Goal: Task Accomplishment & Management: Manage account settings

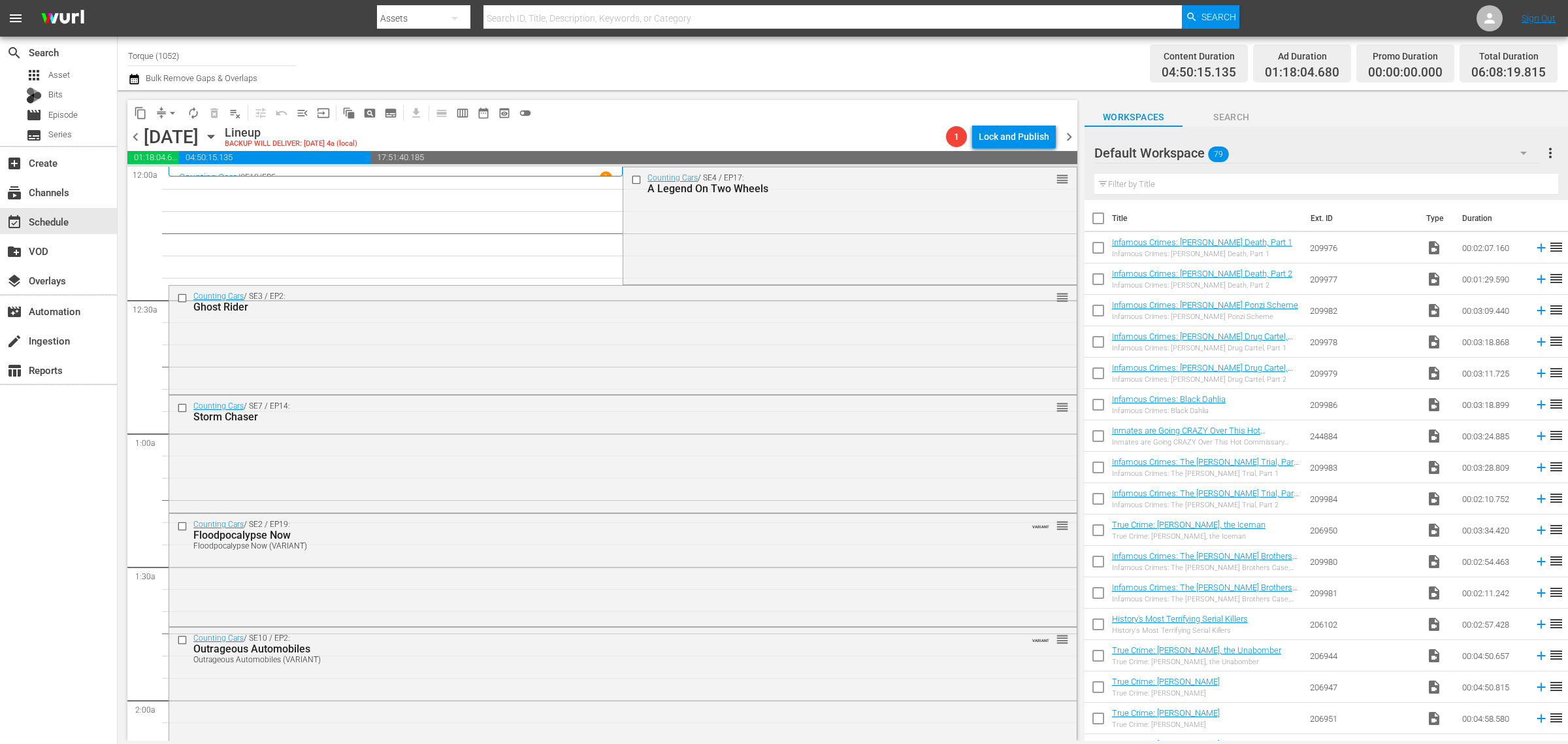
click at [1338, 154] on div "Default Workspace 79" at bounding box center [1317, 153] width 445 height 37
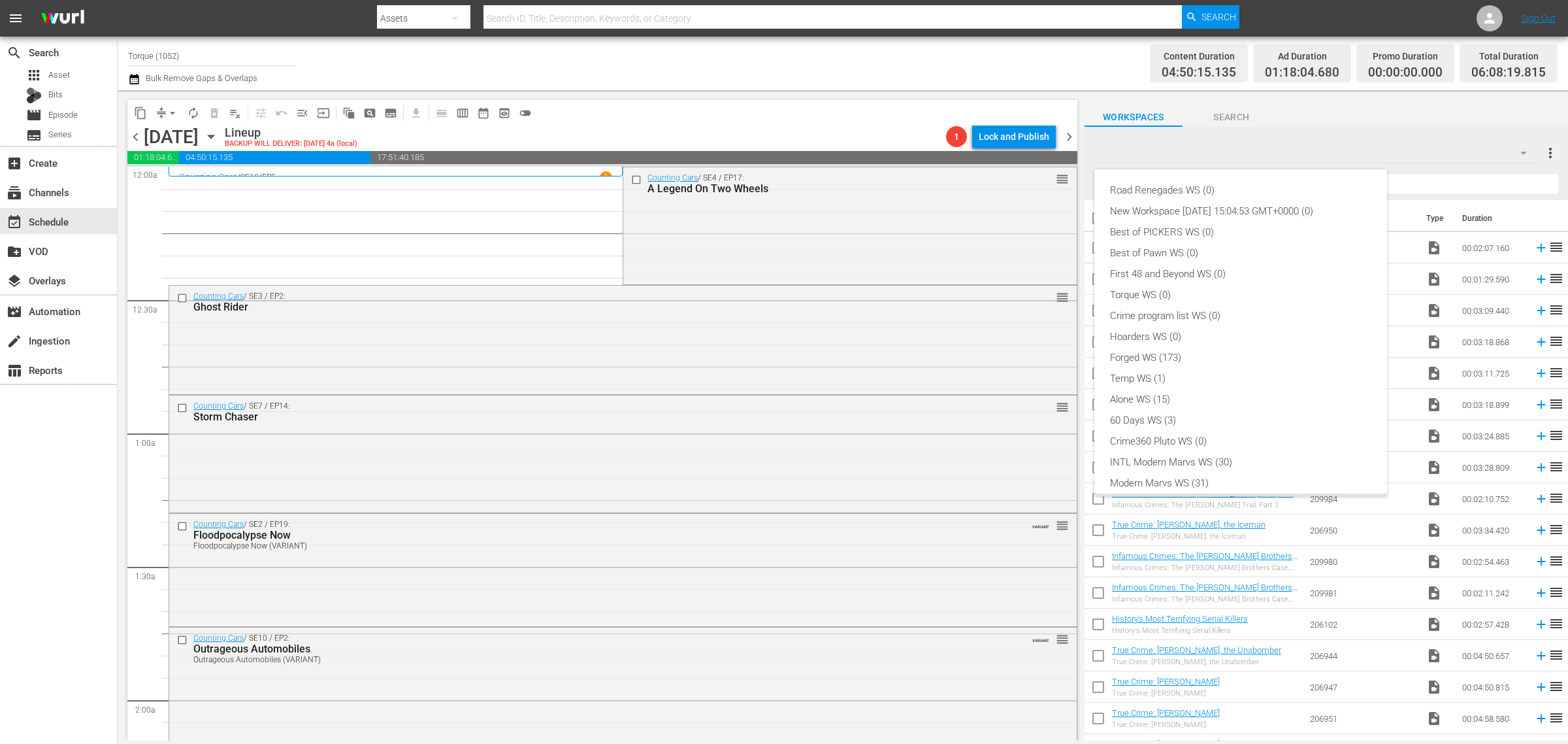
click at [852, 51] on div "Road Renegades WS (0) New Workspace Tue Sep 23 2025 15:04:53 GMT+0000 (0) Best …" at bounding box center [784, 372] width 1568 height 744
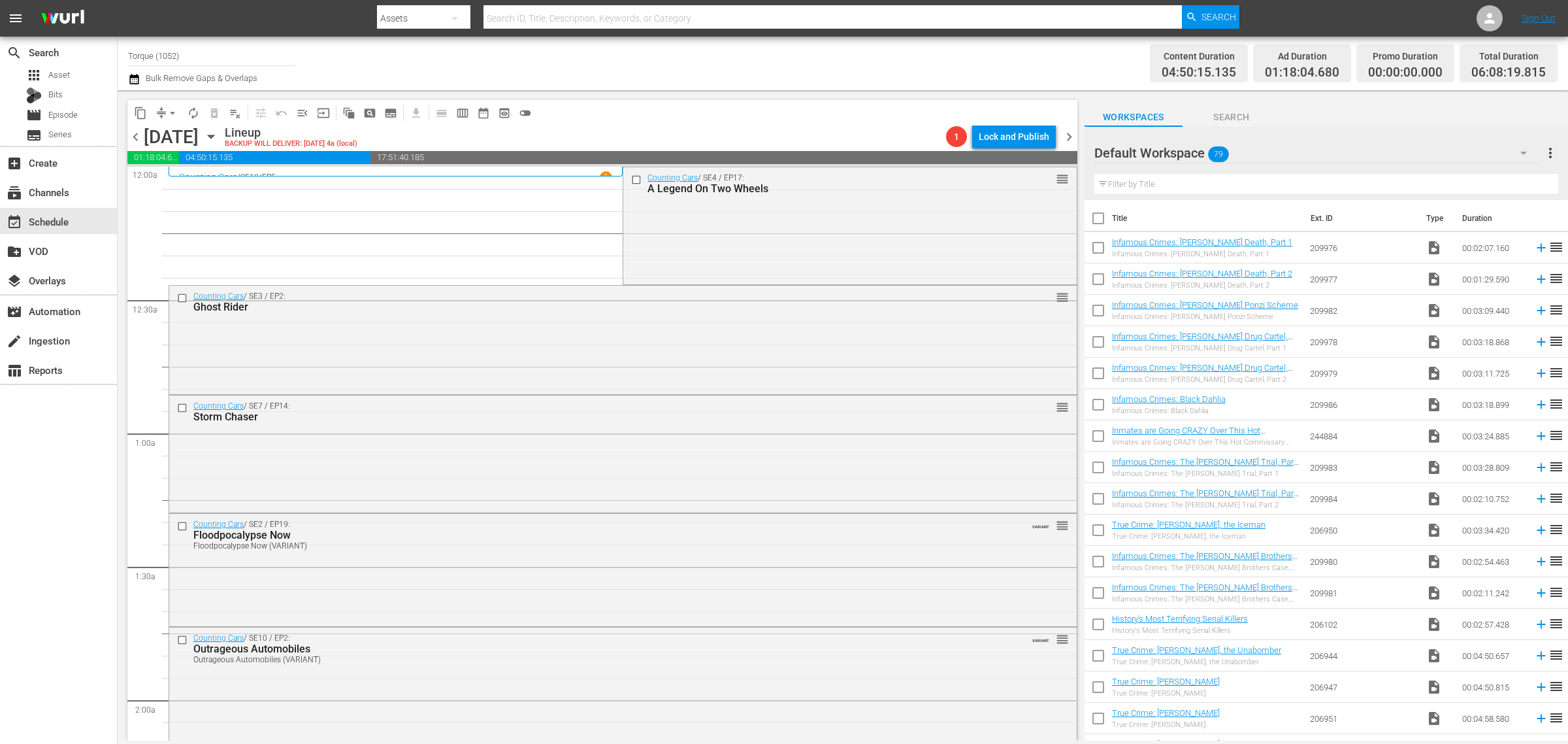
scroll to position [18, 0]
click at [693, 234] on div "Counting Cars / SE4 / EP17: A Legend On Two Wheels reorder" at bounding box center [850, 224] width 453 height 114
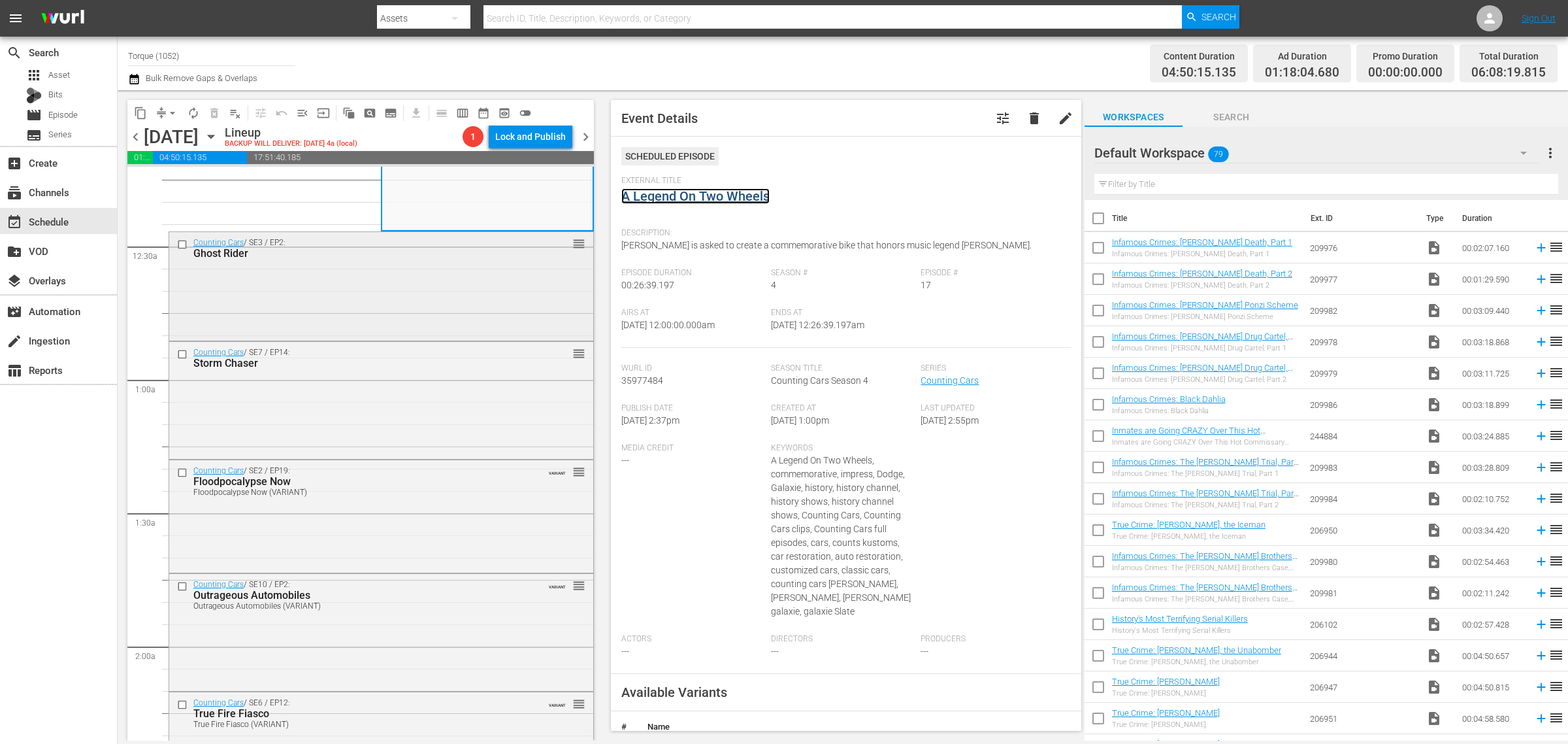
scroll to position [82, 0]
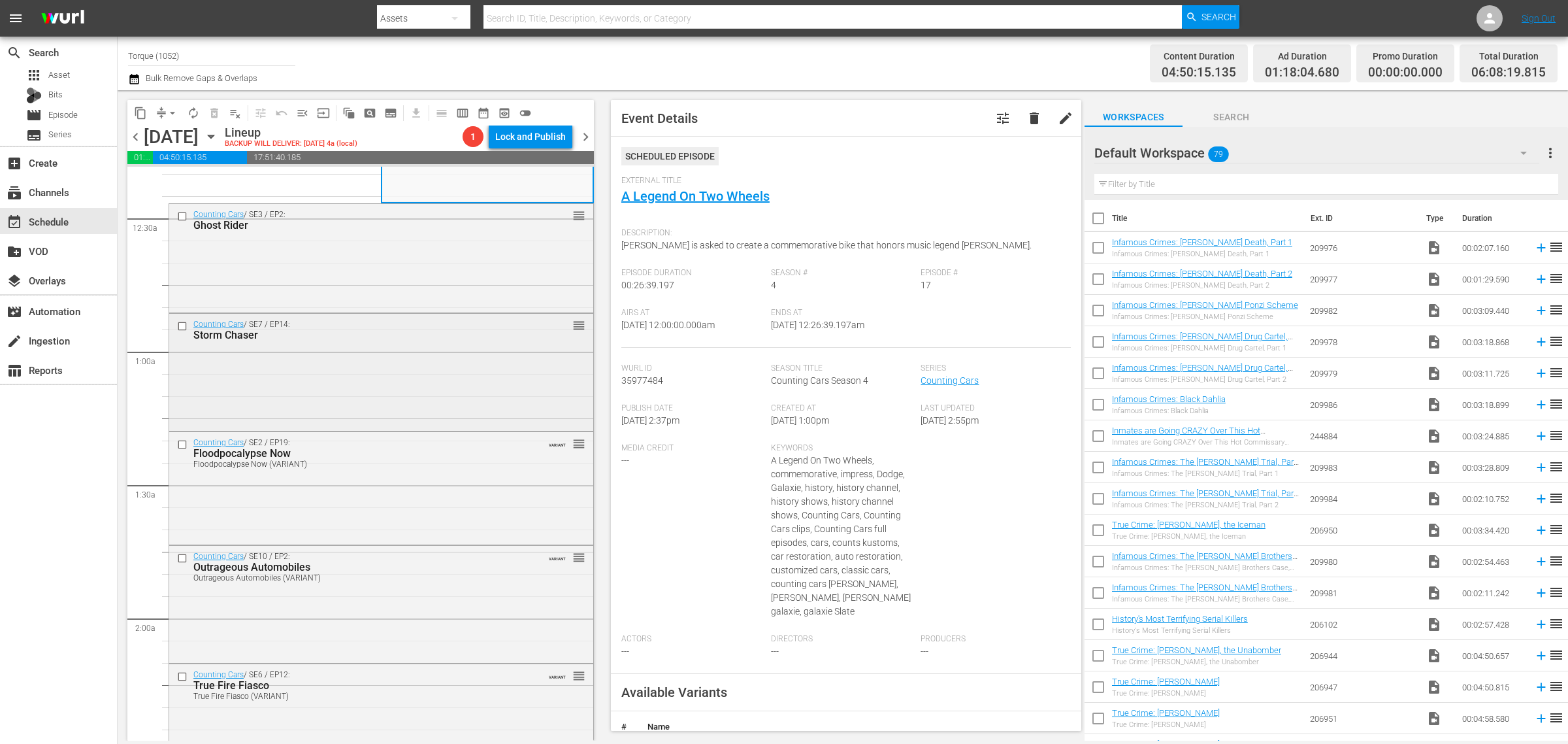
click at [331, 357] on div "Counting Cars / SE7 / EP14: Storm Chaser reorder" at bounding box center [381, 370] width 424 height 114
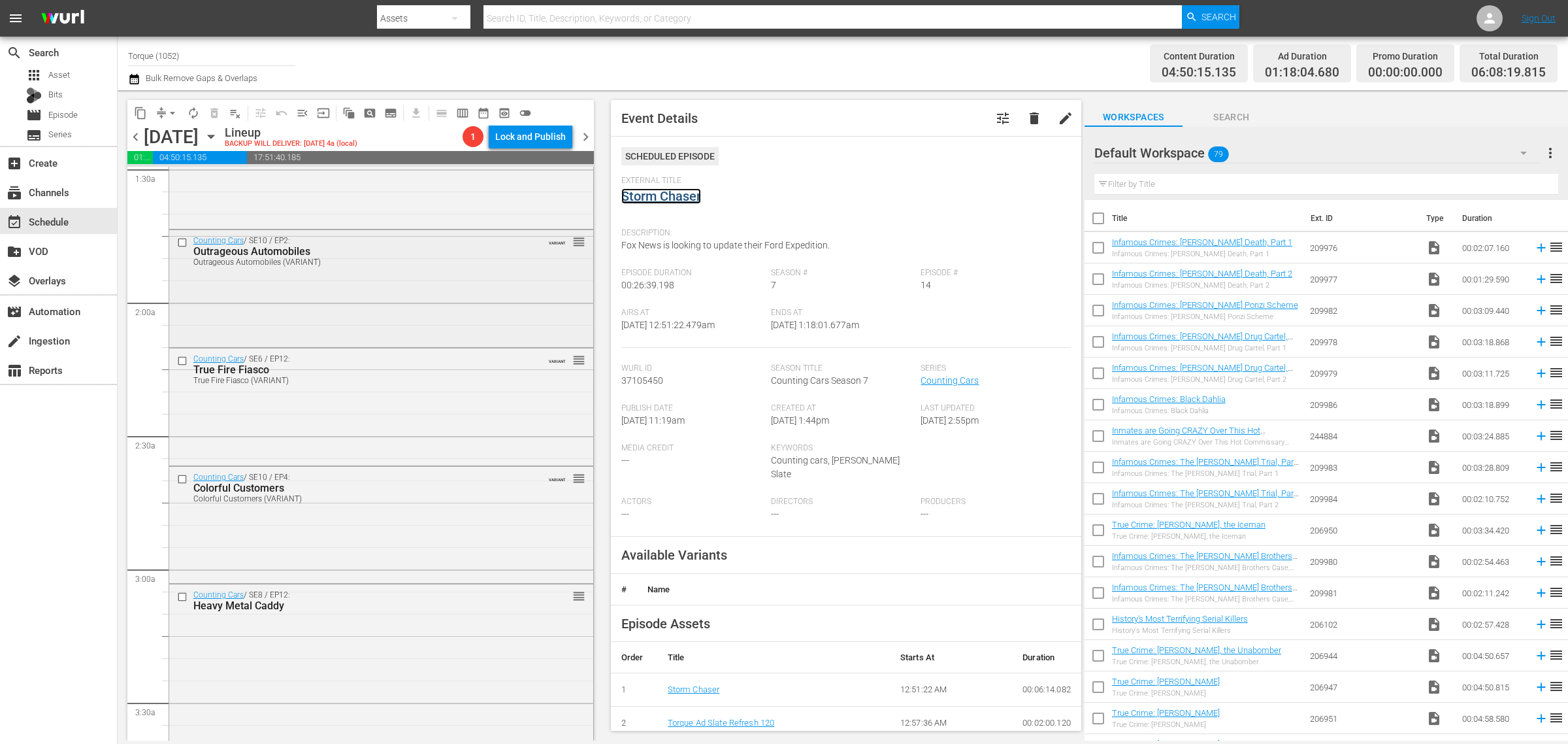
scroll to position [409, 0]
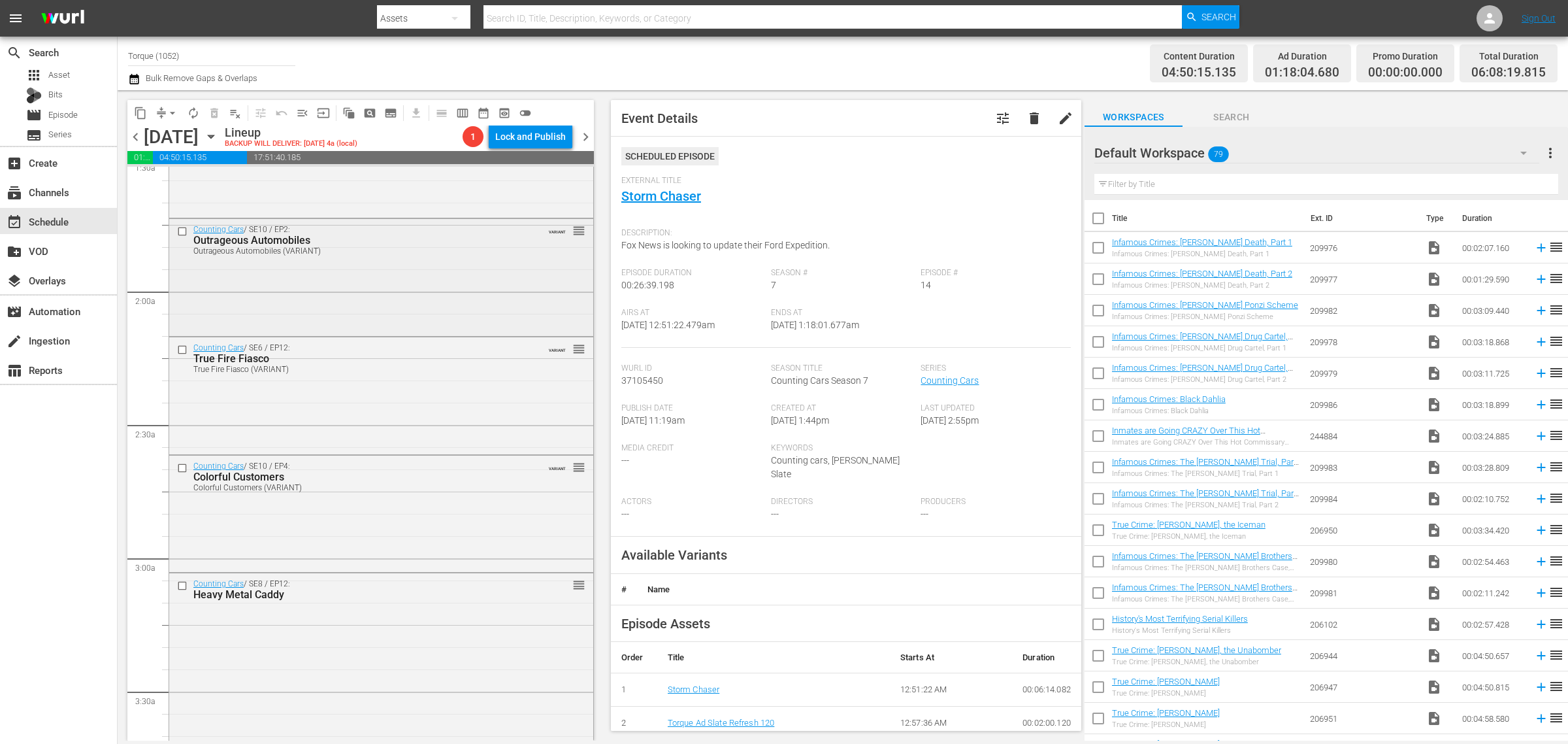
click at [321, 302] on div "Counting Cars / SE10 / EP2: Outrageous Automobiles Outrageous Automobiles (VARI…" at bounding box center [381, 276] width 424 height 114
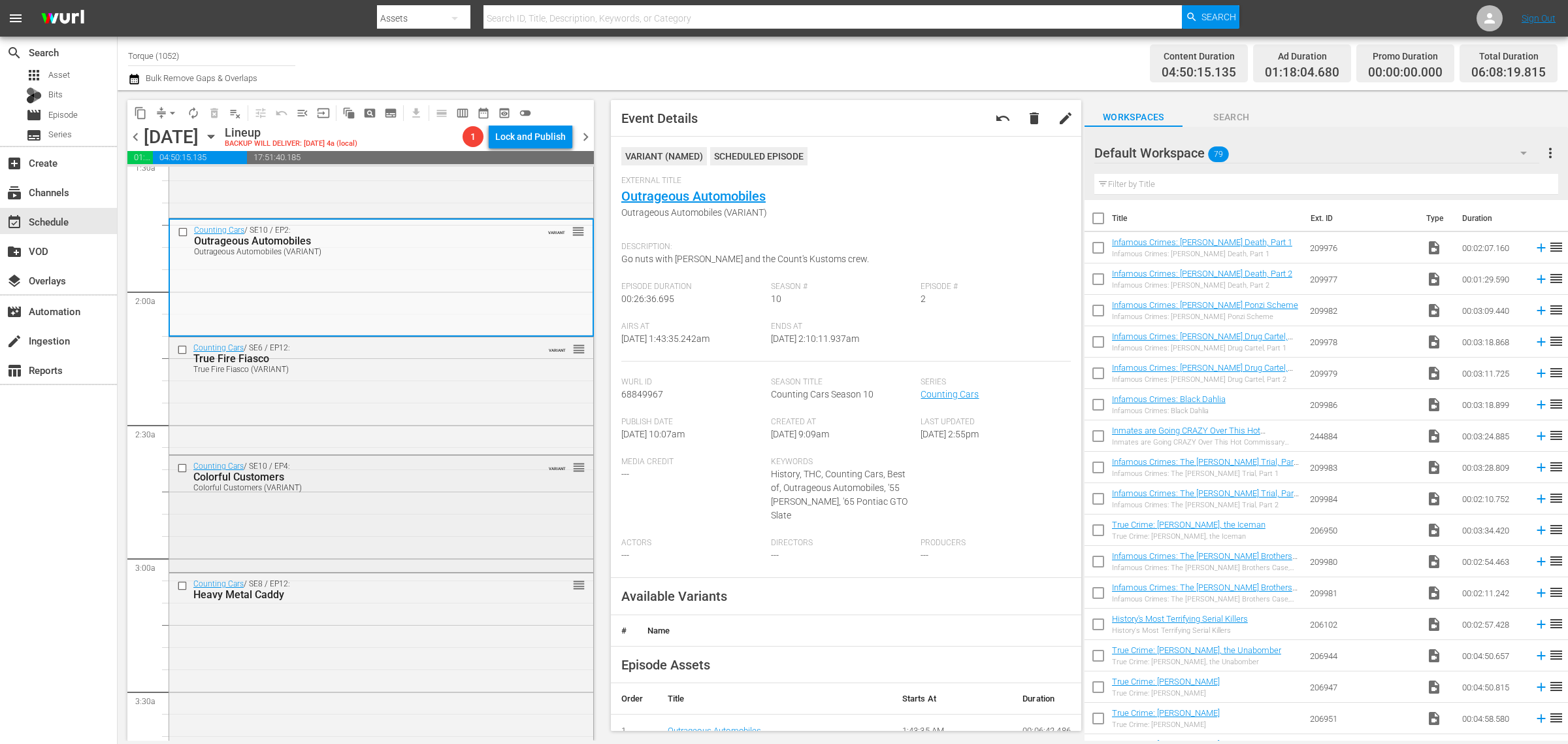
click at [370, 511] on div "Counting Cars / SE10 / EP4: Colorful Customers Colorful Customers (VARIANT) VAR…" at bounding box center [381, 512] width 424 height 114
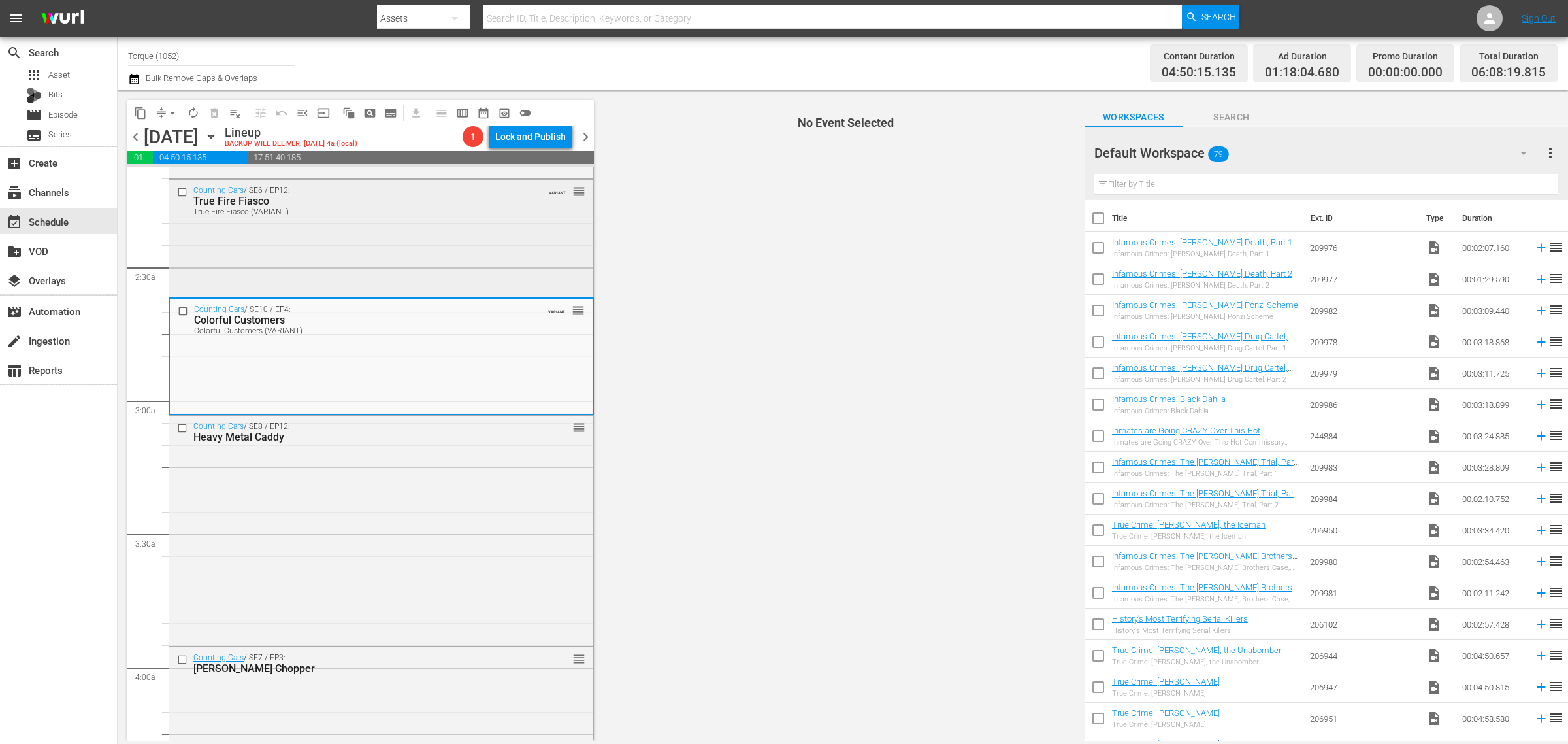
scroll to position [572, 0]
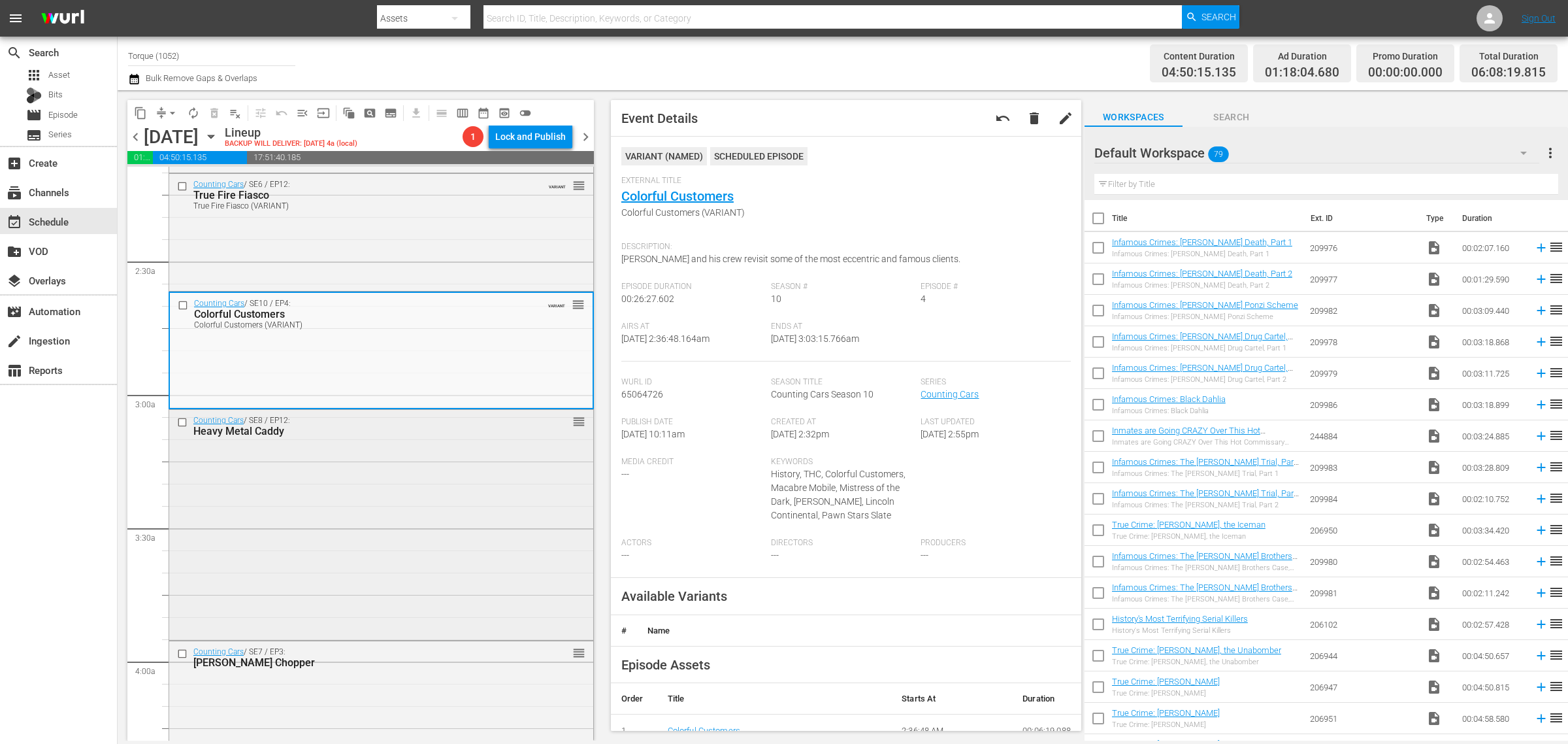
click at [399, 488] on div "Counting Cars / SE8 / EP12: Heavy Metal Caddy reorder" at bounding box center [381, 523] width 424 height 227
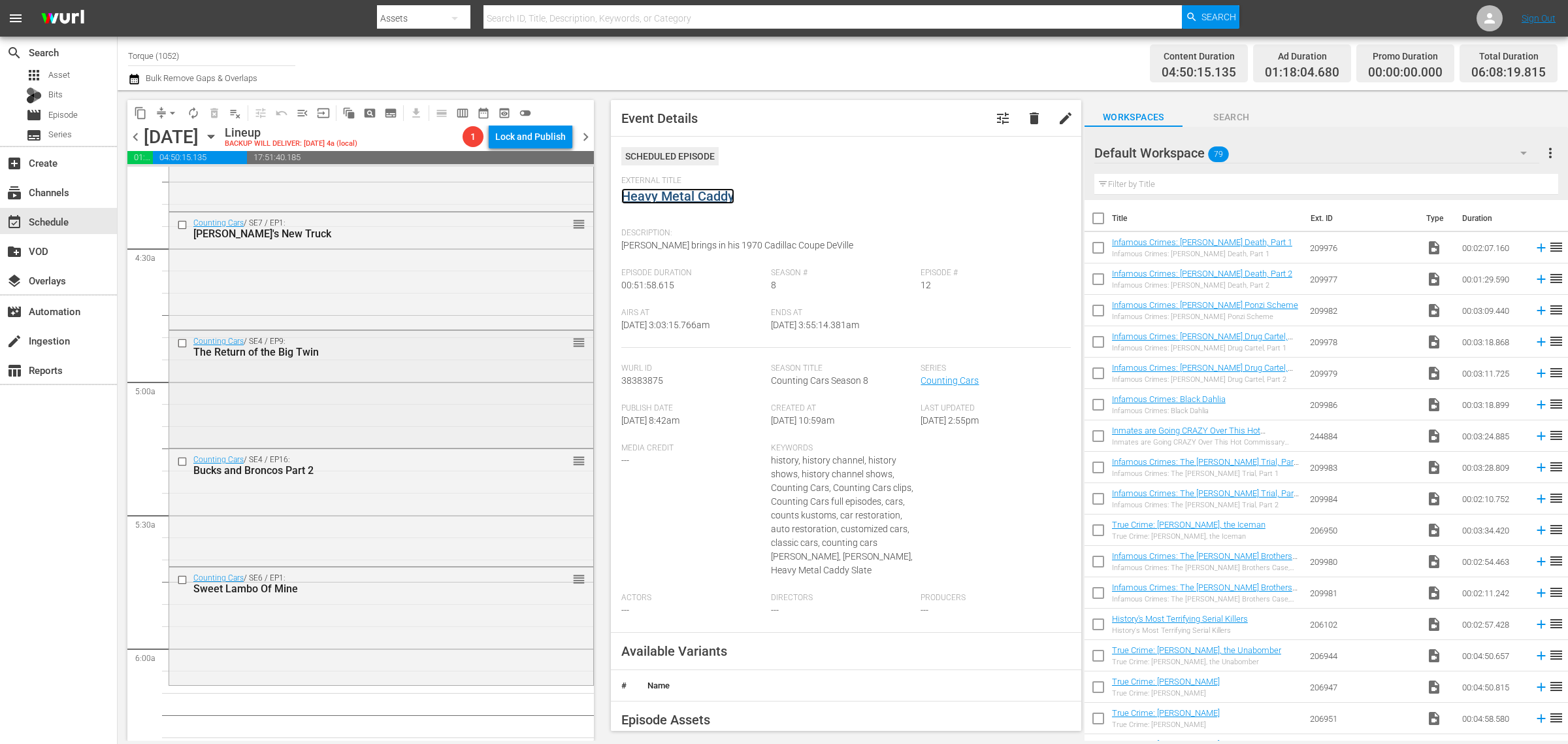
scroll to position [1144, 0]
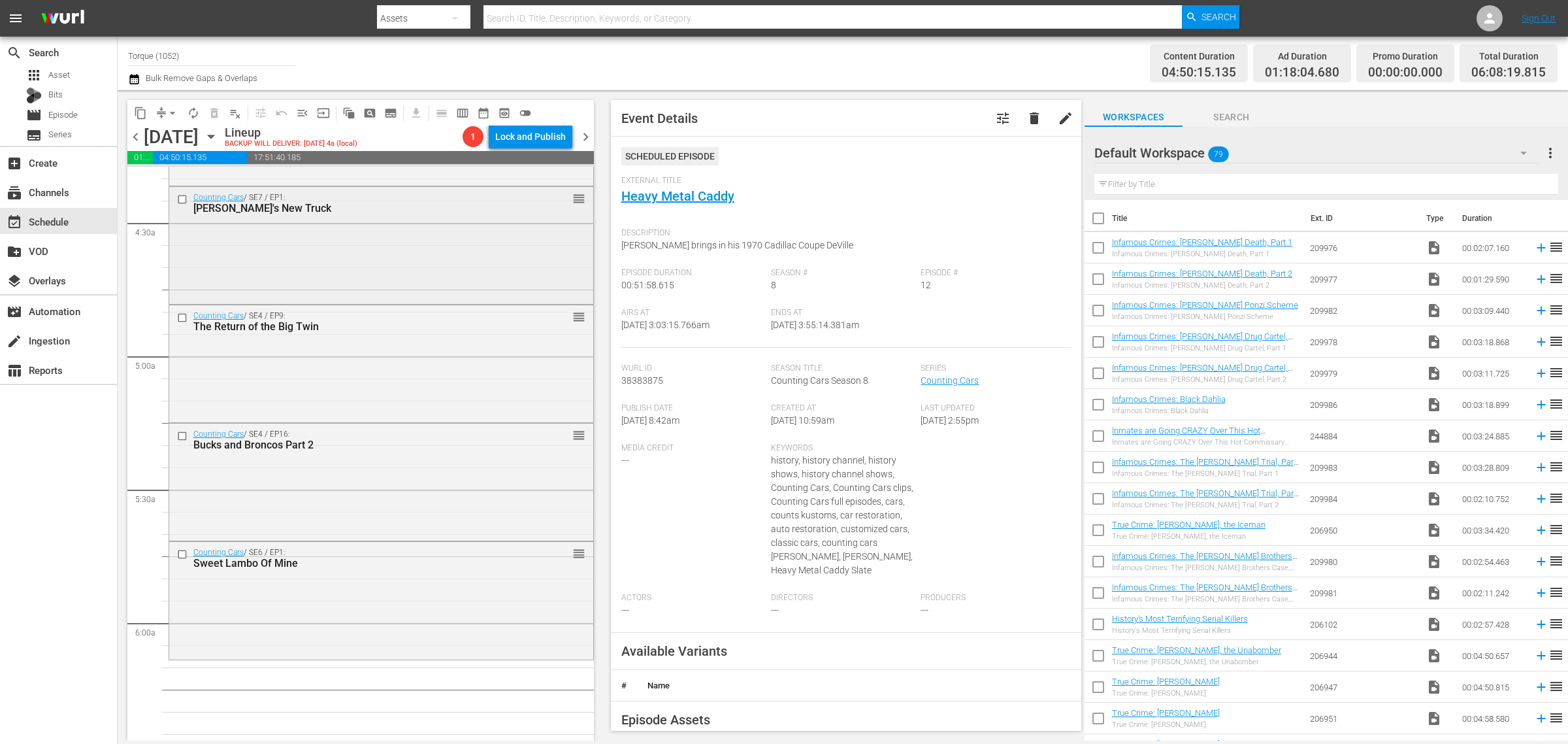
click at [351, 263] on div "Counting Cars / SE7 / EP1: Danny's New Truck reorder" at bounding box center [381, 243] width 424 height 114
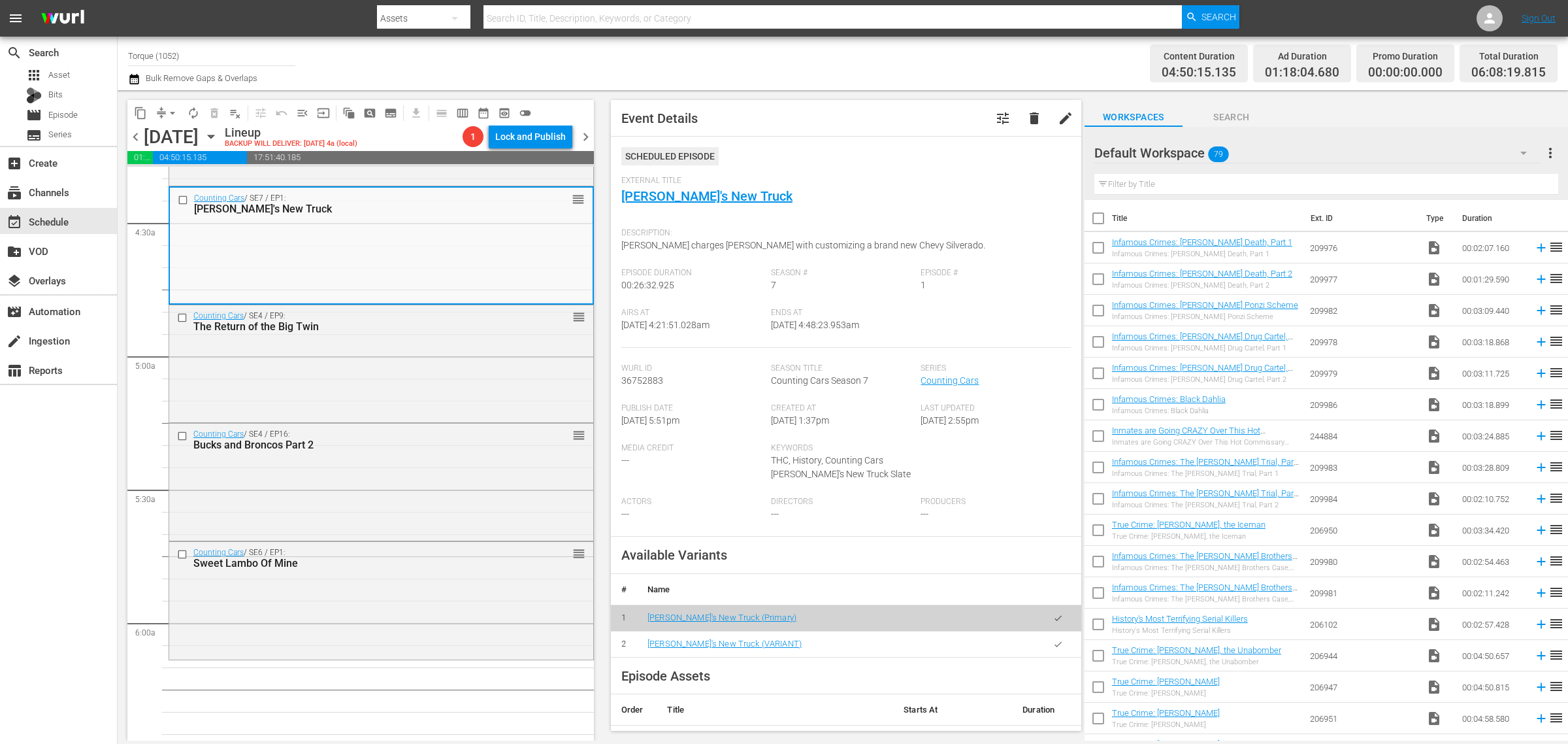
click at [875, 47] on div "Channel Title Torque (1052) Bulk Remove Gaps & Overlaps" at bounding box center [517, 63] width 780 height 47
click at [406, 587] on div "Counting Cars / SE6 / EP1: Sweet Lambo Of Mine reorder" at bounding box center [381, 599] width 424 height 114
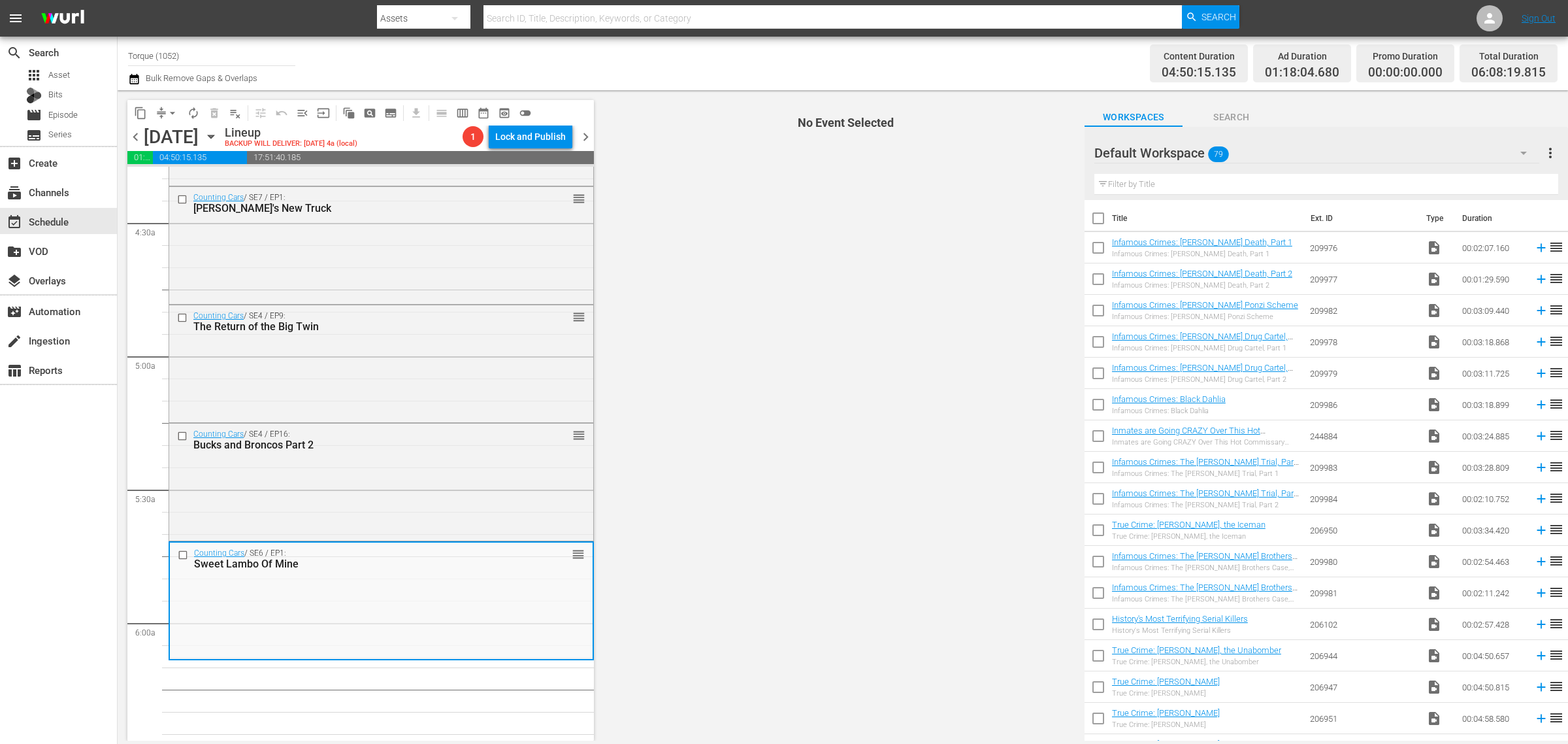
click at [885, 65] on div "Channel Title Torque (1052) Bulk Remove Gaps & Overlaps" at bounding box center [517, 63] width 780 height 47
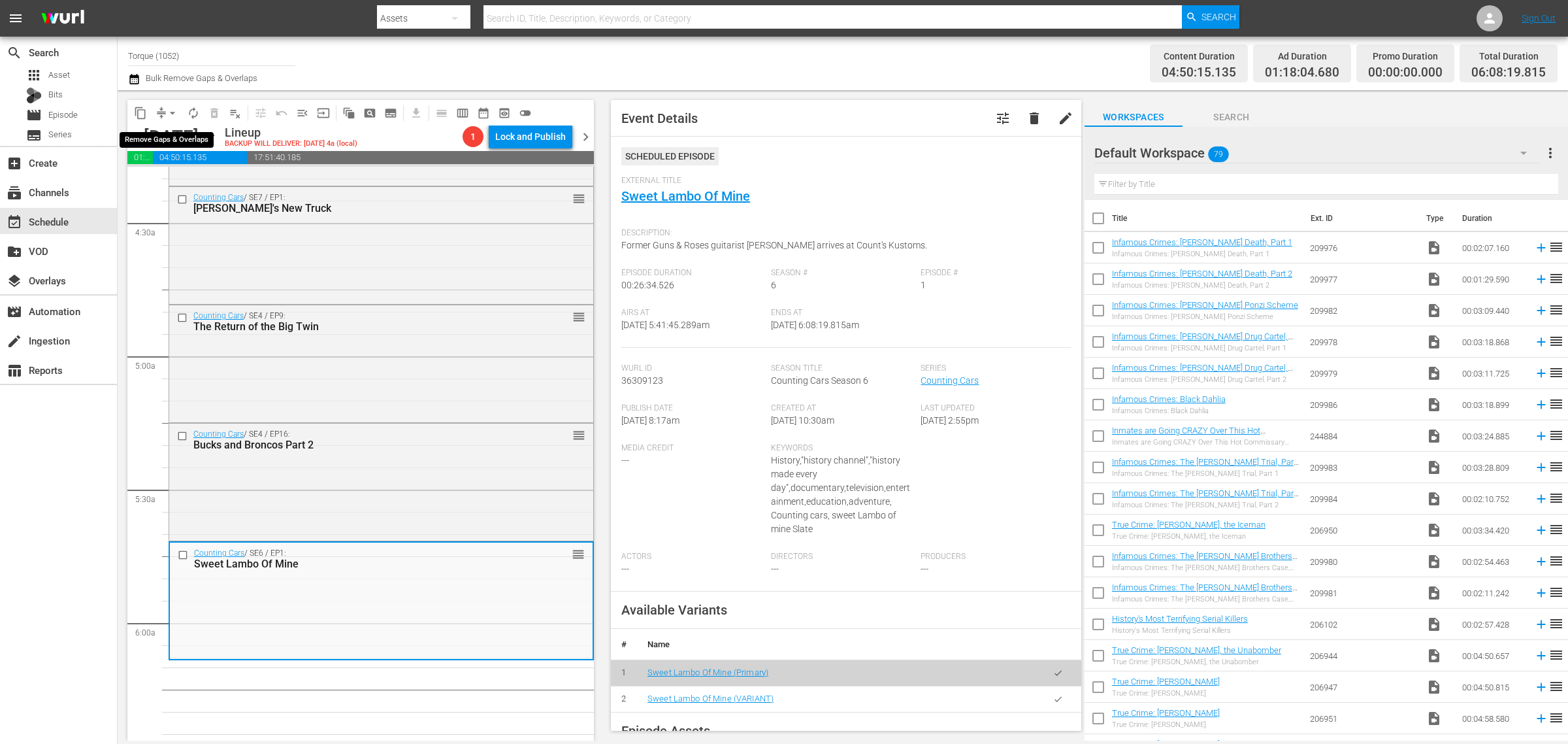
click at [173, 113] on span "arrow_drop_down" at bounding box center [172, 113] width 13 height 13
click at [172, 141] on li "Align to Midnight" at bounding box center [173, 139] width 137 height 21
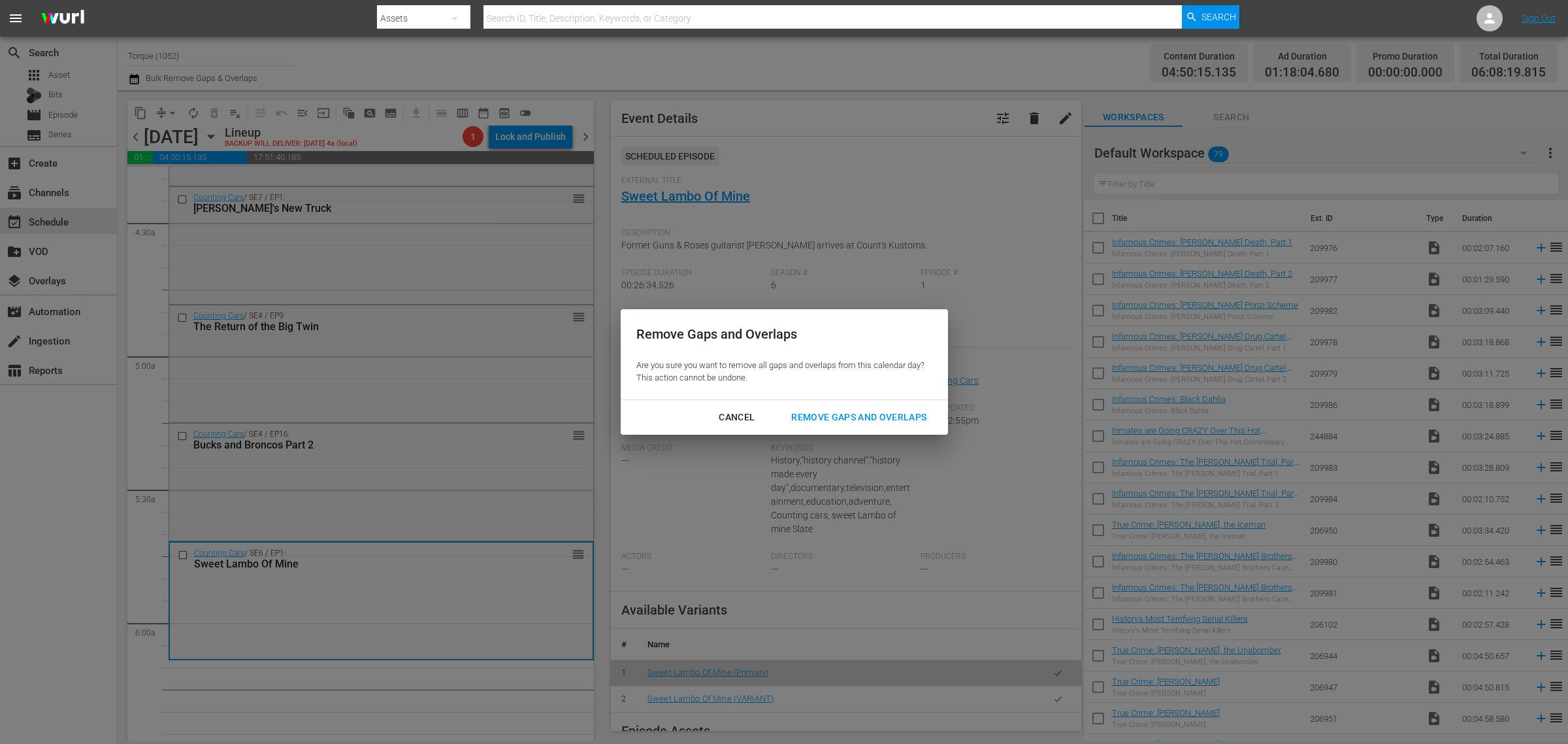
click at [869, 410] on div "Remove Gaps and Overlaps" at bounding box center [859, 417] width 156 height 16
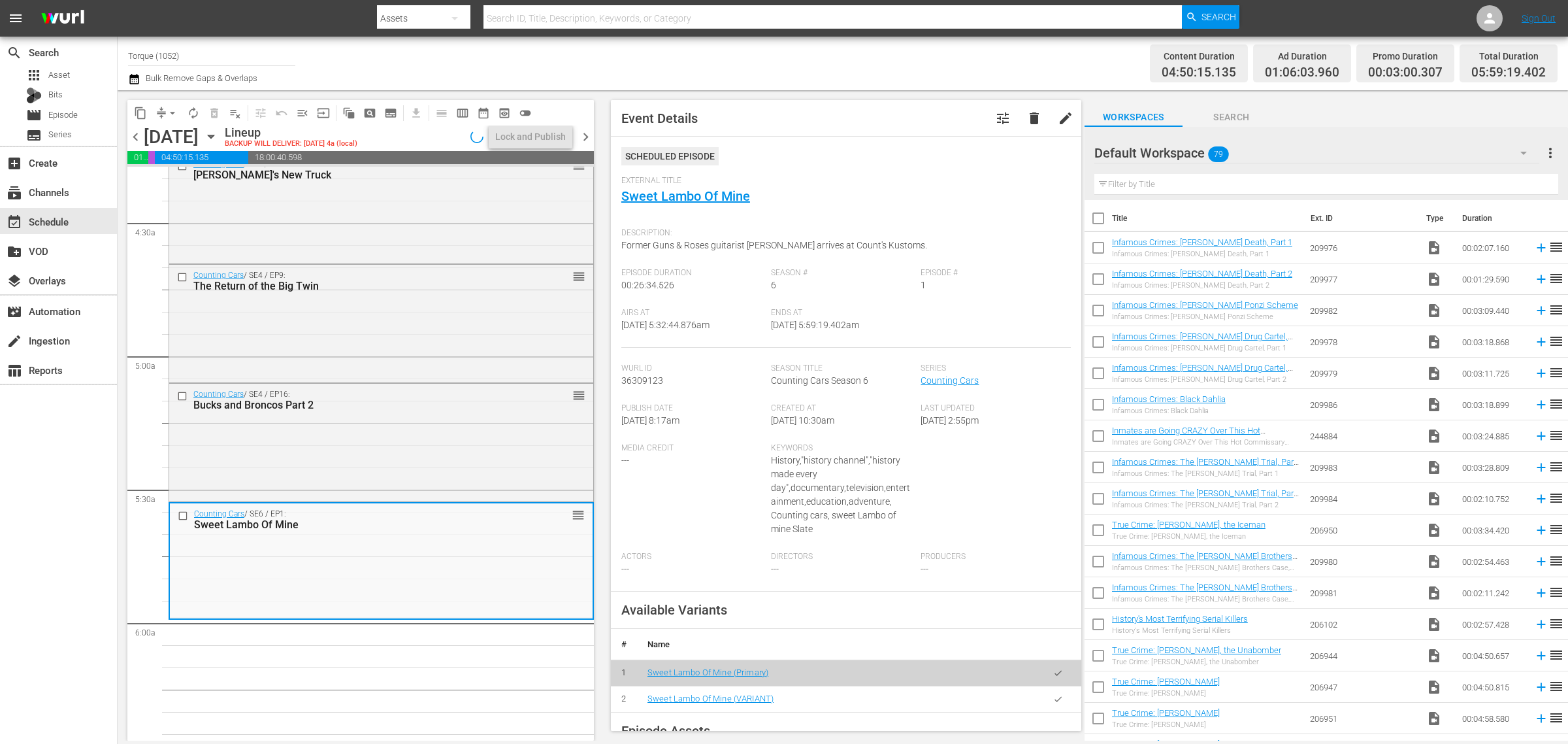
scroll to position [1210, 0]
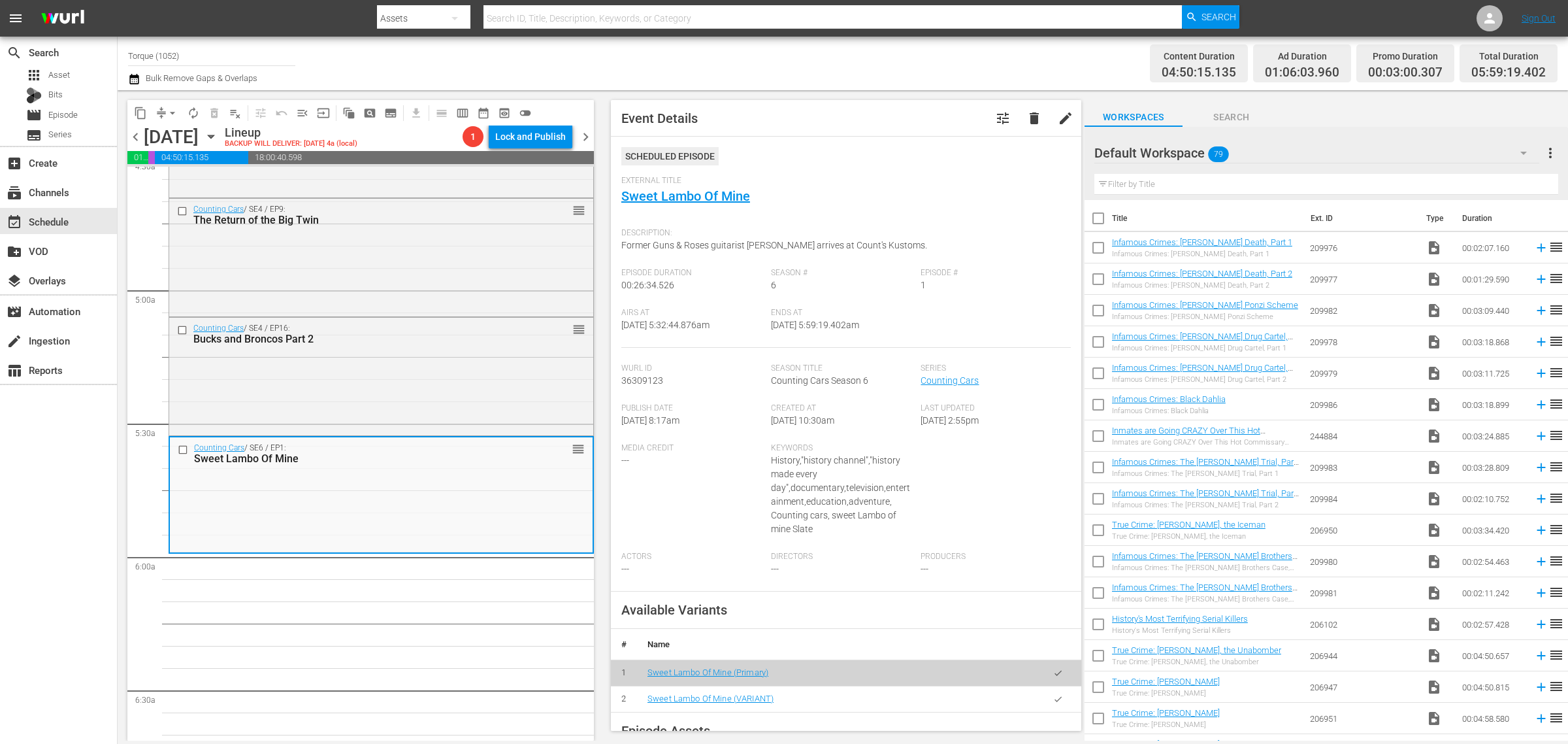
click at [870, 66] on div "Channel Title Torque (1052) Bulk Remove Gaps & Overlaps" at bounding box center [517, 63] width 780 height 47
click at [171, 112] on span "arrow_drop_down" at bounding box center [172, 113] width 13 height 13
click at [170, 139] on li "Align to Midnight" at bounding box center [173, 139] width 137 height 21
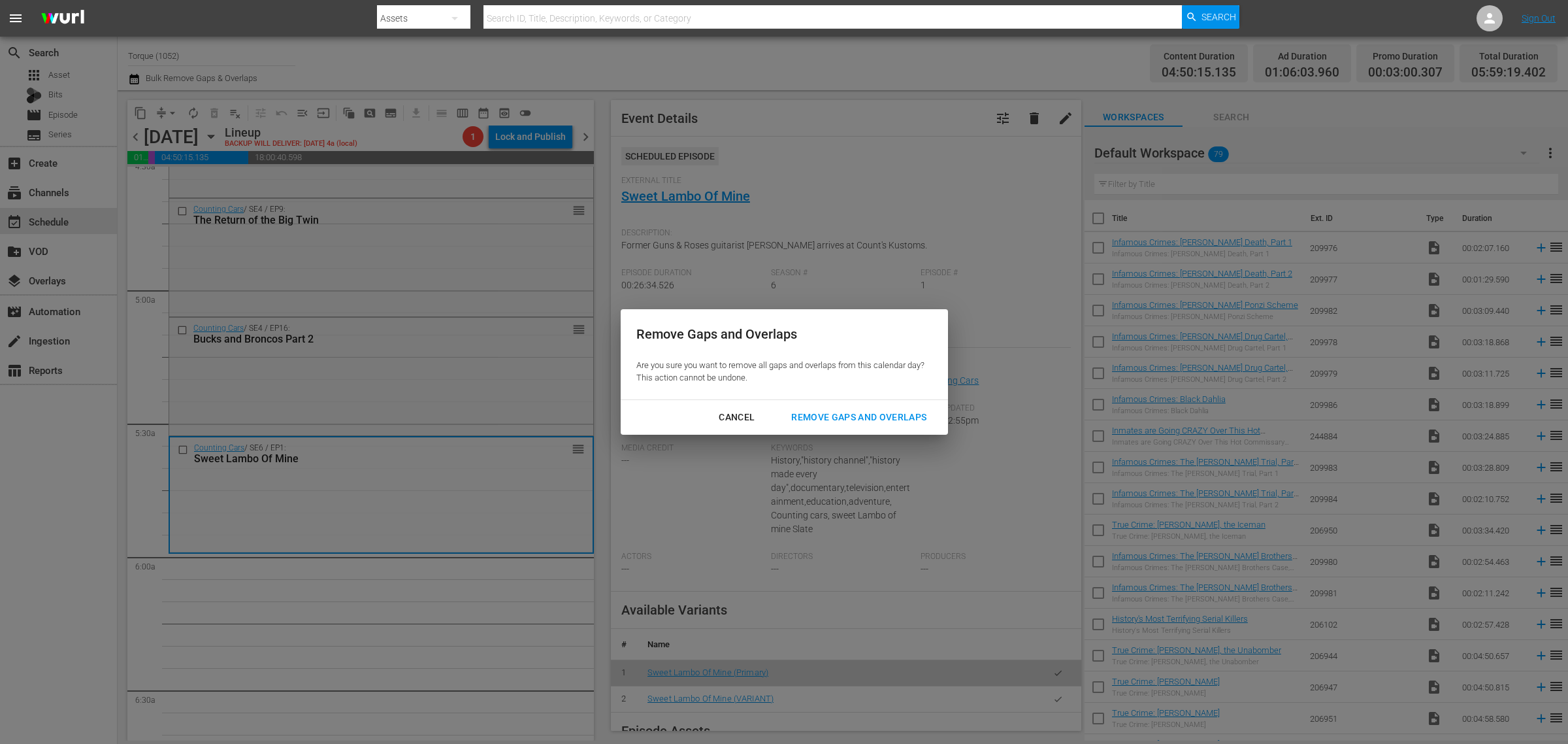
click at [871, 415] on div "Remove Gaps and Overlaps" at bounding box center [859, 417] width 156 height 16
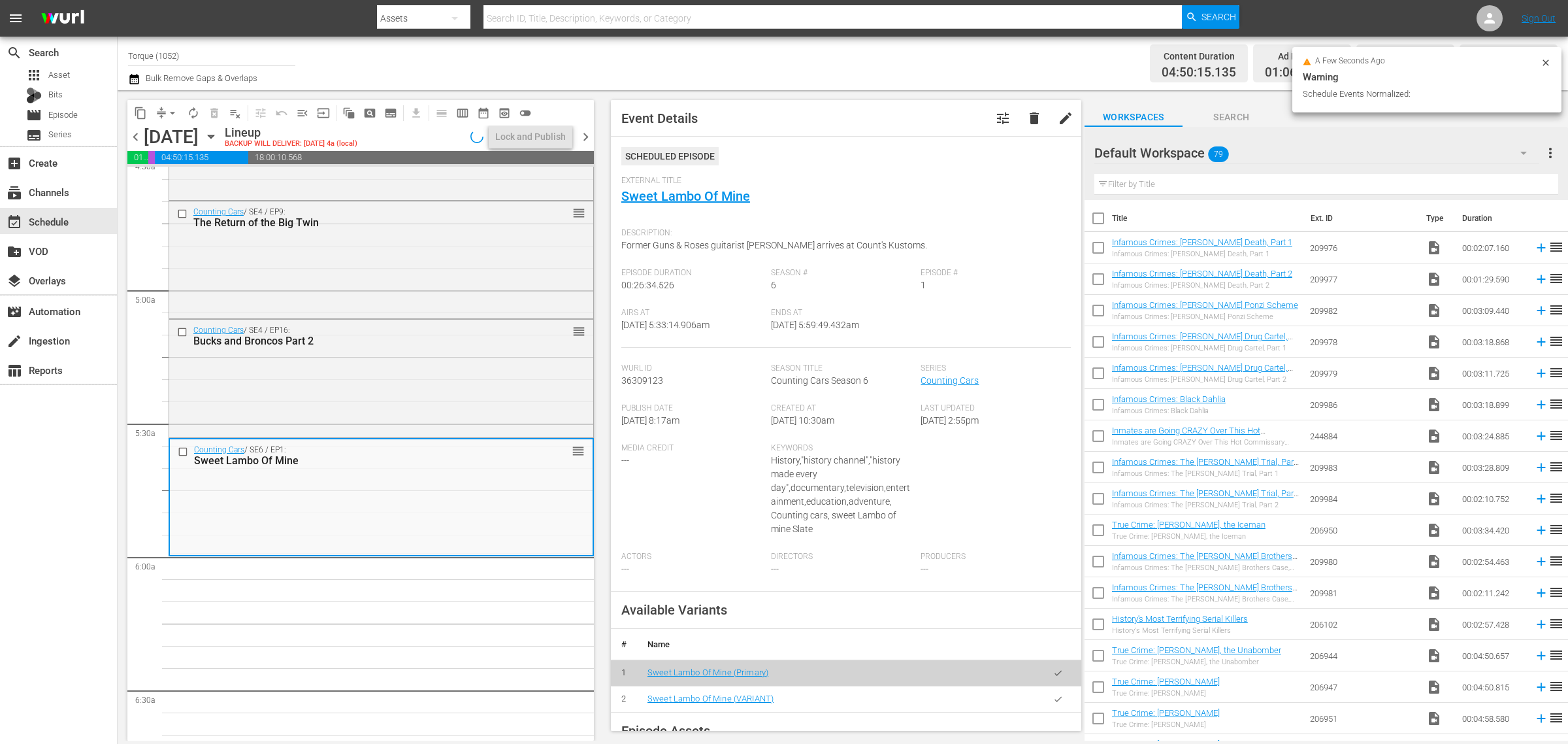
scroll to position [1166, 0]
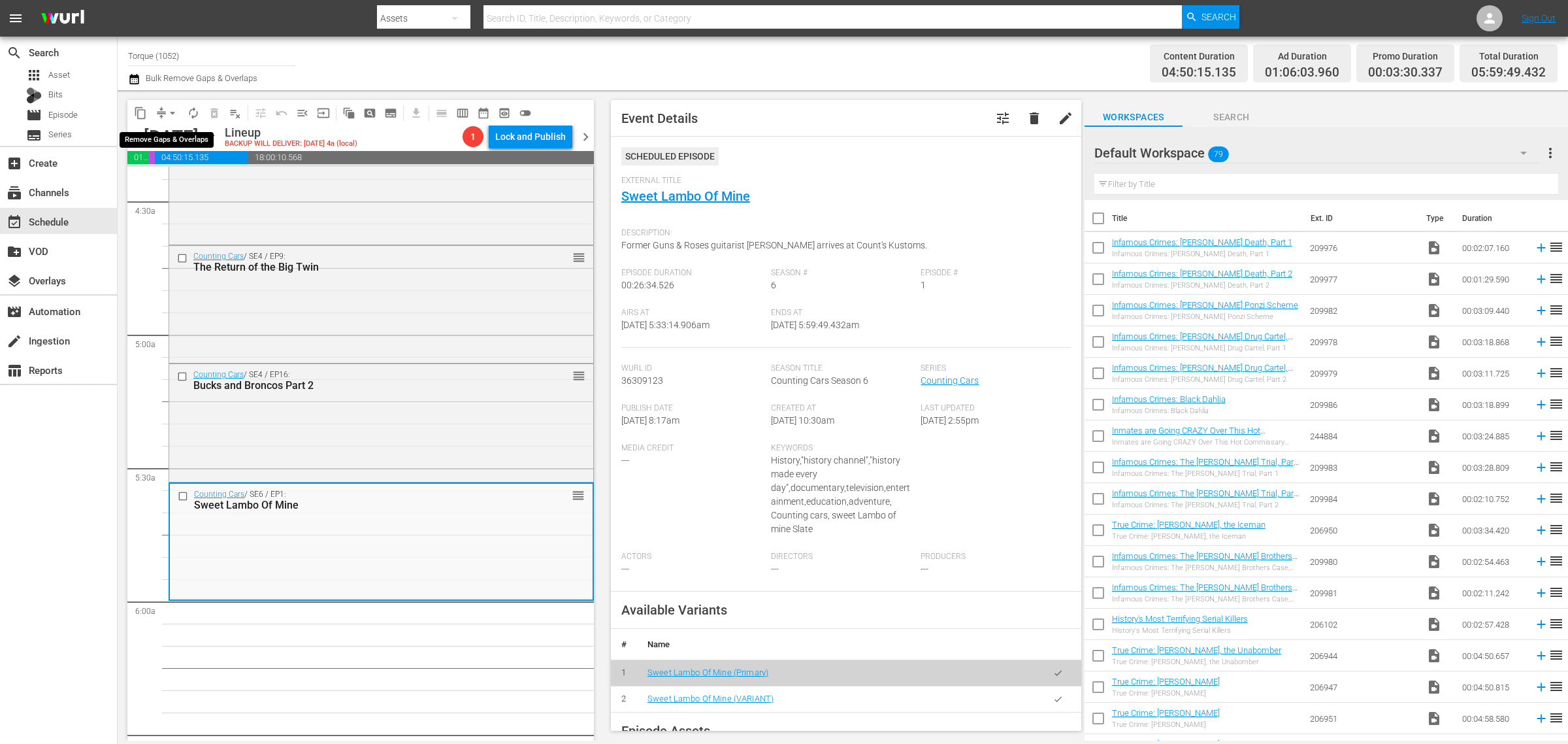
click at [170, 112] on span "arrow_drop_down" at bounding box center [172, 113] width 13 height 13
click at [171, 141] on li "Align to Midnight" at bounding box center [173, 139] width 137 height 21
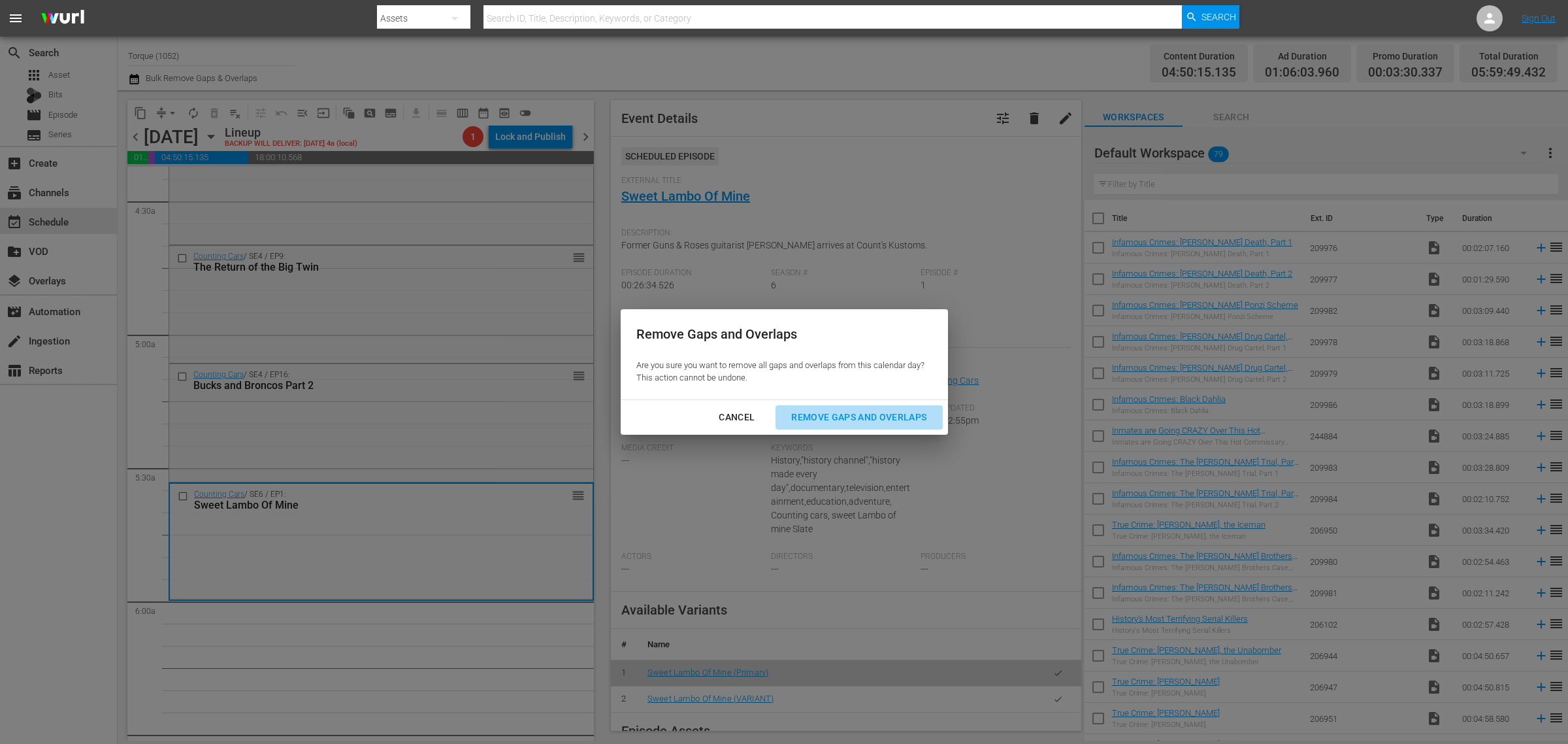
click at [853, 419] on div "Remove Gaps and Overlaps" at bounding box center [859, 417] width 156 height 16
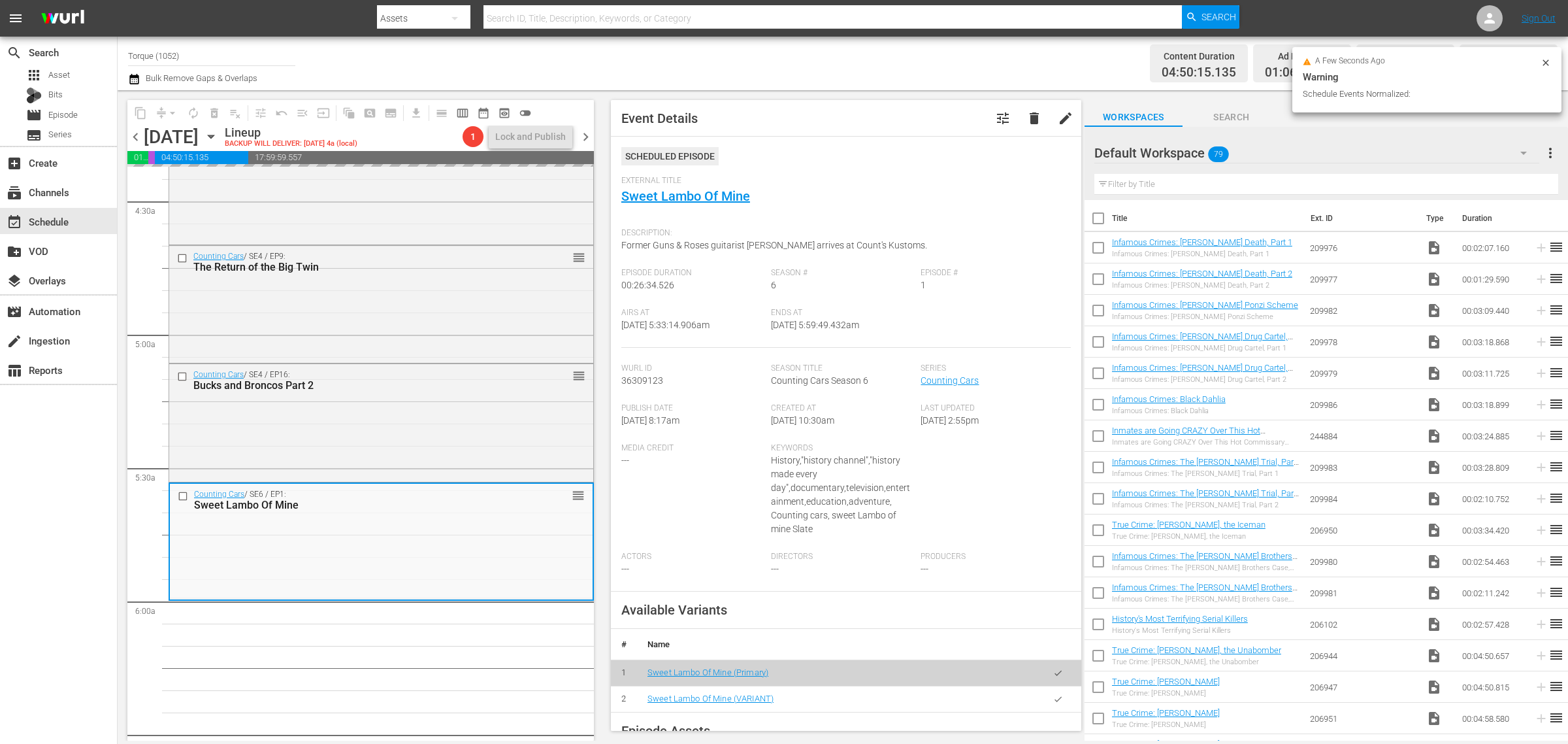
click at [785, 53] on div "Channel Title Torque (1052) Bulk Remove Gaps & Overlaps" at bounding box center [517, 63] width 780 height 47
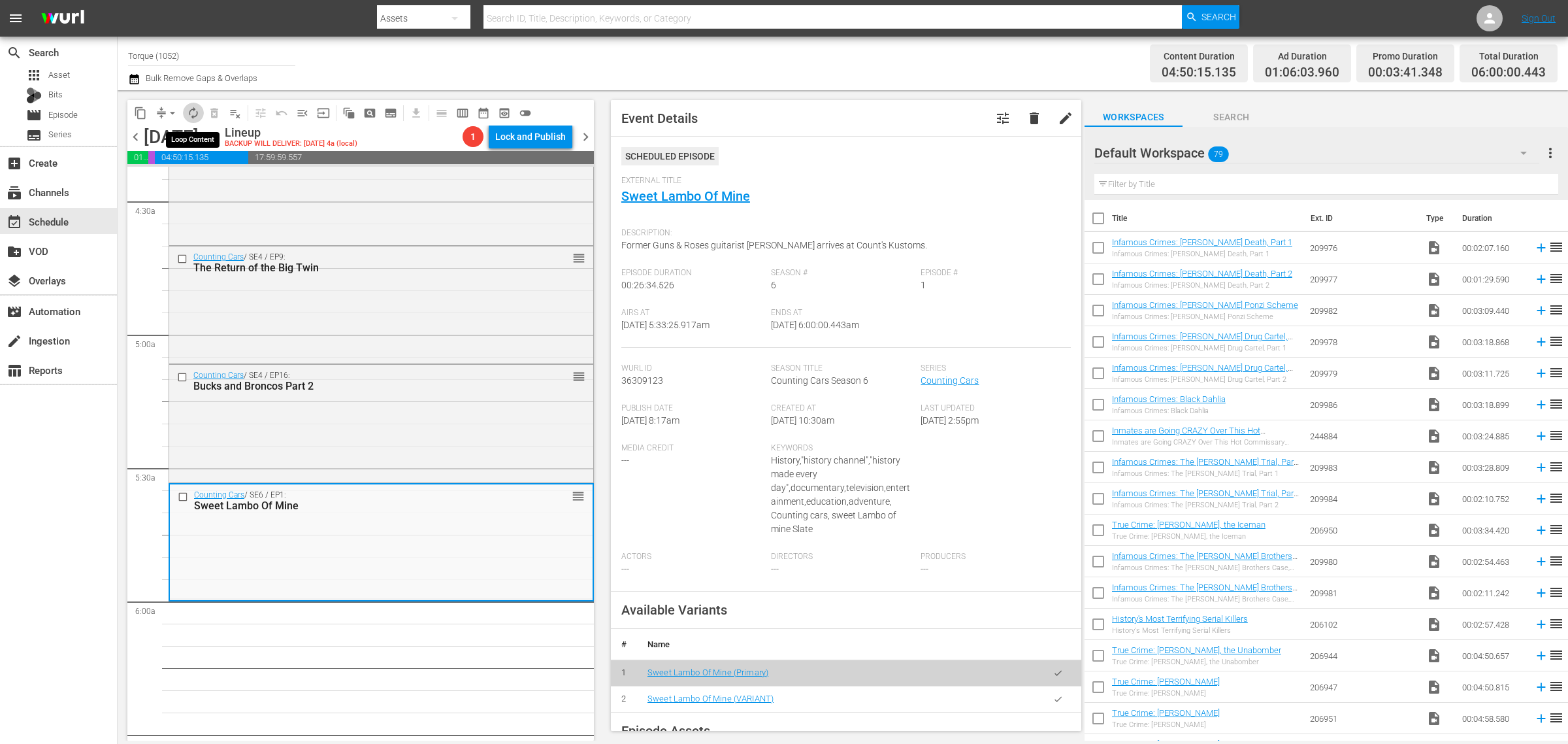
click at [194, 109] on span "autorenew_outlined" at bounding box center [193, 113] width 13 height 13
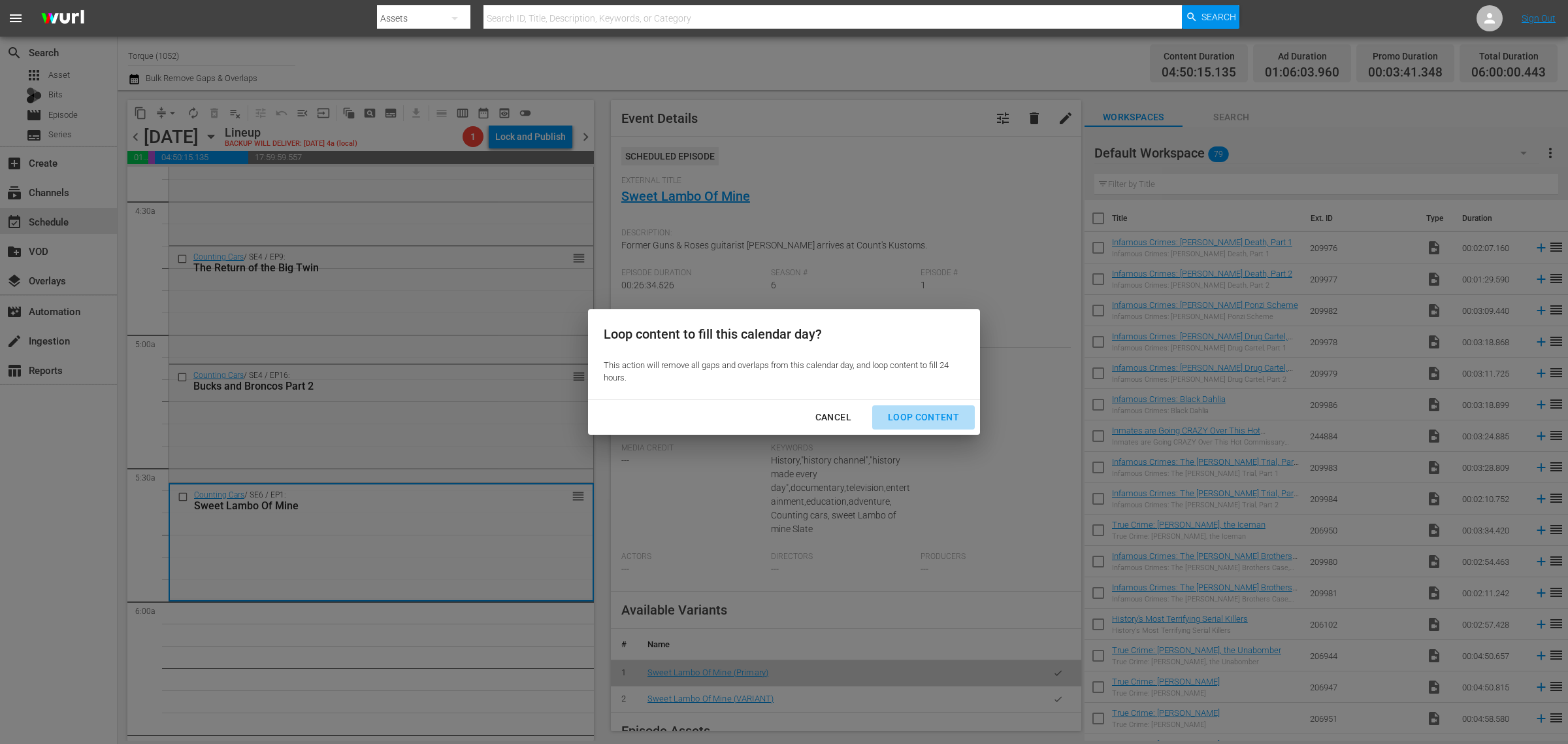
click at [926, 412] on div "Loop Content" at bounding box center [924, 417] width 92 height 16
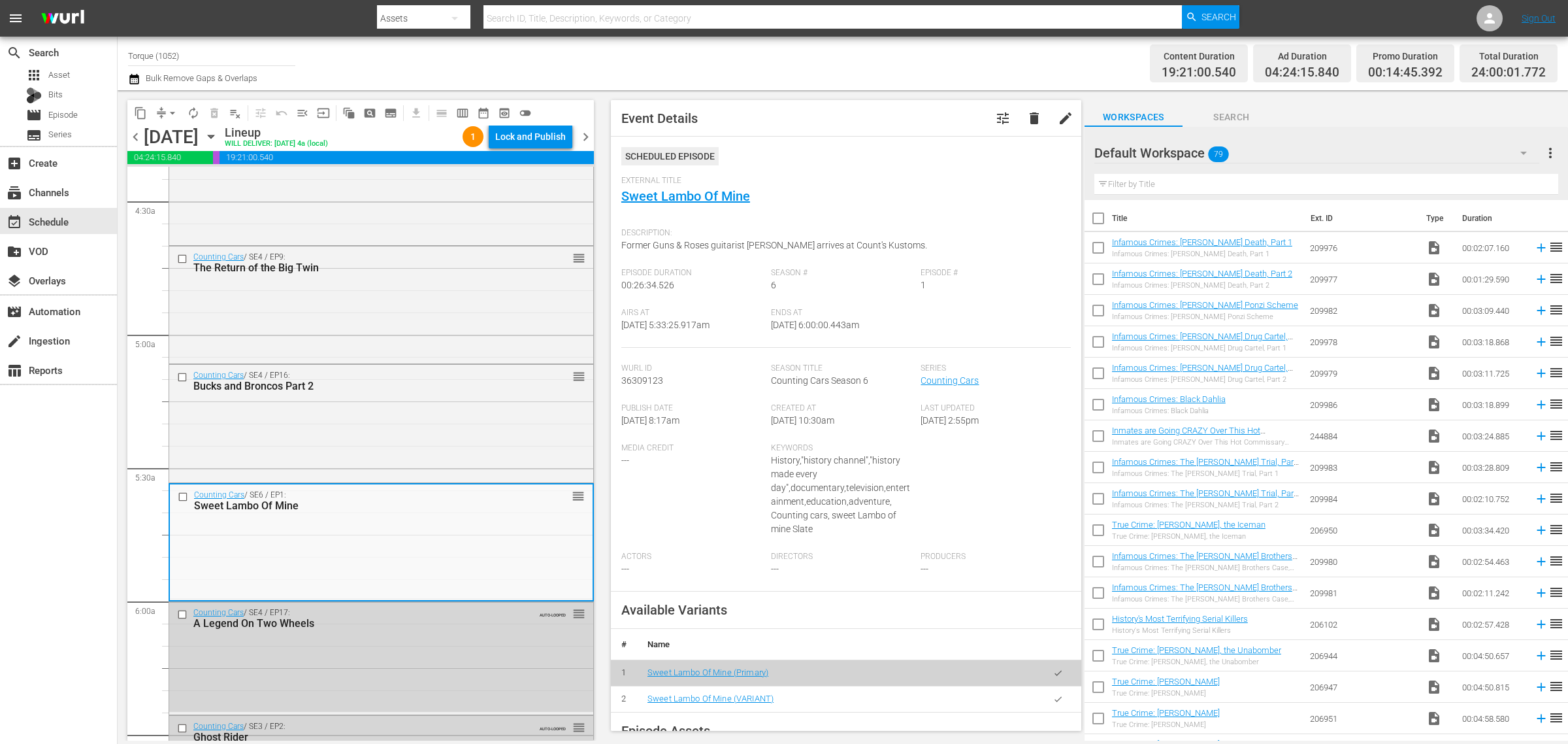
click at [703, 66] on div "Channel Title Torque (1052) Bulk Remove Gaps & Overlaps" at bounding box center [517, 63] width 780 height 47
click at [530, 138] on div "Lock and Publish" at bounding box center [530, 136] width 70 height 24
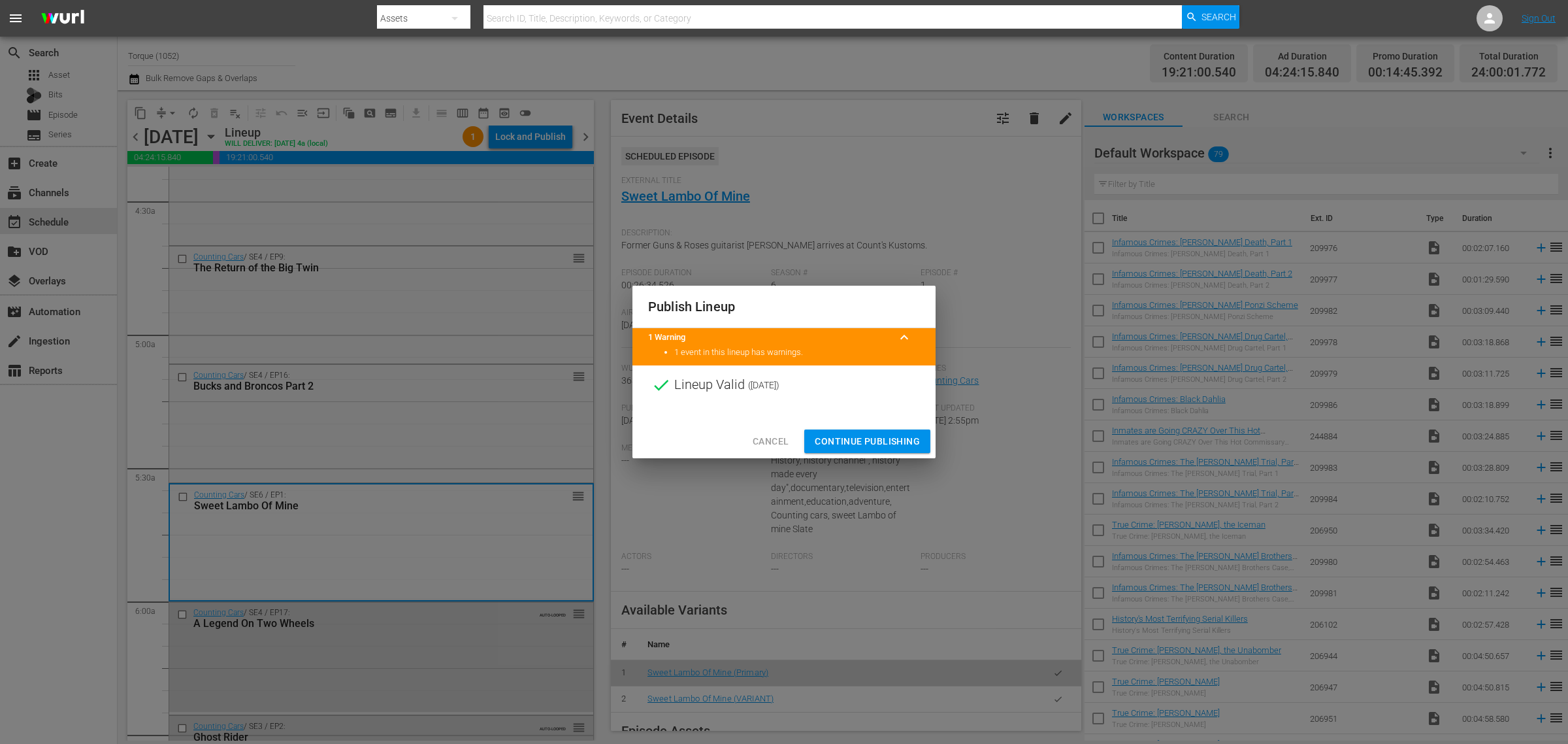
click at [865, 439] on span "Continue Publishing" at bounding box center [867, 441] width 105 height 16
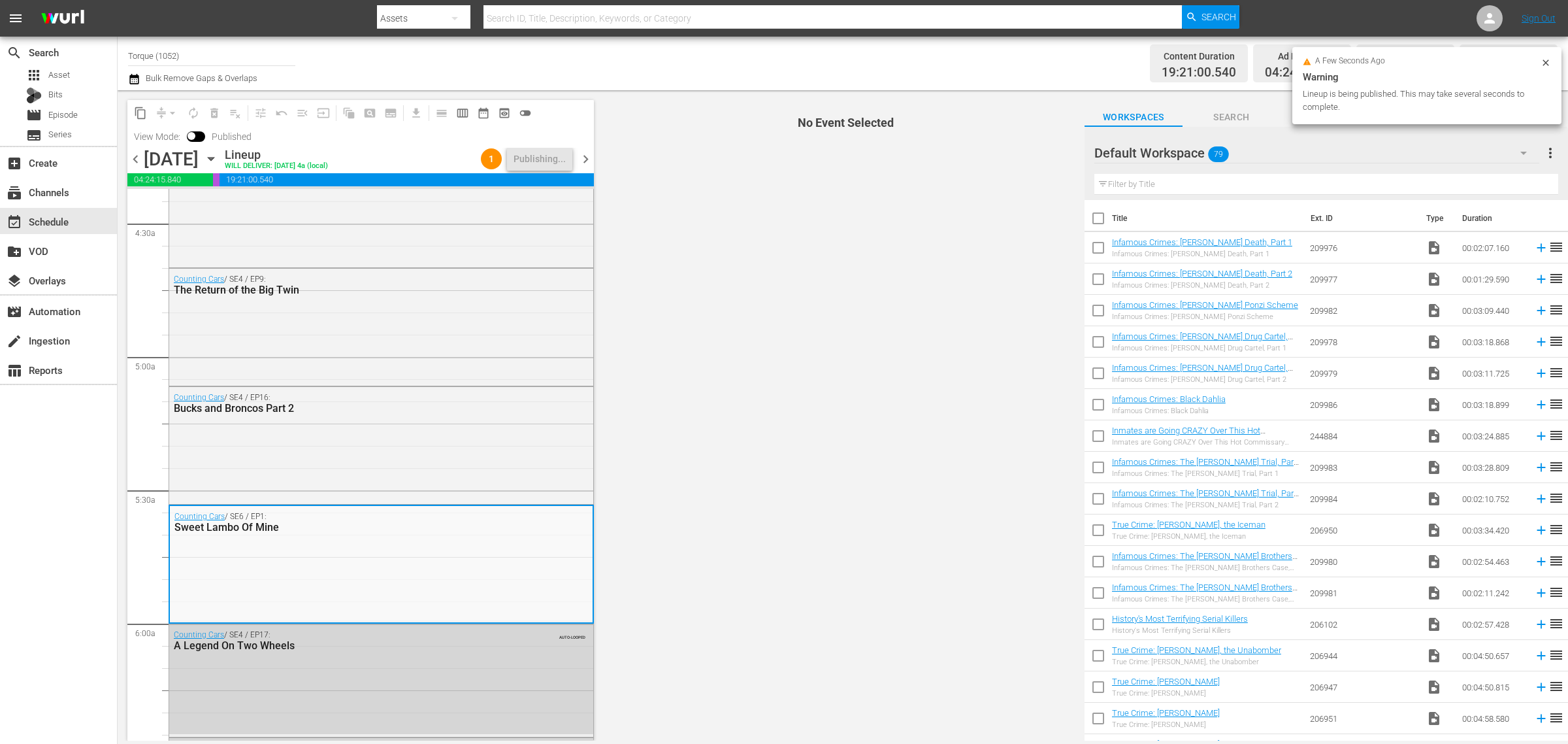
click at [745, 60] on div "Channel Title Torque (1052) Bulk Remove Gaps & Overlaps" at bounding box center [517, 63] width 780 height 47
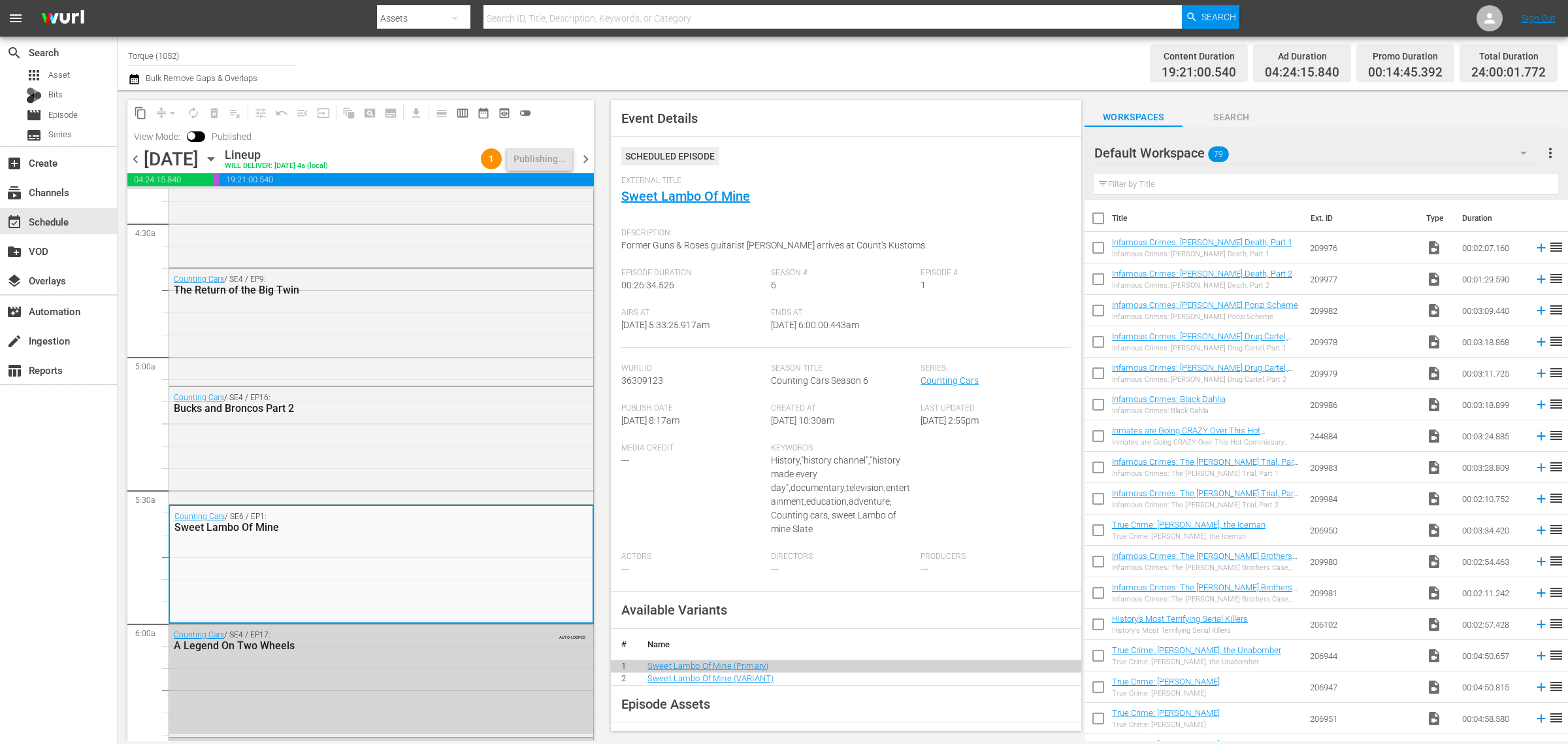
click at [745, 60] on div "Channel Title Torque (1052) Bulk Remove Gaps & Overlaps" at bounding box center [517, 63] width 780 height 47
click at [732, 54] on div "Channel Title Torque (1052) Bulk Remove Gaps & Overlaps" at bounding box center [517, 63] width 780 height 47
click at [817, 63] on div "Channel Title Torque (1052) Bulk Remove Gaps & Overlaps" at bounding box center [517, 63] width 780 height 47
click at [783, 57] on div "Channel Title Torque (1052) Bulk Remove Gaps & Overlaps" at bounding box center [517, 63] width 780 height 47
click at [53, 66] on div "apps Asset" at bounding box center [47, 75] width 44 height 18
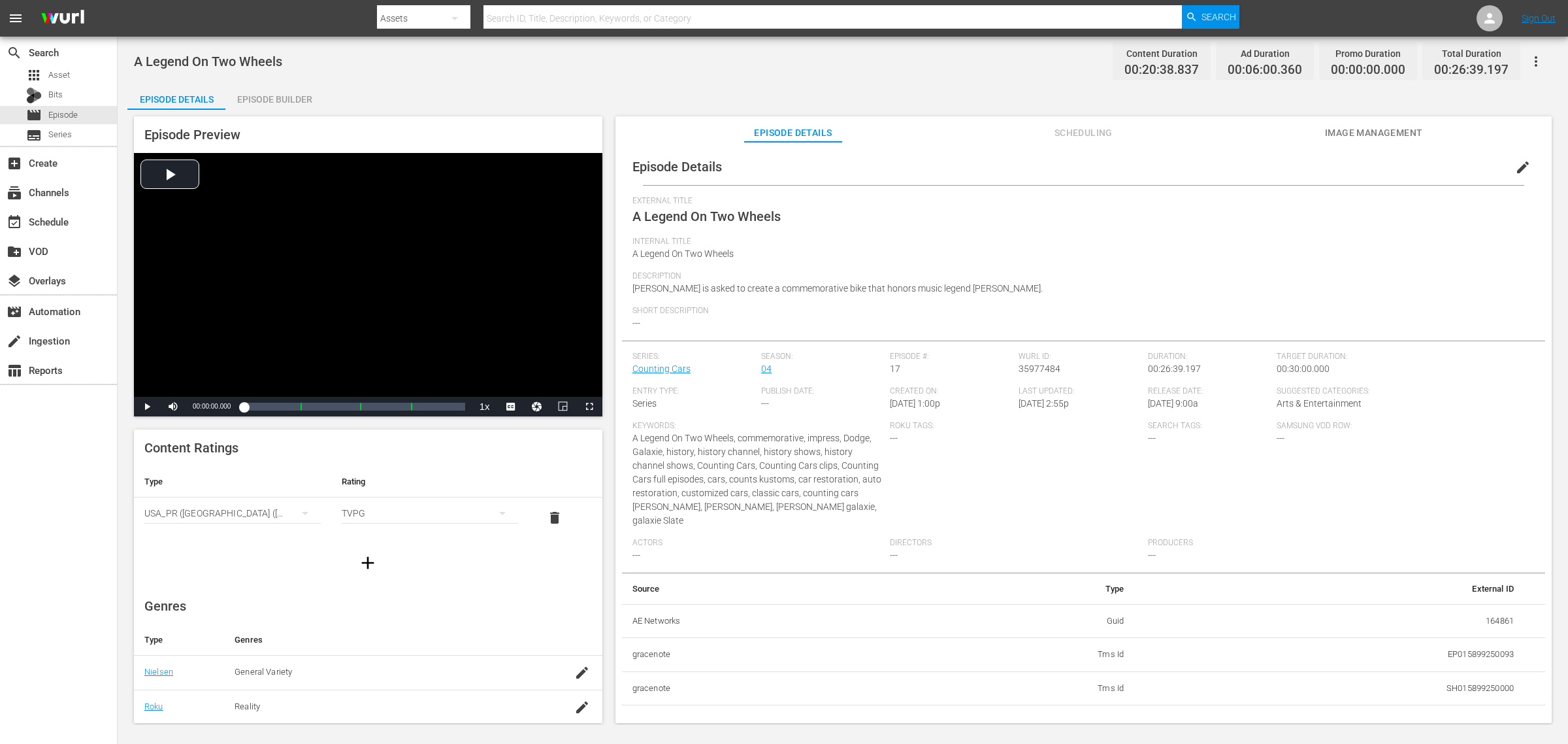
click at [260, 96] on div "Episode Builder" at bounding box center [275, 99] width 98 height 31
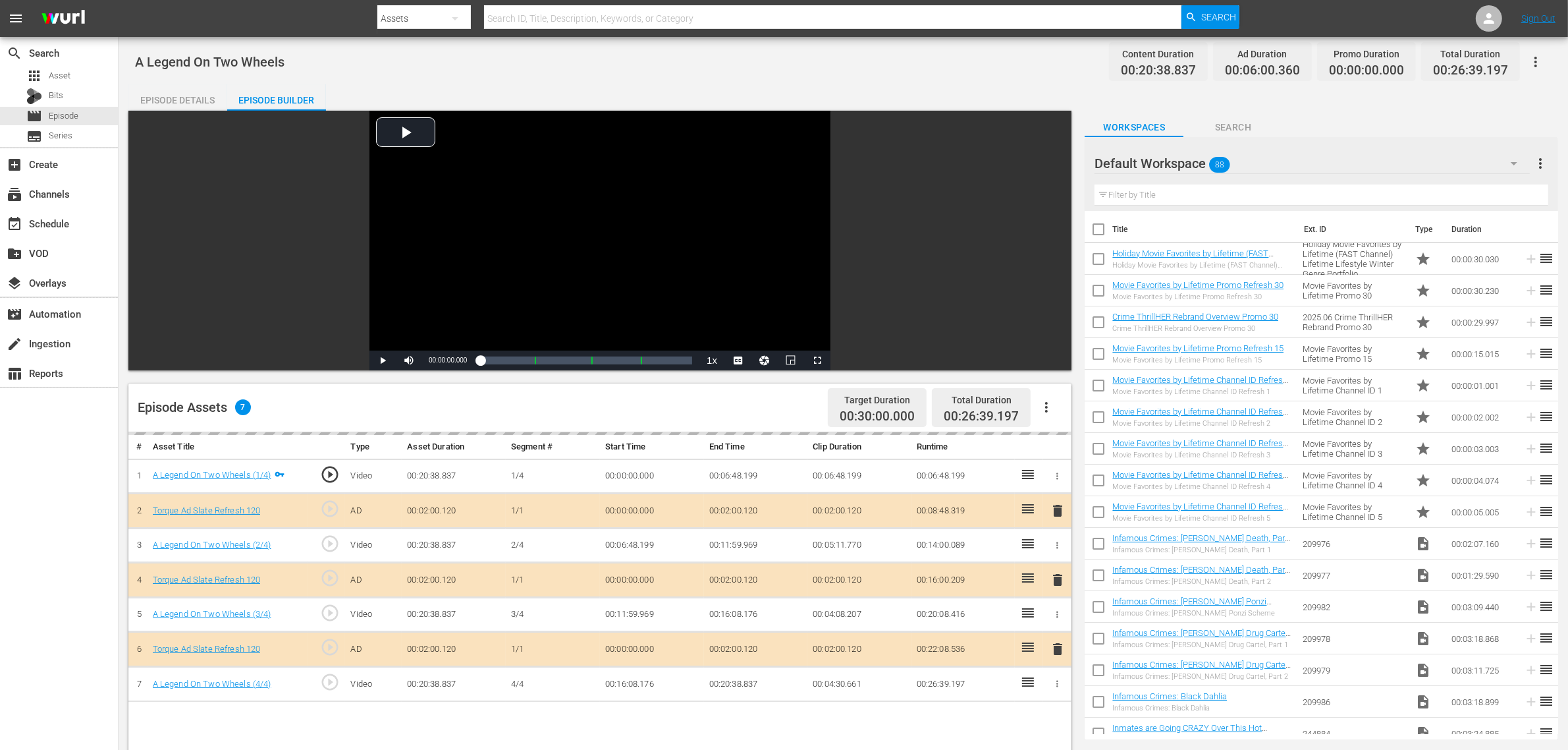
click at [203, 96] on div "Episode Details" at bounding box center [178, 100] width 99 height 32
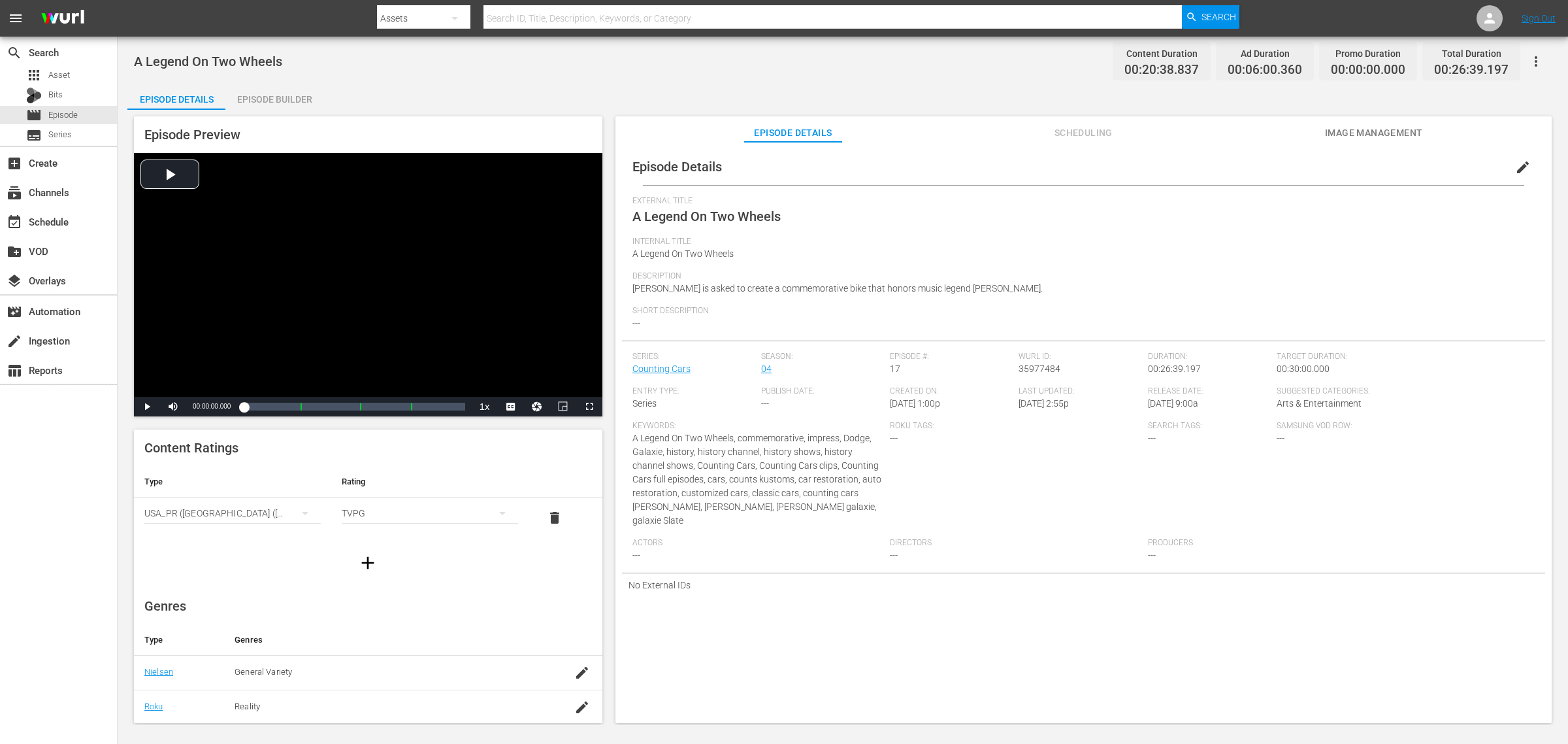
click at [292, 96] on div "Episode Builder" at bounding box center [275, 99] width 98 height 31
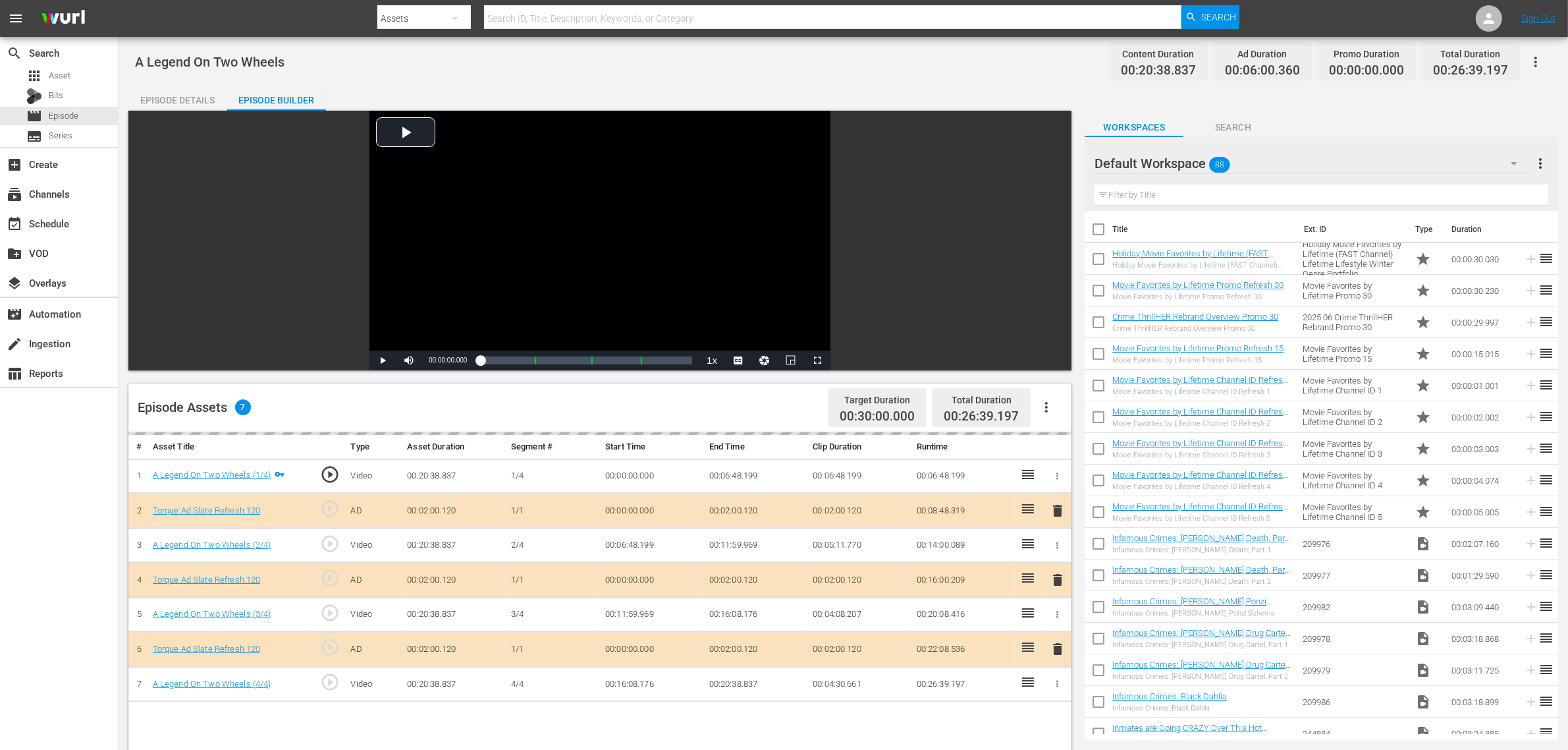
click at [599, 69] on div "A Legend On Two Wheels Content Duration 00:20:38.837 Ad Duration 00:06:00.360 P…" at bounding box center [843, 62] width 1417 height 29
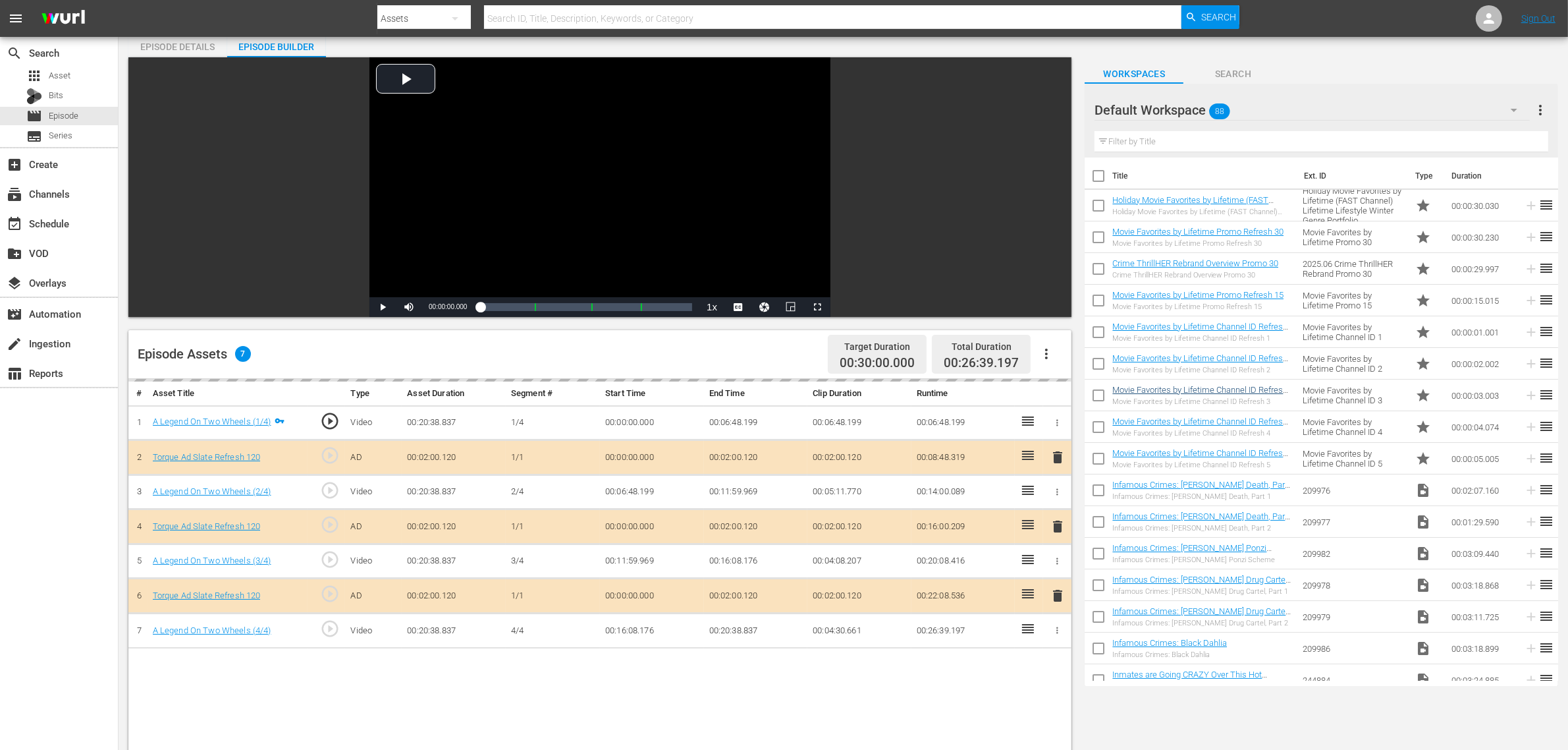
scroll to position [164, 0]
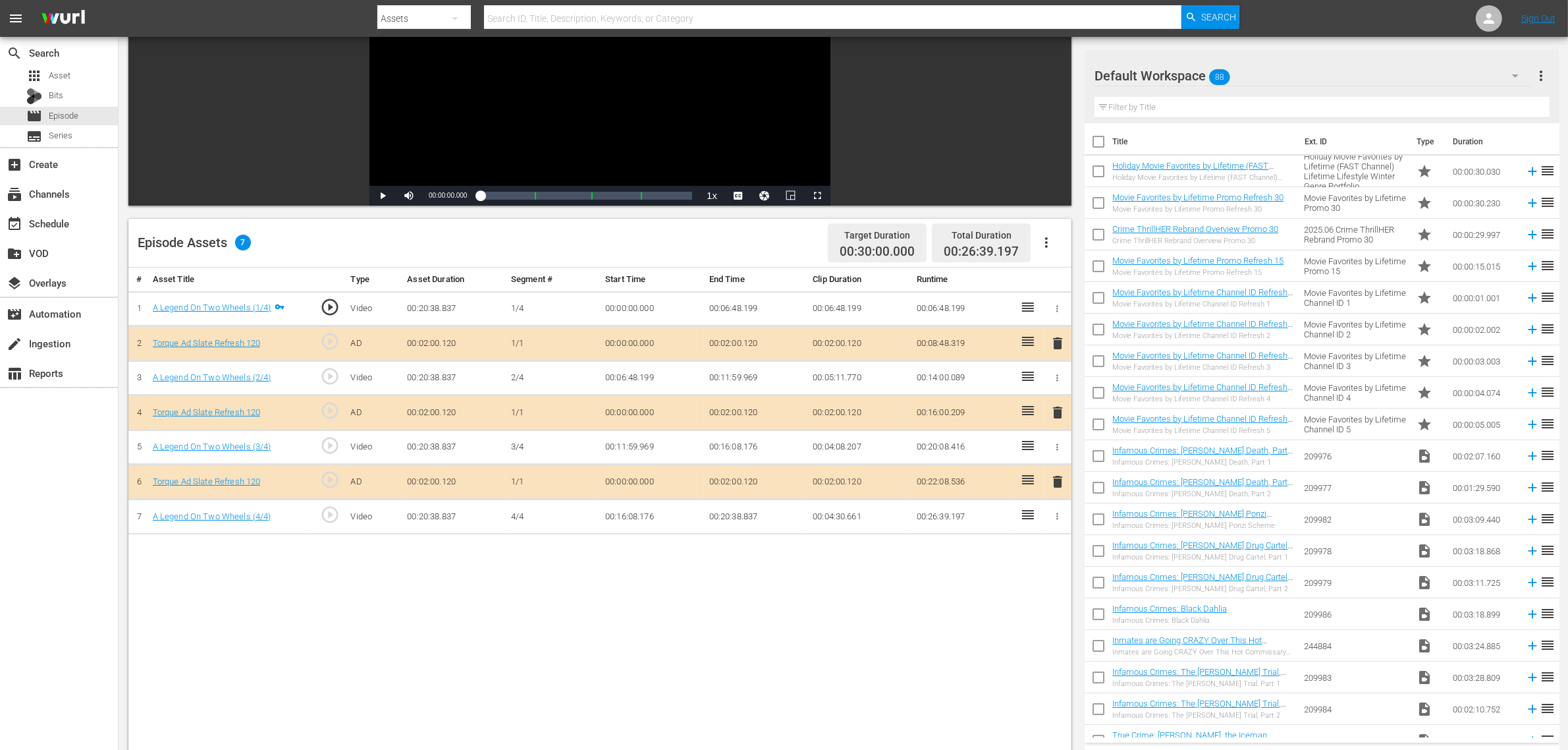
click at [1264, 79] on div "Default Workspace 88" at bounding box center [1313, 76] width 437 height 37
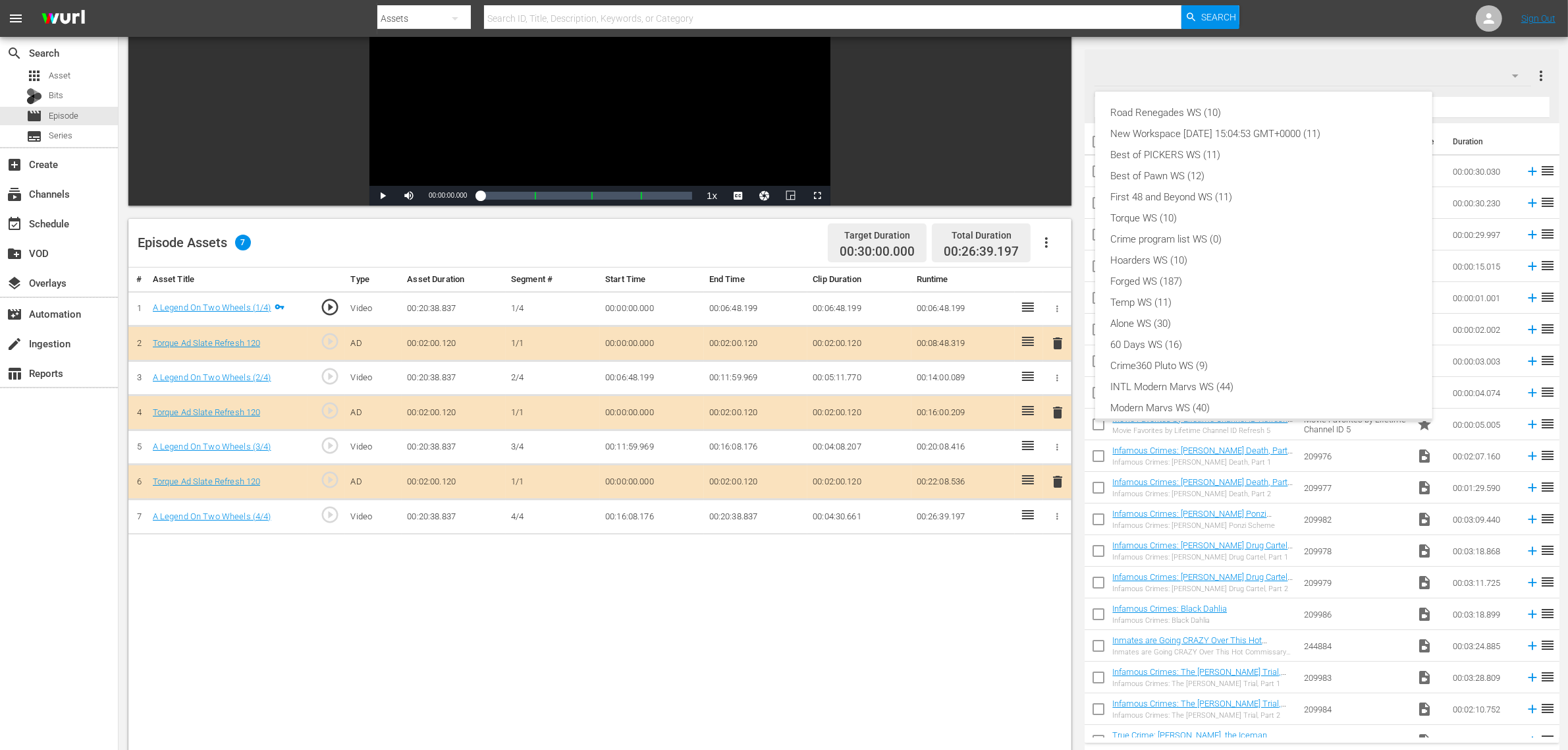
scroll to position [29, 0]
click at [1264, 188] on div "Torque WS (10)" at bounding box center [1264, 189] width 305 height 21
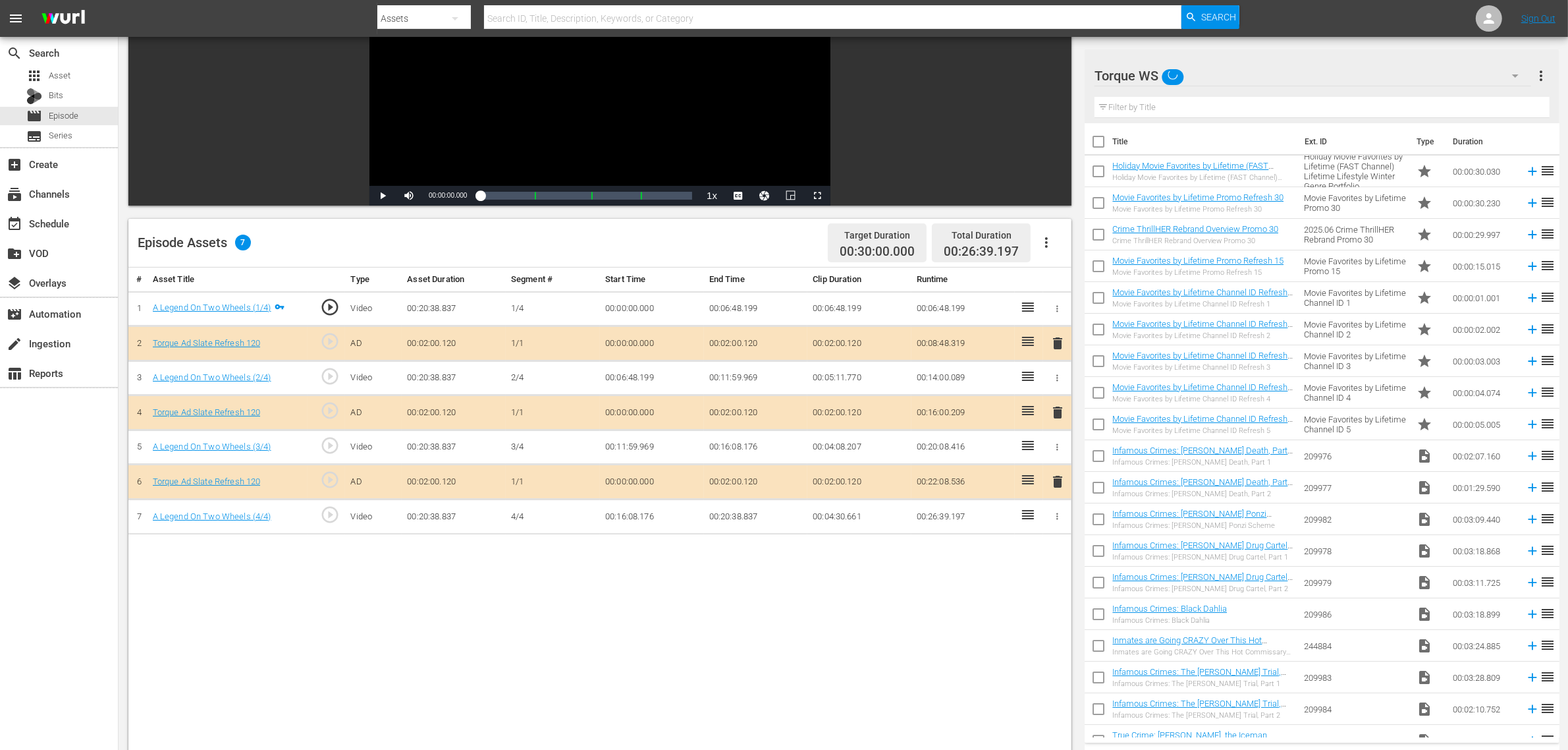
click at [1056, 413] on span "delete" at bounding box center [1057, 412] width 15 height 15
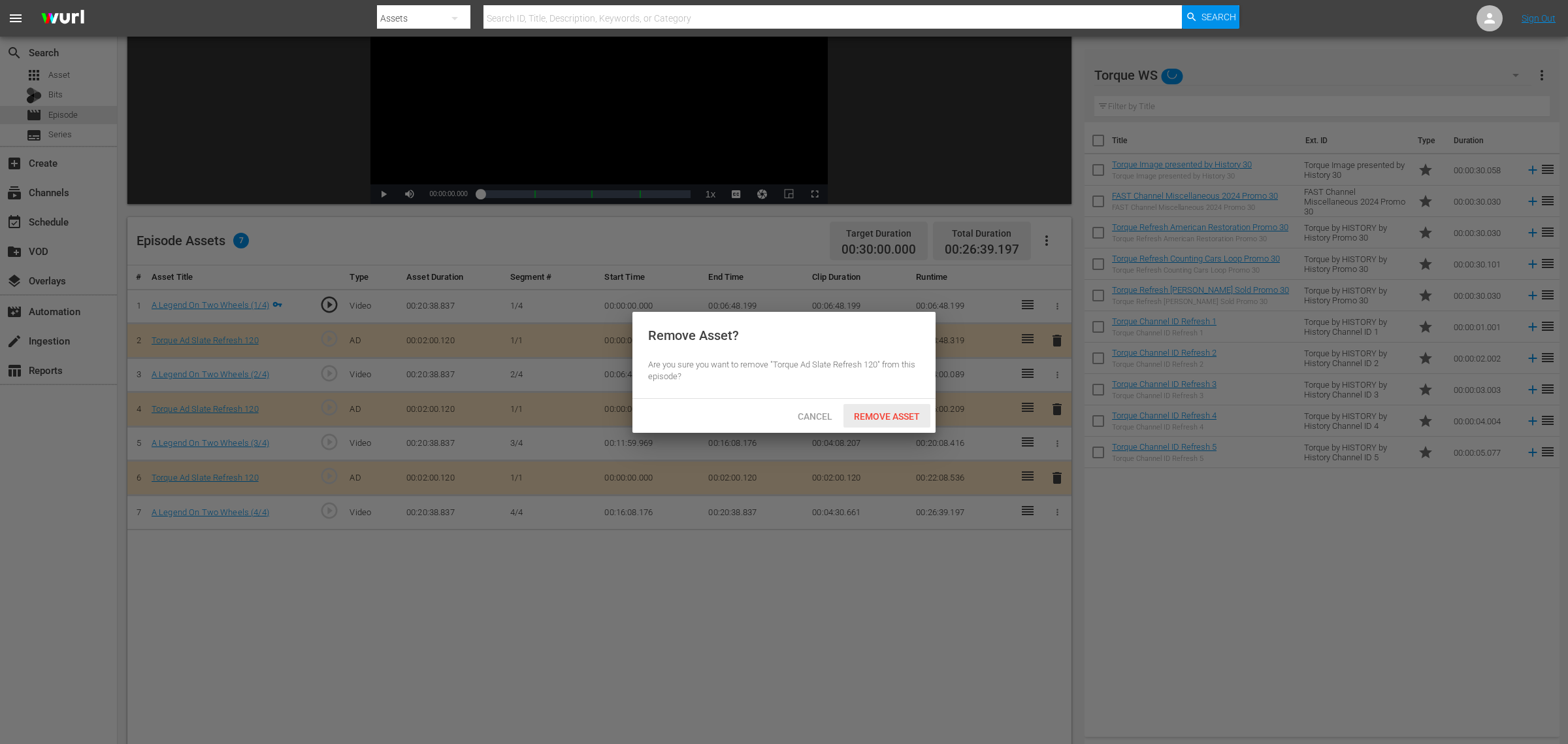
click at [852, 404] on div "Remove Asset" at bounding box center [887, 416] width 87 height 24
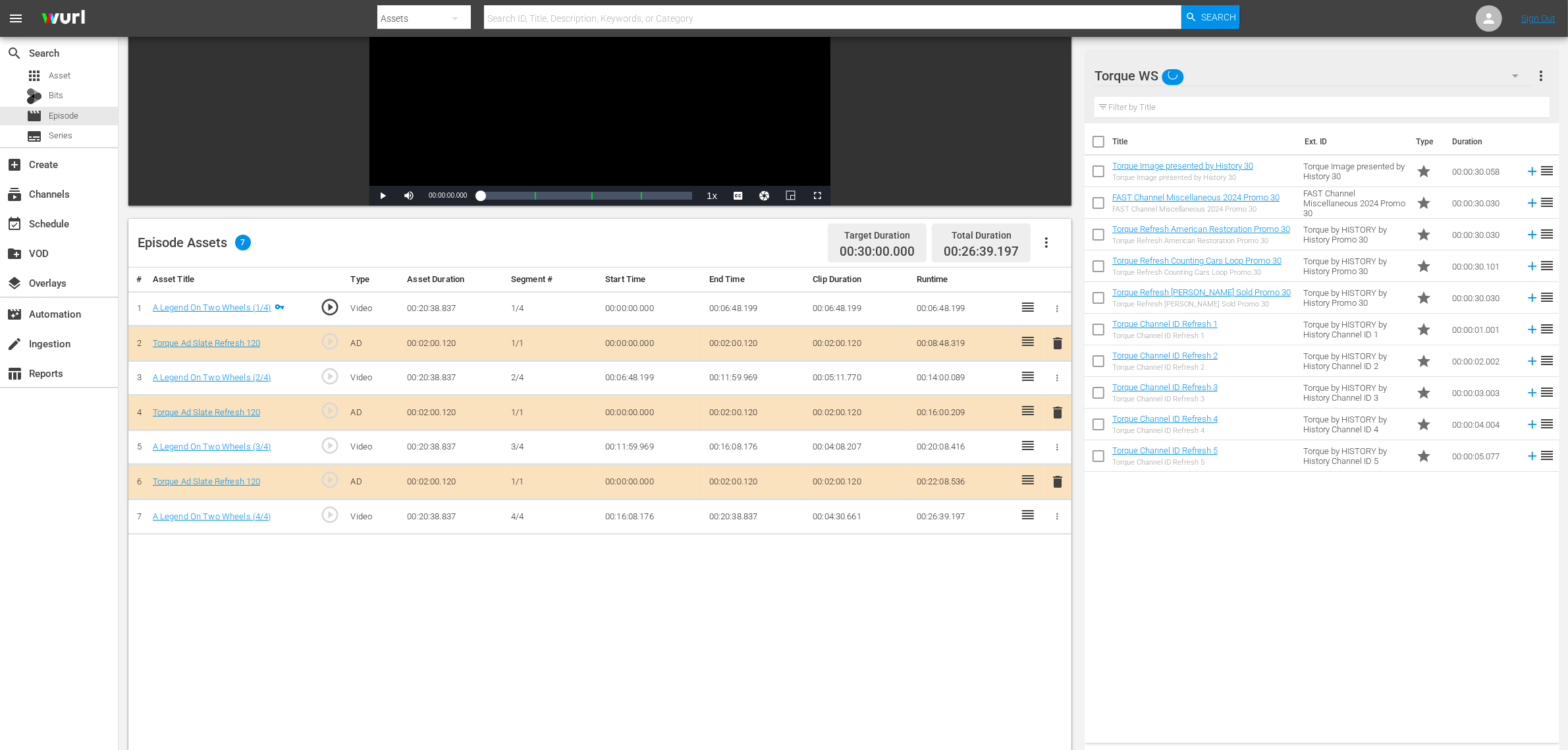
click at [1264, 600] on div "Title Ext. ID Type Duration Torque Image presented by History 30 Torque Image p…" at bounding box center [1321, 431] width 474 height 614
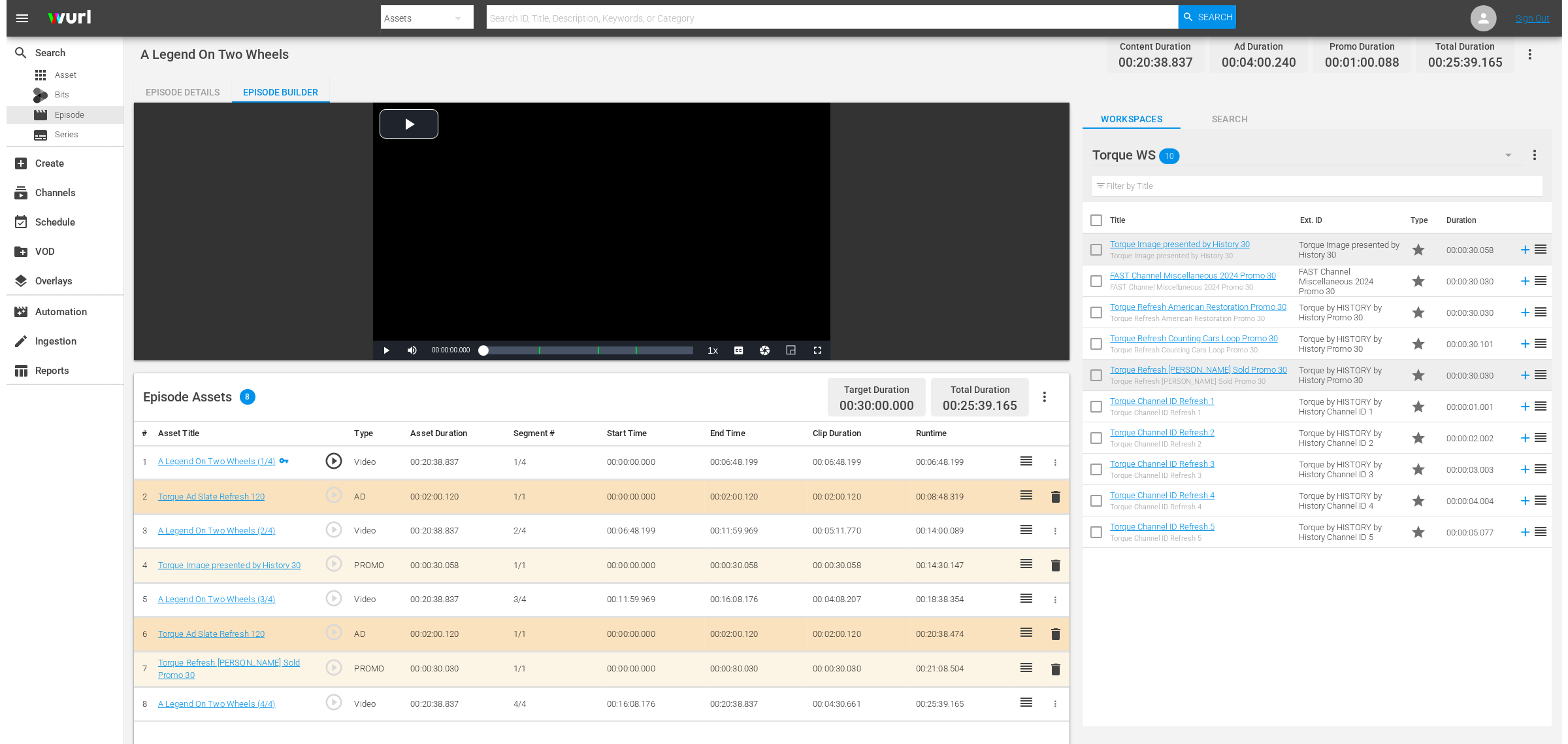
scroll to position [0, 0]
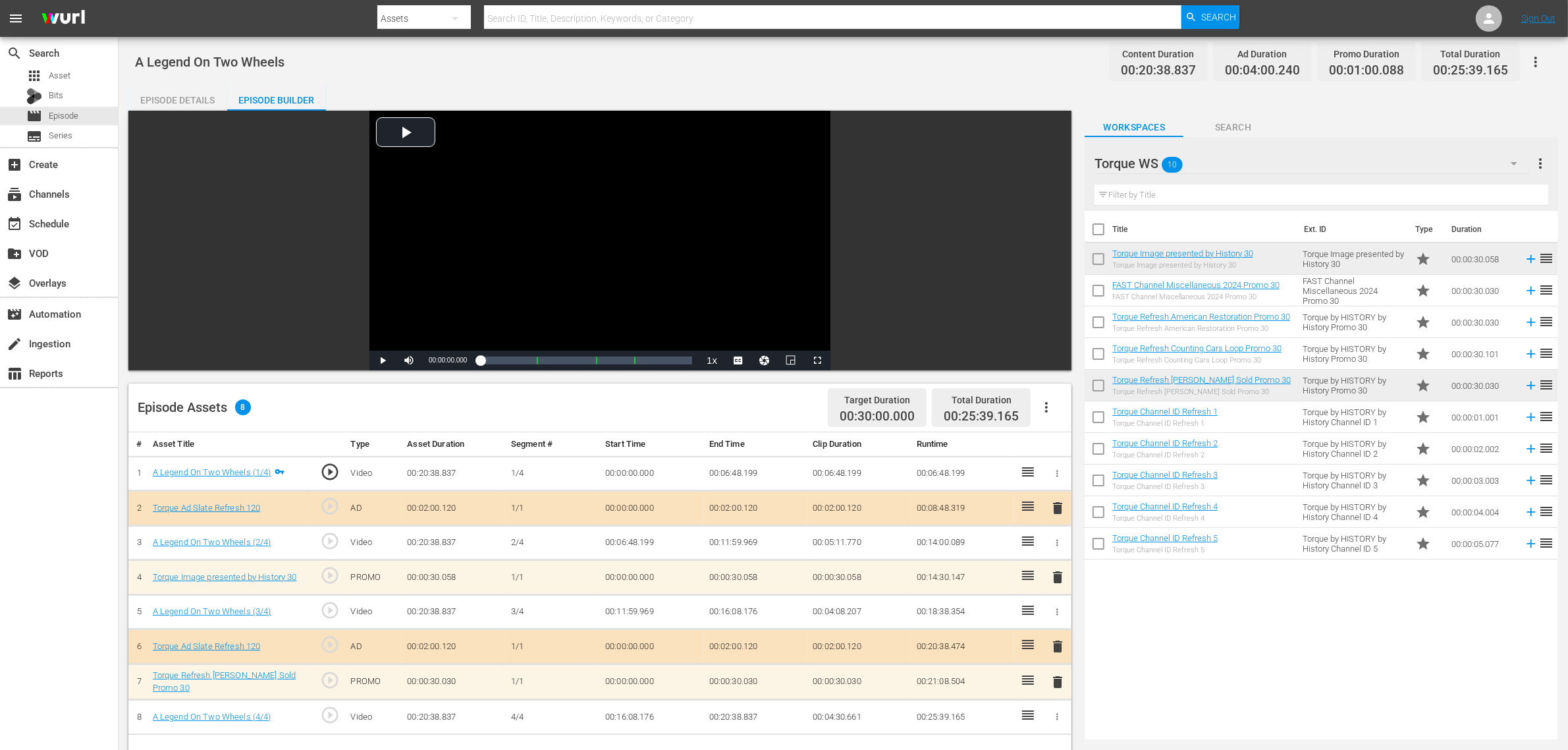
click at [170, 100] on div "Episode Details" at bounding box center [178, 100] width 99 height 32
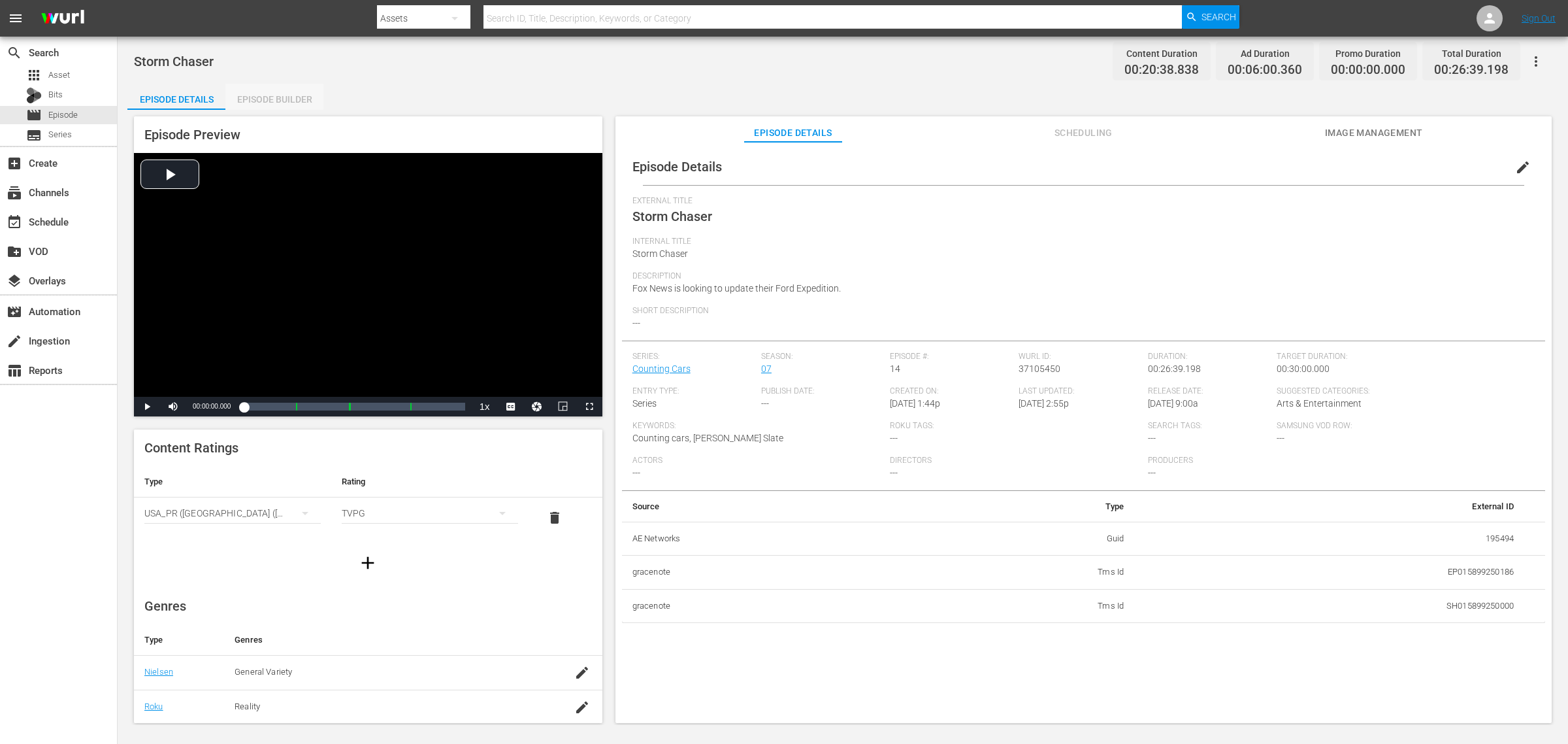
click at [266, 99] on div "Episode Builder" at bounding box center [275, 99] width 98 height 31
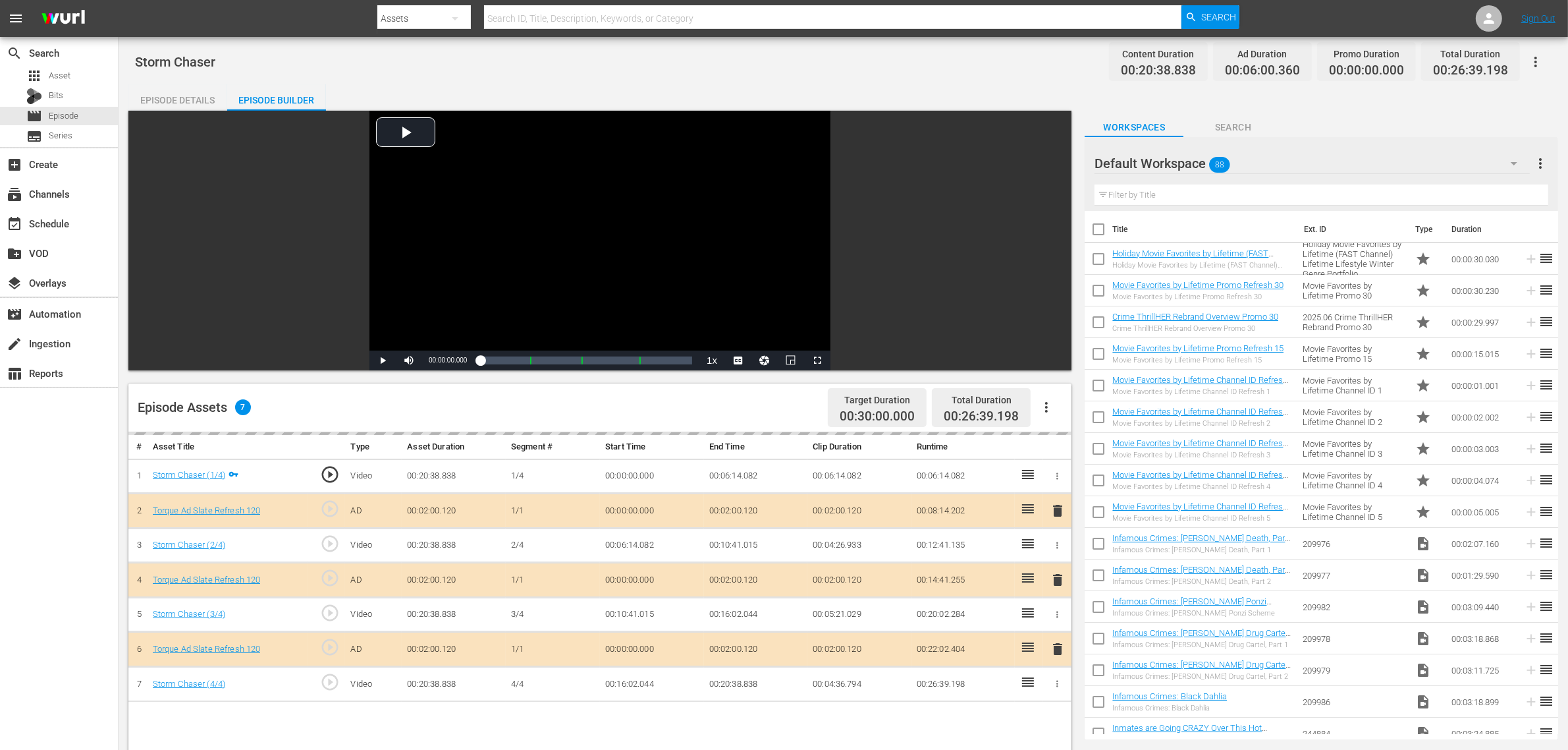
click at [1264, 156] on div "Default Workspace 88" at bounding box center [1312, 164] width 435 height 37
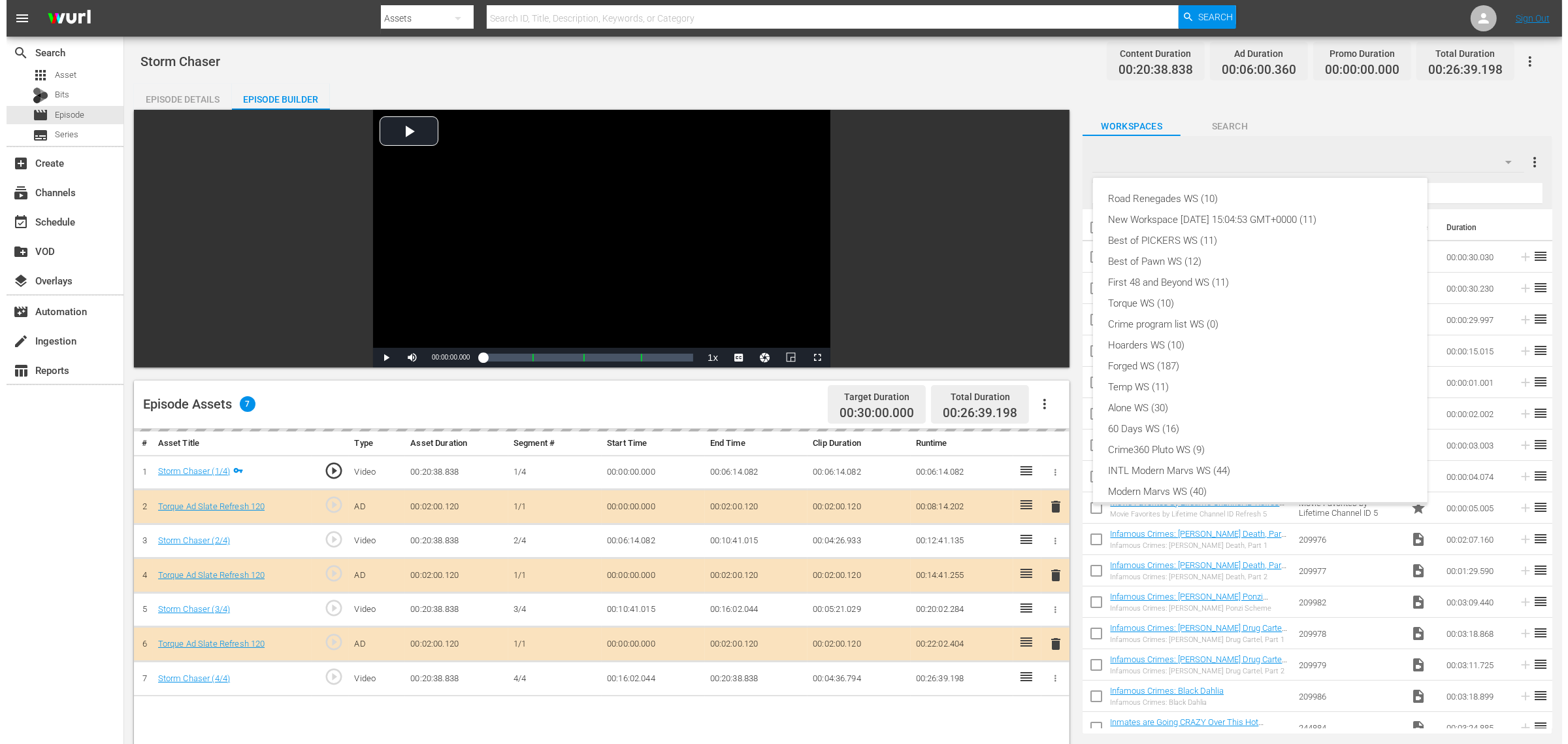
scroll to position [28, 0]
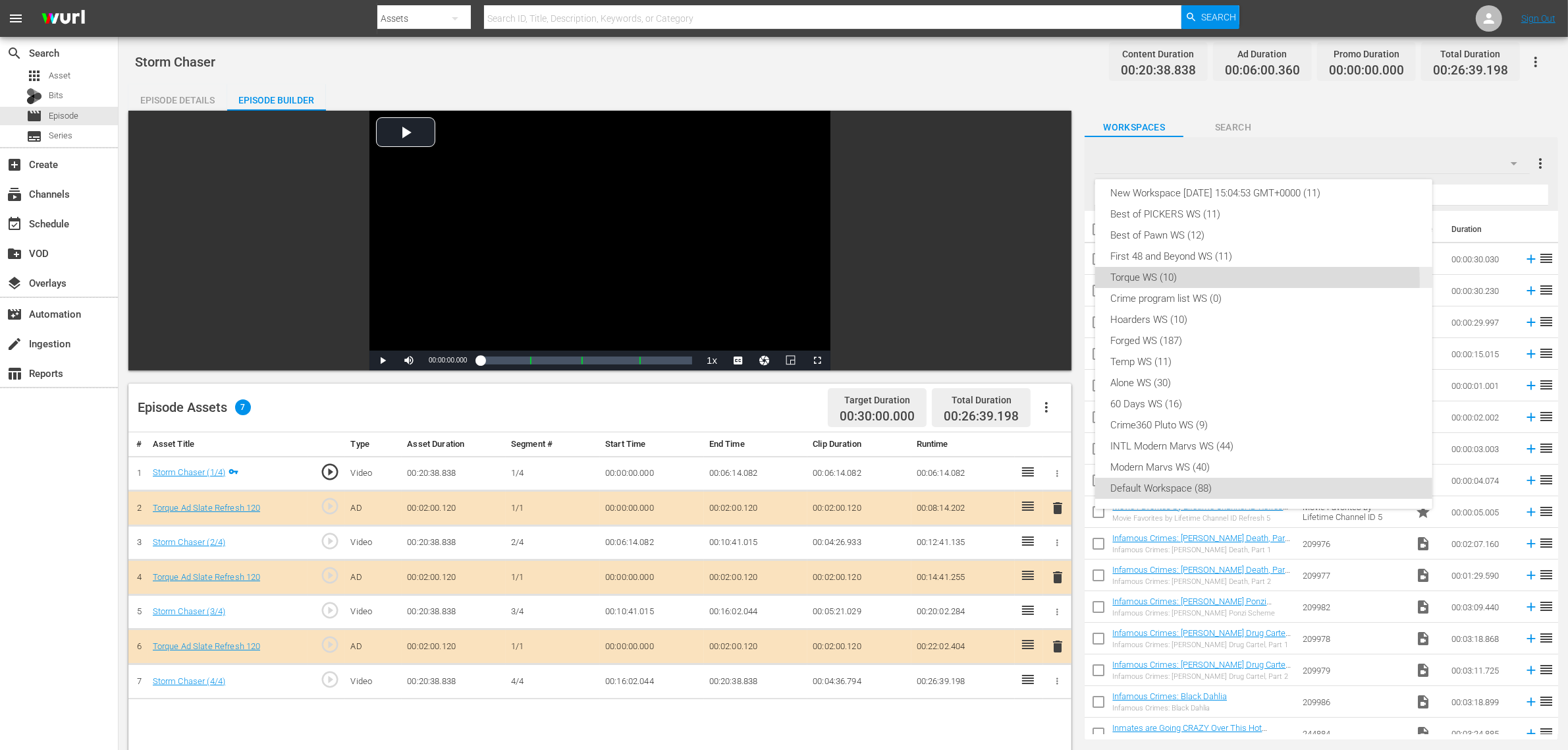
click at [1230, 281] on div "Torque WS (10)" at bounding box center [1264, 277] width 305 height 21
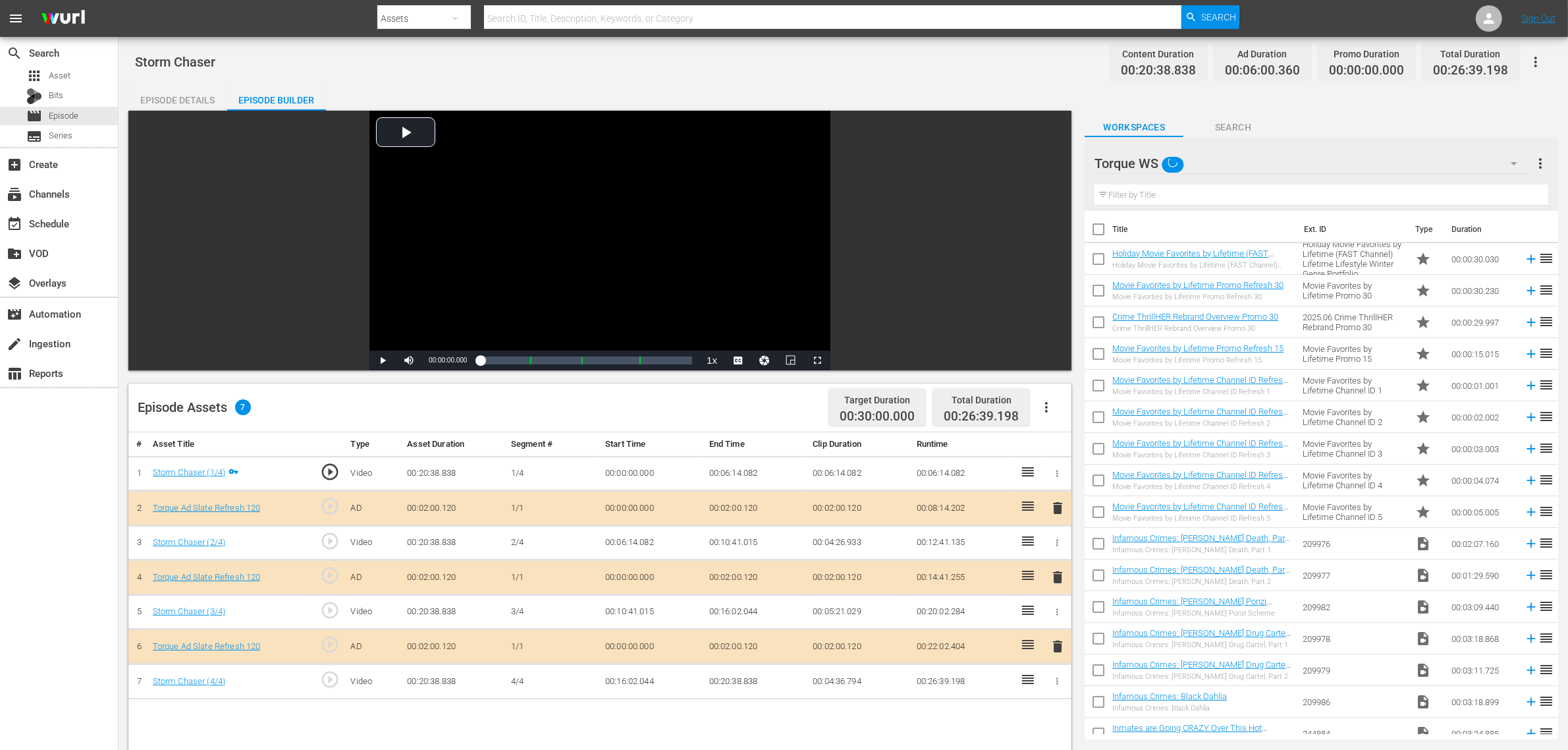
click at [980, 86] on div "Episode Details Episode Builder Episode Preview Video Player is loading. Play V…" at bounding box center [844, 583] width 1430 height 999
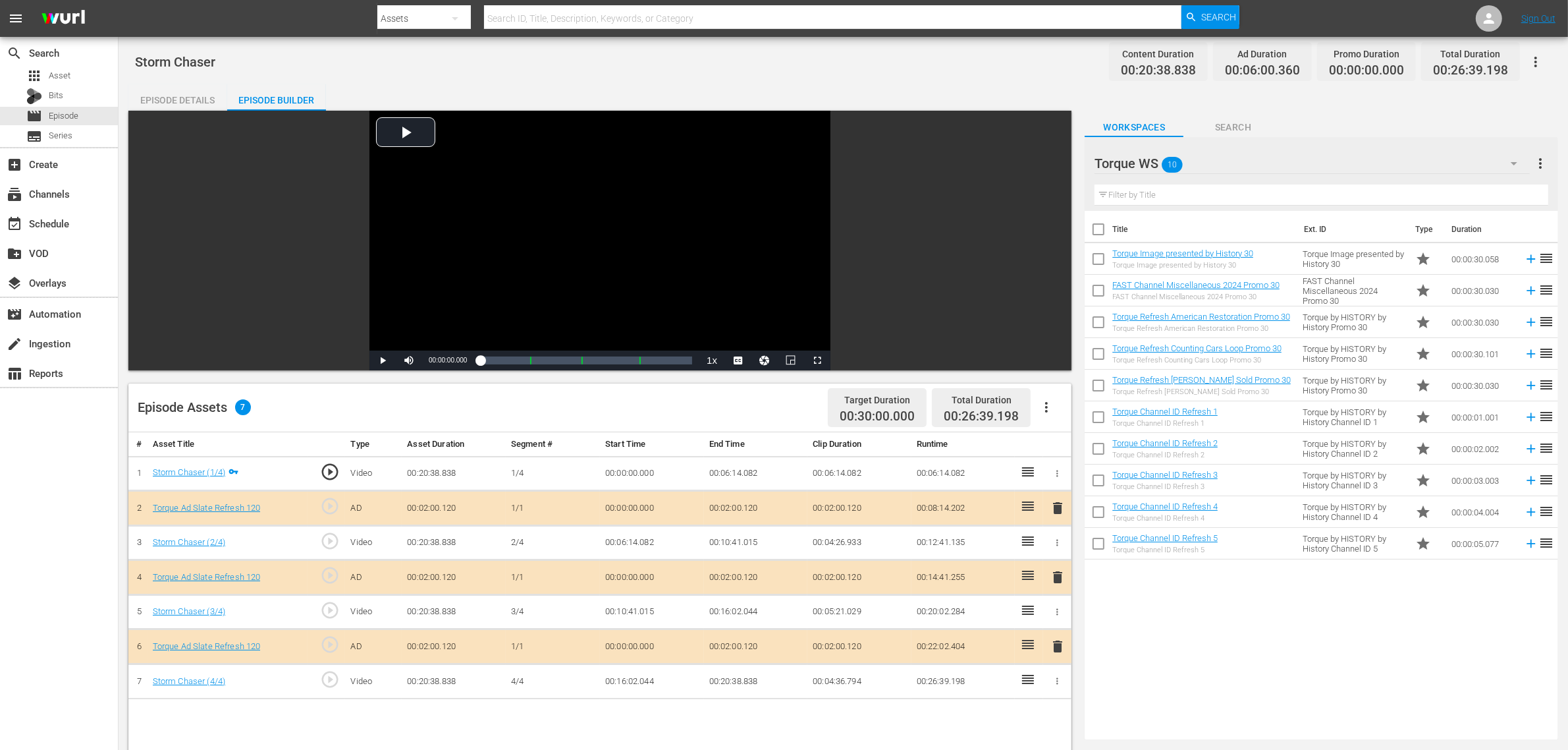
click at [1059, 580] on span "delete" at bounding box center [1057, 577] width 15 height 15
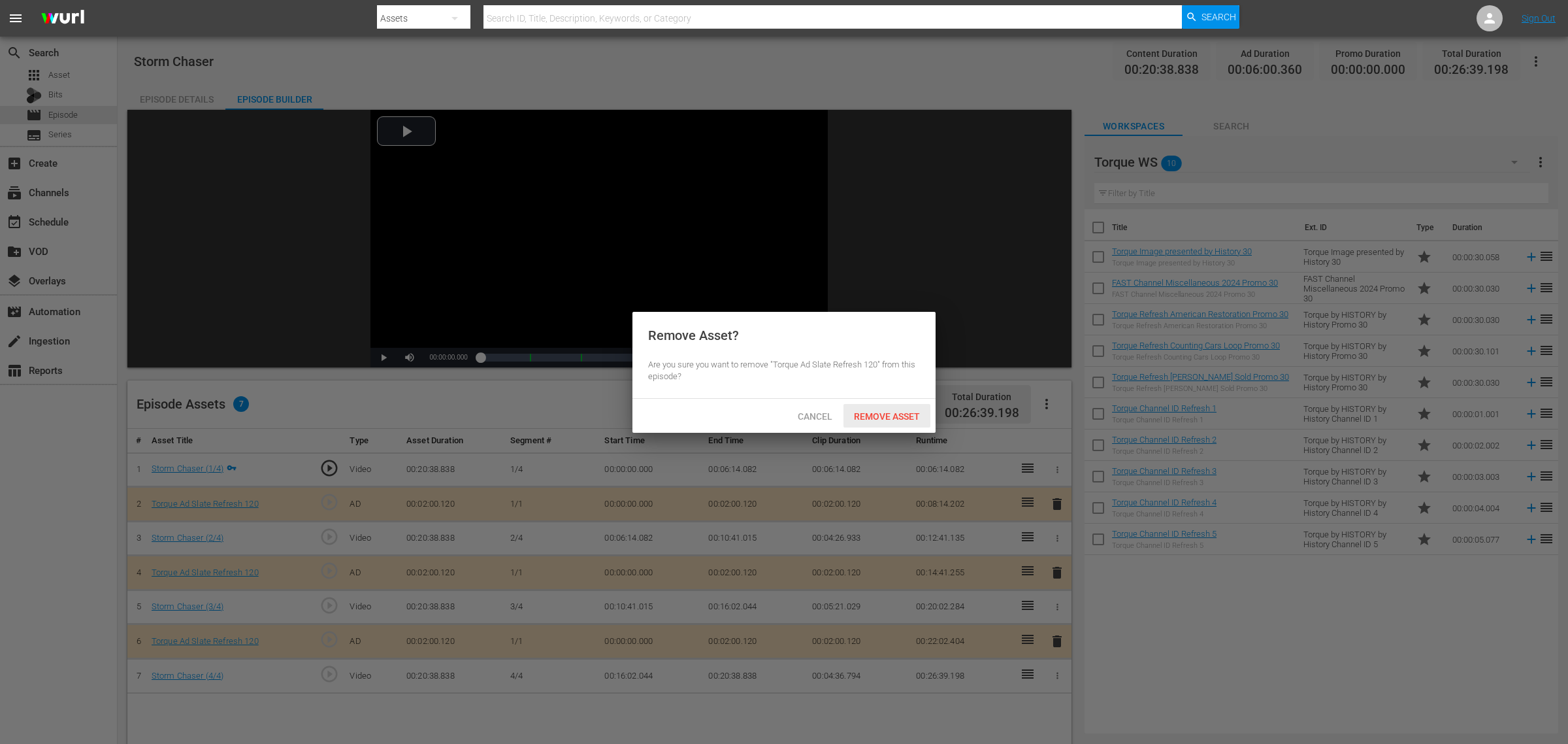
click at [868, 416] on span "Remove Asset" at bounding box center [887, 416] width 87 height 11
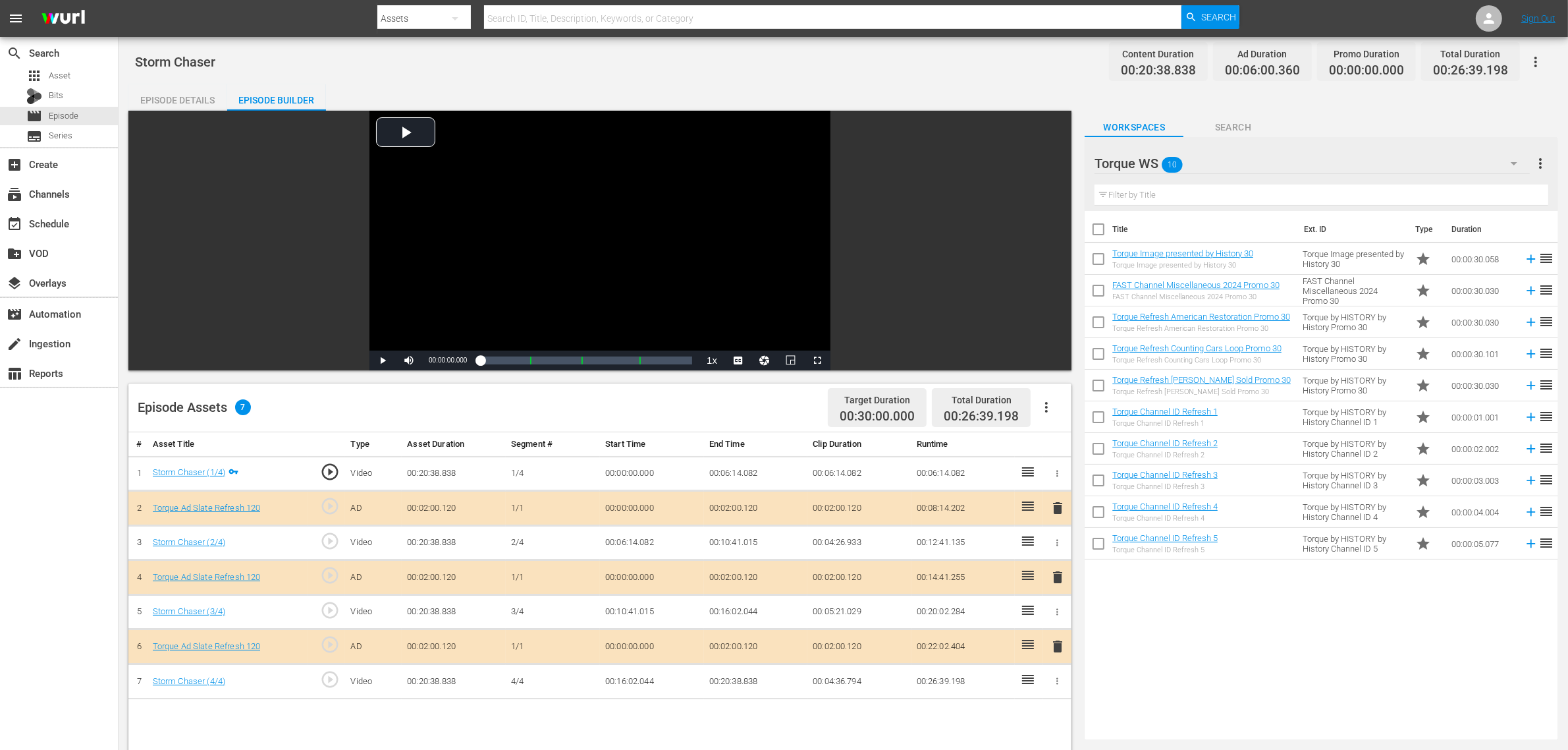
click at [963, 64] on div "Storm Chaser Content Duration 00:20:38.838 Ad Duration 00:06:00.360 Promo Durat…" at bounding box center [843, 62] width 1417 height 29
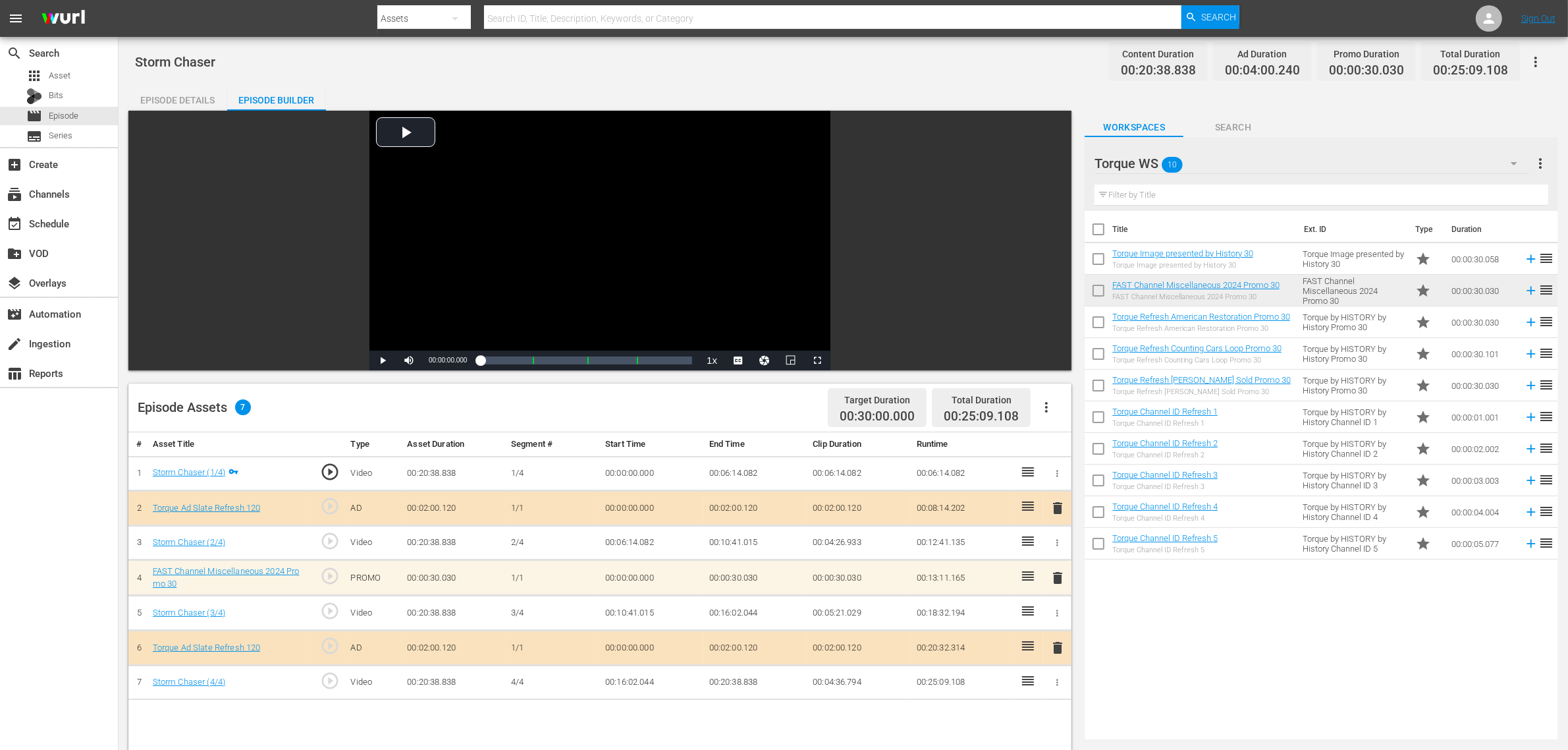
click at [953, 79] on div "Storm Chaser Content Duration 00:20:38.838 Ad Duration 00:04:00.240 Promo Durat…" at bounding box center [843, 565] width 1449 height 1056
click at [188, 93] on div "Episode Details" at bounding box center [178, 100] width 99 height 32
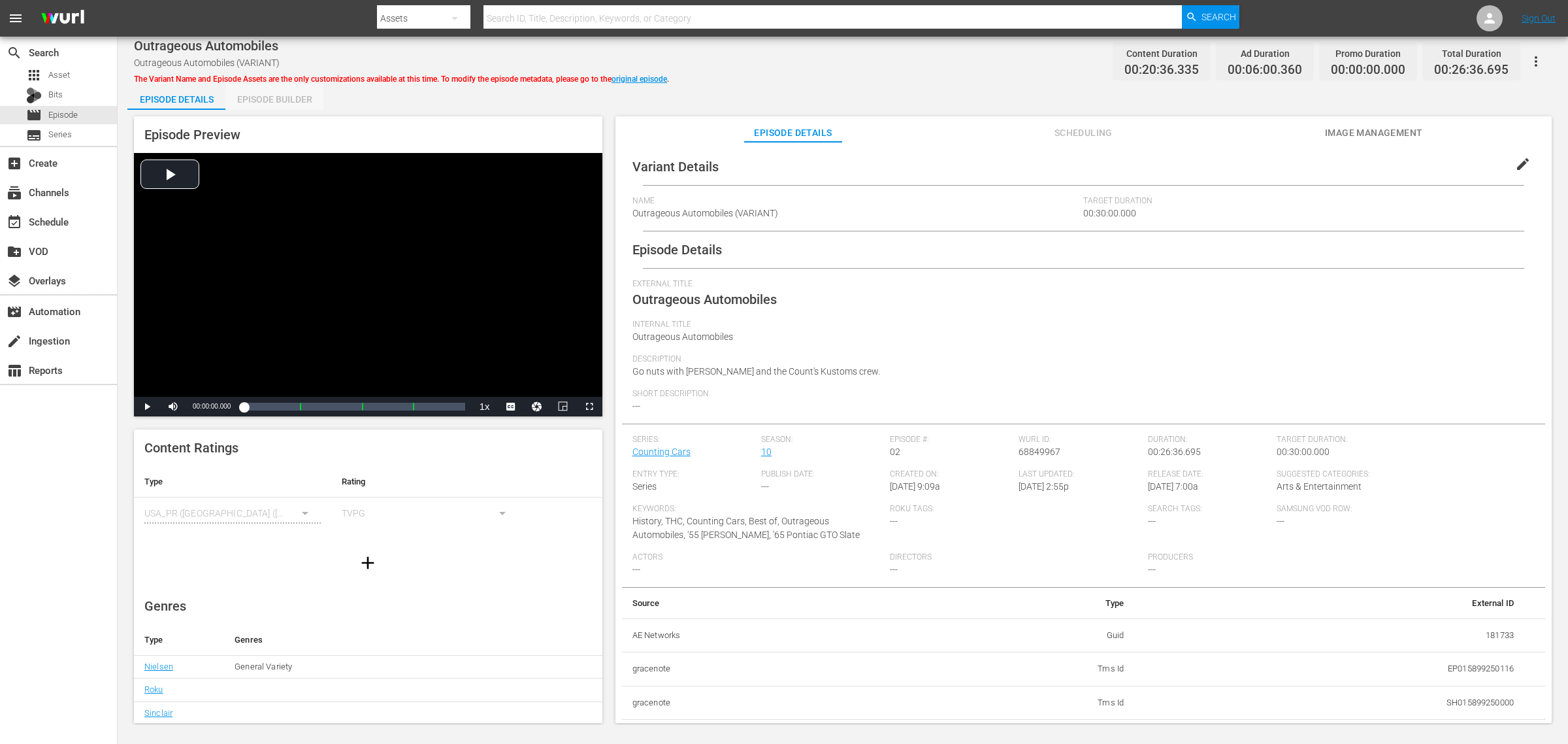
click at [294, 92] on div "Episode Builder" at bounding box center [275, 99] width 98 height 31
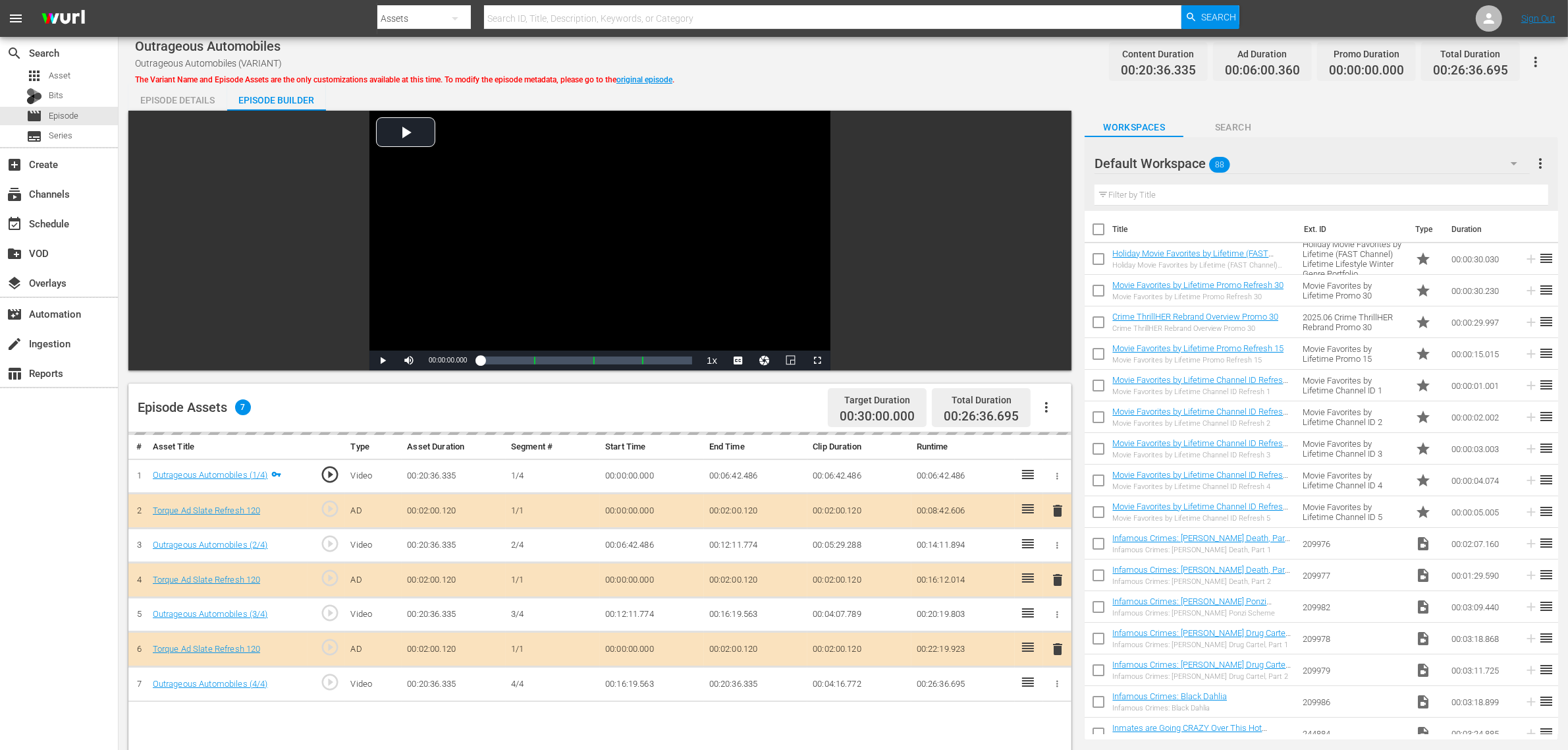
drag, startPoint x: 913, startPoint y: 74, endPoint x: 907, endPoint y: 102, distance: 28.6
click at [913, 71] on div "Outrageous Automobiles Outrageous Automobiles (VARIANT) The Variant Name and Ep…" at bounding box center [843, 62] width 1417 height 29
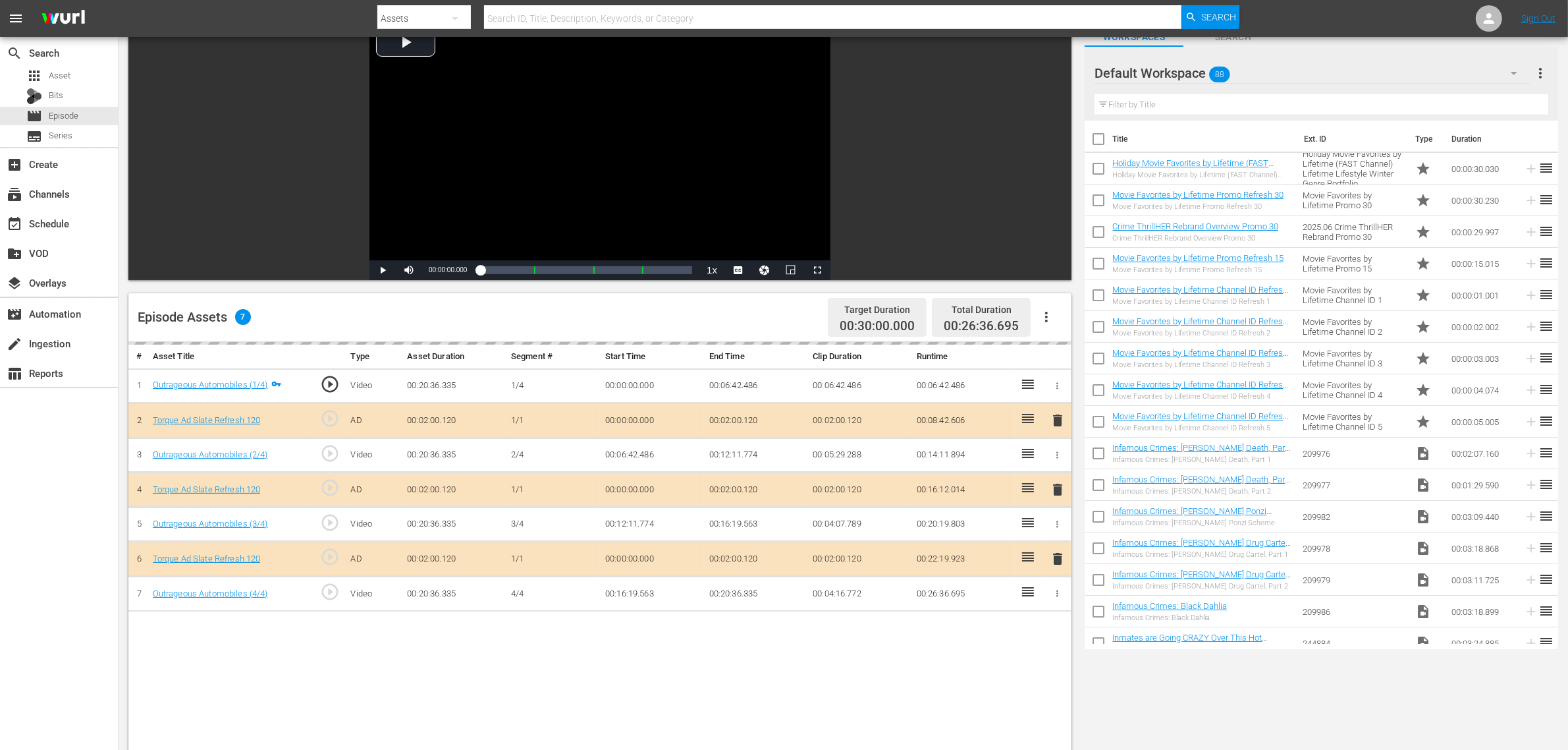
scroll to position [247, 0]
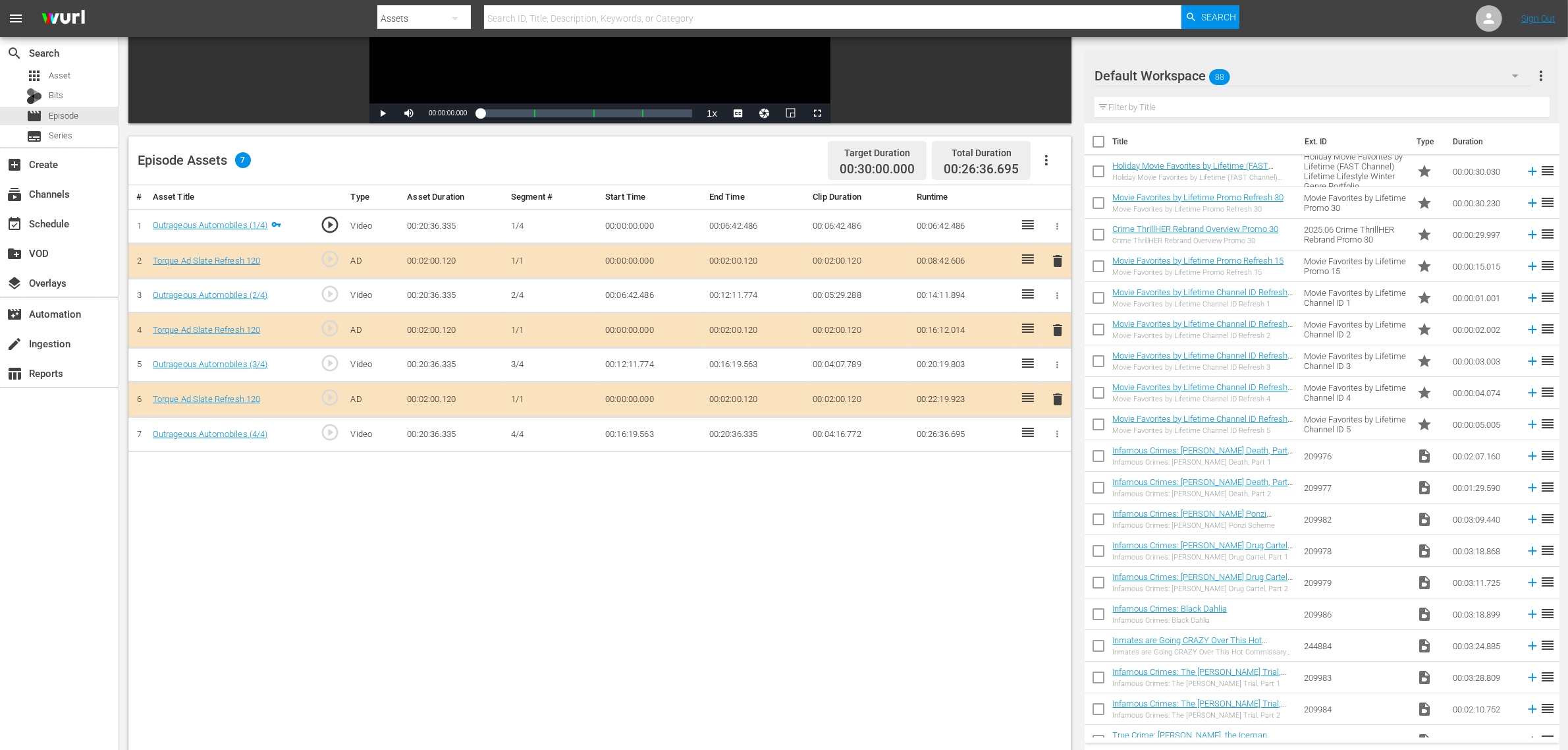
click at [1058, 331] on span "delete" at bounding box center [1057, 330] width 15 height 15
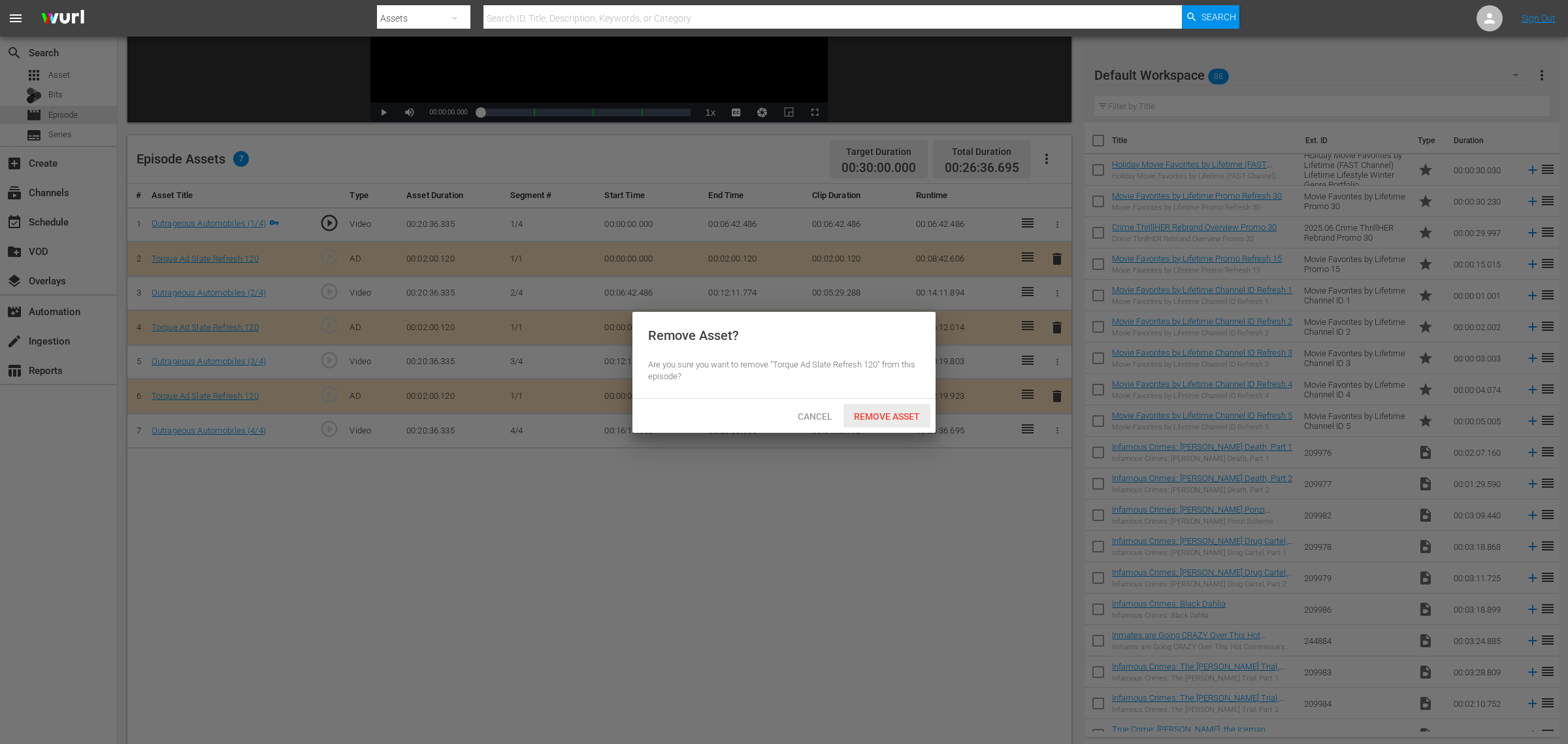
click at [895, 419] on span "Remove Asset" at bounding box center [887, 416] width 87 height 11
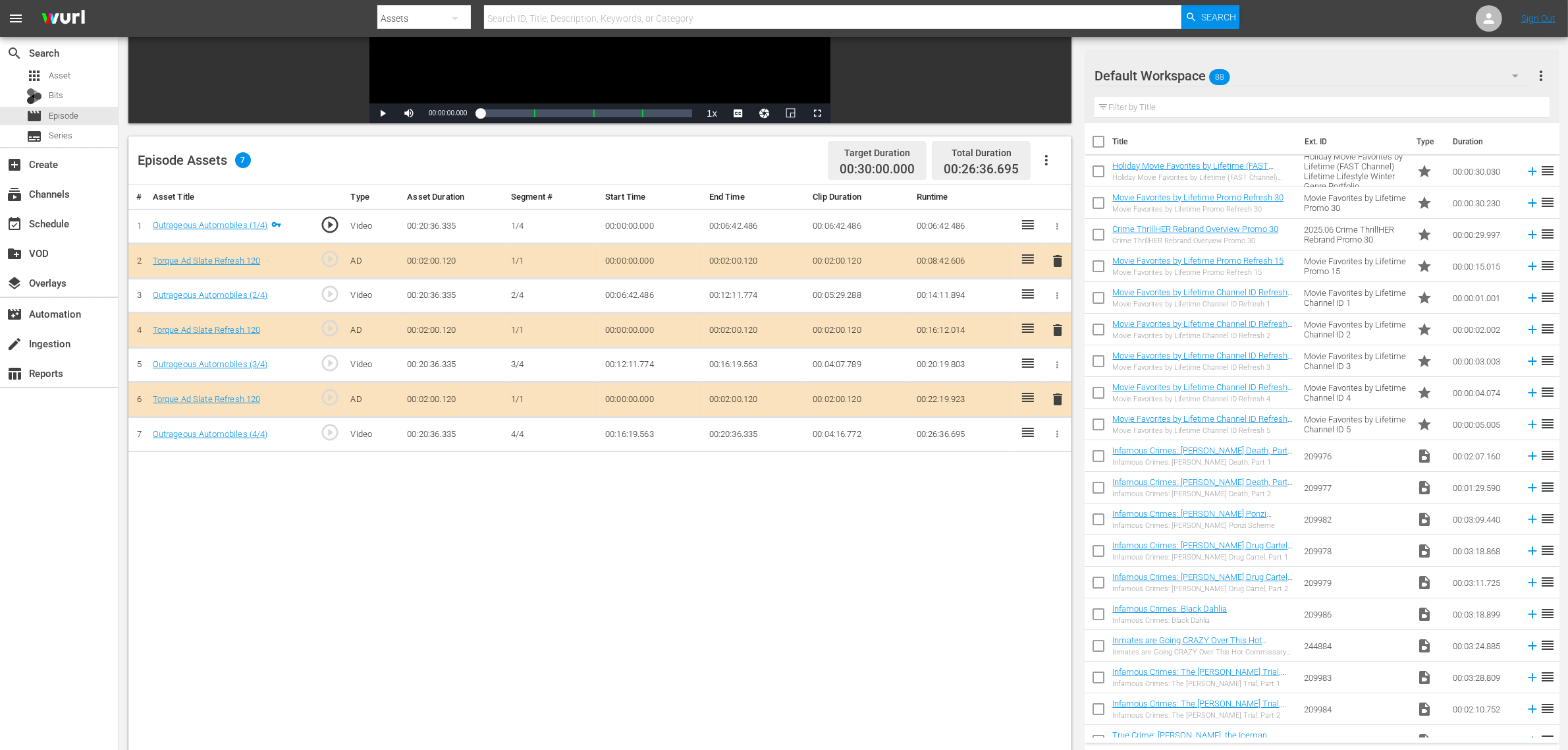
click at [1264, 73] on div "Default Workspace 88" at bounding box center [1313, 76] width 437 height 37
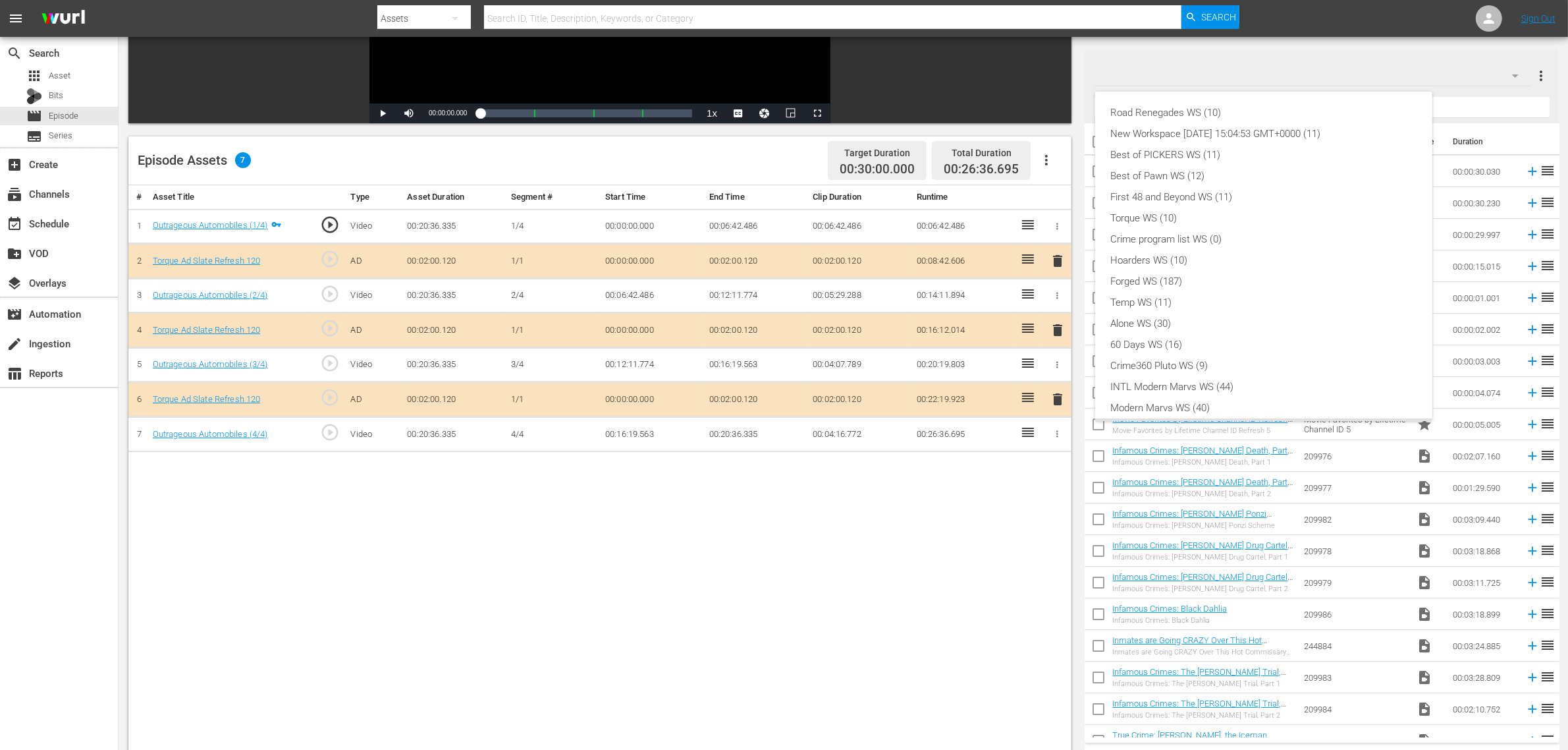
scroll to position [29, 0]
click at [1202, 192] on div "Torque WS (10)" at bounding box center [1264, 189] width 305 height 21
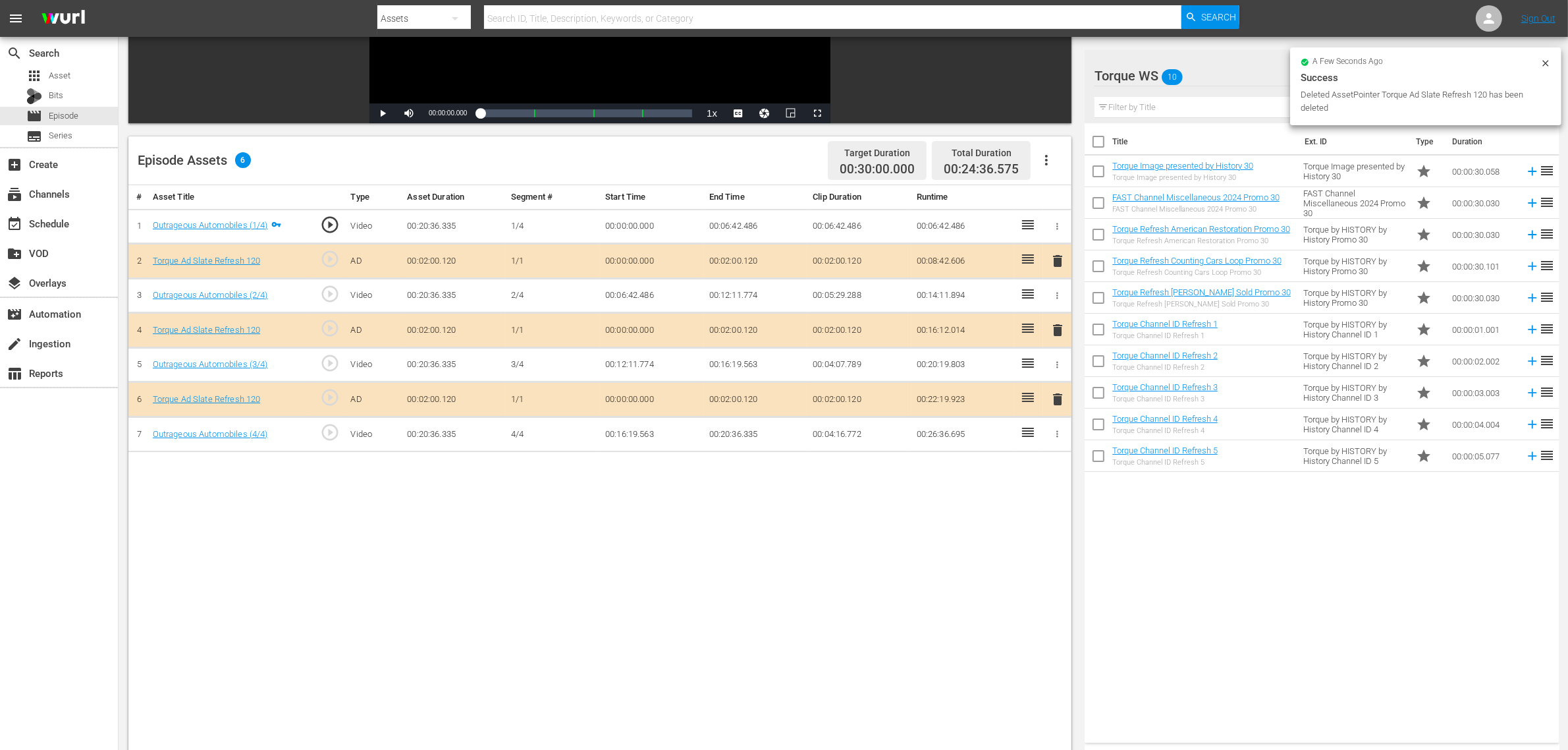
click at [1232, 584] on div "Title Ext. ID Type Duration Torque Image presented by History 30 Torque Image p…" at bounding box center [1321, 431] width 474 height 614
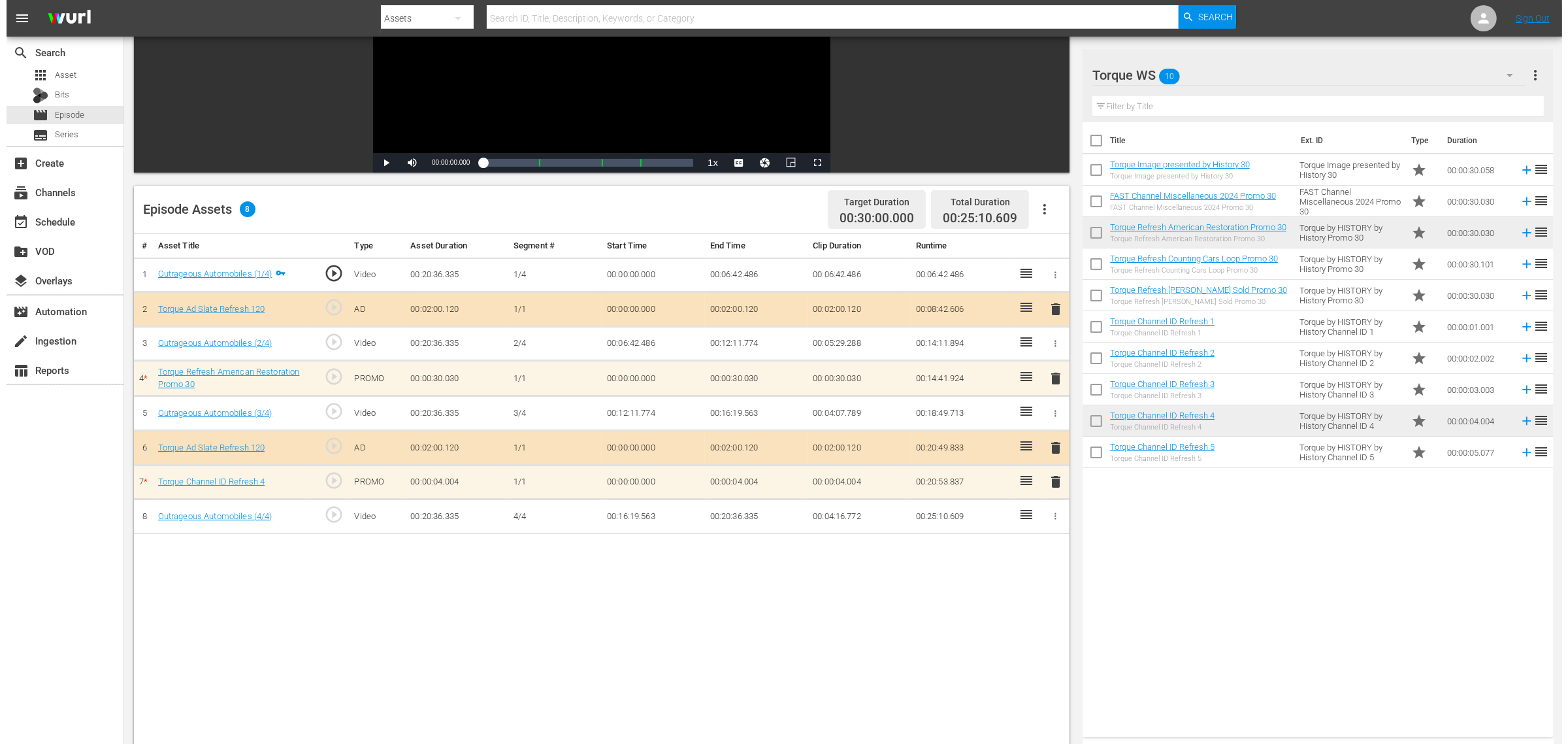
scroll to position [0, 0]
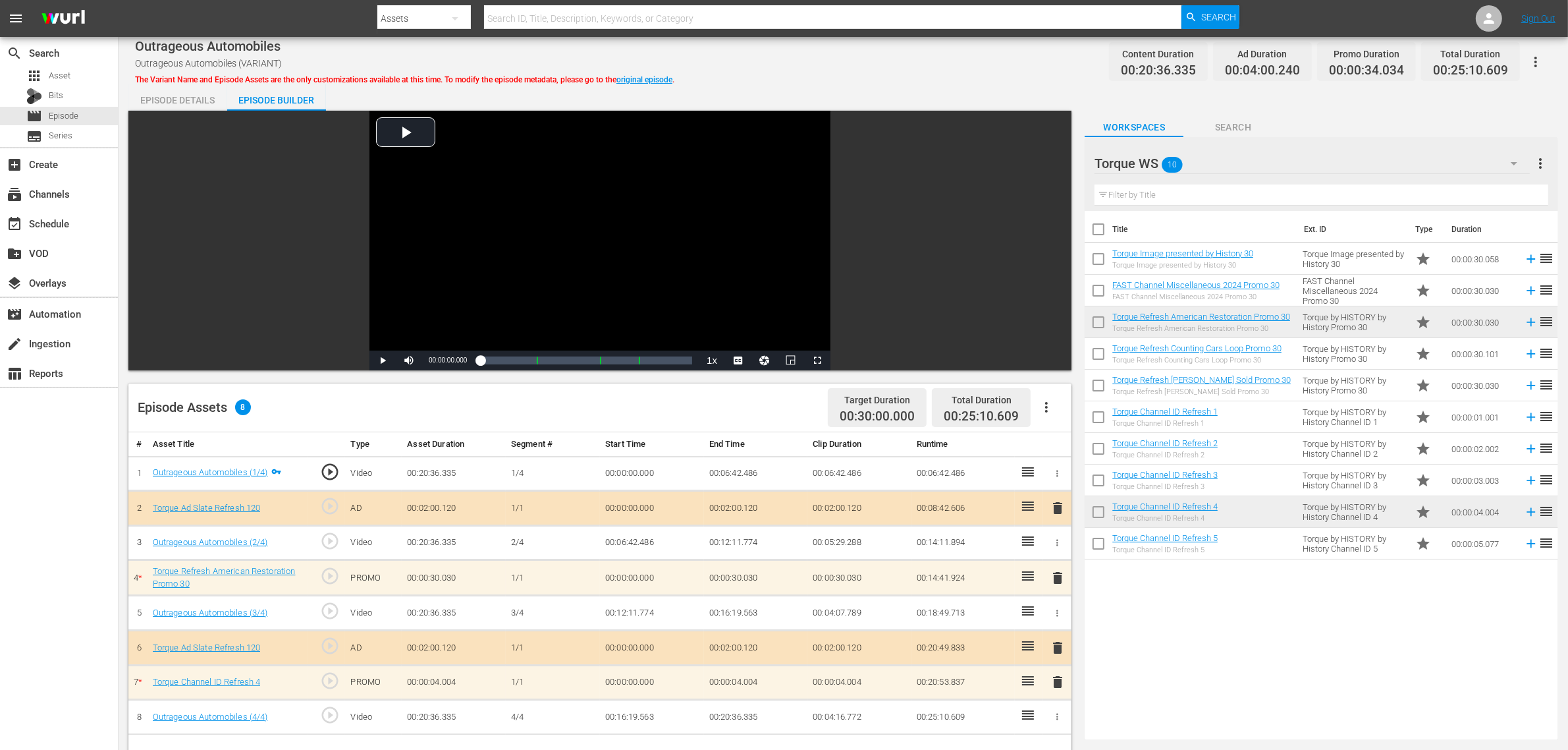
click at [169, 99] on div "Episode Details" at bounding box center [178, 100] width 99 height 32
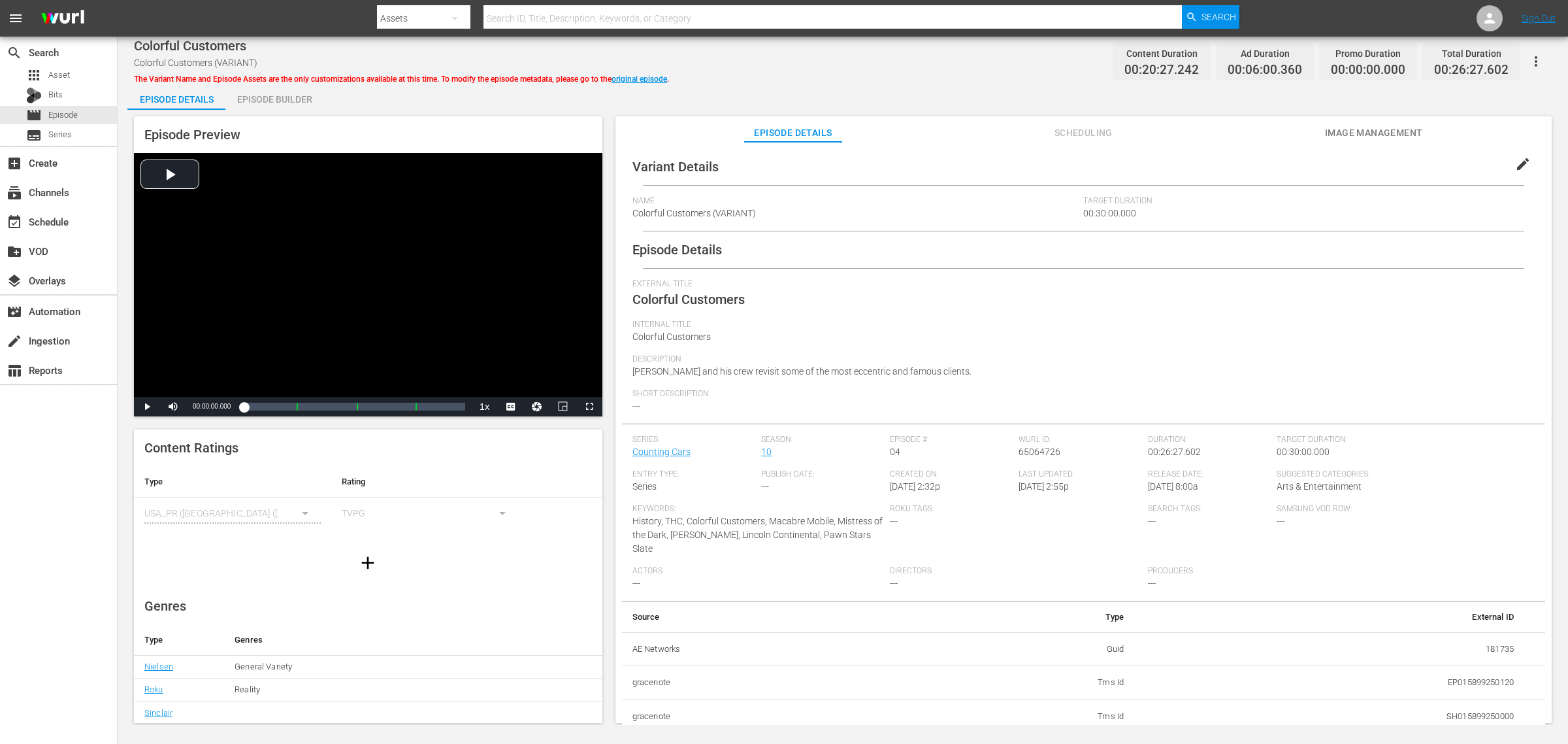
click at [282, 108] on div "Episode Builder" at bounding box center [275, 99] width 98 height 31
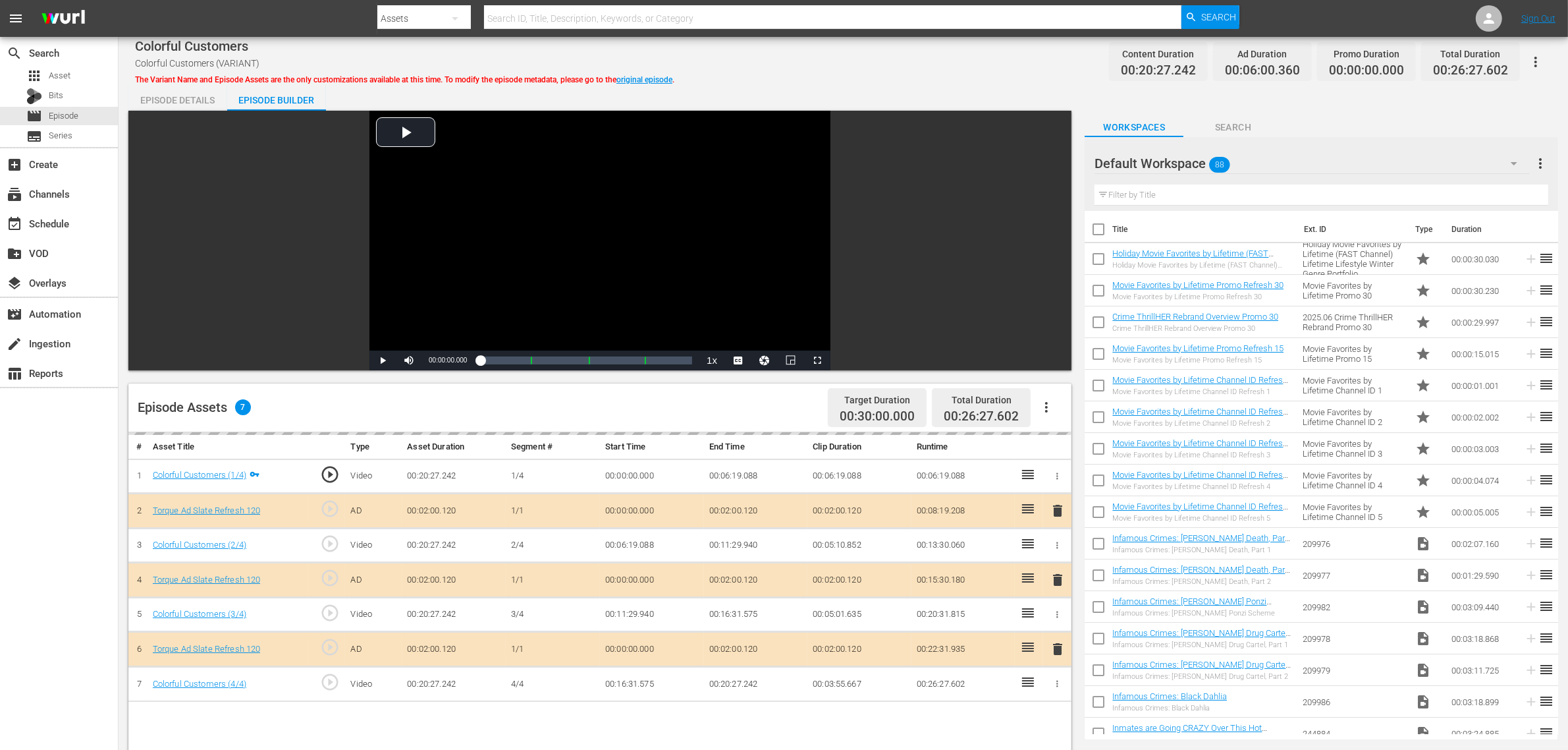
click at [867, 83] on div "Colorful Customers Colorful Customers (VARIANT) The Variant Name and Episode As…" at bounding box center [843, 565] width 1449 height 1056
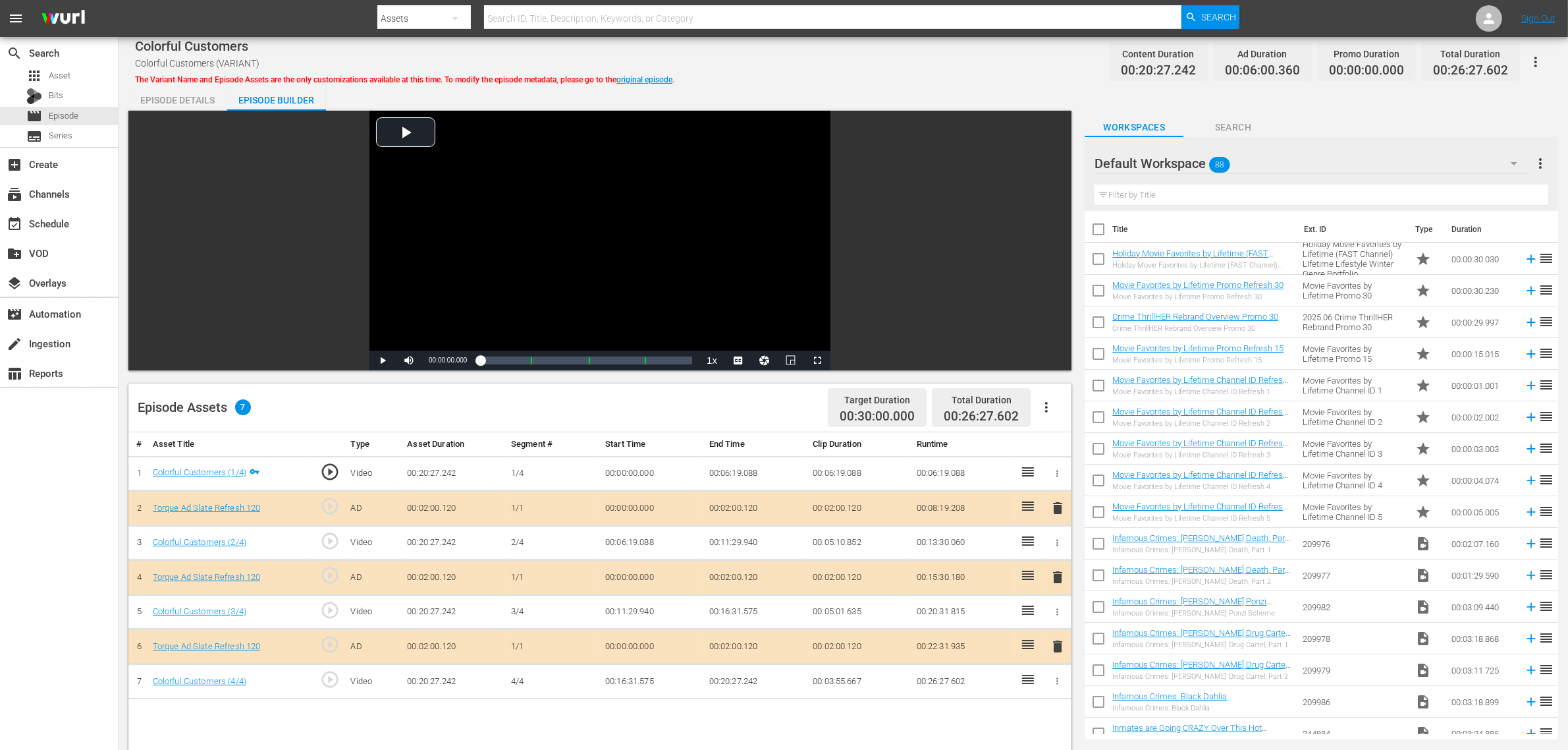
click at [1056, 582] on span "delete" at bounding box center [1057, 577] width 15 height 15
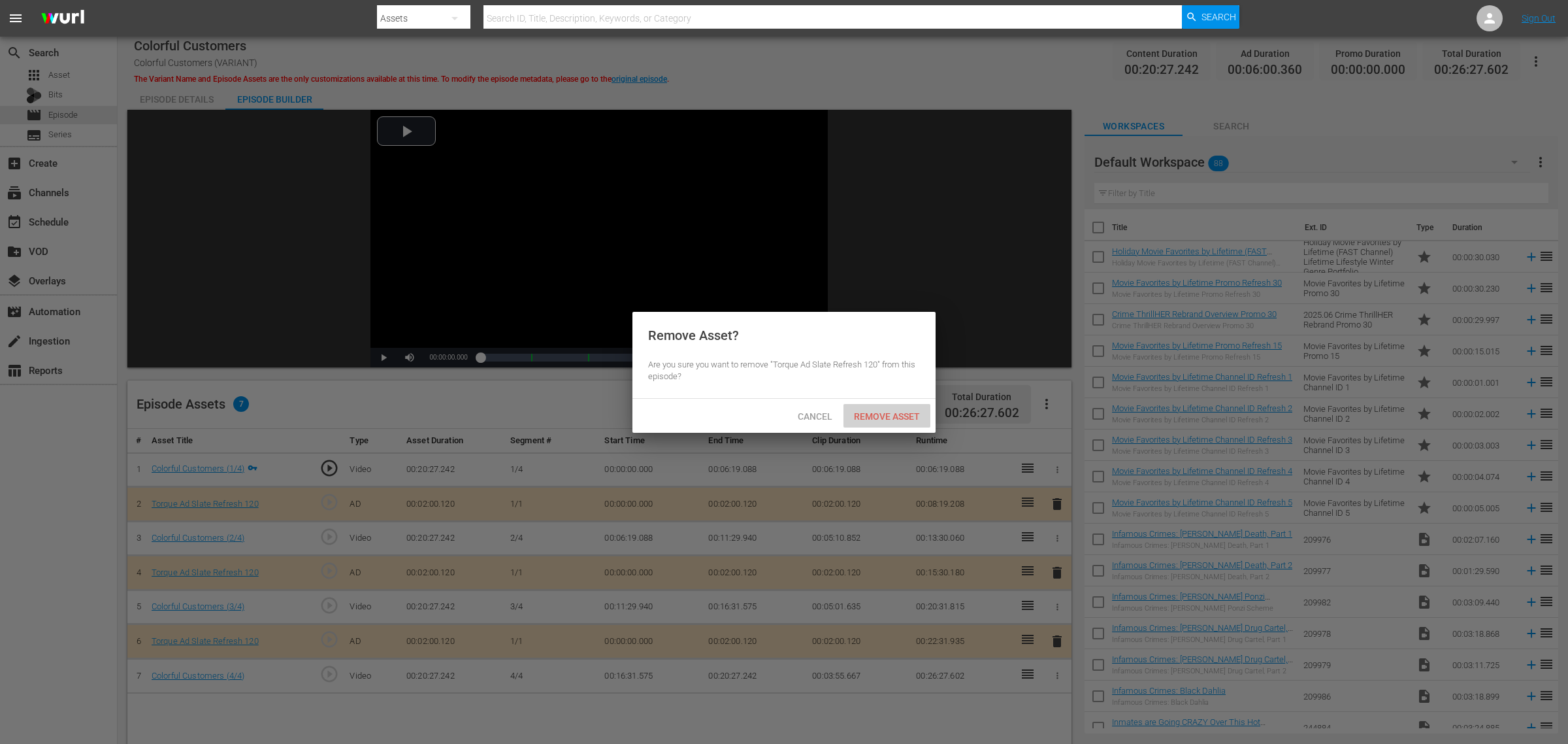
click at [875, 409] on div "Remove Asset" at bounding box center [887, 416] width 87 height 24
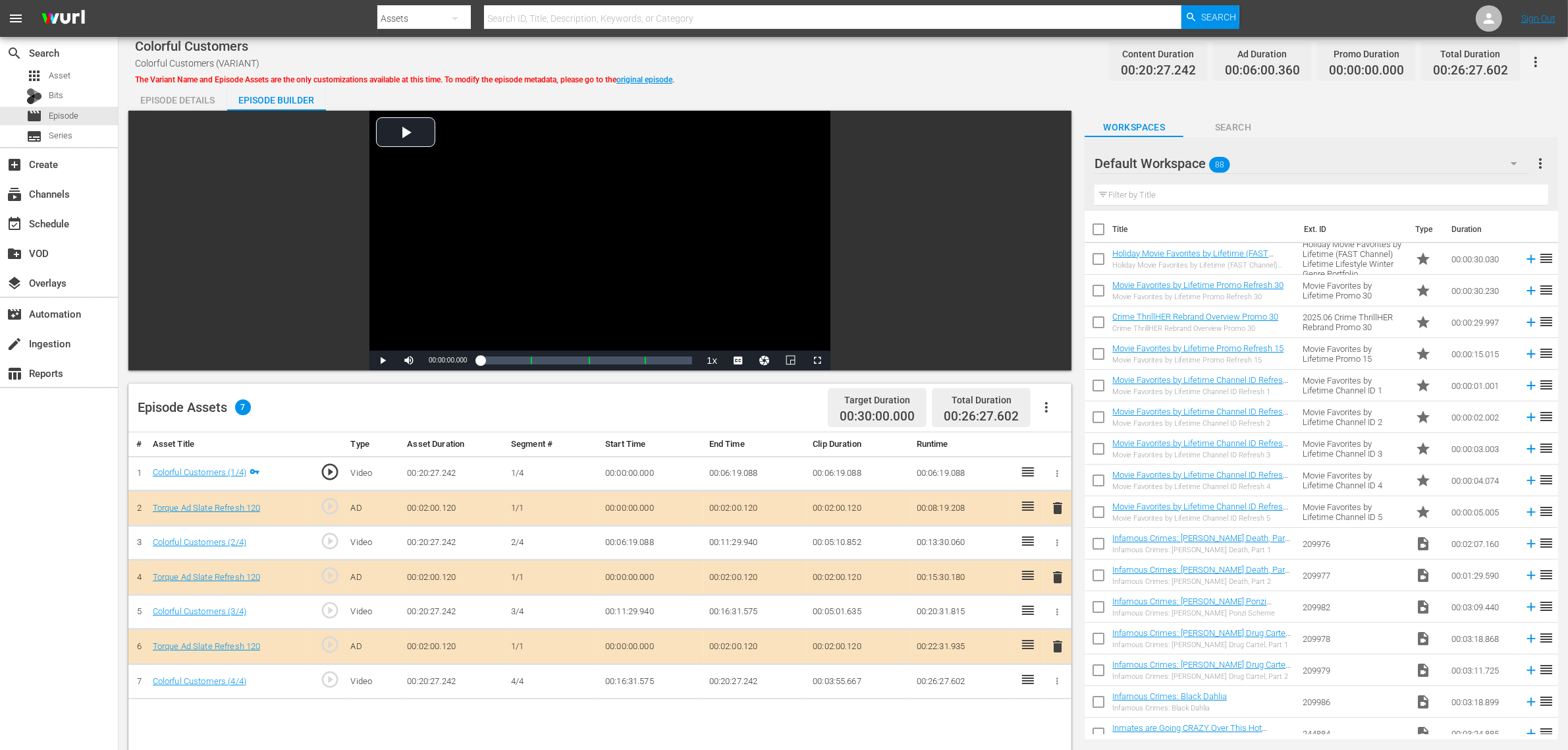
click at [1264, 164] on div "Default Workspace 88" at bounding box center [1312, 164] width 435 height 37
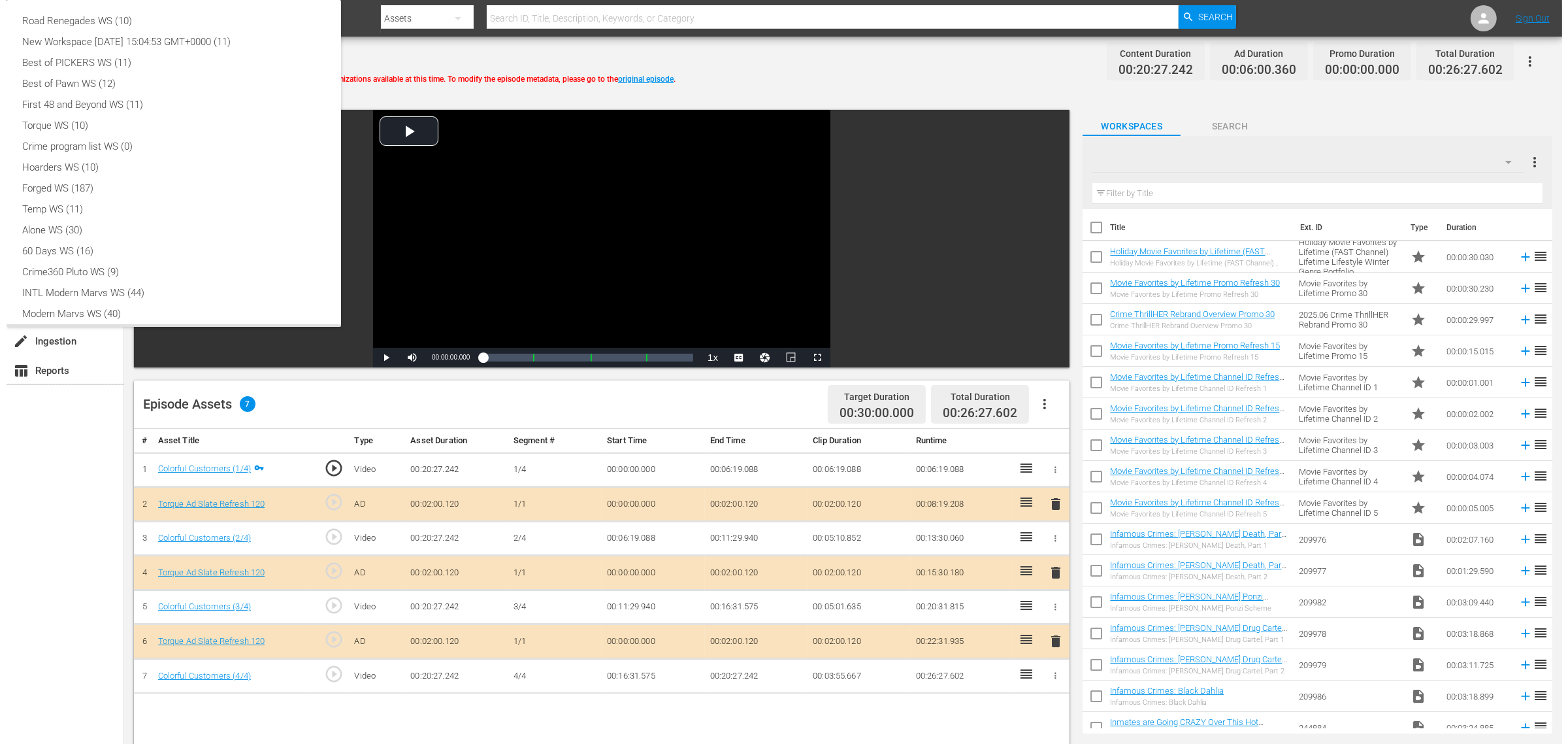
scroll to position [28, 0]
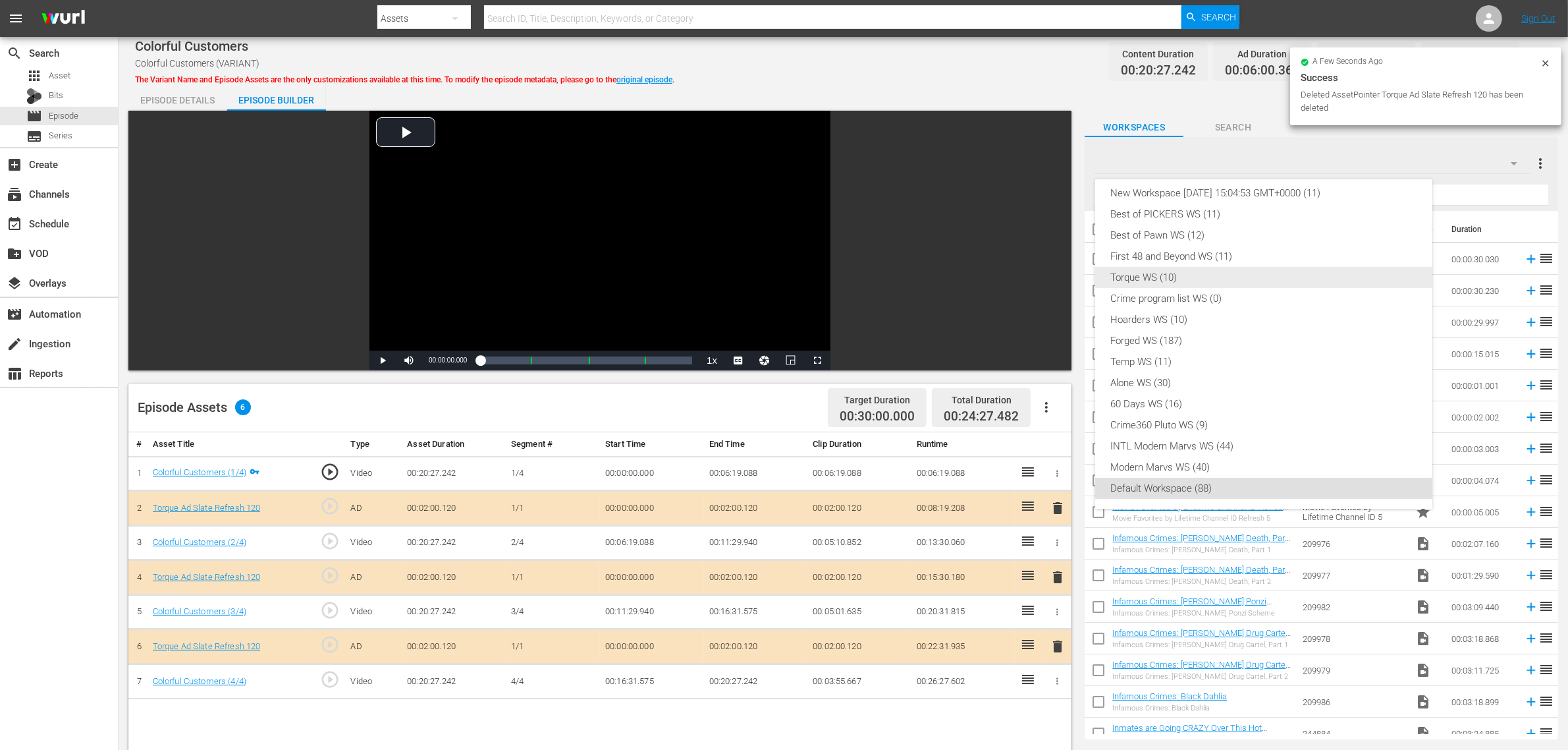
click at [1222, 275] on div "Torque WS (10)" at bounding box center [1264, 277] width 305 height 21
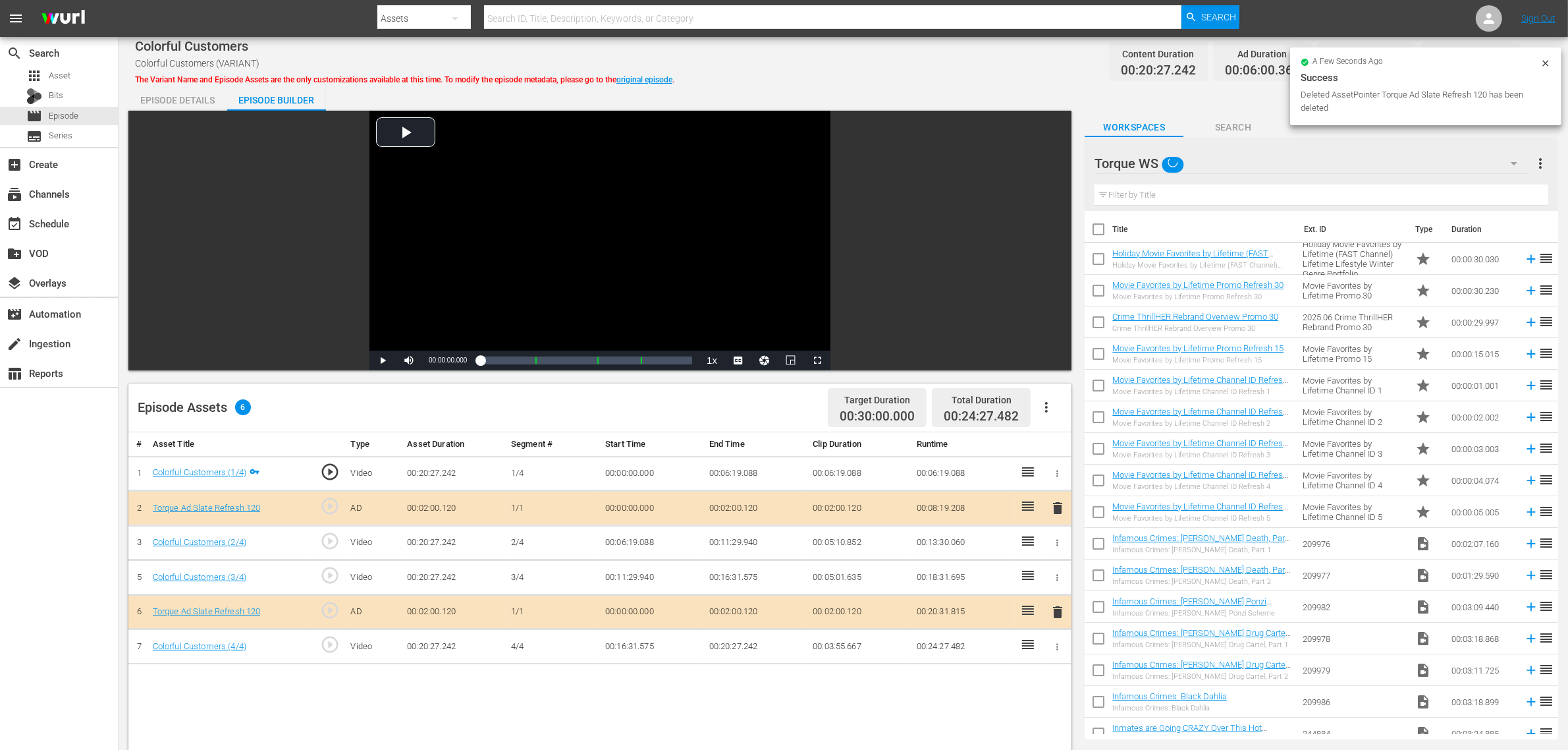
click at [919, 74] on div "Colorful Customers Colorful Customers (VARIANT) The Variant Name and Episode As…" at bounding box center [843, 62] width 1417 height 29
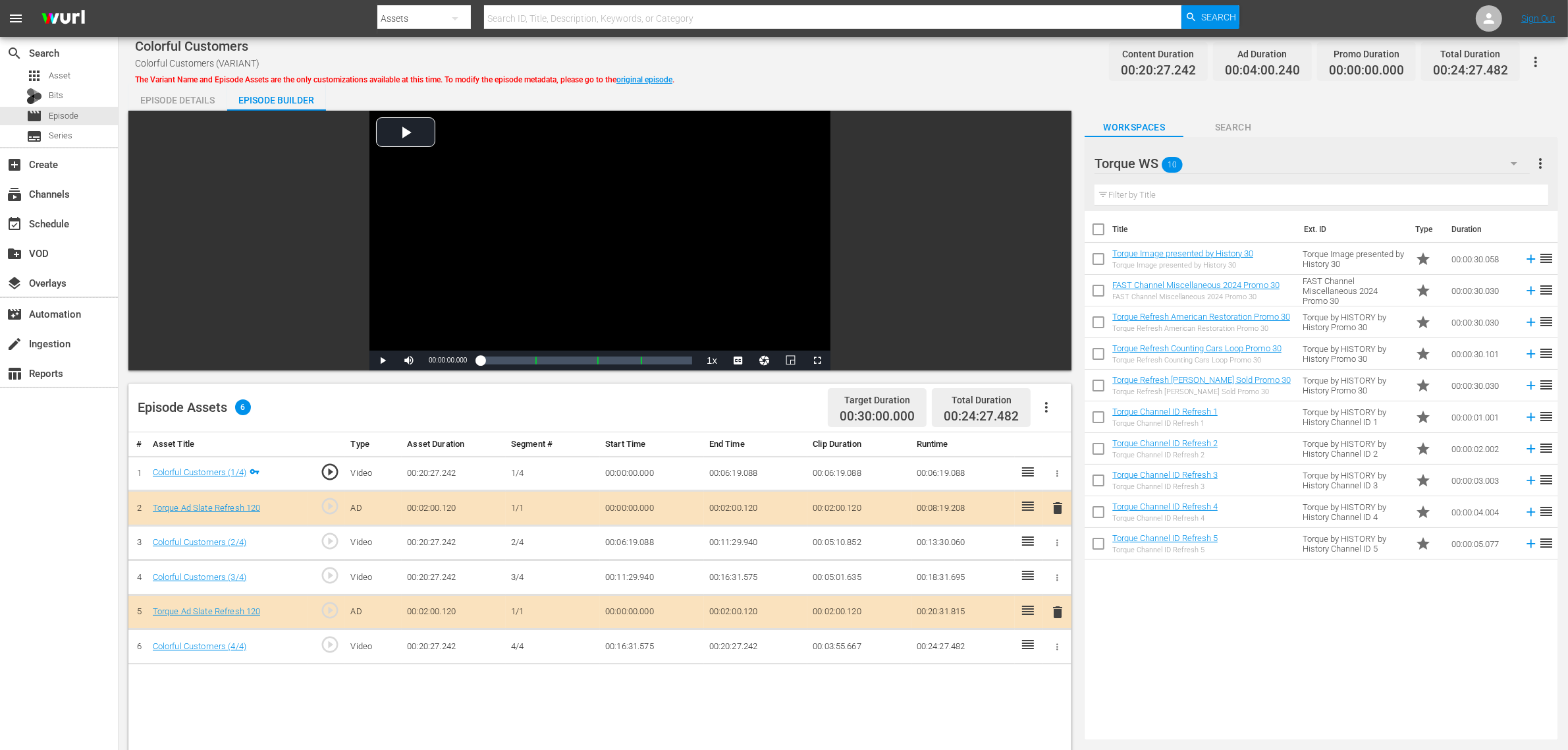
click at [919, 74] on div "Colorful Customers Colorful Customers (VARIANT) The Variant Name and Episode As…" at bounding box center [843, 62] width 1417 height 29
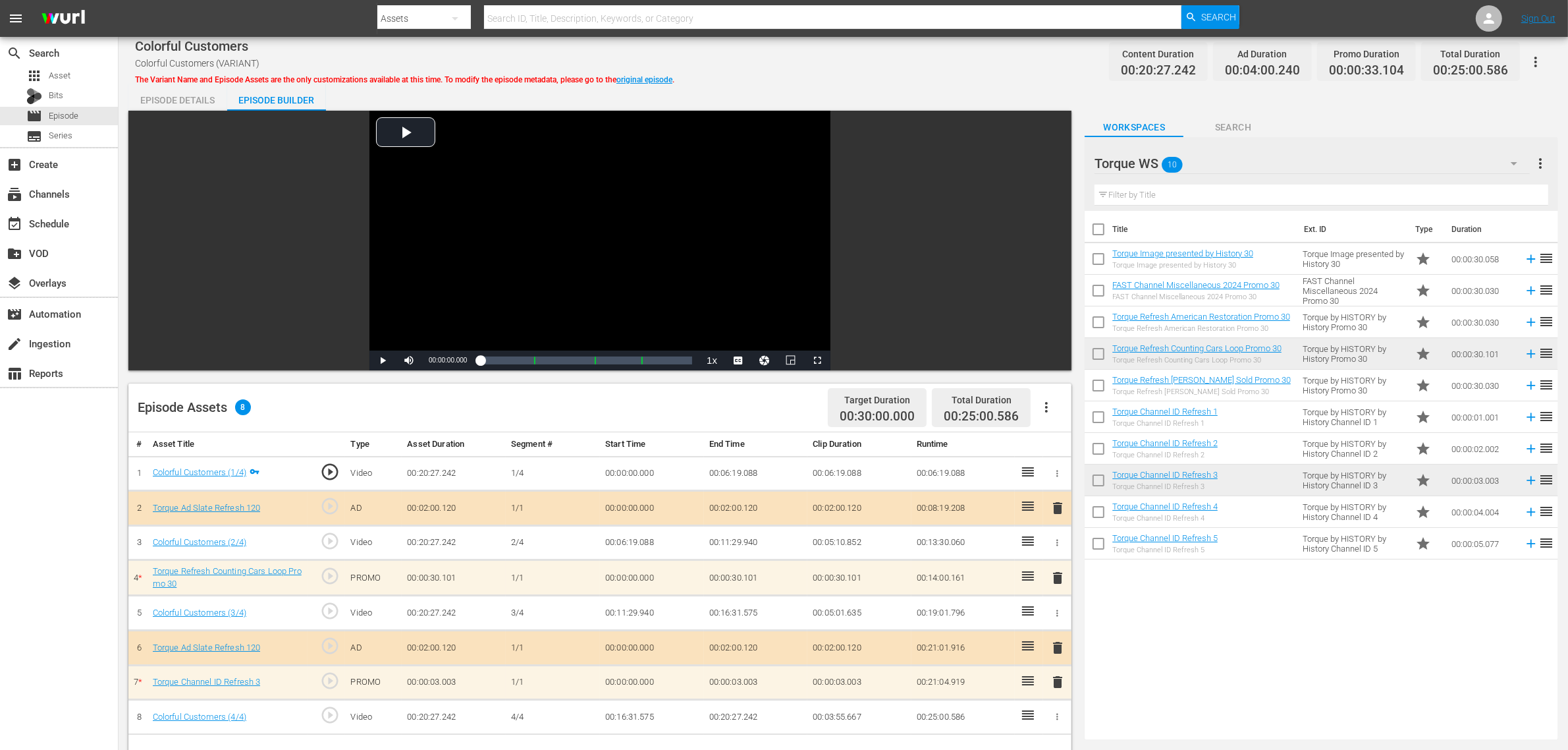
click at [179, 96] on div "Episode Details" at bounding box center [178, 100] width 99 height 32
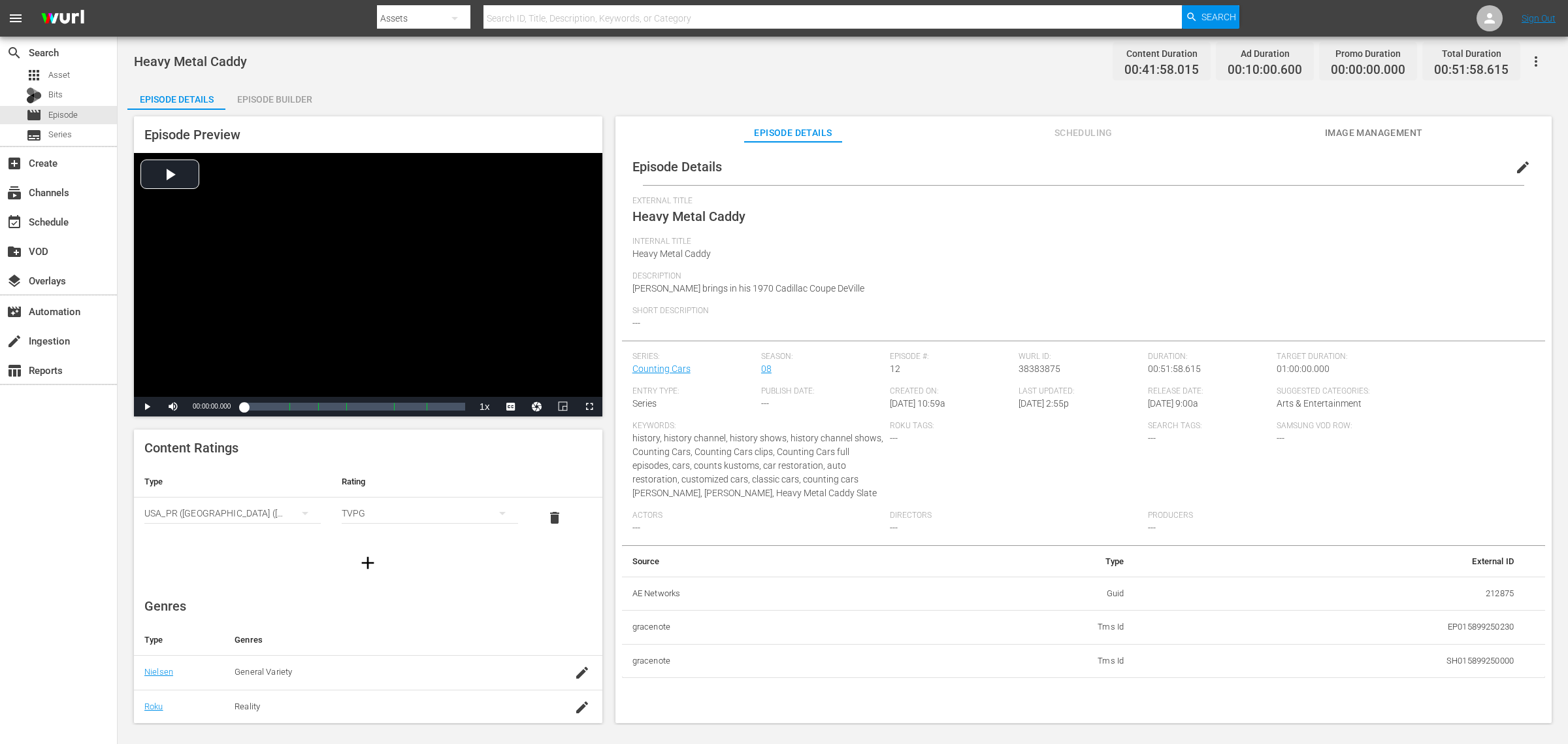
click at [298, 99] on div "Episode Builder" at bounding box center [275, 99] width 98 height 31
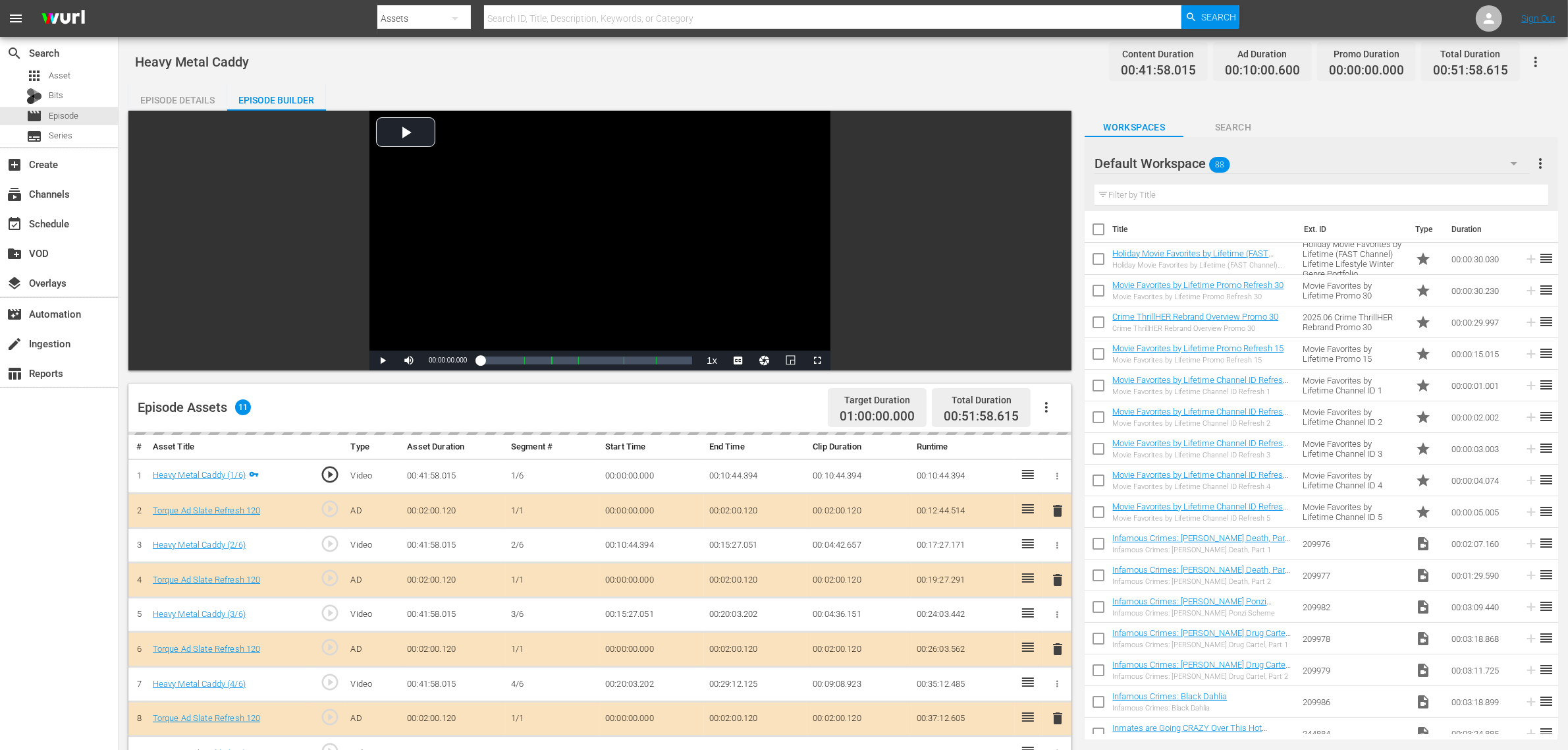
click at [814, 83] on div "Heavy Metal Caddy Content Duration 00:41:58.015 Ad Duration 00:10:00.600 Promo …" at bounding box center [843, 565] width 1449 height 1056
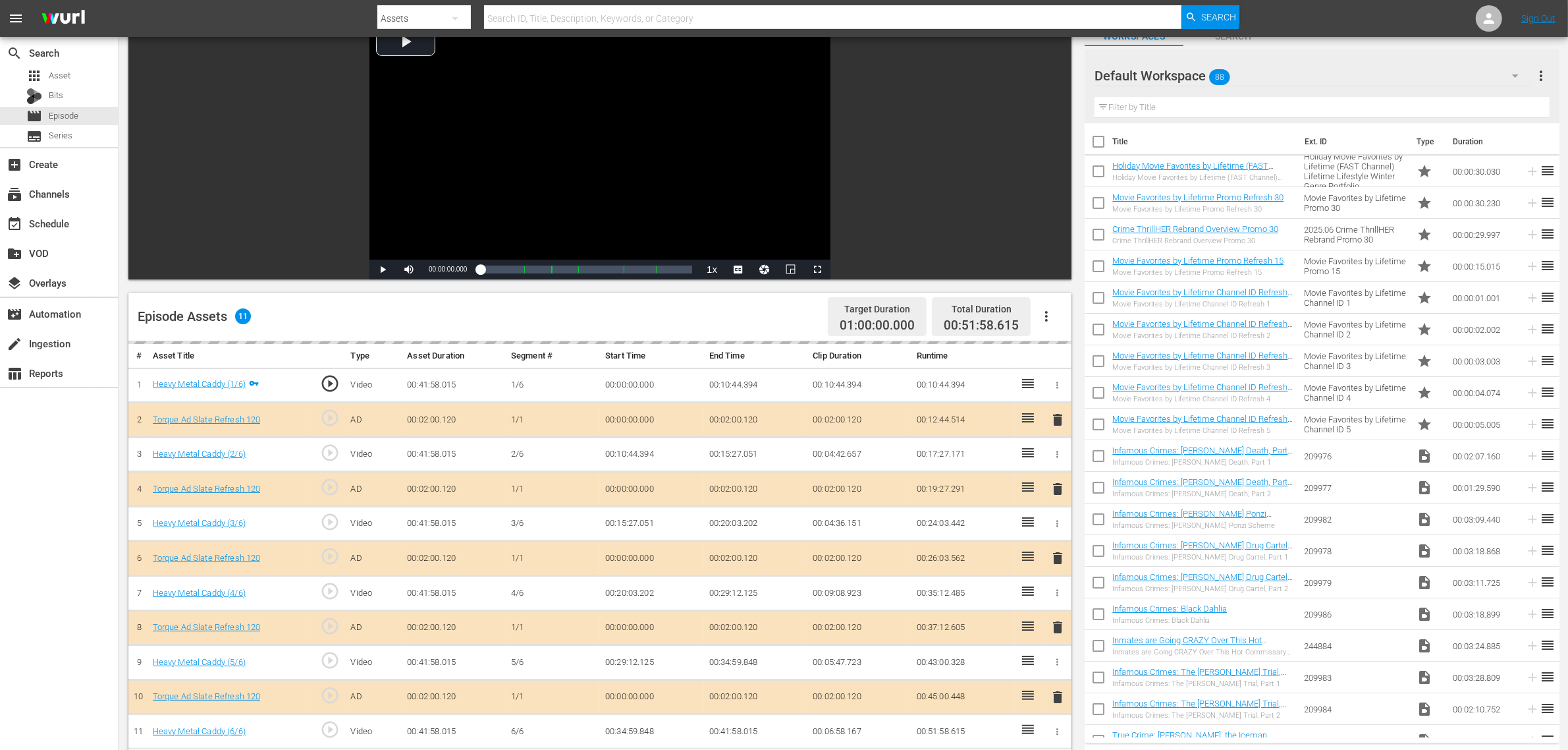
scroll to position [247, 0]
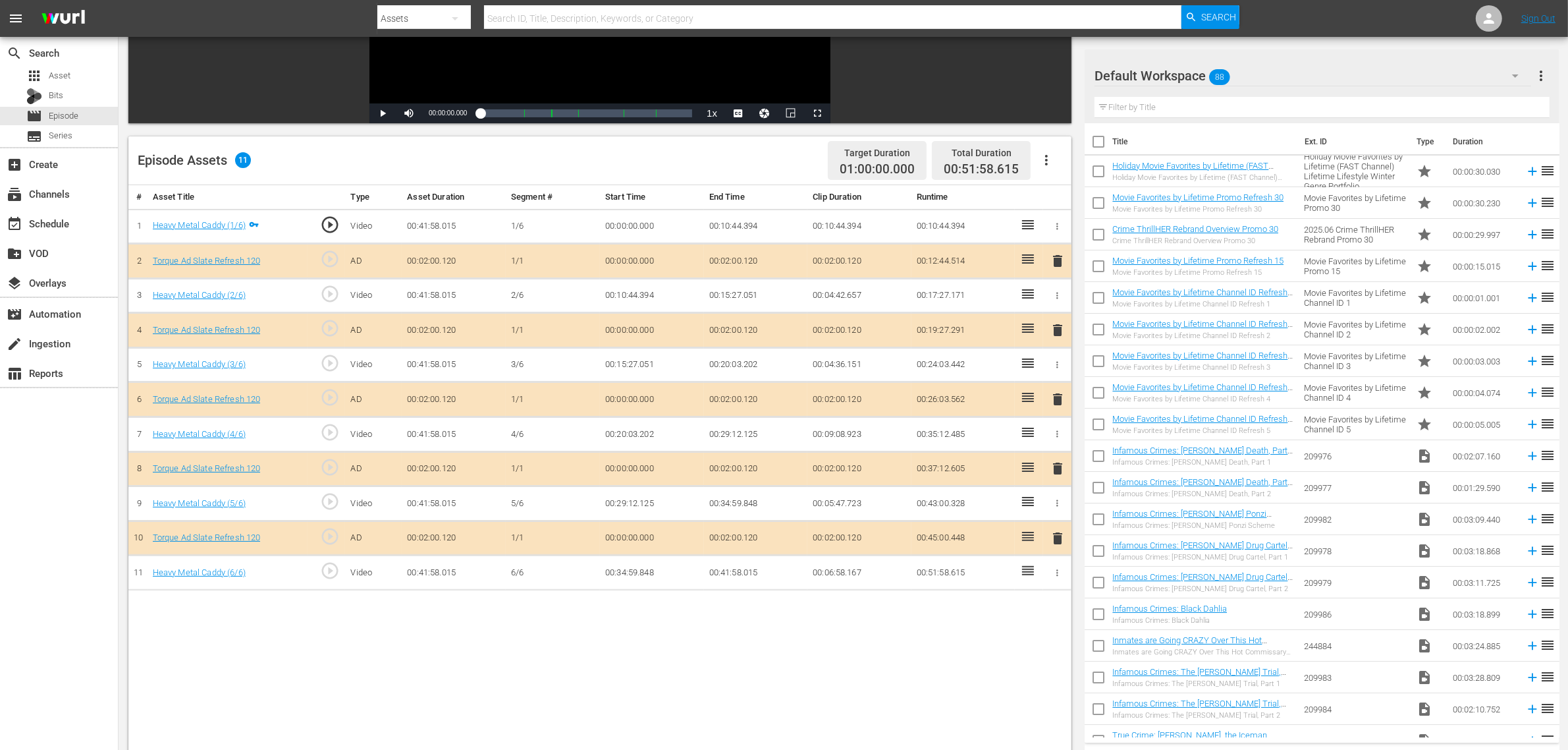
click at [1058, 407] on span "delete" at bounding box center [1057, 399] width 15 height 15
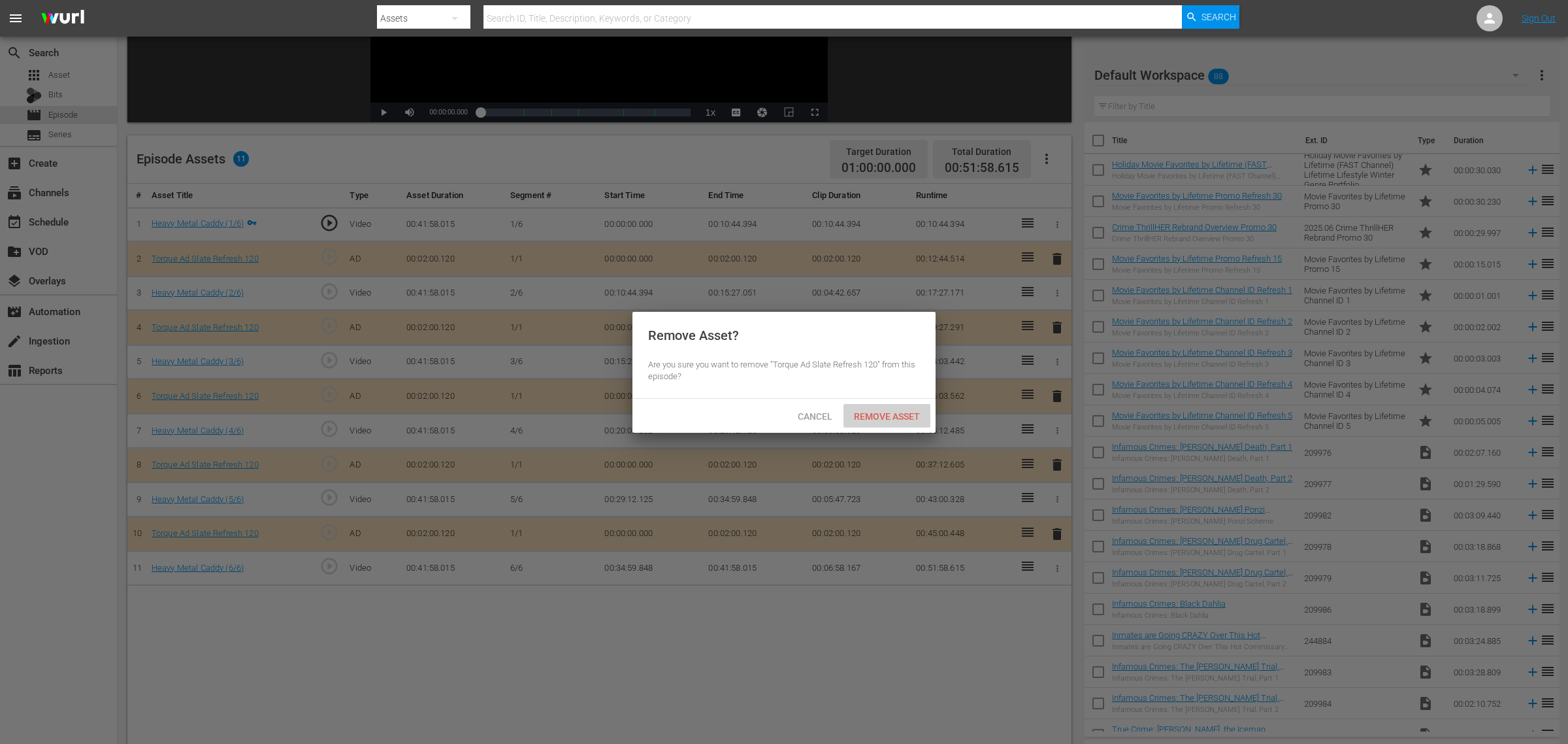
click at [897, 405] on div "Remove Asset" at bounding box center [887, 416] width 87 height 24
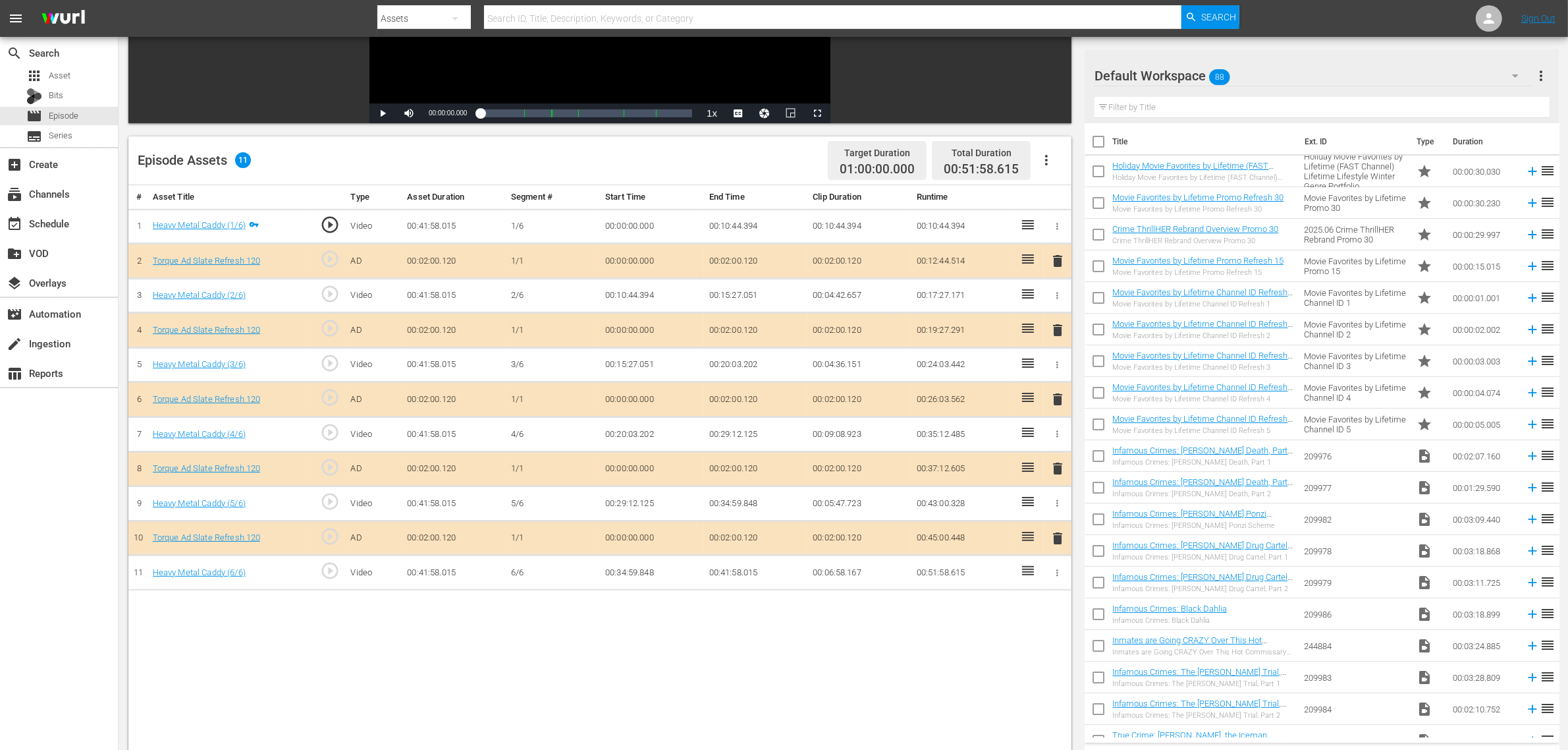
click at [1264, 76] on div "Default Workspace 88" at bounding box center [1313, 76] width 437 height 37
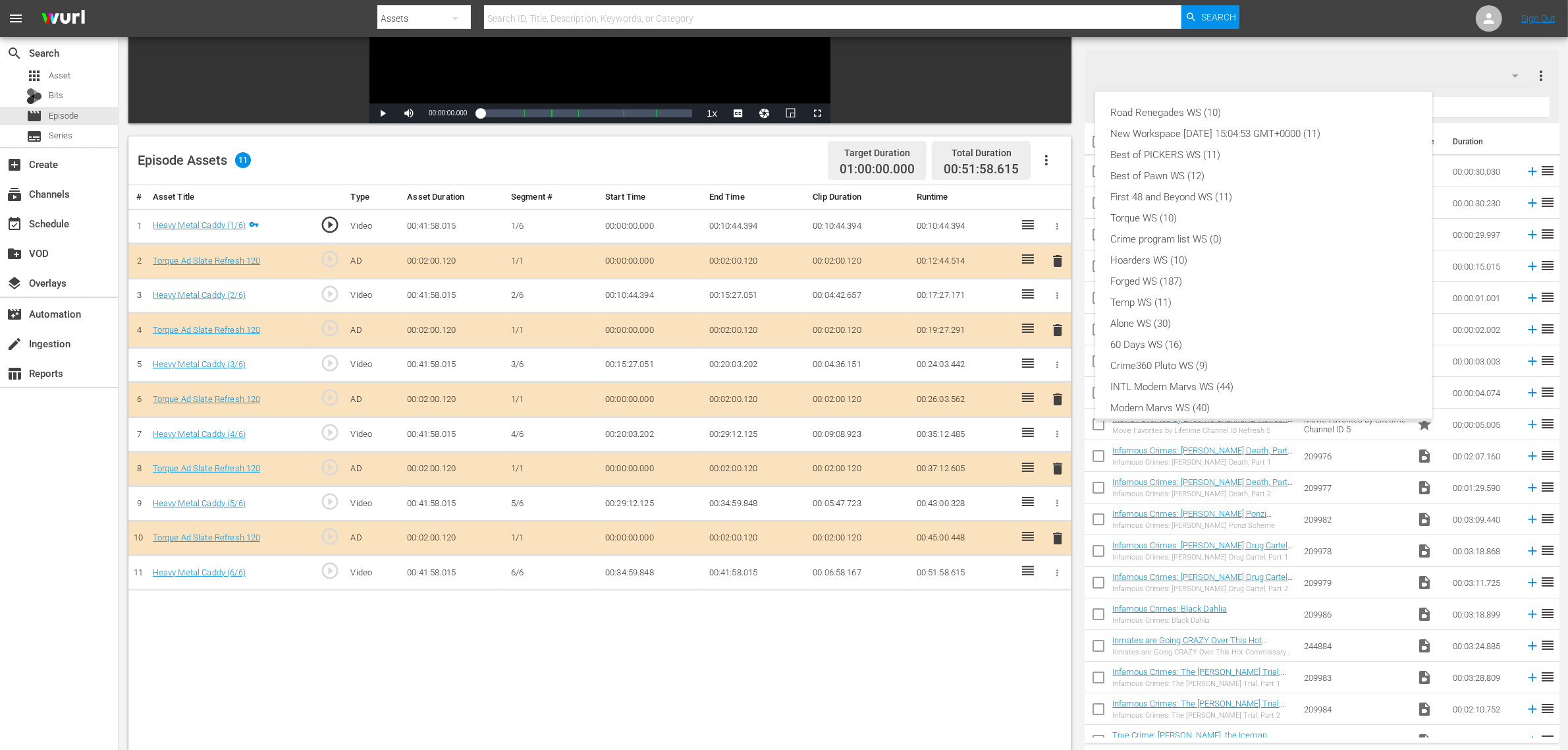
scroll to position [29, 0]
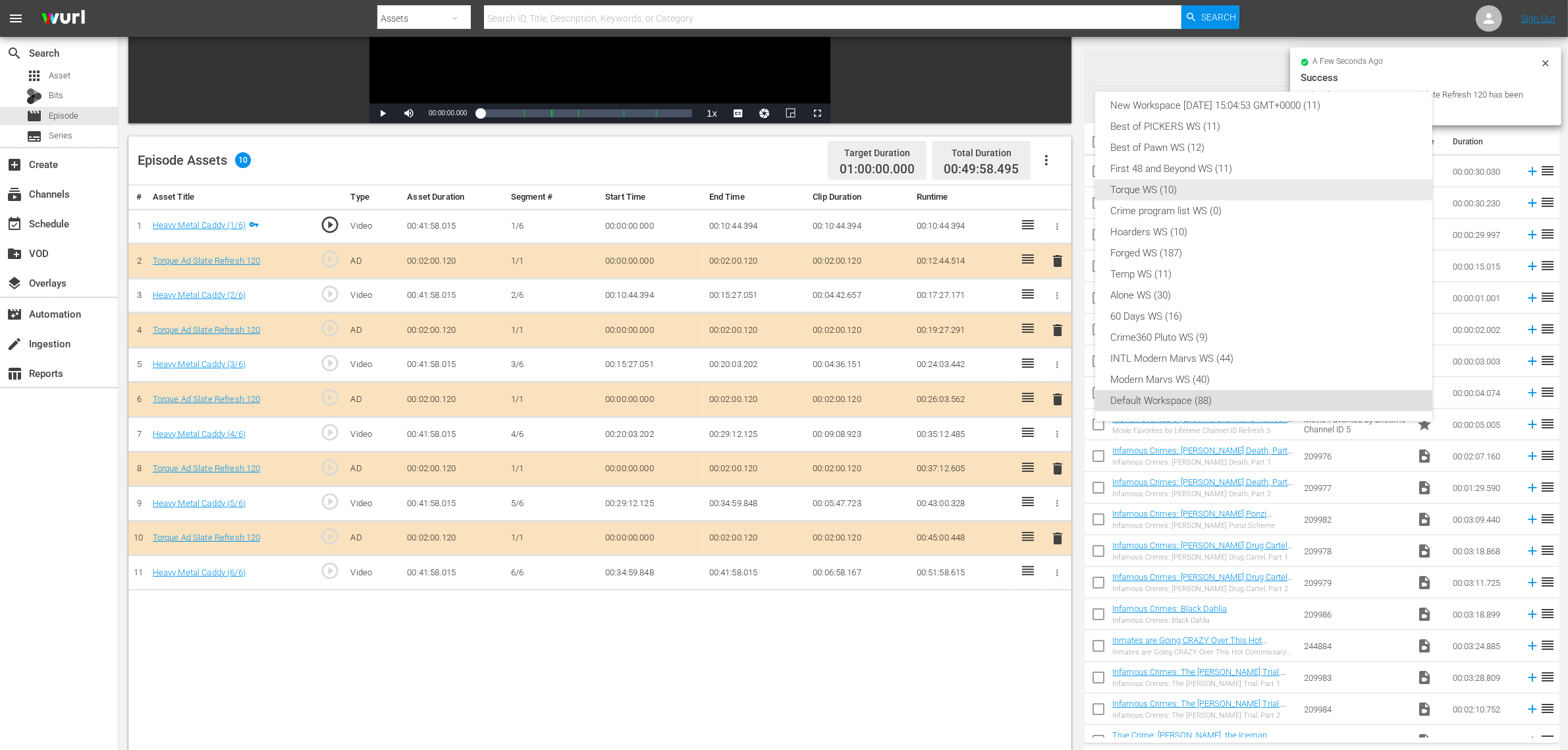
click at [1216, 186] on div "Torque WS (10)" at bounding box center [1264, 189] width 305 height 21
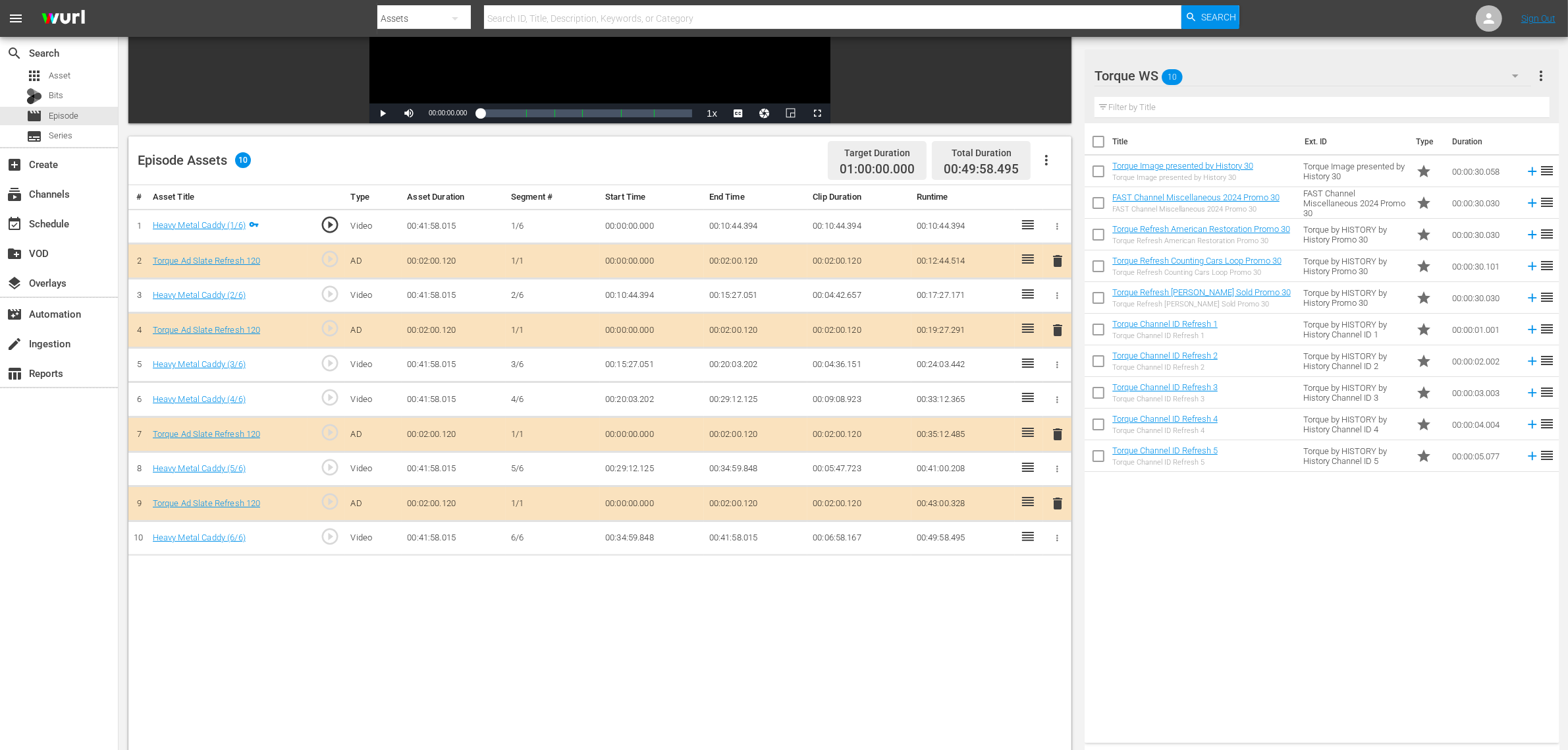
click at [1175, 560] on div "Title Ext. ID Type Duration Torque Image presented by History 30 Torque Image p…" at bounding box center [1321, 431] width 474 height 614
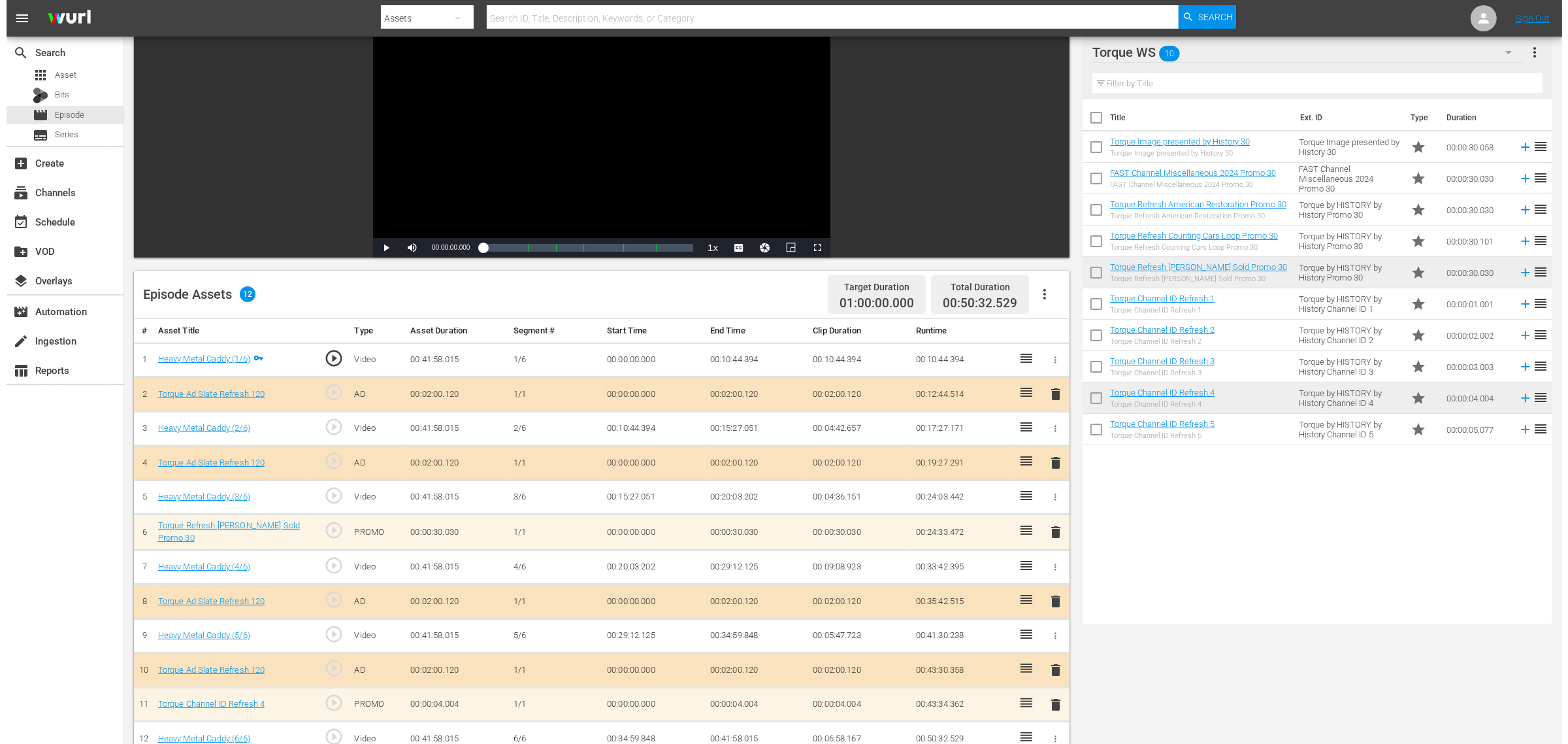
scroll to position [0, 0]
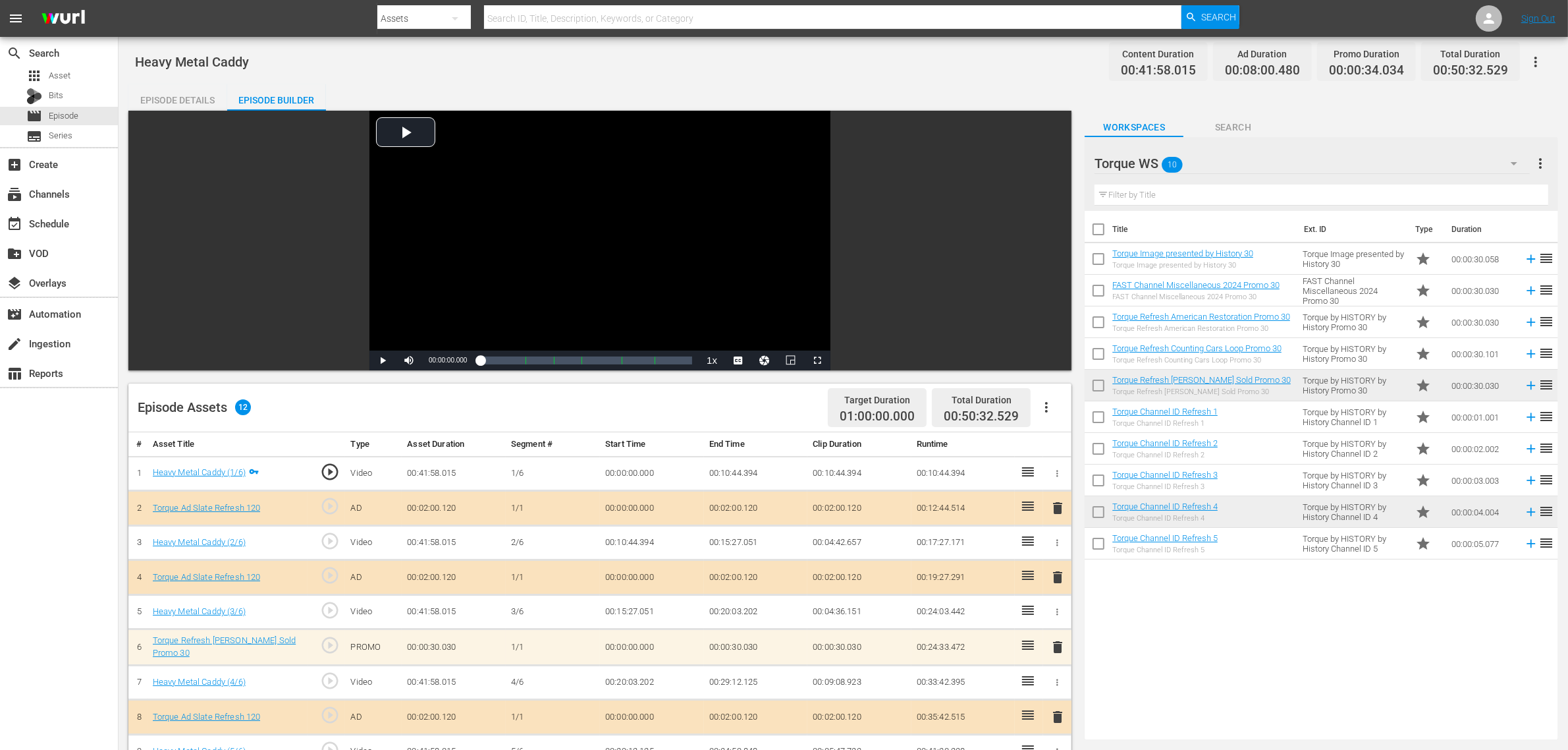
click at [193, 91] on div "Episode Details" at bounding box center [178, 100] width 99 height 32
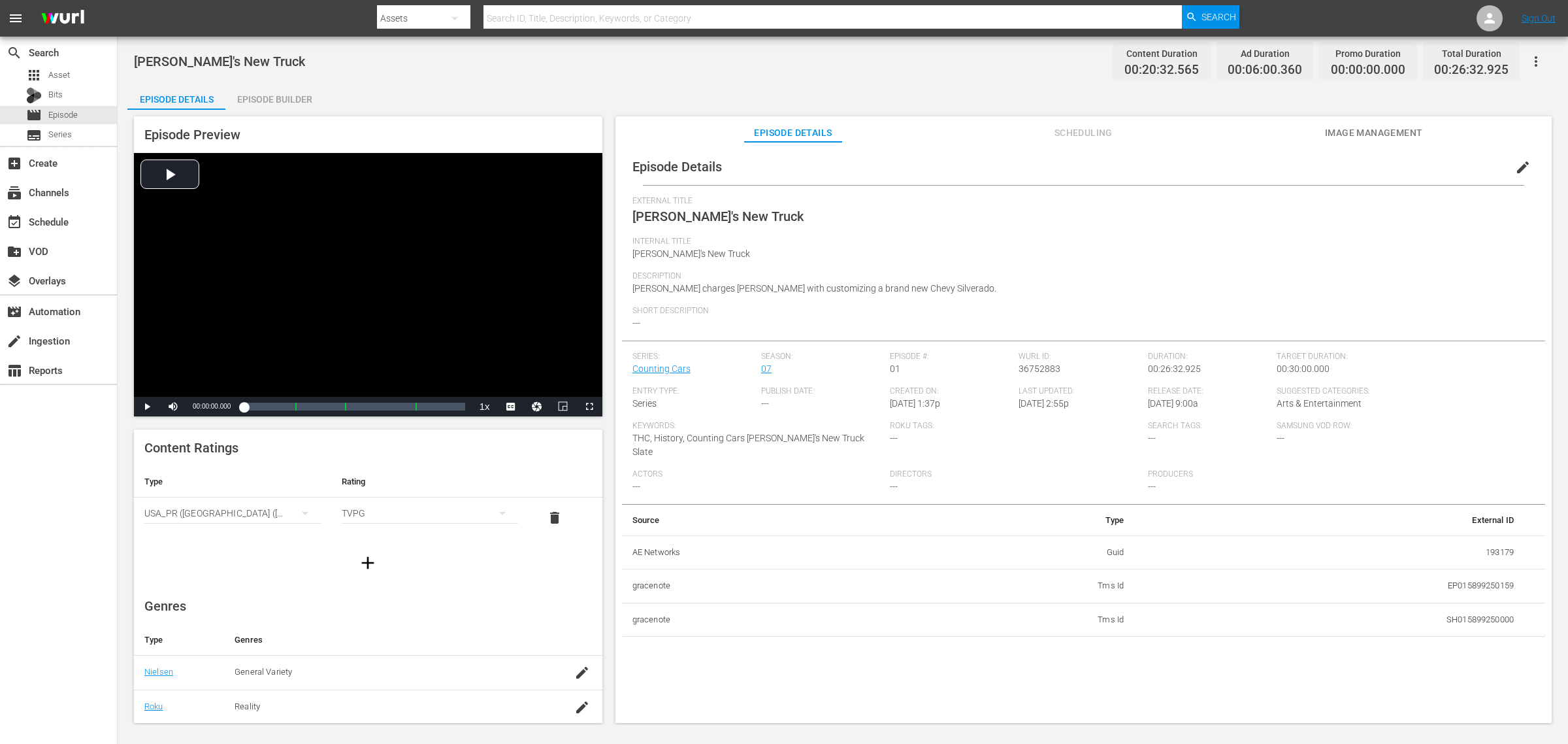
click at [259, 93] on div "Episode Builder" at bounding box center [275, 99] width 98 height 31
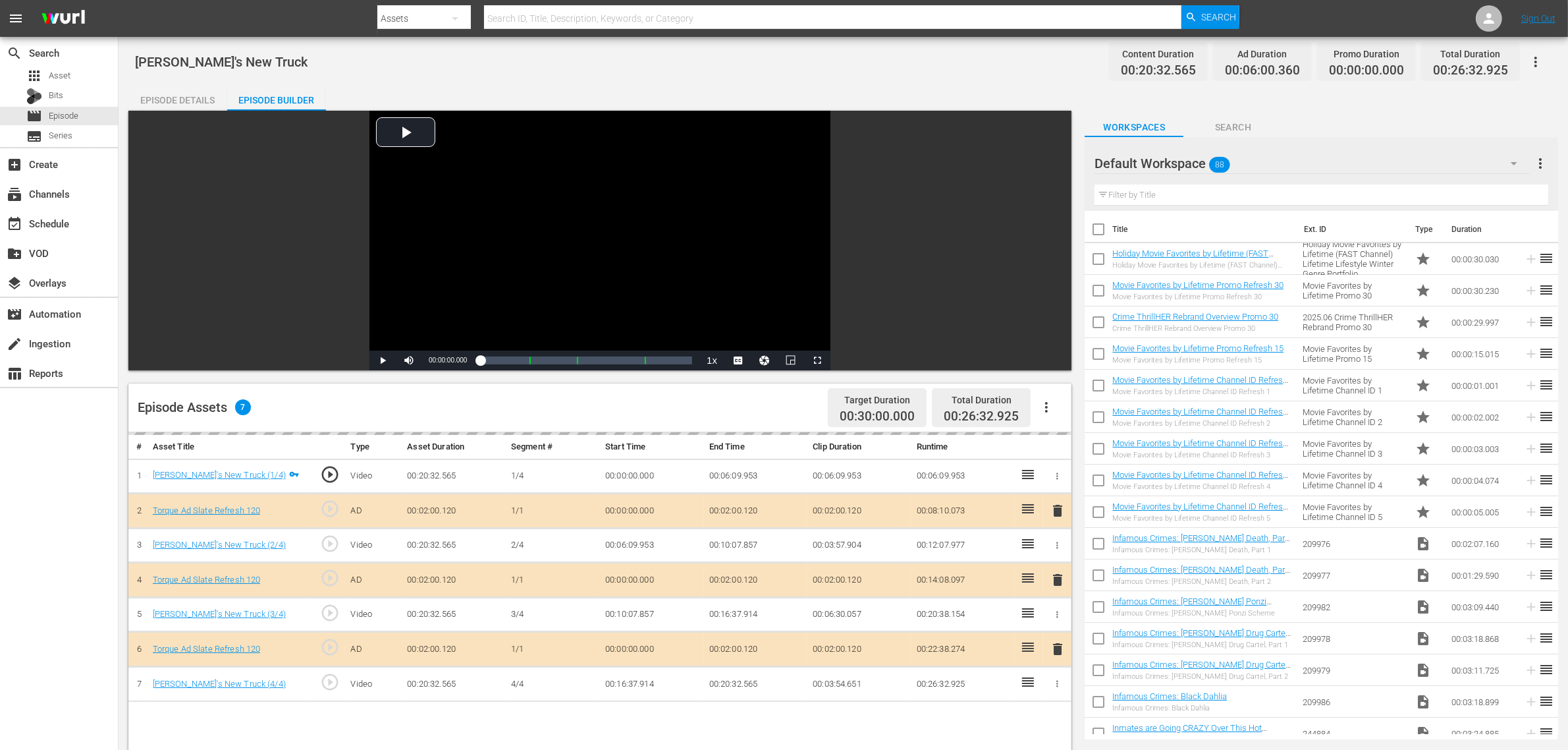
click at [850, 56] on div "Danny's New Truck Content Duration 00:20:32.565 Ad Duration 00:06:00.360 Promo …" at bounding box center [843, 62] width 1417 height 29
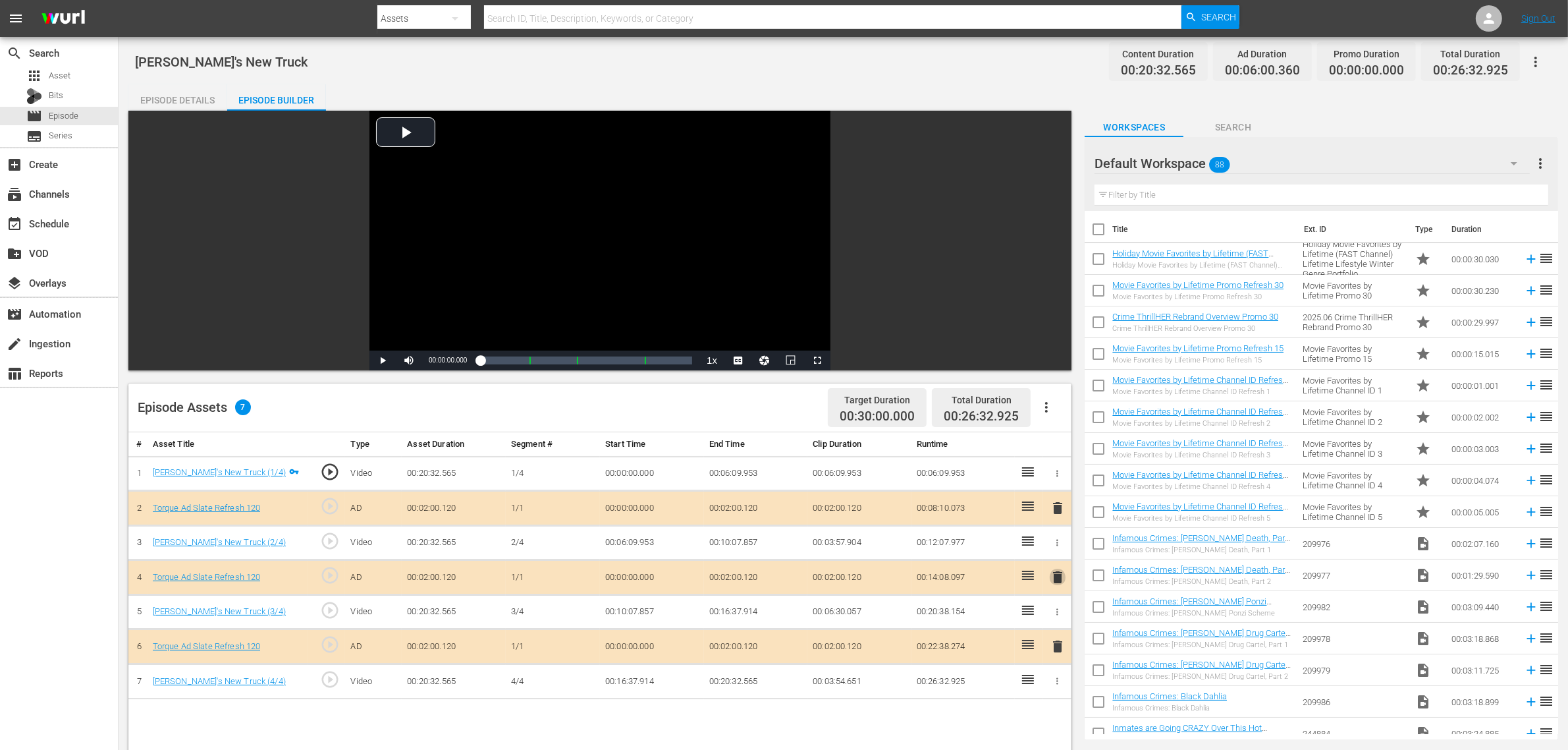
click at [1059, 579] on span "delete" at bounding box center [1057, 577] width 15 height 15
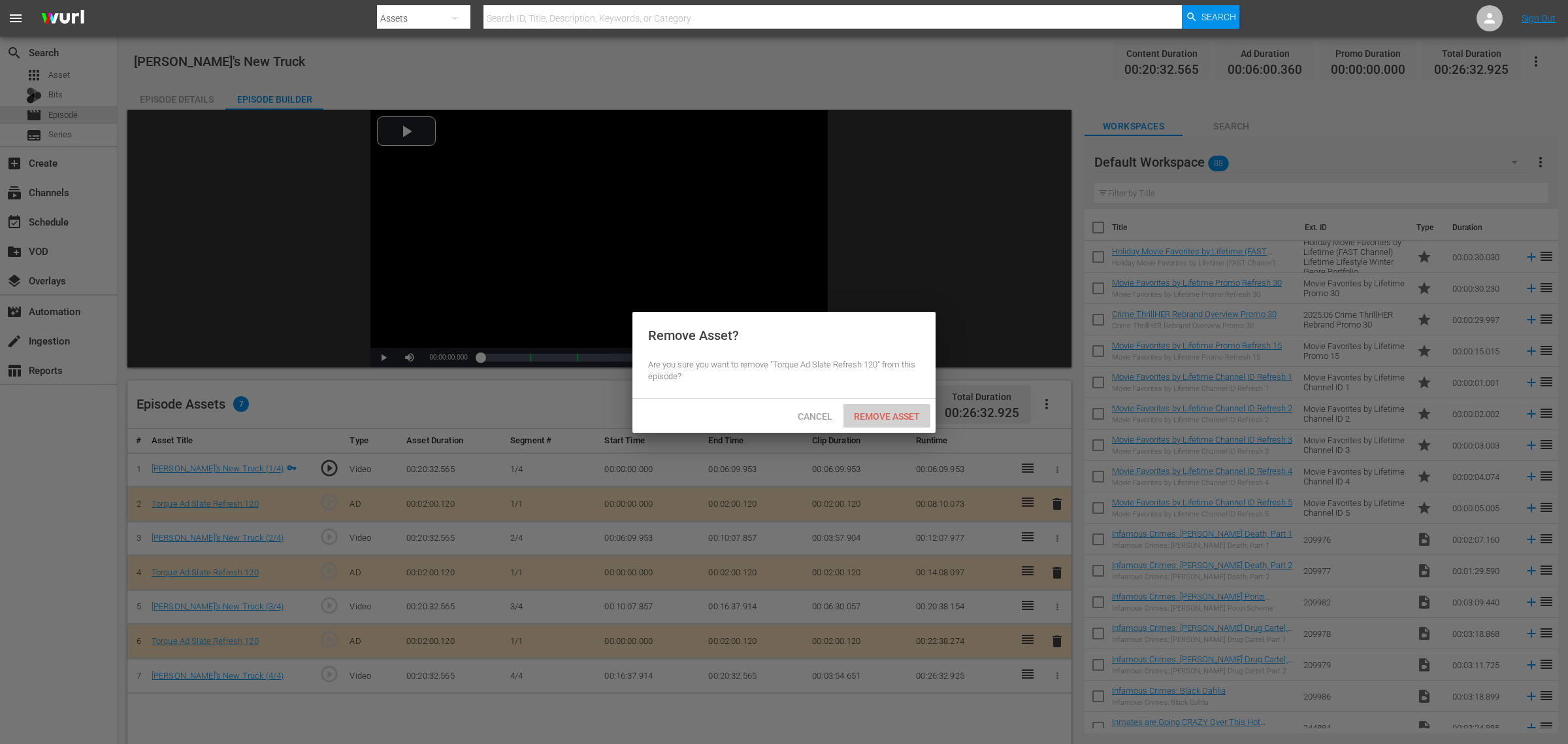
click at [905, 416] on span "Remove Asset" at bounding box center [887, 416] width 87 height 11
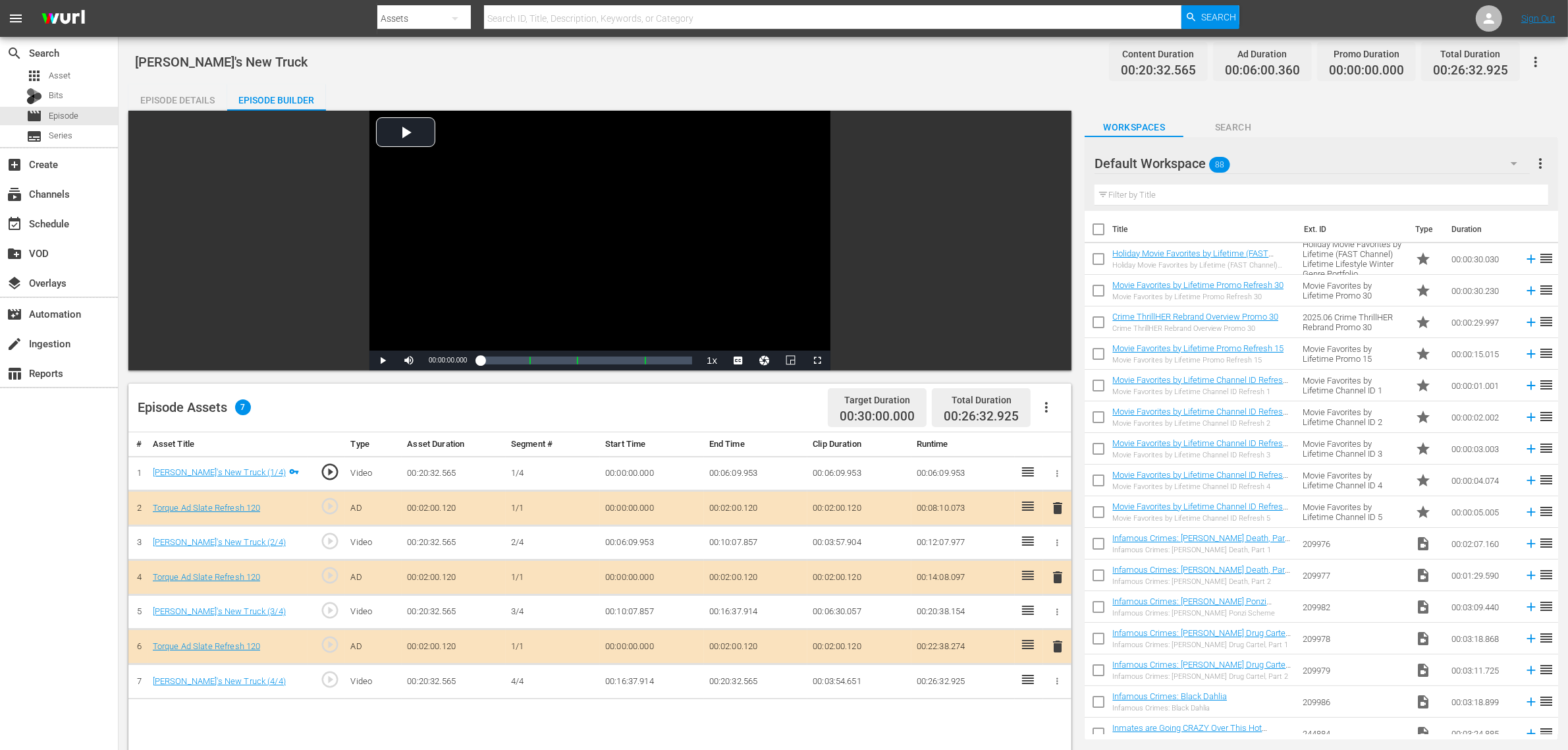
click at [1264, 158] on div "Default Workspace 88" at bounding box center [1312, 164] width 435 height 37
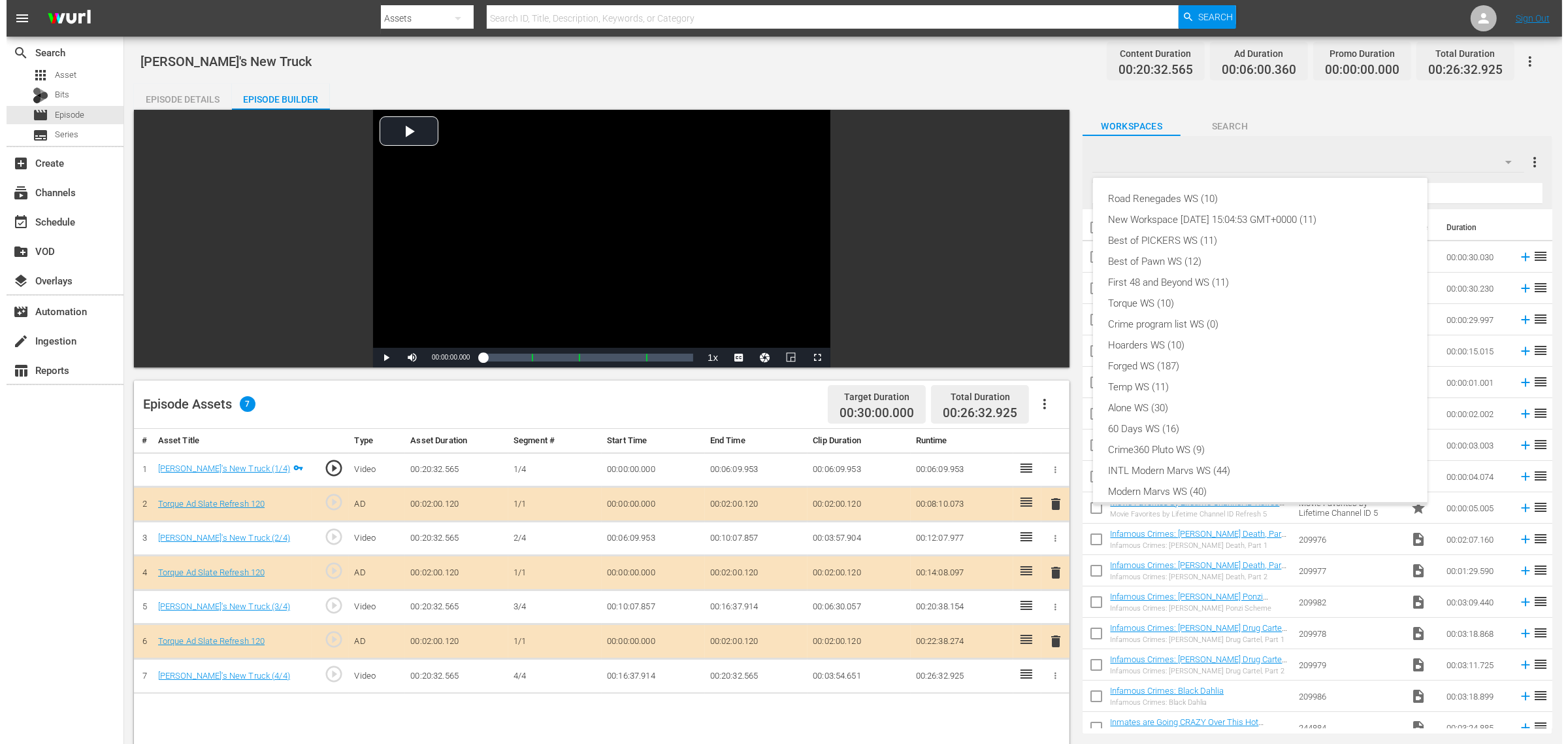
scroll to position [28, 0]
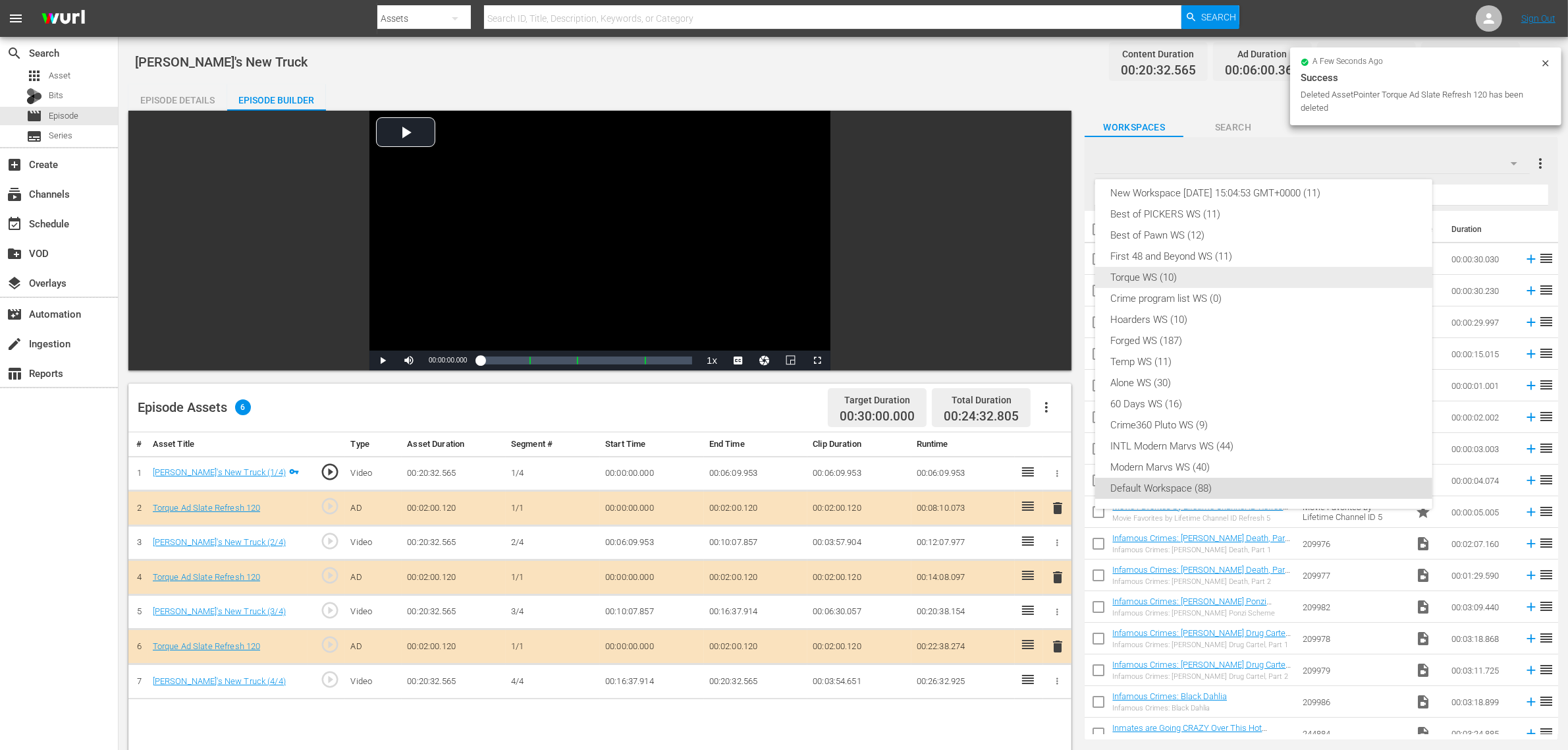
click at [1219, 277] on div "Torque WS (10)" at bounding box center [1264, 277] width 305 height 21
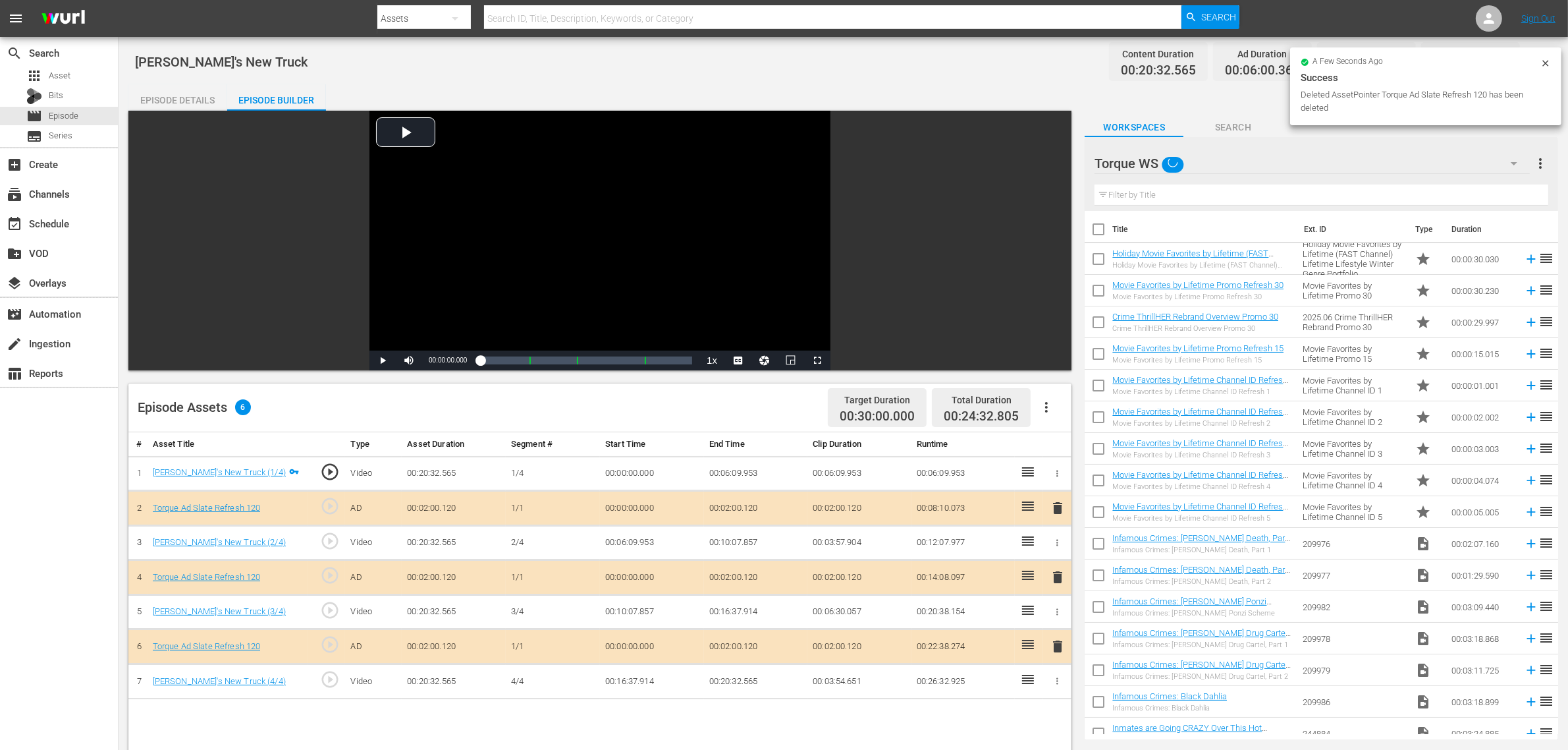
click at [1000, 63] on div "Danny's New Truck Content Duration 00:20:32.565 Ad Duration 00:06:00.360 Promo …" at bounding box center [843, 62] width 1417 height 29
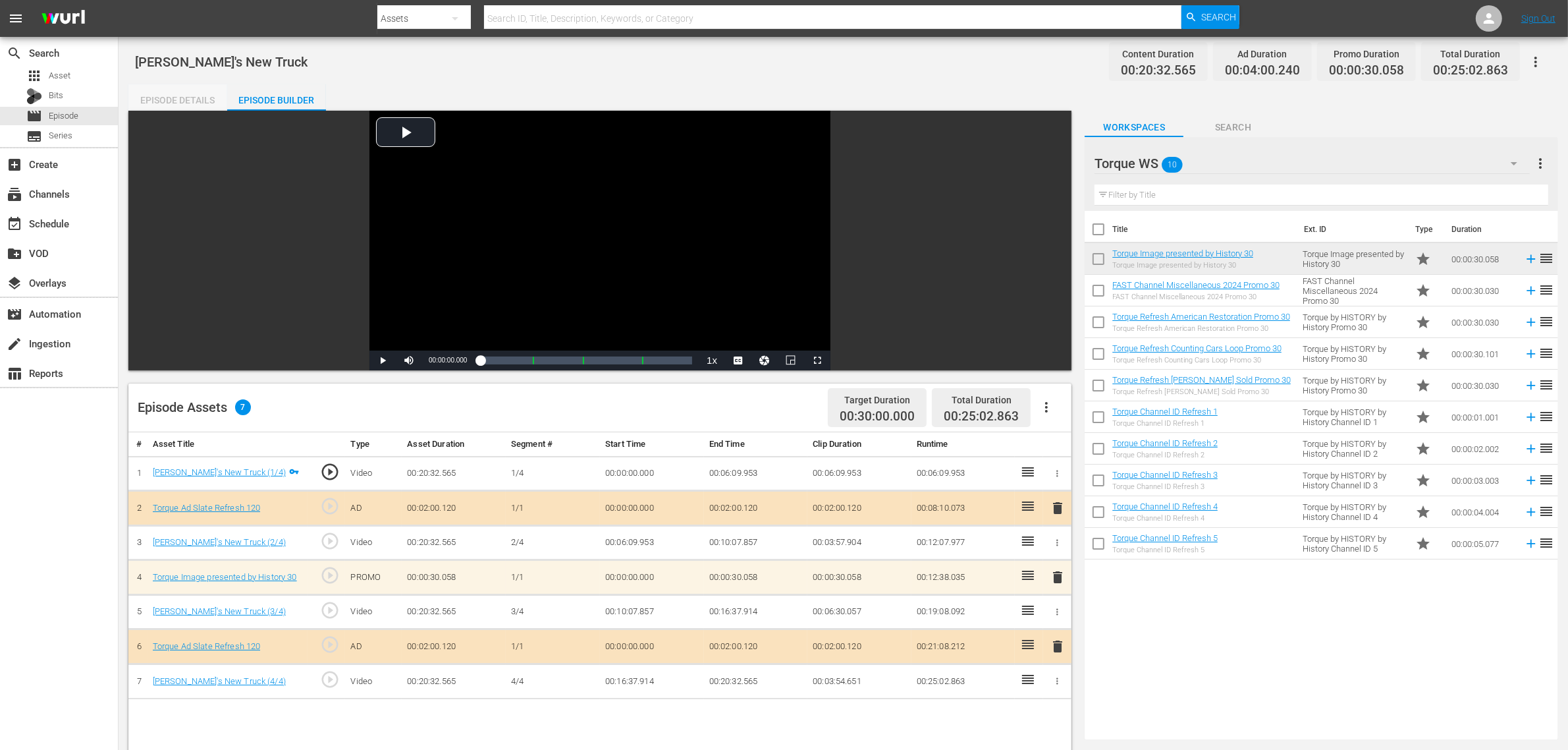
click at [180, 97] on div "Episode Details" at bounding box center [178, 100] width 99 height 32
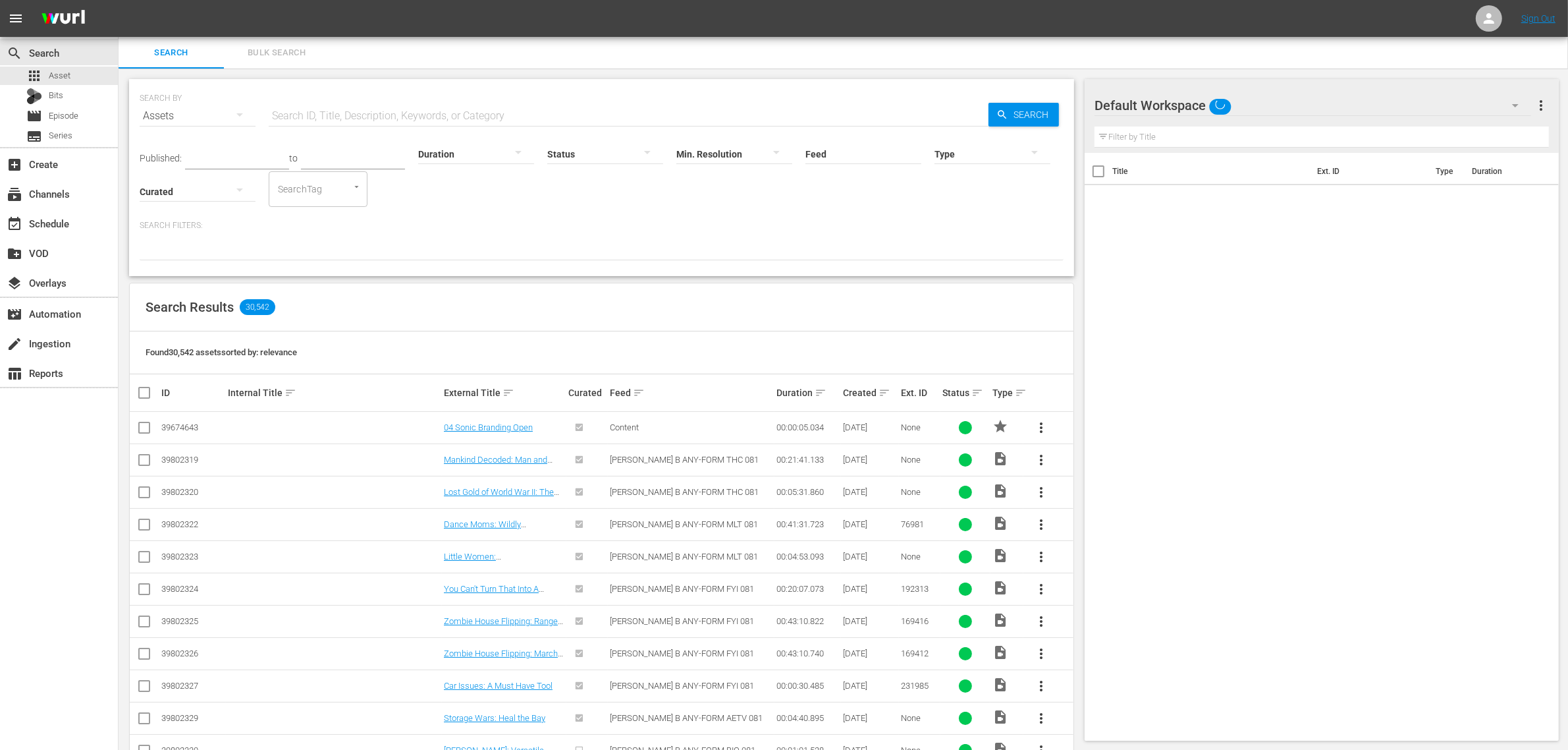
click at [435, 112] on input "text" at bounding box center [628, 116] width 720 height 32
paste input "193128035"
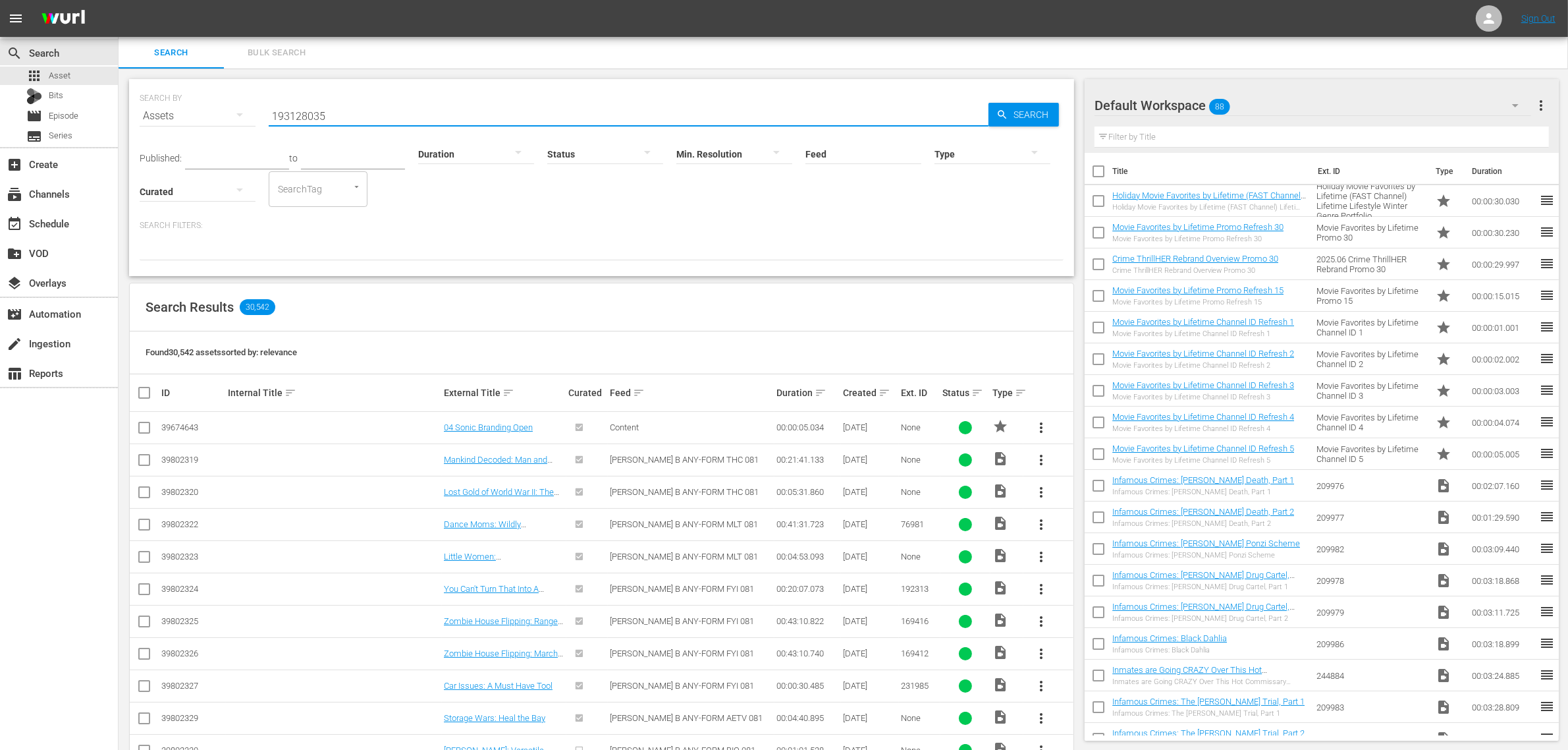
type input "193128035"
click at [1332, 97] on div "Default Workspace 88" at bounding box center [1313, 106] width 437 height 37
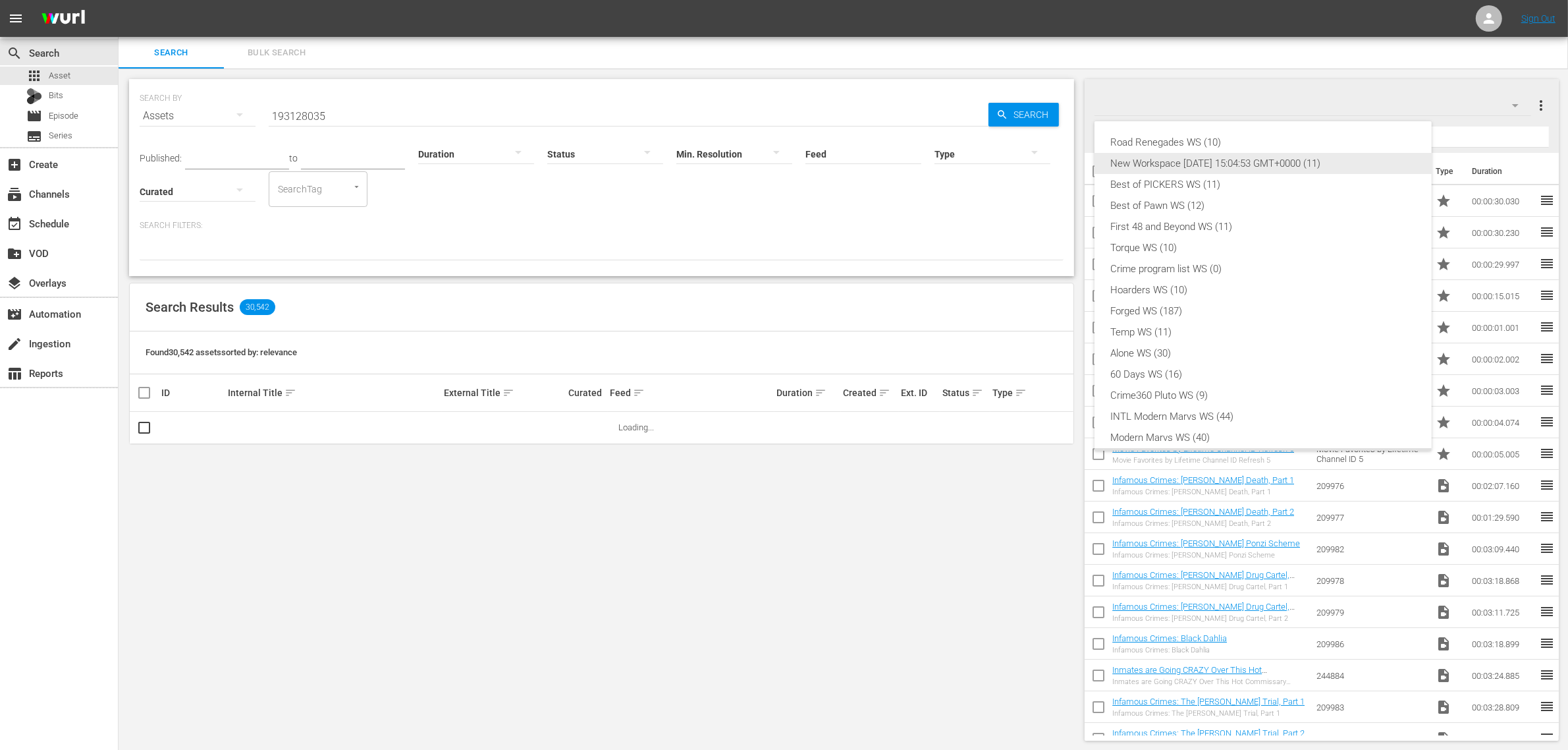
click at [1331, 162] on div "New Workspace [DATE] 15:04:53 GMT+0000 (11)" at bounding box center [1263, 163] width 305 height 21
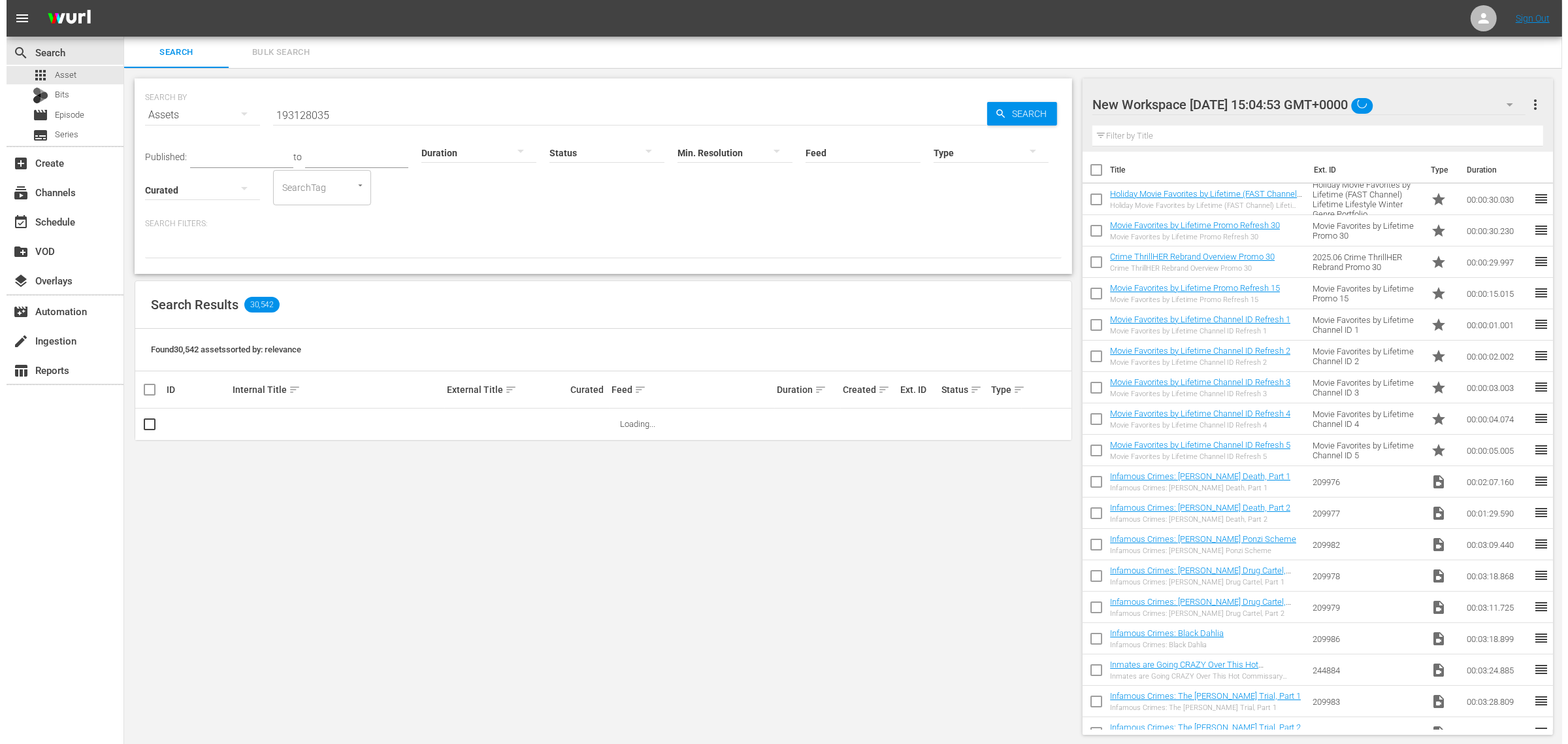
scroll to position [18, 0]
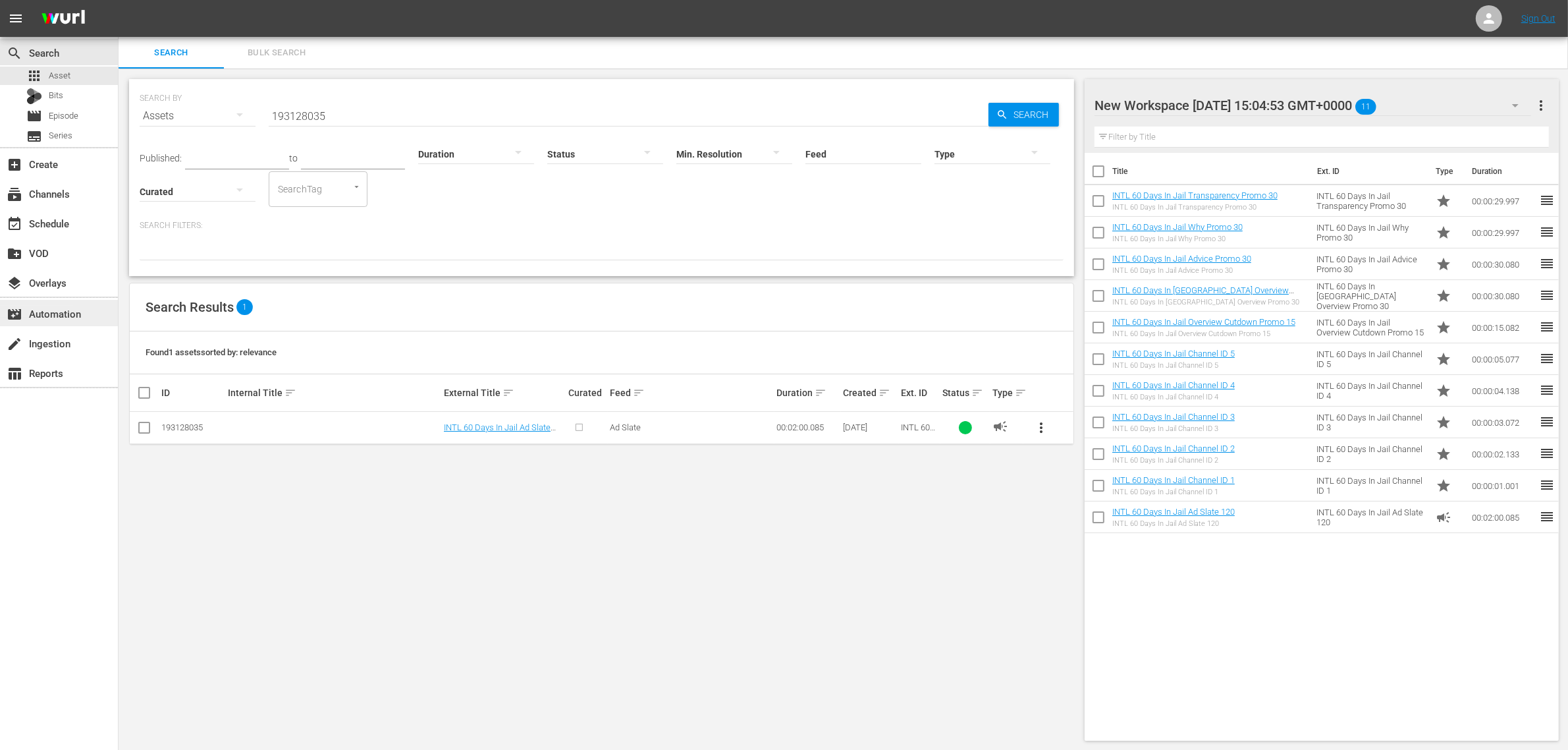
click at [60, 309] on div "movie_filter Automation" at bounding box center [37, 311] width 74 height 12
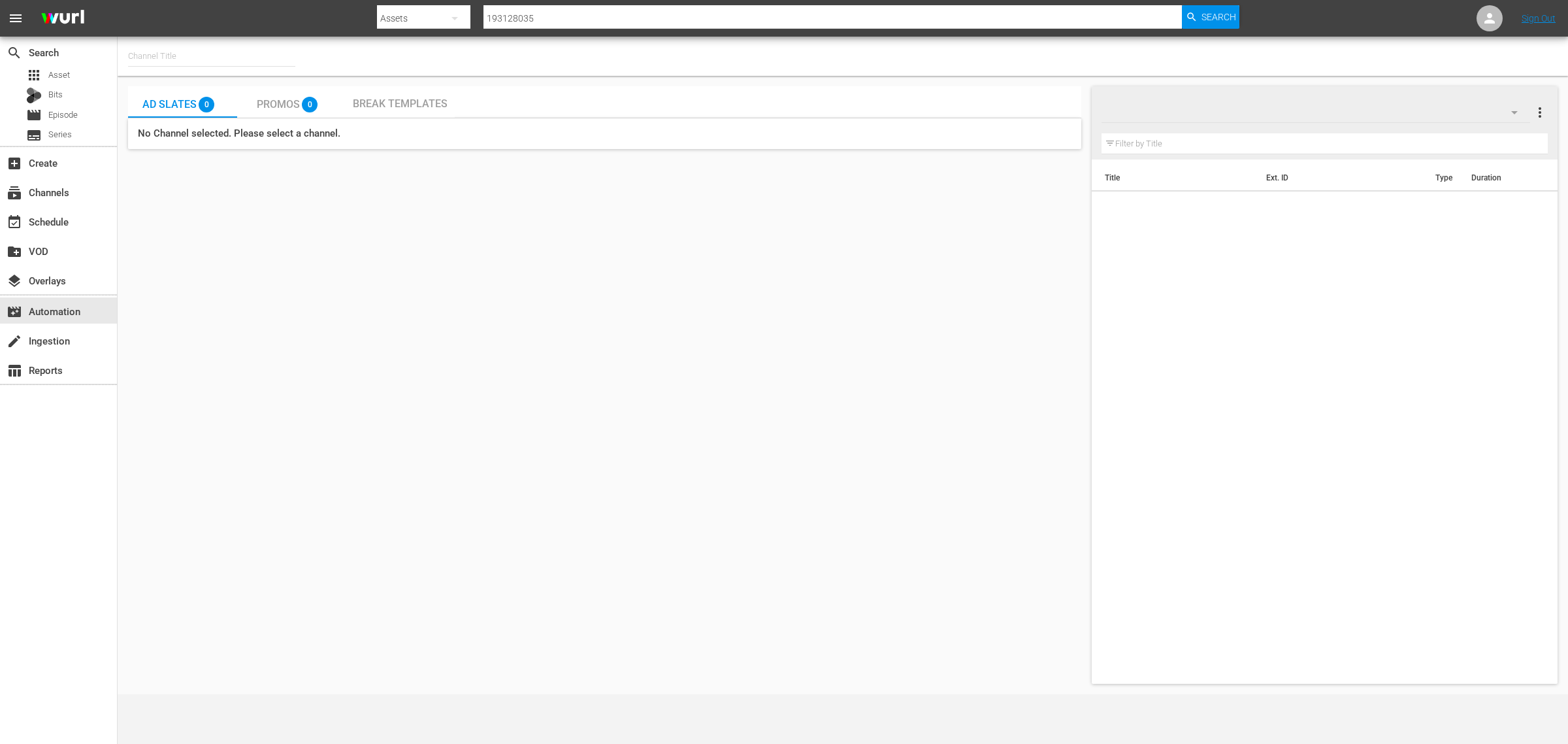
click at [187, 60] on input "text" at bounding box center [211, 56] width 168 height 31
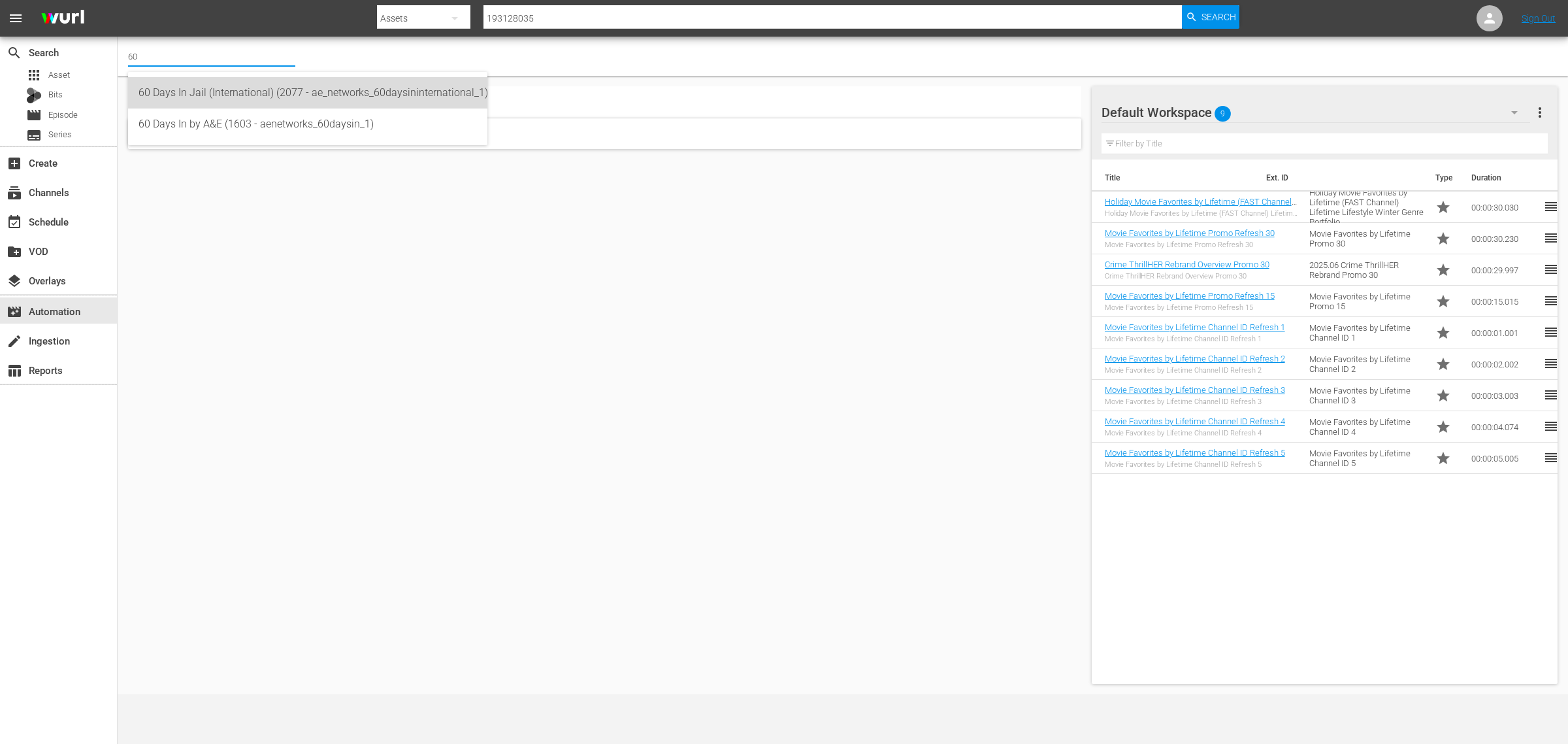
click at [219, 85] on div "60 Days In Jail (International) (2077 - ae_networks_60daysininternational_1)" at bounding box center [308, 93] width 338 height 31
type input "60 Days In Jail (International) (2077 - ae_networks_60daysininternational_1)"
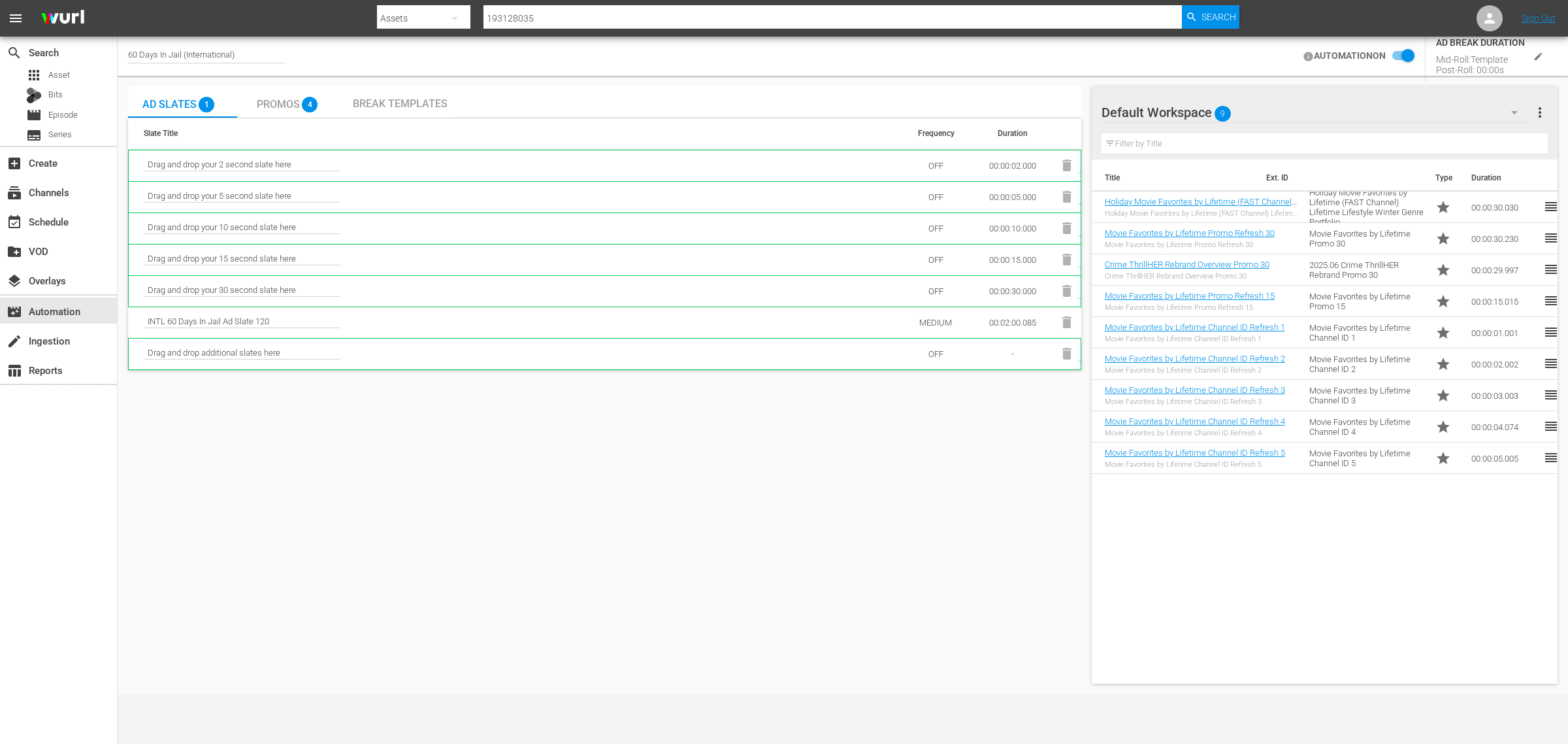
click at [305, 100] on span "4" at bounding box center [310, 104] width 15 height 15
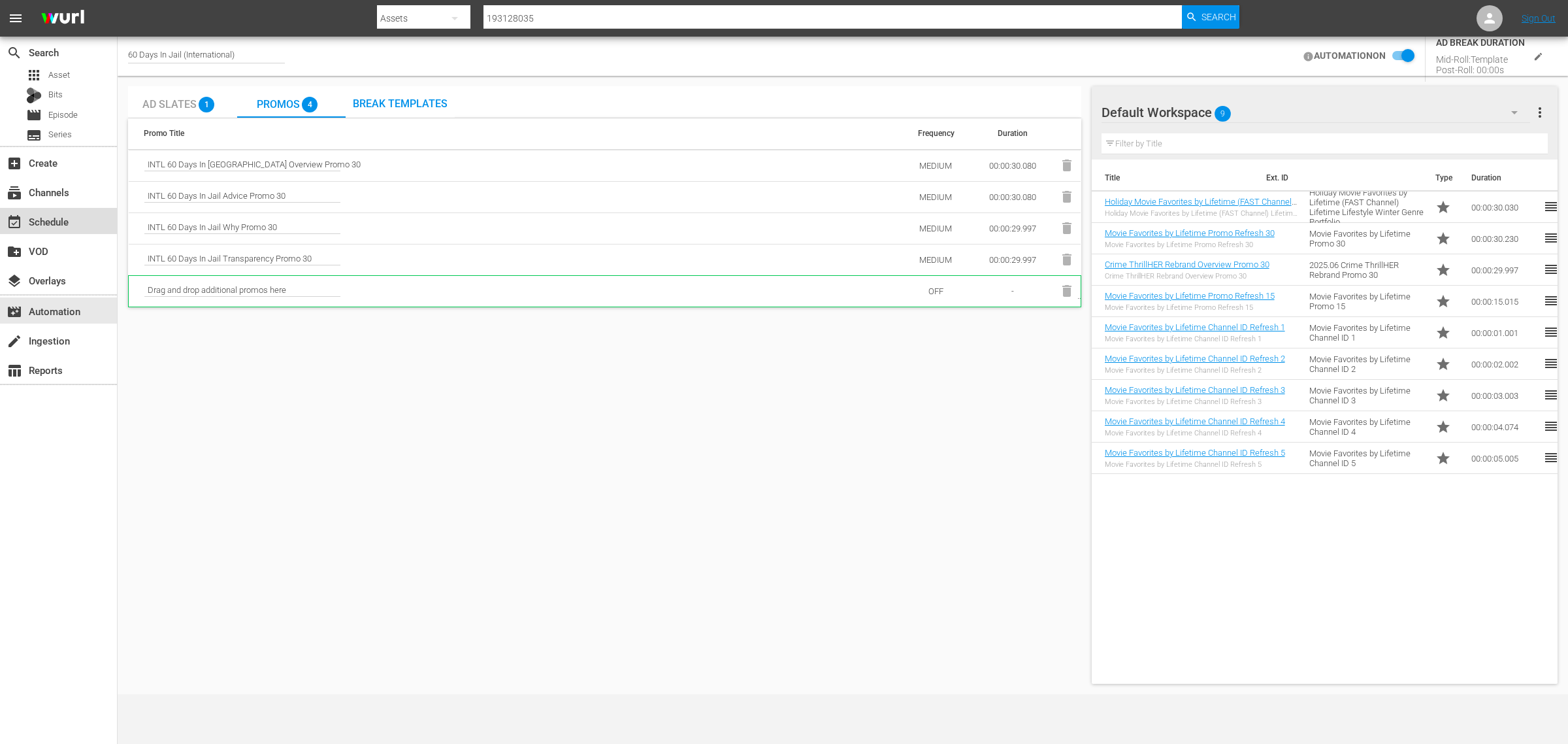
click at [70, 227] on div "event_available Schedule" at bounding box center [58, 221] width 117 height 26
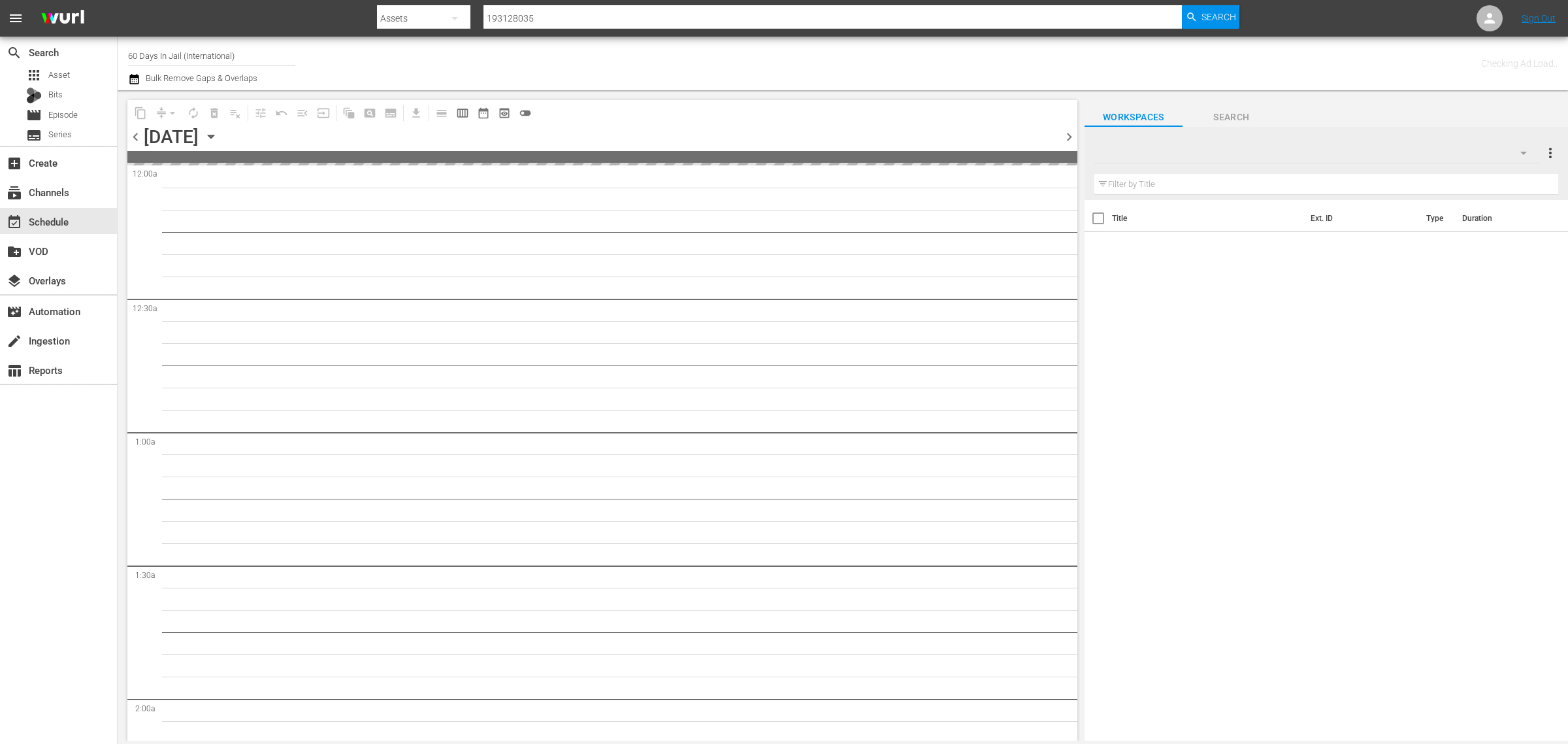
click at [248, 10] on nav "menu Search By Assets Search ID, Title, Description, Keywords, or Category 1931…" at bounding box center [784, 18] width 1568 height 37
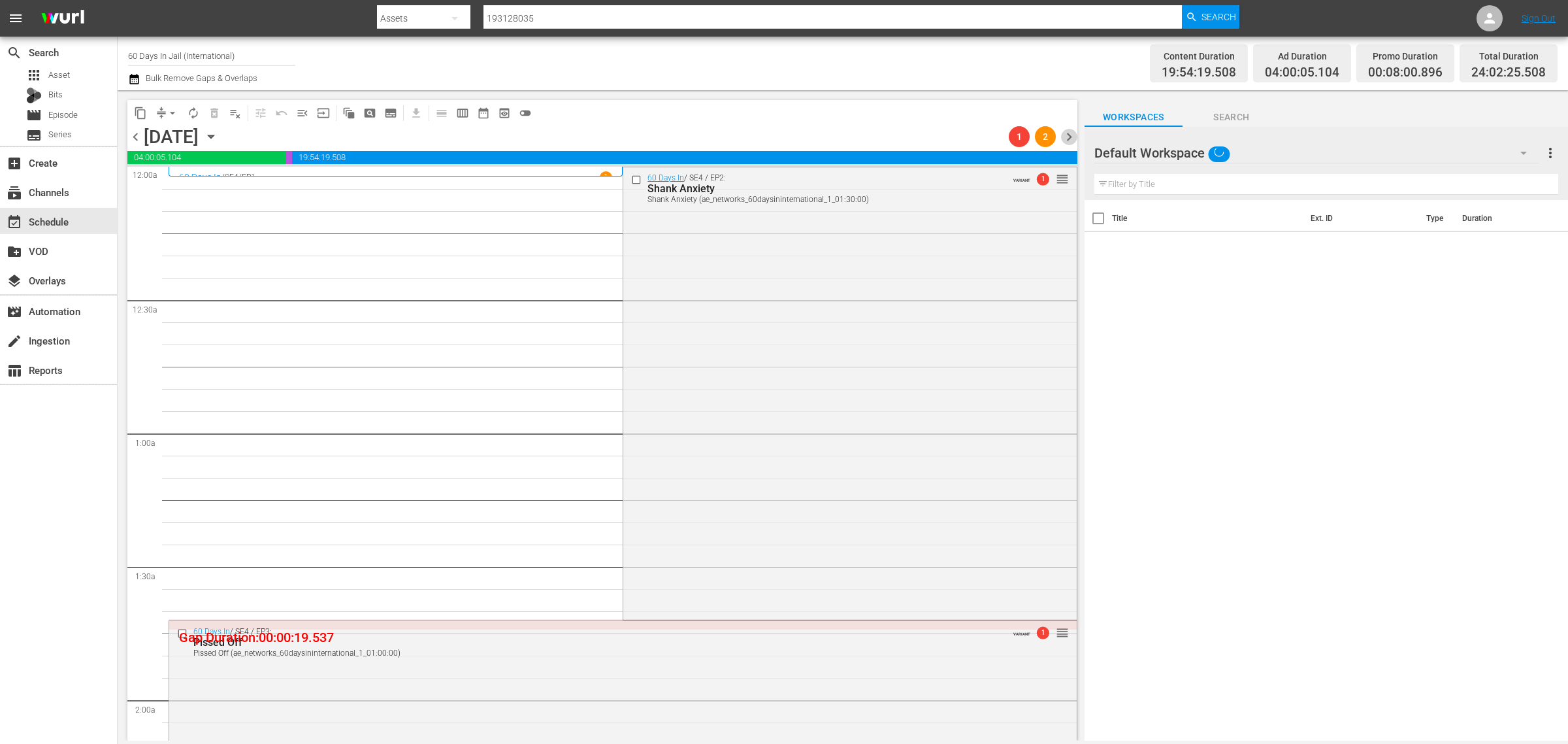
click at [1071, 135] on span "chevron_right" at bounding box center [1069, 136] width 16 height 16
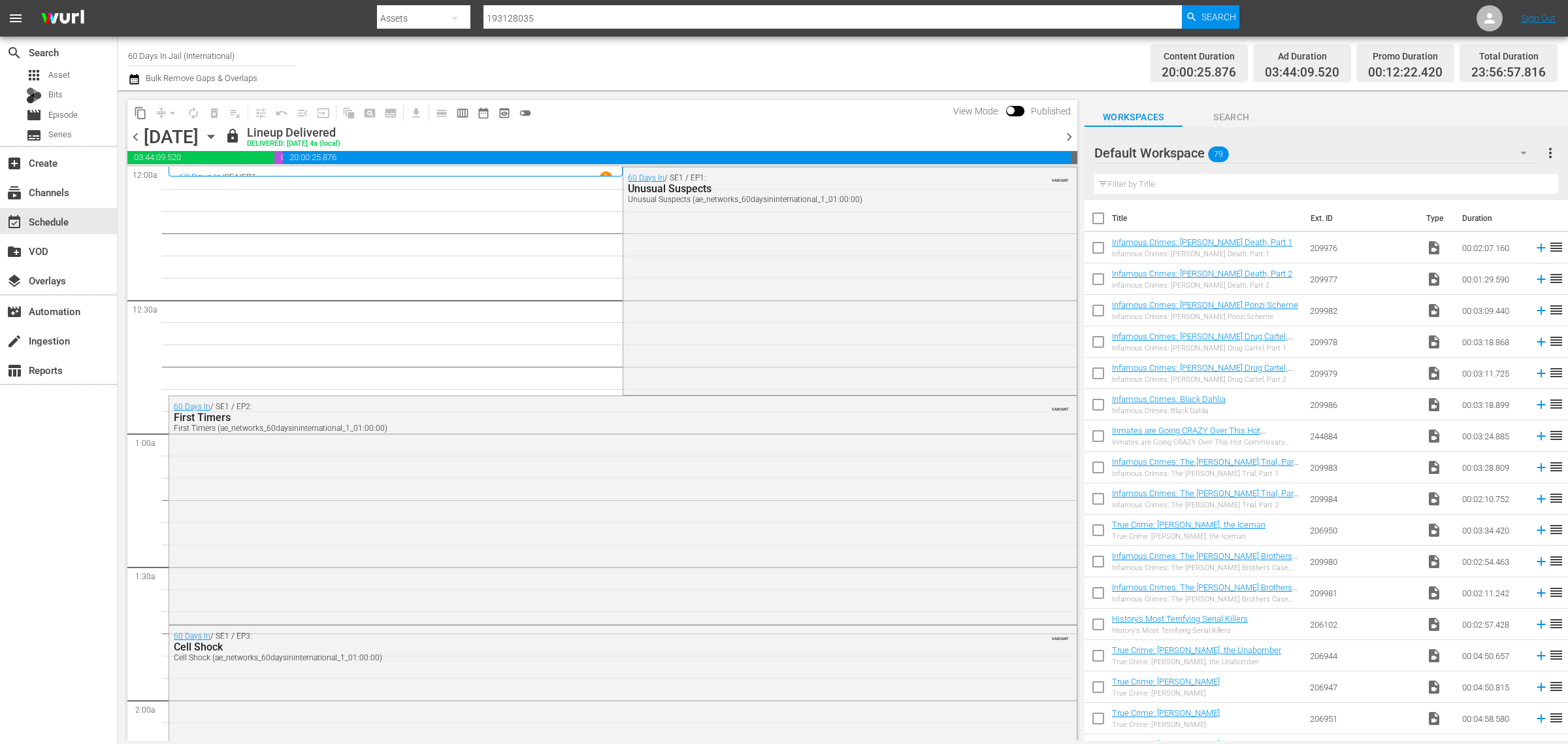
click at [1071, 135] on span "chevron_right" at bounding box center [1069, 136] width 16 height 16
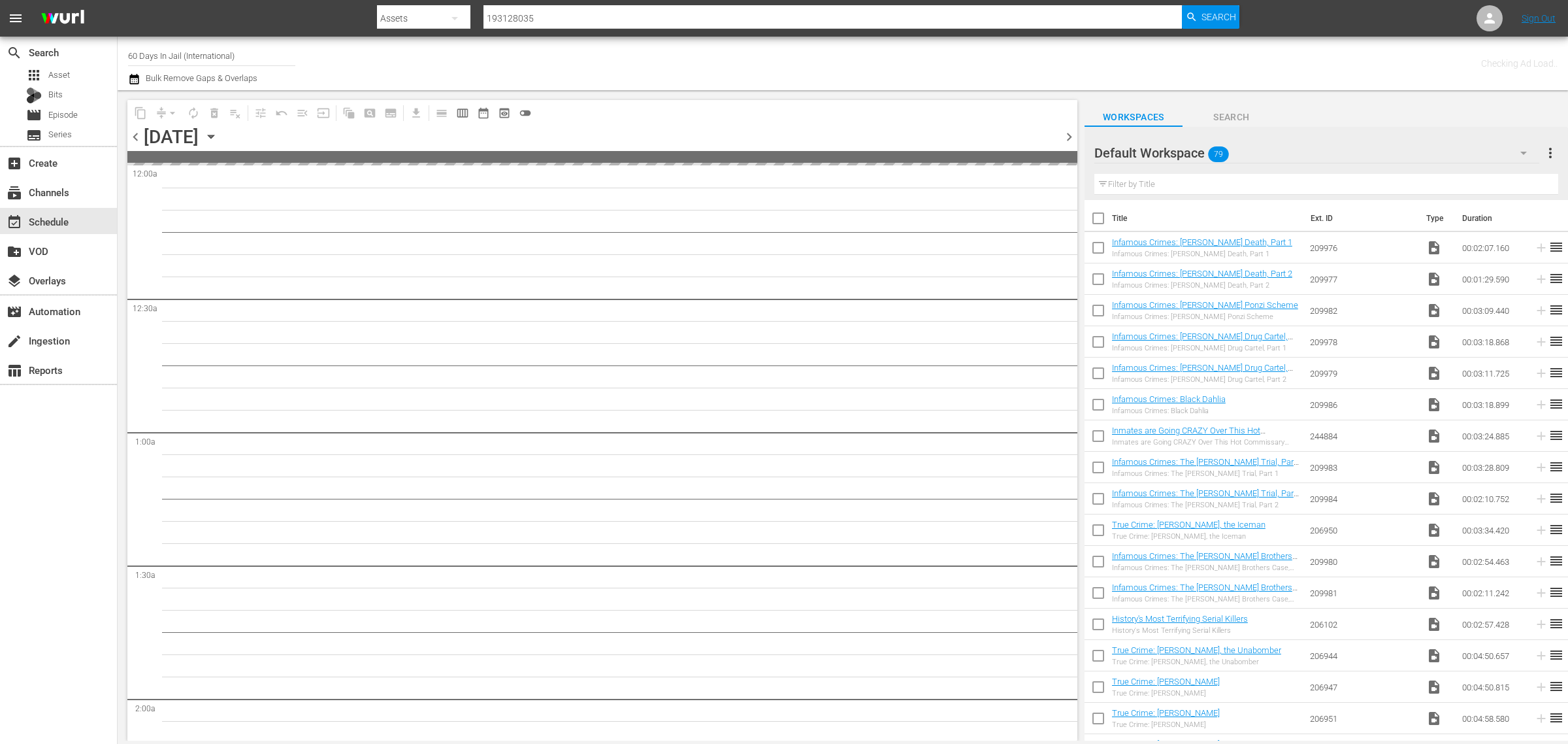
click at [694, 52] on div "Channel Title 60 Days In Jail (International) Bulk Remove Gaps & Overlaps" at bounding box center [517, 63] width 780 height 47
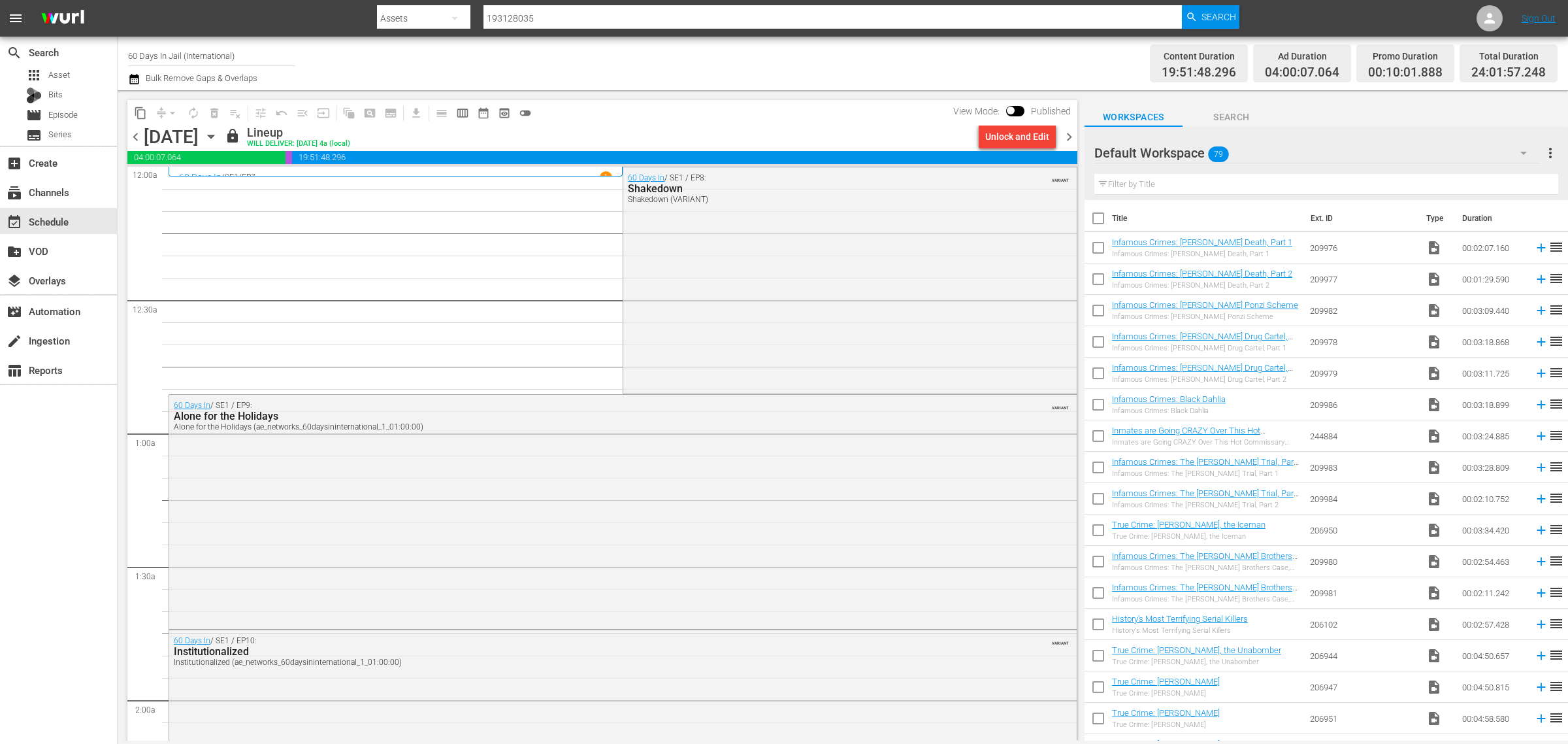
click at [725, 64] on div "Channel Title 60 Days In Jail (International) Bulk Remove Gaps & Overlaps" at bounding box center [517, 63] width 780 height 47
click at [1019, 137] on div "Unlock and Edit" at bounding box center [1018, 136] width 64 height 24
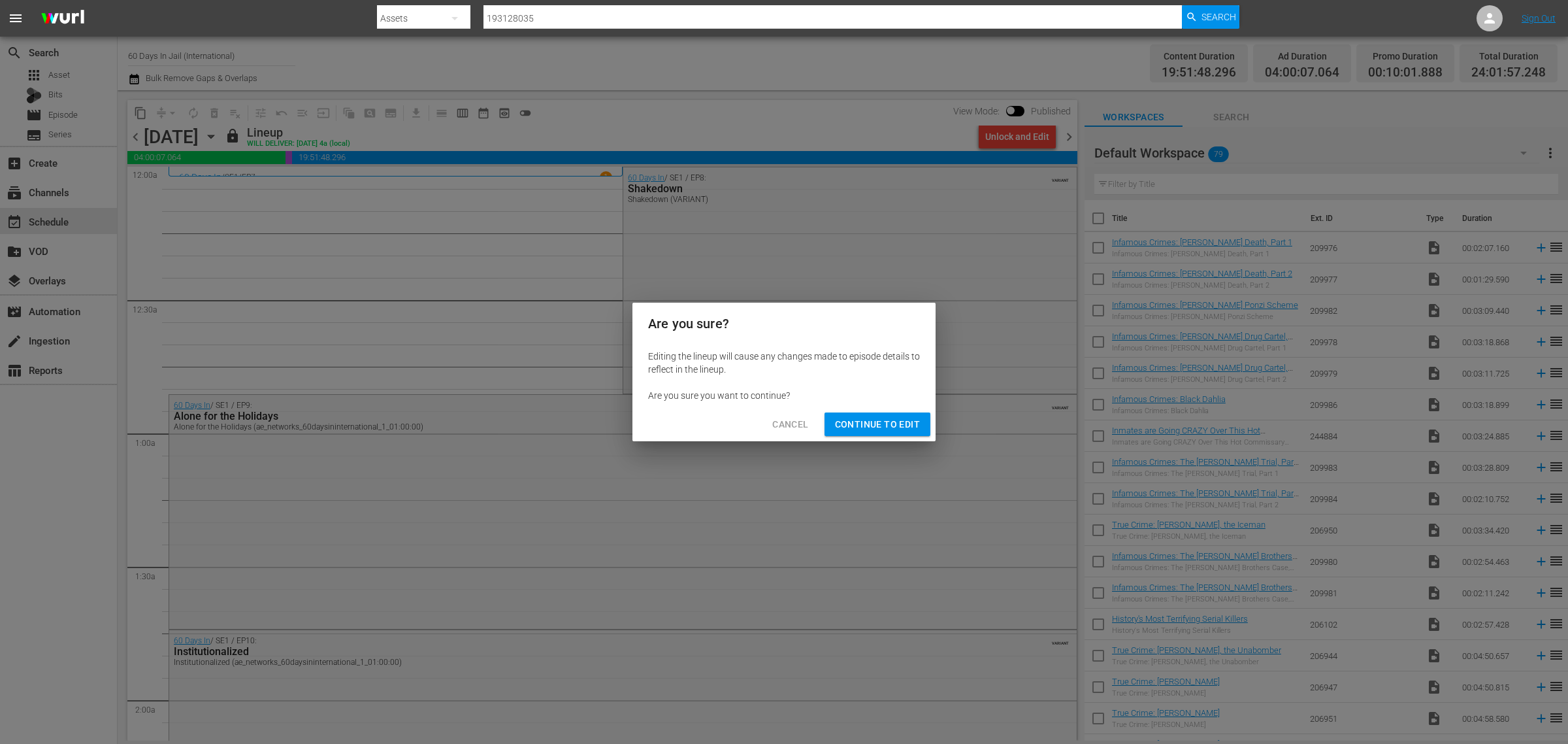
click at [889, 428] on span "Continue to Edit" at bounding box center [877, 424] width 85 height 16
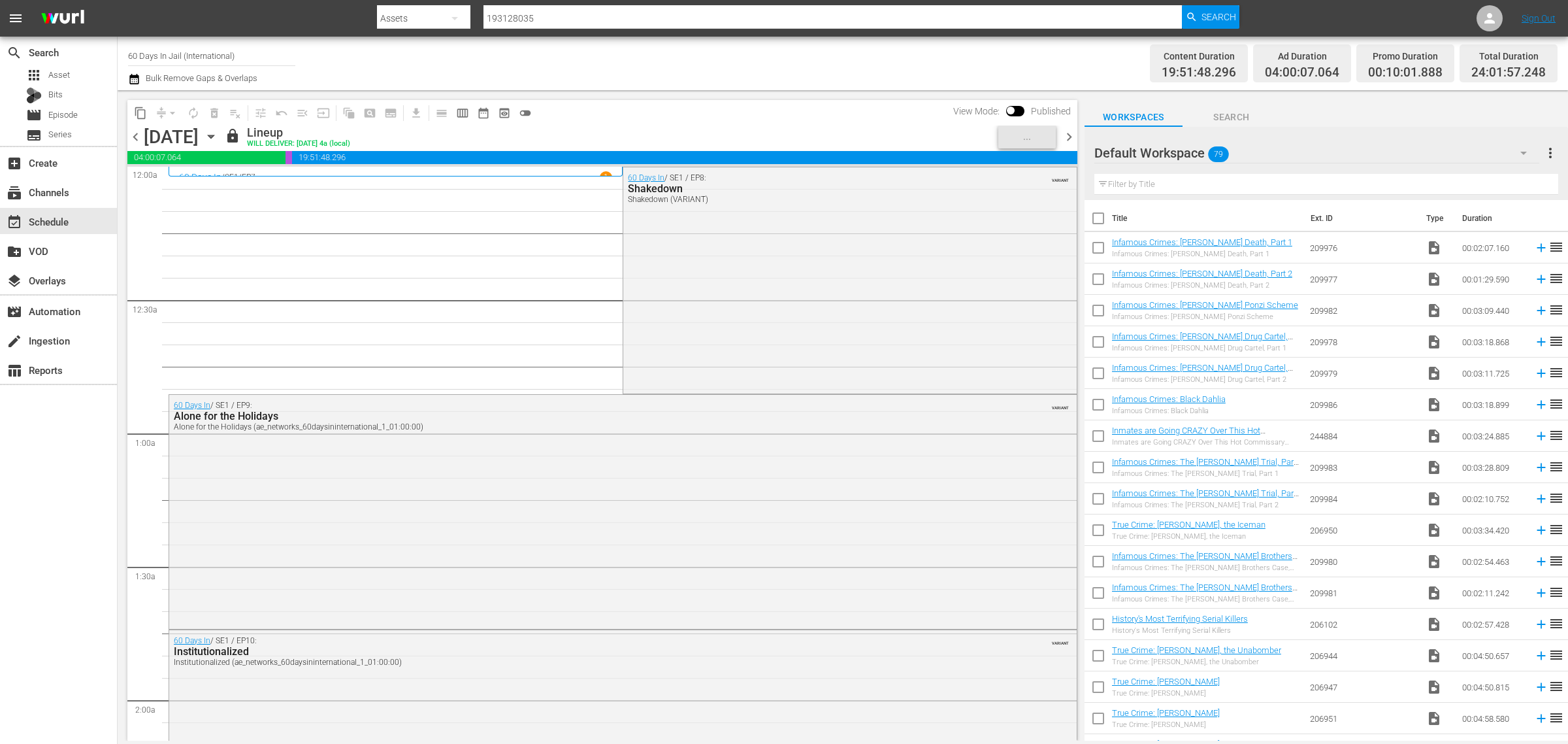
click at [791, 54] on div "Channel Title 60 Days In Jail (International) Bulk Remove Gaps & Overlaps" at bounding box center [517, 63] width 780 height 47
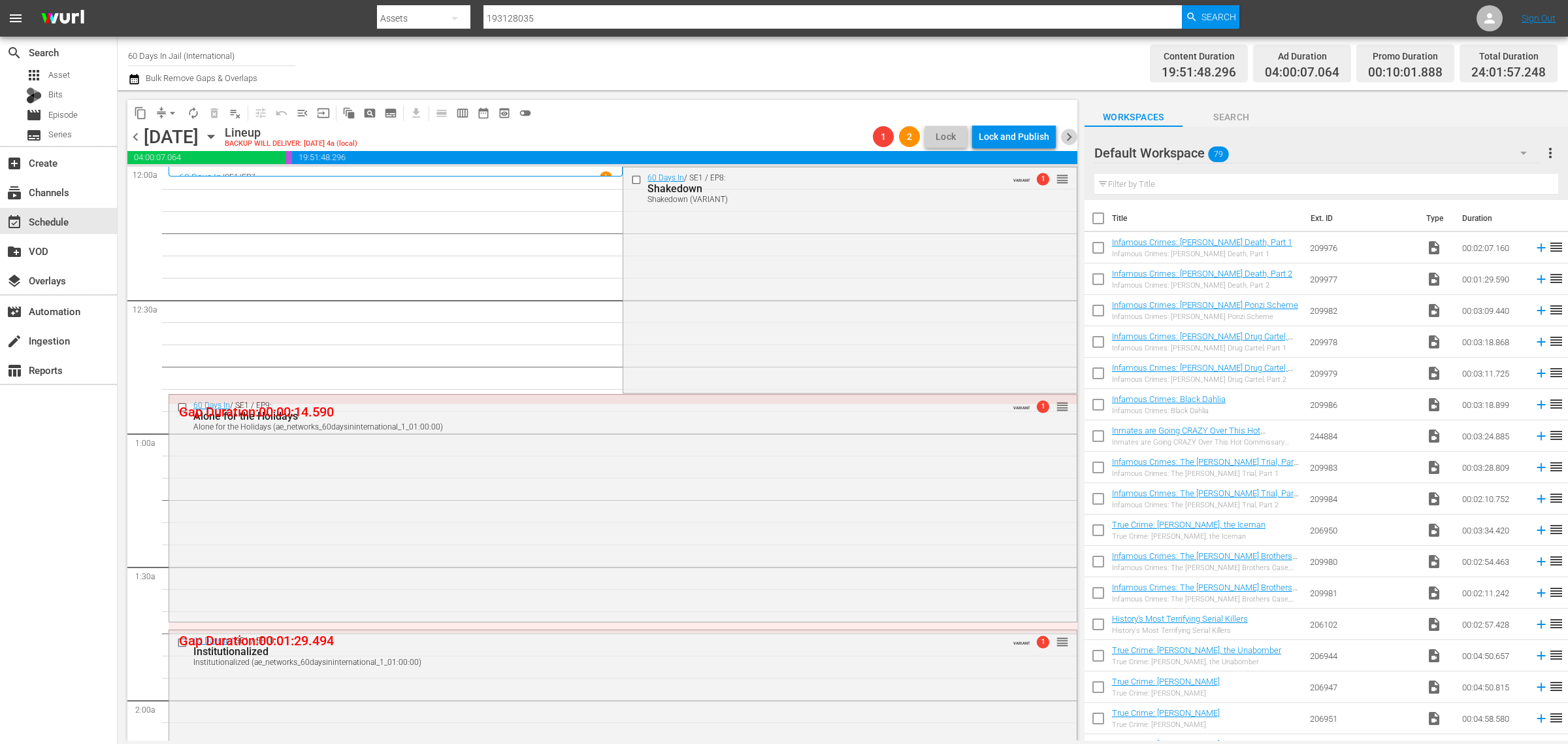
click at [1068, 136] on span "chevron_right" at bounding box center [1069, 136] width 16 height 16
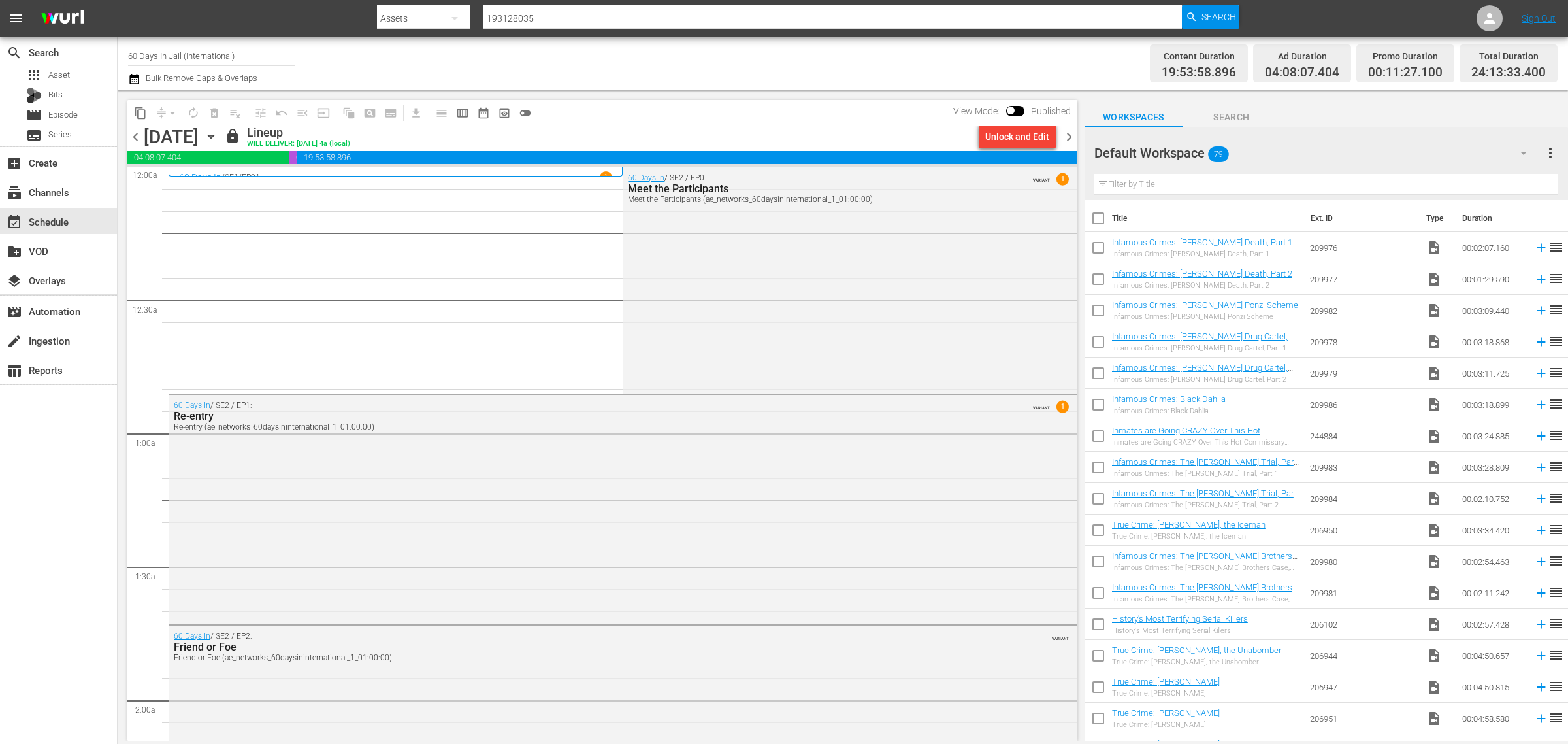
click at [1005, 129] on div "Unlock and Edit" at bounding box center [1018, 136] width 64 height 24
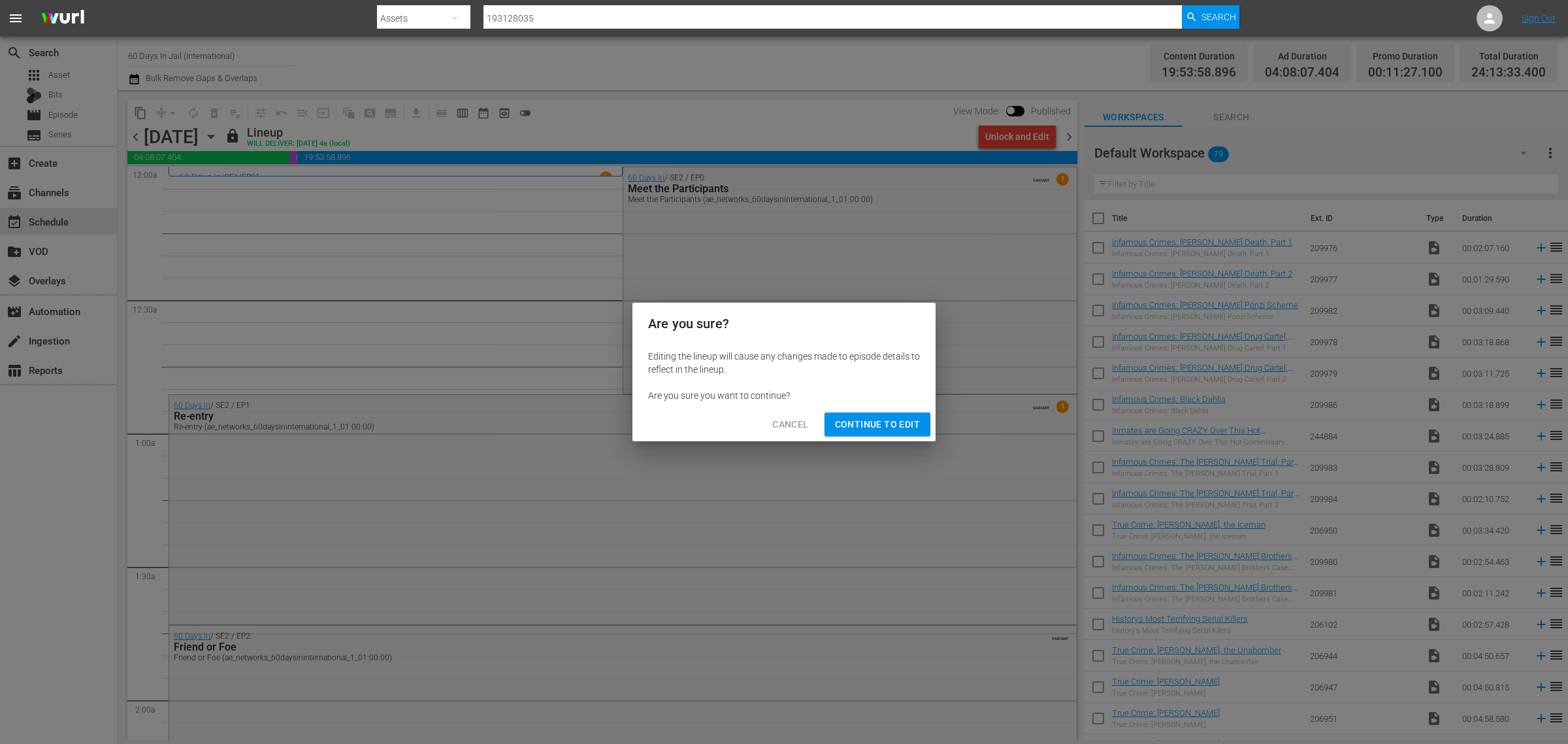
click at [872, 419] on span "Continue to Edit" at bounding box center [877, 424] width 85 height 16
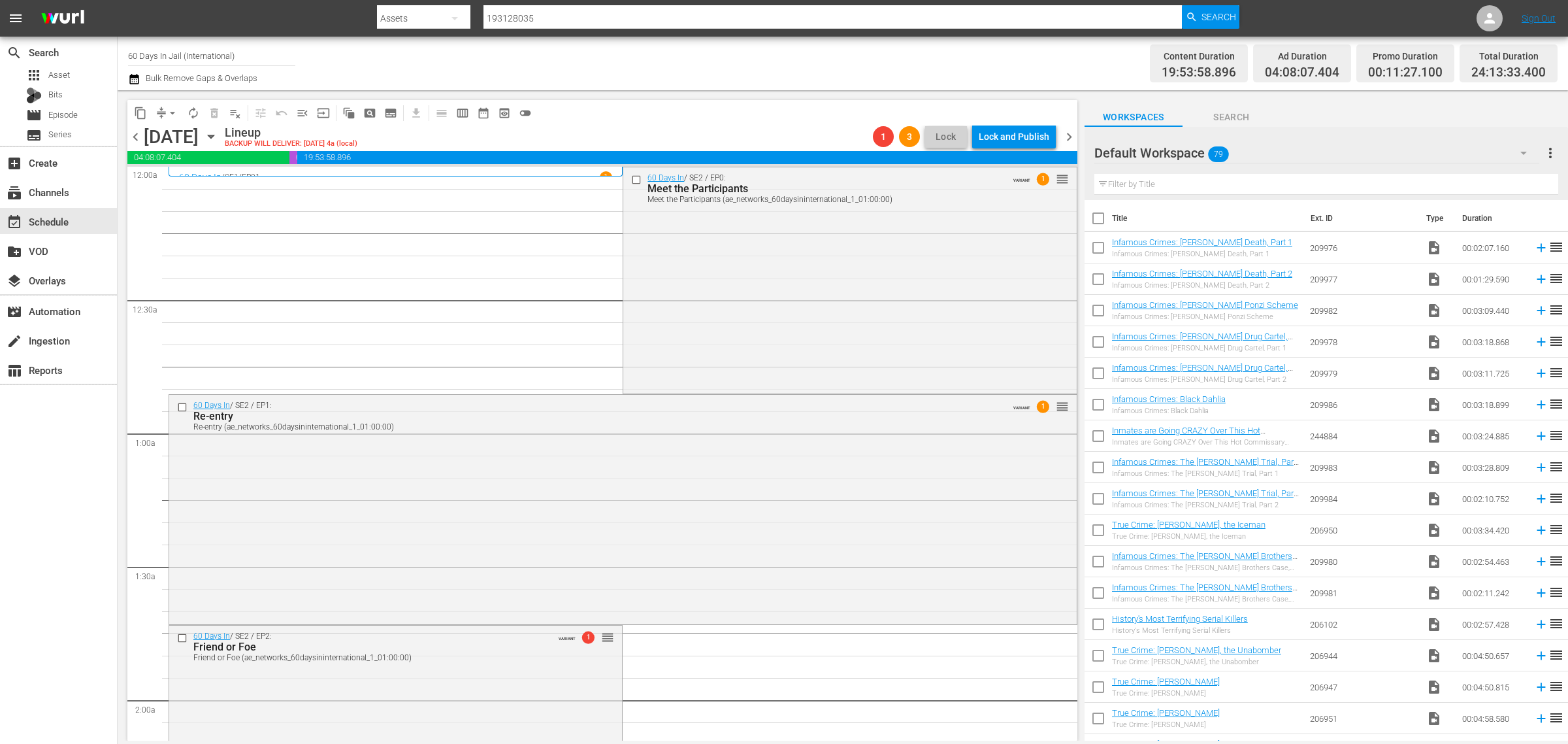
click at [1067, 139] on span "chevron_right" at bounding box center [1069, 136] width 16 height 16
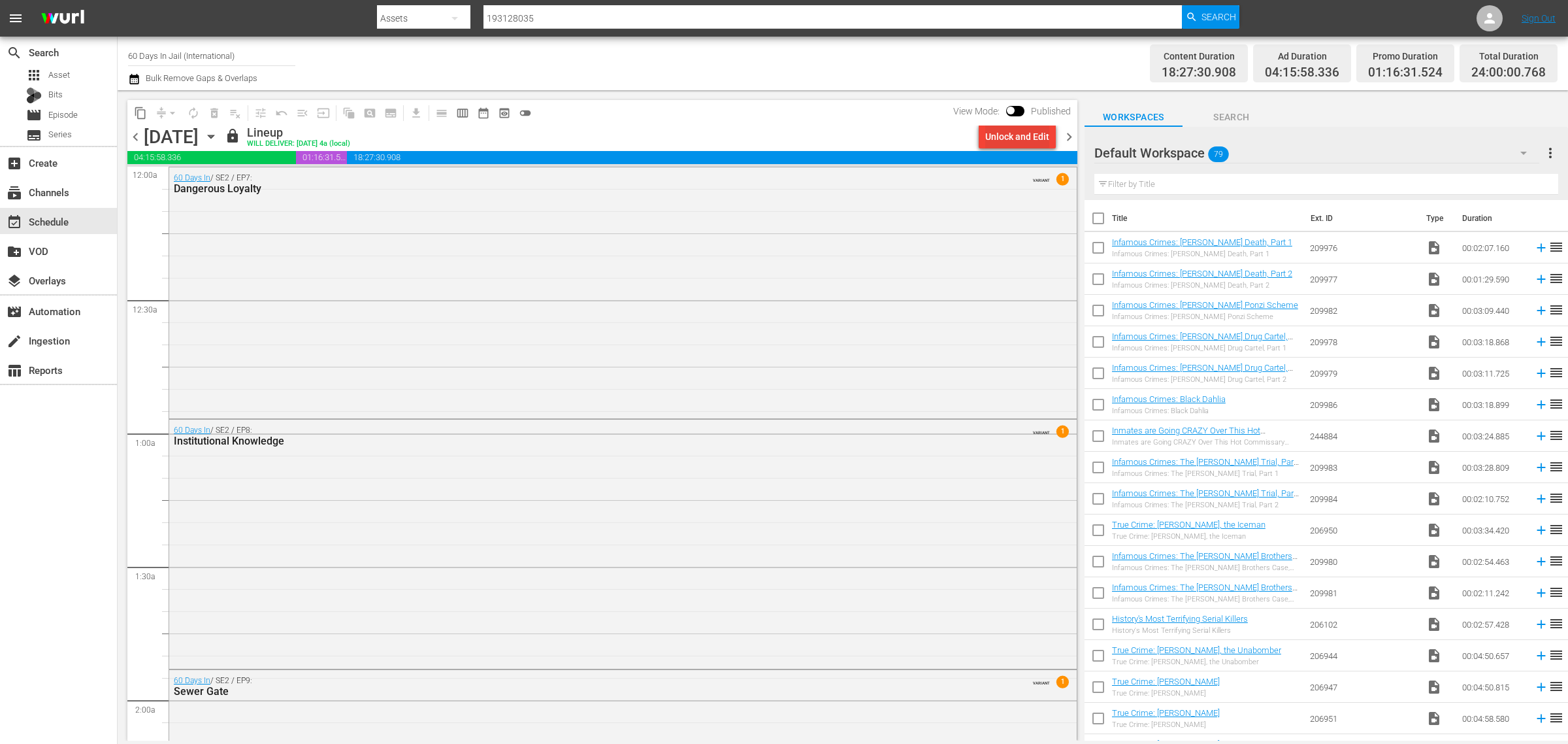
click at [1009, 139] on div "Unlock and Edit" at bounding box center [1018, 136] width 64 height 24
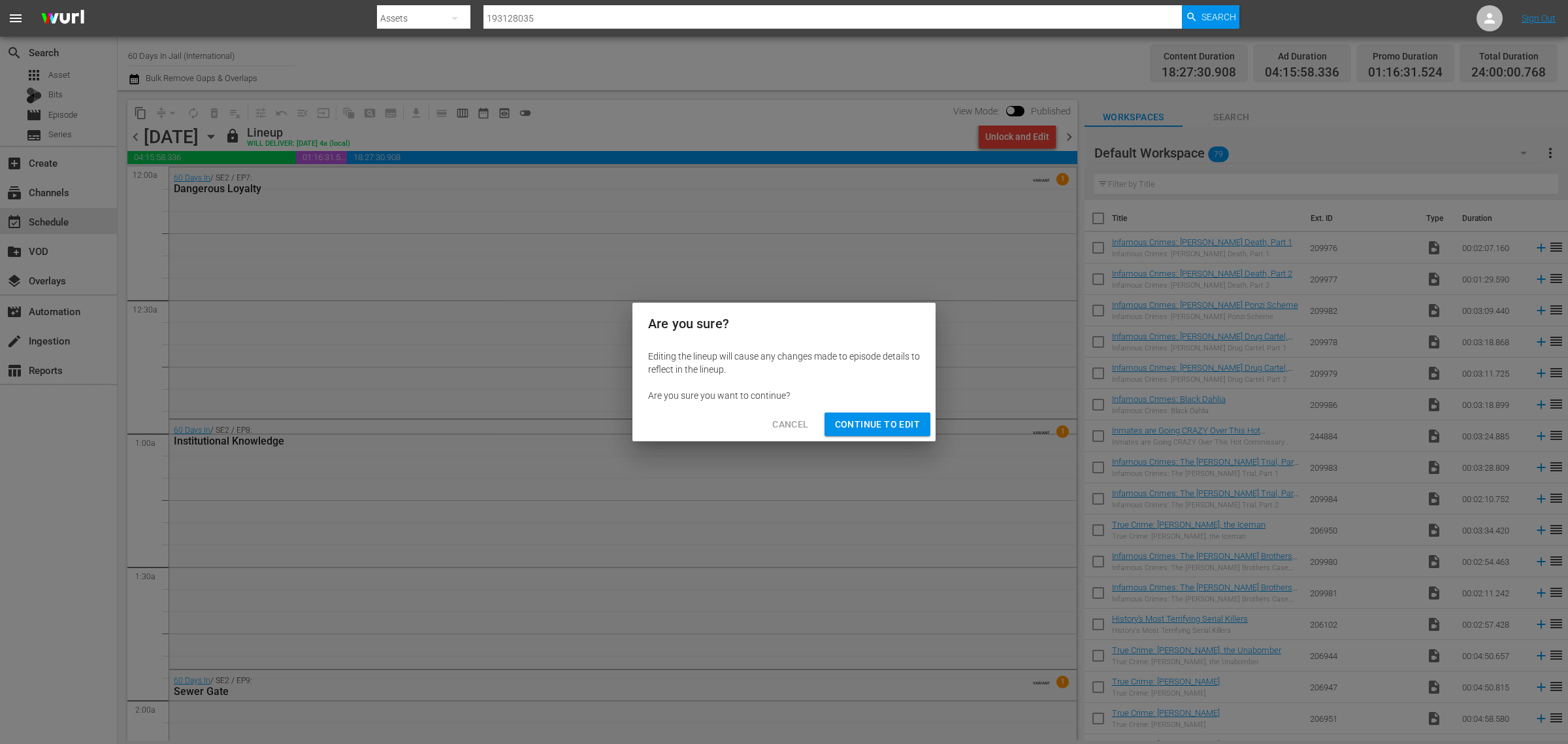
click at [855, 423] on span "Continue to Edit" at bounding box center [877, 424] width 85 height 16
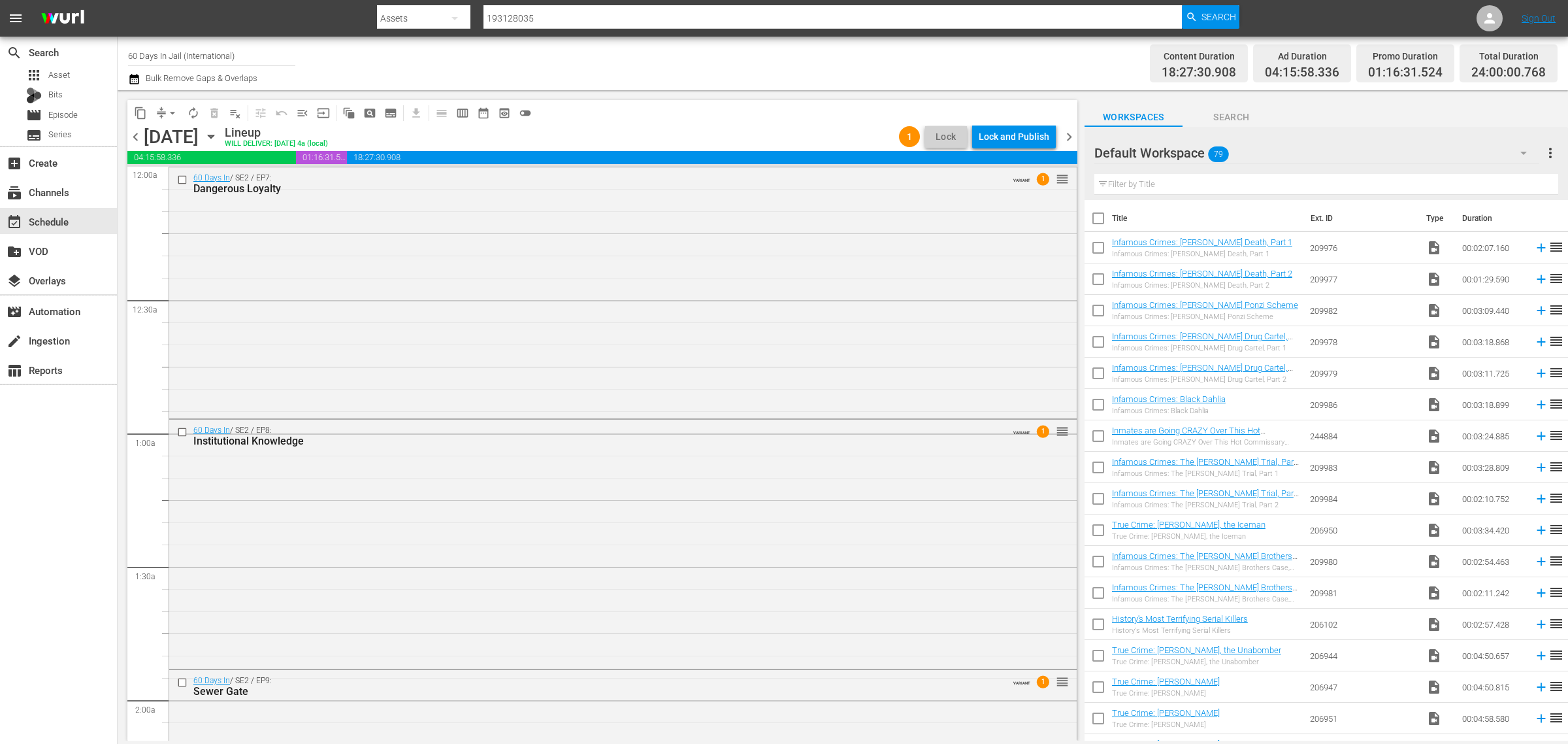
click at [1068, 135] on span "chevron_right" at bounding box center [1069, 136] width 16 height 16
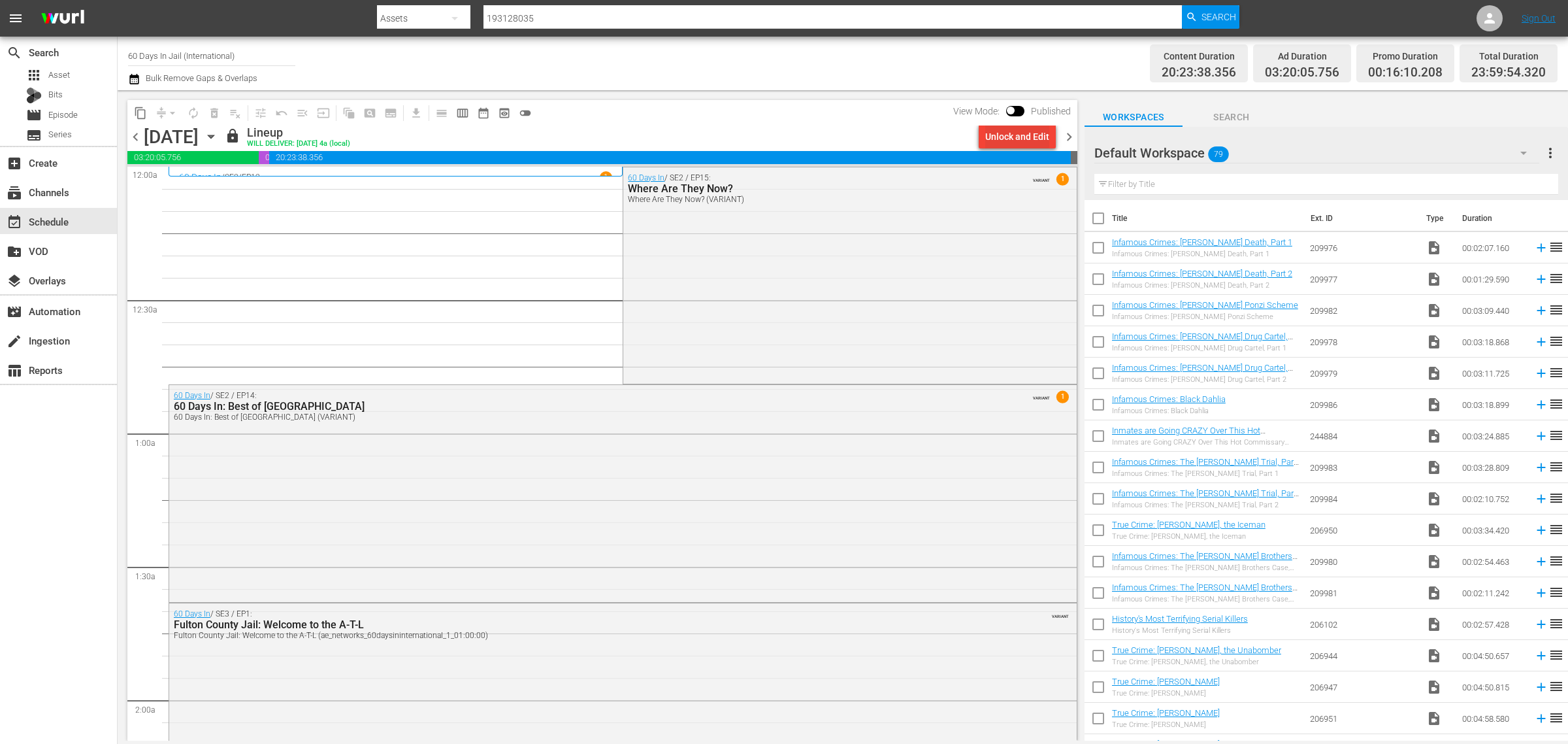
click at [997, 132] on div "Unlock and Edit" at bounding box center [1018, 136] width 64 height 24
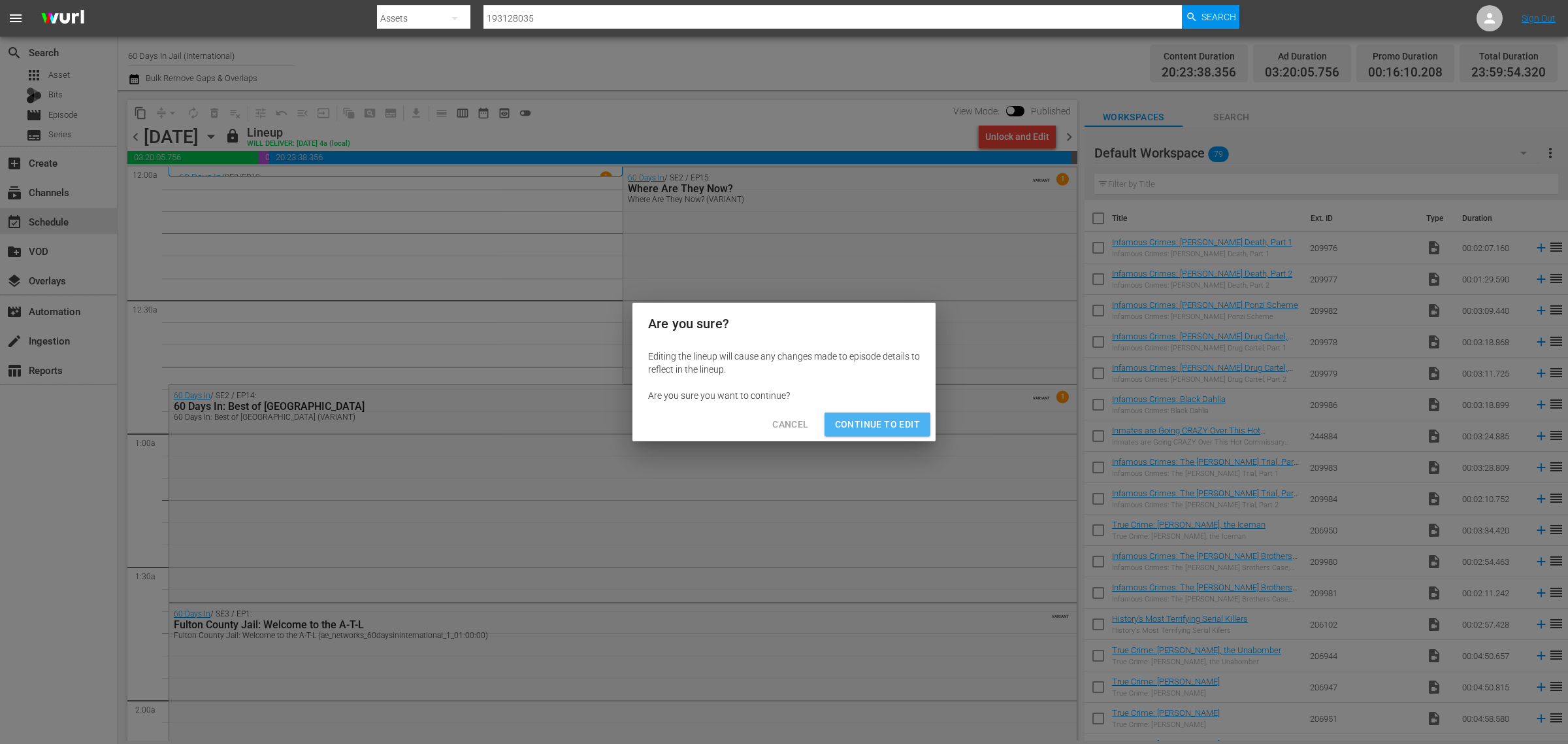
click at [875, 413] on button "Continue to Edit" at bounding box center [878, 425] width 106 height 24
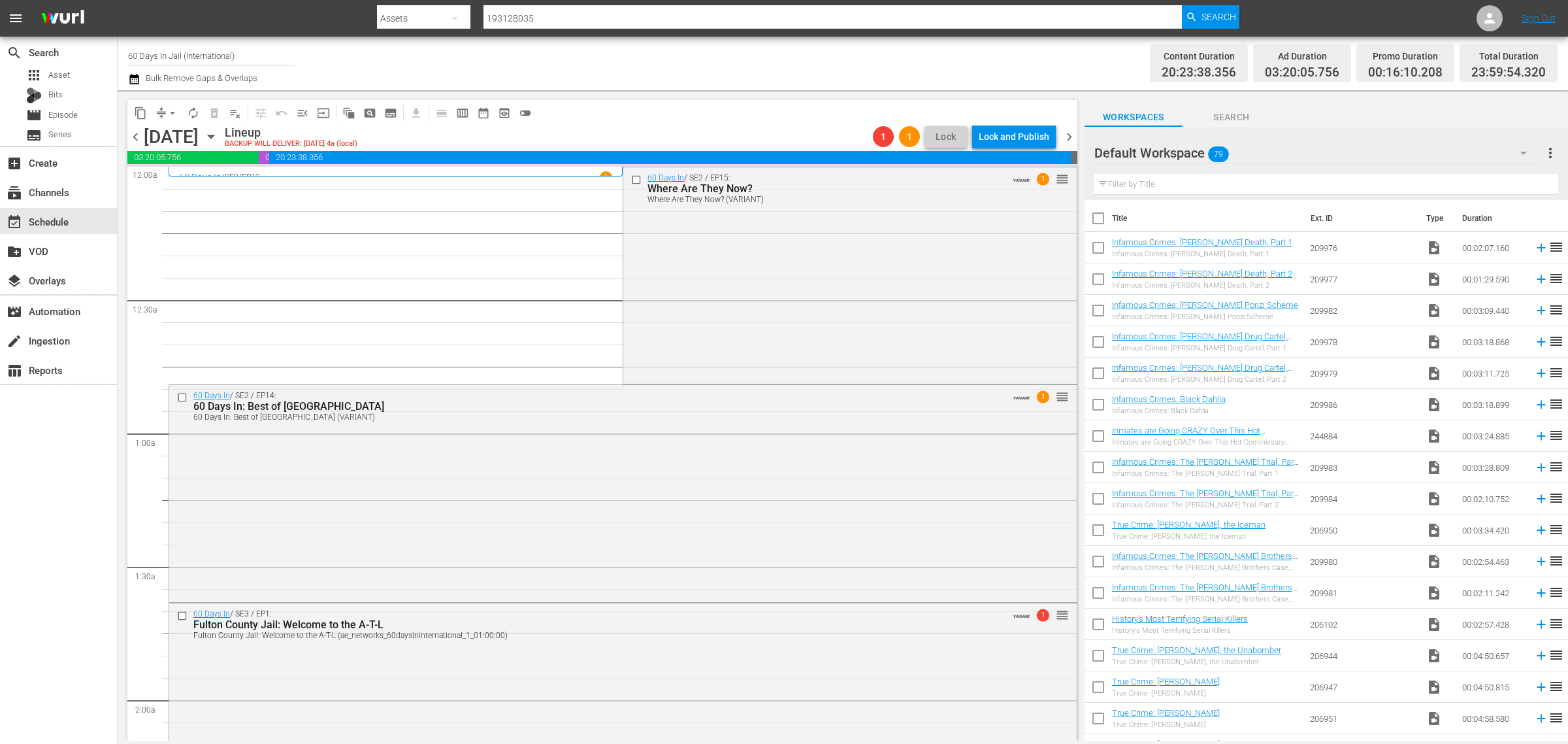
click at [1068, 134] on span "chevron_right" at bounding box center [1069, 136] width 16 height 16
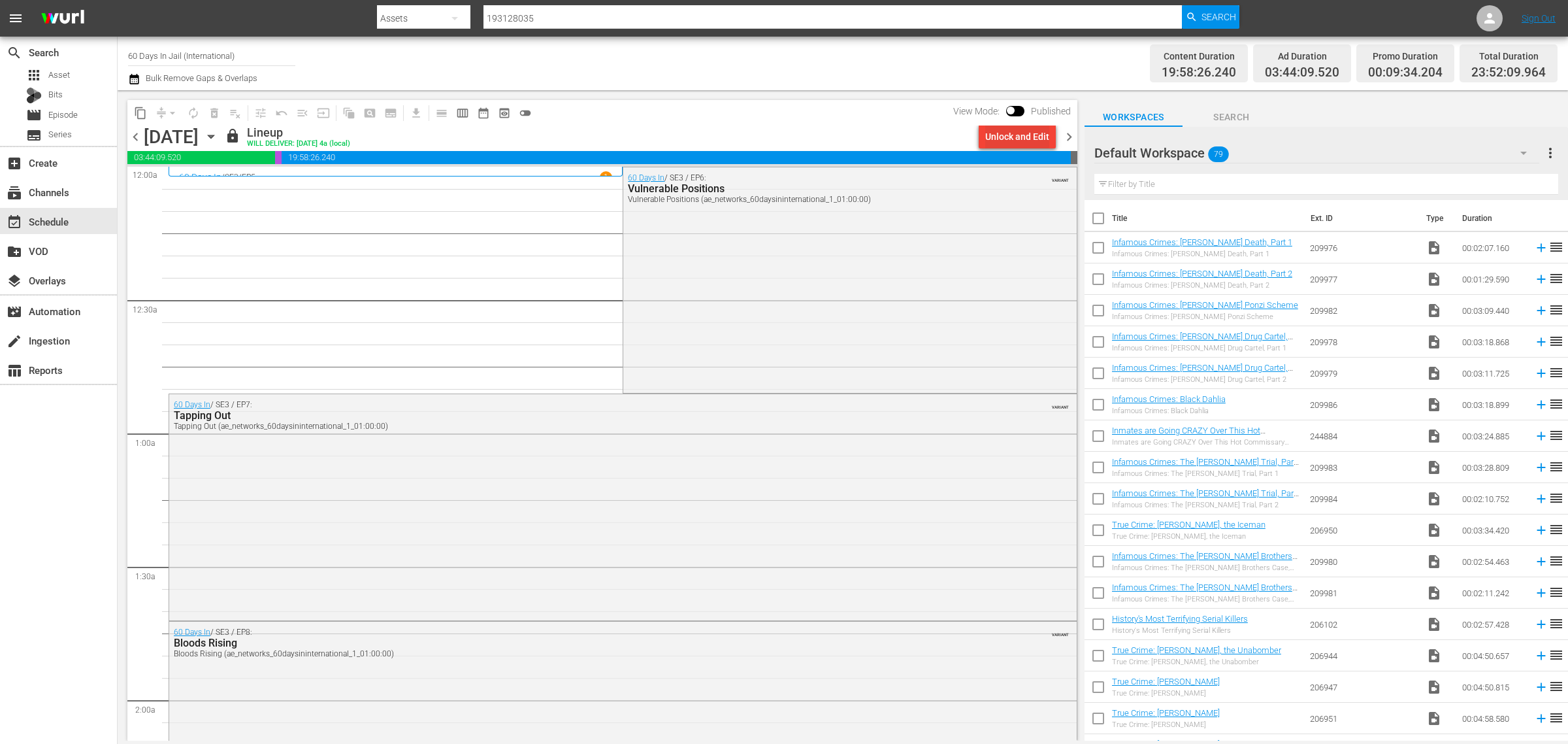
click at [1018, 135] on div "Unlock and Edit" at bounding box center [1018, 136] width 64 height 24
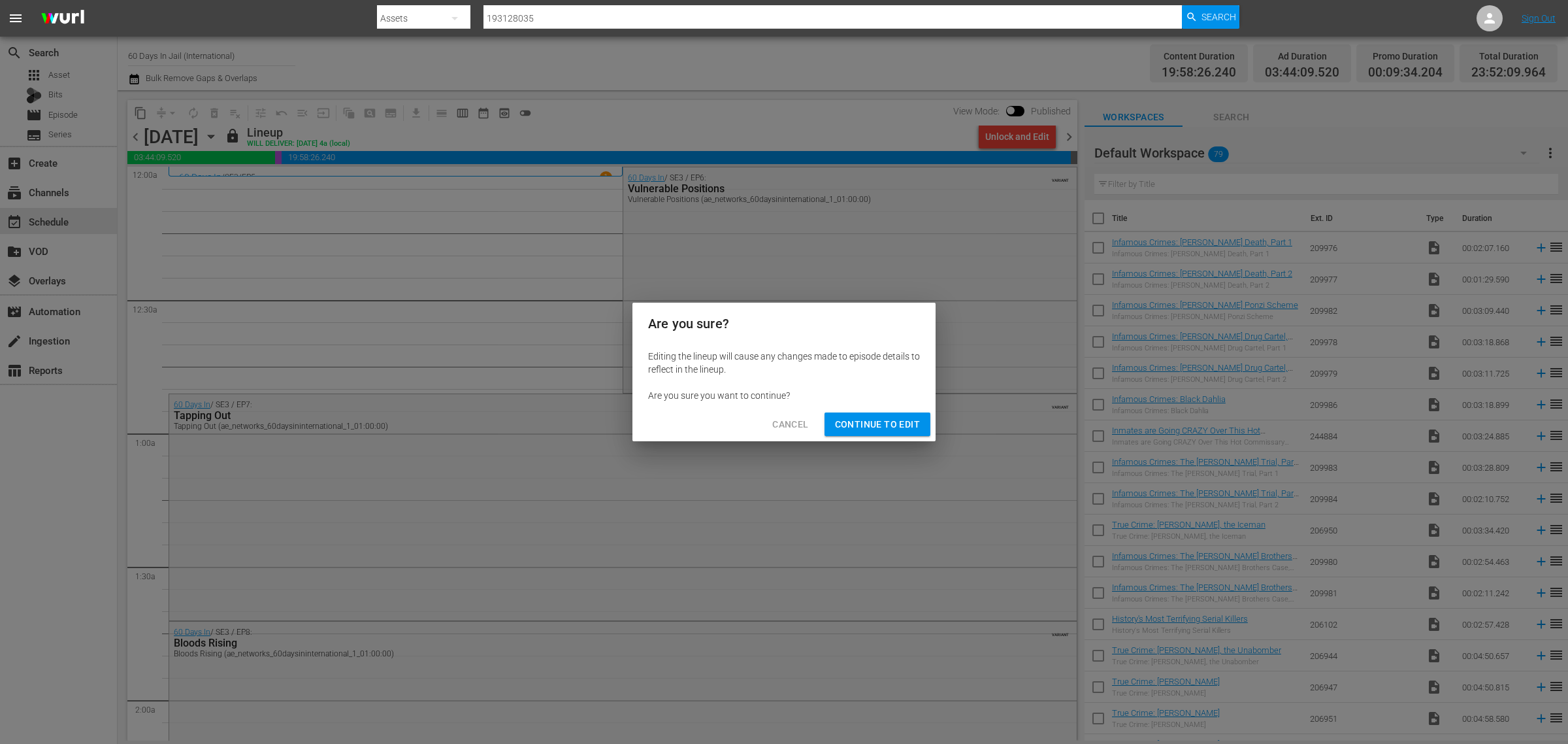
click at [869, 422] on span "Continue to Edit" at bounding box center [877, 424] width 85 height 16
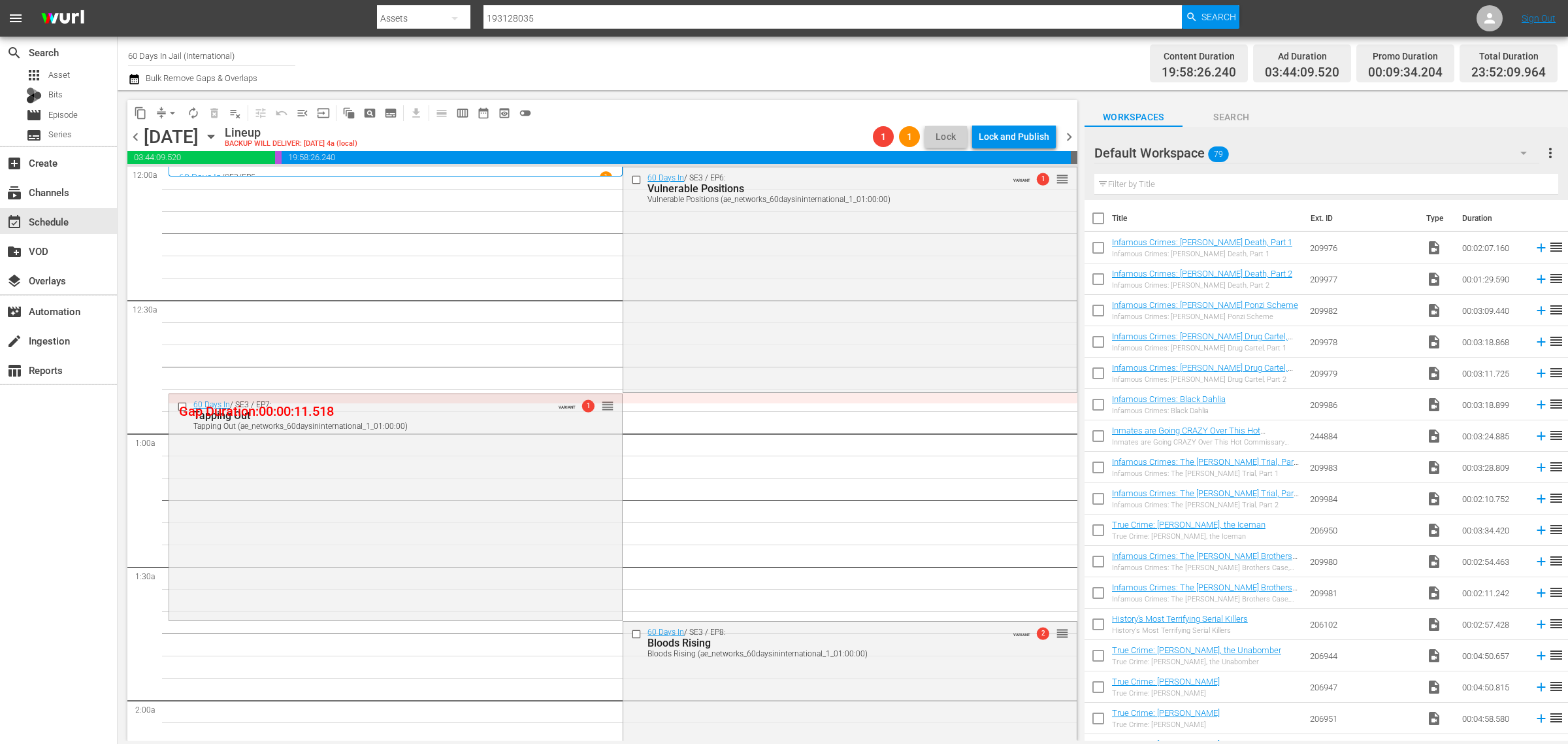
click at [1067, 135] on span "chevron_right" at bounding box center [1069, 136] width 16 height 16
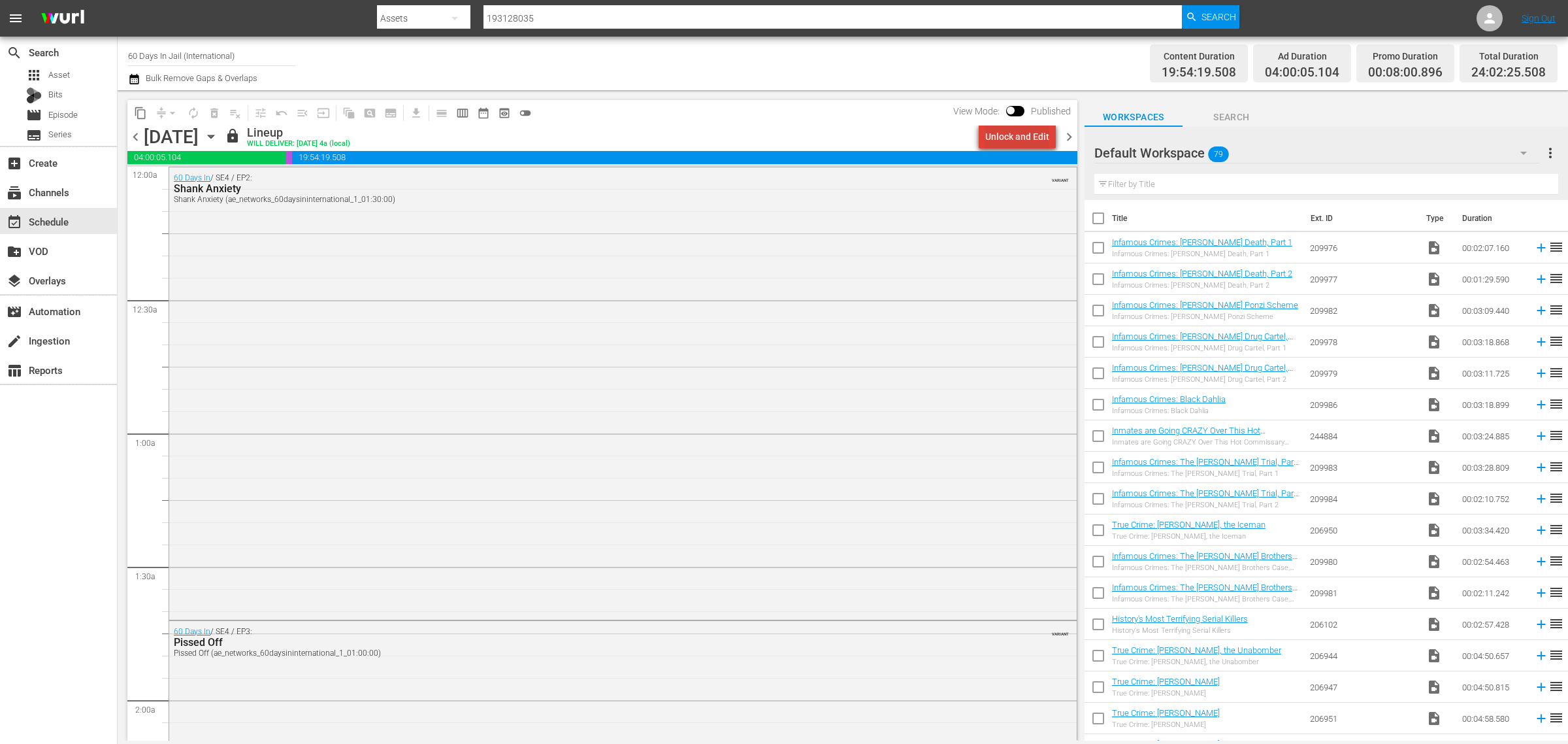
click at [1035, 128] on div "Unlock and Edit" at bounding box center [1018, 136] width 64 height 24
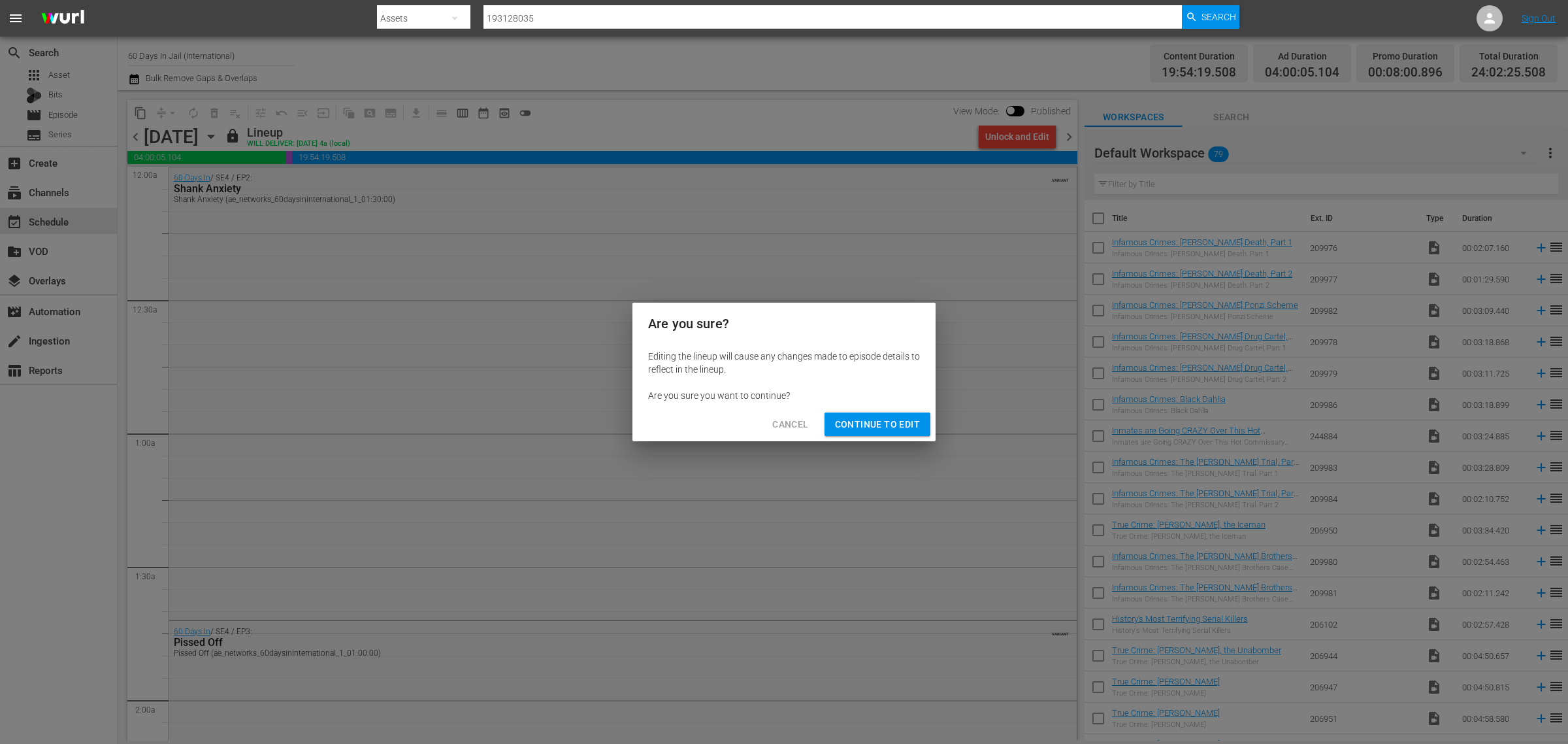
click at [875, 425] on span "Continue to Edit" at bounding box center [877, 424] width 85 height 16
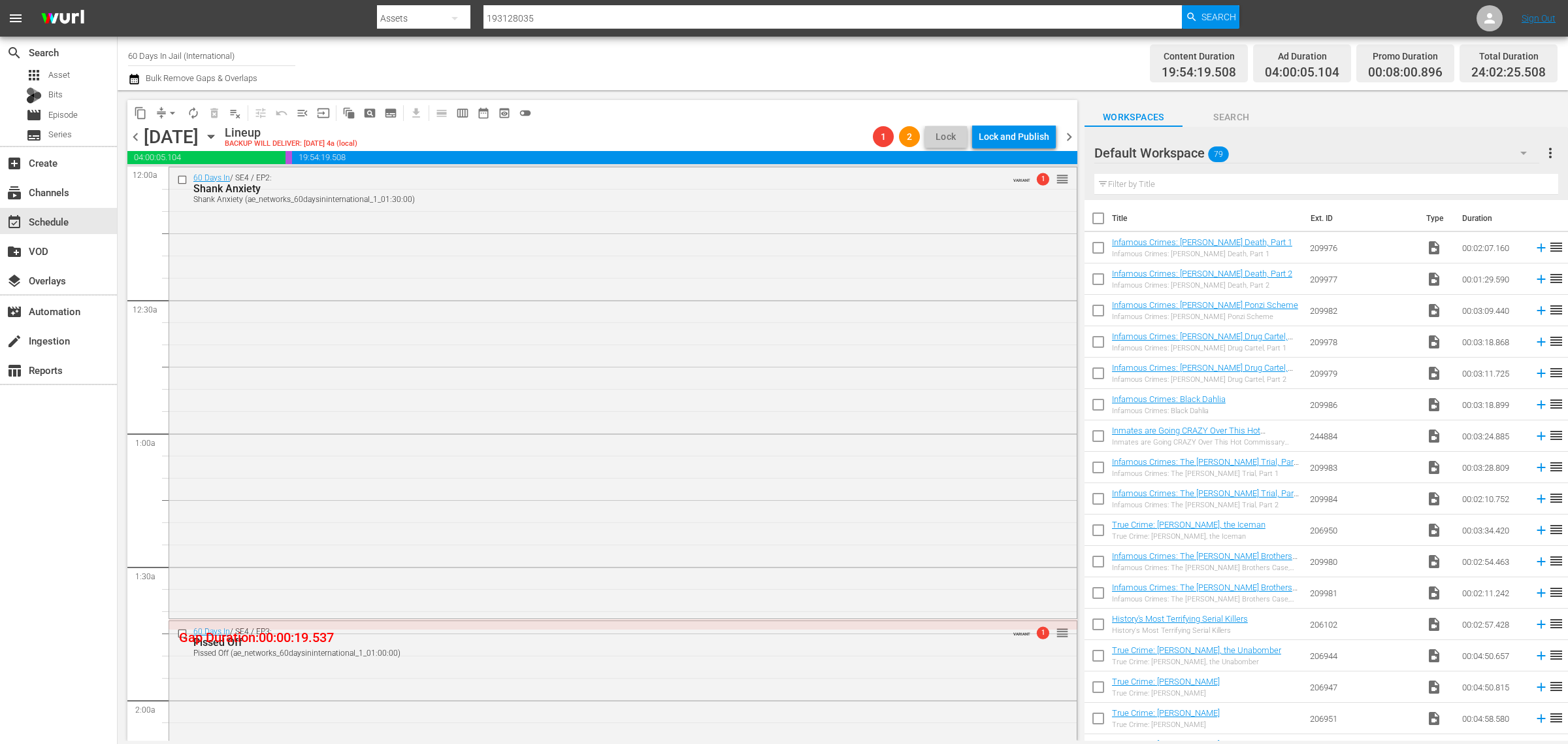
click at [1071, 132] on span "chevron_right" at bounding box center [1069, 136] width 16 height 16
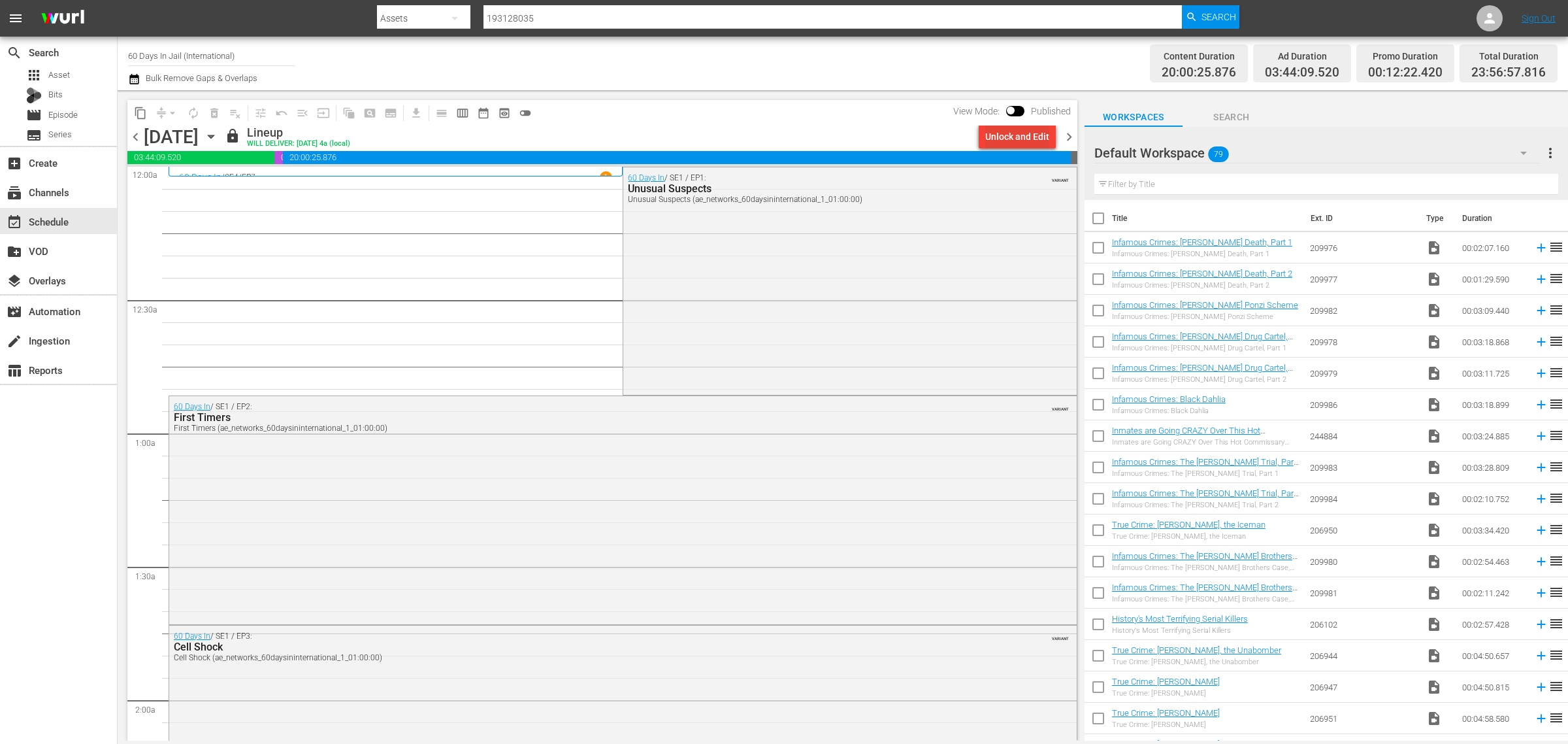
click at [1016, 134] on div "Unlock and Edit" at bounding box center [1018, 136] width 64 height 24
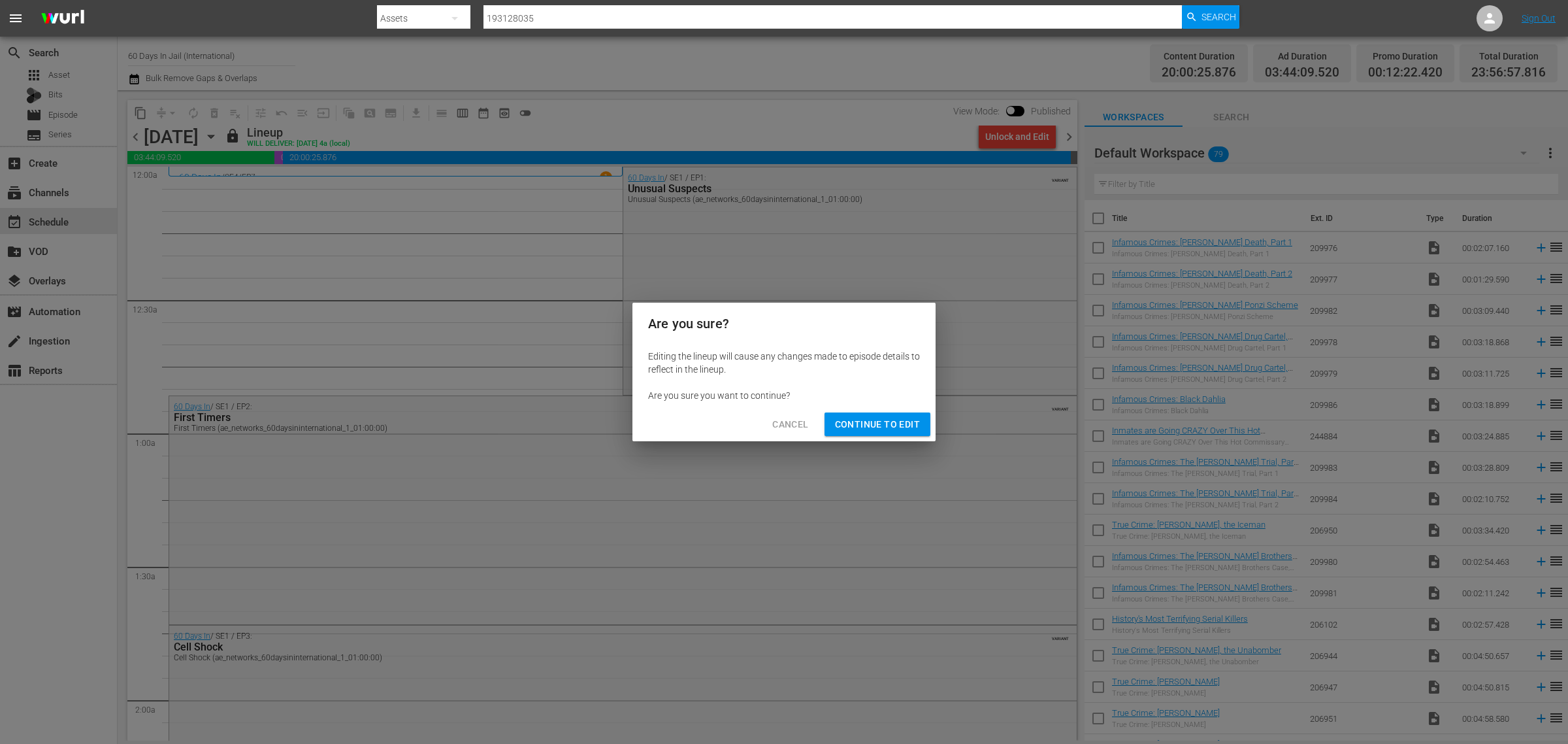
click at [856, 422] on span "Continue to Edit" at bounding box center [877, 424] width 85 height 16
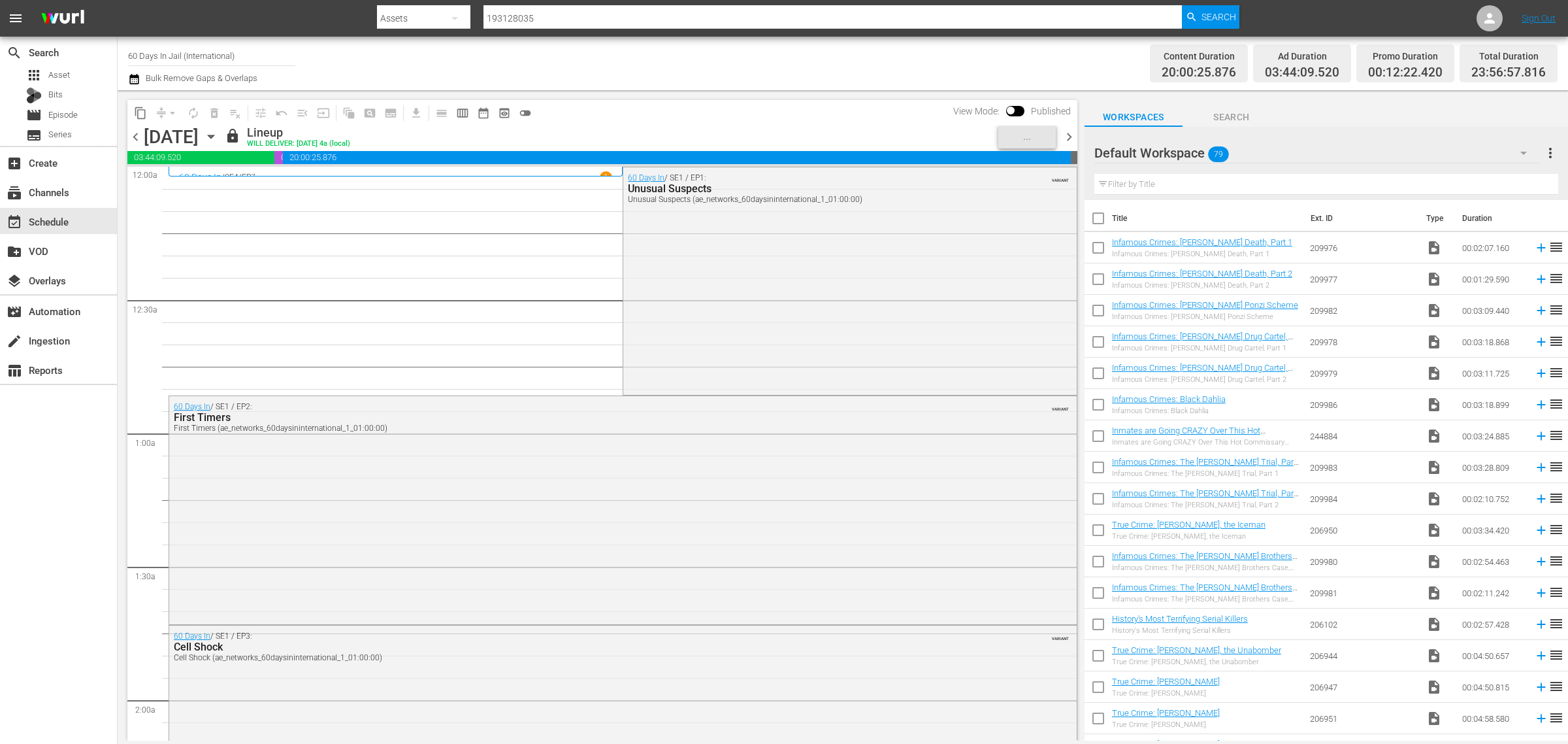
click at [746, 54] on div "Channel Title 60 Days In Jail (International) Bulk Remove Gaps & Overlaps" at bounding box center [517, 63] width 780 height 47
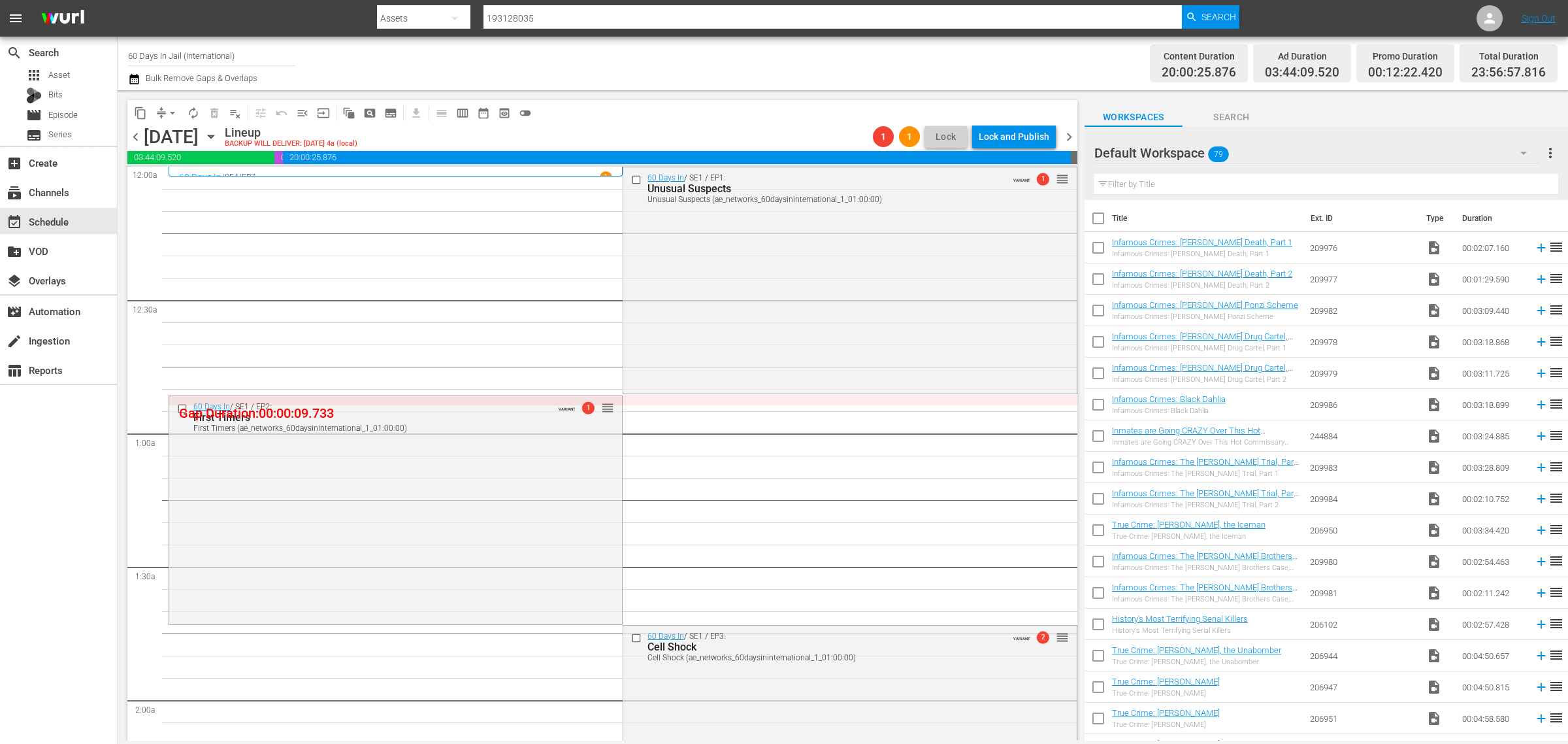
click at [1070, 132] on span "chevron_right" at bounding box center [1069, 136] width 16 height 16
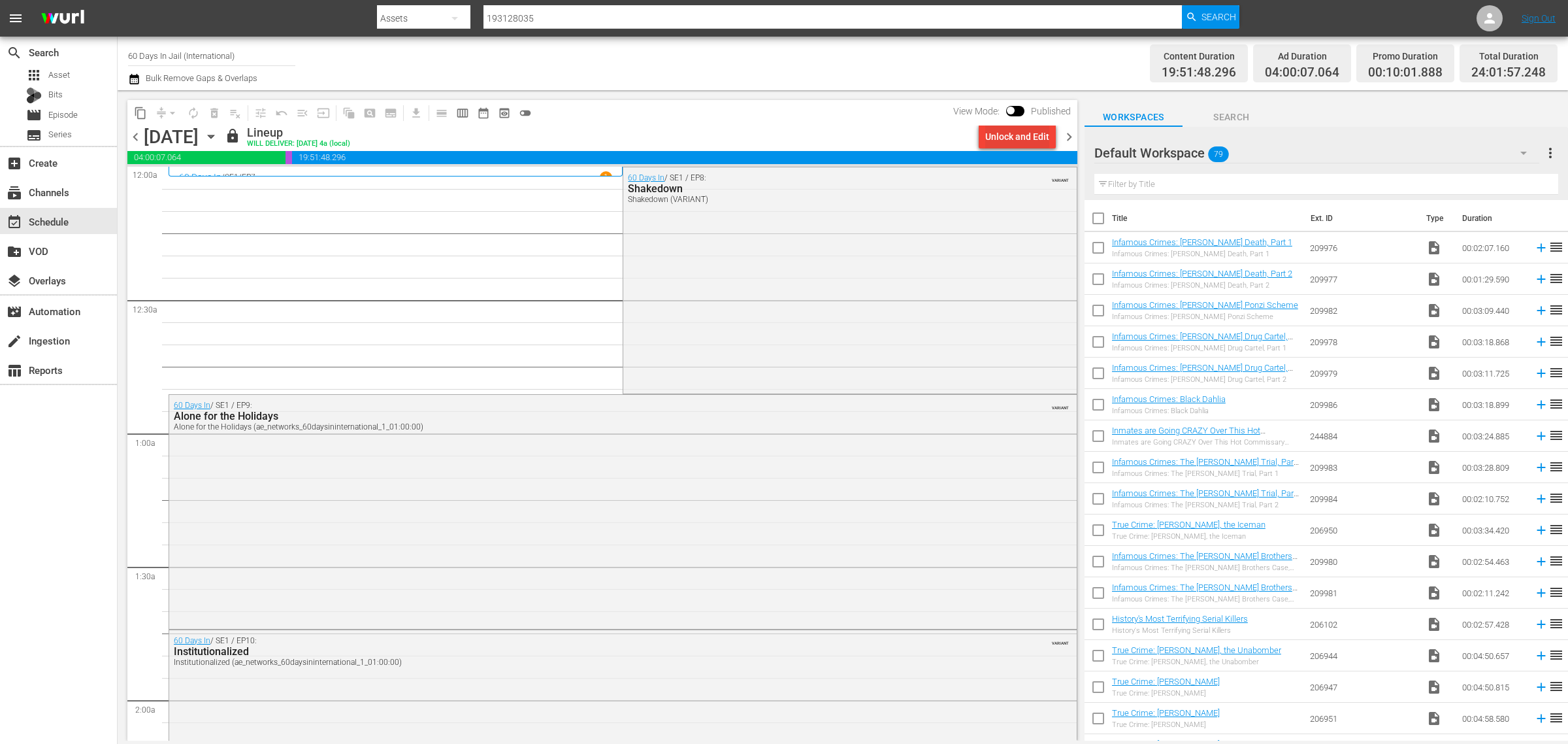
click at [993, 136] on div "Unlock and Edit" at bounding box center [1018, 136] width 64 height 24
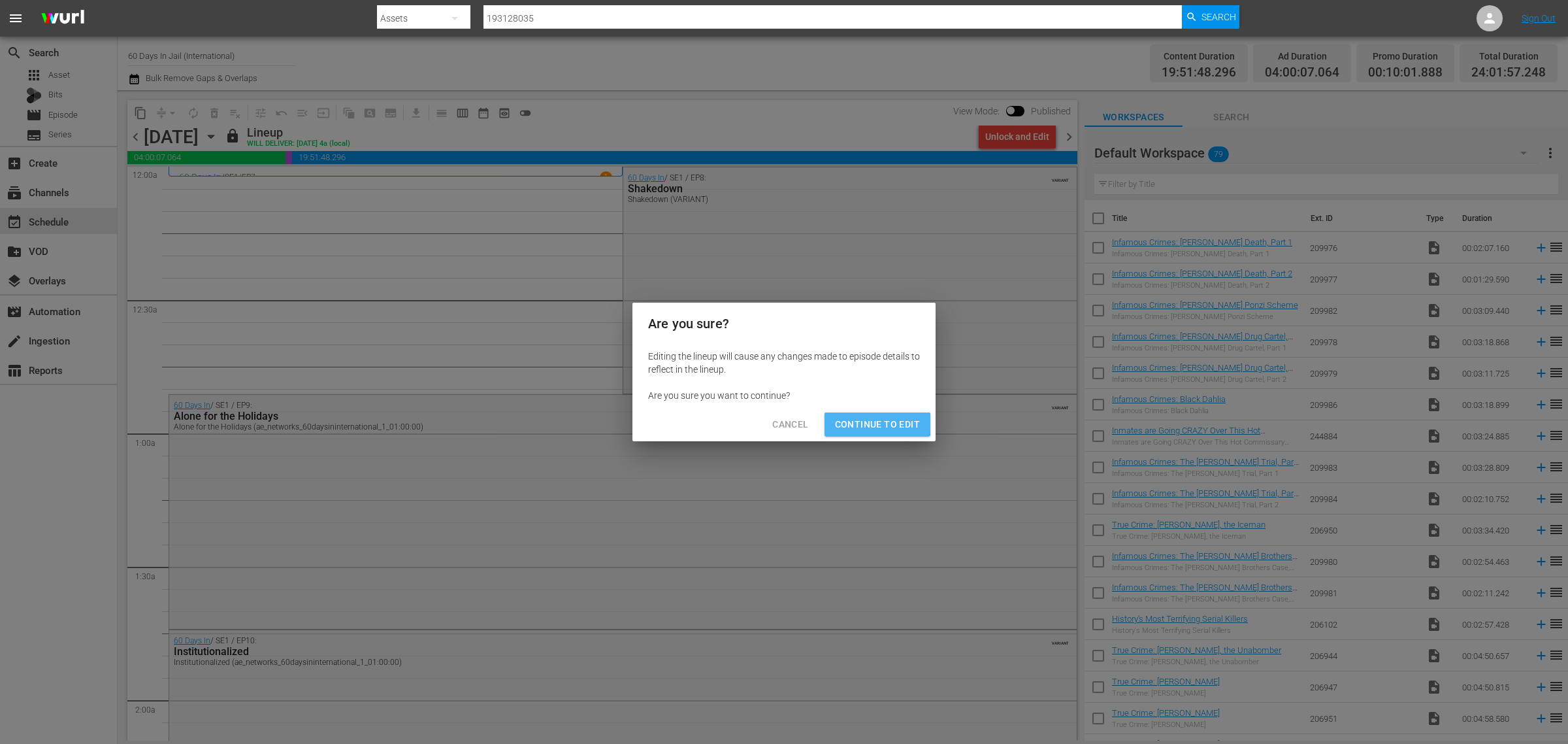
click at [844, 422] on span "Continue to Edit" at bounding box center [877, 424] width 85 height 16
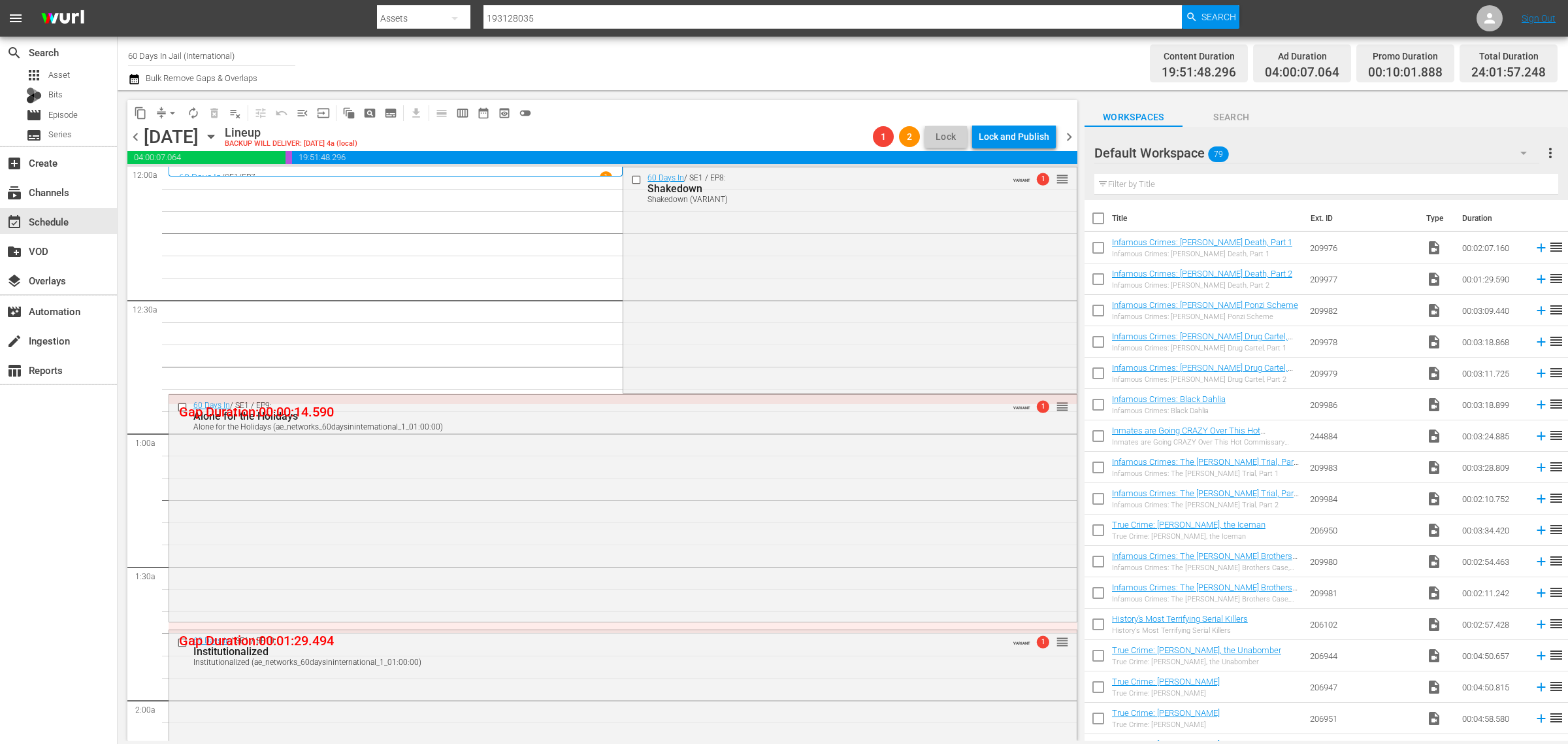
click at [1066, 135] on span "chevron_right" at bounding box center [1069, 136] width 16 height 16
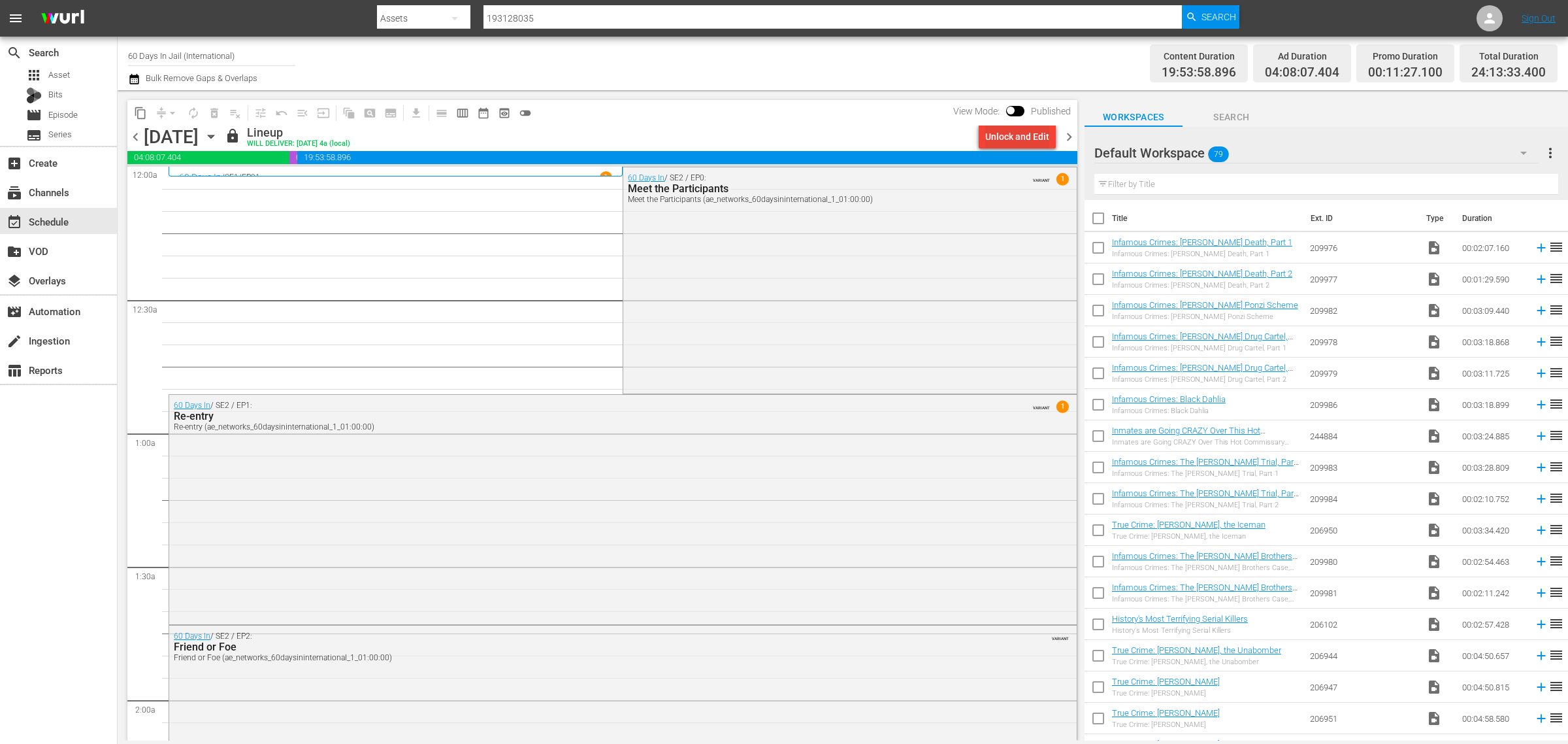
click at [1018, 128] on div "Unlock and Edit" at bounding box center [1018, 136] width 64 height 24
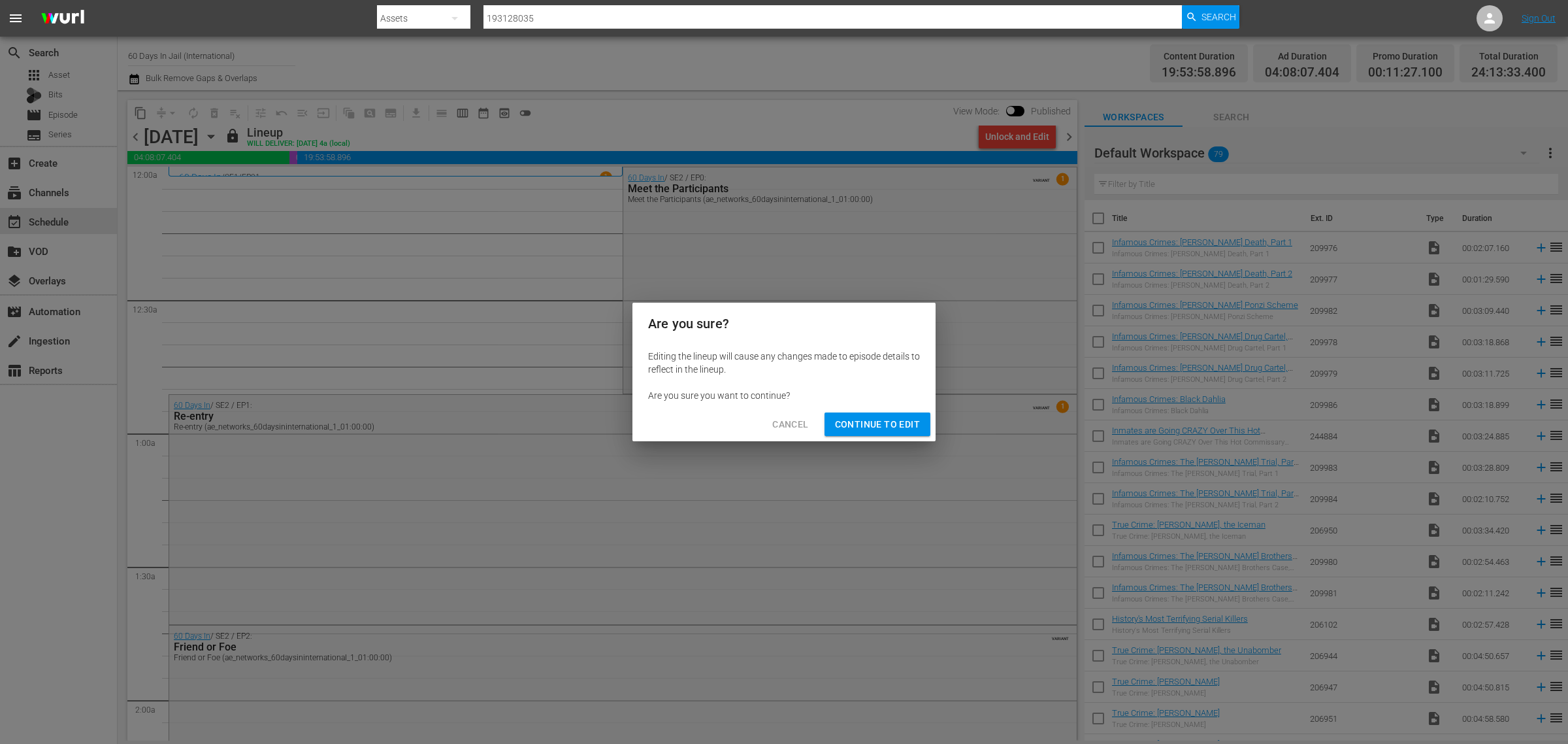
click at [856, 423] on span "Continue to Edit" at bounding box center [877, 424] width 85 height 16
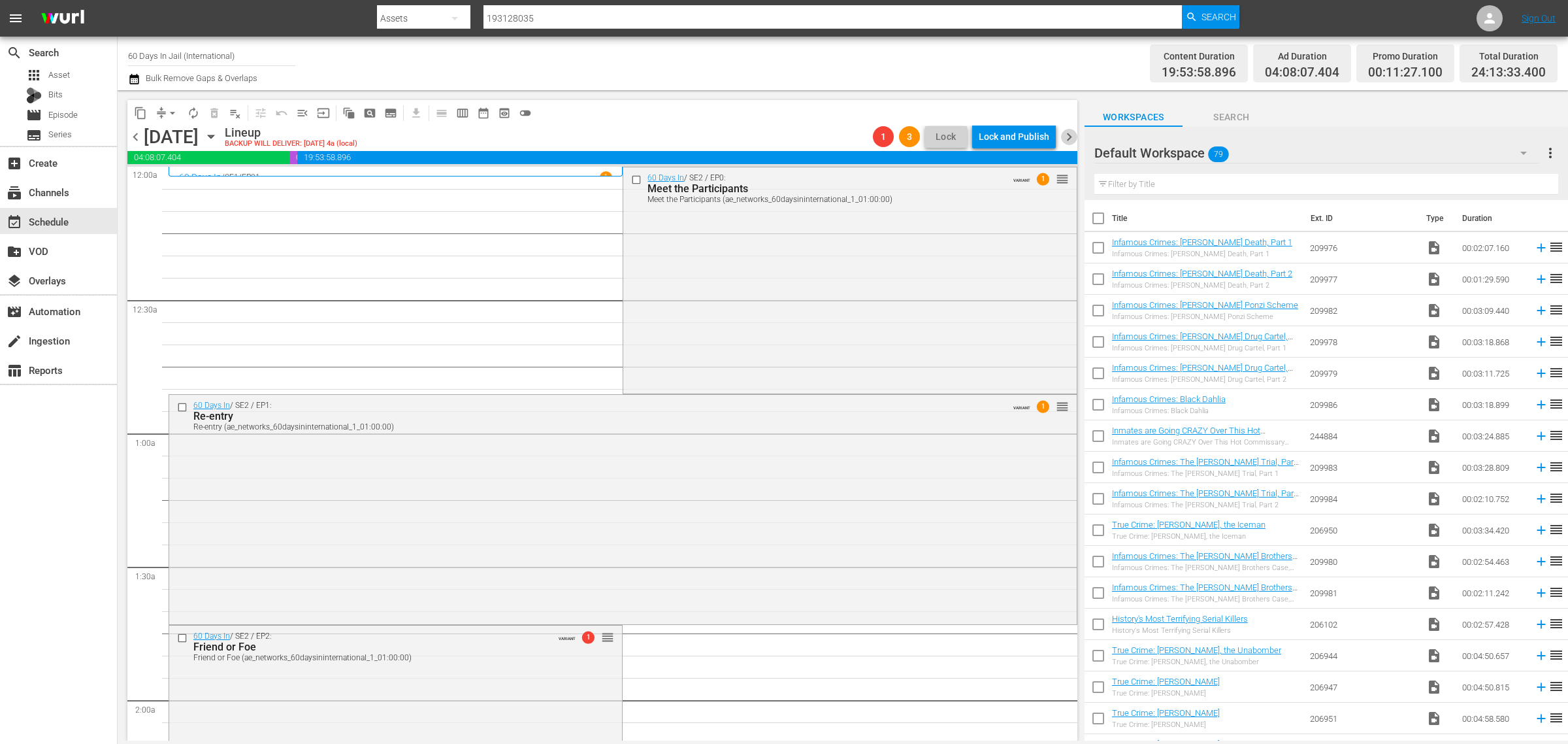
click at [1068, 136] on span "chevron_right" at bounding box center [1069, 136] width 16 height 16
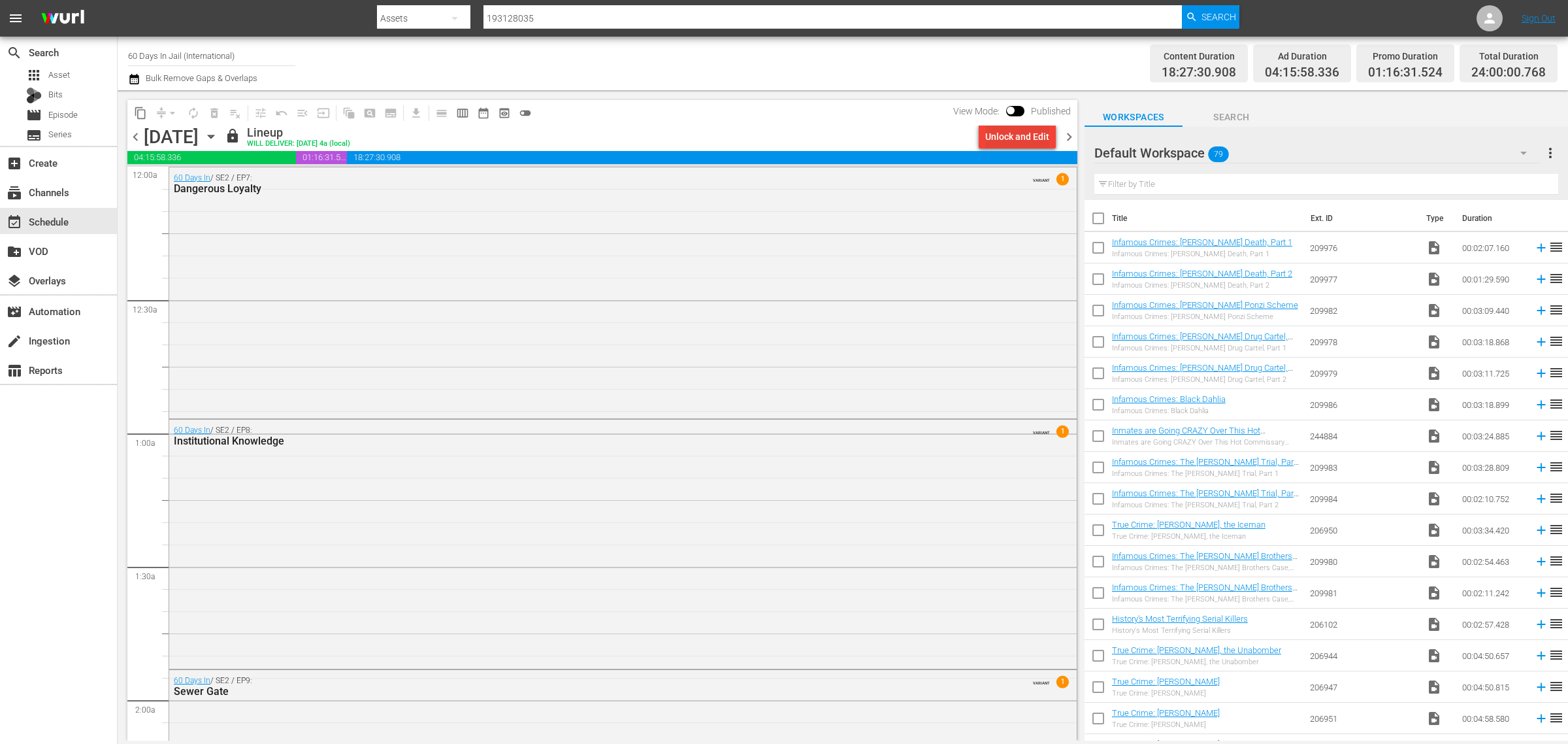
click at [1016, 126] on div "Unlock and Edit" at bounding box center [1018, 136] width 64 height 24
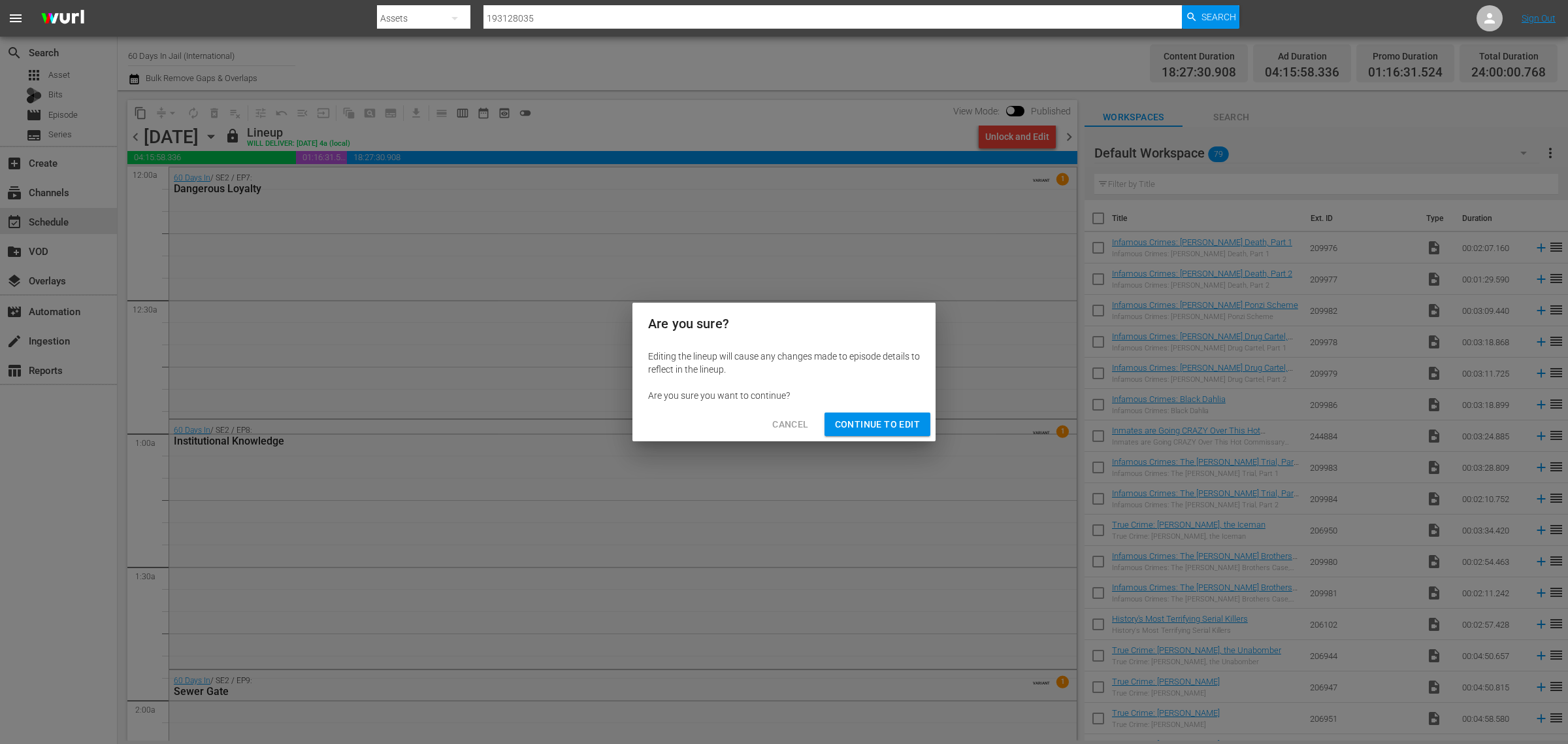
click at [888, 419] on span "Continue to Edit" at bounding box center [877, 424] width 85 height 16
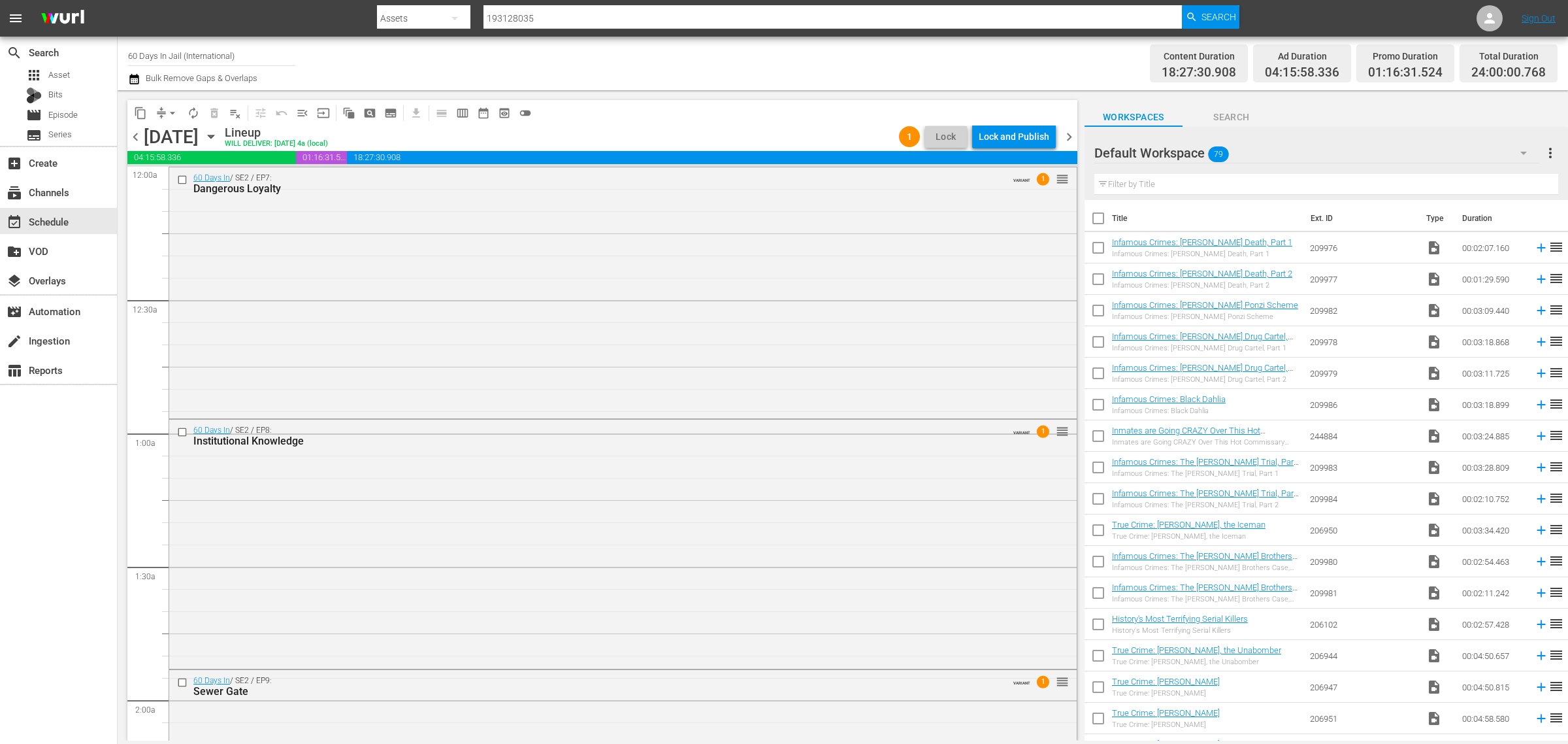
click at [1071, 139] on span "chevron_right" at bounding box center [1069, 136] width 16 height 16
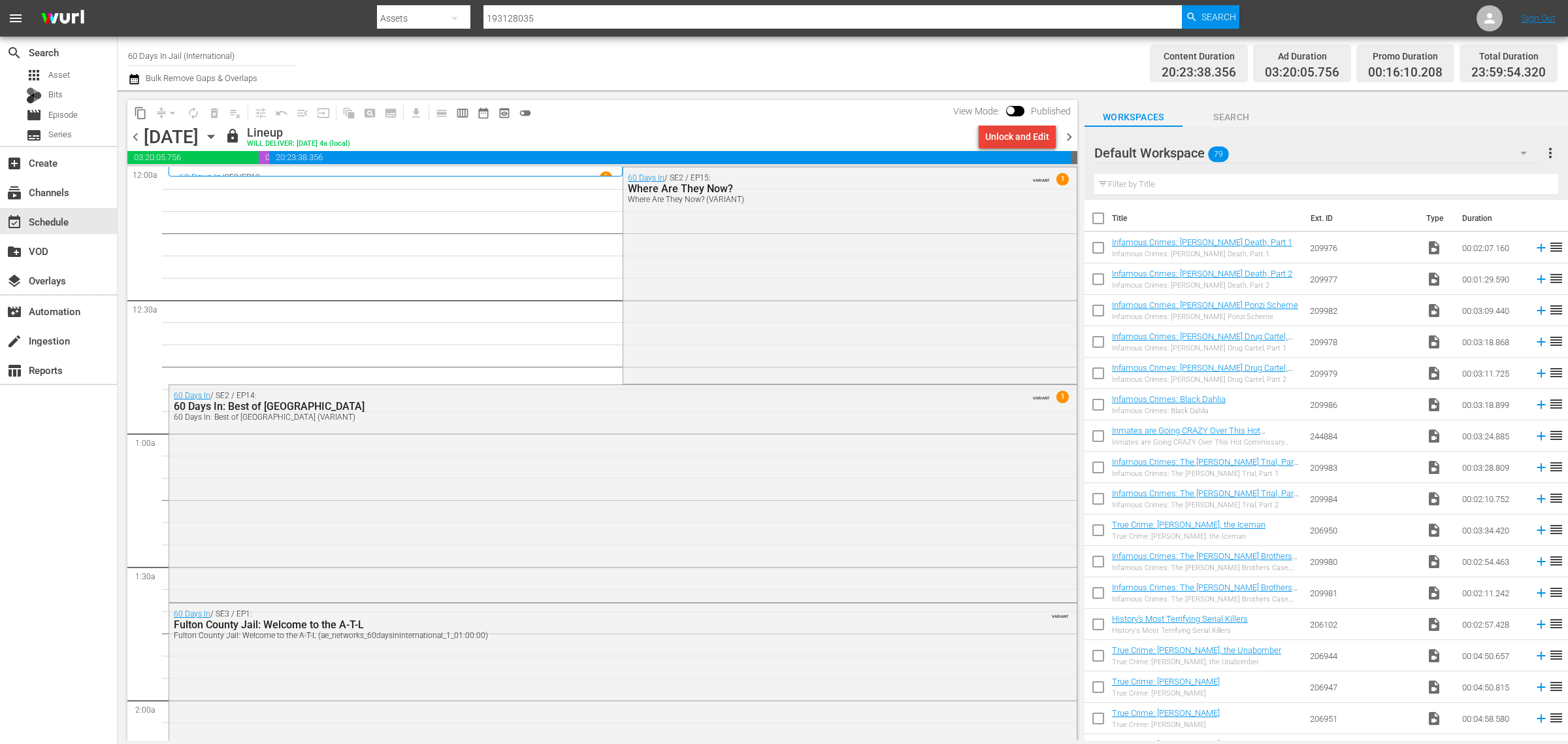
click at [1024, 139] on div "Unlock and Edit" at bounding box center [1018, 136] width 64 height 24
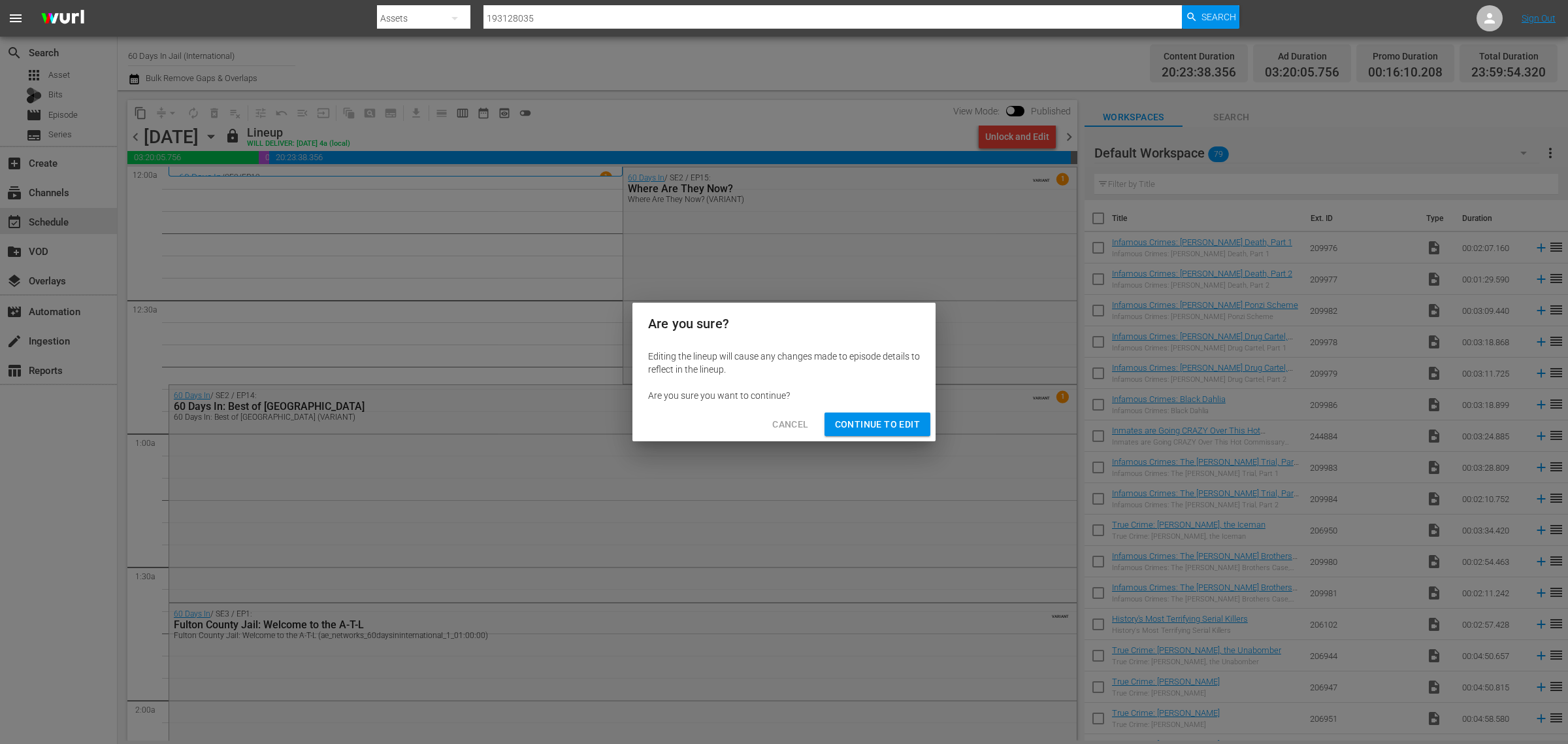
click at [870, 416] on span "Continue to Edit" at bounding box center [877, 424] width 85 height 16
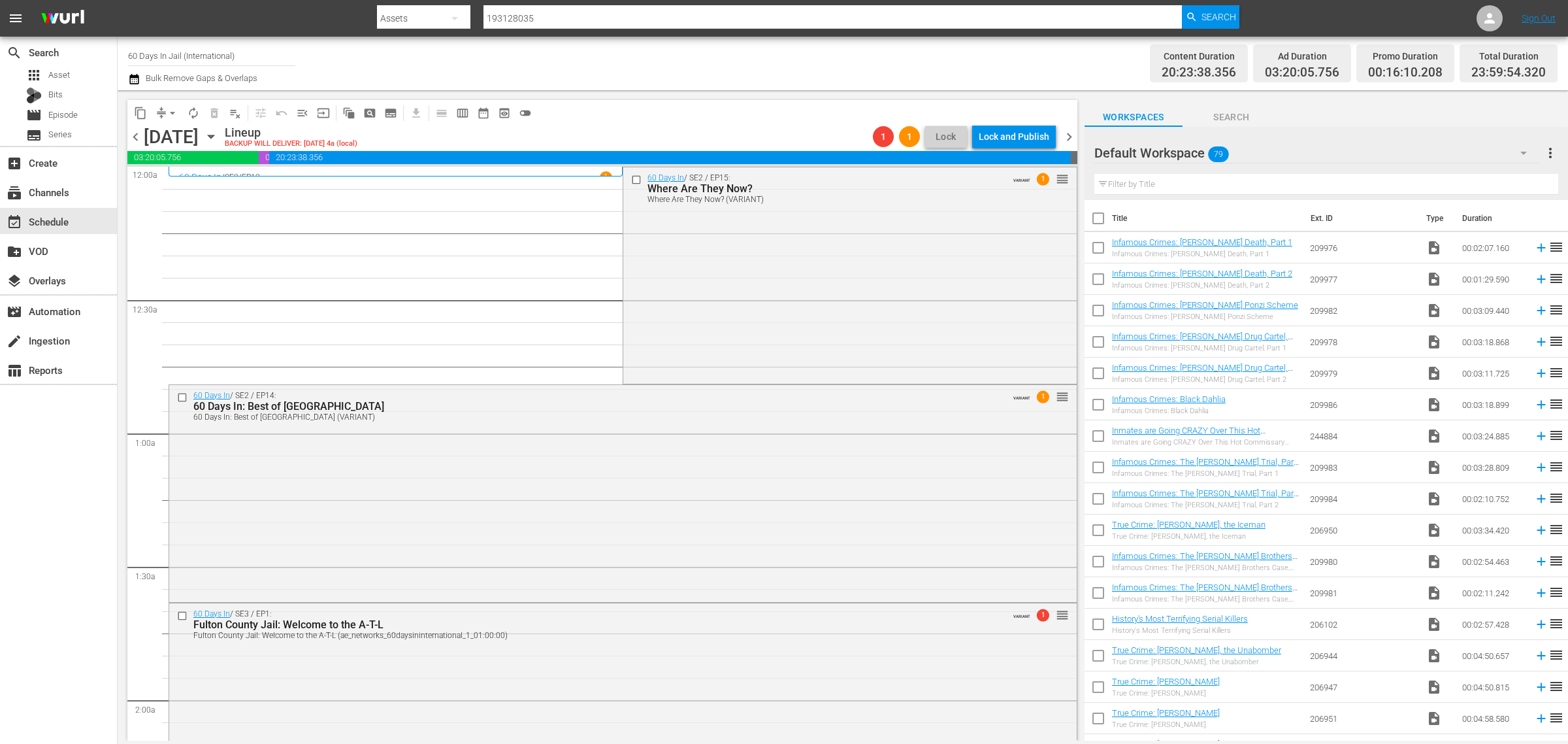
click at [1068, 142] on span "chevron_right" at bounding box center [1069, 136] width 16 height 16
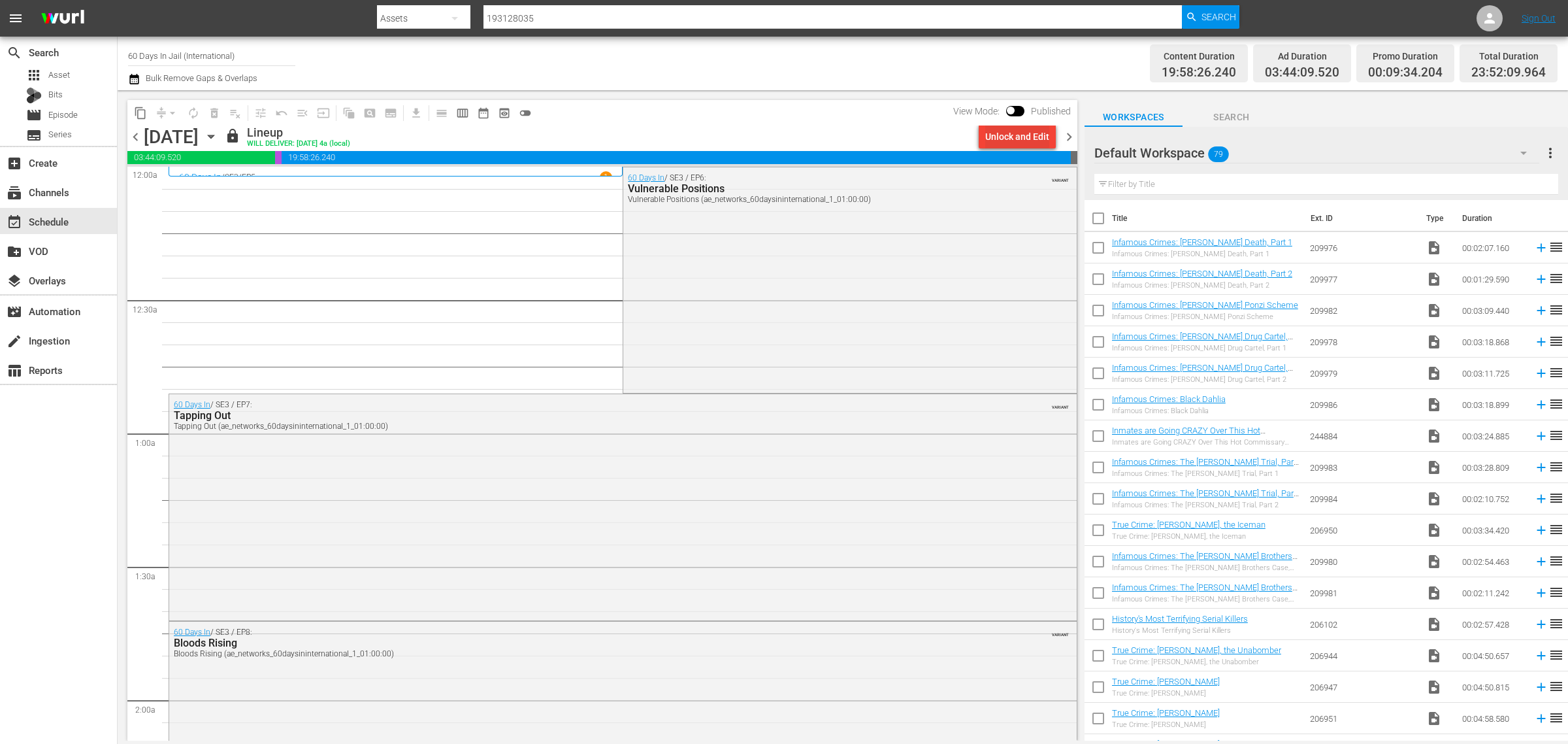
click at [1009, 129] on div "Unlock and Edit" at bounding box center [1018, 136] width 64 height 24
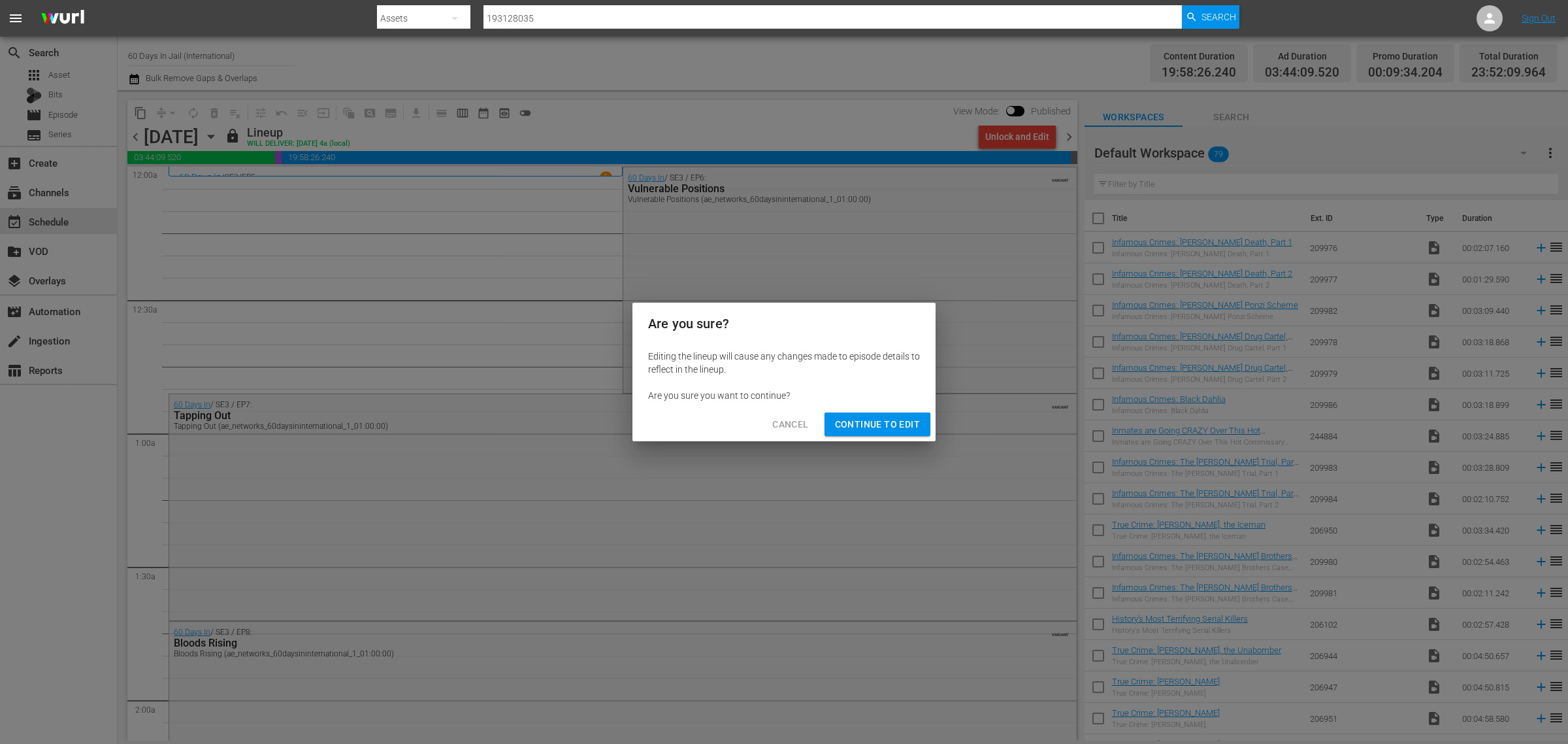
click at [869, 418] on span "Continue to Edit" at bounding box center [877, 424] width 85 height 16
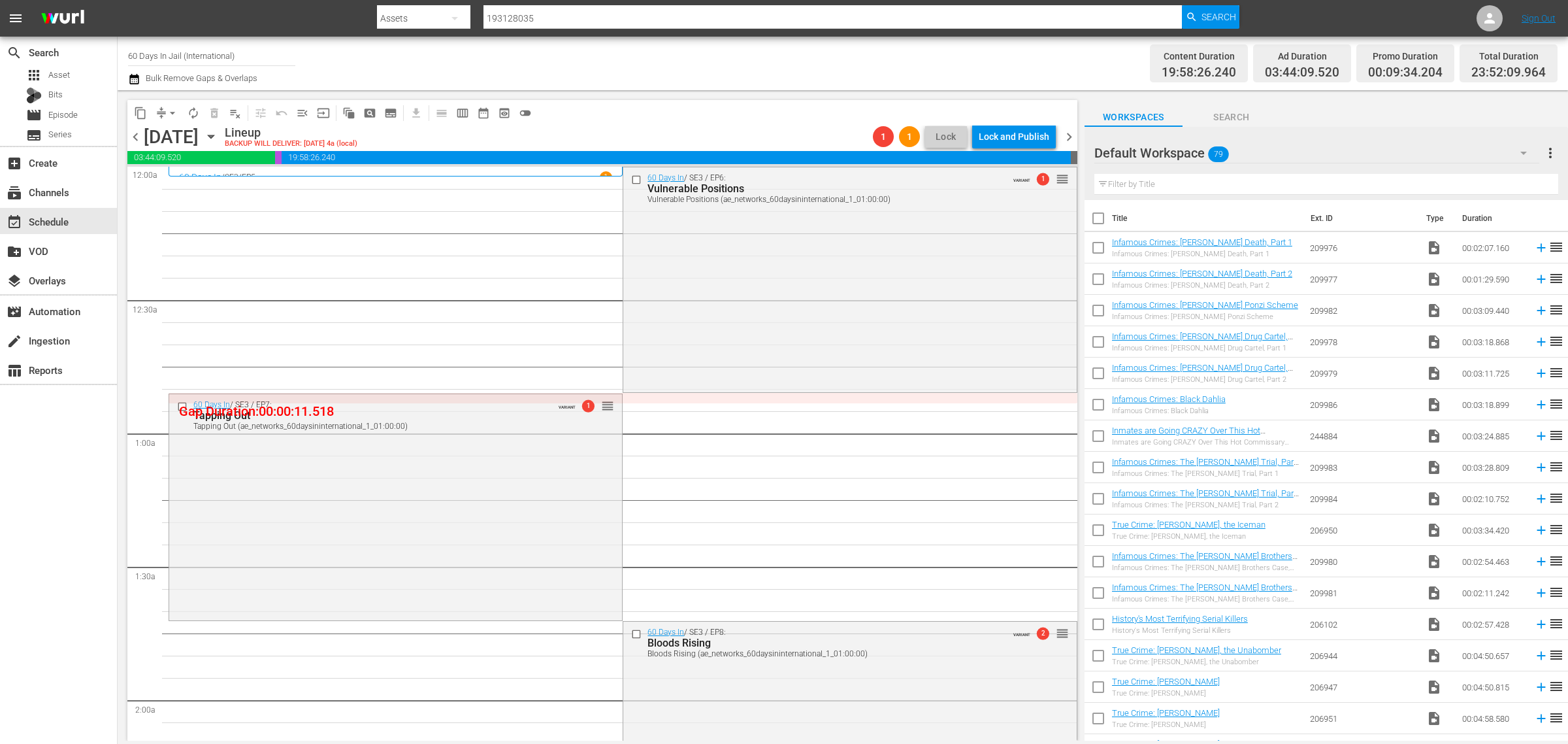
click at [1063, 138] on span "chevron_right" at bounding box center [1069, 136] width 16 height 16
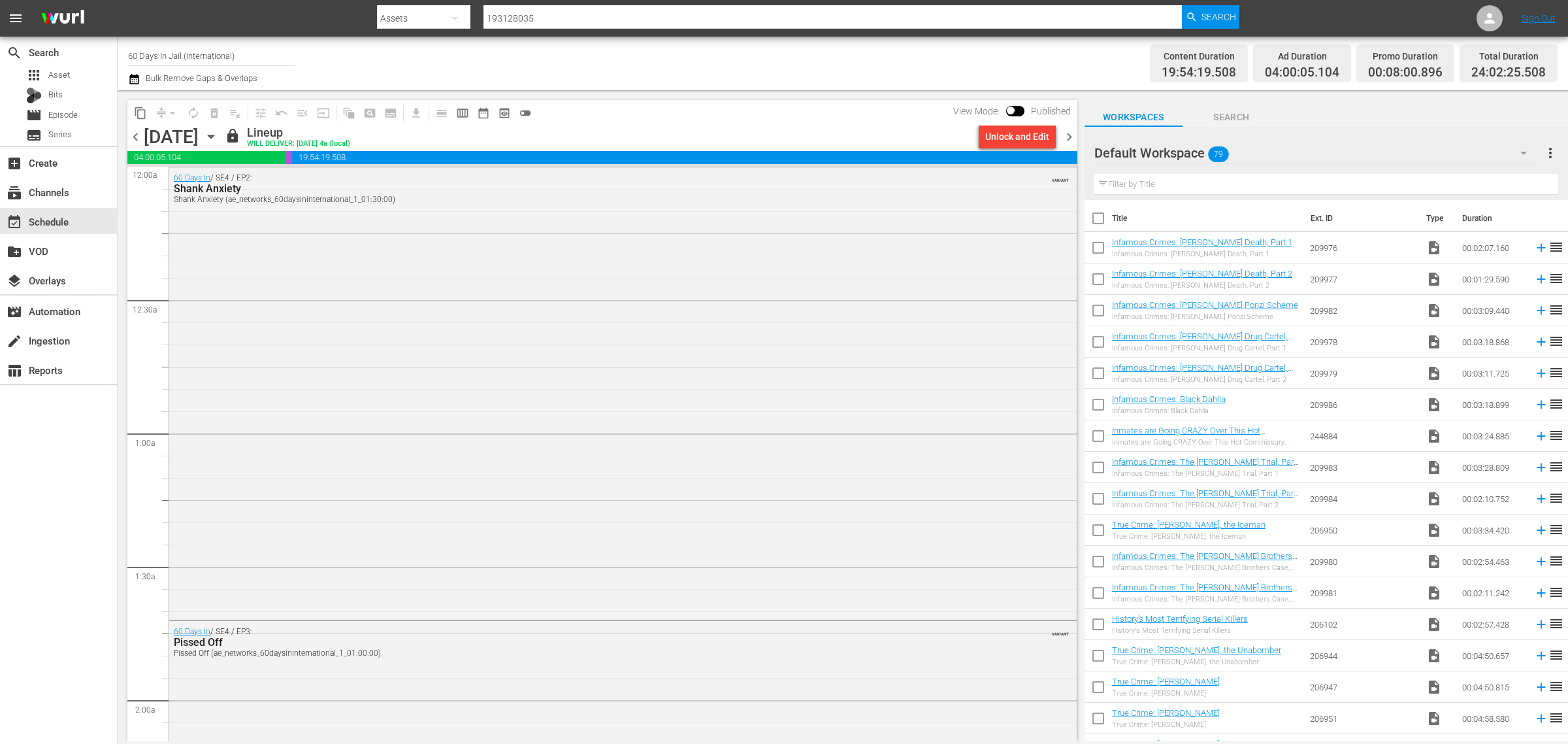
click at [1014, 135] on div "Unlock and Edit" at bounding box center [1018, 136] width 64 height 24
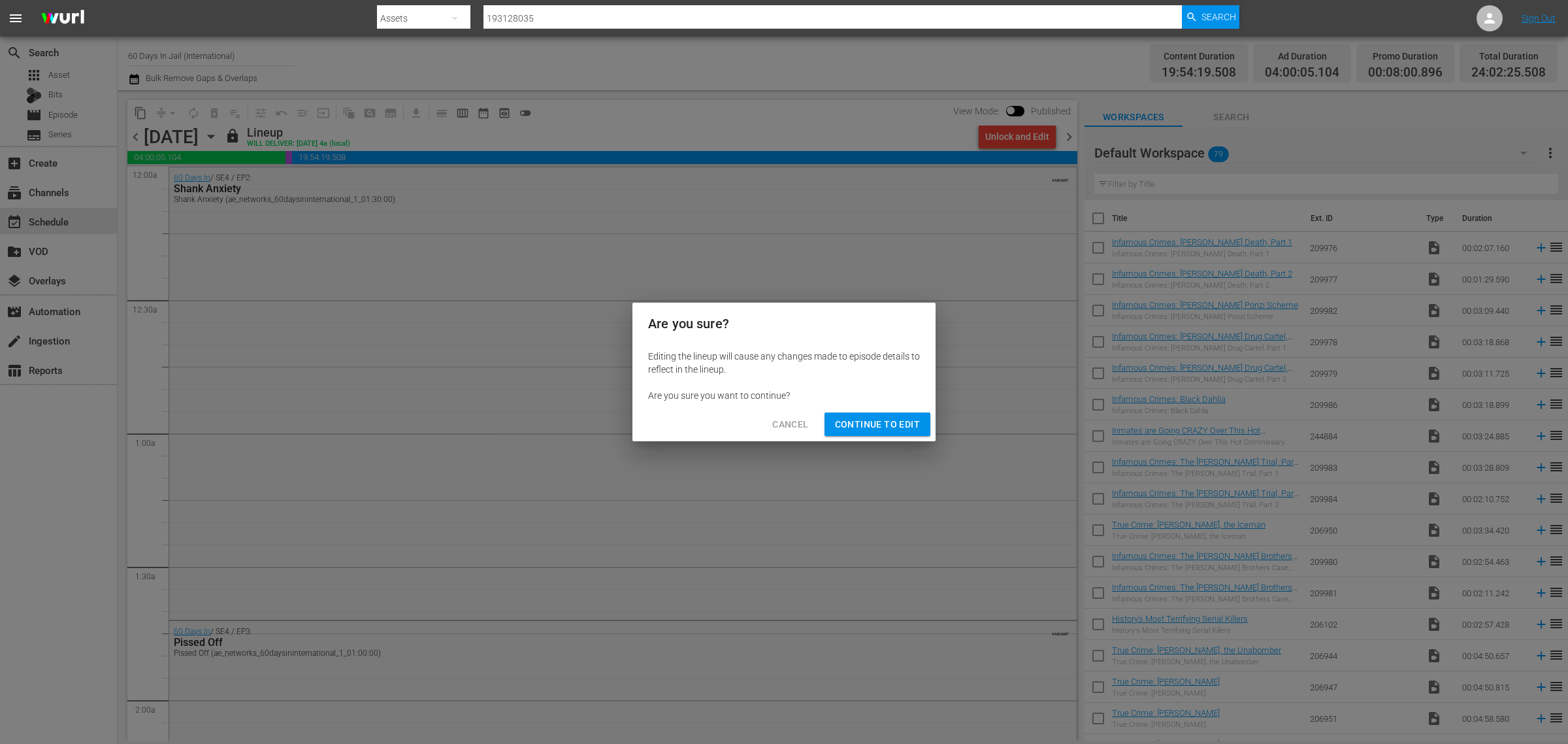
click at [886, 430] on span "Continue to Edit" at bounding box center [877, 424] width 85 height 16
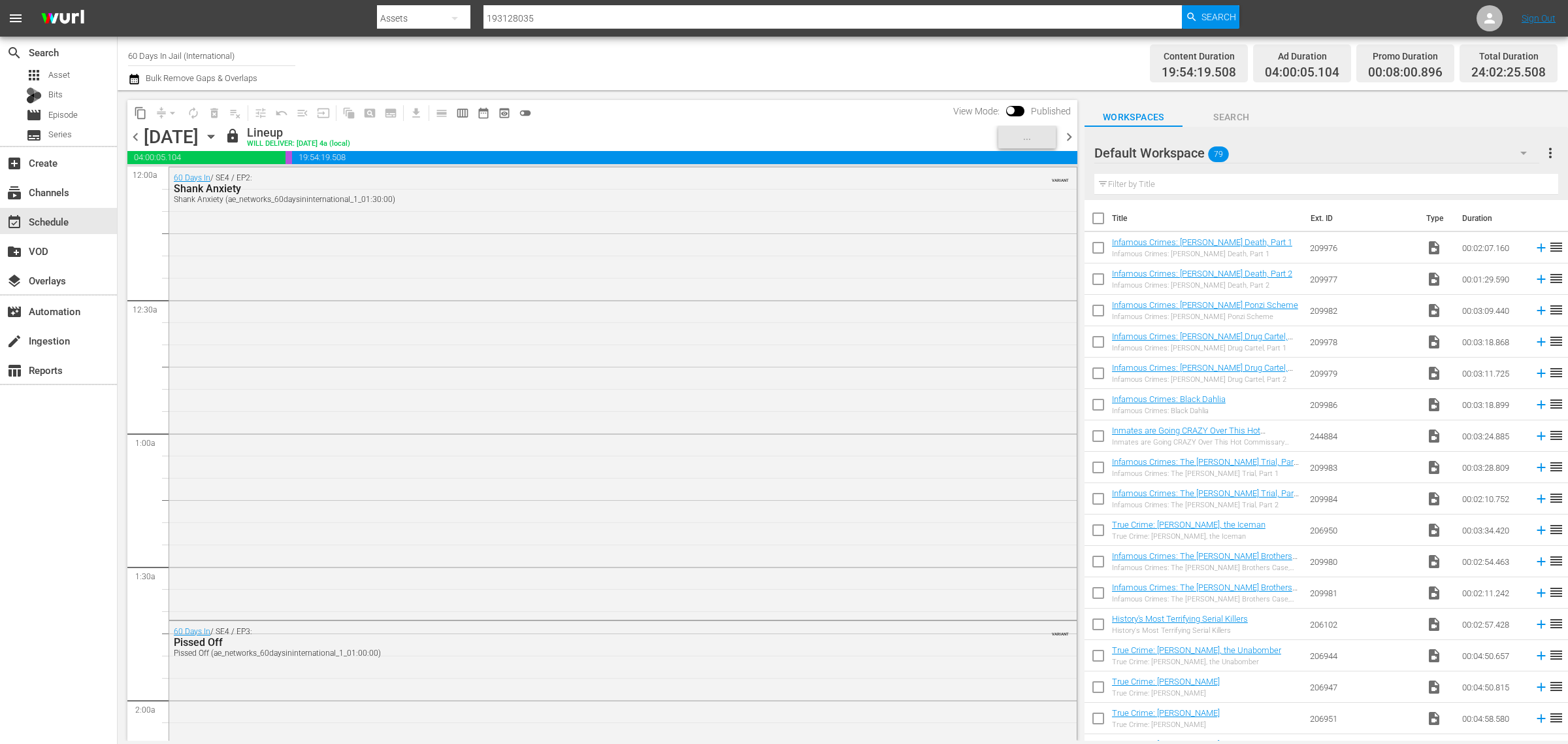
click at [805, 60] on div "Channel Title 60 Days In Jail (International) Bulk Remove Gaps & Overlaps" at bounding box center [517, 63] width 780 height 47
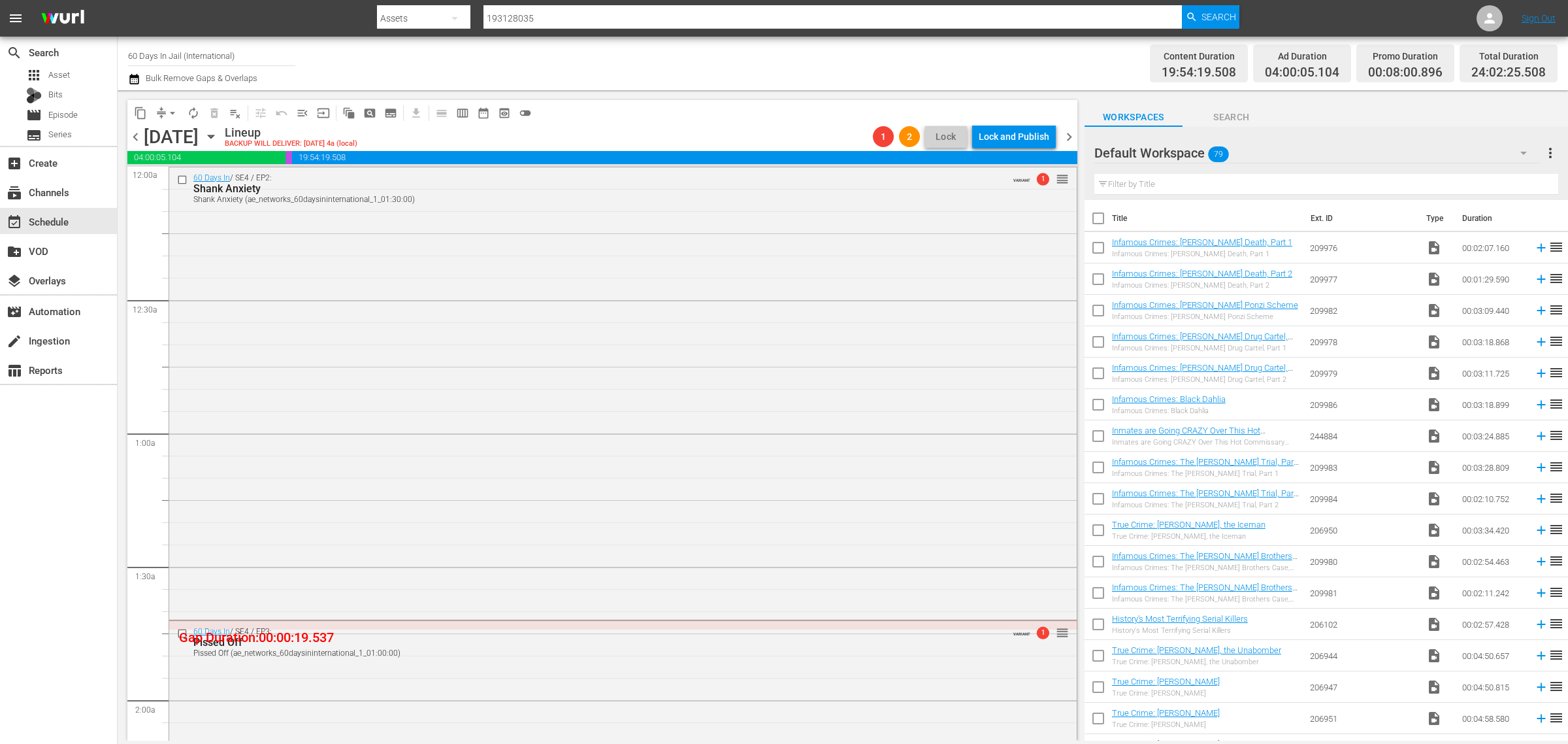
click at [377, 343] on div "60 Days In / SE4 / EP2: Shank Anxiety Shank Anxiety (ae_networks_60daysinintern…" at bounding box center [623, 393] width 908 height 450
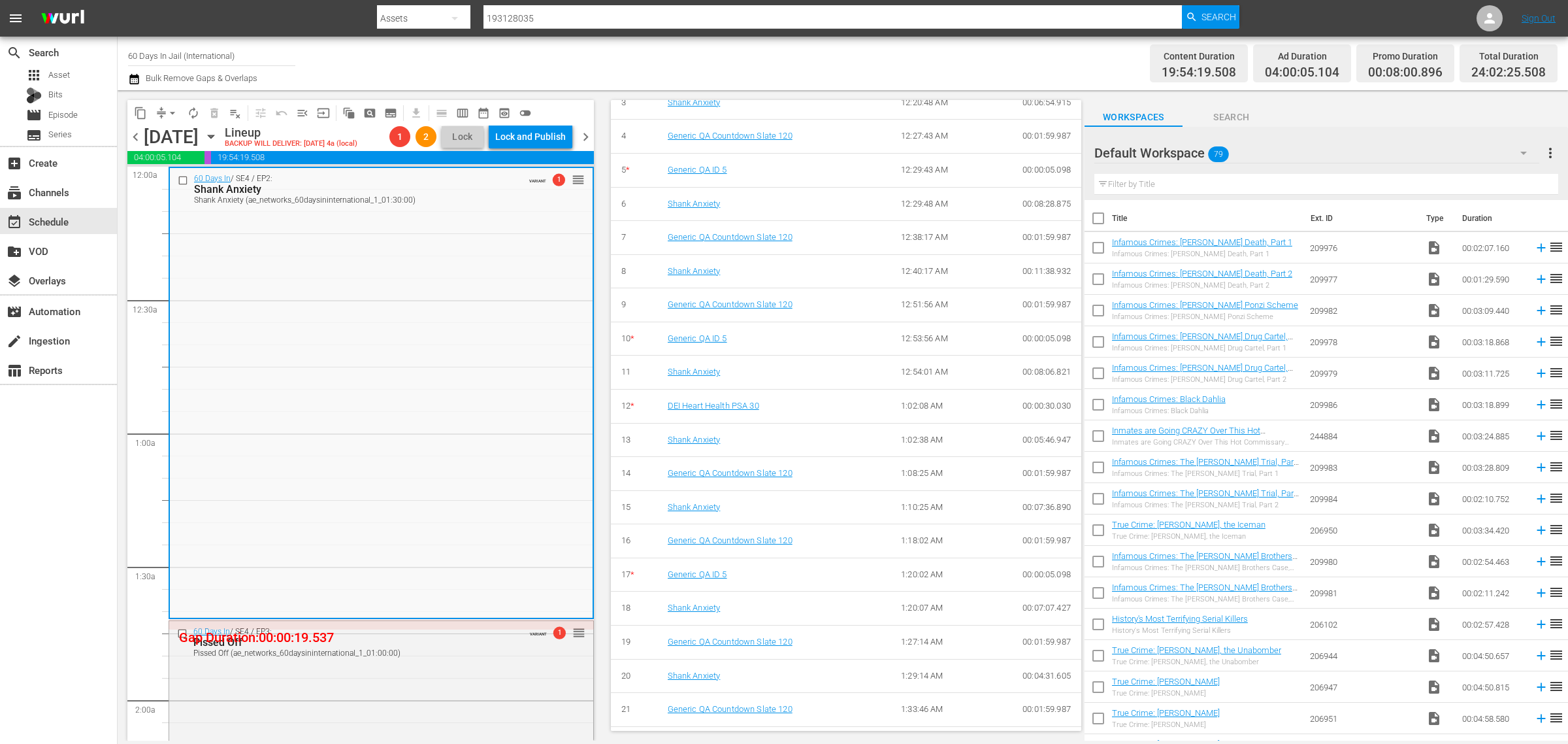
scroll to position [853, 0]
click at [583, 132] on span "chevron_right" at bounding box center [585, 136] width 16 height 16
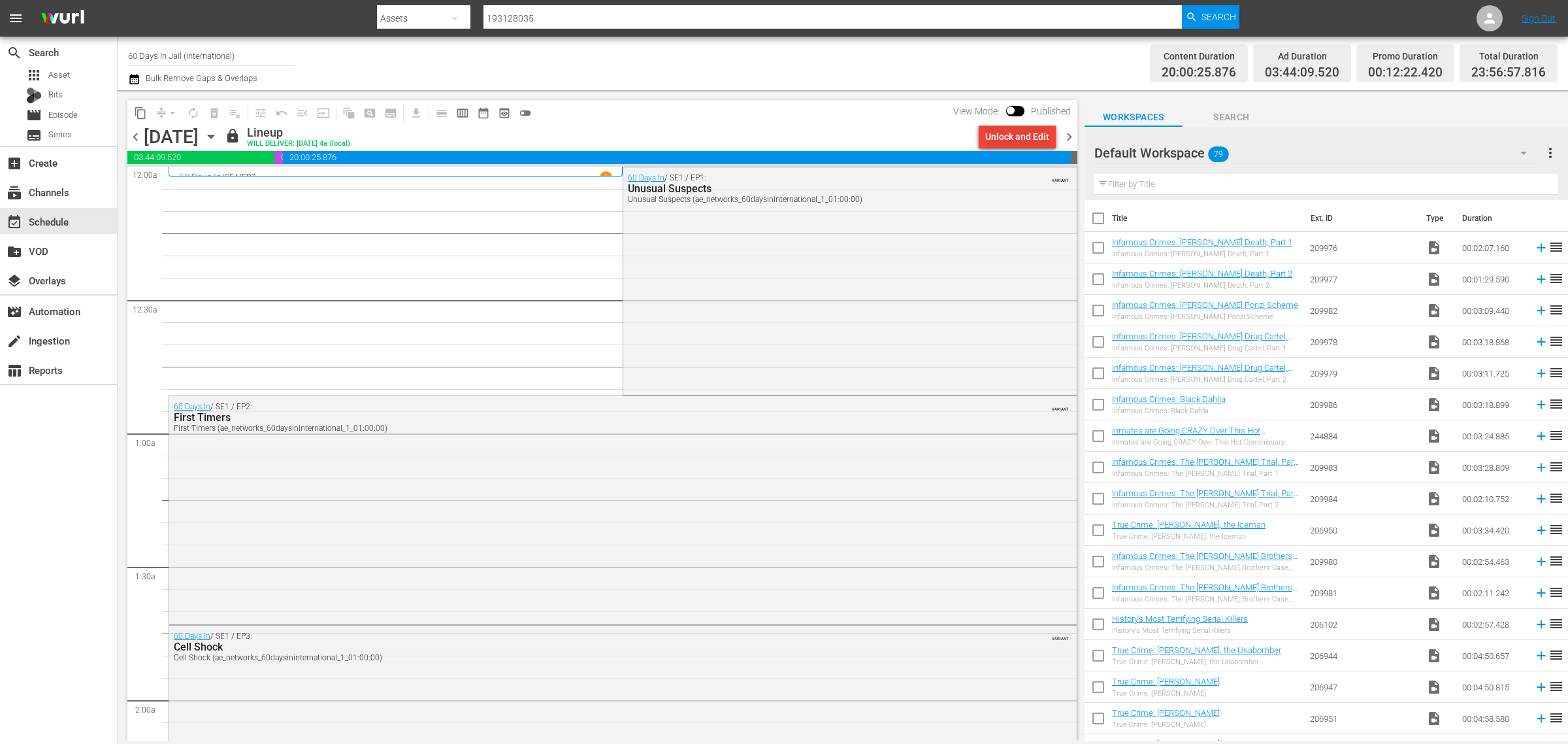
click at [1018, 137] on div "Unlock and Edit" at bounding box center [1018, 136] width 64 height 24
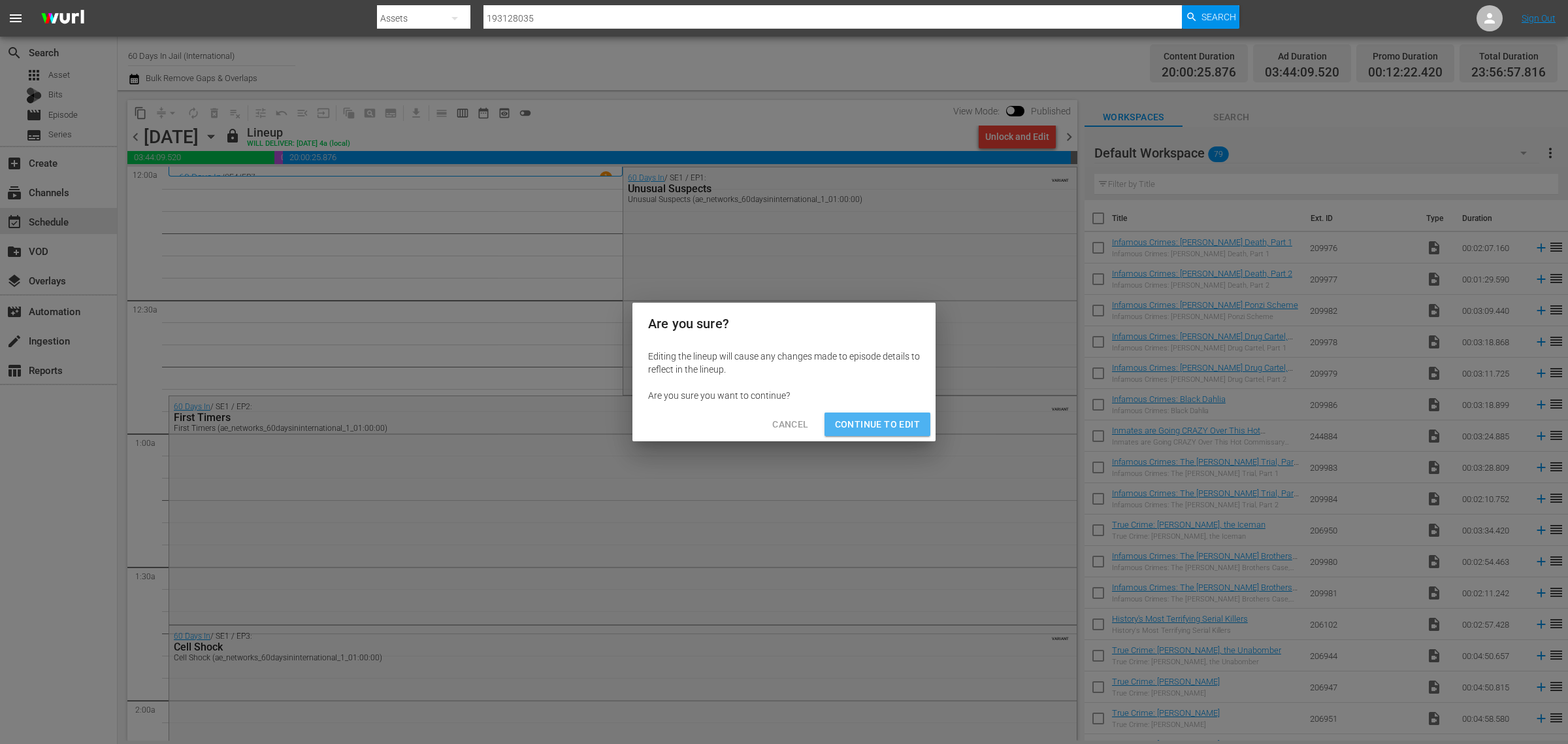
click at [888, 419] on span "Continue to Edit" at bounding box center [877, 424] width 85 height 16
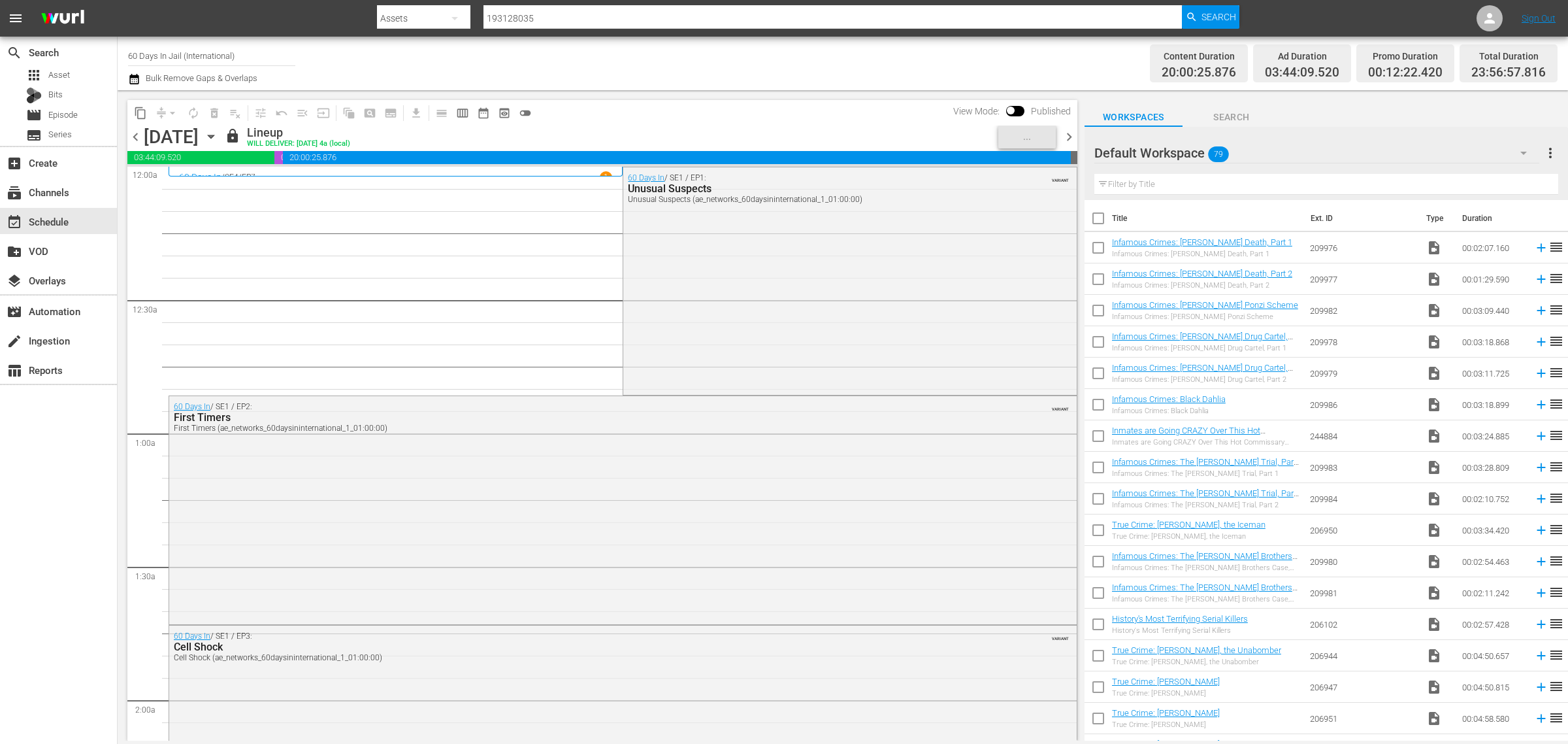
click at [831, 65] on div "Channel Title 60 Days In Jail (International) Bulk Remove Gaps & Overlaps" at bounding box center [517, 63] width 780 height 47
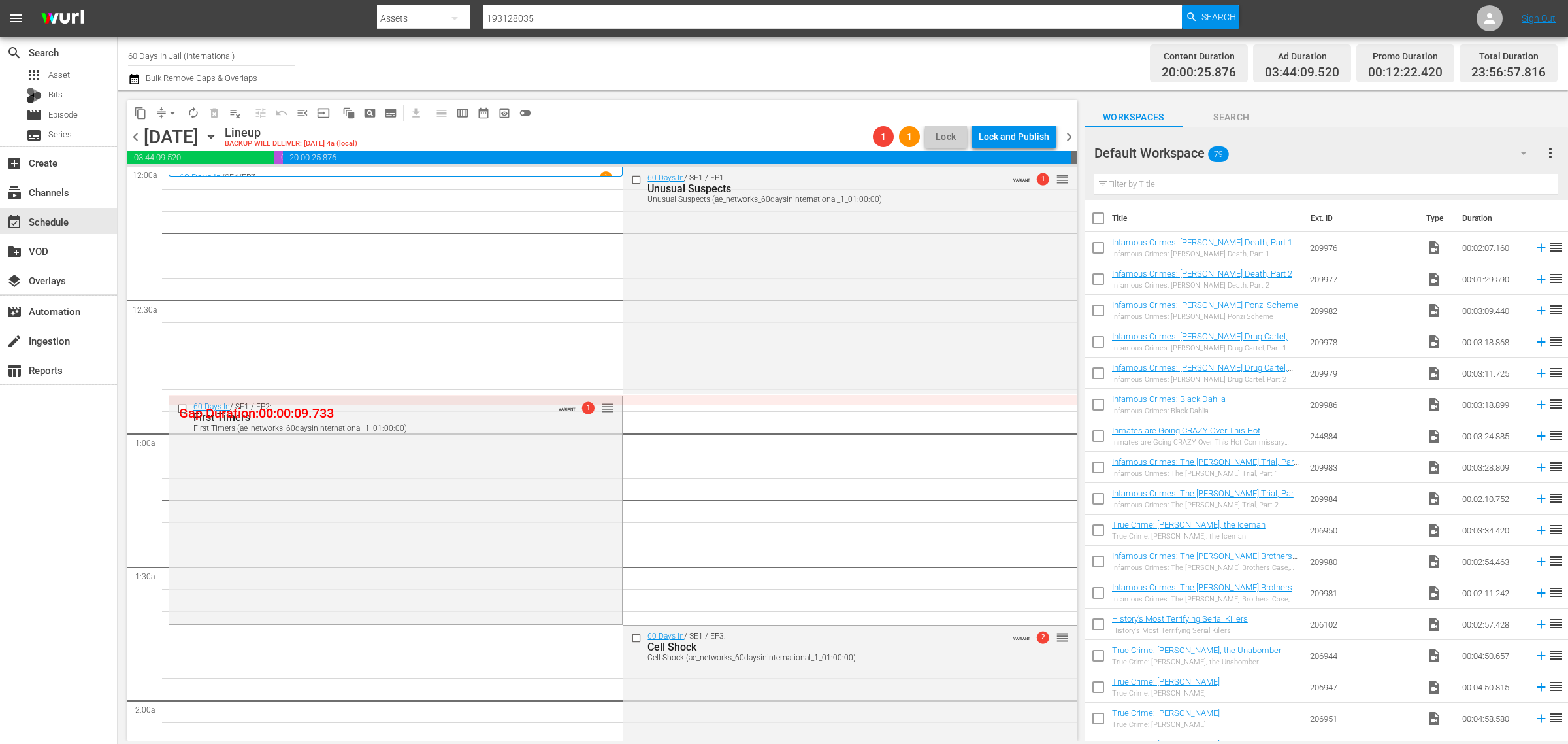
click at [1065, 132] on span "chevron_right" at bounding box center [1069, 136] width 16 height 16
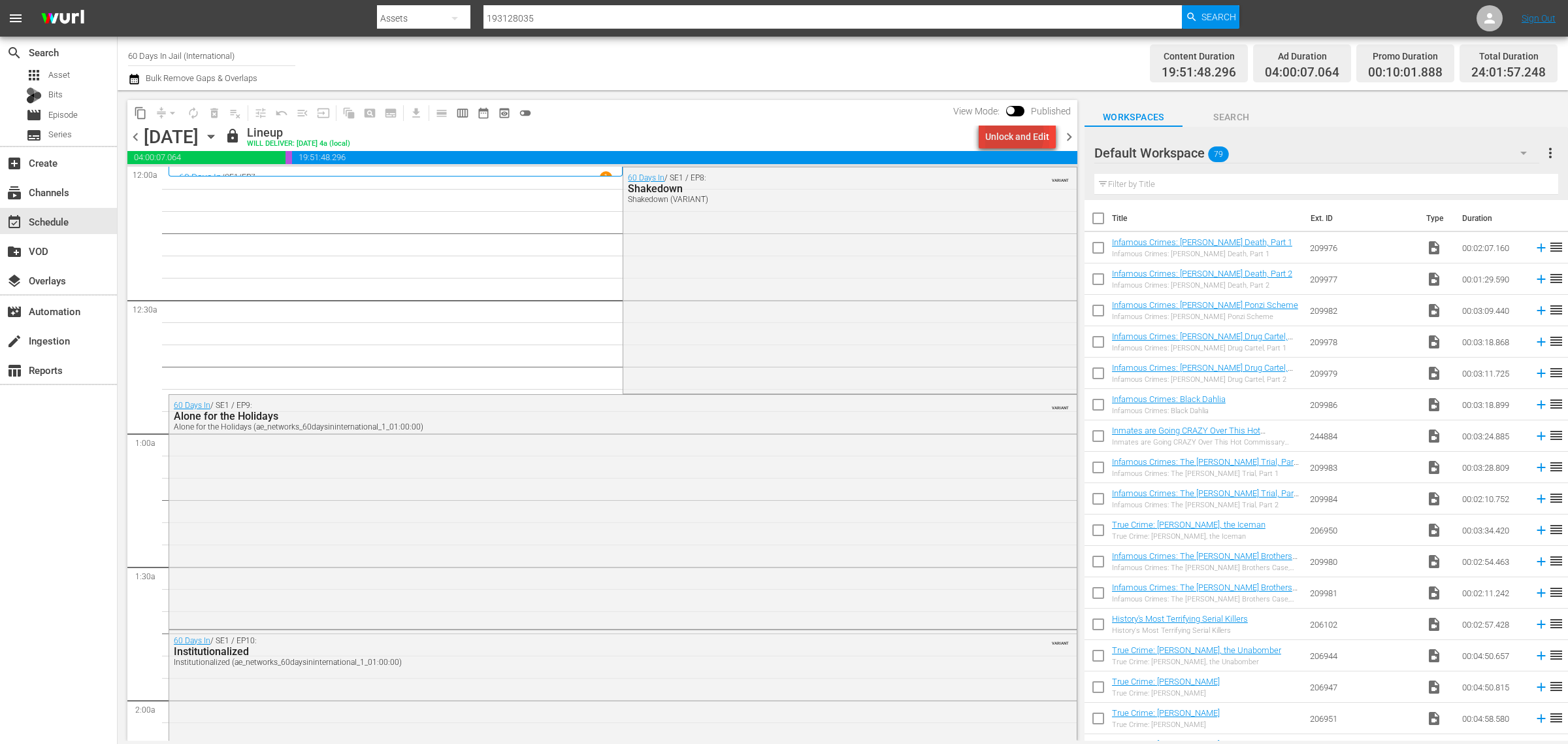
click at [1011, 135] on div "Unlock and Edit" at bounding box center [1018, 136] width 64 height 24
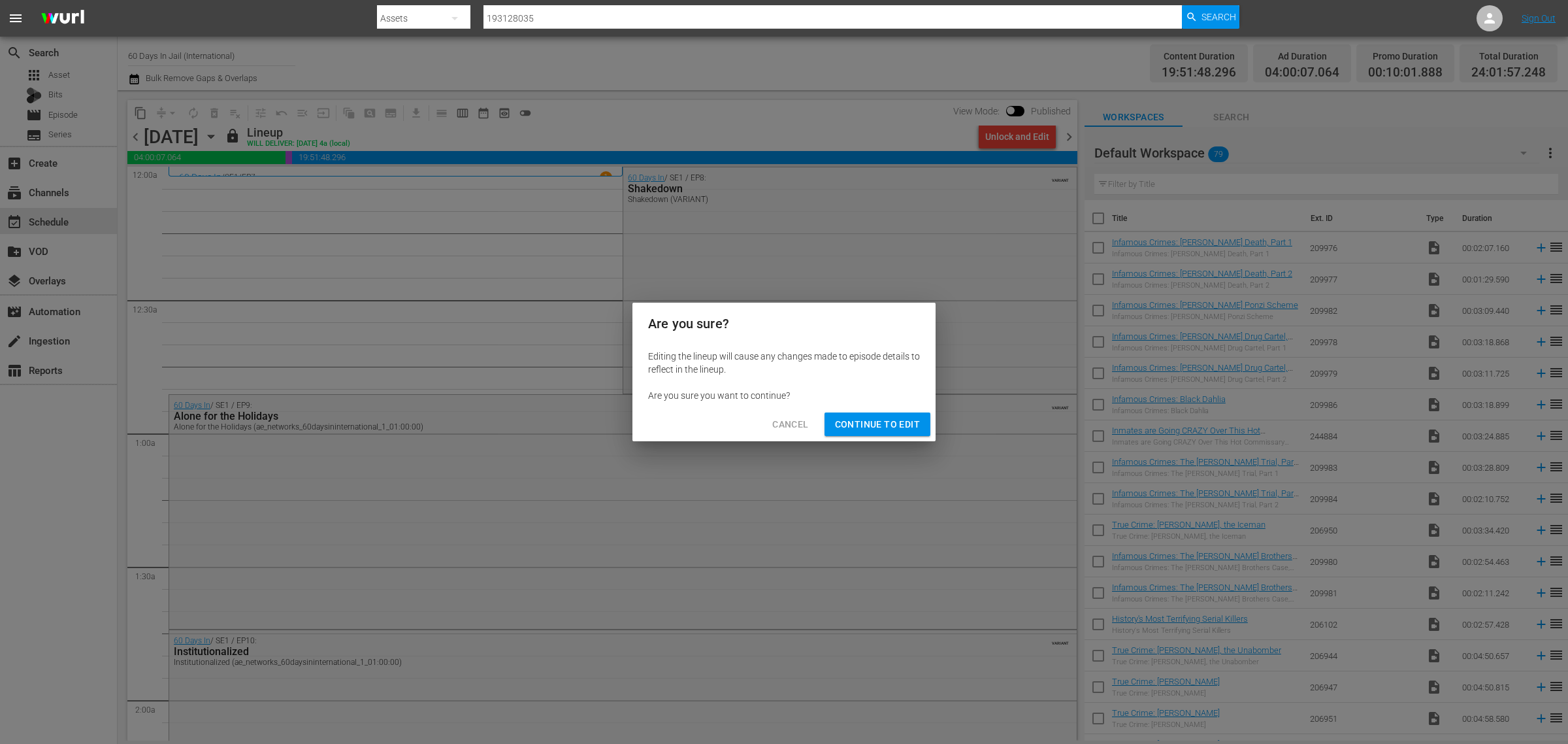
click at [874, 429] on span "Continue to Edit" at bounding box center [877, 424] width 85 height 16
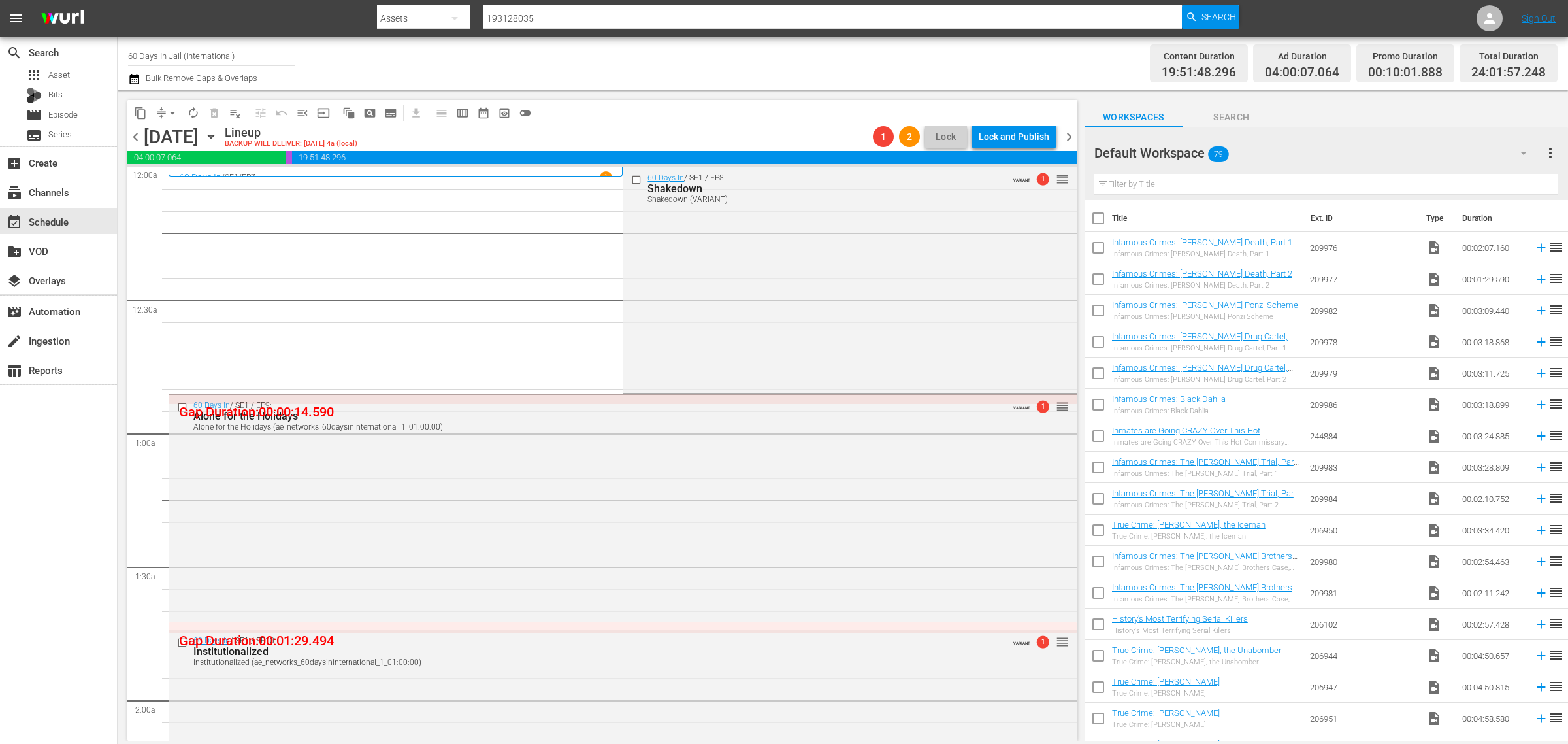
click at [1067, 134] on span "chevron_right" at bounding box center [1069, 136] width 16 height 16
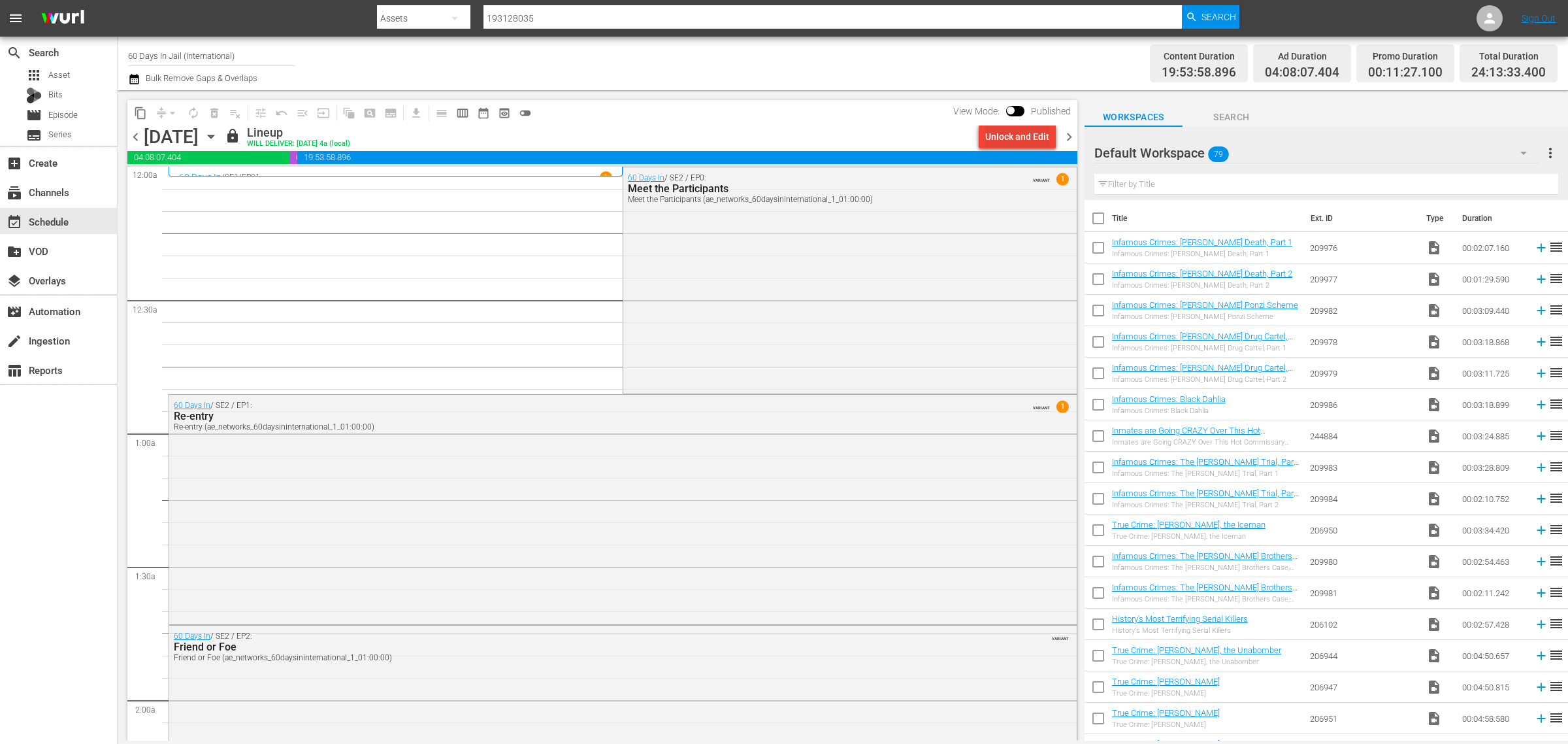
click at [1025, 138] on div "Unlock and Edit" at bounding box center [1018, 136] width 64 height 24
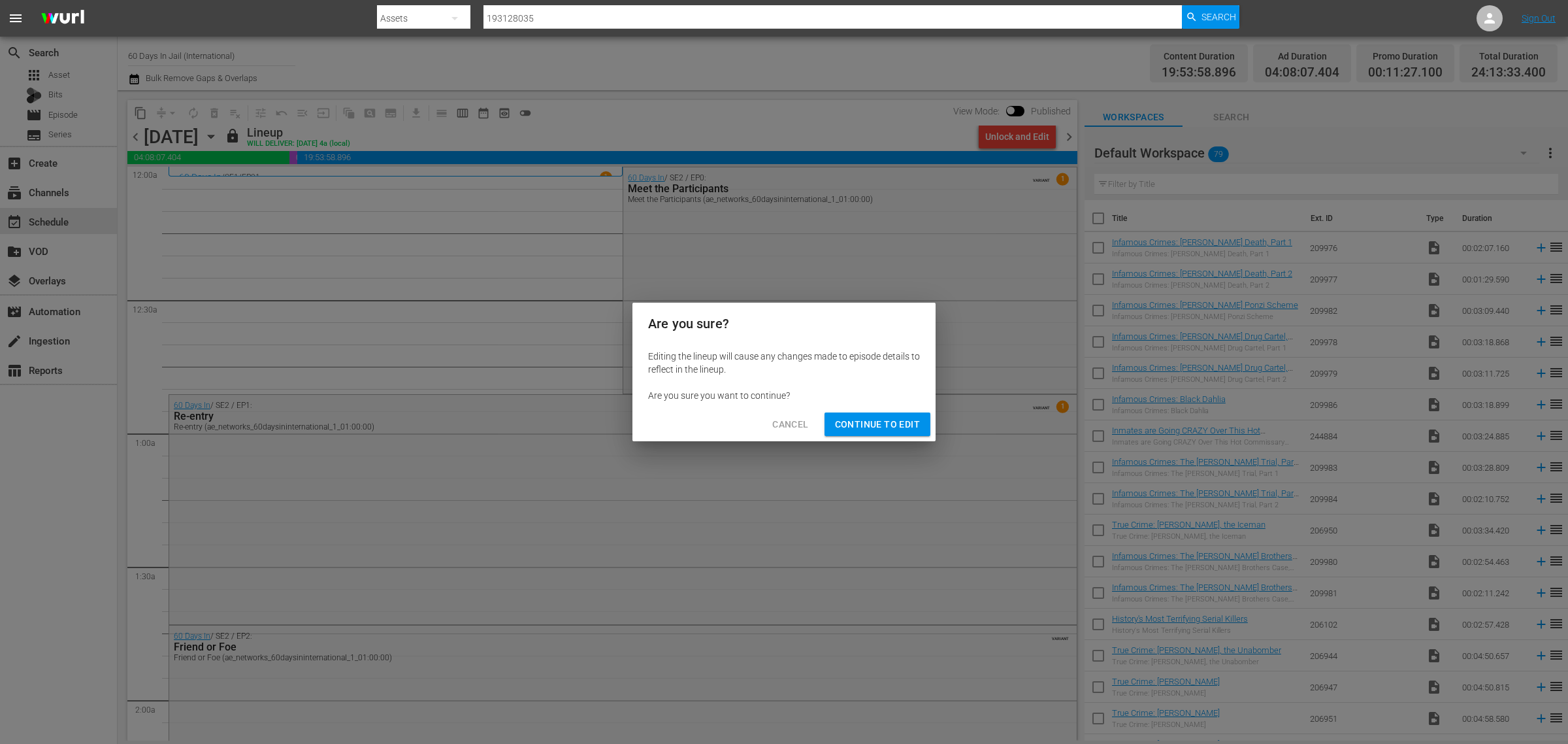
click at [888, 416] on span "Continue to Edit" at bounding box center [877, 424] width 85 height 16
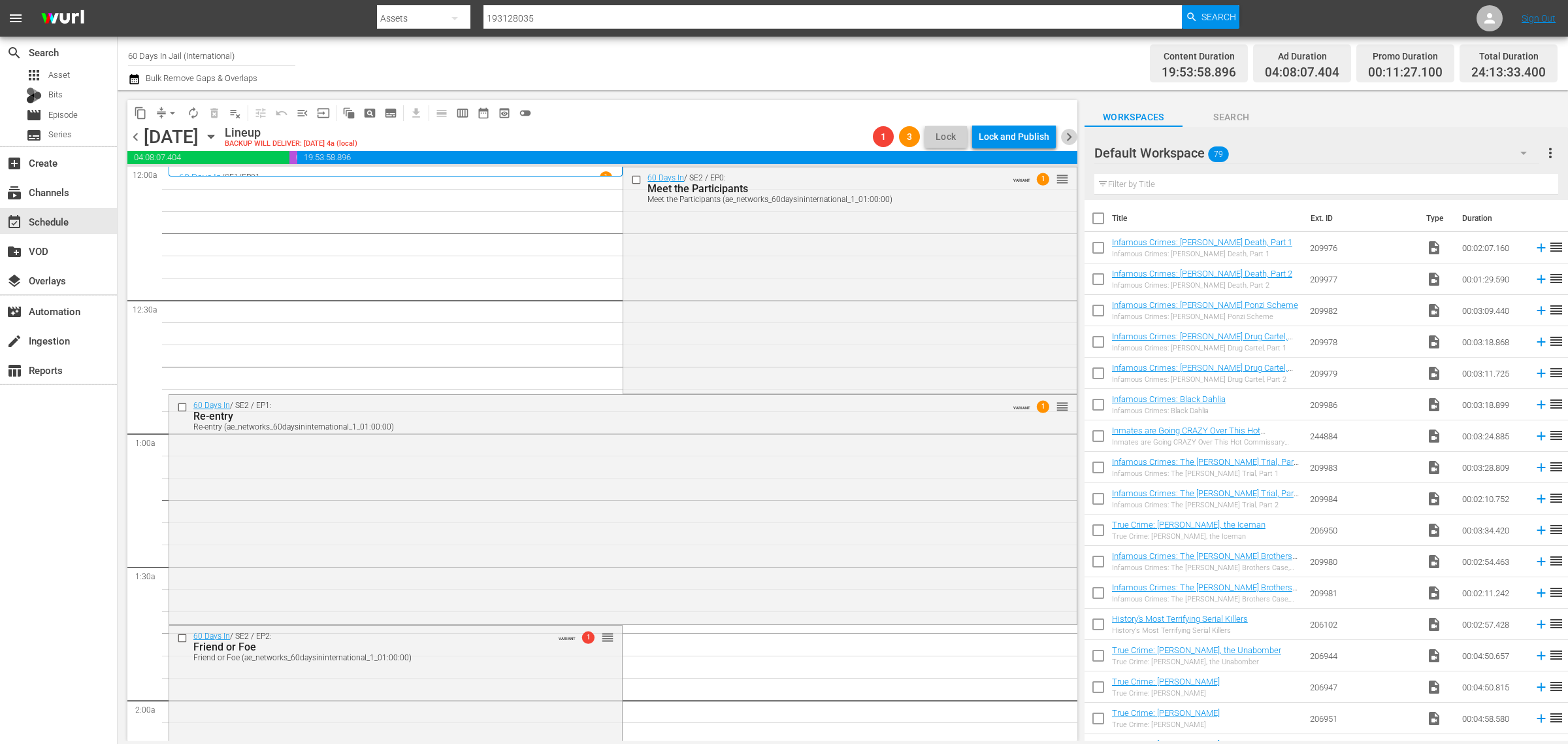
click at [1071, 135] on span "chevron_right" at bounding box center [1069, 136] width 16 height 16
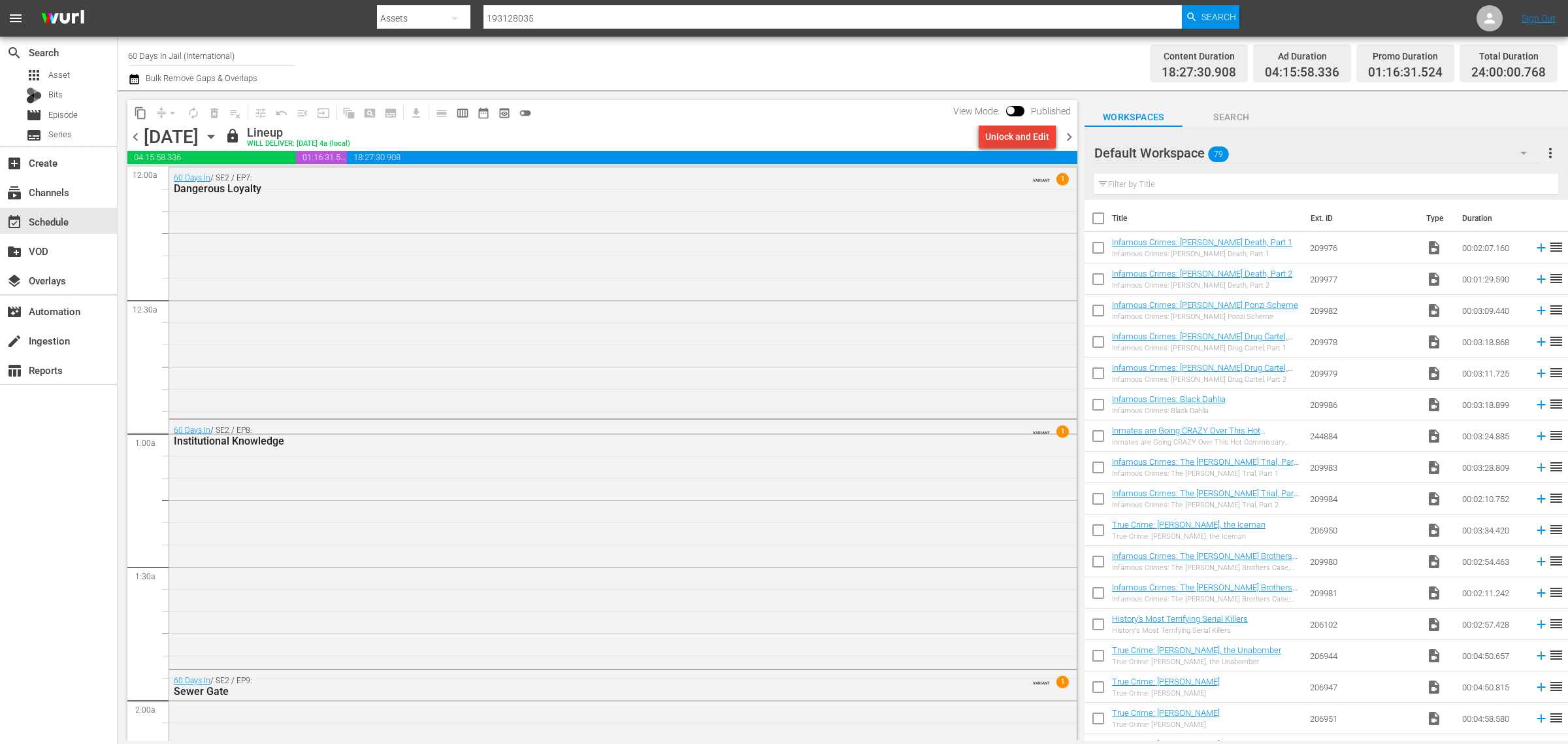
click at [1022, 132] on div "Unlock and Edit" at bounding box center [1018, 136] width 64 height 24
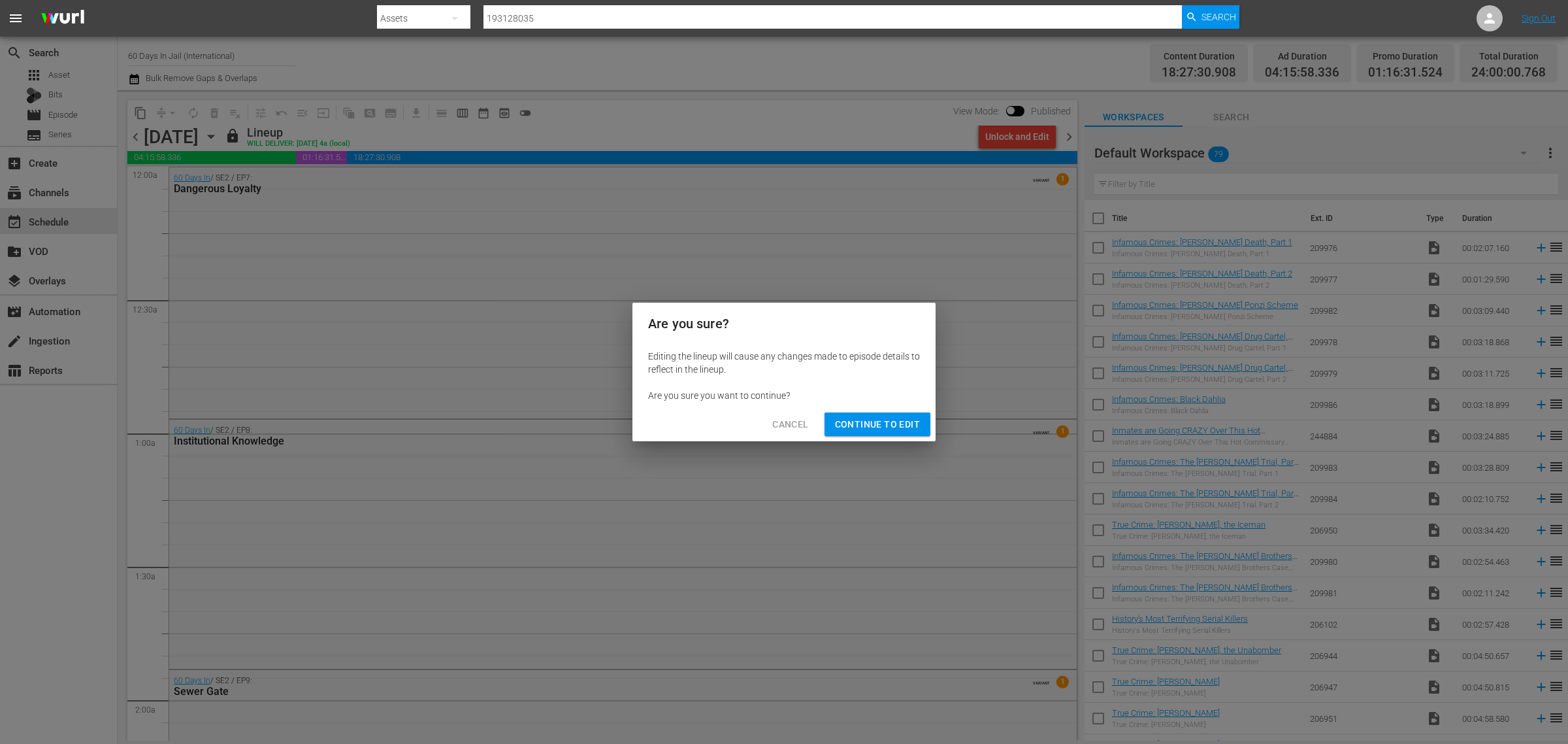
click at [901, 423] on span "Continue to Edit" at bounding box center [877, 424] width 85 height 16
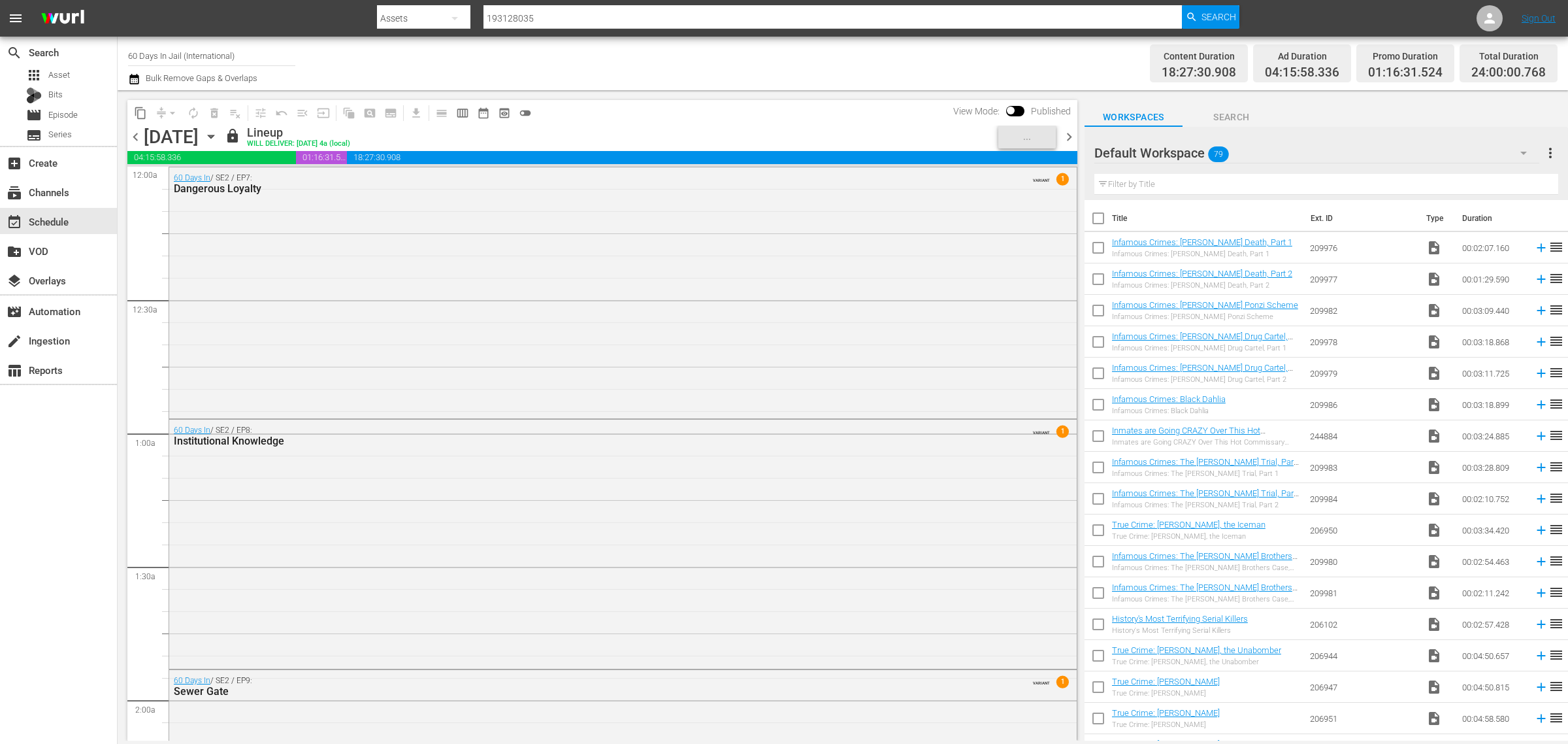
drag, startPoint x: 623, startPoint y: 230, endPoint x: 703, endPoint y: 148, distance: 114.6
click at [623, 230] on div "60 Days In / SE2 / EP7: Dangerous Loyalty VARIANT 1" at bounding box center [623, 292] width 908 height 248
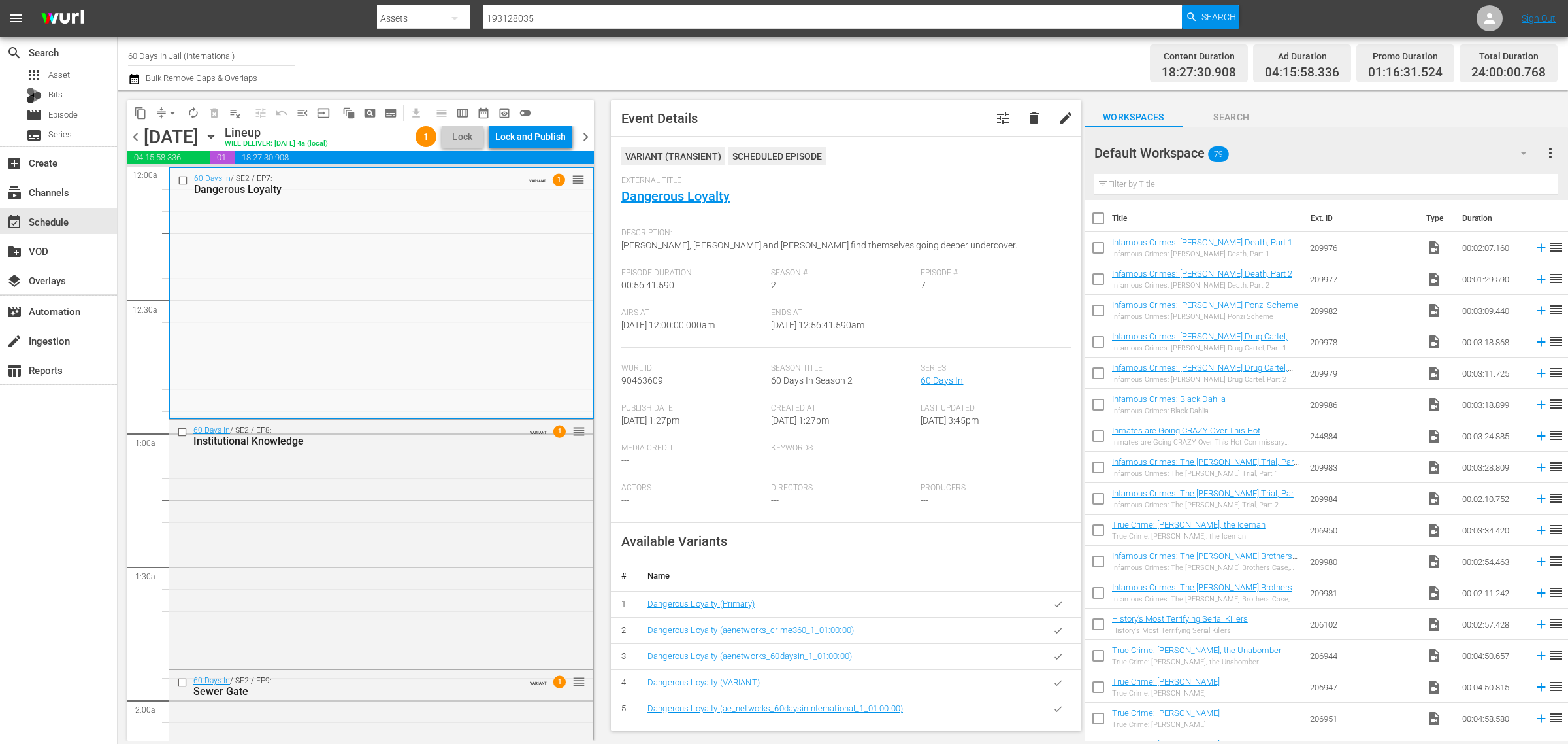
click at [587, 142] on span "chevron_right" at bounding box center [585, 136] width 16 height 16
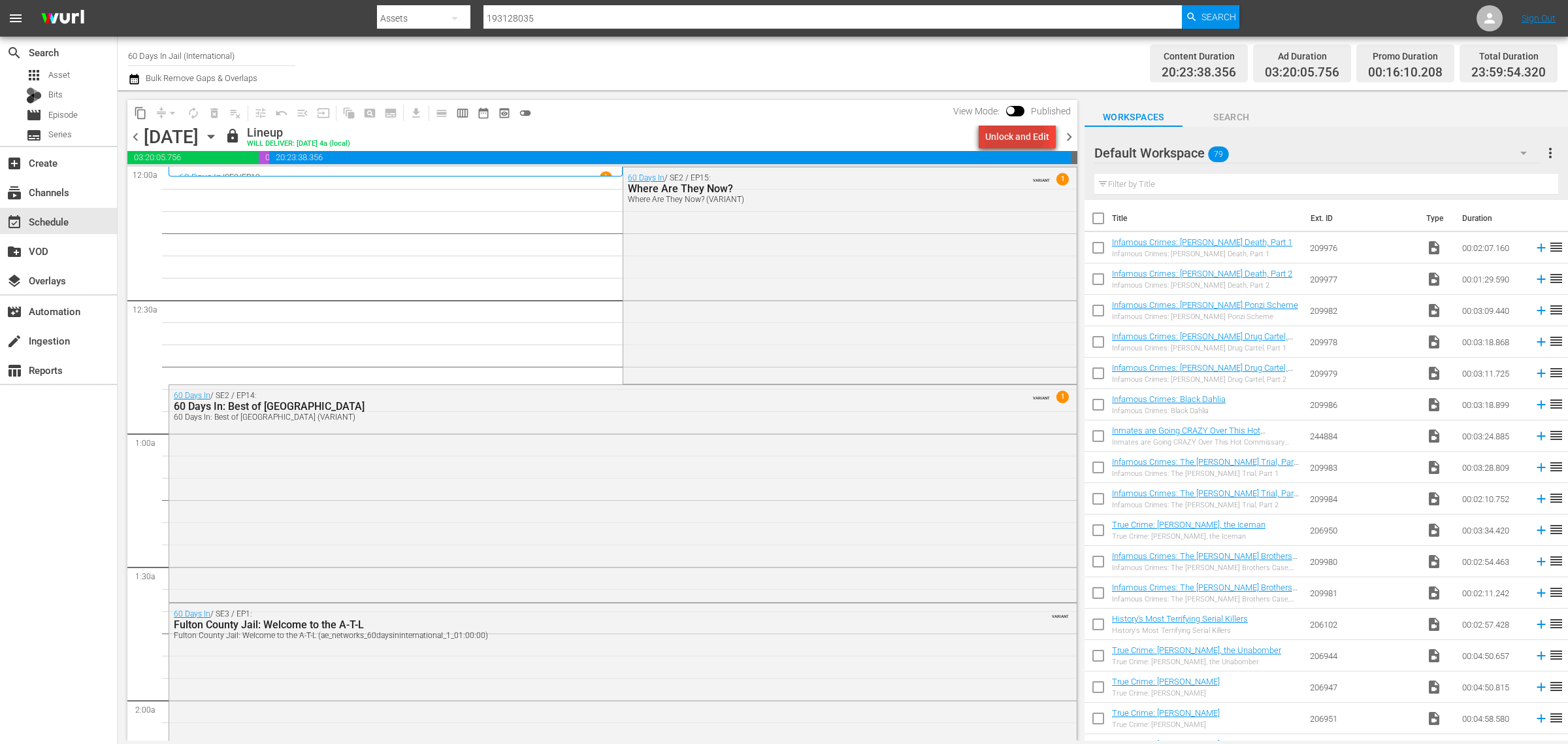
click at [1011, 134] on div "Unlock and Edit" at bounding box center [1018, 136] width 64 height 24
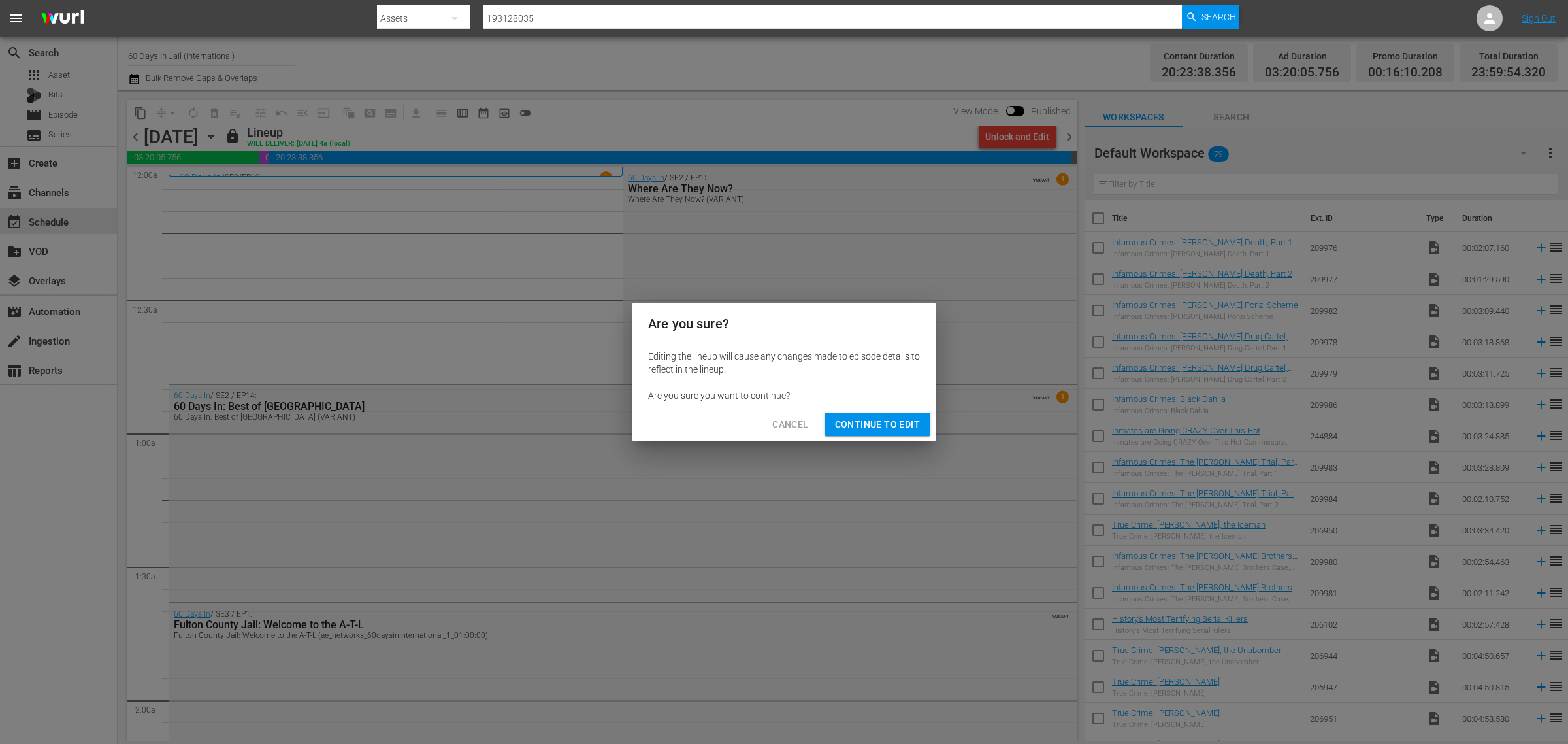
click at [875, 423] on span "Continue to Edit" at bounding box center [877, 424] width 85 height 16
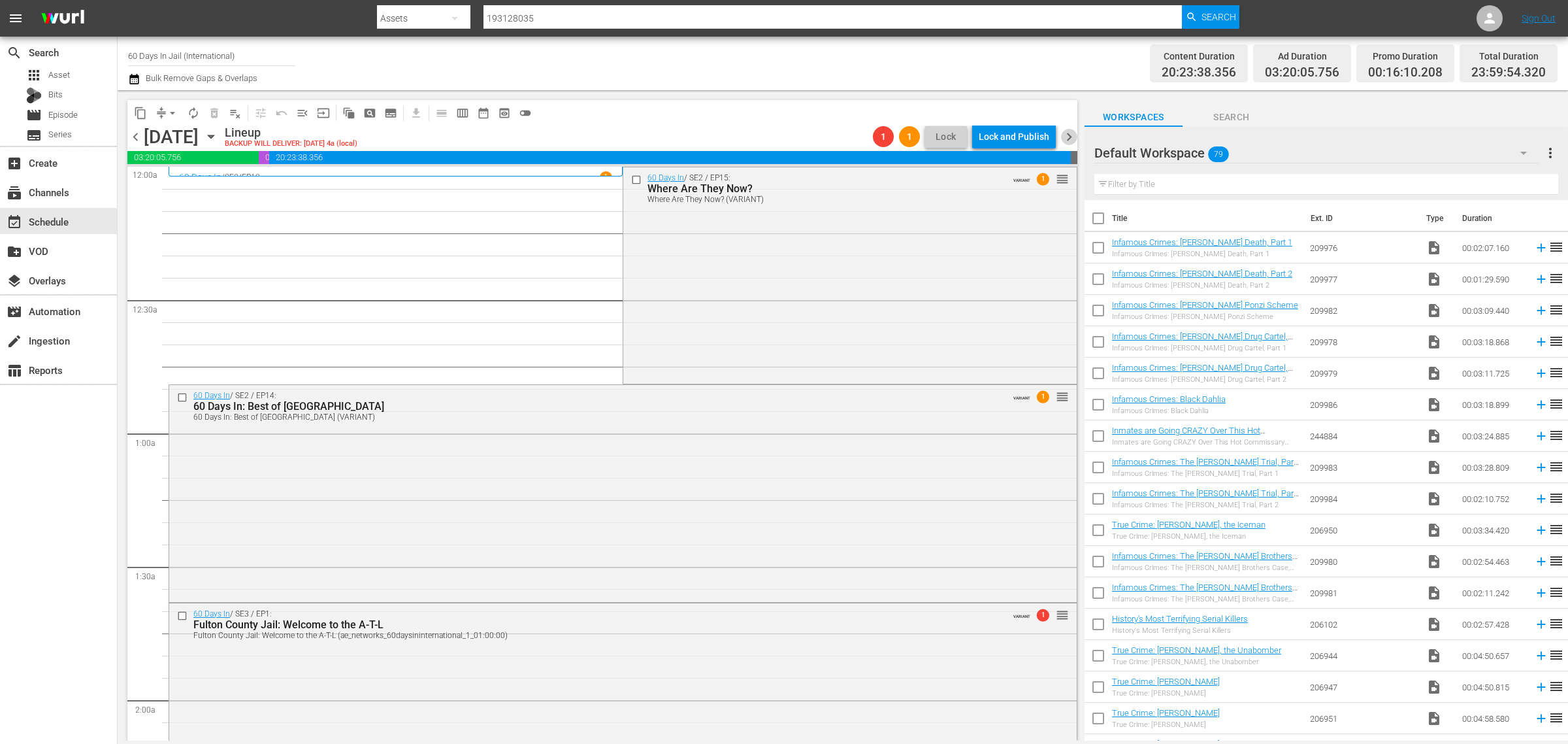
click at [1069, 135] on span "chevron_right" at bounding box center [1069, 136] width 16 height 16
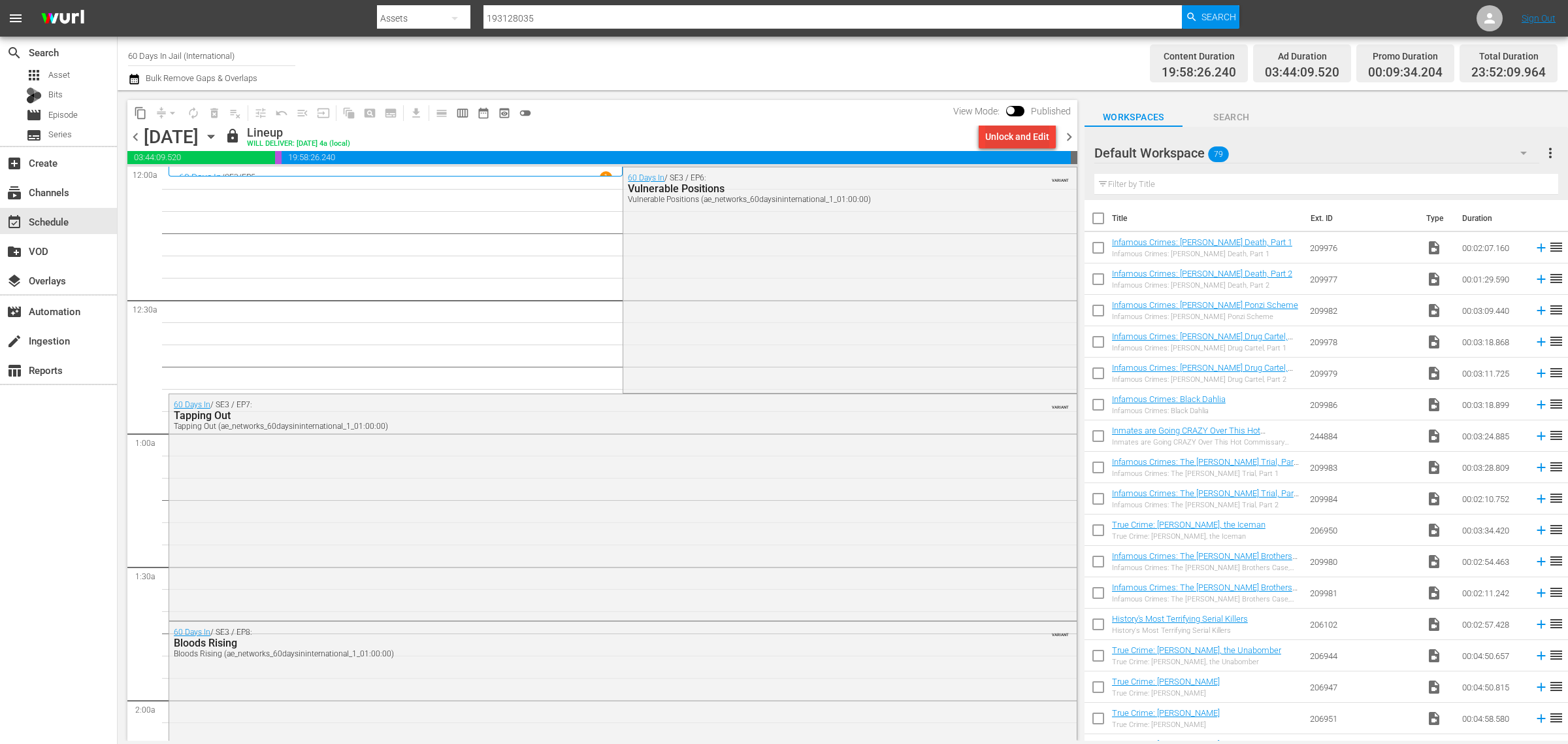
click at [1010, 137] on div "Unlock and Edit" at bounding box center [1018, 136] width 64 height 24
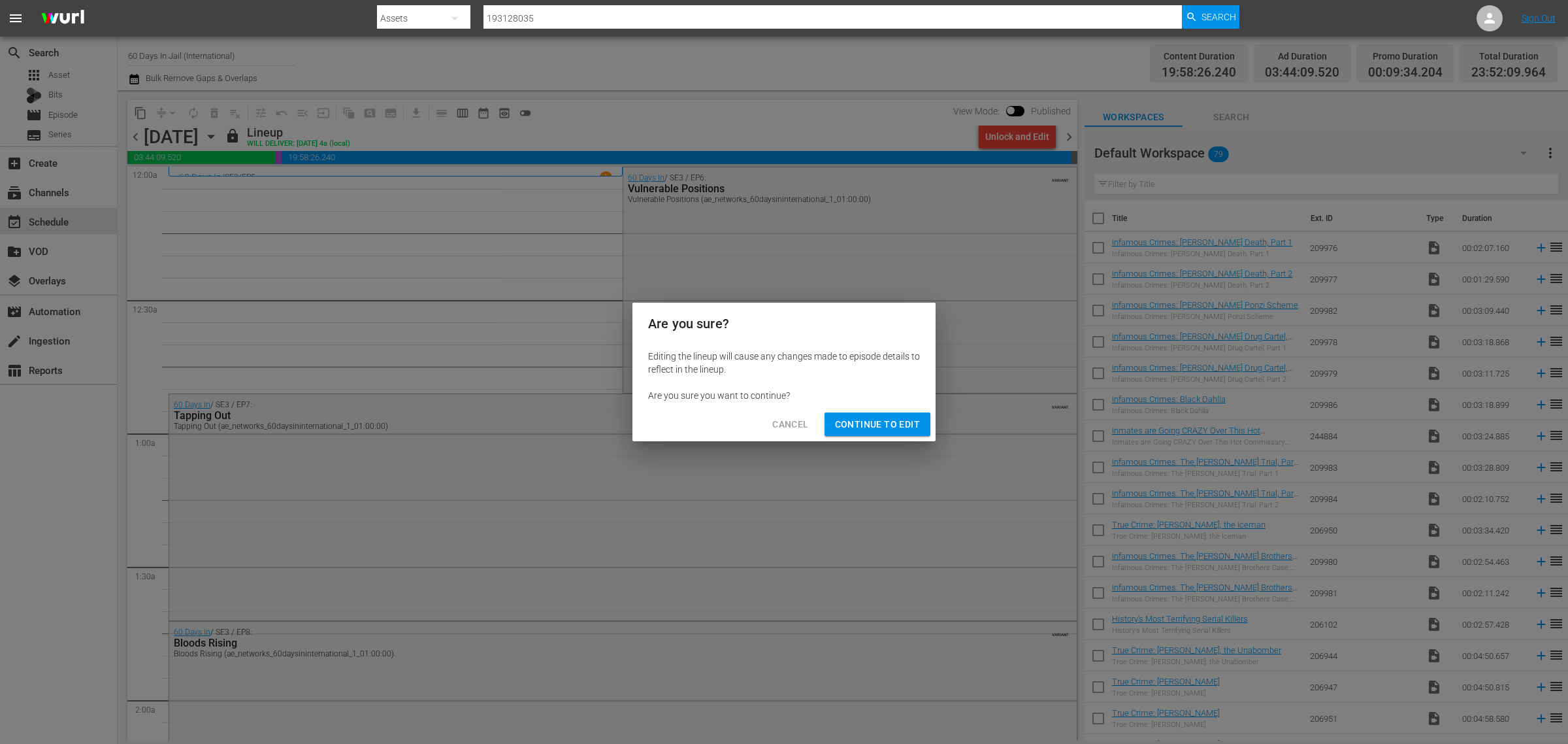
click at [865, 435] on button "Continue to Edit" at bounding box center [878, 425] width 106 height 24
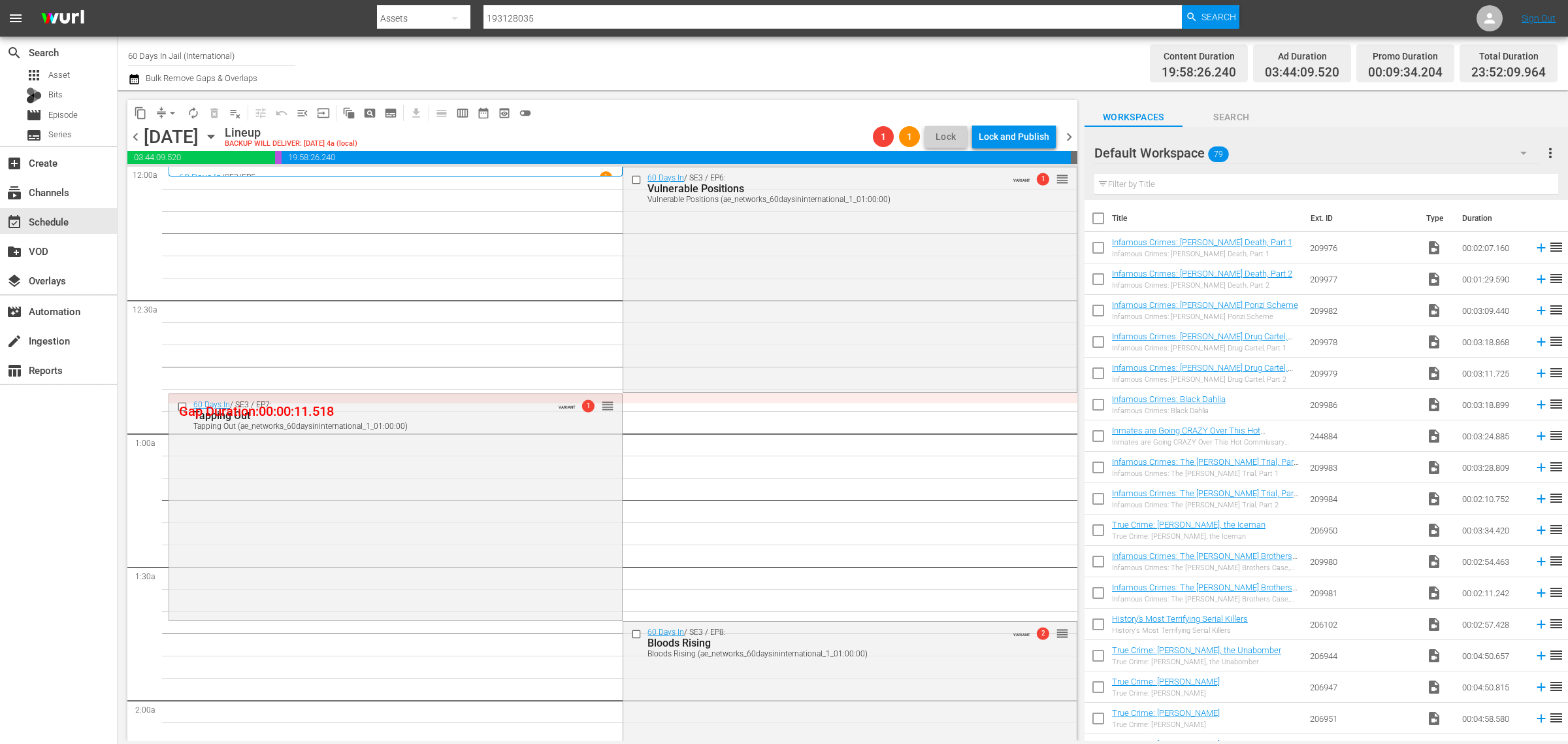
click at [1066, 129] on span "chevron_right" at bounding box center [1069, 136] width 16 height 16
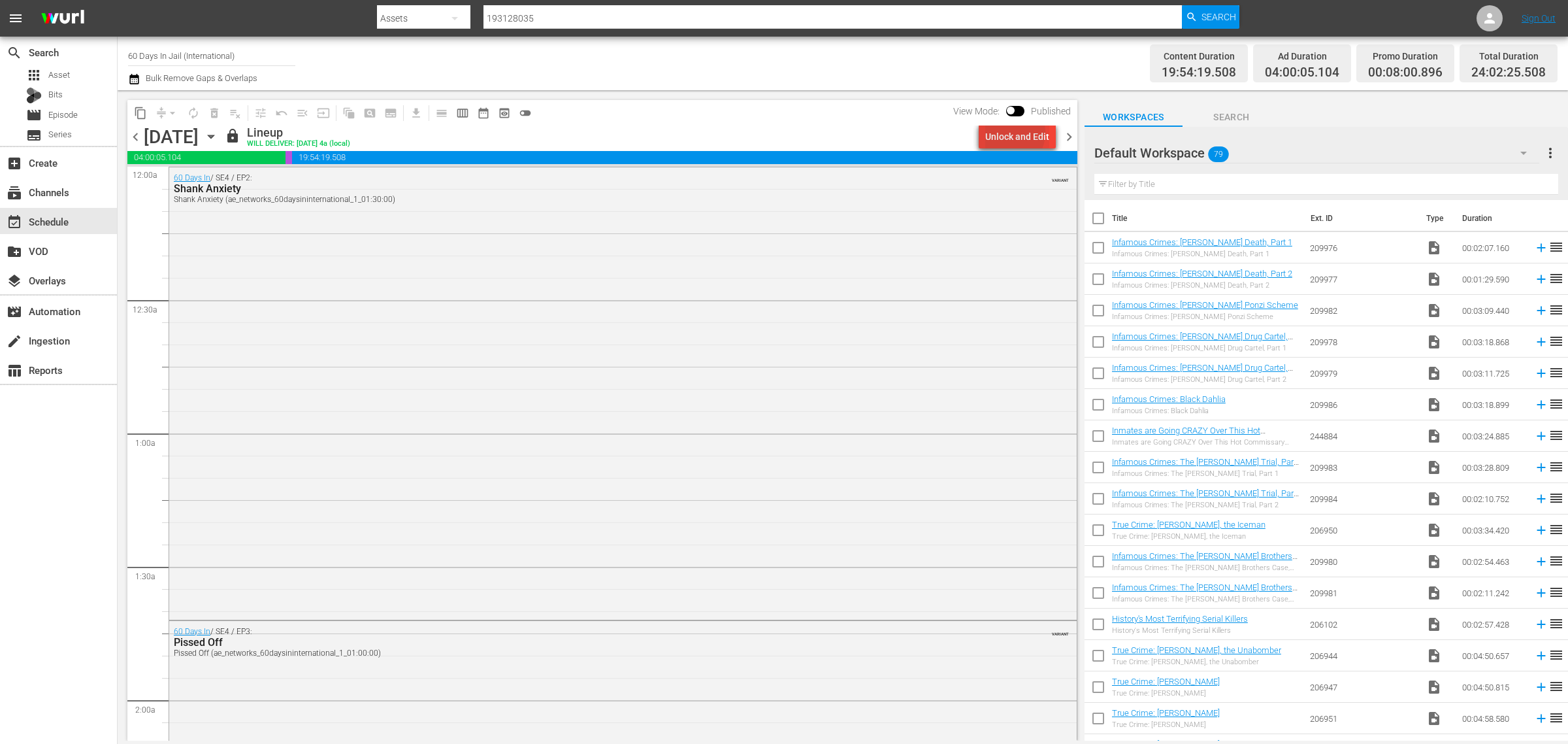
click at [1013, 132] on div "Unlock and Edit" at bounding box center [1018, 136] width 64 height 24
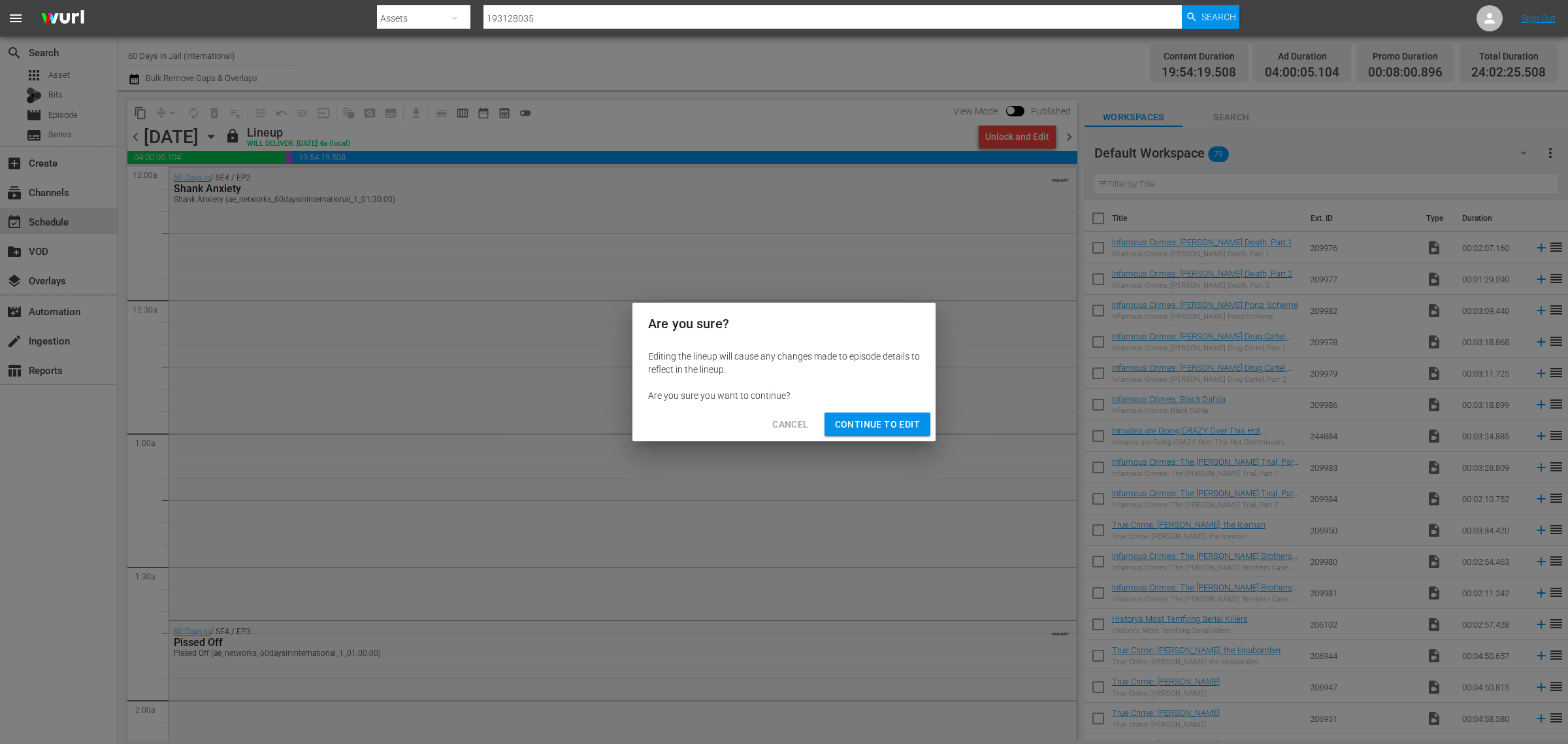
click at [869, 427] on span "Continue to Edit" at bounding box center [877, 424] width 85 height 16
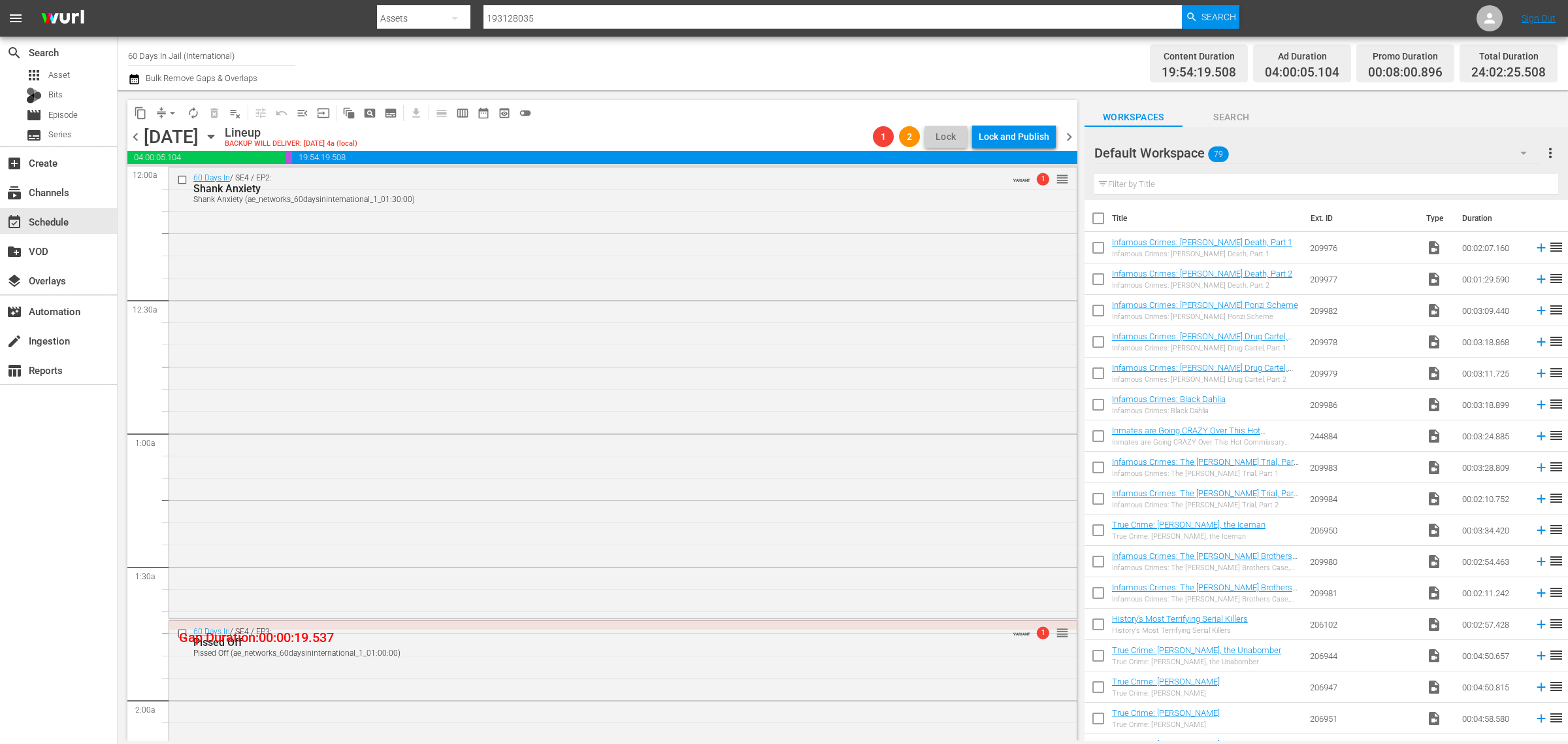
click at [1070, 135] on span "chevron_right" at bounding box center [1069, 136] width 16 height 16
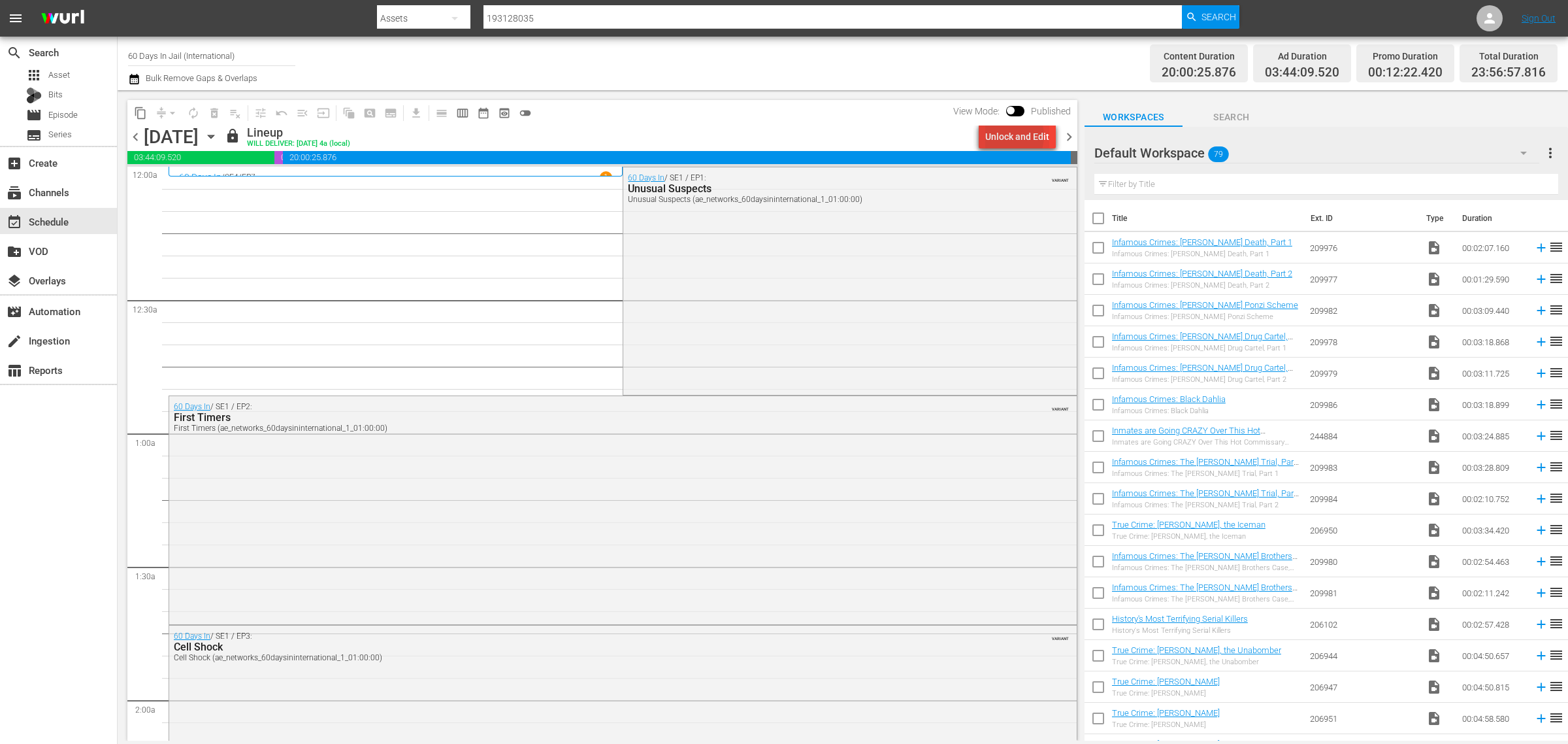
click at [1009, 136] on div "Unlock and Edit" at bounding box center [1018, 136] width 64 height 24
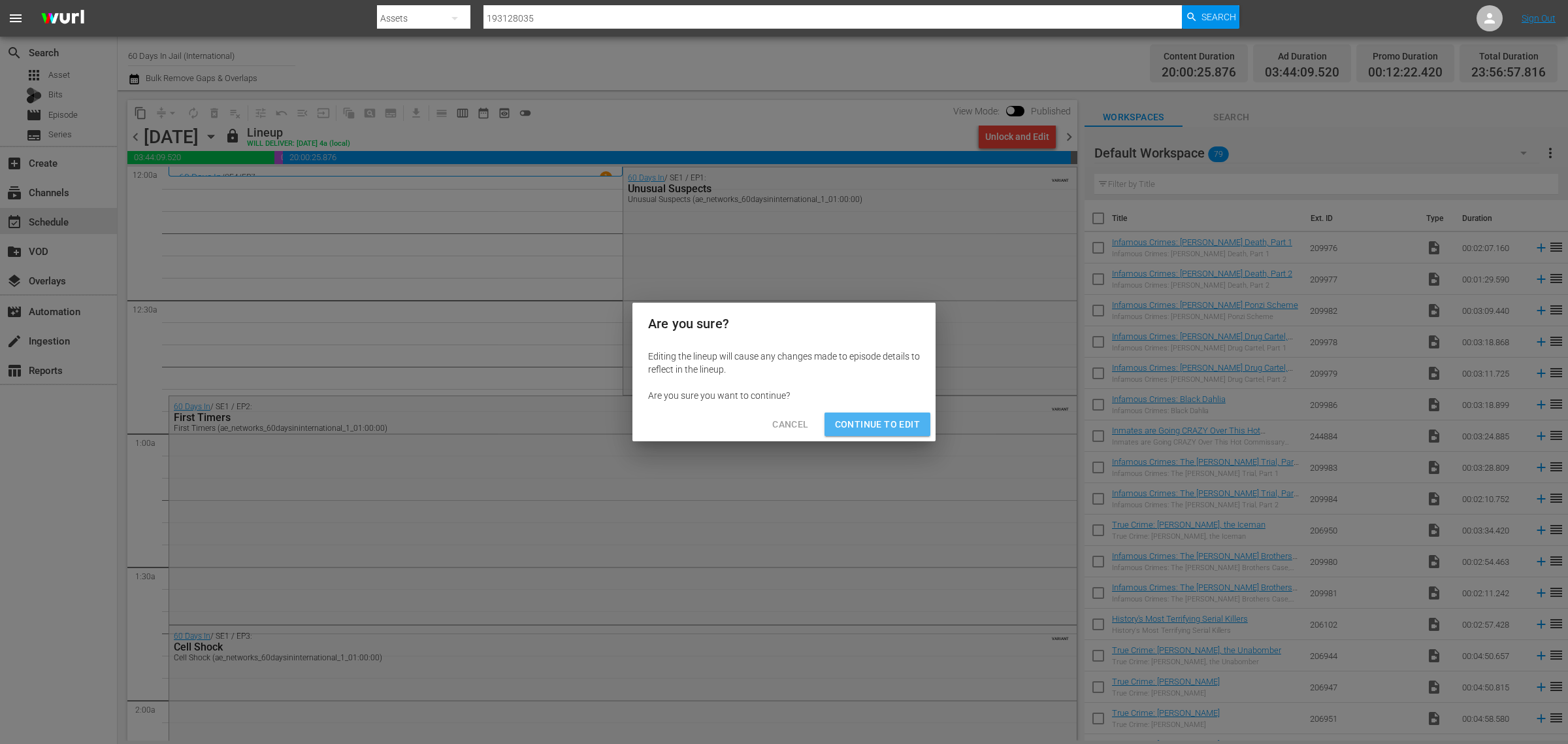
click at [882, 428] on span "Continue to Edit" at bounding box center [877, 424] width 85 height 16
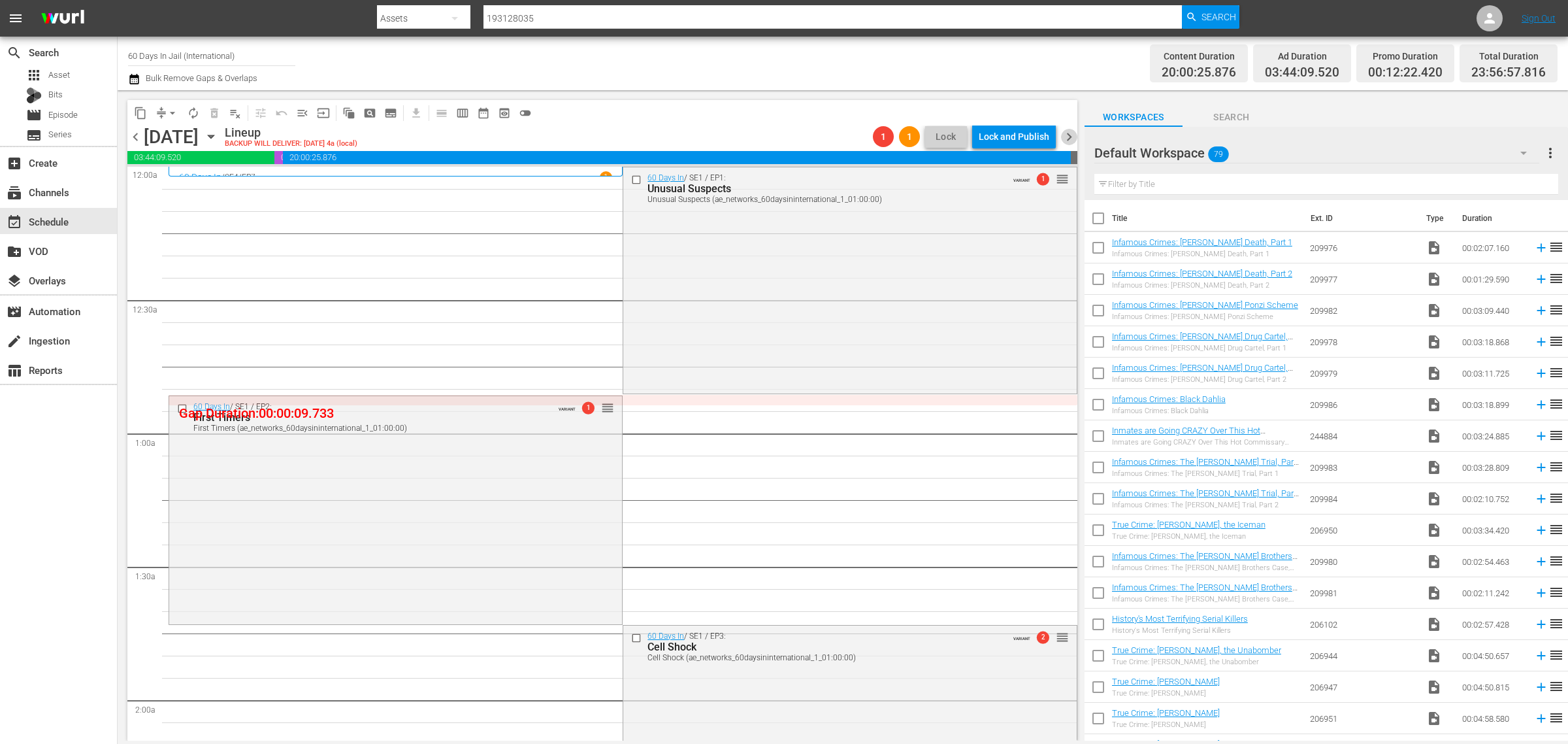
click at [1070, 141] on span "chevron_right" at bounding box center [1069, 136] width 16 height 16
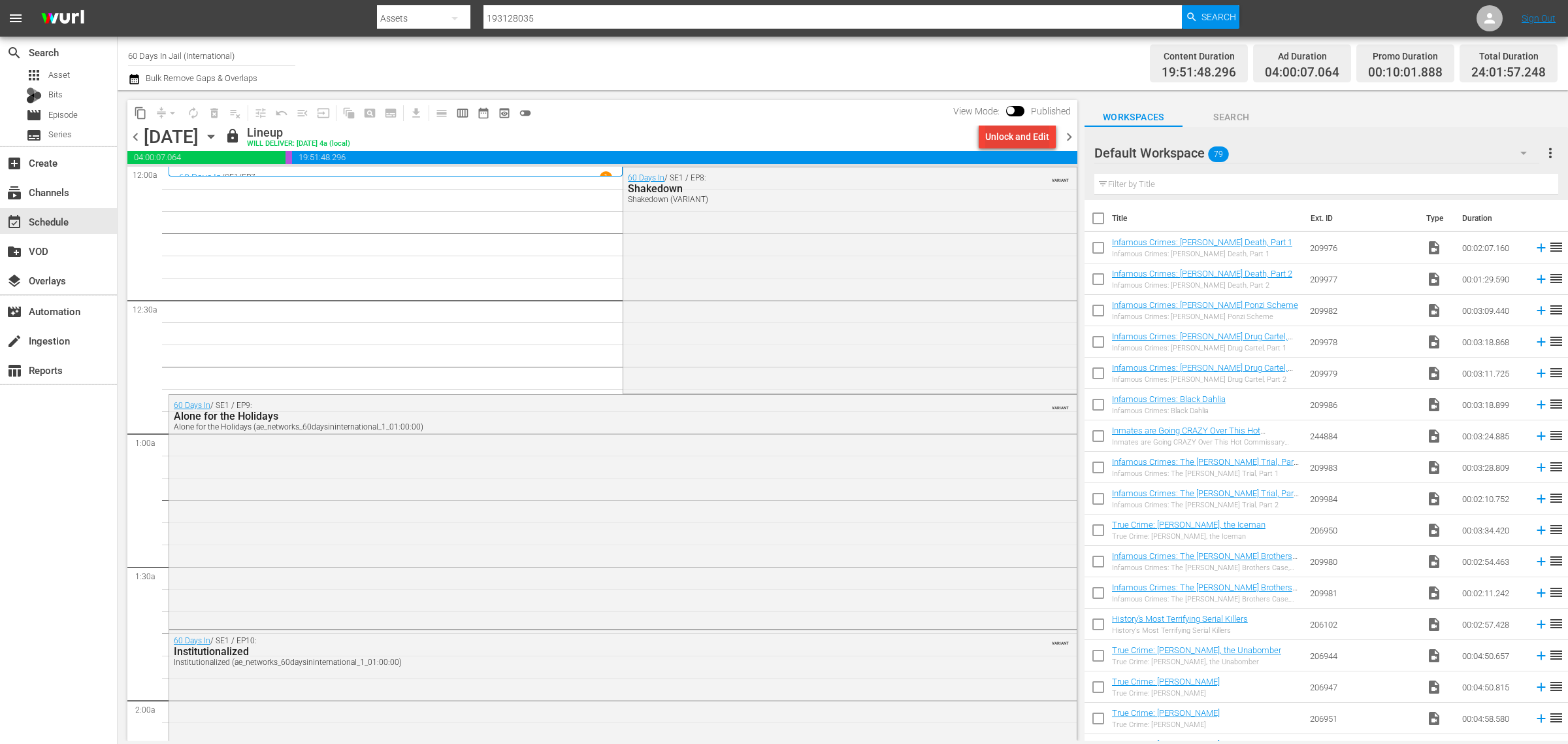
click at [1009, 137] on div "Unlock and Edit" at bounding box center [1018, 136] width 64 height 24
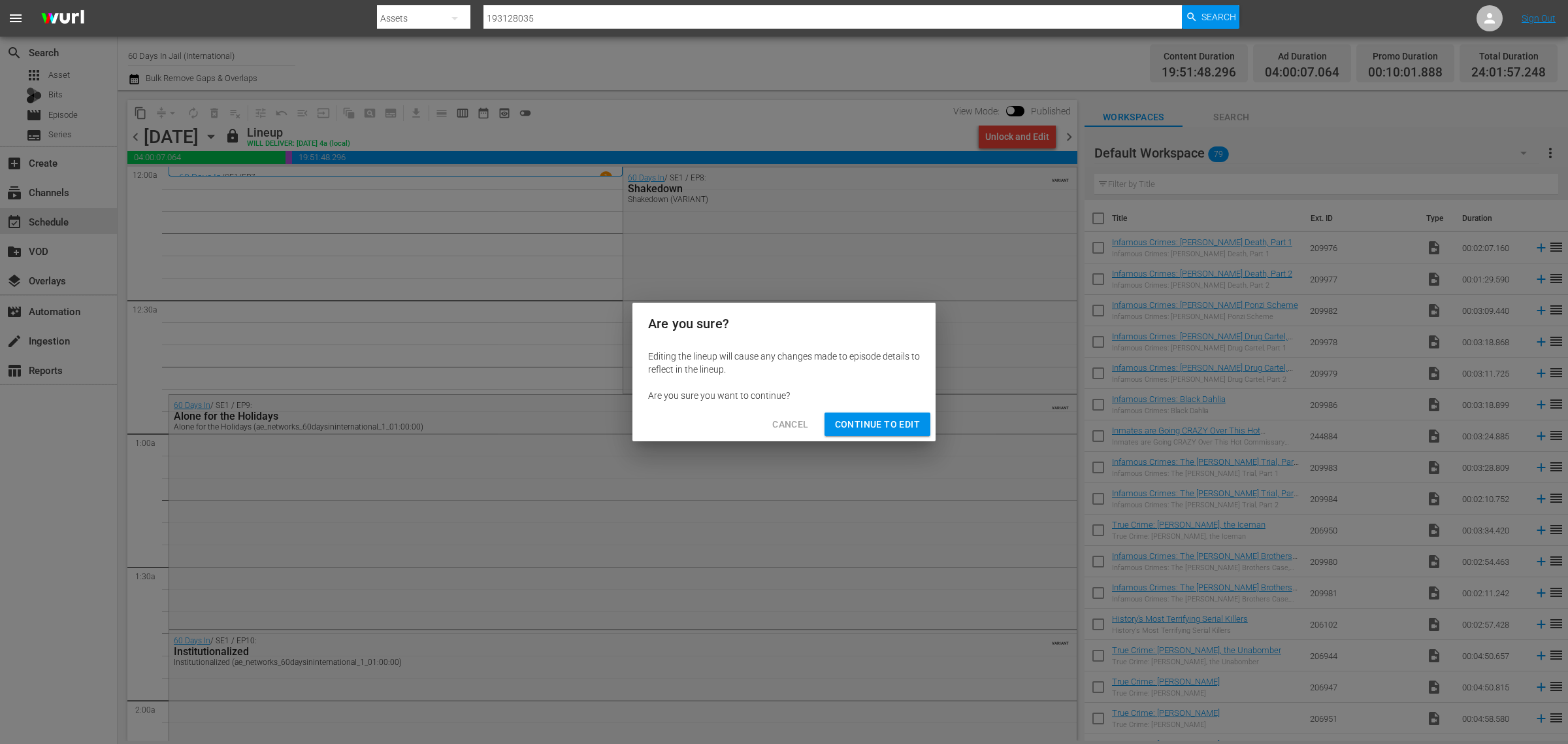
click at [886, 426] on span "Continue to Edit" at bounding box center [877, 424] width 85 height 16
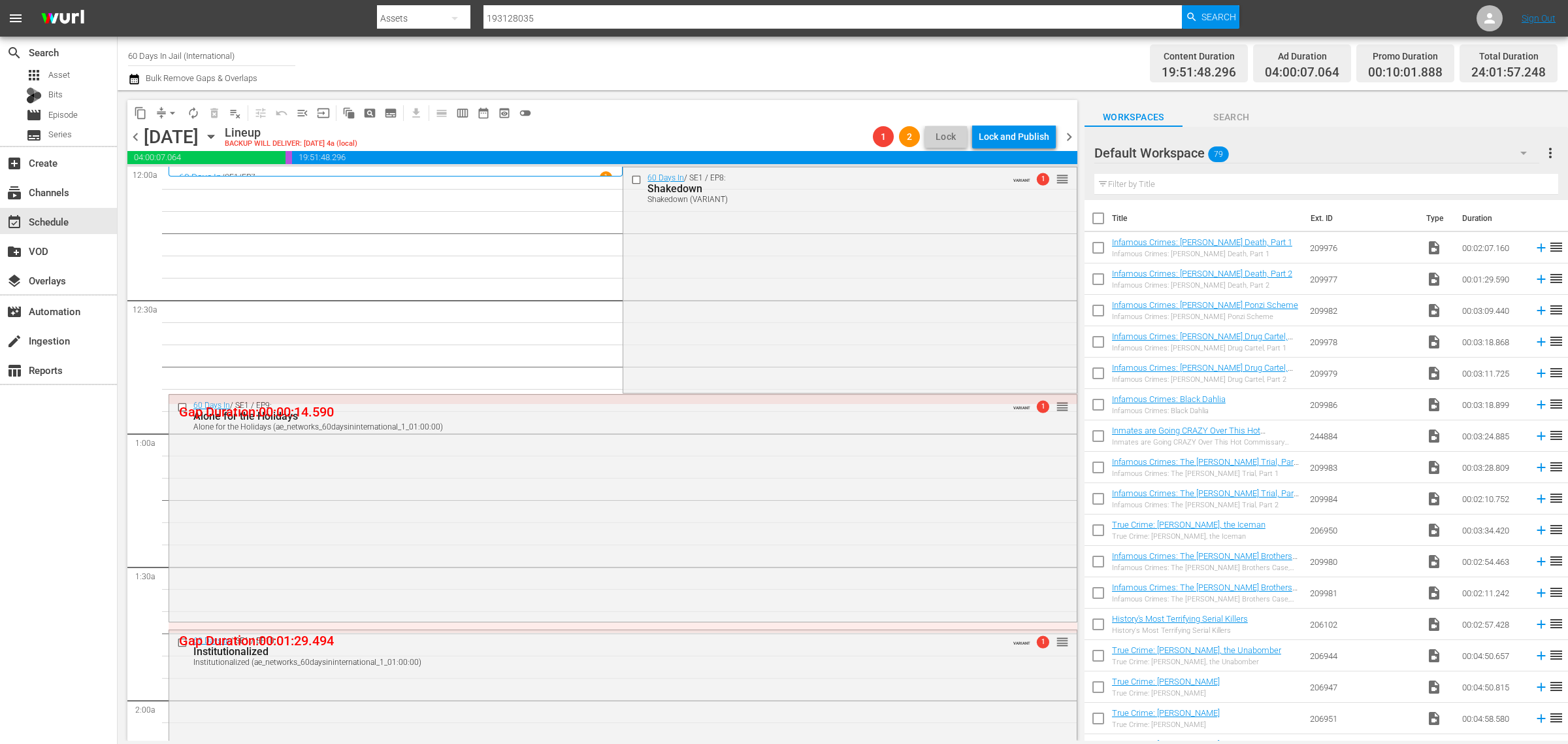
click at [1071, 135] on span "chevron_right" at bounding box center [1069, 136] width 16 height 16
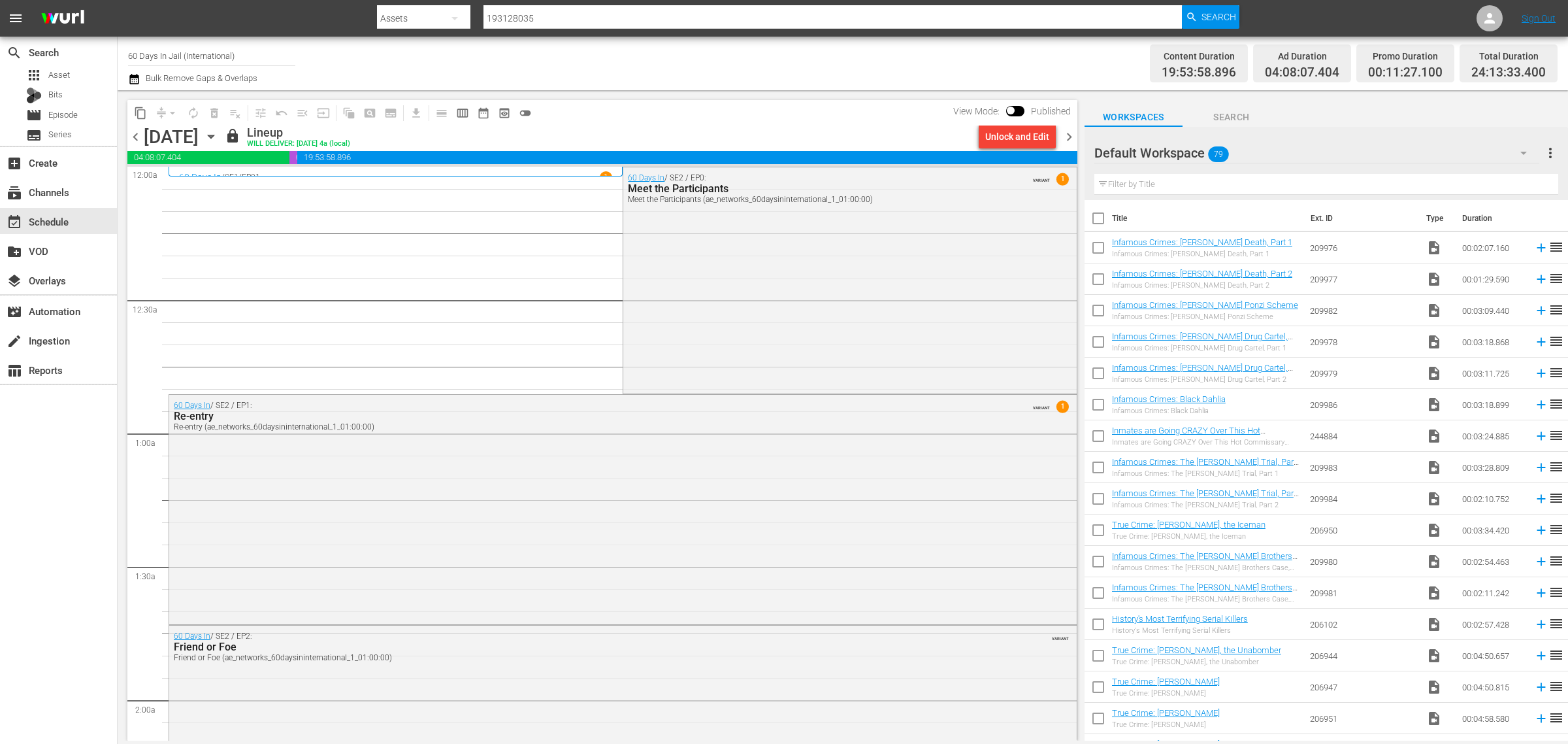
click at [854, 67] on div "Channel Title 60 Days In Jail (International) Bulk Remove Gaps & Overlaps" at bounding box center [517, 63] width 780 height 47
click at [1018, 136] on div "Unlock and Edit" at bounding box center [1018, 136] width 64 height 24
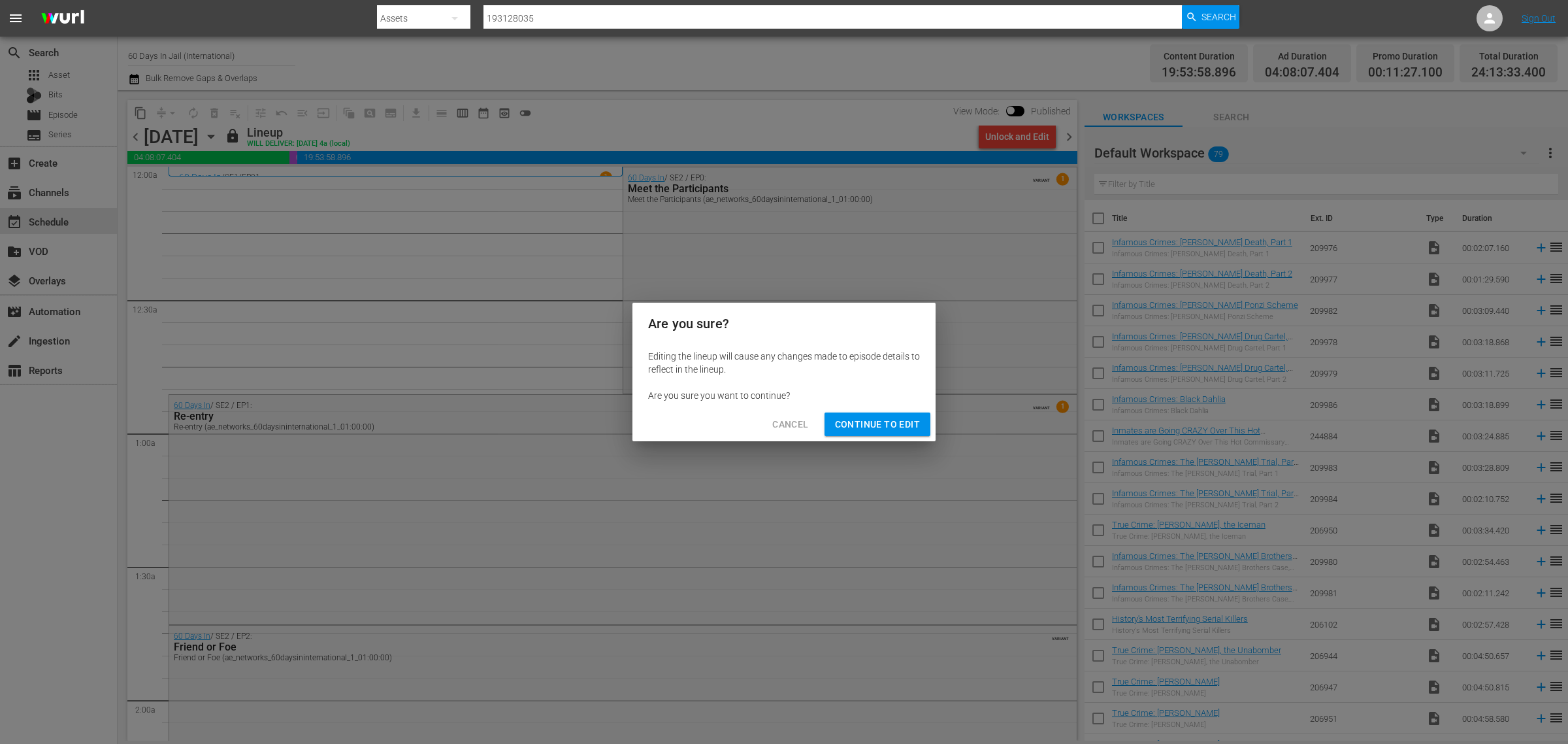
click at [883, 423] on span "Continue to Edit" at bounding box center [877, 424] width 85 height 16
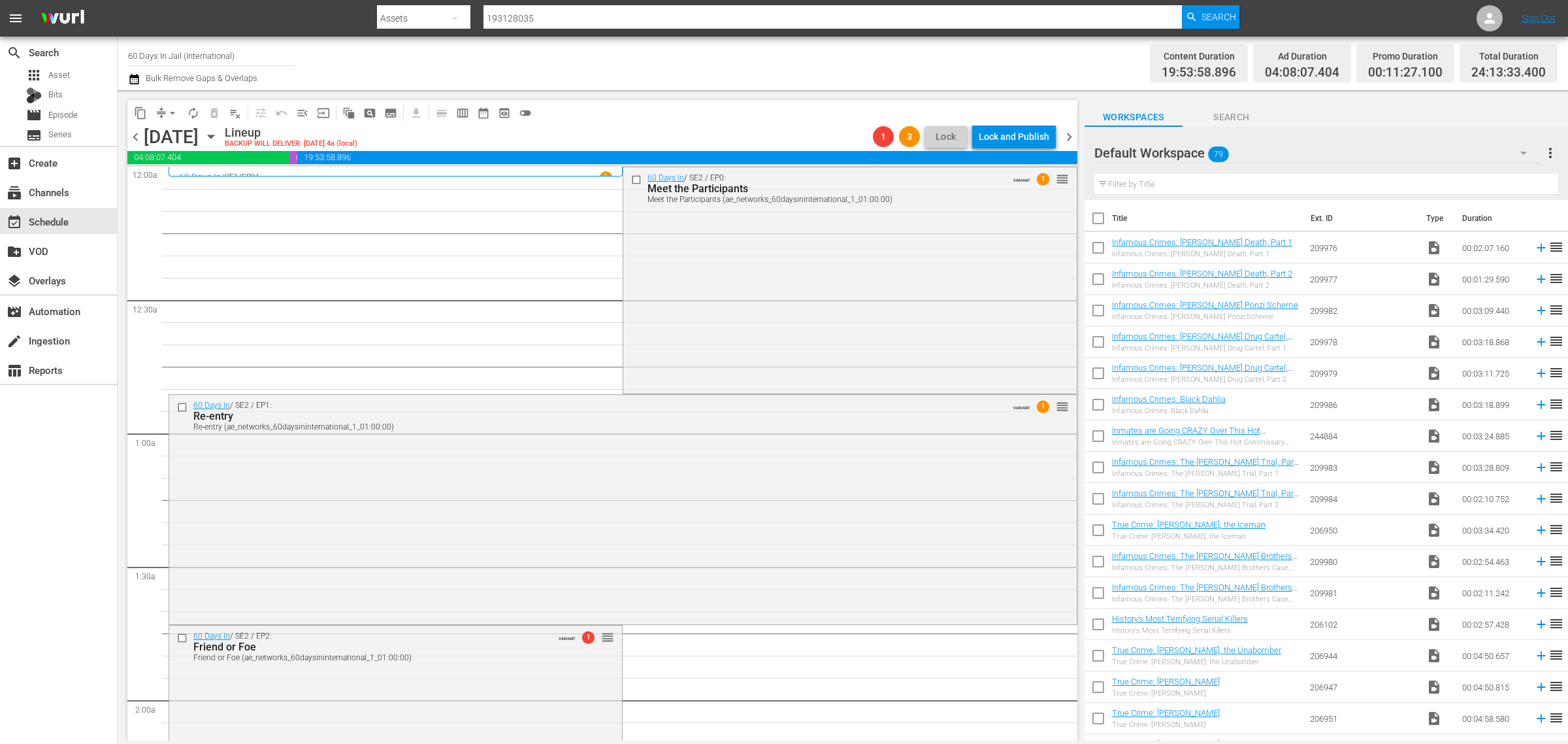
click at [1071, 135] on span "chevron_right" at bounding box center [1069, 136] width 16 height 16
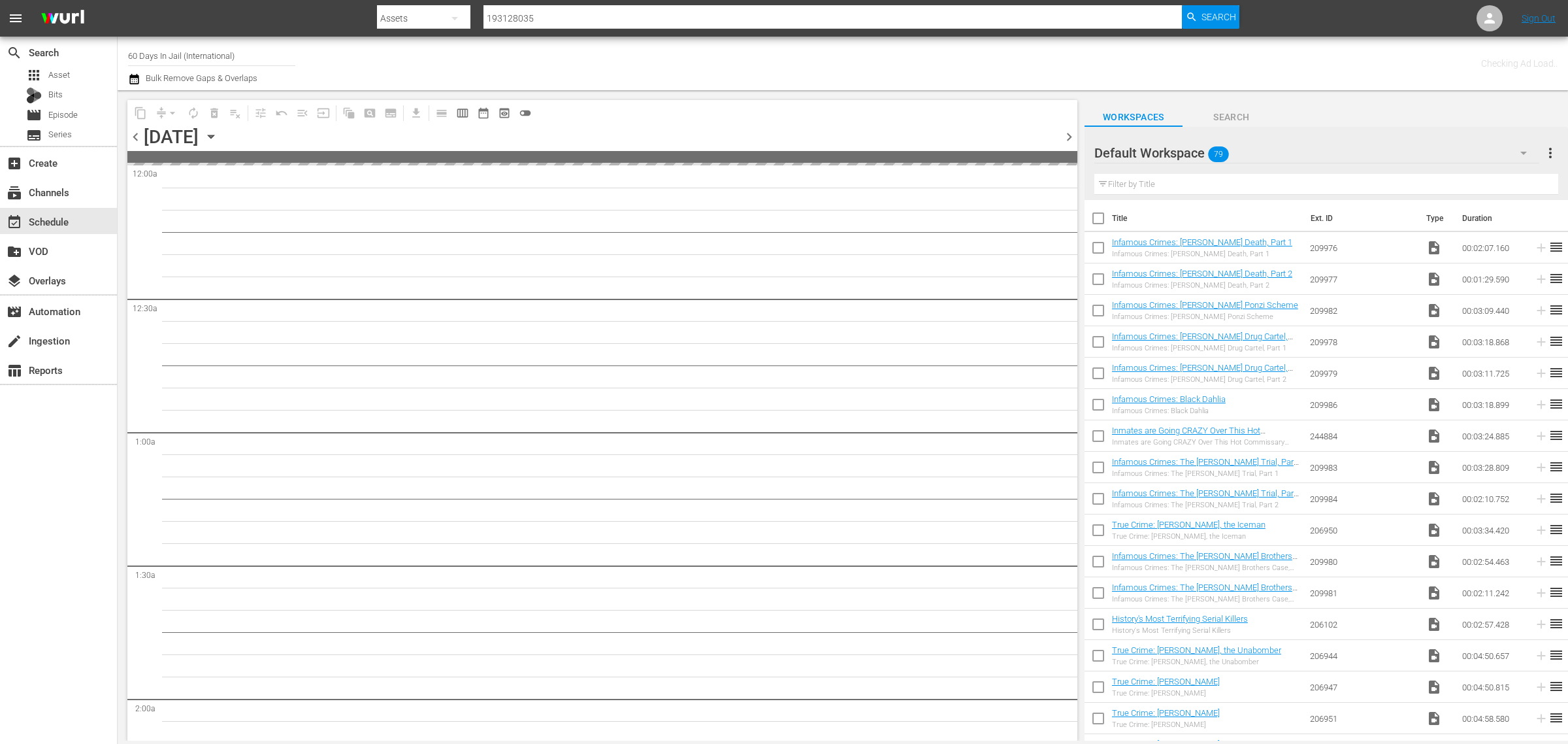
click at [835, 53] on div "Channel Title 60 Days In Jail (International) Bulk Remove Gaps & Overlaps" at bounding box center [517, 63] width 780 height 47
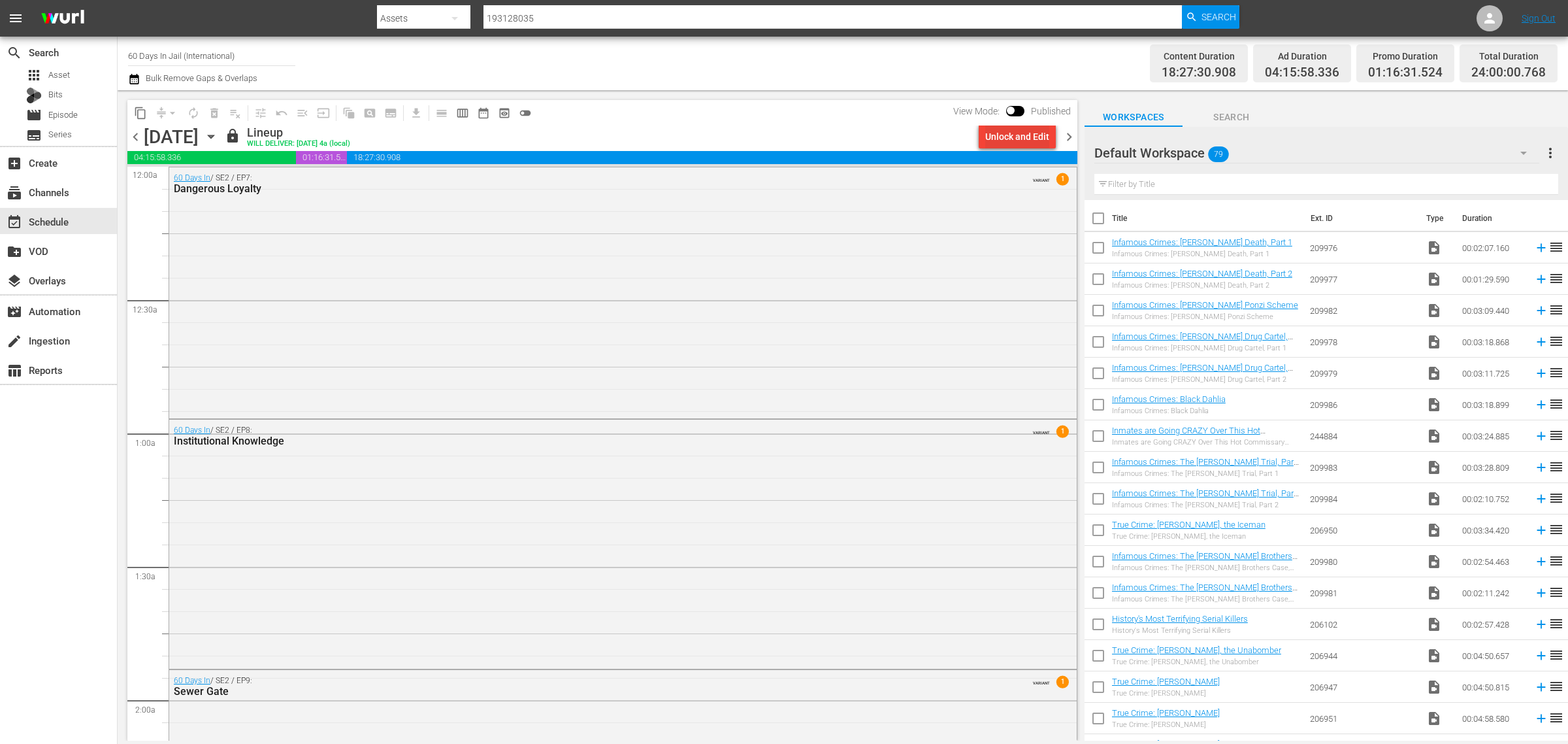
click at [1033, 138] on div "Unlock and Edit" at bounding box center [1018, 136] width 64 height 24
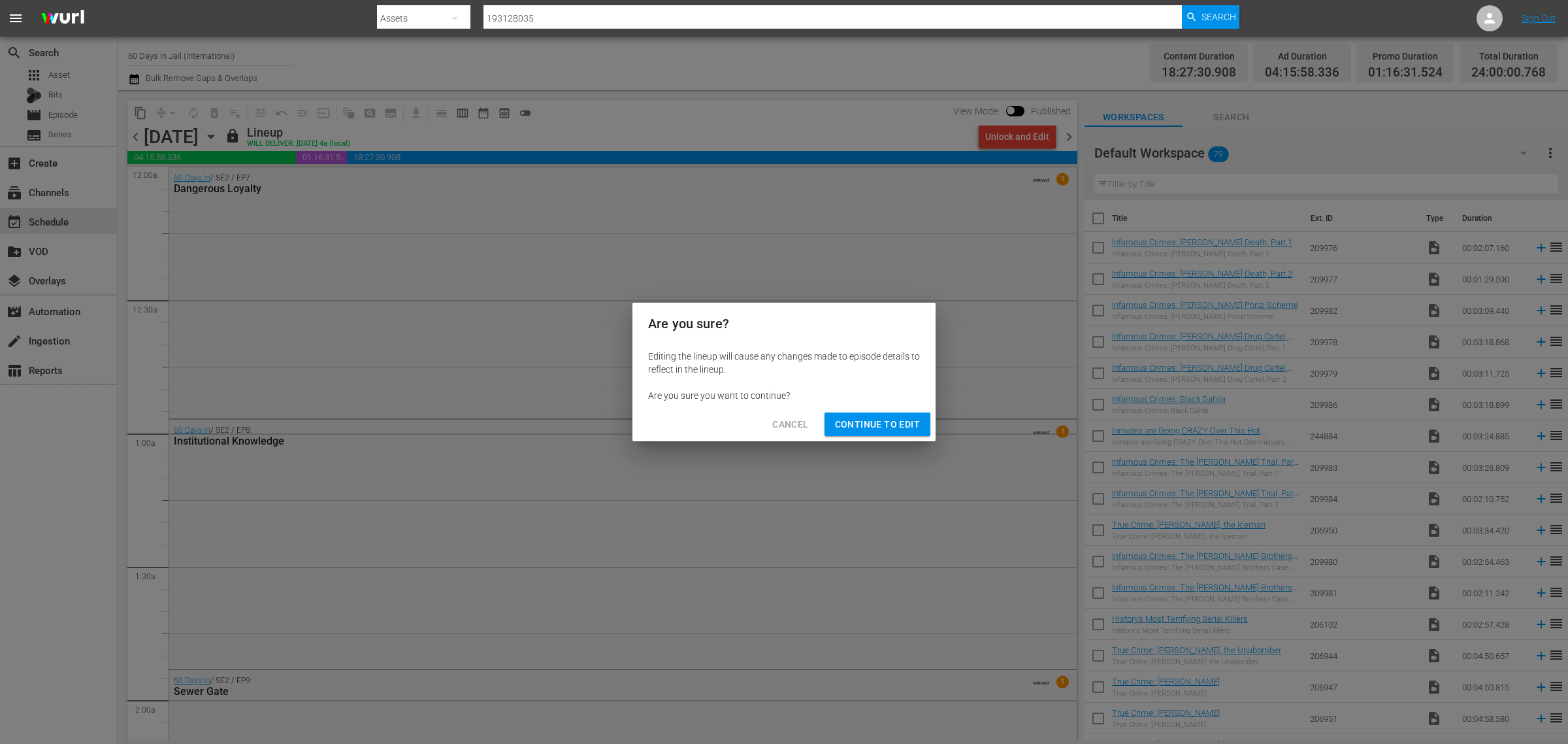
click at [870, 427] on span "Continue to Edit" at bounding box center [877, 424] width 85 height 16
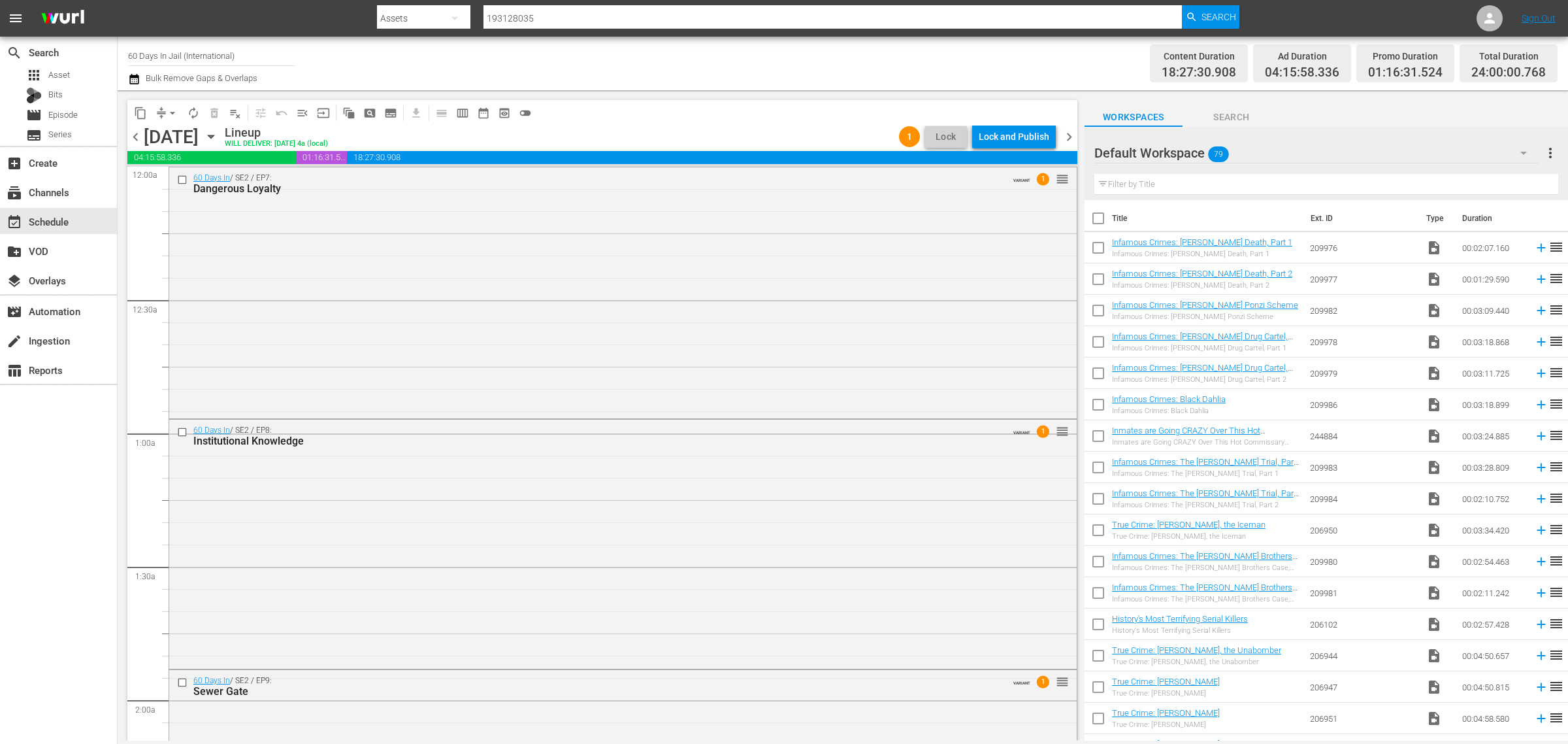
click at [1068, 137] on span "chevron_right" at bounding box center [1069, 136] width 16 height 16
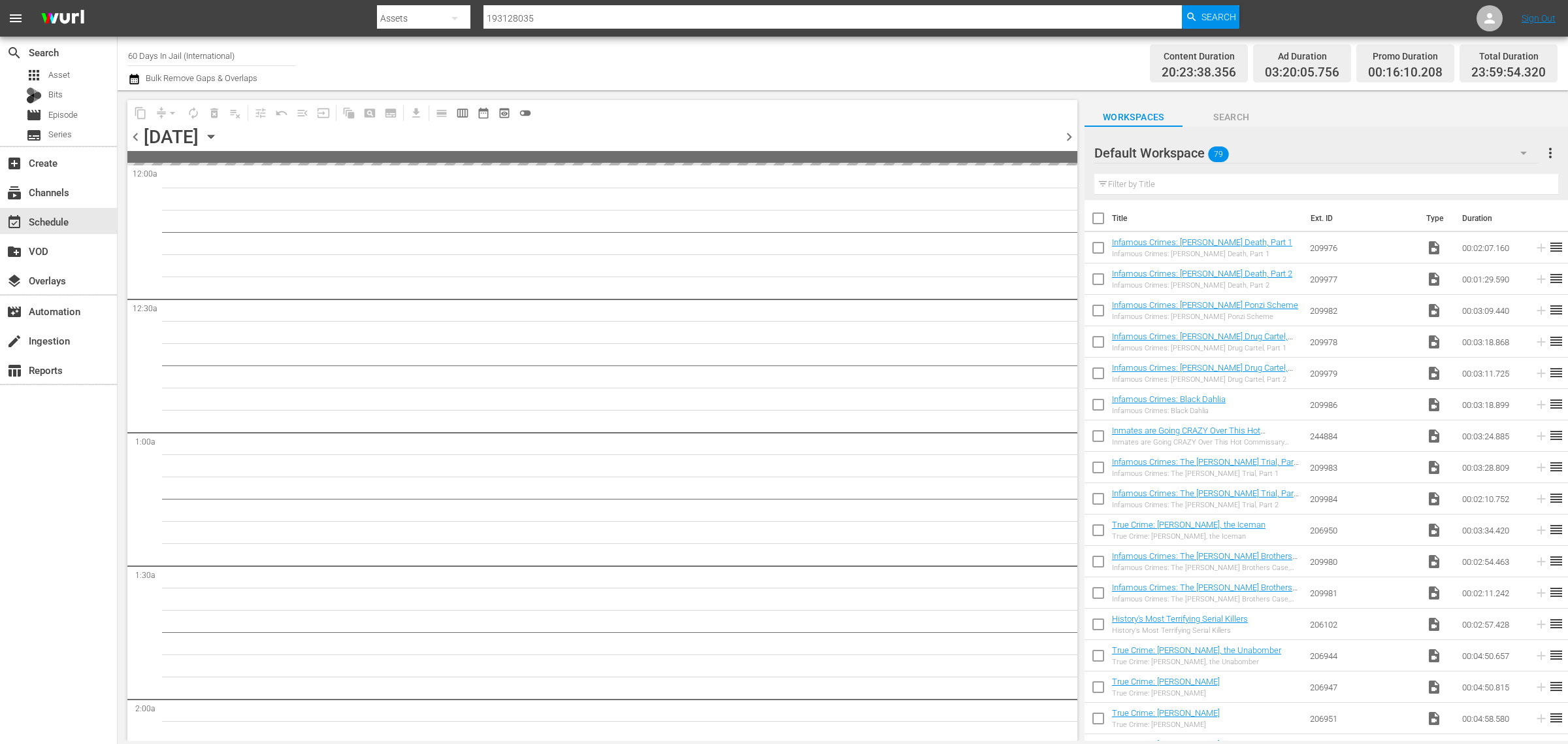
click at [807, 57] on div "Channel Title 60 Days In Jail (International) Bulk Remove Gaps & Overlaps" at bounding box center [517, 63] width 780 height 47
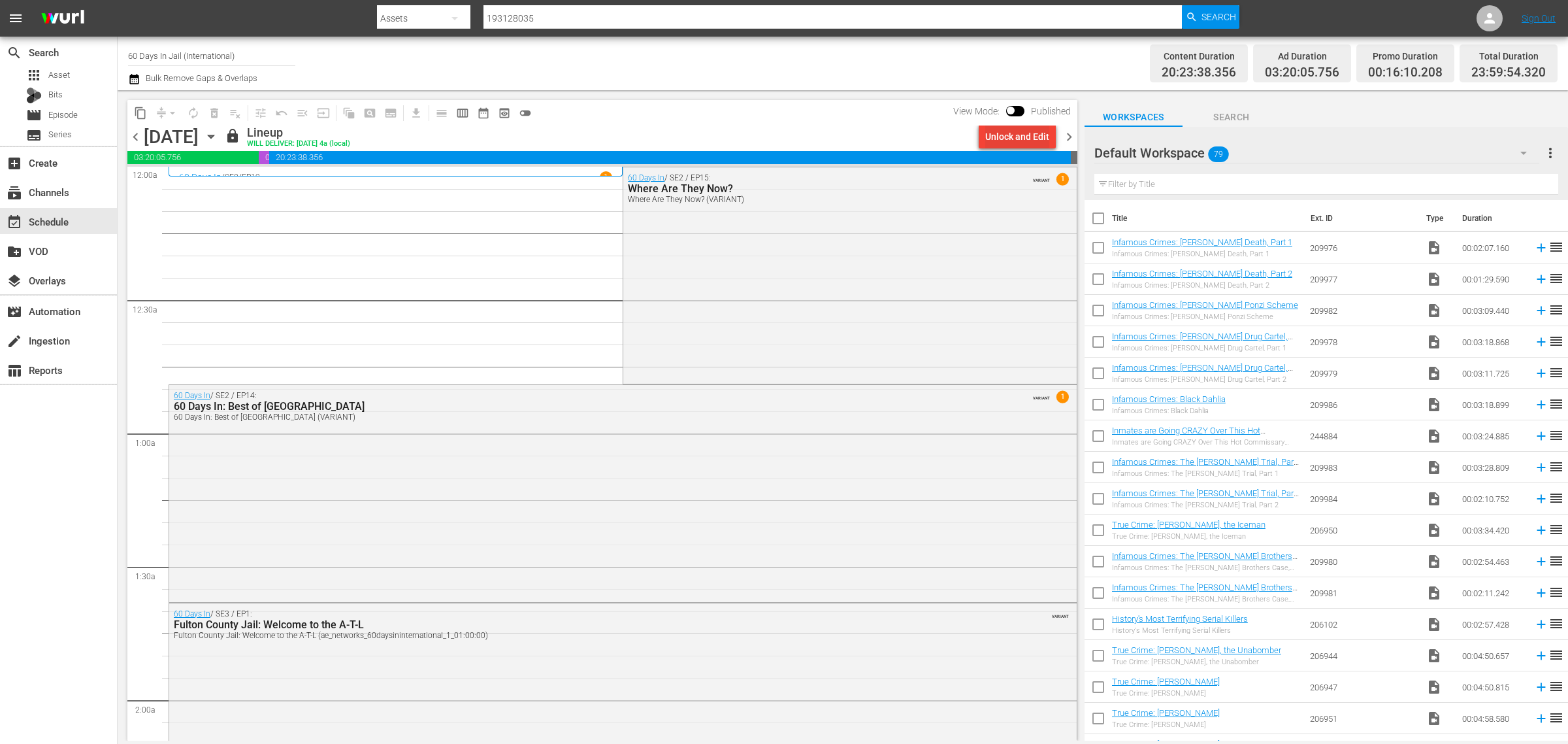
click at [1011, 137] on div "Unlock and Edit" at bounding box center [1018, 136] width 64 height 24
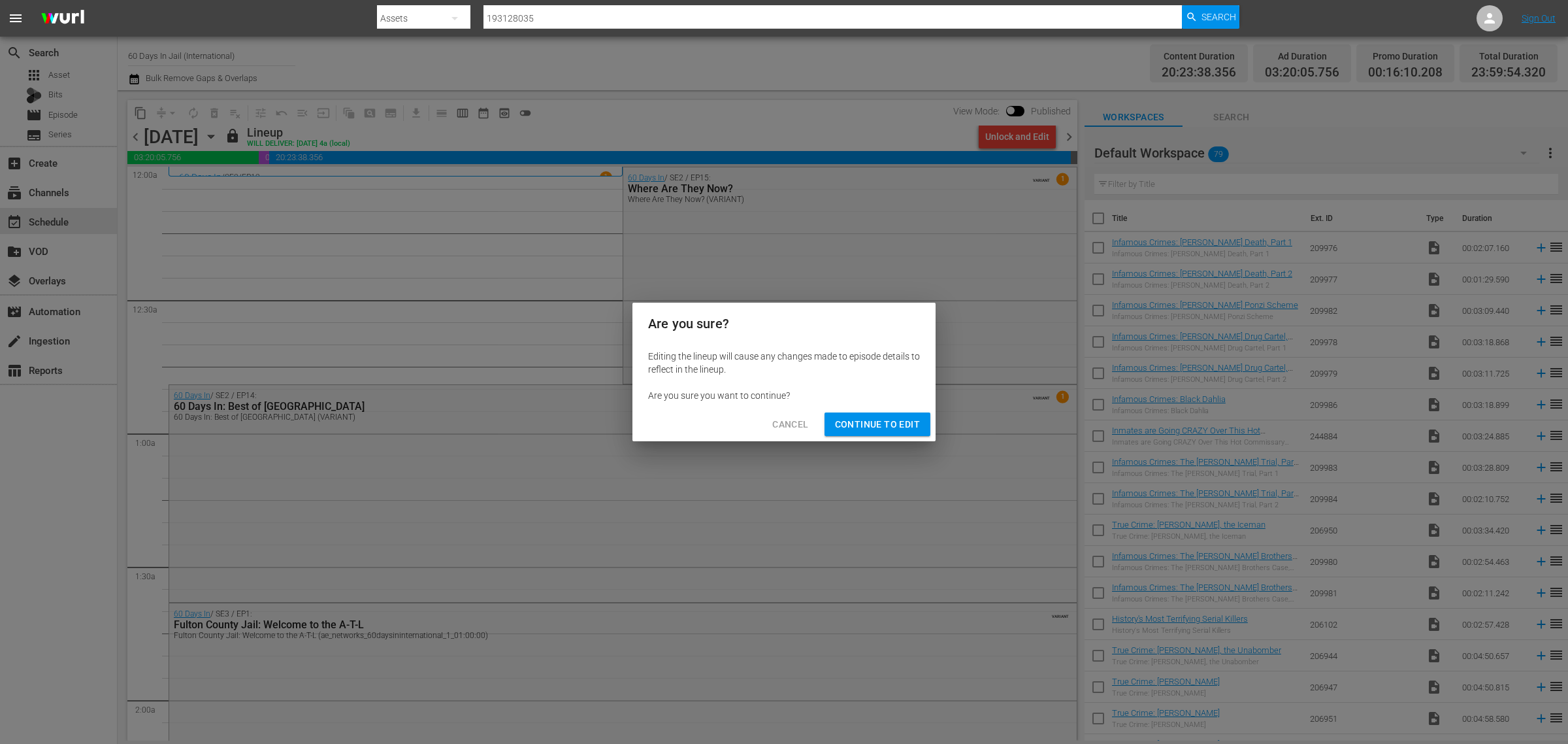
click at [882, 423] on span "Continue to Edit" at bounding box center [877, 424] width 85 height 16
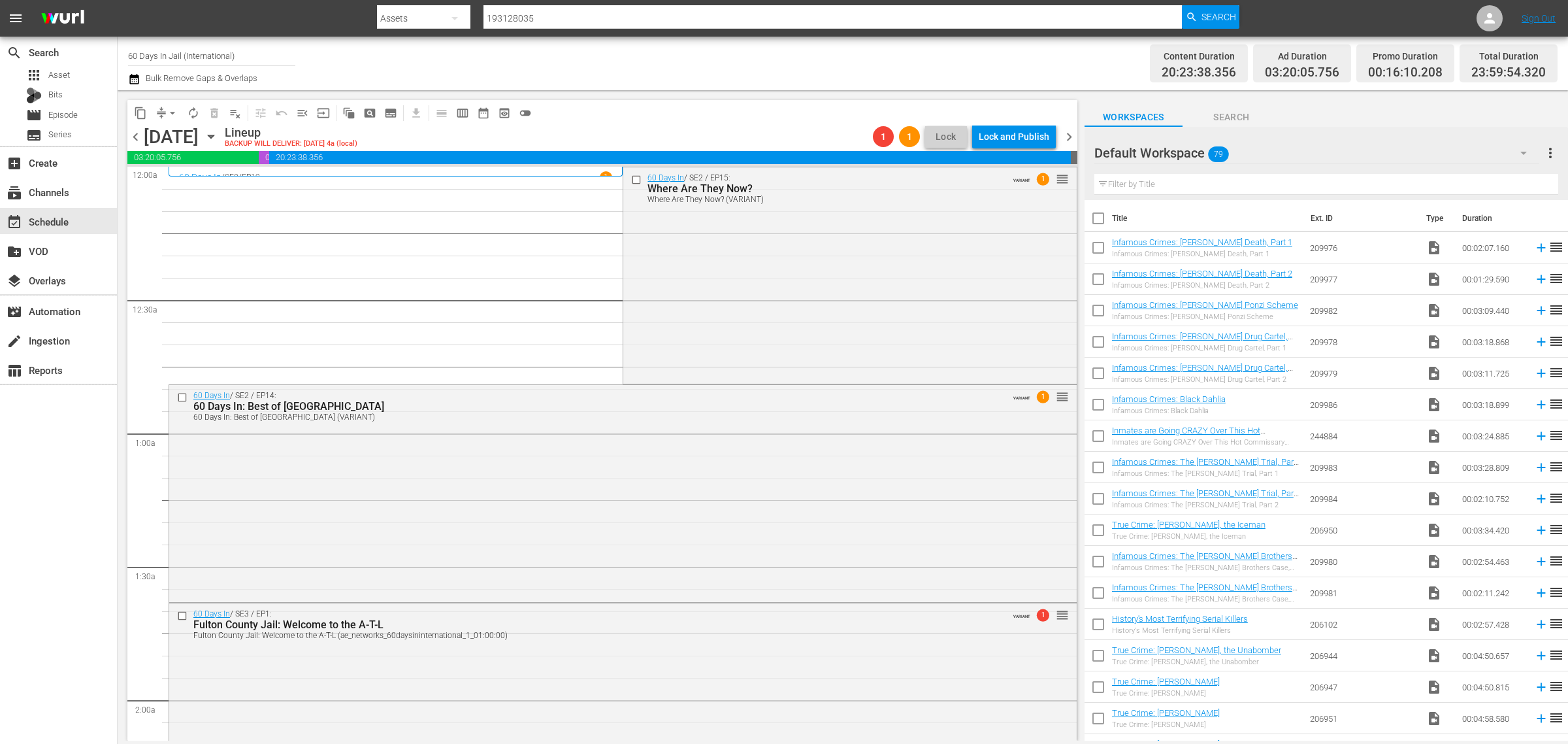
click at [1071, 141] on span "chevron_right" at bounding box center [1069, 136] width 16 height 16
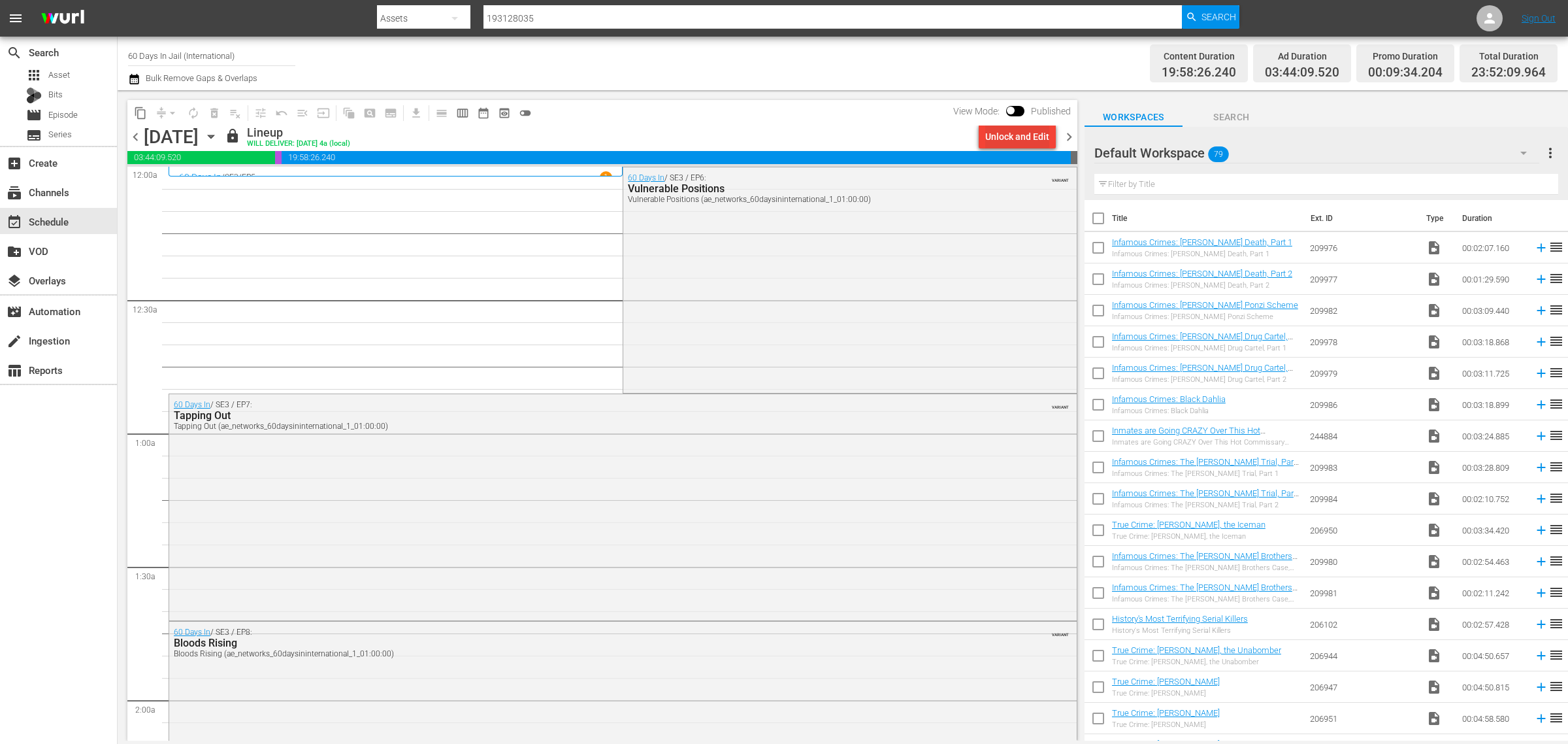
click at [1016, 131] on div "Unlock and Edit" at bounding box center [1018, 136] width 64 height 24
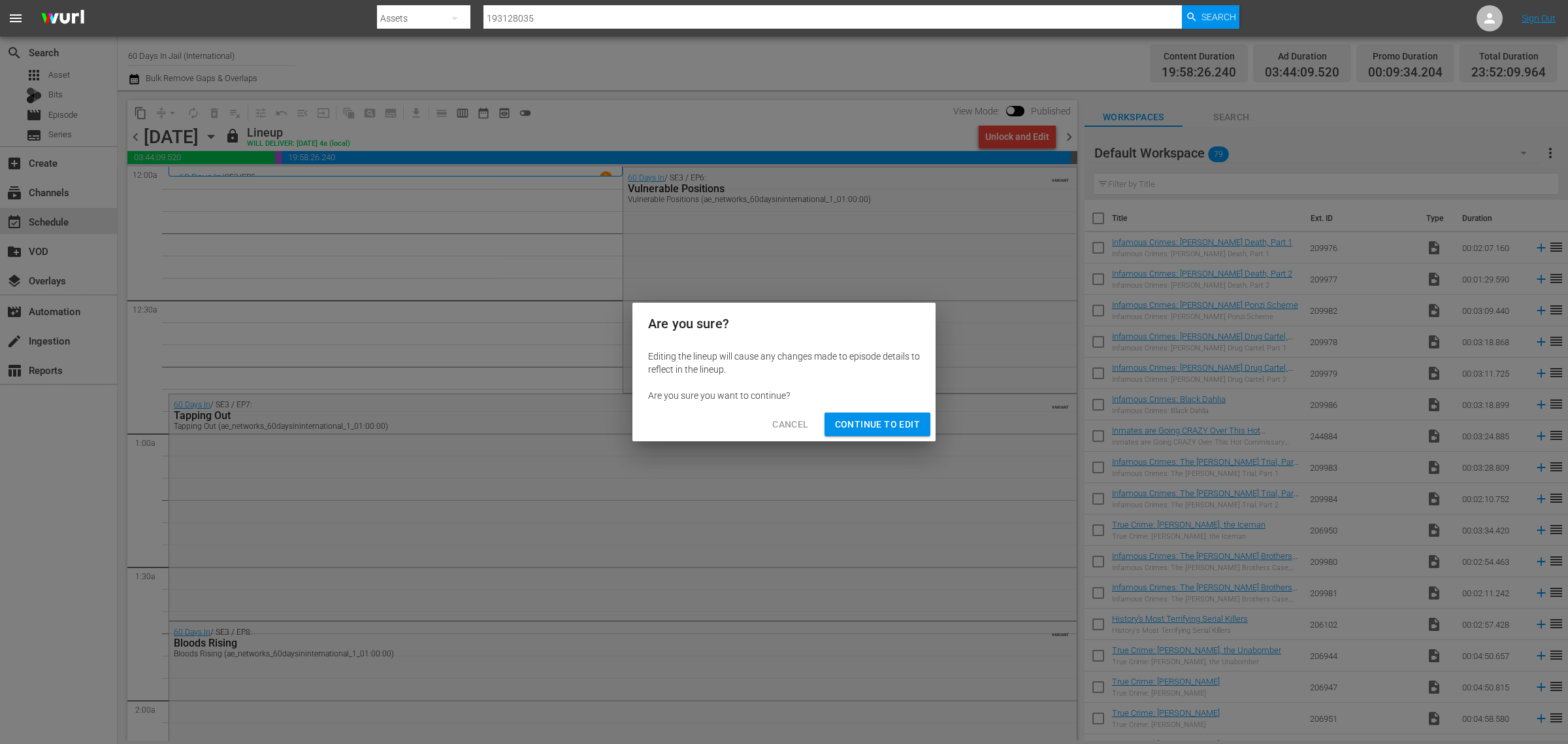
click at [890, 416] on button "Continue to Edit" at bounding box center [878, 425] width 106 height 24
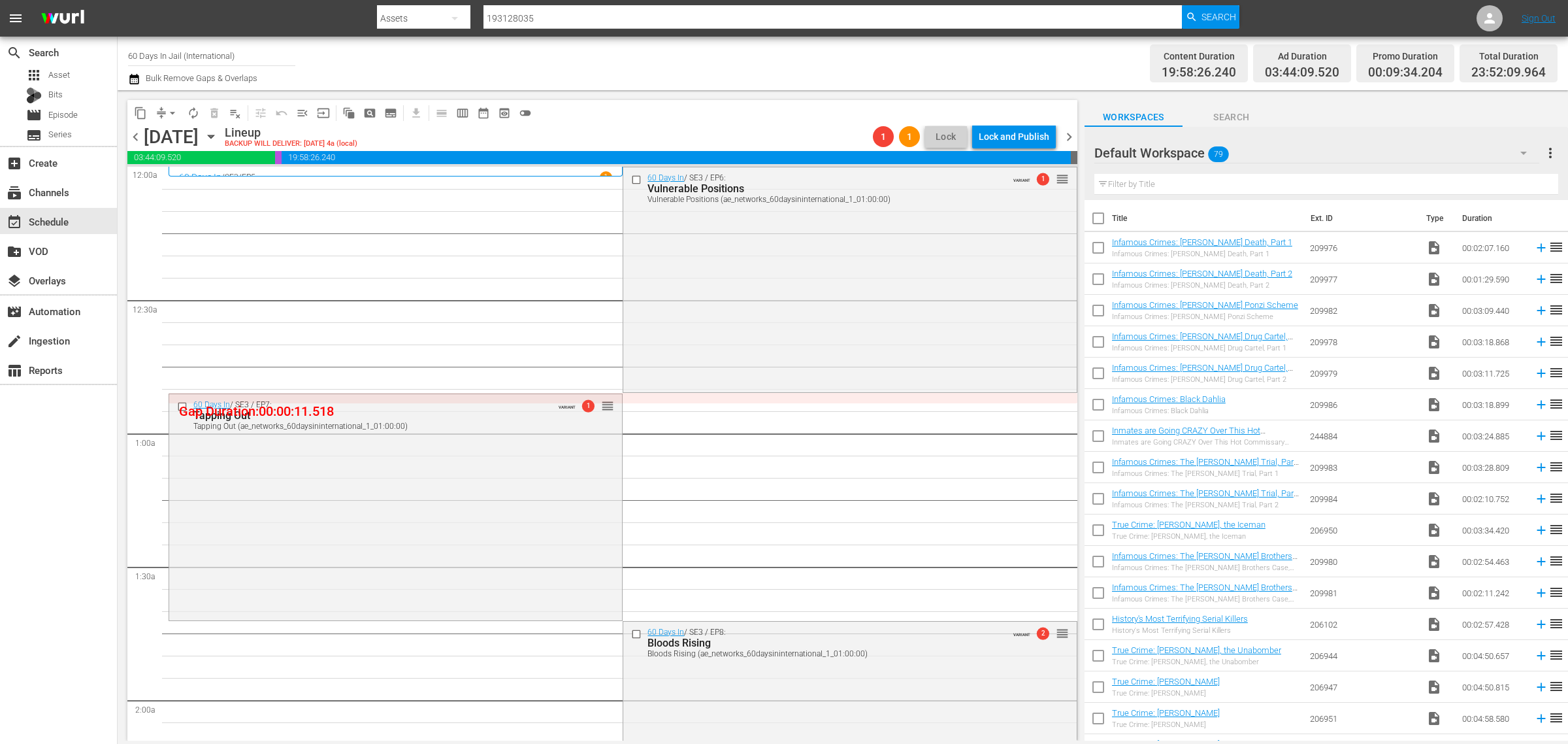
click at [1068, 137] on span "chevron_right" at bounding box center [1069, 136] width 16 height 16
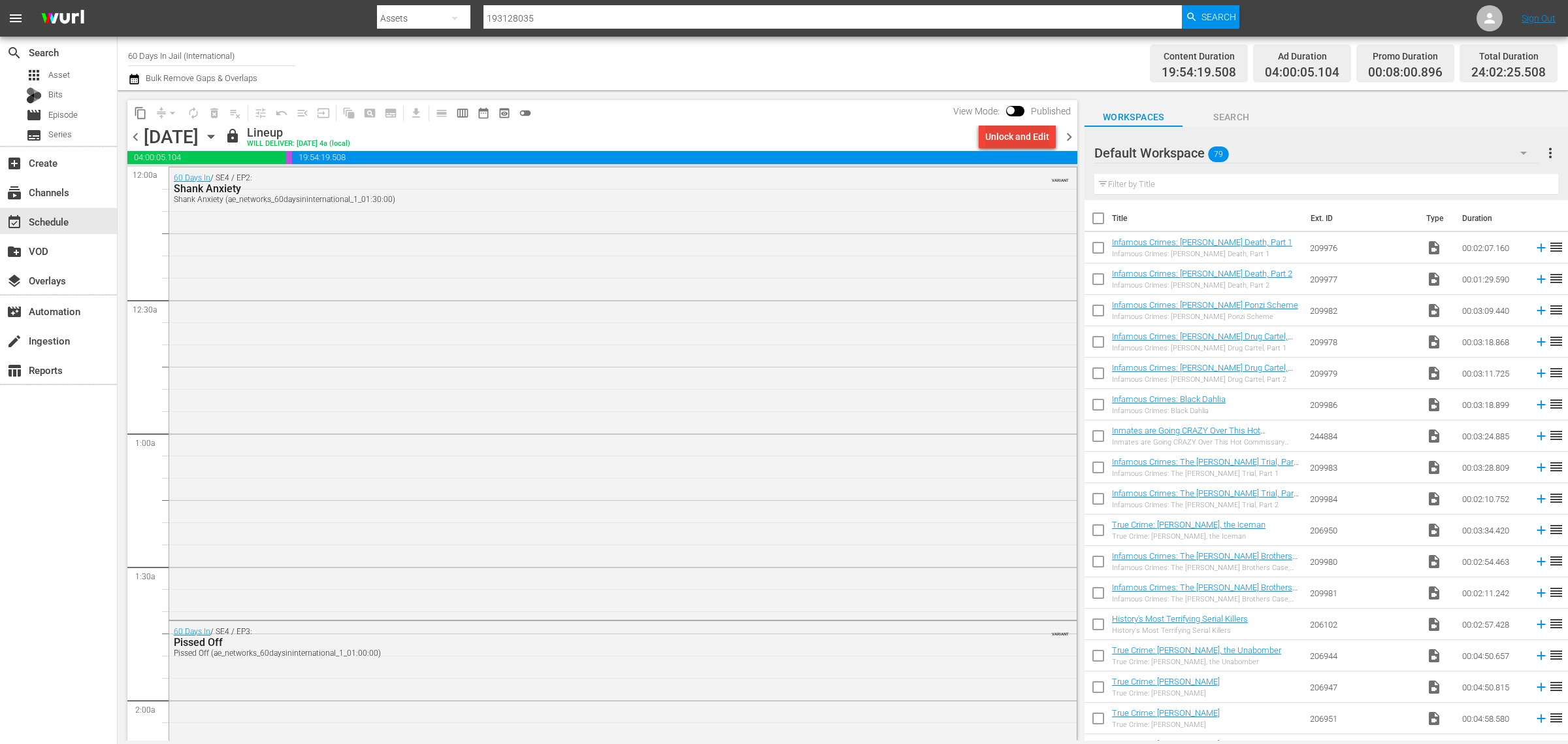
click at [1014, 128] on div "Unlock and Edit" at bounding box center [1018, 136] width 64 height 24
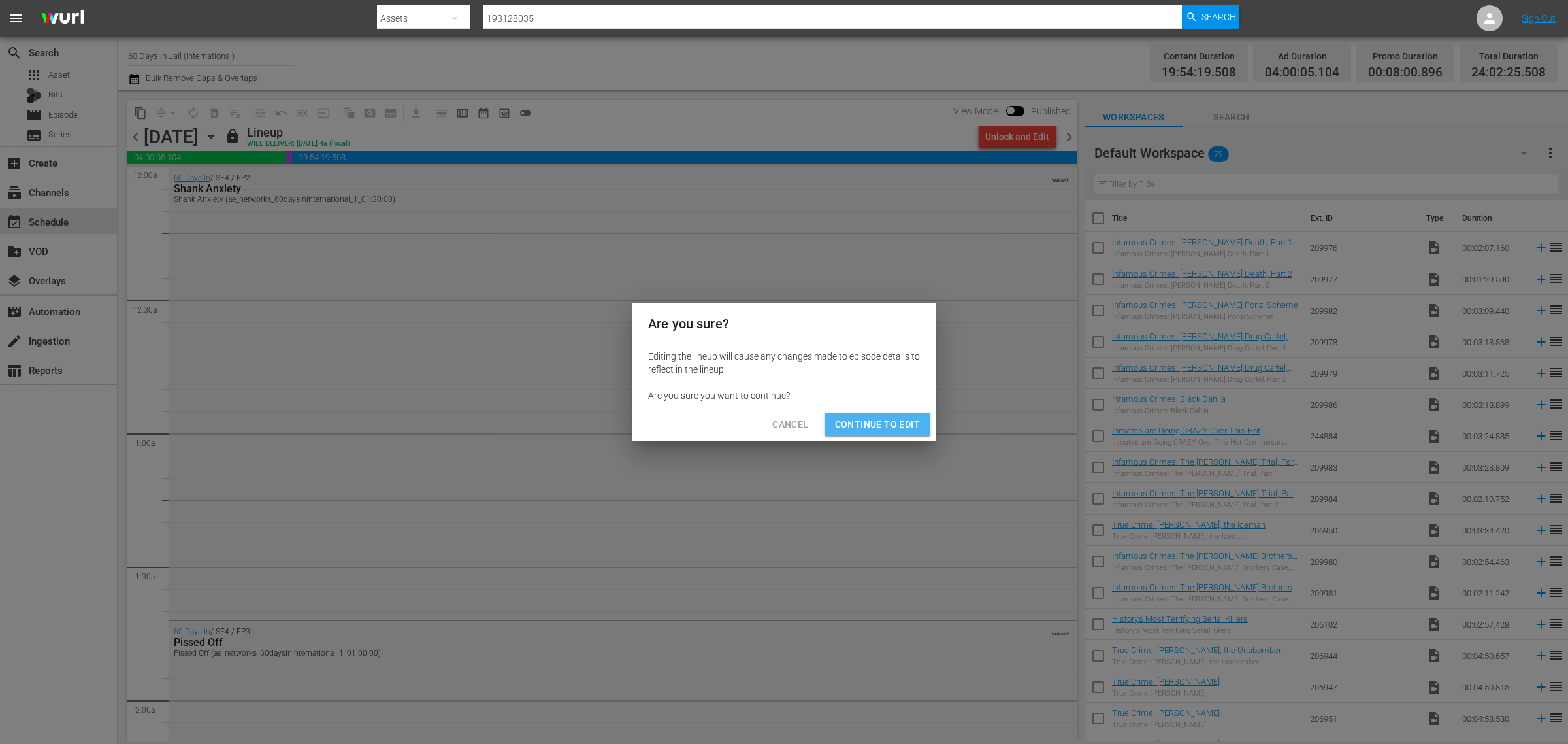
click at [897, 419] on span "Continue to Edit" at bounding box center [877, 424] width 85 height 16
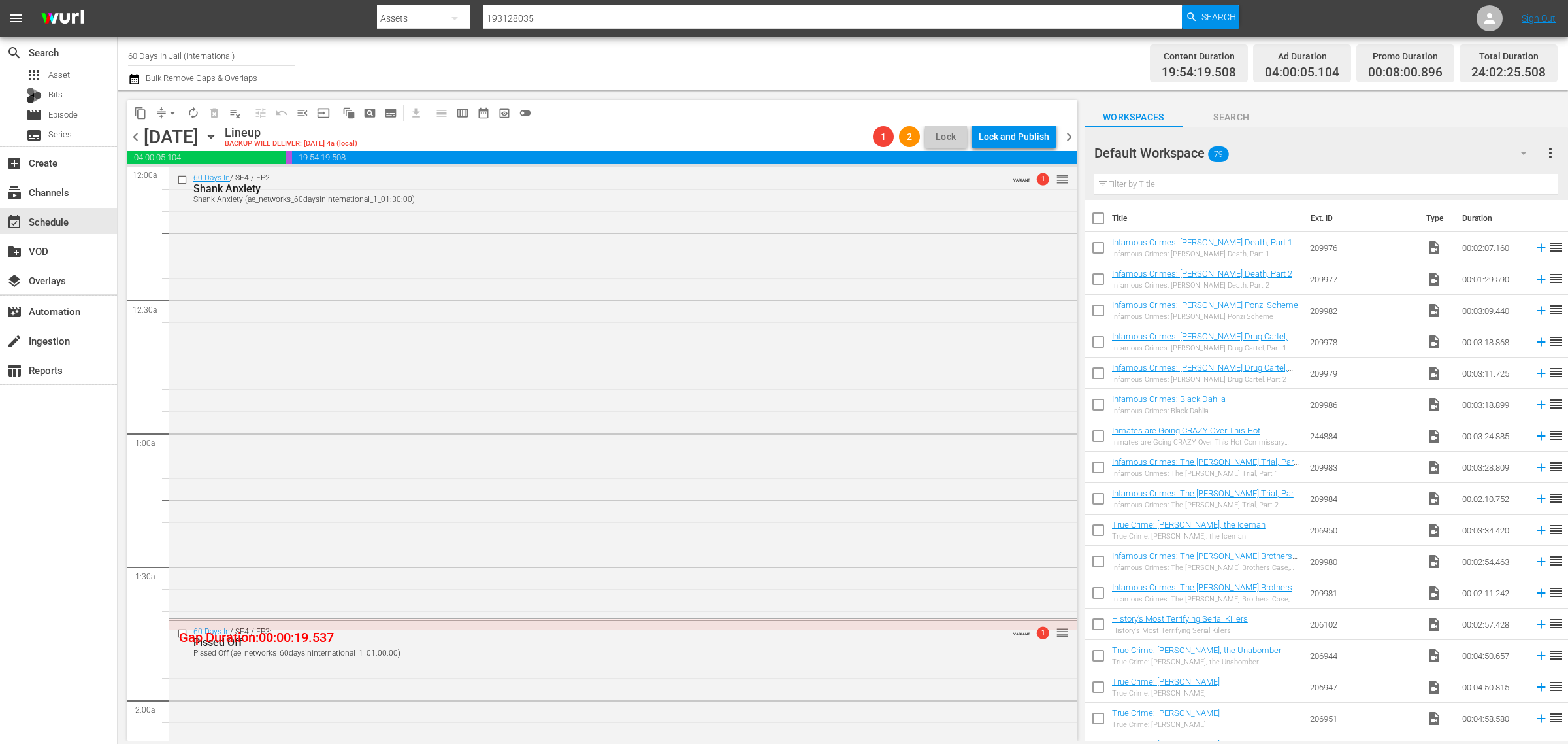
click at [1072, 138] on span "chevron_right" at bounding box center [1069, 136] width 16 height 16
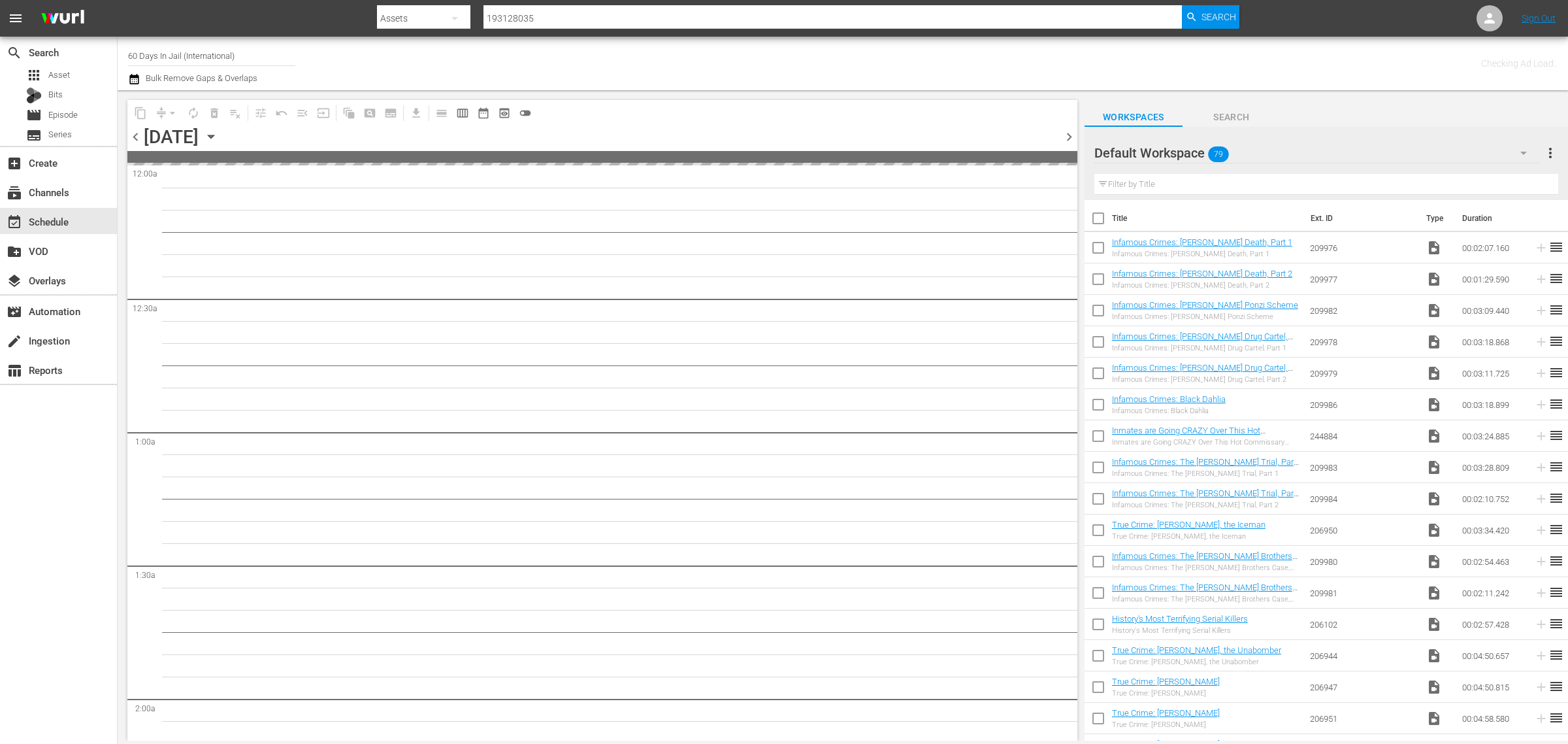
click at [952, 56] on div "Checking Ad Load.." at bounding box center [1233, 63] width 650 height 47
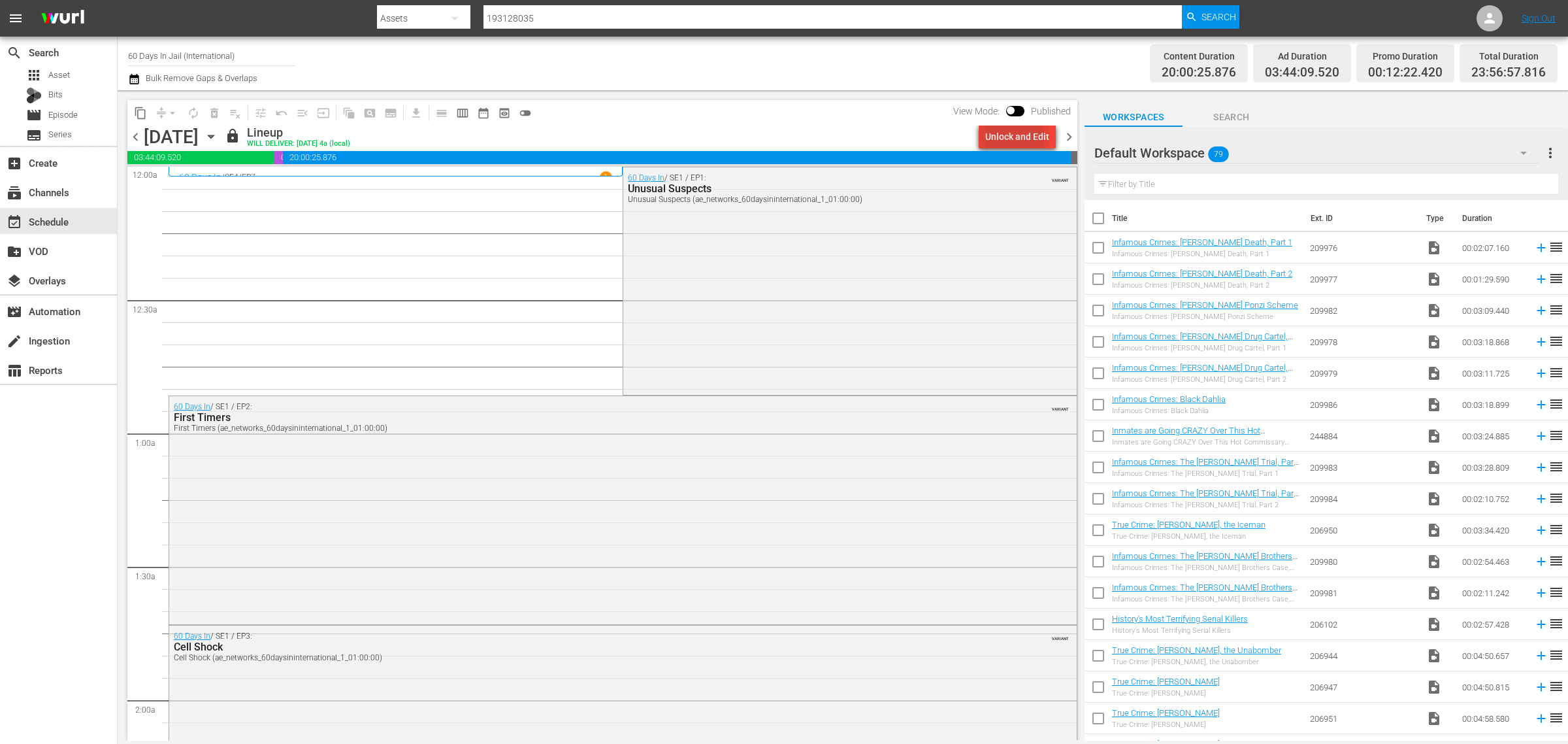
click at [1005, 139] on div "Unlock and Edit" at bounding box center [1018, 136] width 64 height 24
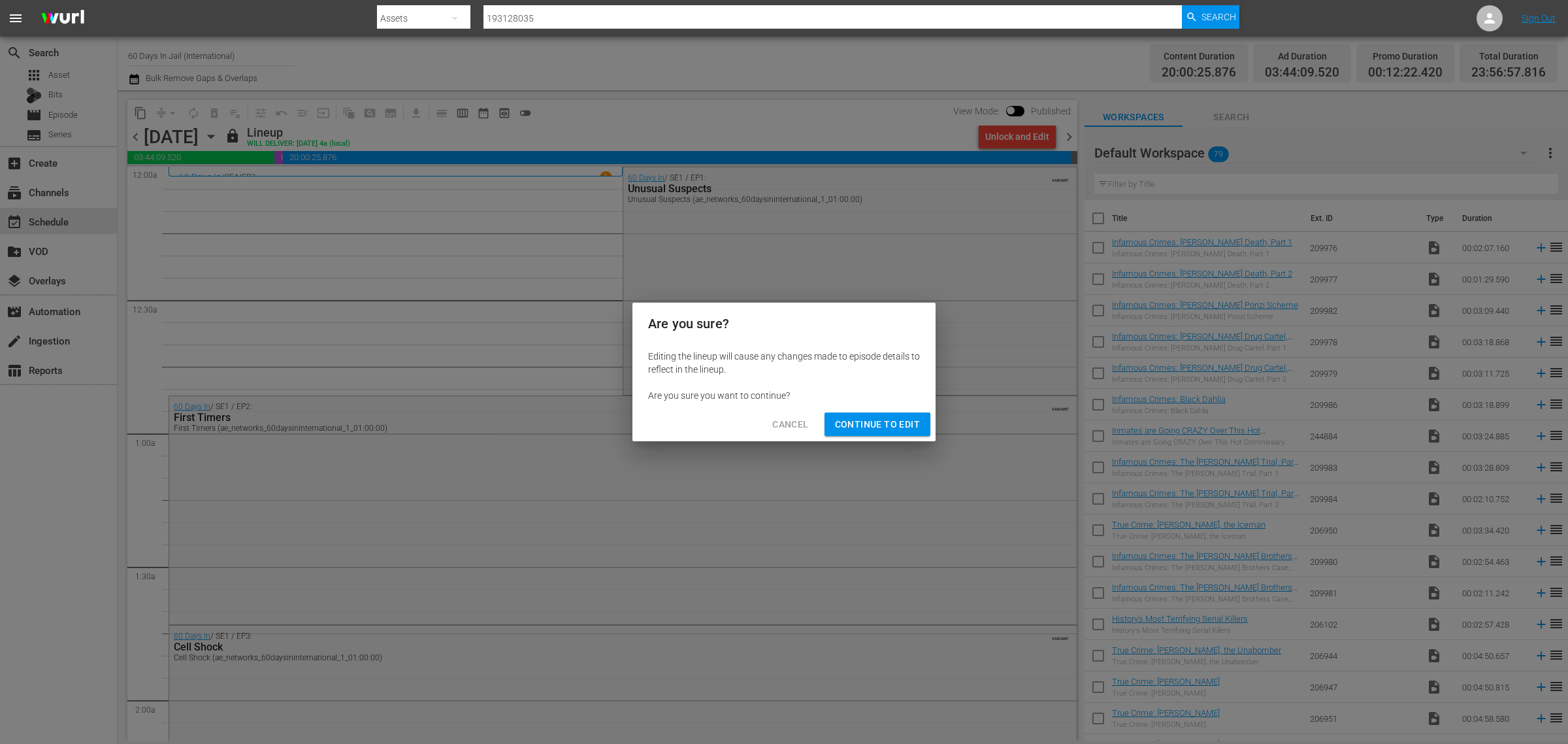
click at [905, 420] on span "Continue to Edit" at bounding box center [877, 424] width 85 height 16
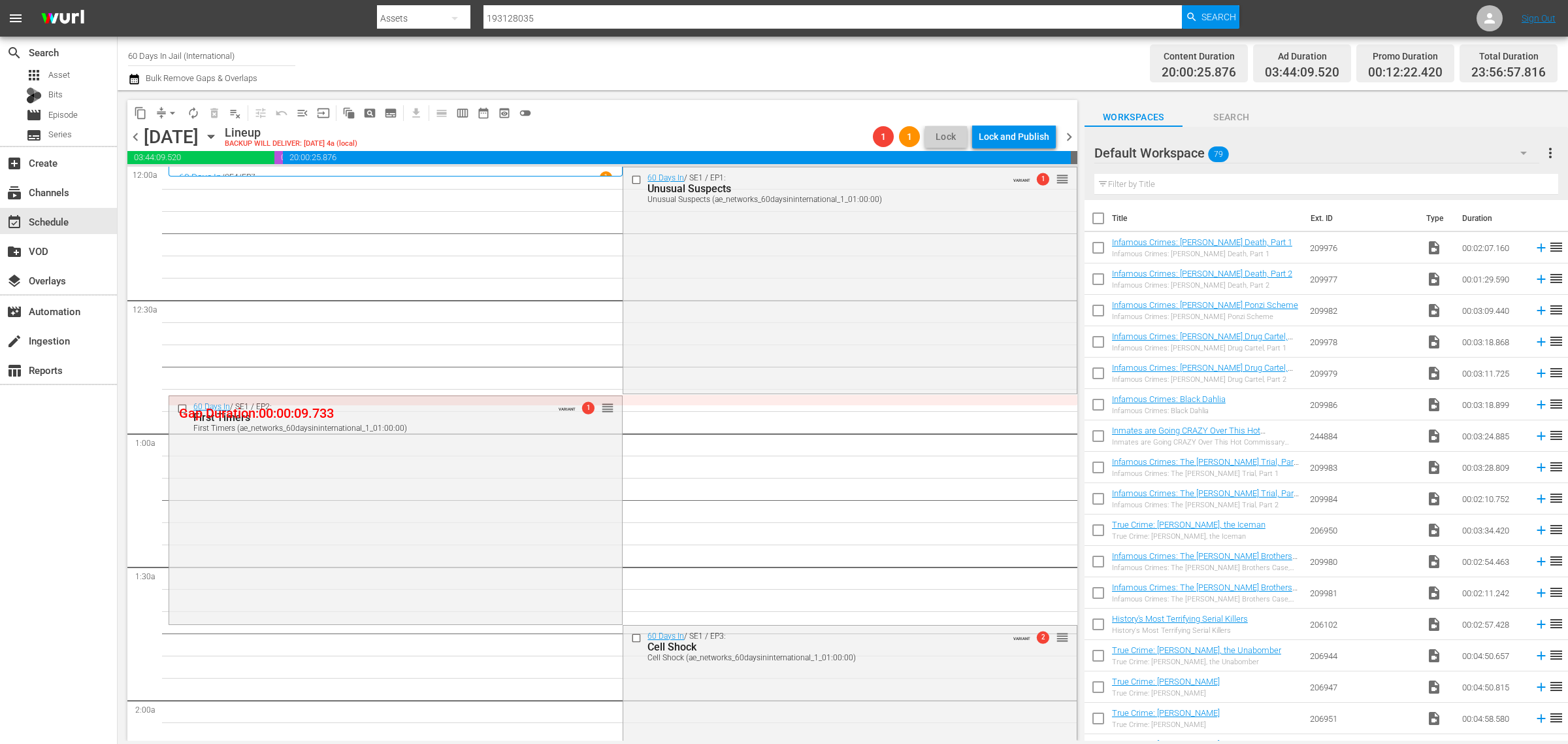
click at [929, 50] on div "Content Duration 20:00:25.876 Ad Duration 03:44:09.520 Promo Duration 00:12:22.…" at bounding box center [1233, 63] width 650 height 47
click at [233, 109] on span "playlist_remove_outlined" at bounding box center [235, 113] width 13 height 13
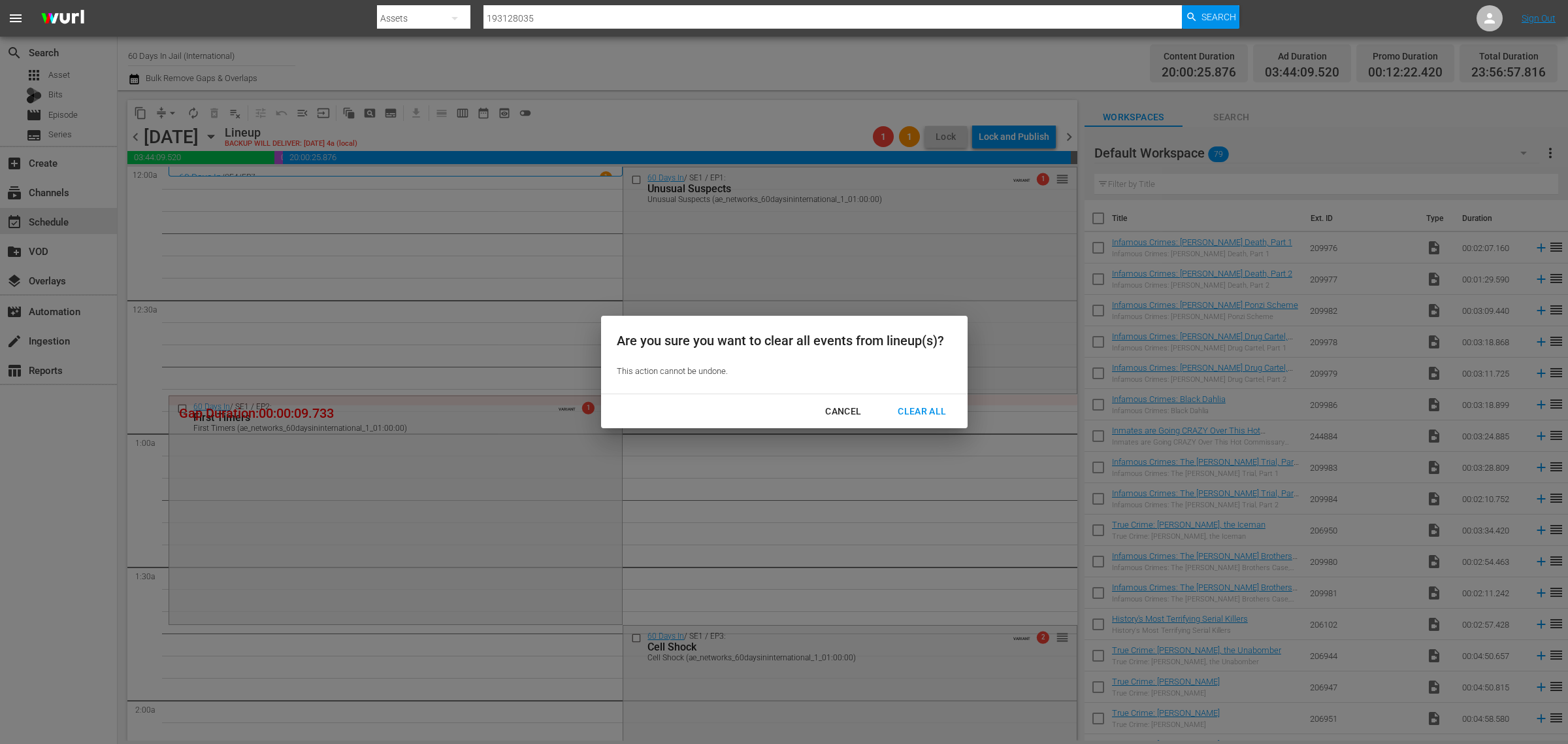
click at [929, 405] on div "Clear All" at bounding box center [922, 411] width 70 height 16
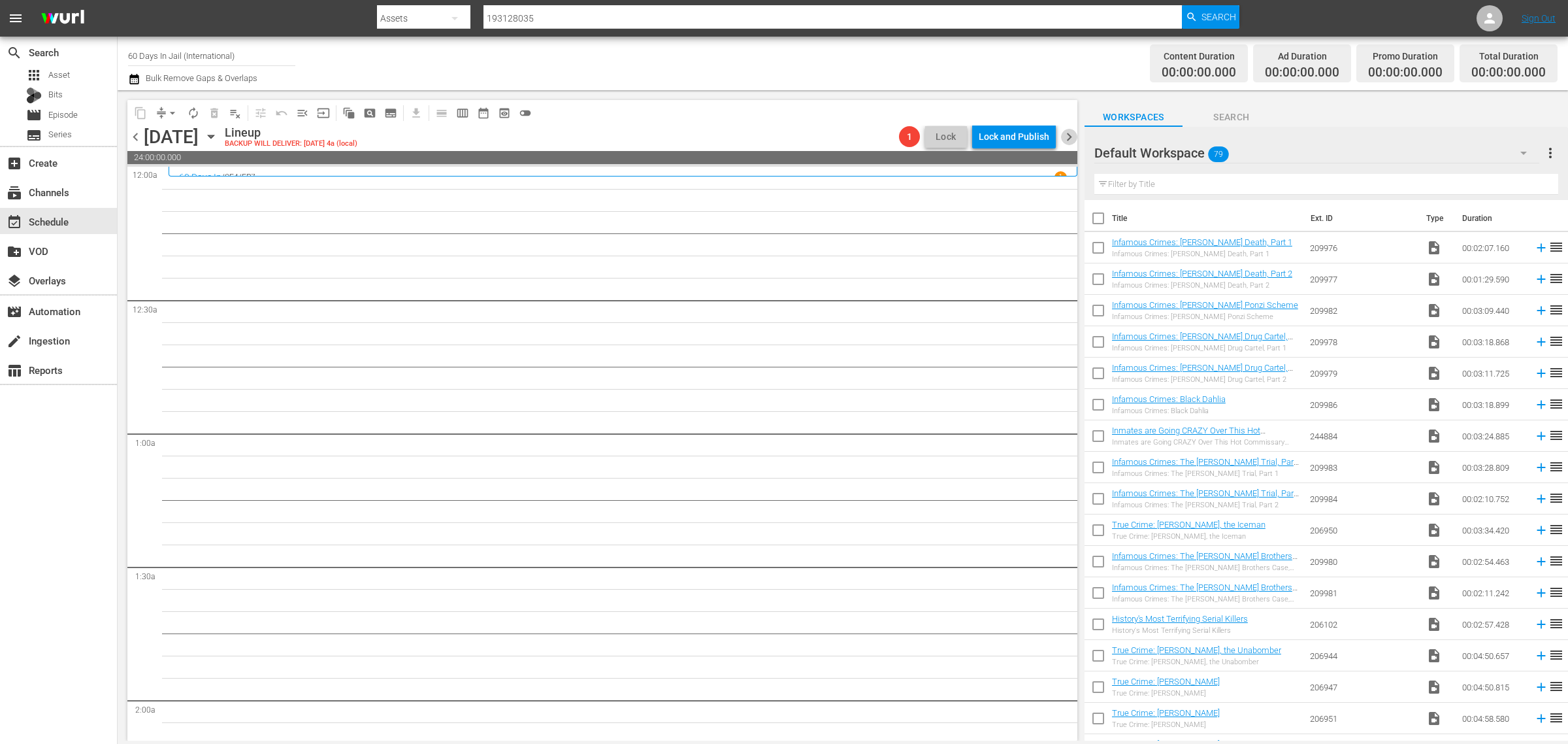
click at [1071, 135] on span "chevron_right" at bounding box center [1069, 136] width 16 height 16
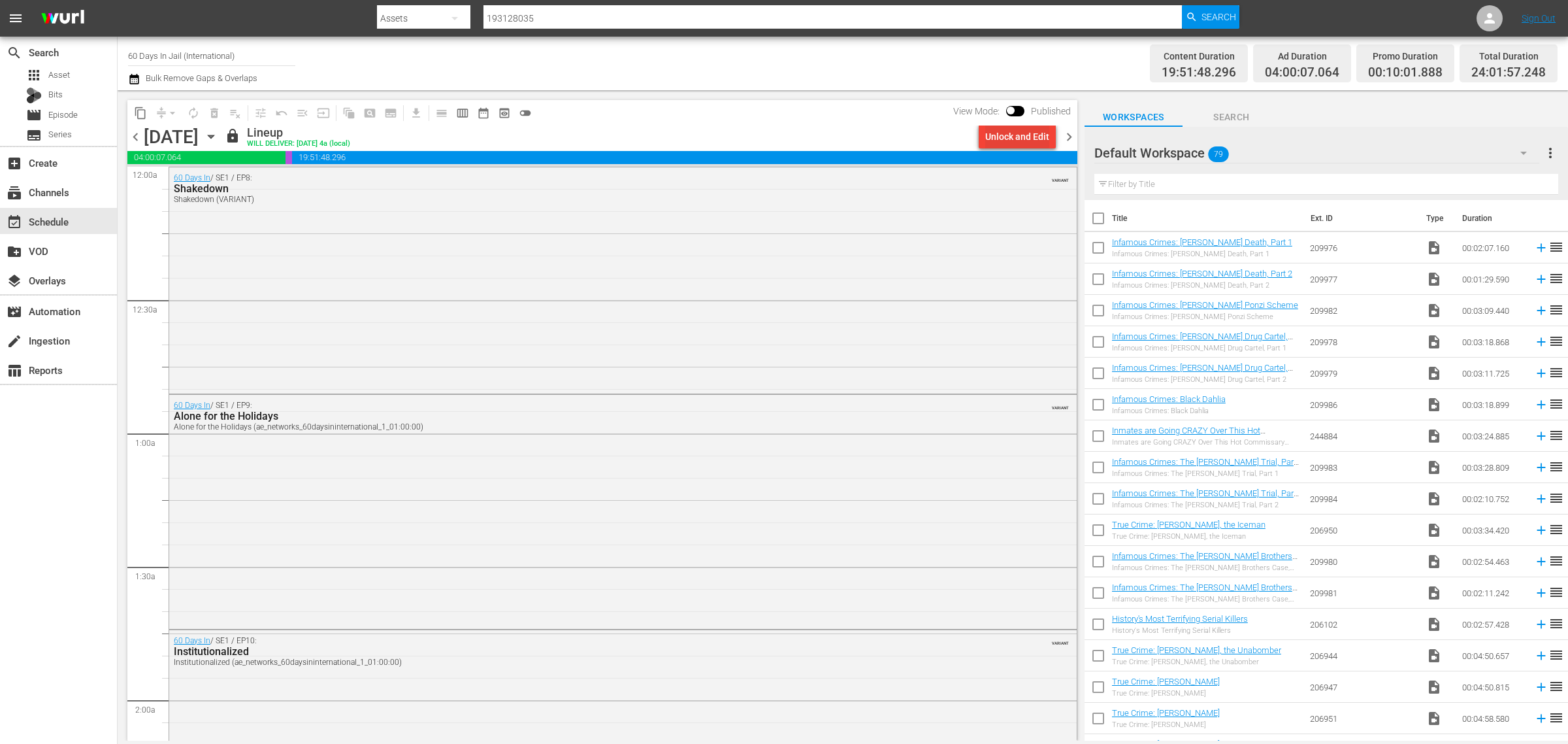
click at [1031, 135] on div "Unlock and Edit" at bounding box center [1018, 136] width 64 height 24
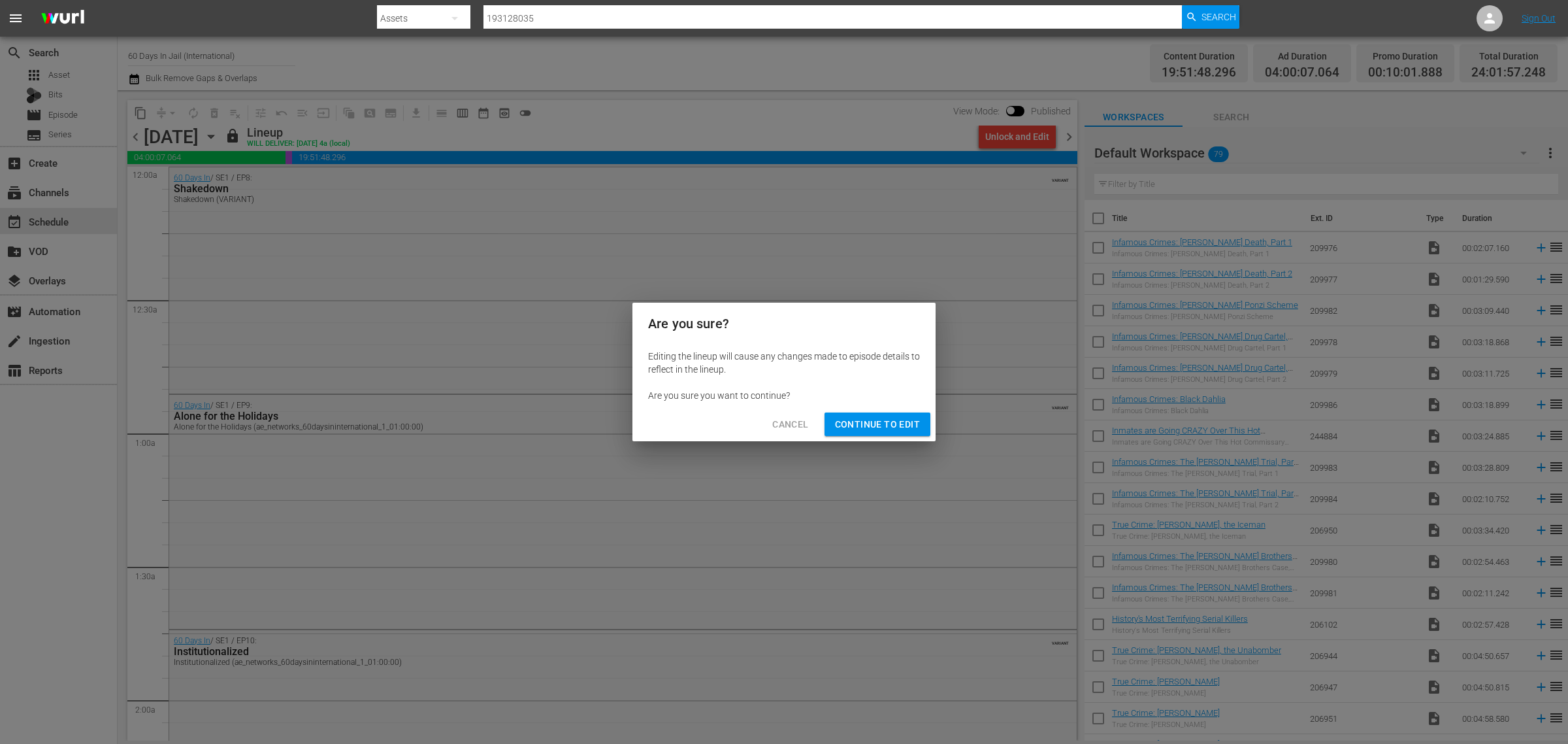
click at [901, 423] on span "Continue to Edit" at bounding box center [877, 424] width 85 height 16
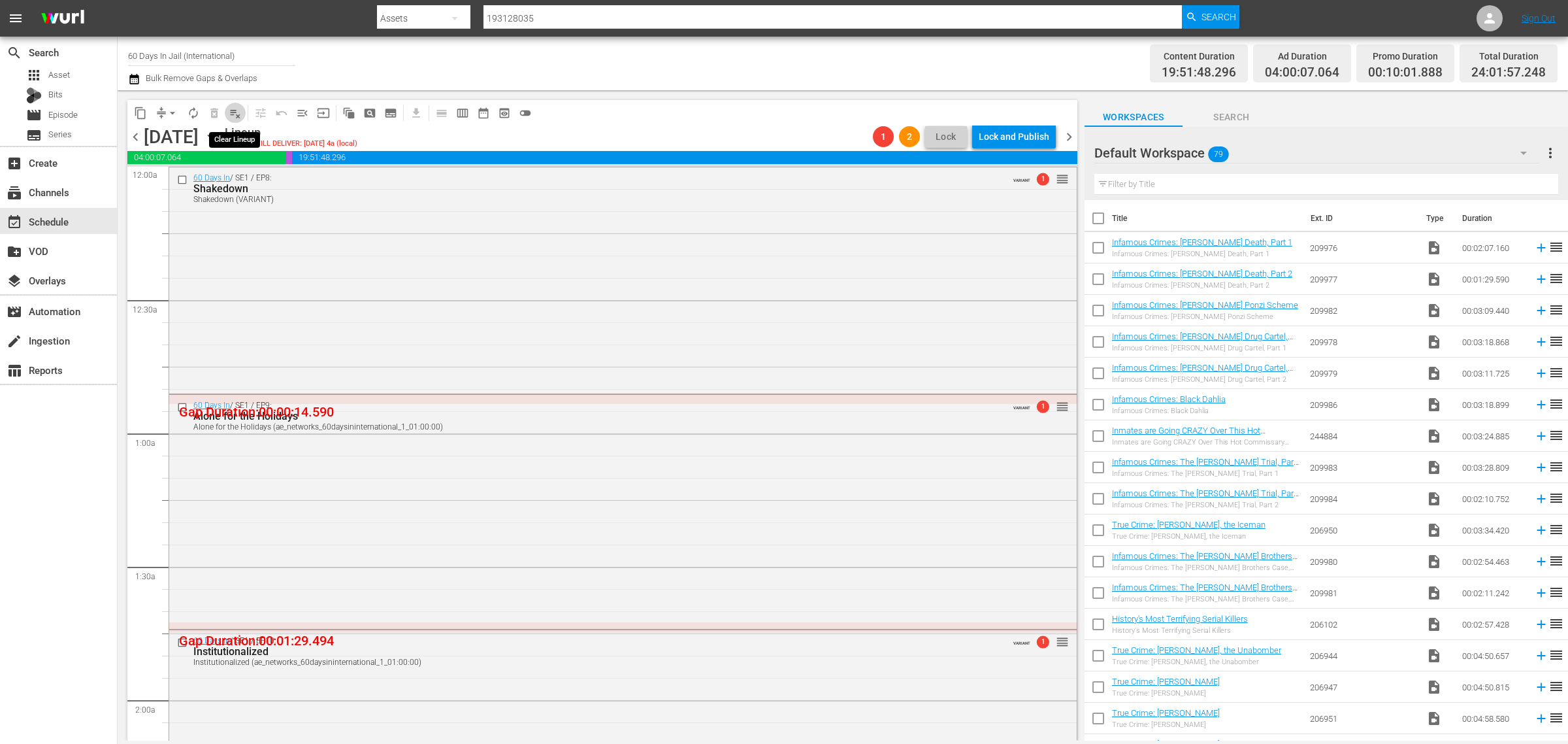
click at [234, 109] on span "playlist_remove_outlined" at bounding box center [235, 113] width 13 height 13
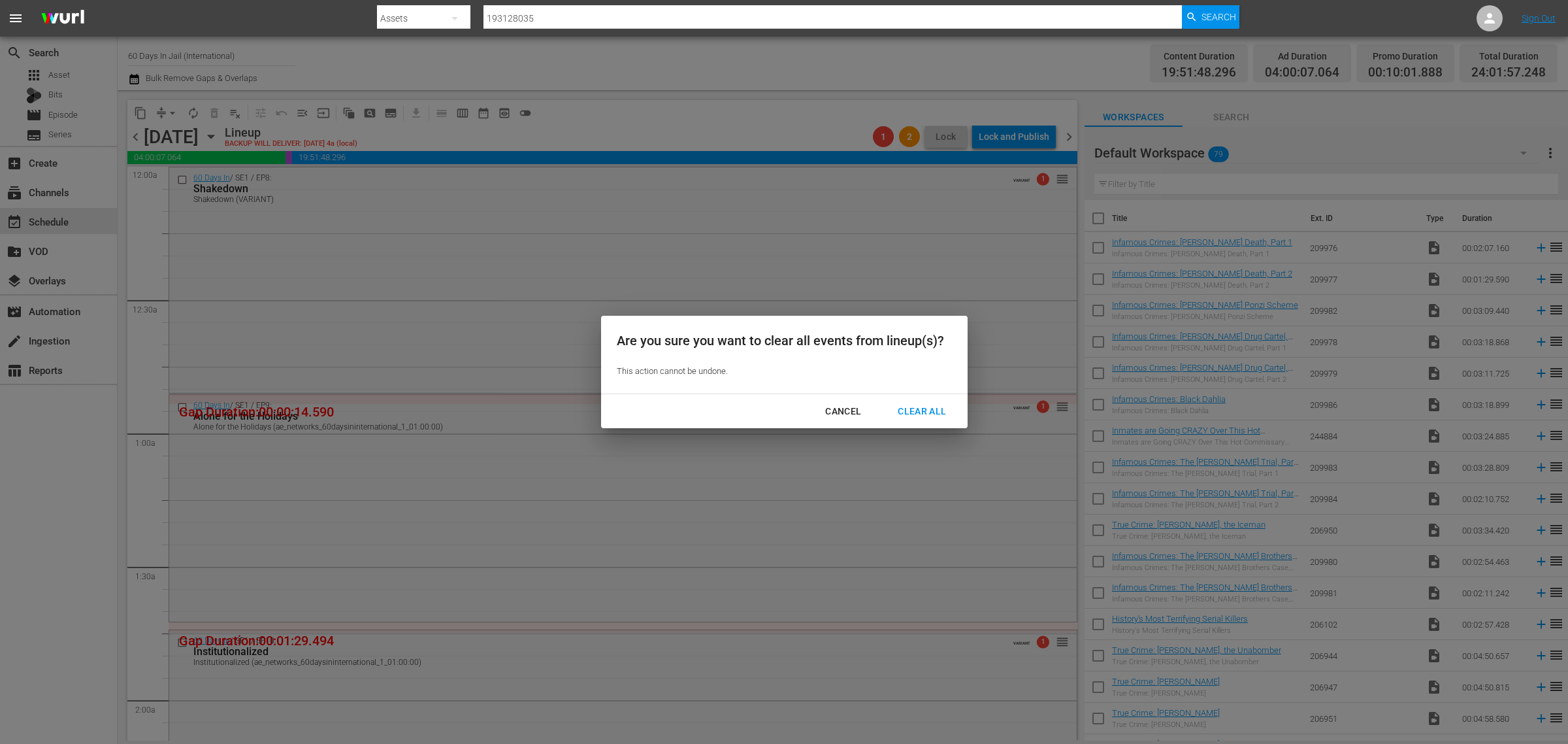
click at [917, 410] on div "Clear All" at bounding box center [922, 411] width 70 height 16
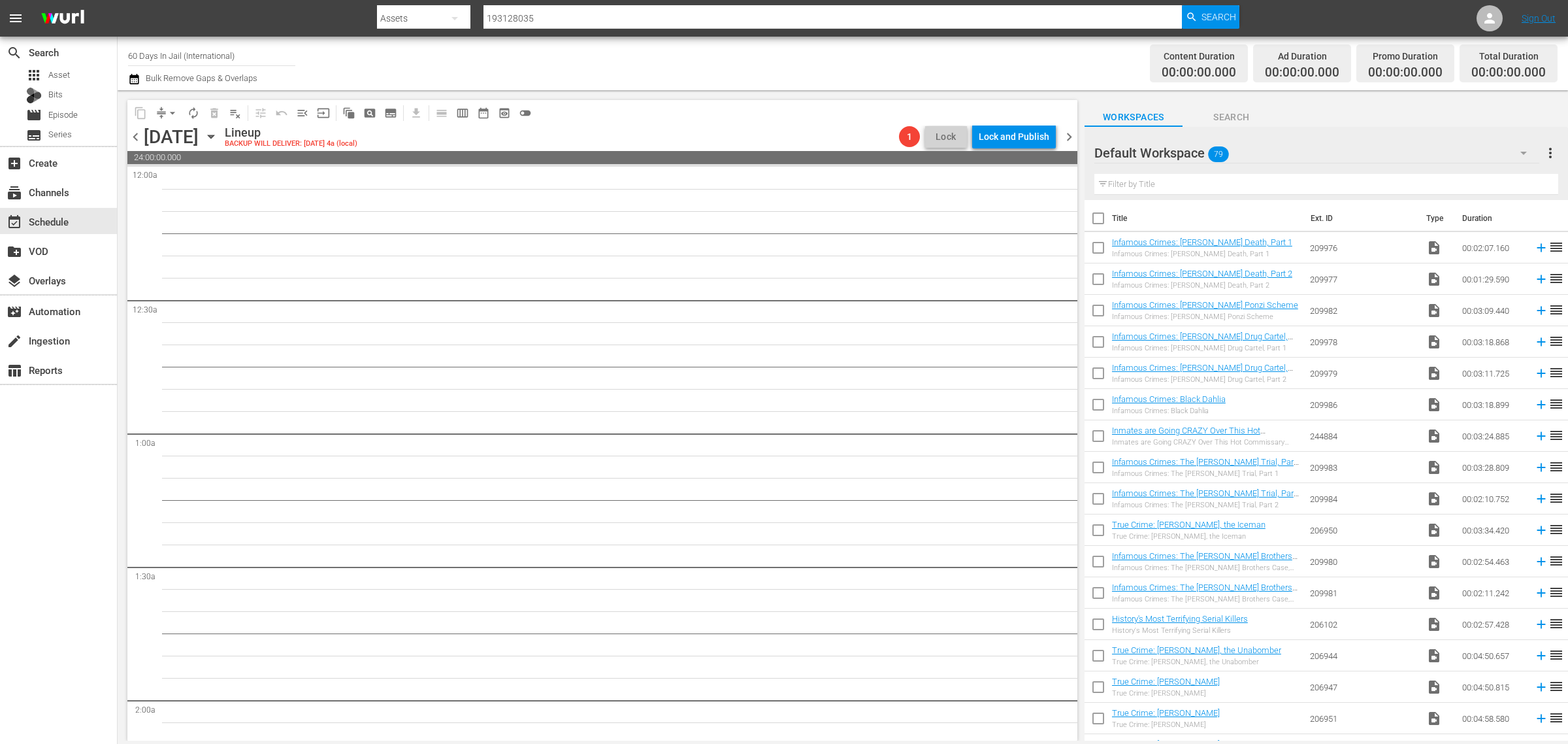
click at [1070, 132] on span "chevron_right" at bounding box center [1069, 136] width 16 height 16
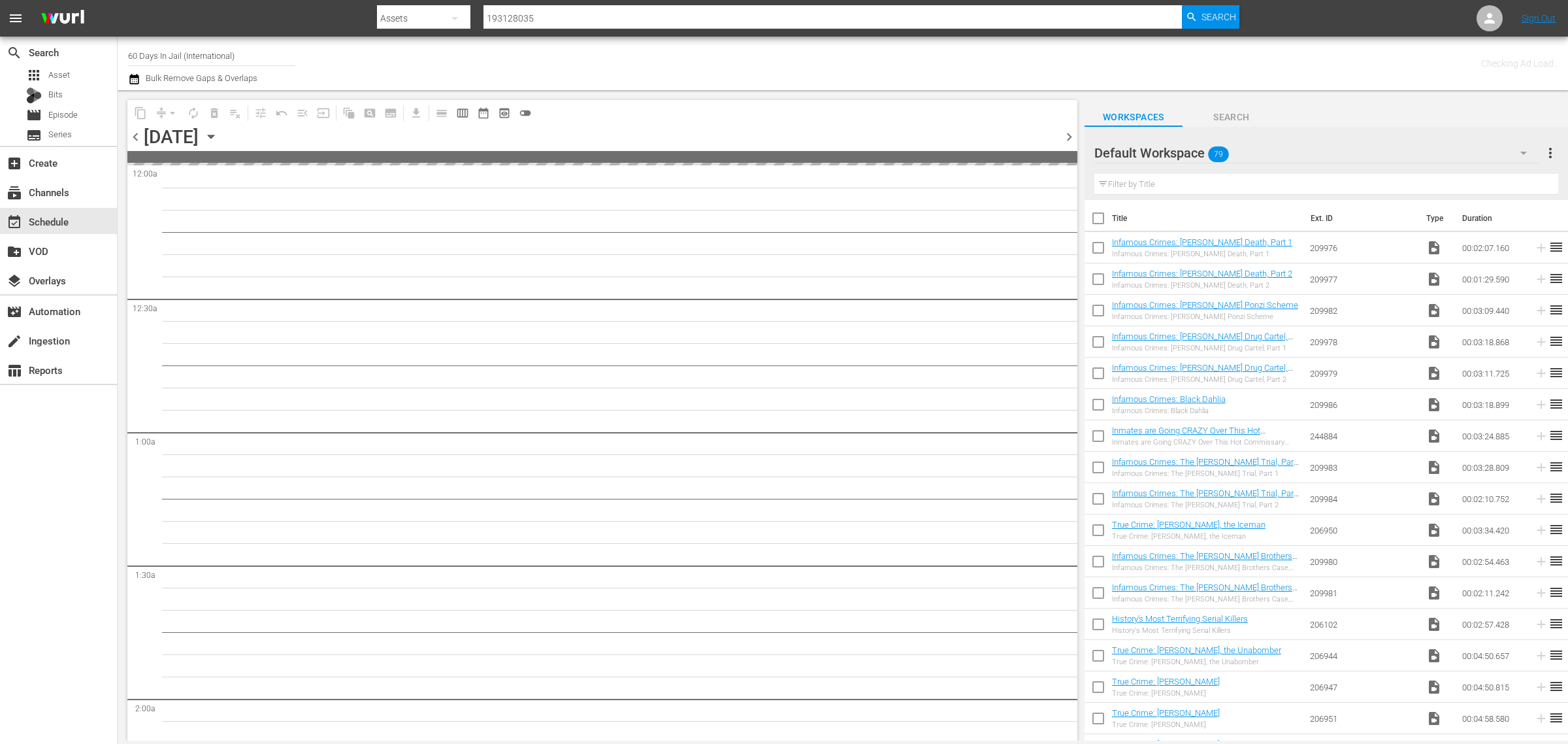
click at [771, 60] on div "Channel Title 60 Days In Jail (International) Bulk Remove Gaps & Overlaps" at bounding box center [517, 63] width 780 height 47
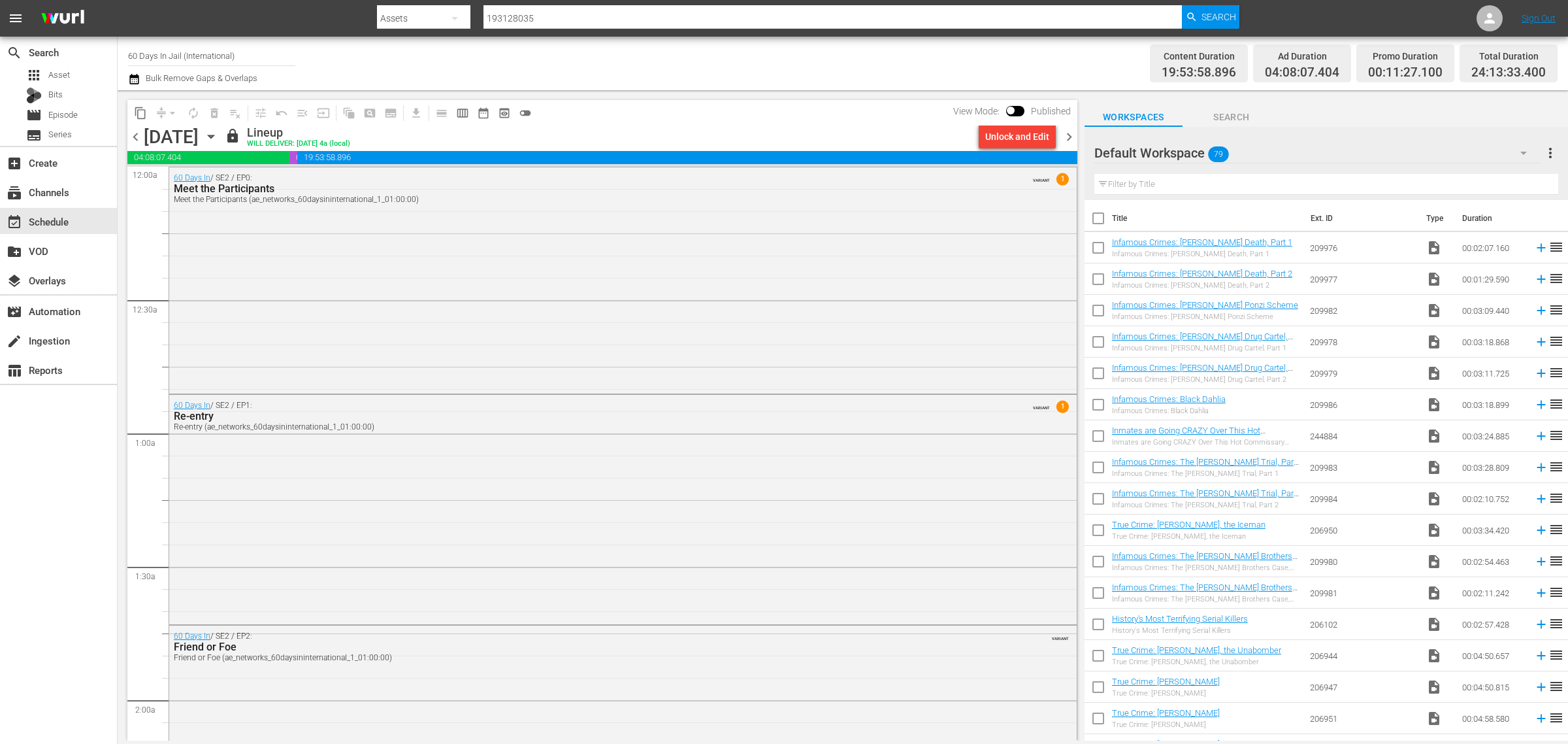
click at [1026, 136] on div "Unlock and Edit" at bounding box center [1018, 136] width 64 height 24
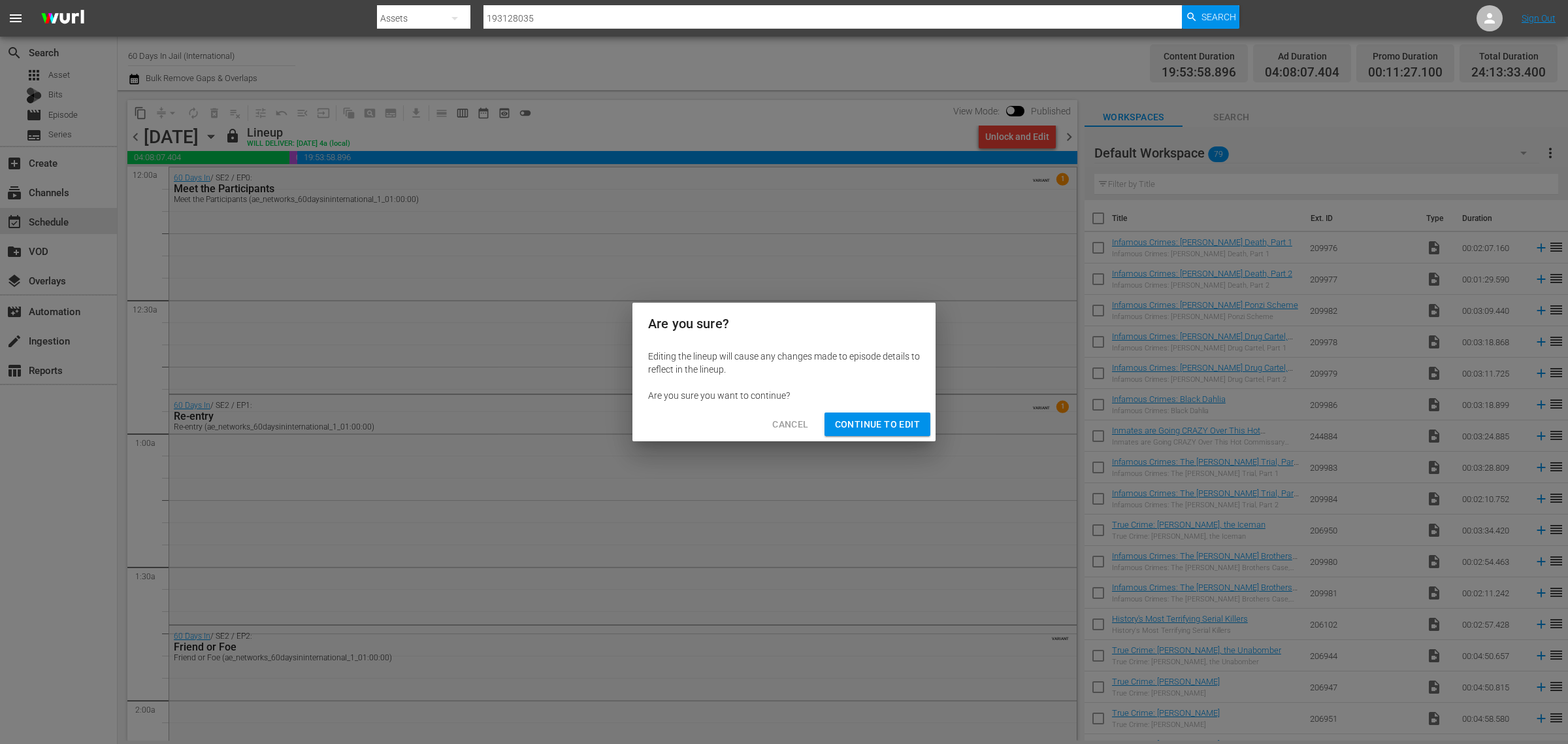
click at [877, 425] on span "Continue to Edit" at bounding box center [877, 424] width 85 height 16
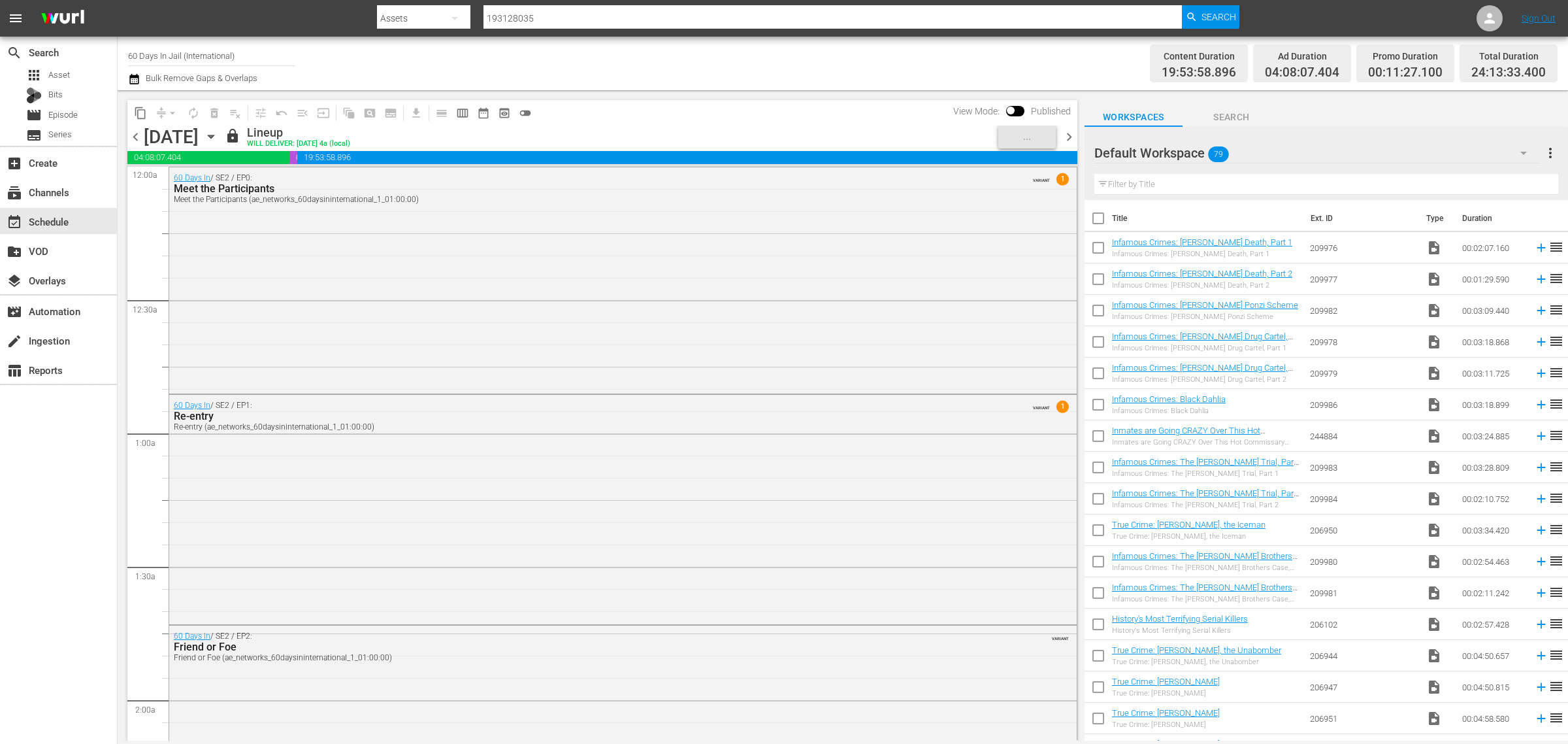
click at [724, 67] on div "Channel Title 60 Days In Jail (International) Bulk Remove Gaps & Overlaps" at bounding box center [517, 63] width 780 height 47
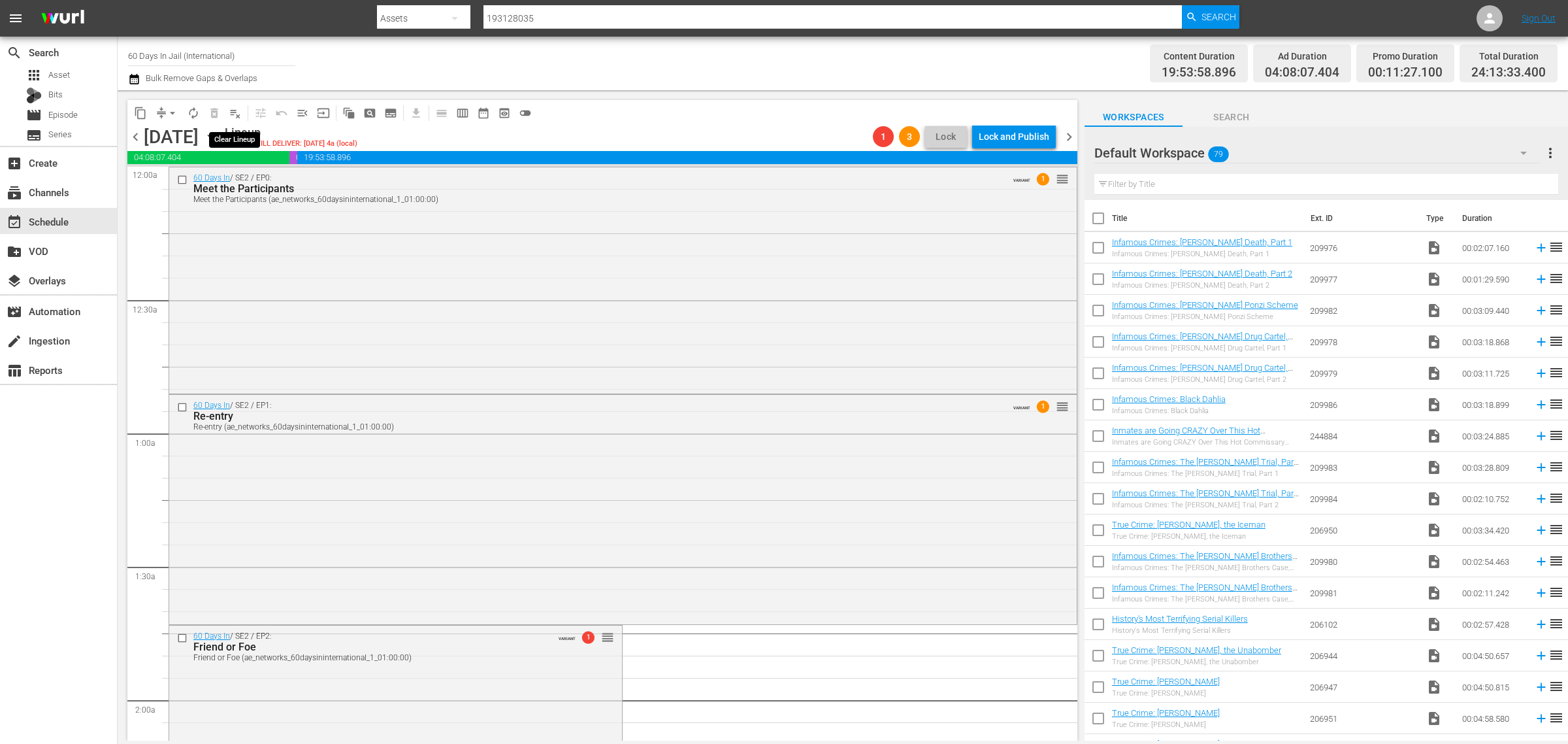
click at [233, 112] on span "playlist_remove_outlined" at bounding box center [235, 113] width 13 height 13
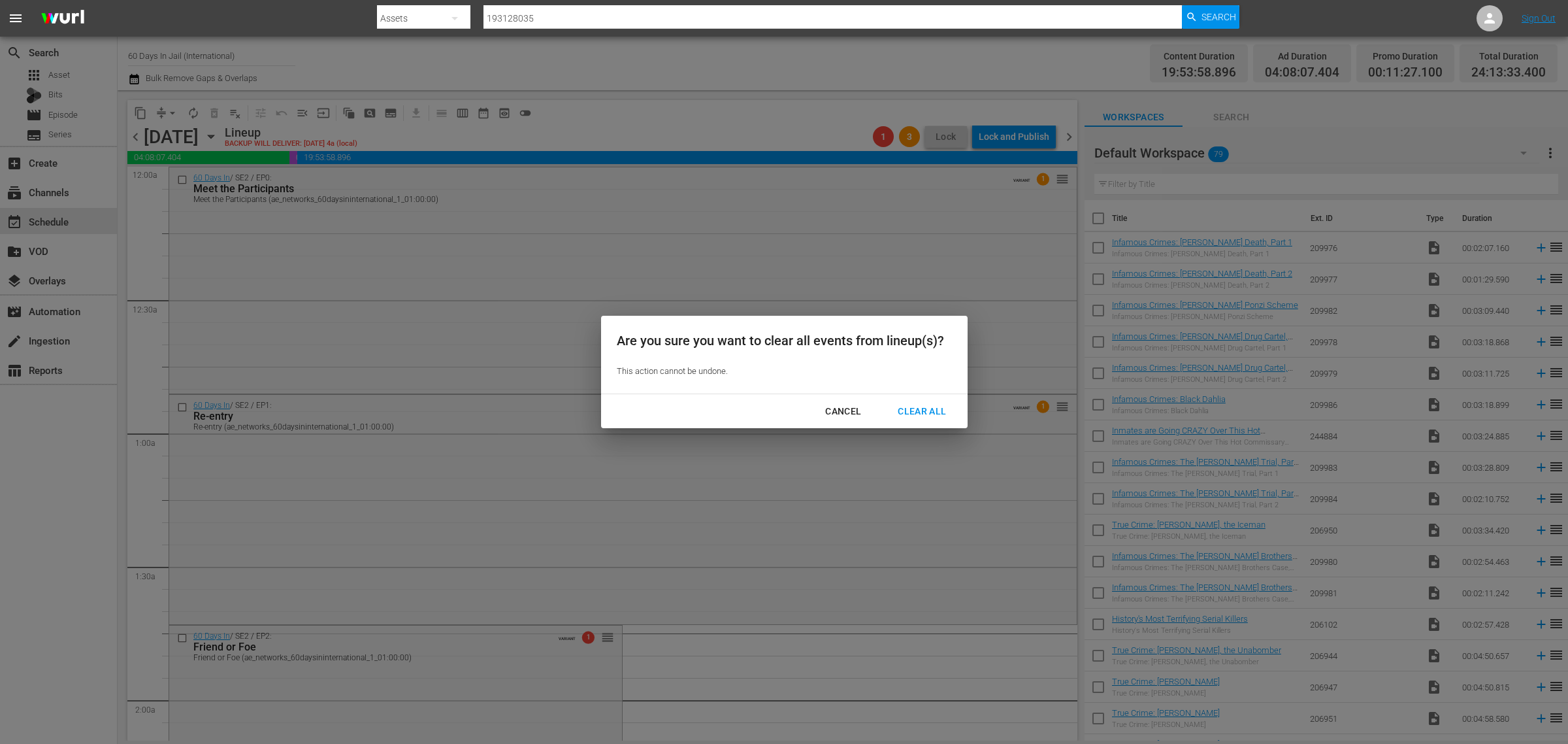
click at [911, 413] on div "Clear All" at bounding box center [922, 411] width 70 height 16
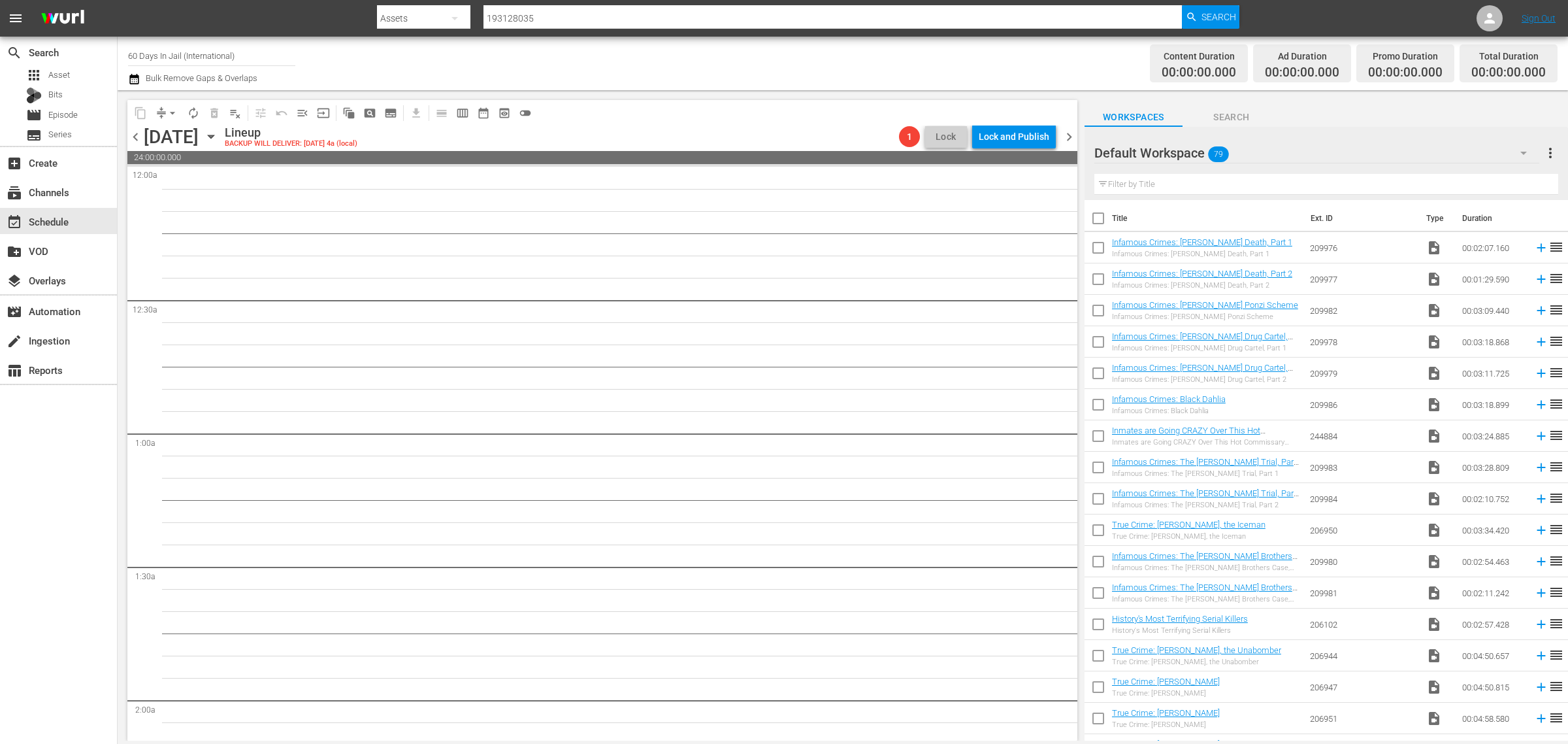
click at [1070, 132] on span "chevron_right" at bounding box center [1069, 136] width 16 height 16
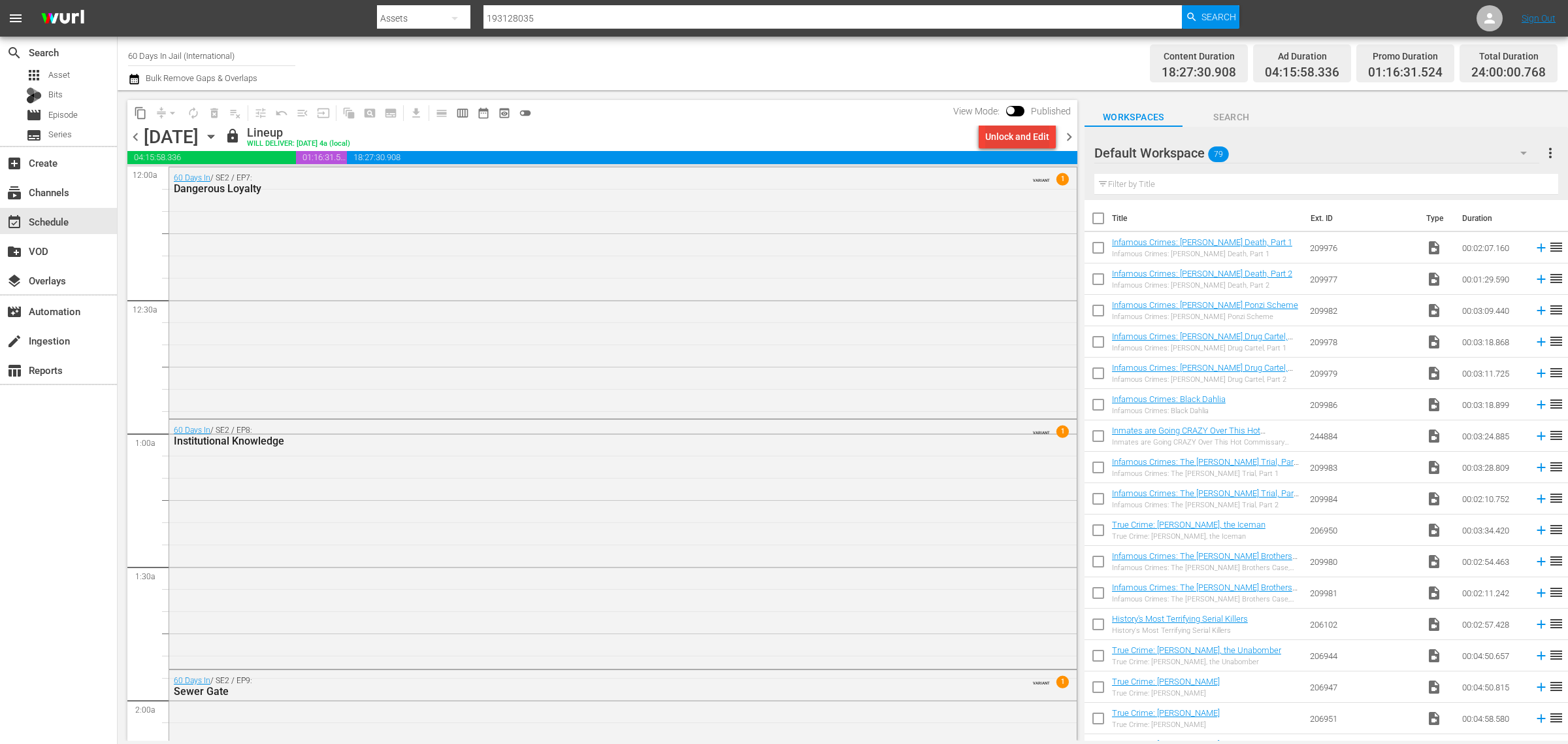
click at [1007, 132] on div "Unlock and Edit" at bounding box center [1018, 136] width 64 height 24
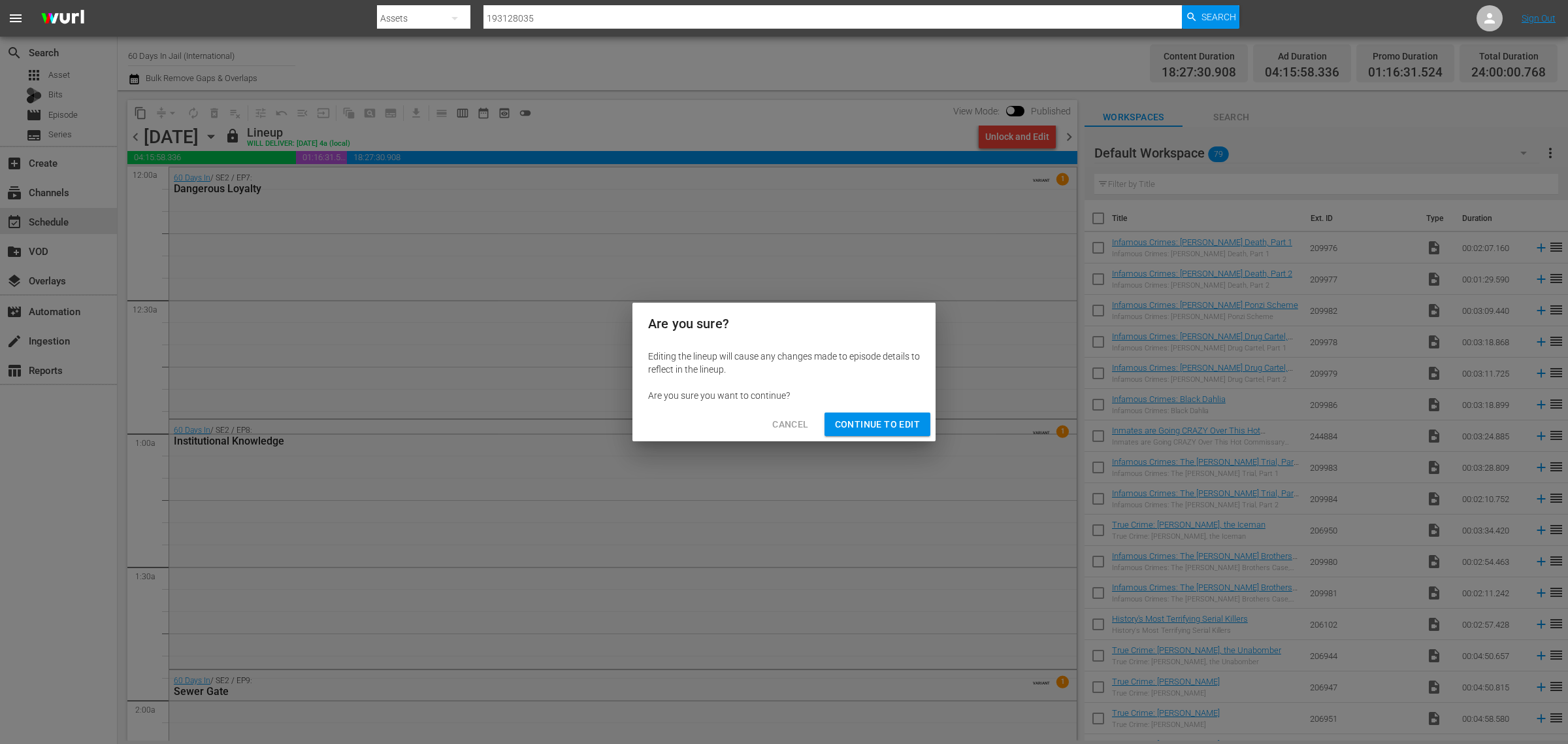
click at [905, 423] on span "Continue to Edit" at bounding box center [877, 424] width 85 height 16
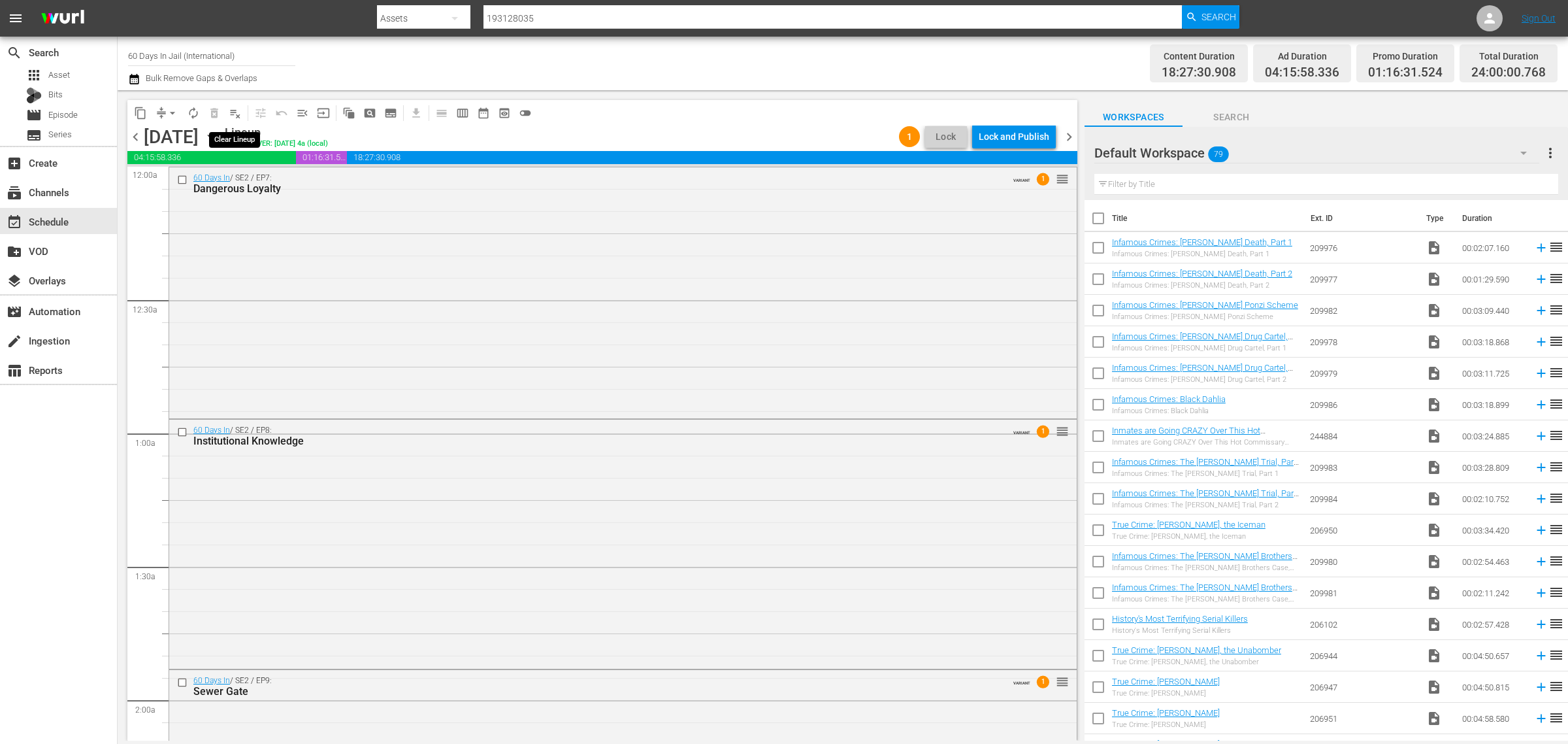
click at [230, 111] on span "playlist_remove_outlined" at bounding box center [235, 113] width 13 height 13
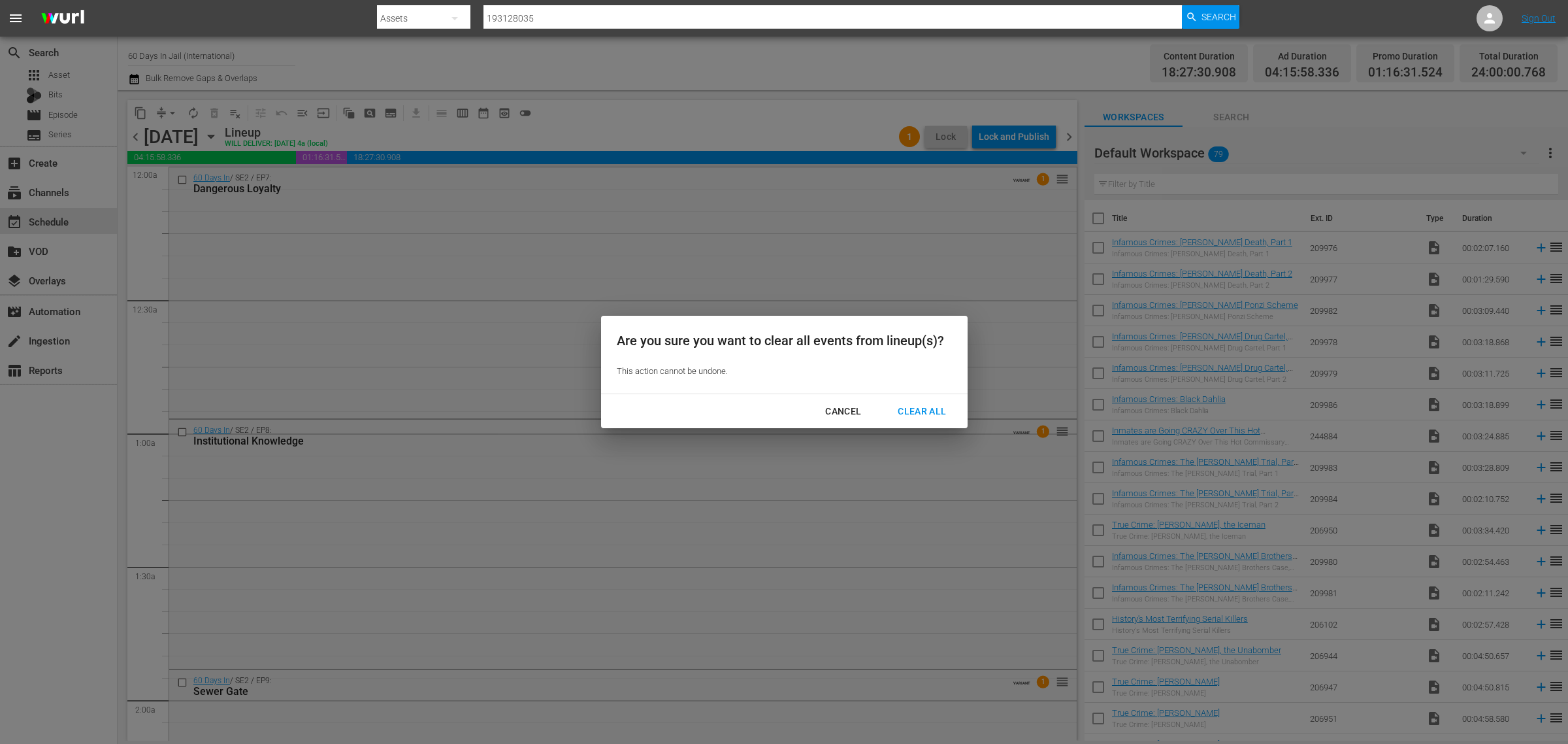
click at [924, 409] on div "Clear All" at bounding box center [922, 411] width 70 height 16
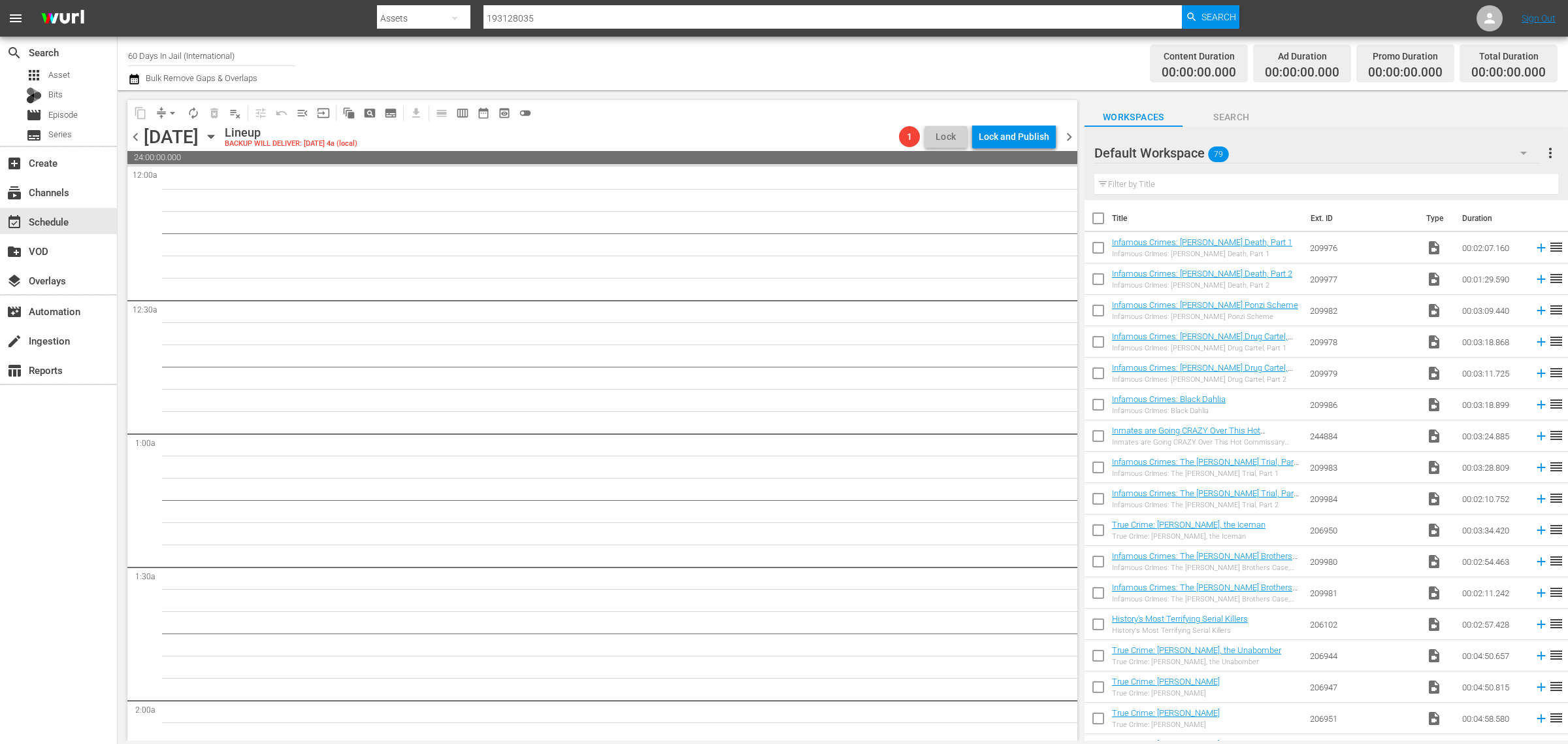
click at [1070, 135] on span "chevron_right" at bounding box center [1069, 136] width 16 height 16
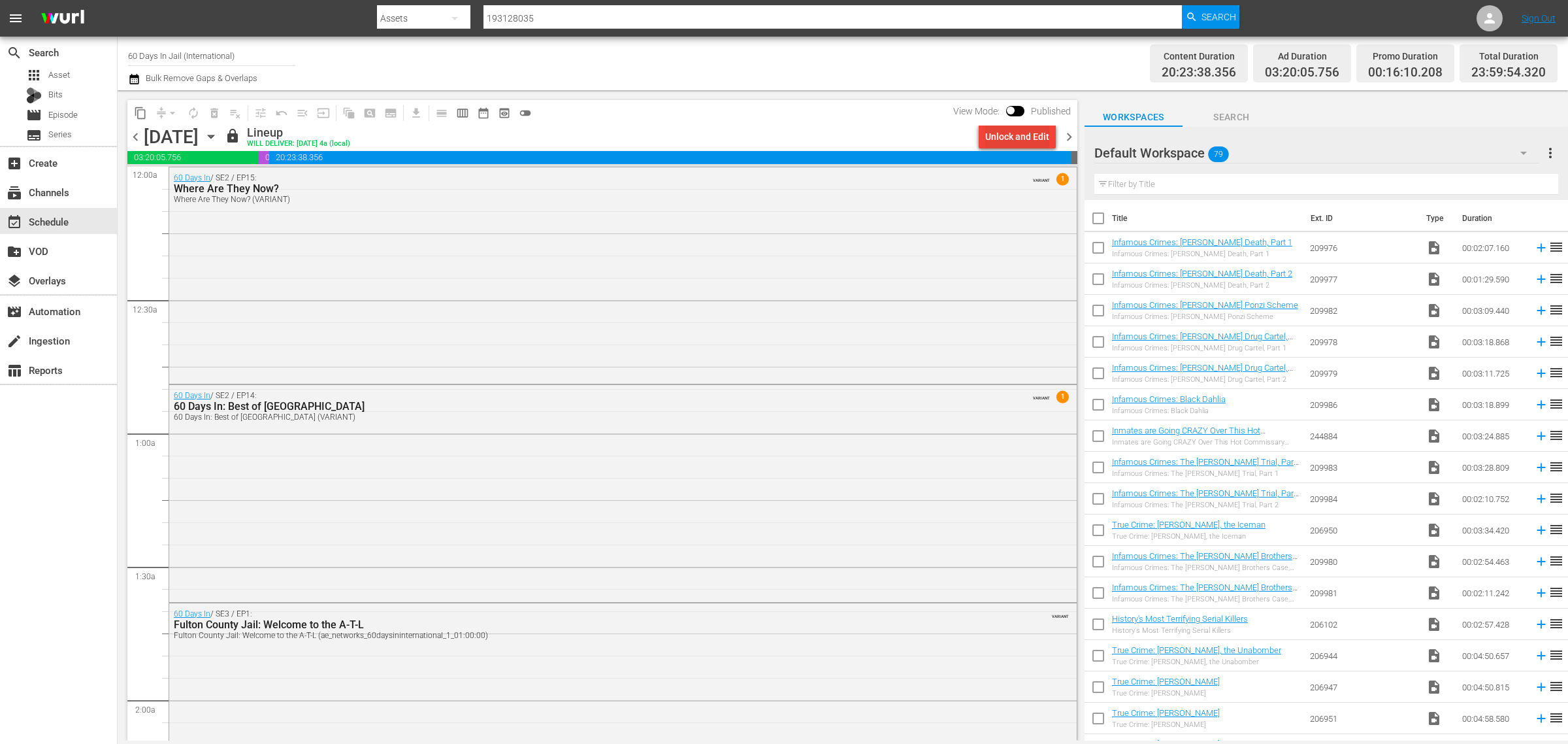
click at [1009, 135] on div "Unlock and Edit" at bounding box center [1018, 136] width 64 height 24
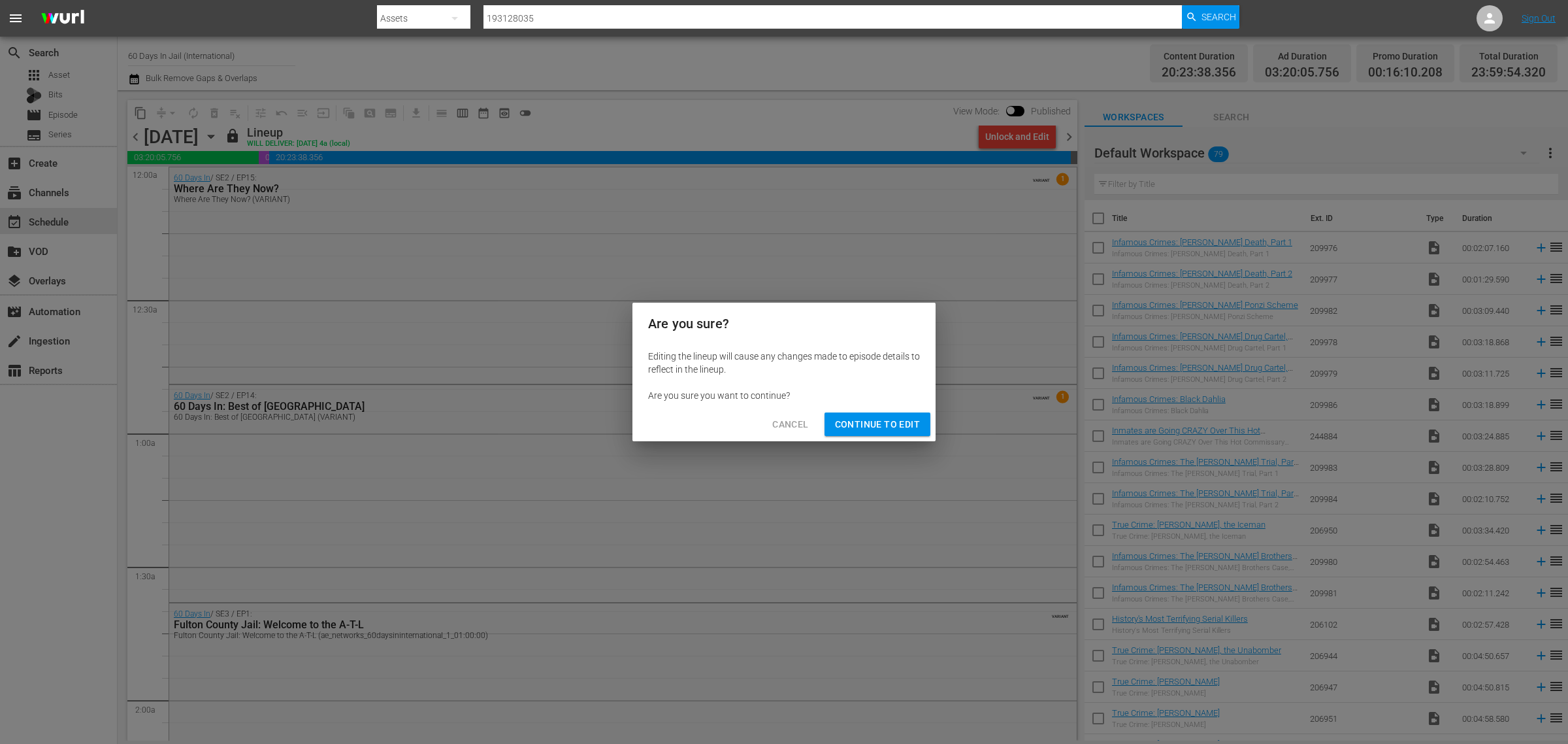
click at [873, 419] on span "Continue to Edit" at bounding box center [877, 424] width 85 height 16
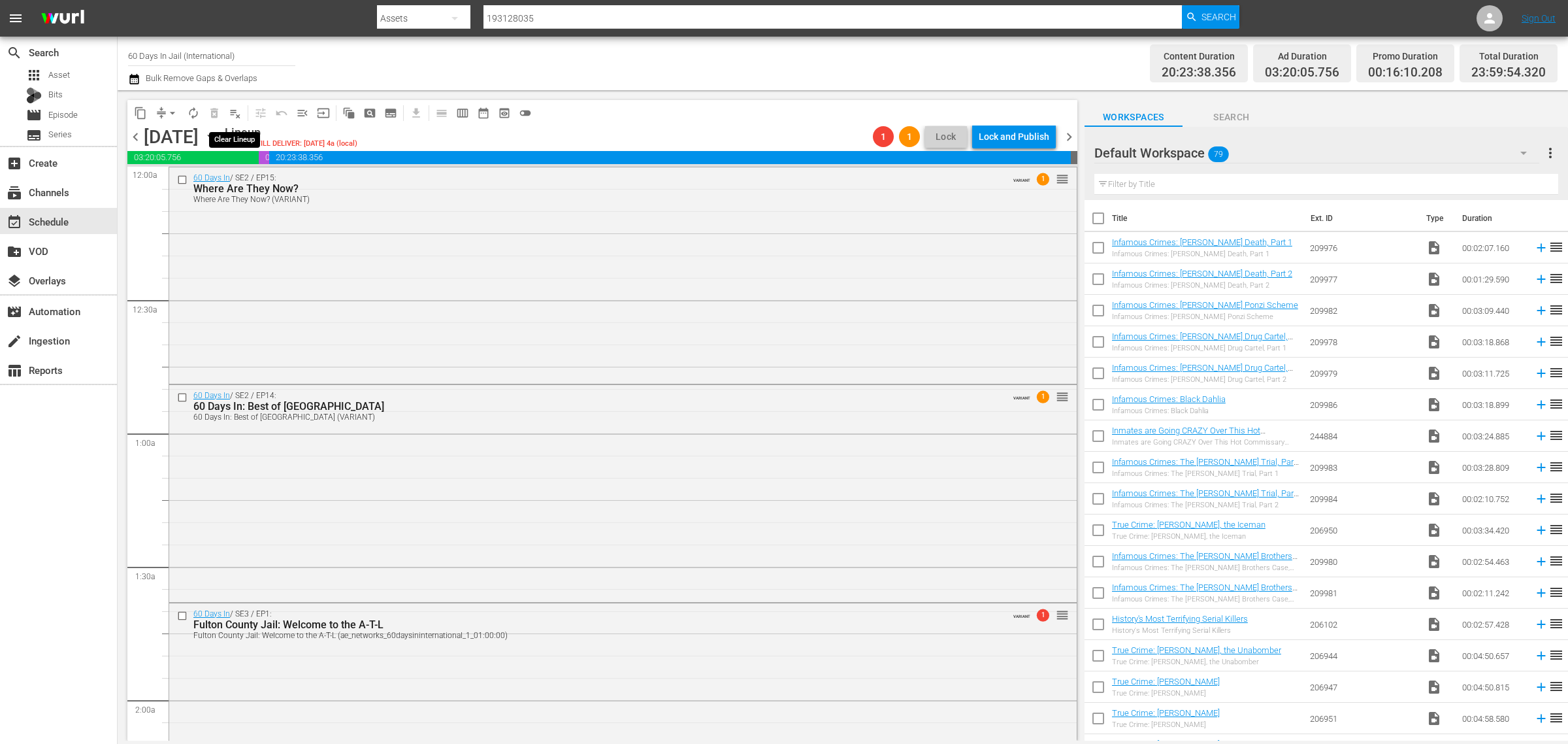
click at [233, 114] on span "playlist_remove_outlined" at bounding box center [235, 113] width 13 height 13
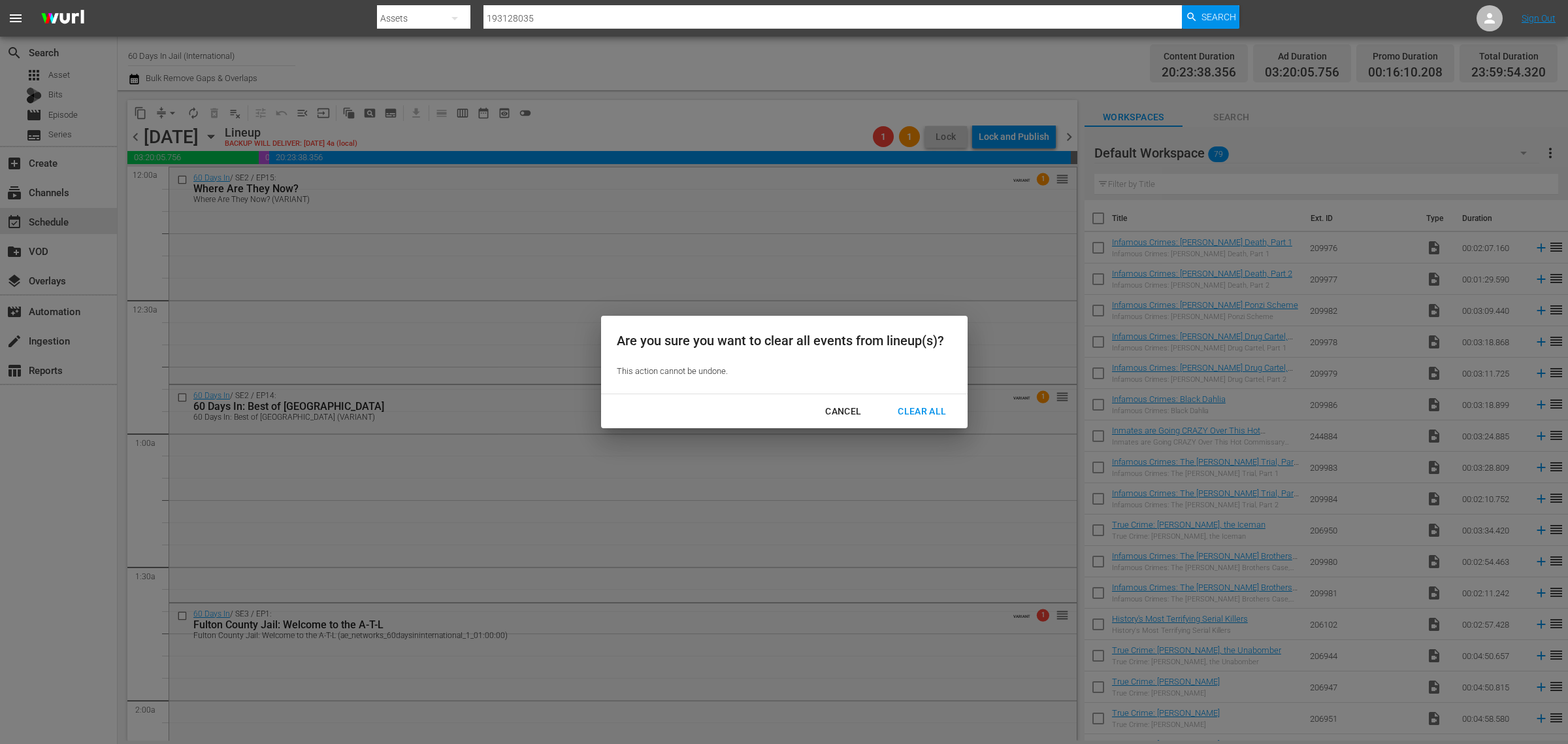
drag, startPoint x: 922, startPoint y: 400, endPoint x: 881, endPoint y: 259, distance: 146.8
click at [922, 400] on button "Clear All" at bounding box center [922, 412] width 80 height 24
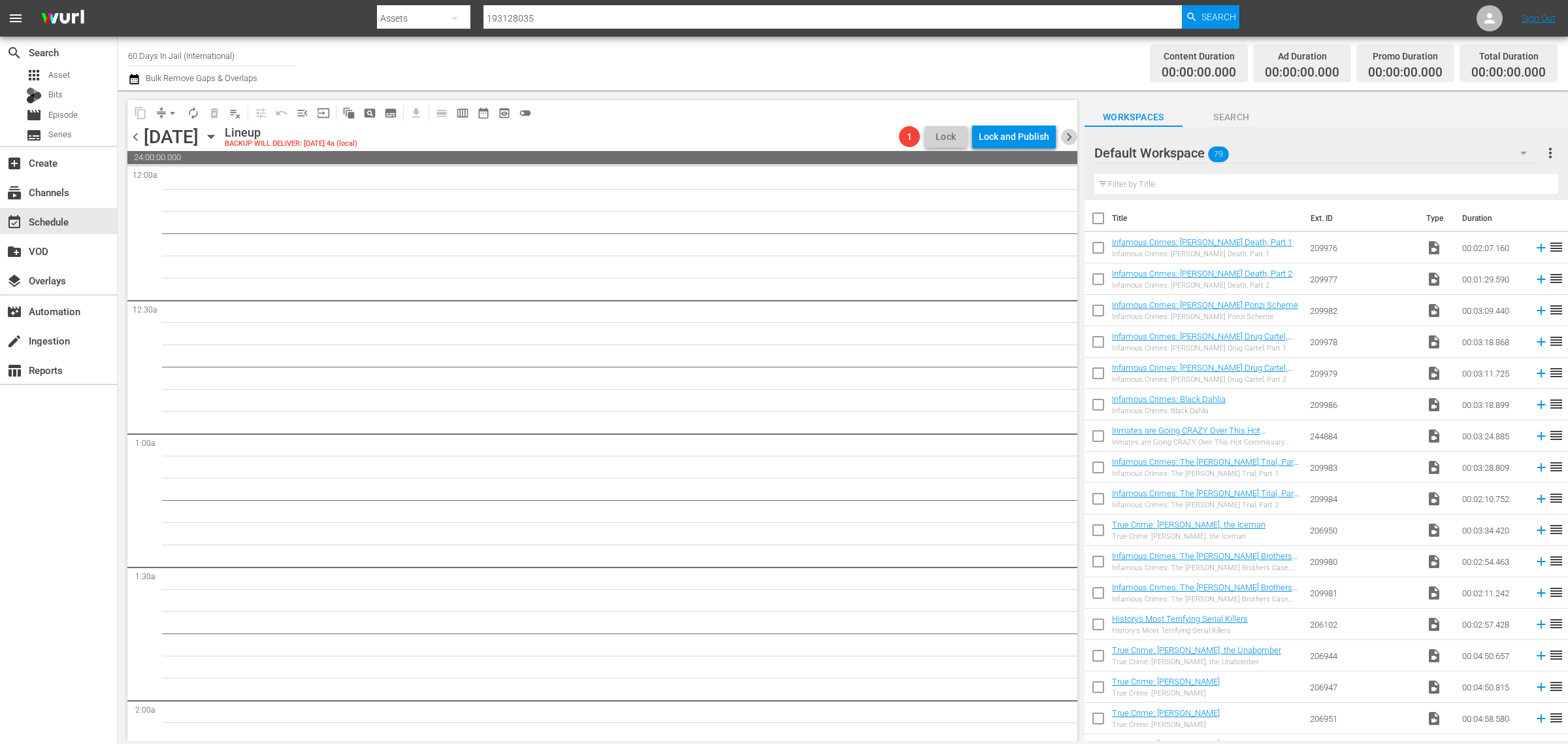
click at [1068, 134] on span "chevron_right" at bounding box center [1069, 136] width 16 height 16
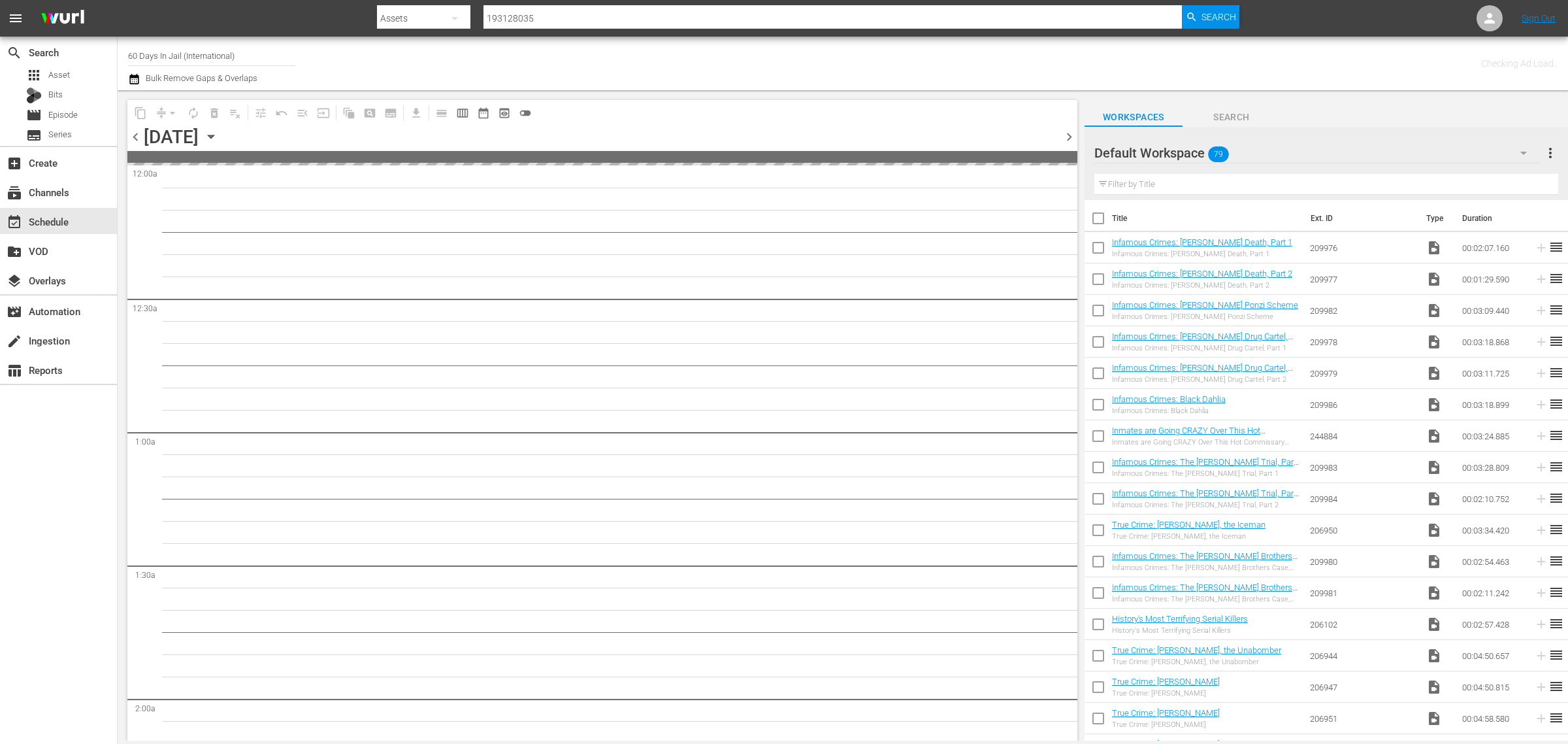
click at [792, 59] on div "Channel Title 60 Days In Jail (International) Bulk Remove Gaps & Overlaps" at bounding box center [517, 63] width 780 height 47
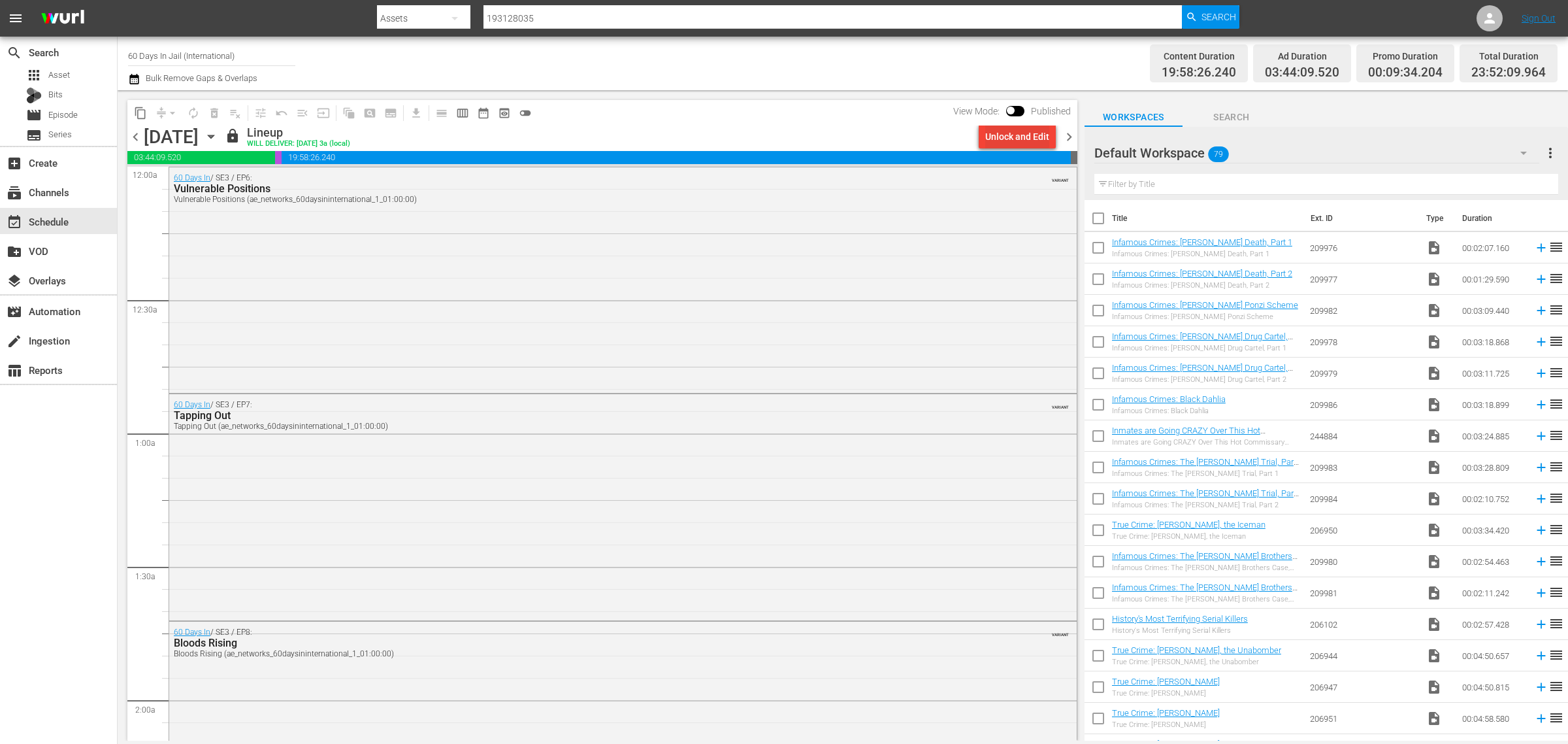
click at [1013, 132] on div "Unlock and Edit" at bounding box center [1018, 136] width 64 height 24
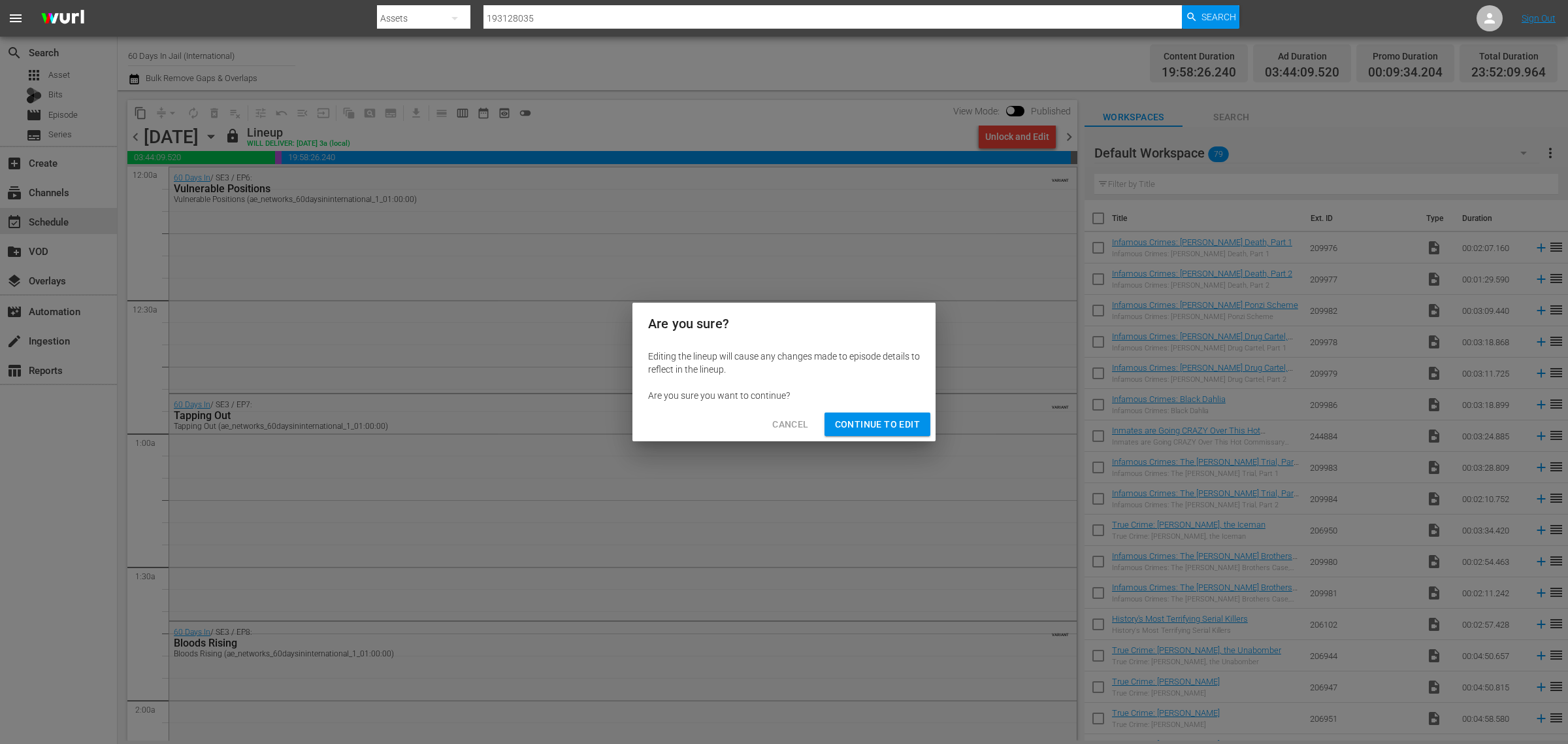
click at [861, 422] on span "Continue to Edit" at bounding box center [877, 424] width 85 height 16
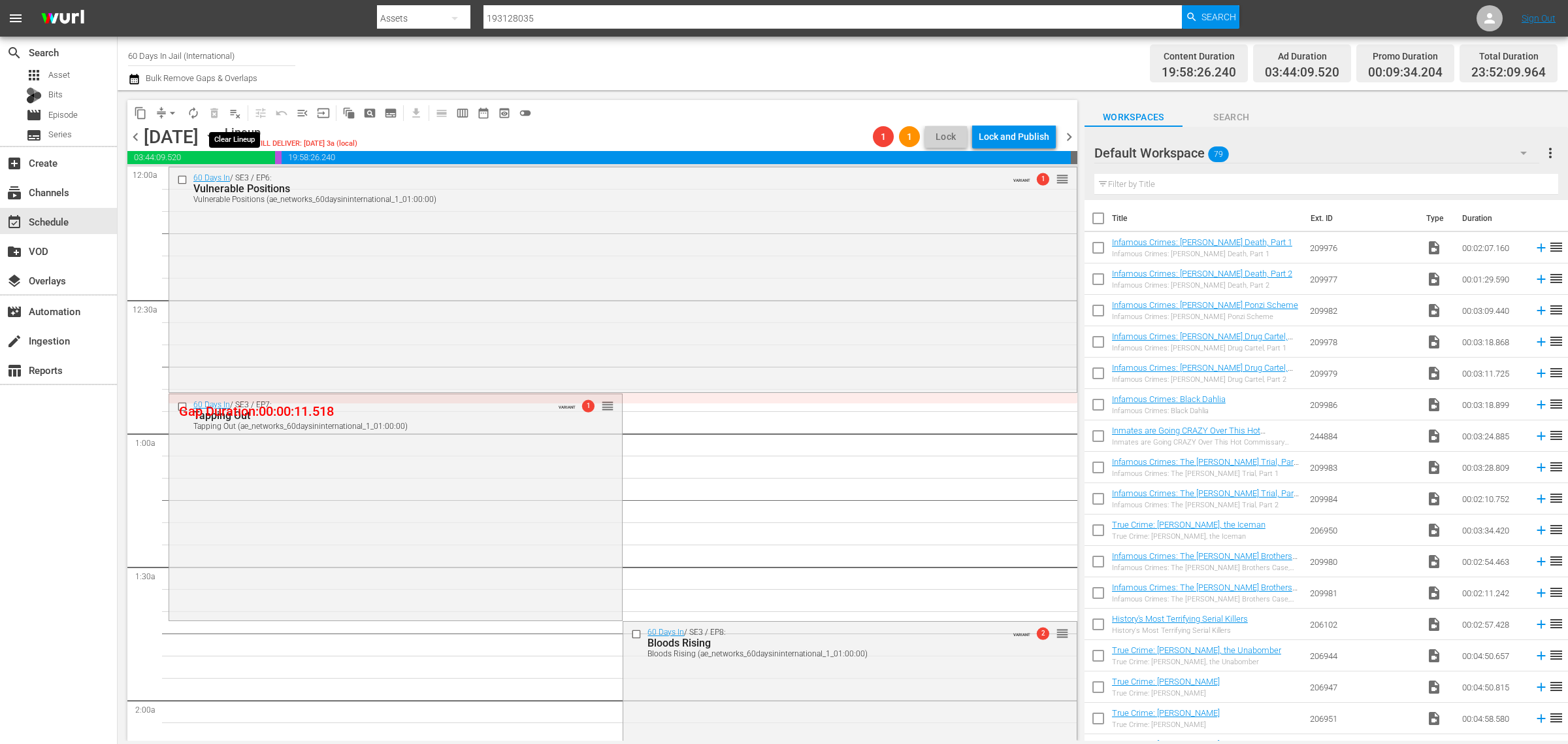
click at [233, 114] on span "playlist_remove_outlined" at bounding box center [235, 113] width 13 height 13
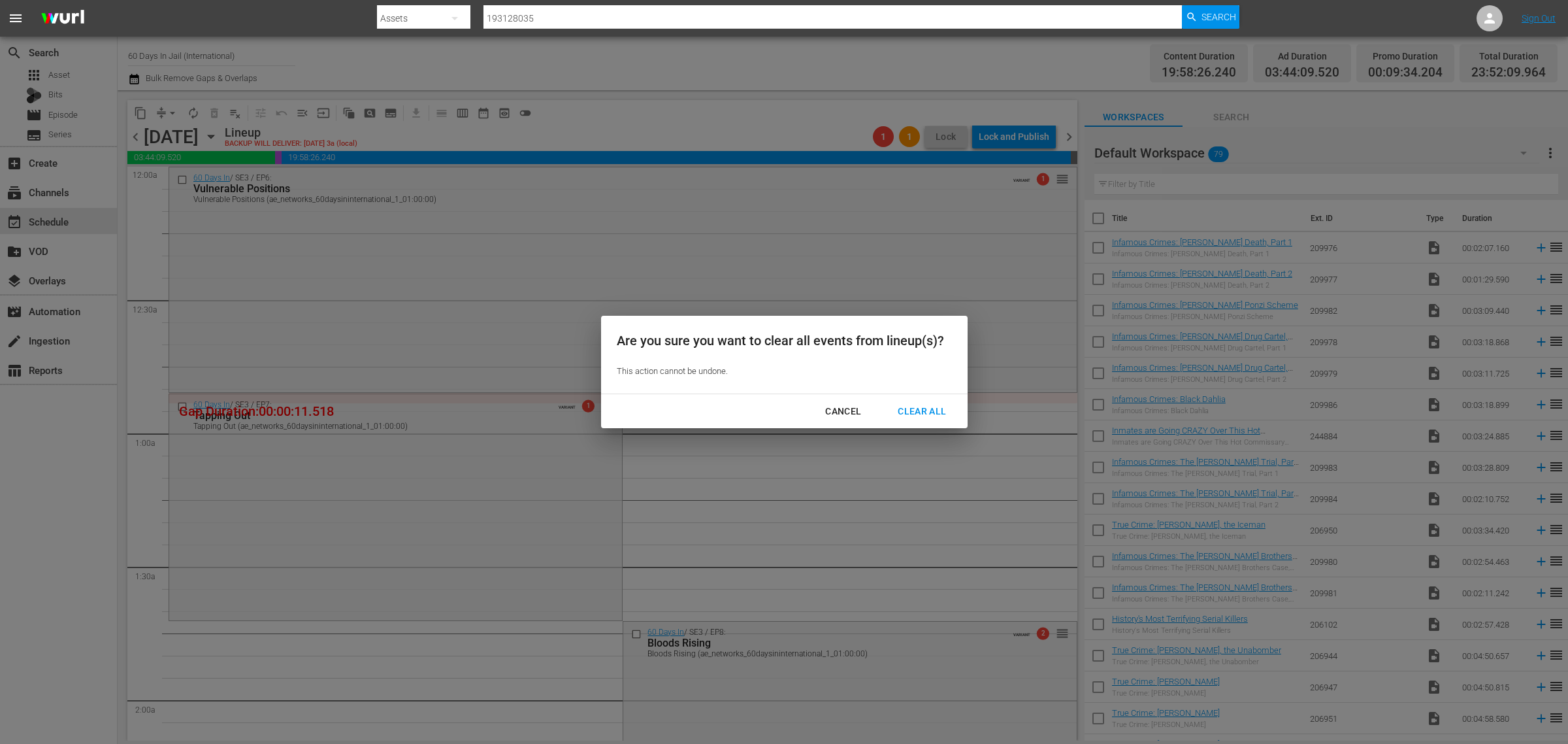
click at [932, 412] on div "Clear All" at bounding box center [922, 411] width 70 height 16
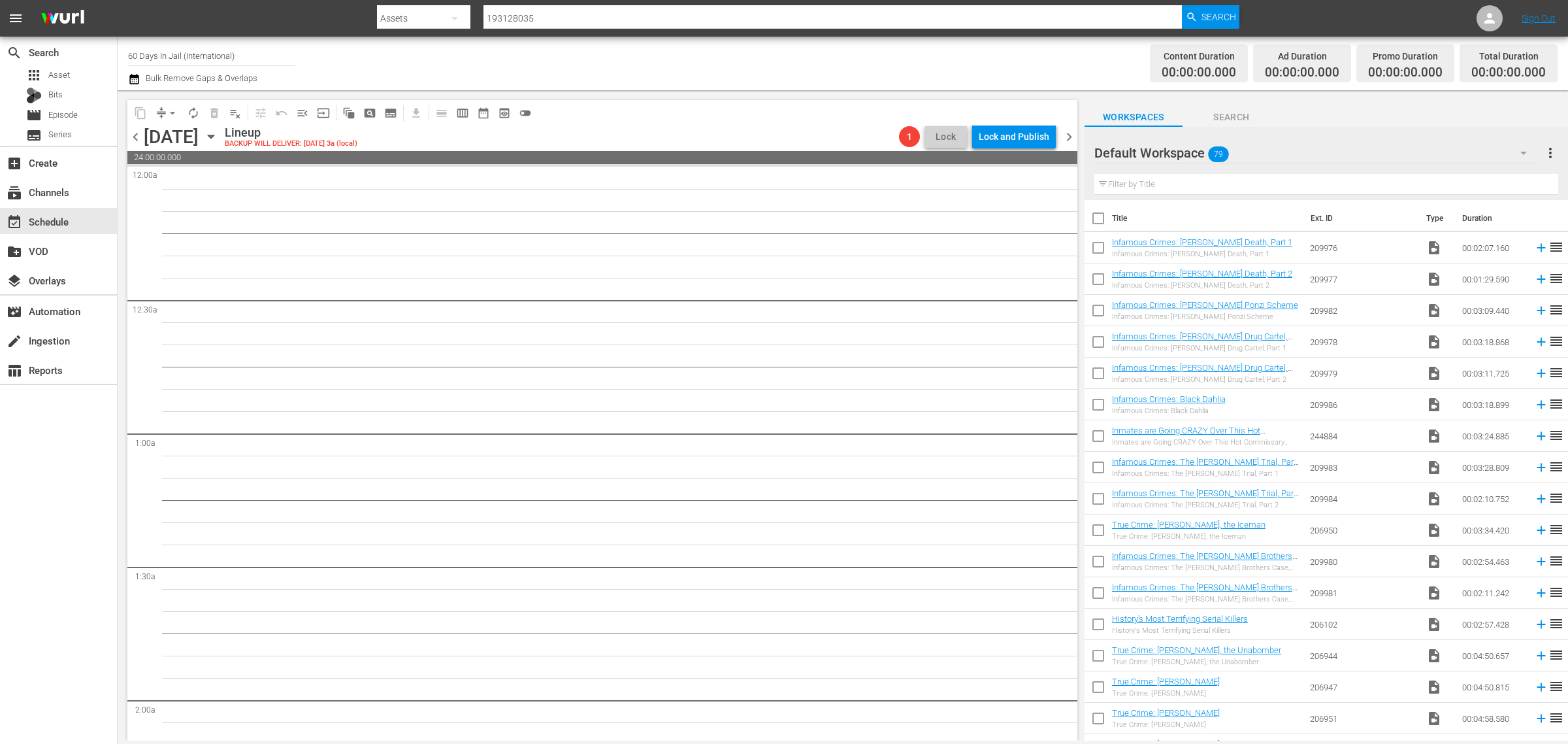
click at [1068, 138] on span "chevron_right" at bounding box center [1069, 136] width 16 height 16
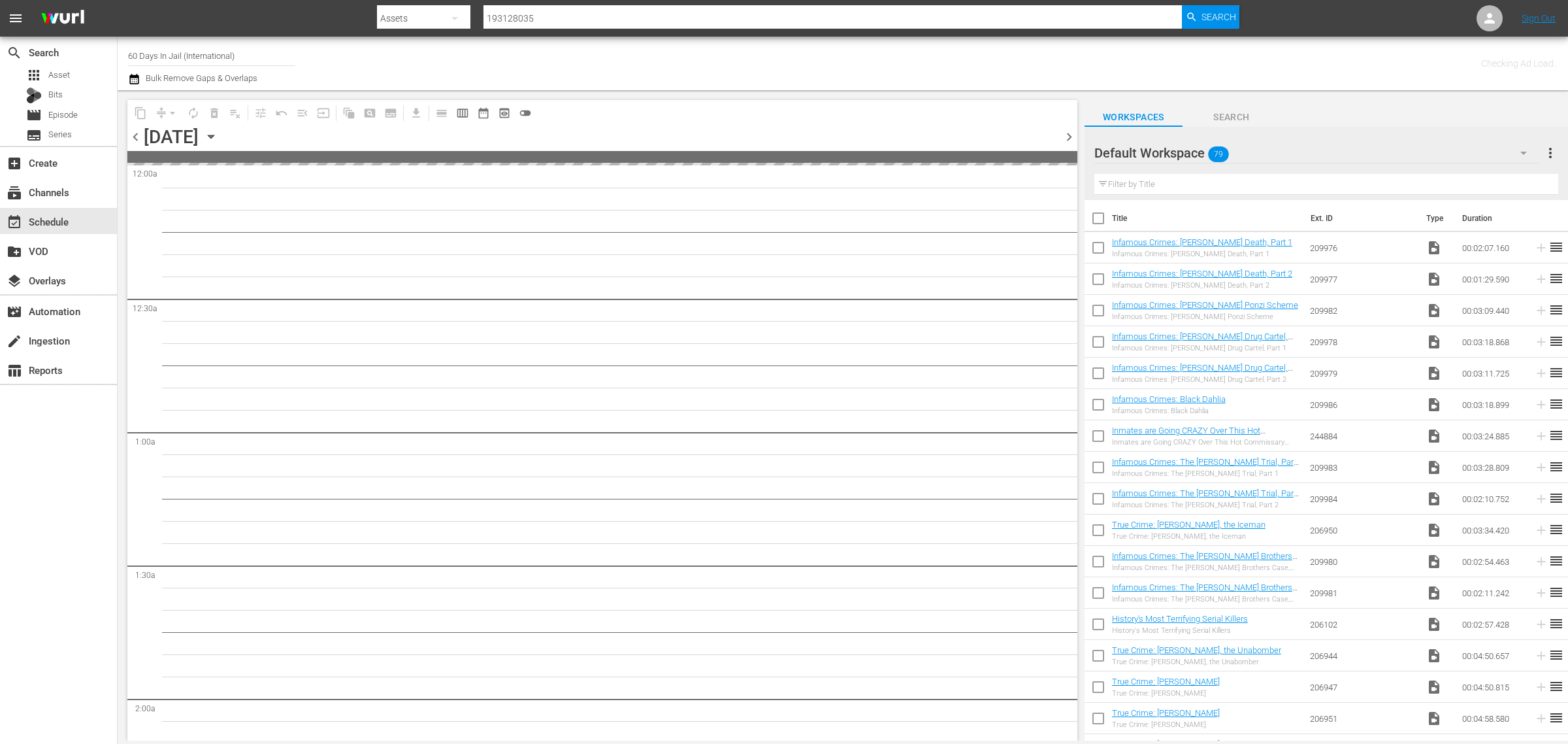
click at [731, 52] on div "Channel Title 60 Days In Jail (International) Bulk Remove Gaps & Overlaps" at bounding box center [517, 63] width 780 height 47
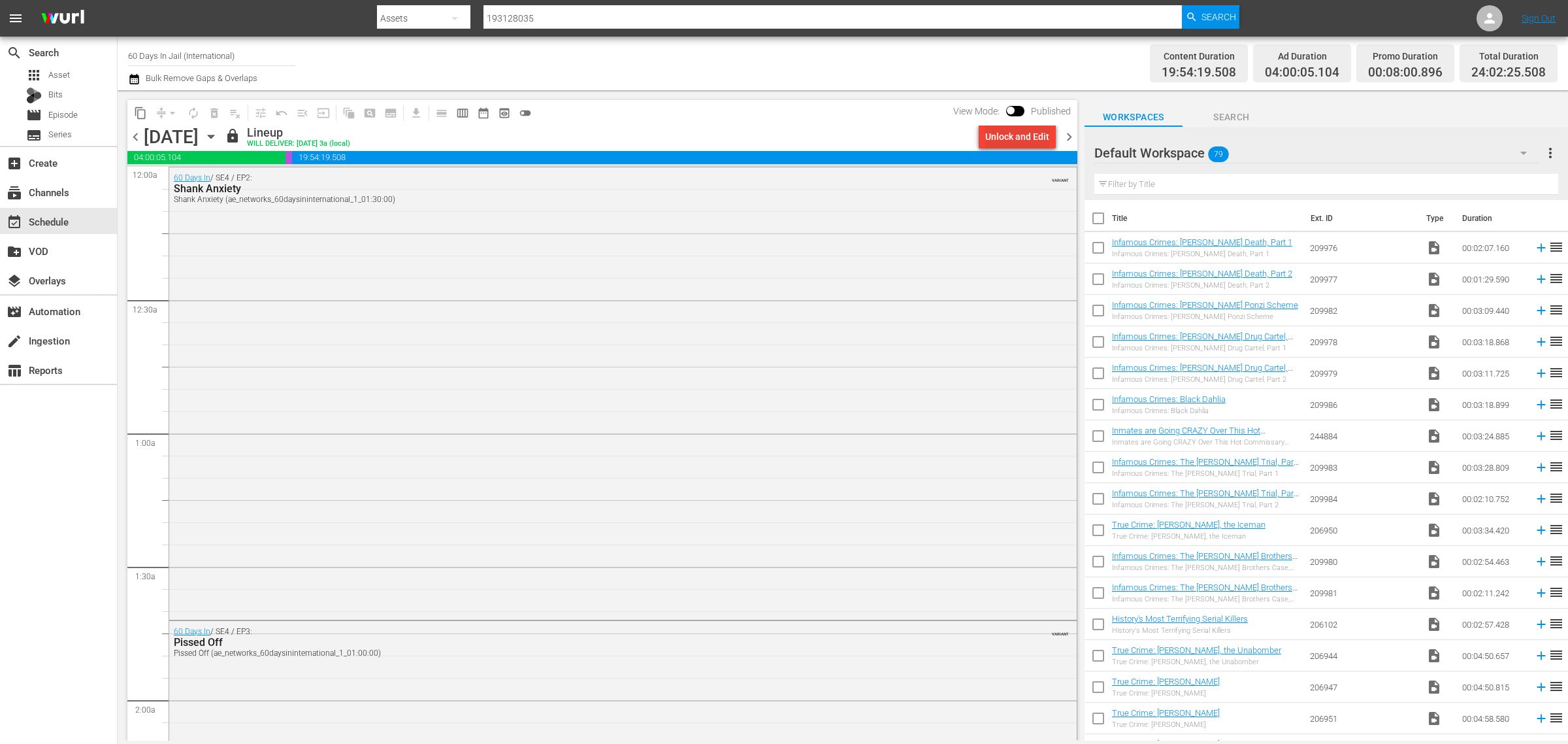
click at [1015, 141] on div "Unlock and Edit" at bounding box center [1018, 136] width 64 height 24
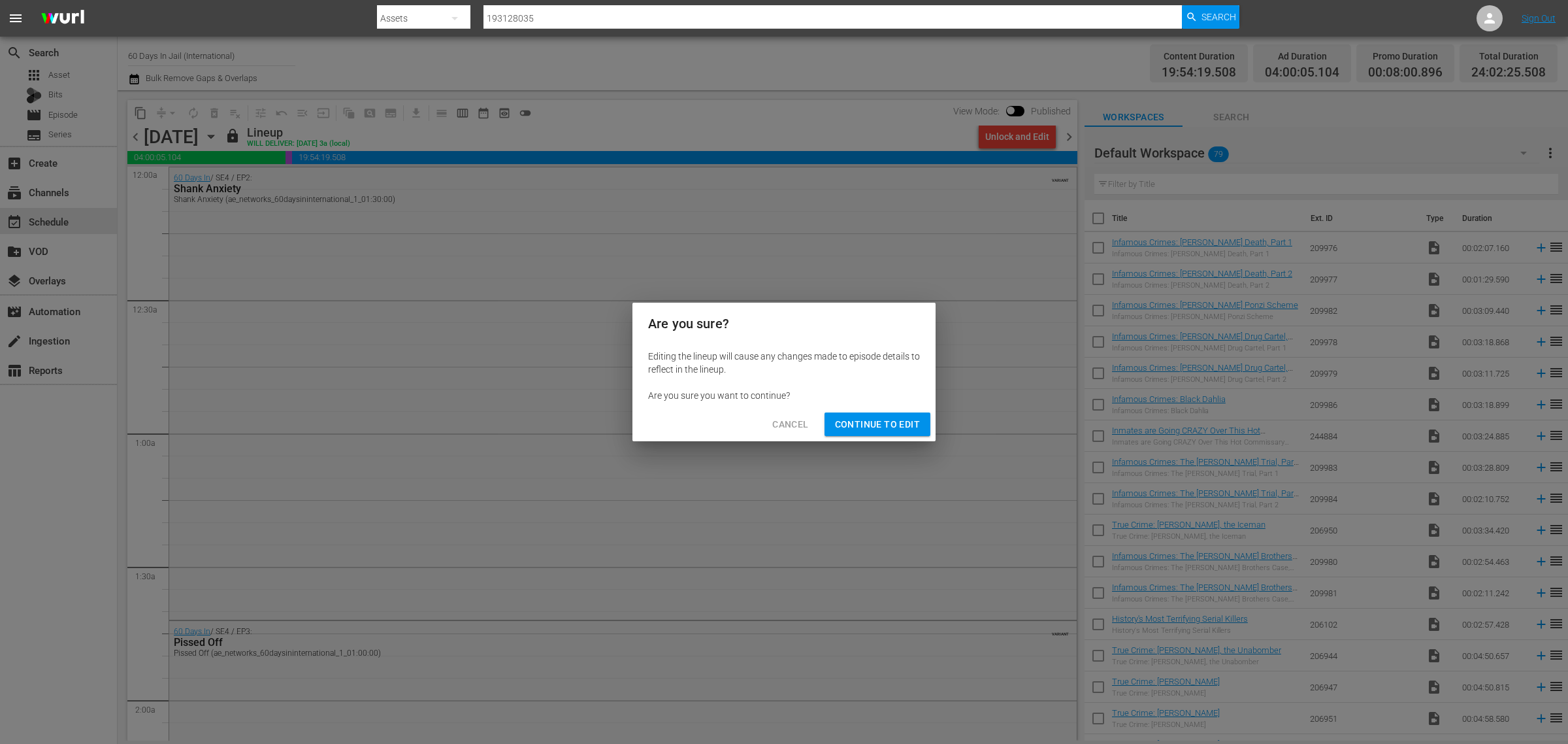
click at [874, 415] on button "Continue to Edit" at bounding box center [878, 425] width 106 height 24
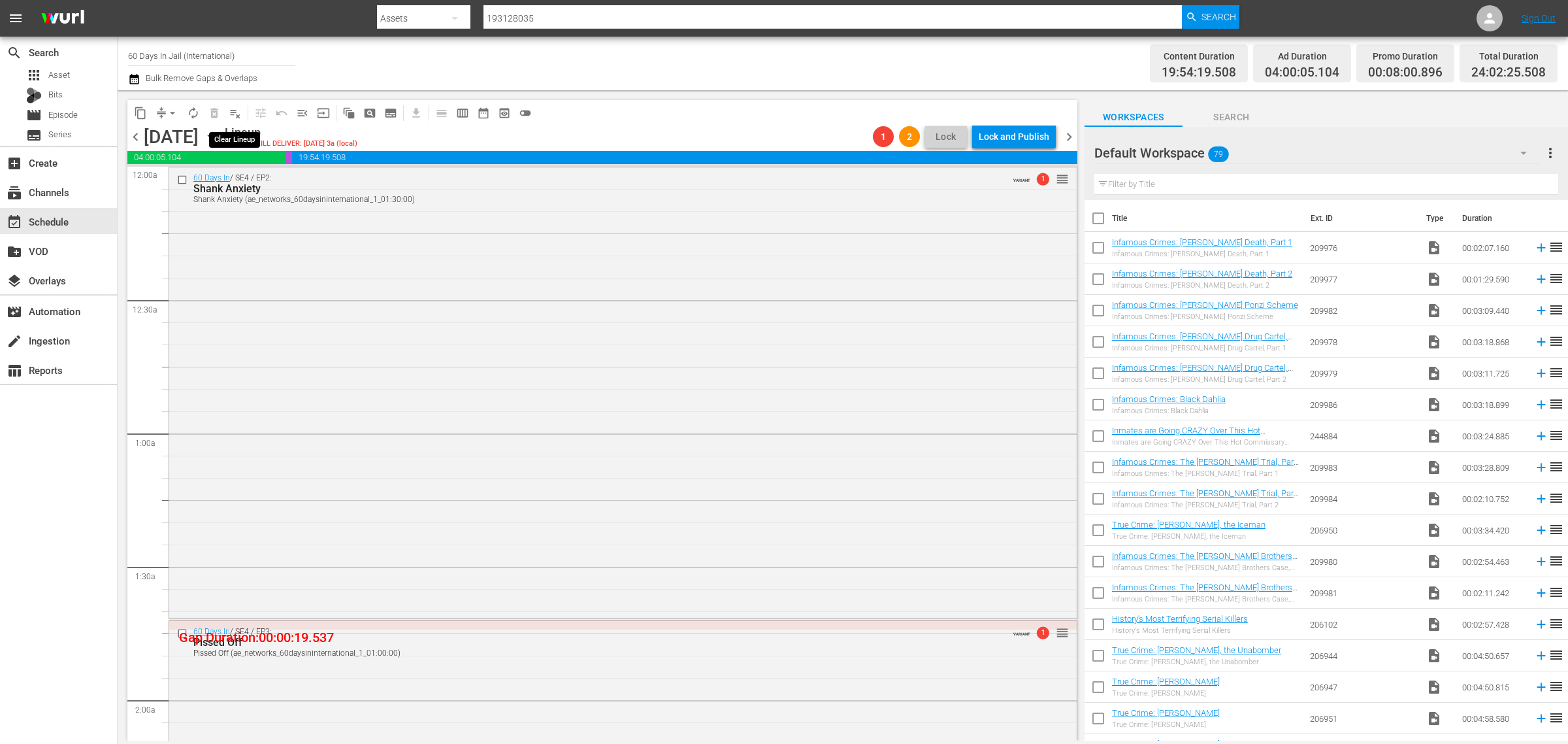
click at [239, 113] on span "playlist_remove_outlined" at bounding box center [235, 113] width 13 height 13
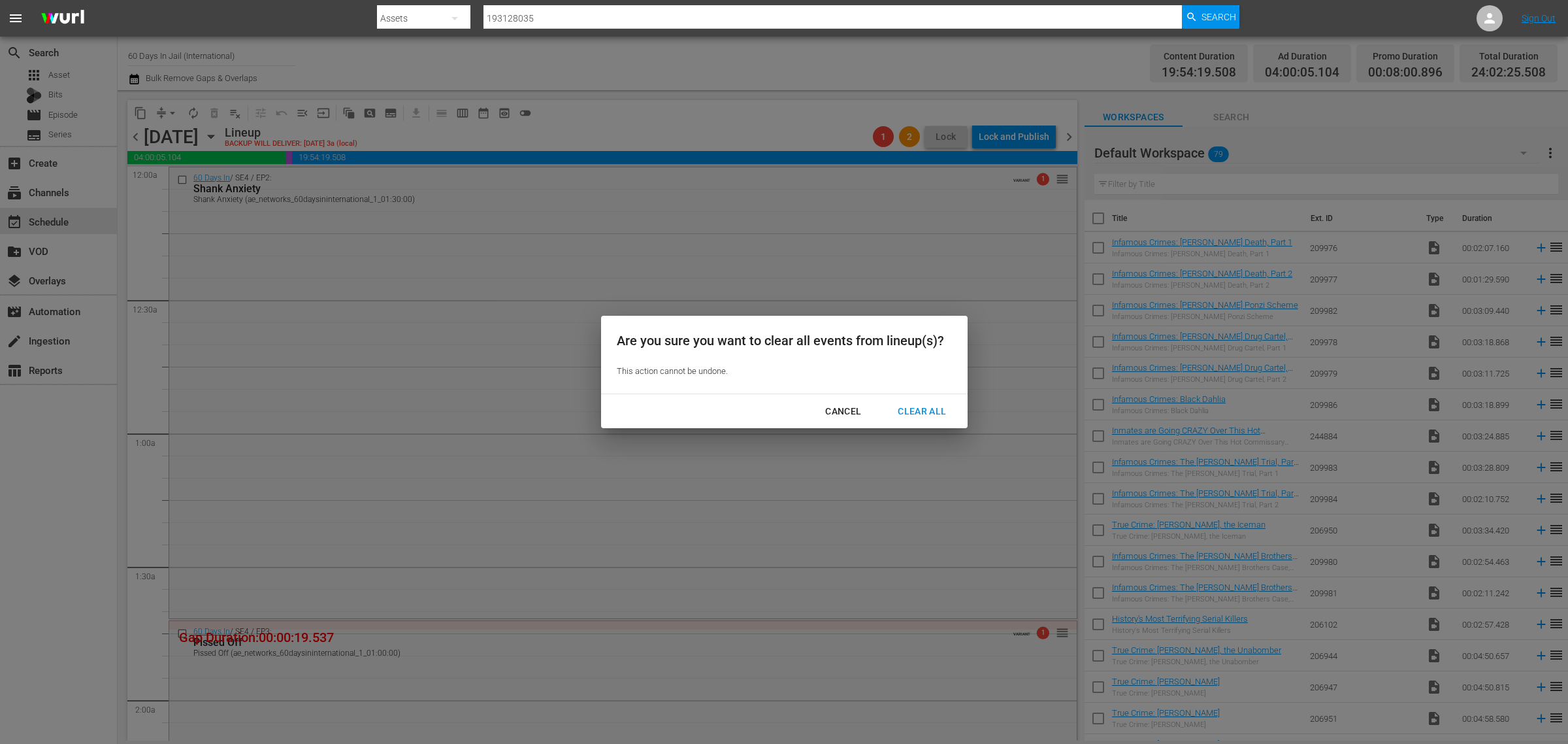
drag, startPoint x: 926, startPoint y: 409, endPoint x: 915, endPoint y: 319, distance: 90.7
click at [926, 407] on div "Clear All" at bounding box center [922, 411] width 70 height 16
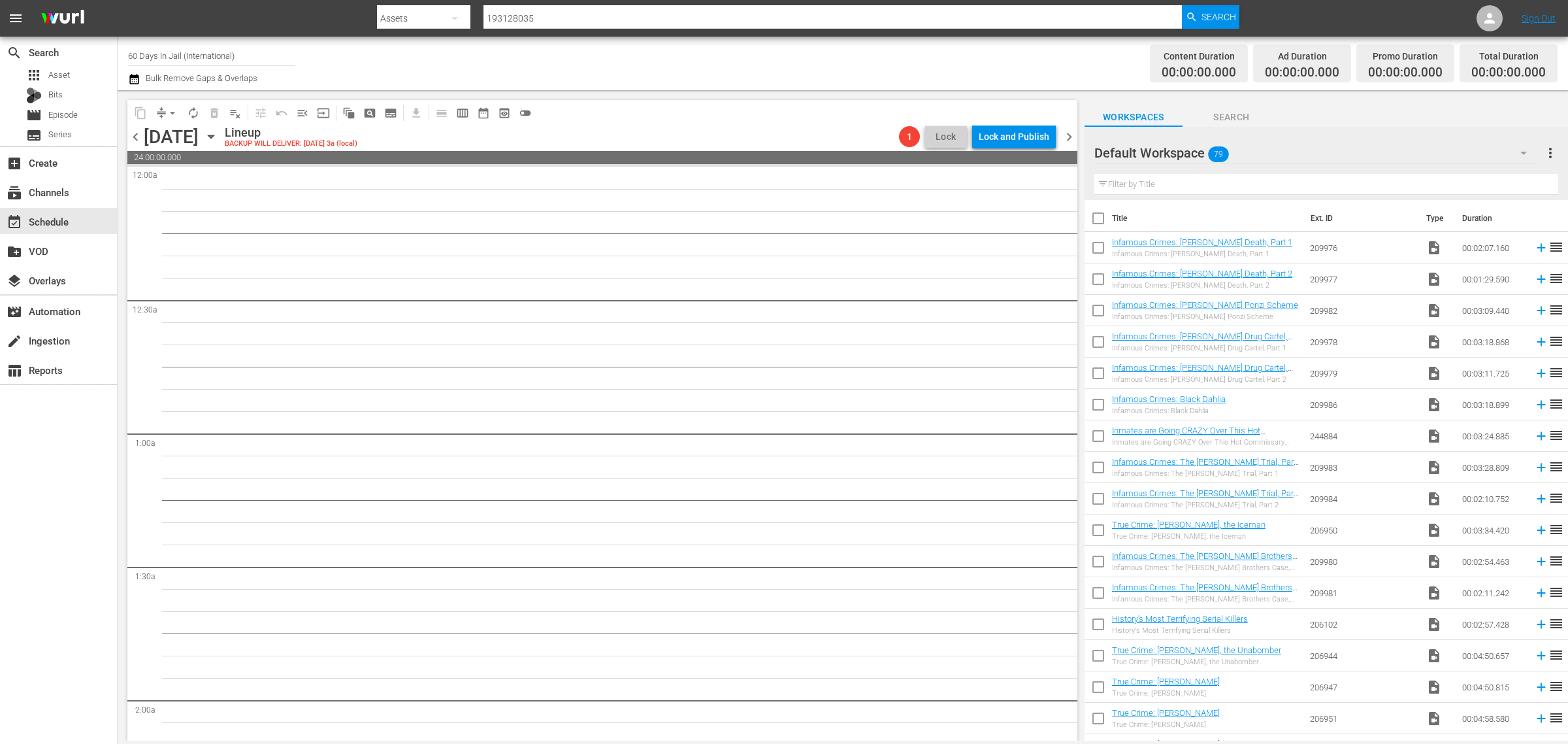
click at [1073, 132] on span "chevron_right" at bounding box center [1069, 136] width 16 height 16
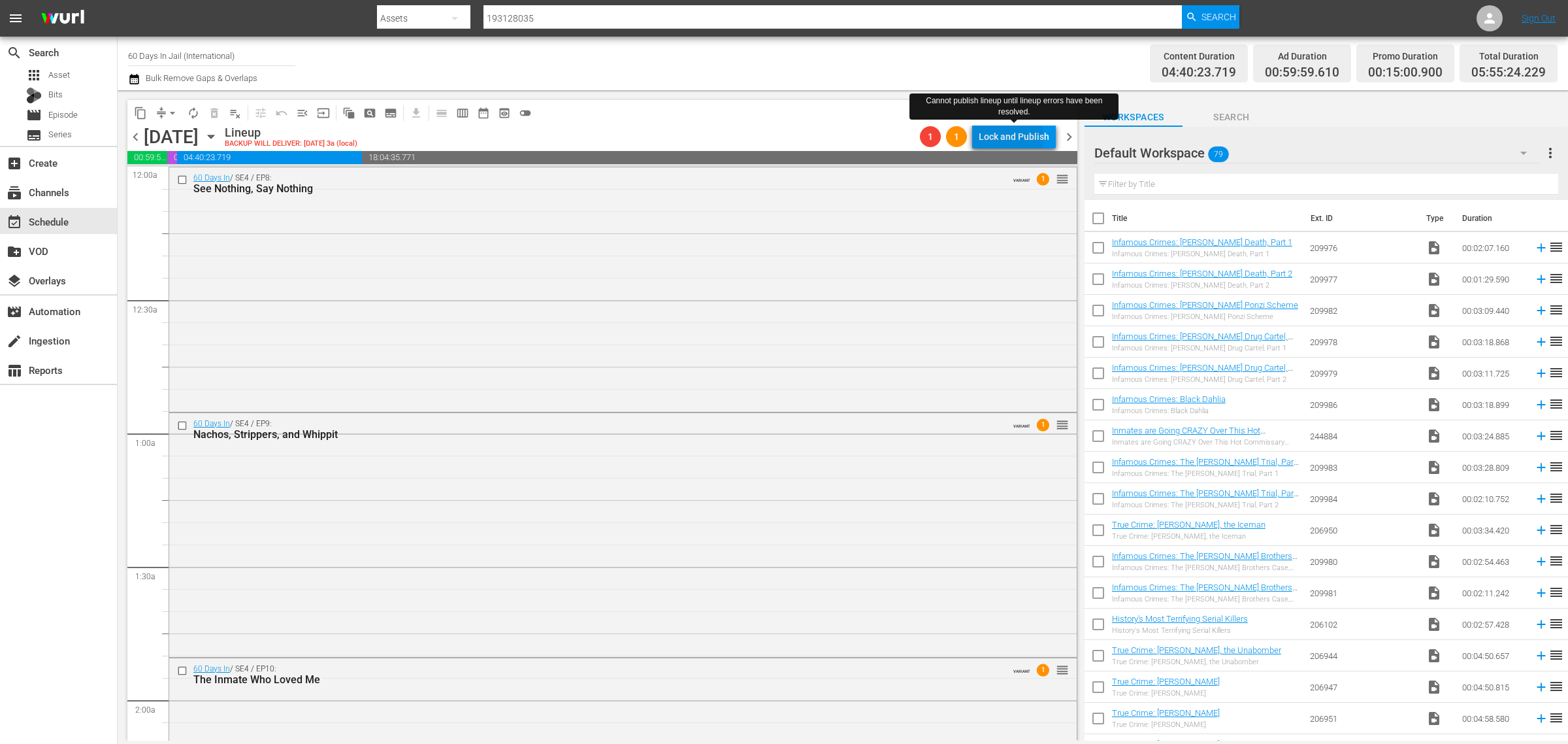
click at [1014, 137] on div "Lock and Publish" at bounding box center [1014, 136] width 70 height 24
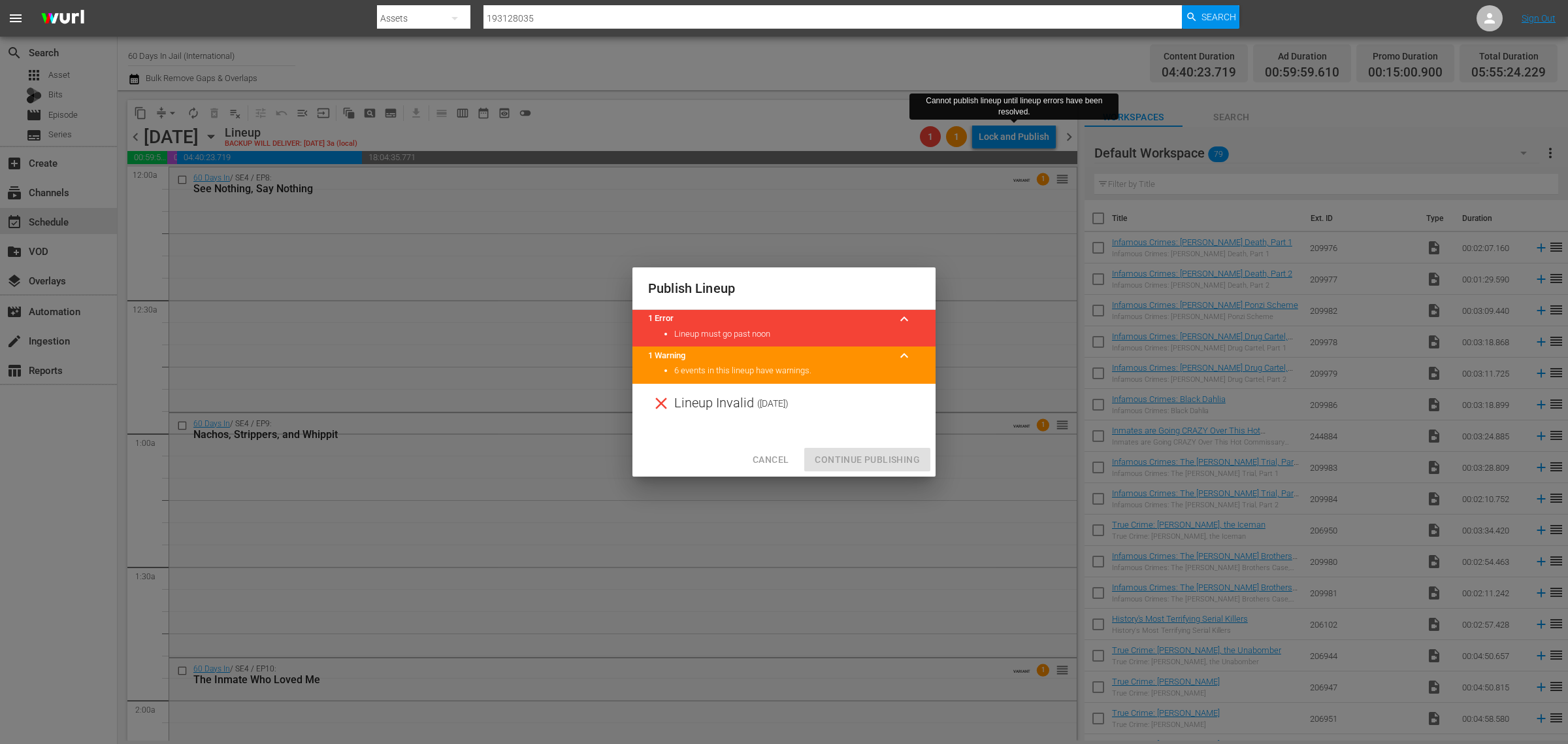
click at [763, 454] on span "Cancel" at bounding box center [771, 459] width 36 height 16
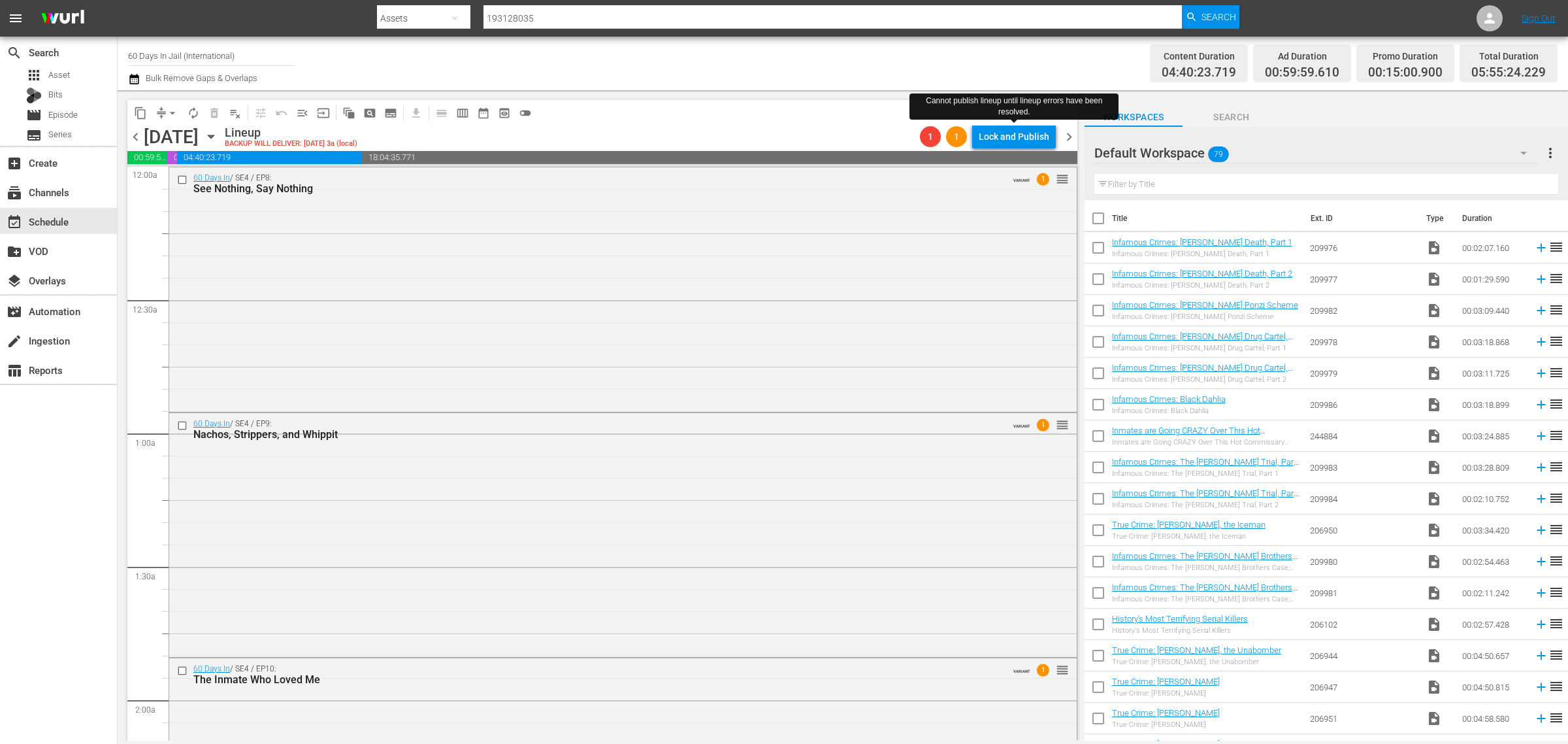
click at [223, 109] on span "delete_forever_outlined" at bounding box center [214, 113] width 21 height 21
click at [234, 113] on span "playlist_remove_outlined" at bounding box center [235, 113] width 13 height 13
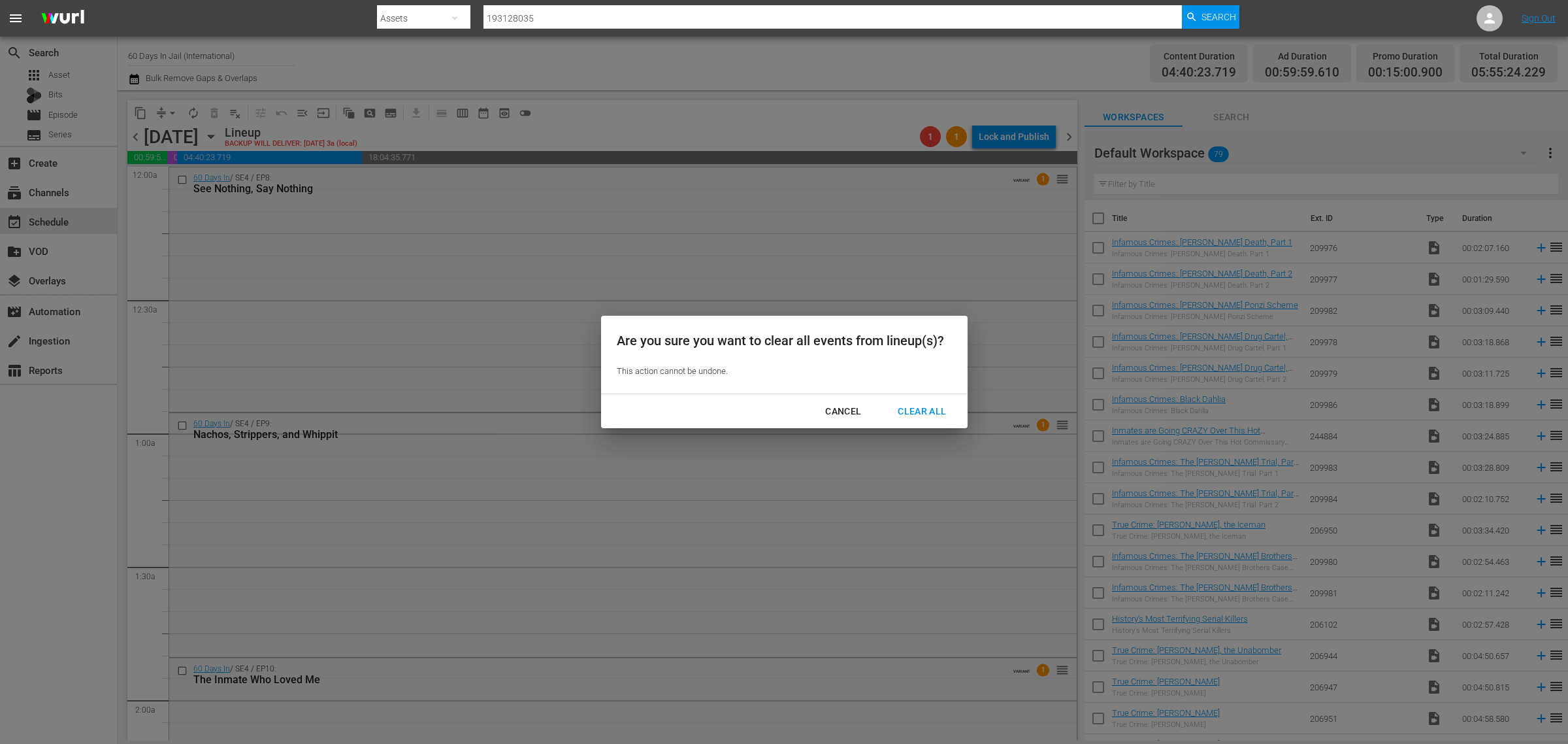
click at [933, 407] on div "Clear All" at bounding box center [922, 411] width 70 height 16
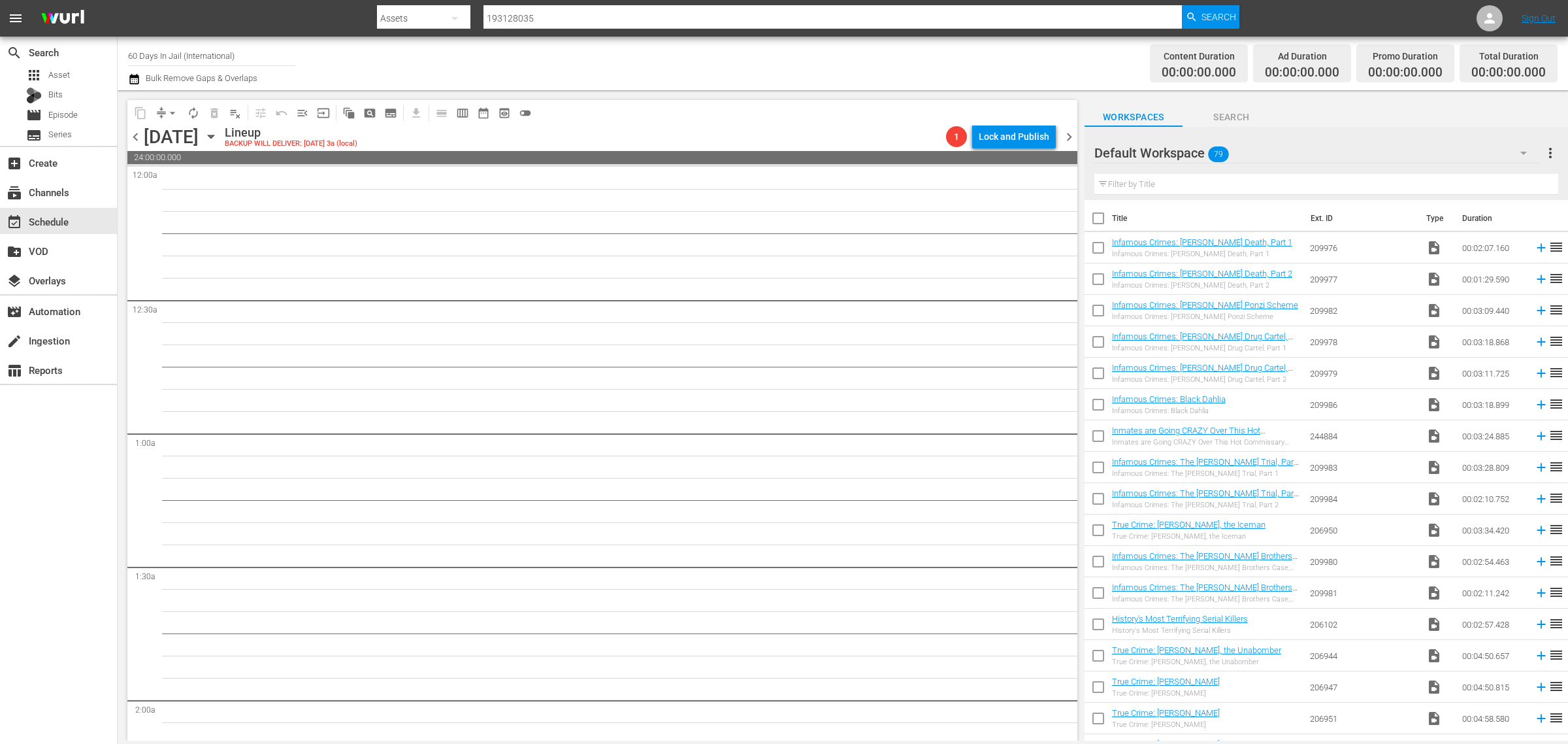
click at [787, 75] on div "Channel Title 60 Days In Jail (International) Bulk Remove Gaps & Overlaps" at bounding box center [517, 63] width 780 height 47
click at [1068, 132] on span "chevron_right" at bounding box center [1069, 136] width 16 height 16
click at [218, 135] on icon "button" at bounding box center [210, 136] width 15 height 15
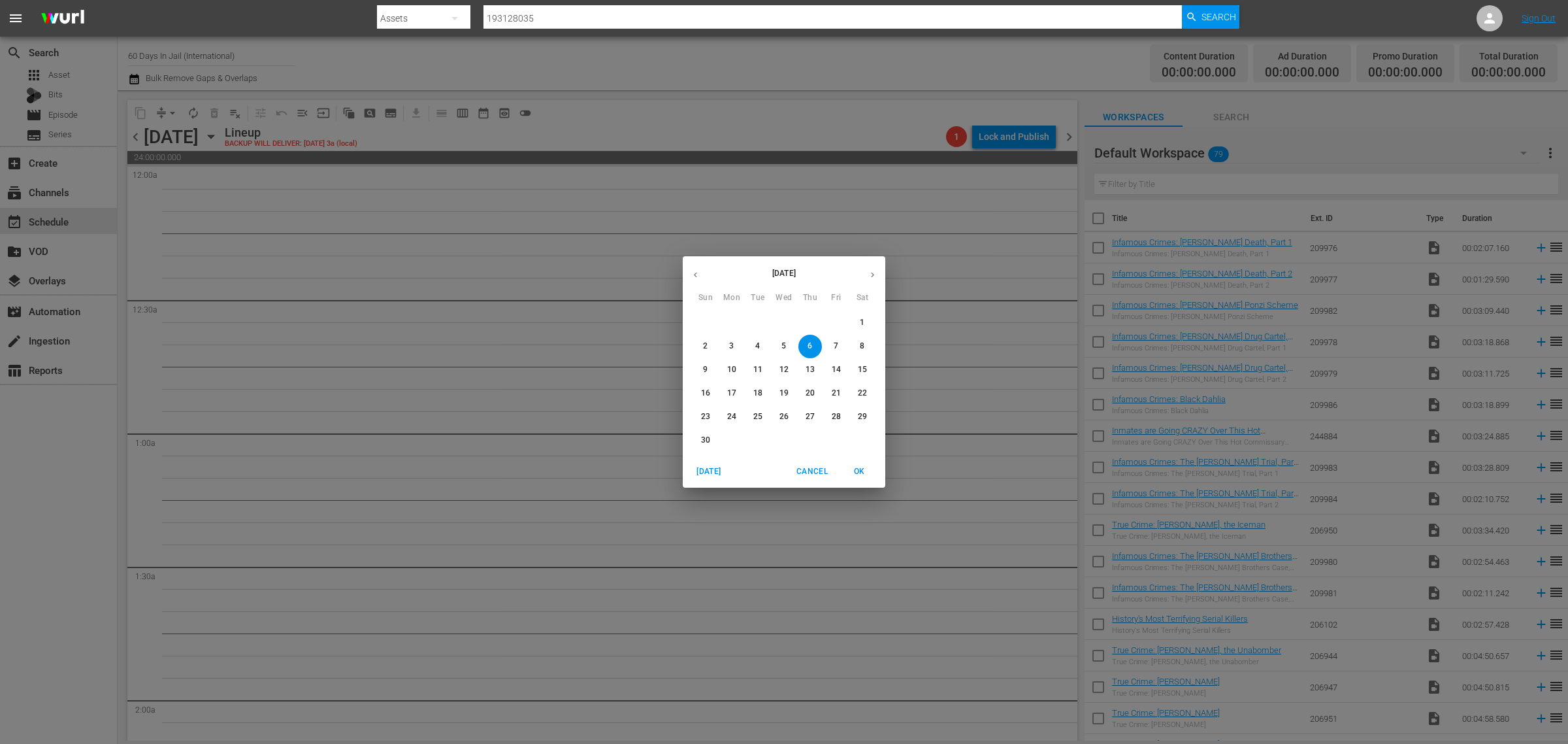
click at [699, 273] on icon "button" at bounding box center [696, 275] width 10 height 10
click at [781, 419] on p "29" at bounding box center [784, 416] width 9 height 11
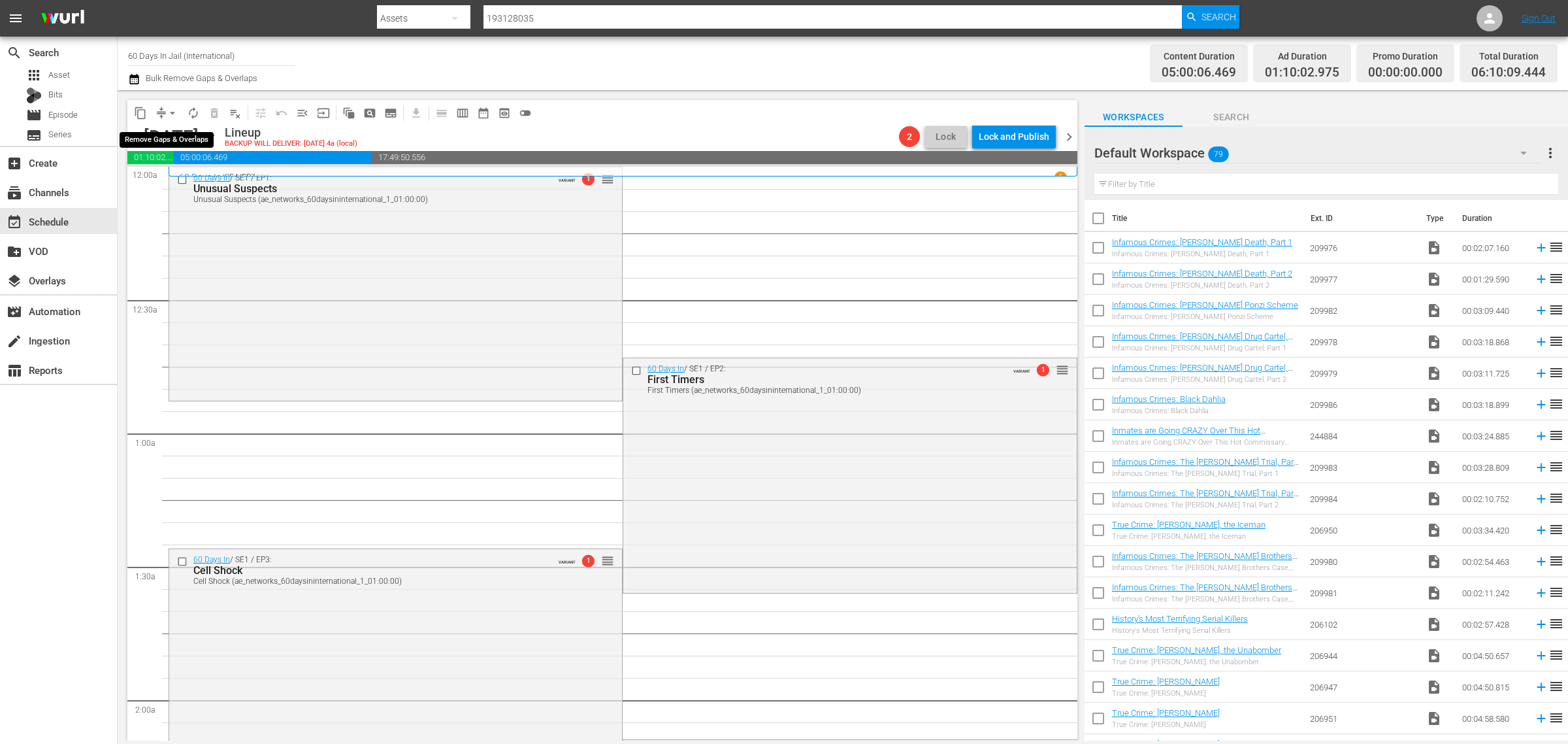
click at [170, 112] on span "arrow_drop_down" at bounding box center [172, 113] width 13 height 13
click at [171, 132] on li "Align to Midnight" at bounding box center [173, 139] width 137 height 21
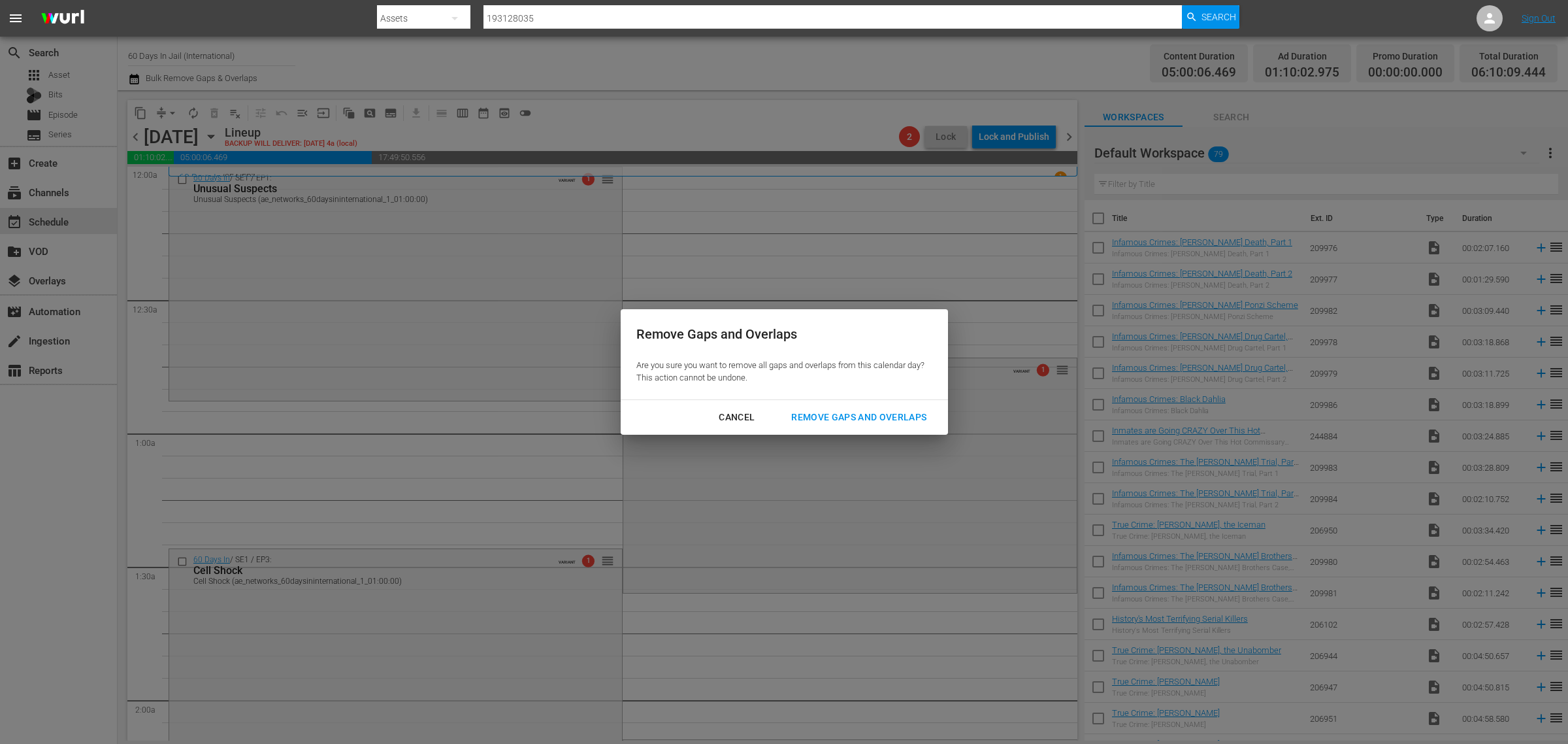
click at [858, 414] on div "Remove Gaps and Overlaps" at bounding box center [859, 417] width 156 height 16
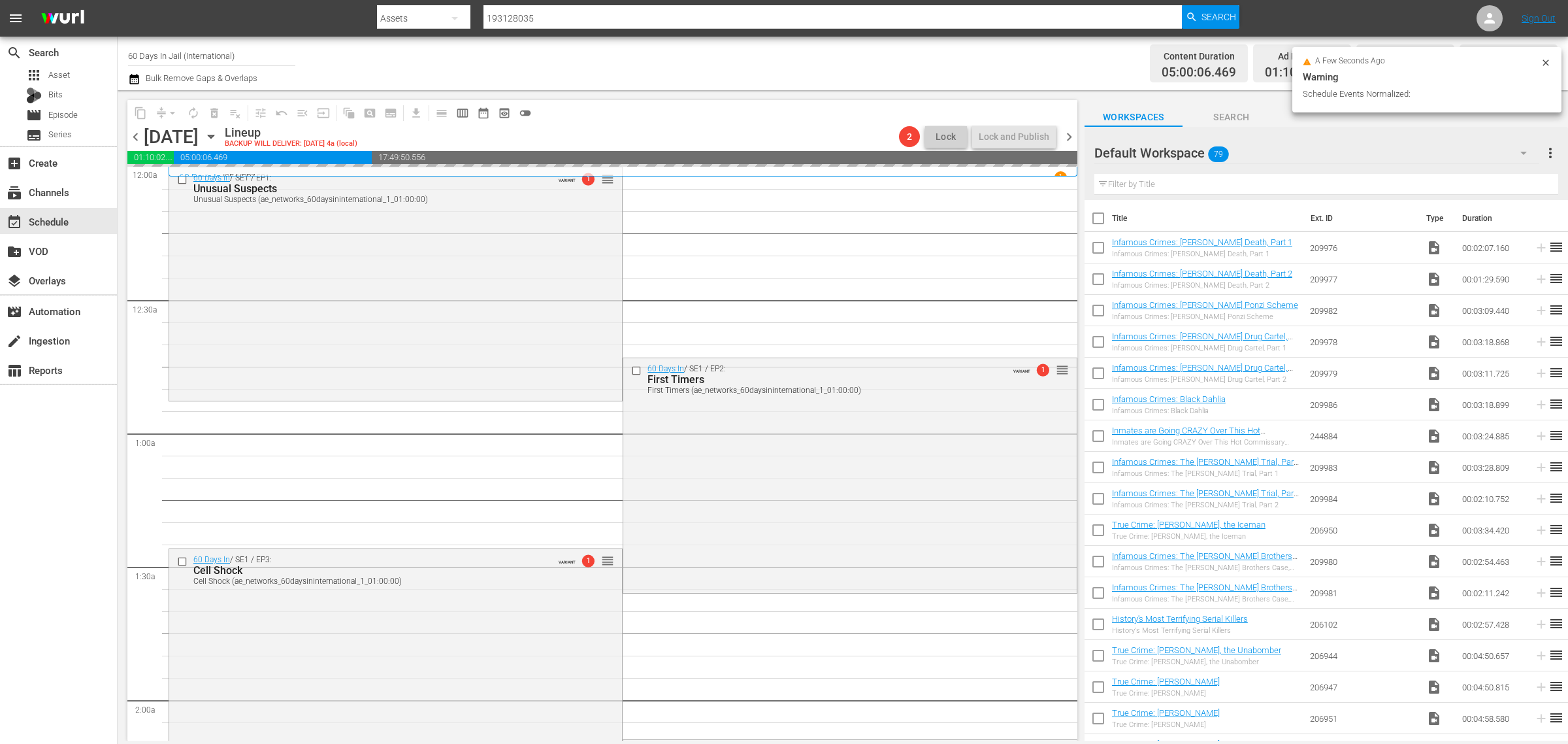
click at [739, 60] on div "Channel Title 60 Days In Jail (International) Bulk Remove Gaps & Overlaps" at bounding box center [517, 63] width 780 height 47
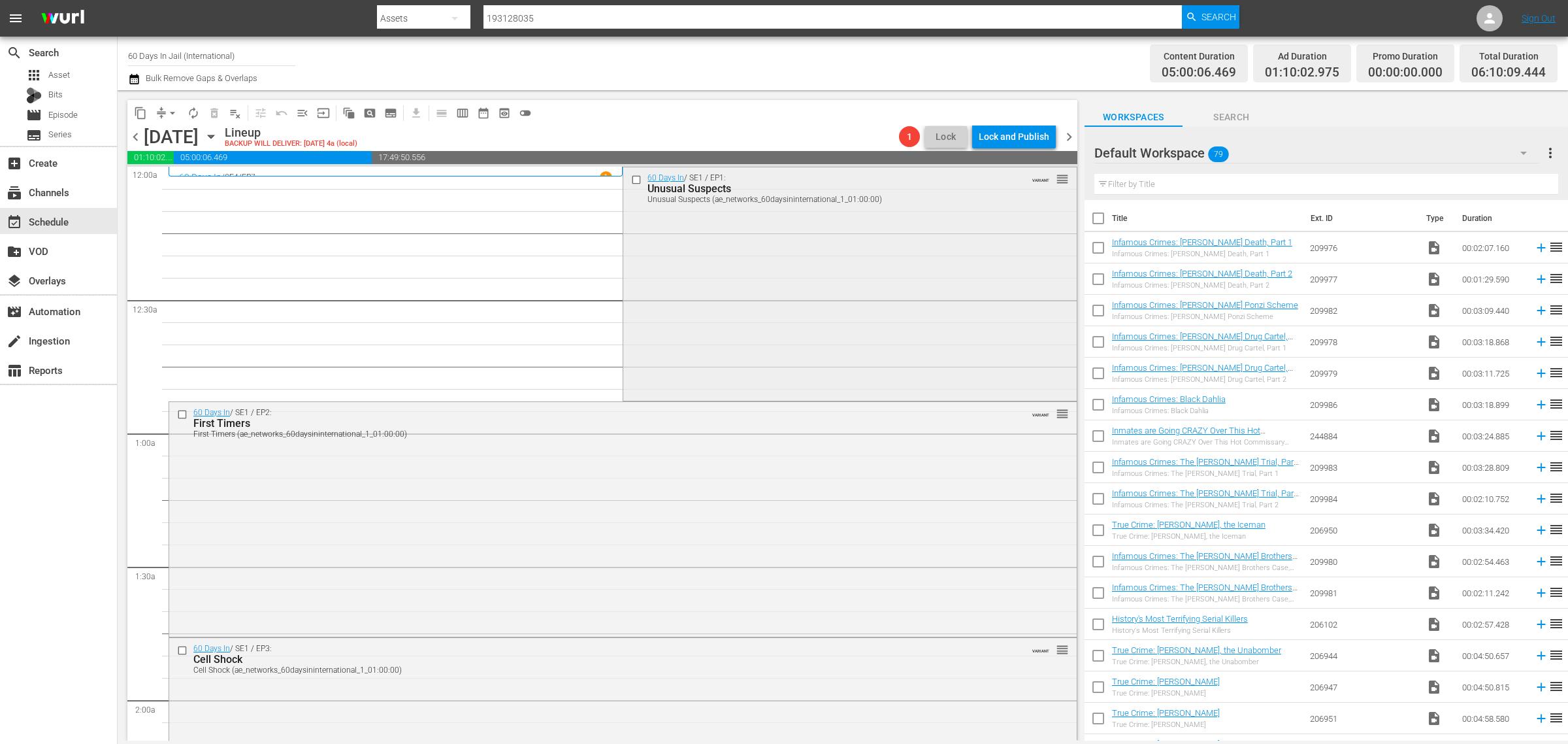
click at [769, 289] on div "60 Days In / SE1 / EP1: Unusual Suspects Unusual Suspects (ae_networks_60daysin…" at bounding box center [850, 282] width 453 height 230
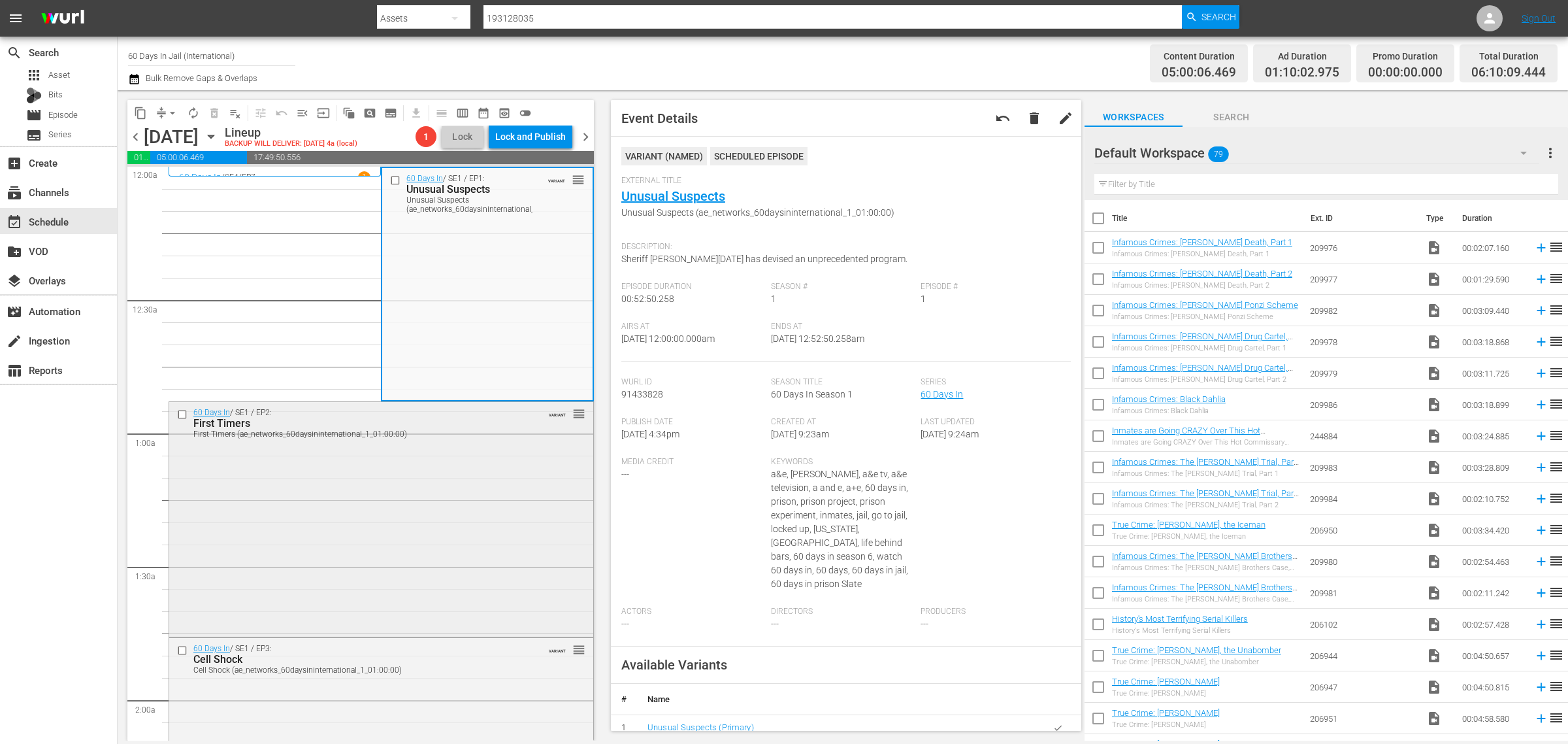
click at [440, 475] on div "60 Days In / SE1 / EP2: First Timers First Timers (ae_networks_60daysininternat…" at bounding box center [381, 518] width 424 height 233
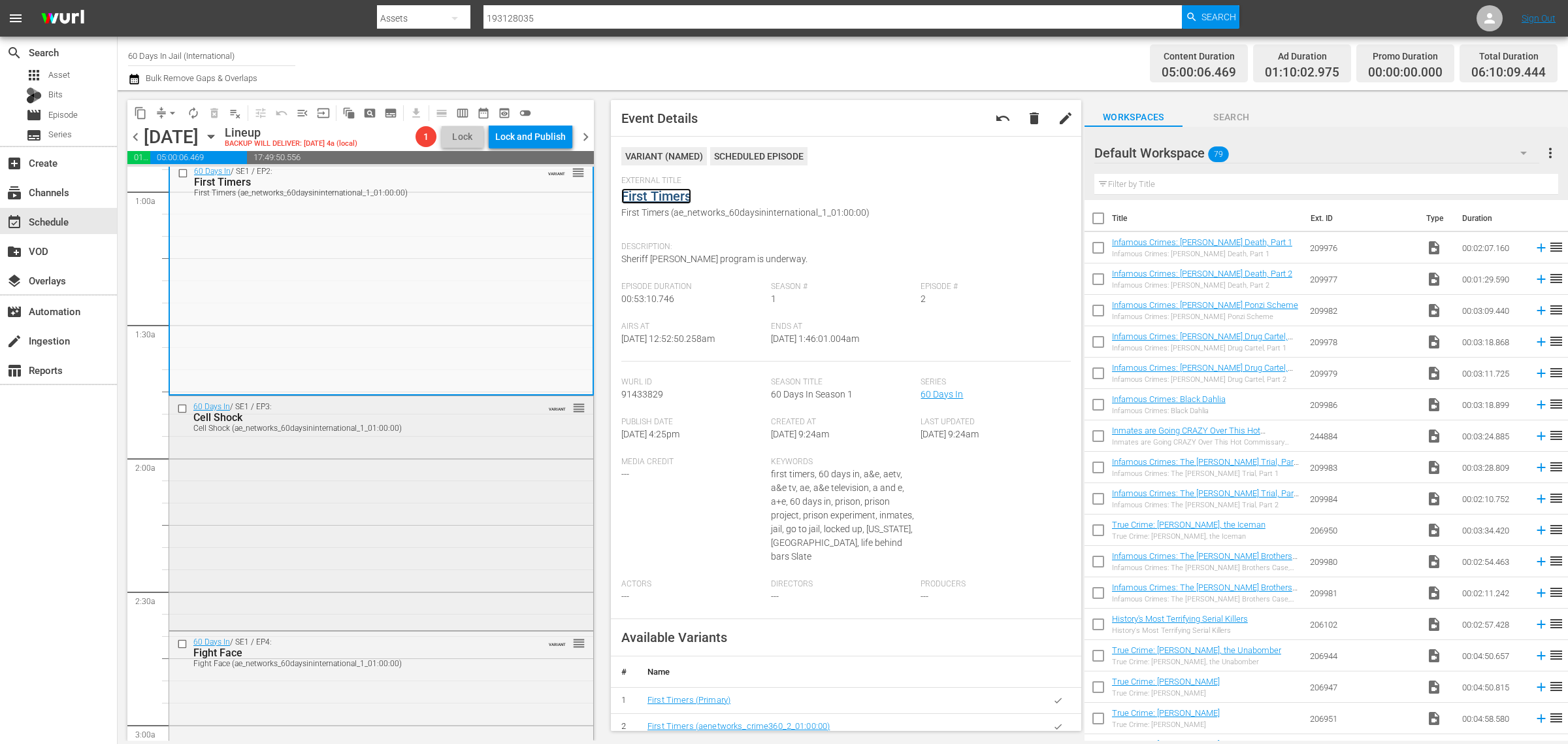
scroll to position [245, 0]
click at [371, 472] on div "60 Days In / SE1 / EP3: Cell Shock Cell Shock (ae_networks_60daysininternationa…" at bounding box center [381, 507] width 424 height 230
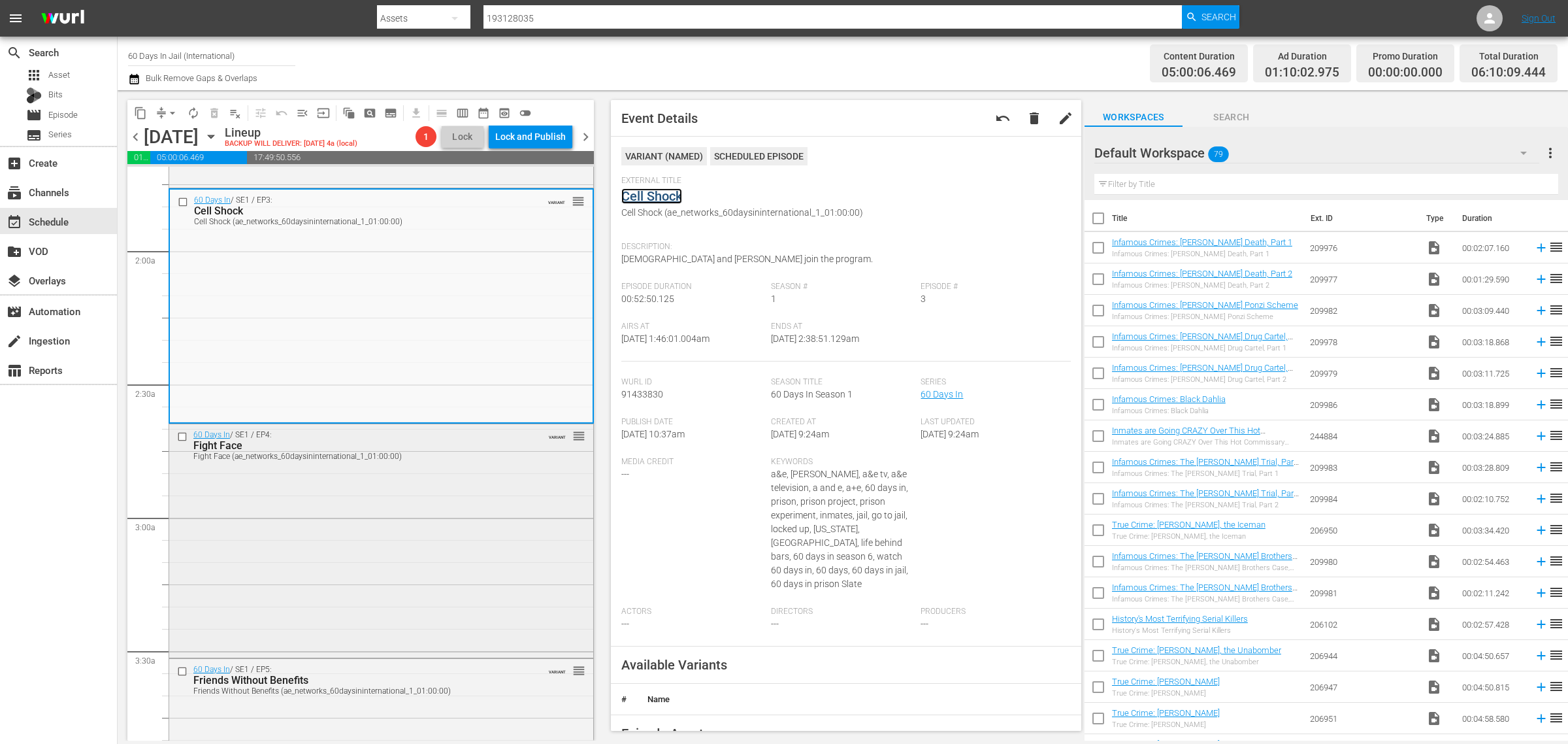
scroll to position [572, 0]
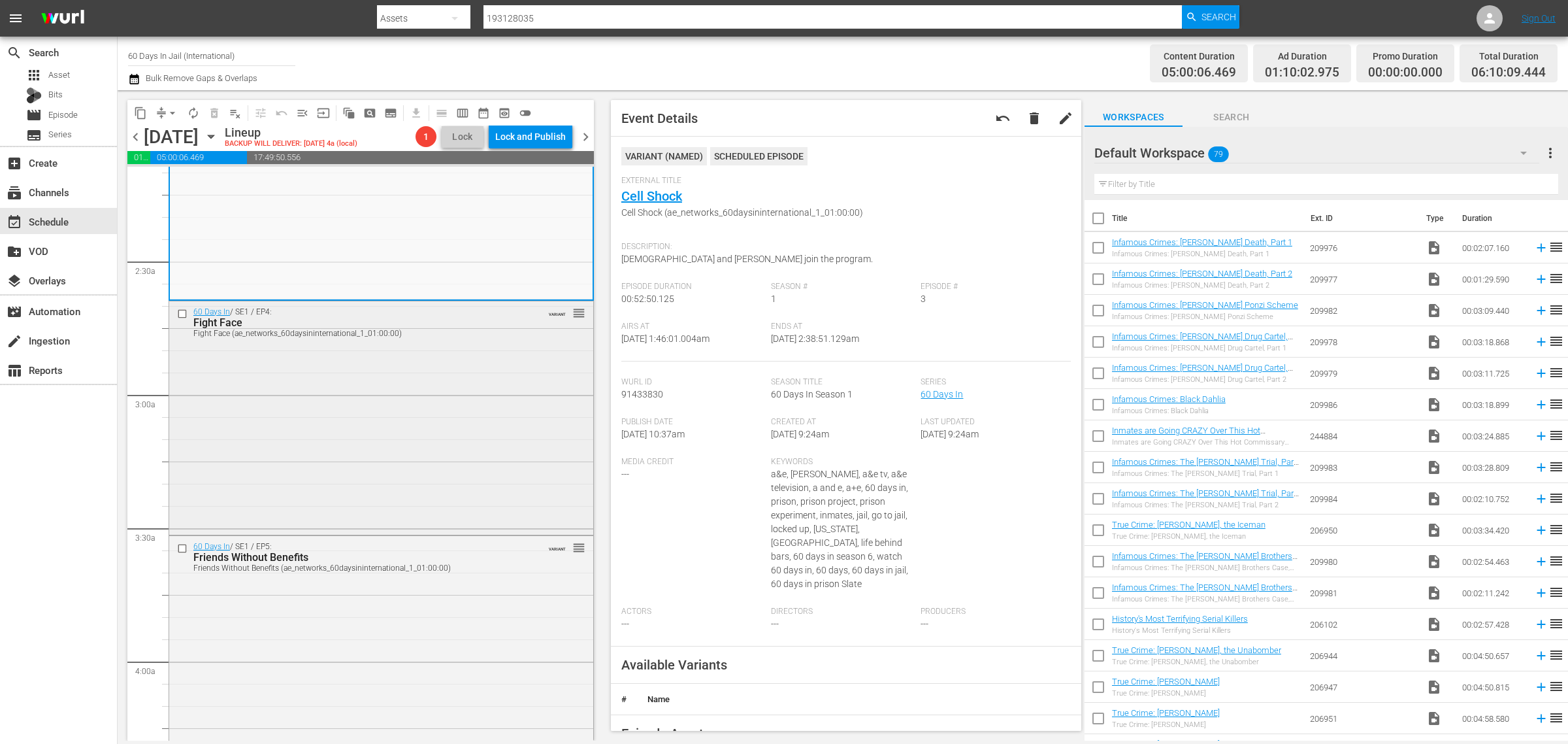
click at [331, 413] on div "60 Days In / SE1 / EP4: Fight Face Fight Face (ae_networks_60daysininternationa…" at bounding box center [381, 416] width 424 height 230
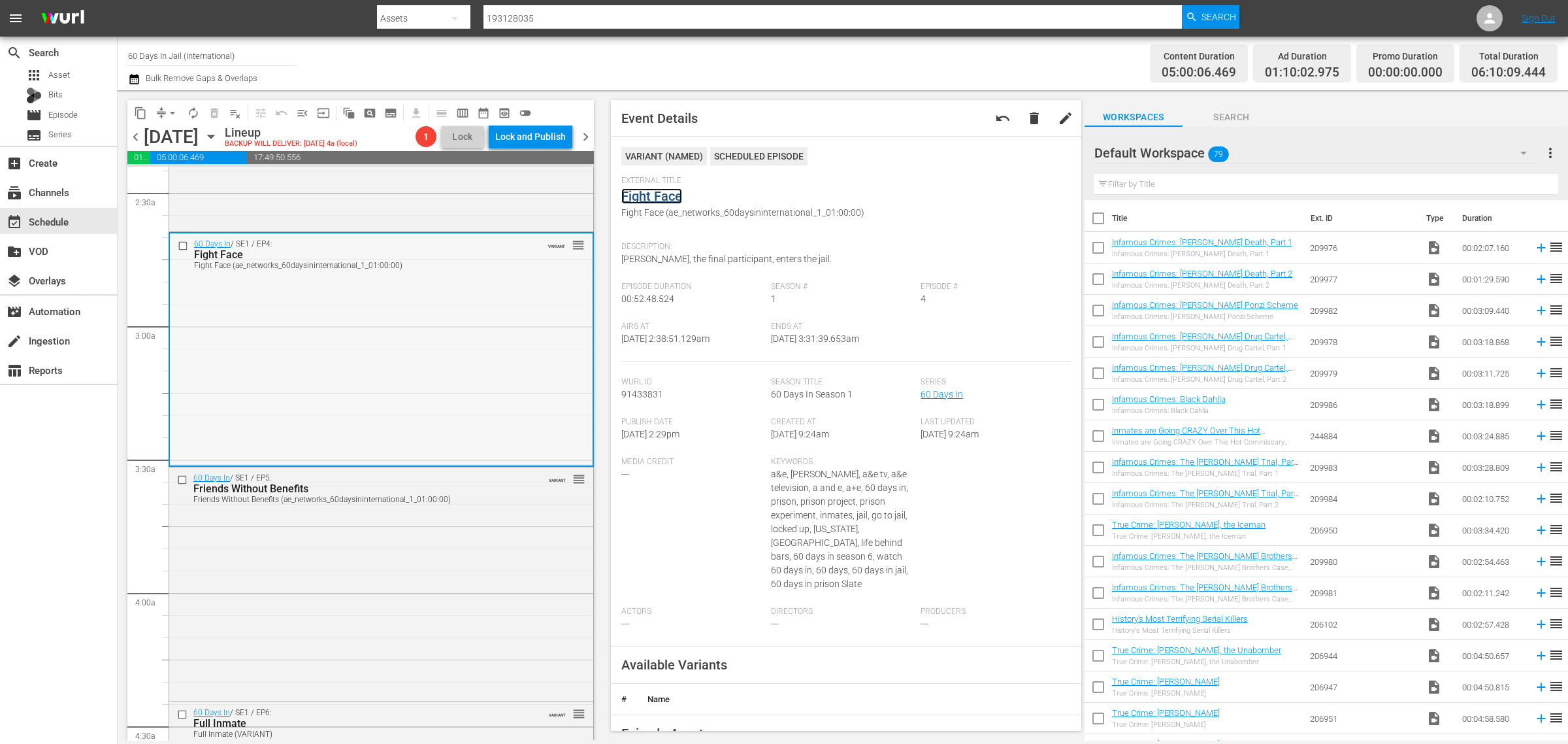
scroll to position [899, 0]
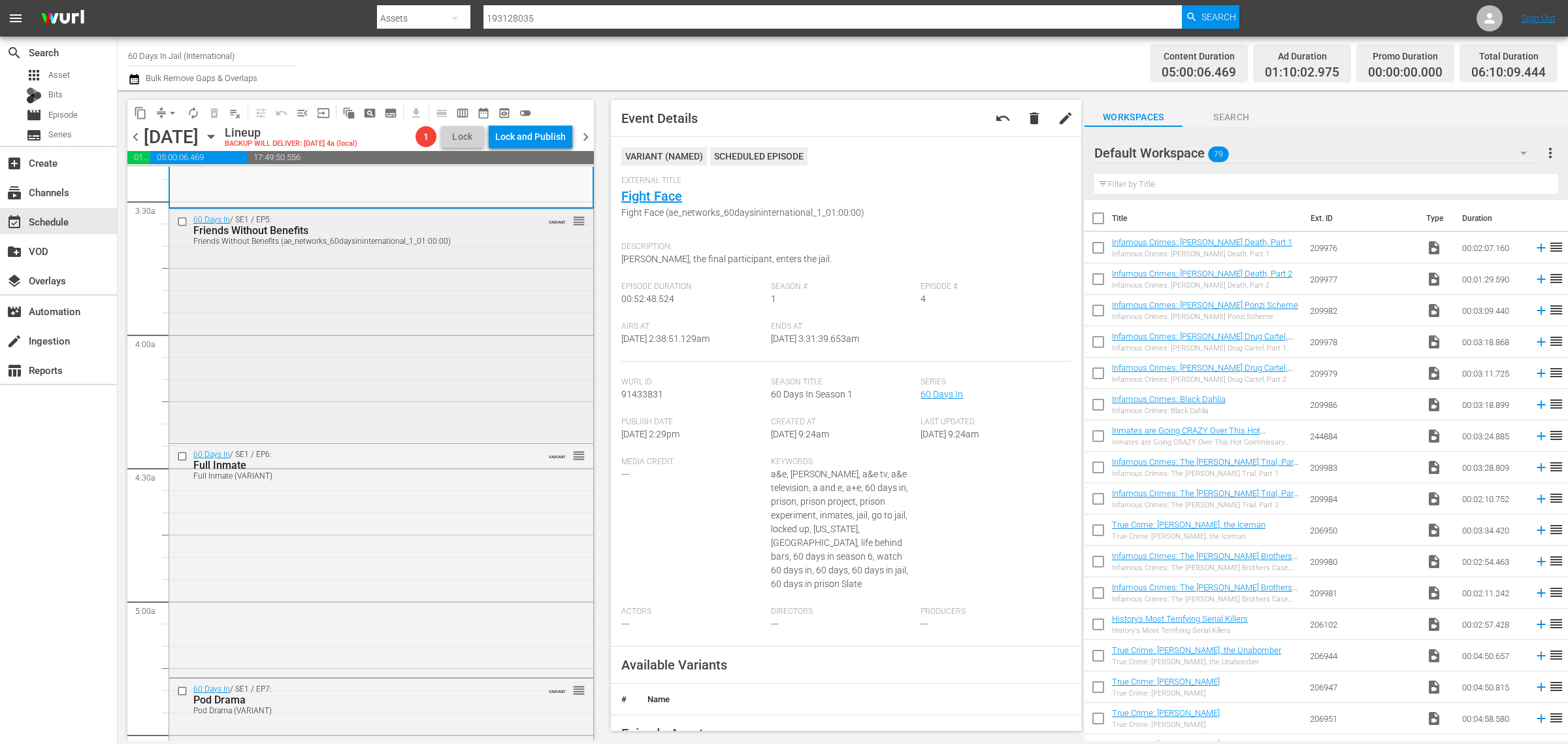
click at [341, 364] on div "60 Days In / SE1 / EP5: Friends Without Benefits Friends Without Benefits (ae_n…" at bounding box center [381, 324] width 424 height 230
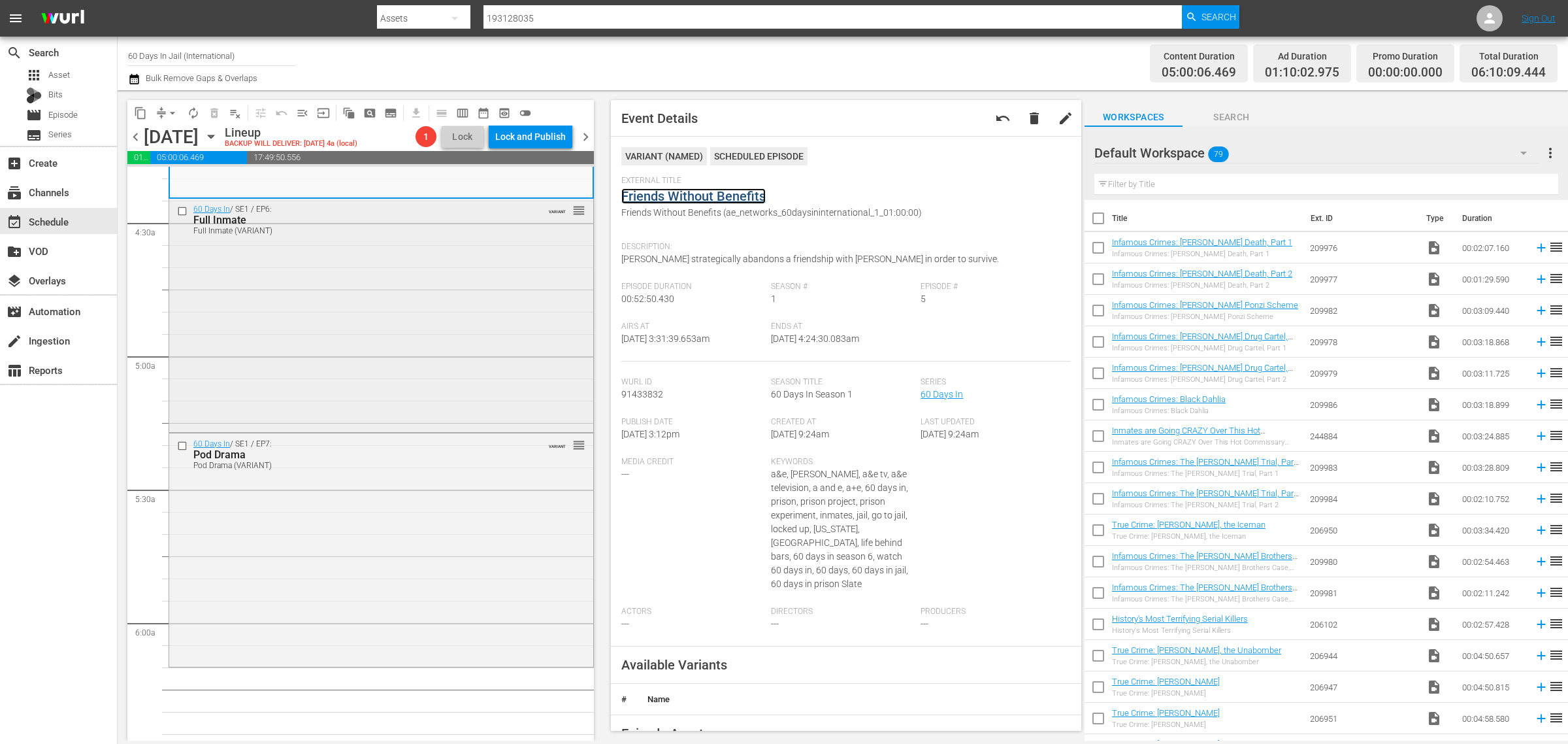
scroll to position [1225, 0]
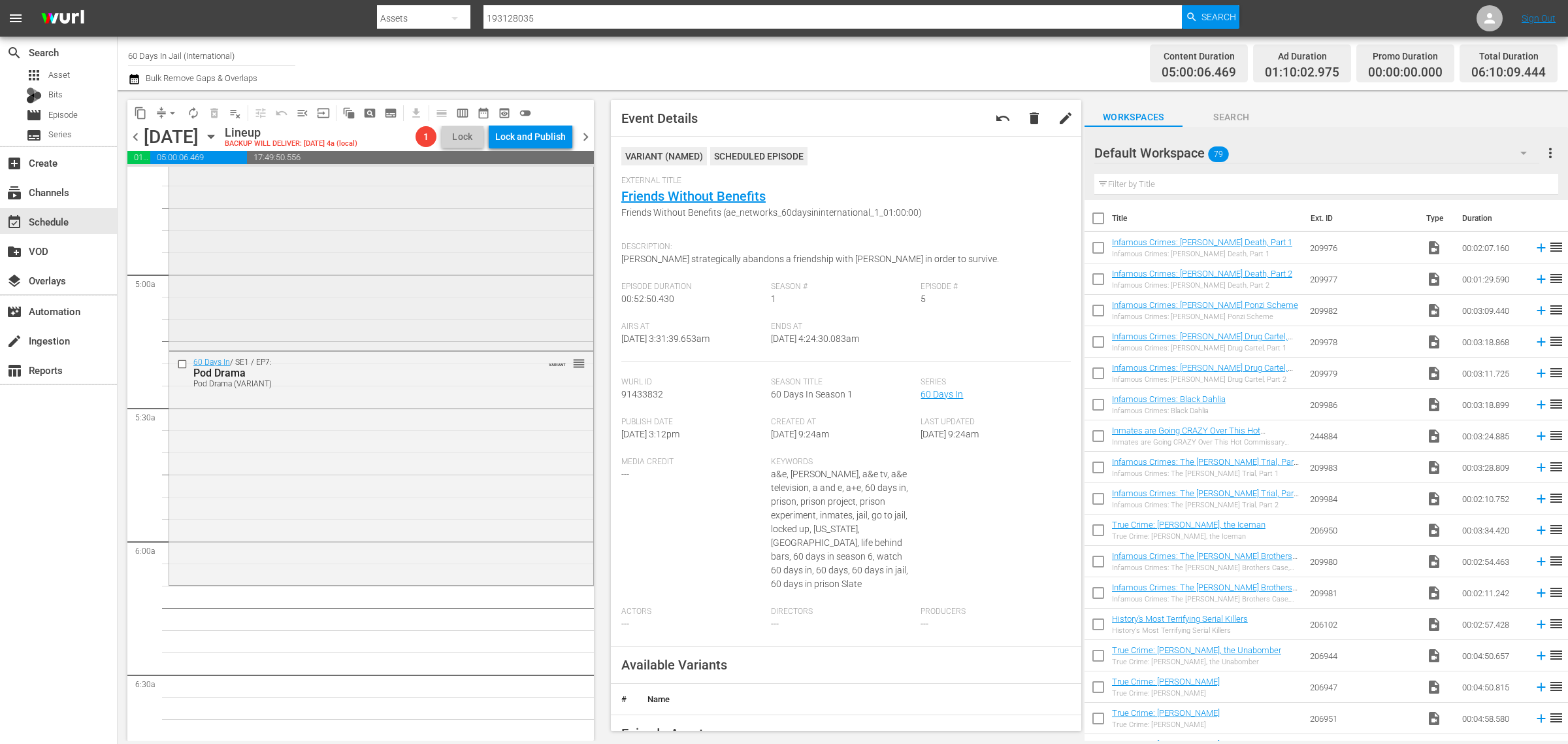
click at [298, 298] on div "60 Days In / SE1 / EP6: Full Inmate Full Inmate (VARIANT) VARIANT reorder" at bounding box center [381, 232] width 424 height 230
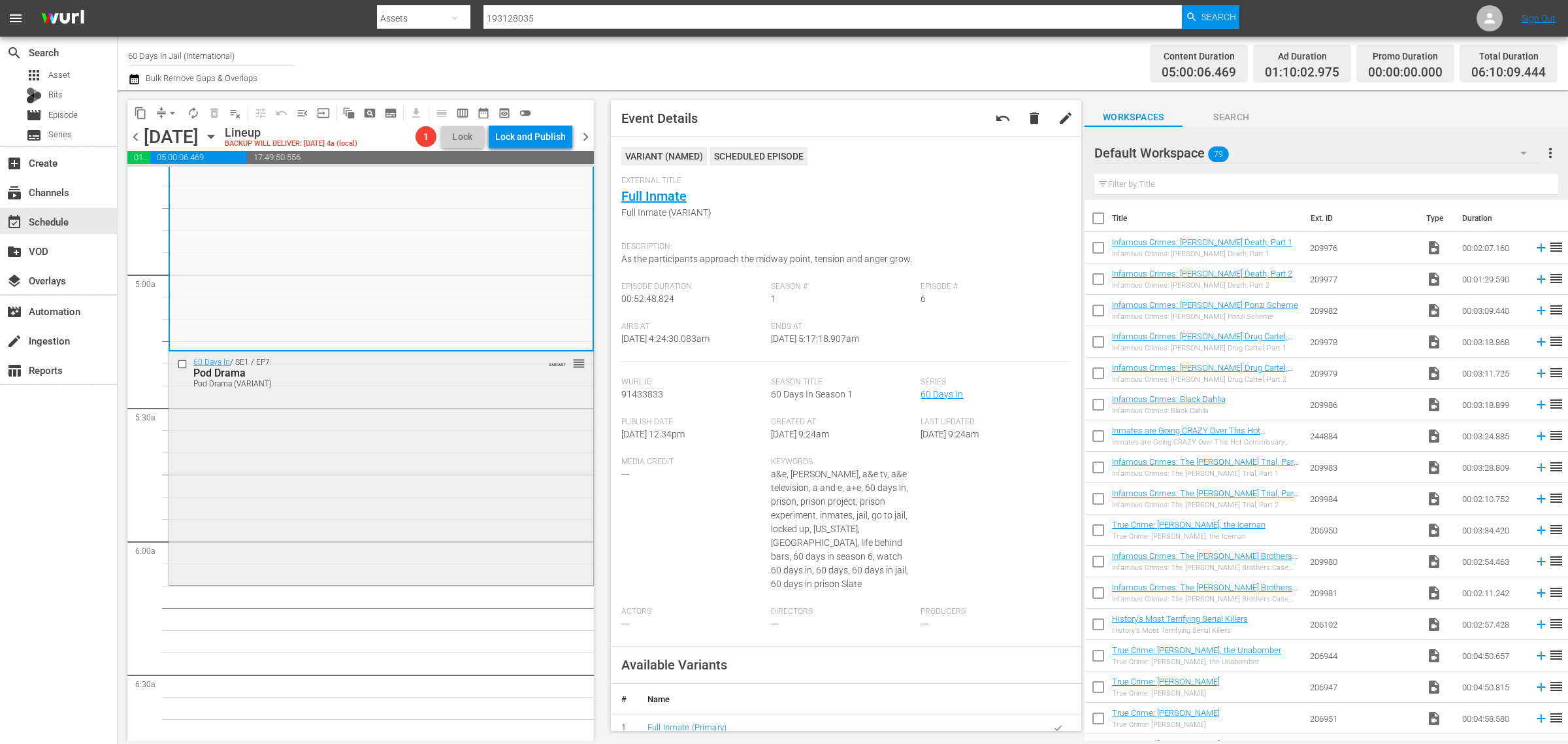
click at [461, 445] on div "60 Days In / SE1 / EP7: Pod Drama Pod Drama (VARIANT) VARIANT reorder" at bounding box center [381, 466] width 424 height 230
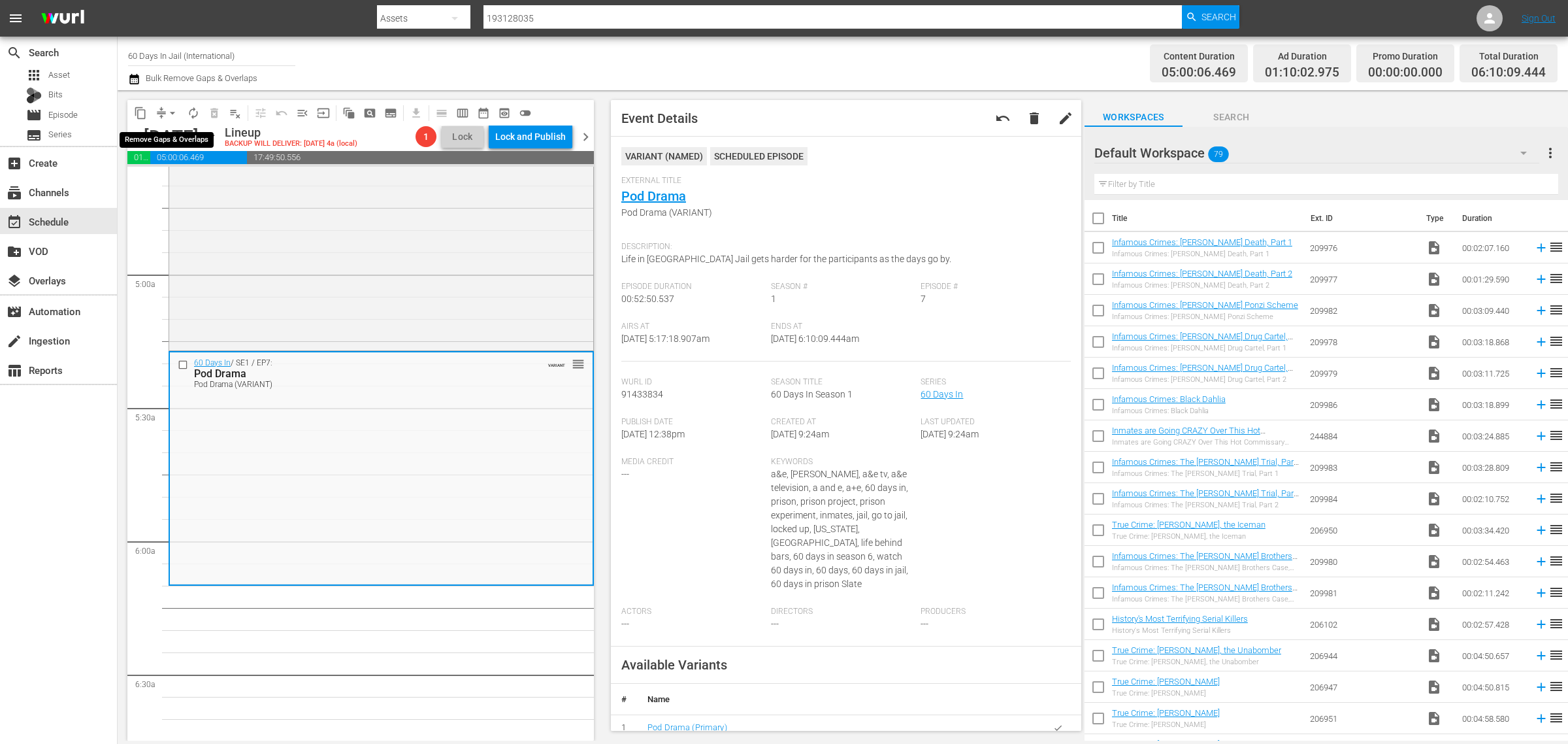
click at [174, 109] on span "arrow_drop_down" at bounding box center [172, 113] width 13 height 13
click at [171, 132] on li "Align to Midnight" at bounding box center [173, 139] width 137 height 21
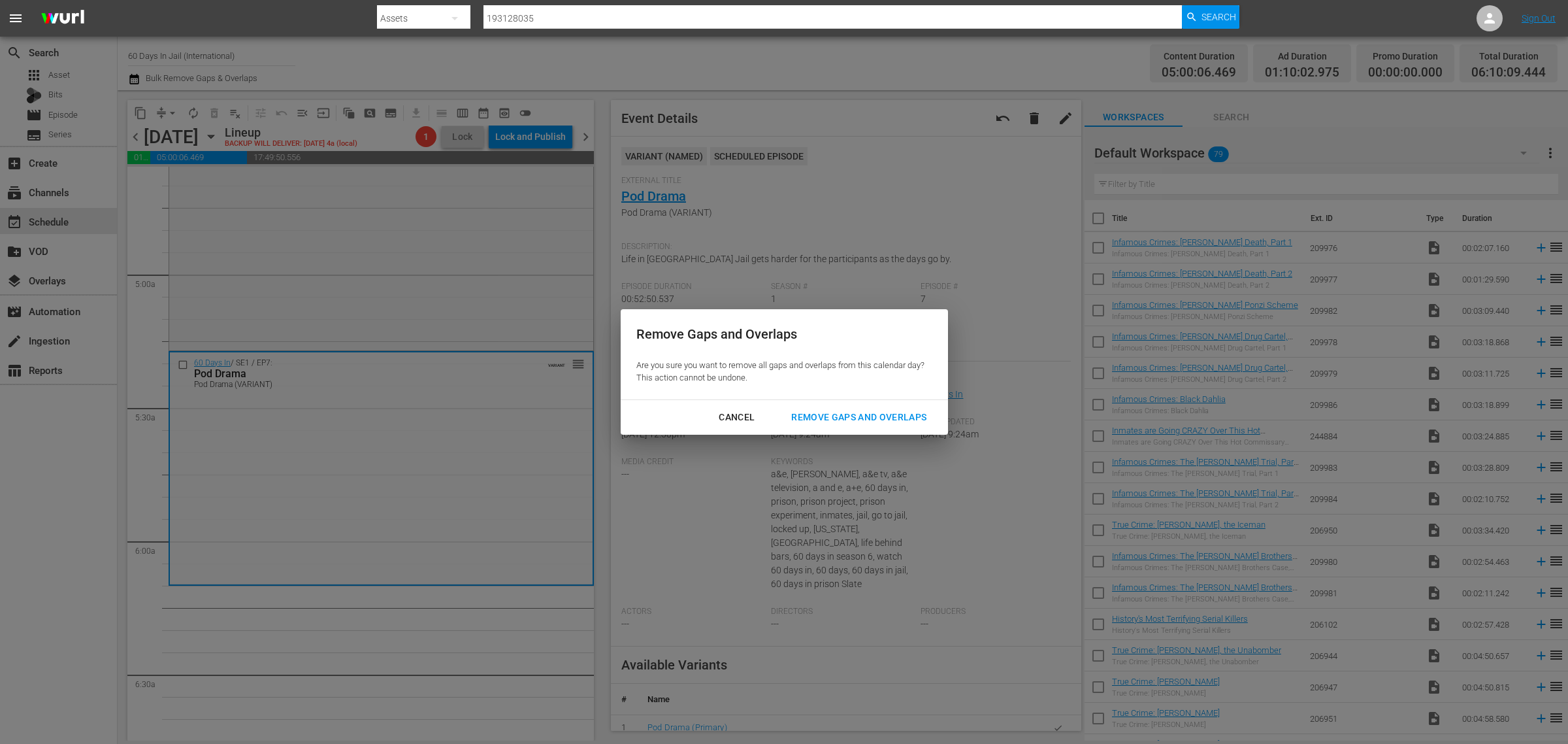
click at [879, 415] on div "Remove Gaps and Overlaps" at bounding box center [859, 417] width 156 height 16
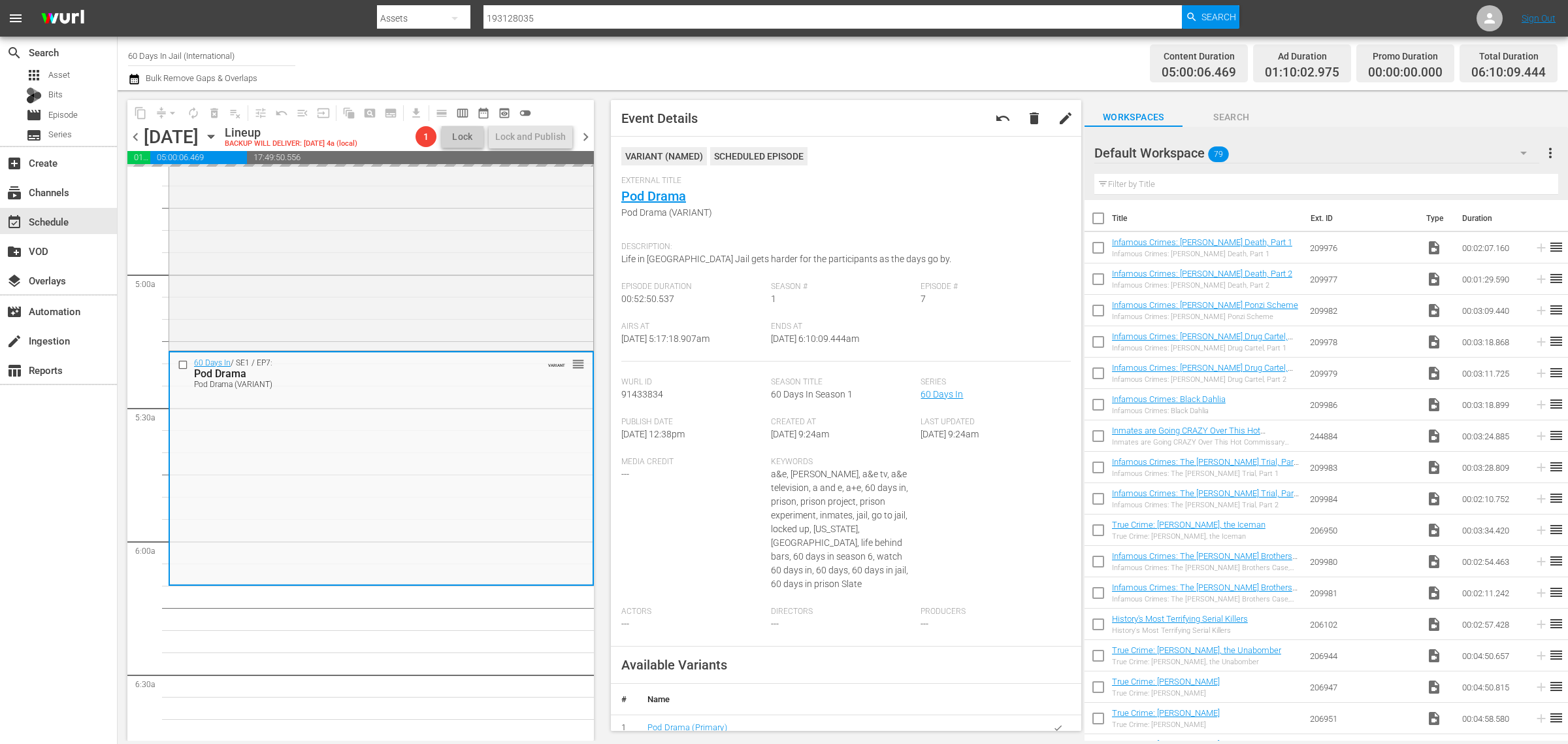
click at [742, 50] on div "Channel Title 60 Days In Jail (International) Bulk Remove Gaps & Overlaps" at bounding box center [517, 63] width 780 height 47
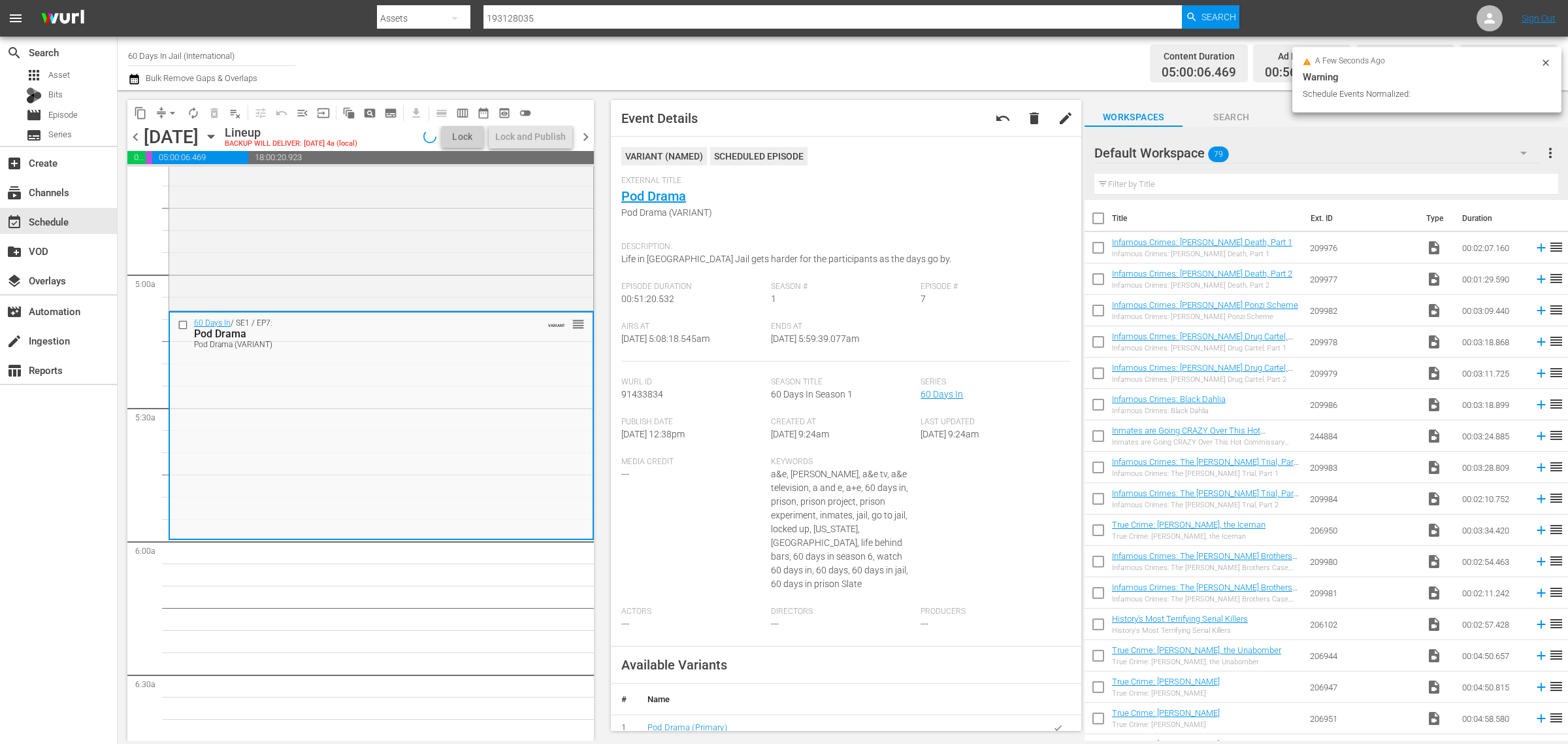
scroll to position [1248, 0]
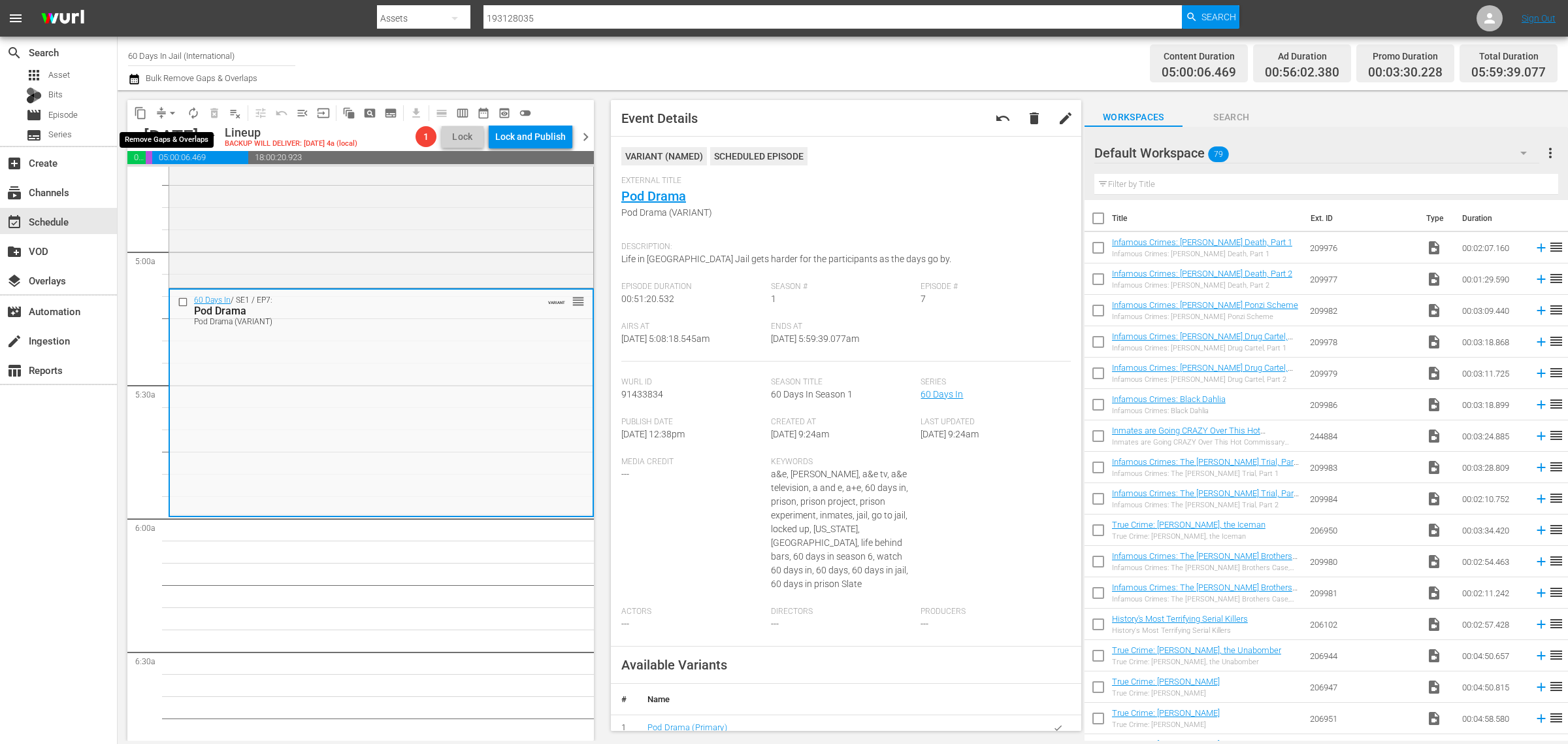
click at [168, 109] on span "arrow_drop_down" at bounding box center [172, 113] width 13 height 13
click at [177, 148] on li "Align to Midnight" at bounding box center [173, 139] width 137 height 21
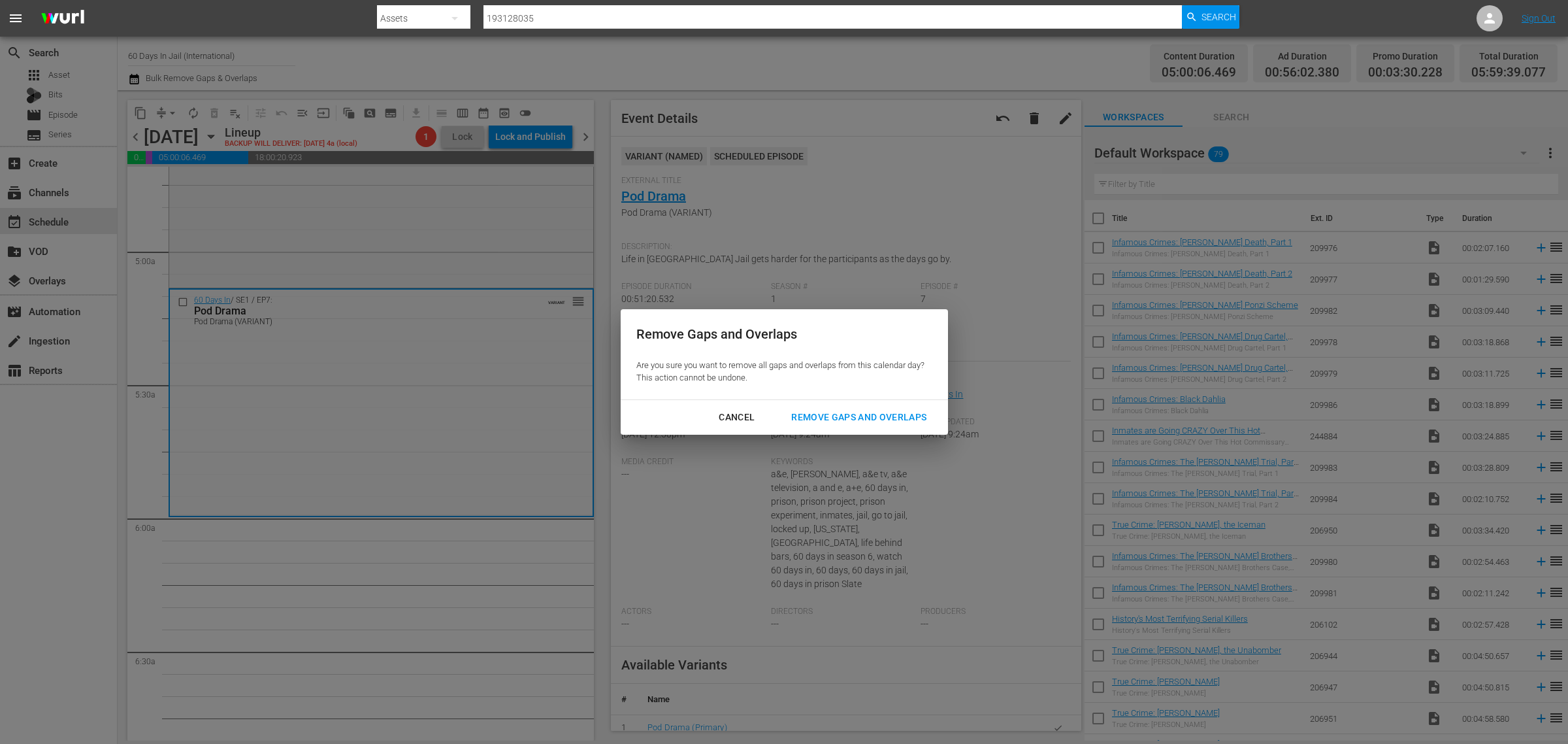
click at [875, 414] on div "Remove Gaps and Overlaps" at bounding box center [859, 417] width 156 height 16
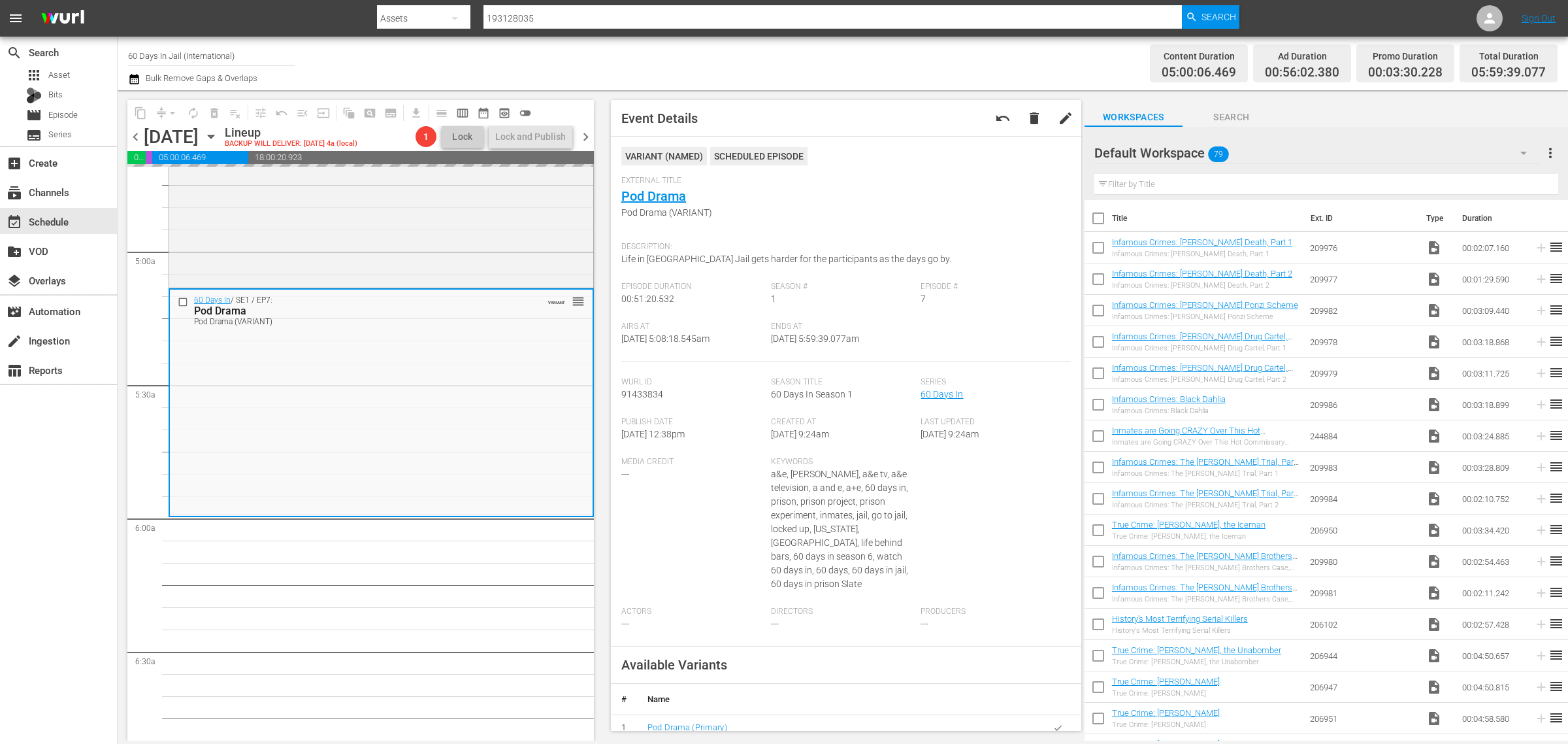
drag, startPoint x: 842, startPoint y: 69, endPoint x: 844, endPoint y: 59, distance: 10.2
click at [842, 66] on div "Channel Title 60 Days In Jail (International) Bulk Remove Gaps & Overlaps" at bounding box center [517, 63] width 780 height 47
click at [187, 109] on span "autorenew_outlined" at bounding box center [193, 113] width 13 height 13
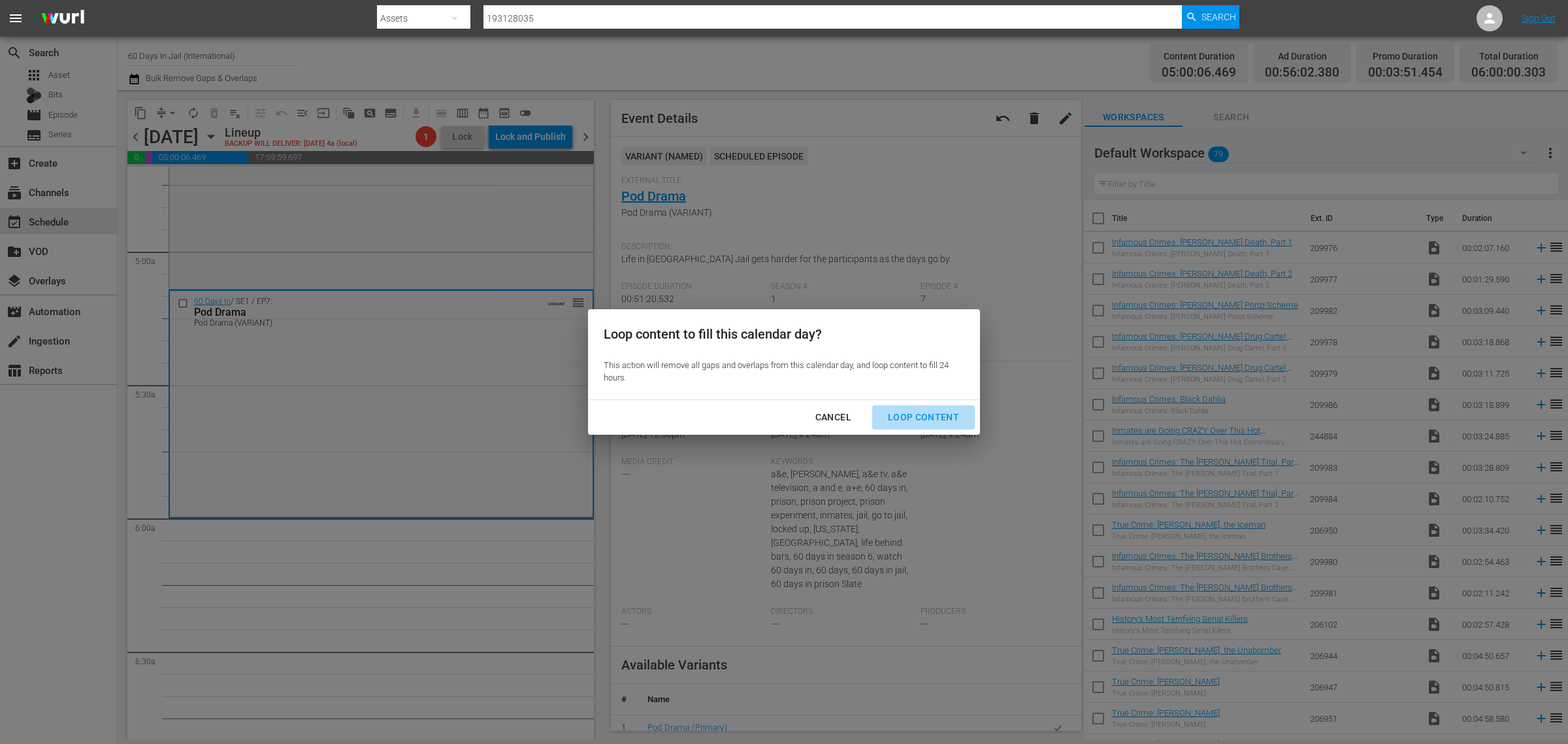
click at [947, 416] on div "Loop Content" at bounding box center [924, 417] width 92 height 16
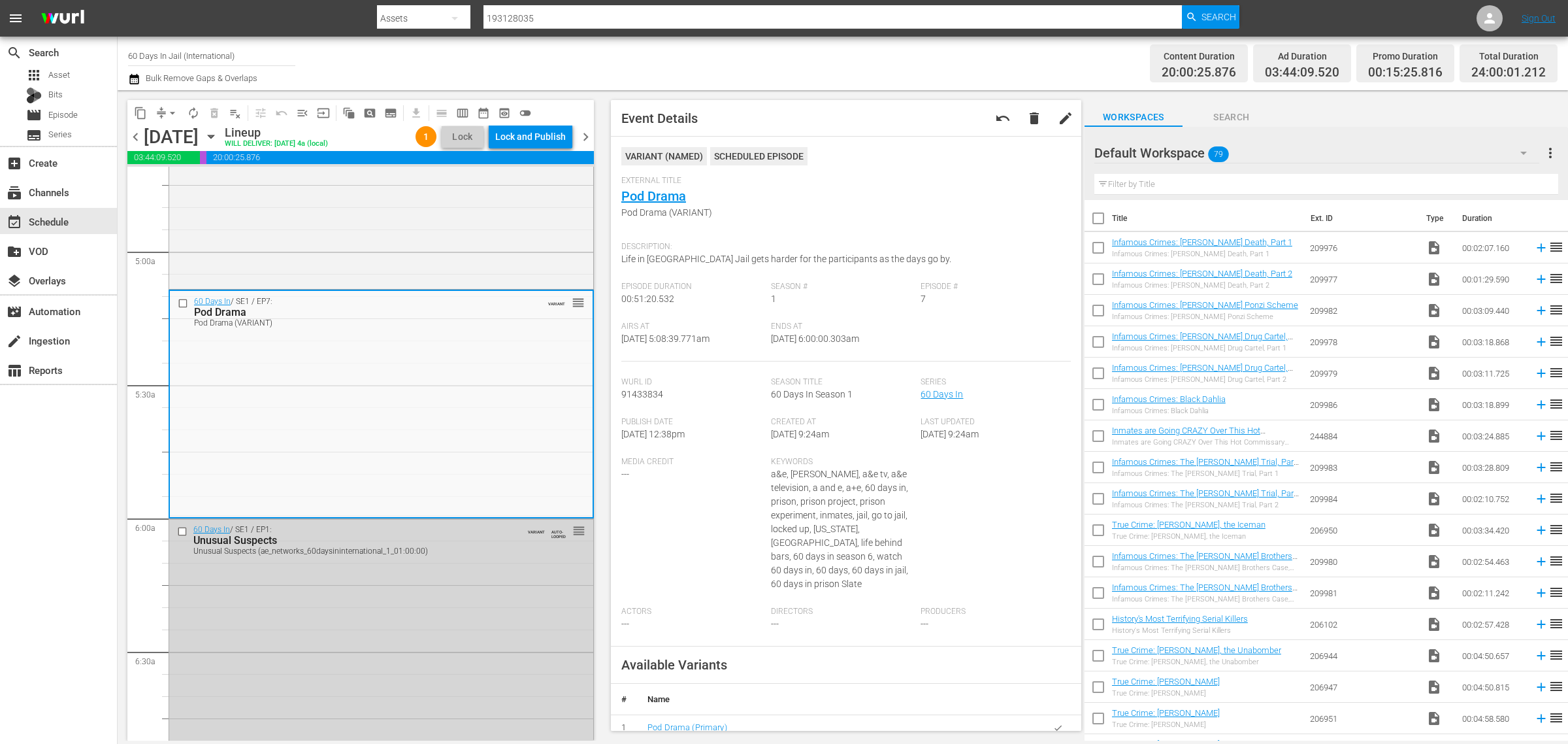
click at [804, 57] on div "Channel Title 60 Days In Jail (International) Bulk Remove Gaps & Overlaps" at bounding box center [517, 63] width 780 height 47
click at [536, 129] on div "Lock and Publish" at bounding box center [530, 136] width 70 height 24
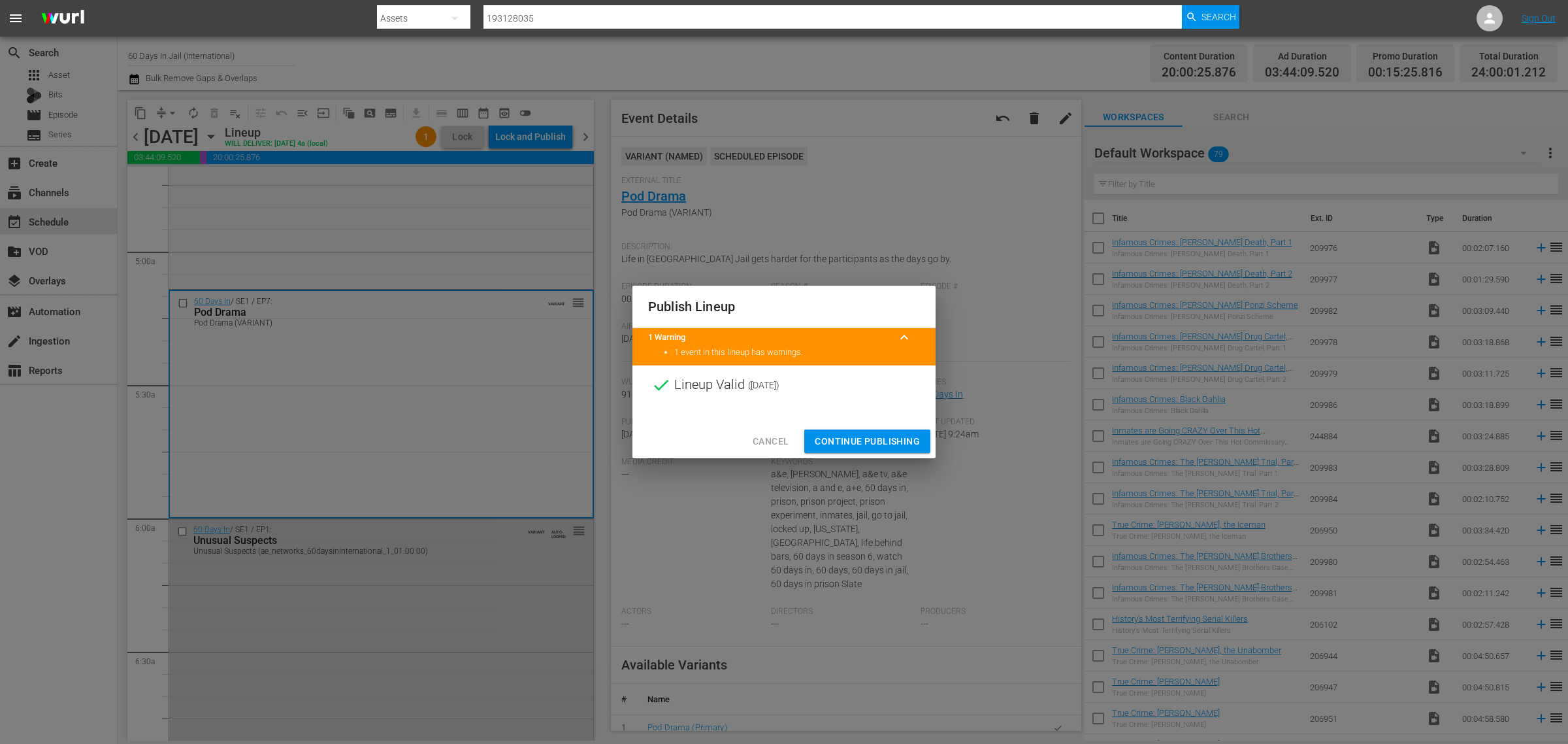
click at [875, 439] on span "Continue Publishing" at bounding box center [867, 441] width 105 height 16
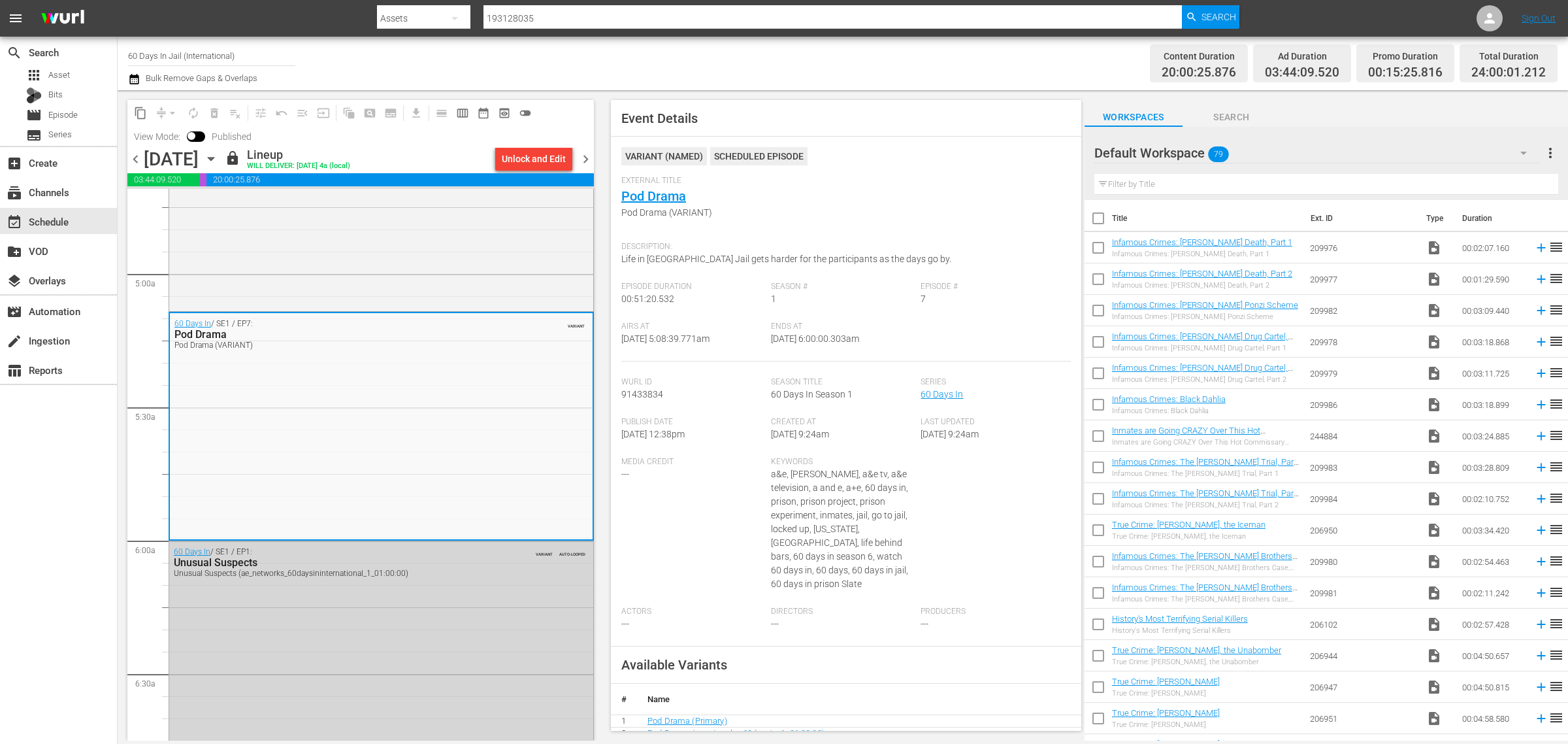
click at [218, 155] on icon "button" at bounding box center [210, 158] width 15 height 15
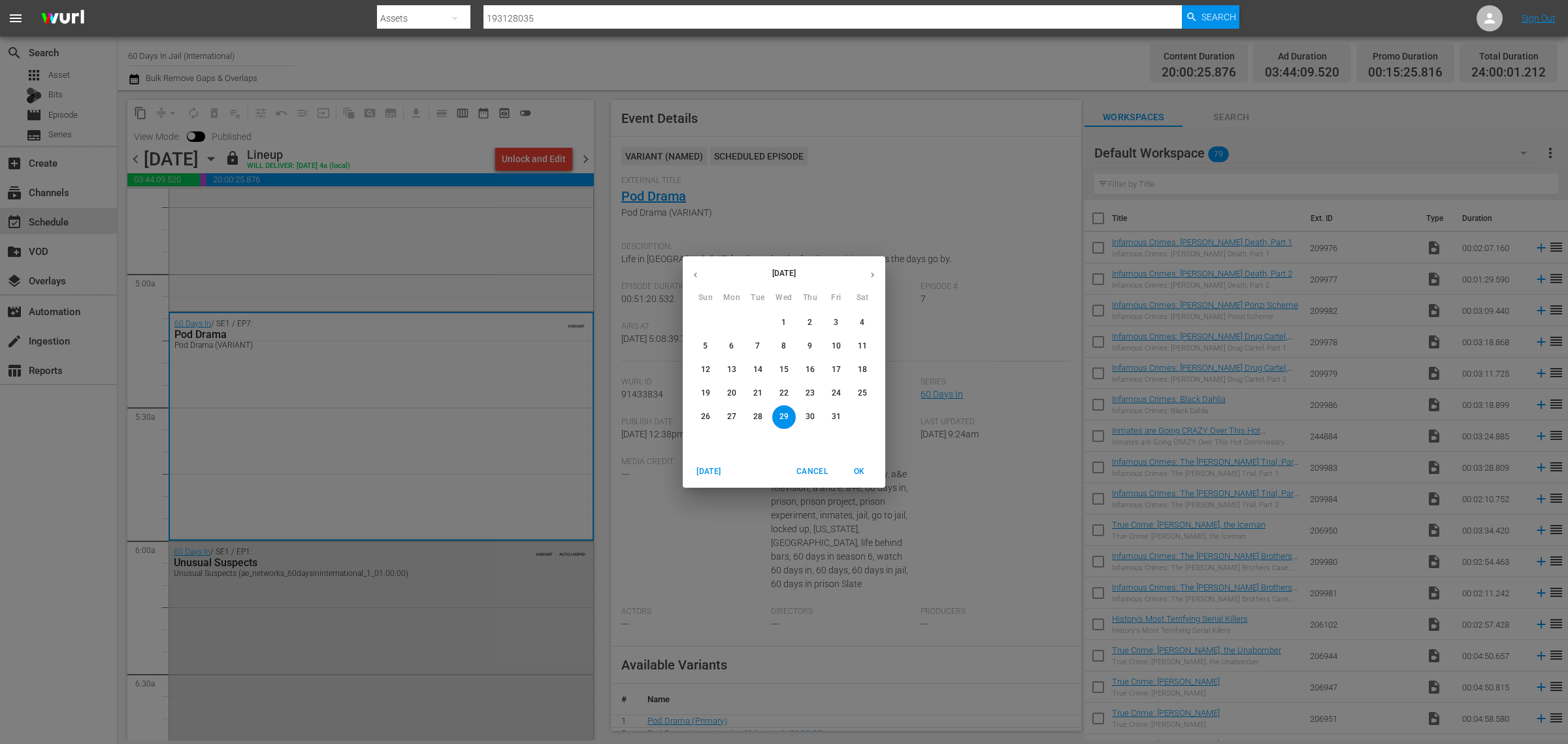
click at [785, 391] on p "22" at bounding box center [784, 393] width 9 height 11
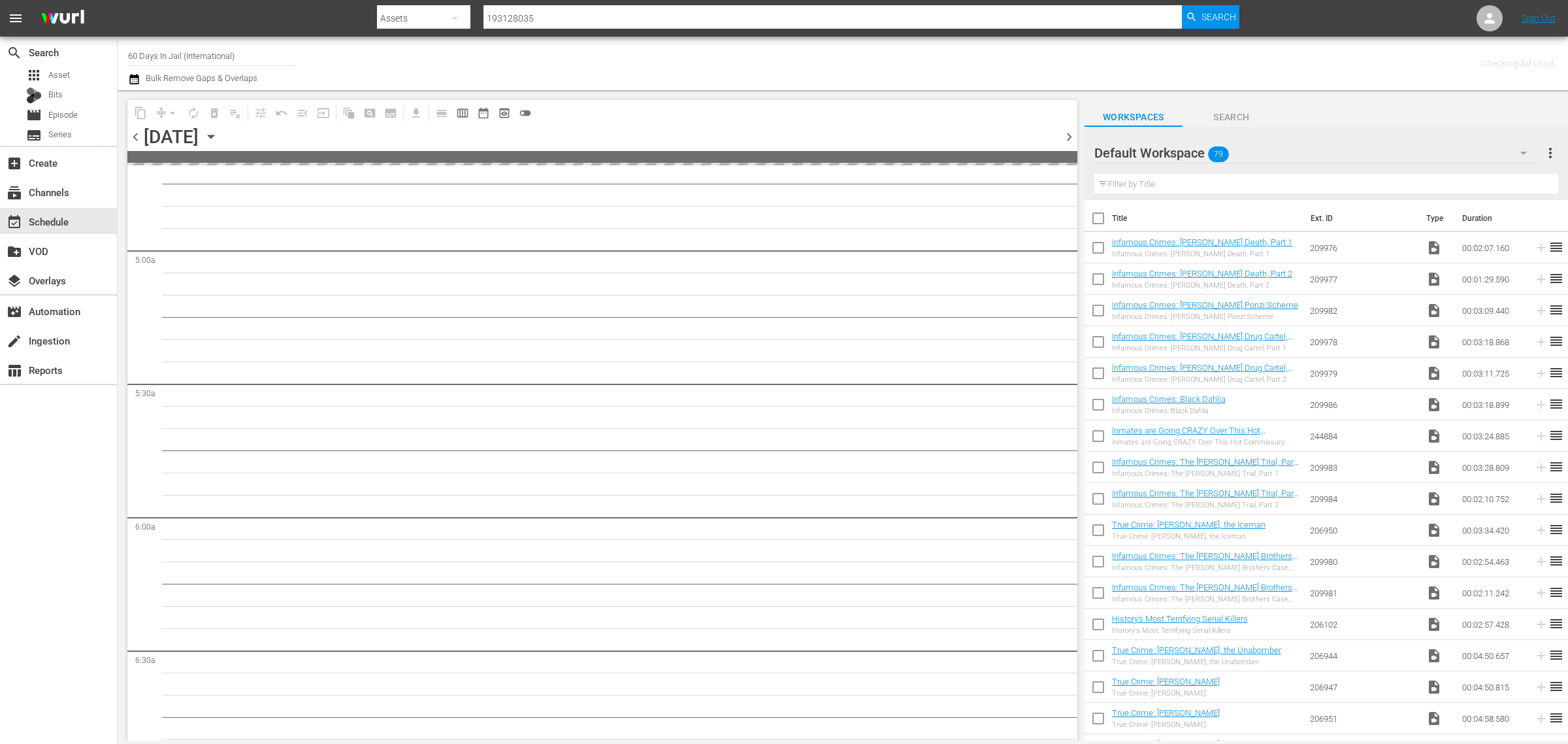
scroll to position [1336, 0]
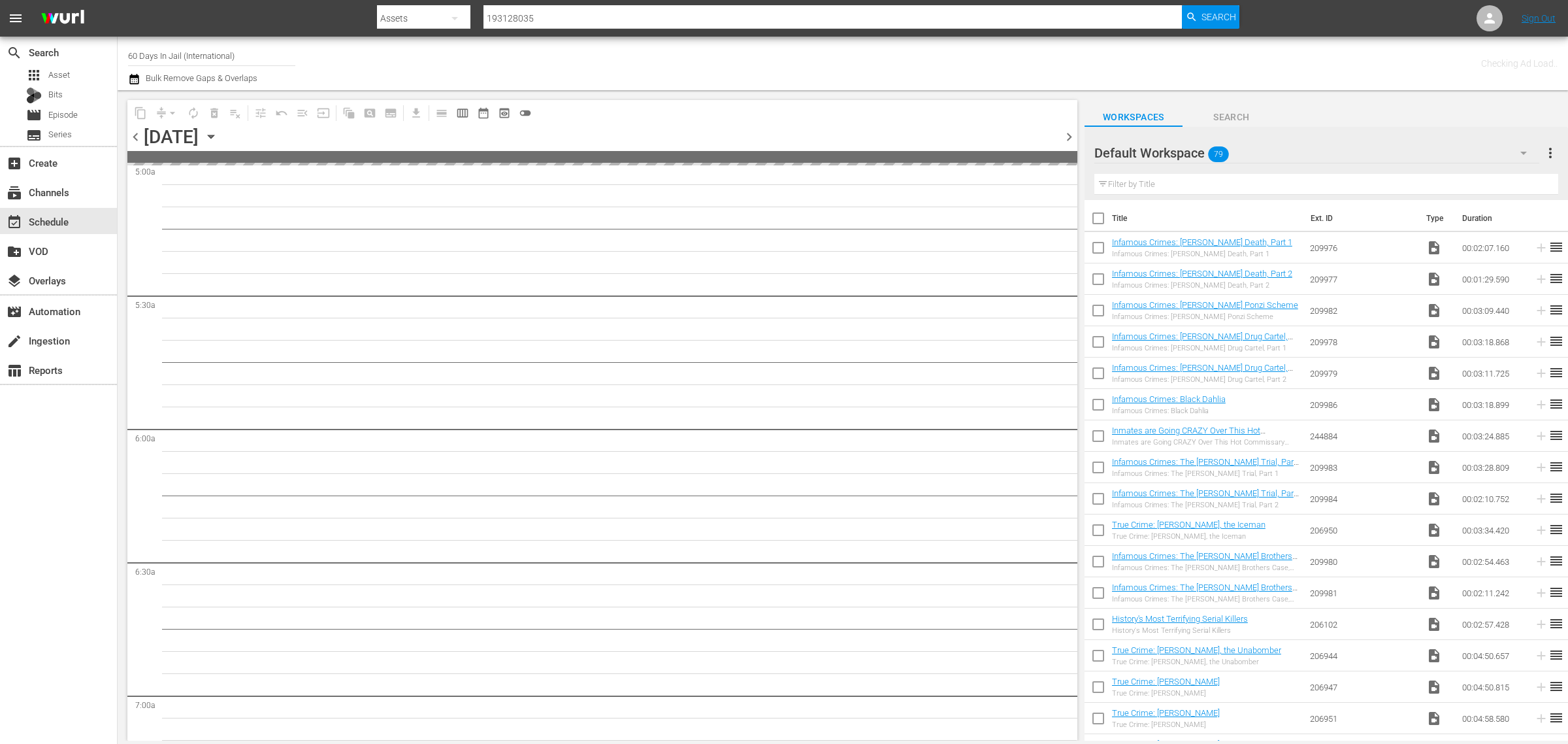
click at [663, 53] on div "Channel Title 60 Days In Jail (International) Bulk Remove Gaps & Overlaps" at bounding box center [517, 63] width 780 height 47
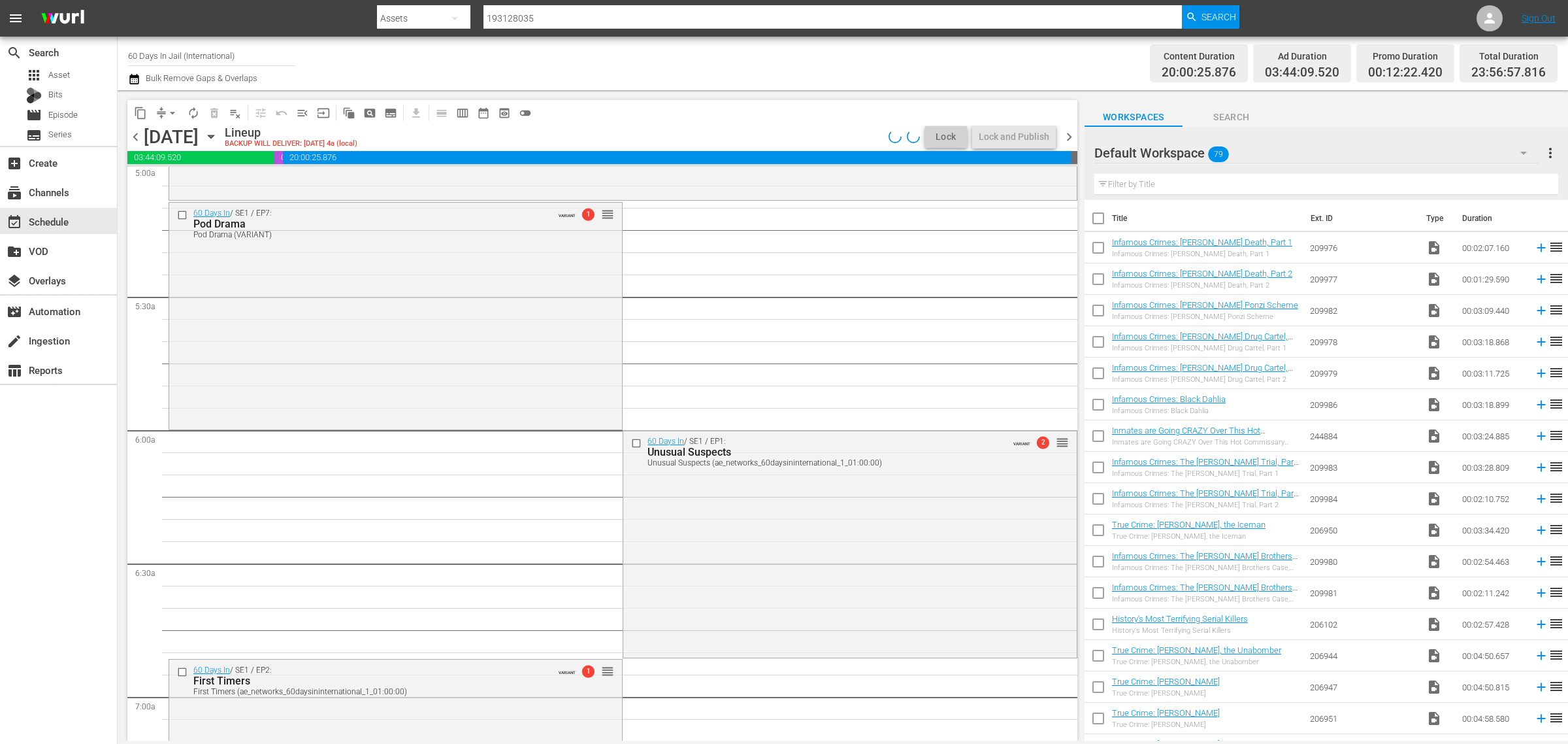
scroll to position [1247, 0]
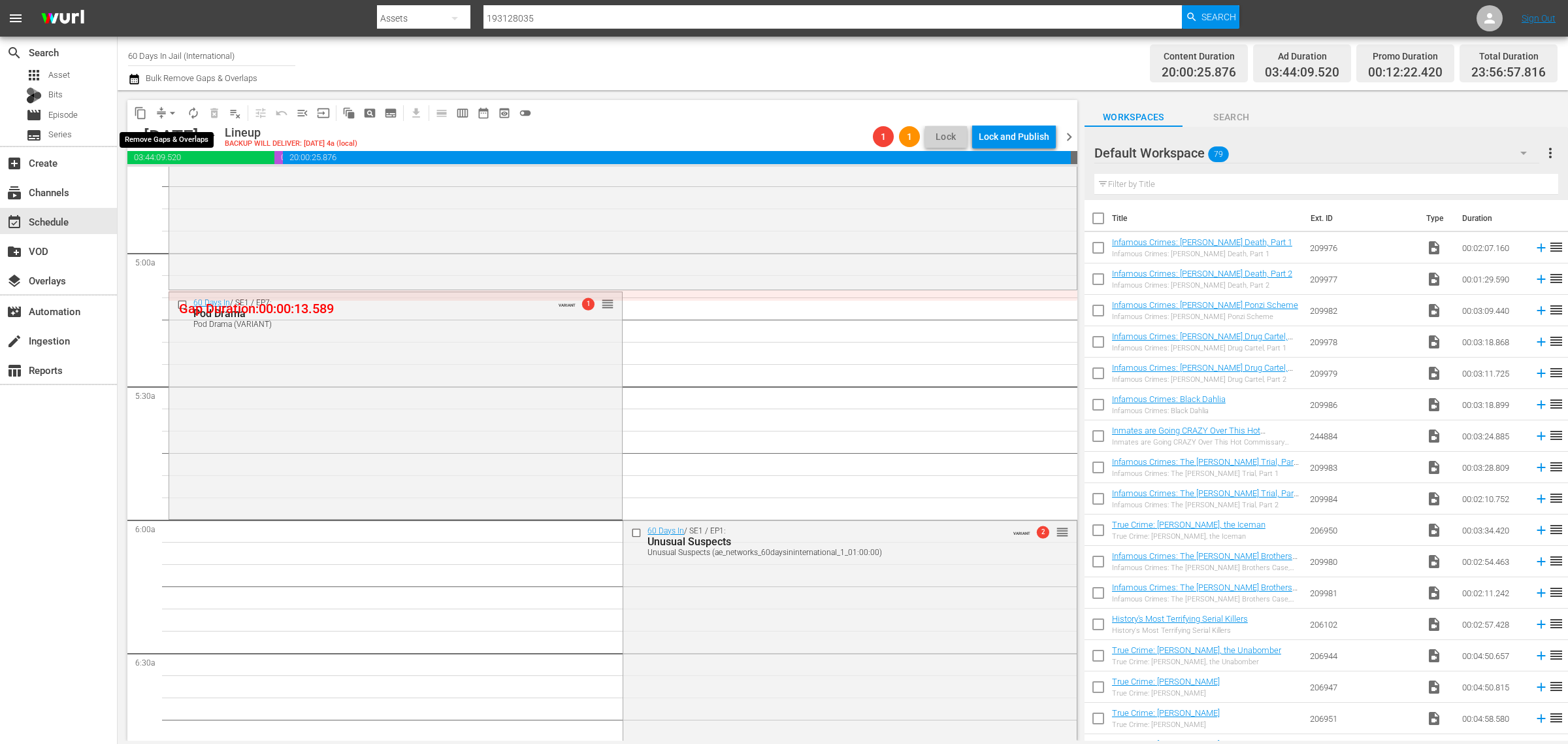
click at [174, 109] on span "arrow_drop_down" at bounding box center [172, 113] width 13 height 13
click at [173, 132] on li "Align to Midnight" at bounding box center [173, 139] width 137 height 21
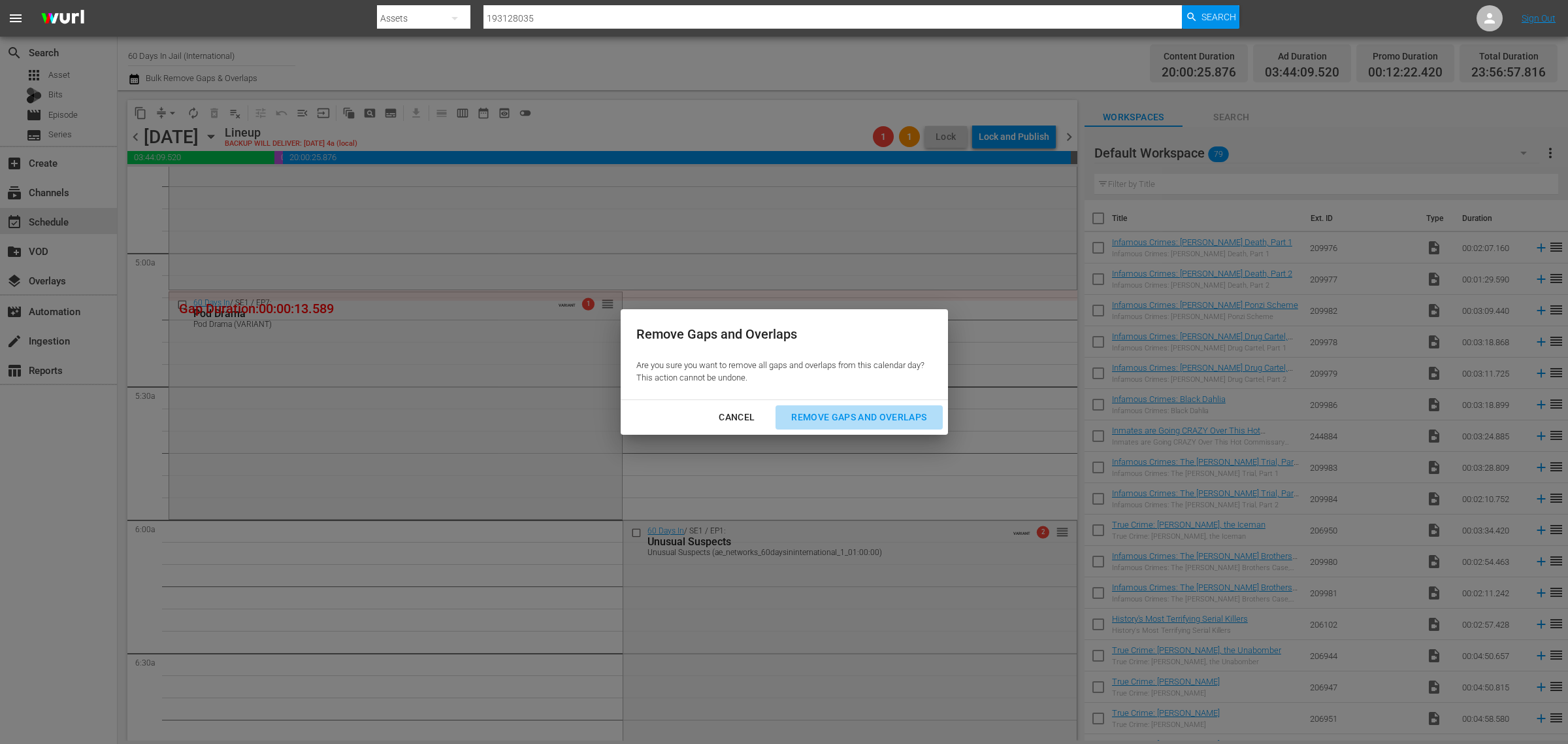
click at [895, 416] on div "Remove Gaps and Overlaps" at bounding box center [859, 417] width 156 height 16
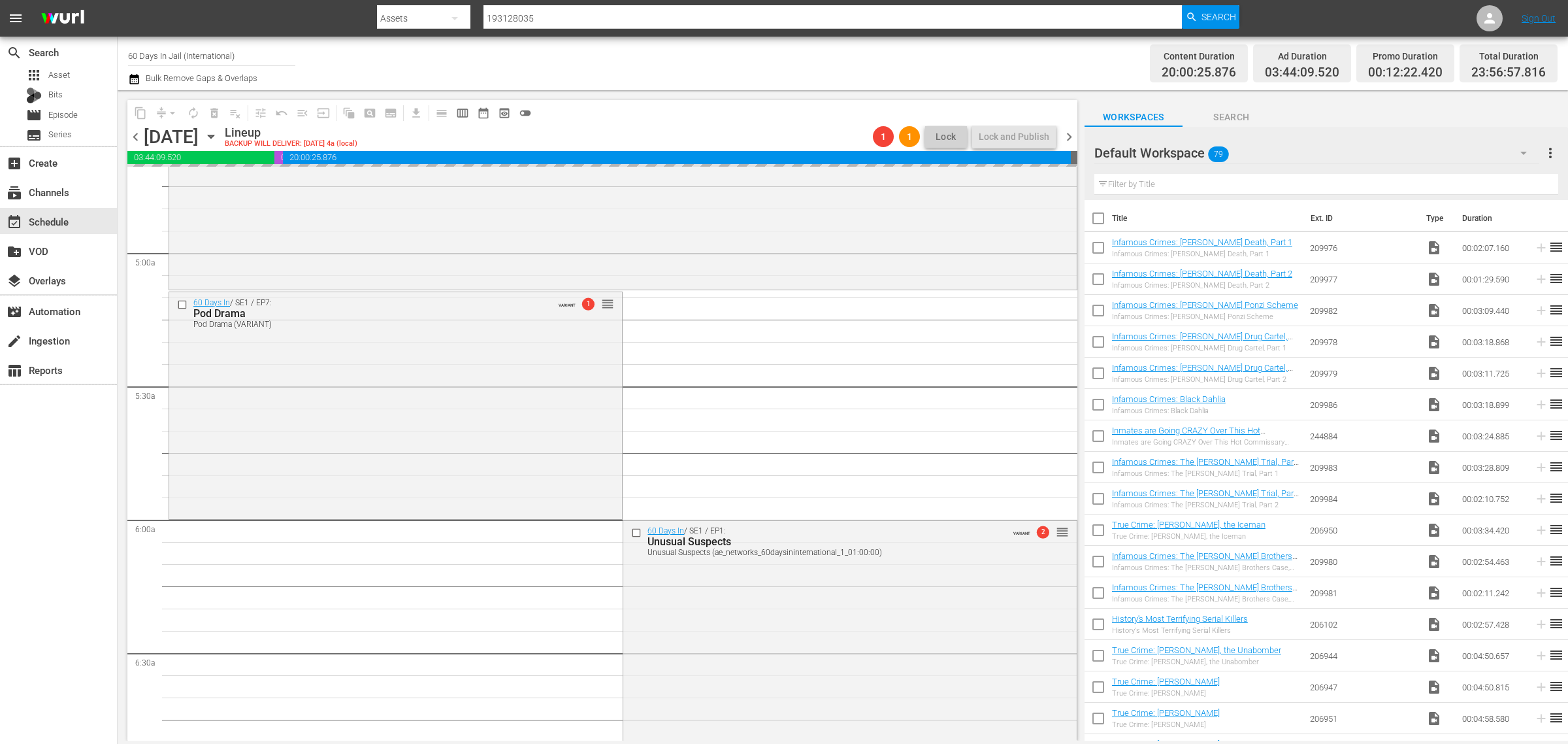
click at [724, 73] on div "Channel Title 60 Days In Jail (International) Bulk Remove Gaps & Overlaps" at bounding box center [517, 63] width 780 height 47
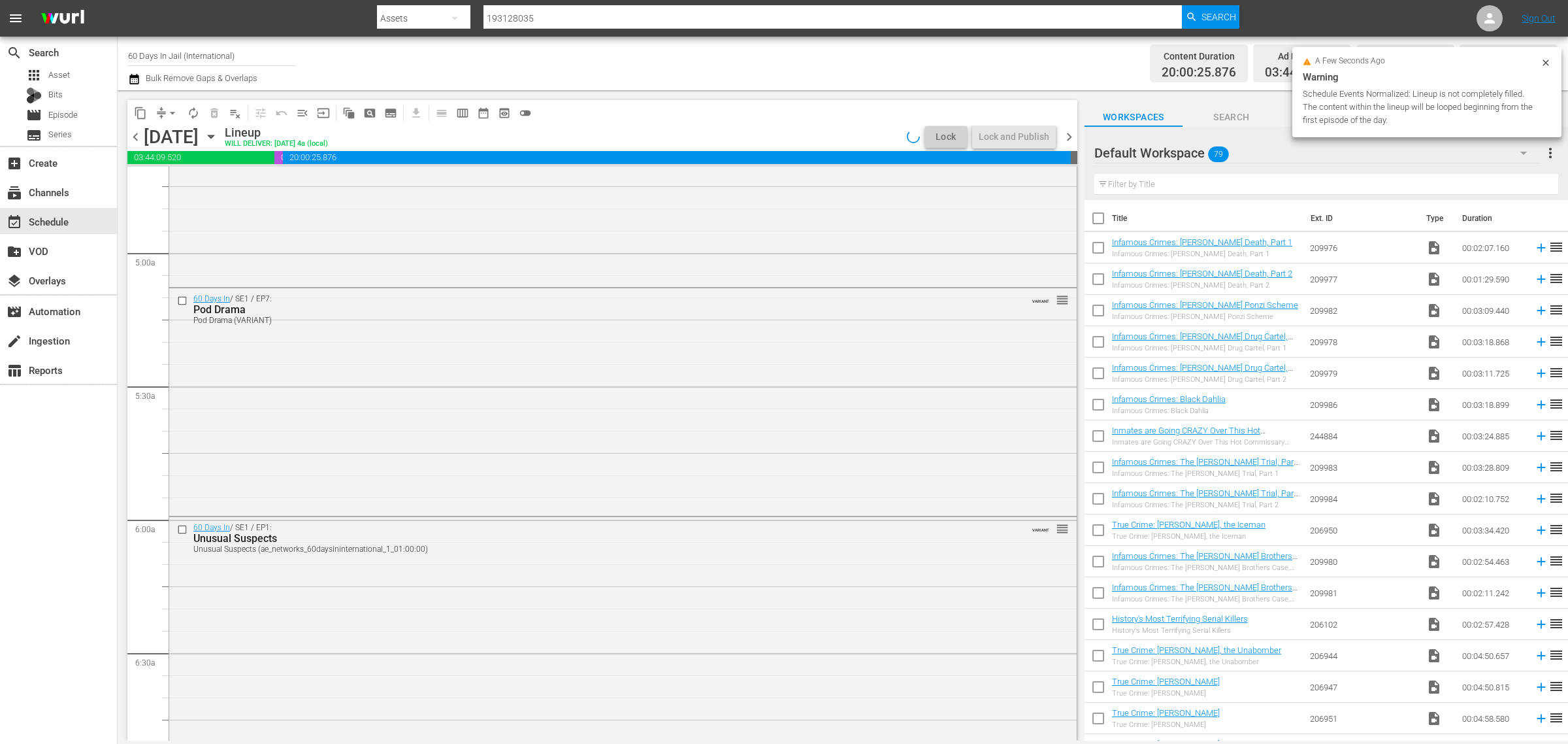
scroll to position [1248, 0]
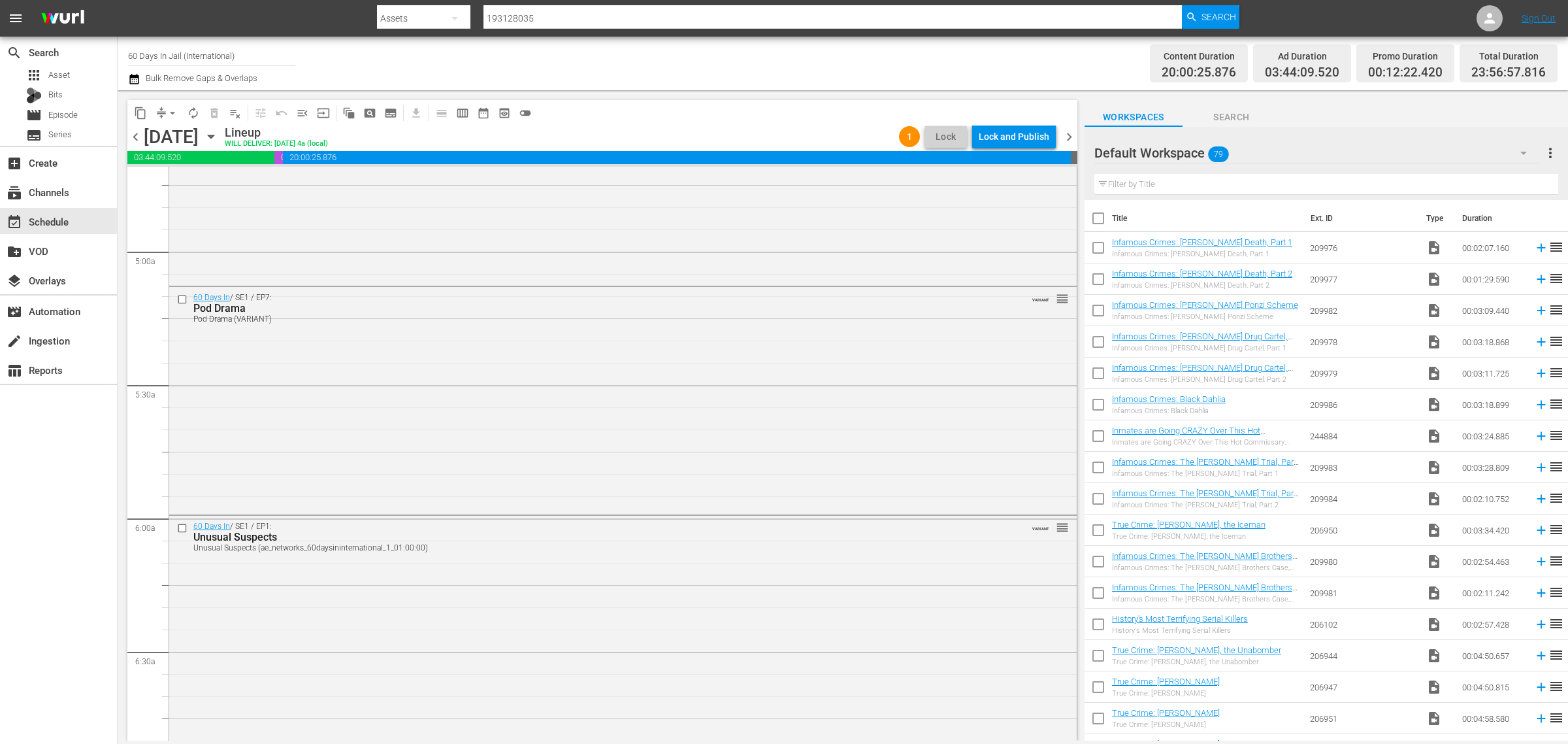
click at [754, 86] on div "Channel Title 60 Days In Jail (International) Bulk Remove Gaps & Overlaps" at bounding box center [517, 63] width 780 height 47
click at [235, 115] on span "playlist_remove_outlined" at bounding box center [235, 113] width 13 height 13
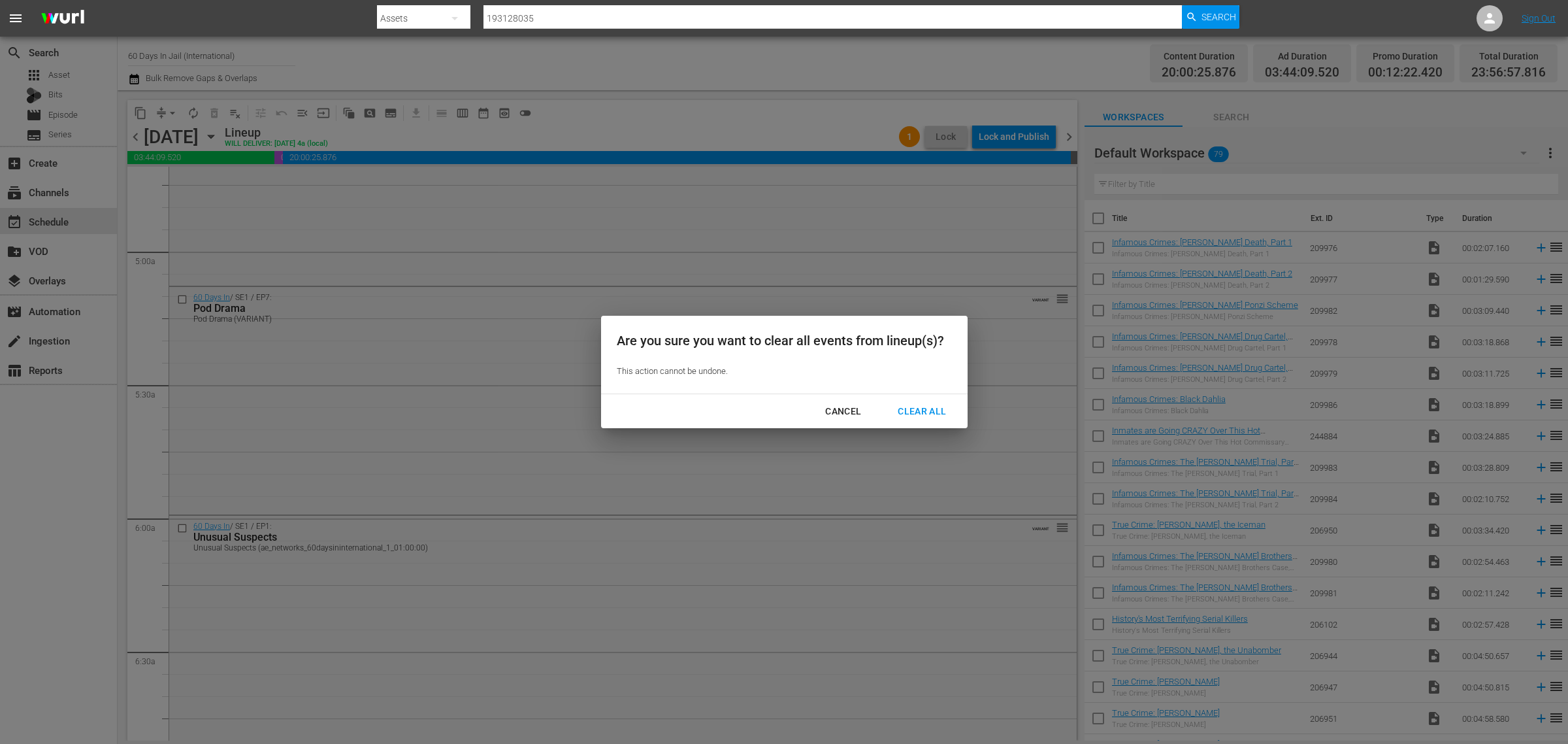
click at [915, 410] on div "Clear All" at bounding box center [922, 411] width 70 height 16
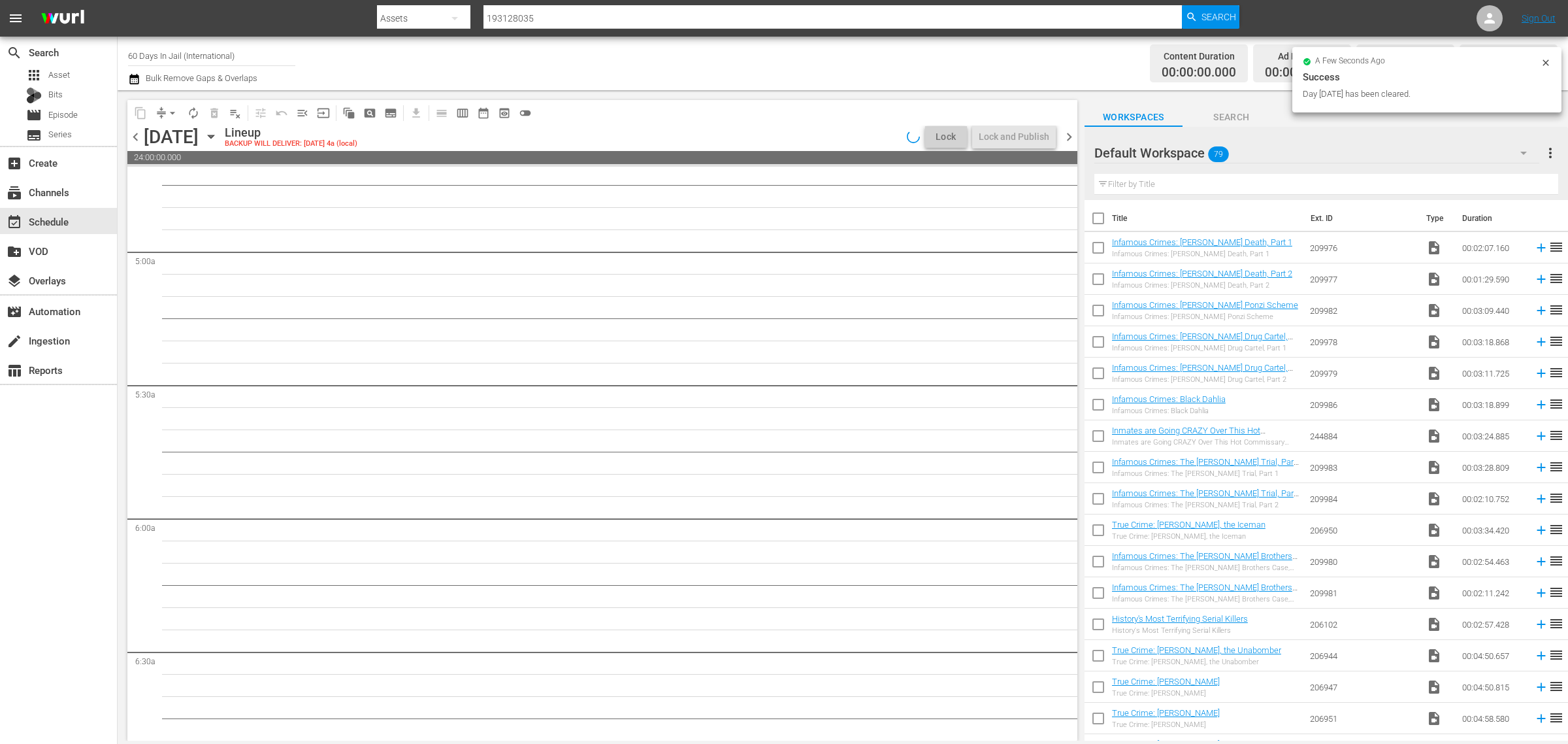
scroll to position [1314, 0]
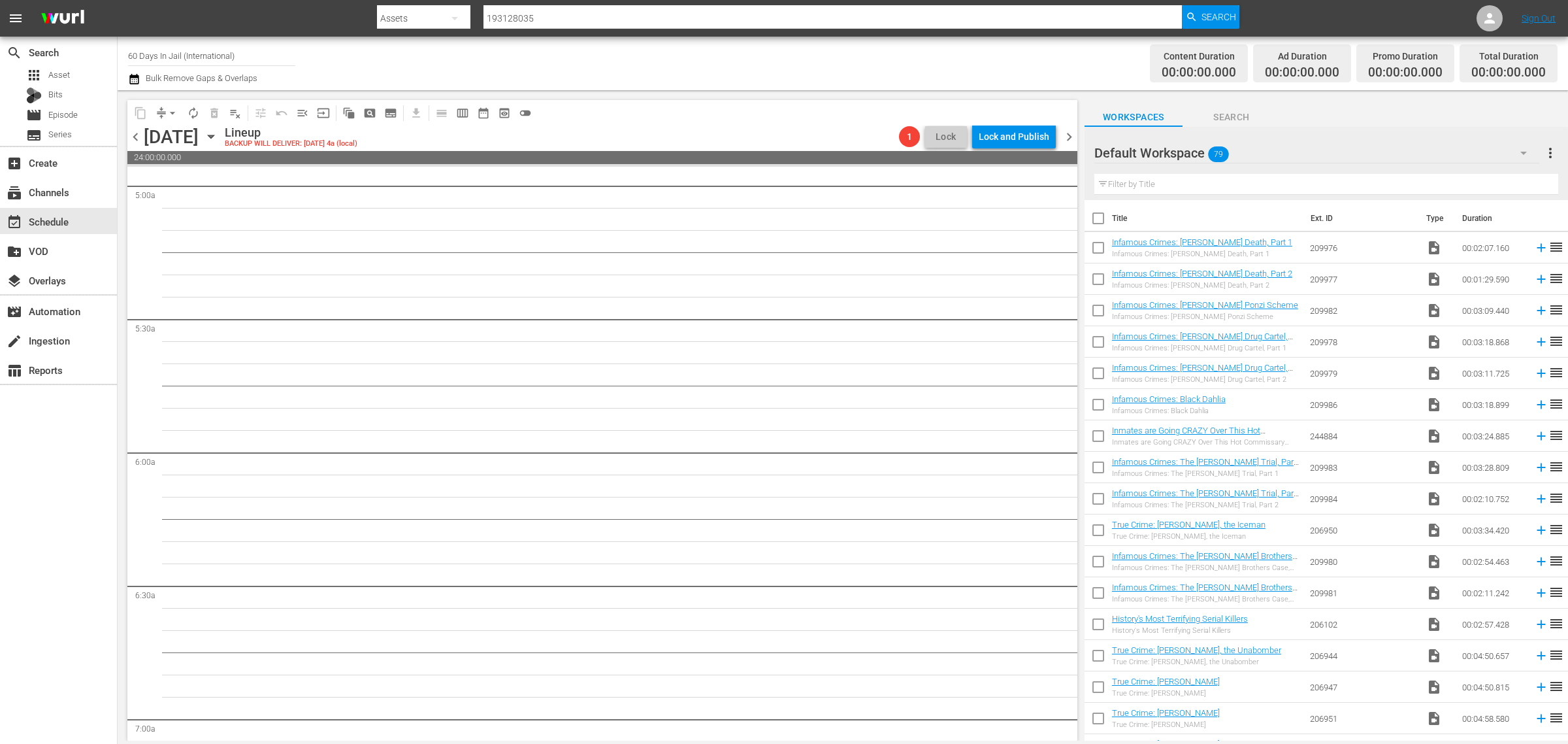
click at [218, 132] on icon "button" at bounding box center [210, 136] width 15 height 15
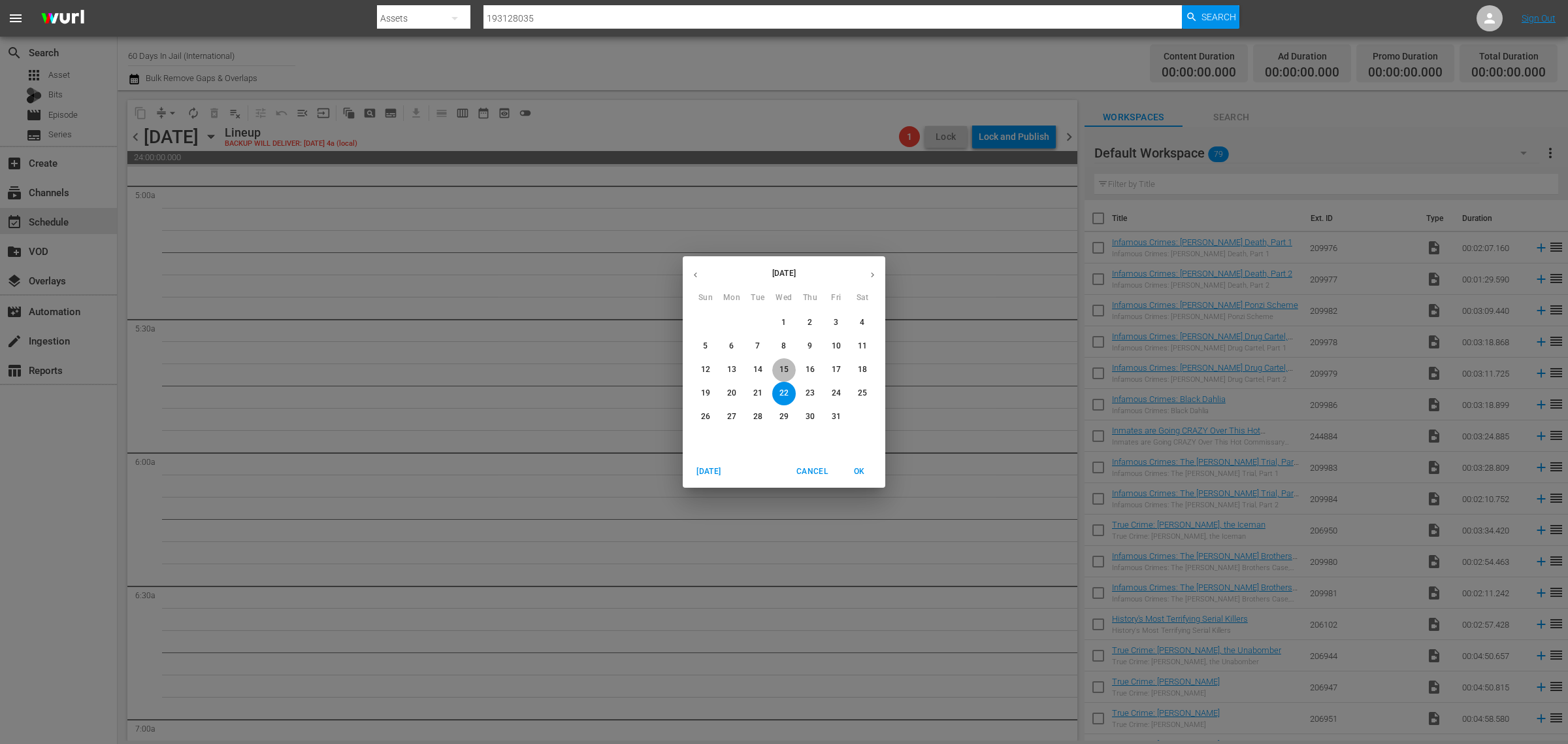
click at [787, 367] on p "15" at bounding box center [784, 370] width 9 height 11
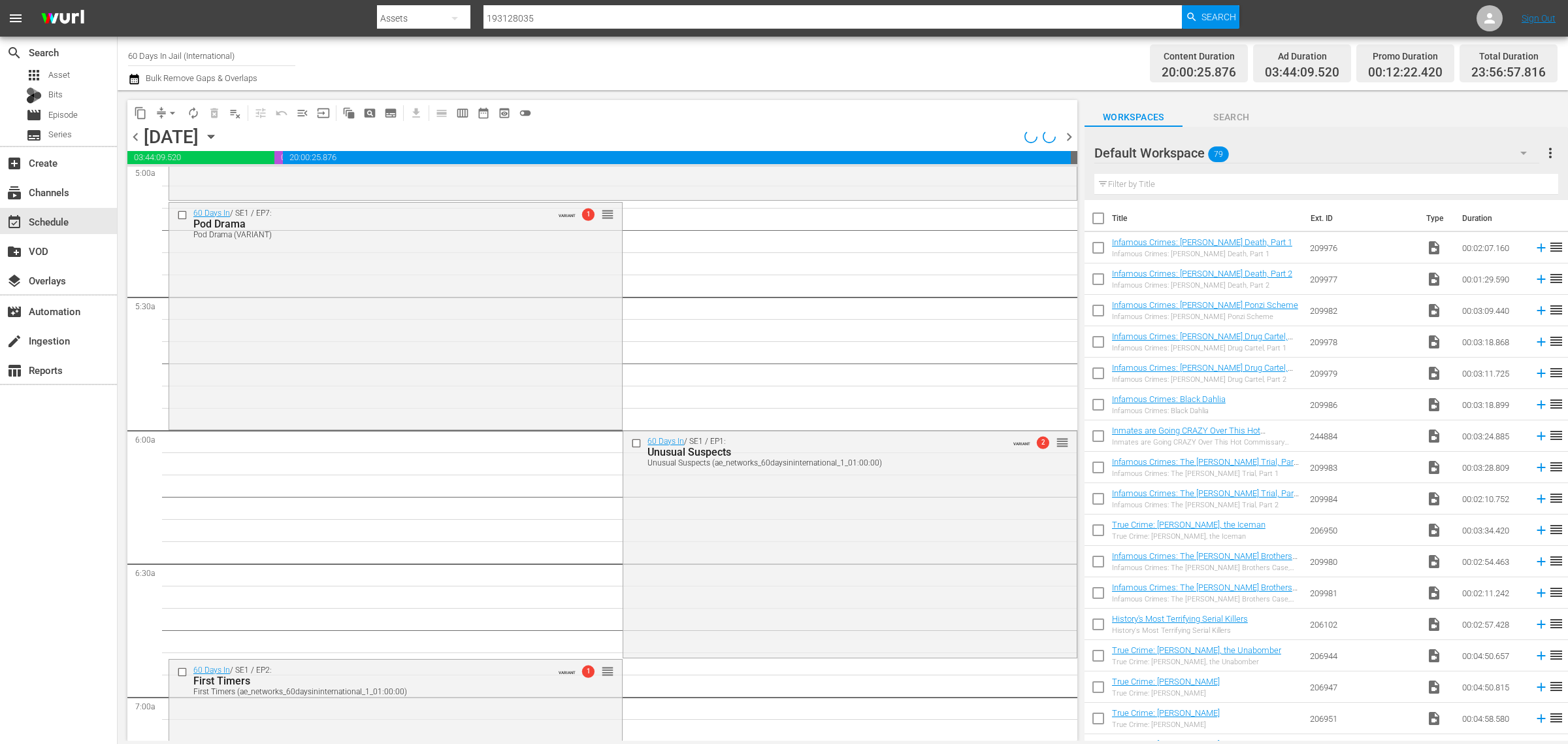
scroll to position [1247, 0]
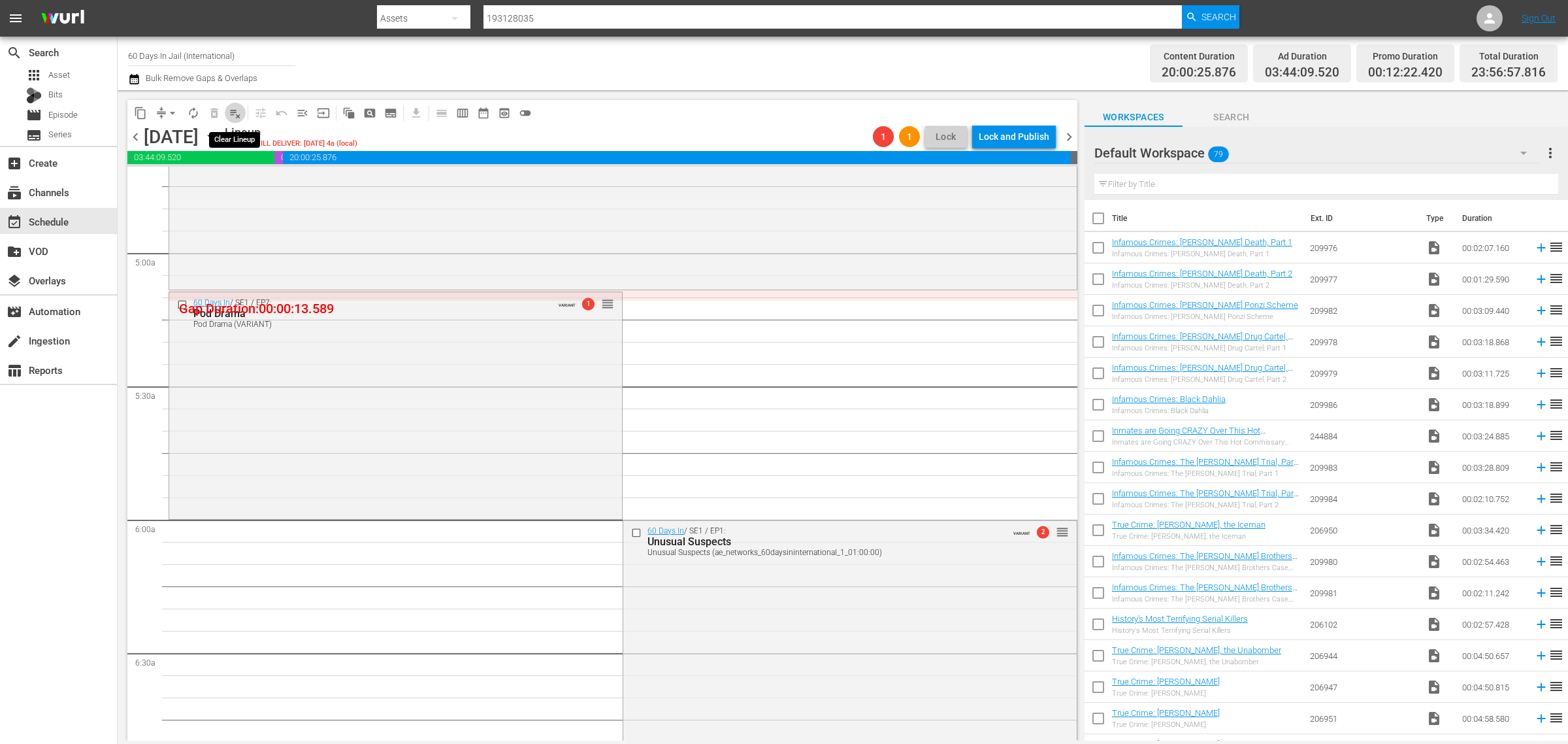
click at [234, 113] on span "playlist_remove_outlined" at bounding box center [235, 113] width 13 height 13
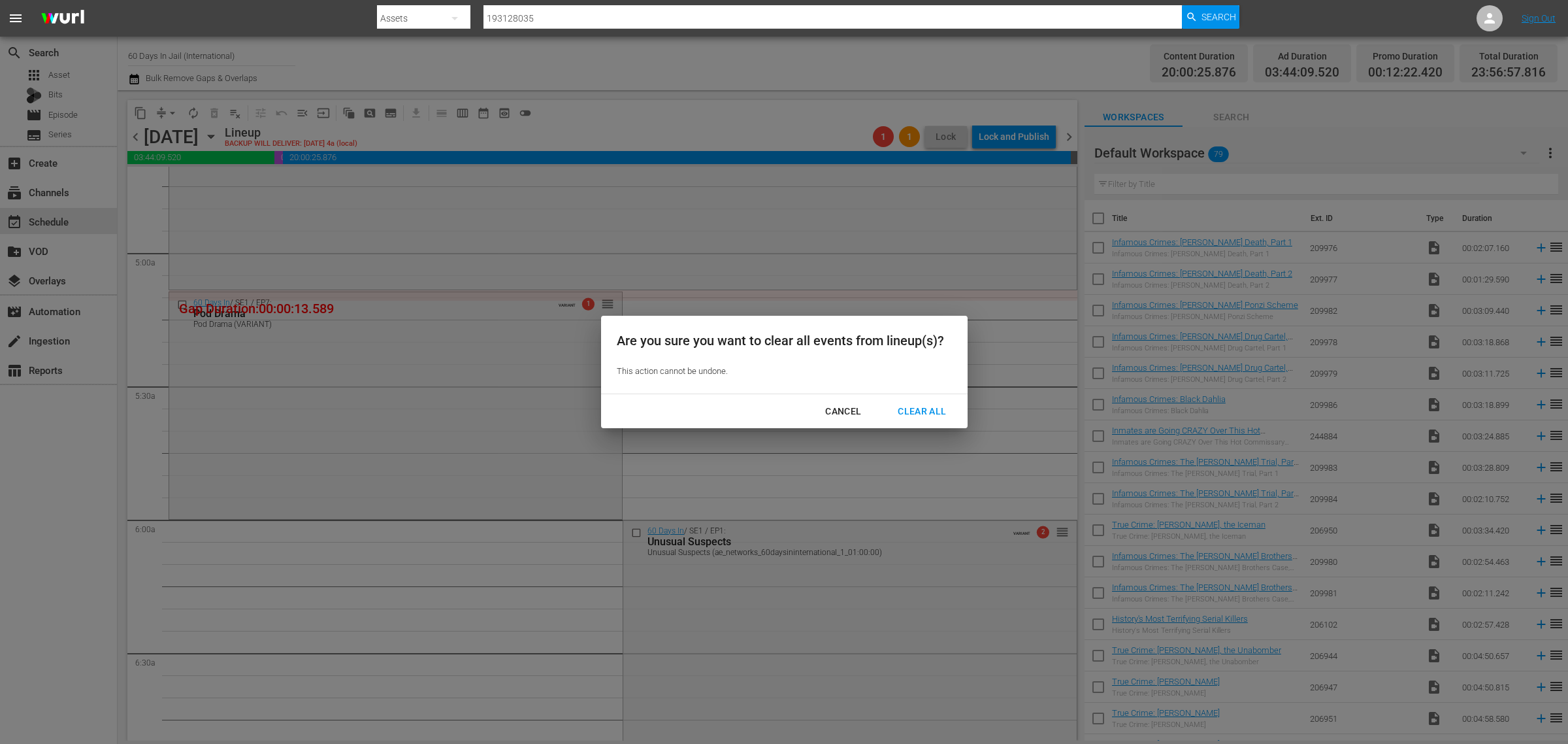
click at [922, 407] on div "Clear All" at bounding box center [922, 411] width 70 height 16
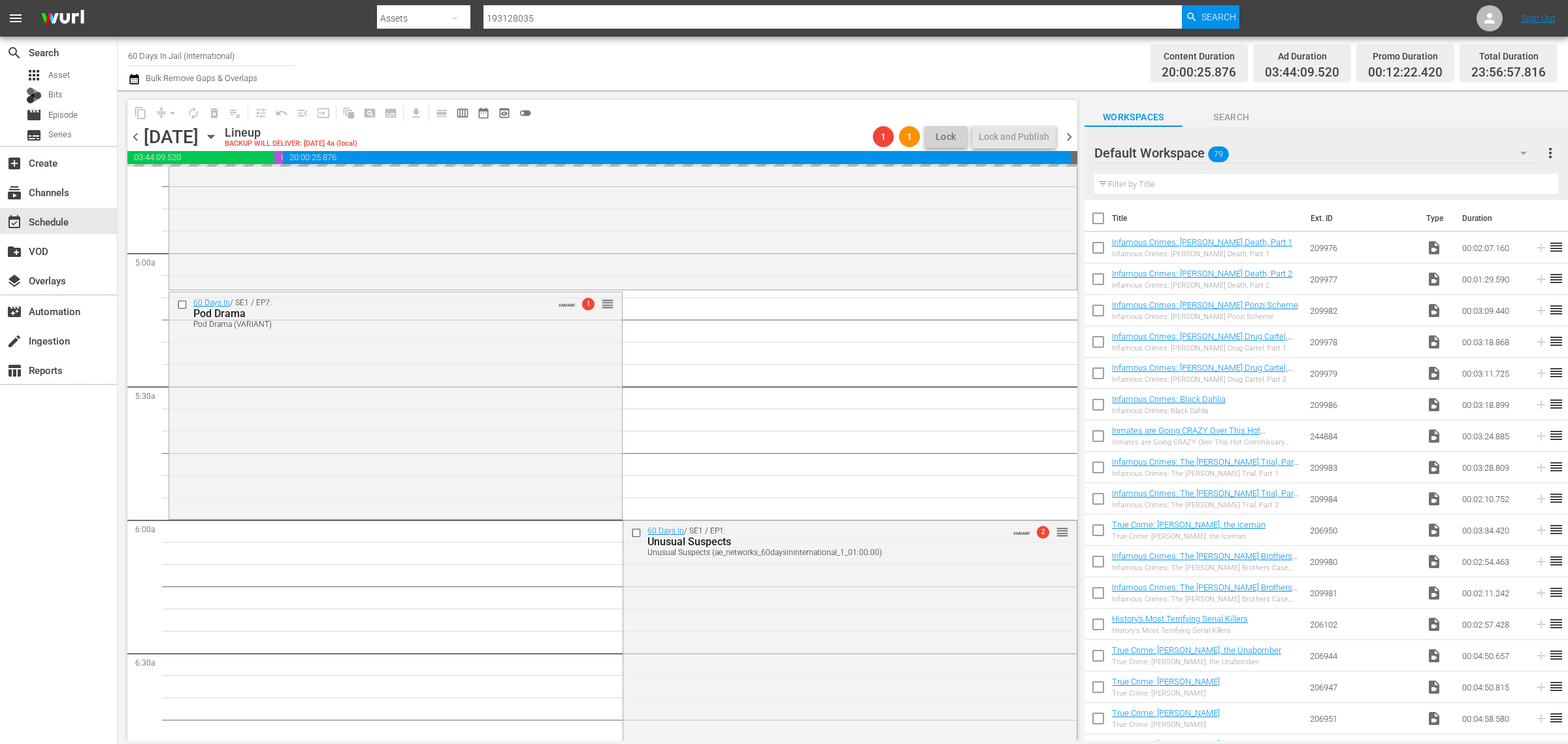
click at [729, 73] on div "Channel Title 60 Days In Jail (International) Bulk Remove Gaps & Overlaps" at bounding box center [517, 63] width 780 height 47
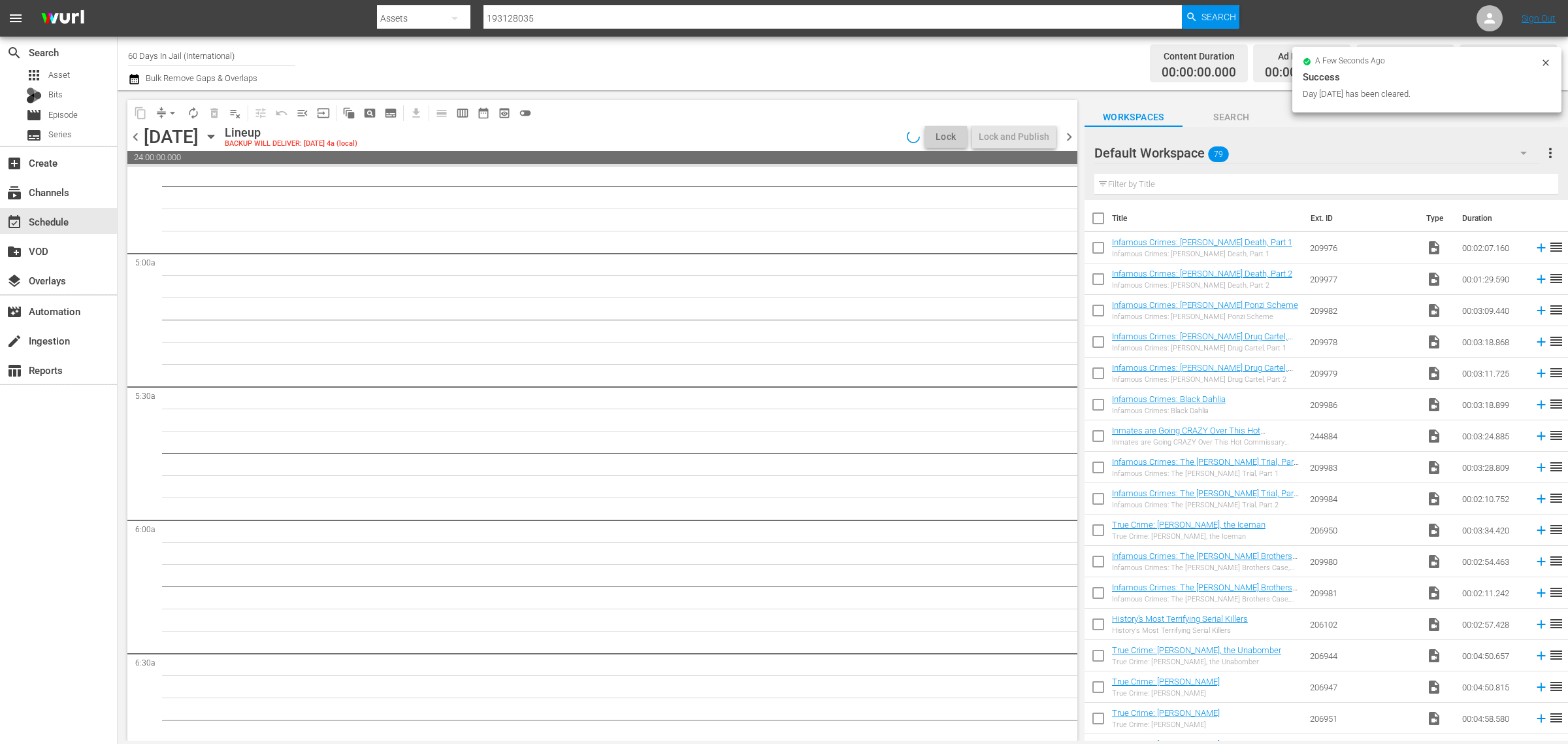
scroll to position [1314, 0]
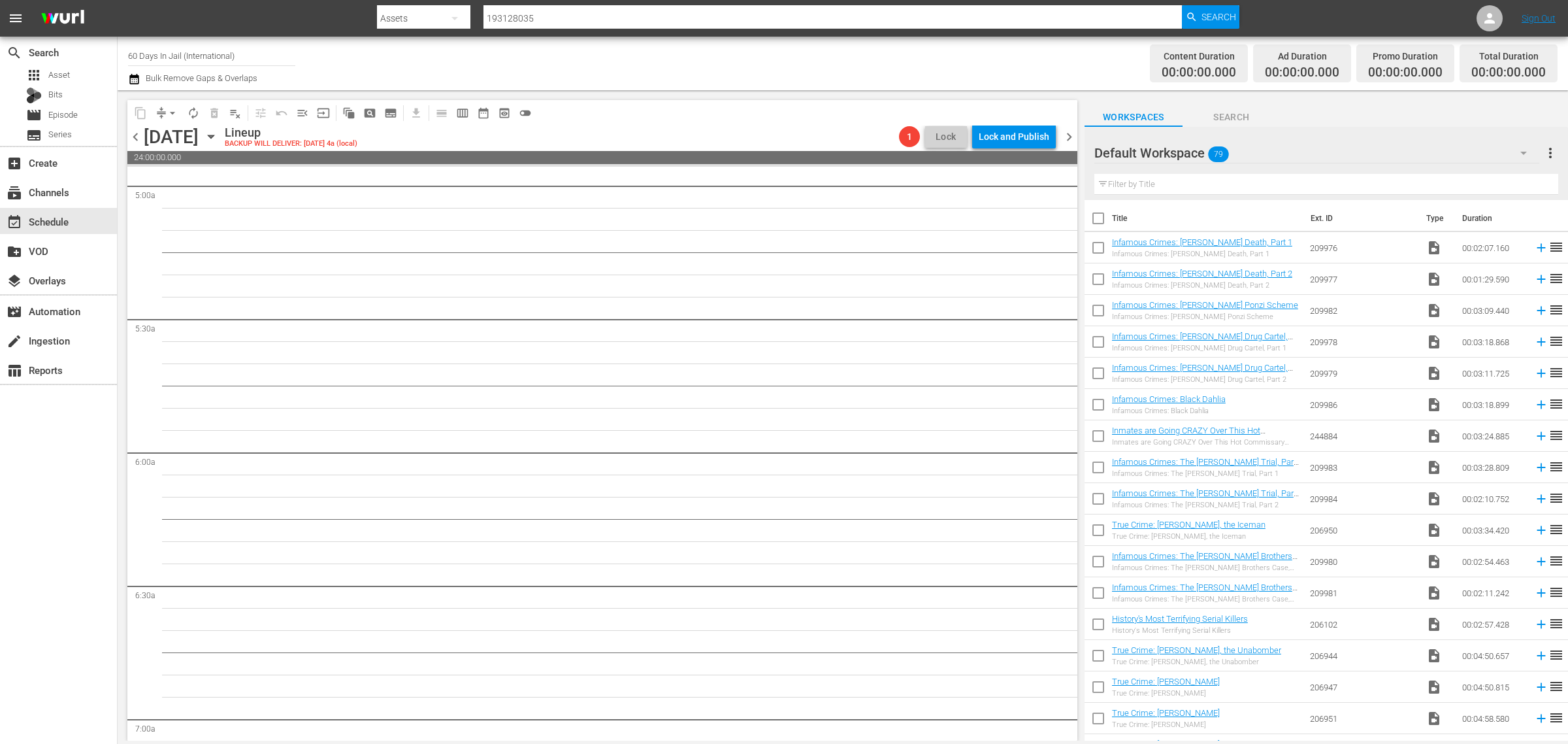
click at [218, 139] on icon "button" at bounding box center [210, 136] width 15 height 15
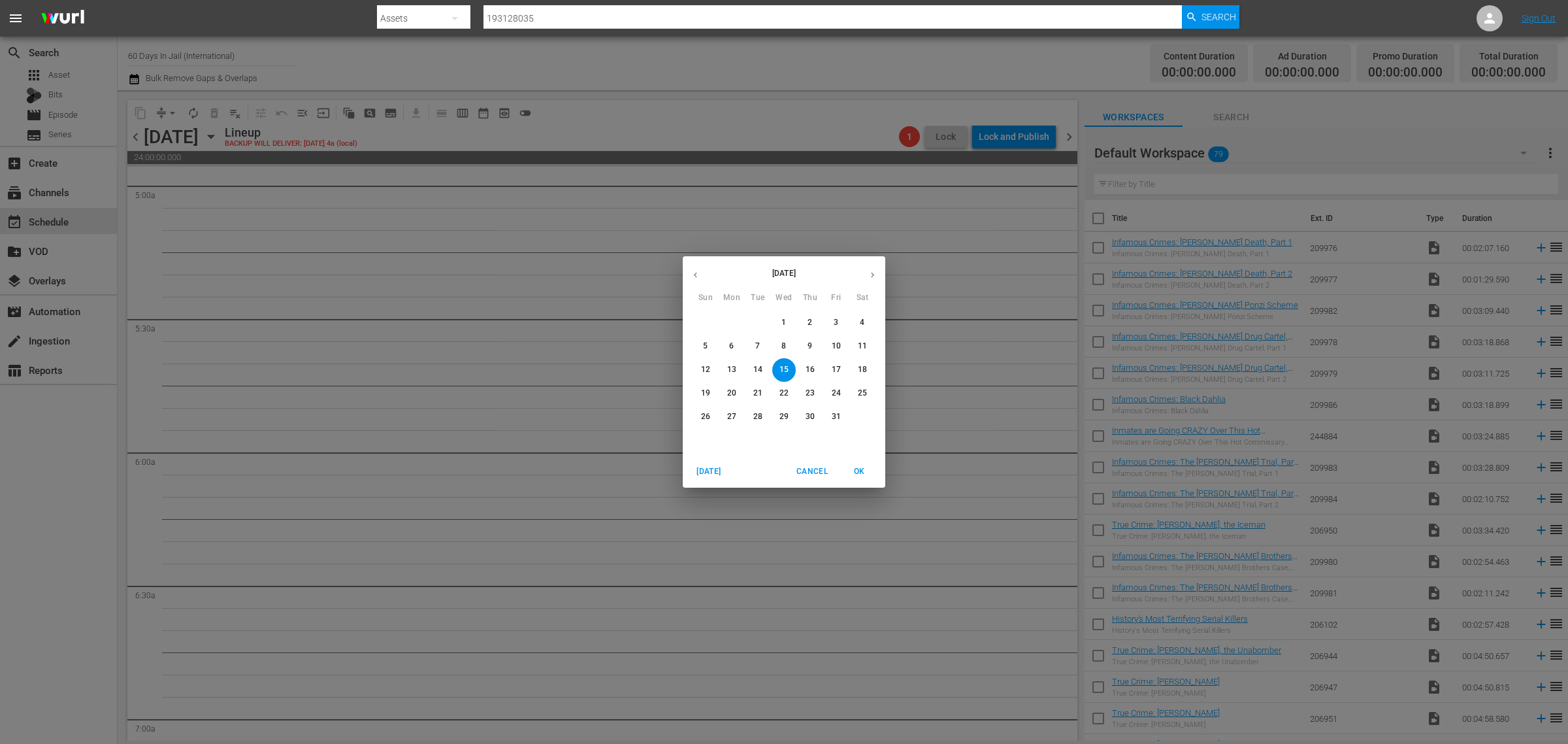
click at [790, 344] on span "8" at bounding box center [784, 346] width 24 height 11
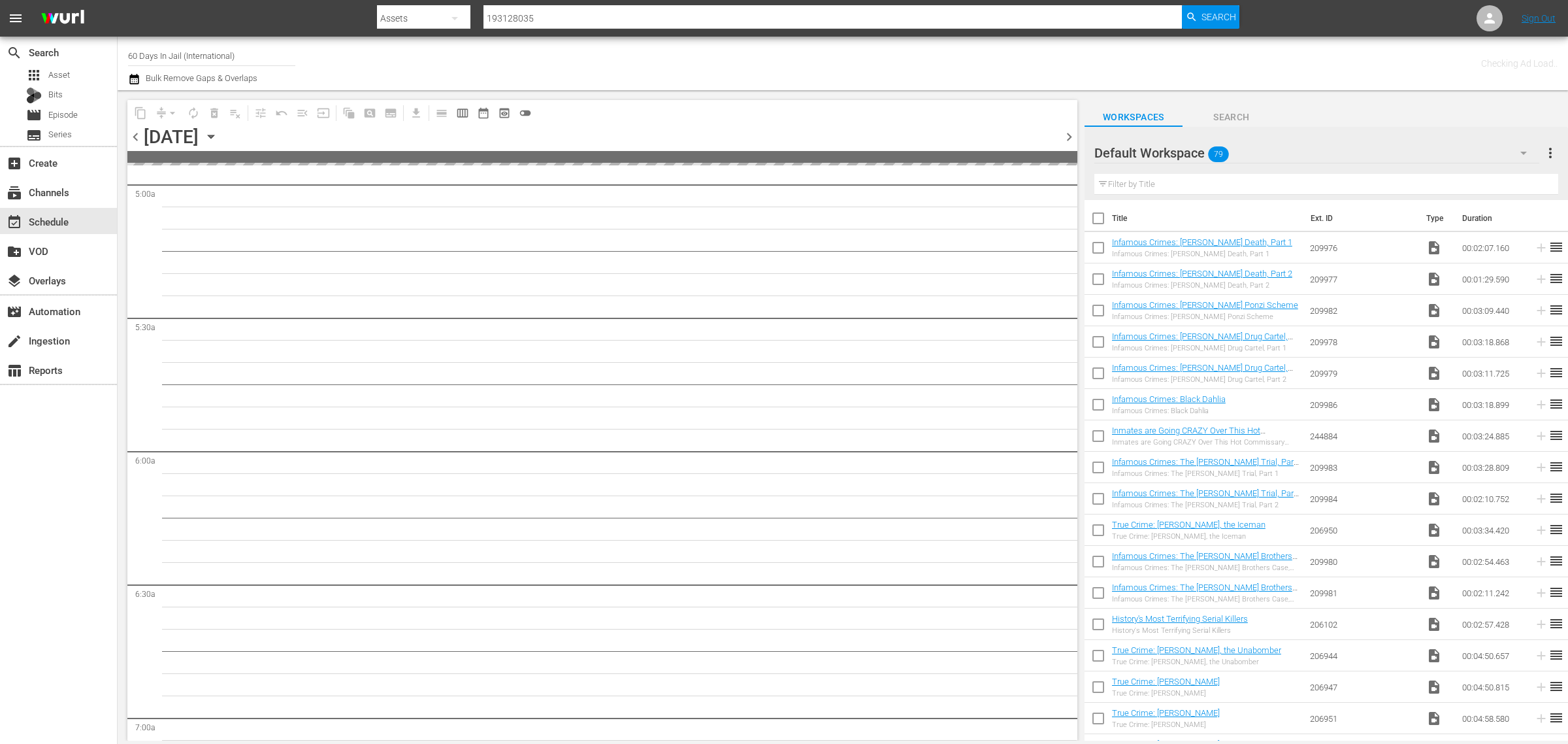
scroll to position [1336, 0]
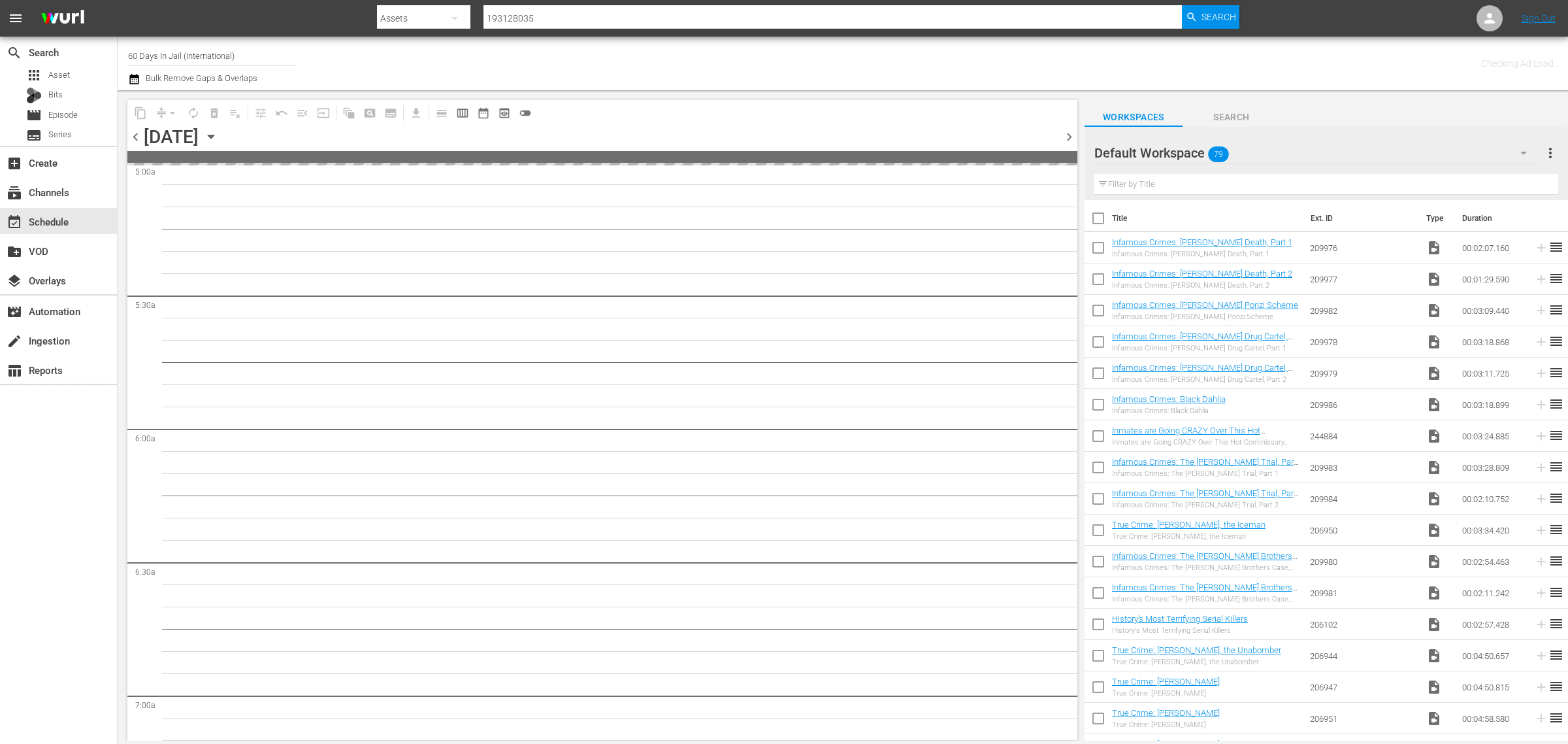
click at [727, 64] on div "Channel Title 60 Days In Jail (International) Bulk Remove Gaps & Overlaps" at bounding box center [517, 63] width 780 height 47
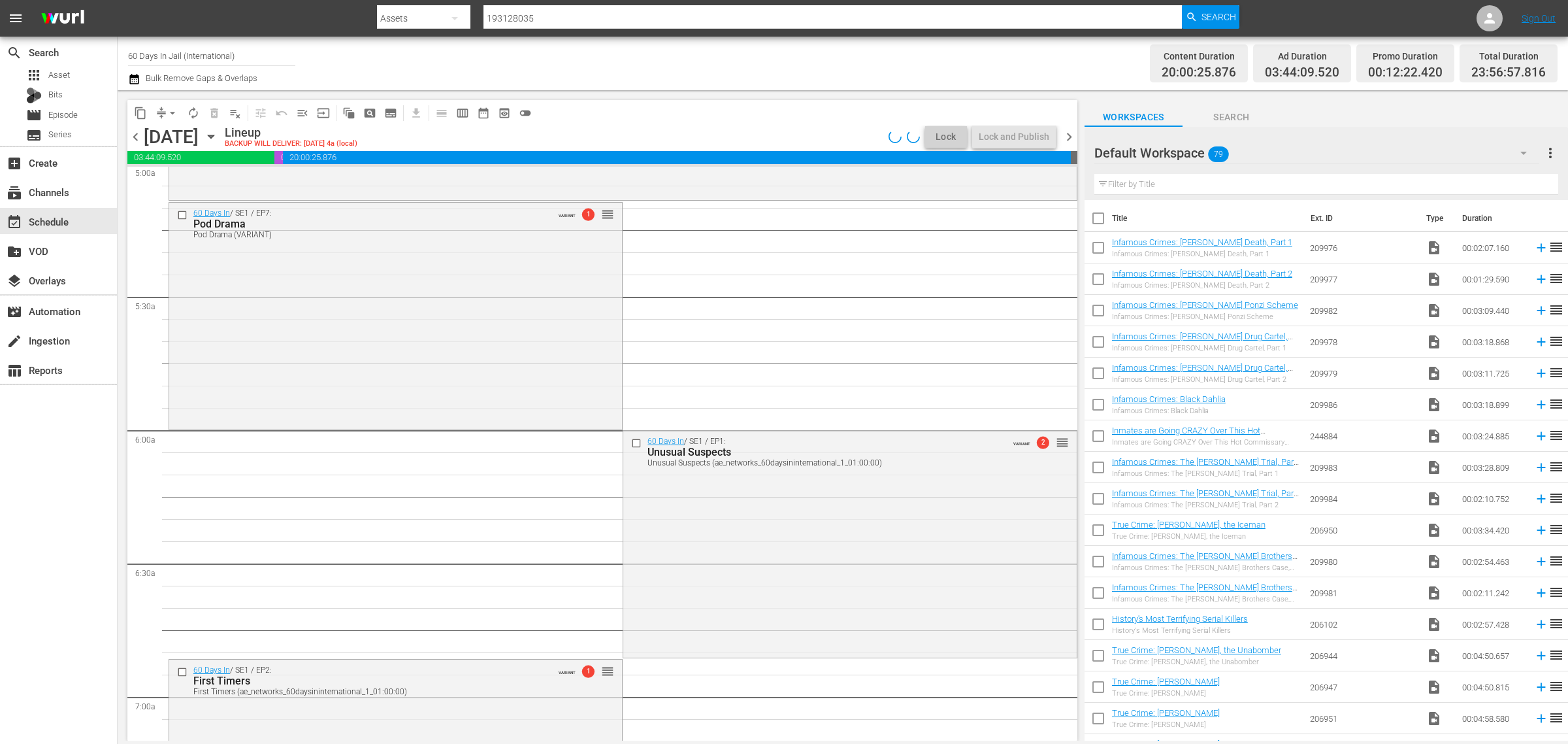
scroll to position [1247, 0]
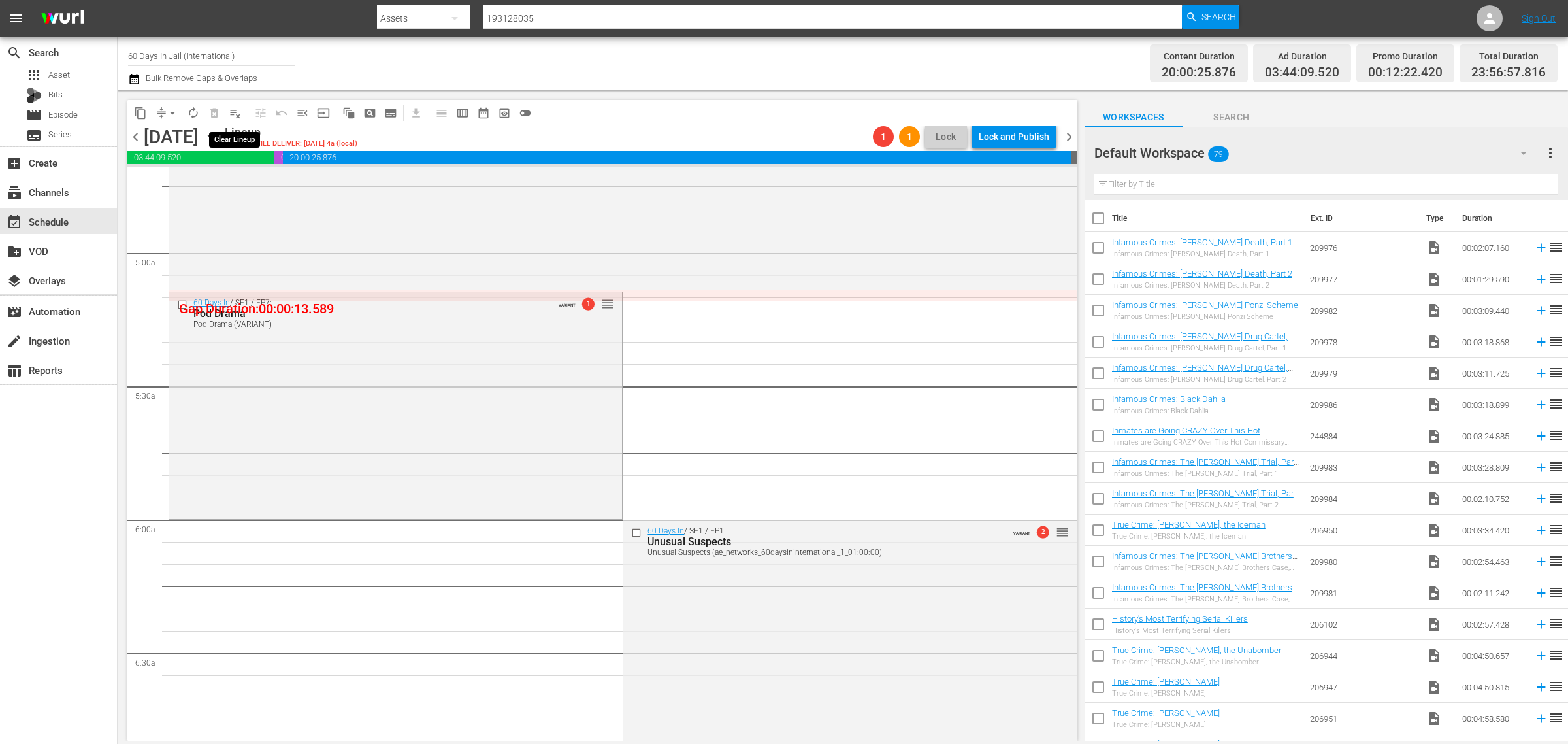
click at [234, 109] on span "playlist_remove_outlined" at bounding box center [235, 113] width 13 height 13
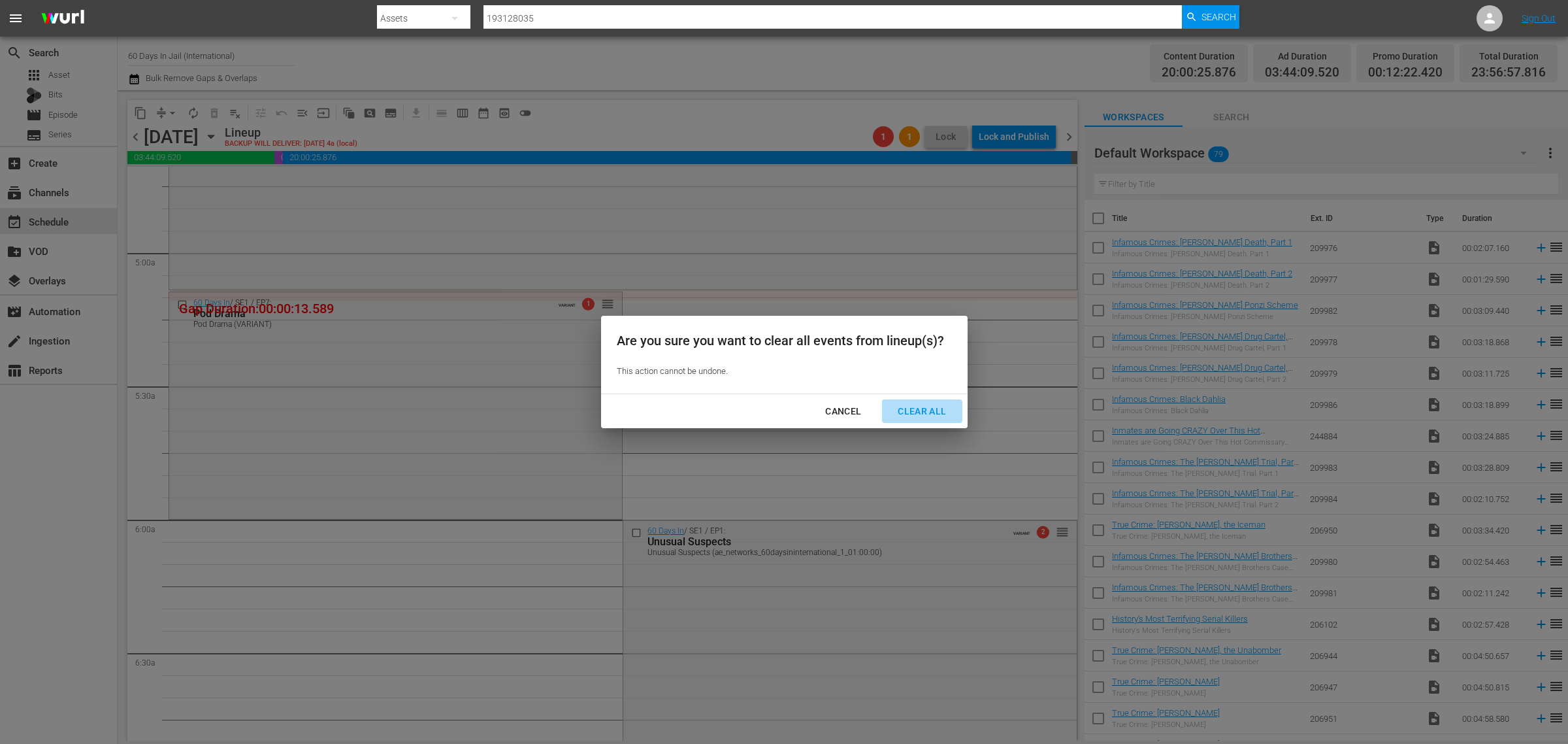
click at [930, 409] on div "Clear All" at bounding box center [922, 411] width 70 height 16
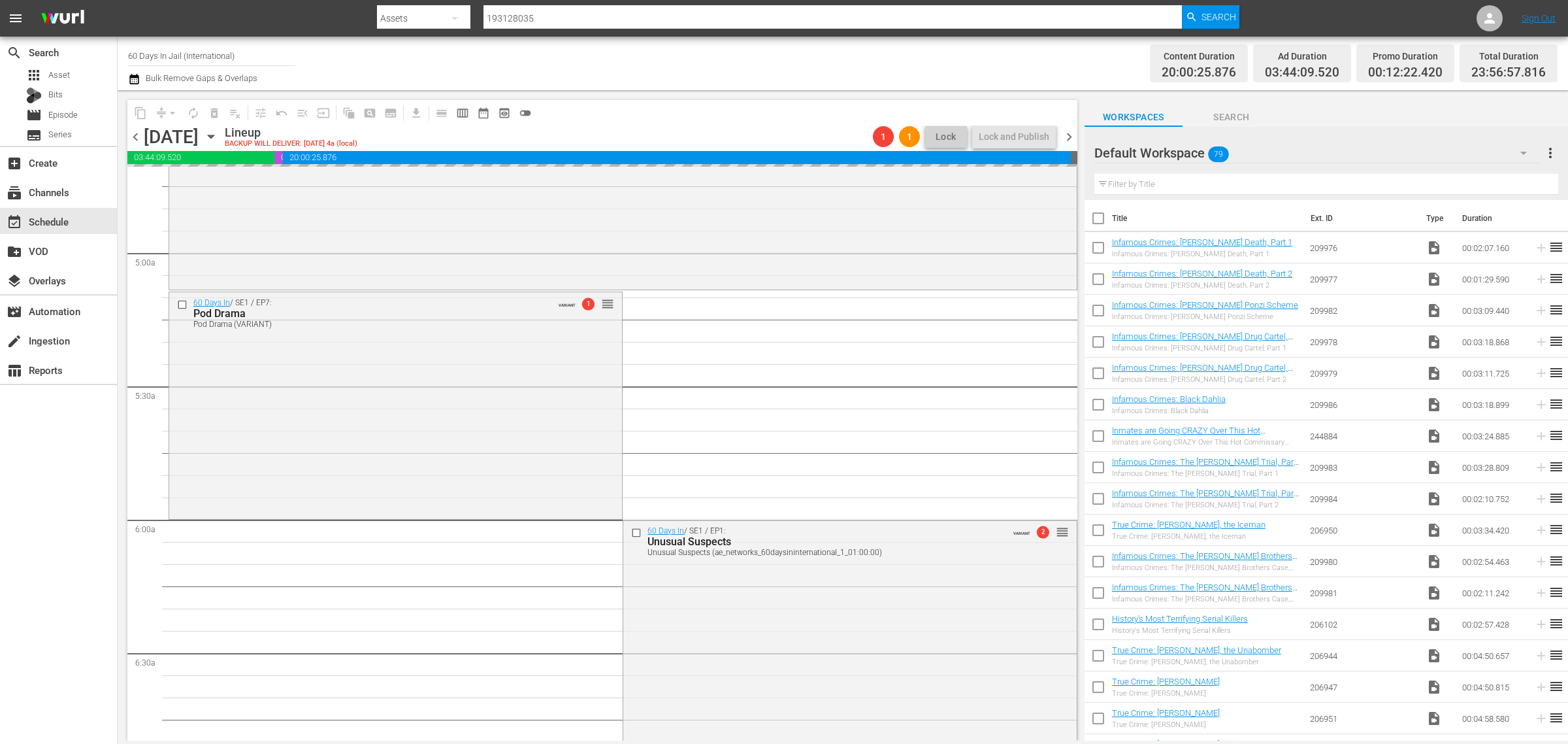
click at [727, 65] on div "Channel Title 60 Days In Jail (International) Bulk Remove Gaps & Overlaps" at bounding box center [517, 63] width 780 height 47
click at [611, 51] on div "Channel Title 60 Days In Jail (International) Bulk Remove Gaps & Overlaps" at bounding box center [517, 63] width 780 height 47
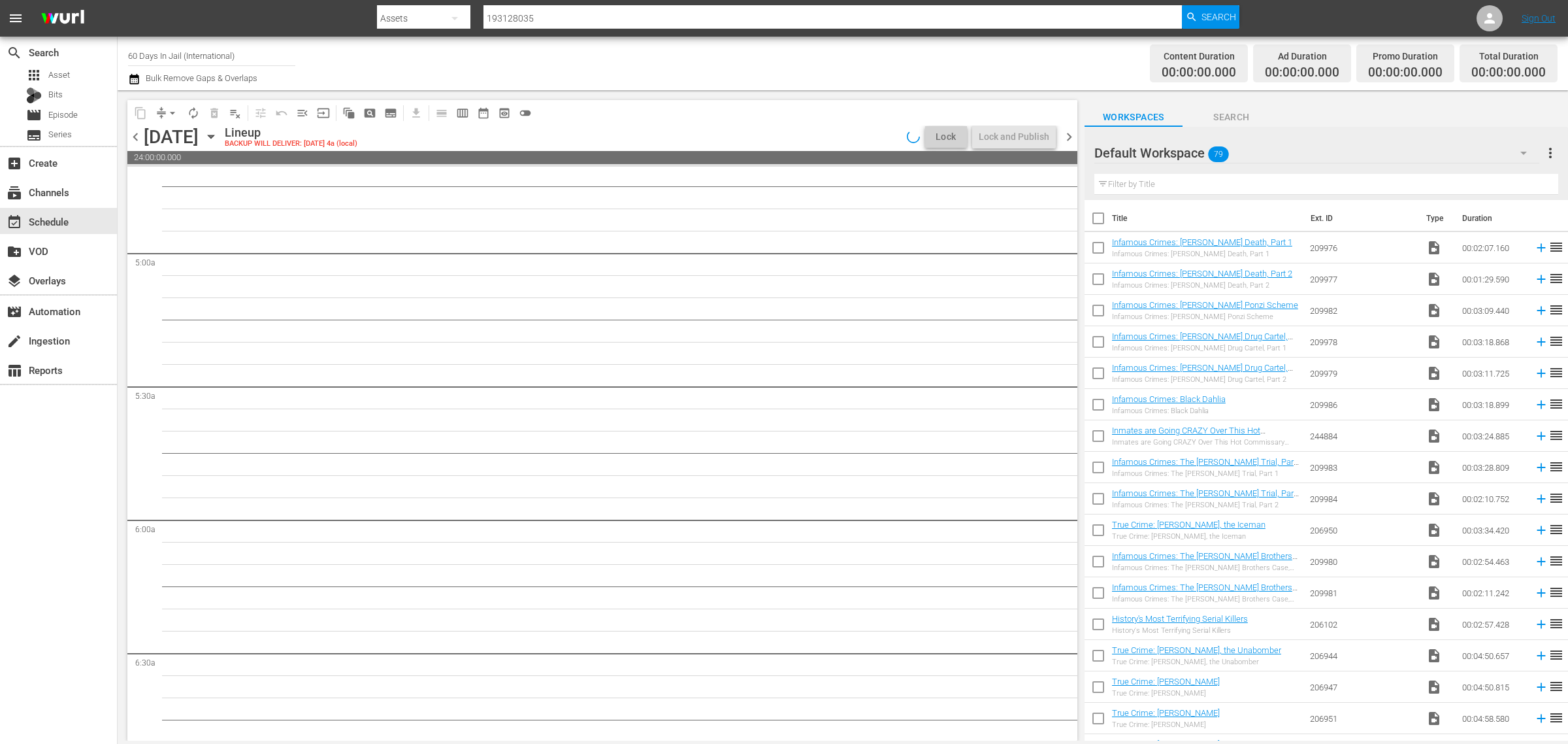
scroll to position [1314, 0]
click at [698, 56] on div "Channel Title 60 Days In Jail (International) Bulk Remove Gaps & Overlaps" at bounding box center [517, 63] width 780 height 47
click at [218, 135] on icon "button" at bounding box center [210, 136] width 15 height 15
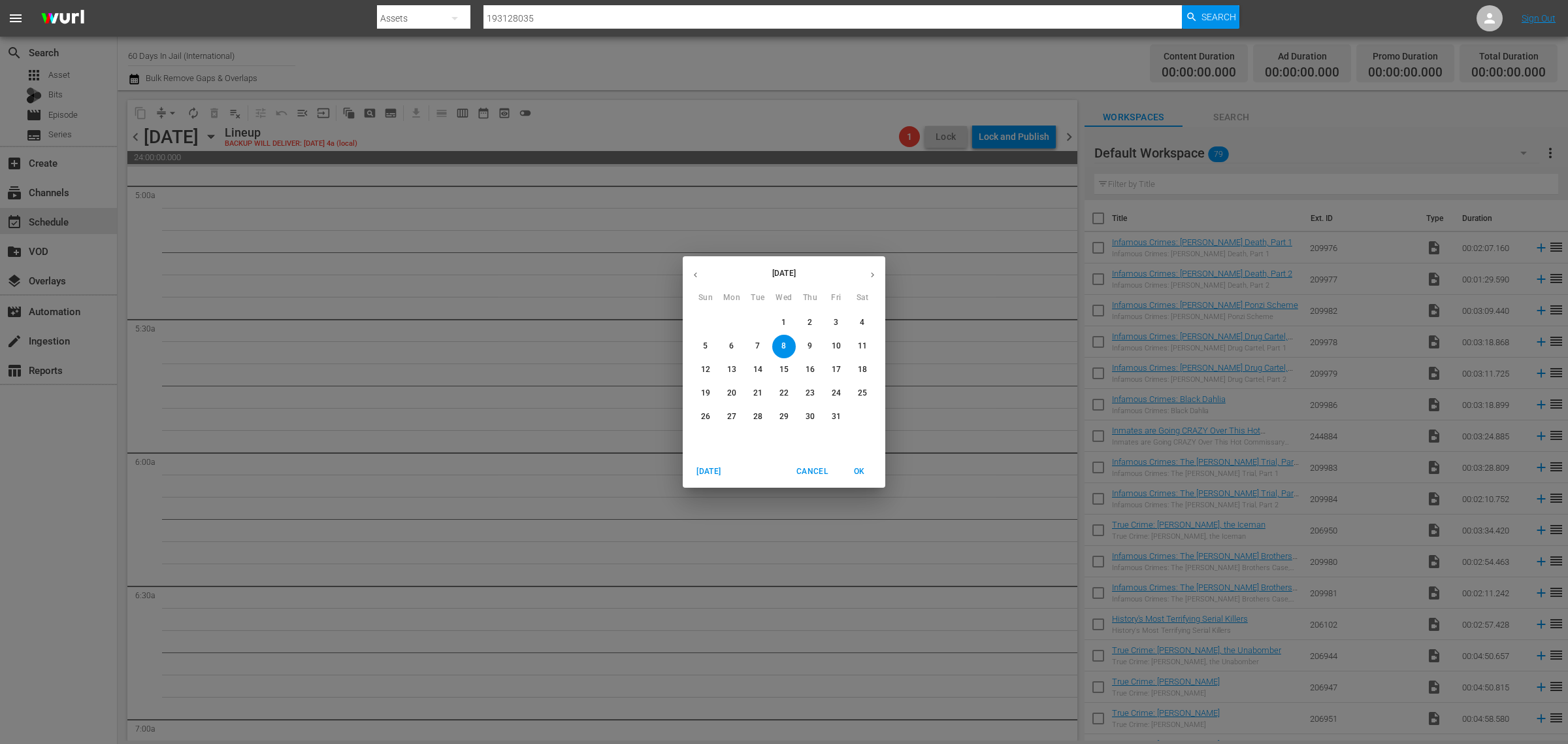
click at [781, 325] on p "1" at bounding box center [784, 322] width 5 height 11
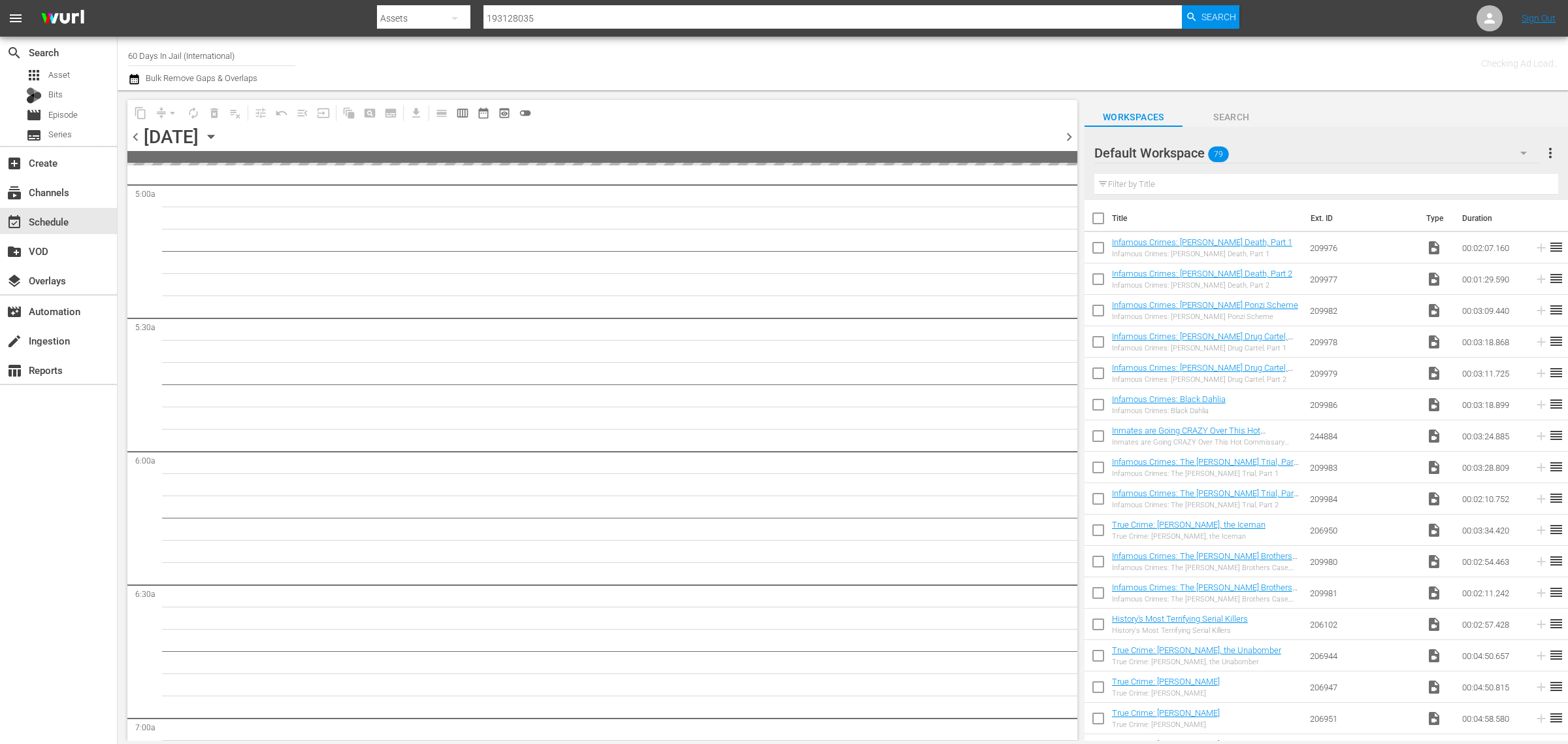
scroll to position [1336, 0]
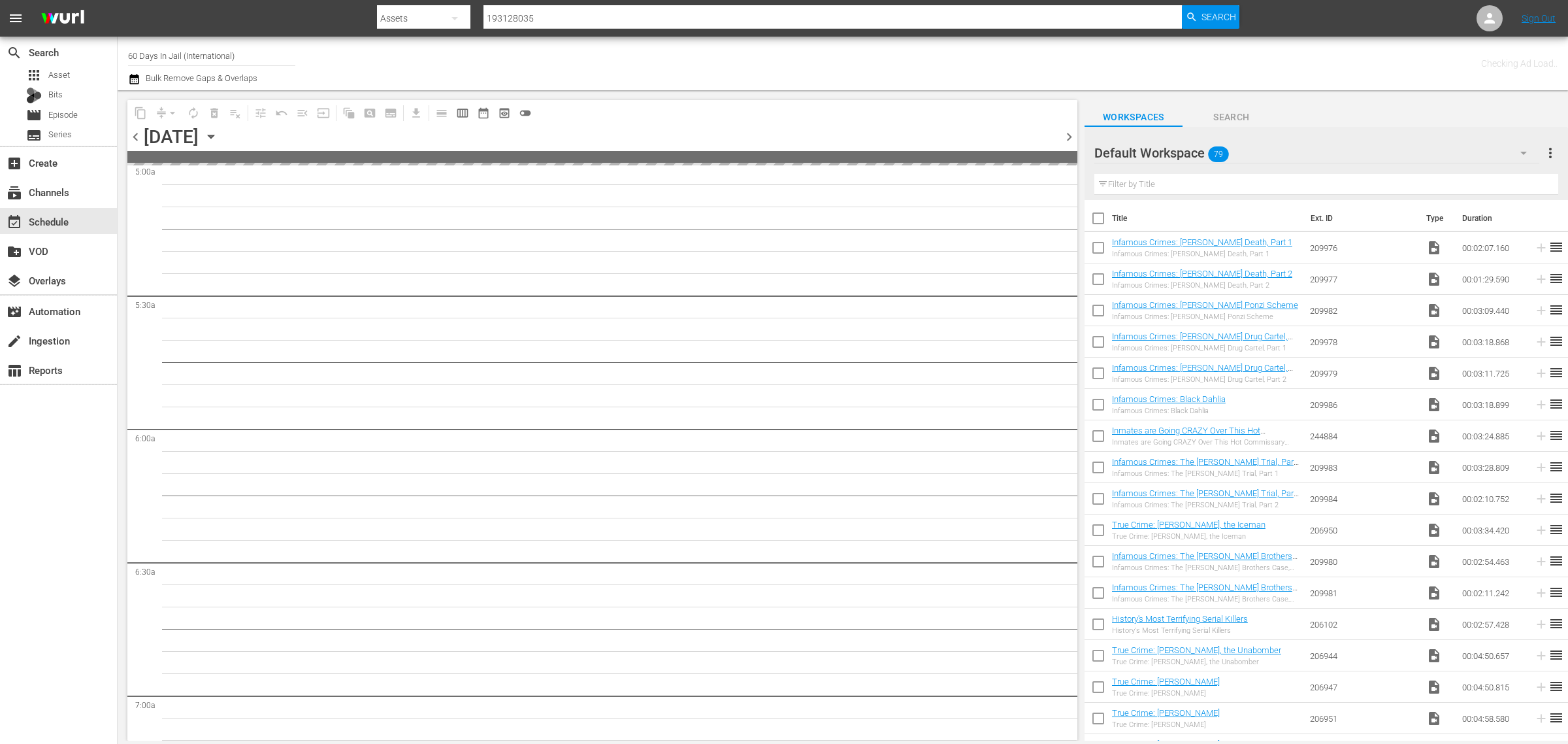
click at [740, 56] on div "Channel Title 60 Days In Jail (International) Bulk Remove Gaps & Overlaps" at bounding box center [517, 63] width 780 height 47
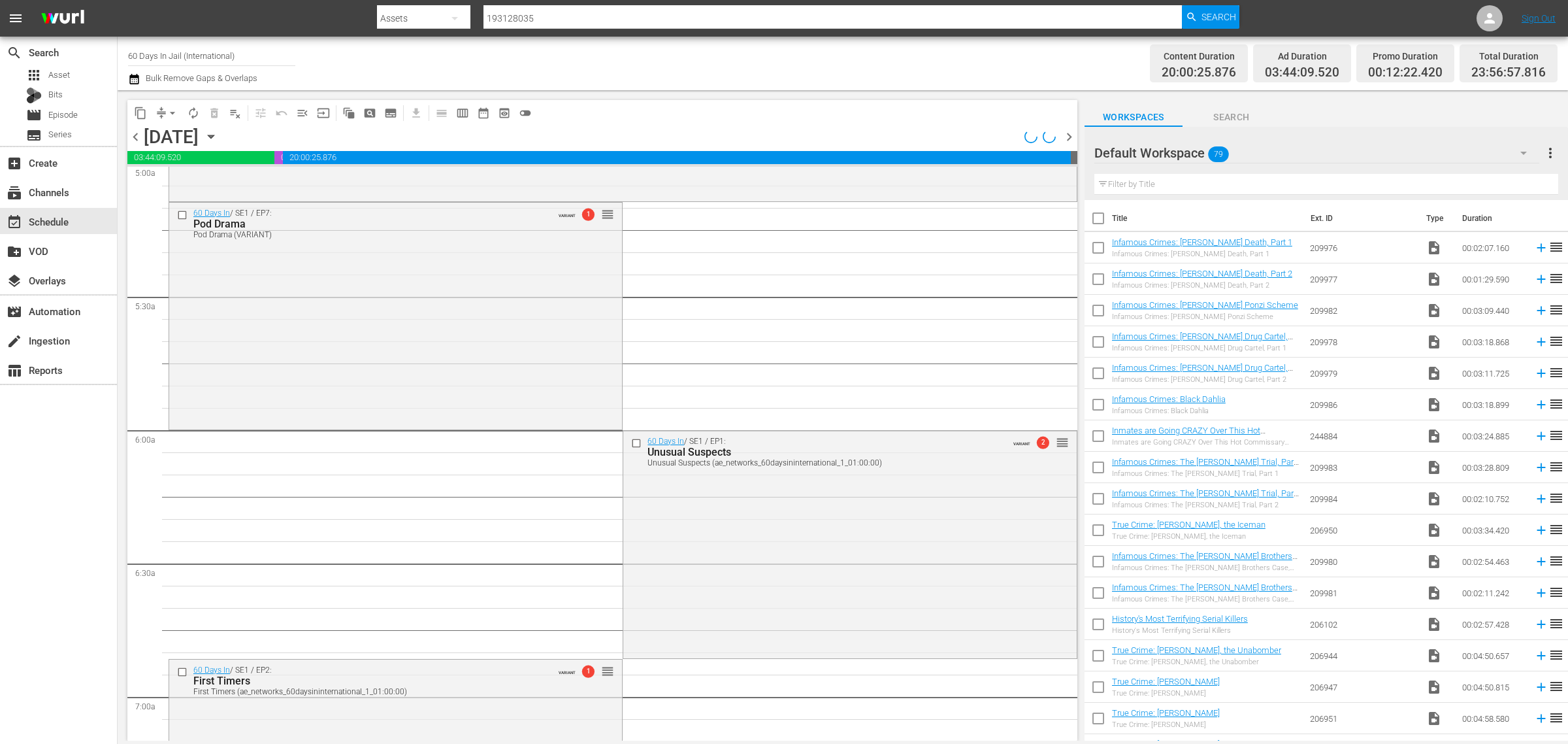
scroll to position [1247, 0]
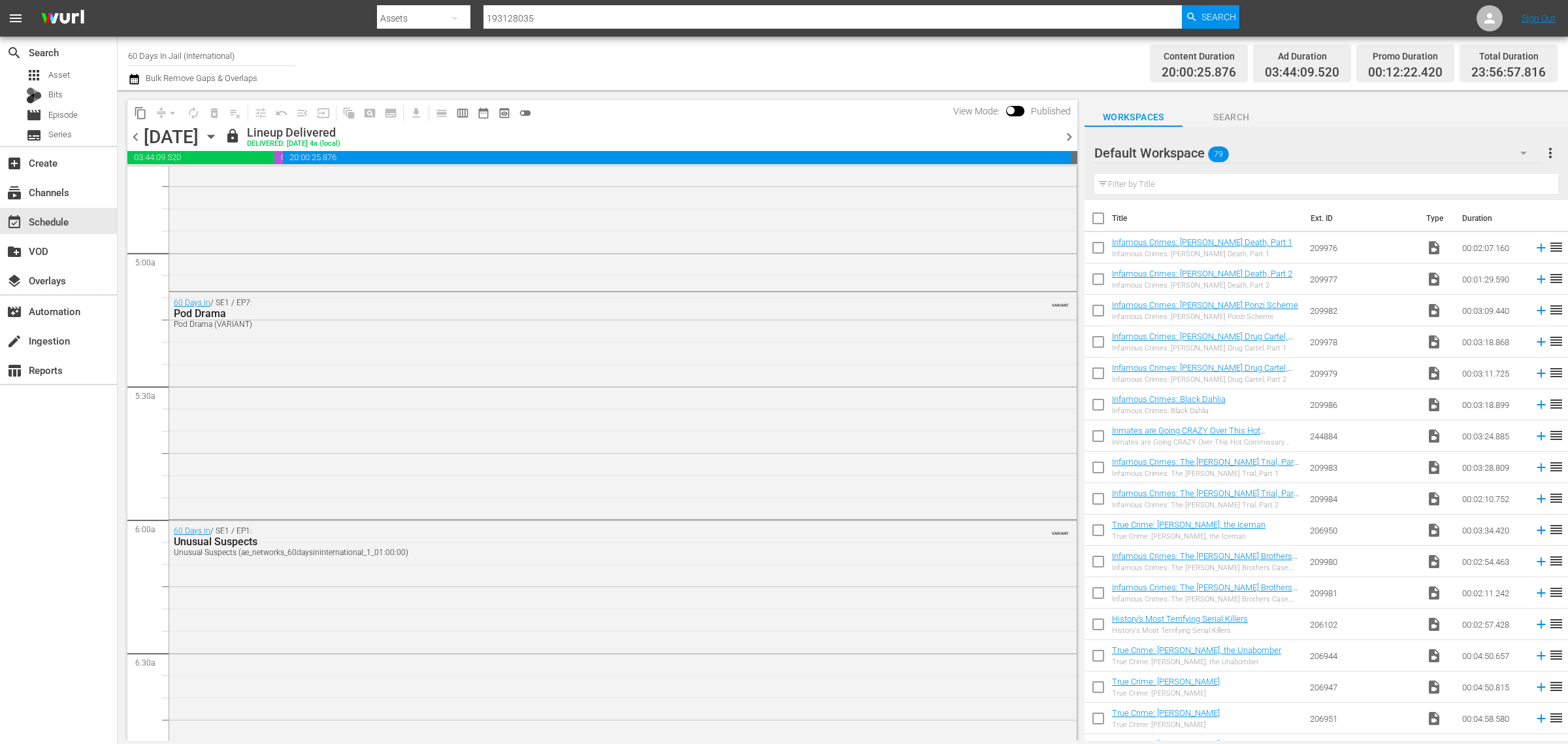
click at [1067, 134] on span "chevron_right" at bounding box center [1069, 136] width 16 height 16
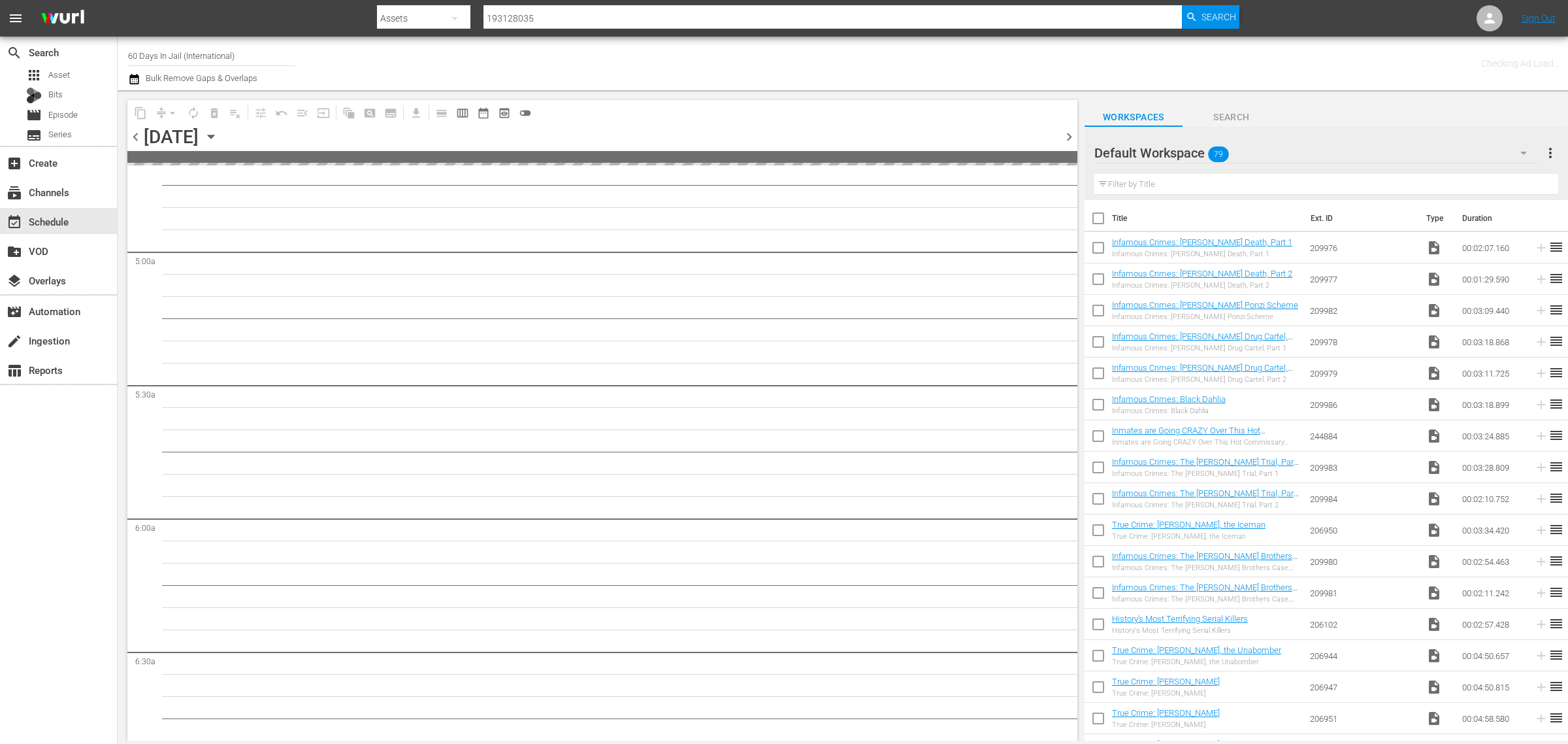
scroll to position [1336, 0]
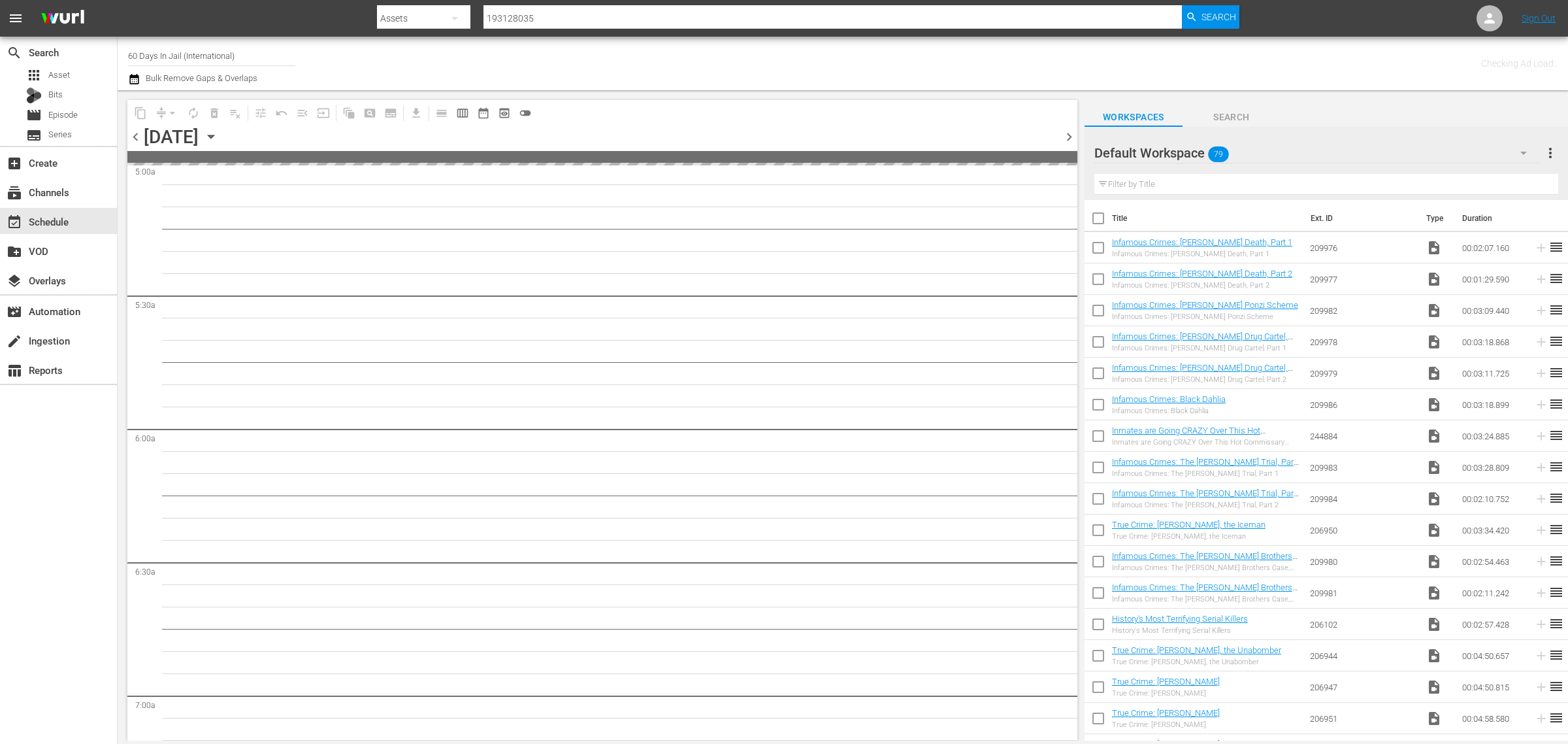
click at [820, 70] on div "Channel Title 60 Days In Jail (International) Bulk Remove Gaps & Overlaps" at bounding box center [517, 63] width 780 height 47
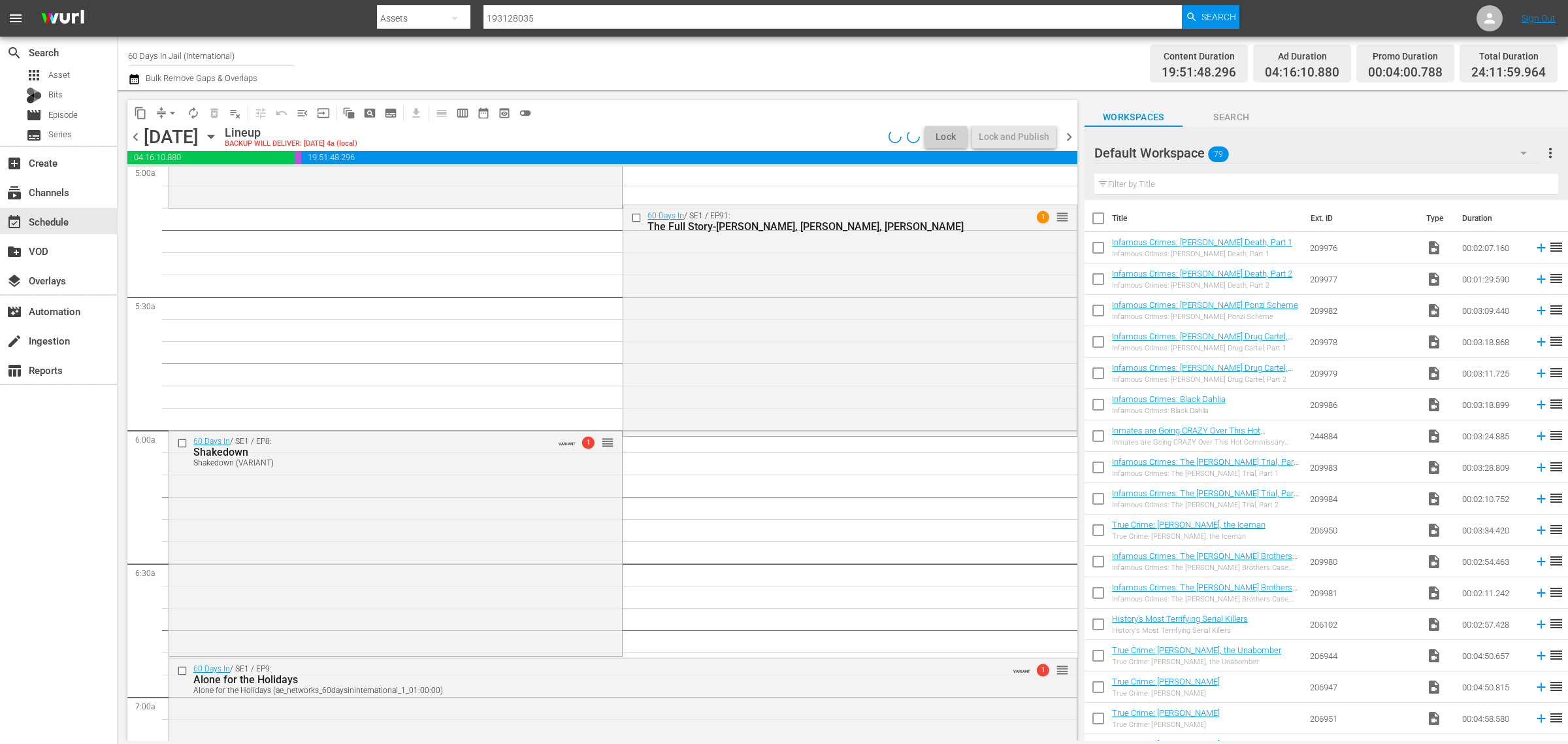
scroll to position [1248, 0]
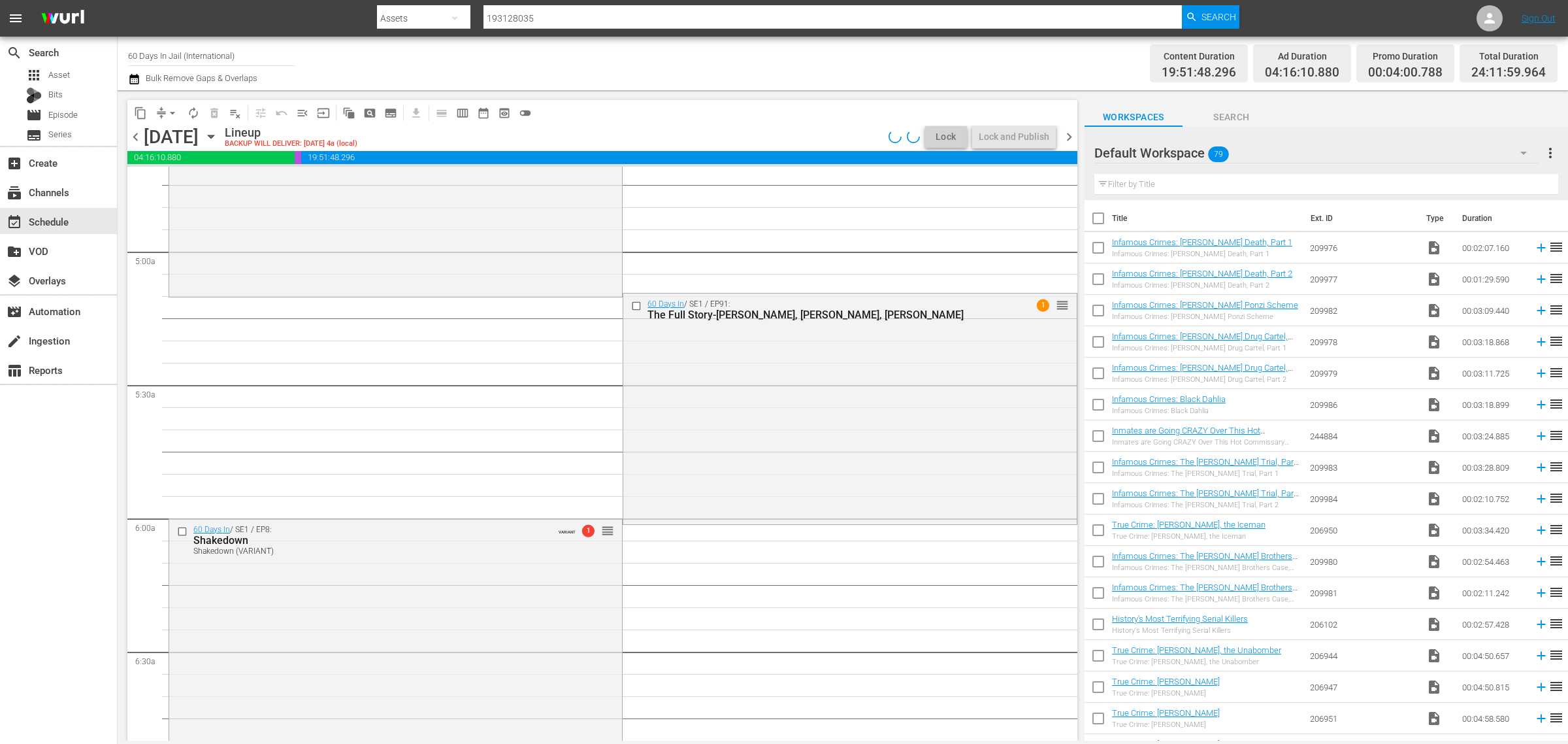
click at [221, 131] on div "Thursday, October 2nd October 2nd" at bounding box center [183, 137] width 78 height 21
click at [218, 135] on icon "button" at bounding box center [210, 136] width 15 height 15
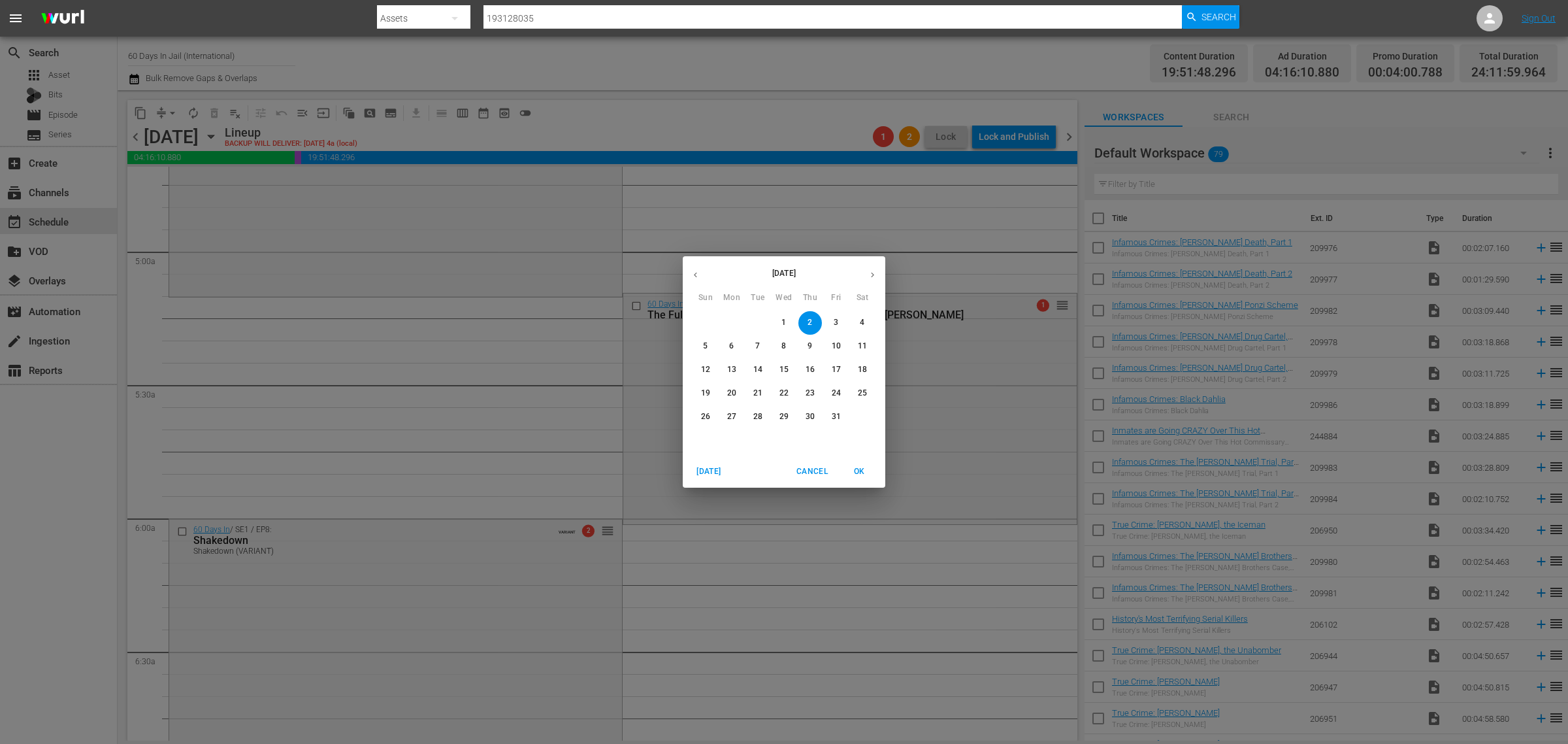
click at [811, 409] on button "30" at bounding box center [810, 416] width 24 height 24
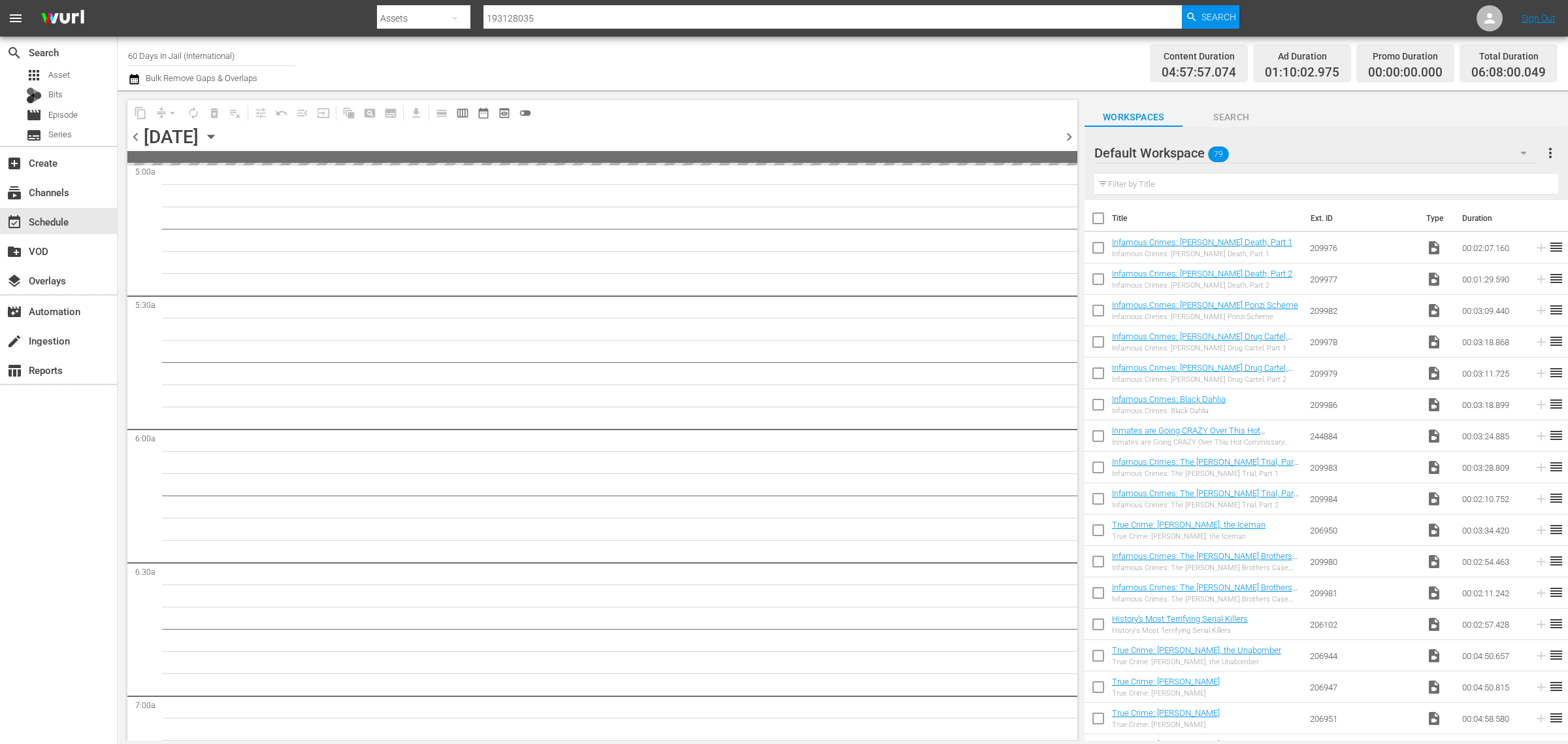
scroll to position [1247, 0]
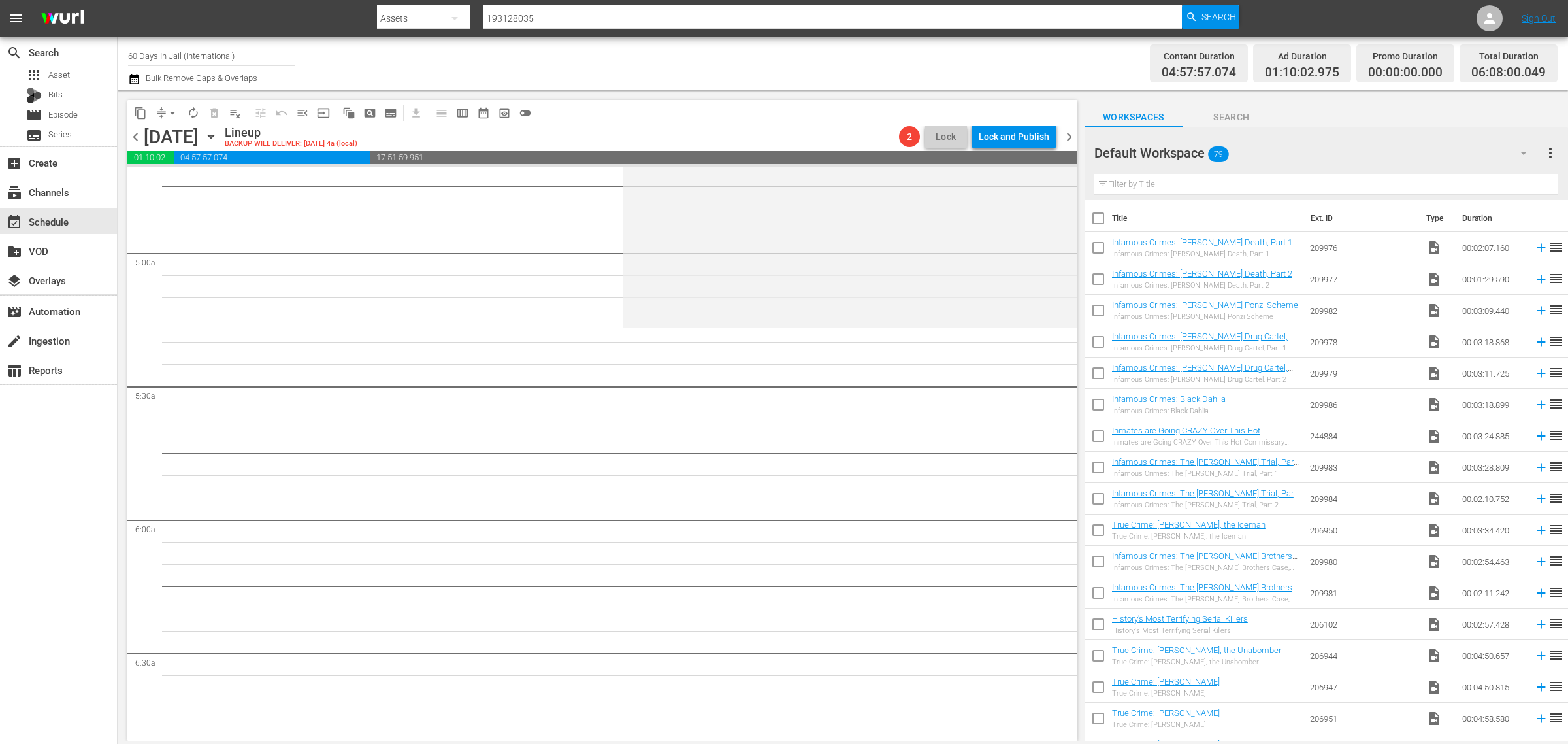
click at [136, 139] on span "chevron_left" at bounding box center [135, 136] width 16 height 16
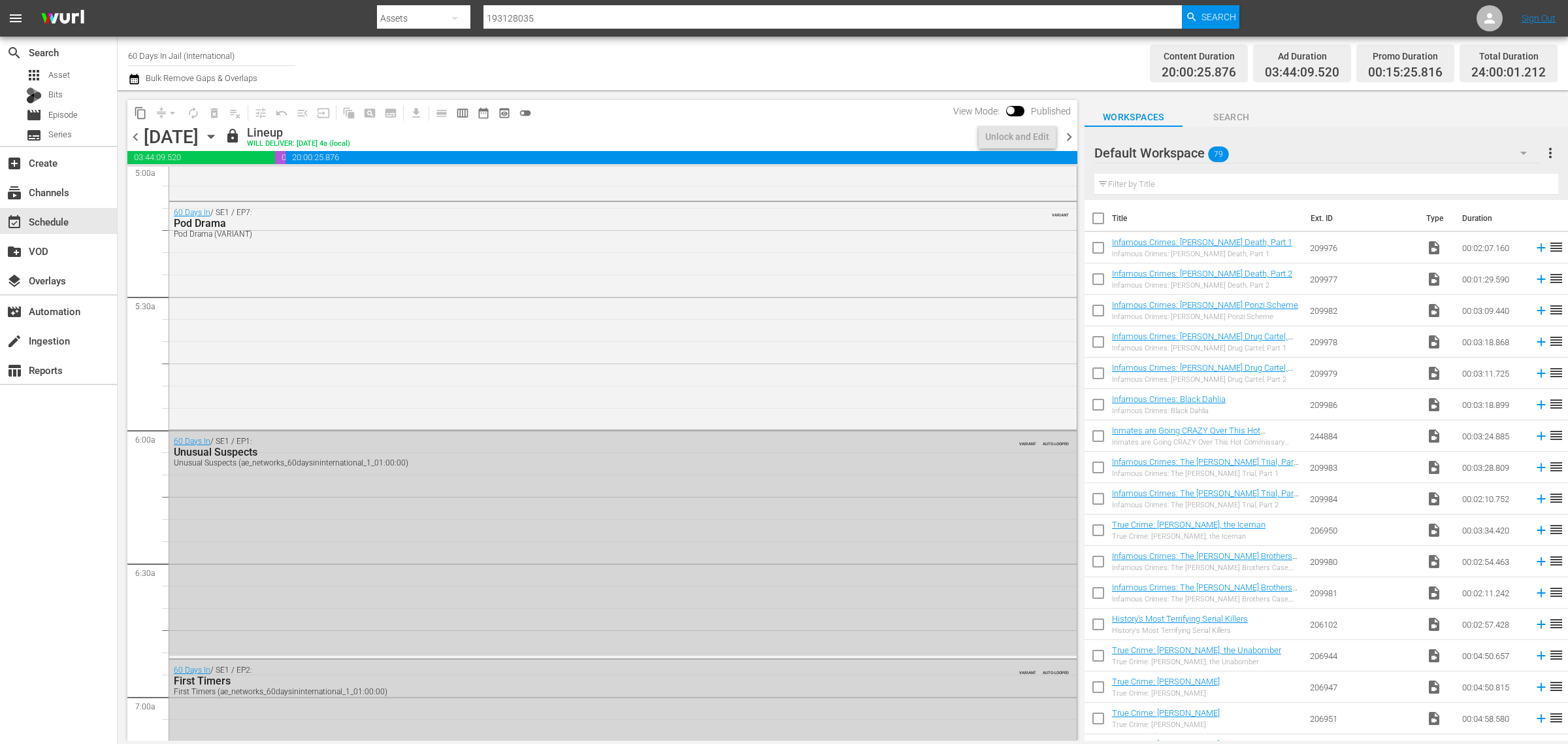
scroll to position [1248, 0]
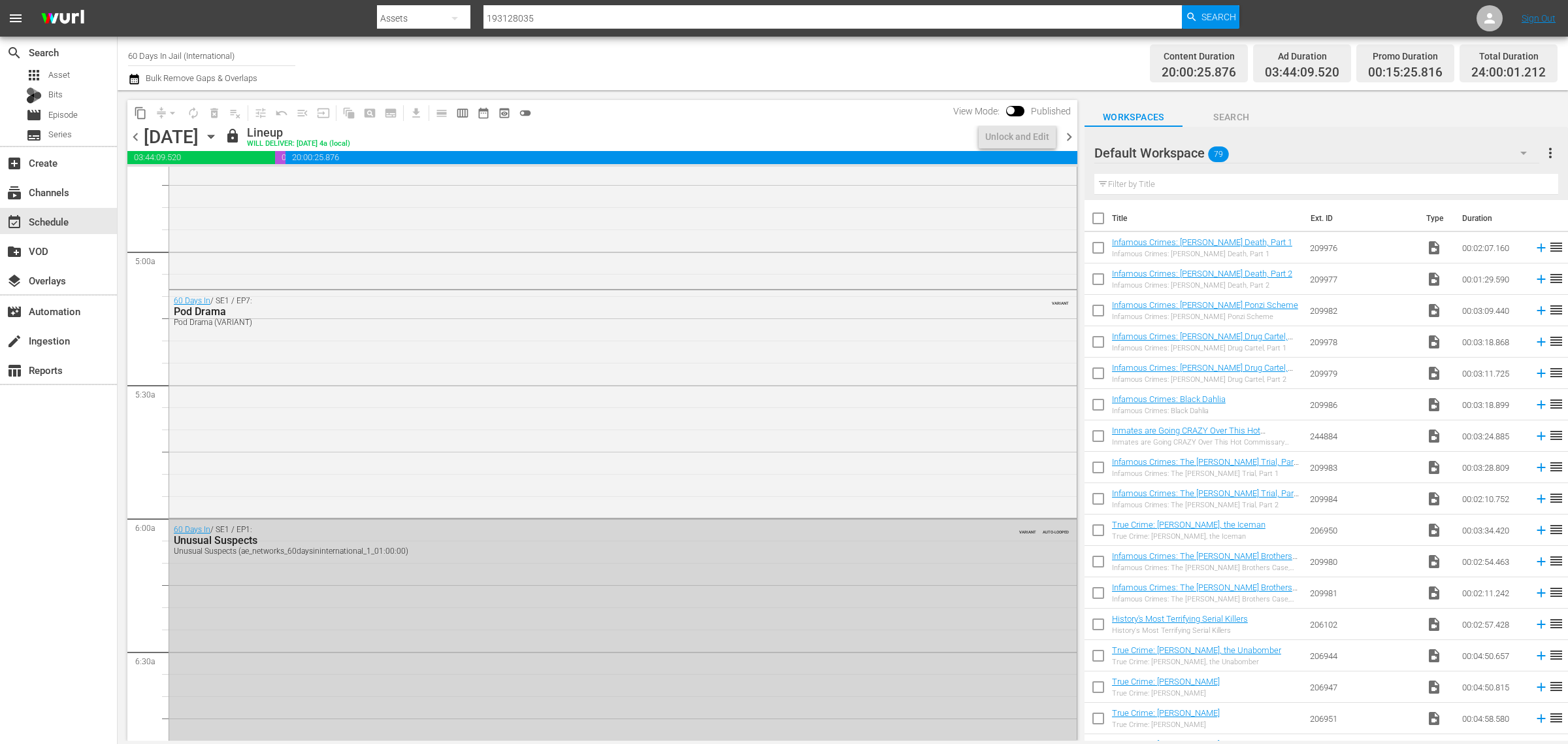
click at [214, 135] on icon "button" at bounding box center [211, 137] width 6 height 3
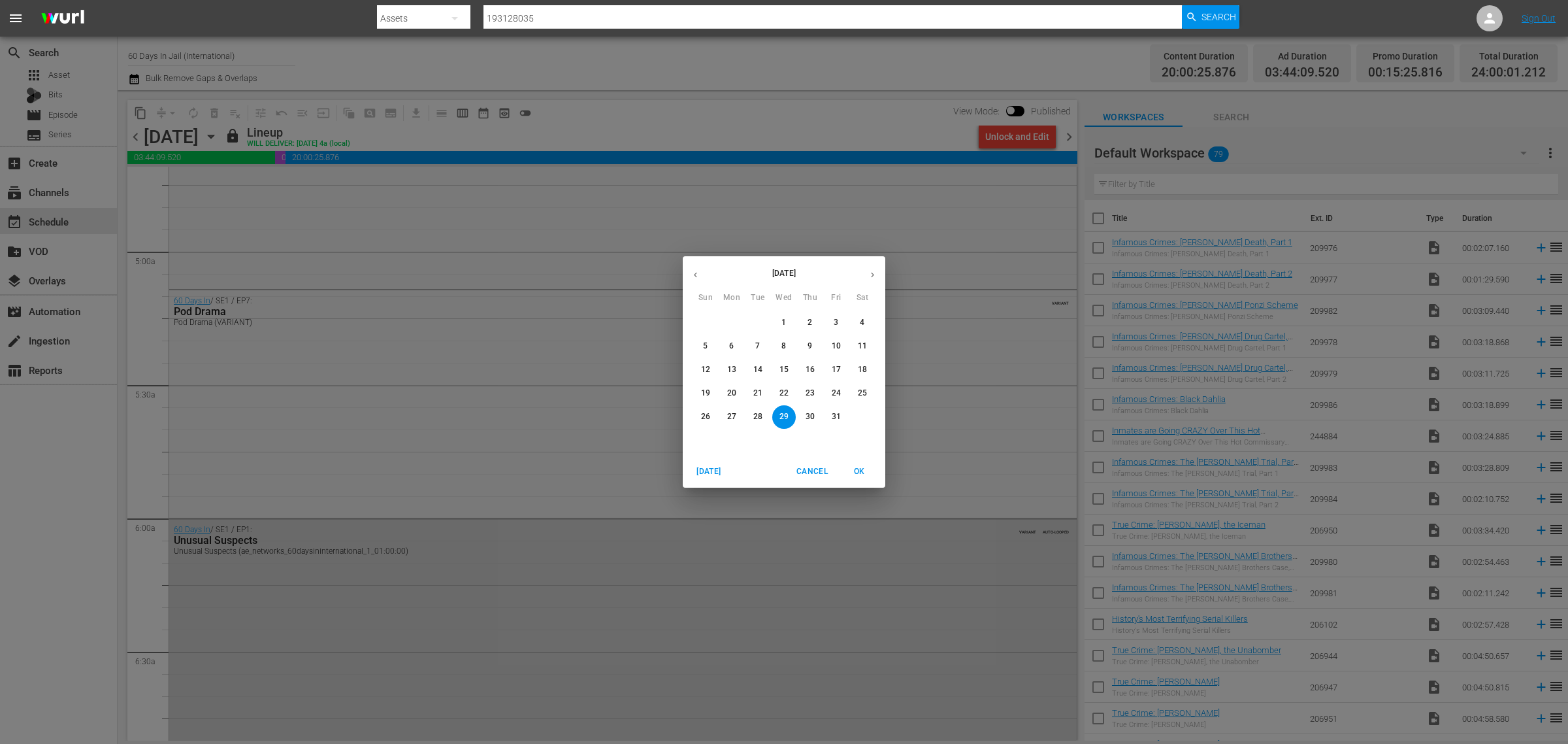
click at [785, 368] on p "15" at bounding box center [784, 370] width 9 height 11
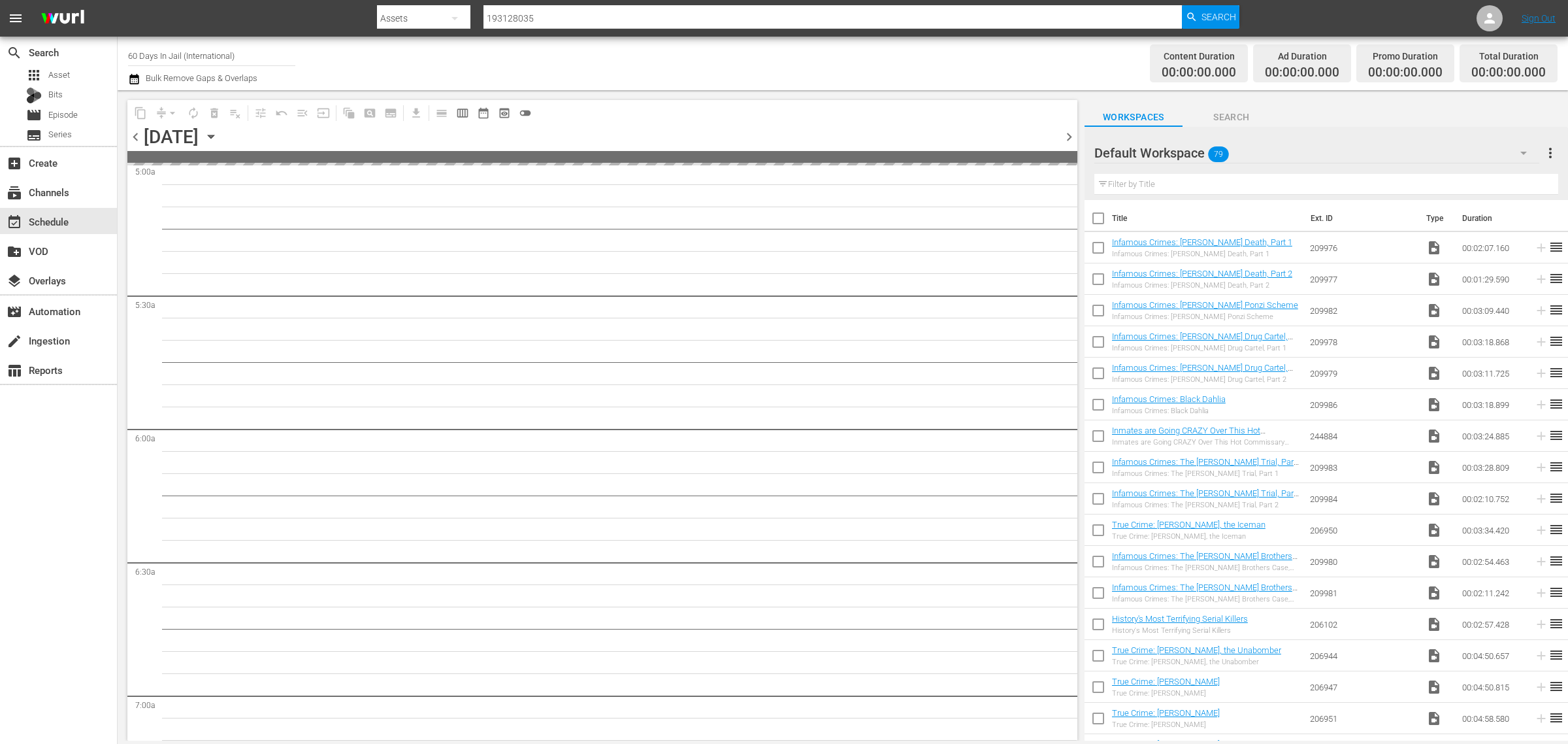
scroll to position [1314, 0]
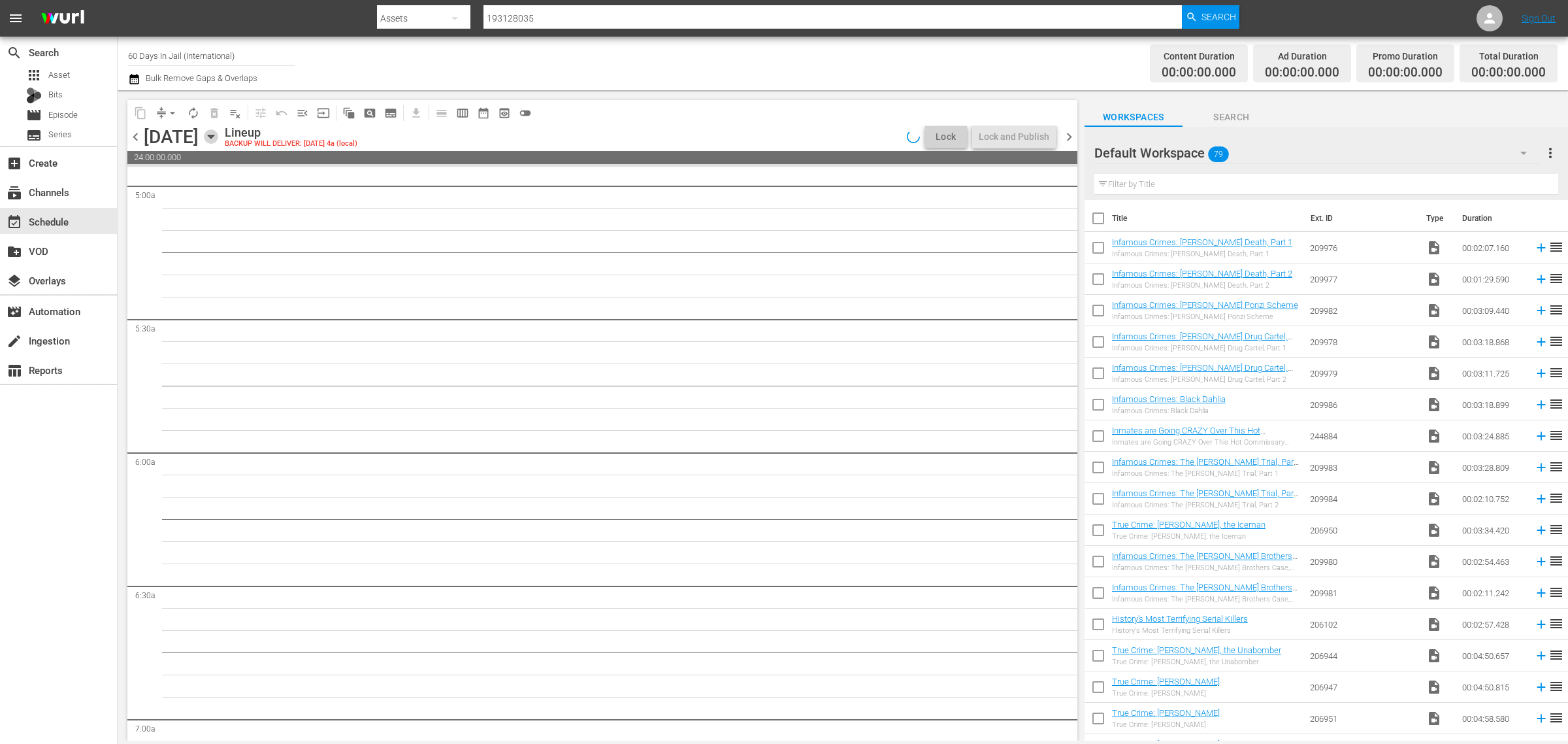
click at [218, 139] on icon "button" at bounding box center [210, 136] width 15 height 15
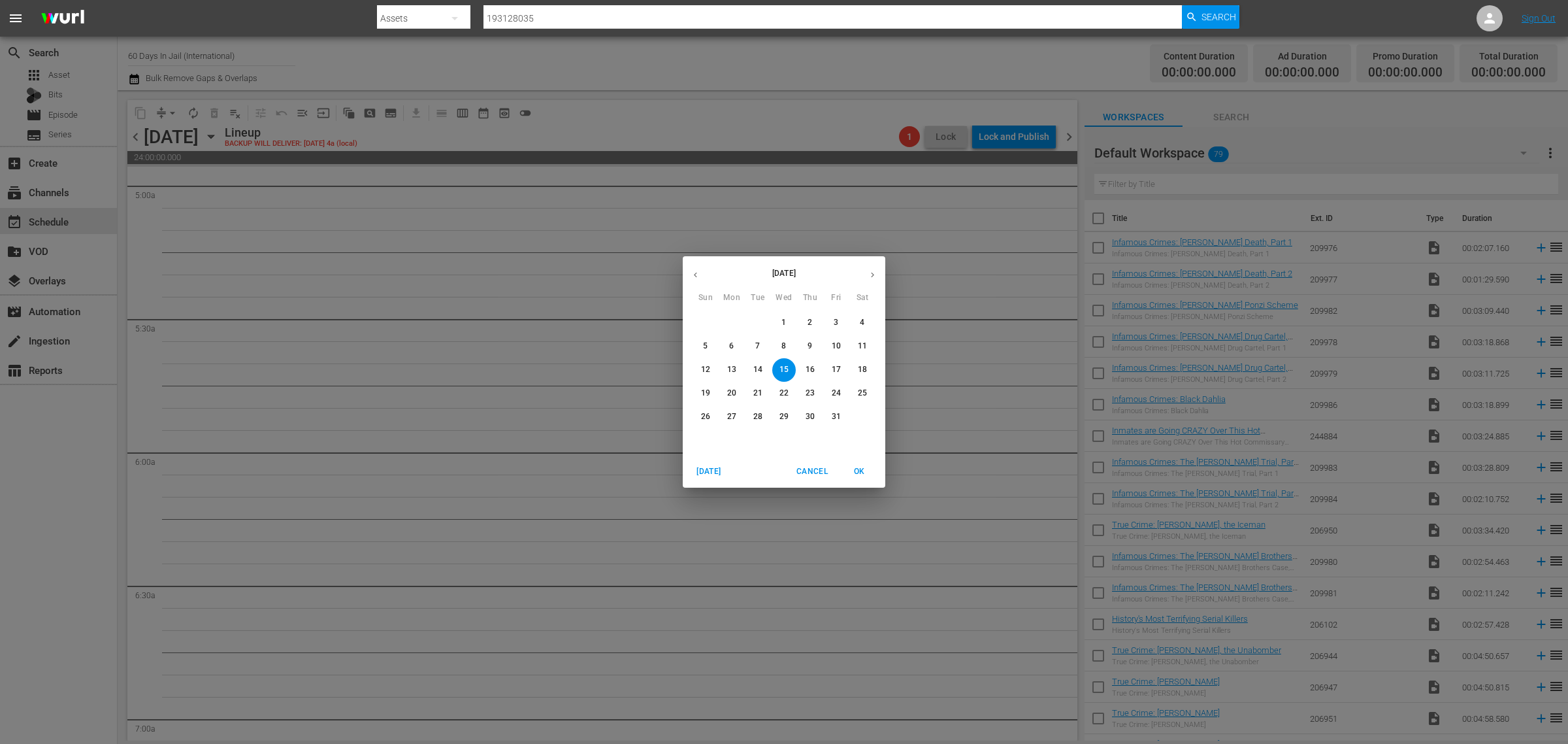
drag, startPoint x: 789, startPoint y: 347, endPoint x: 960, endPoint y: 220, distance: 213.0
click at [788, 347] on span "8" at bounding box center [784, 346] width 24 height 11
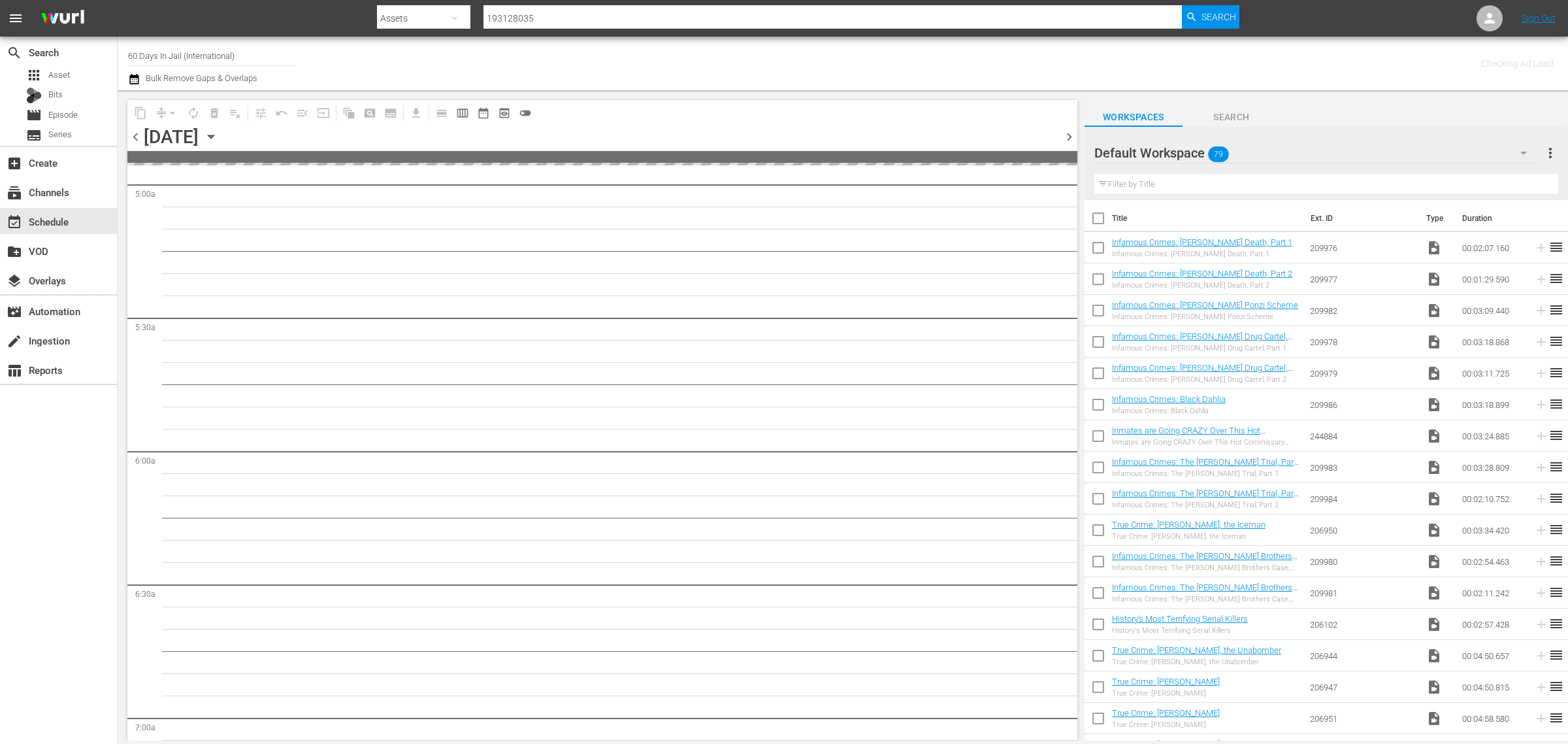
scroll to position [1336, 0]
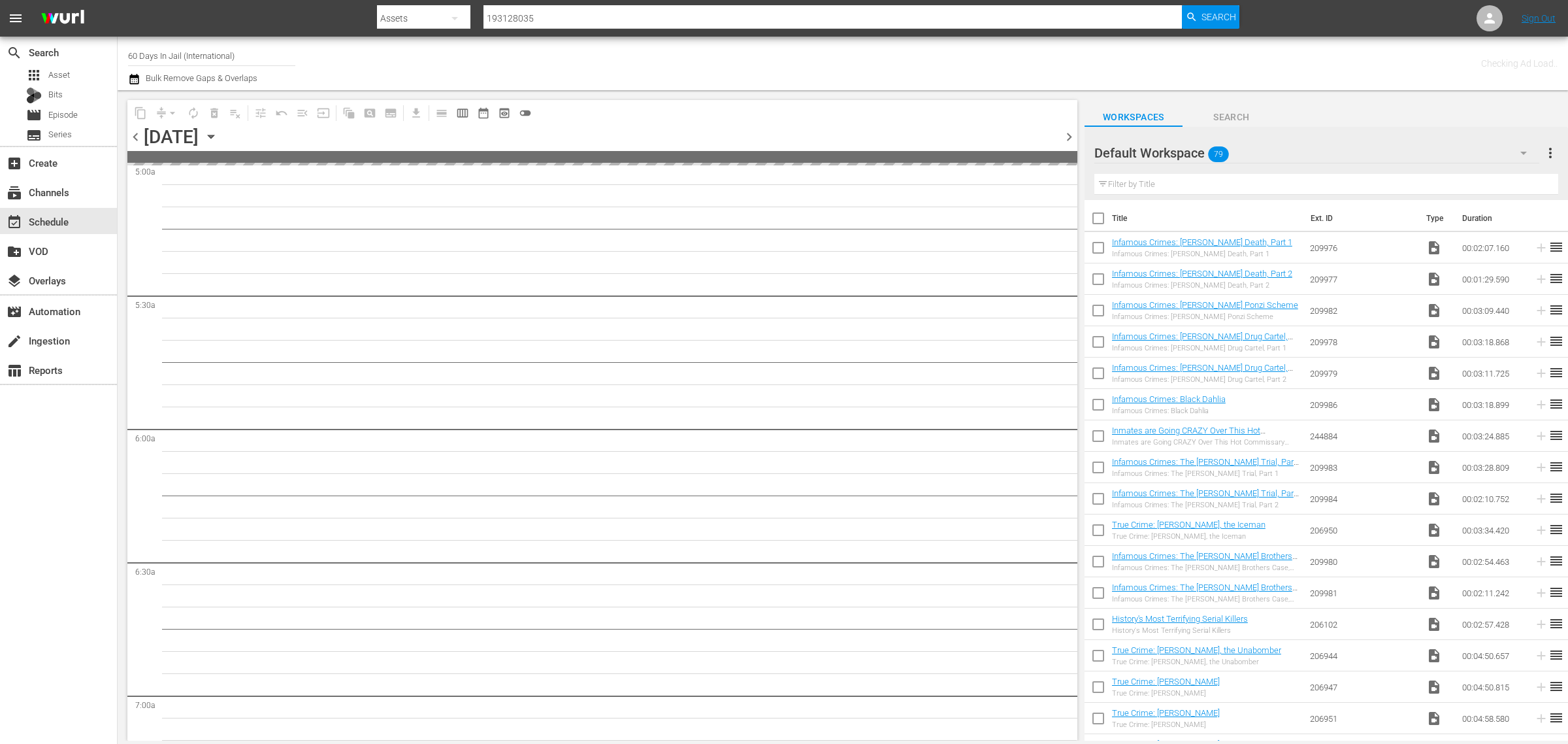
click at [781, 64] on div "Channel Title 60 Days In Jail (International) Bulk Remove Gaps & Overlaps" at bounding box center [517, 63] width 780 height 47
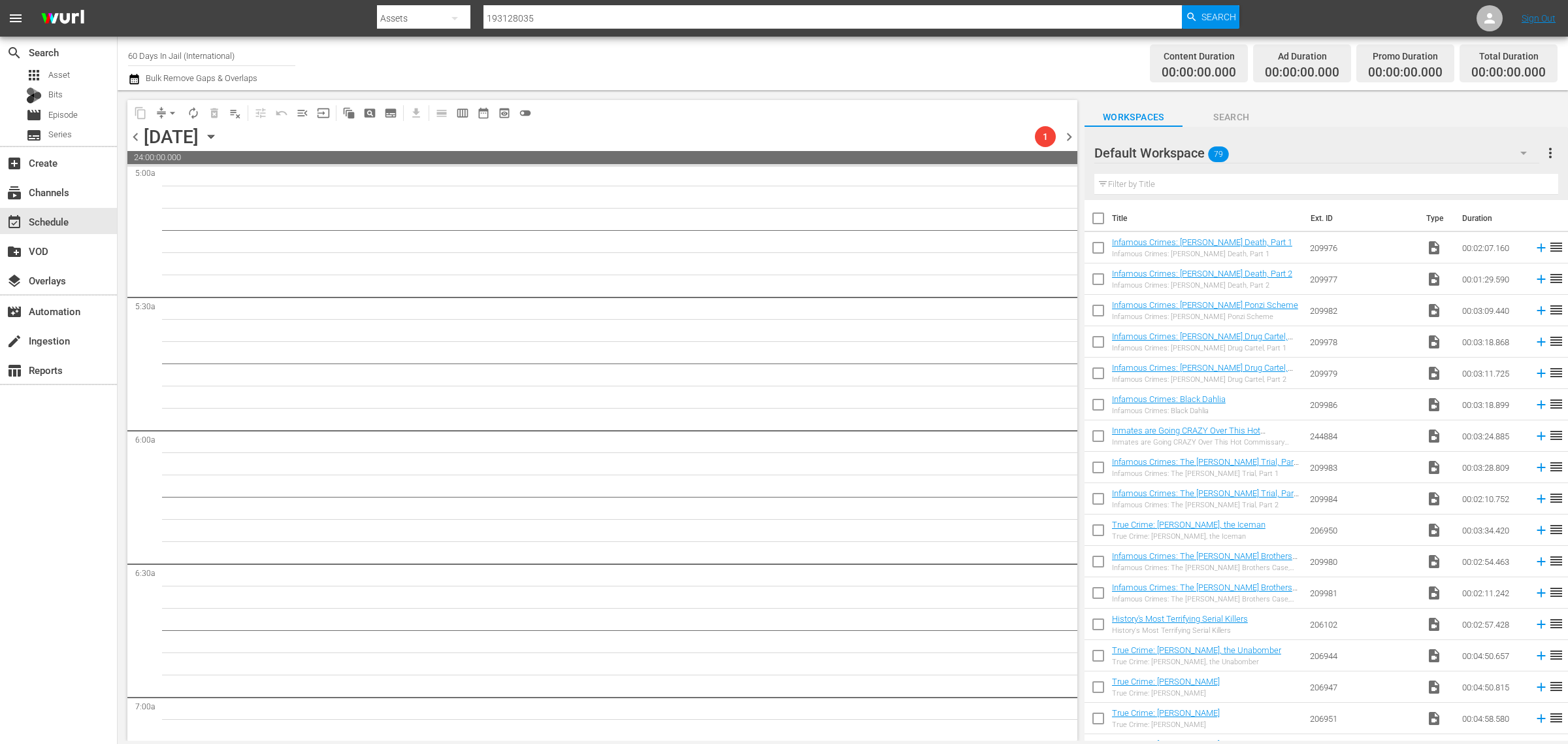
scroll to position [1314, 0]
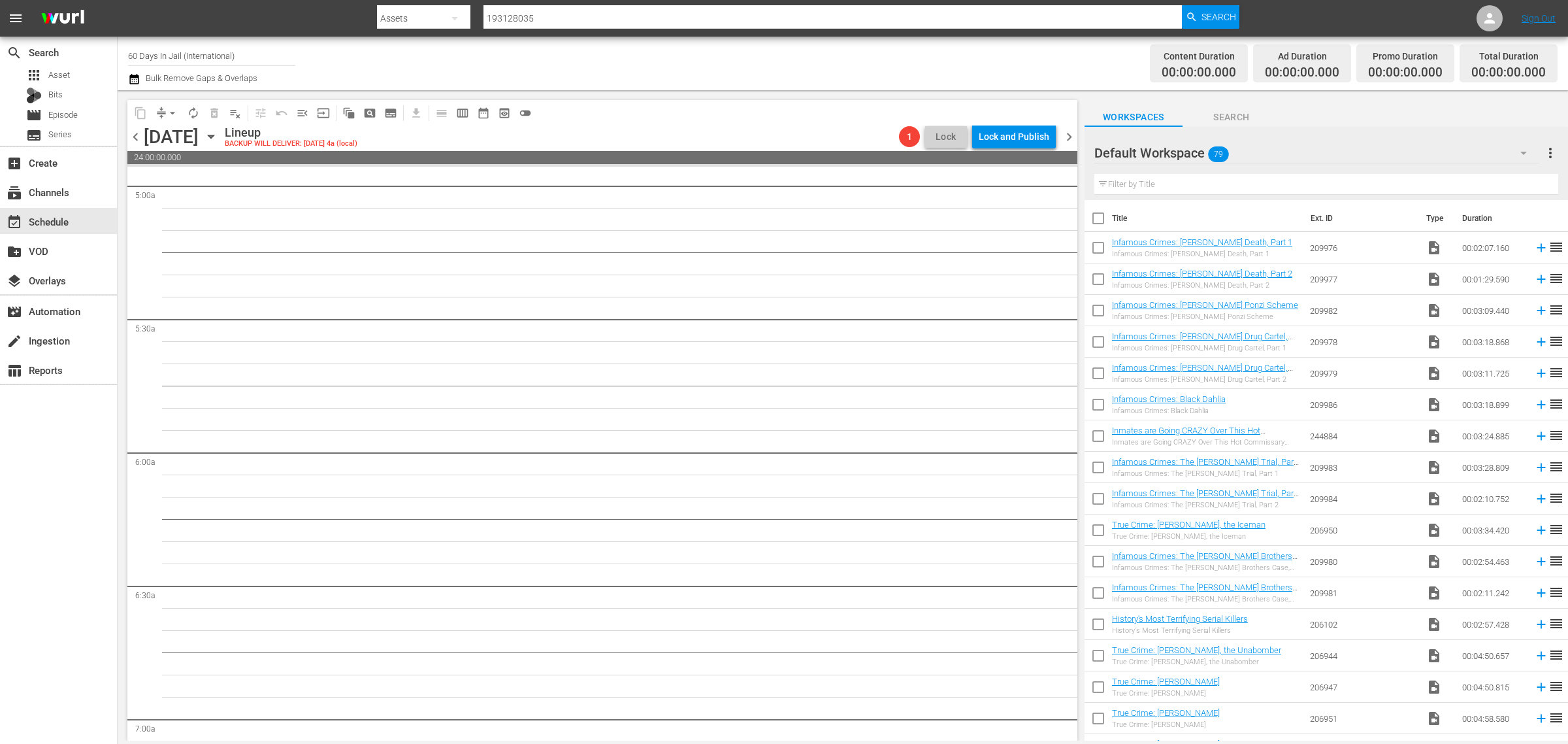
click at [218, 132] on icon "button" at bounding box center [210, 136] width 15 height 15
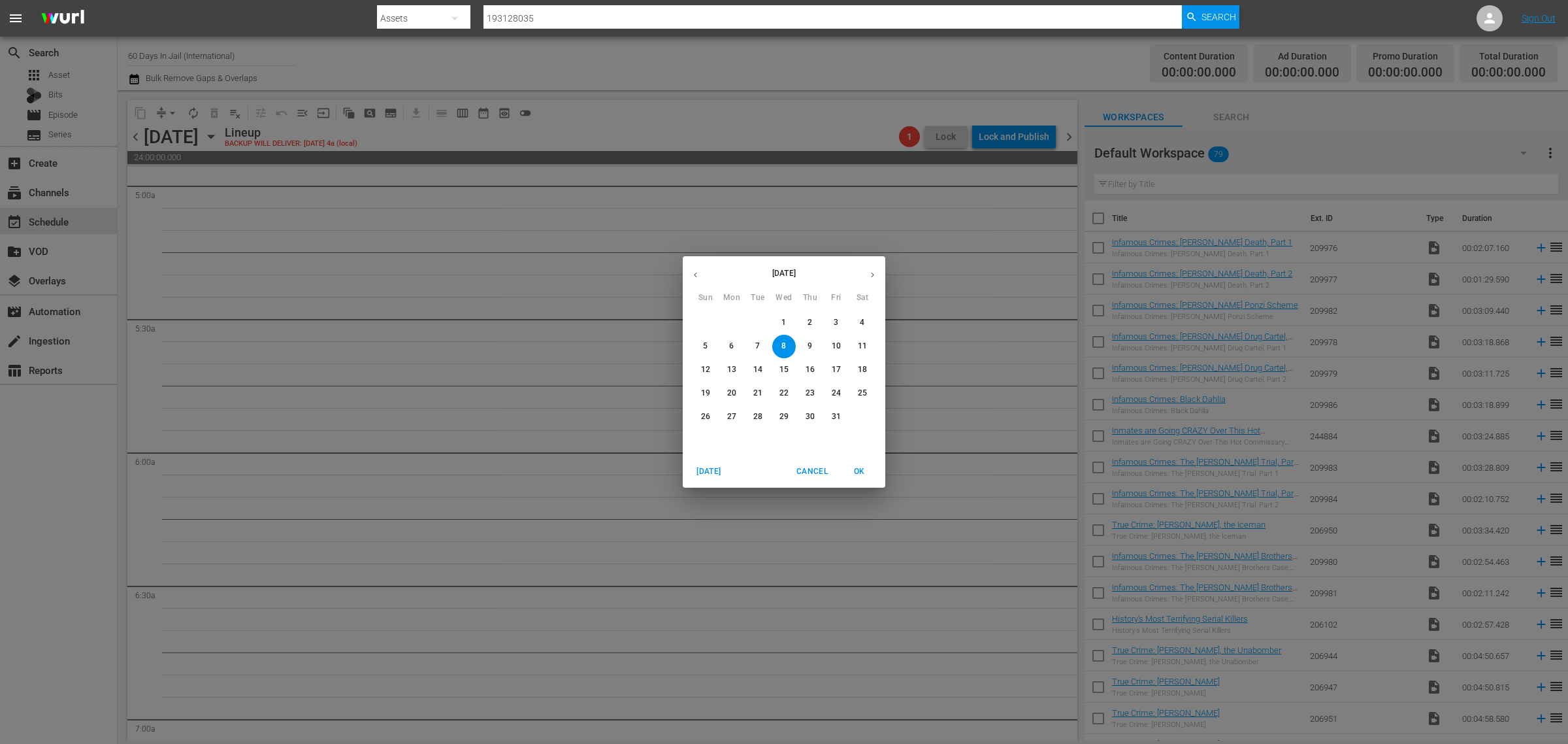
click at [783, 416] on p "29" at bounding box center [784, 416] width 9 height 11
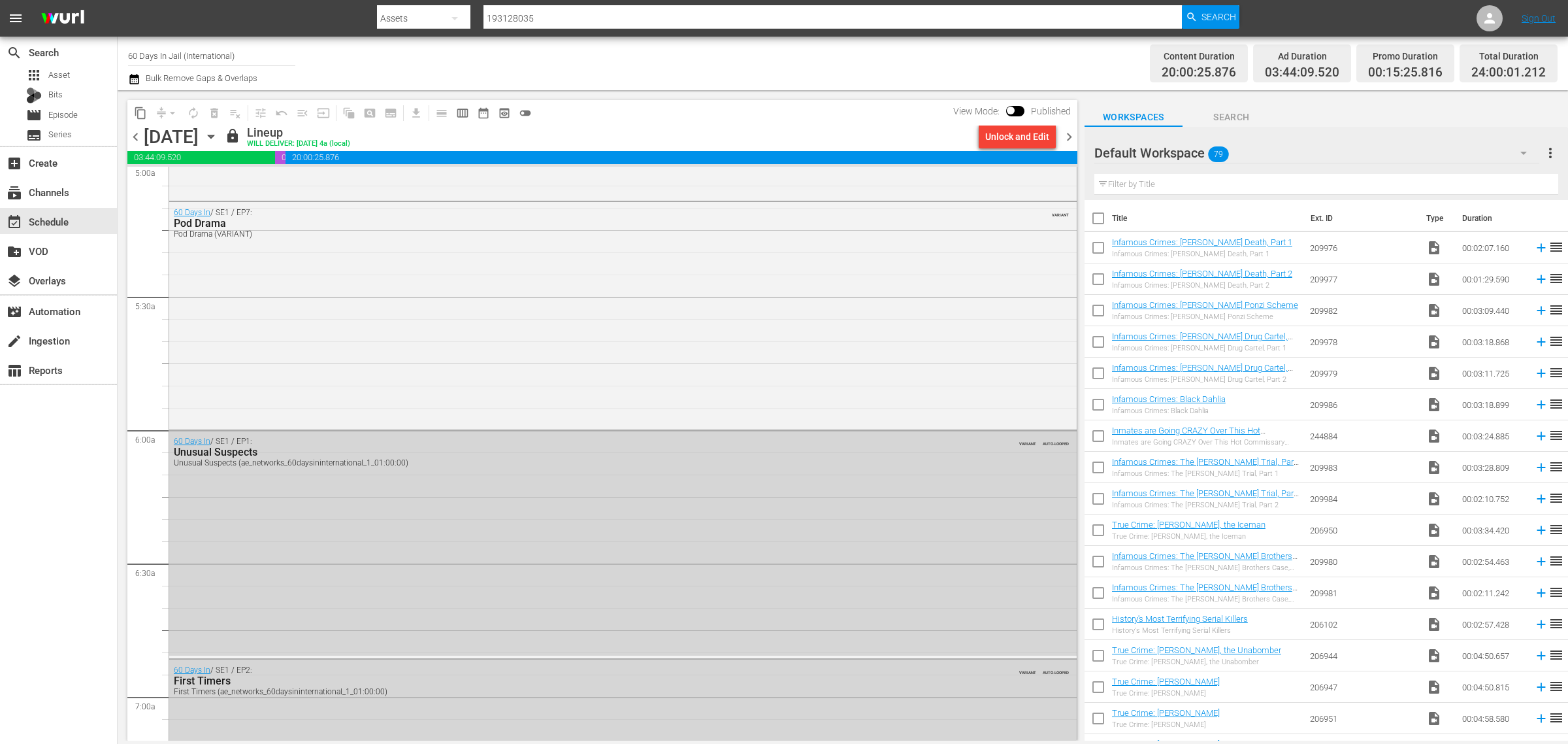
scroll to position [1248, 0]
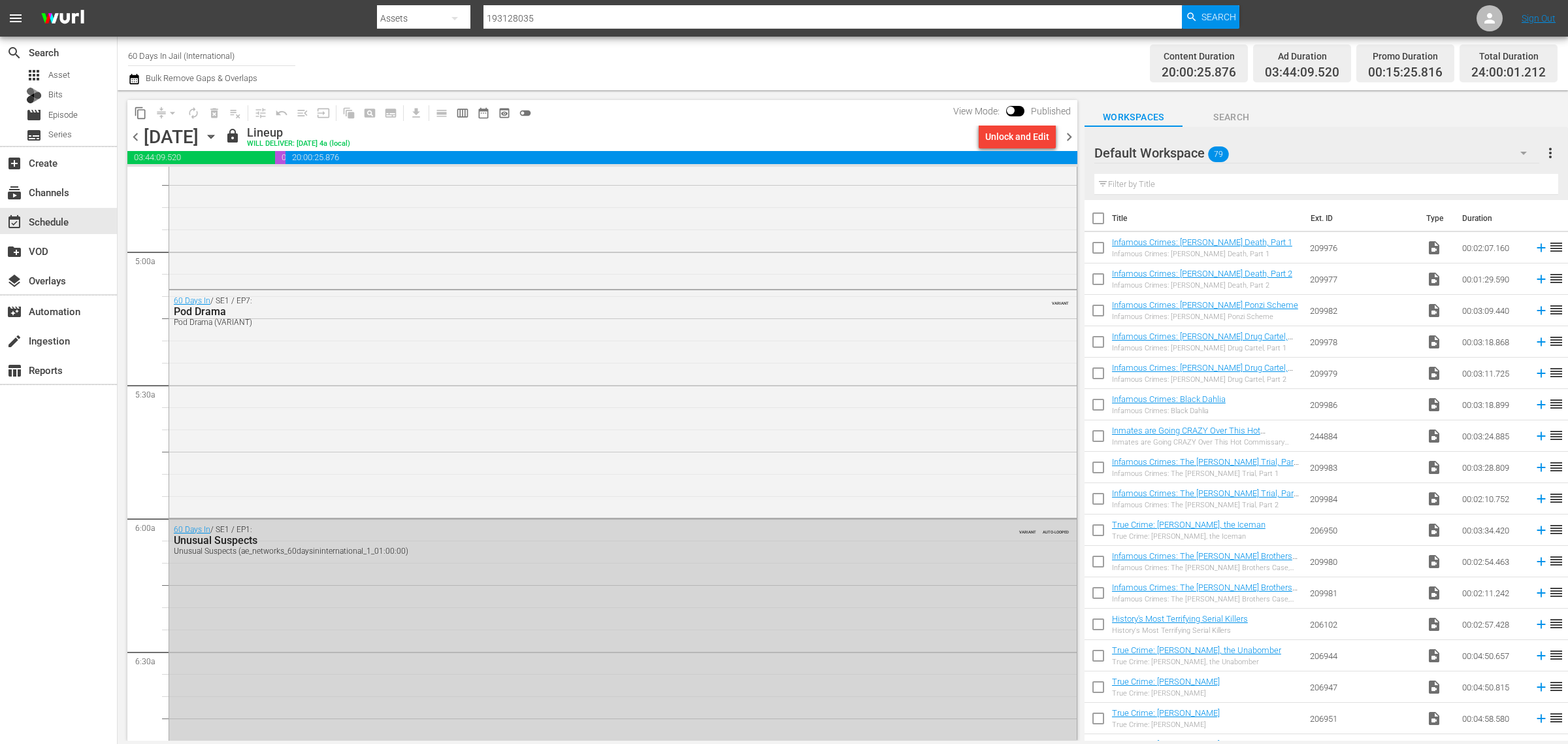
click at [139, 115] on span "content_copy" at bounding box center [140, 113] width 13 height 13
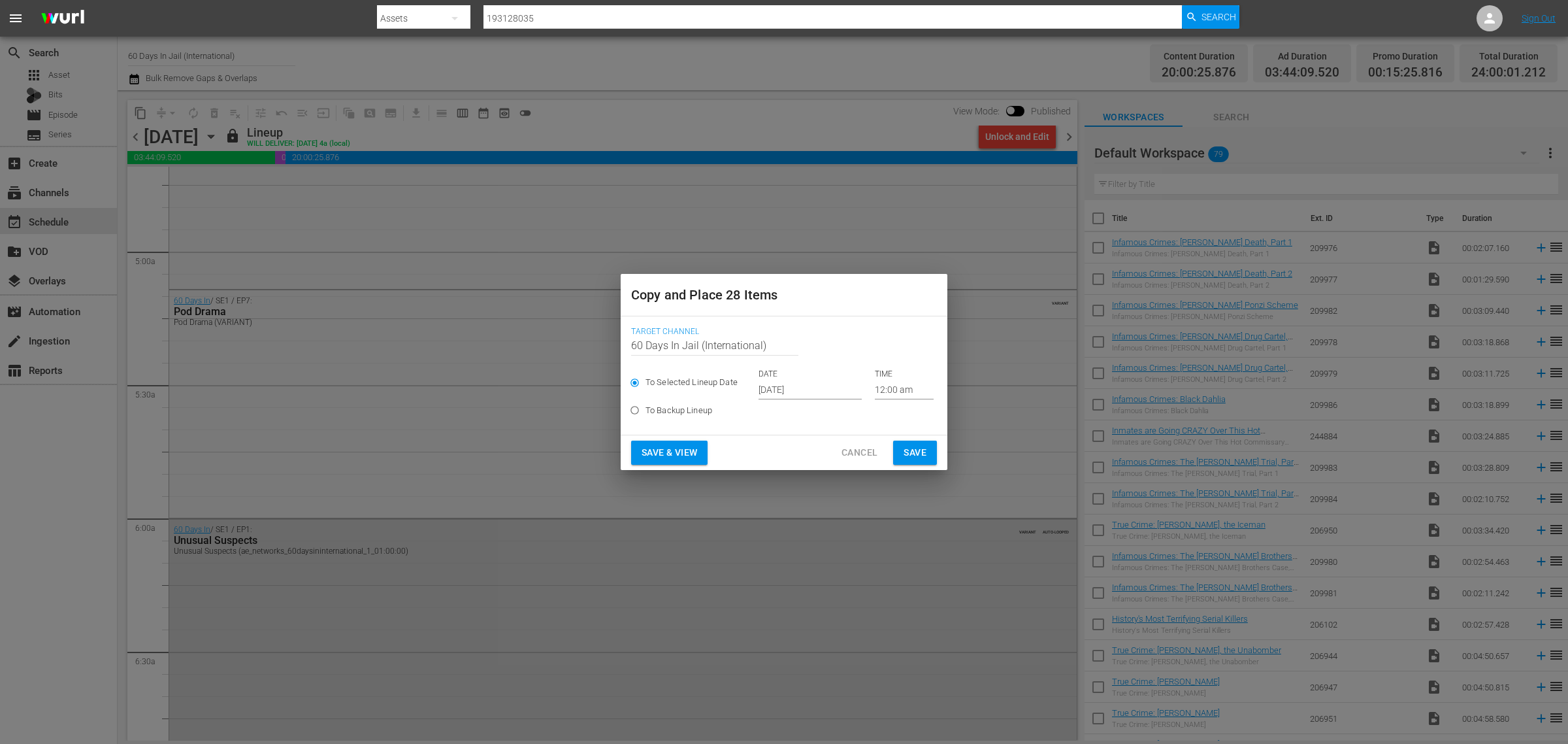
click at [791, 392] on input "Oct 2nd 2025" at bounding box center [810, 390] width 103 height 20
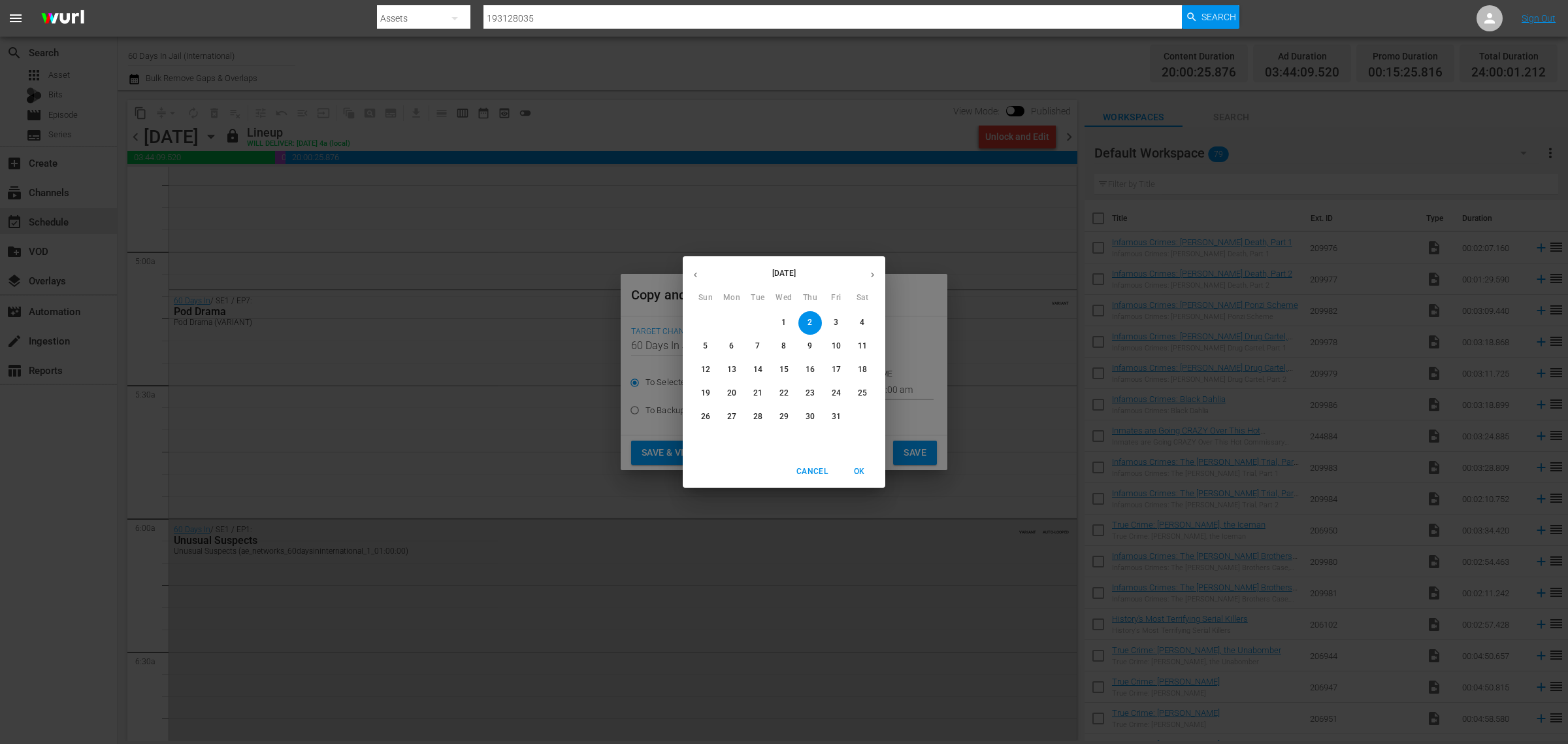
click at [782, 392] on p "22" at bounding box center [784, 393] width 9 height 11
type input "Oct 22nd 2025"
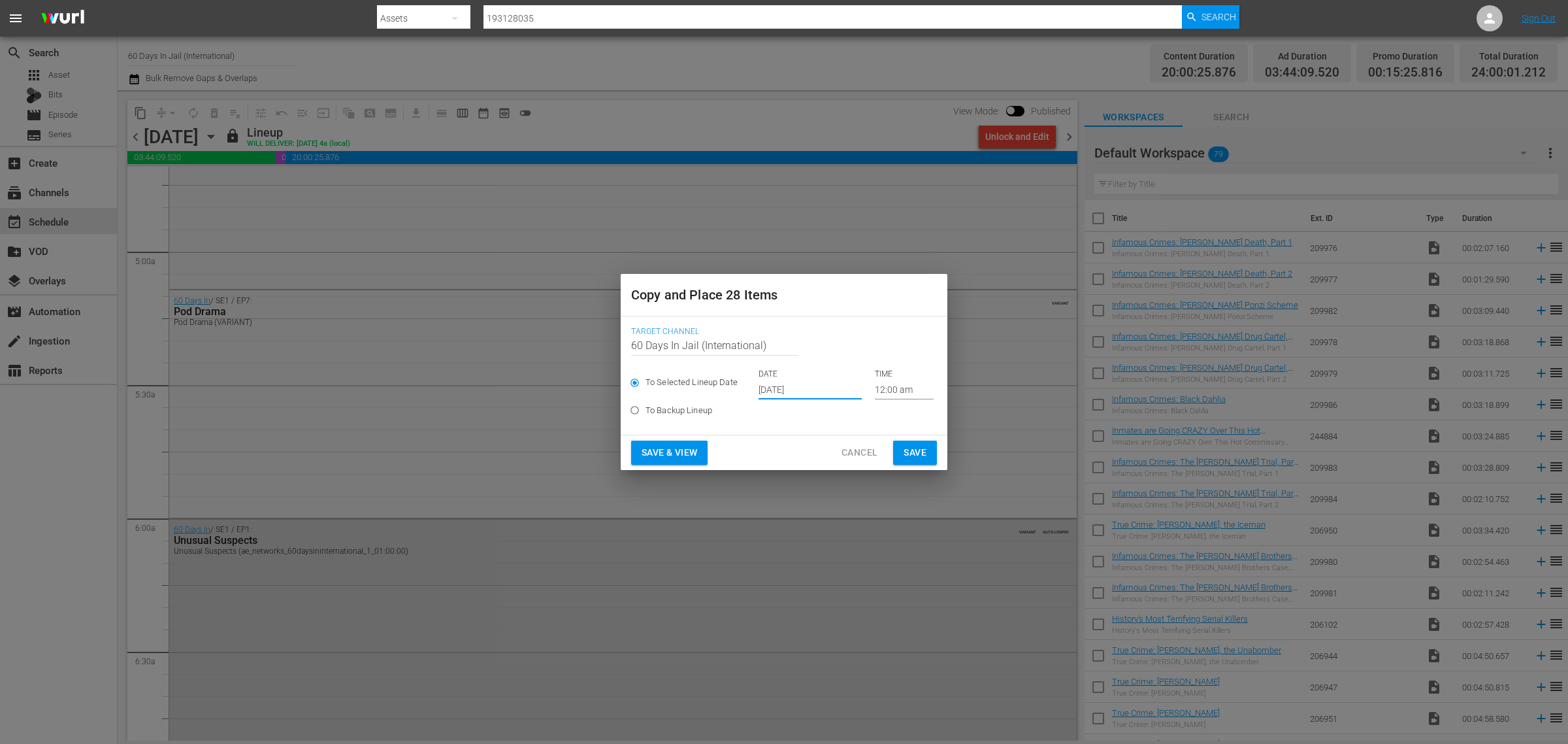
click at [682, 449] on span "Save & View" at bounding box center [670, 452] width 56 height 16
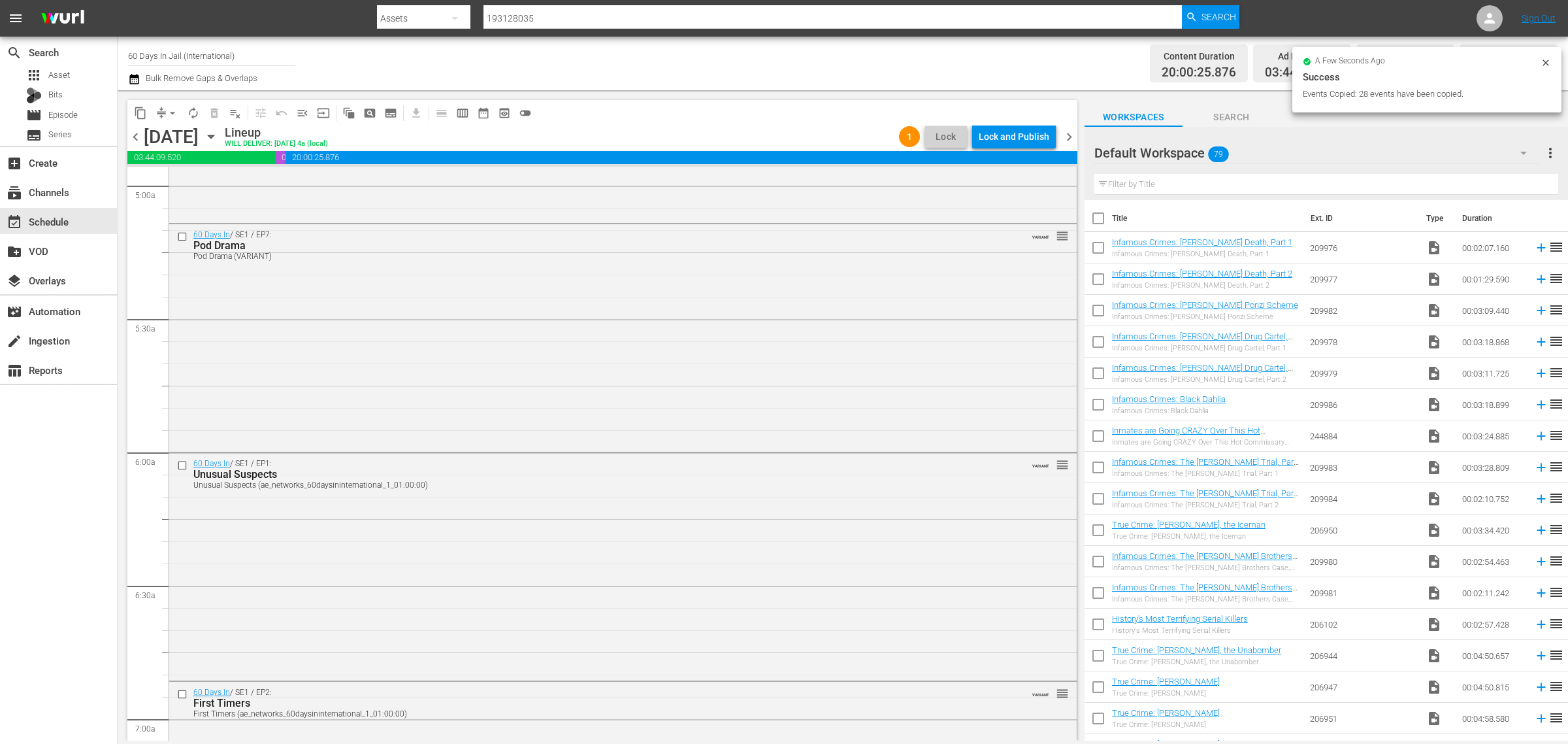
scroll to position [1248, 0]
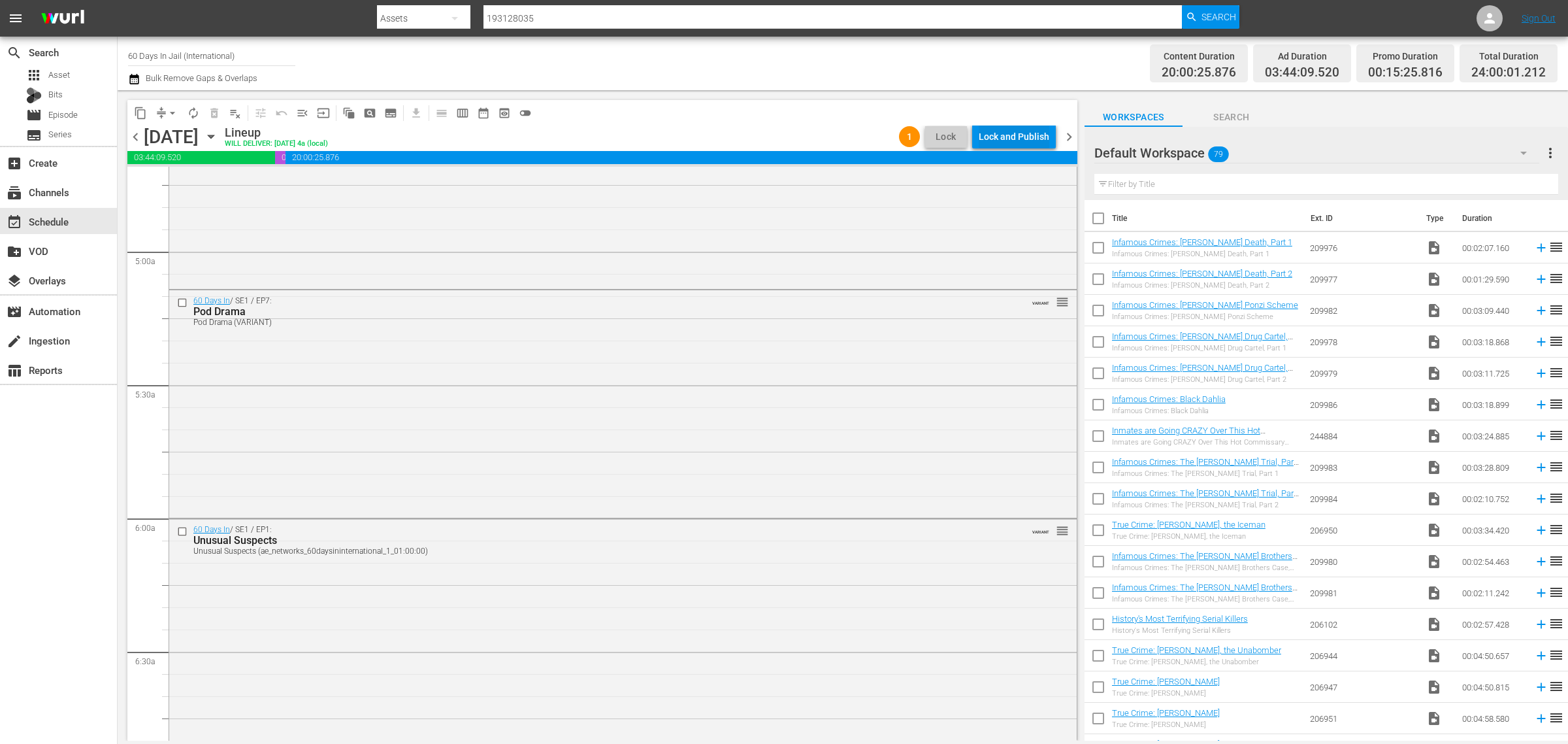
click at [1008, 135] on div "Lock and Publish" at bounding box center [1014, 136] width 70 height 24
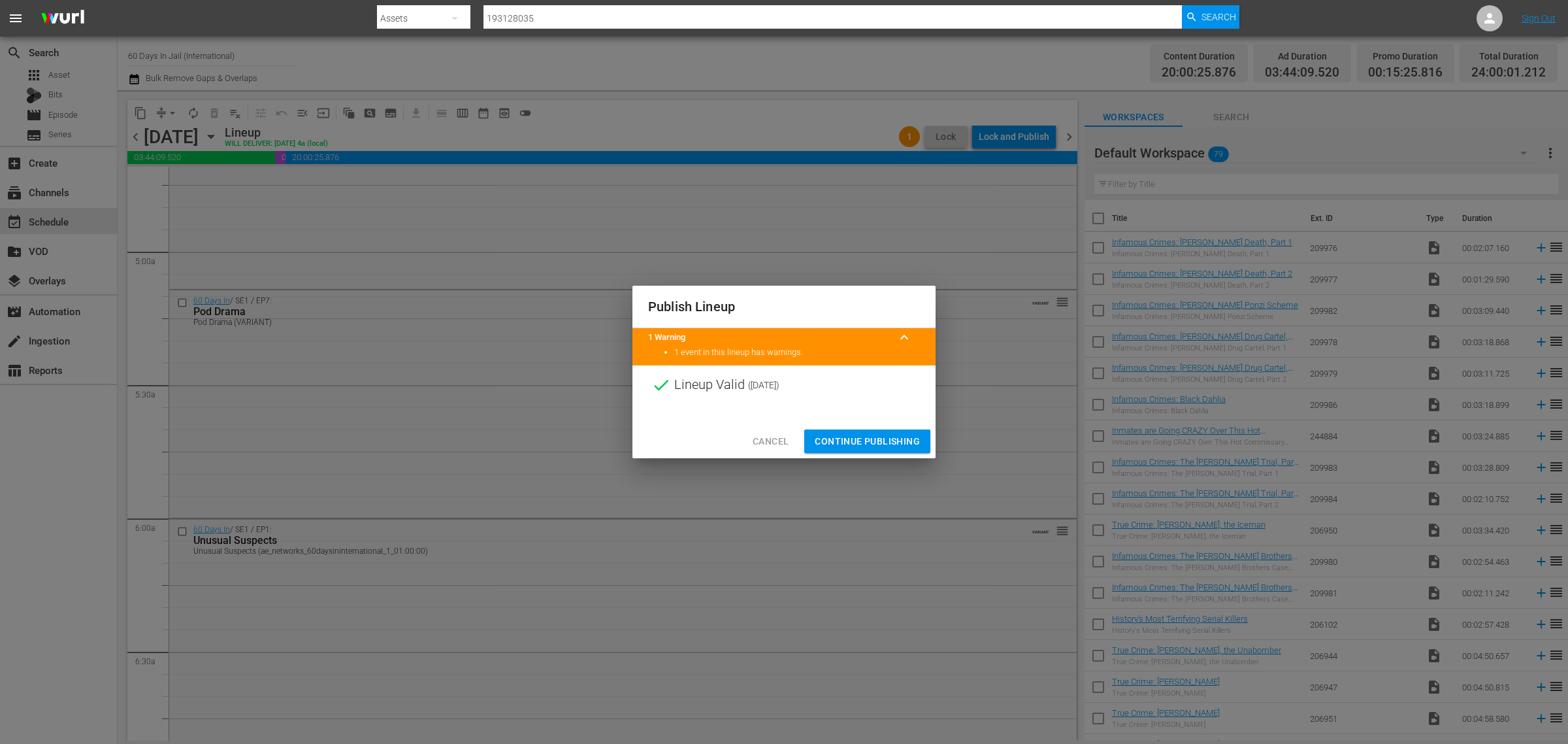
click at [865, 448] on span "Continue Publishing" at bounding box center [867, 441] width 105 height 16
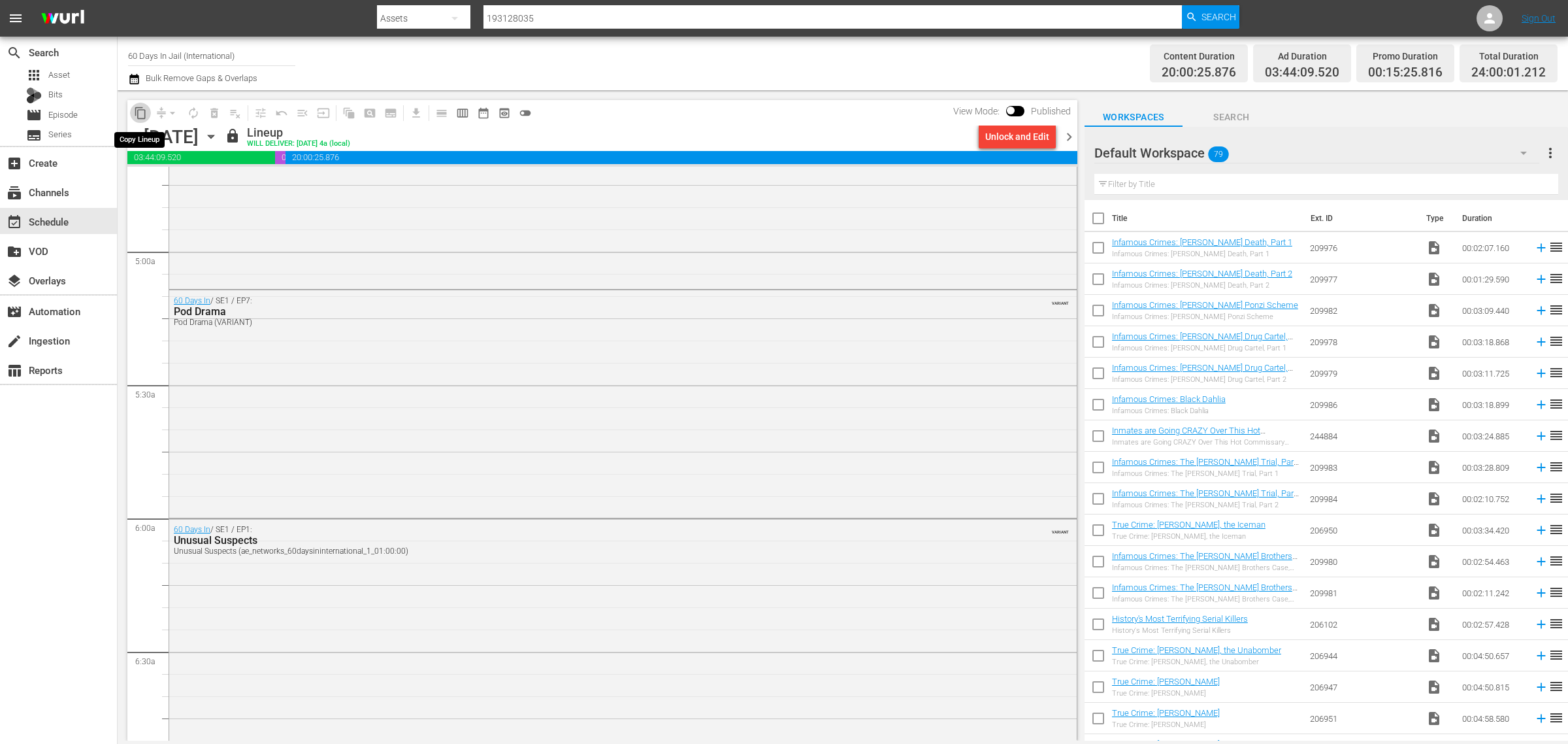
click at [141, 111] on span "content_copy" at bounding box center [140, 113] width 13 height 13
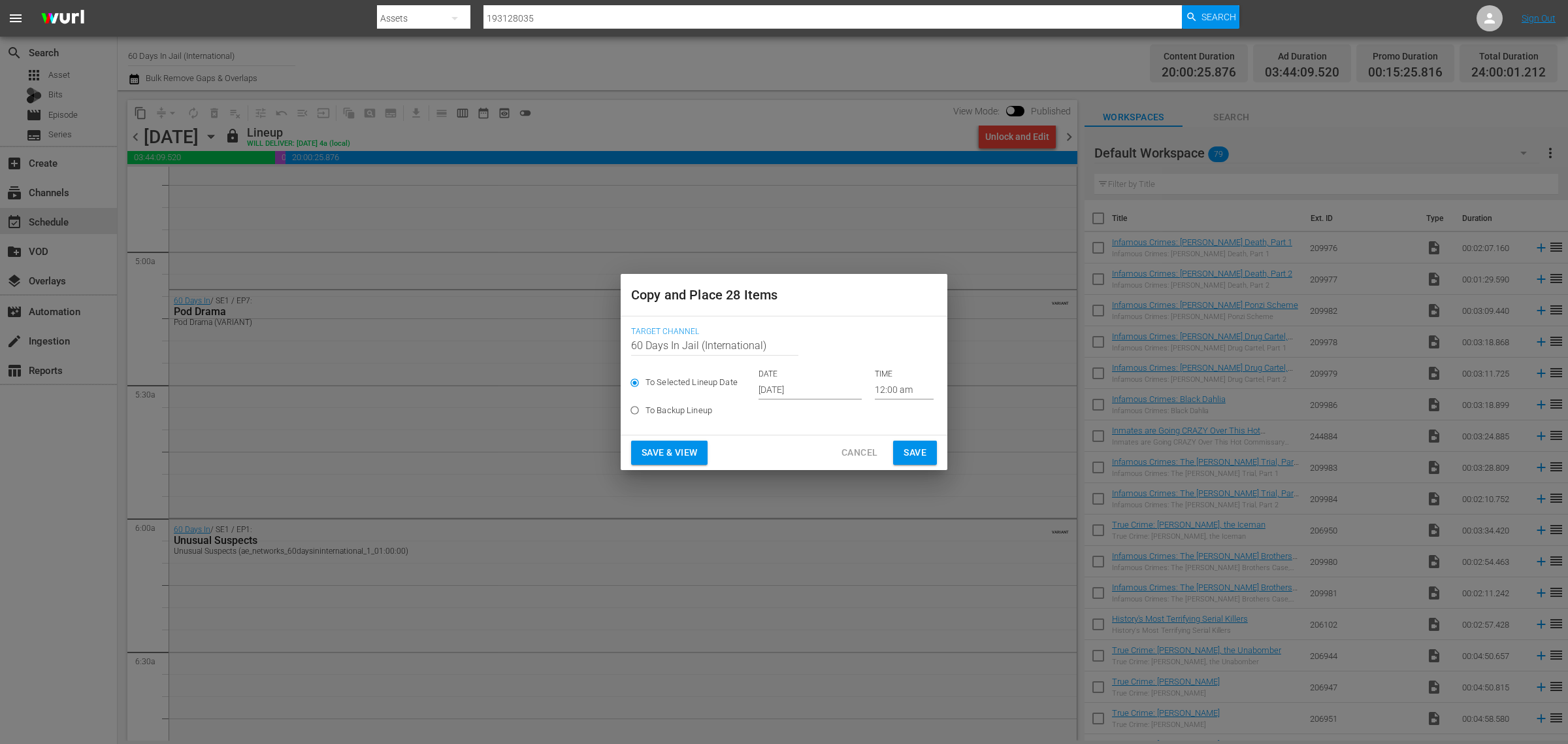
click at [797, 387] on input "Oct 2nd 2025" at bounding box center [810, 390] width 103 height 20
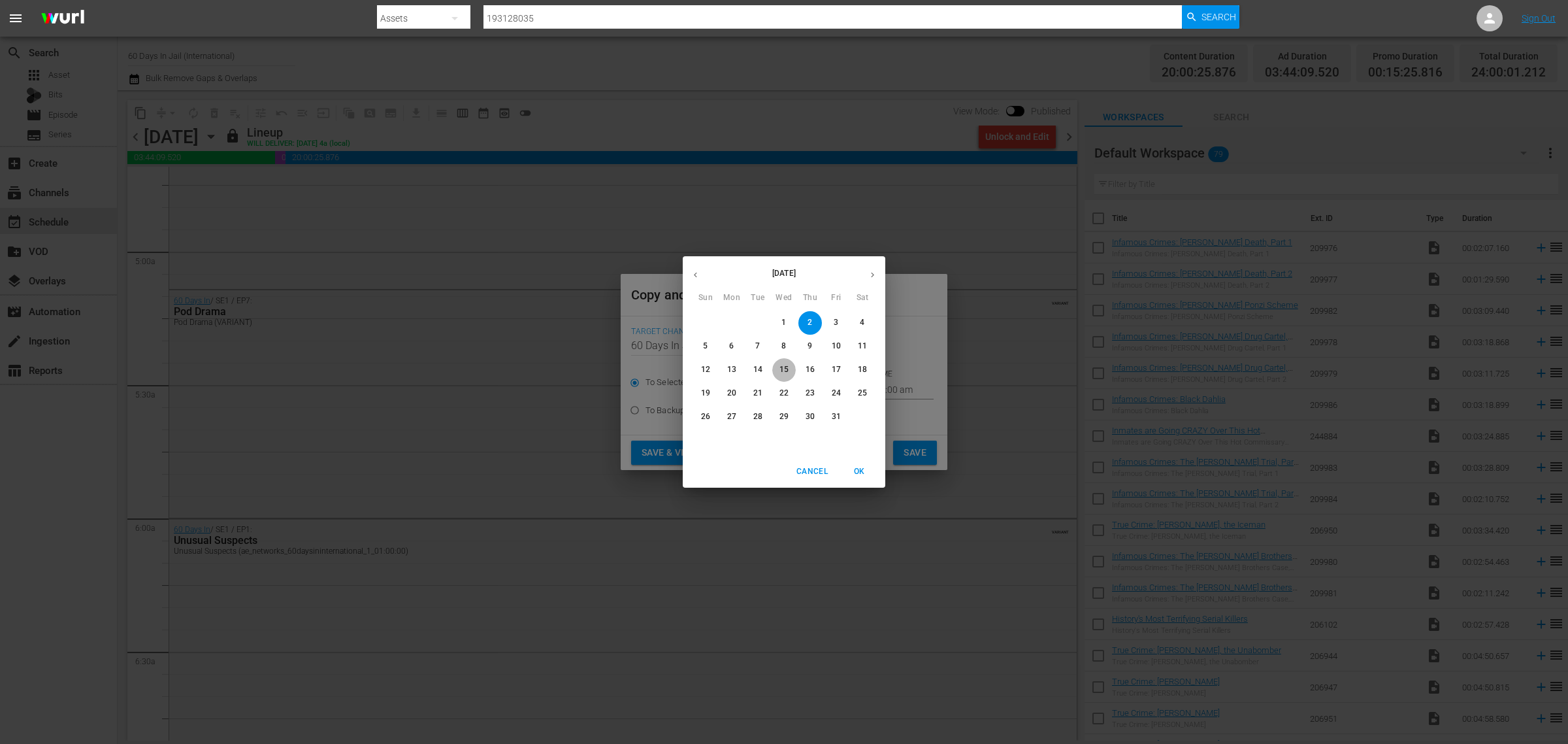
click at [778, 364] on span "15" at bounding box center [784, 370] width 24 height 11
type input "Oct 15th 2025"
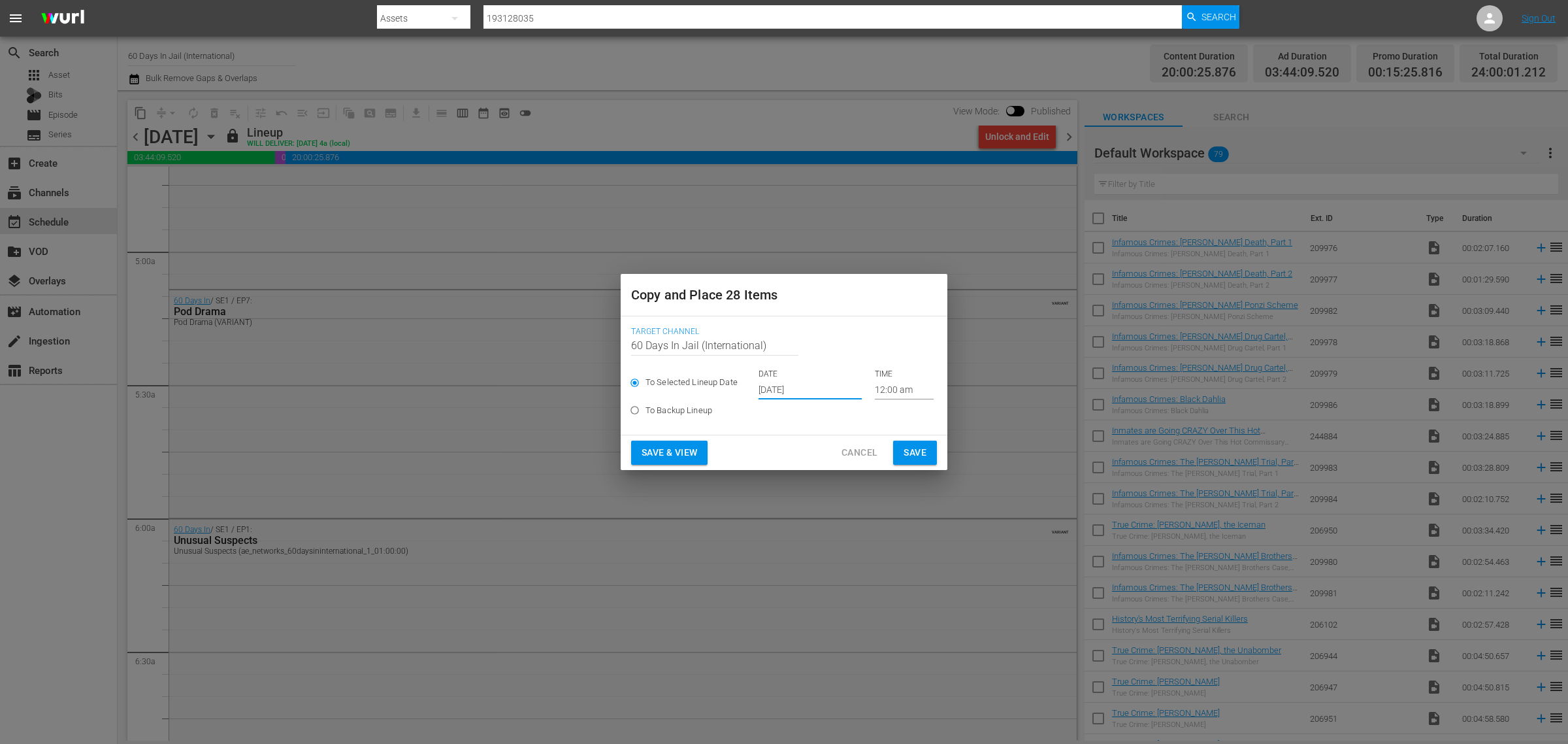
click at [677, 442] on button "Save & View" at bounding box center [670, 453] width 77 height 24
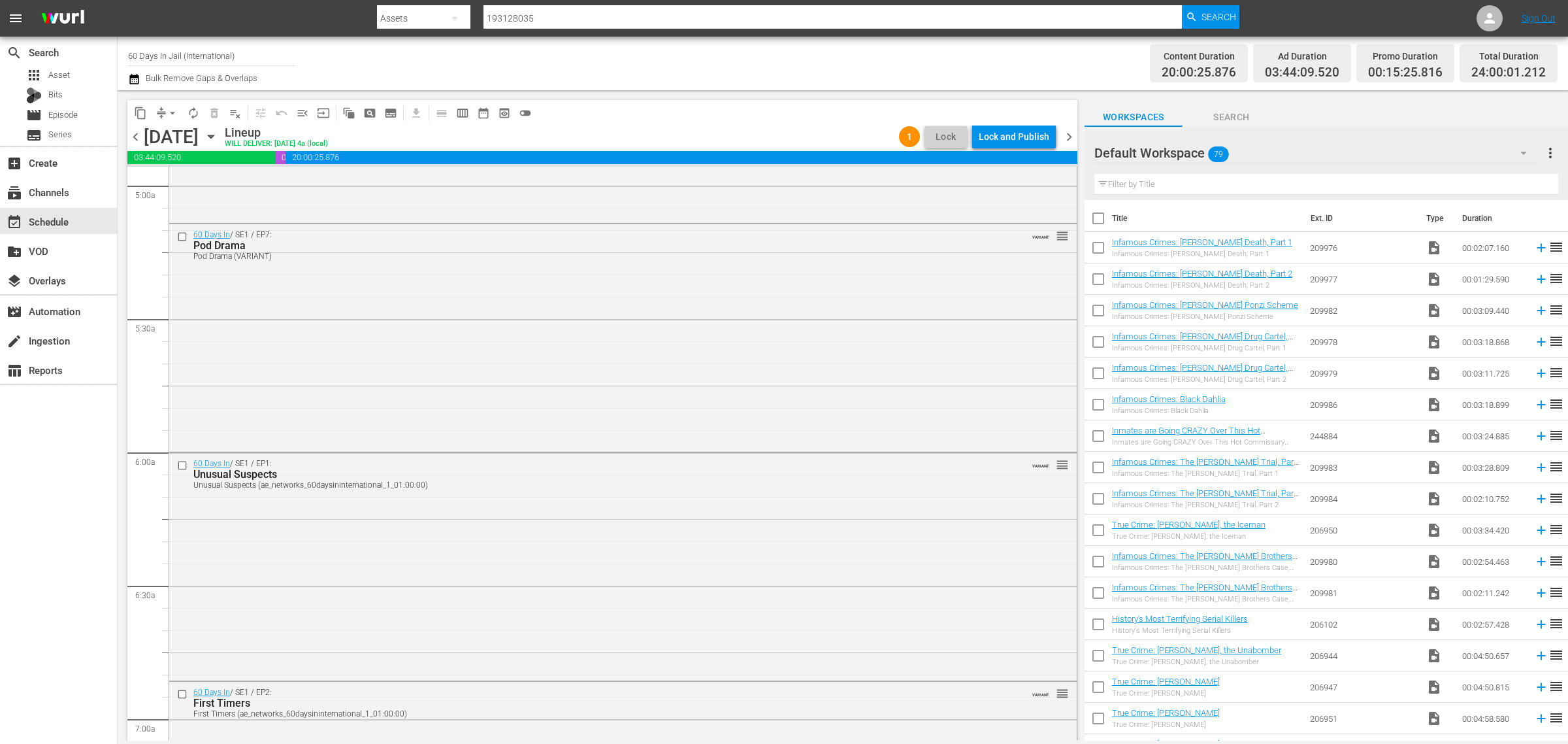
scroll to position [1248, 0]
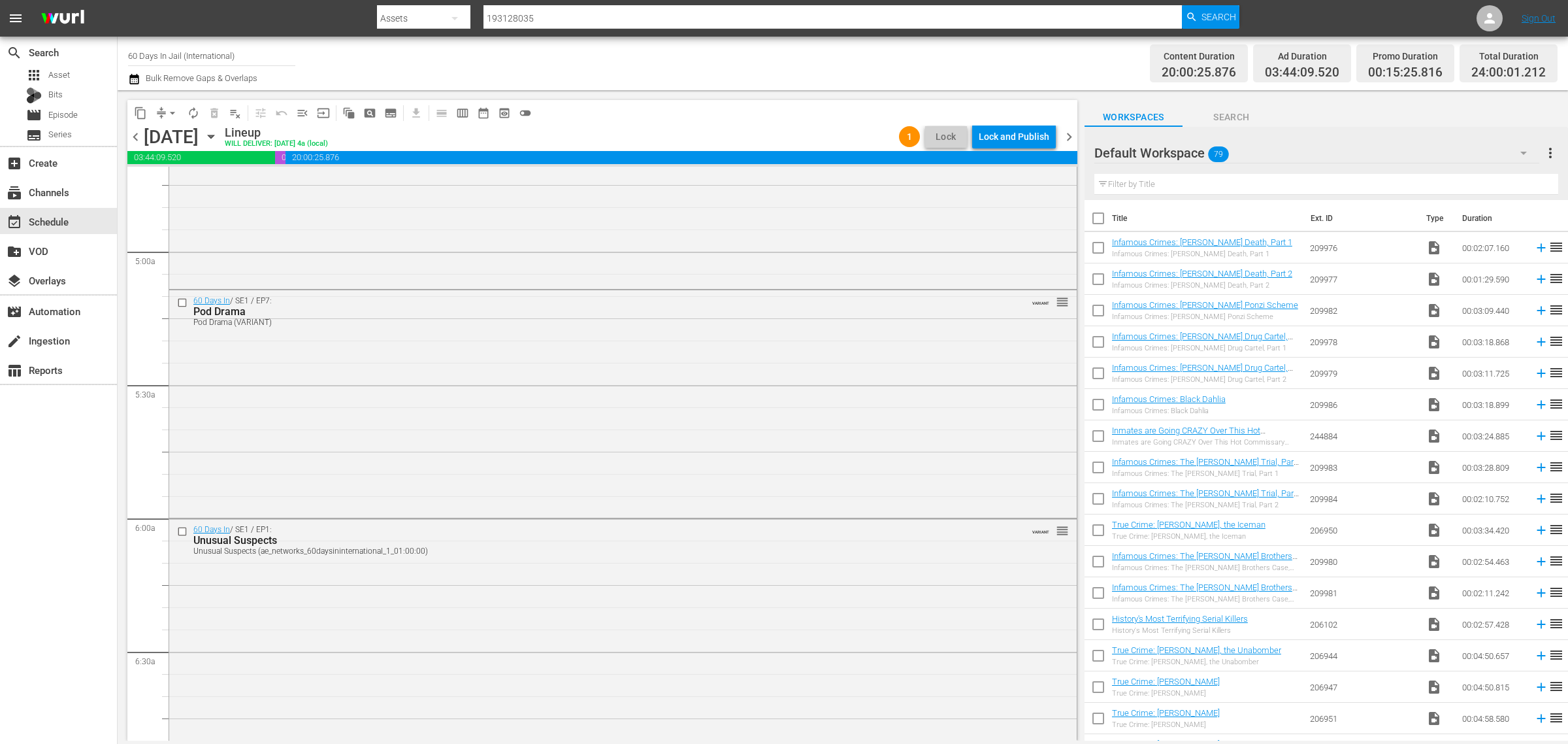
click at [789, 57] on div "Channel Title 60 Days In Jail (International) Bulk Remove Gaps & Overlaps" at bounding box center [517, 63] width 780 height 47
click at [992, 134] on div "Lock and Publish" at bounding box center [1014, 136] width 70 height 24
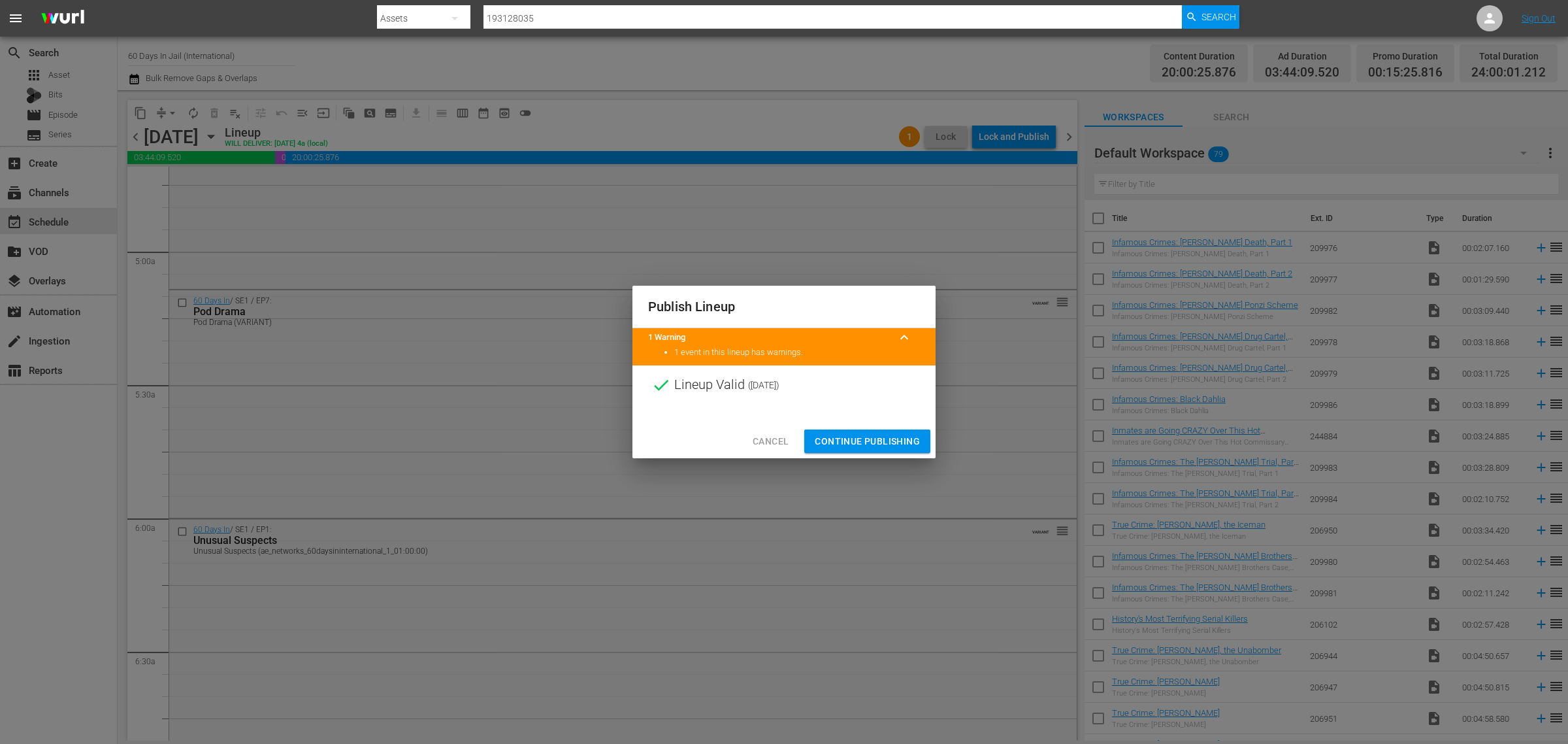
click at [879, 442] on span "Continue Publishing" at bounding box center [867, 441] width 105 height 16
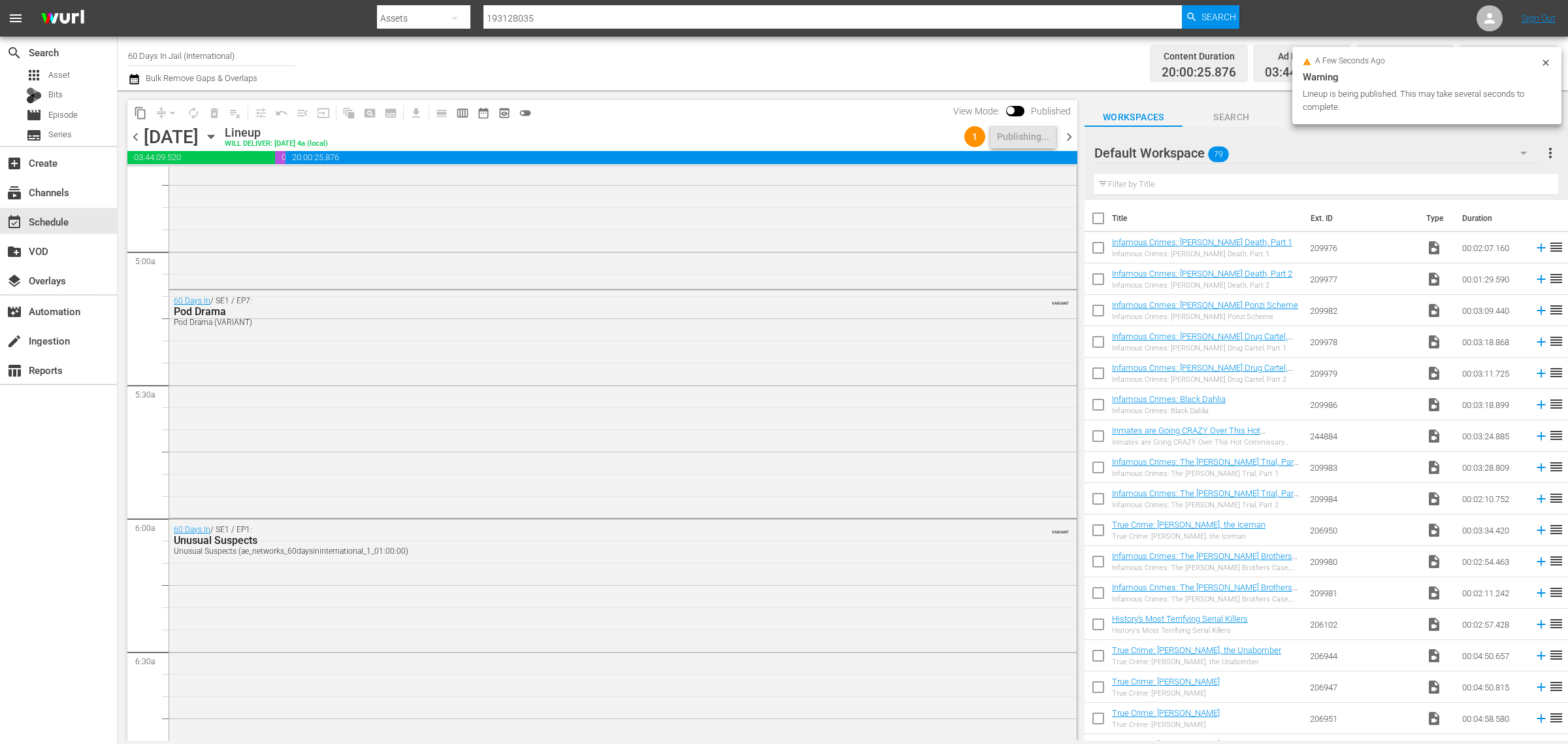
click at [805, 59] on div "Channel Title 60 Days In Jail (International) Bulk Remove Gaps & Overlaps" at bounding box center [517, 63] width 780 height 47
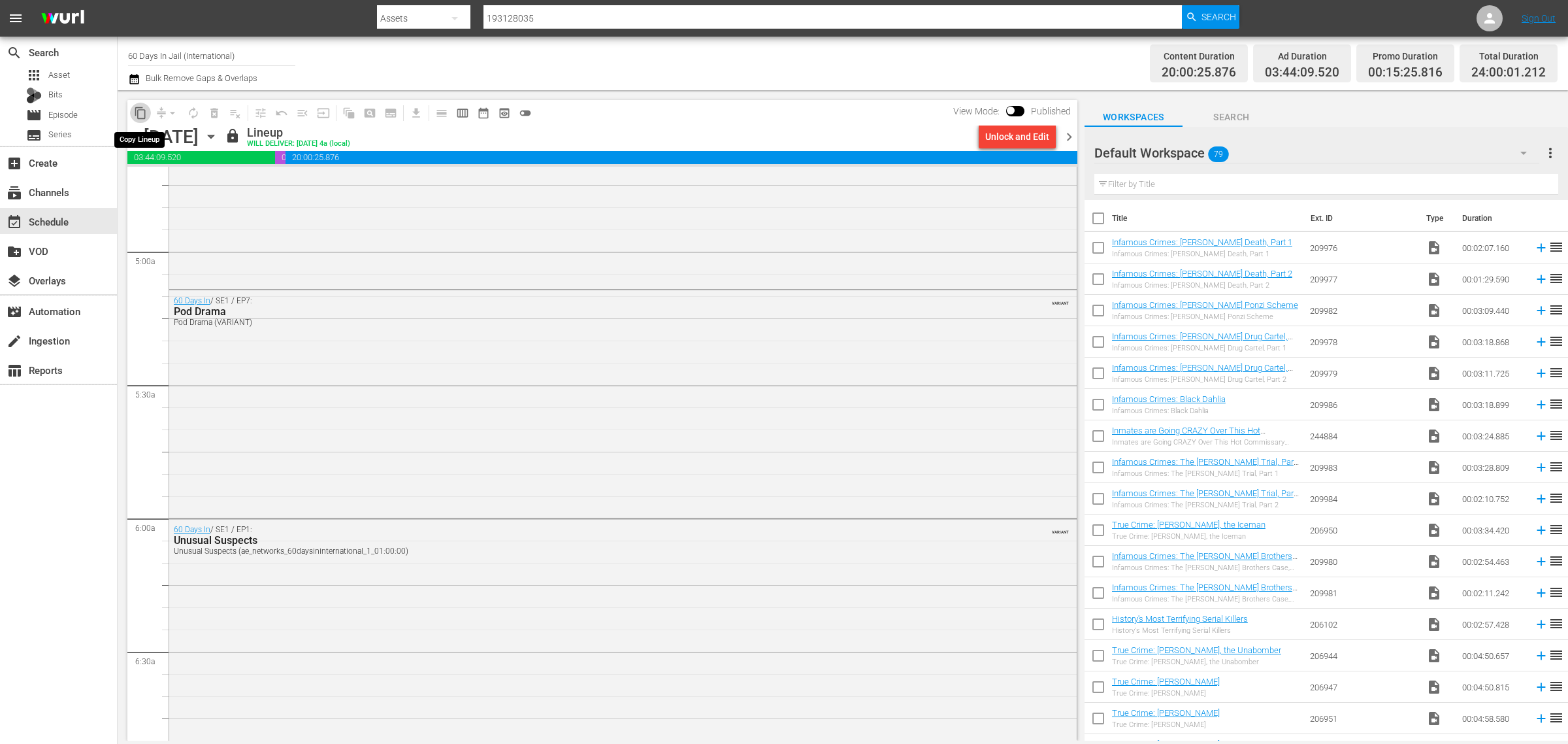
click at [137, 106] on span "content_copy" at bounding box center [140, 113] width 13 height 13
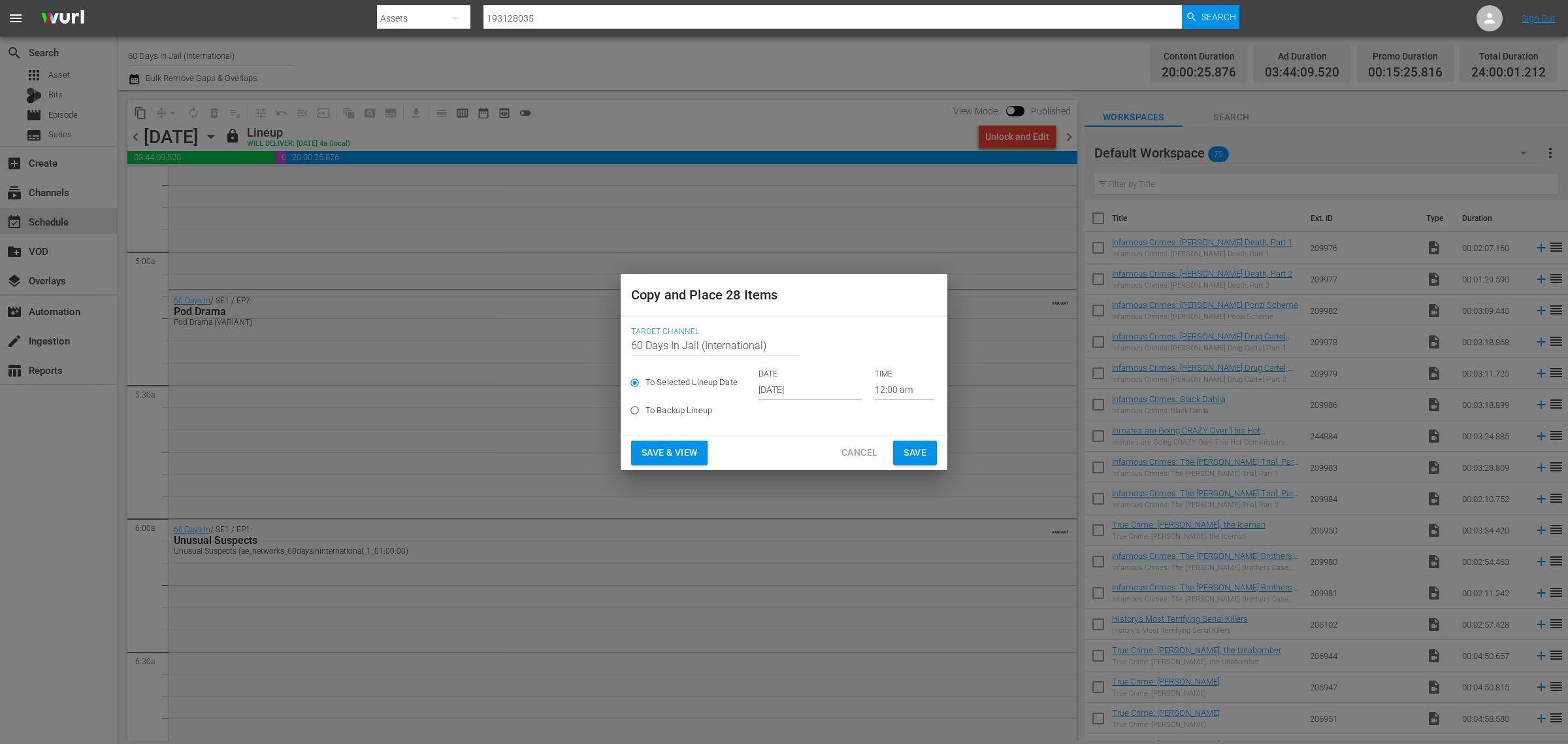
click at [805, 383] on input "Oct 2nd 2025" at bounding box center [810, 390] width 103 height 20
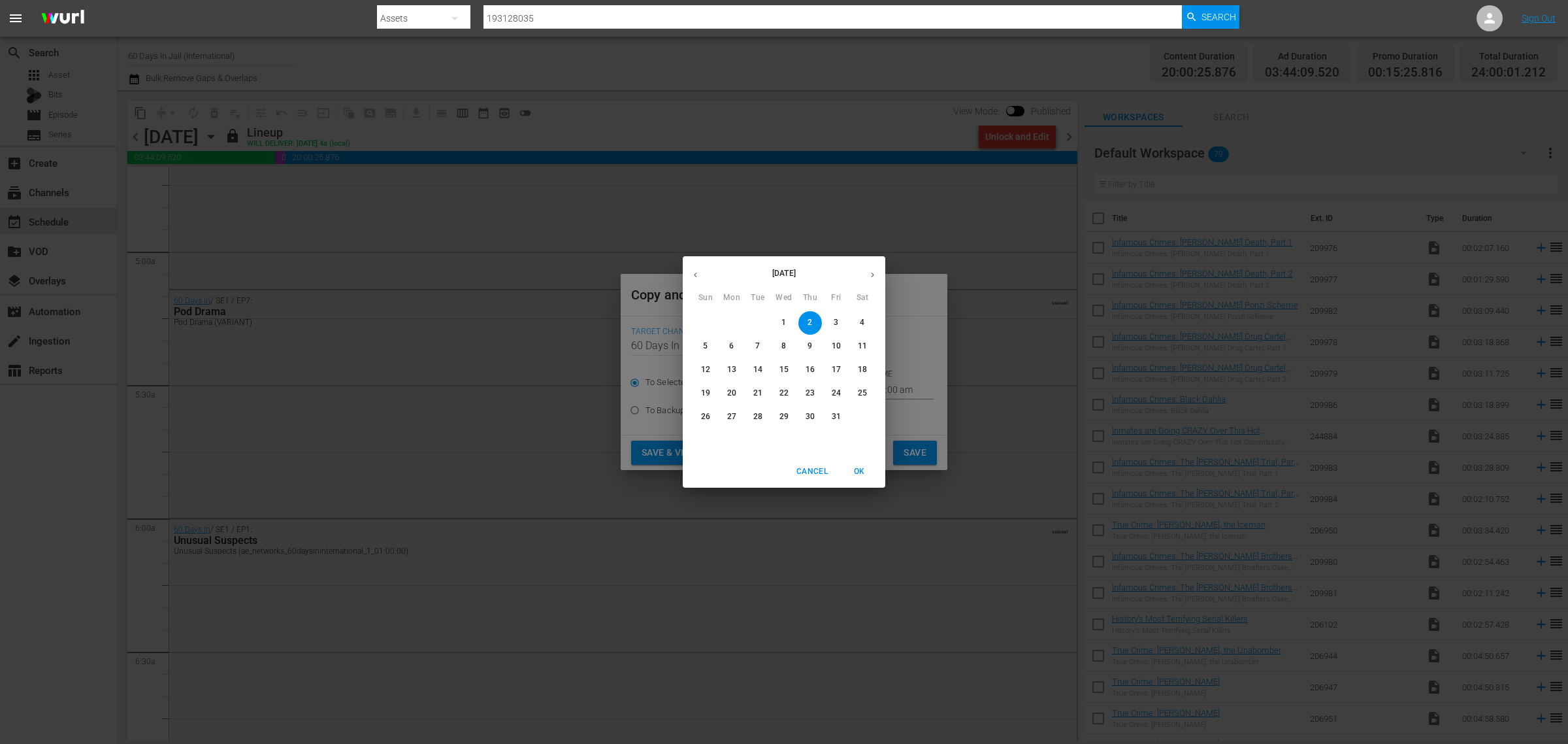
click at [787, 343] on span "8" at bounding box center [784, 346] width 24 height 11
type input "Oct 8th 2025"
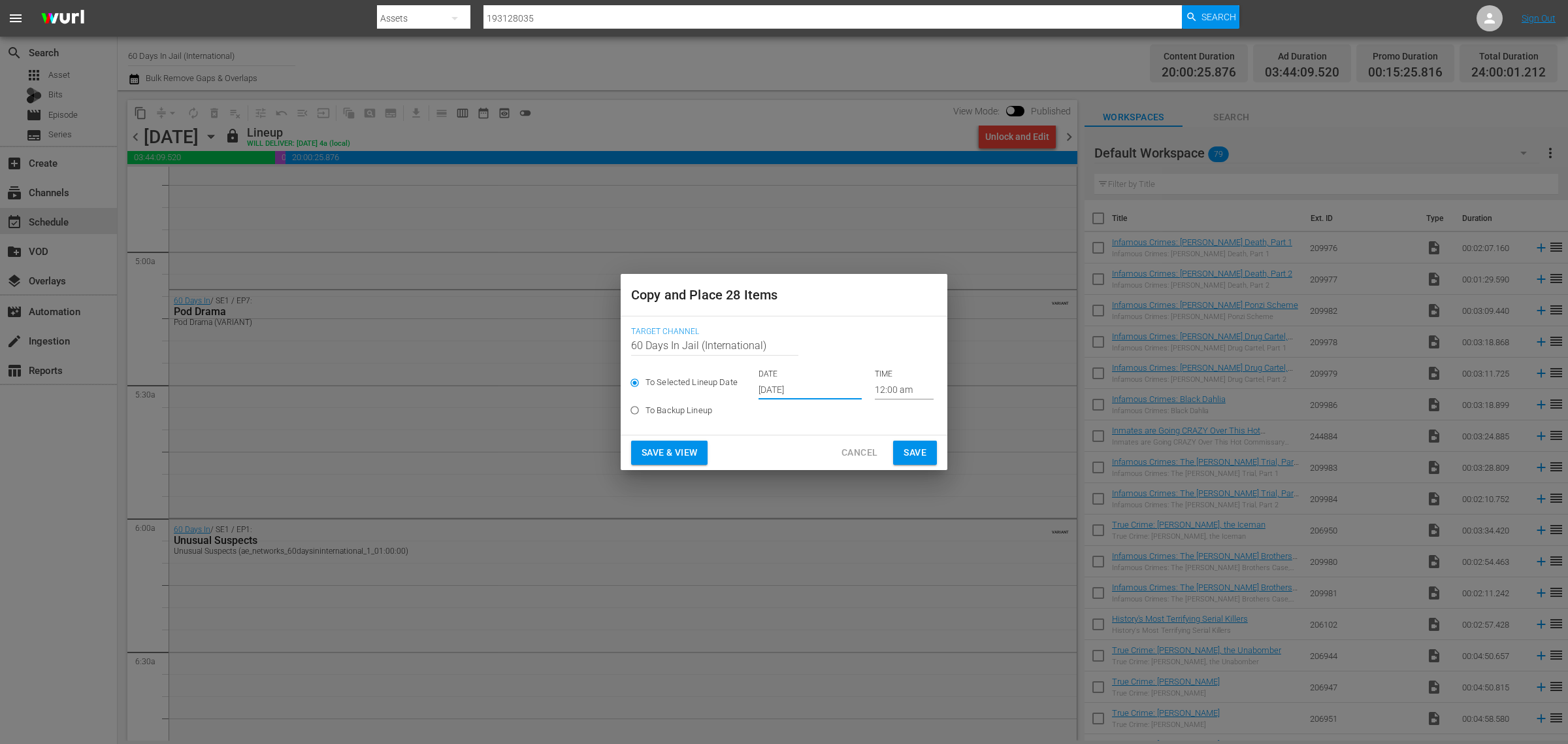
click at [680, 446] on span "Save & View" at bounding box center [670, 452] width 56 height 16
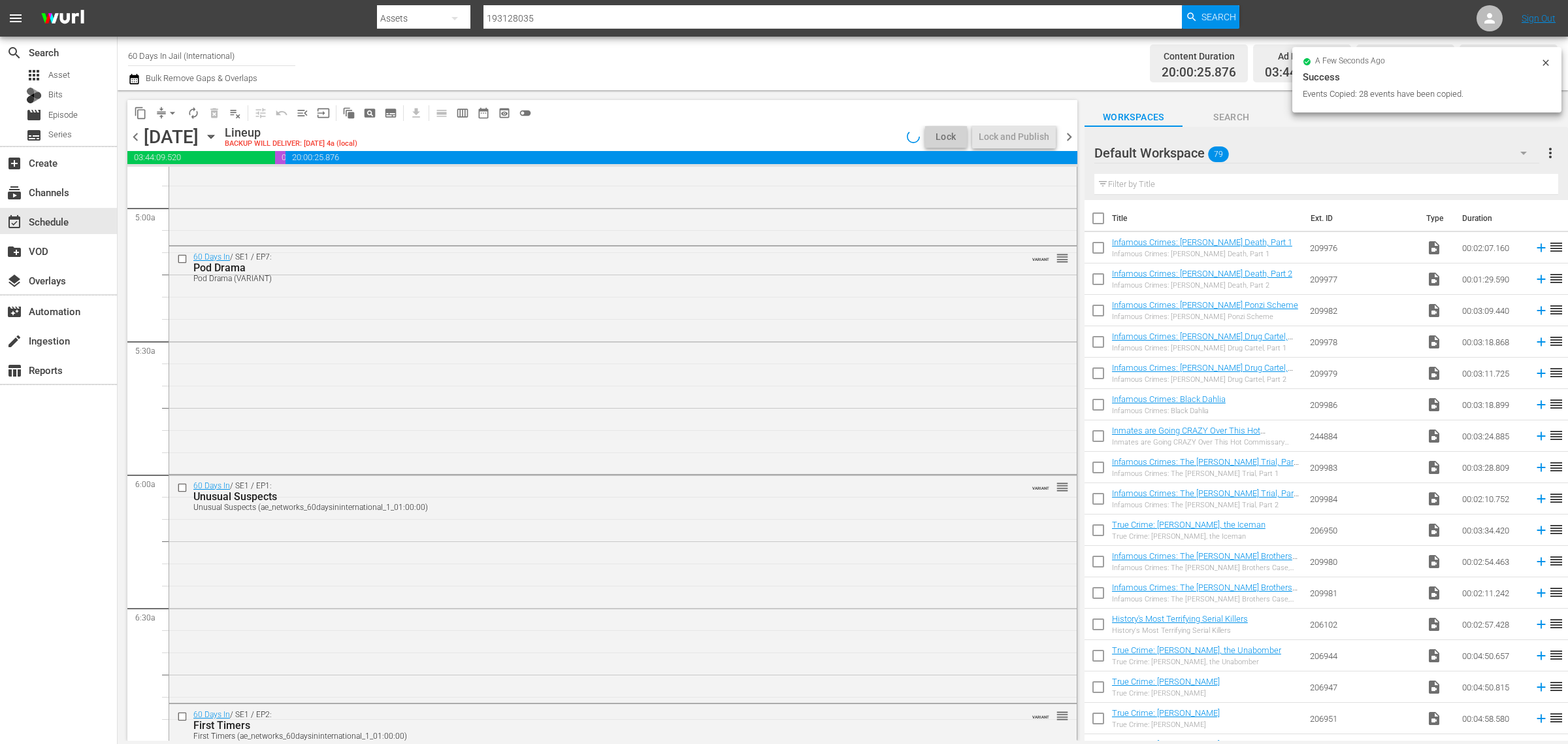
scroll to position [1248, 0]
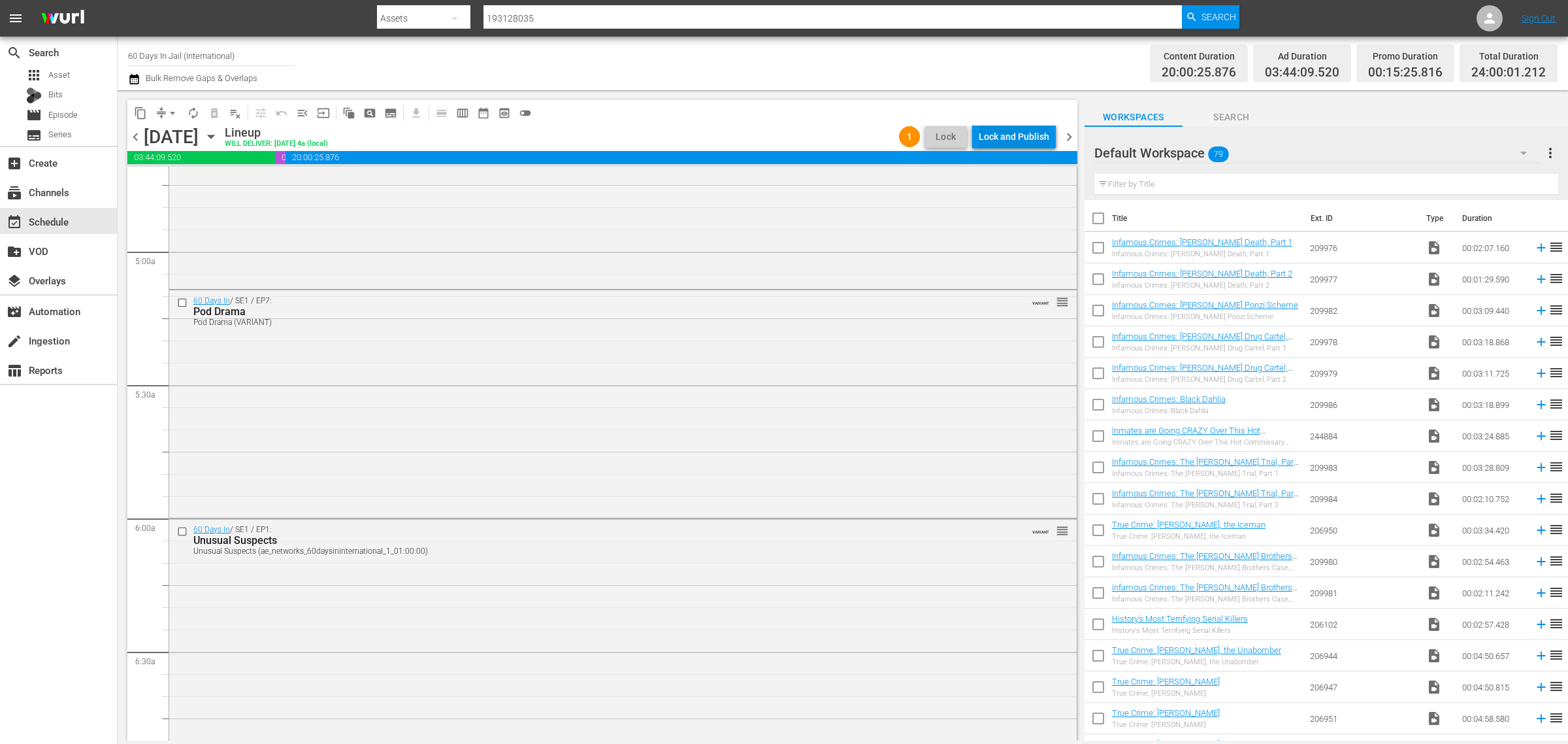
click at [1033, 132] on div "Lock and Publish" at bounding box center [1014, 136] width 70 height 24
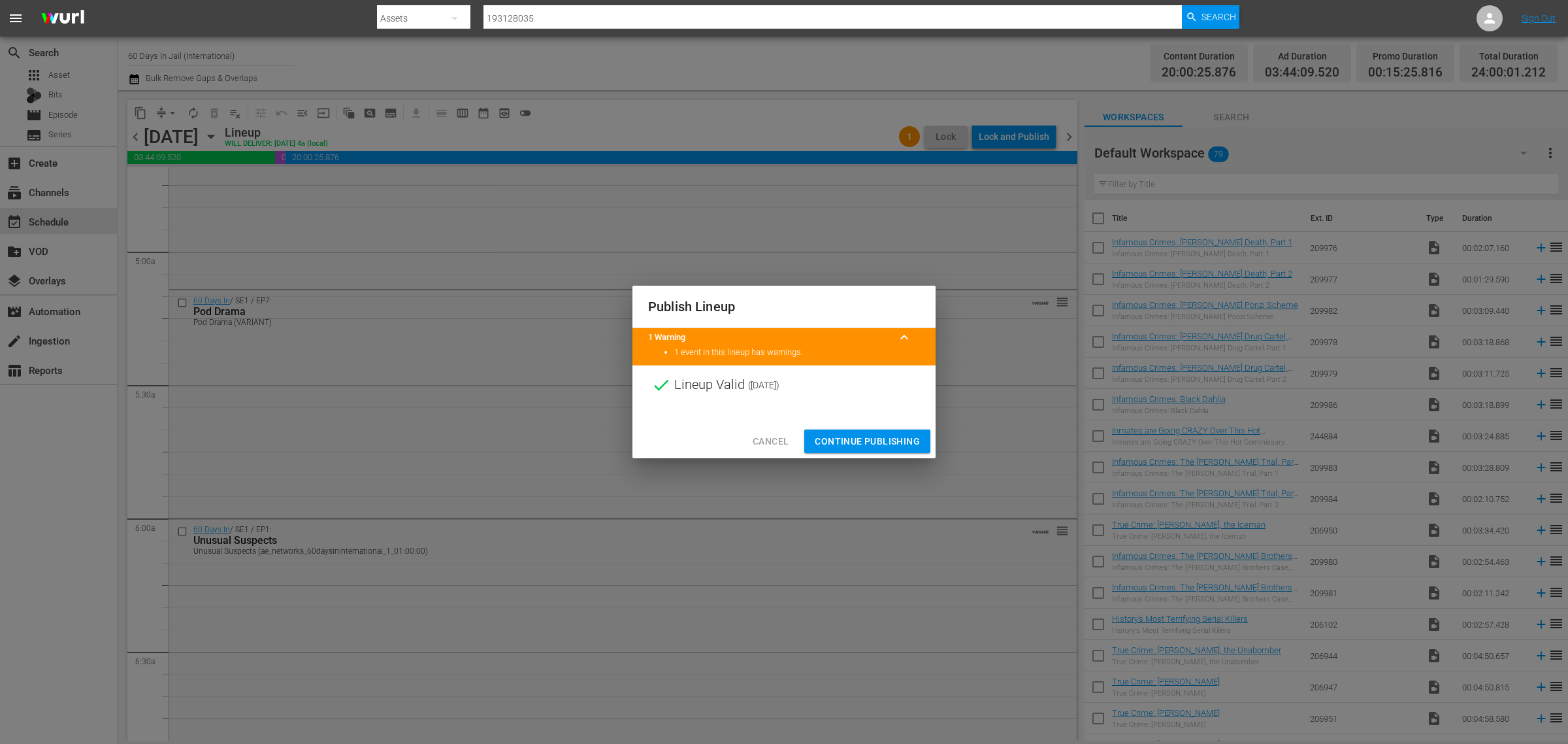
click at [882, 440] on span "Continue Publishing" at bounding box center [867, 441] width 105 height 16
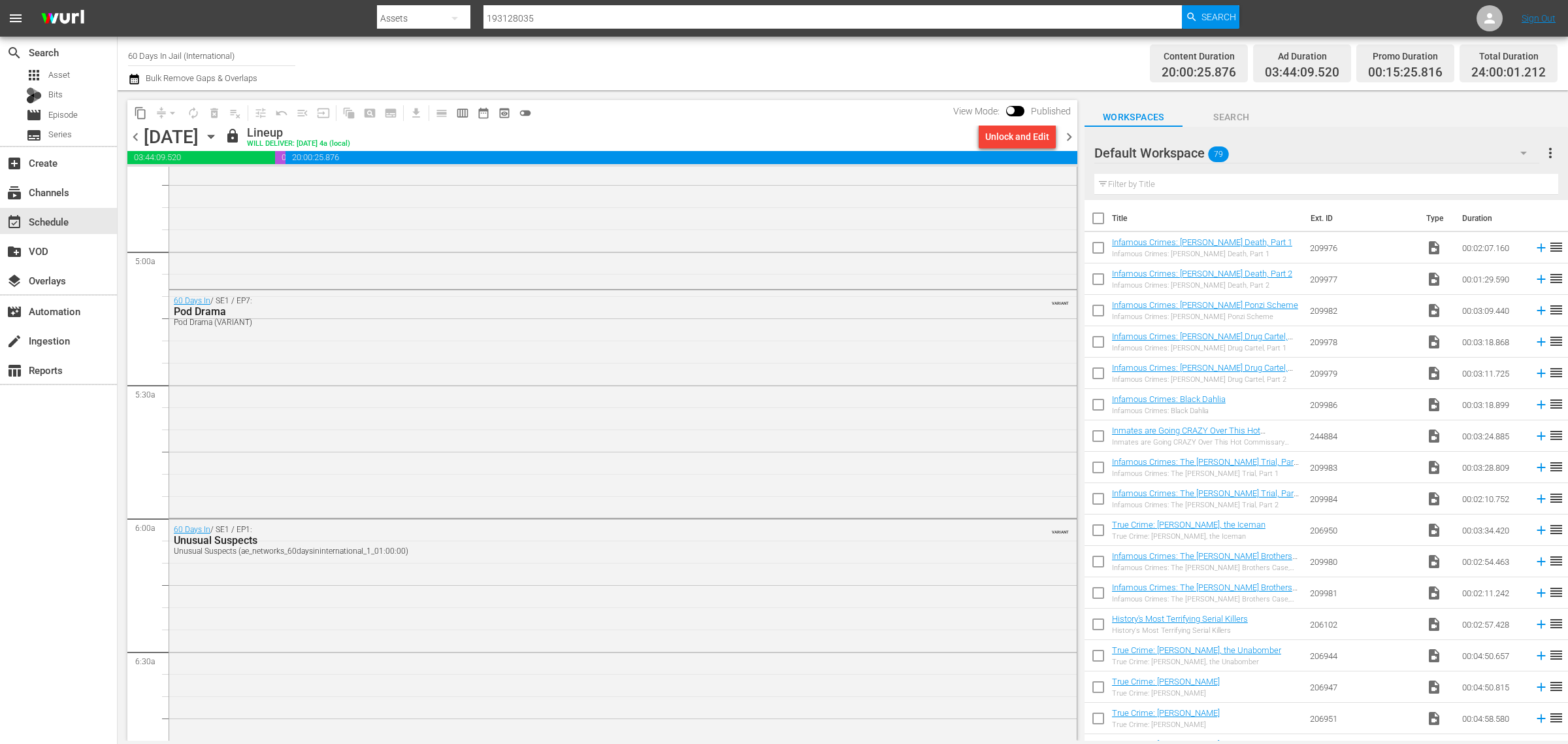
click at [218, 129] on icon "button" at bounding box center [210, 136] width 15 height 15
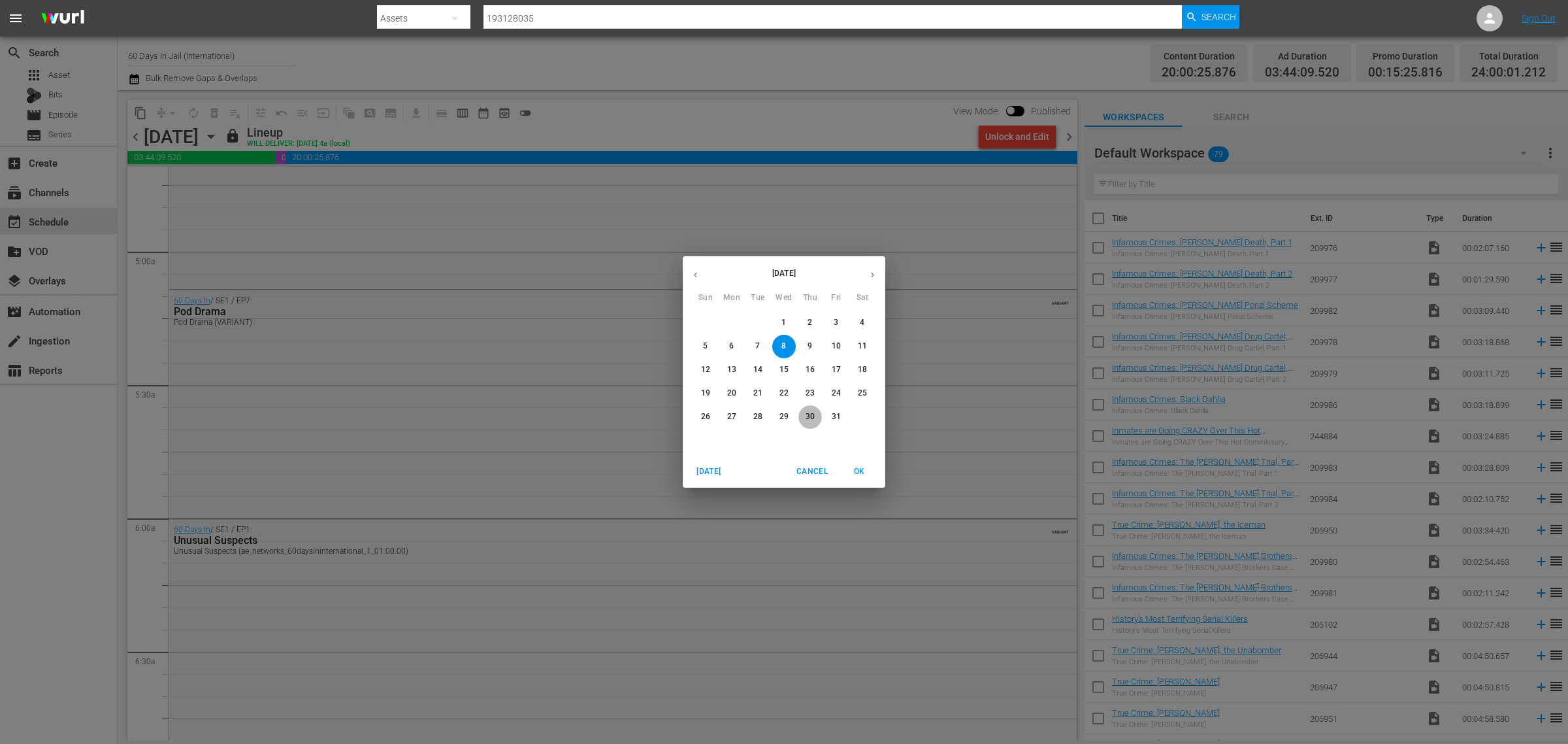
click at [803, 419] on span "30" at bounding box center [810, 416] width 24 height 11
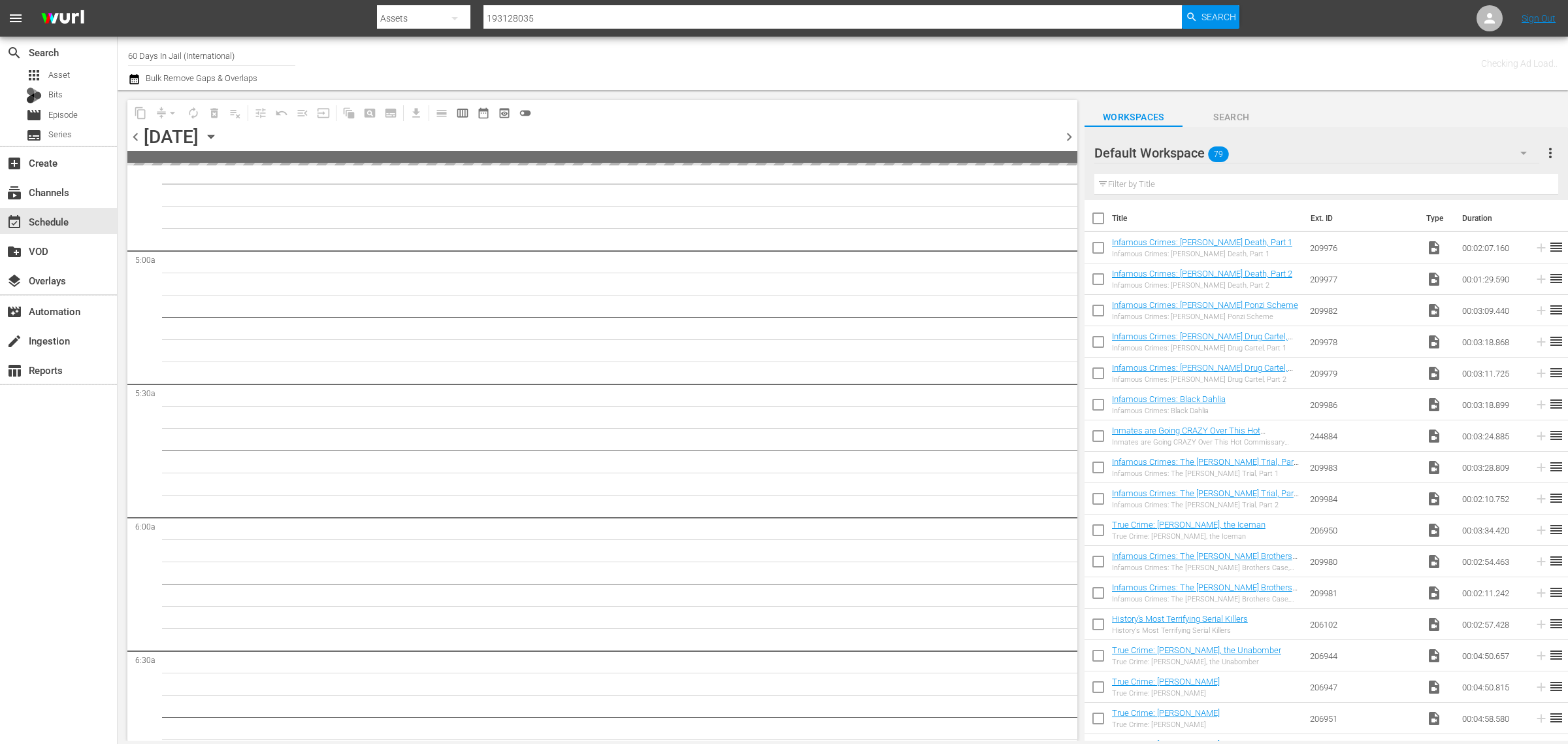
scroll to position [1336, 0]
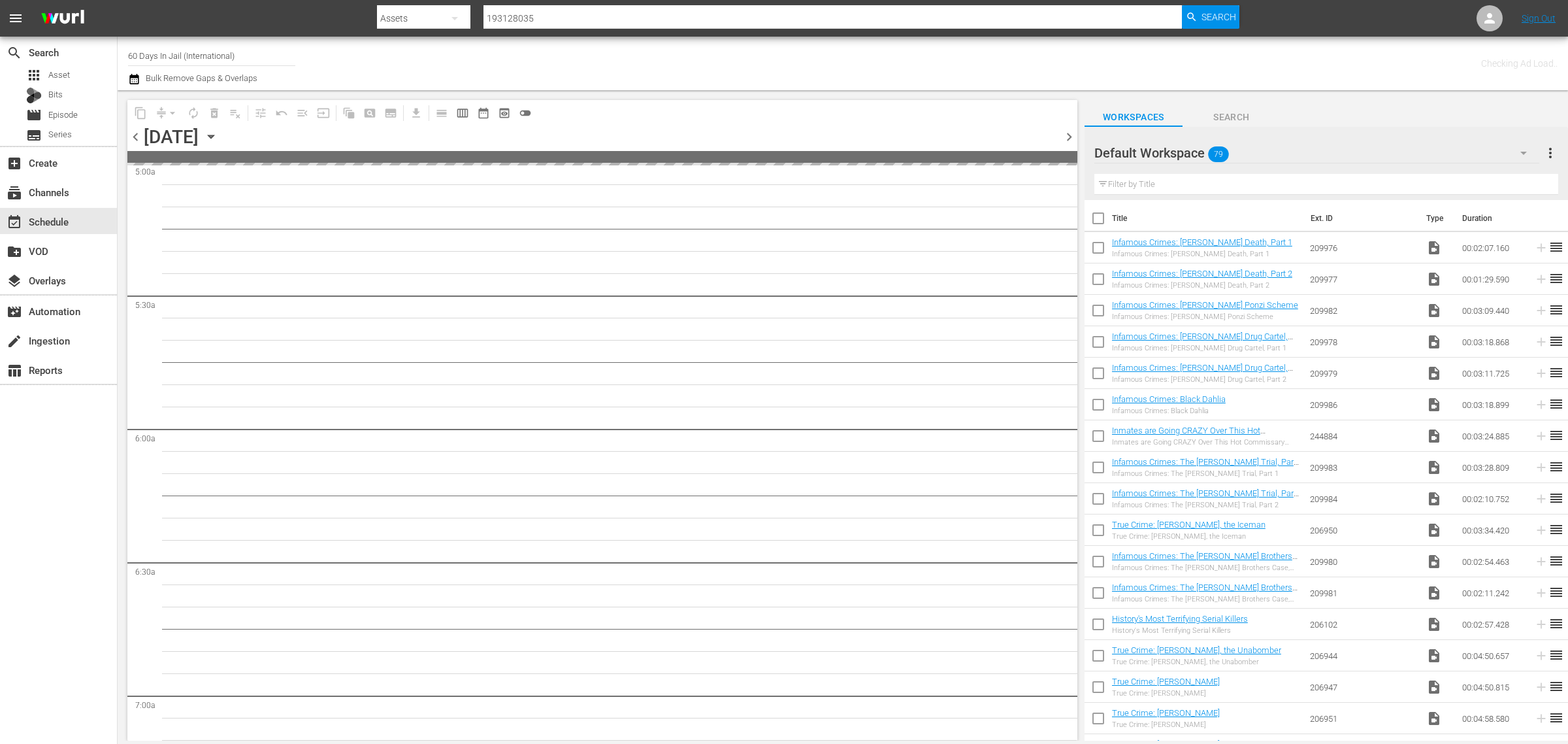
click at [812, 57] on div "Channel Title 60 Days In Jail (International) Bulk Remove Gaps & Overlaps" at bounding box center [517, 63] width 780 height 47
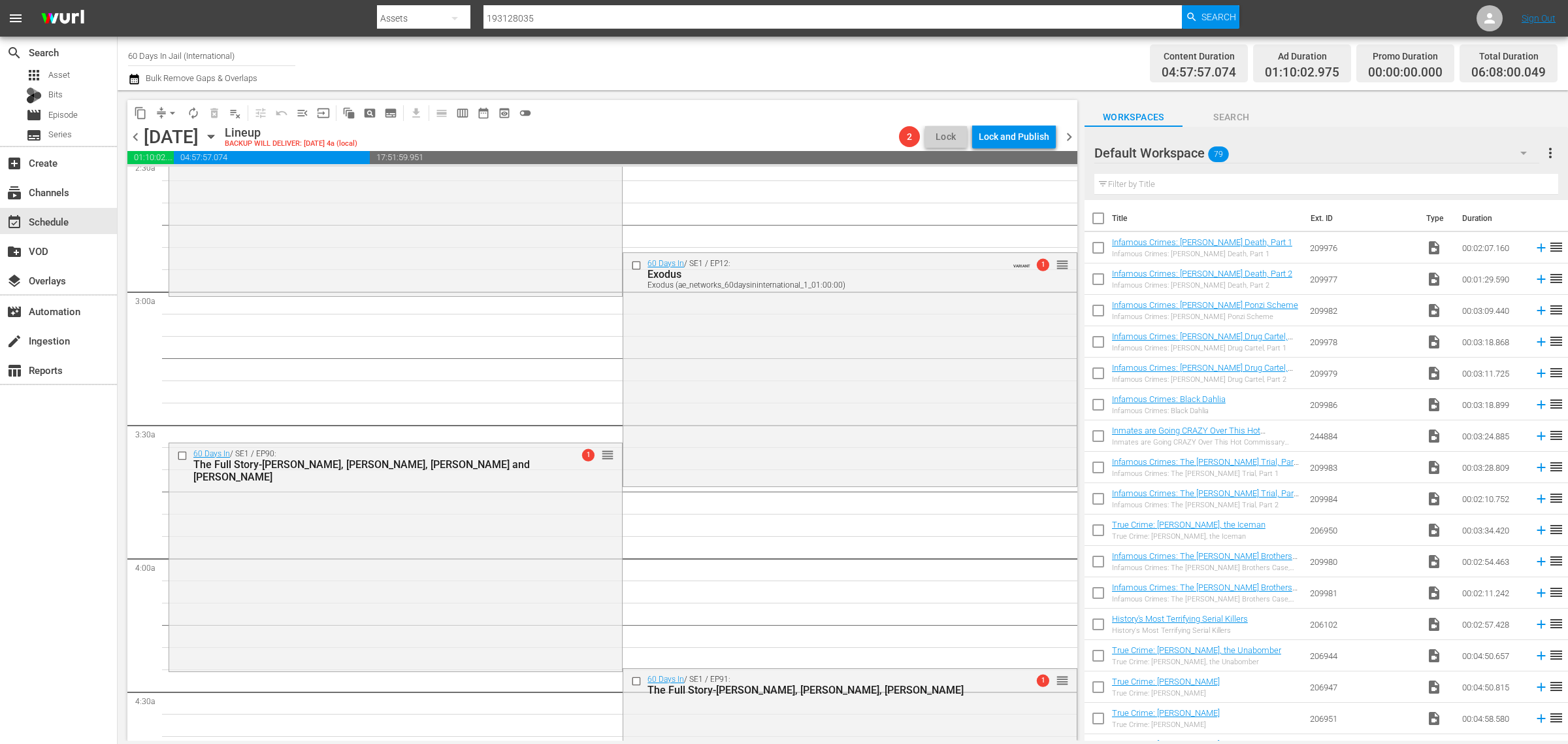
scroll to position [0, 0]
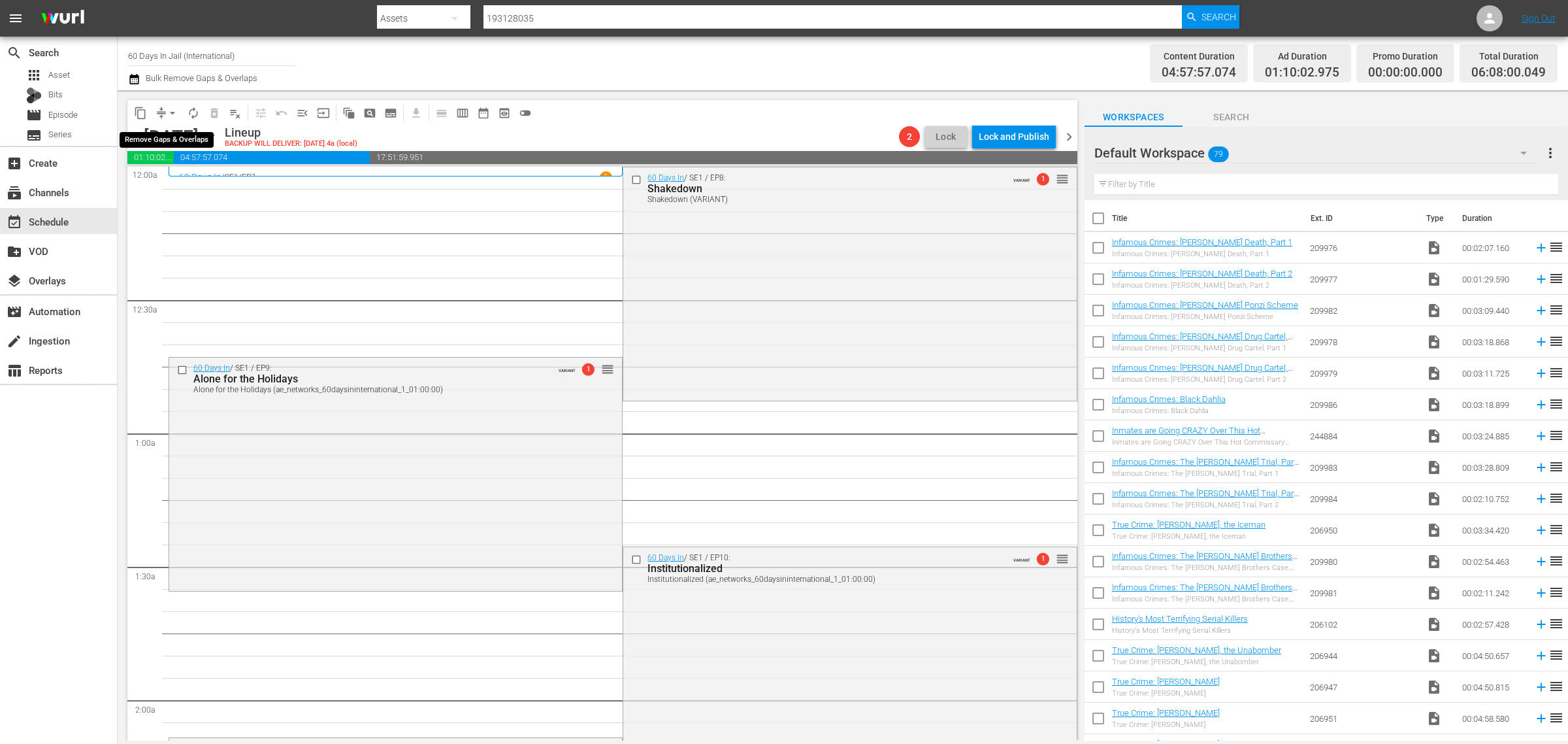
click at [174, 112] on span "arrow_drop_down" at bounding box center [172, 113] width 13 height 13
click at [175, 132] on li "Align to Midnight" at bounding box center [173, 139] width 137 height 21
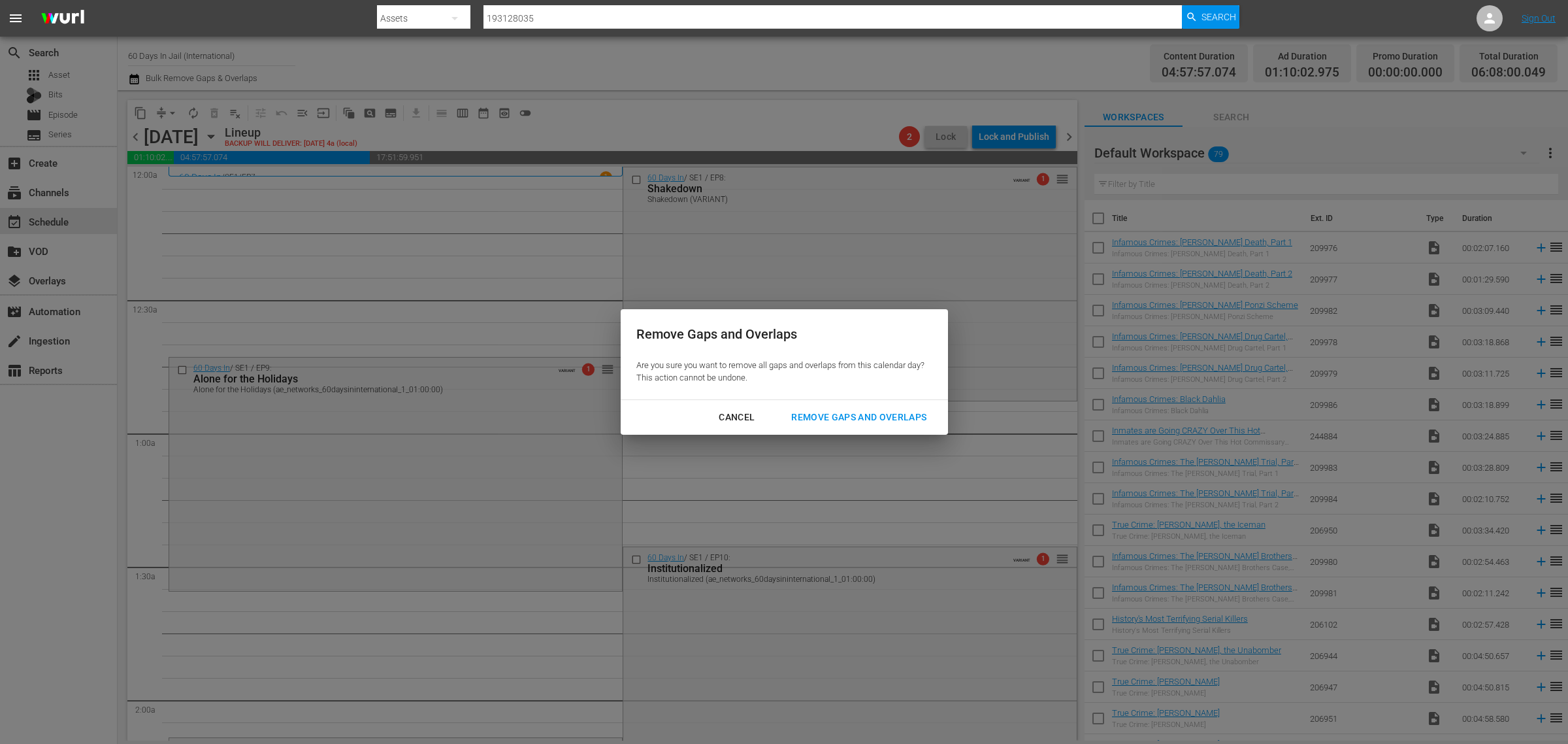
click at [885, 416] on div "Remove Gaps and Overlaps" at bounding box center [859, 417] width 156 height 16
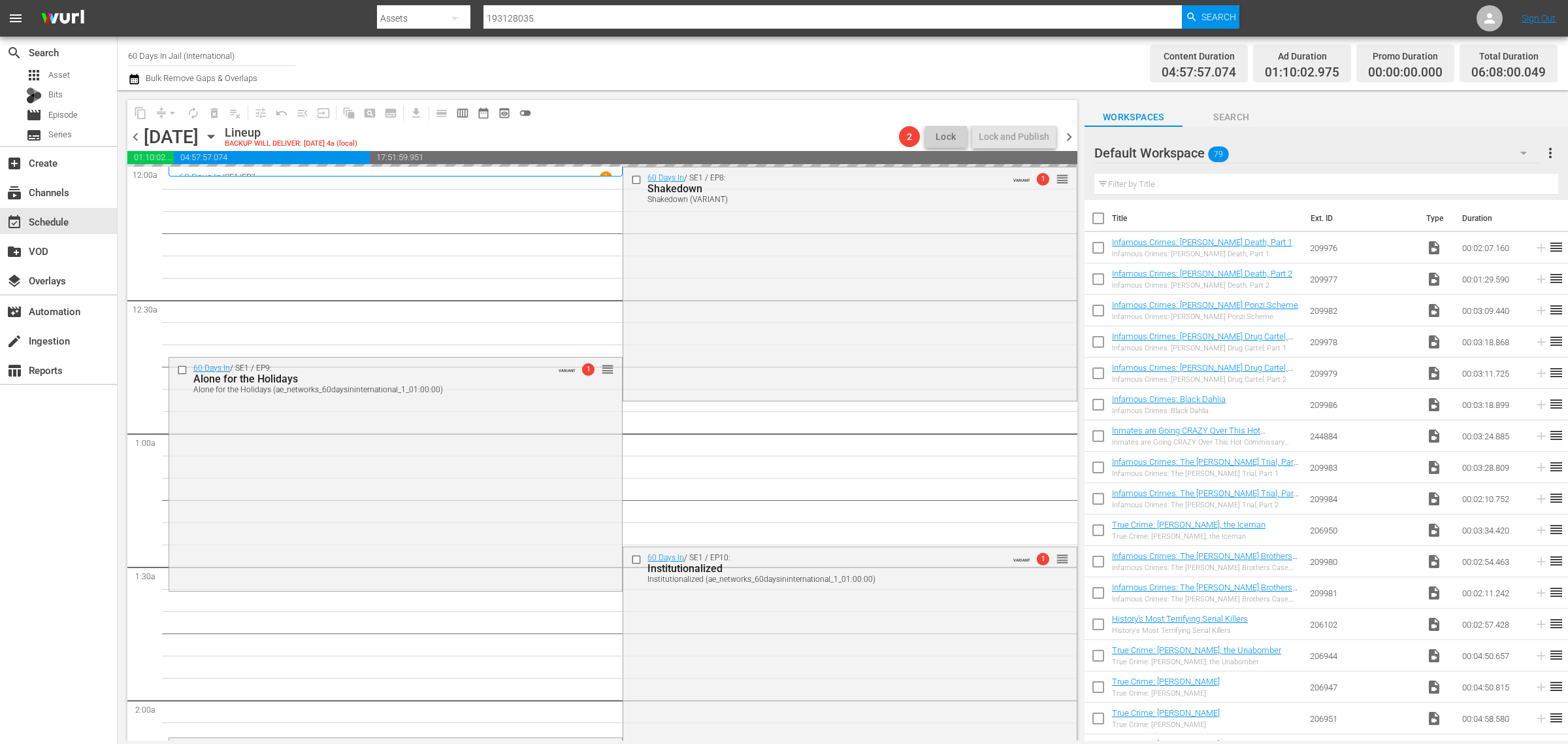
click at [737, 49] on div "Channel Title 60 Days In Jail (International) Bulk Remove Gaps & Overlaps" at bounding box center [517, 63] width 780 height 47
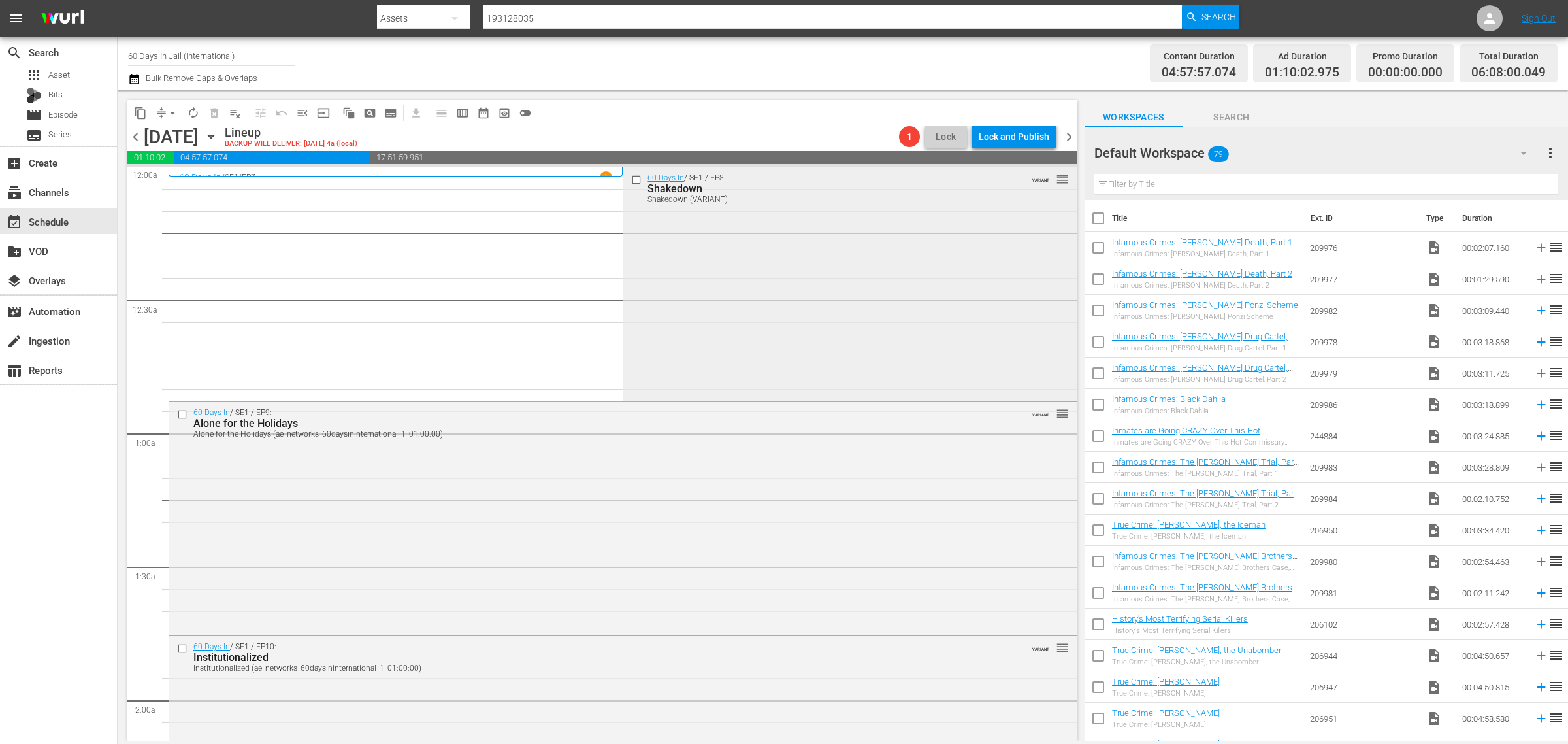
click at [747, 289] on div "60 Days In / SE1 / EP8: Shakedown Shakedown (VARIANT) VARIANT reorder" at bounding box center [850, 282] width 453 height 230
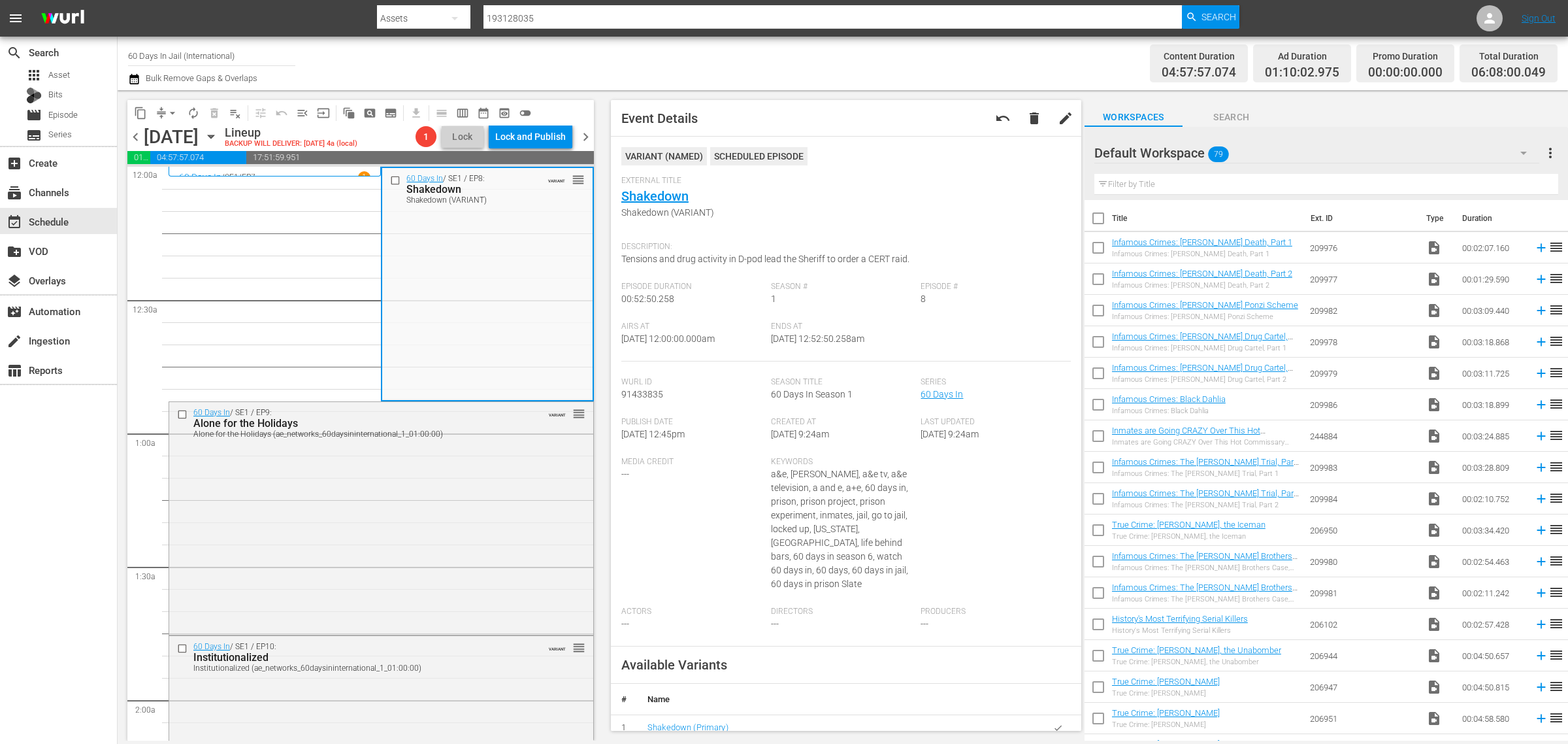
click at [736, 67] on div "Channel Title 60 Days In Jail (International) Bulk Remove Gaps & Overlaps" at bounding box center [517, 63] width 780 height 47
click at [378, 526] on div "60 Days In / SE1 / EP9: Alone for the Holidays Alone for the Holidays (ae_netwo…" at bounding box center [381, 517] width 424 height 230
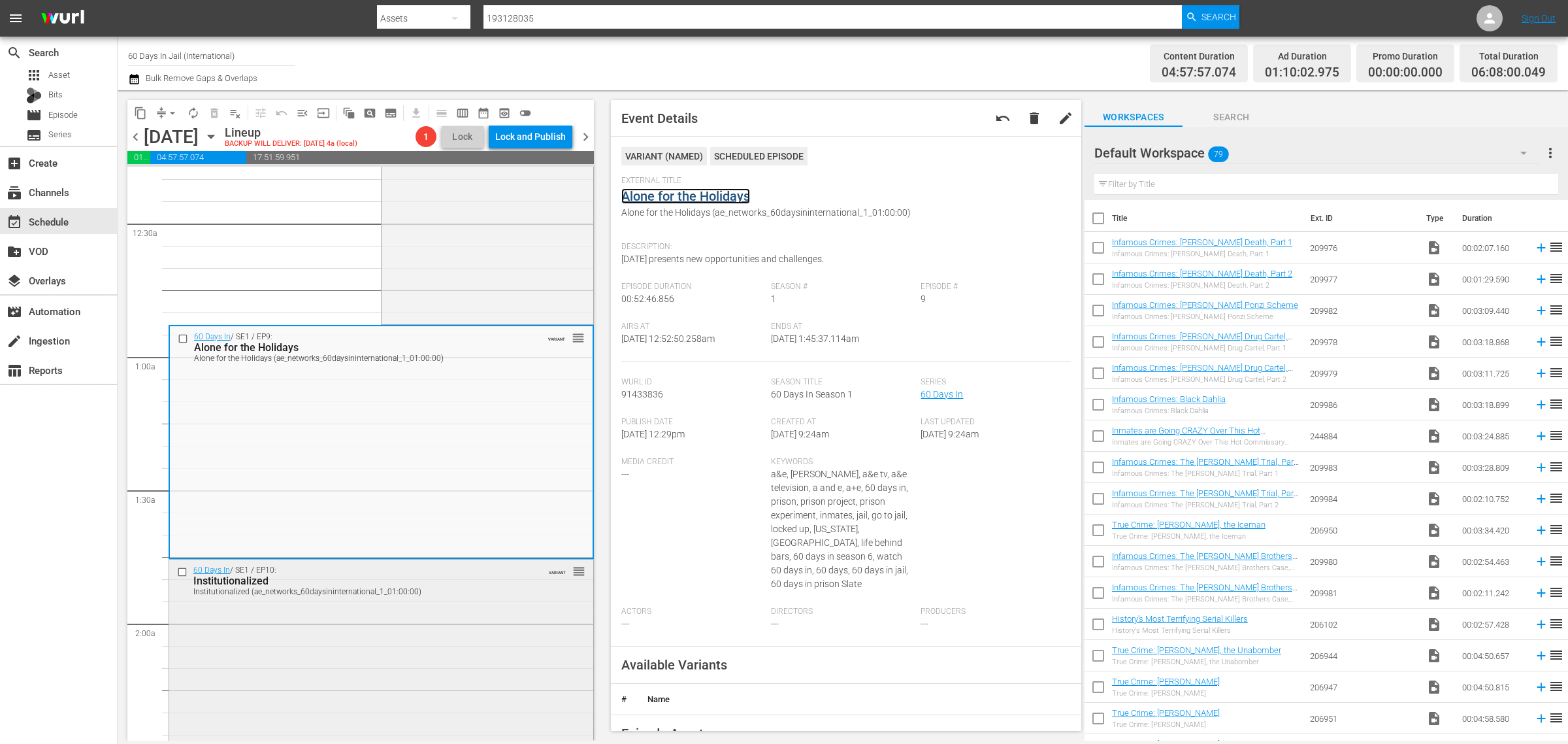
scroll to position [327, 0]
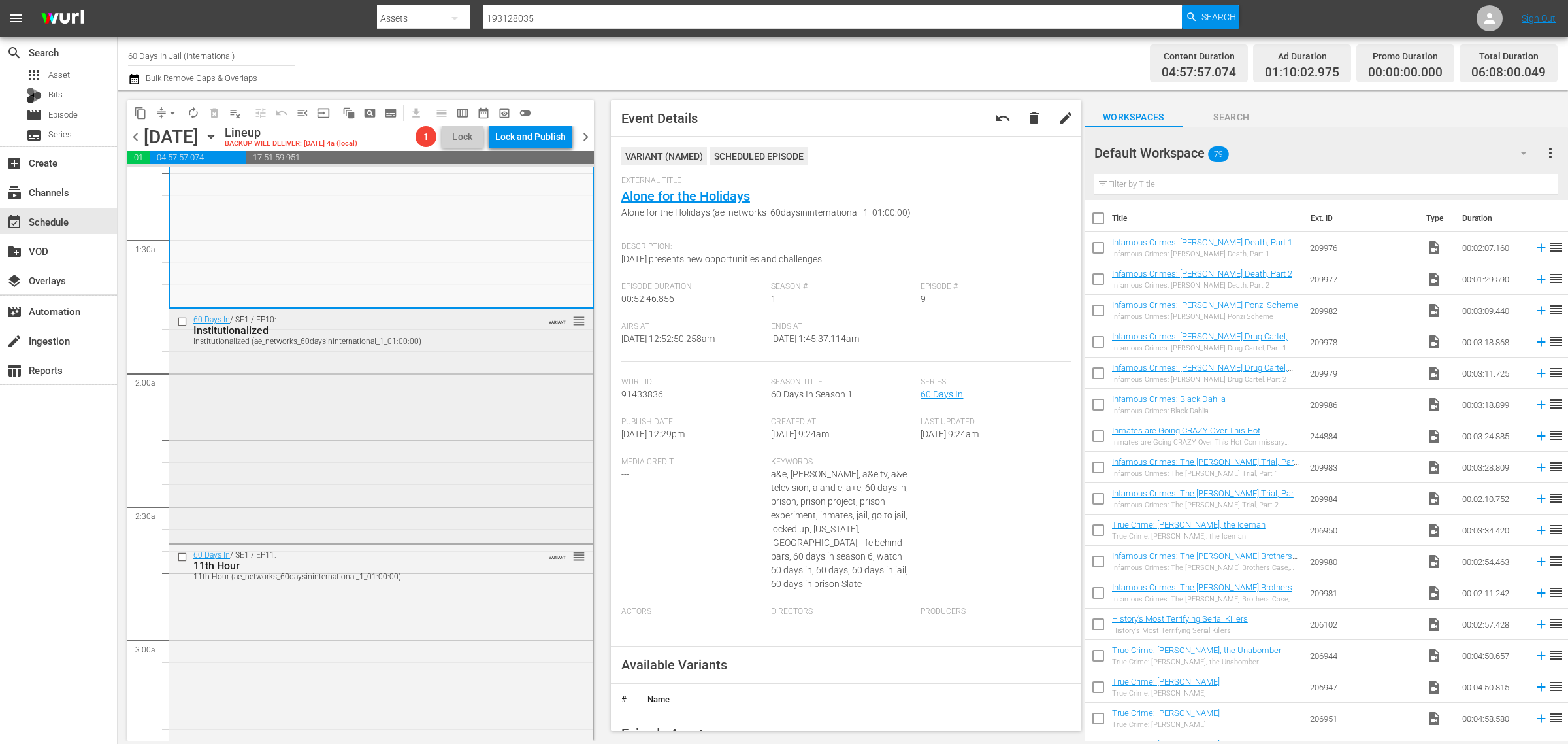
click at [422, 423] on div "60 Days In / SE1 / EP10: Institutionalized Institutionalized (ae_networks_60day…" at bounding box center [381, 424] width 424 height 230
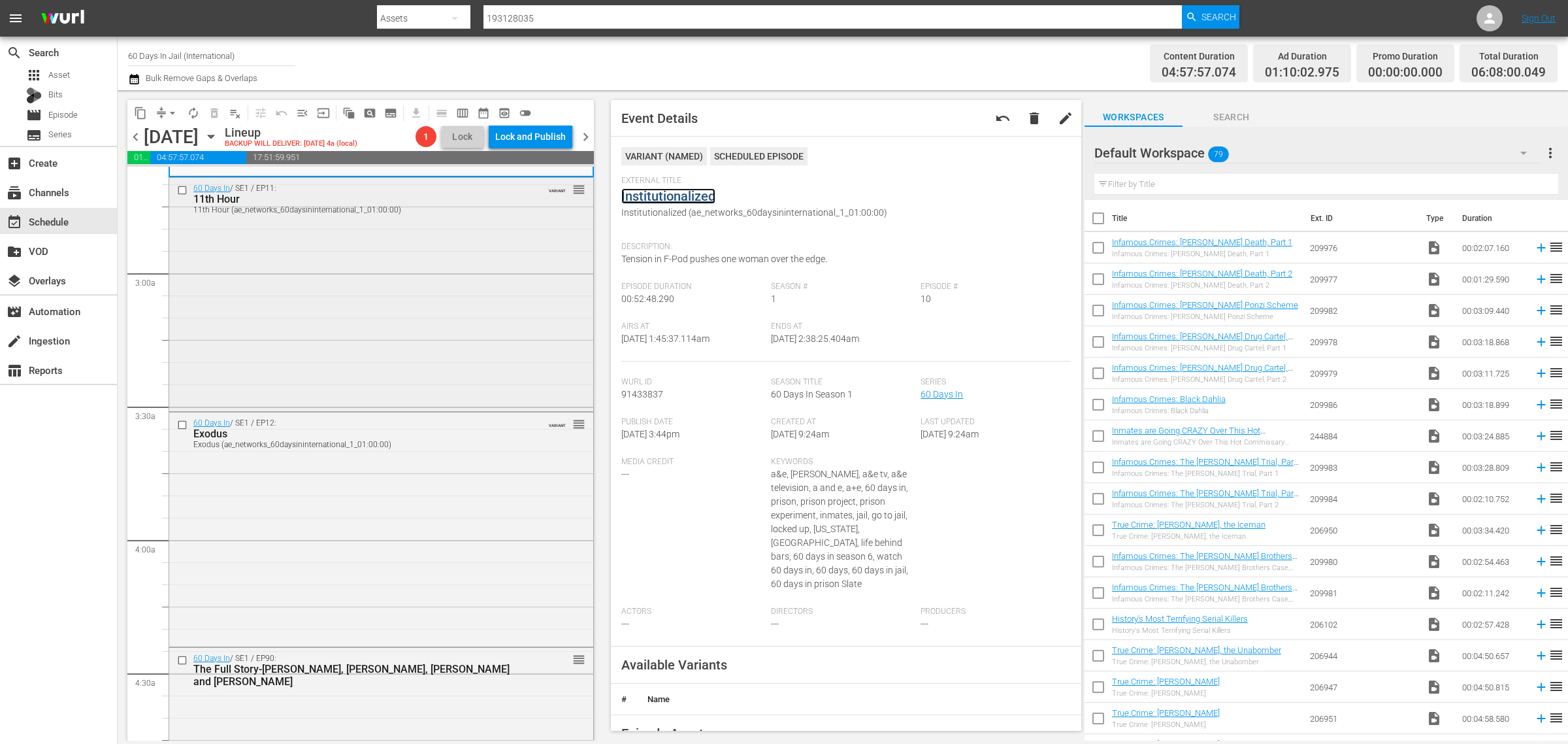
scroll to position [736, 0]
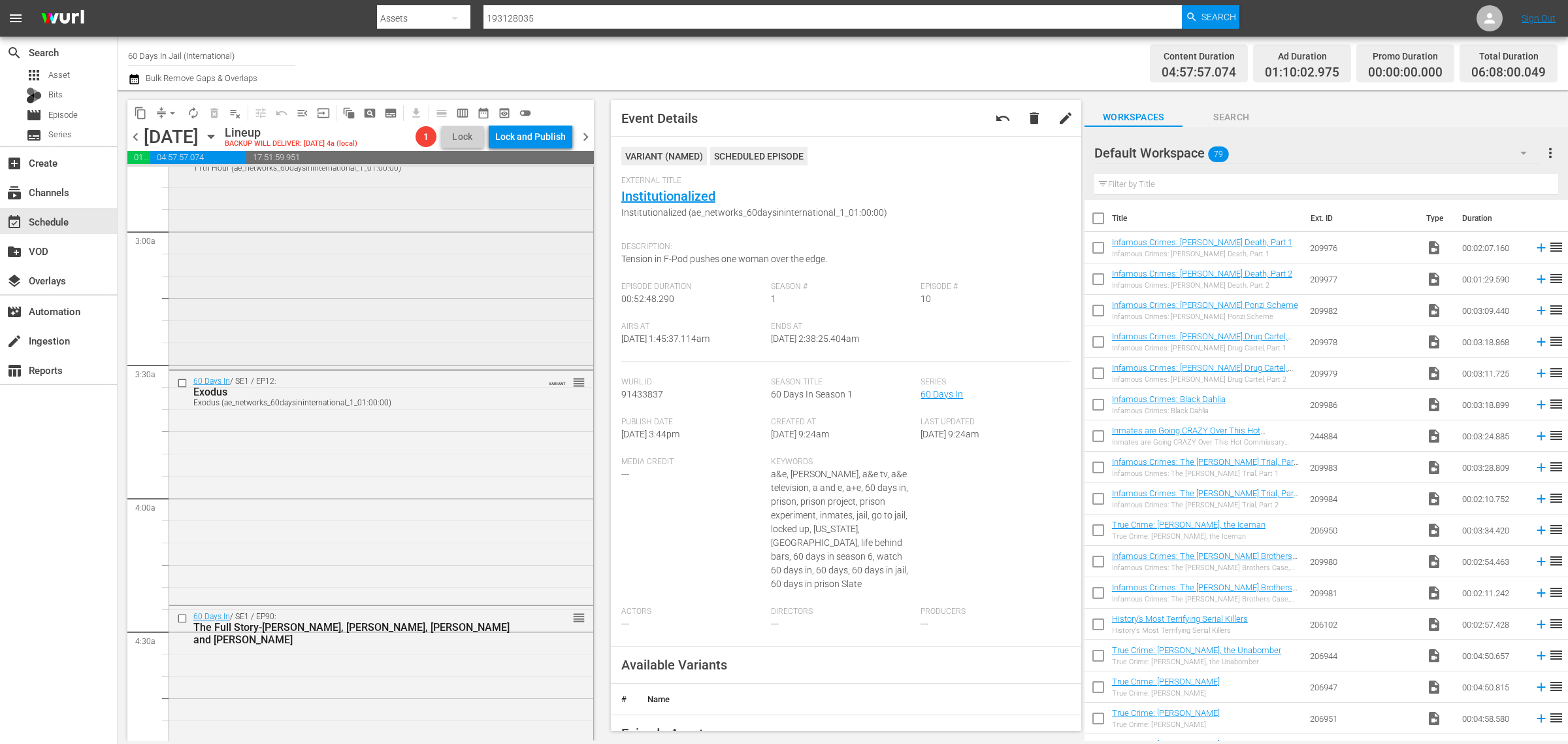
click at [402, 337] on div "60 Days In / SE1 / EP11: 11th Hour 11th Hour (ae_networks_60daysininternational…" at bounding box center [381, 251] width 424 height 230
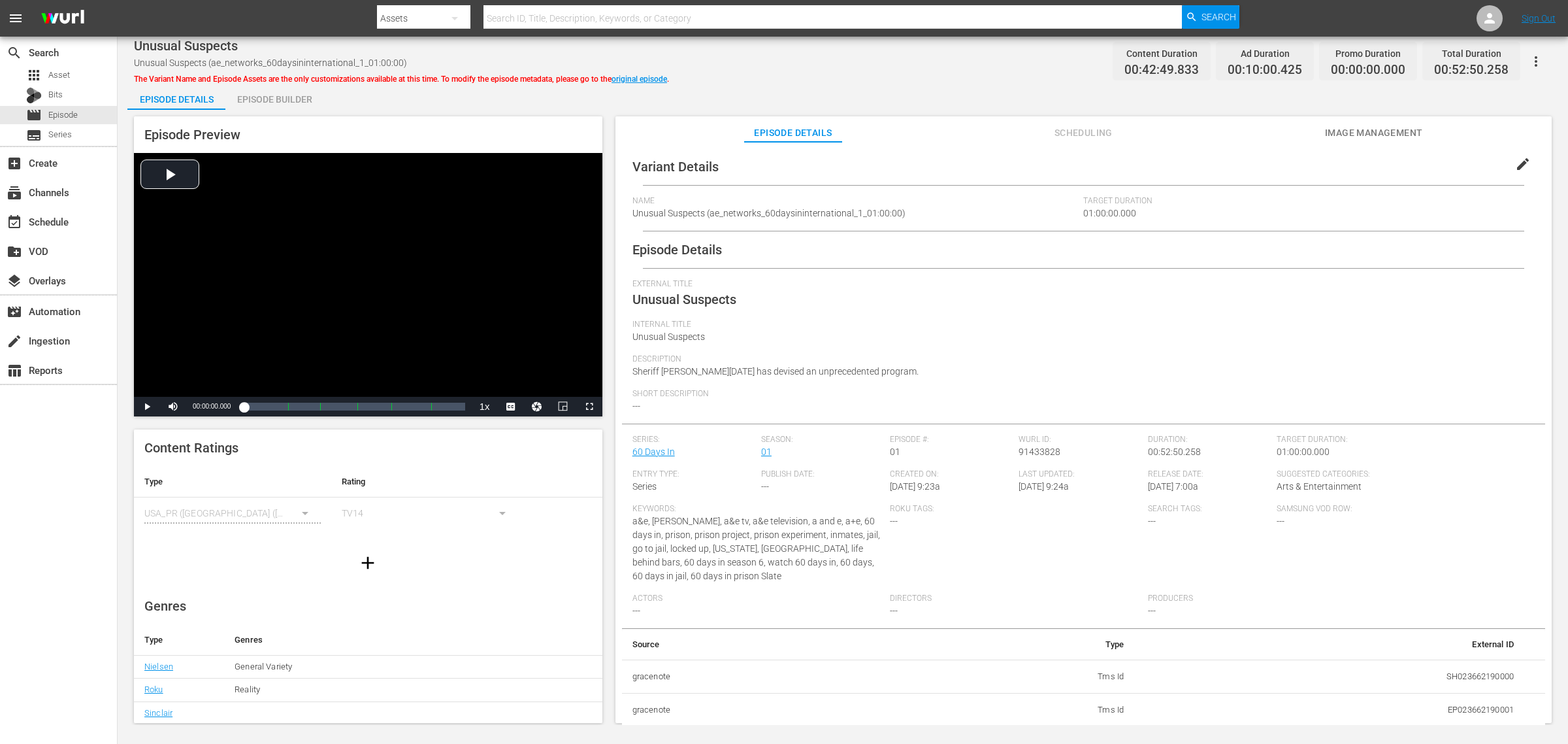
click at [259, 96] on div "Episode Builder" at bounding box center [275, 99] width 98 height 31
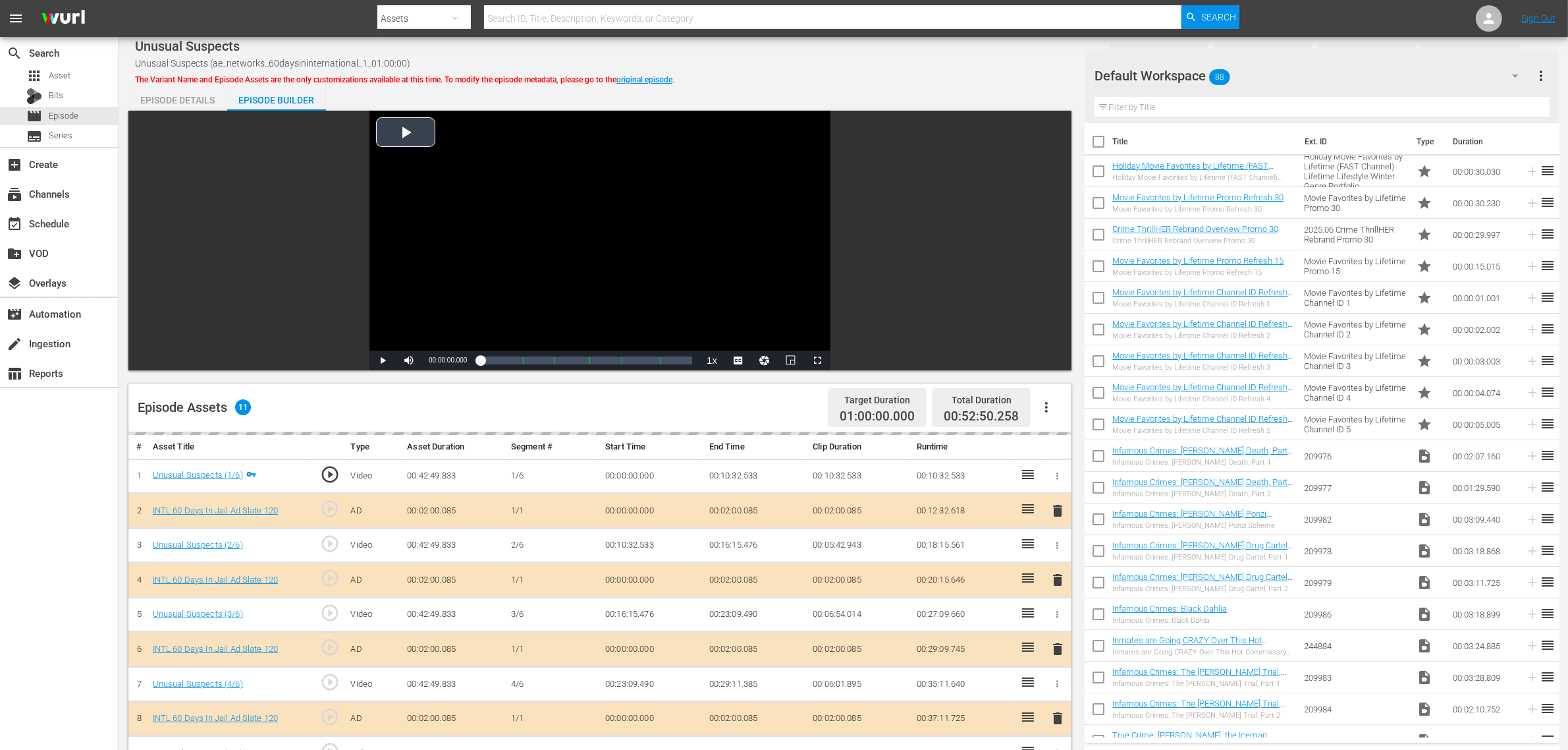
scroll to position [329, 0]
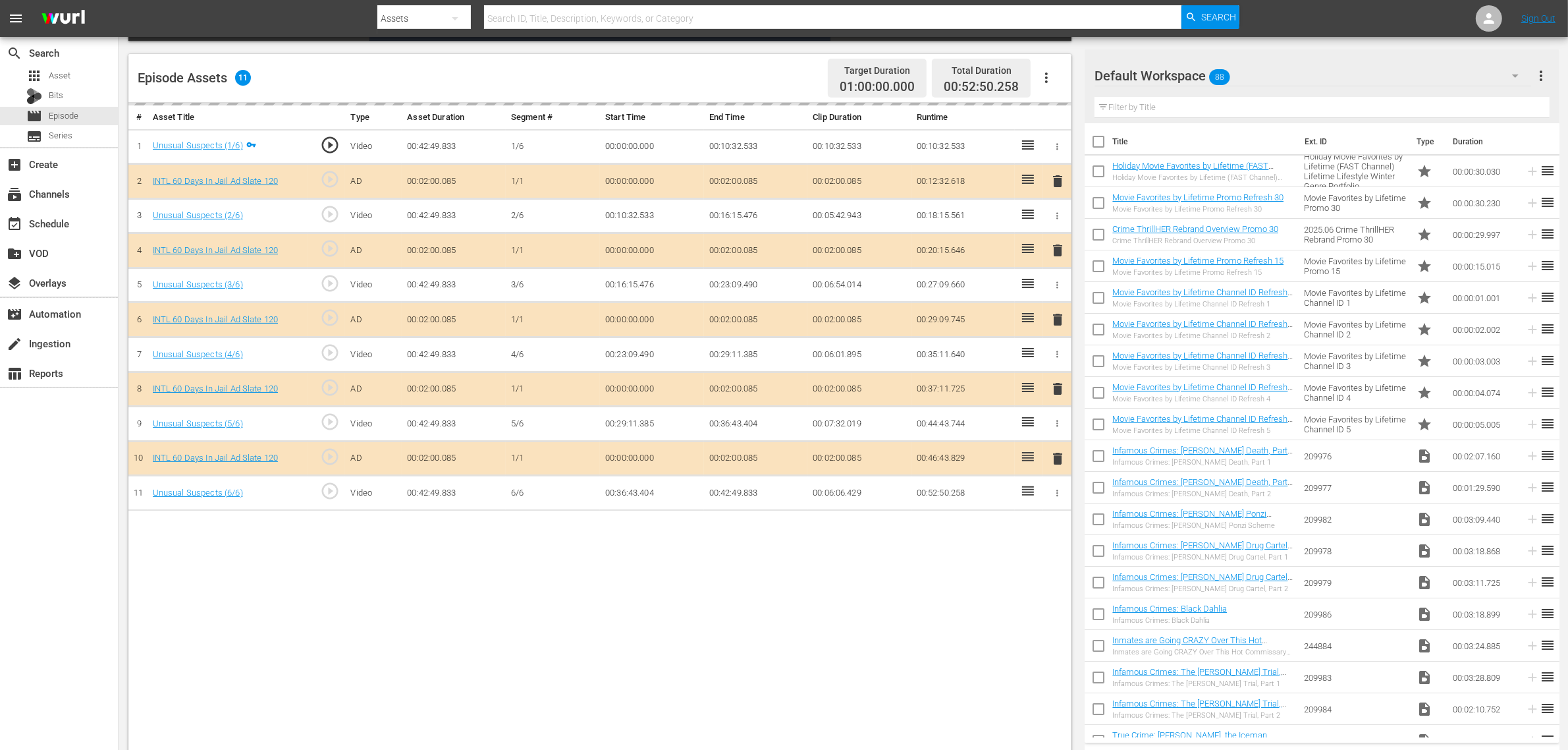
click at [1263, 77] on div "Default Workspace 88" at bounding box center [1313, 76] width 437 height 37
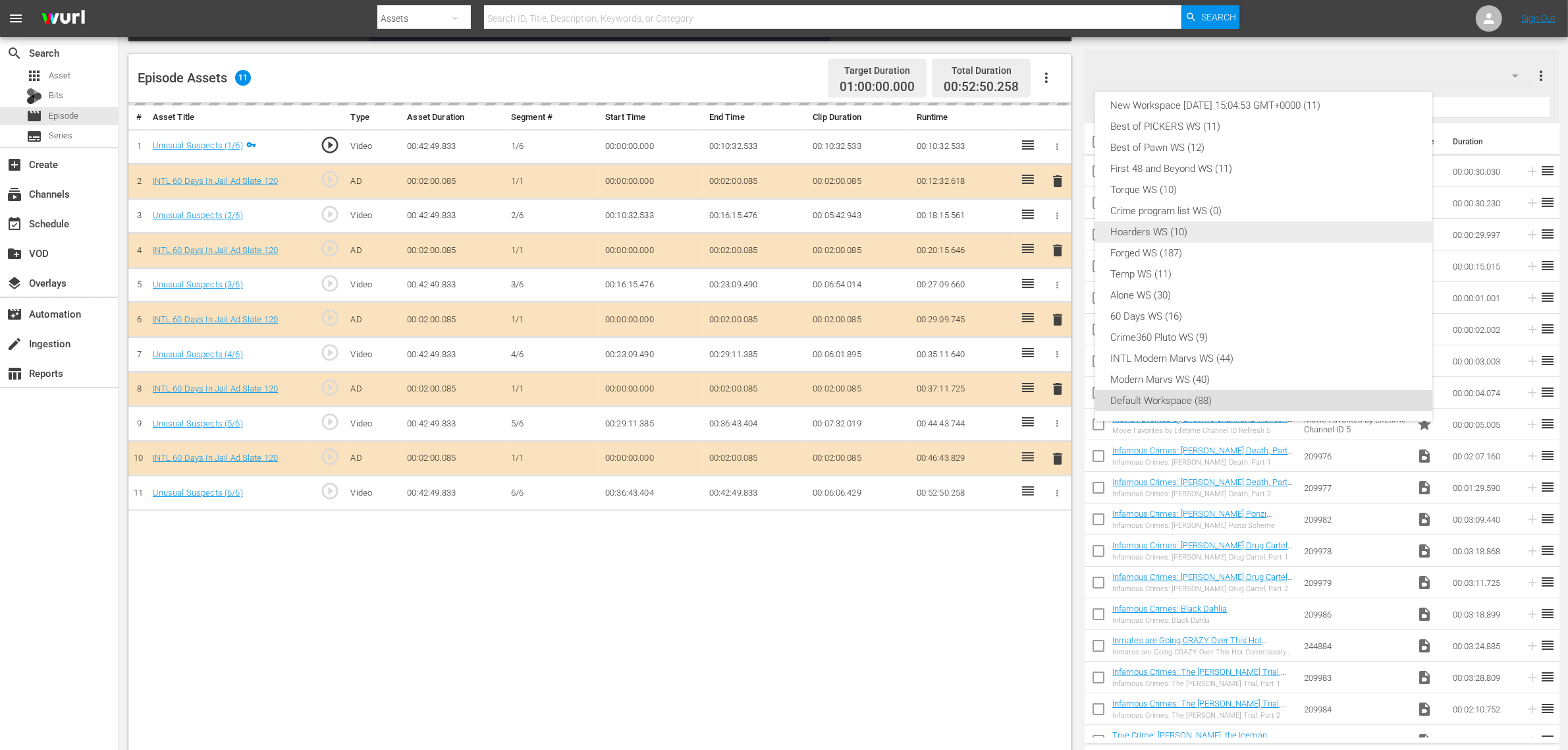
scroll to position [0, 0]
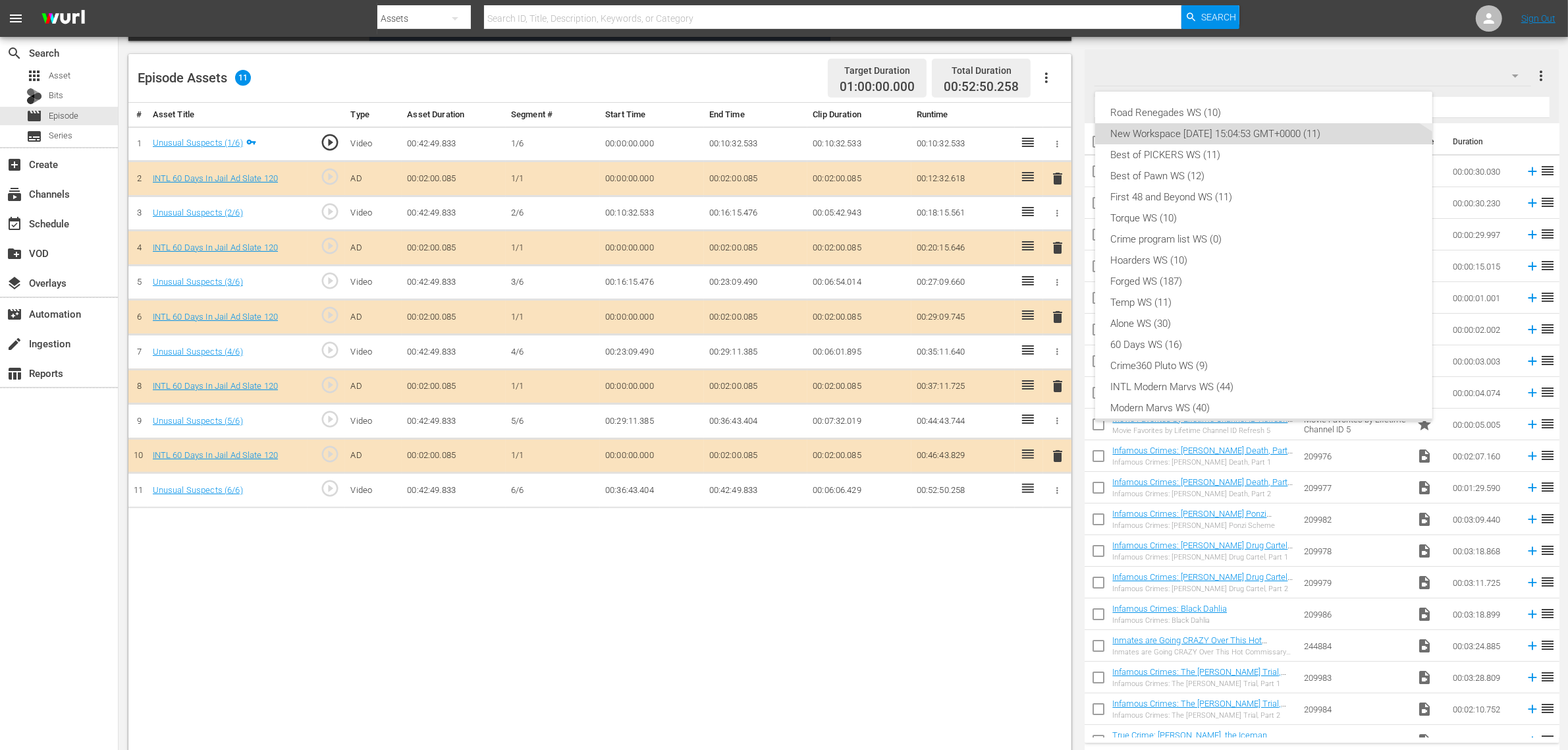
click at [1210, 133] on div "New Workspace [DATE] 15:04:53 GMT+0000 (11)" at bounding box center [1264, 133] width 305 height 21
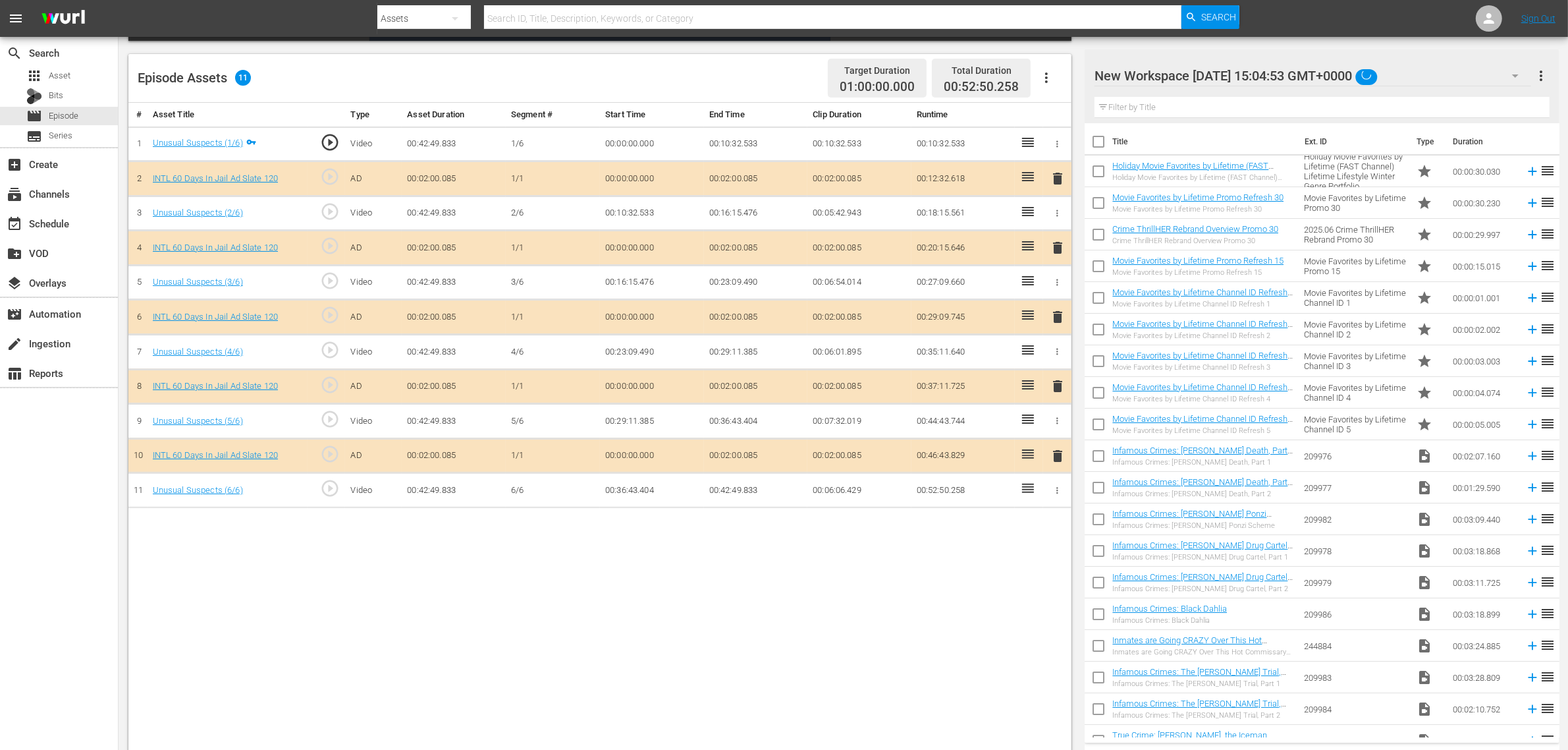
click at [1107, 74] on div at bounding box center [1206, 76] width 224 height 33
drag, startPoint x: 1097, startPoint y: 74, endPoint x: 1466, endPoint y: 69, distance: 369.0
click at [1264, 70] on input "New Workspace [DATE] 15:04:53 GMT+0000" at bounding box center [1316, 76] width 443 height 32
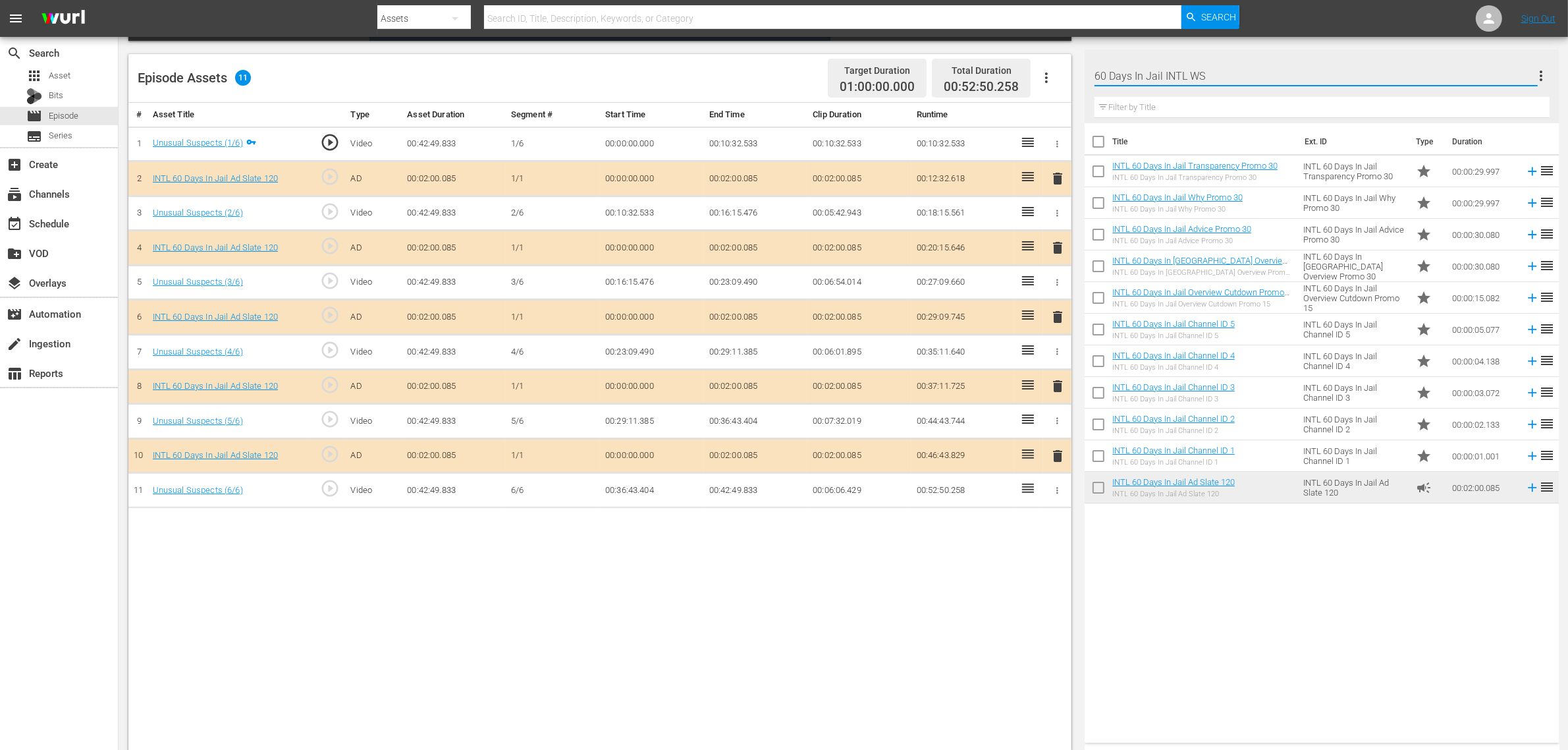
type input "60 Days In Jail INTL WS"
click at [1059, 323] on span "delete" at bounding box center [1057, 316] width 15 height 15
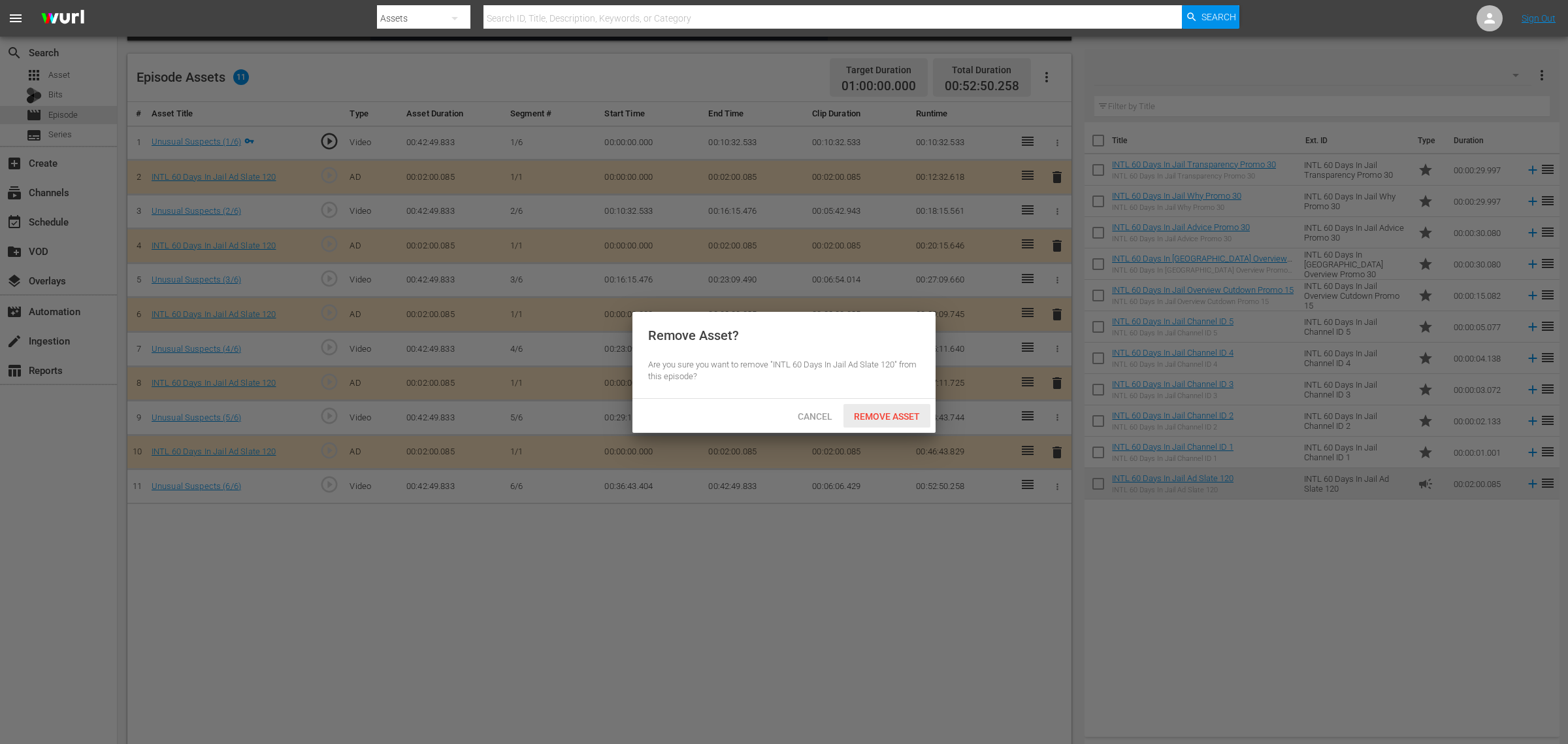
click at [889, 415] on span "Remove Asset" at bounding box center [887, 416] width 87 height 11
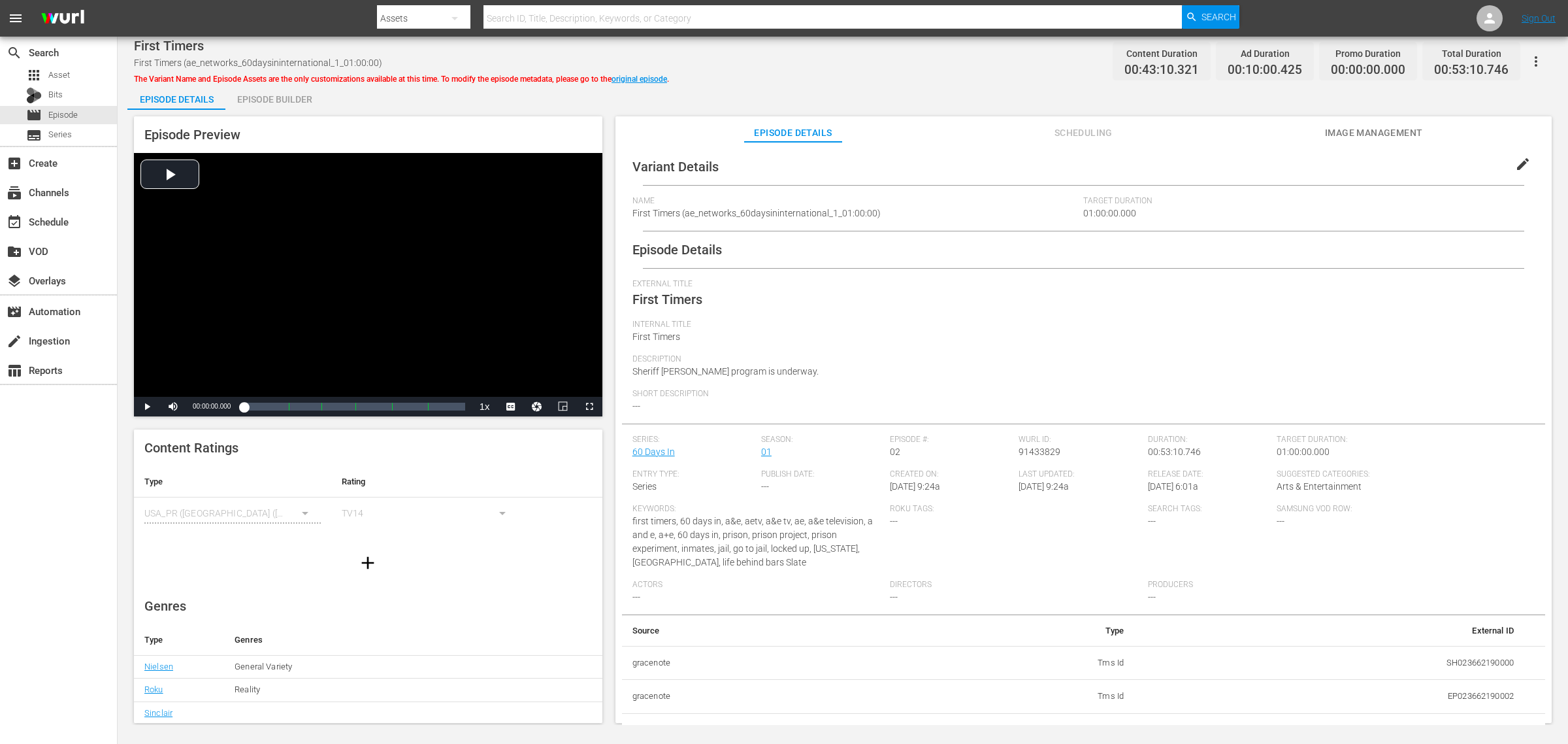
click at [275, 86] on div "Episode Builder" at bounding box center [275, 99] width 98 height 31
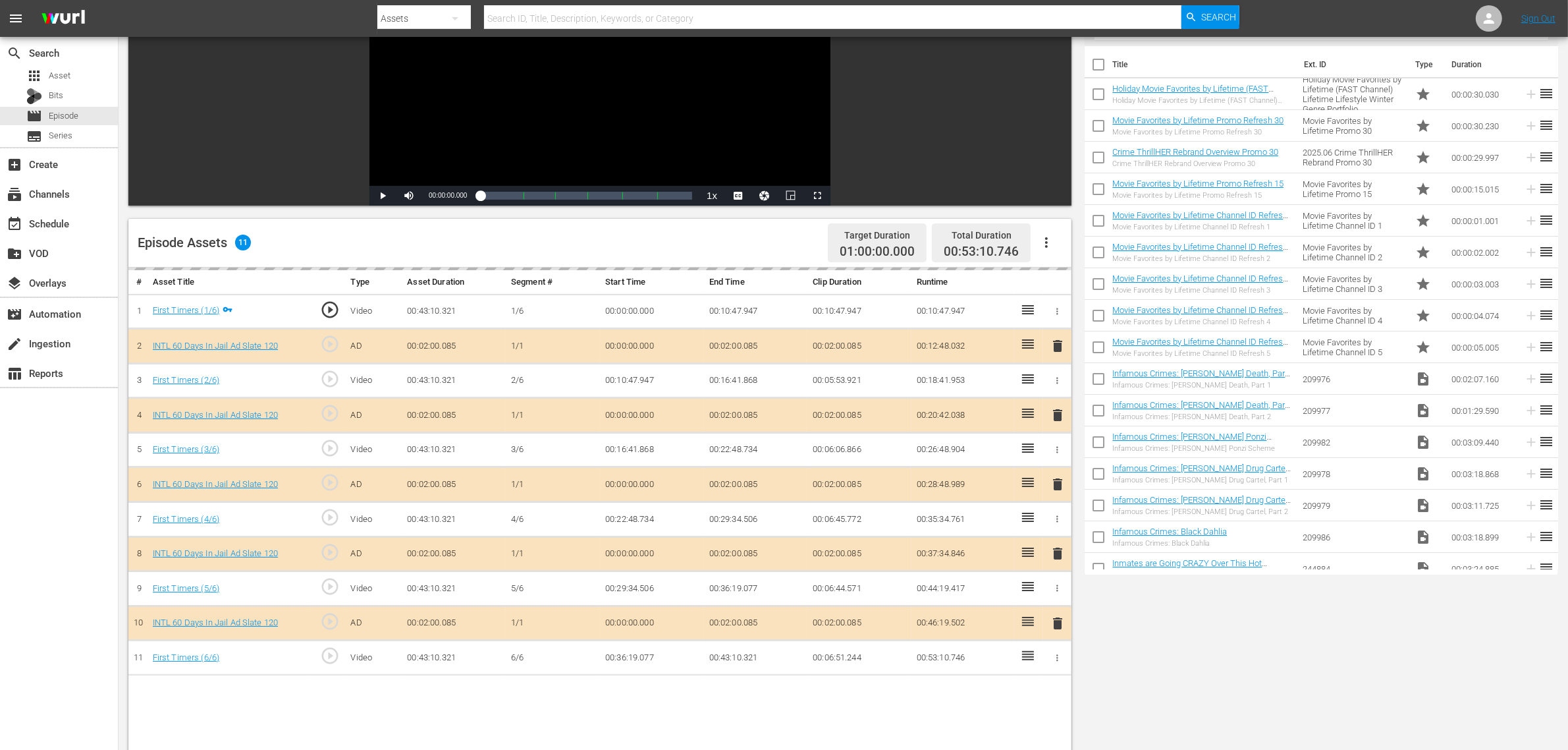
scroll to position [247, 0]
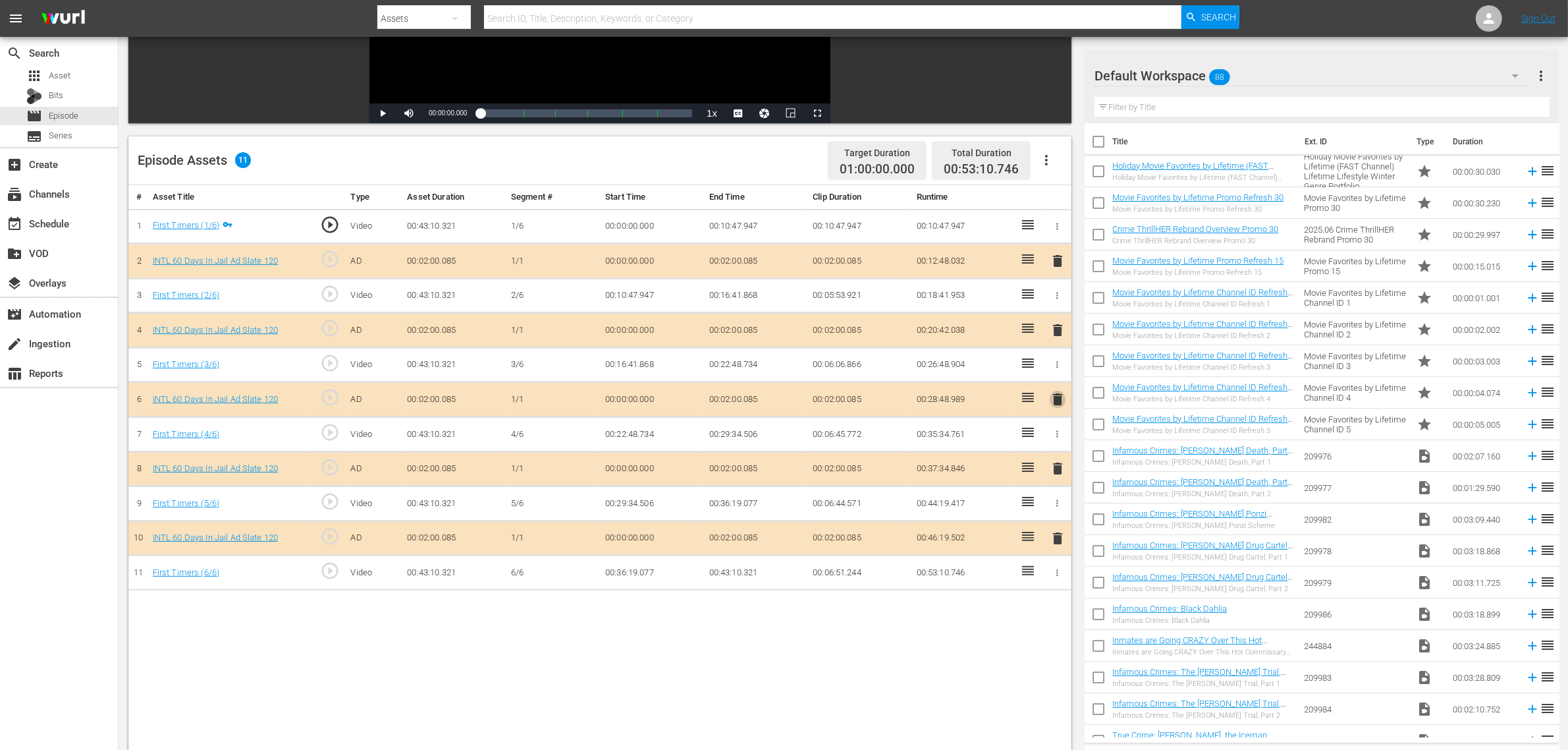
click at [1058, 407] on span "delete" at bounding box center [1057, 399] width 15 height 15
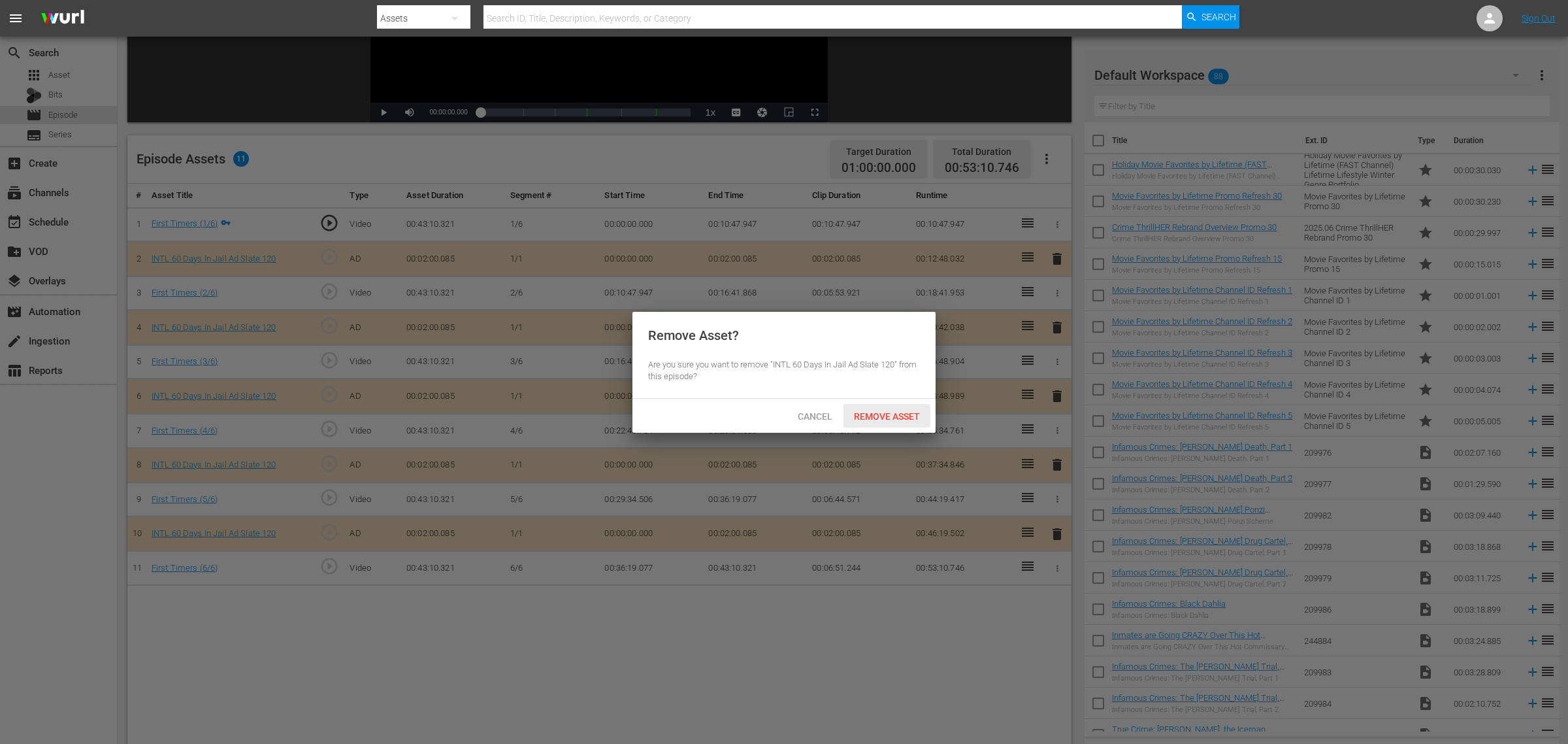
click at [901, 413] on span "Remove Asset" at bounding box center [887, 416] width 87 height 11
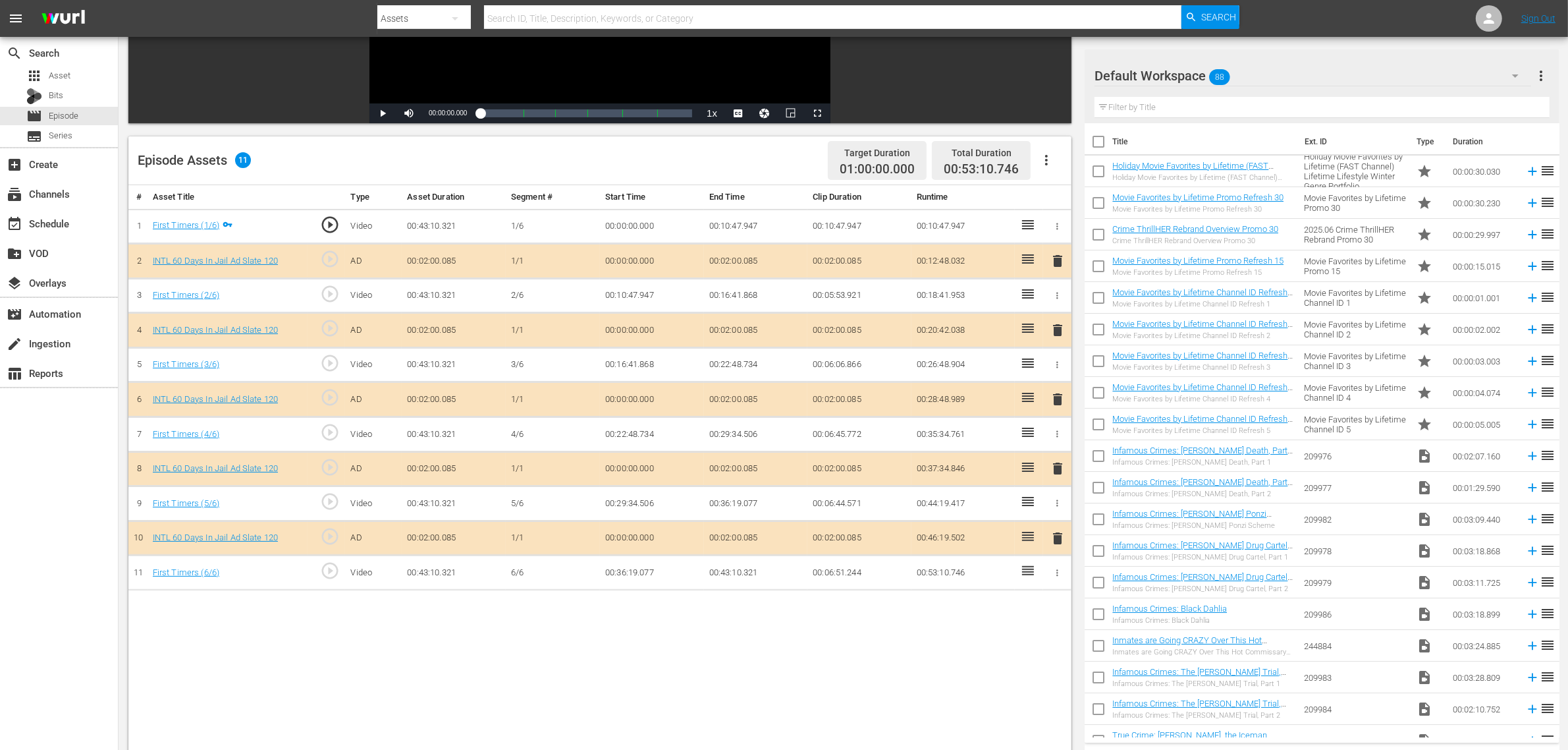
click at [1248, 63] on div "Default Workspace 88" at bounding box center [1313, 76] width 437 height 37
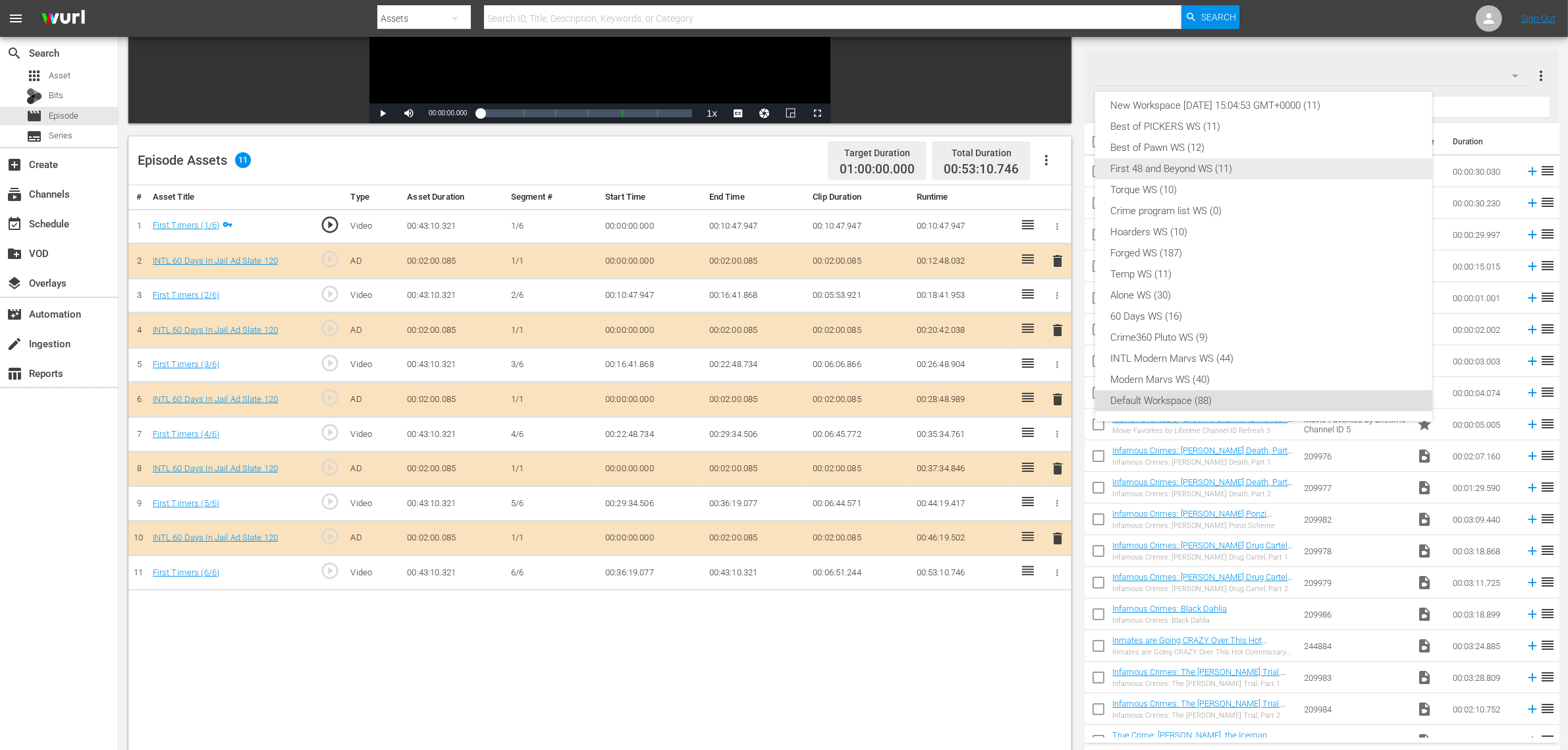
scroll to position [0, 0]
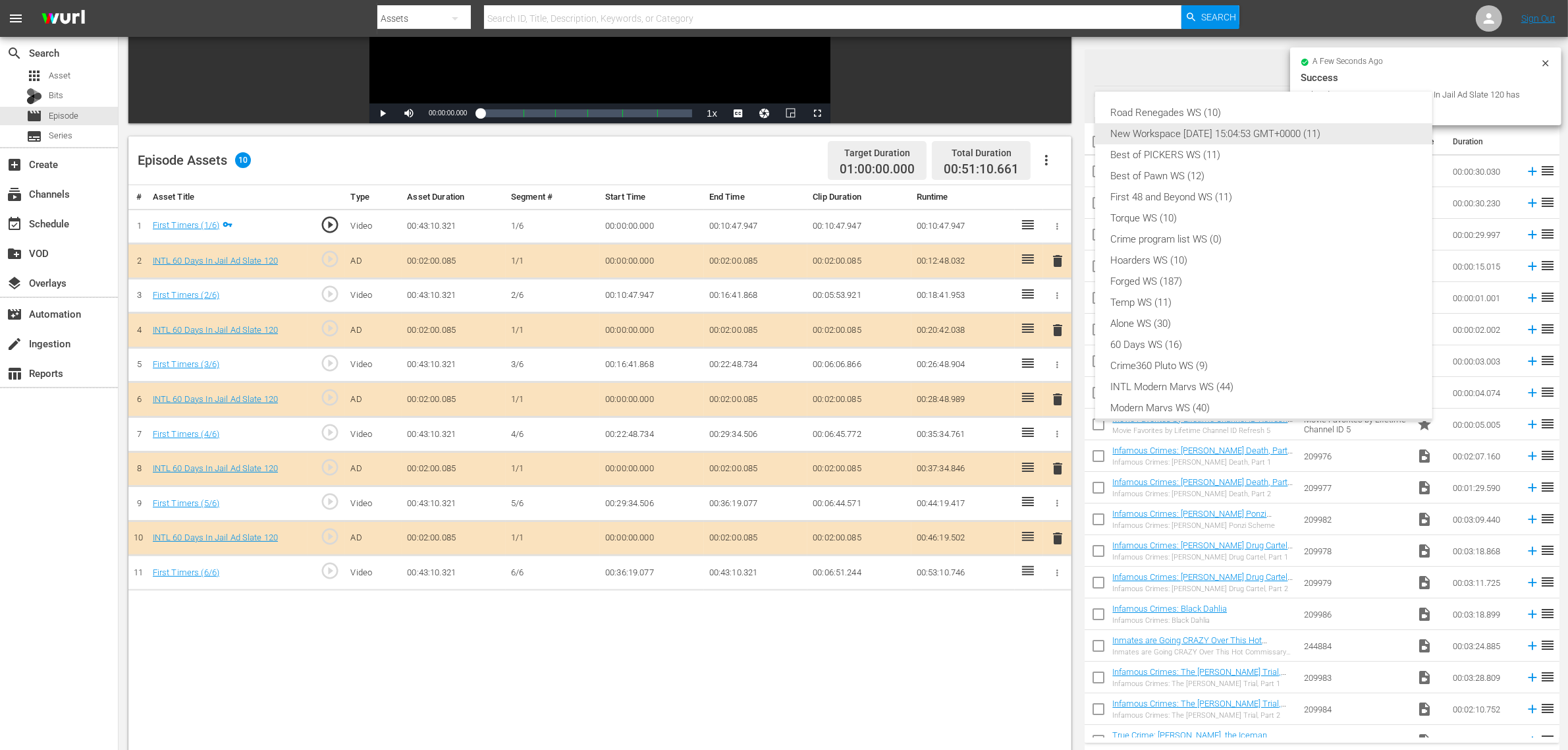
click at [1200, 130] on div "New Workspace [DATE] 15:04:53 GMT+0000 (11)" at bounding box center [1264, 133] width 305 height 21
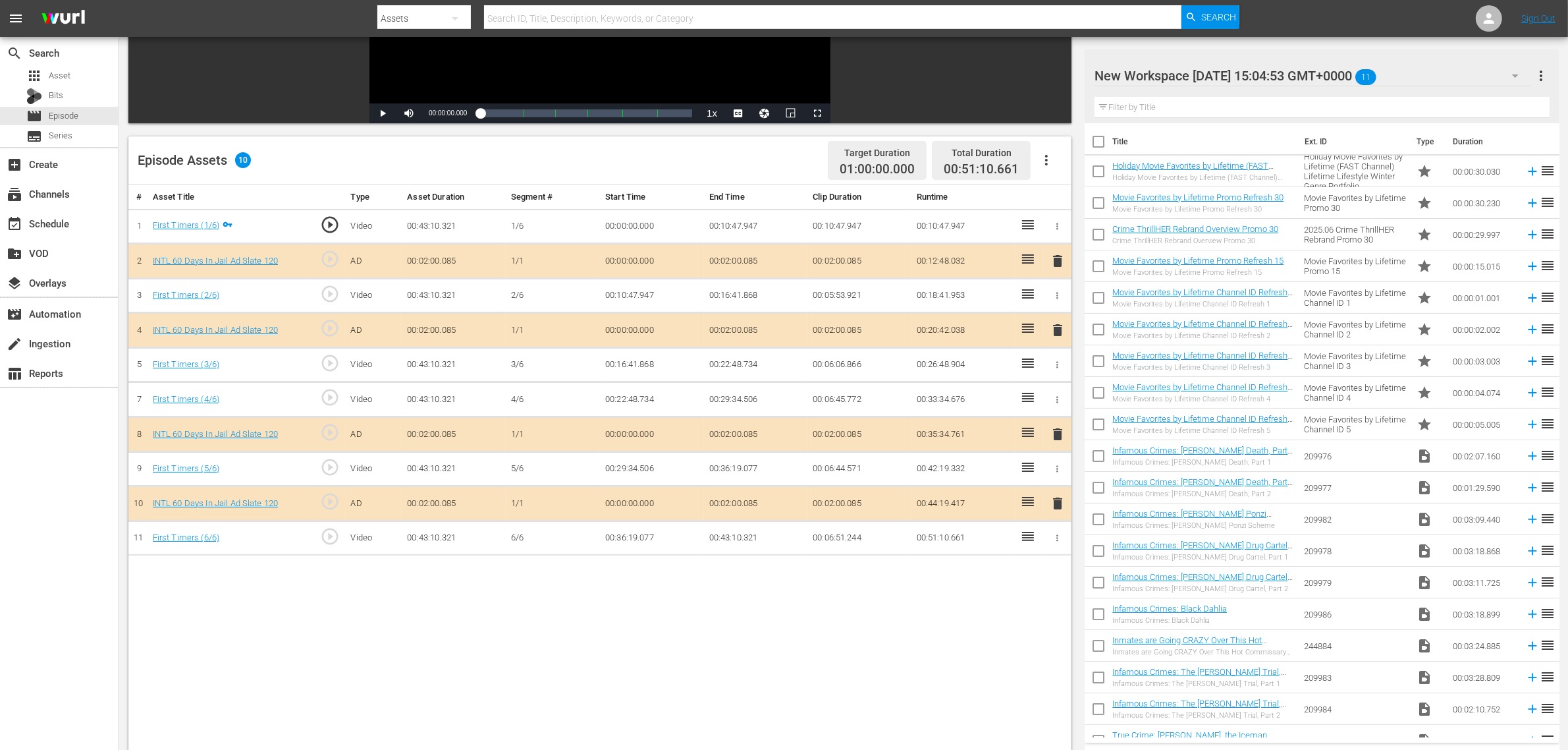
click at [850, 600] on div "# Asset Title Type Asset Duration Segment # Start Time End Time Clip Duration R…" at bounding box center [600, 511] width 943 height 651
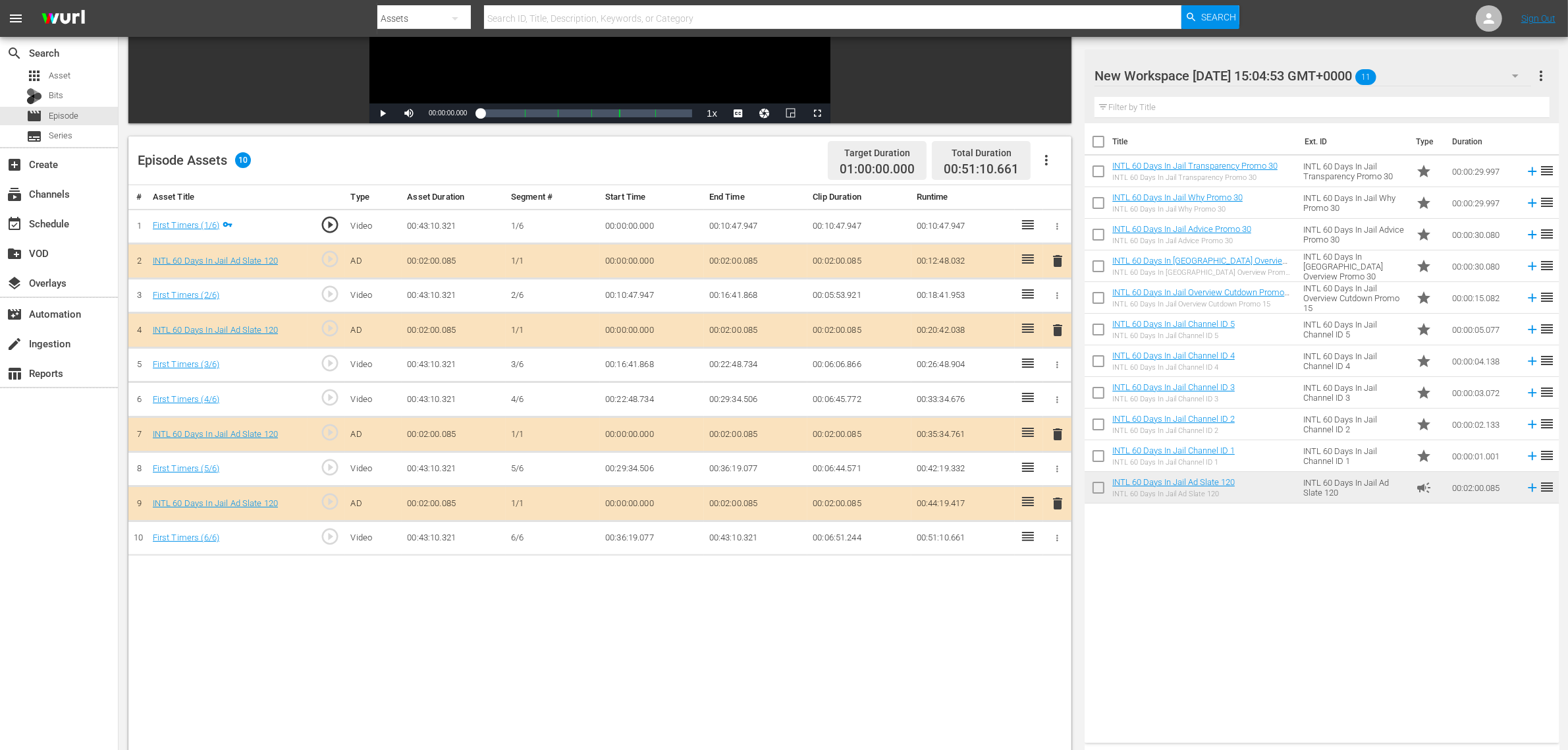
drag, startPoint x: 1095, startPoint y: 74, endPoint x: 1580, endPoint y: 74, distance: 485.0
click at [1264, 81] on html "menu Search By Assets Search ID, Title, Description, Keywords, or Category Sear…" at bounding box center [784, 128] width 1568 height 750
click at [1264, 78] on div at bounding box center [1206, 76] width 224 height 33
click at [1264, 78] on input "New Workspace [DATE] 15:04:53 GMT+0000" at bounding box center [1316, 76] width 443 height 32
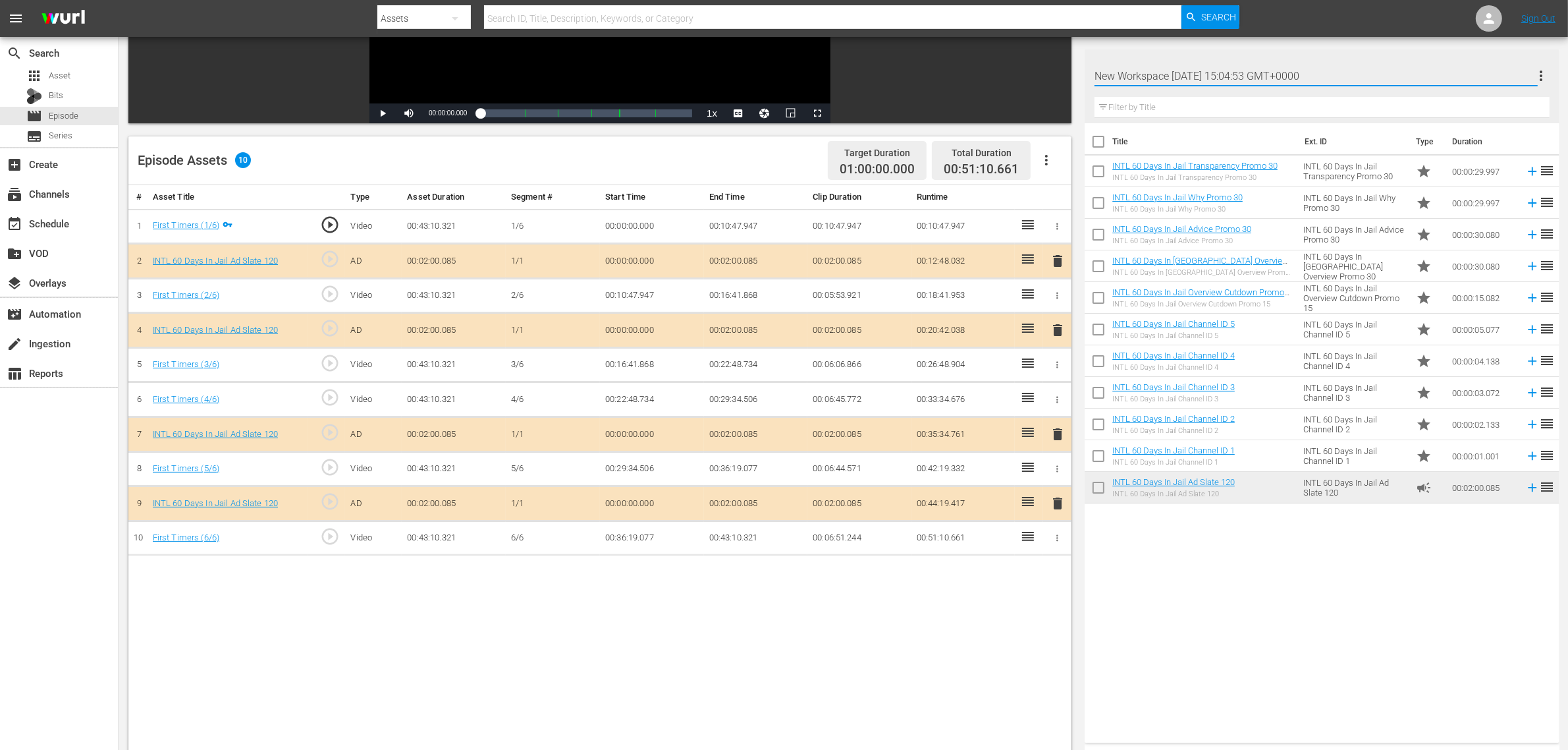
click at [1264, 73] on input "New Workspace [DATE] 15:04:53 GMT+0000" at bounding box center [1316, 76] width 443 height 32
click at [1264, 71] on input "New Workspace [DATE] 15:04:53 GMT+0000" at bounding box center [1316, 76] width 443 height 32
type input "INTL 60 Days in Jail WS"
click at [1264, 73] on input "INTL 60 Days in Jail WS" at bounding box center [1316, 76] width 443 height 32
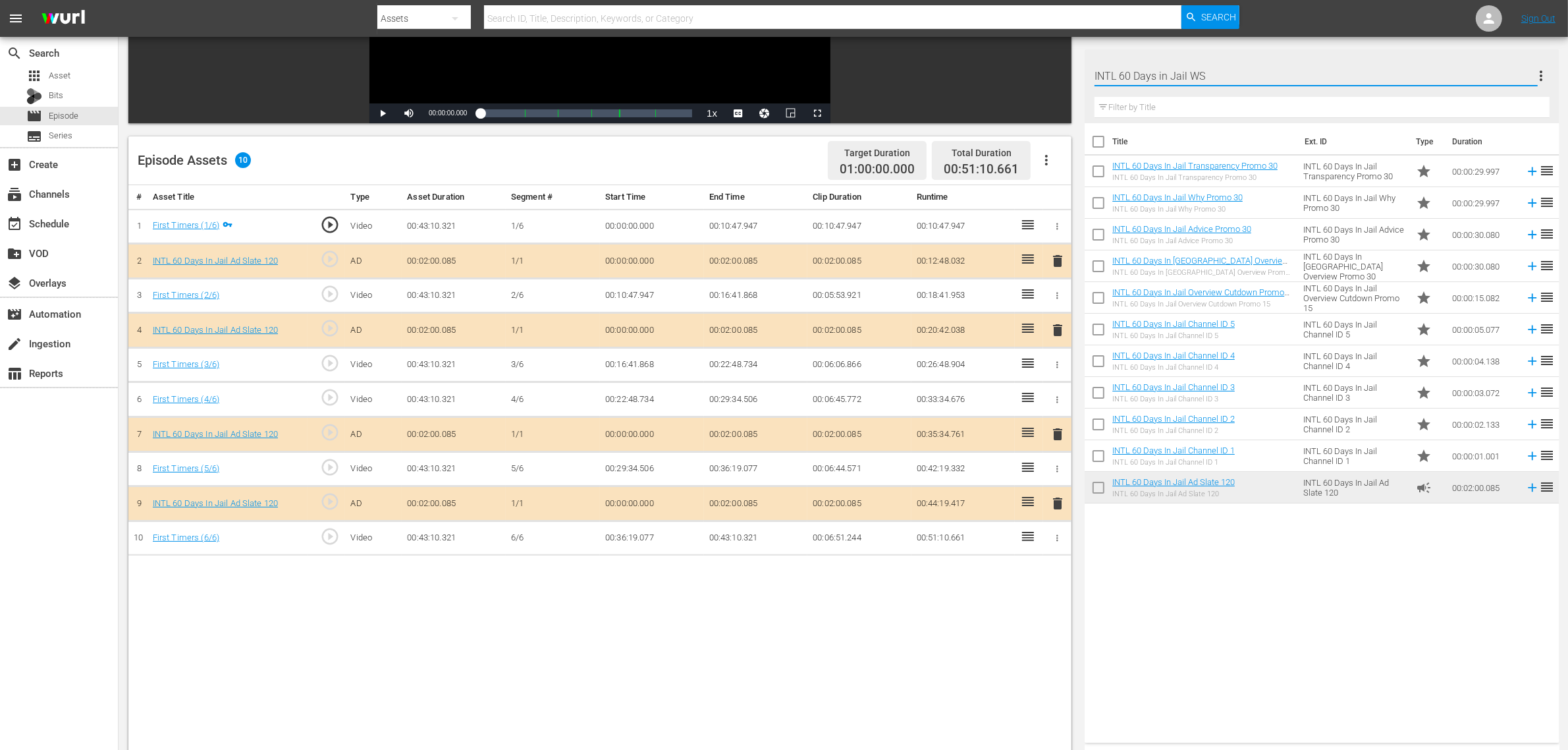
click at [1264, 94] on div "Filter by Title" at bounding box center [1321, 107] width 454 height 32
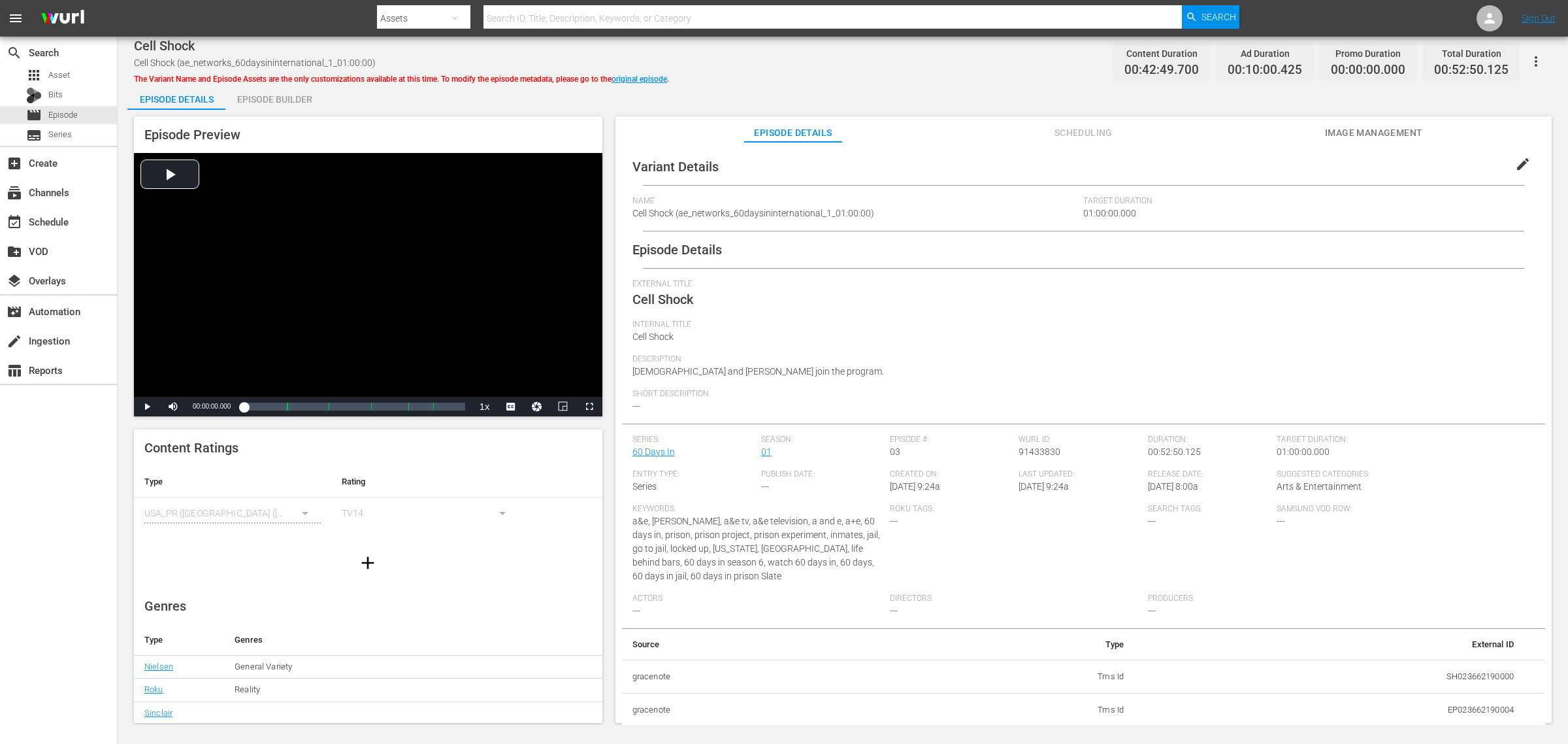
drag, startPoint x: 285, startPoint y: 93, endPoint x: 687, endPoint y: 101, distance: 402.1
click at [288, 93] on div "Episode Builder" at bounding box center [275, 99] width 98 height 31
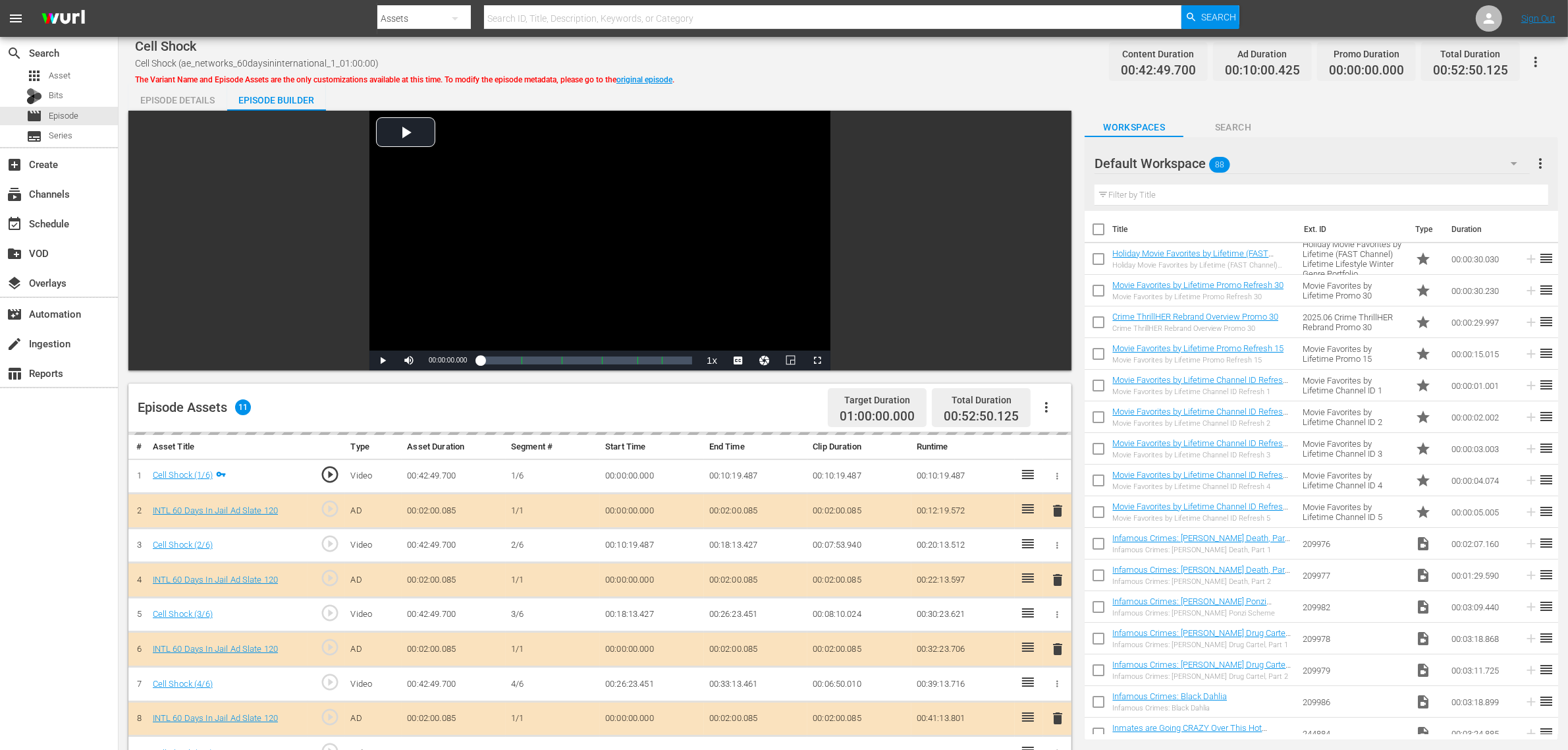
click at [777, 63] on div "Cell Shock Cell Shock (ae_networks_60daysininternational_1_01:00:00) The Varian…" at bounding box center [843, 62] width 1417 height 29
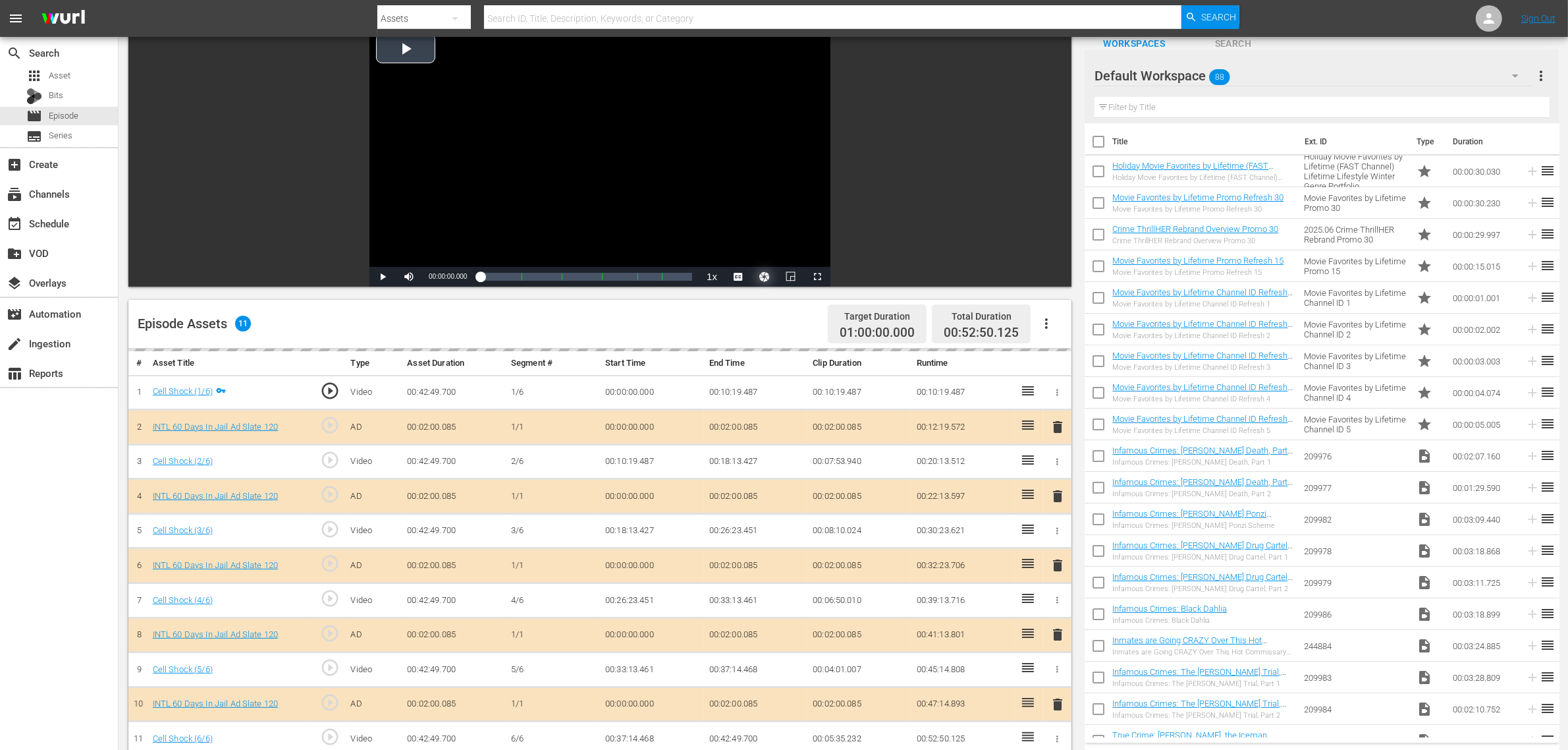
scroll to position [164, 0]
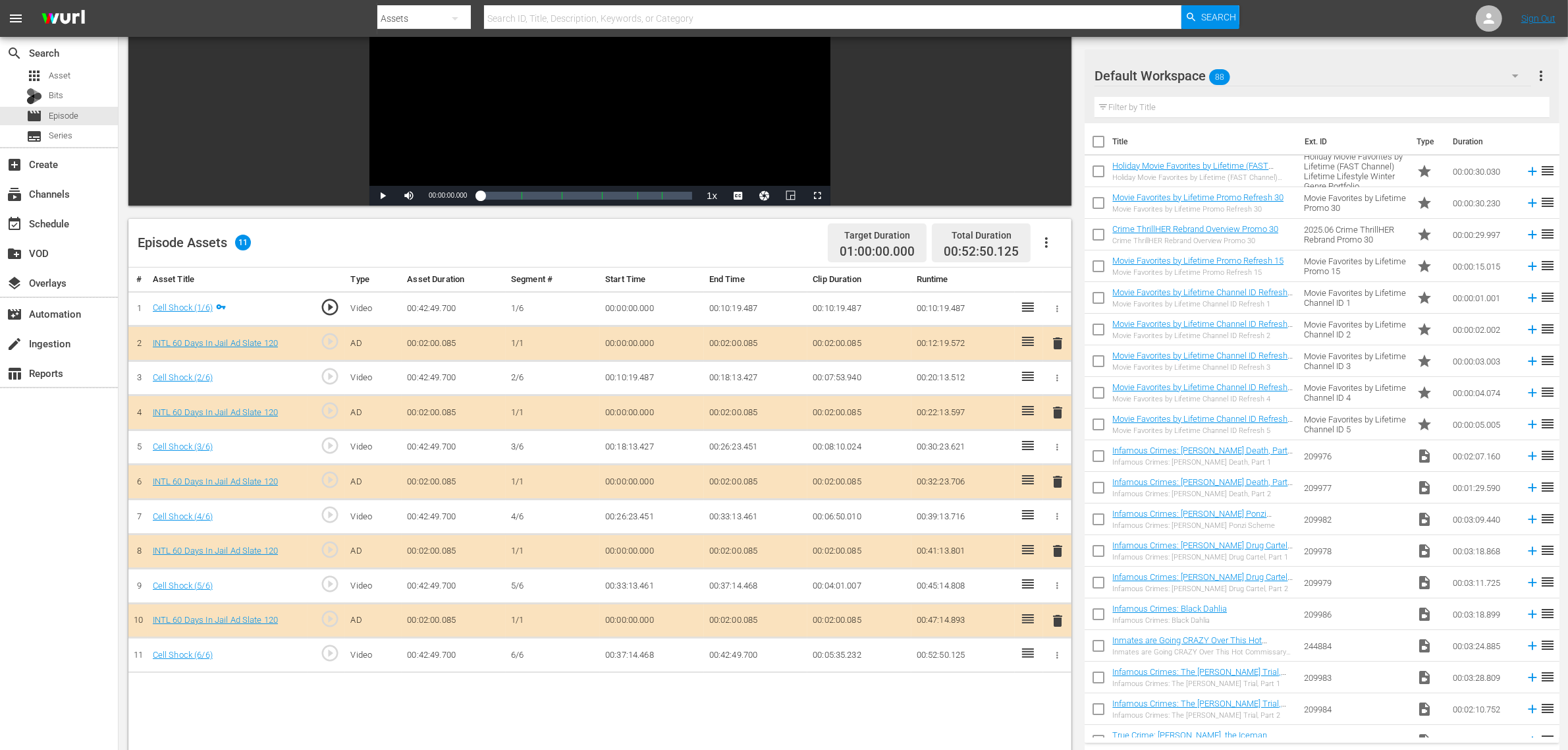
click at [1058, 488] on span "delete" at bounding box center [1057, 481] width 15 height 15
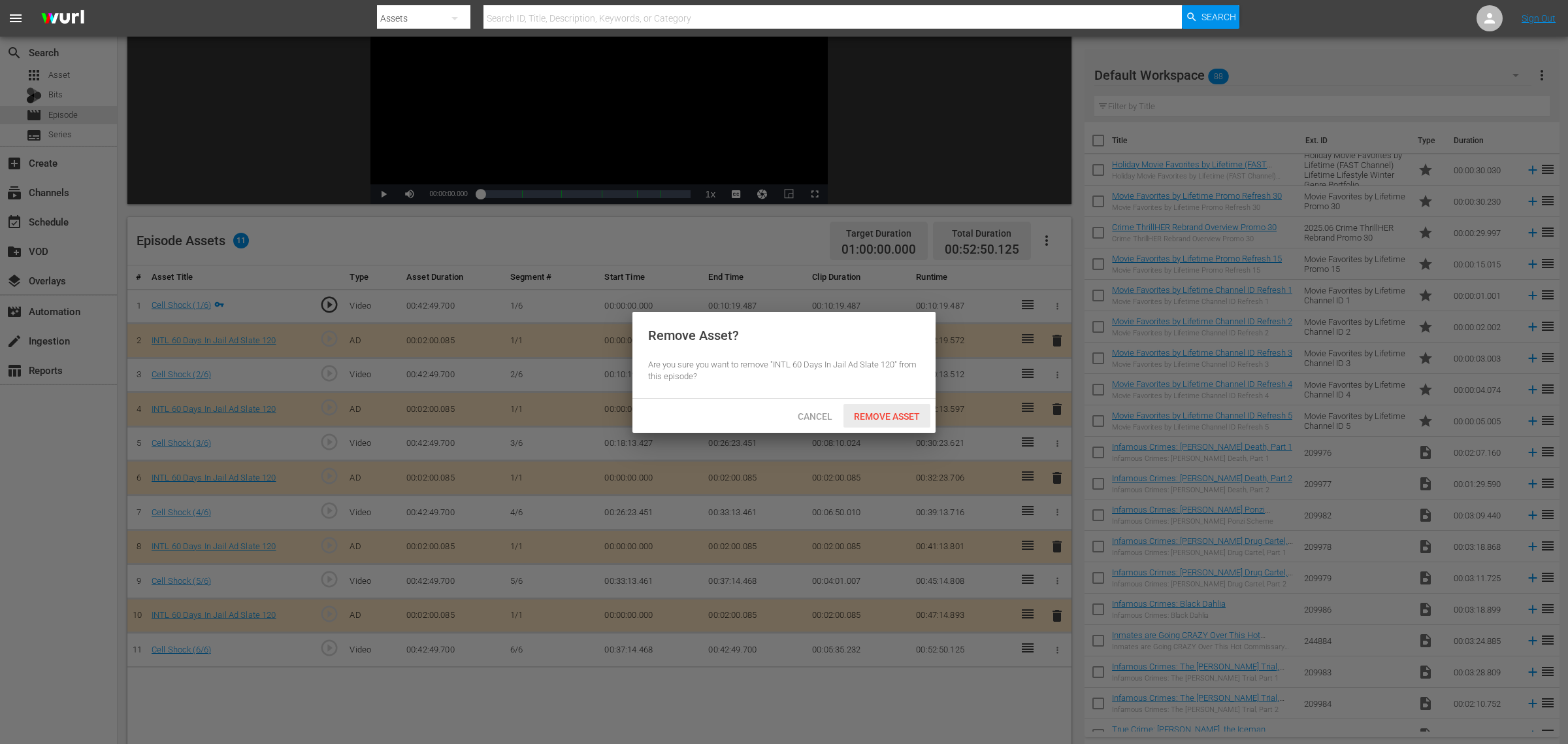
click at [891, 413] on span "Remove Asset" at bounding box center [887, 416] width 87 height 11
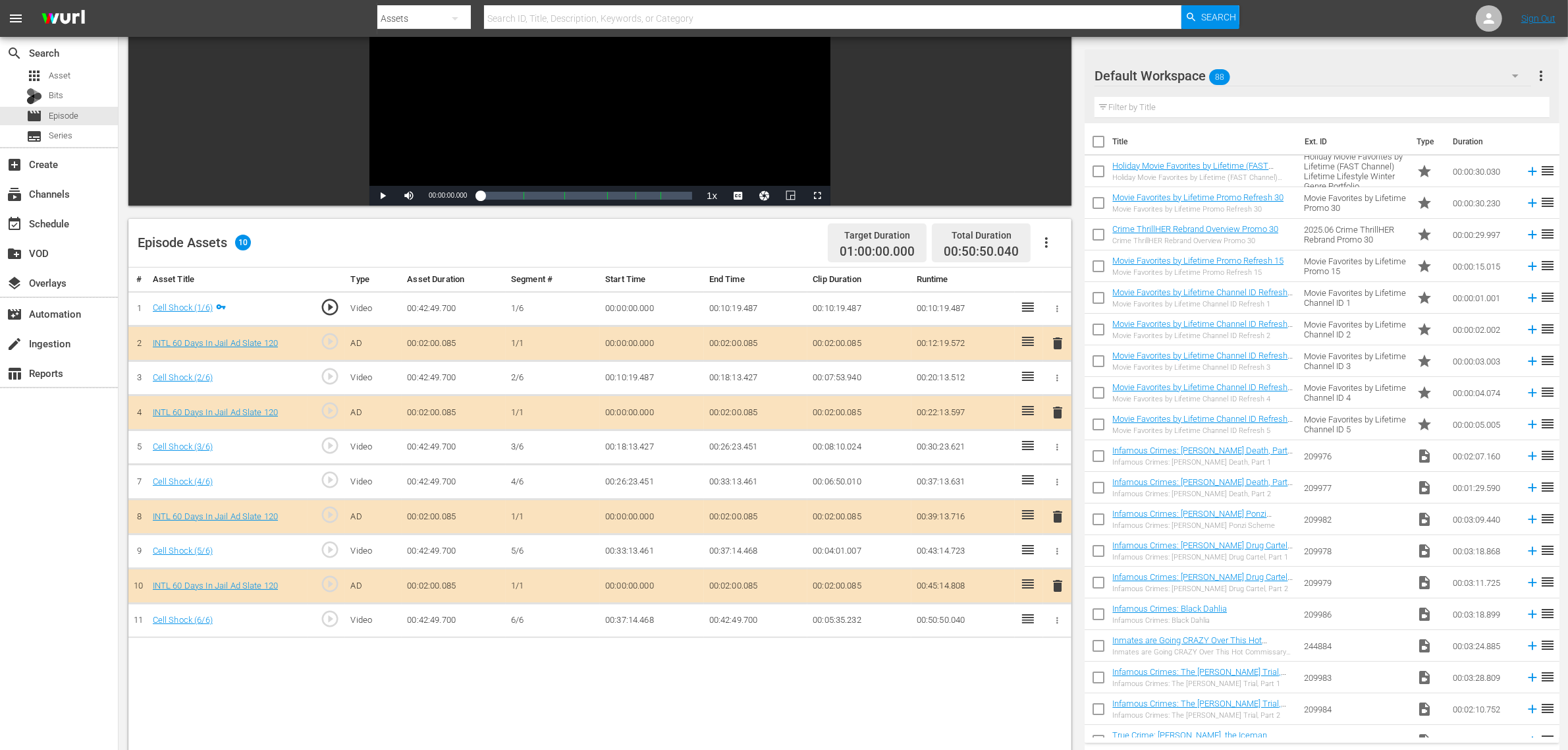
click at [1264, 77] on div "Default Workspace 88" at bounding box center [1313, 76] width 437 height 37
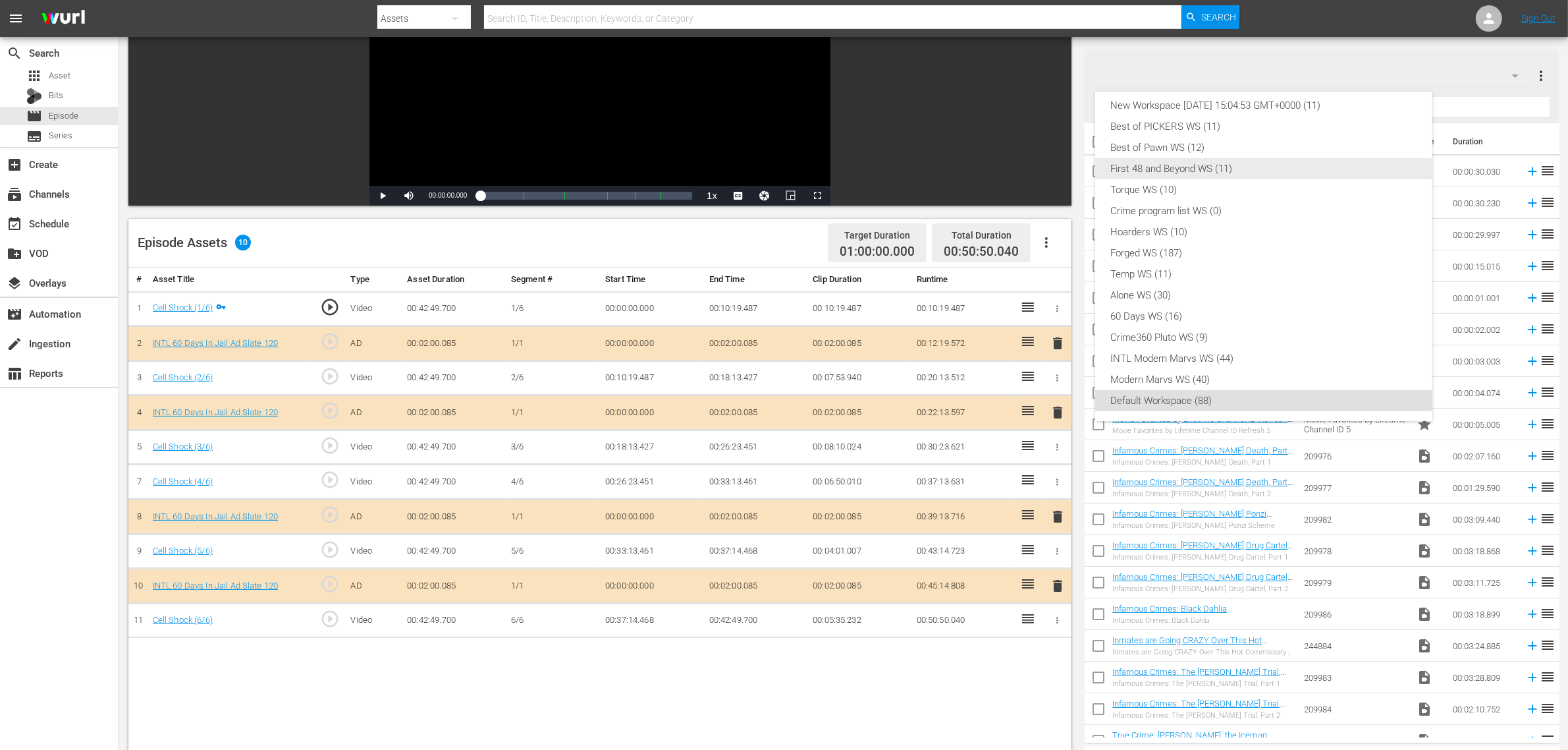
scroll to position [0, 0]
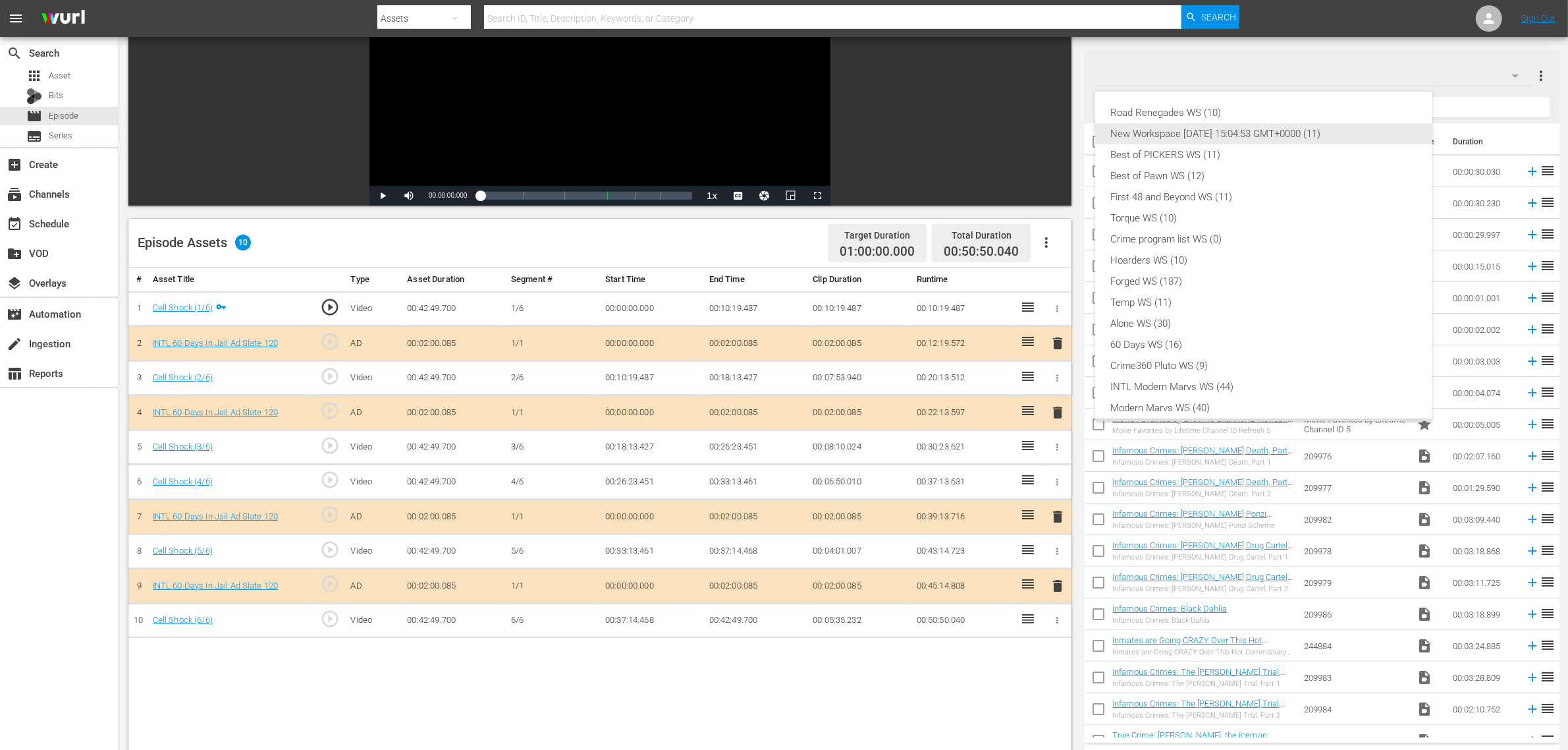
click at [1263, 123] on div "New Workspace [DATE] 15:04:53 GMT+0000 (11)" at bounding box center [1264, 133] width 305 height 21
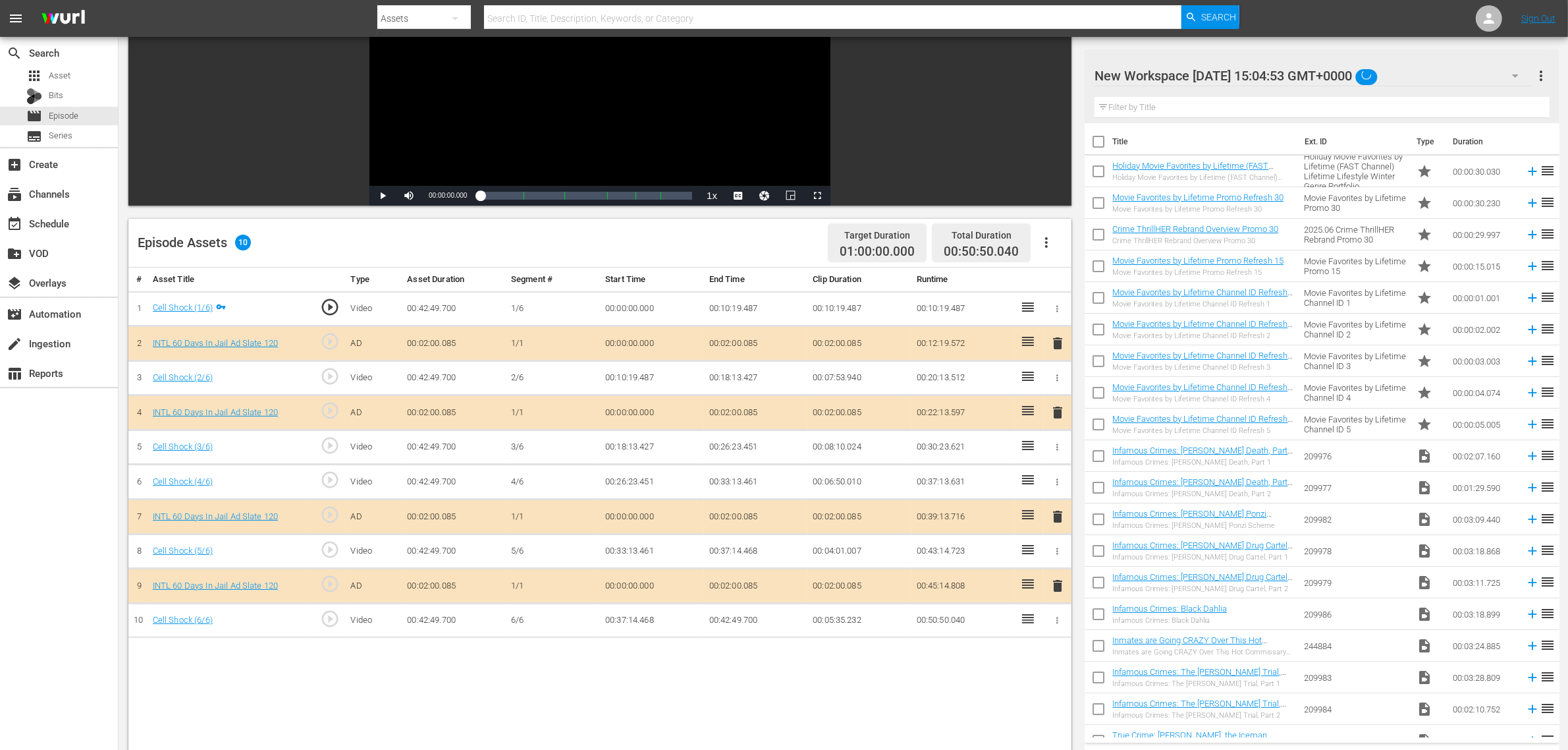
scroll to position [18, 0]
click at [1264, 12] on nav "menu Search By Assets Search ID, Title, Description, Keywords, or Category Sear…" at bounding box center [784, 19] width 1568 height 37
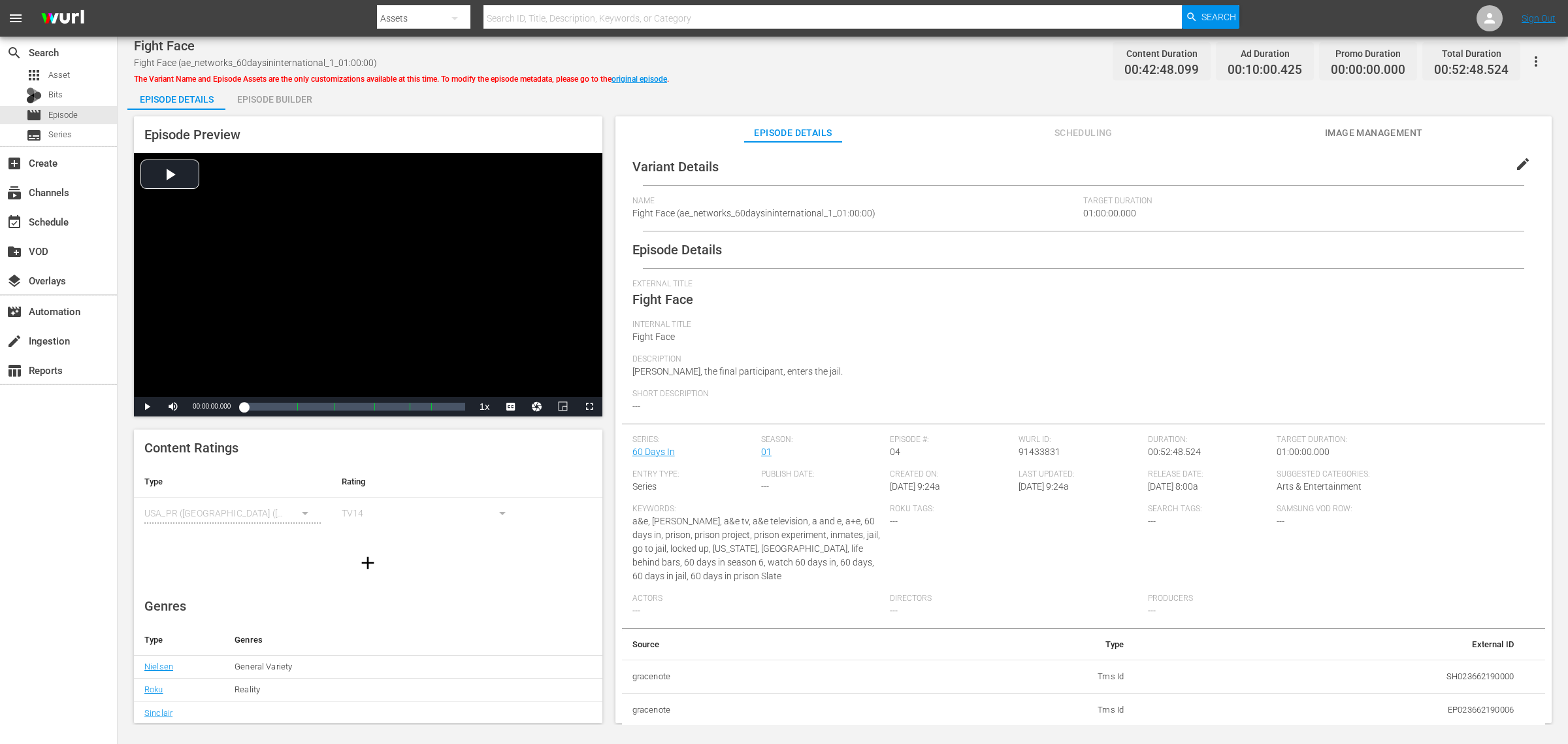
click at [285, 103] on div "Episode Builder" at bounding box center [275, 99] width 98 height 31
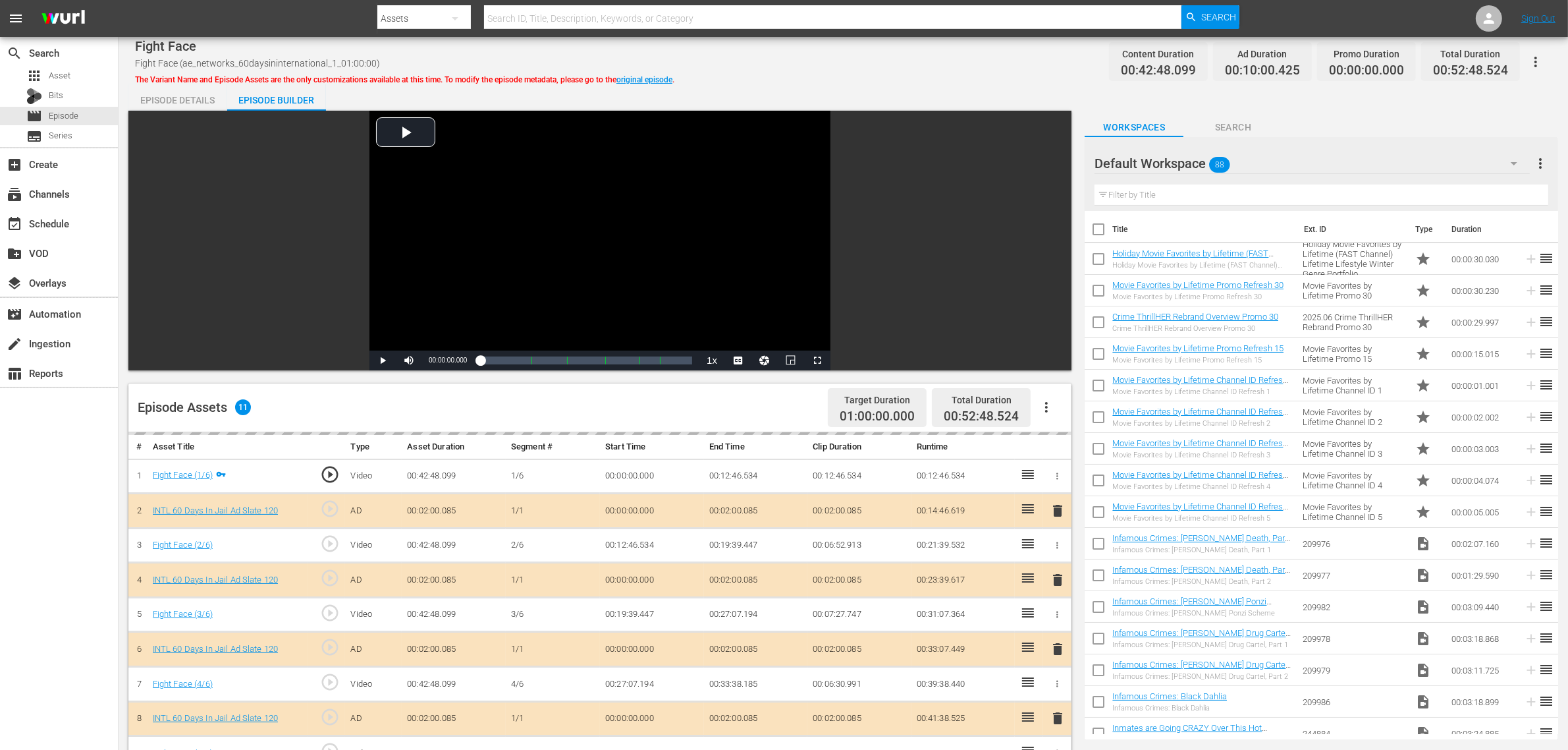
click at [1264, 158] on div "Default Workspace 88" at bounding box center [1312, 164] width 435 height 37
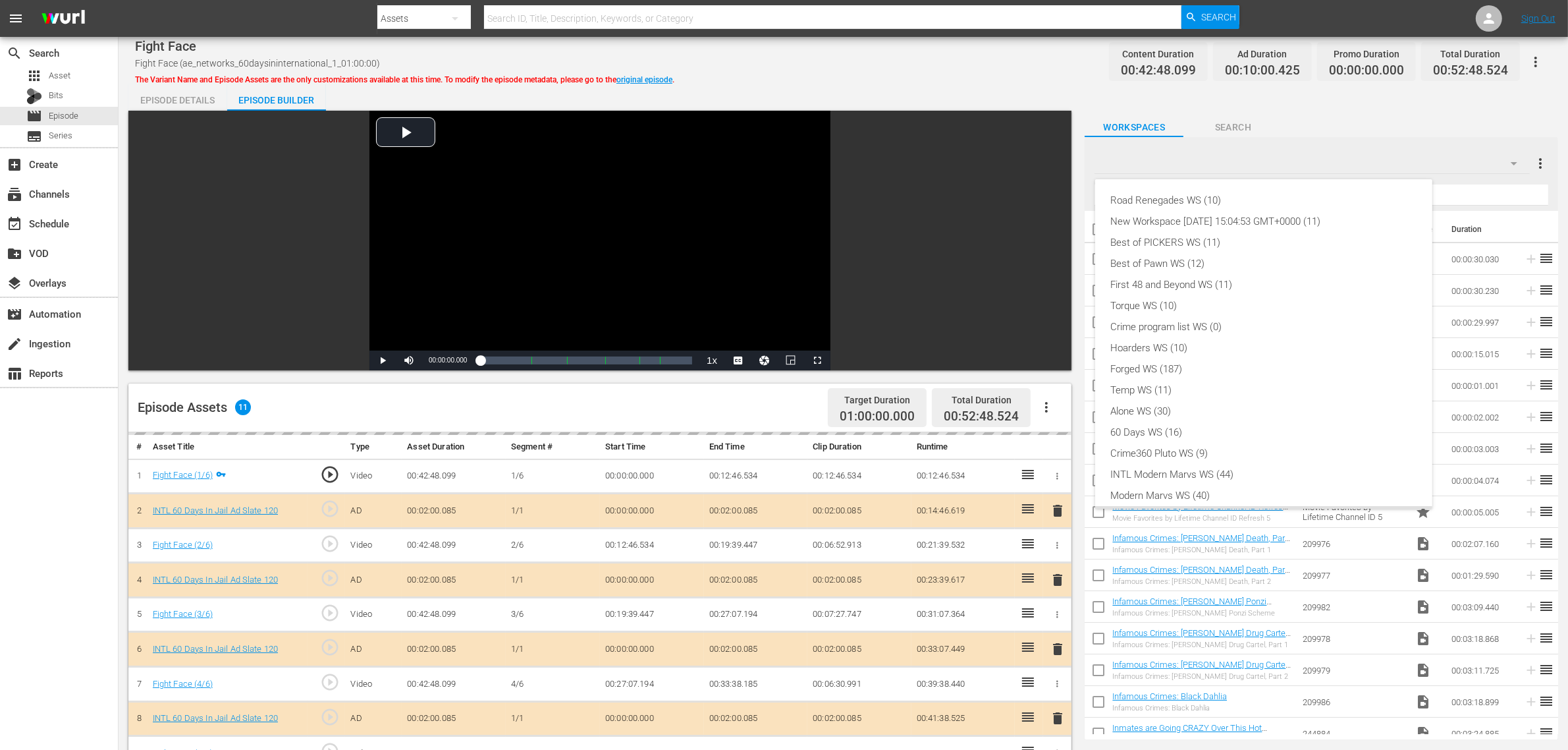
scroll to position [29, 0]
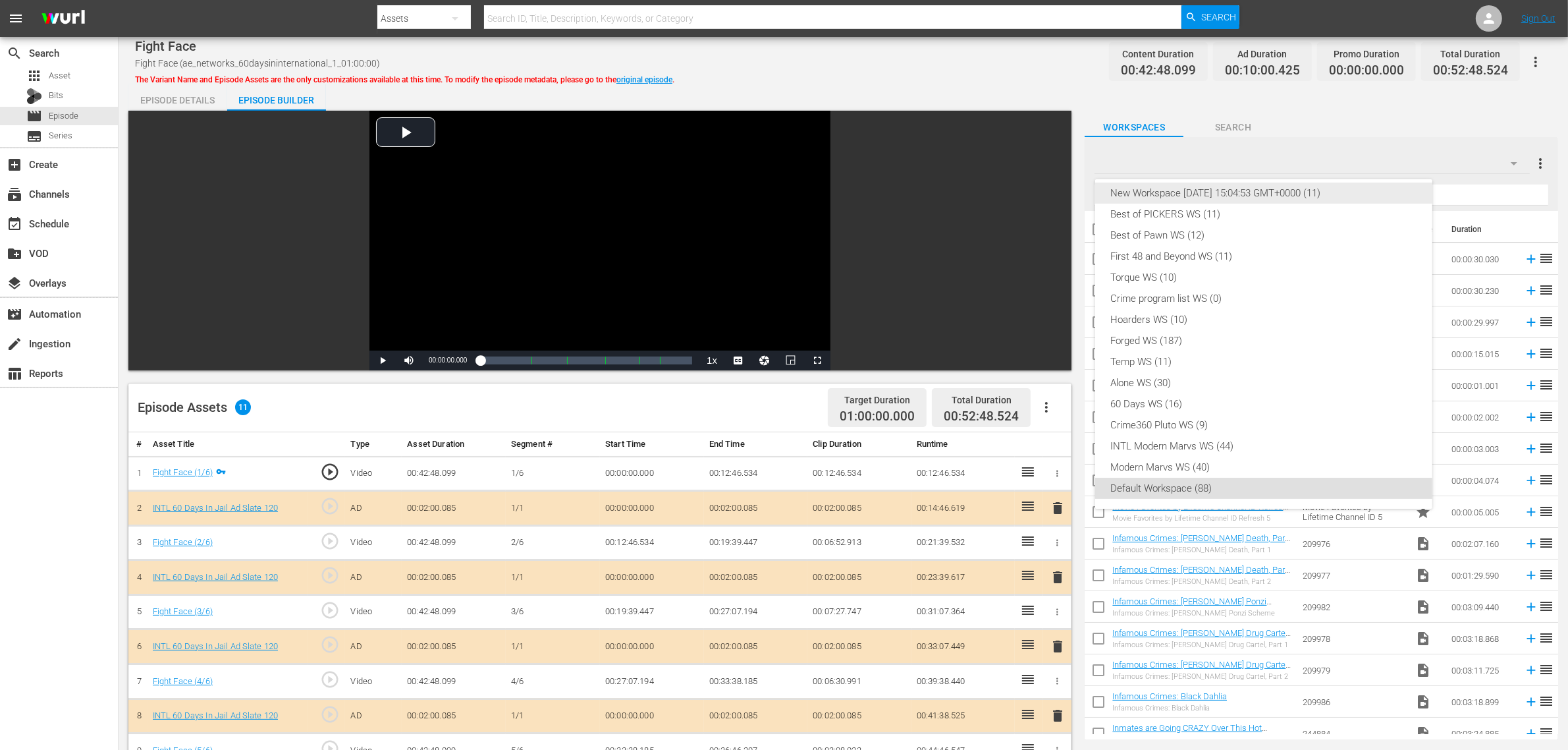
click at [1194, 186] on div "New Workspace [DATE] 15:04:53 GMT+0000 (11)" at bounding box center [1264, 193] width 305 height 21
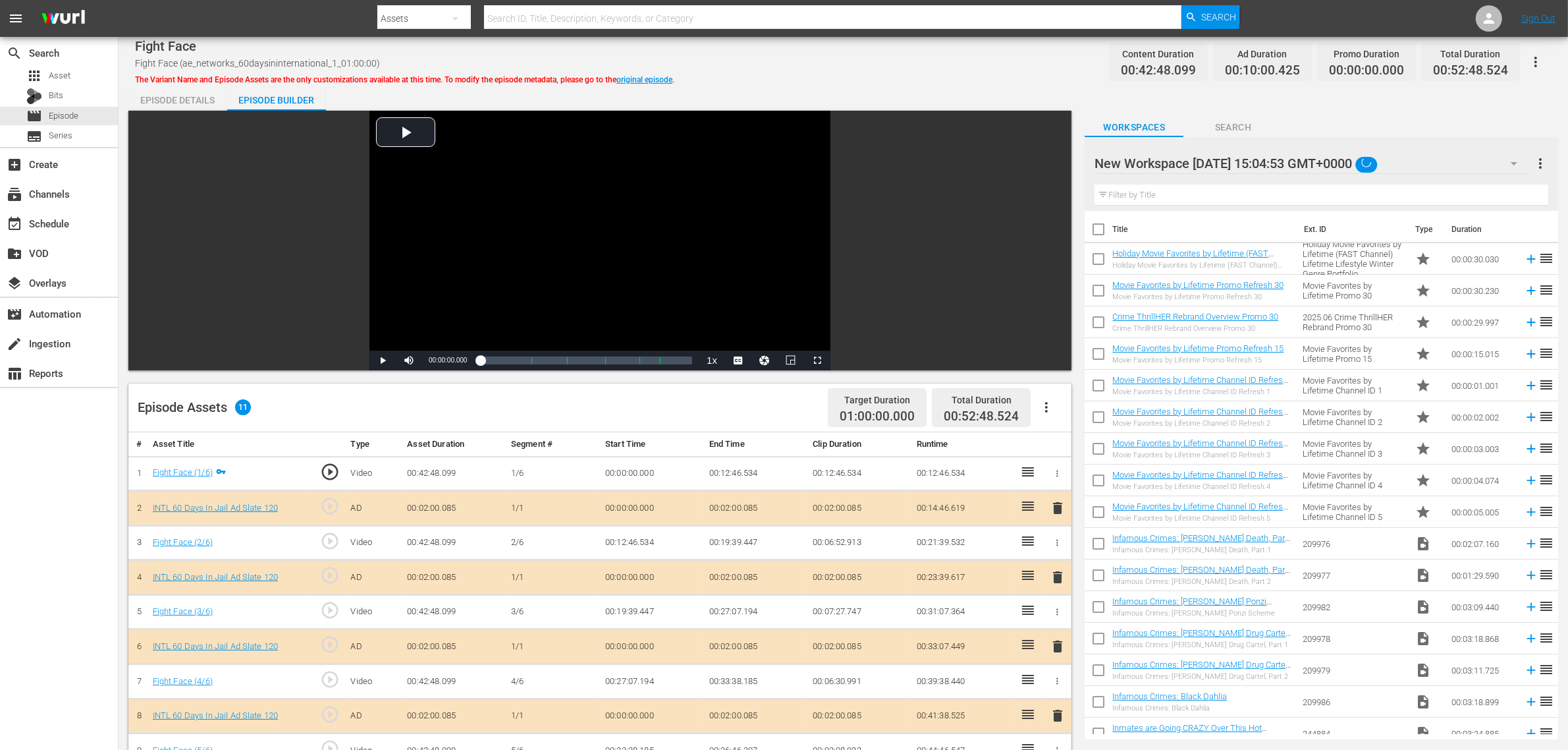
click at [945, 73] on div "Road Renegades WS (10) New Workspace [DATE] 15:04:53 GMT+0000 (11) Best of PICK…" at bounding box center [784, 375] width 1568 height 750
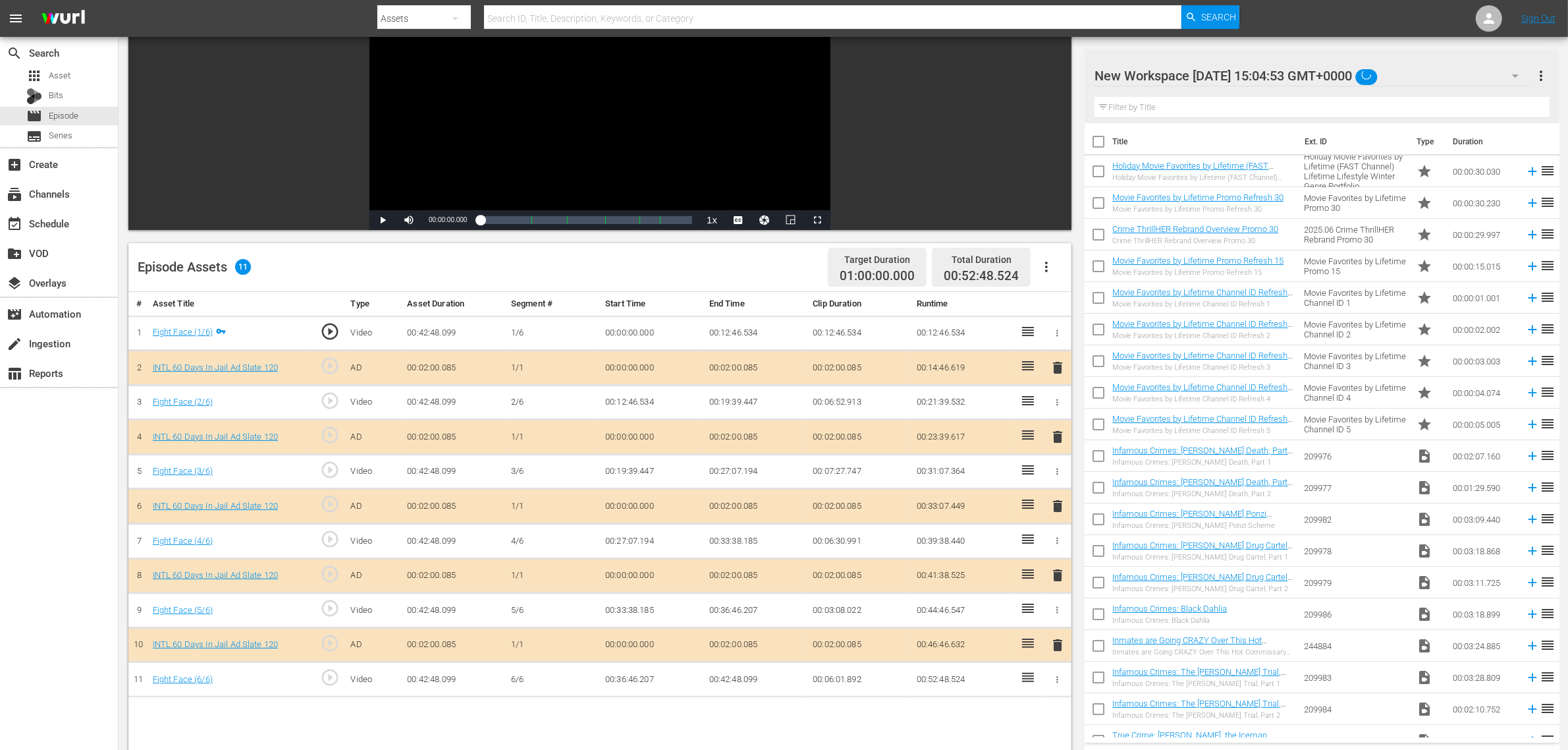
scroll to position [247, 0]
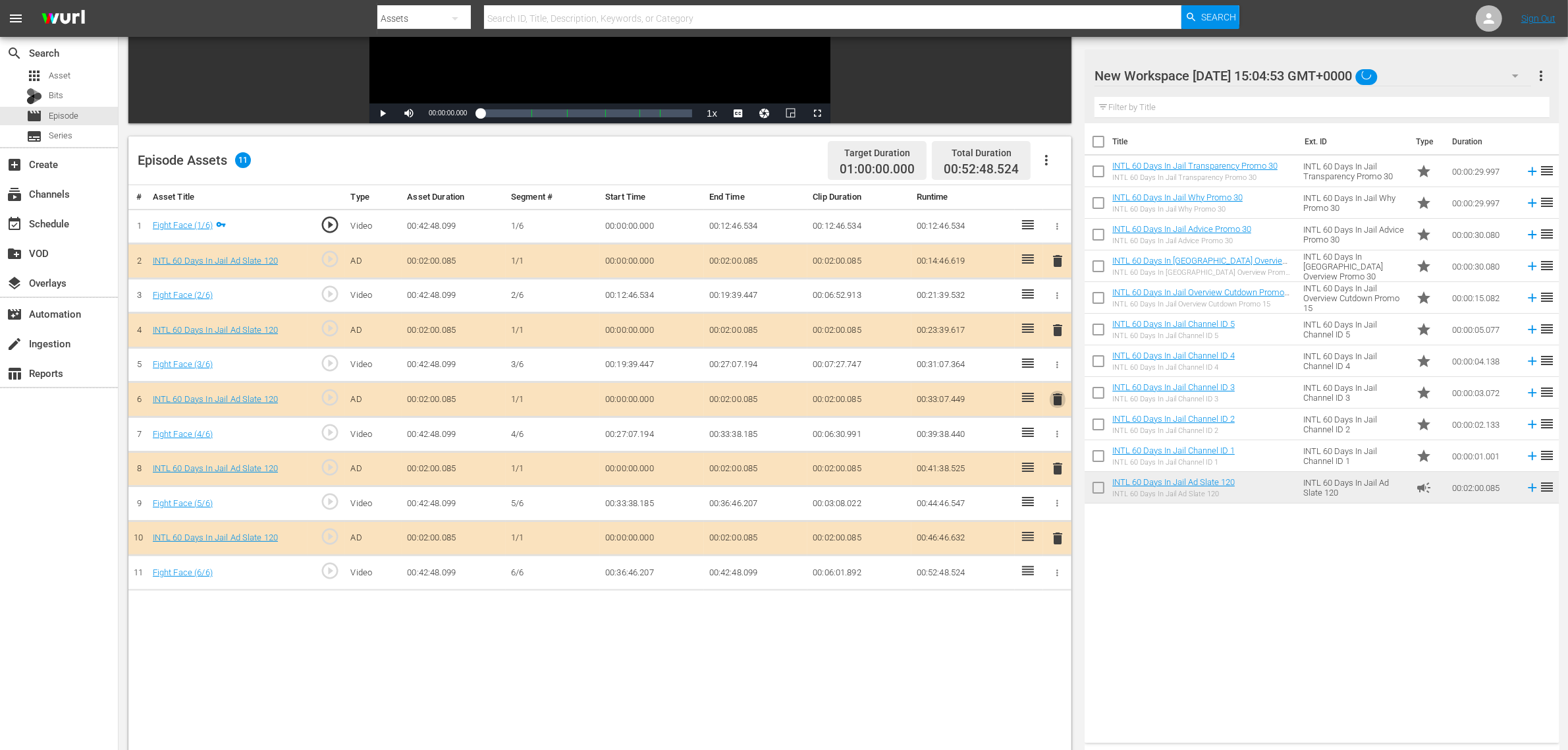
click at [1061, 404] on span "delete" at bounding box center [1057, 399] width 15 height 15
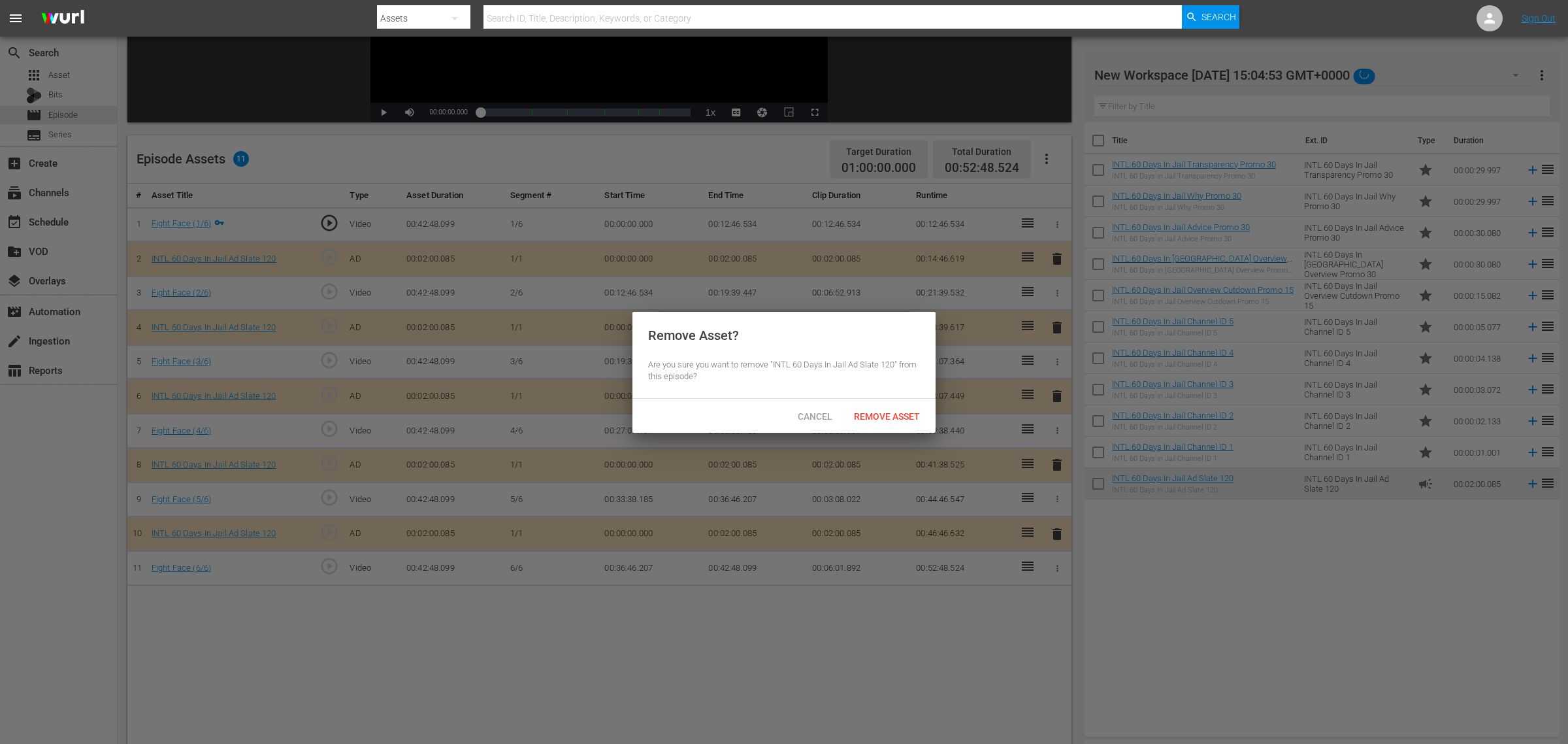
click at [910, 415] on span "Remove Asset" at bounding box center [887, 416] width 87 height 11
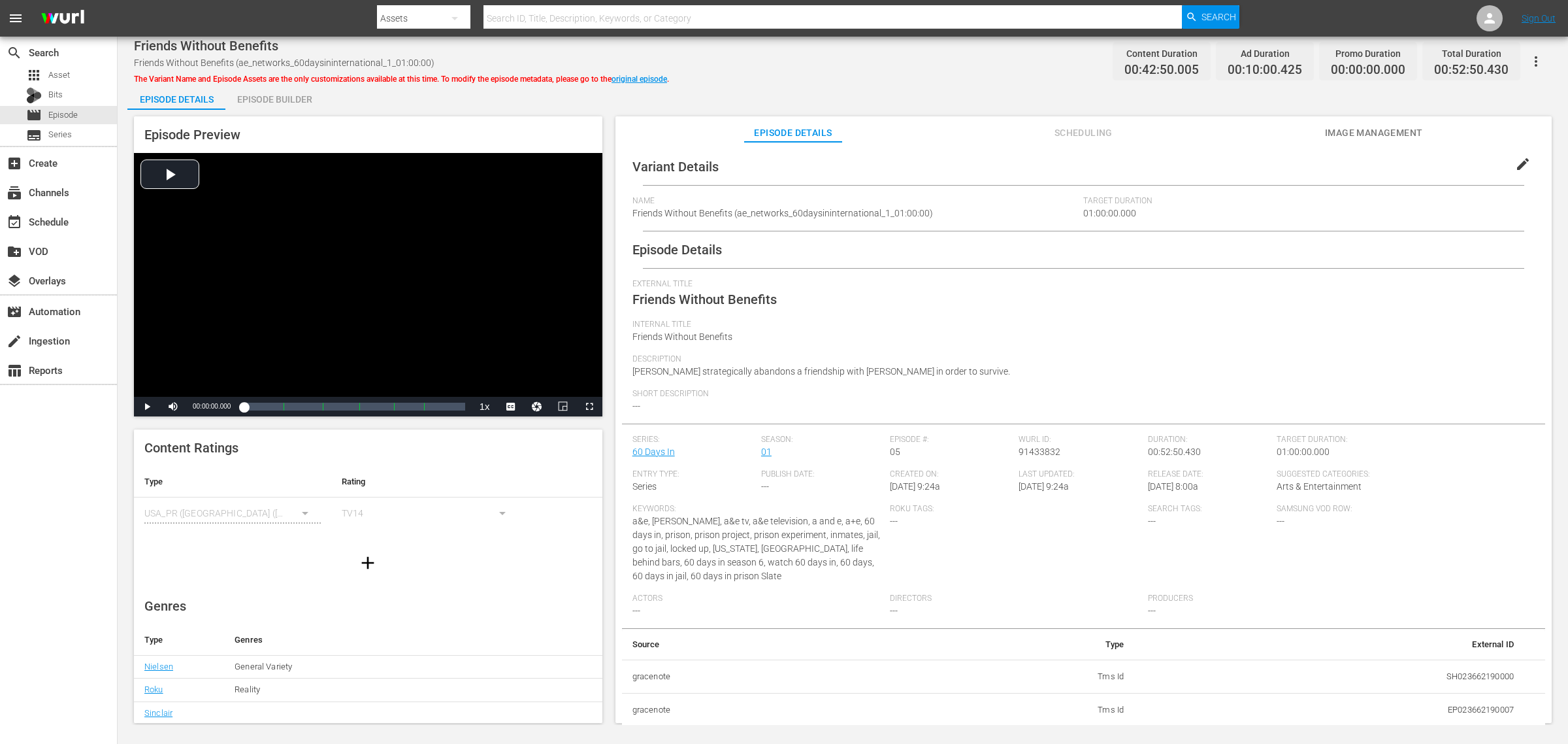
click at [298, 96] on div "Episode Builder" at bounding box center [275, 99] width 98 height 31
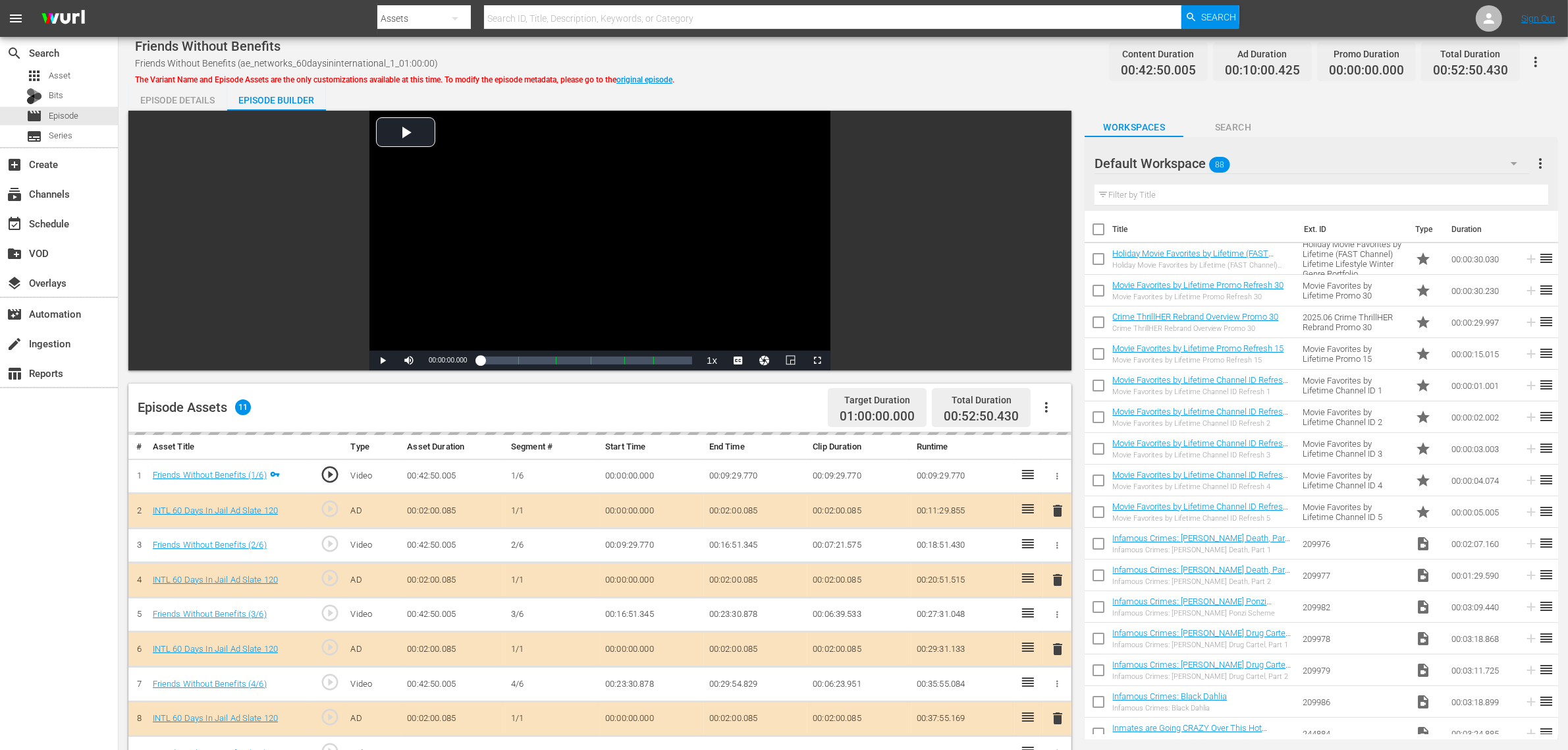
click at [940, 83] on div "Friends Without Benefits Friends Without Benefits (ae_networks_60daysininternat…" at bounding box center [843, 565] width 1449 height 1056
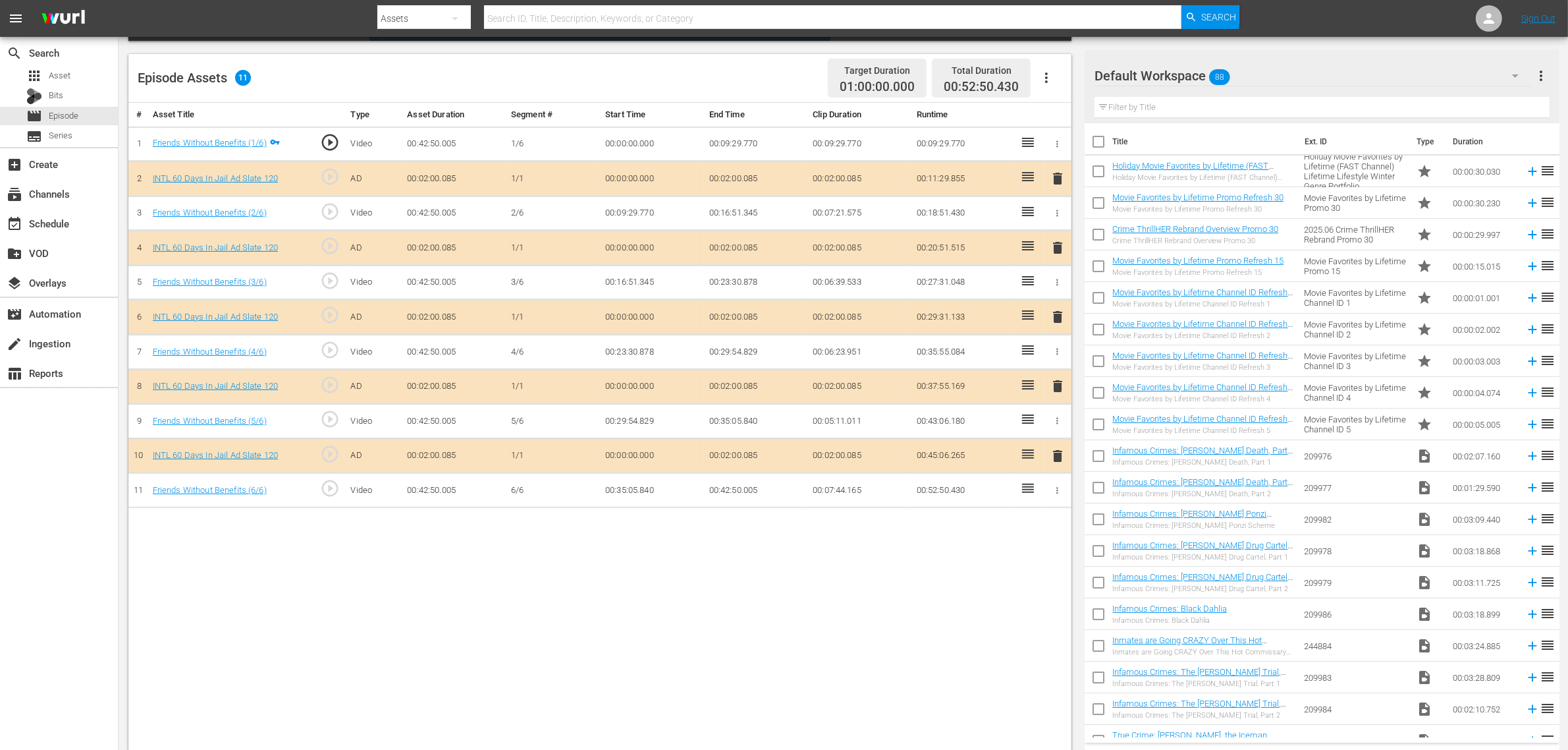
click at [1054, 325] on span "delete" at bounding box center [1057, 316] width 15 height 15
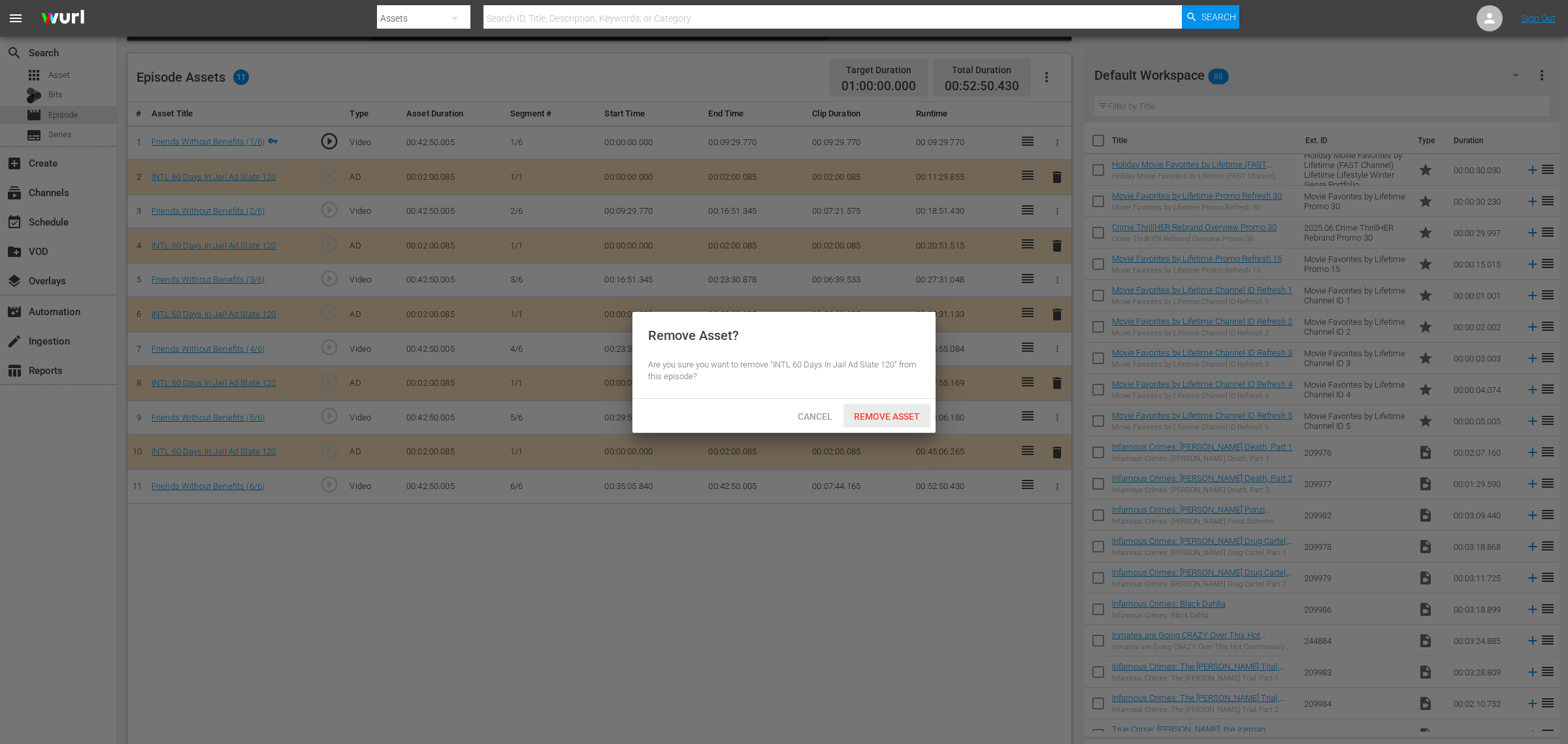
click at [888, 425] on div "Remove Asset" at bounding box center [887, 416] width 87 height 24
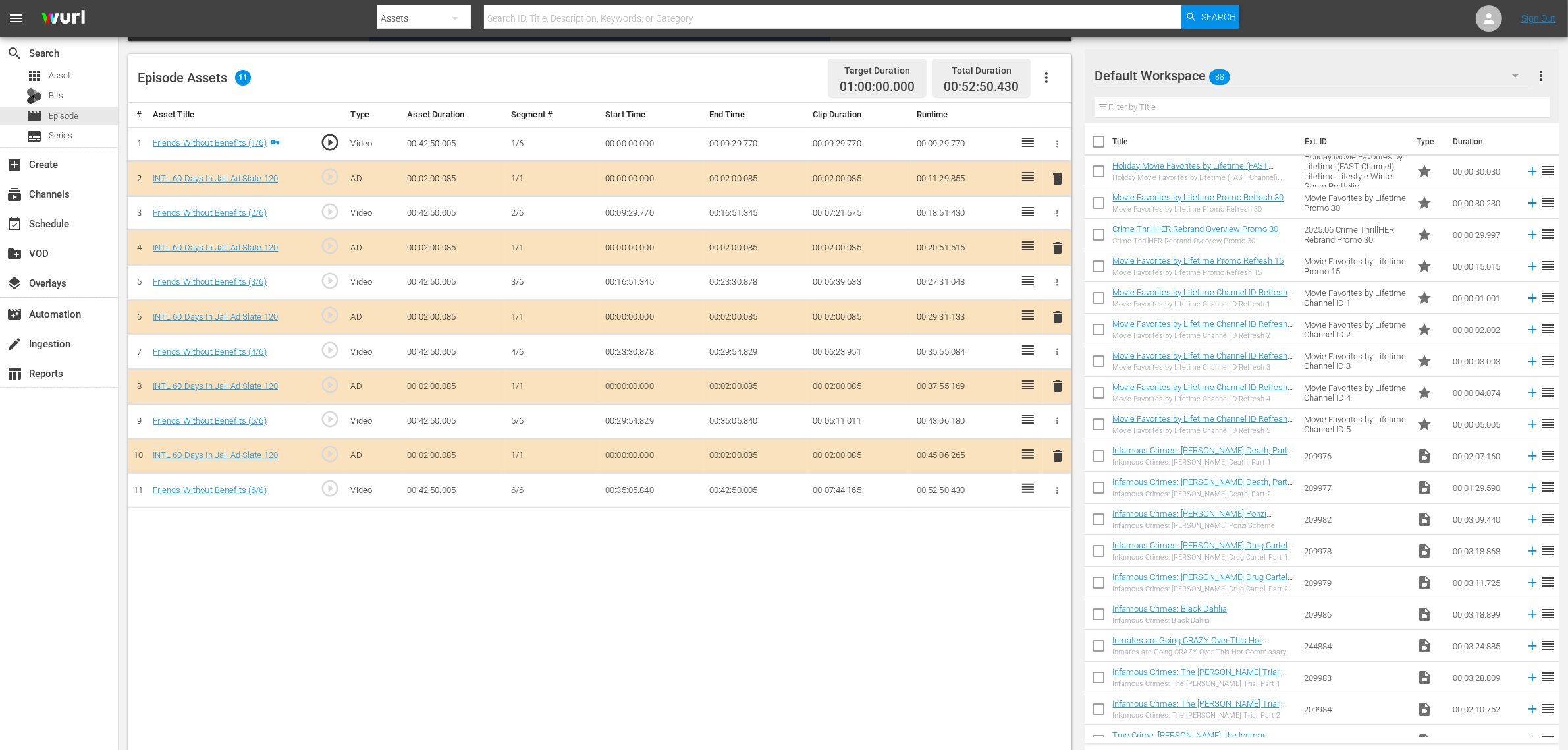
click at [1264, 76] on div "Default Workspace 88" at bounding box center [1313, 76] width 437 height 37
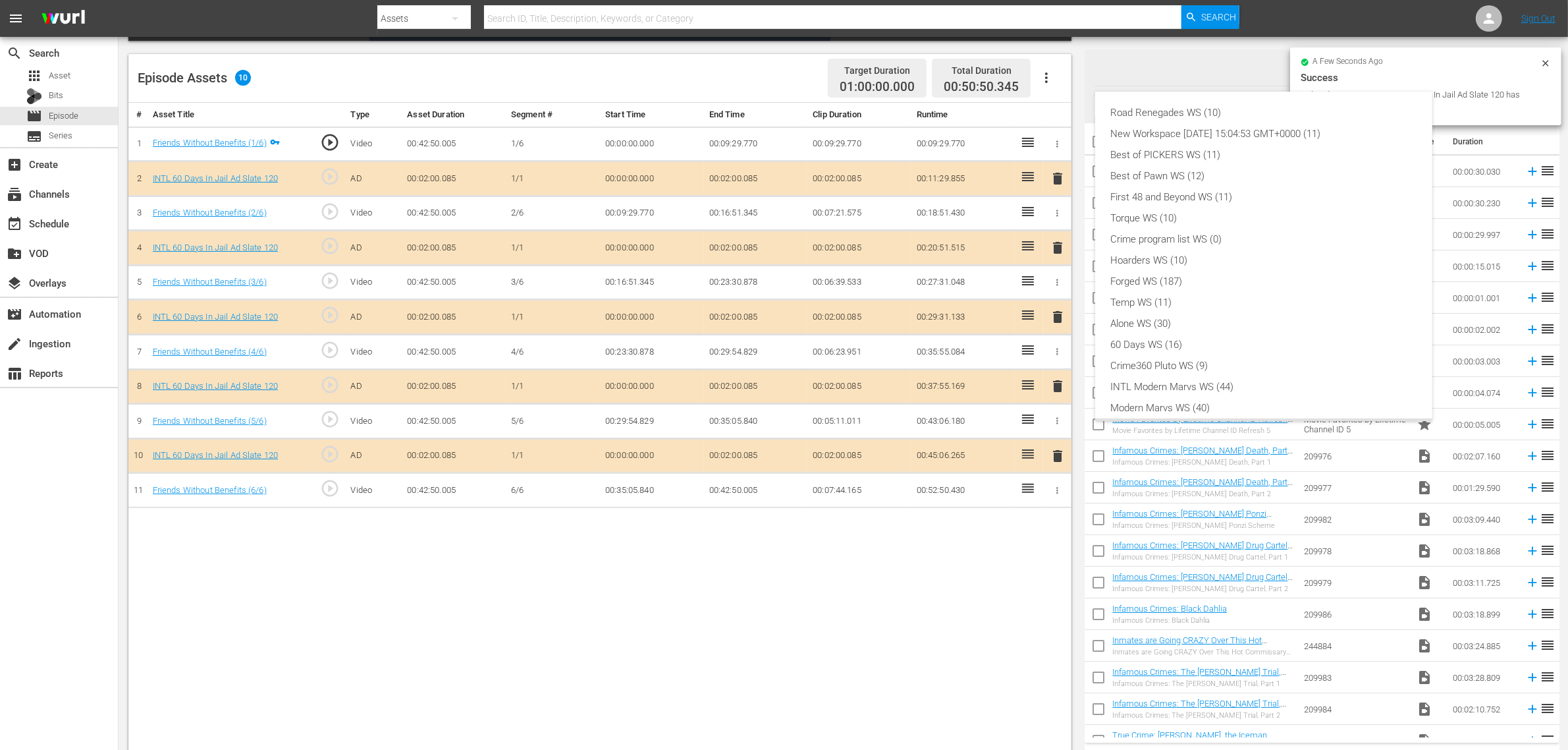
scroll to position [29, 0]
click at [1214, 103] on div "New Workspace [DATE] 15:04:53 GMT+0000 (11)" at bounding box center [1264, 105] width 305 height 21
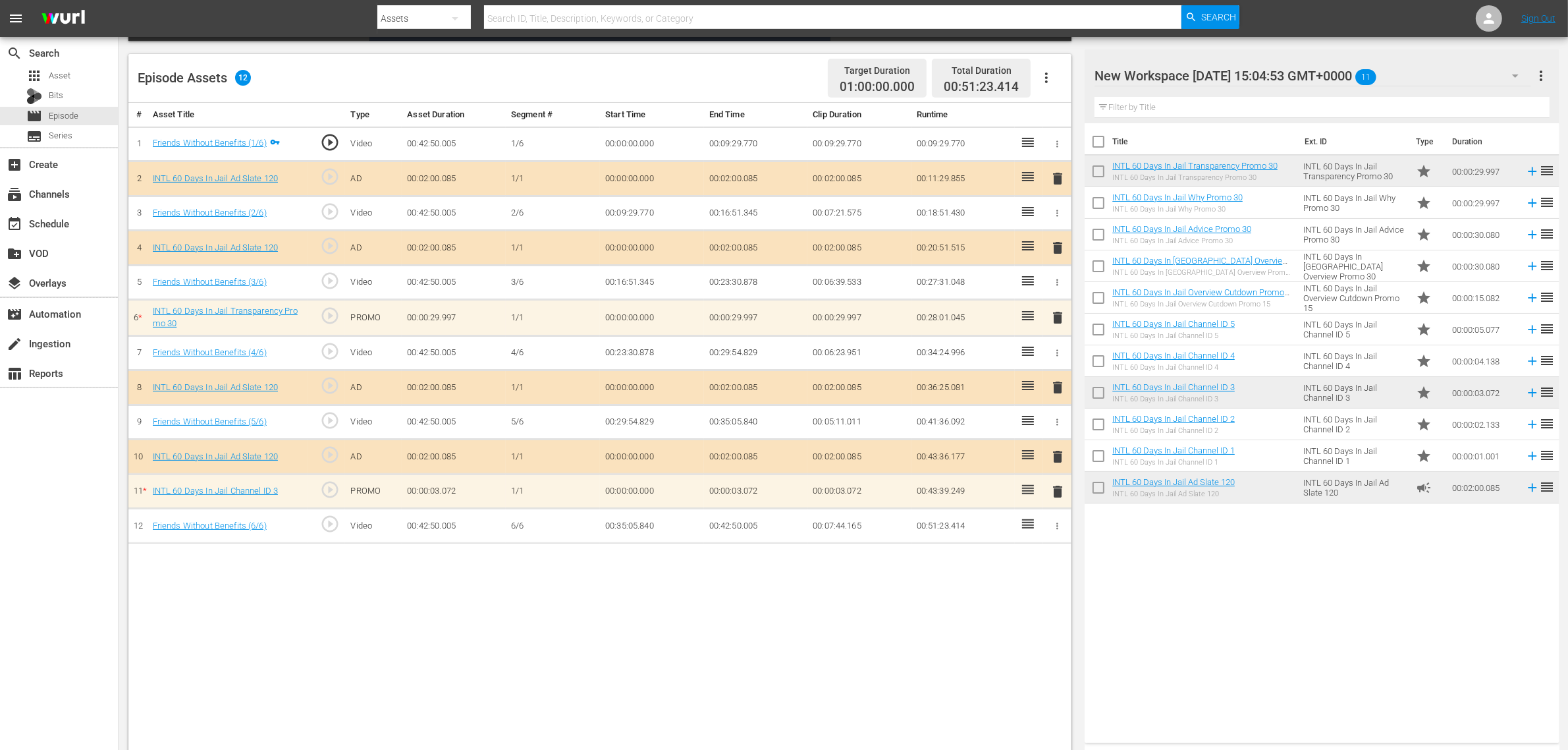
click at [1207, 600] on div "Title Ext. ID Type Duration INTL 60 Days In Jail Transparency Promo 30 INTL 60 …" at bounding box center [1321, 431] width 474 height 614
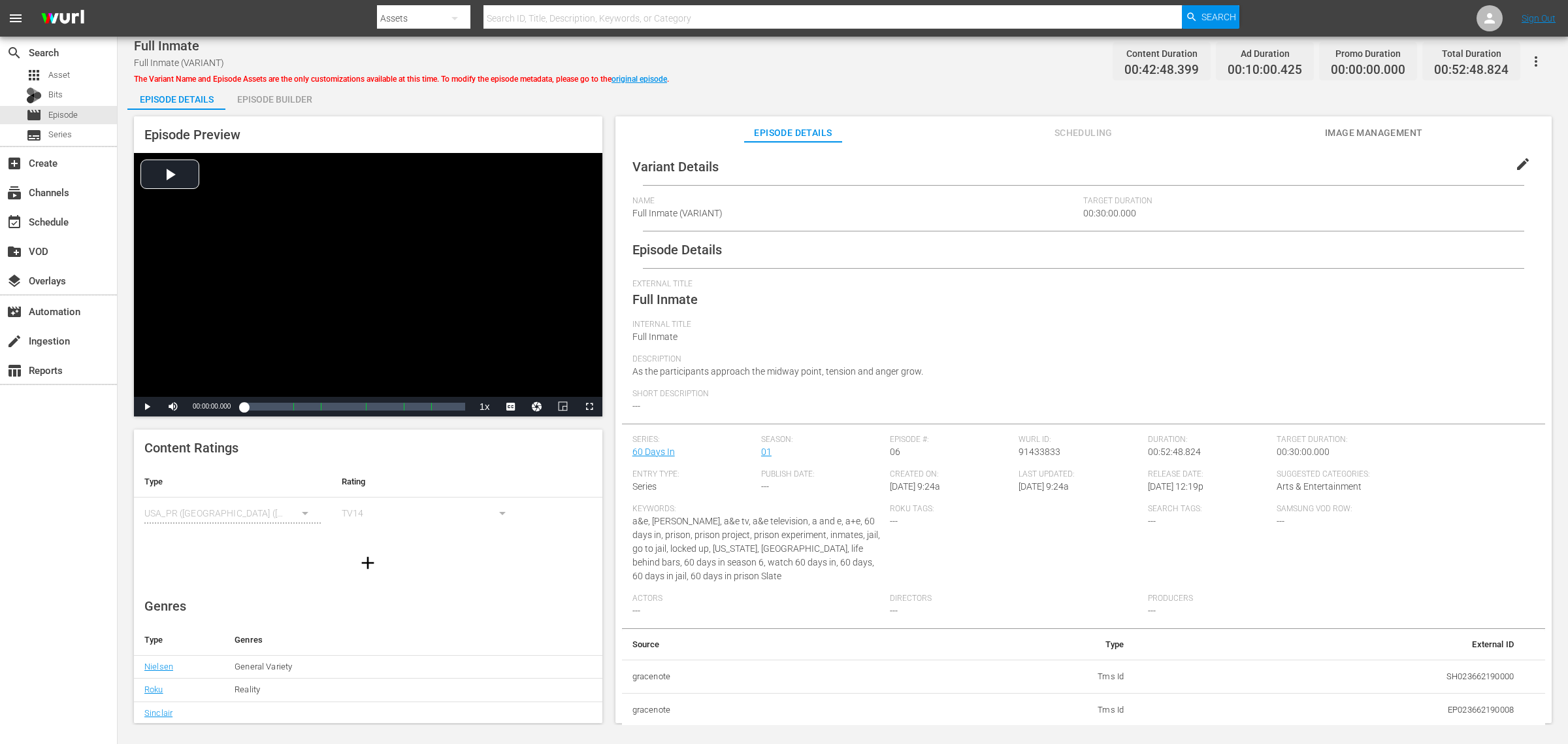
click at [302, 101] on div "Episode Builder" at bounding box center [275, 99] width 98 height 31
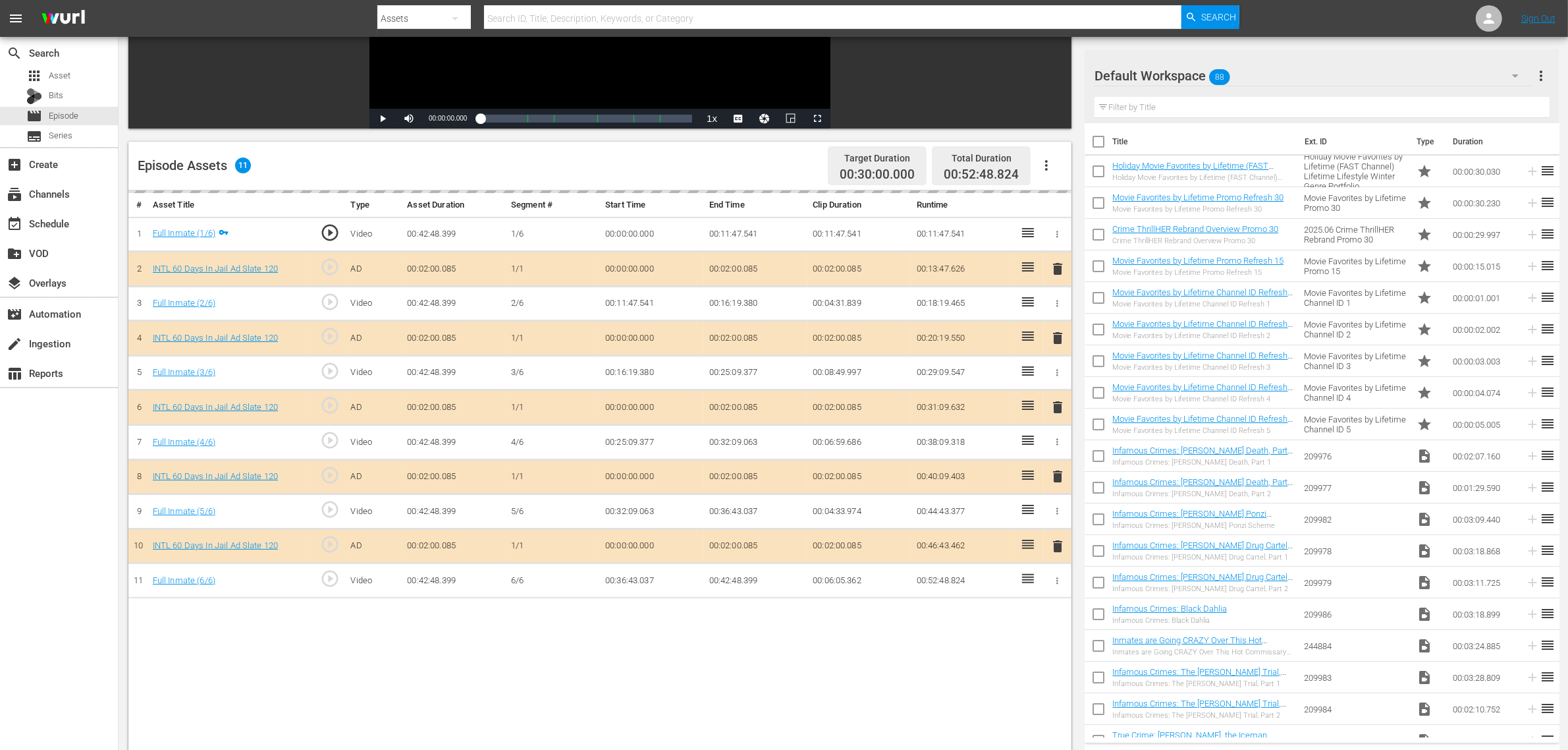
scroll to position [247, 0]
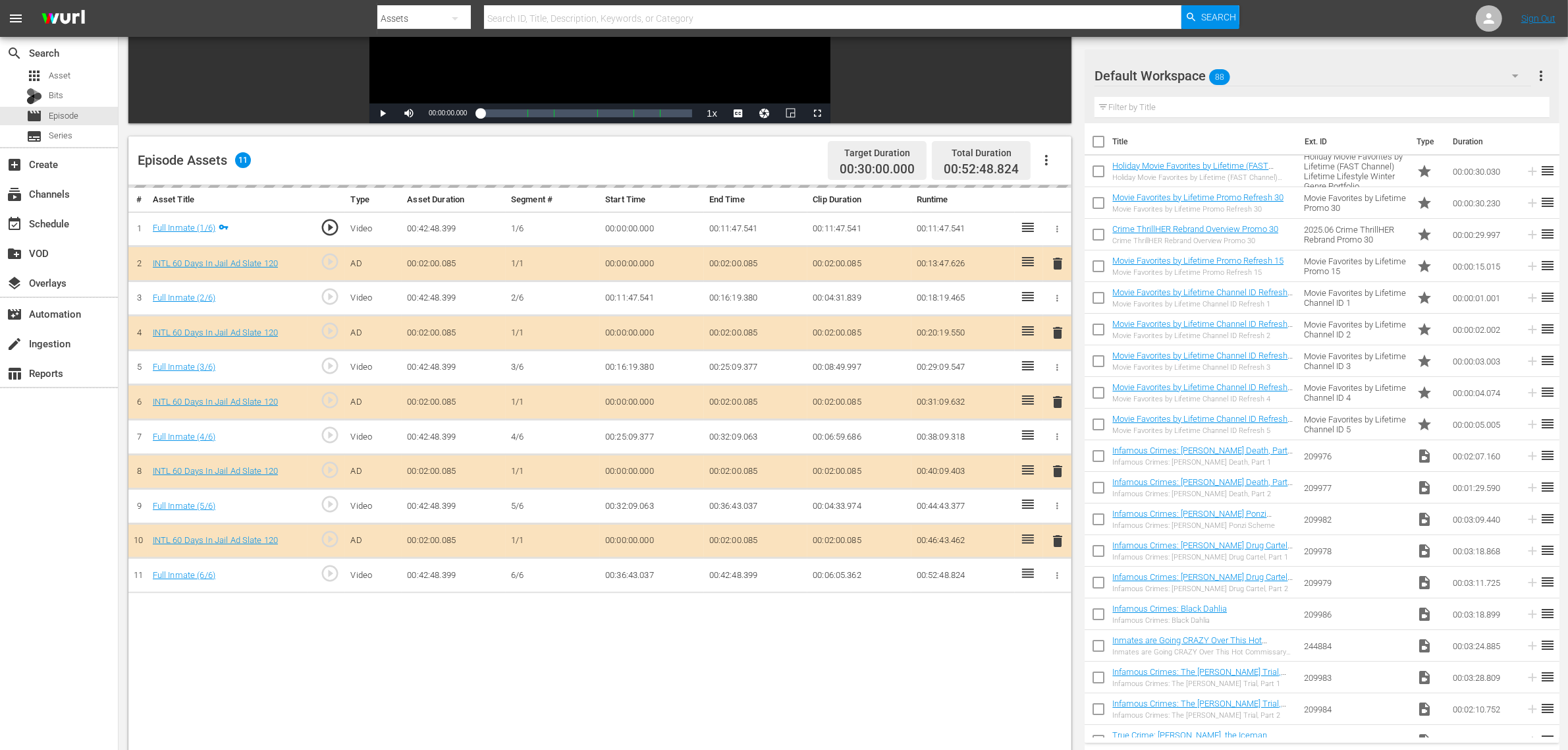
click at [1057, 409] on span "delete" at bounding box center [1057, 402] width 15 height 15
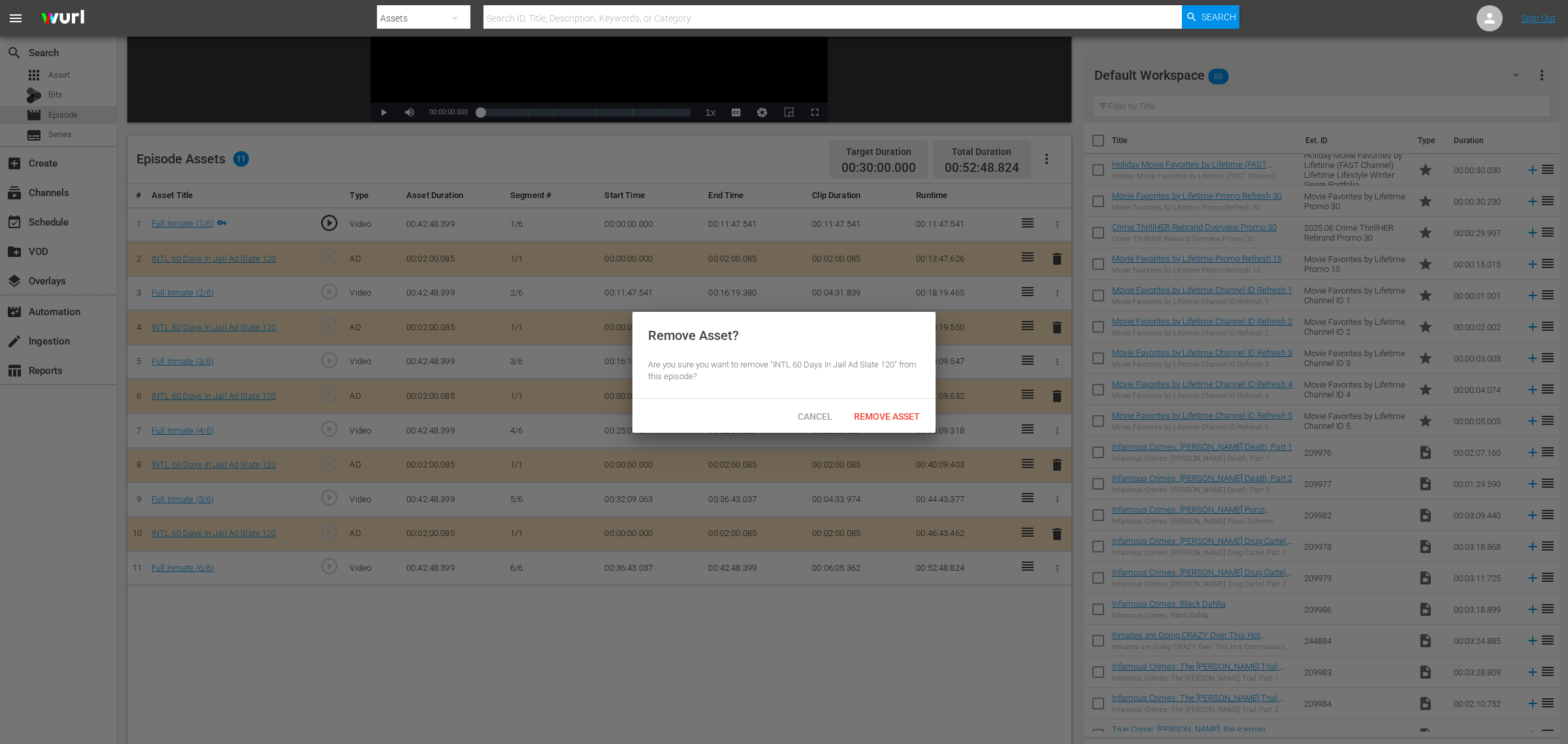
click at [865, 417] on span "Remove Asset" at bounding box center [887, 416] width 87 height 11
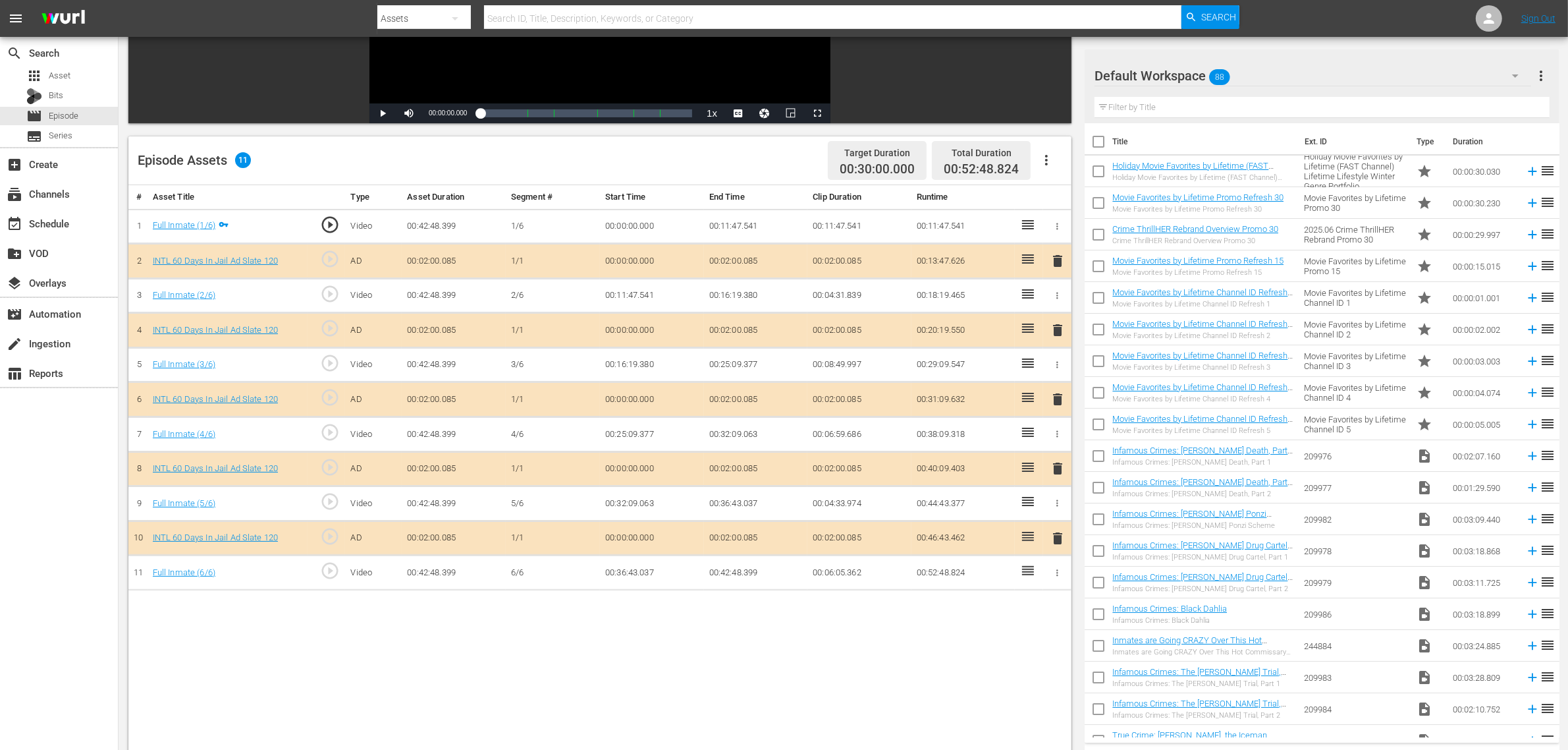
click at [1264, 70] on div "Default Workspace 88" at bounding box center [1313, 76] width 437 height 37
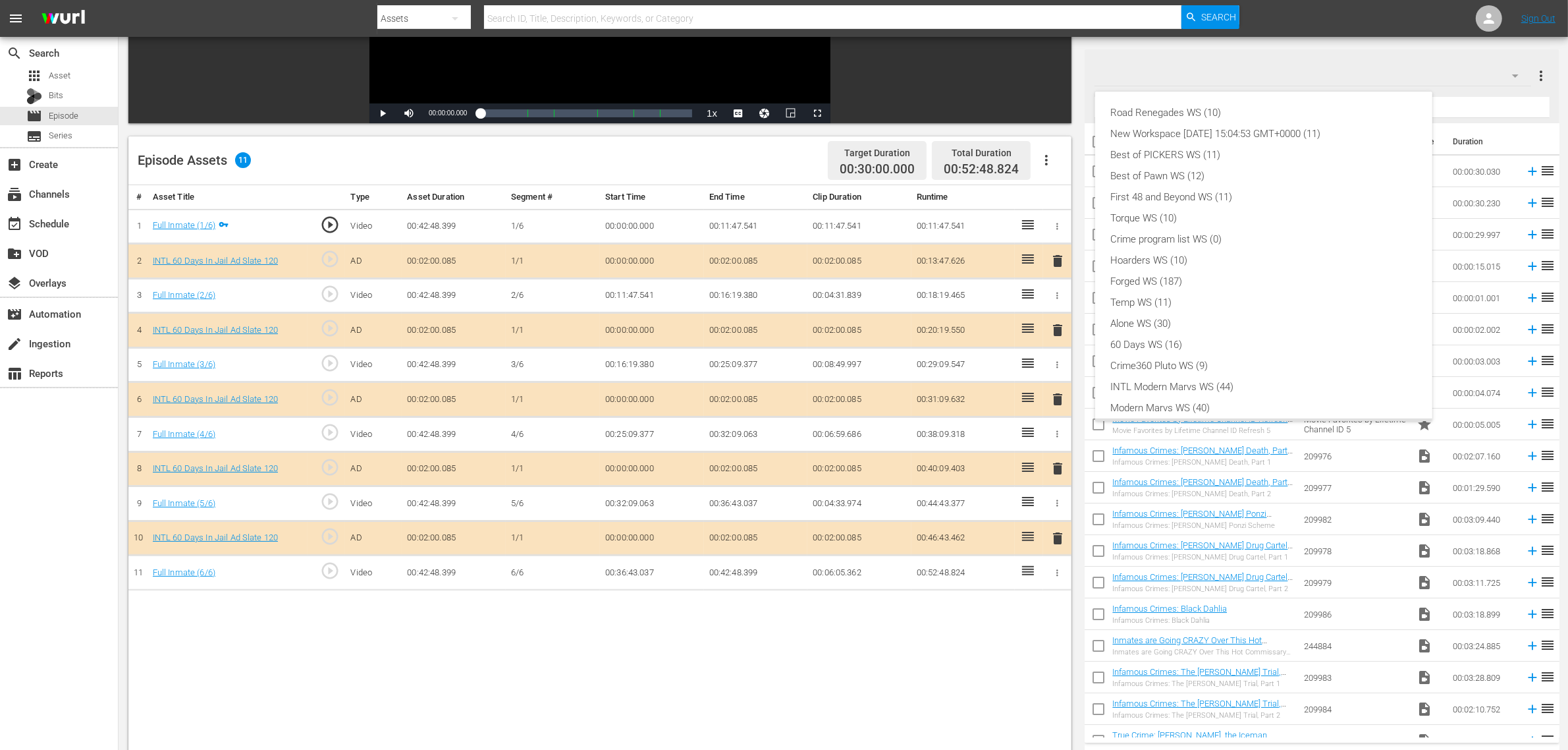
scroll to position [29, 0]
click at [1223, 109] on div "New Workspace [DATE] 15:04:53 GMT+0000 (11)" at bounding box center [1264, 105] width 305 height 21
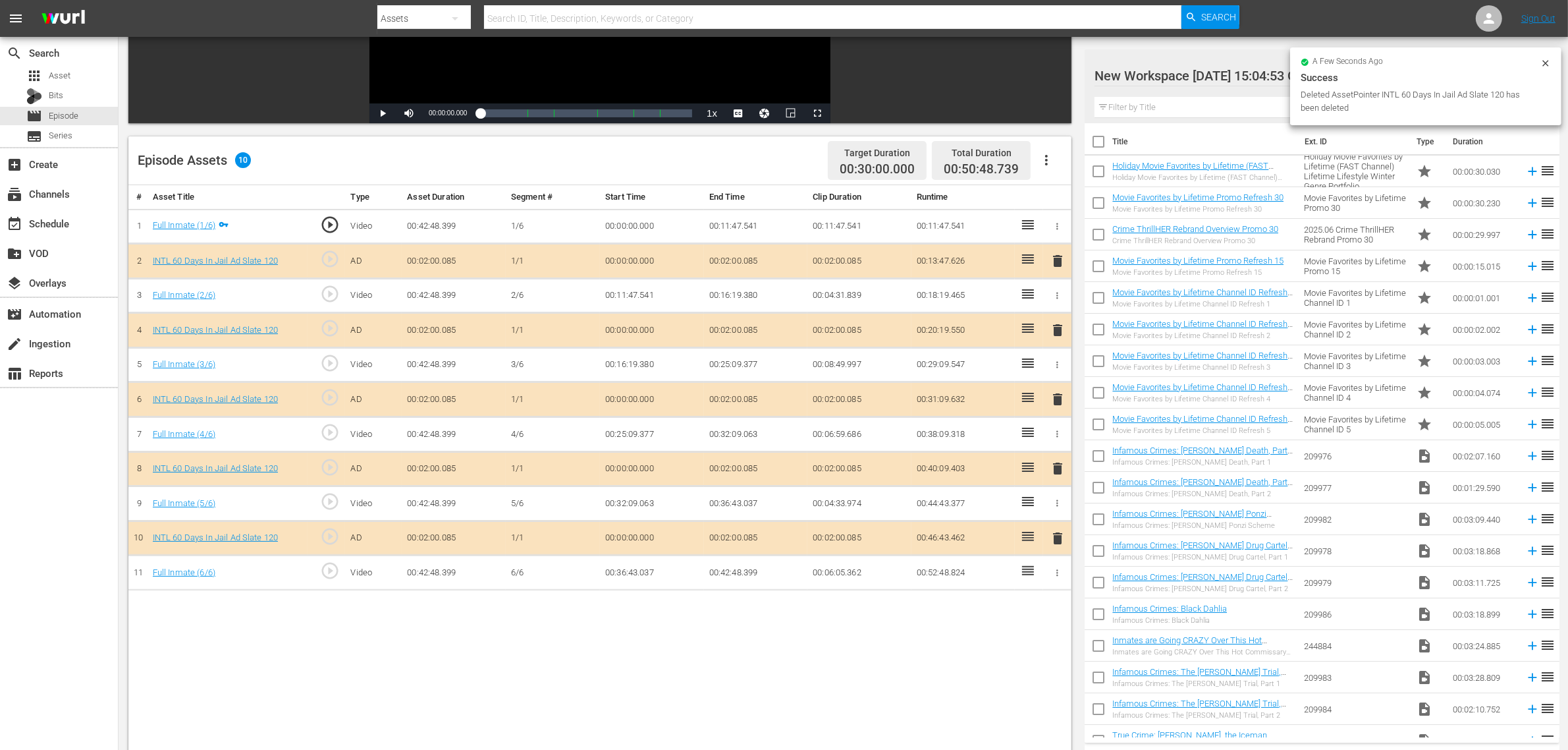
click at [769, 157] on div "Episode Assets 10 Target Duration 00:30:00.000 Total Duration 00:50:48.739" at bounding box center [600, 160] width 943 height 49
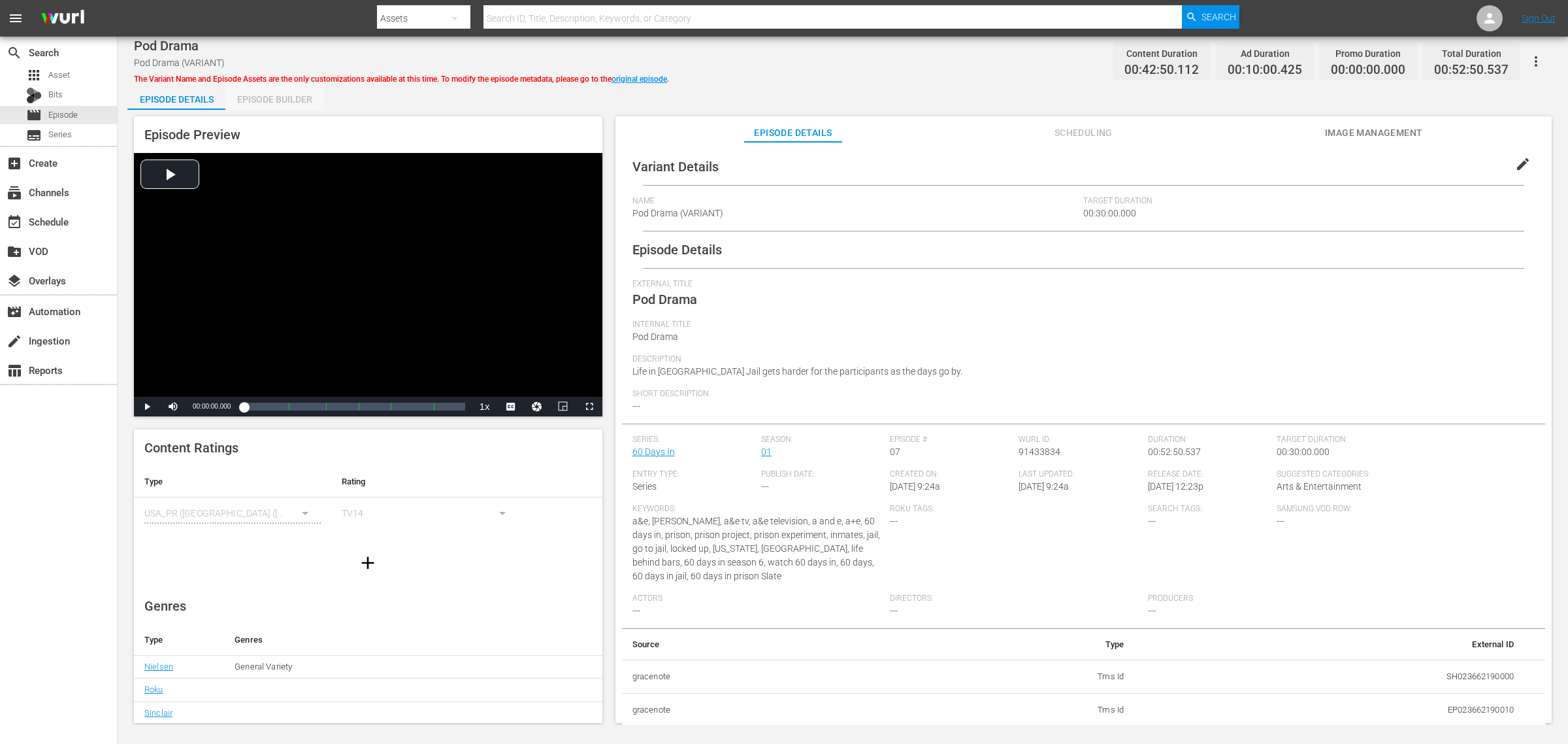
click at [285, 103] on div "Episode Builder" at bounding box center [275, 99] width 98 height 31
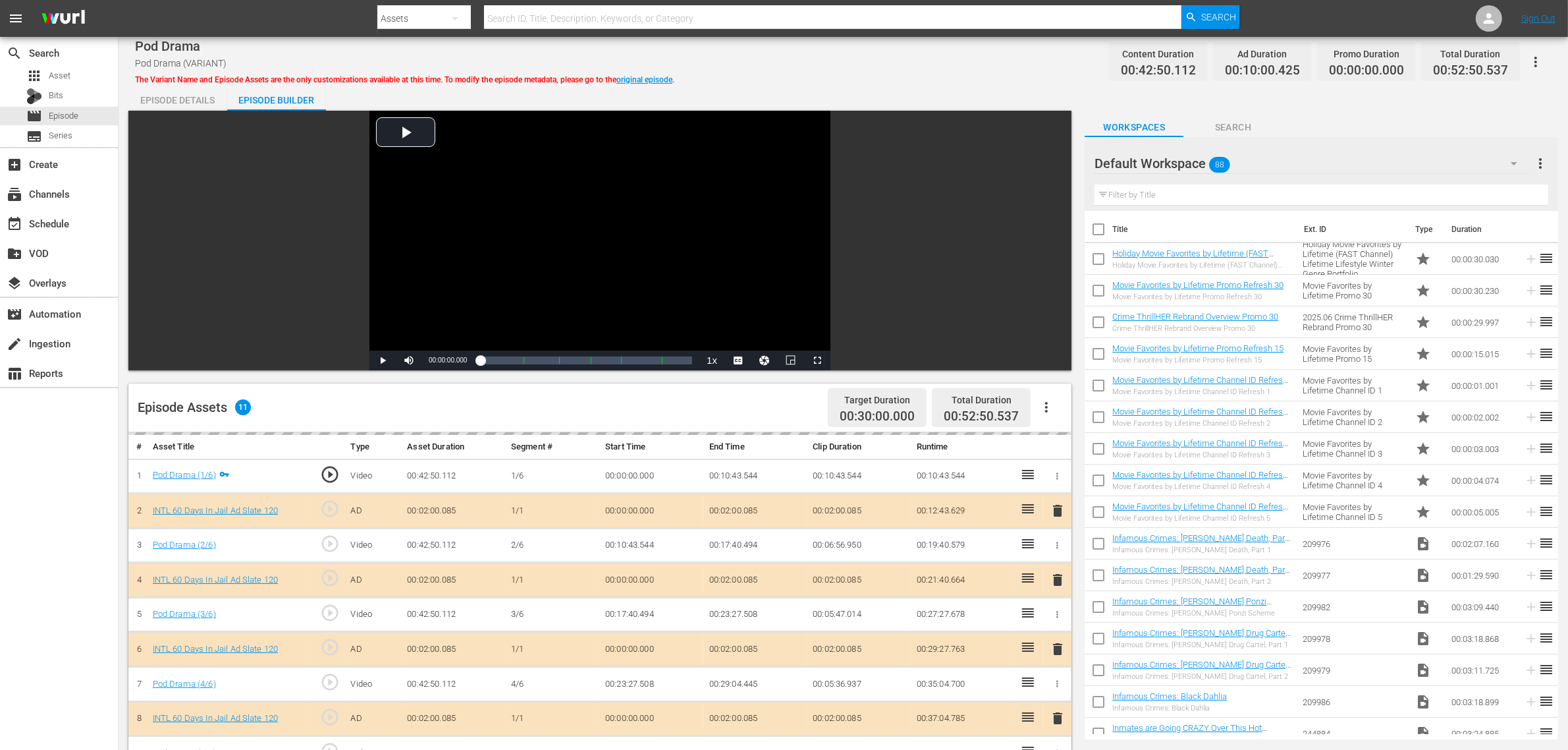
click at [1264, 166] on div "Default Workspace 88" at bounding box center [1312, 164] width 435 height 37
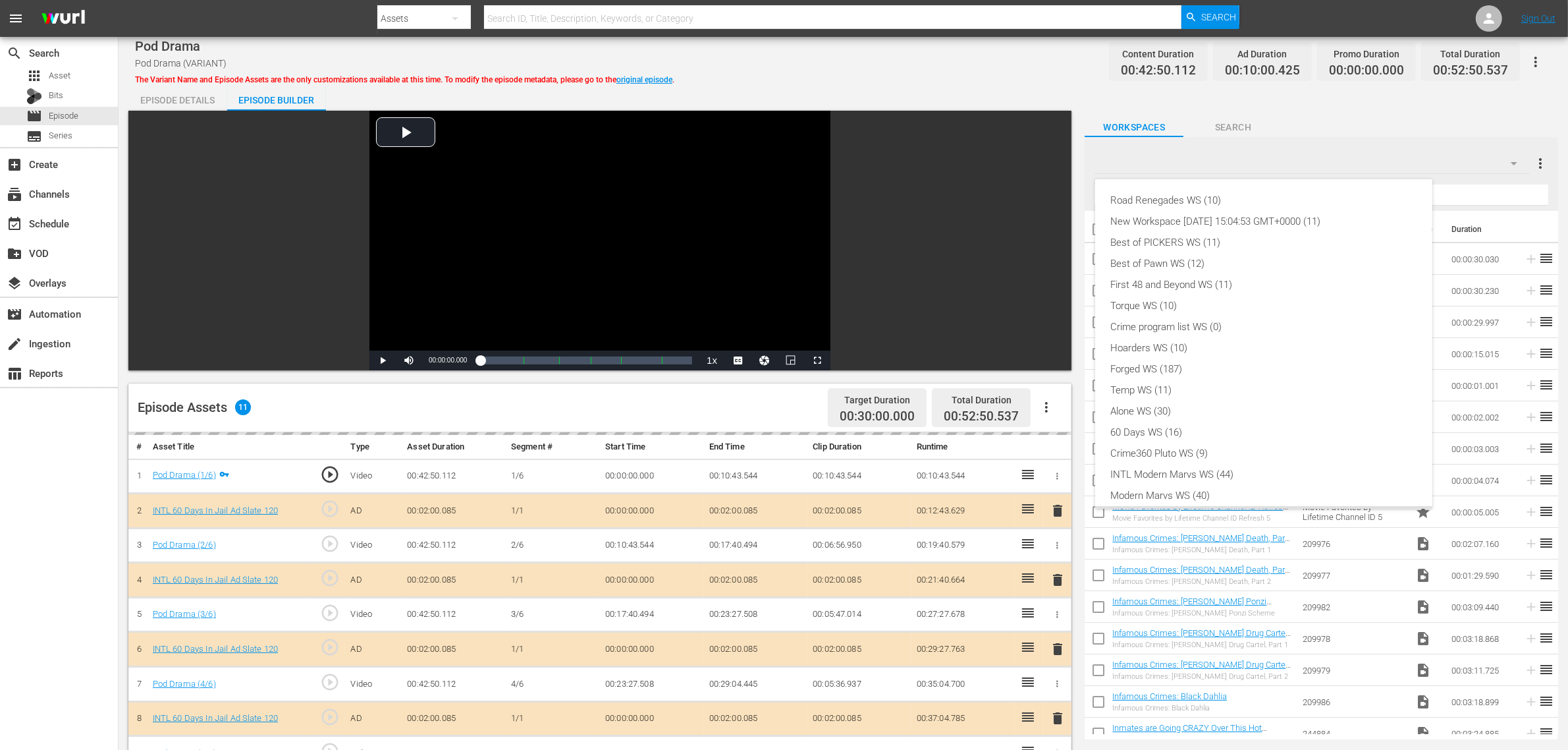
scroll to position [29, 0]
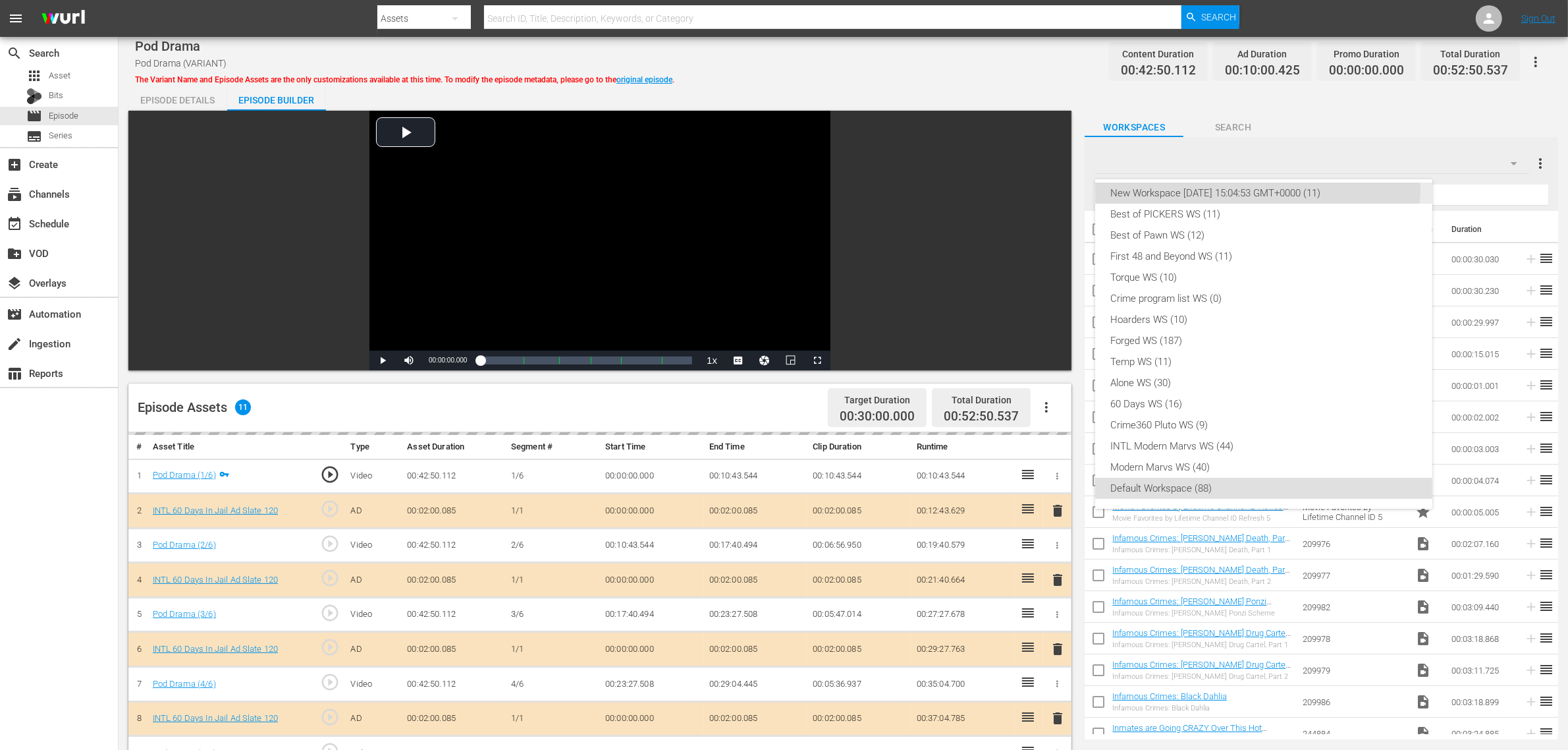
click at [1230, 186] on div "New Workspace [DATE] 15:04:53 GMT+0000 (11)" at bounding box center [1264, 193] width 305 height 21
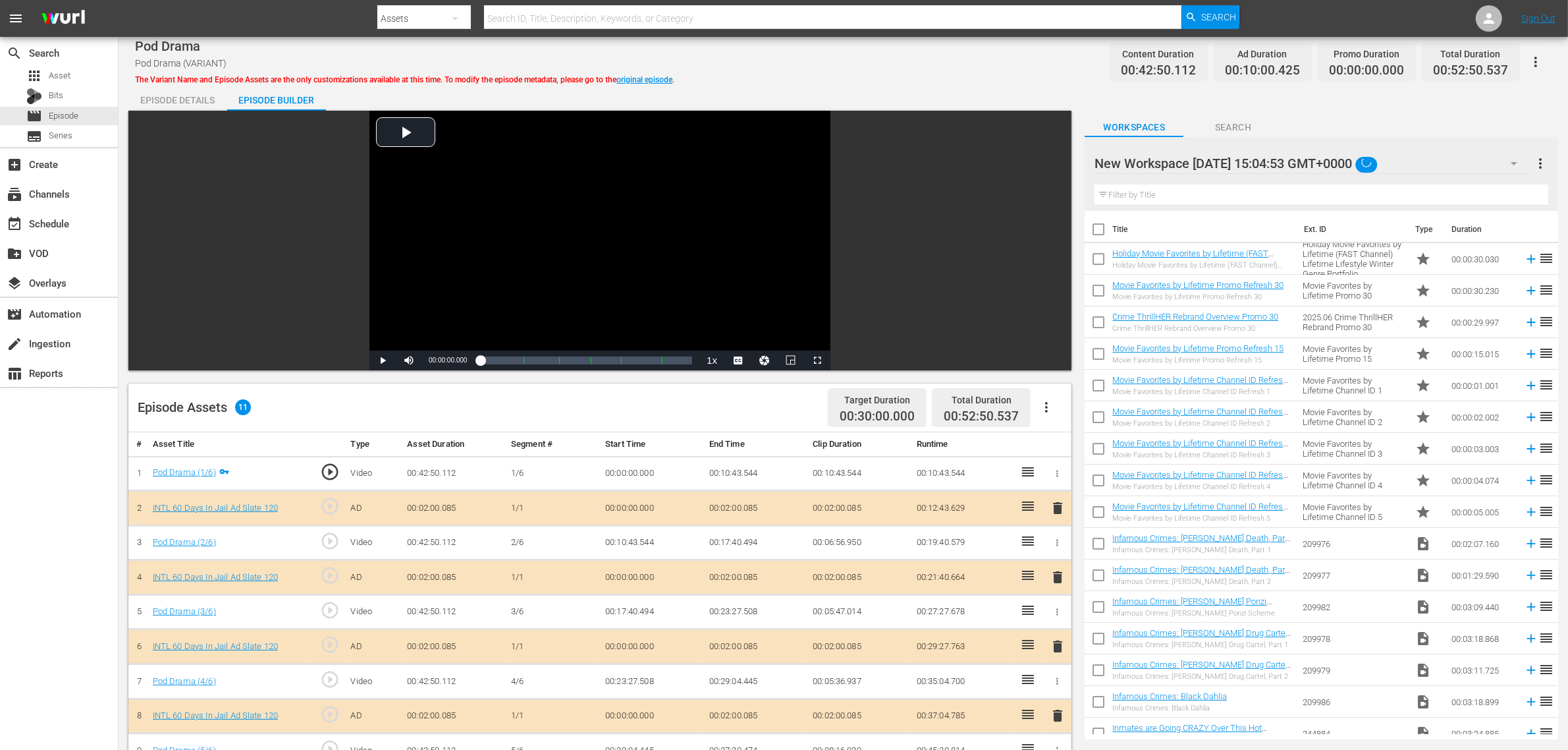
click at [746, 56] on div "Pod Drama Pod Drama (VARIANT) The Variant Name and Episode Assets are the only …" at bounding box center [843, 62] width 1417 height 29
click at [1056, 600] on span "delete" at bounding box center [1057, 646] width 15 height 15
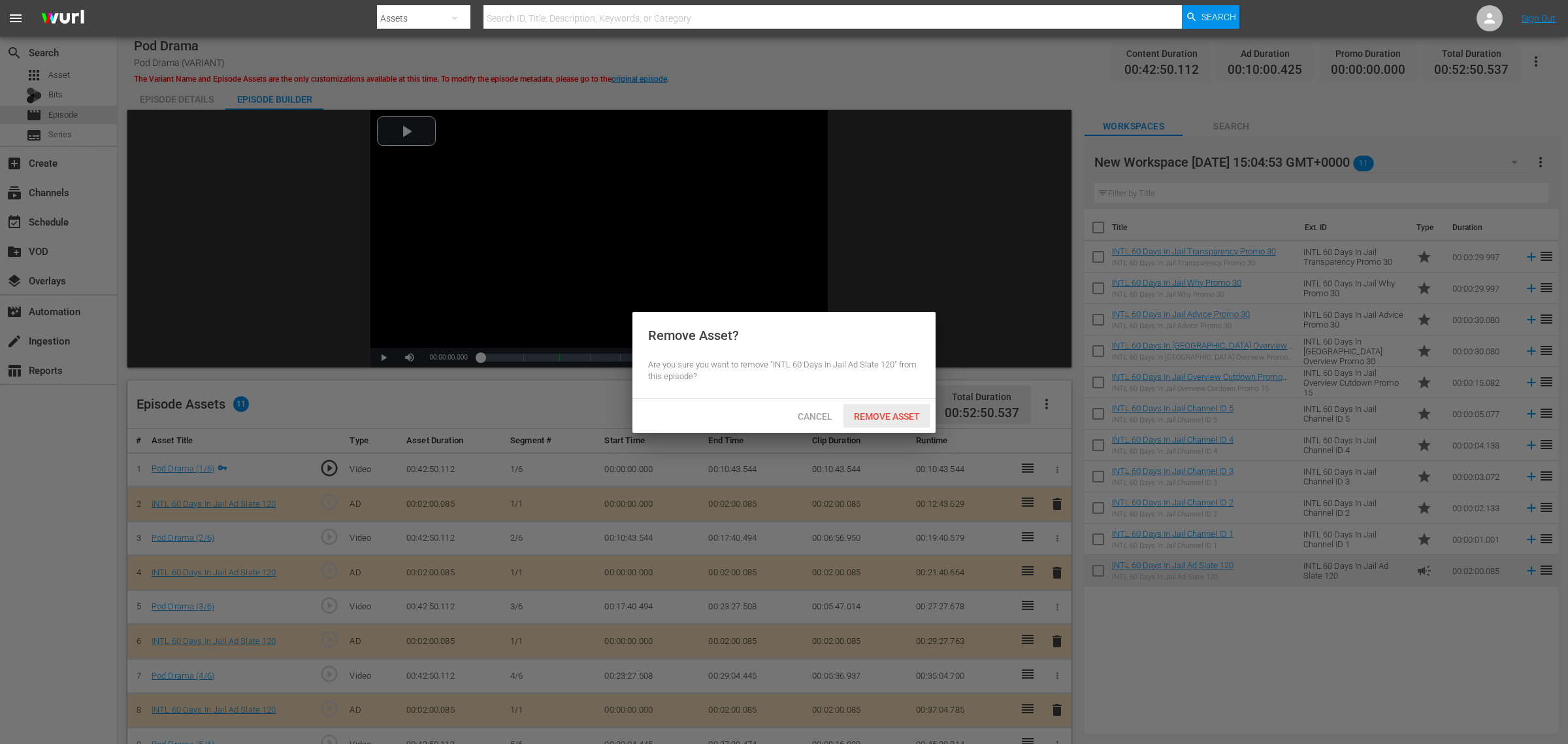
click at [893, 414] on span "Remove Asset" at bounding box center [887, 416] width 87 height 11
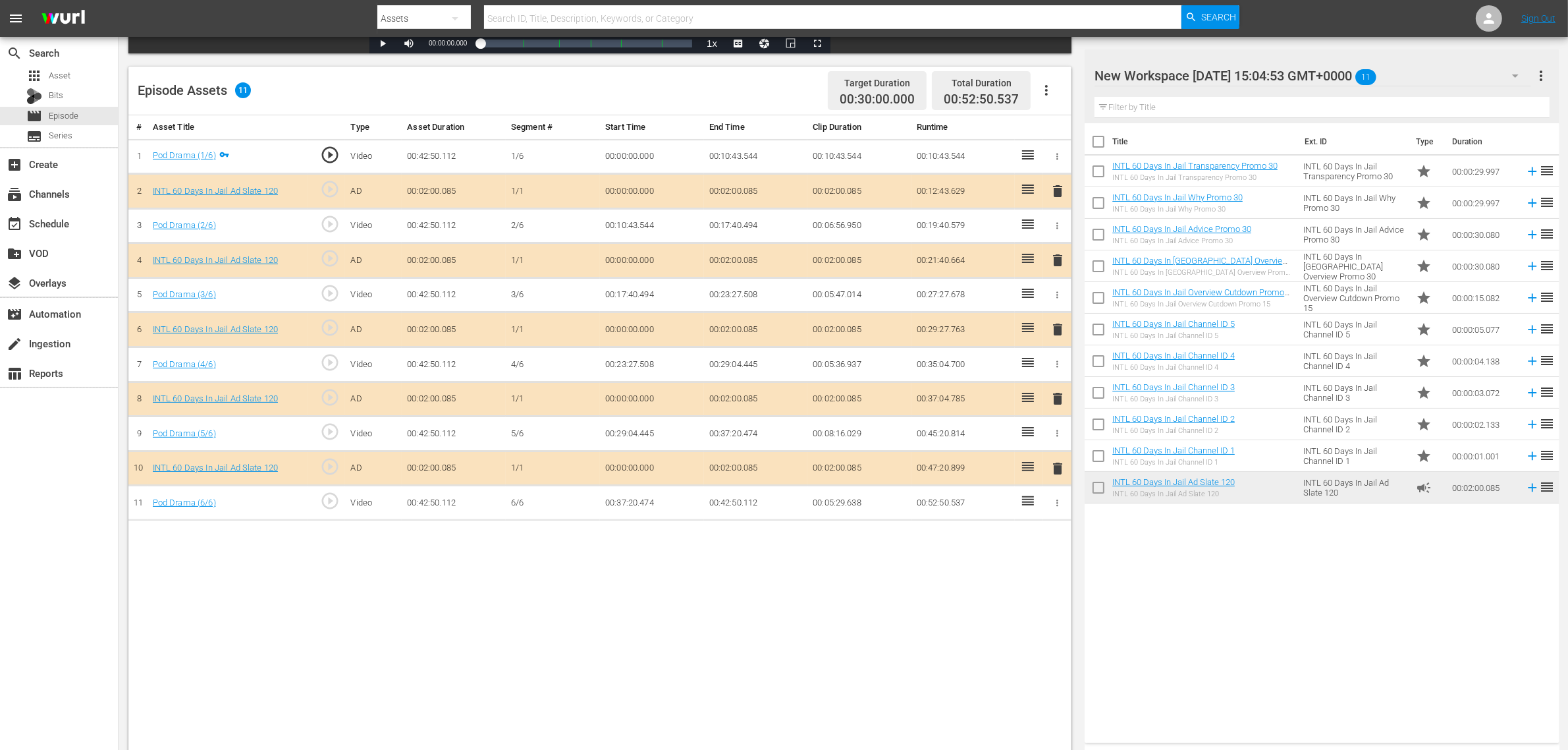
scroll to position [329, 0]
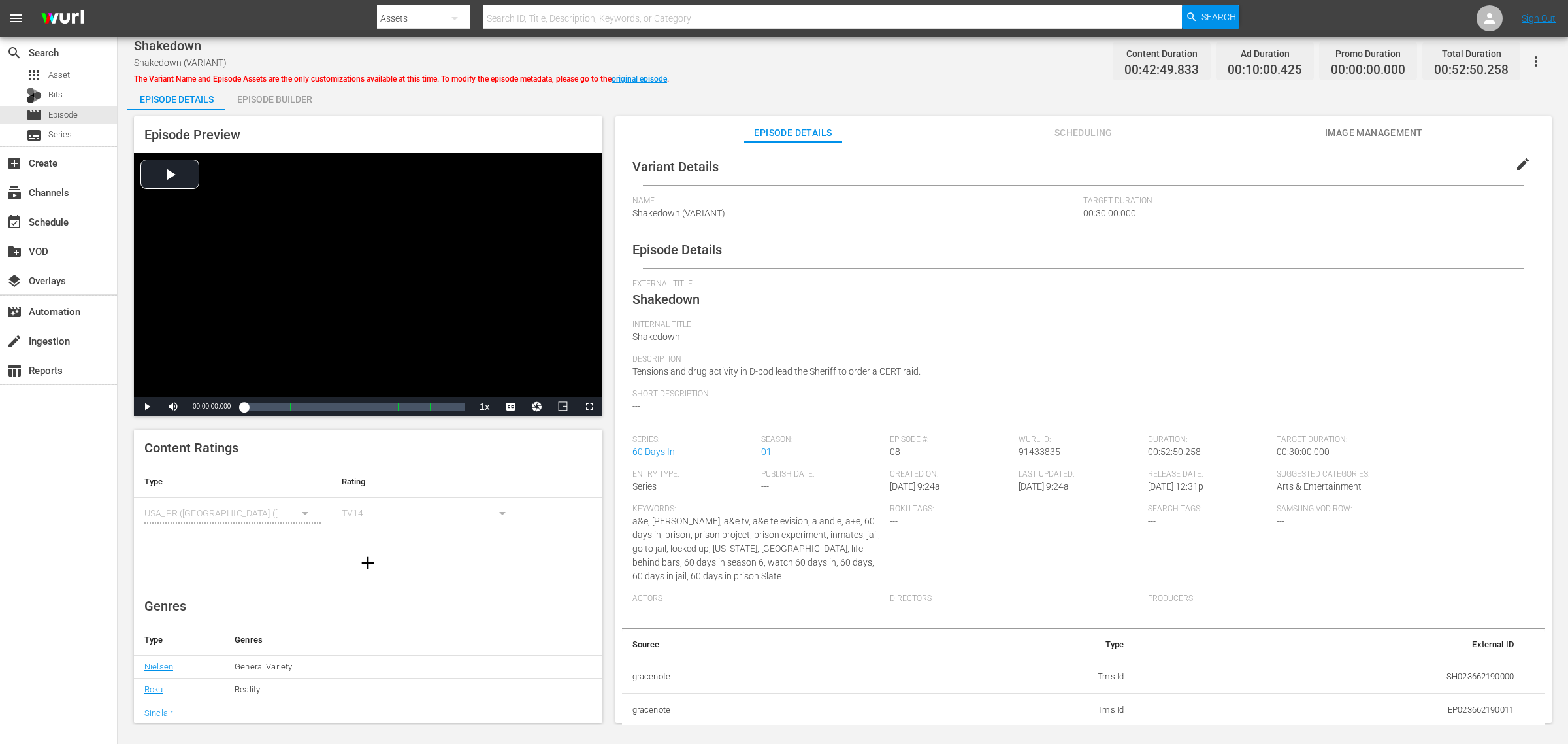
click at [262, 96] on div "Episode Builder" at bounding box center [275, 99] width 98 height 31
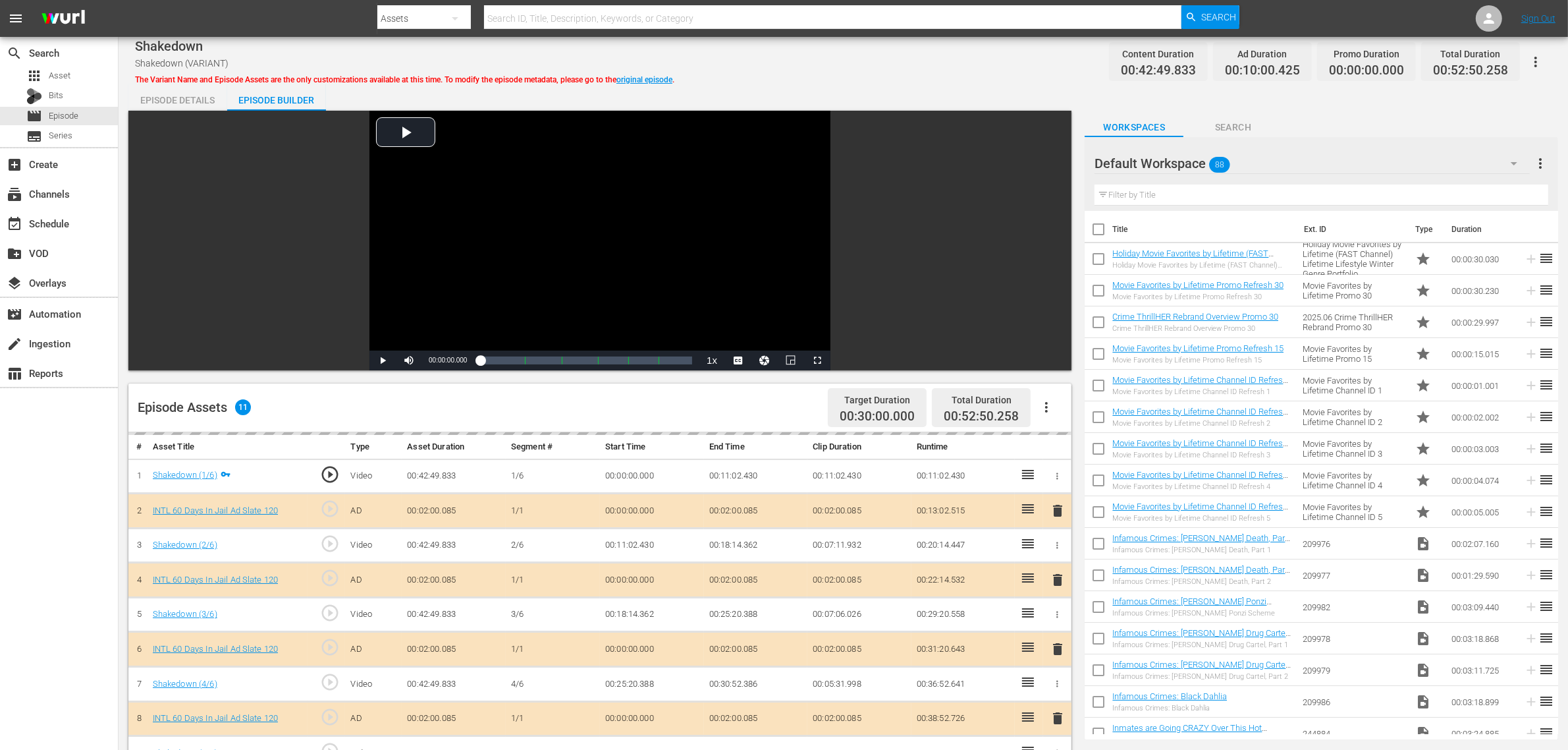
click at [990, 88] on div "Episode Details Episode Builder Episode Preview Video Player is loading. Play V…" at bounding box center [844, 583] width 1430 height 999
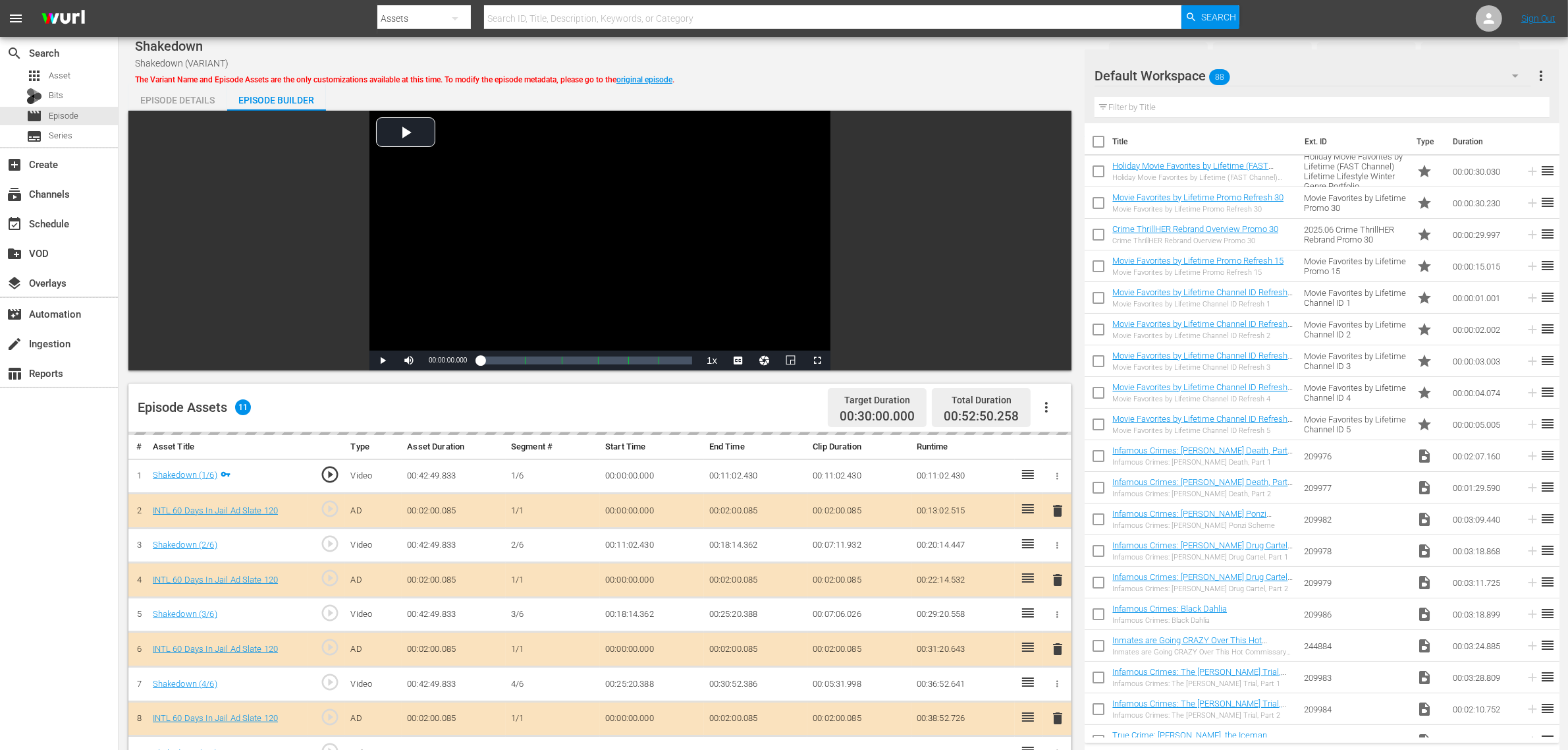
scroll to position [329, 0]
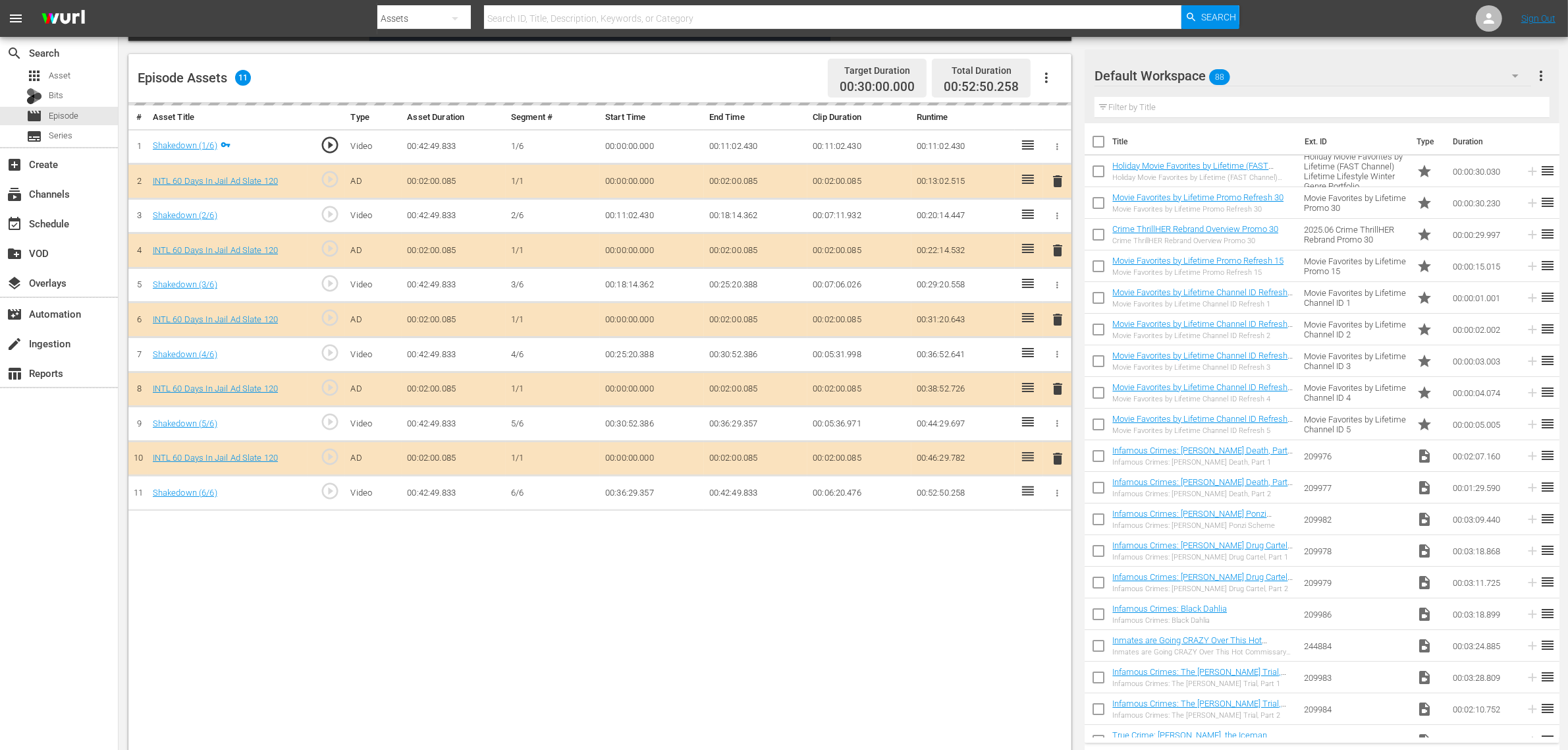
click at [1264, 73] on div "Default Workspace 88" at bounding box center [1313, 76] width 437 height 37
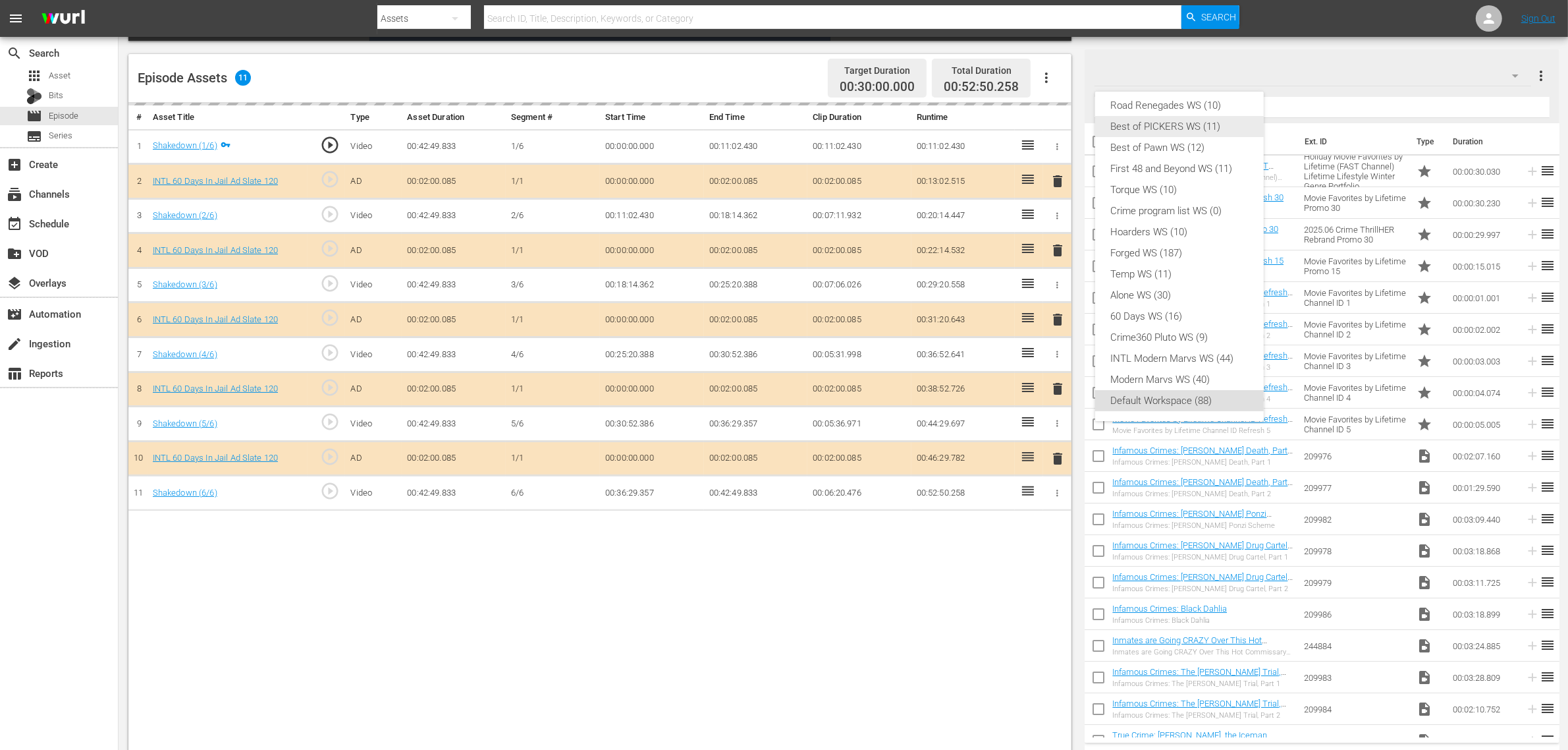
scroll to position [0, 0]
click at [1192, 107] on div "INTL 60 Days in Jail WS (11)" at bounding box center [1180, 112] width 137 height 21
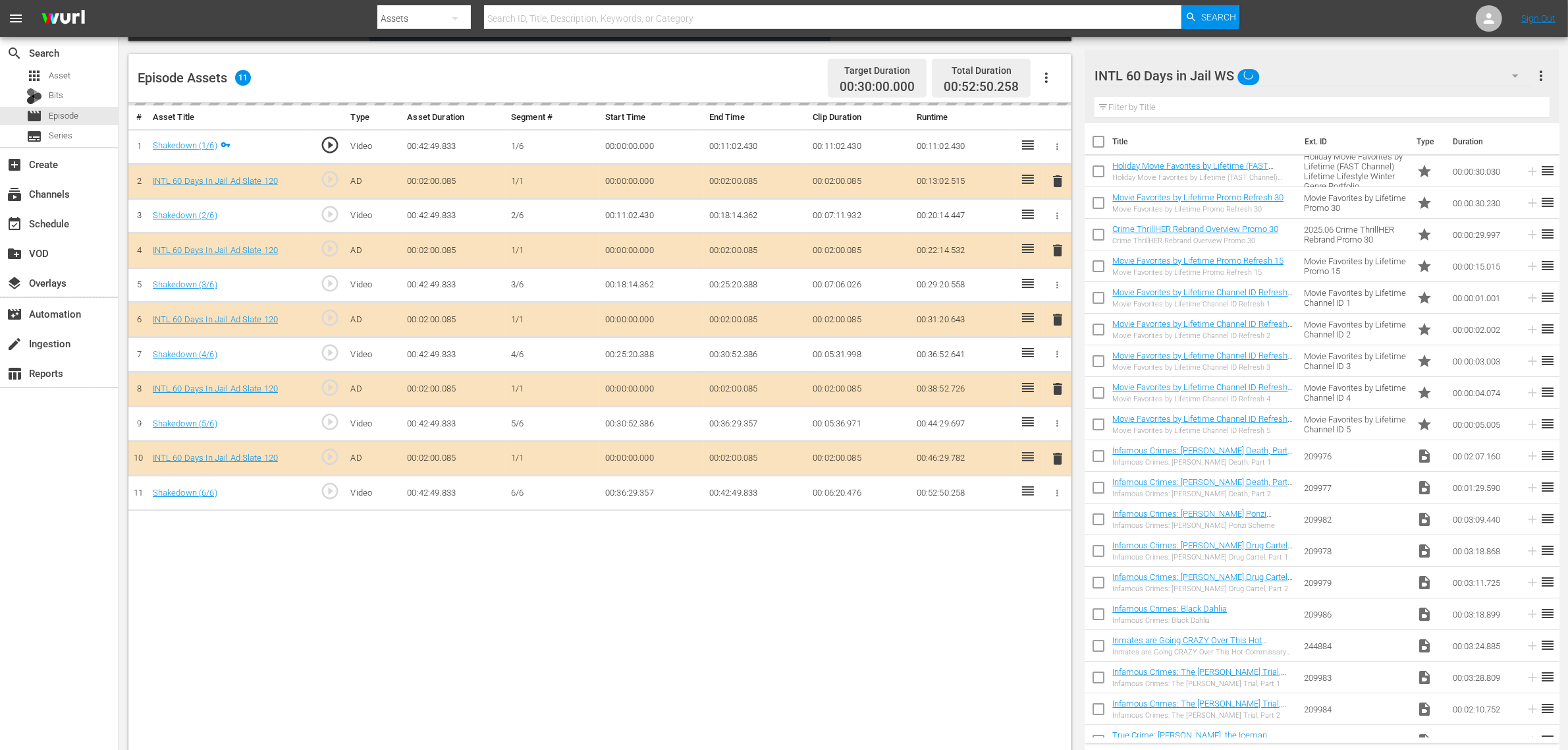
scroll to position [11, 0]
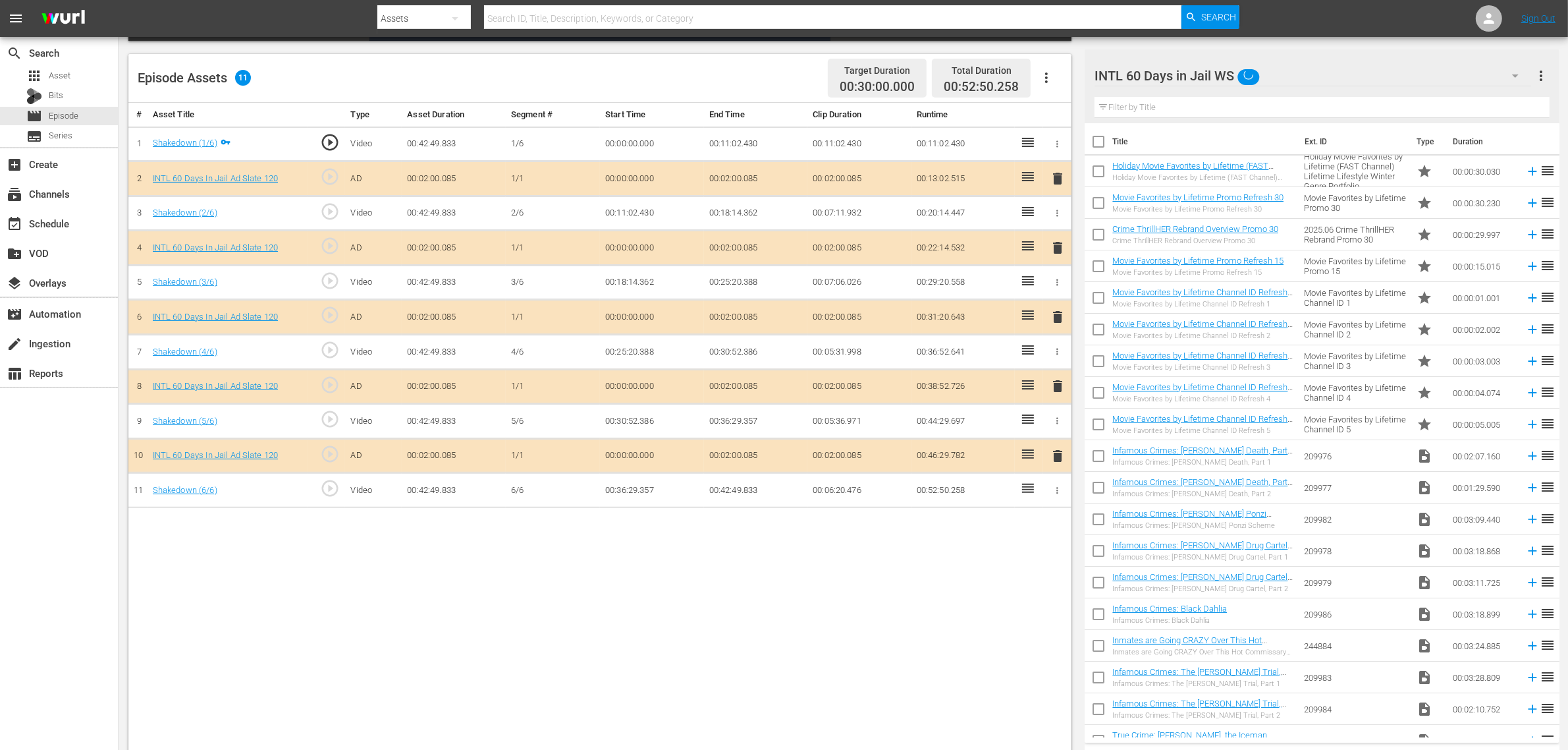
click at [703, 77] on div "Episode Assets 11 Target Duration 00:30:00.000 Total Duration 00:52:50.258" at bounding box center [600, 78] width 943 height 49
click at [926, 600] on div "# Asset Title Type Asset Duration Segment # Start Time End Time Clip Duration R…" at bounding box center [600, 428] width 943 height 651
click at [1058, 319] on span "delete" at bounding box center [1057, 316] width 15 height 15
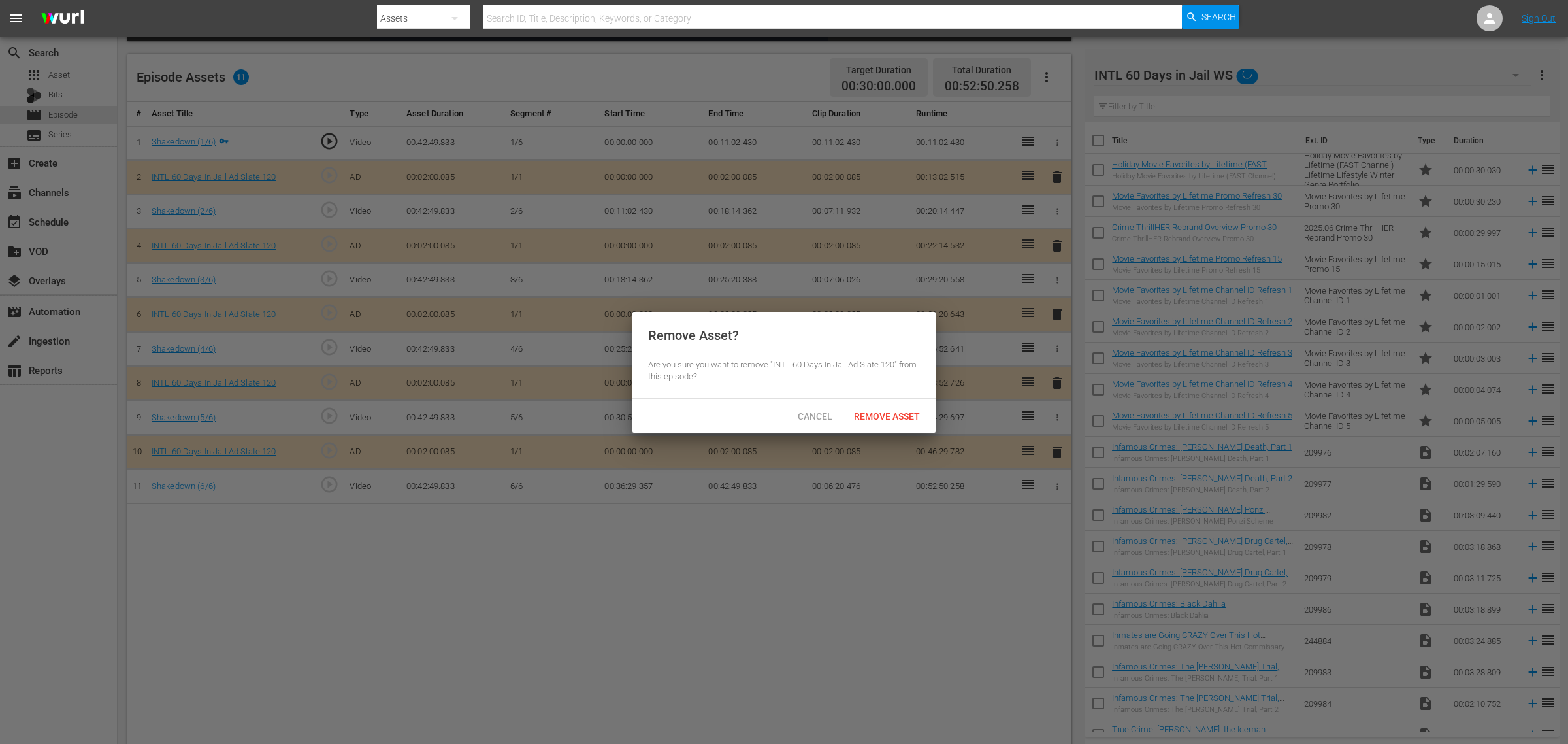
click at [893, 407] on div "Remove Asset" at bounding box center [887, 416] width 87 height 24
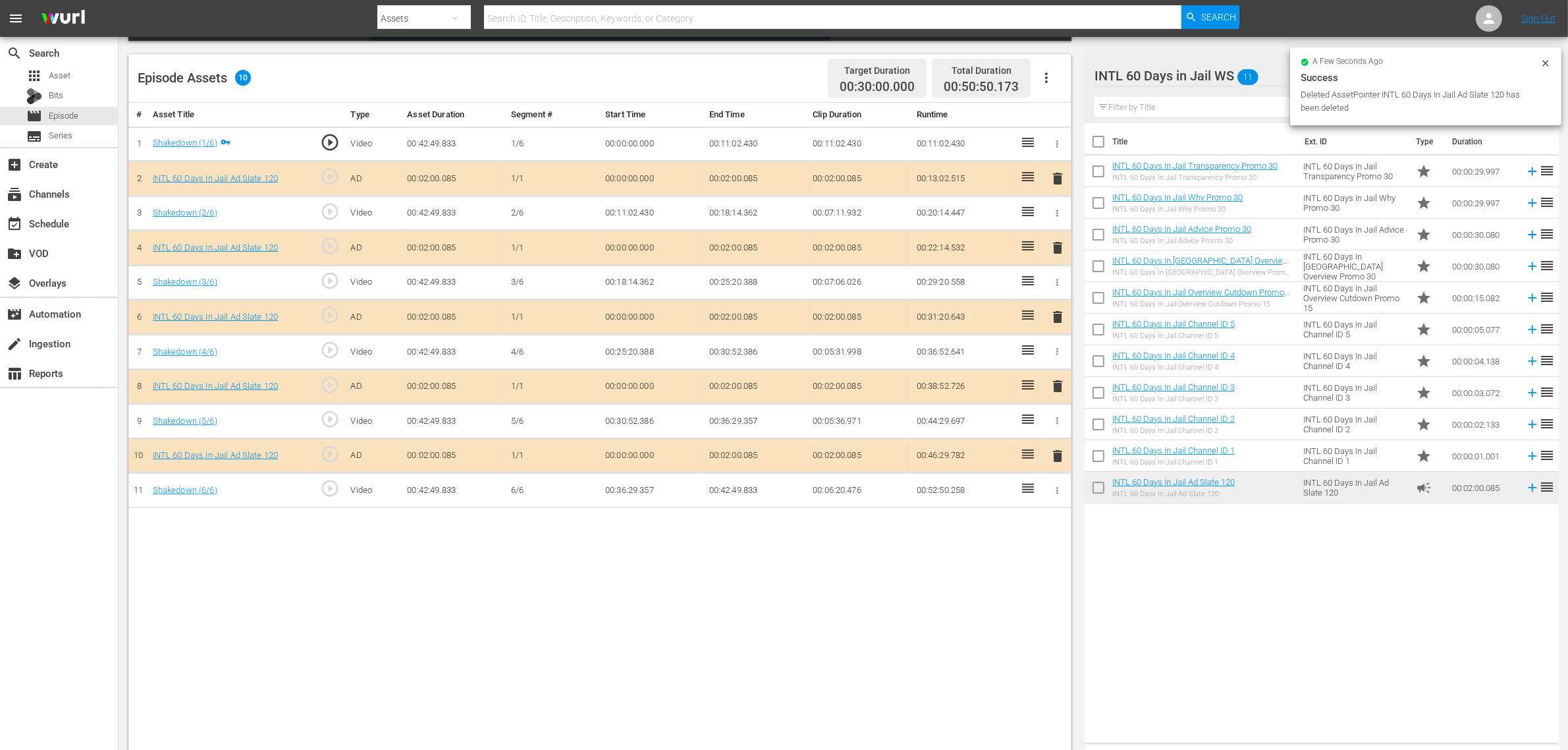
click at [1059, 320] on span "delete" at bounding box center [1057, 316] width 15 height 15
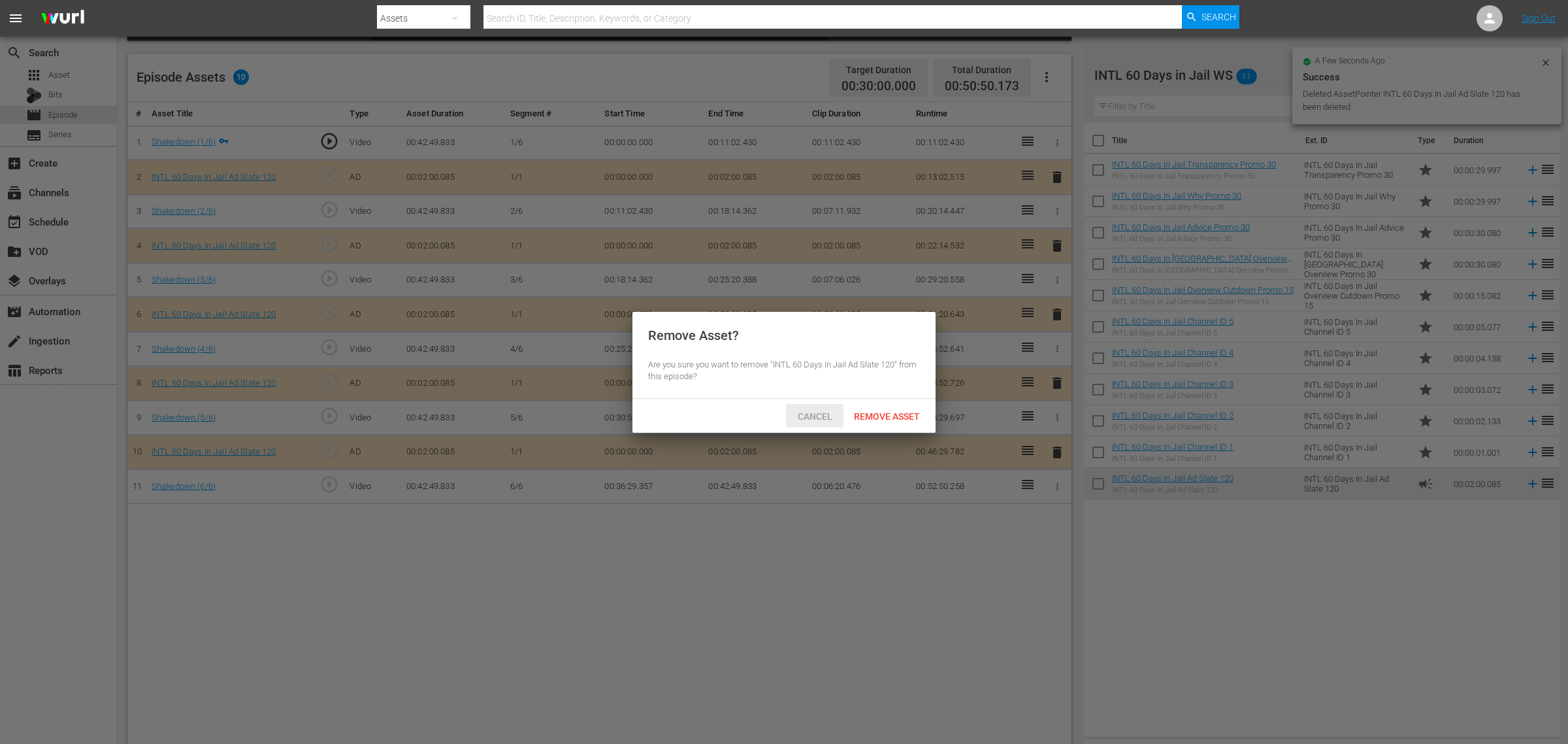
click at [820, 412] on span "Cancel" at bounding box center [815, 416] width 56 height 11
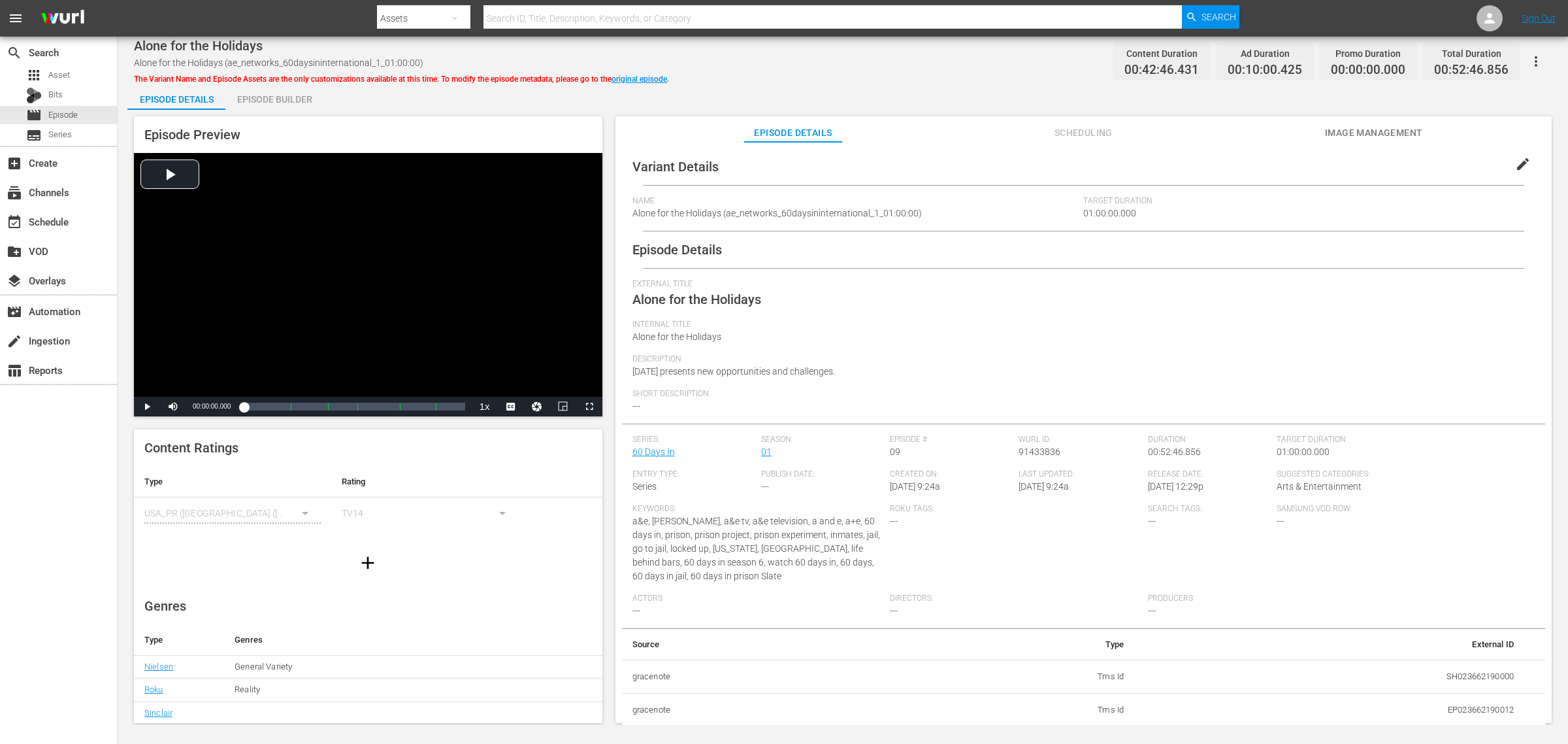
click at [279, 96] on div "Episode Builder" at bounding box center [275, 99] width 98 height 31
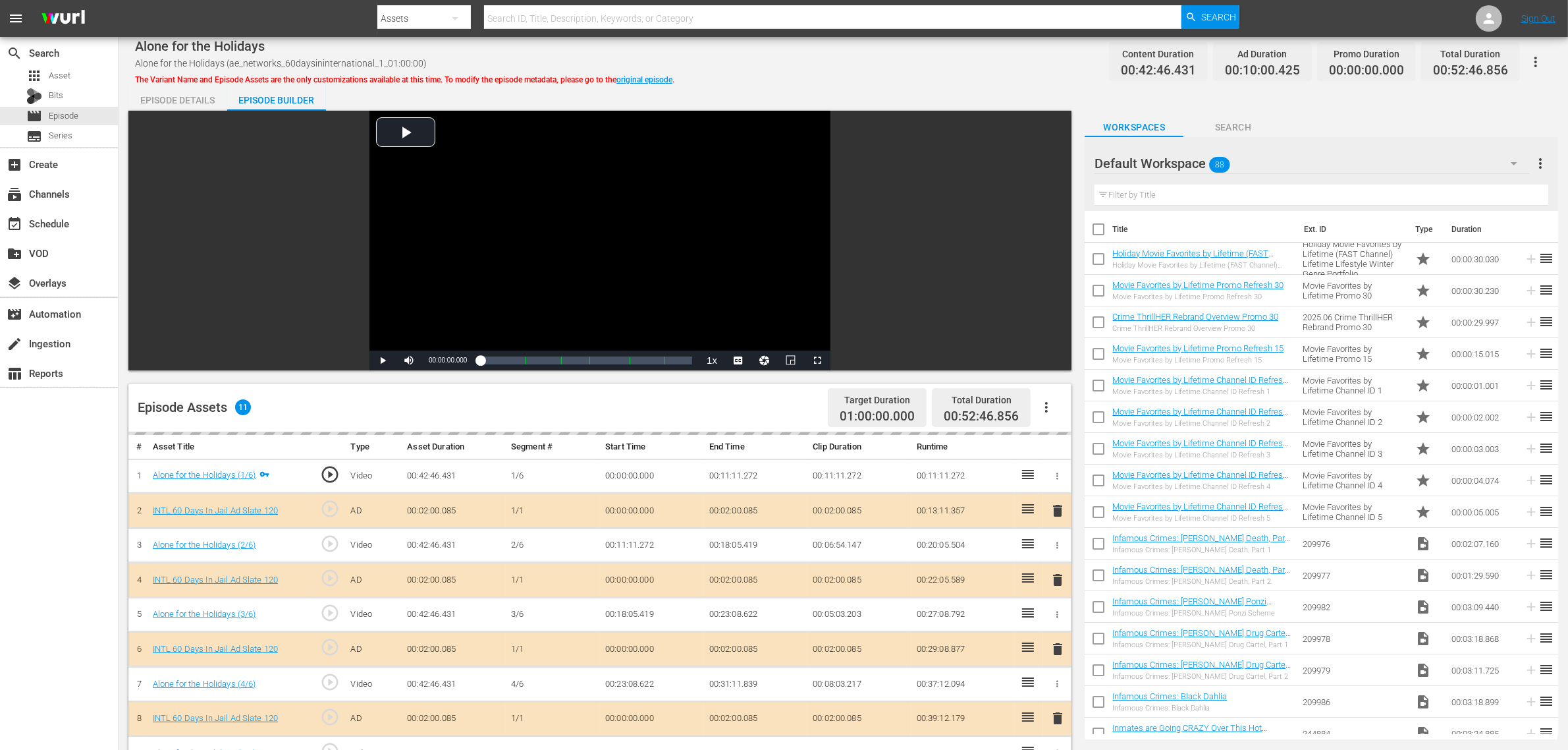
click at [866, 71] on div "Alone for the Holidays Alone for the Holidays (ae_networks_60daysininternationa…" at bounding box center [843, 62] width 1417 height 29
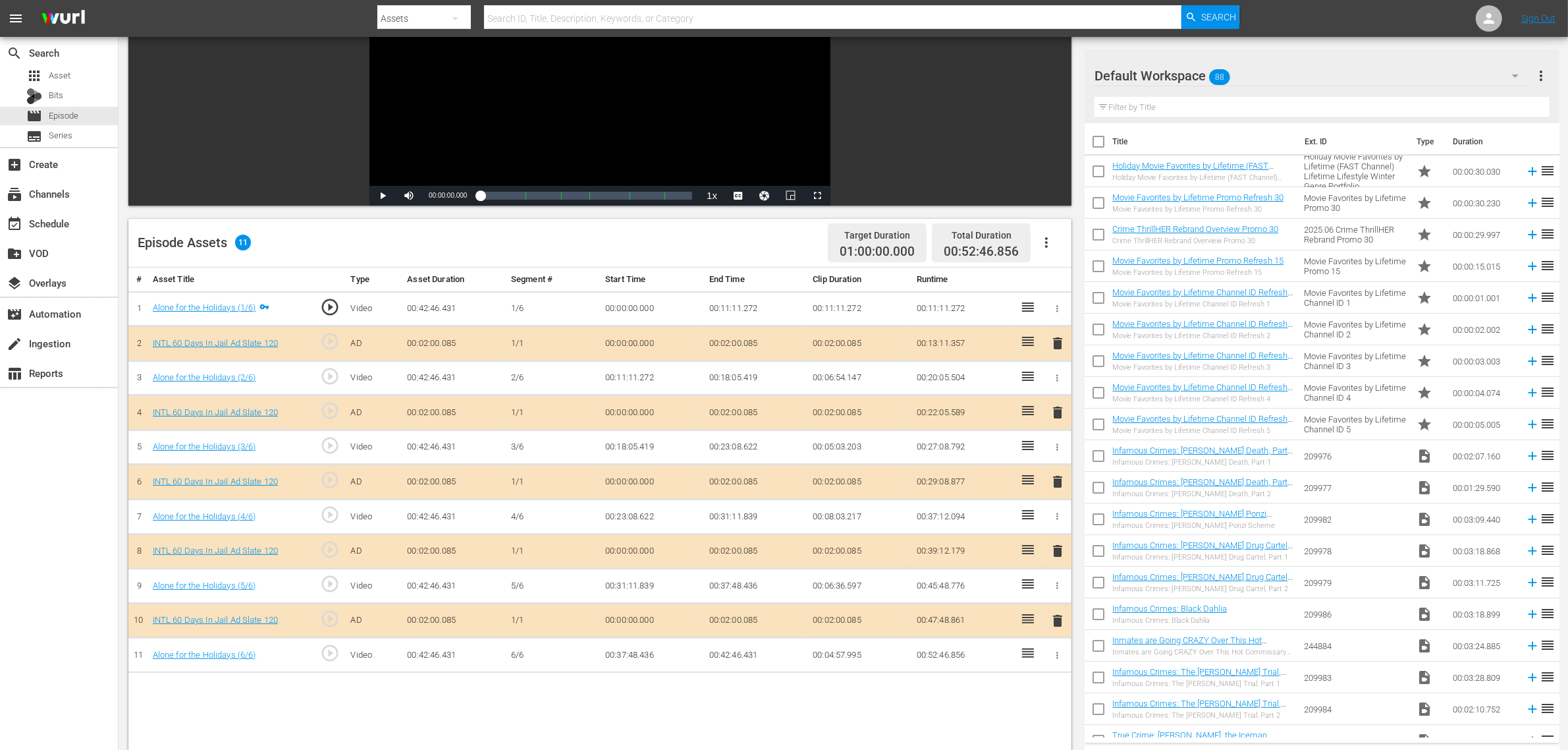
click at [1264, 71] on div "Default Workspace 88" at bounding box center [1313, 76] width 437 height 37
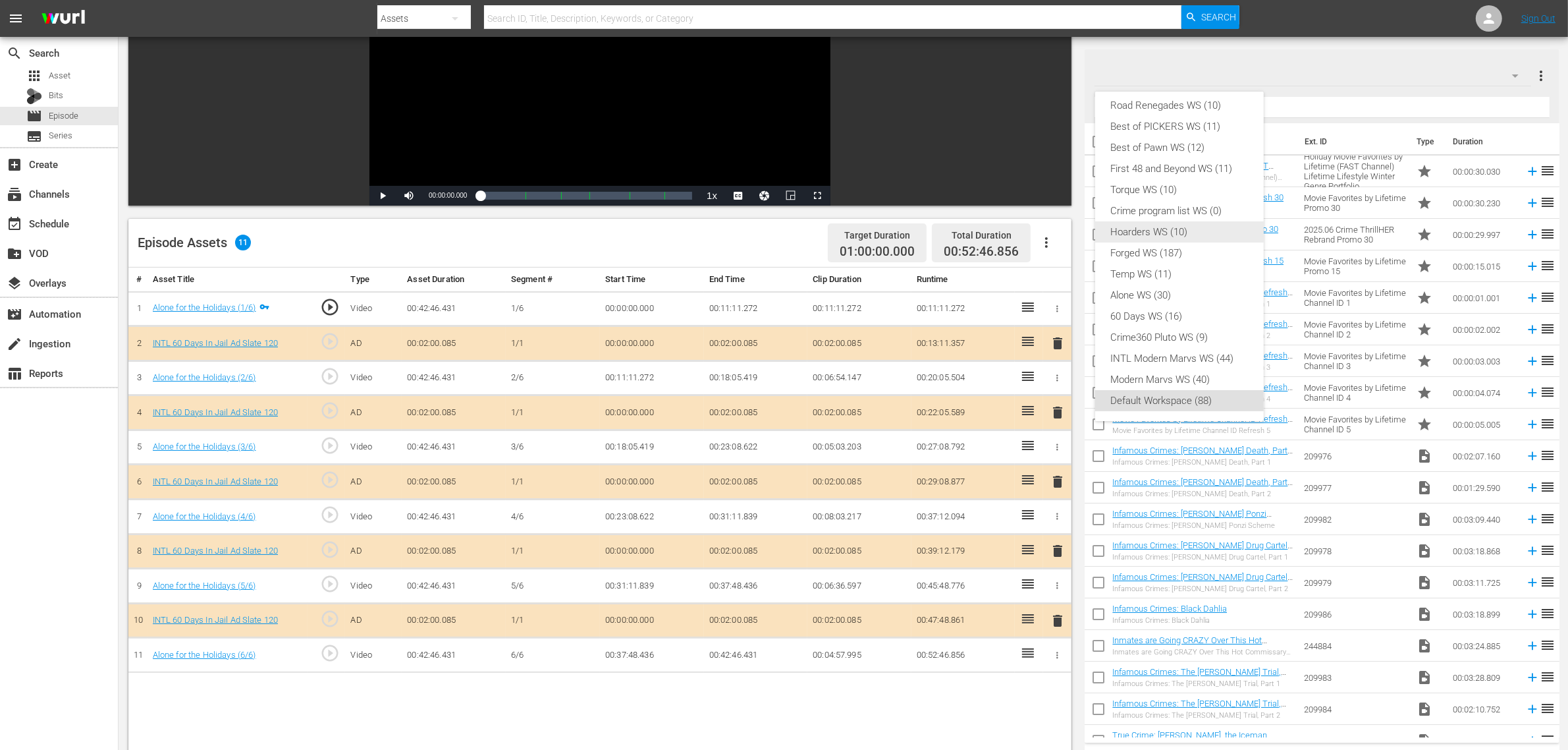
scroll to position [0, 0]
click at [1192, 112] on div "INTL 60 Days in Jail WS (11)" at bounding box center [1180, 112] width 137 height 21
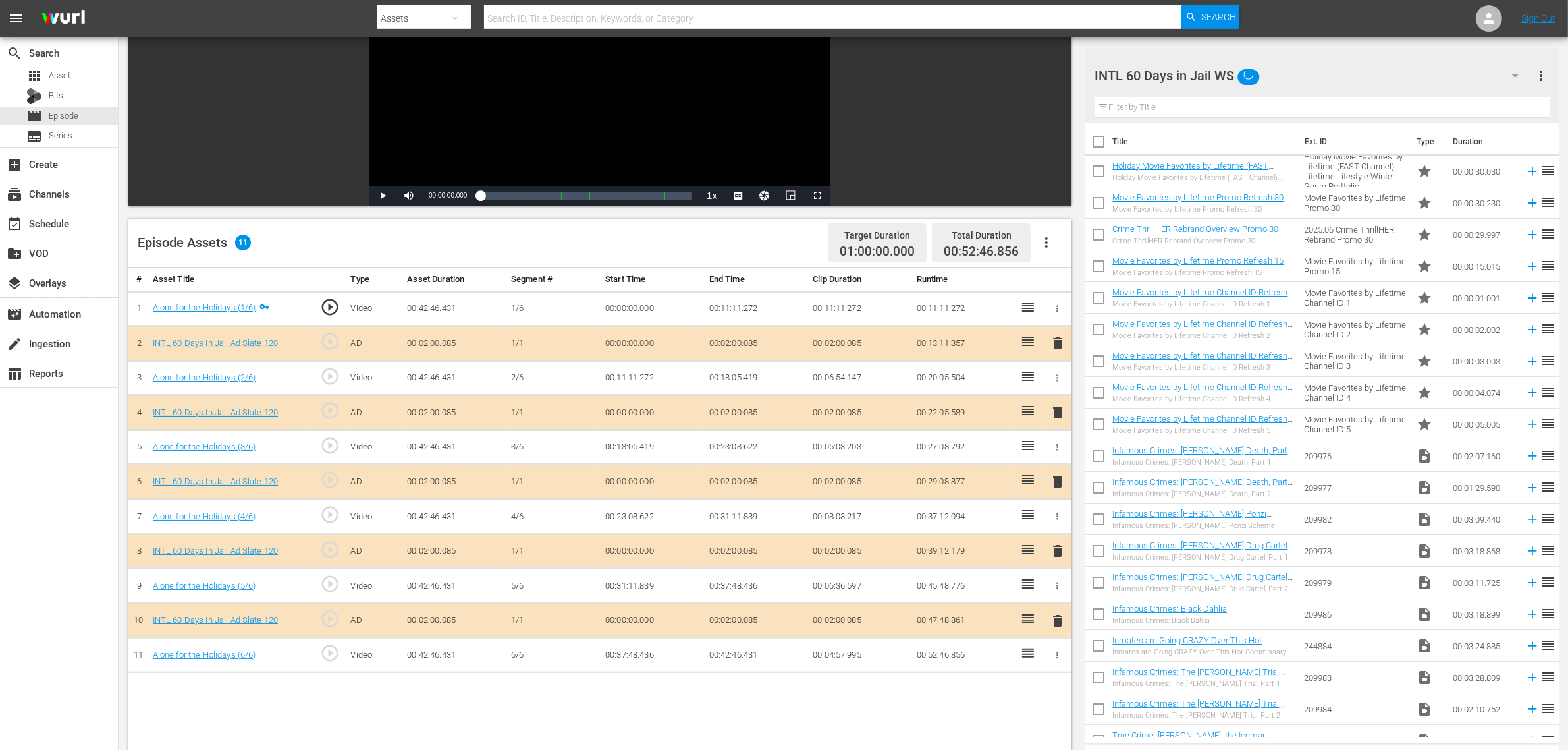
click at [1264, 25] on nav "menu Search By Assets Search ID, Title, Description, Keywords, or Category Sear…" at bounding box center [784, 19] width 1568 height 37
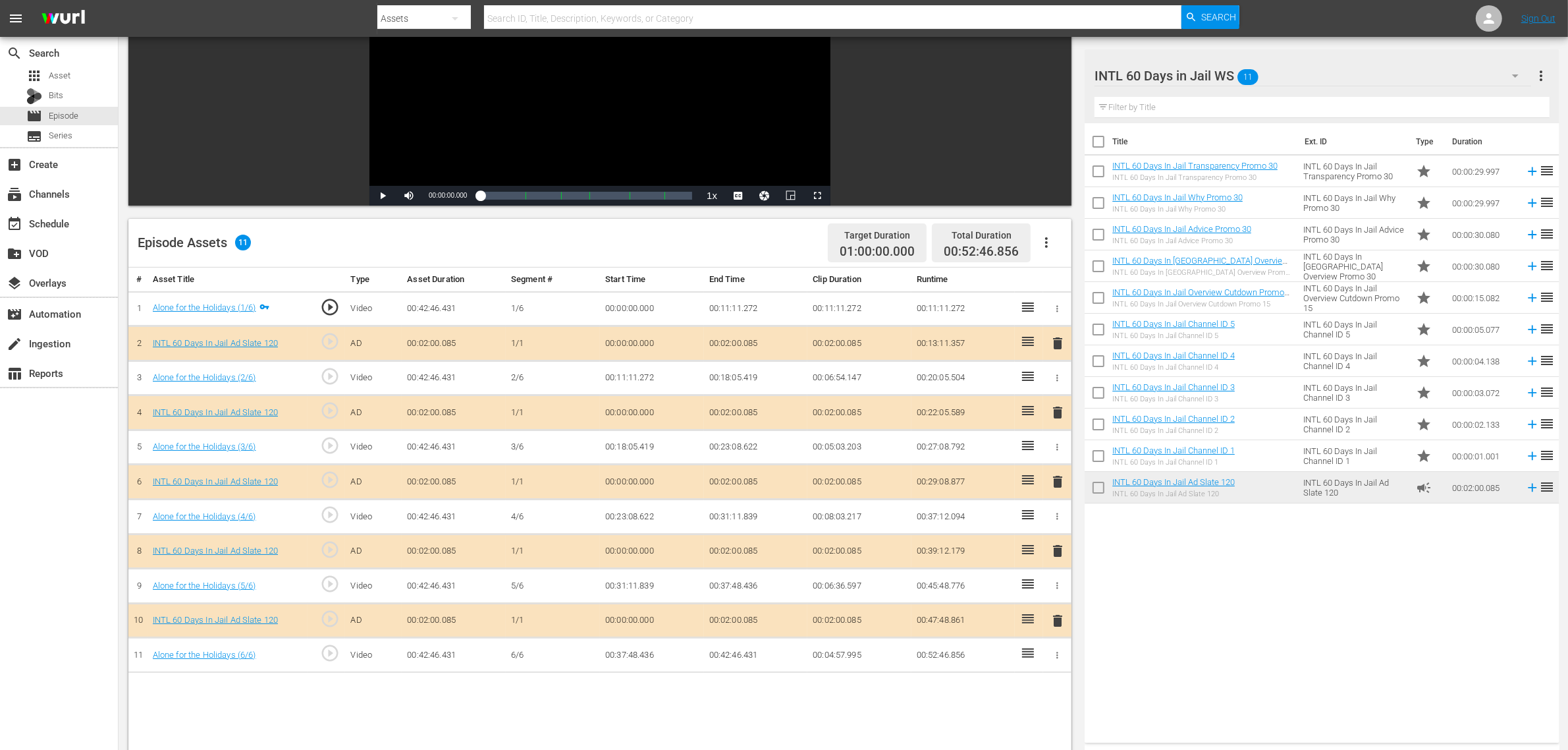
click at [764, 245] on div "Episode Assets 11 Target Duration 01:00:00.000 Total Duration 00:52:46.856" at bounding box center [600, 242] width 943 height 49
click at [1264, 593] on div "Title Ext. ID Type Duration INTL 60 Days In Jail Transparency Promo 30 INTL 60 …" at bounding box center [1321, 431] width 474 height 614
click at [1246, 586] on div "Title Ext. ID Type Duration INTL 60 Days In Jail Transparency Promo 30 INTL 60 …" at bounding box center [1321, 431] width 474 height 614
click at [736, 246] on div "Episode Assets 11 Target Duration 01:00:00.000 Total Duration 00:52:46.856" at bounding box center [600, 242] width 943 height 49
click at [1058, 485] on span "delete" at bounding box center [1057, 481] width 15 height 15
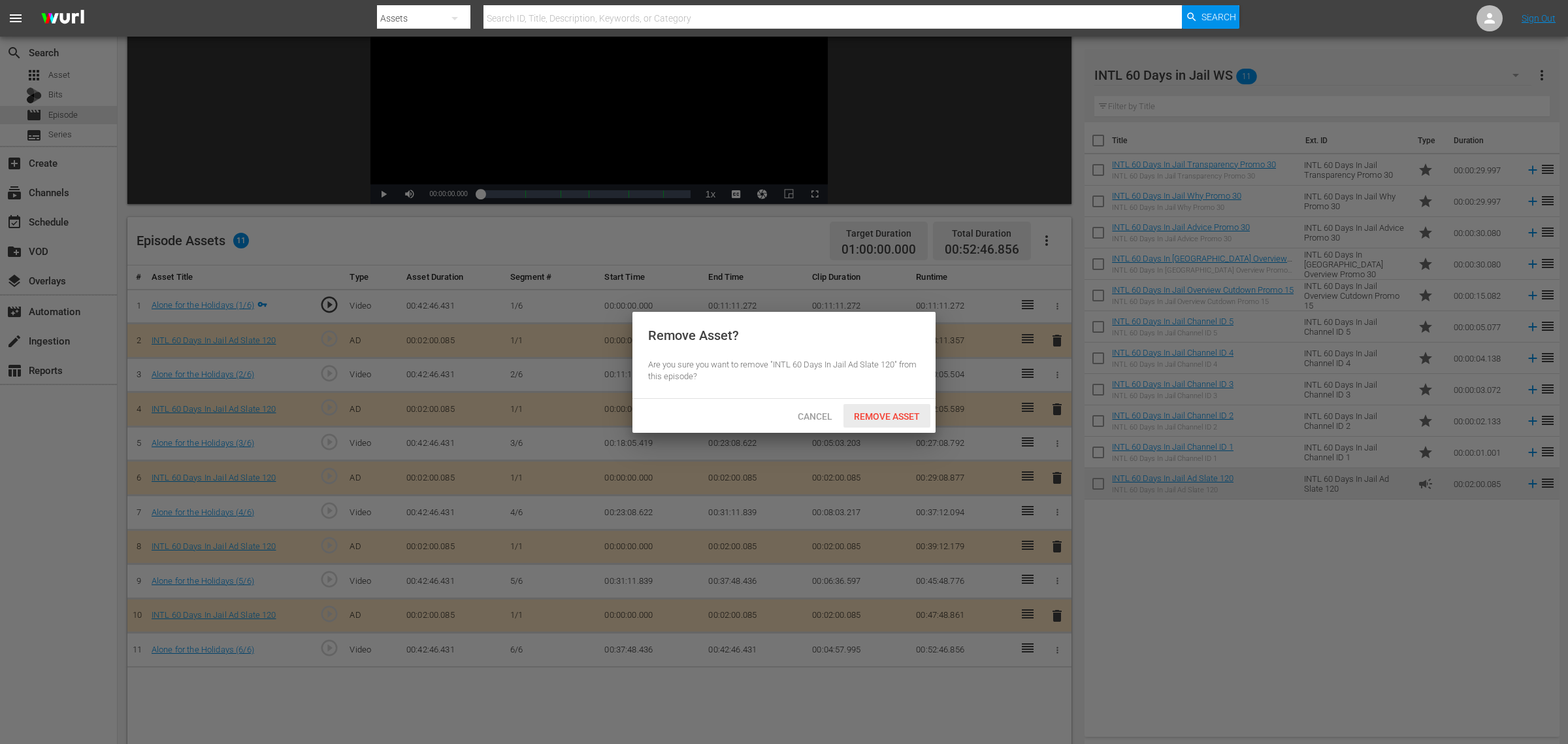
click at [893, 414] on span "Remove Asset" at bounding box center [887, 416] width 87 height 11
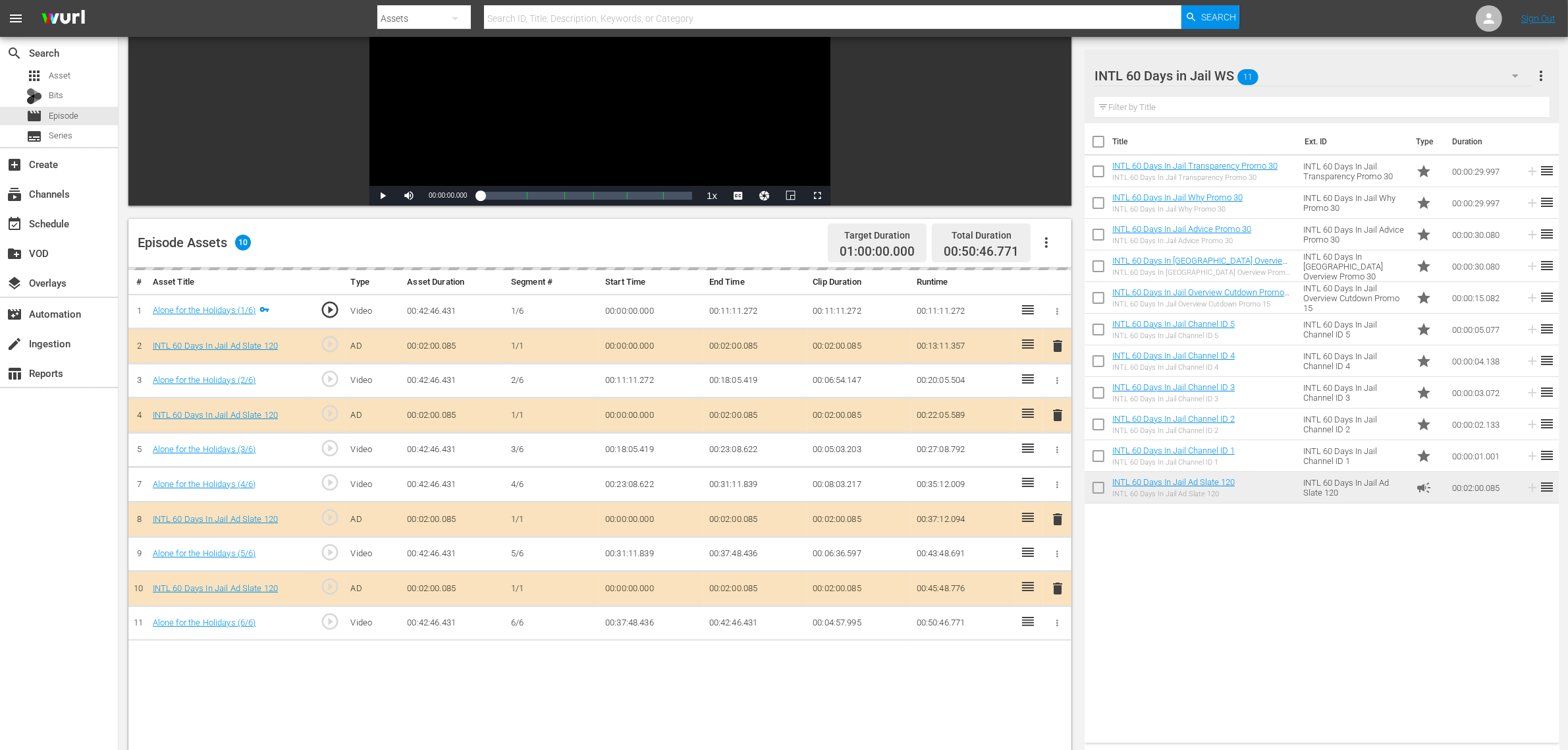
click at [750, 242] on div "Episode Assets 10 Target Duration 01:00:00.000 Total Duration 00:50:46.771" at bounding box center [600, 242] width 943 height 49
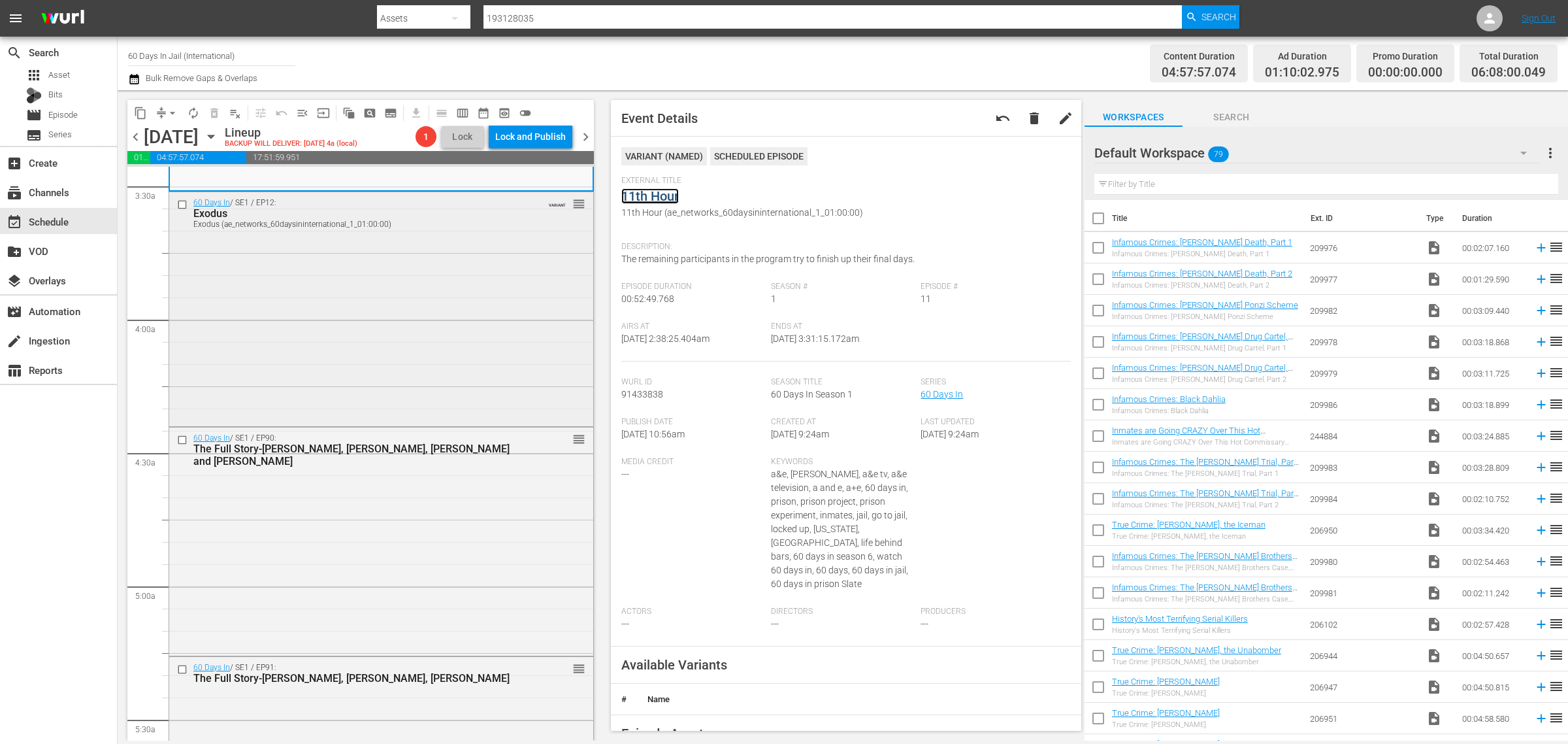
scroll to position [981, 0]
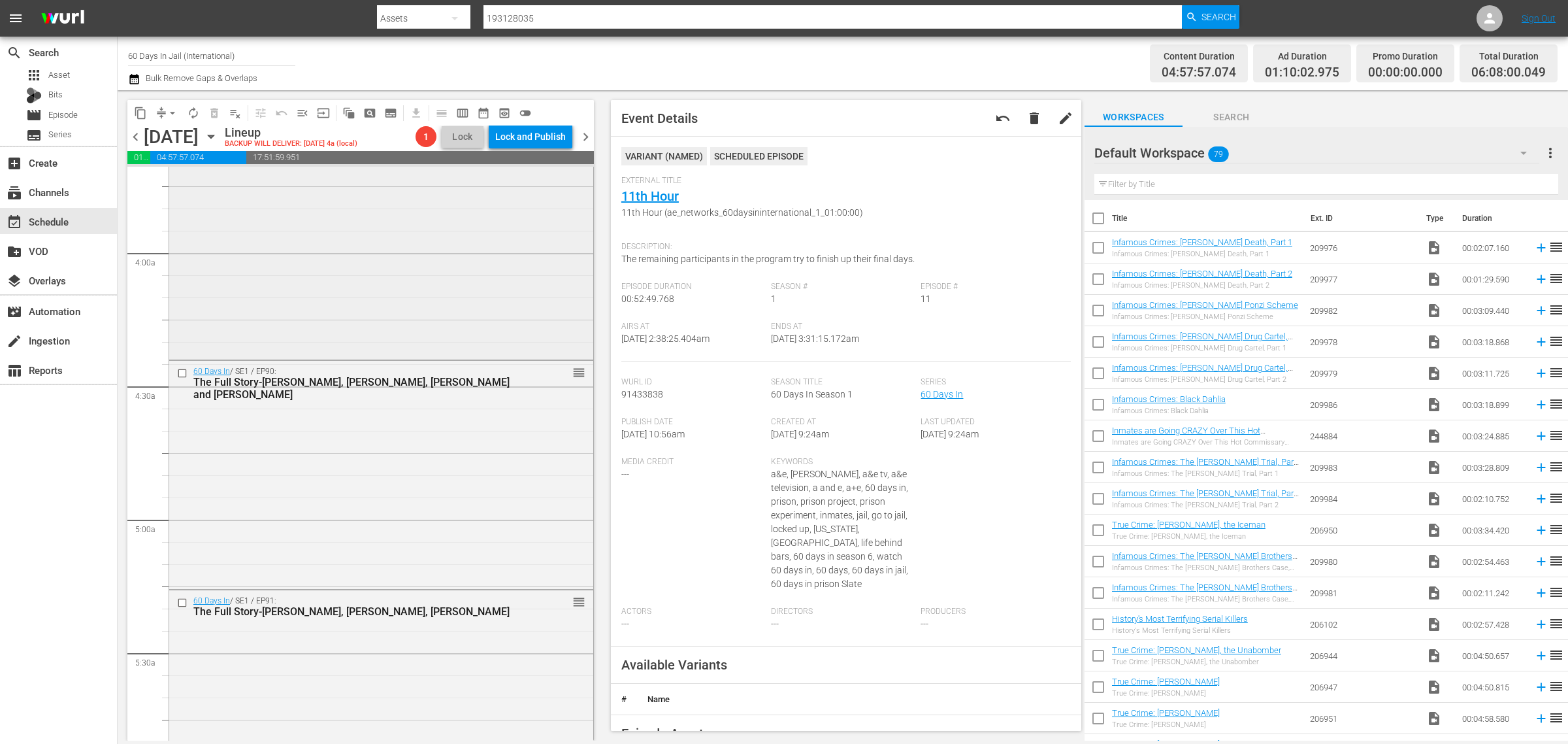
click at [363, 341] on div "60 Days In / SE1 / EP12: Exodus Exodus (ae_networks_60daysininternational_1_01:…" at bounding box center [381, 240] width 424 height 230
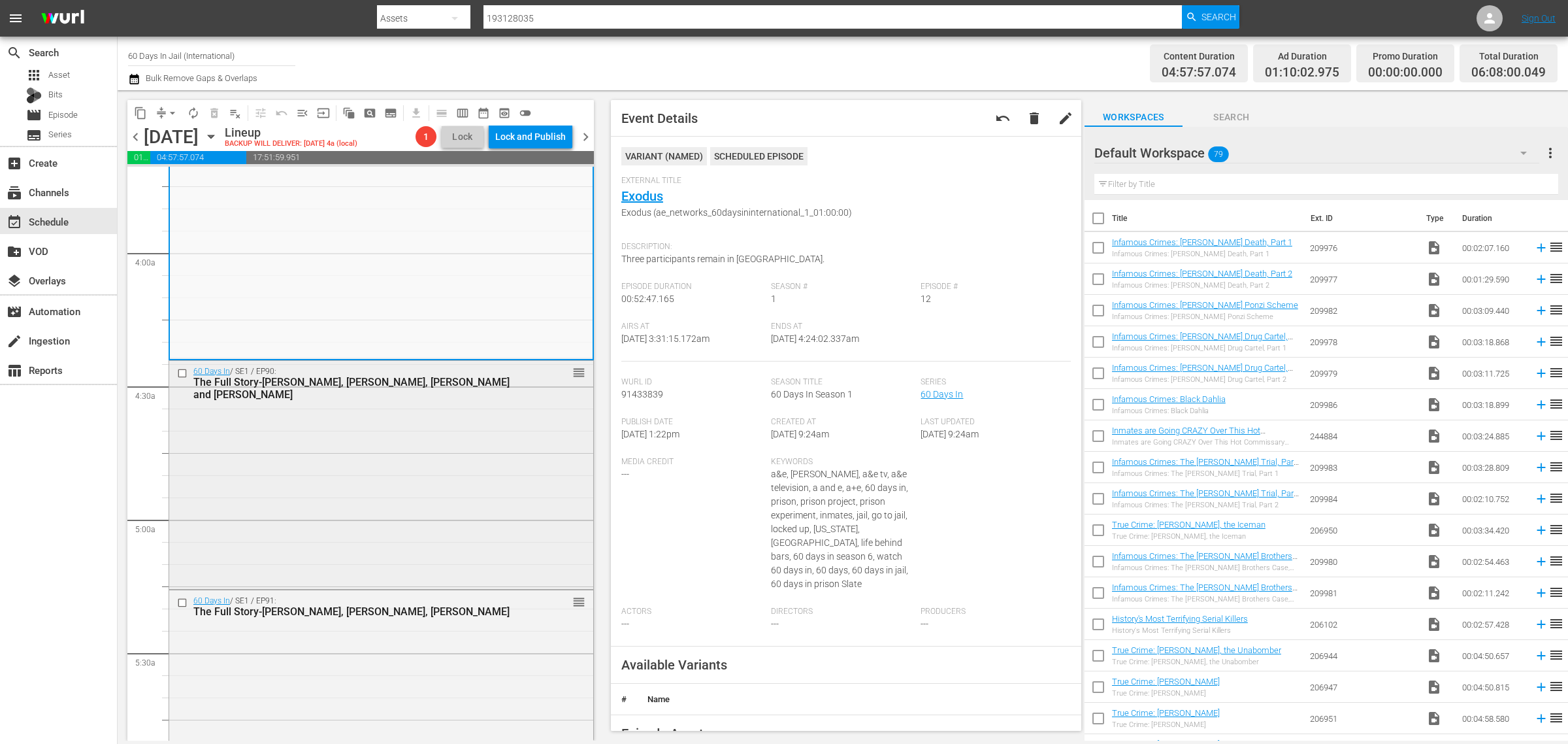
click at [412, 410] on div "60 Days In / SE1 / EP90: The Full Story-Zac, Isaiah, Jeff and Maryum reorder" at bounding box center [381, 473] width 424 height 226
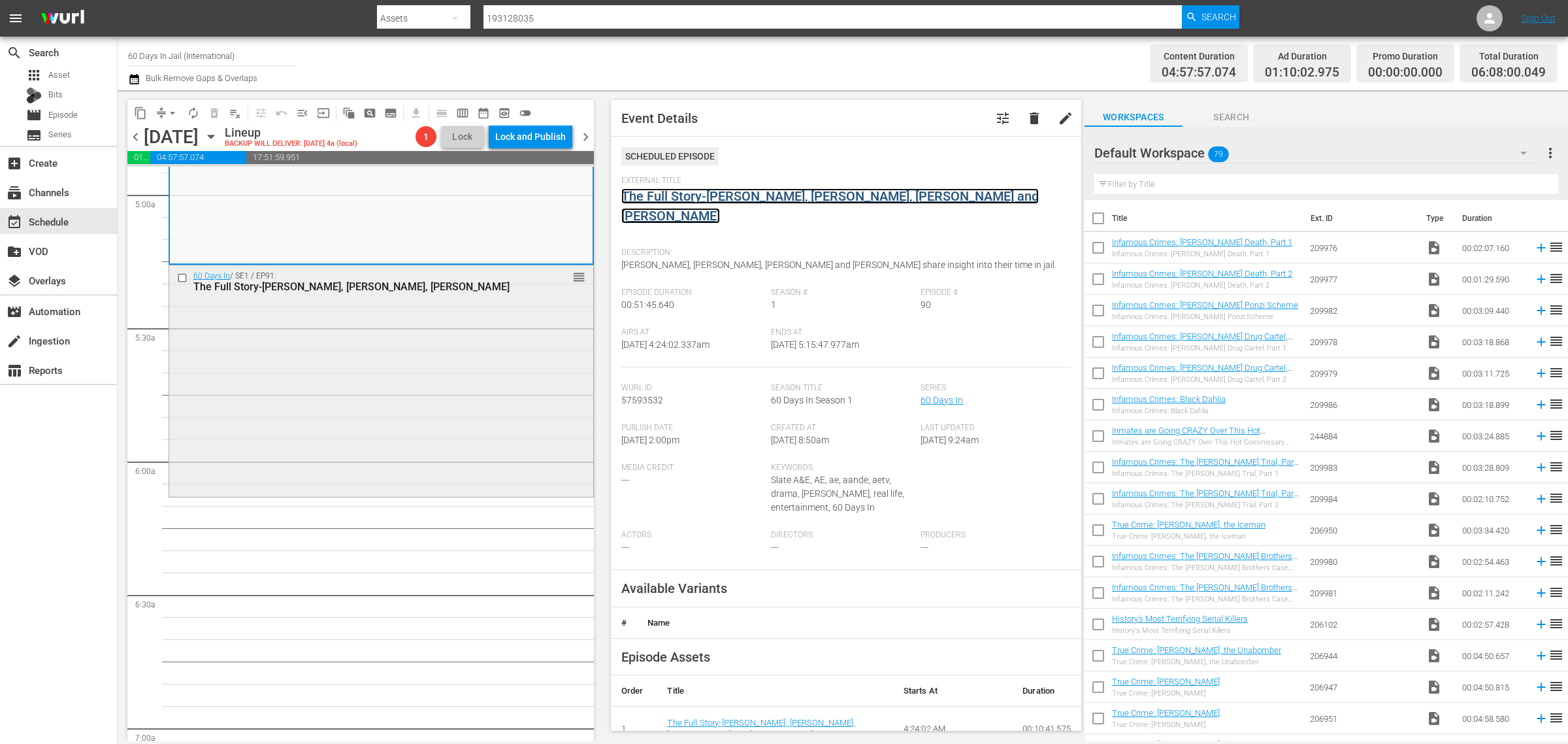
scroll to position [1307, 0]
click at [358, 325] on div "60 Days In / SE1 / EP91: The Full Story-Robert, Tami, Barbra reorder" at bounding box center [381, 377] width 424 height 228
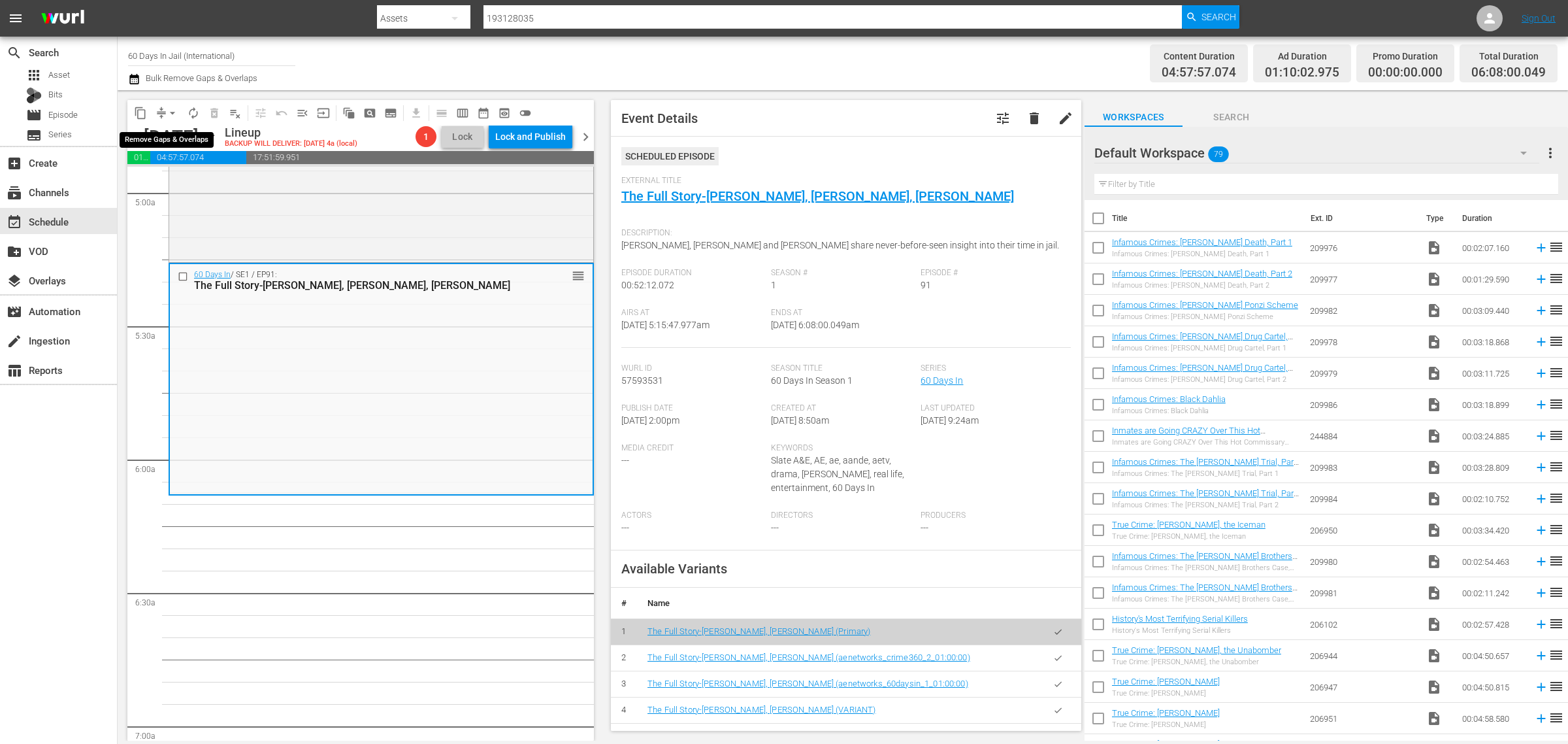
click at [171, 111] on span "arrow_drop_down" at bounding box center [172, 113] width 13 height 13
click at [167, 132] on li "Align to Midnight" at bounding box center [173, 139] width 137 height 21
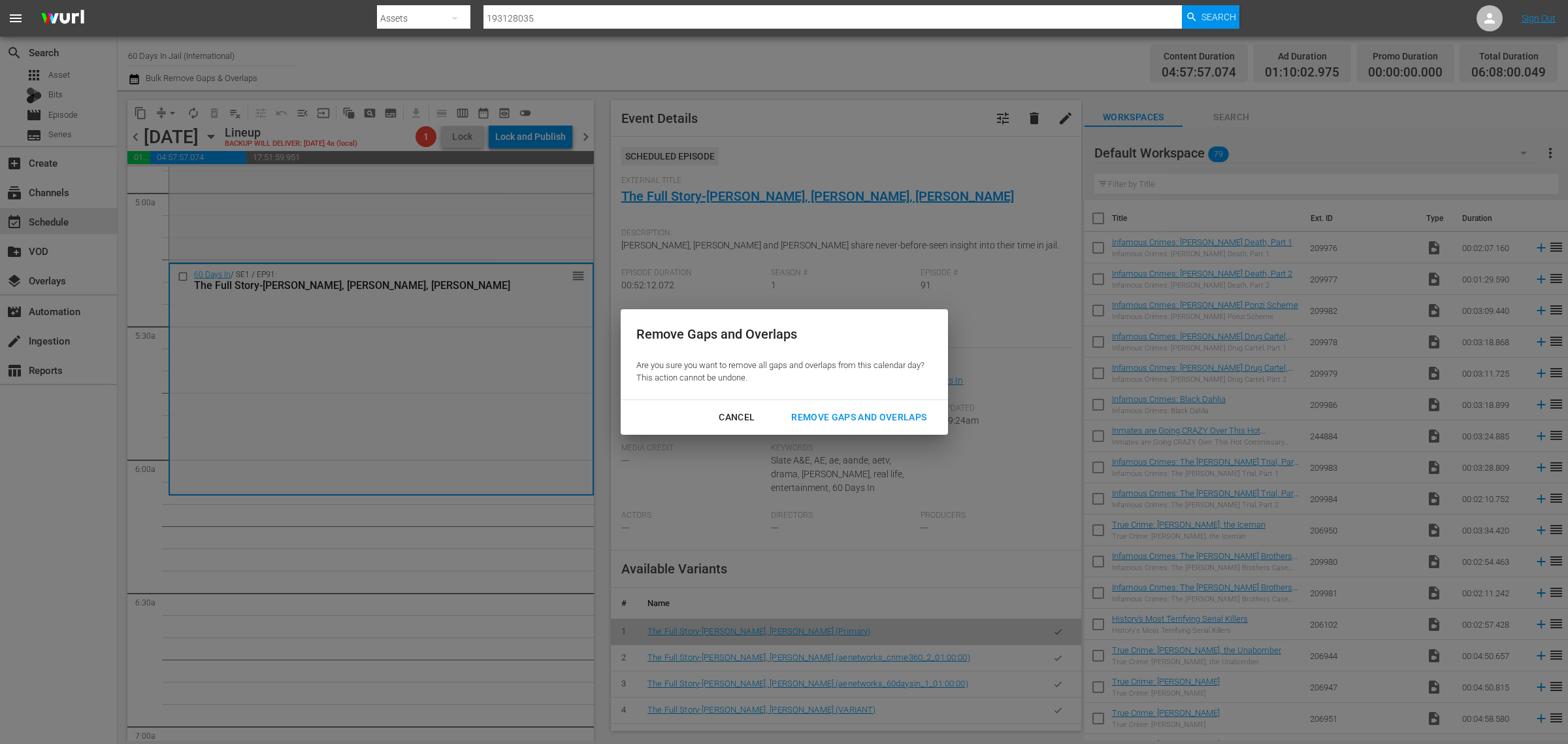
click at [849, 413] on div "Remove Gaps and Overlaps" at bounding box center [859, 417] width 156 height 16
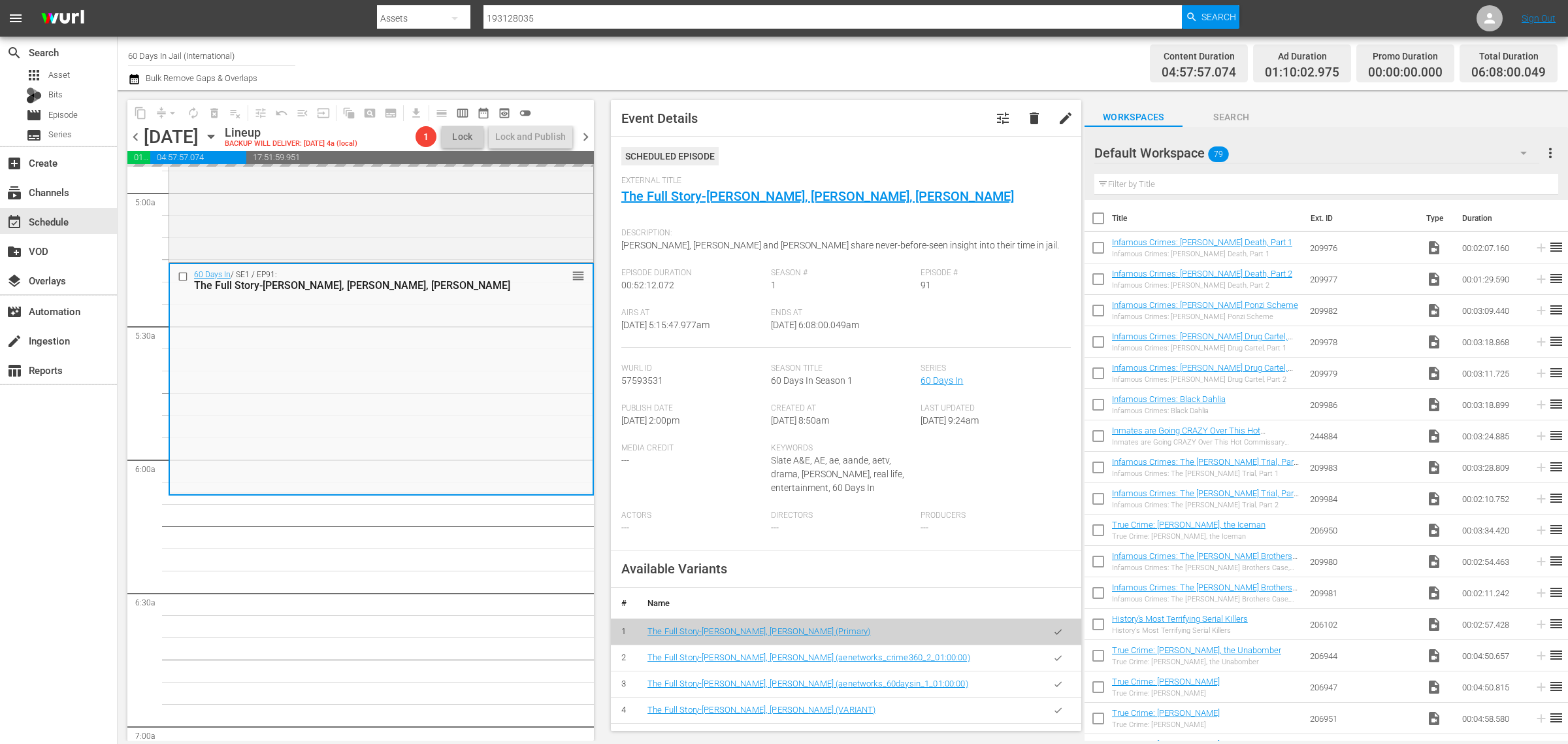
click at [795, 60] on div "Channel Title 60 Days In Jail (International) Bulk Remove Gaps & Overlaps" at bounding box center [517, 63] width 780 height 47
click at [800, 60] on div "Channel Title 60 Days In Jail (International) Bulk Remove Gaps & Overlaps" at bounding box center [517, 63] width 780 height 47
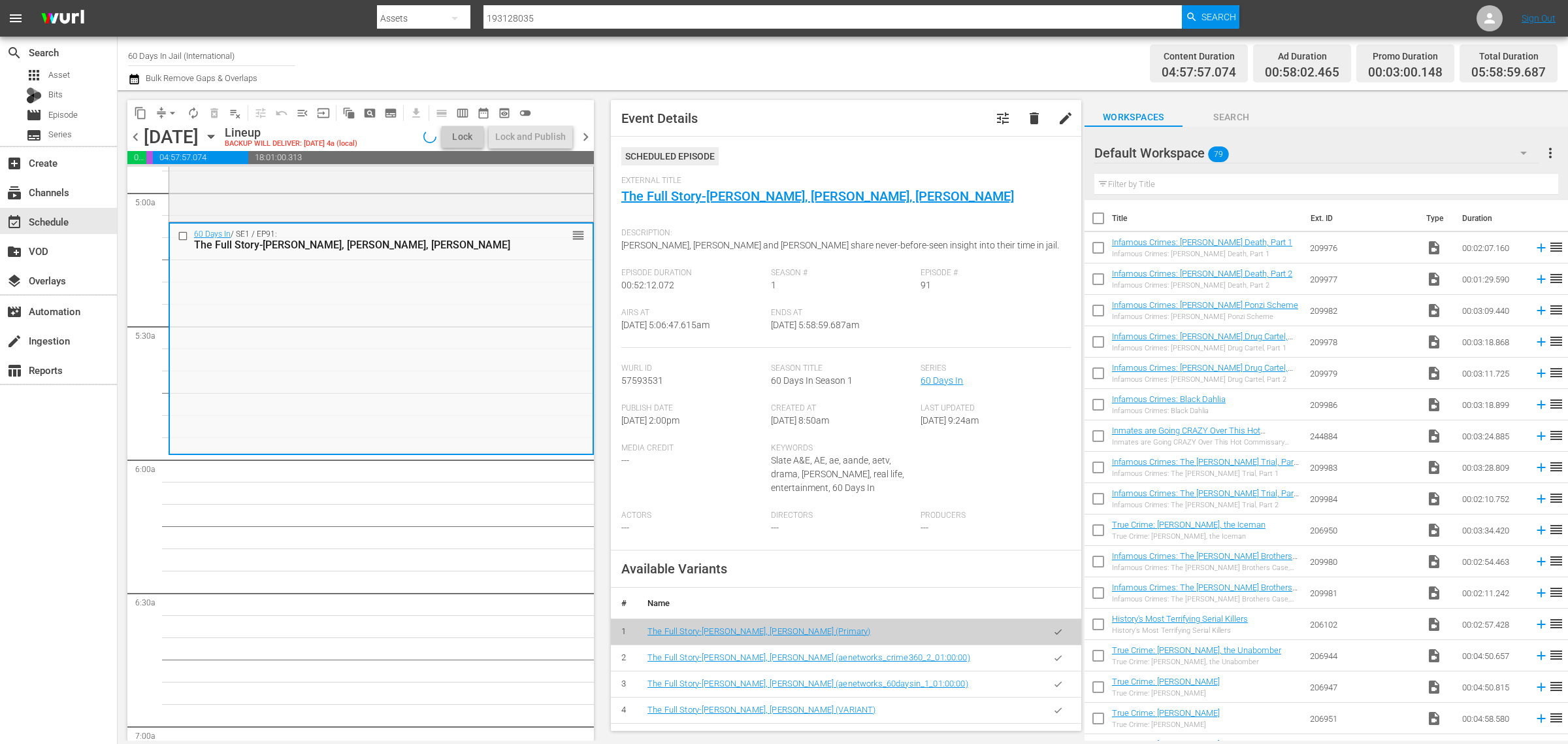
scroll to position [1285, 0]
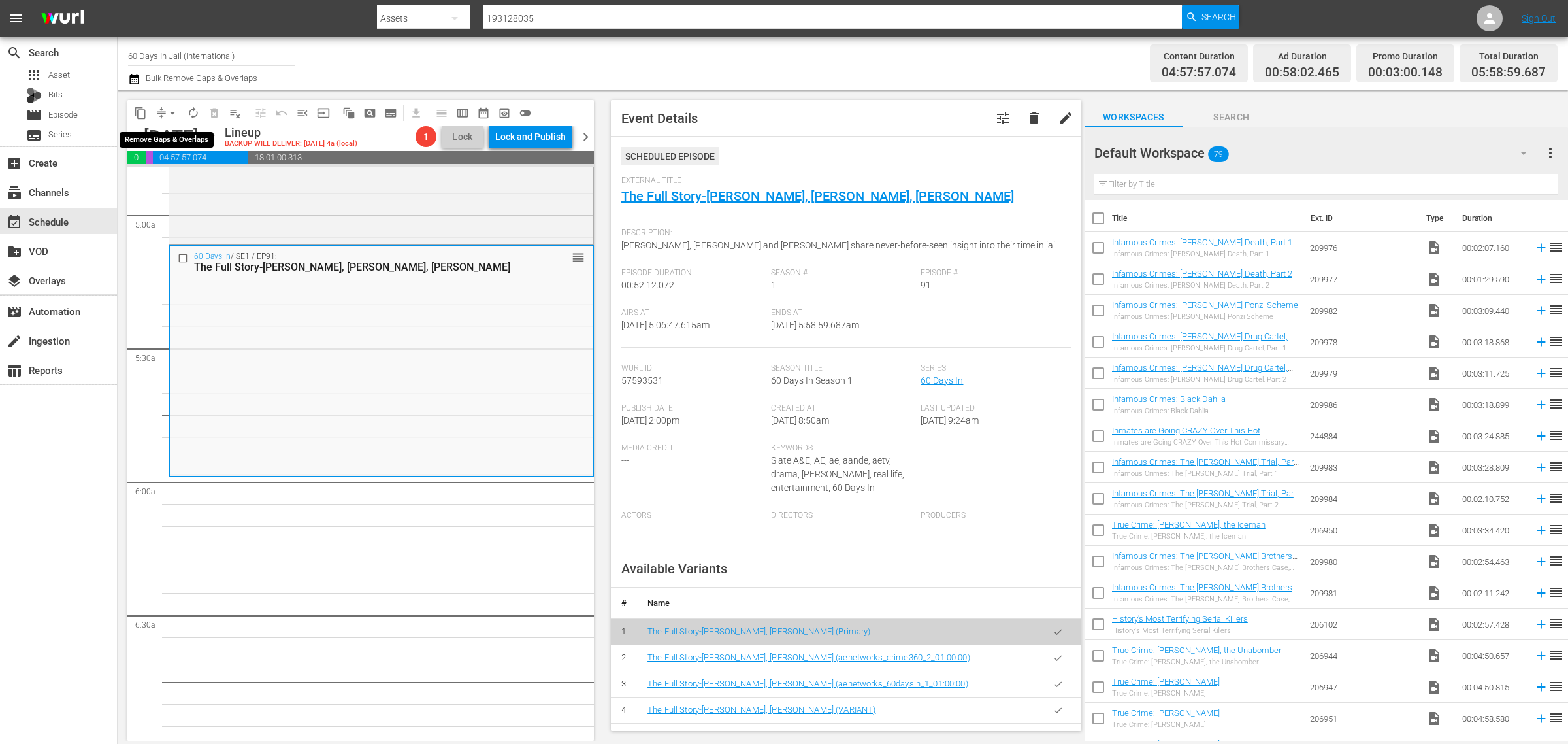
click at [171, 112] on span "arrow_drop_down" at bounding box center [172, 113] width 13 height 13
click at [174, 141] on li "Align to Midnight" at bounding box center [173, 139] width 137 height 21
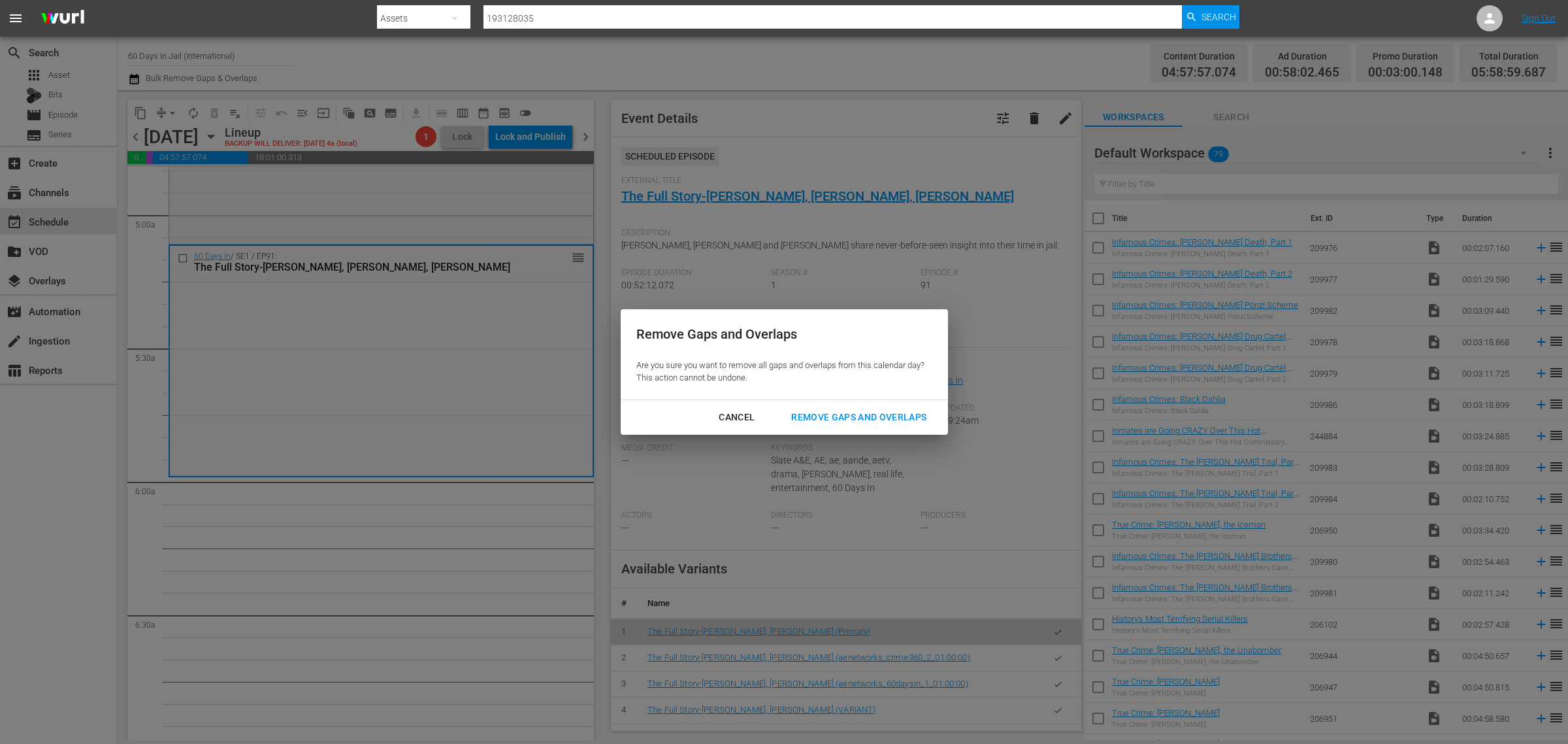
click at [875, 402] on div "Cancel Remove Gaps and Overlaps" at bounding box center [784, 417] width 328 height 34
click at [879, 410] on div "Remove Gaps and Overlaps" at bounding box center [859, 417] width 156 height 16
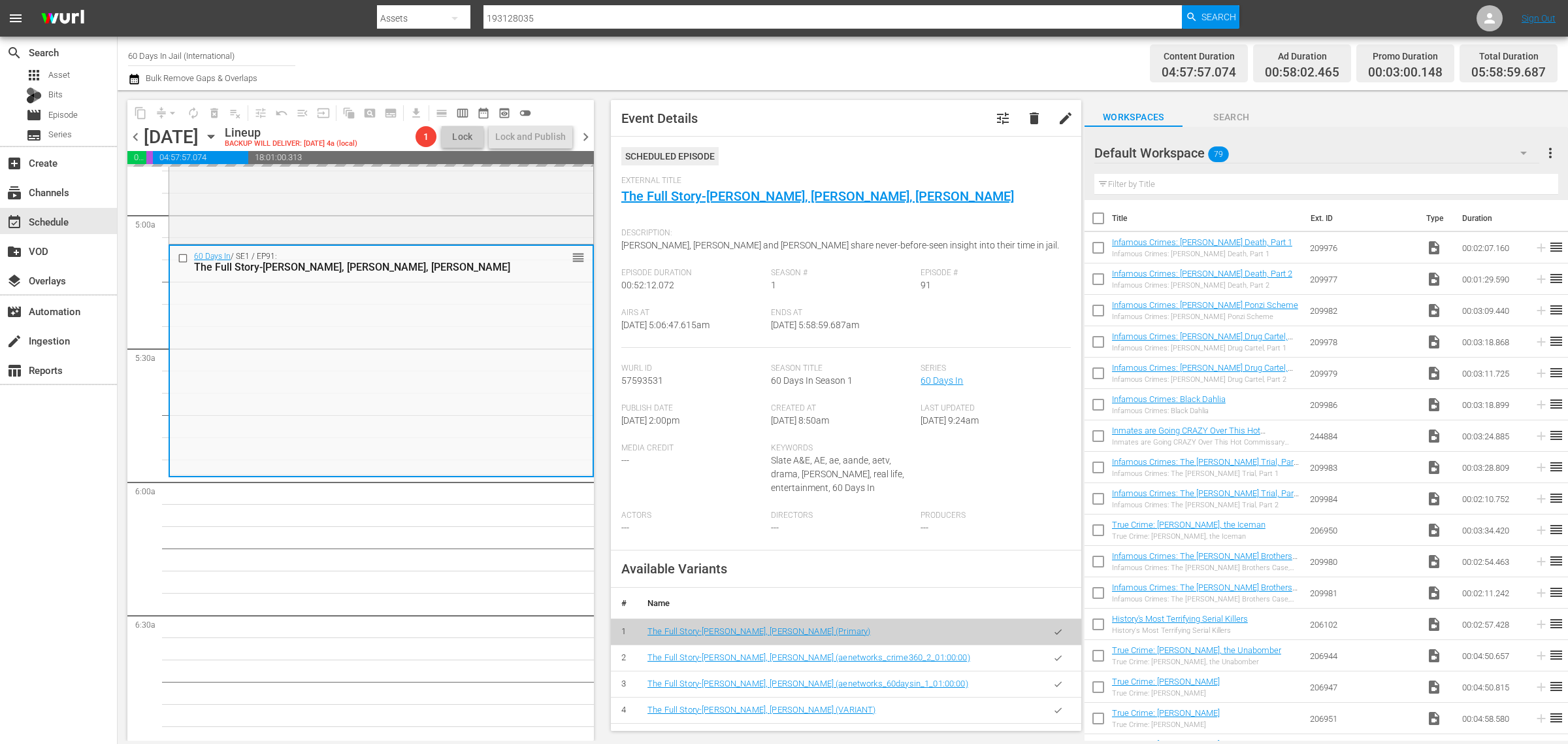
click at [961, 60] on div "Content Duration 04:57:57.074 Ad Duration 00:58:02.465 Promo Duration 00:03:00.…" at bounding box center [1233, 63] width 650 height 47
click at [178, 113] on span "arrow_drop_down" at bounding box center [172, 113] width 13 height 13
click at [190, 139] on li "Align to Midnight" at bounding box center [173, 139] width 137 height 21
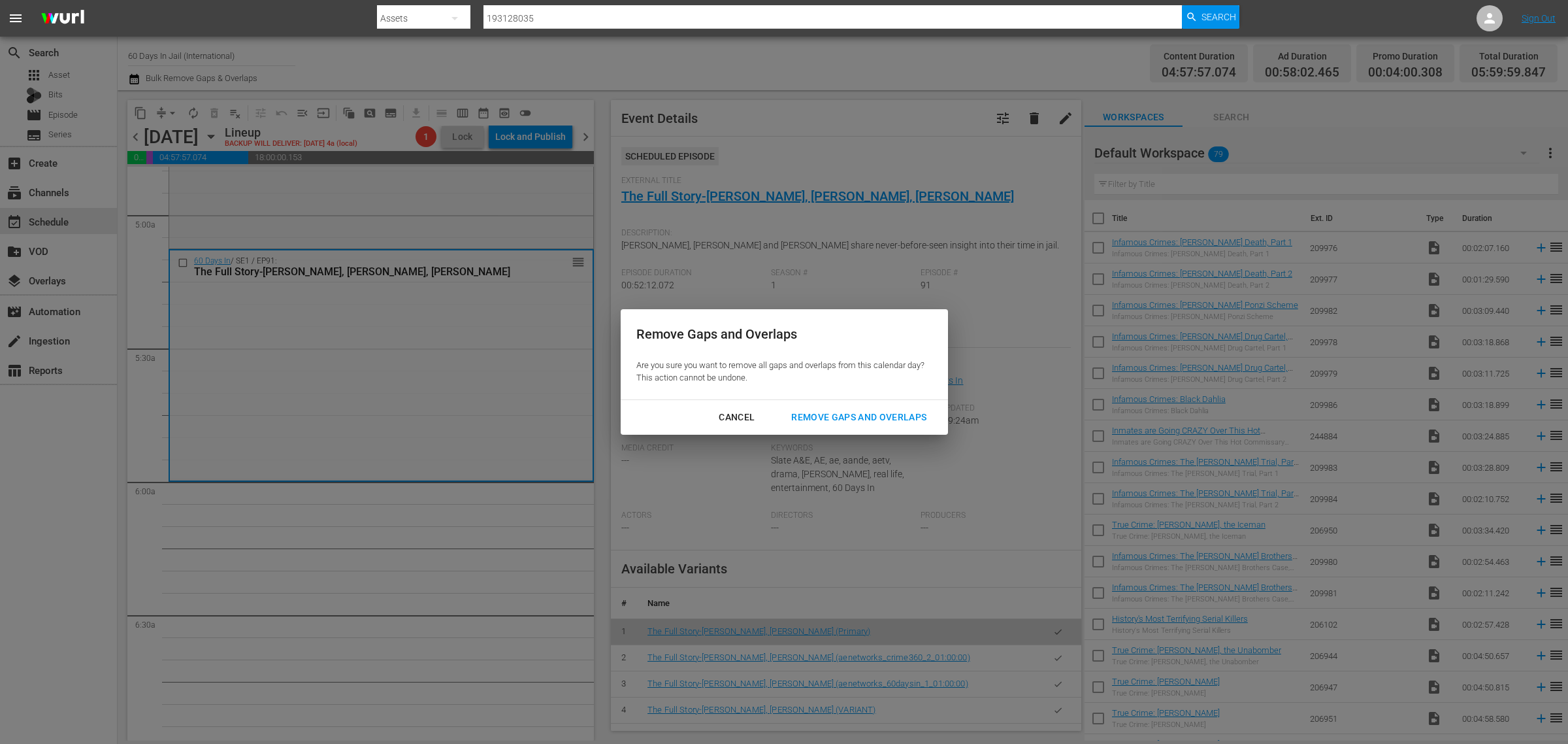
click at [890, 413] on div "Remove Gaps and Overlaps" at bounding box center [859, 417] width 156 height 16
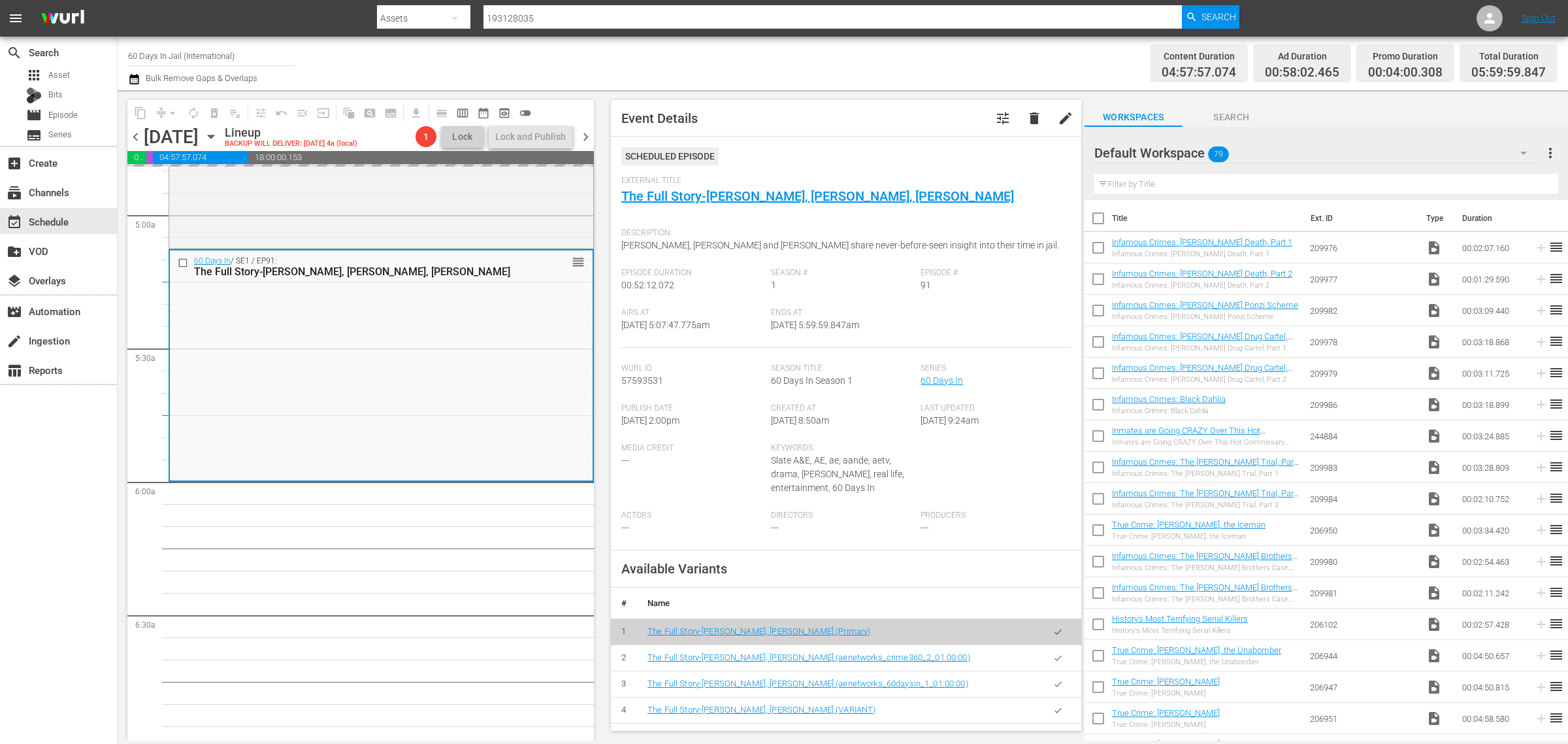
click at [830, 72] on div "Channel Title 60 Days In Jail (International) Bulk Remove Gaps & Overlaps" at bounding box center [517, 63] width 780 height 47
click at [865, 47] on div "Channel Title 60 Days In Jail (International) Bulk Remove Gaps & Overlaps" at bounding box center [517, 63] width 780 height 47
click at [197, 109] on span "autorenew_outlined" at bounding box center [193, 113] width 13 height 13
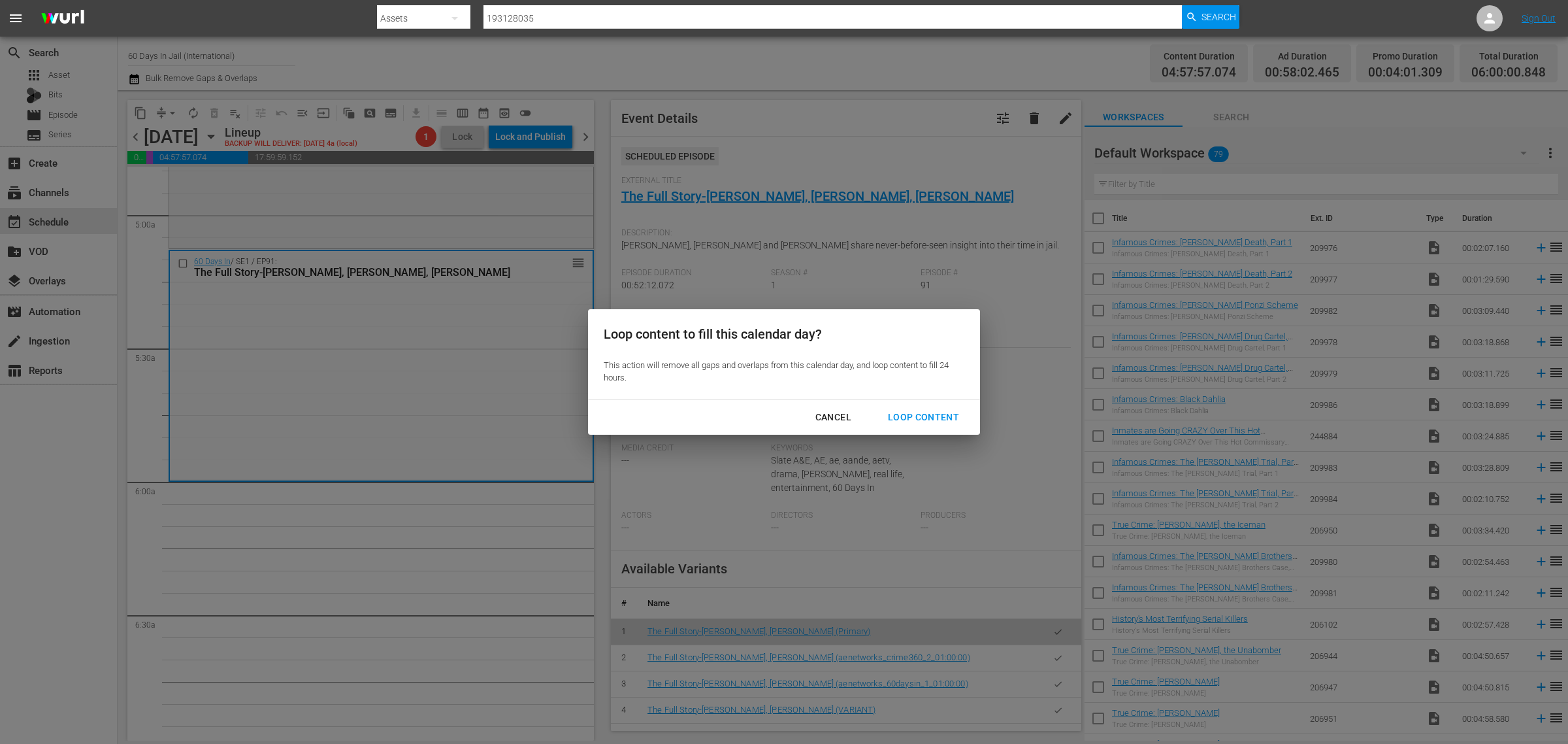
click at [924, 403] on div "Cancel Loop Content" at bounding box center [784, 417] width 392 height 34
click at [905, 415] on div "Loop Content" at bounding box center [924, 417] width 92 height 16
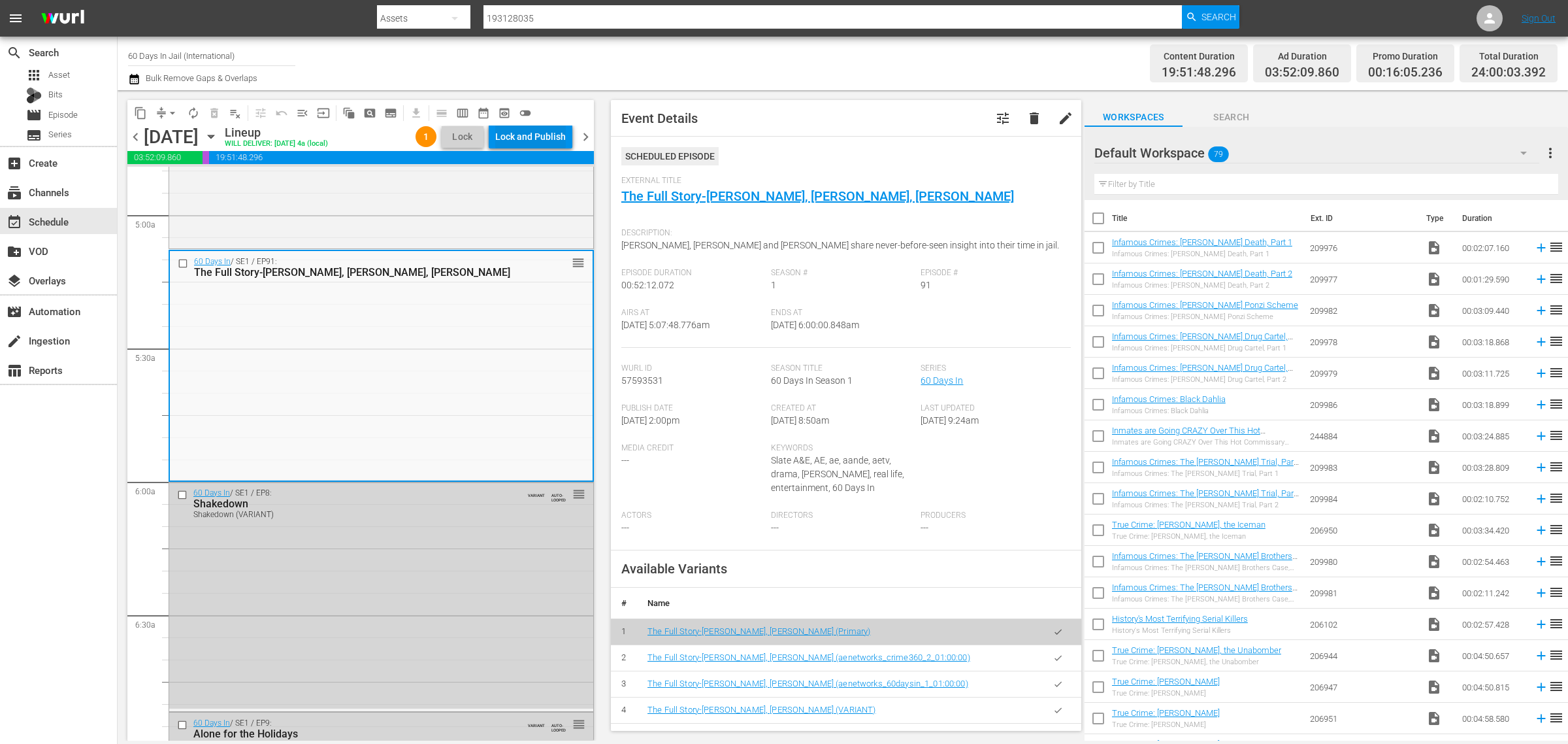
click at [527, 136] on div "Lock and Publish" at bounding box center [530, 136] width 70 height 24
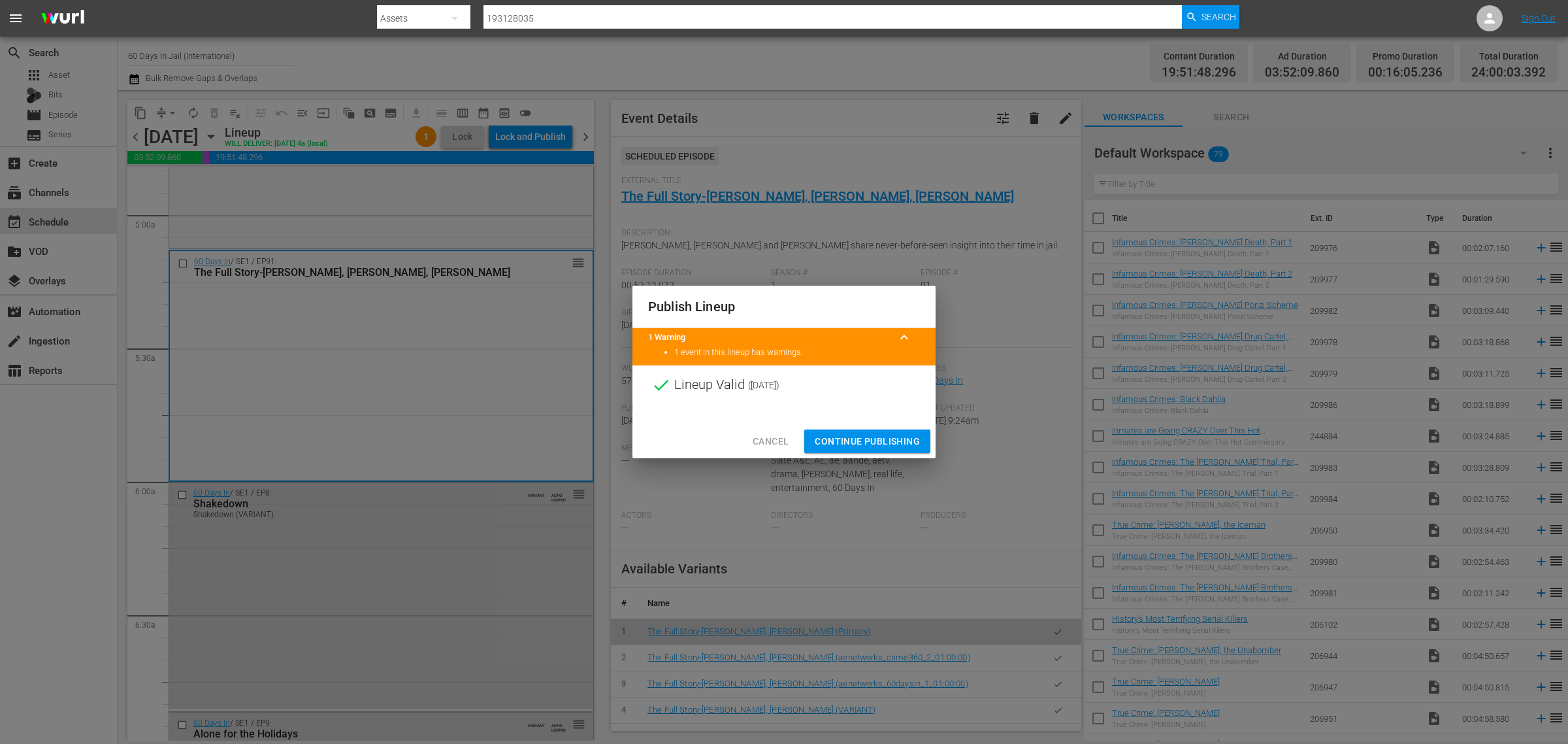
click at [865, 448] on span "Continue Publishing" at bounding box center [867, 441] width 105 height 16
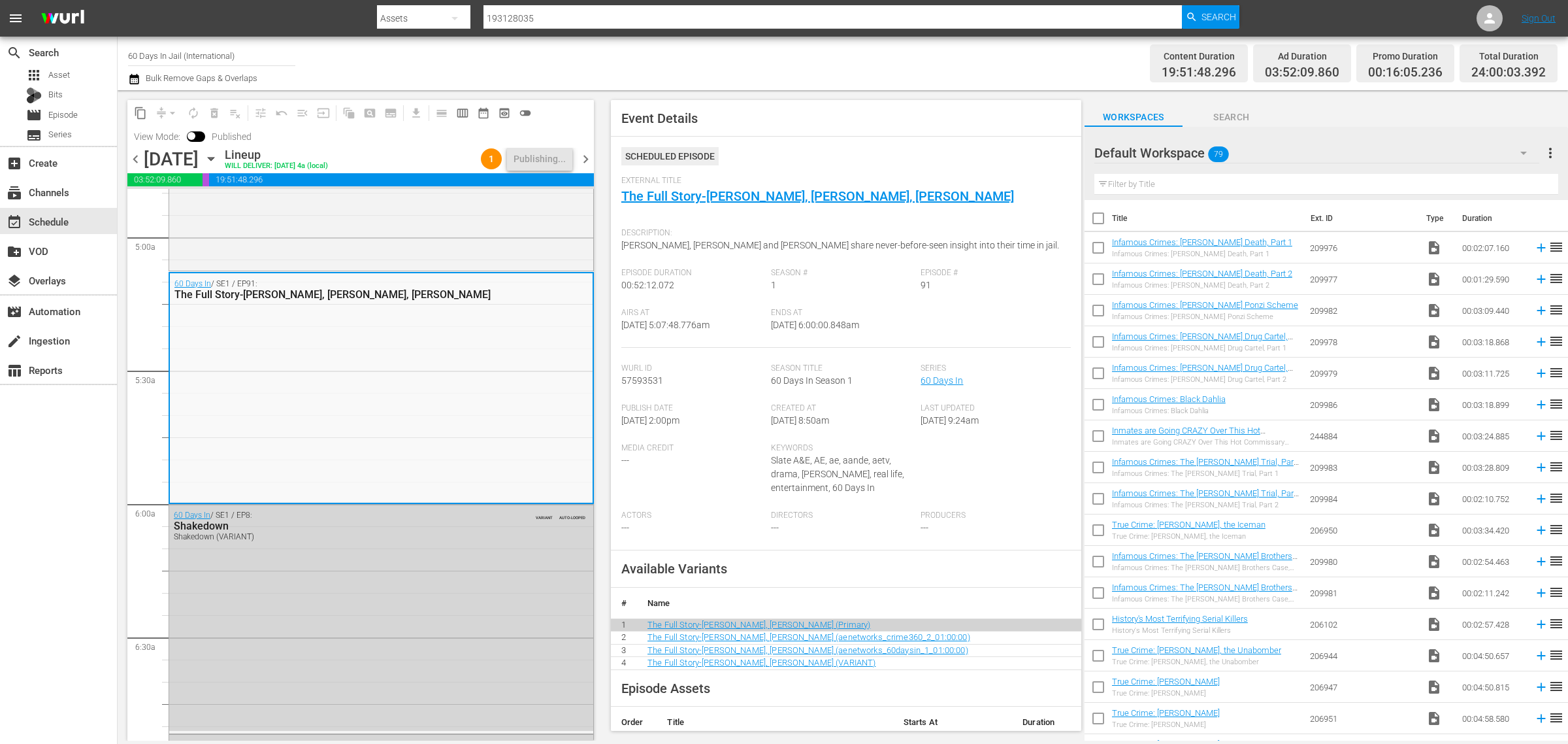
click at [214, 158] on icon "button" at bounding box center [211, 159] width 6 height 3
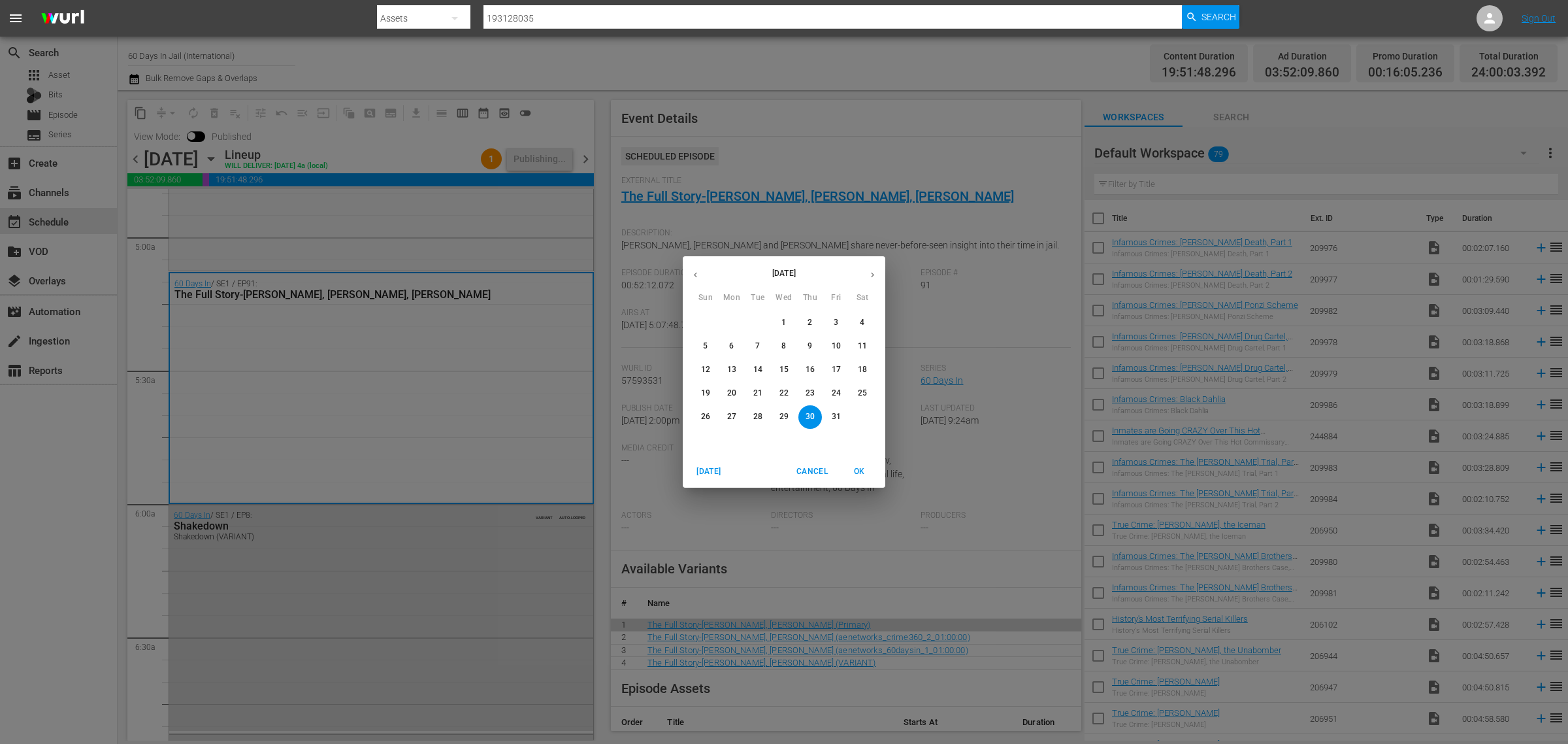
click at [637, 43] on div "October 2025 Sun Mon Tue Wed Thu Fri Sat 28 29 30 1 2 3 4 5 6 7 8 9 10 11 12 13…" at bounding box center [784, 372] width 1568 height 744
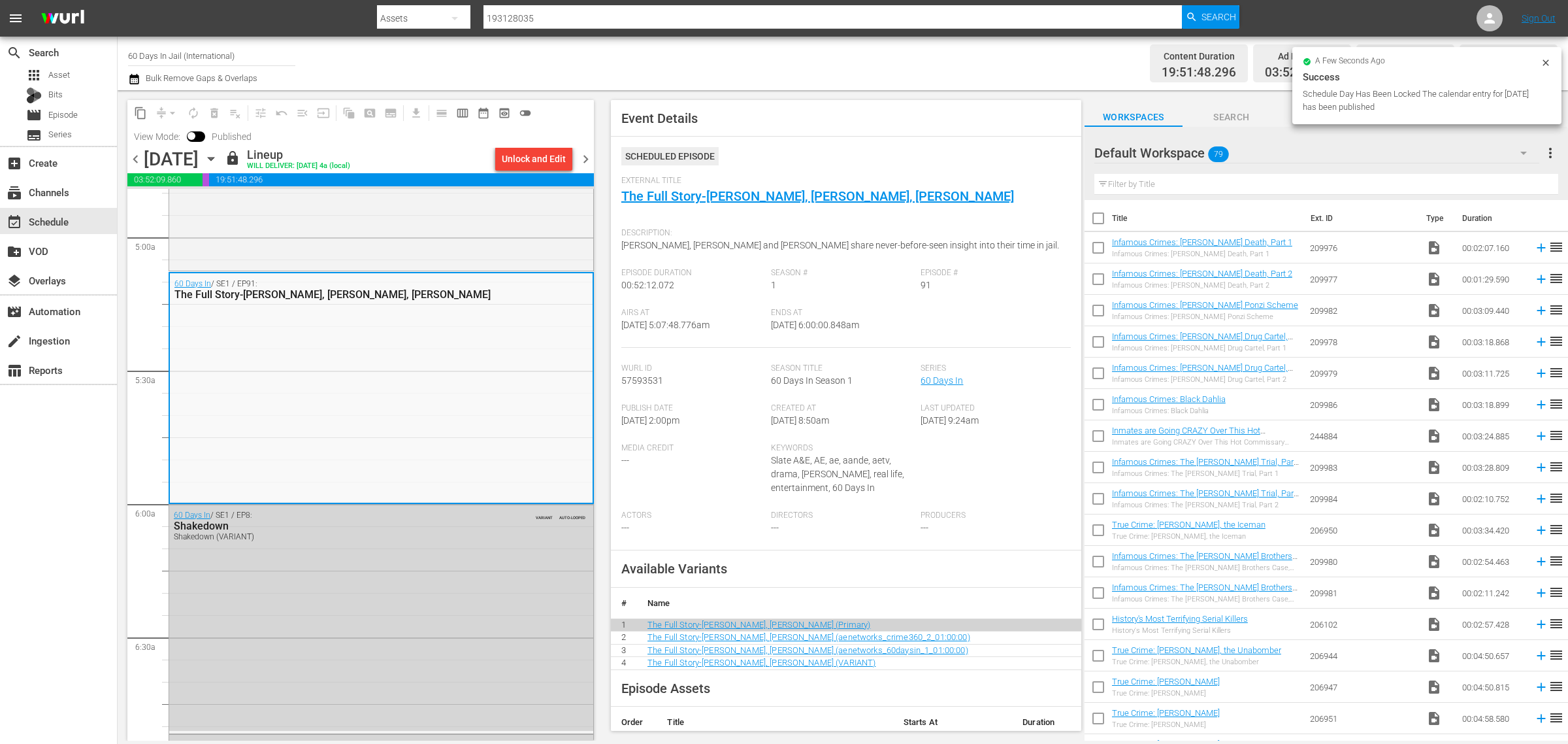
click at [1127, 662] on div "True Crime: [PERSON_NAME], the Unabomber" at bounding box center [1196, 661] width 169 height 8
click at [694, 62] on div "Channel Title 60 Days In Jail (International) Bulk Remove Gaps & Overlaps" at bounding box center [517, 63] width 780 height 47
click at [218, 161] on icon "button" at bounding box center [210, 158] width 15 height 15
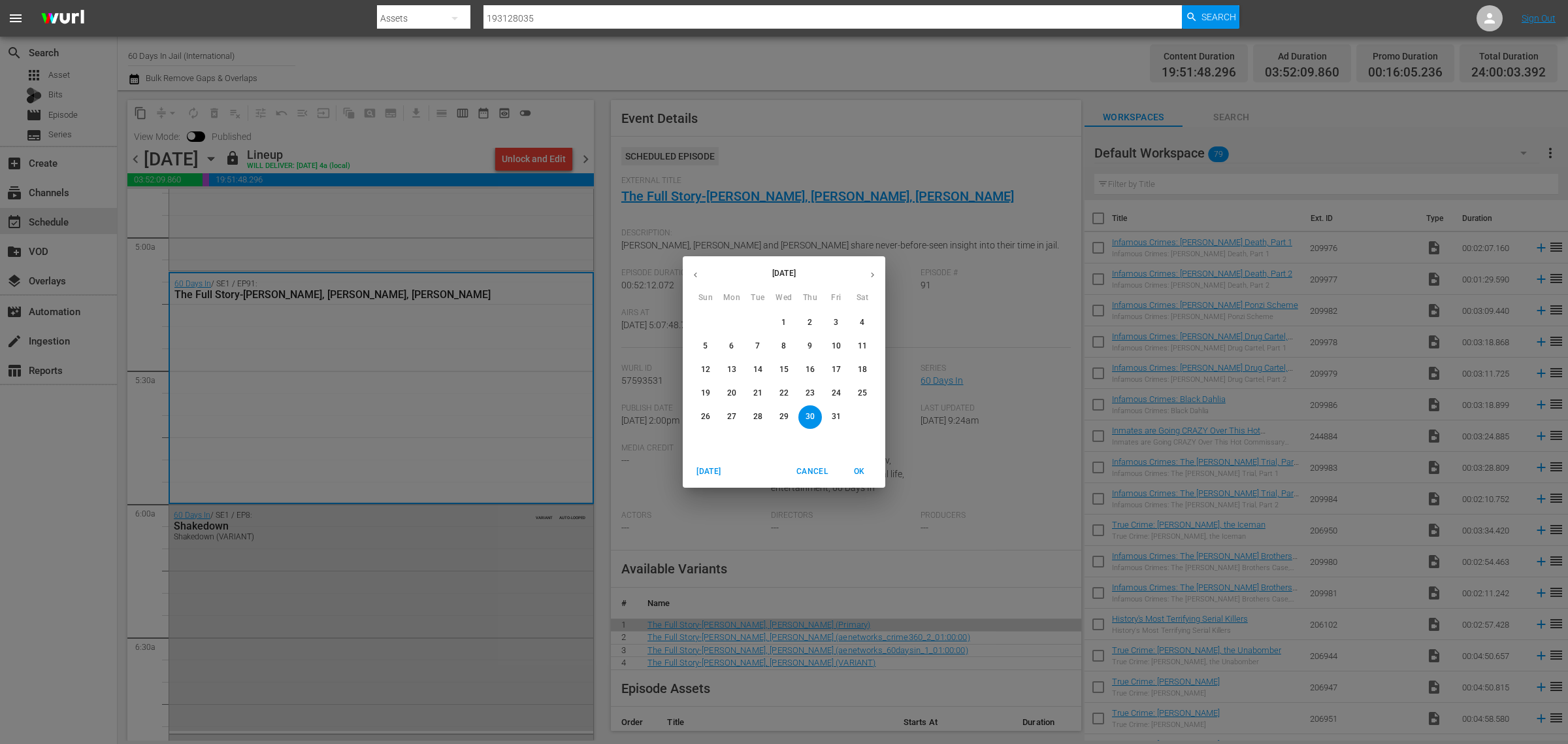
click at [812, 393] on p "23" at bounding box center [810, 393] width 9 height 11
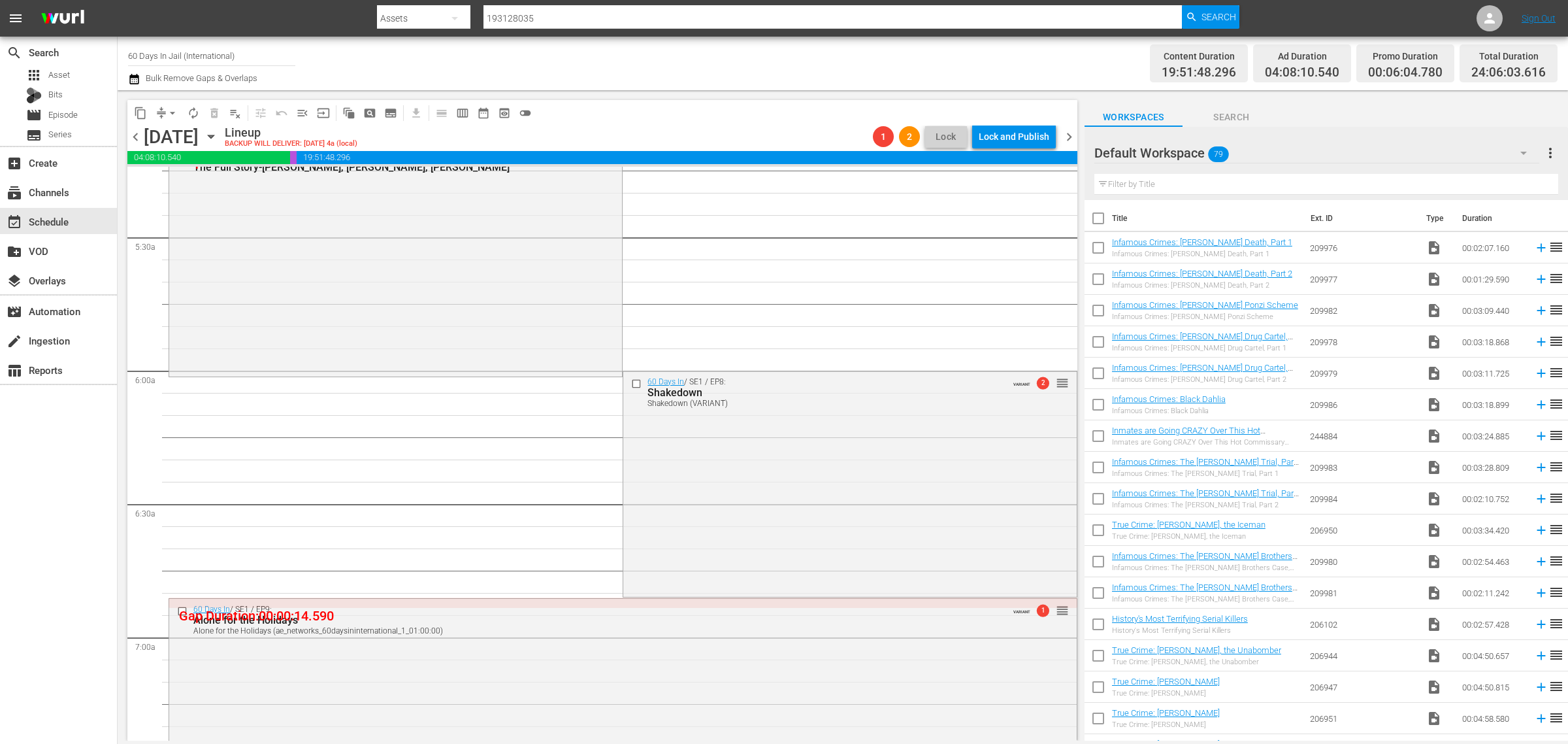
scroll to position [1307, 0]
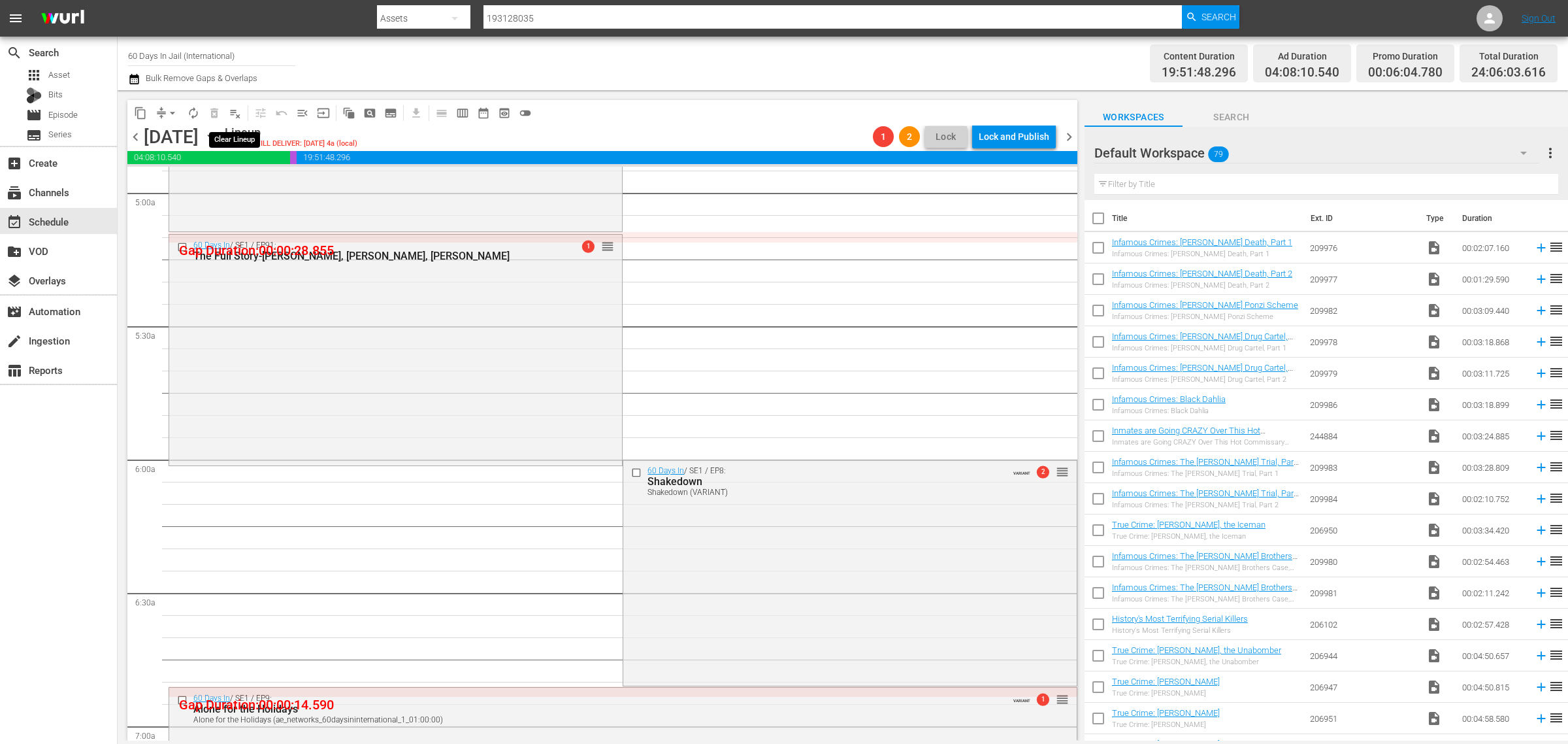
click at [236, 113] on span "playlist_remove_outlined" at bounding box center [235, 113] width 13 height 13
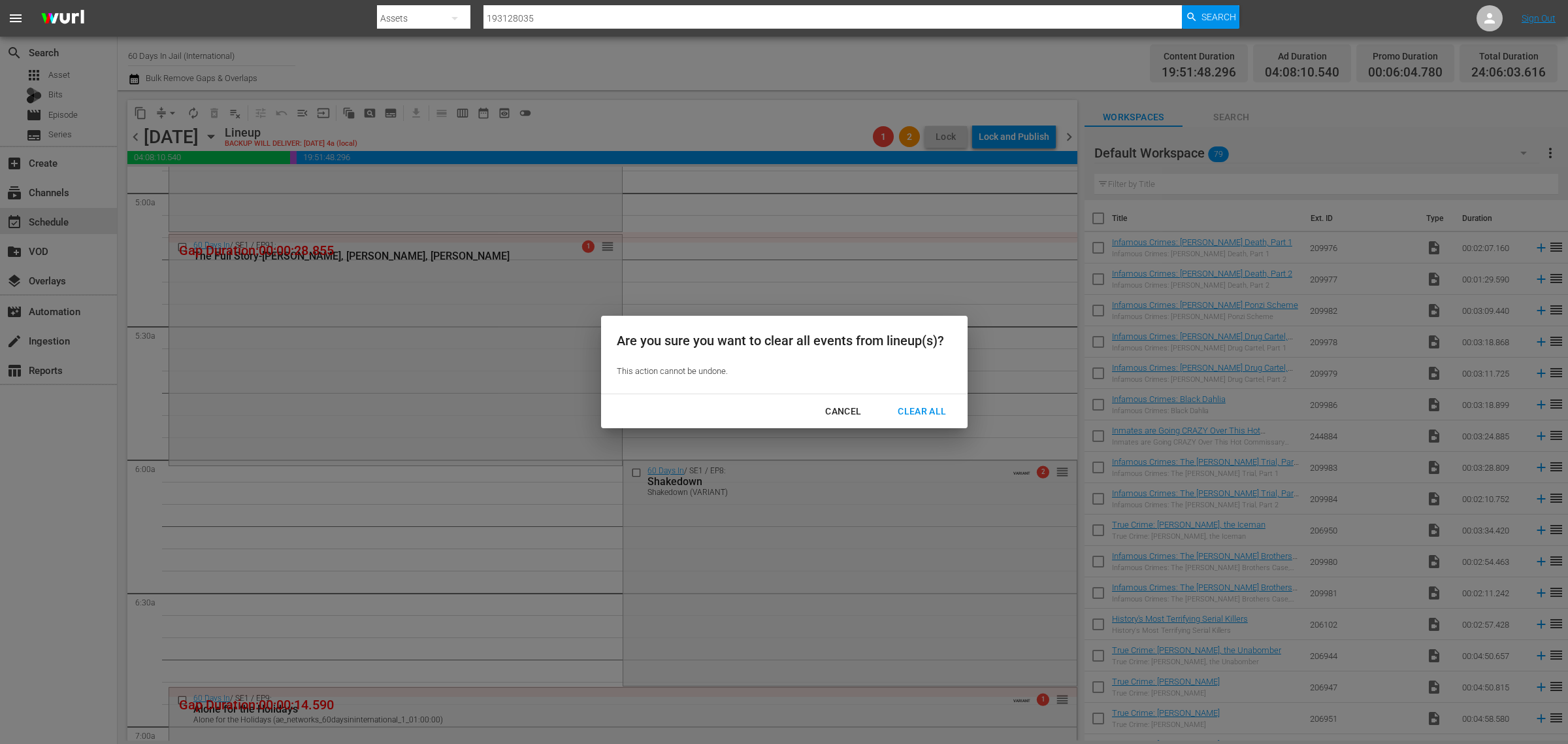
drag, startPoint x: 914, startPoint y: 409, endPoint x: 864, endPoint y: 304, distance: 116.3
click at [913, 410] on div "Clear All" at bounding box center [922, 411] width 70 height 16
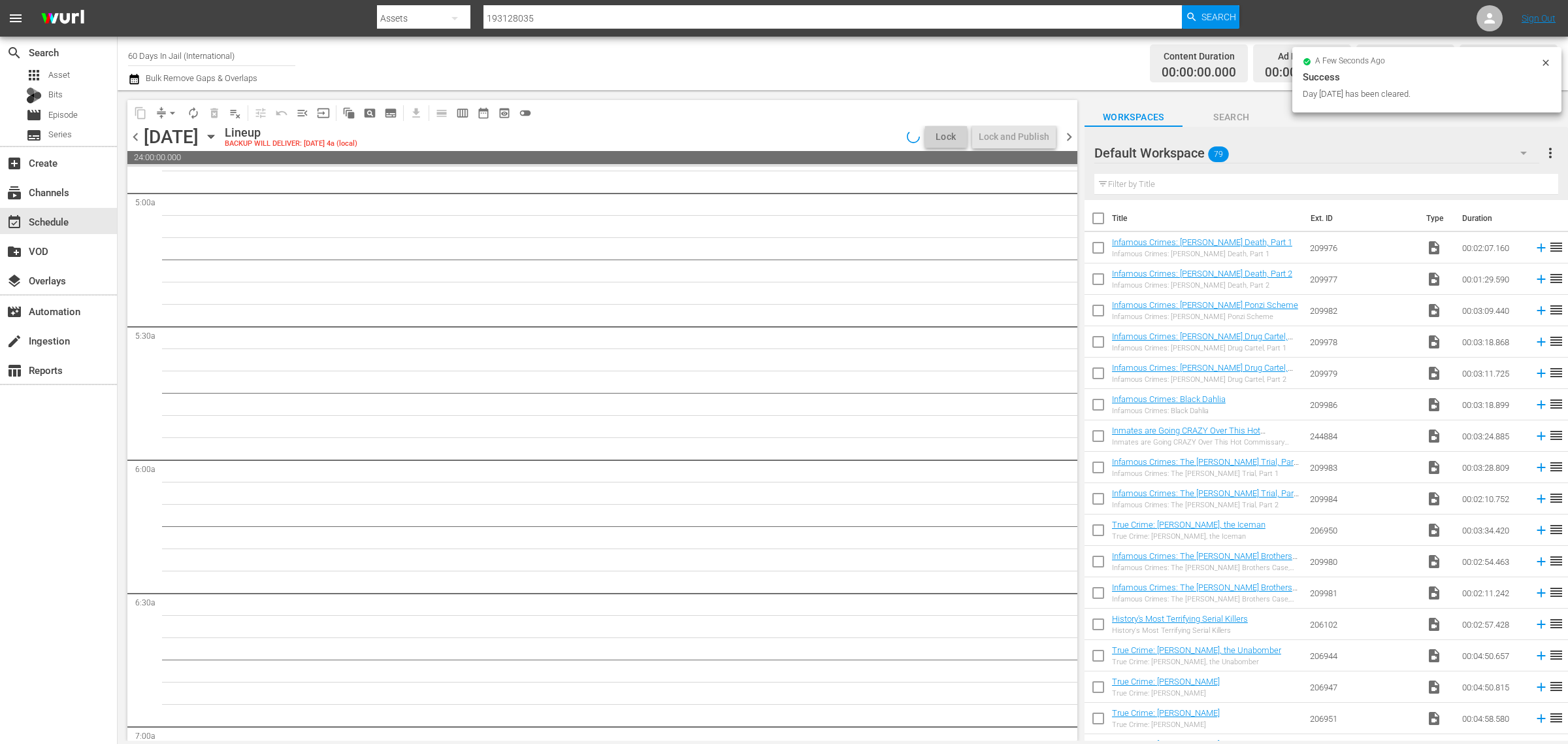
scroll to position [1373, 0]
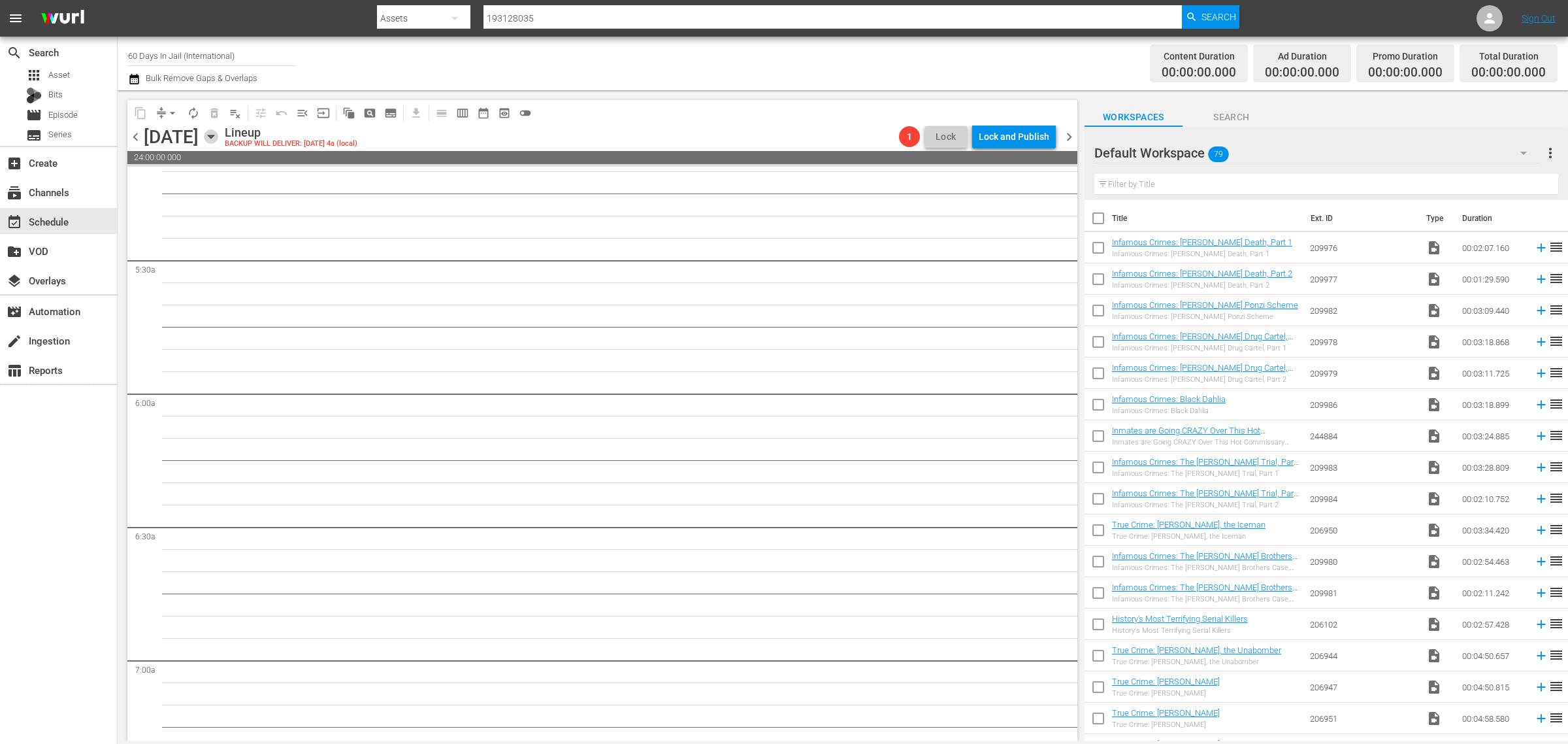
click at [214, 135] on icon "button" at bounding box center [211, 137] width 6 height 3
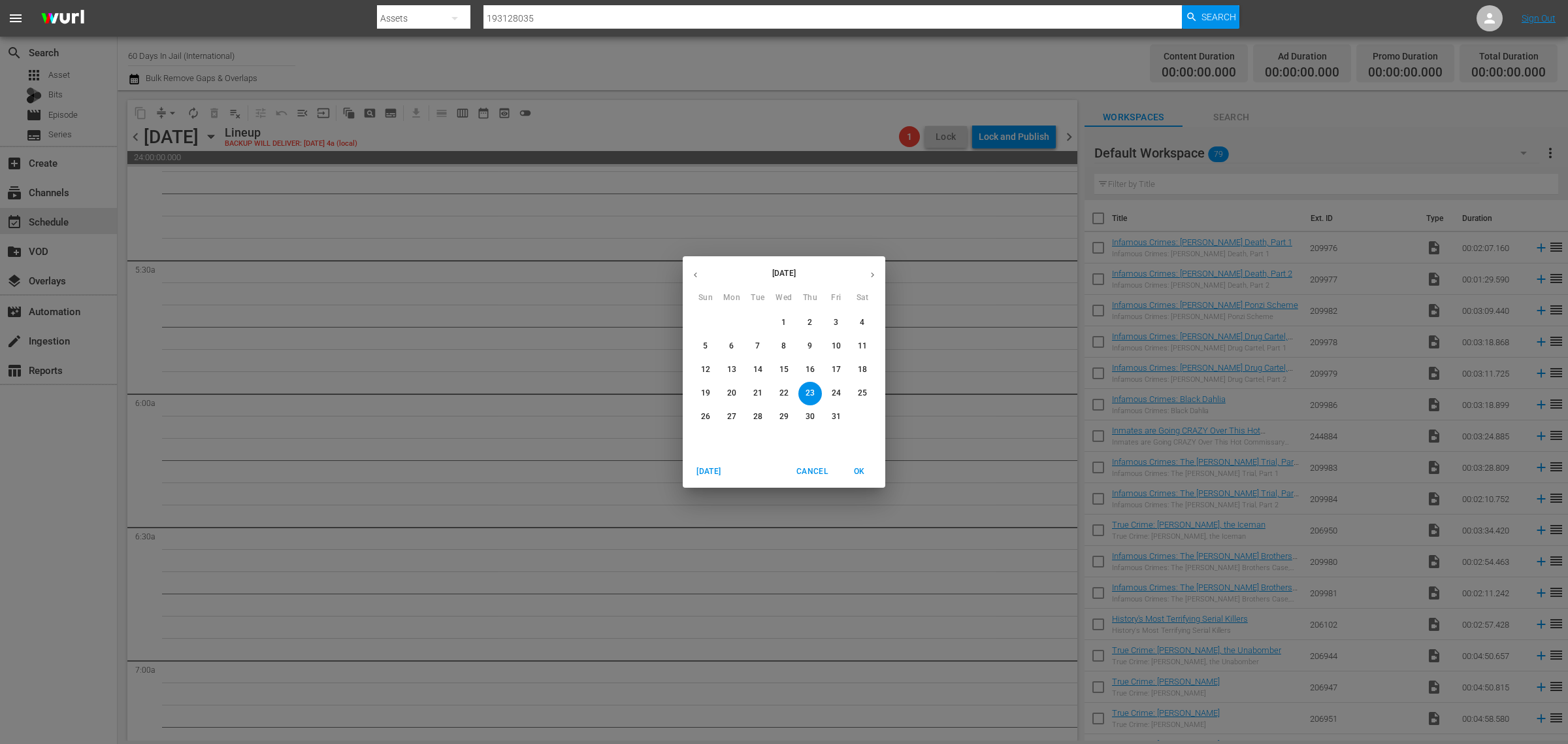
click at [810, 368] on p "16" at bounding box center [810, 370] width 9 height 11
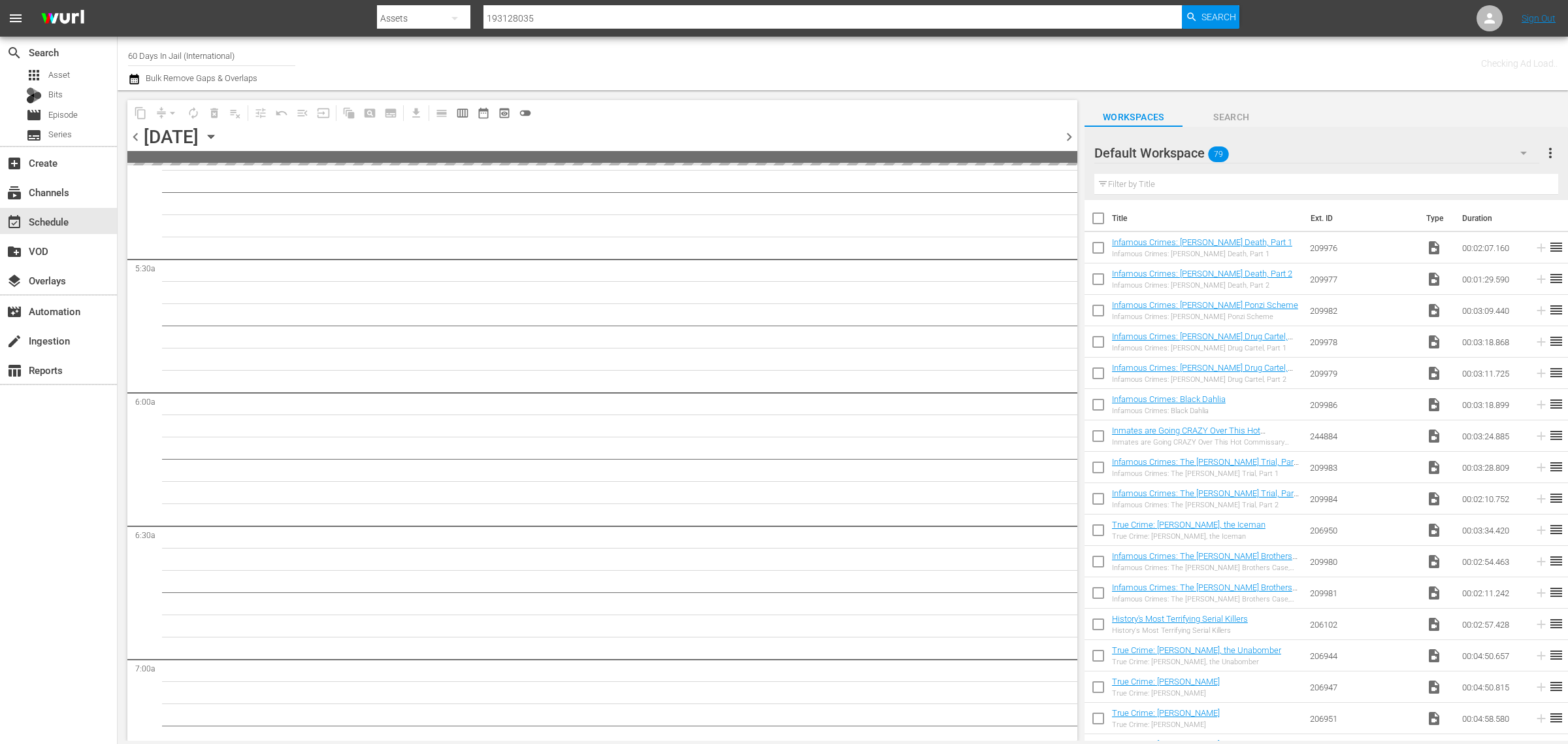
scroll to position [1396, 0]
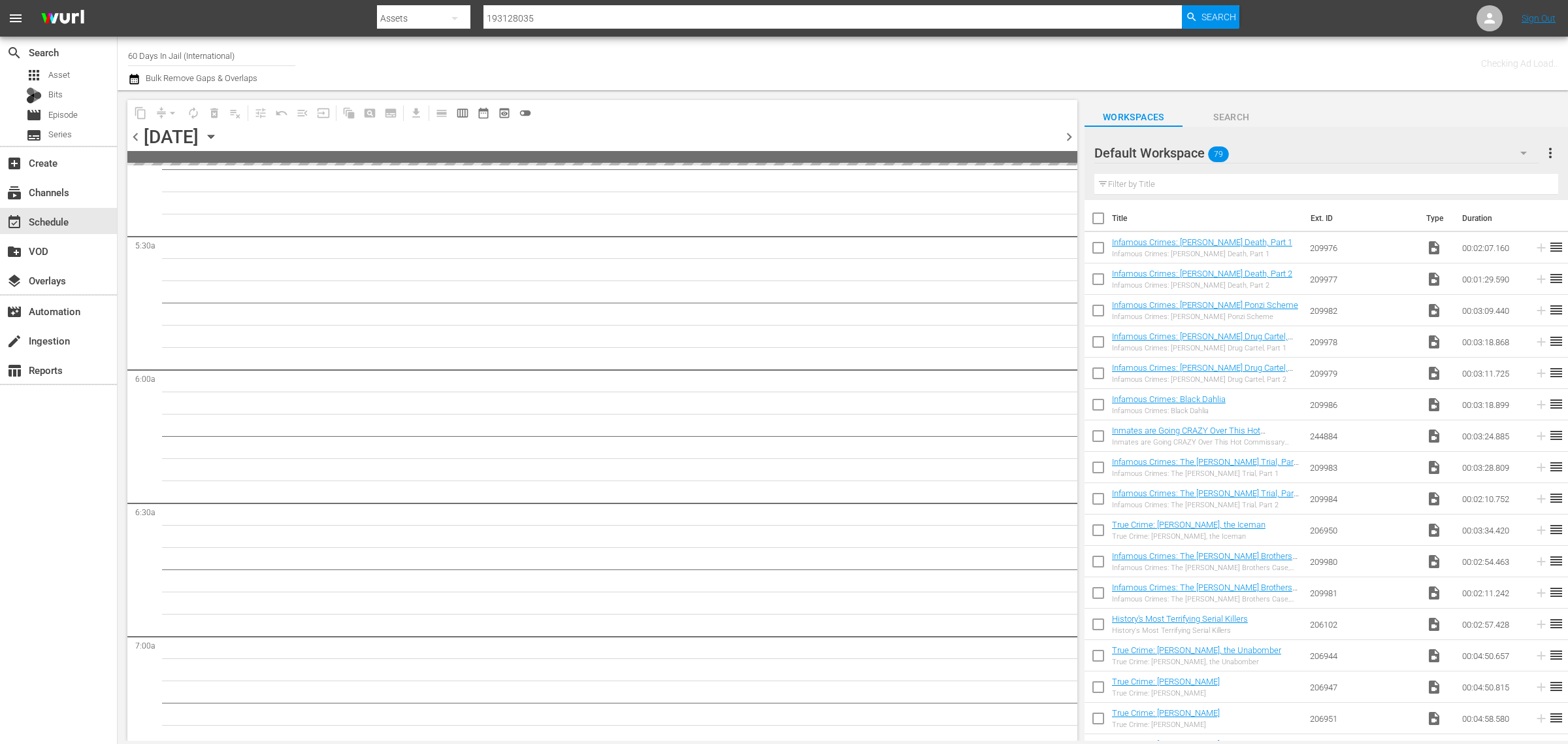
click at [811, 60] on div "Channel Title 60 Days In Jail (International) Bulk Remove Gaps & Overlaps" at bounding box center [517, 63] width 780 height 47
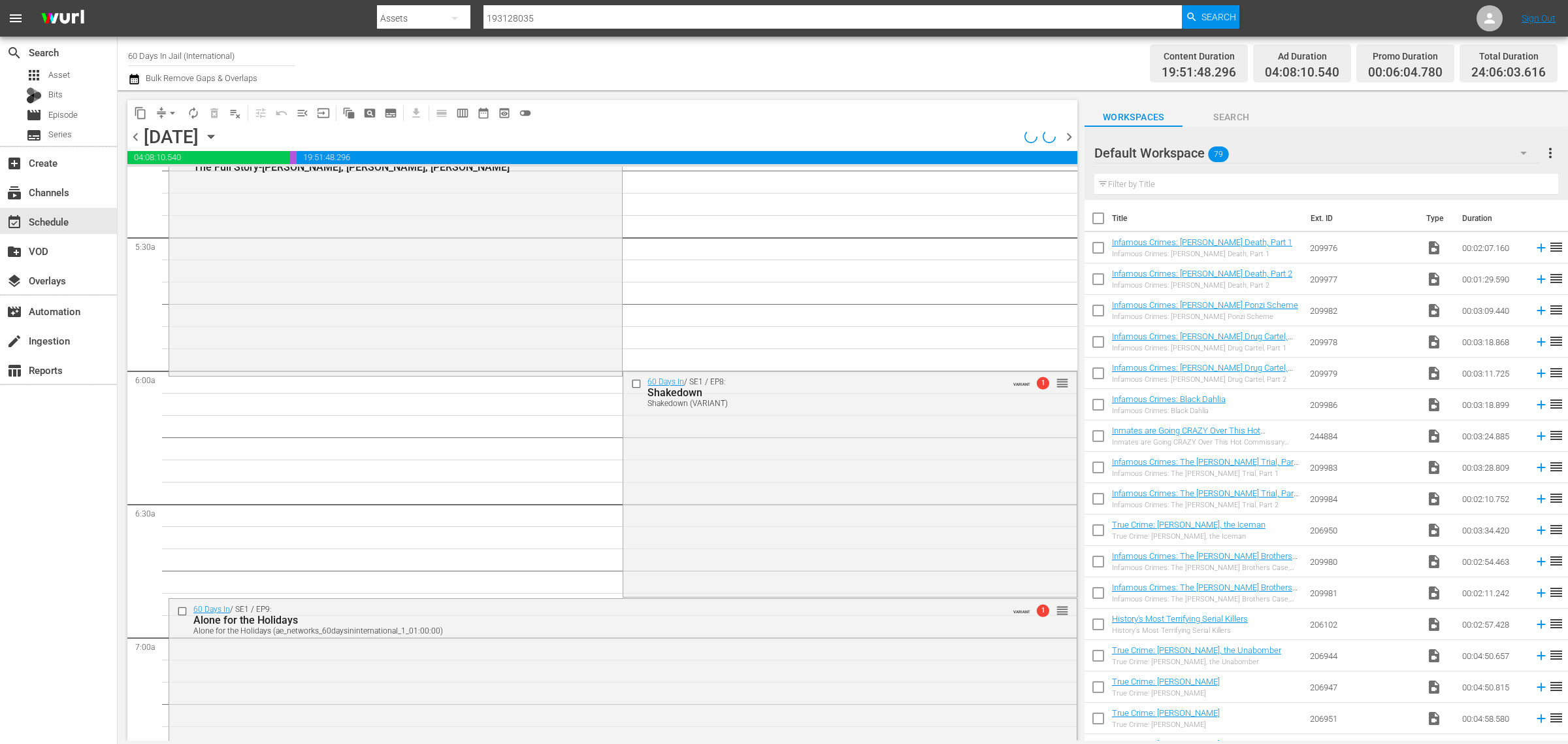
scroll to position [1307, 0]
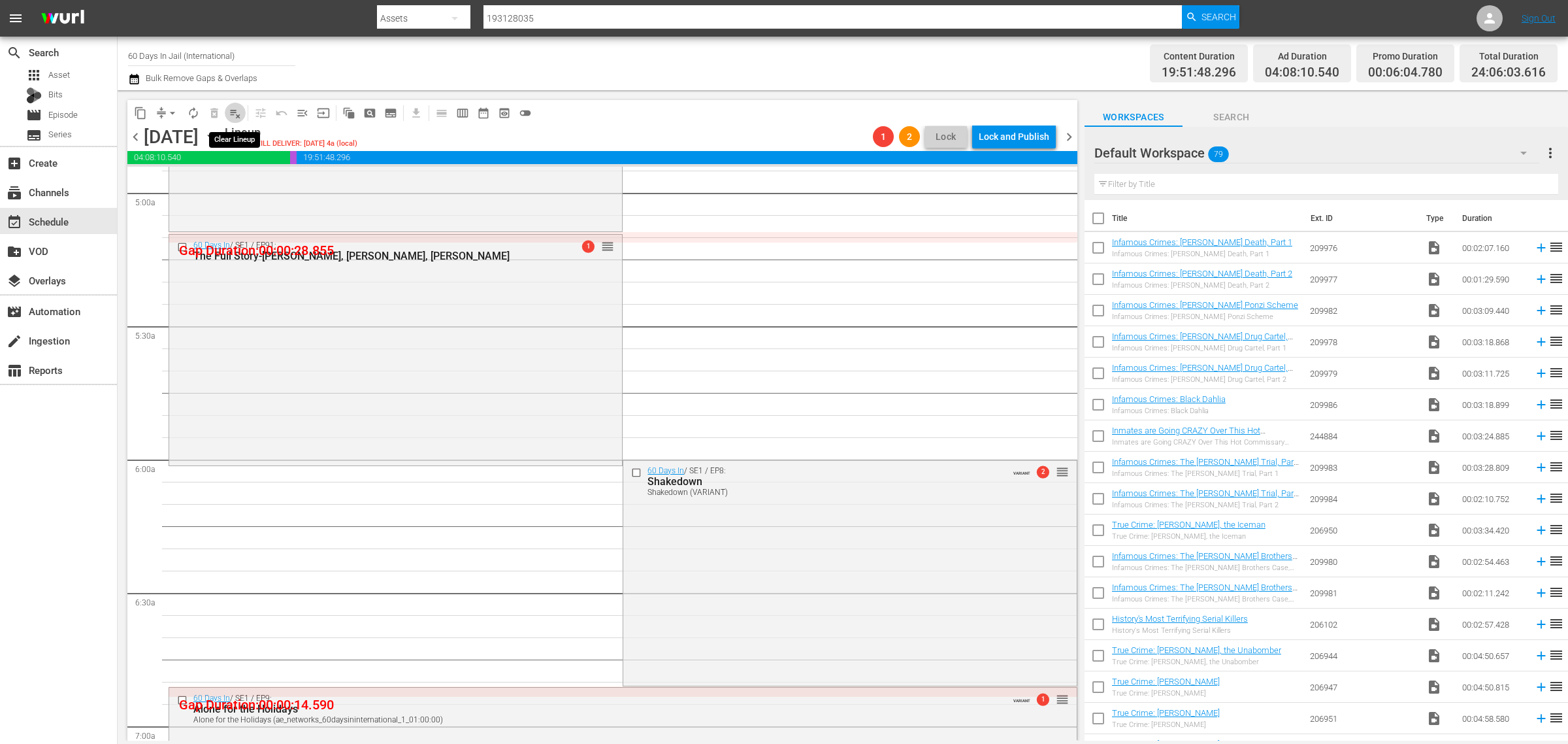
click at [236, 113] on span "playlist_remove_outlined" at bounding box center [235, 113] width 13 height 13
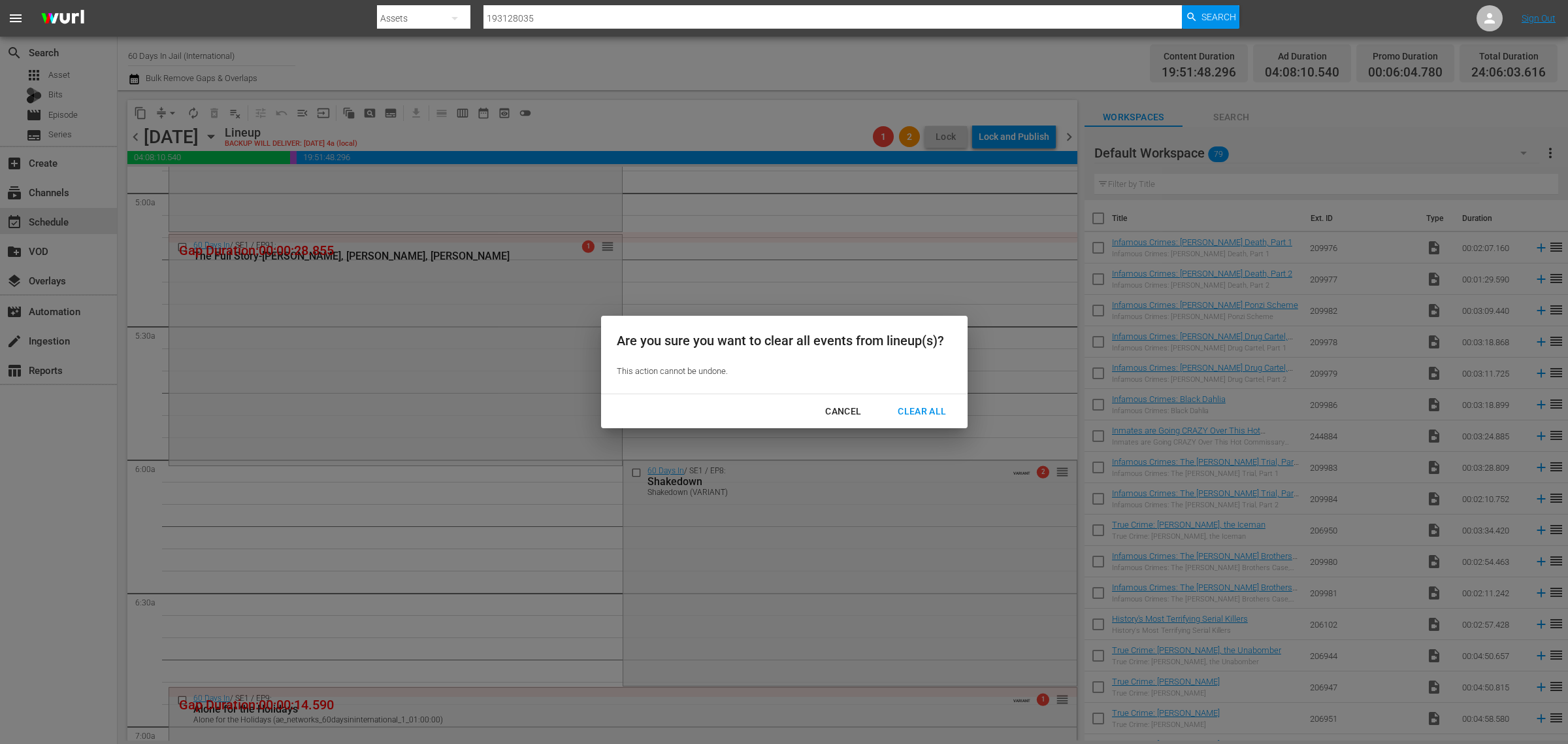
click at [917, 414] on div "Clear All" at bounding box center [922, 411] width 70 height 16
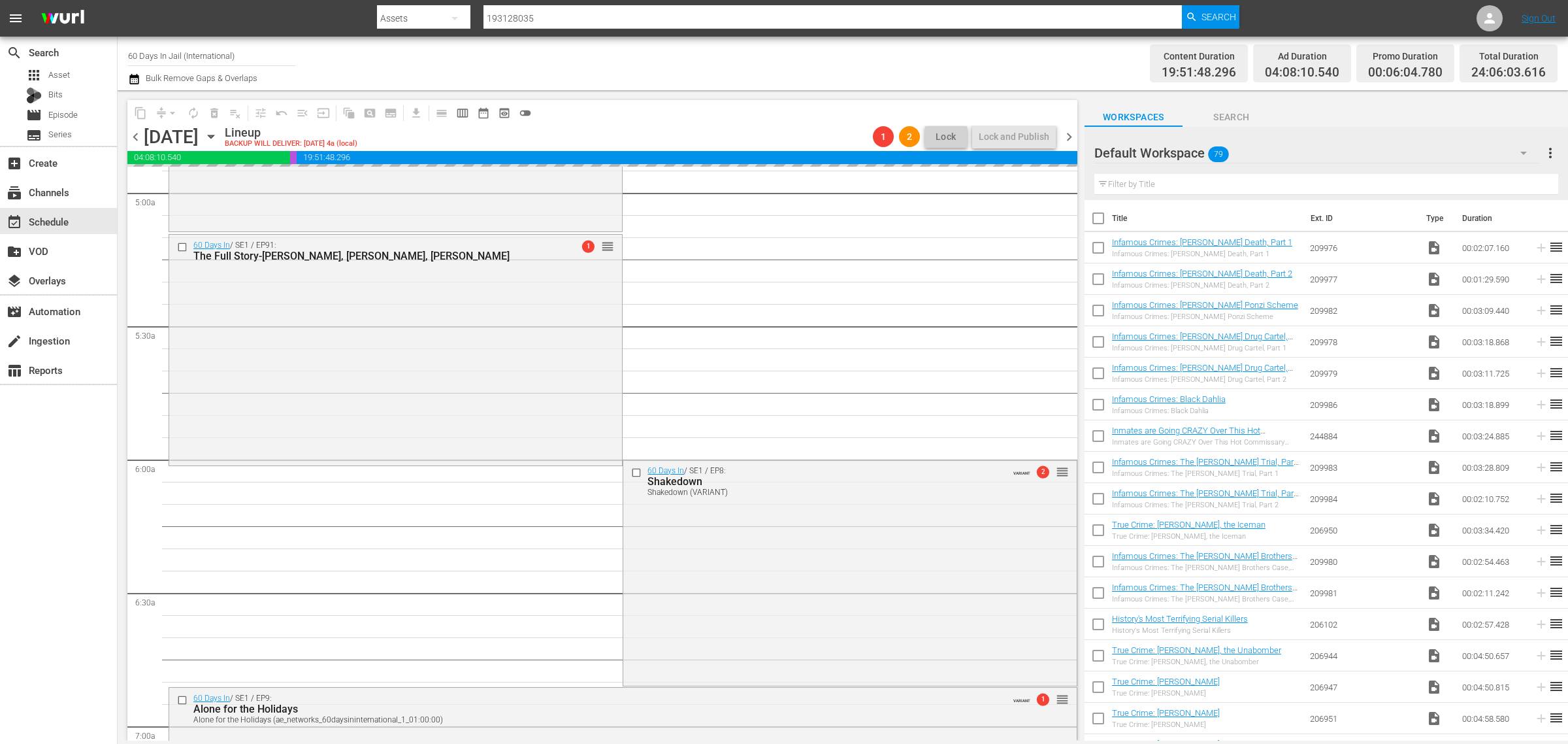
click at [772, 59] on div "Channel Title 60 Days In Jail (International) Bulk Remove Gaps & Overlaps" at bounding box center [517, 63] width 780 height 47
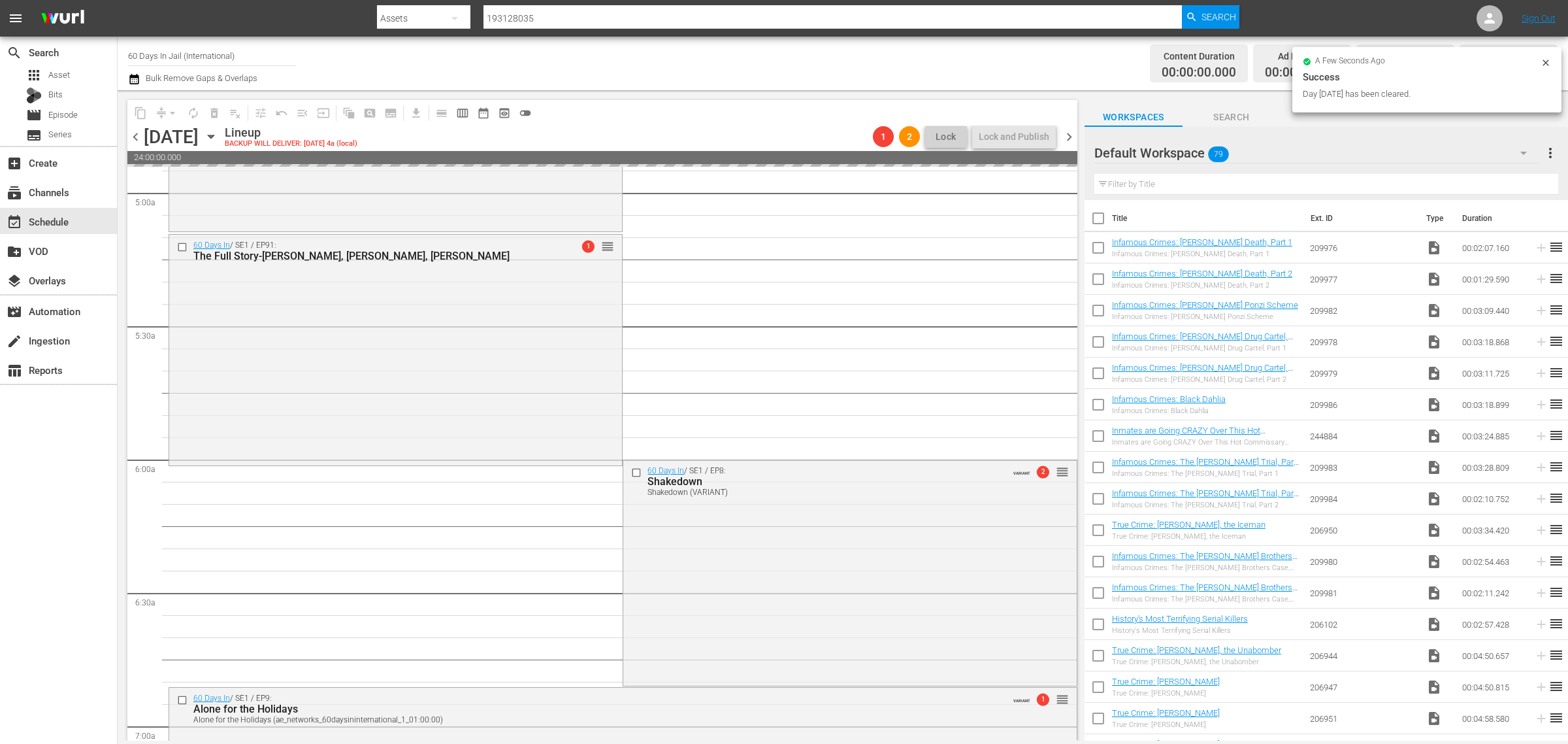
scroll to position [1373, 0]
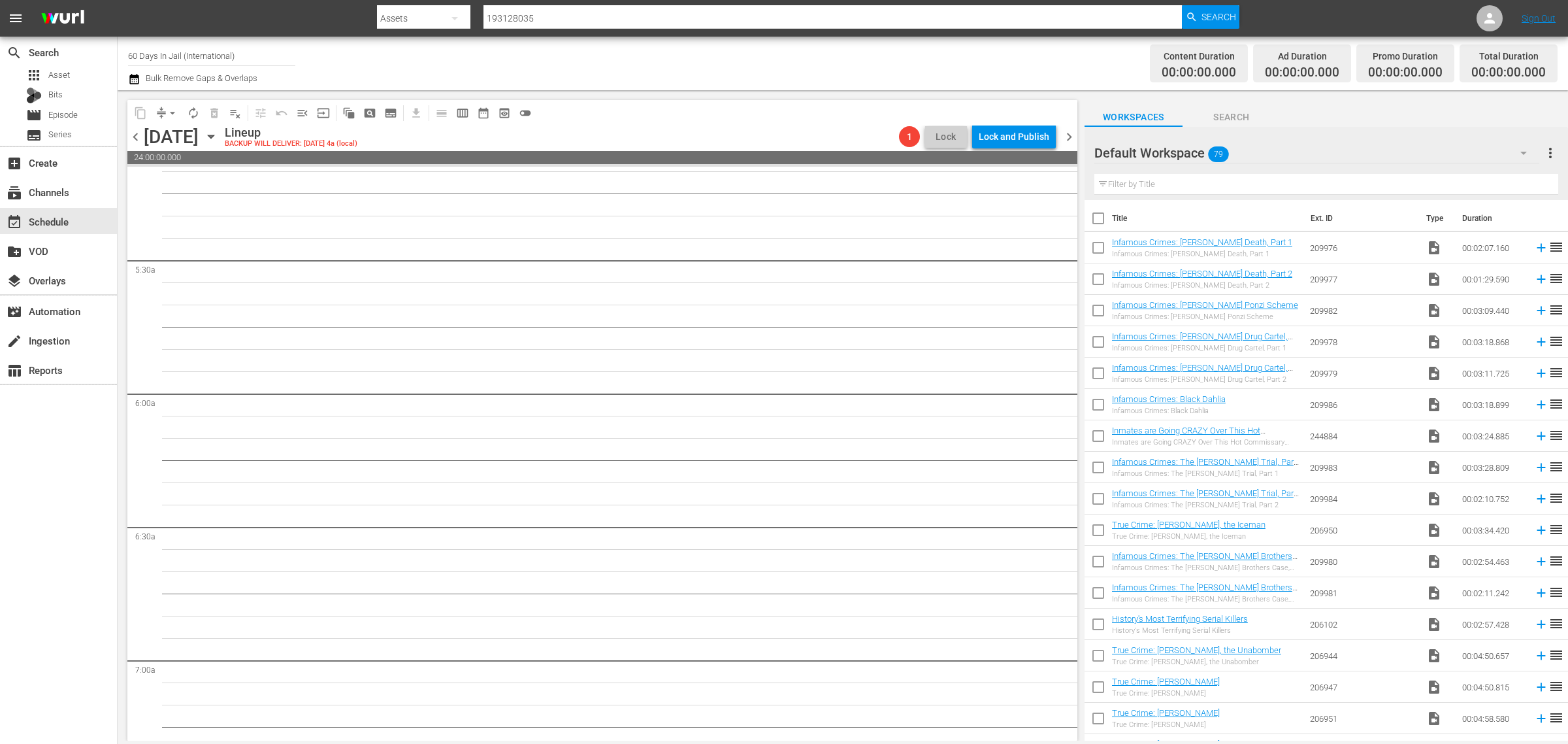
click at [765, 63] on div "Channel Title 60 Days In Jail (International) Bulk Remove Gaps & Overlaps" at bounding box center [517, 63] width 780 height 47
click at [740, 56] on div "Channel Title 60 Days In Jail (International) Bulk Remove Gaps & Overlaps" at bounding box center [517, 63] width 780 height 47
click at [218, 135] on icon "button" at bounding box center [210, 136] width 15 height 15
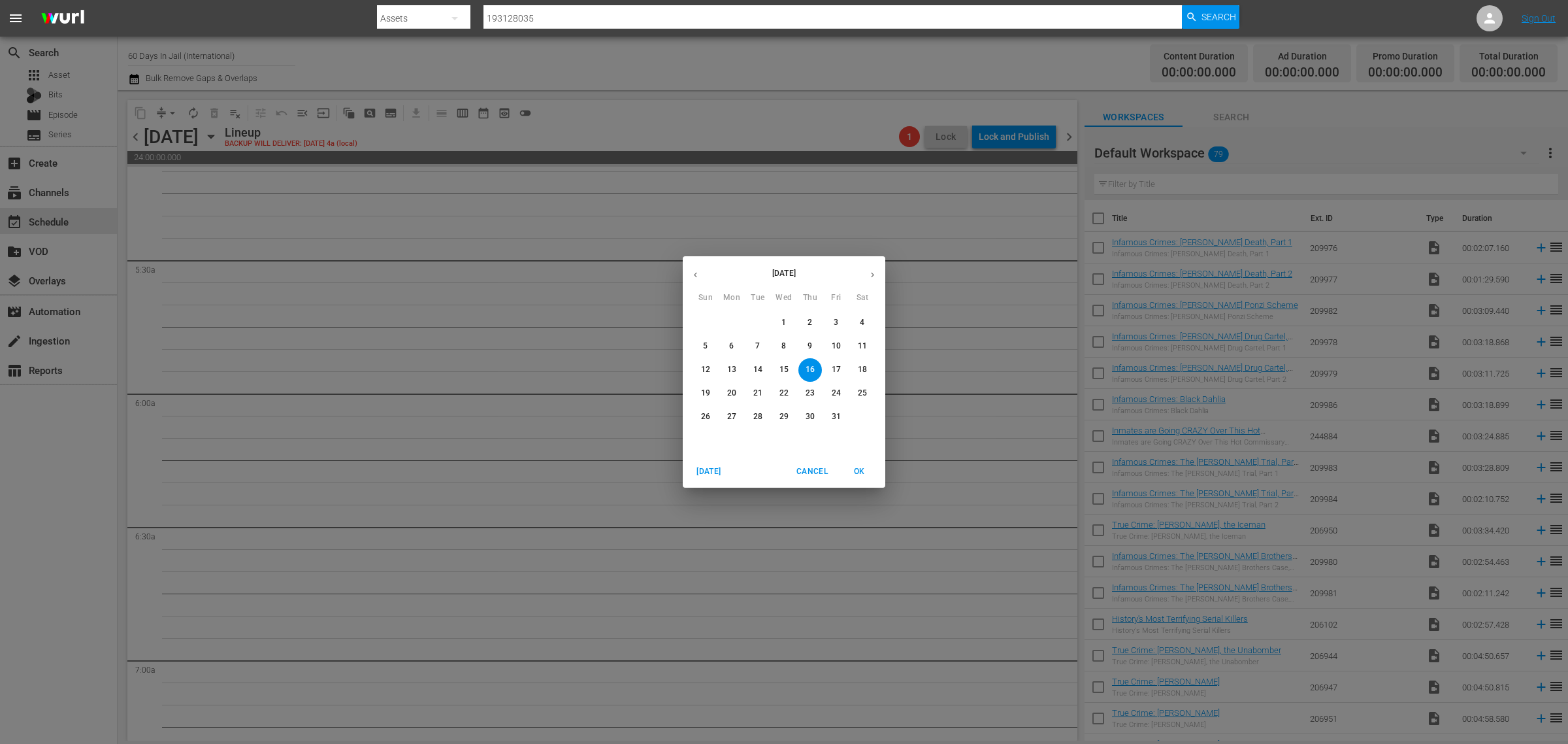
click at [805, 343] on span "9" at bounding box center [810, 346] width 24 height 11
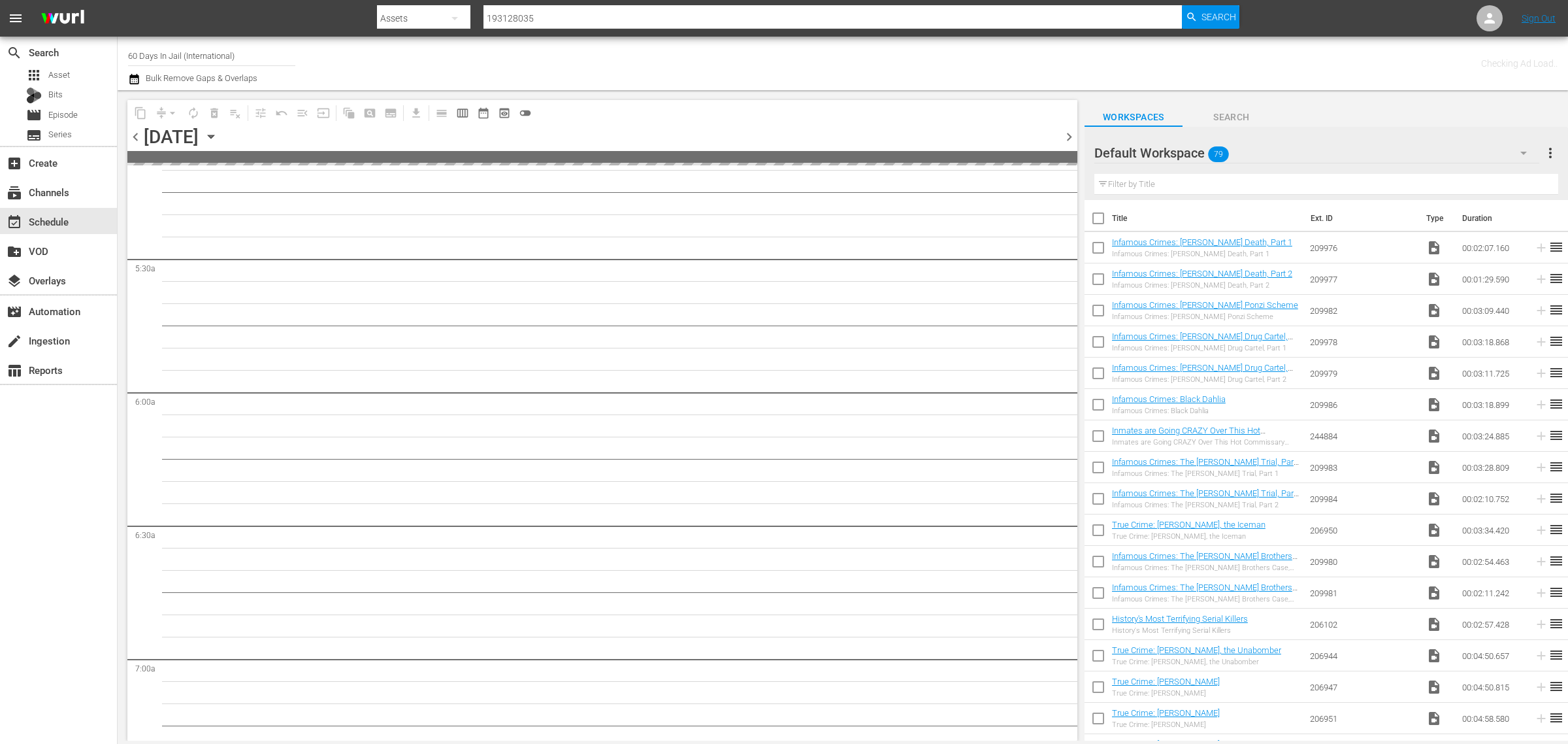
scroll to position [1396, 0]
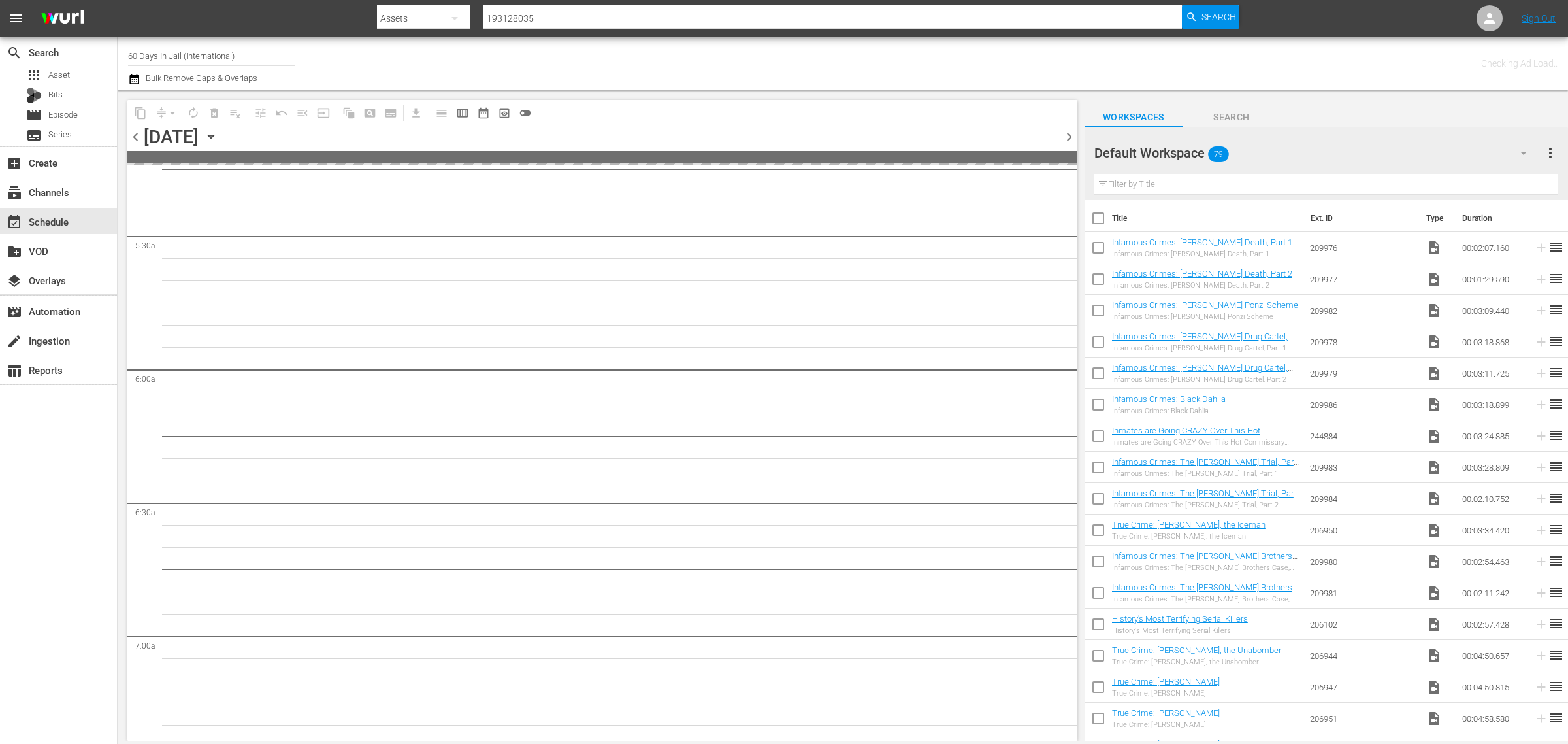
click at [809, 57] on div "Channel Title 60 Days In Jail (International) Bulk Remove Gaps & Overlaps" at bounding box center [517, 63] width 780 height 47
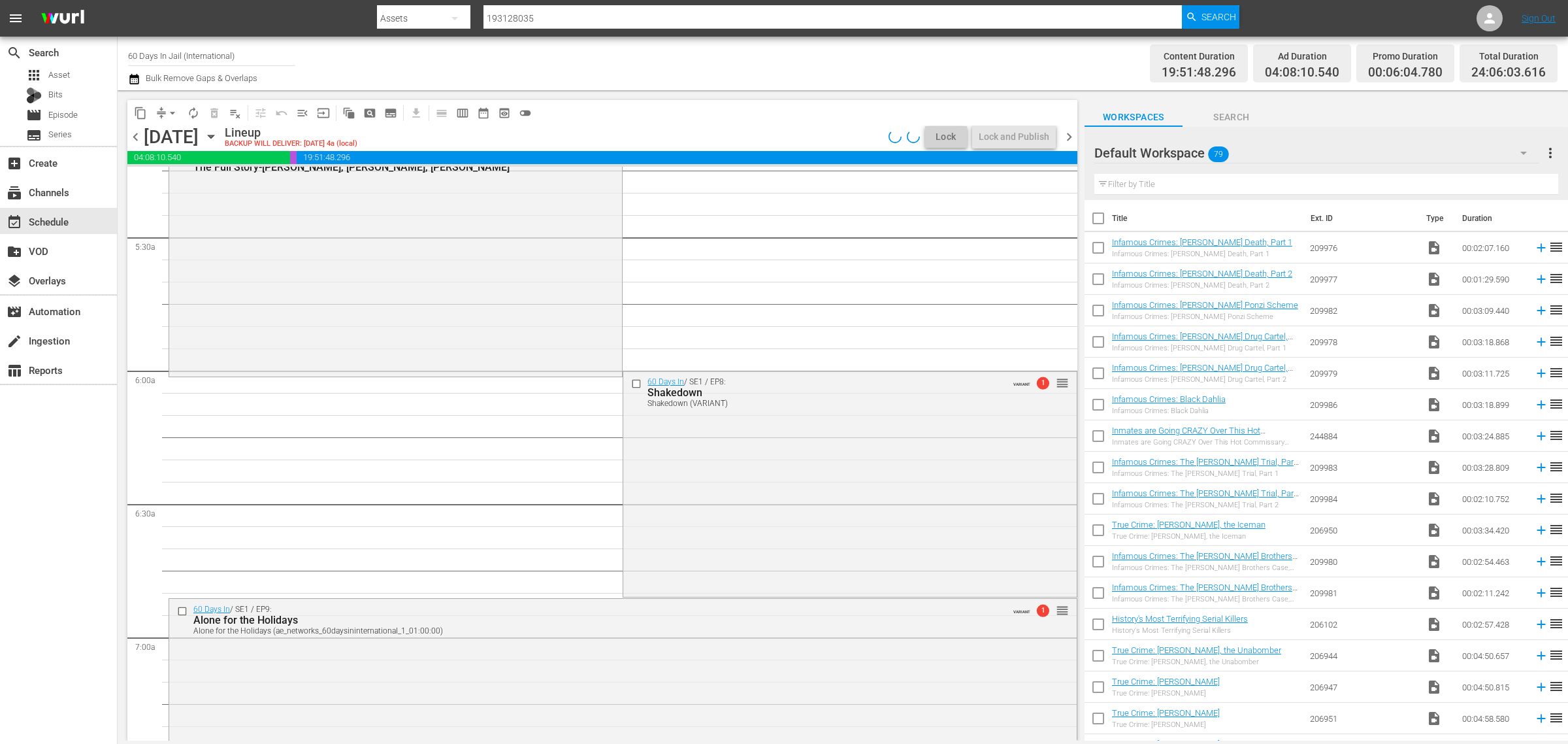
scroll to position [1307, 0]
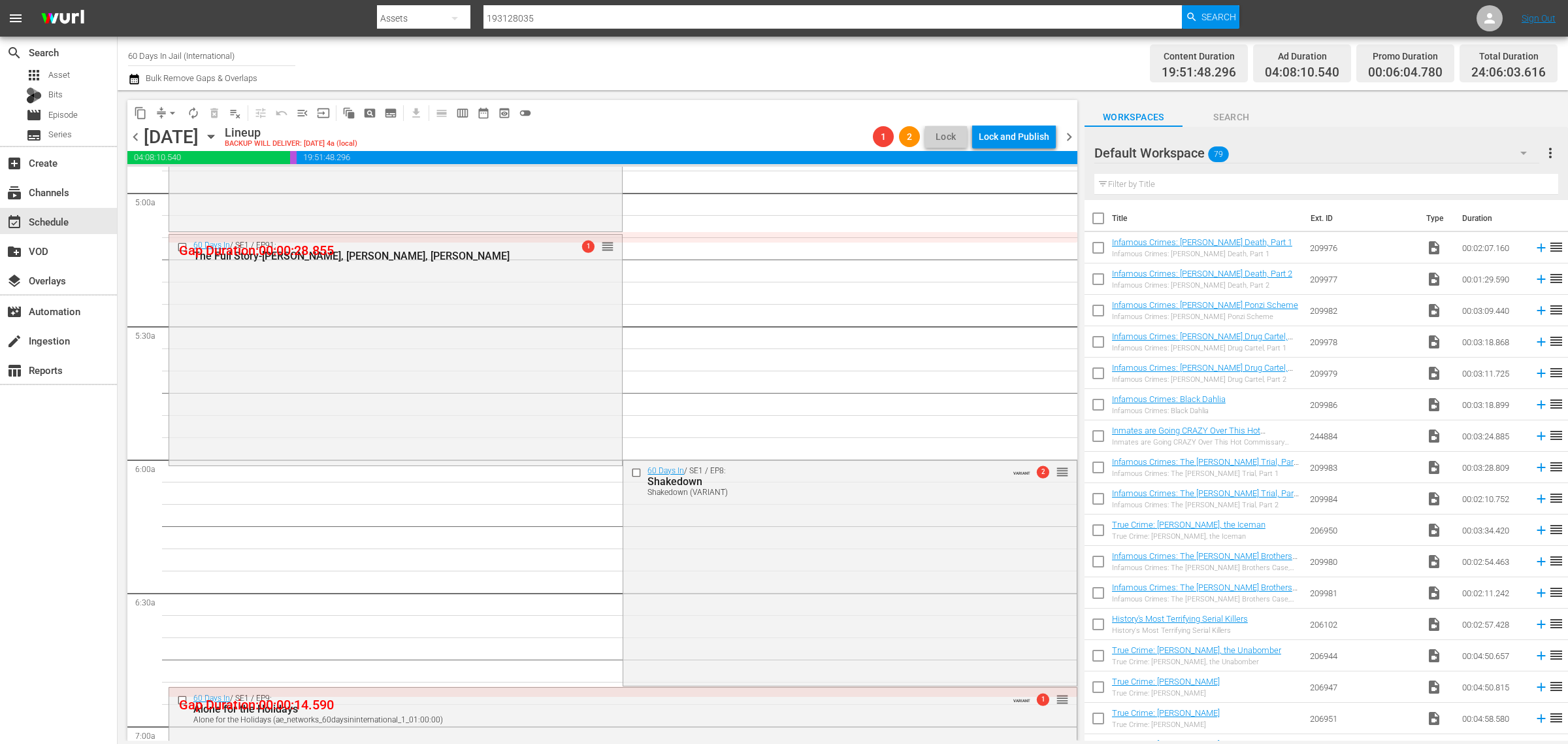
click at [551, 60] on div "Channel Title 60 Days In Jail (International) Bulk Remove Gaps & Overlaps" at bounding box center [517, 63] width 780 height 47
click at [234, 111] on span "playlist_remove_outlined" at bounding box center [235, 113] width 13 height 13
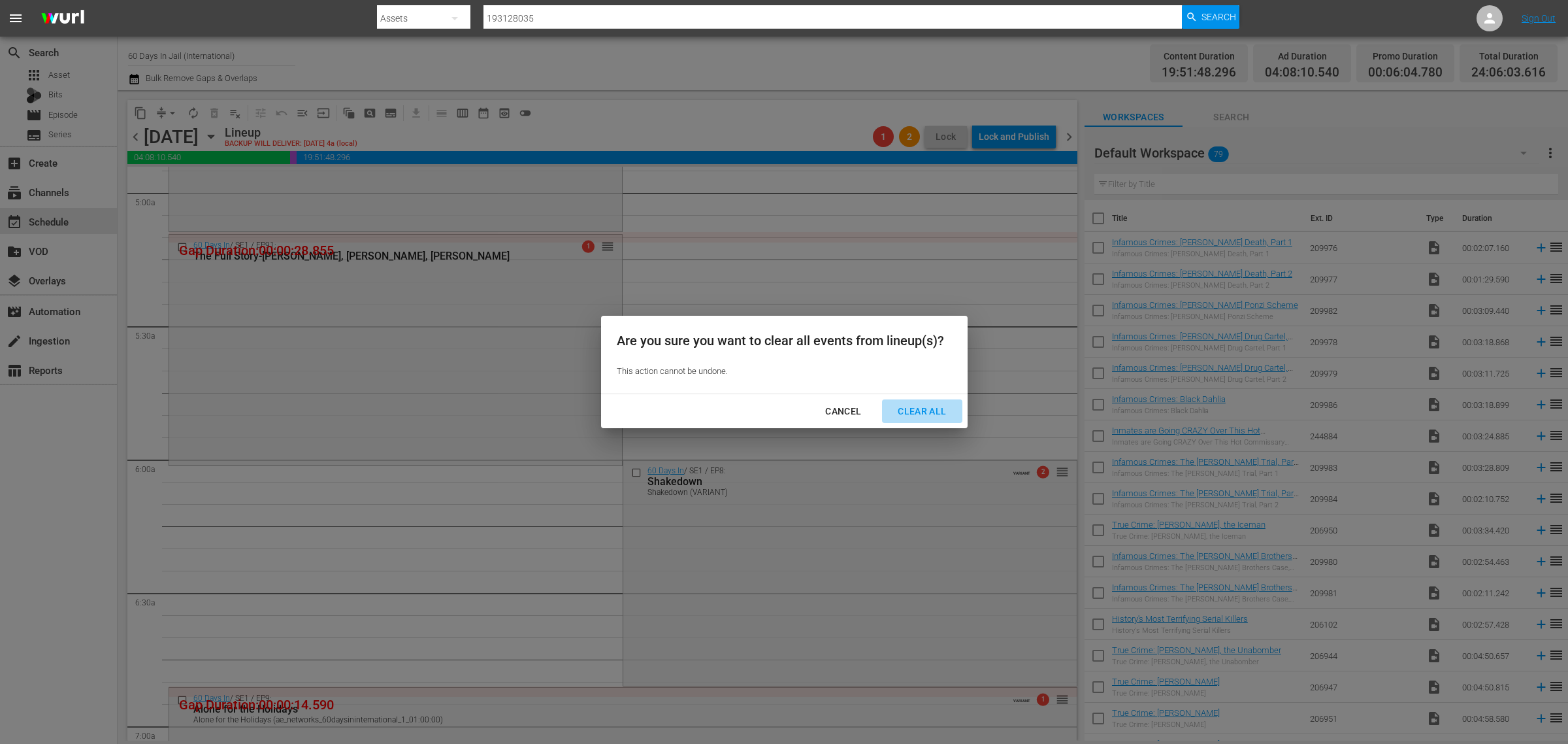
click at [917, 416] on div "Clear All" at bounding box center [922, 411] width 70 height 16
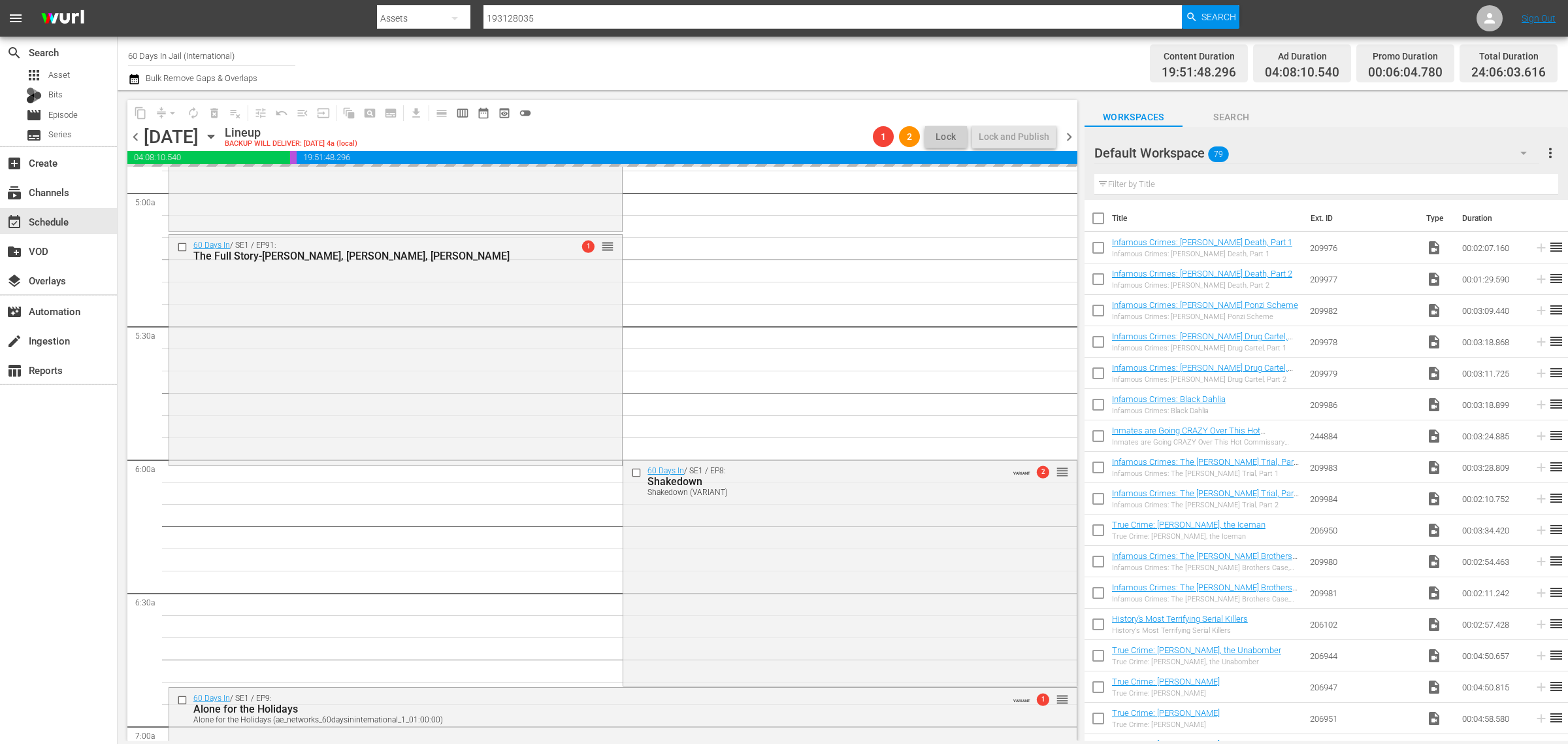
click at [848, 77] on div "Channel Title 60 Days In Jail (International) Bulk Remove Gaps & Overlaps" at bounding box center [517, 63] width 780 height 47
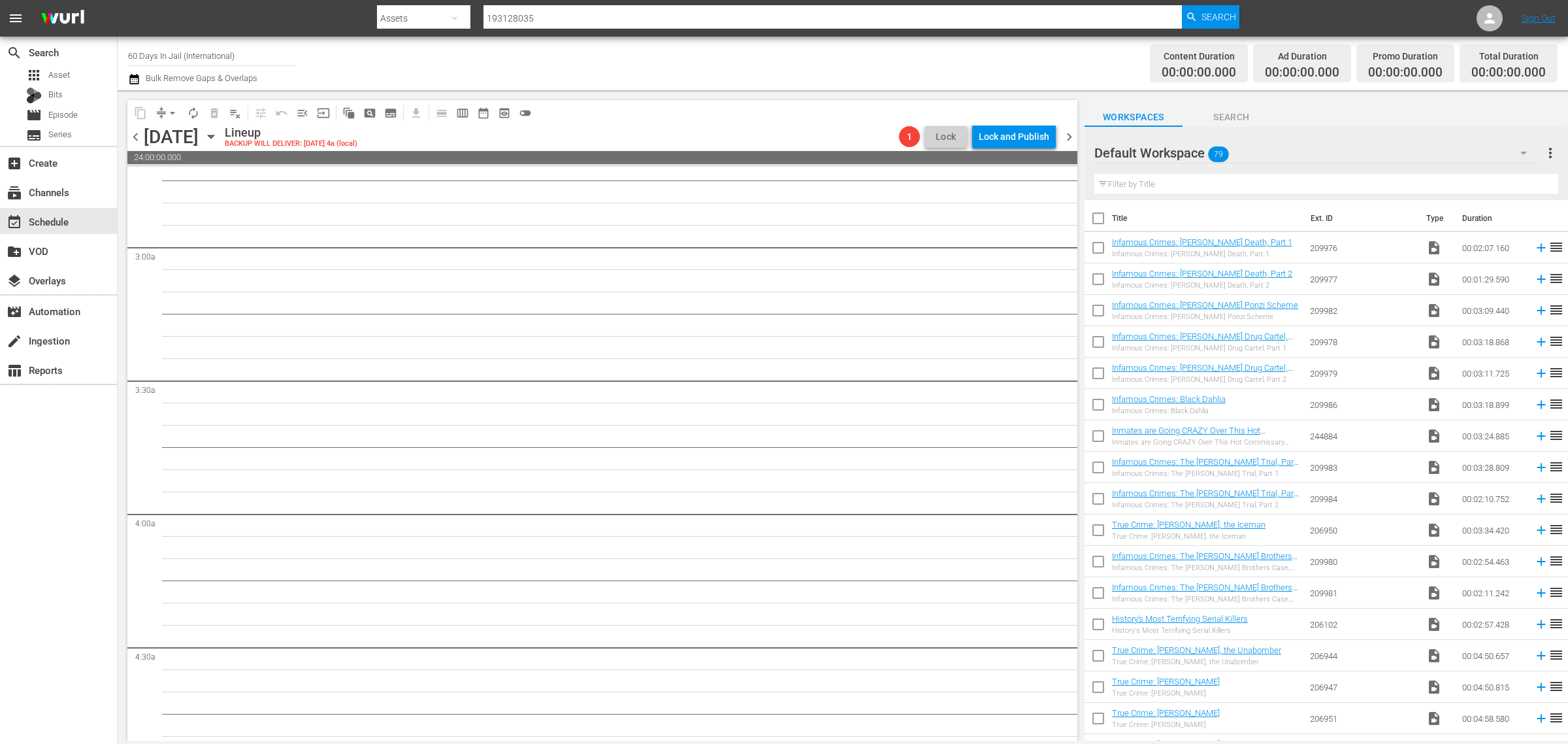
scroll to position [148, 0]
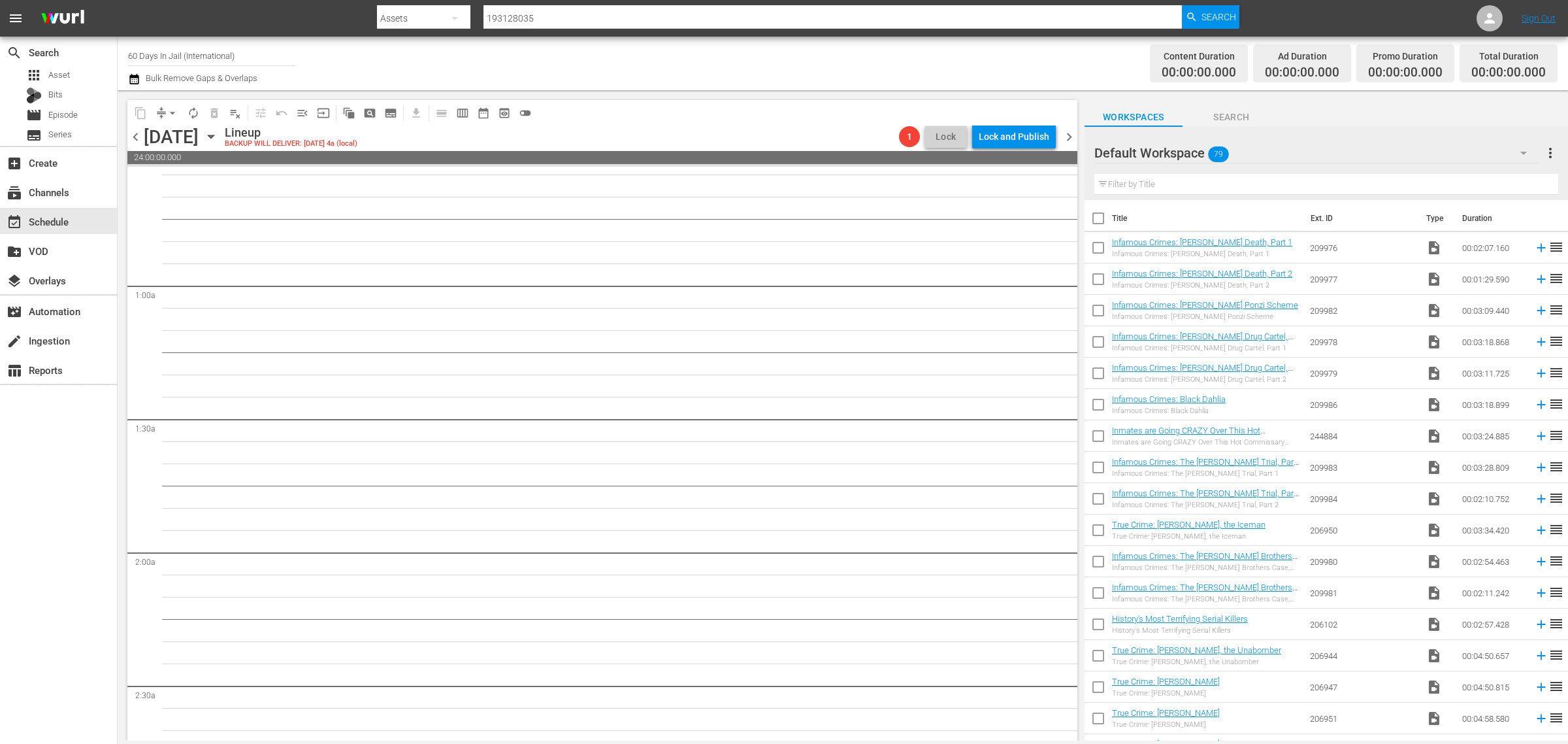
click at [218, 134] on icon "button" at bounding box center [210, 136] width 15 height 15
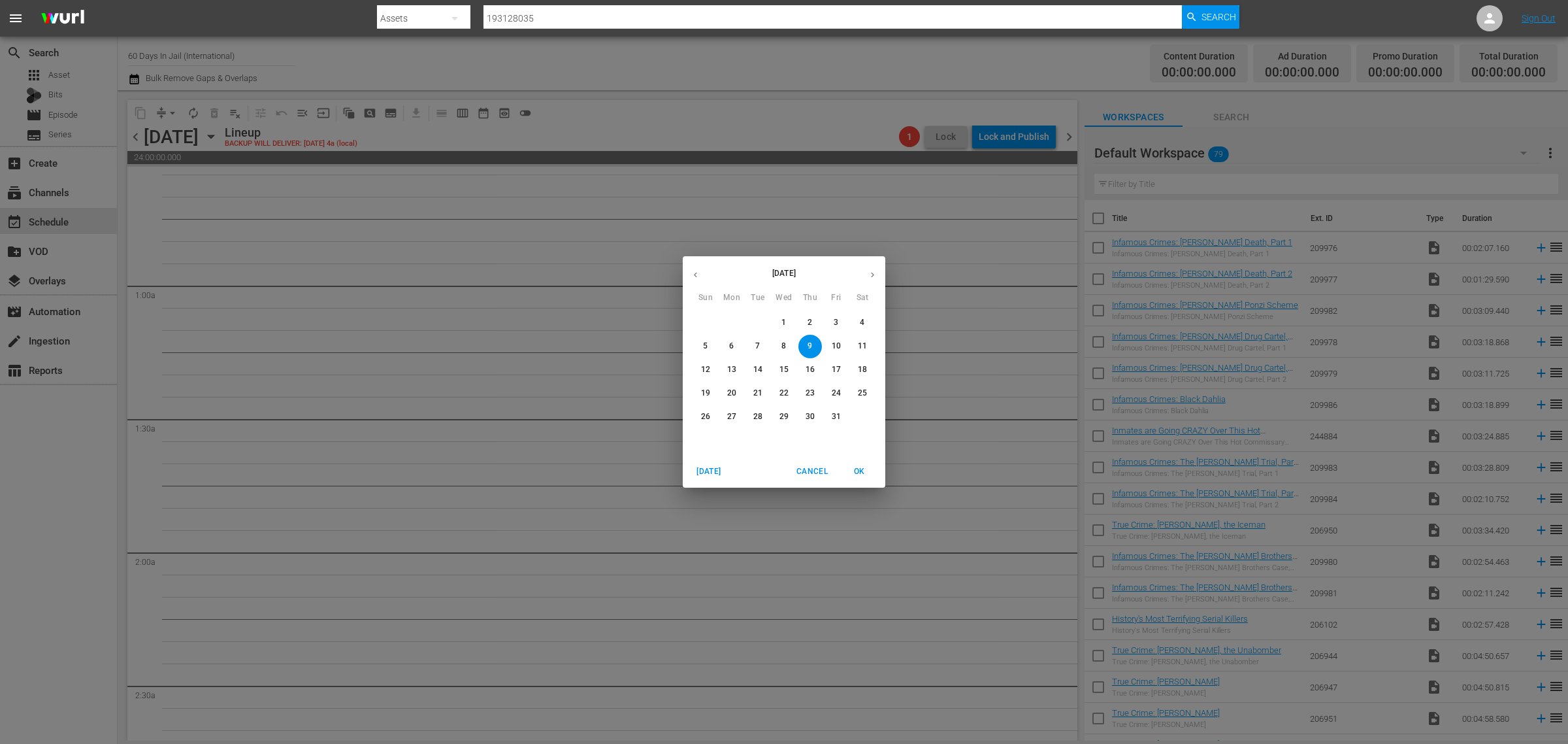
click at [816, 322] on span "2" at bounding box center [810, 322] width 24 height 11
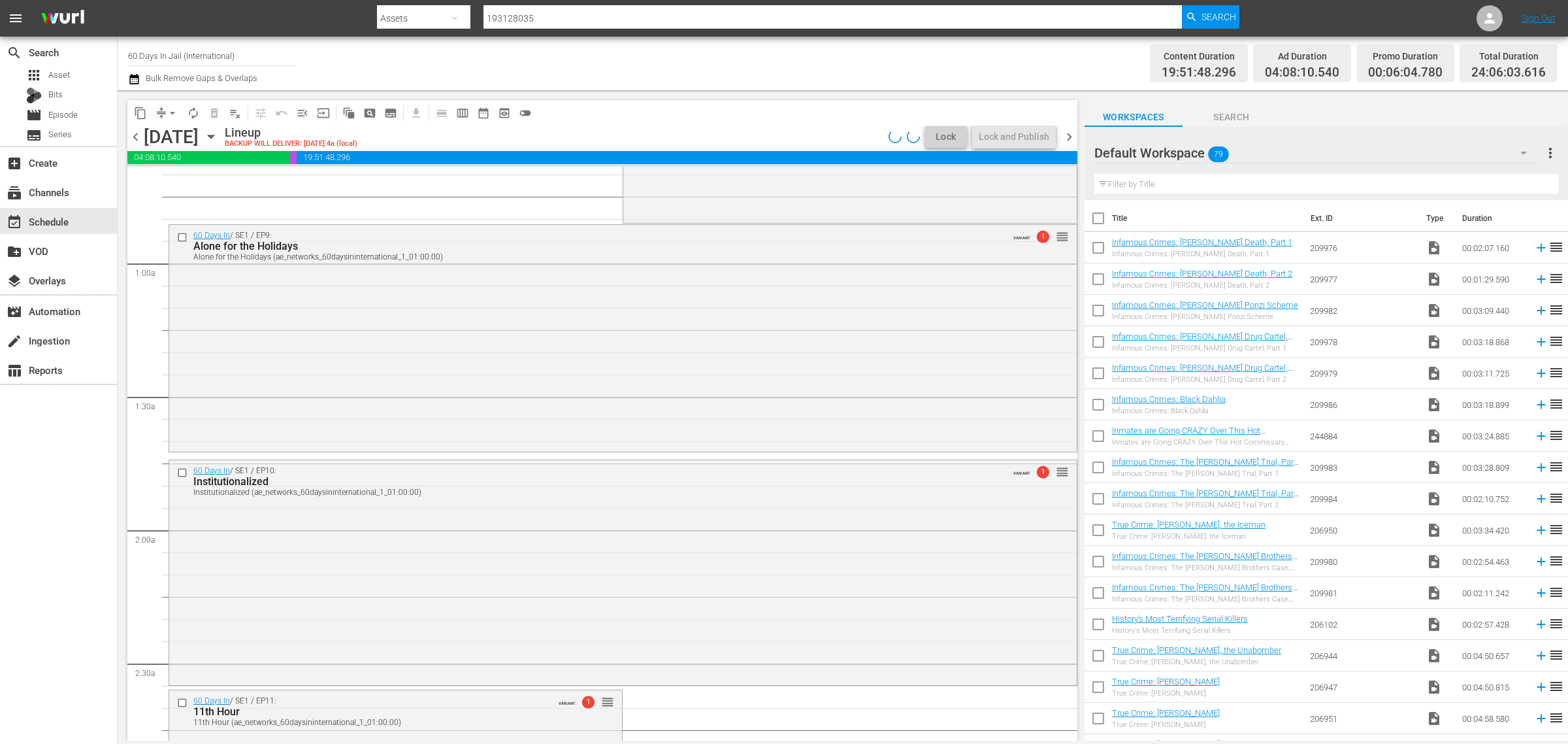
scroll to position [148, 0]
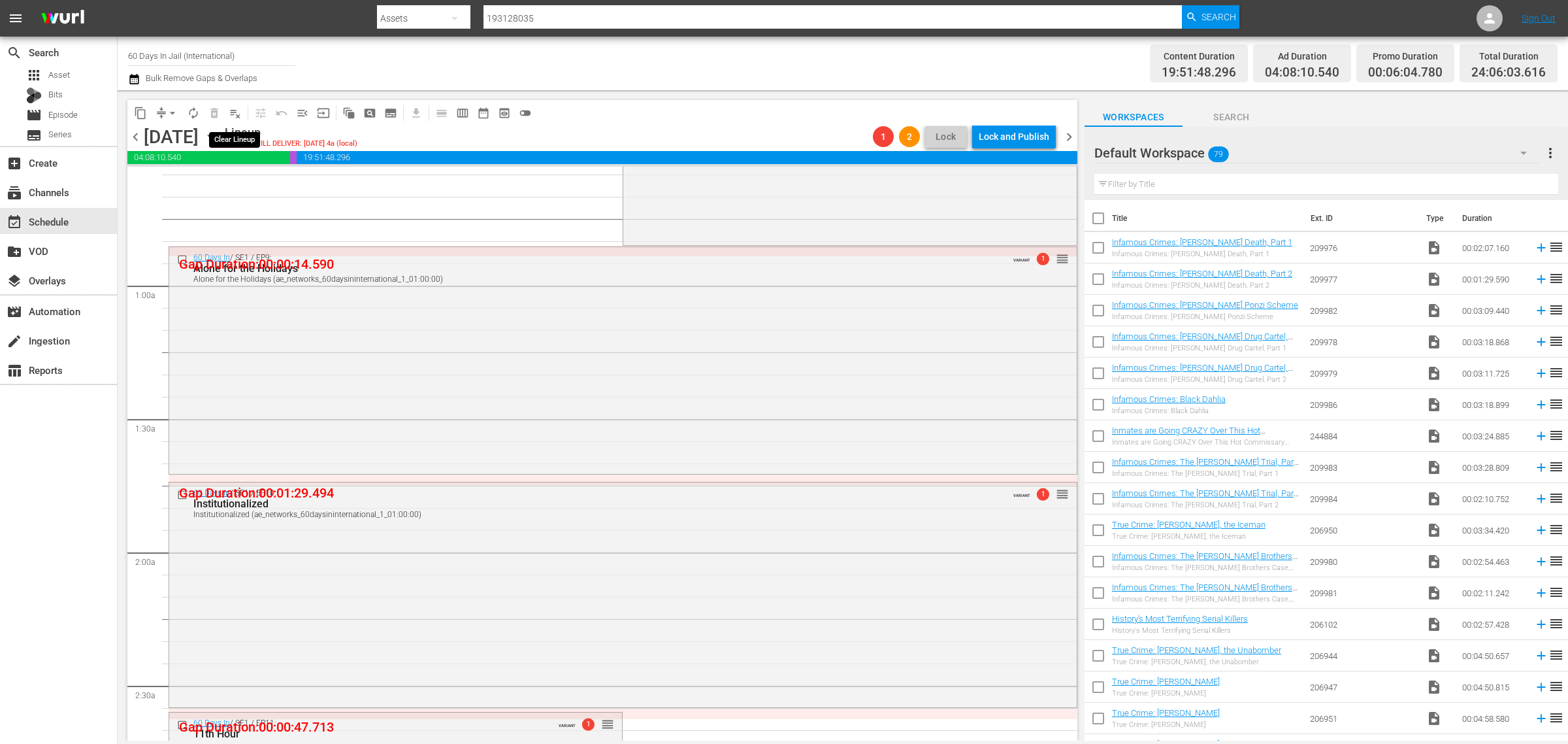
click at [232, 111] on span "playlist_remove_outlined" at bounding box center [235, 113] width 13 height 13
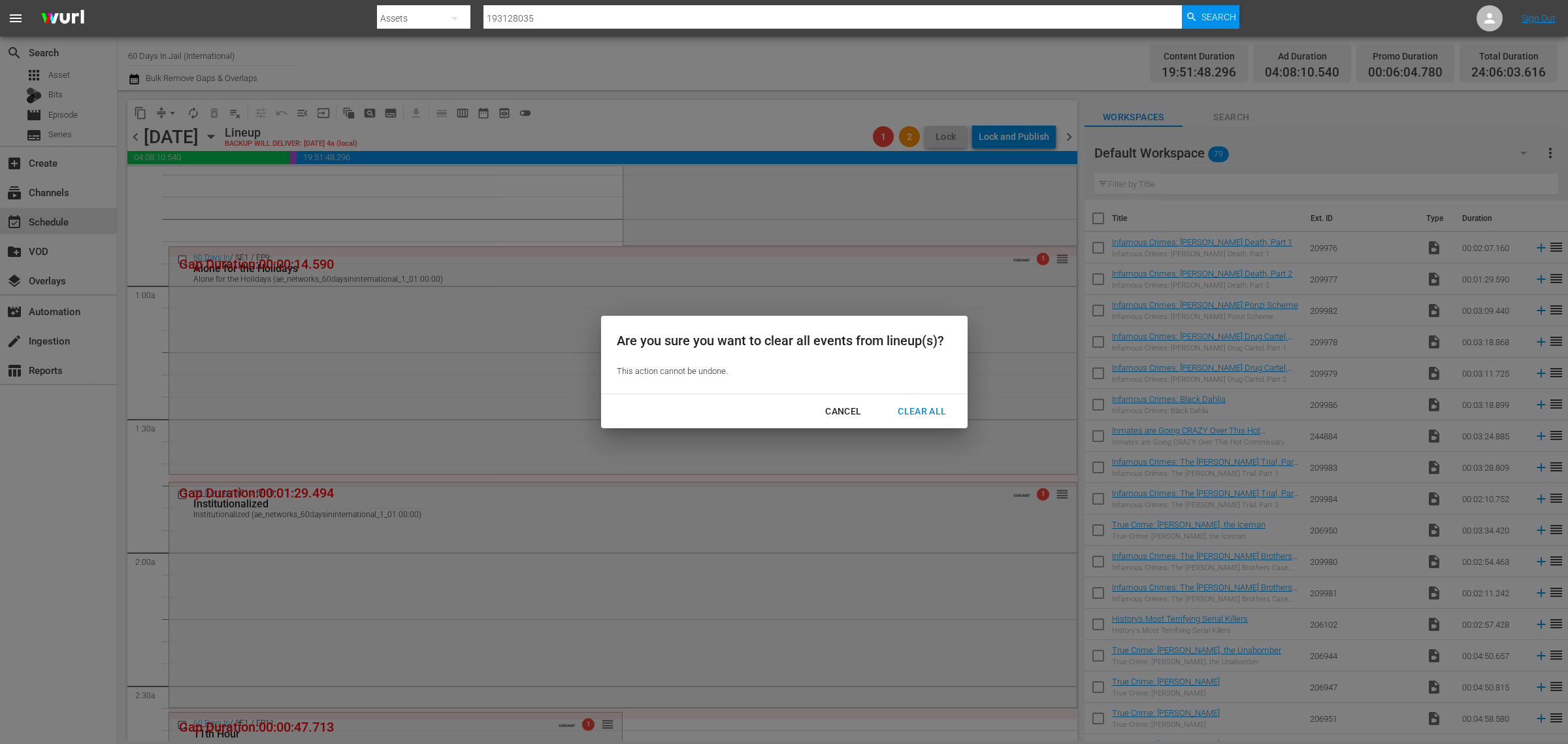
click at [933, 410] on div "Clear All" at bounding box center [922, 411] width 70 height 16
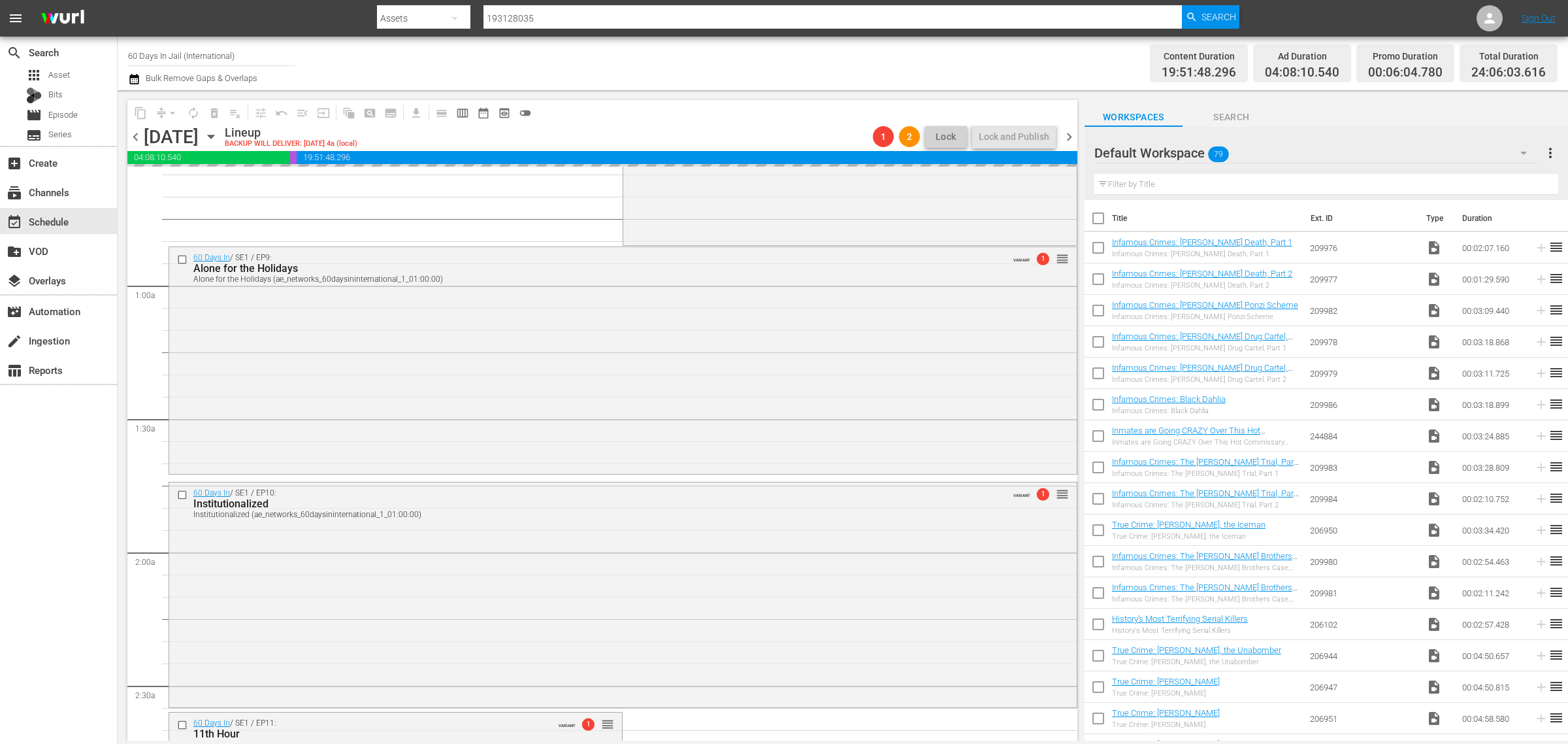
click at [778, 40] on div "Channel Title 60 Days In Jail (International) Bulk Remove Gaps & Overlaps" at bounding box center [517, 63] width 780 height 47
click at [655, 57] on div "Channel Title 60 Days In Jail (International) Bulk Remove Gaps & Overlaps" at bounding box center [517, 63] width 780 height 47
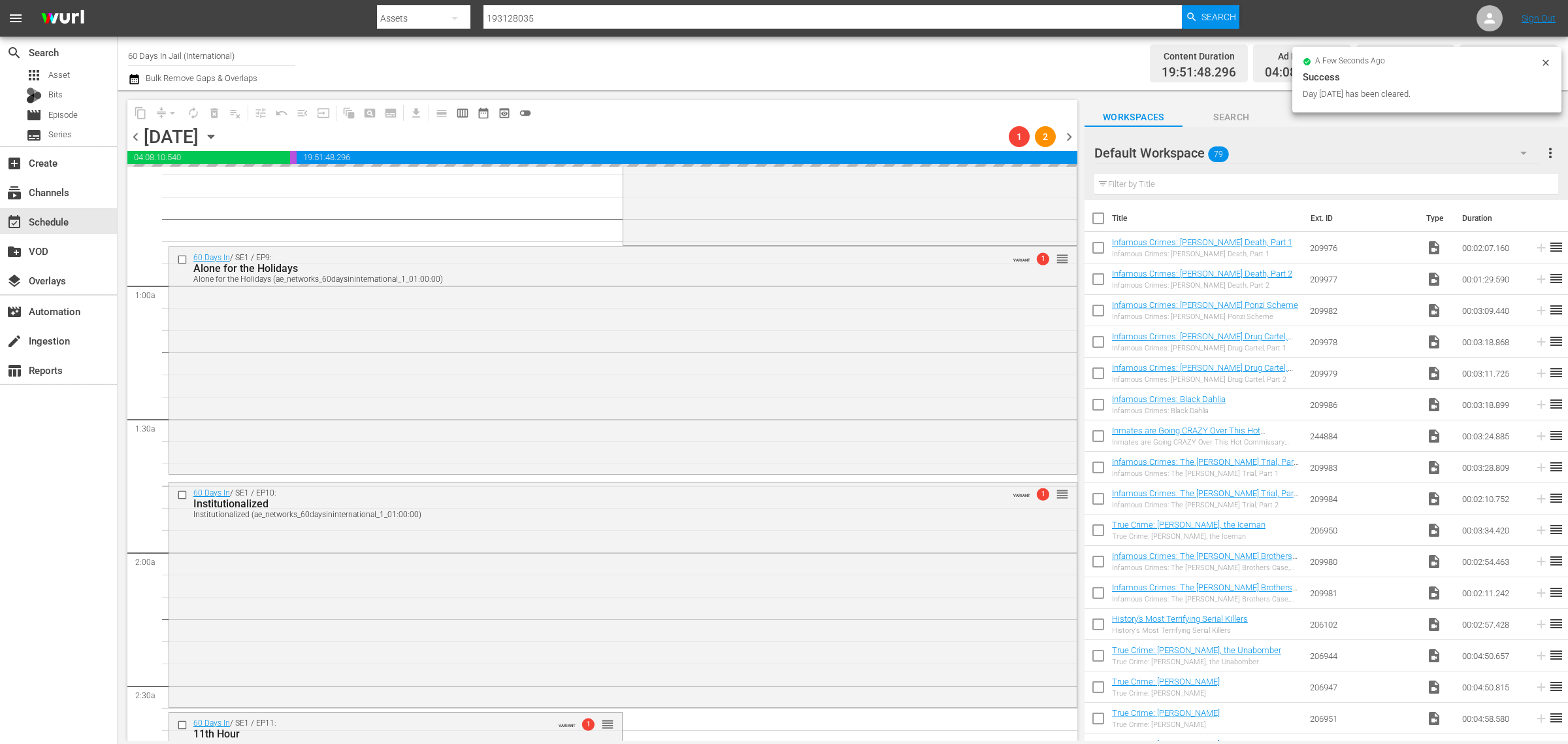
click at [370, 56] on div "Channel Title 60 Days In Jail (International) Bulk Remove Gaps & Overlaps" at bounding box center [517, 63] width 780 height 47
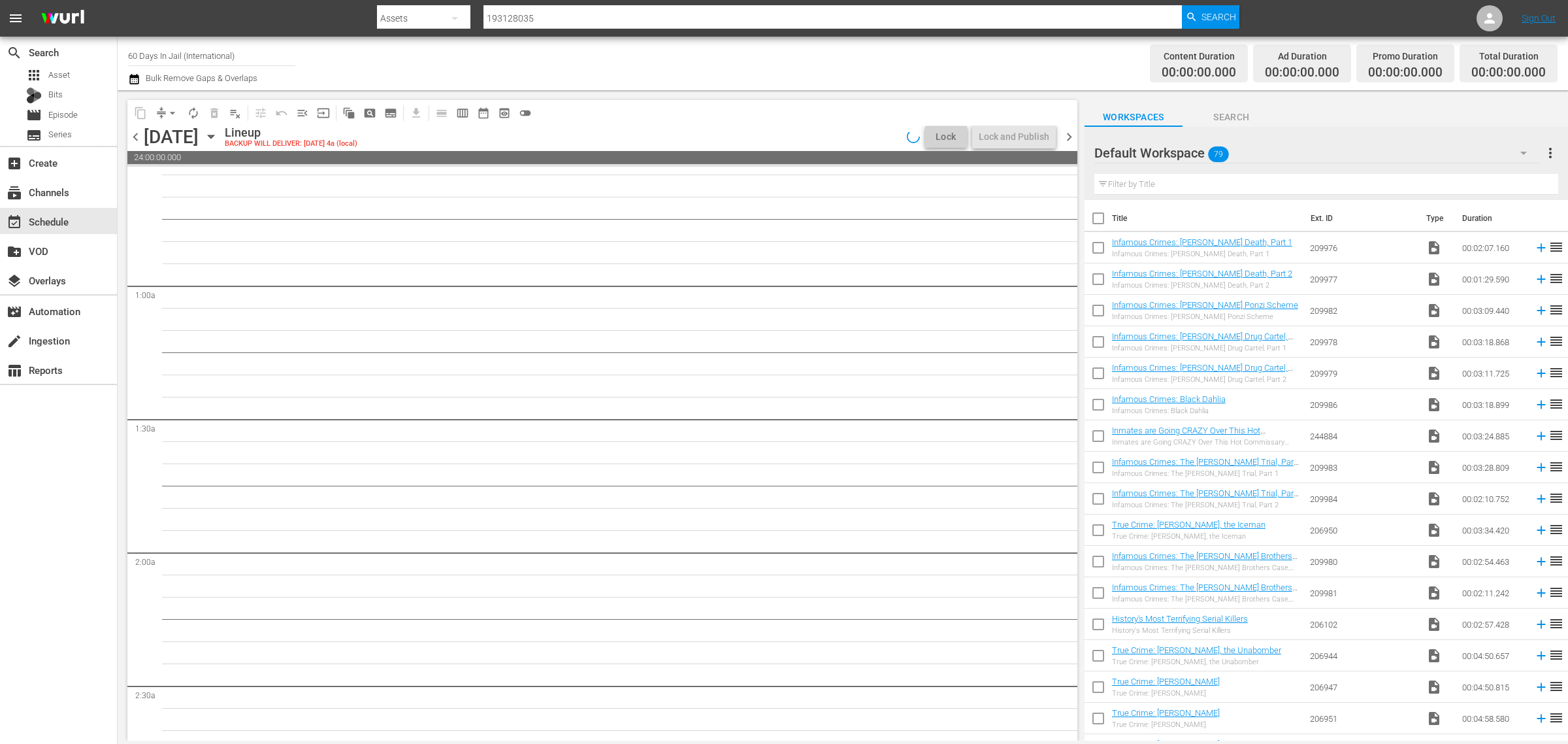
click at [218, 139] on icon "button" at bounding box center [210, 136] width 15 height 15
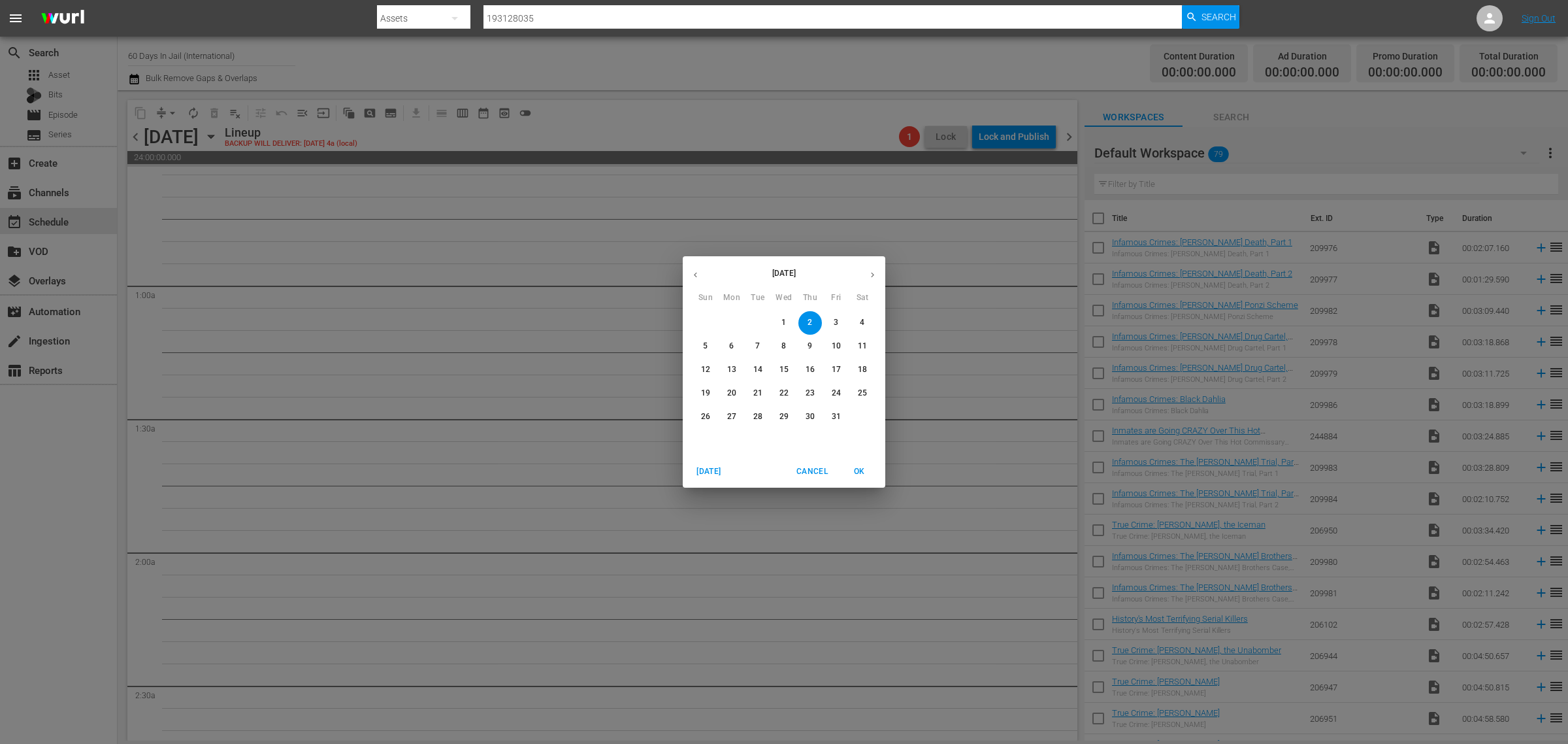
click at [811, 422] on p "30" at bounding box center [810, 416] width 9 height 11
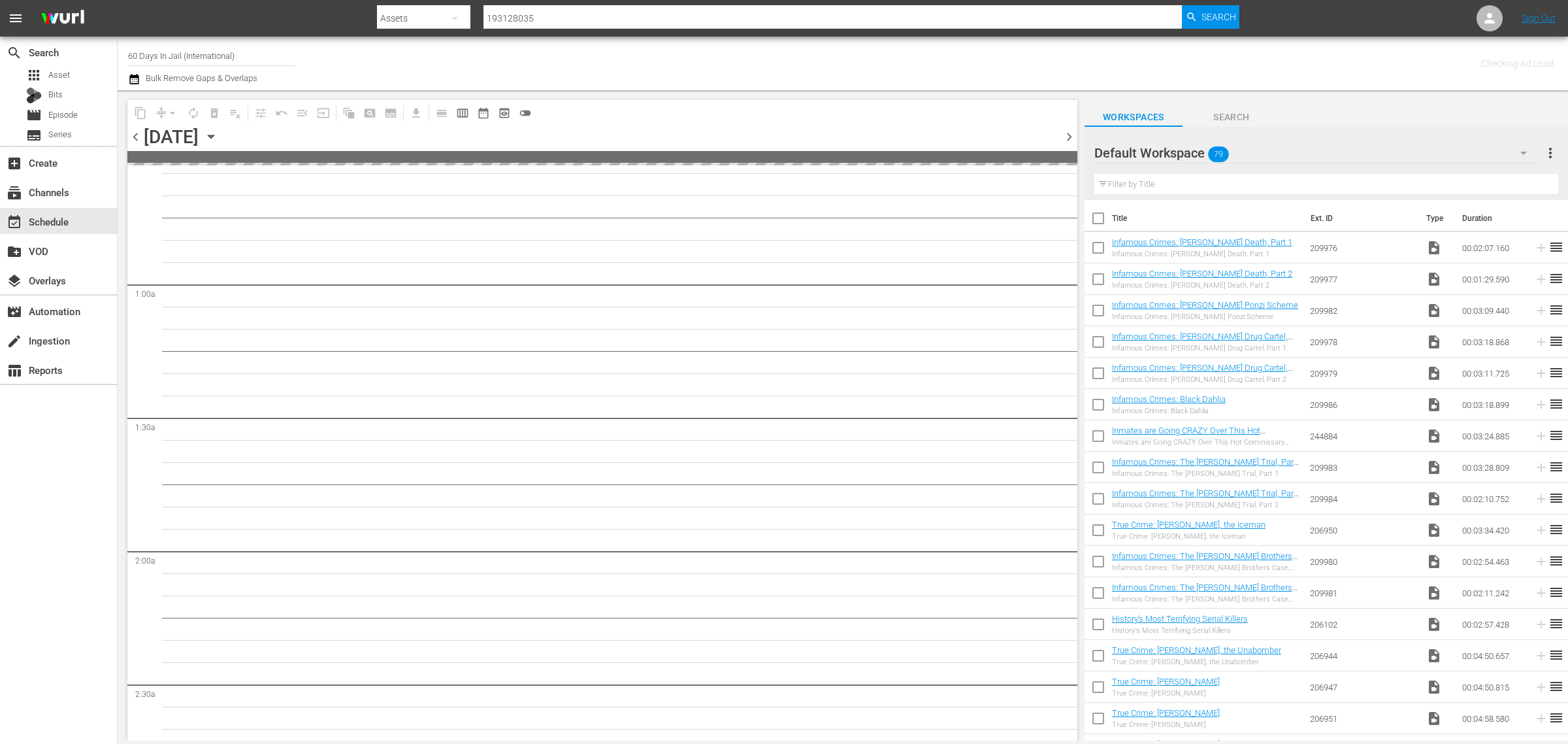
scroll to position [170, 0]
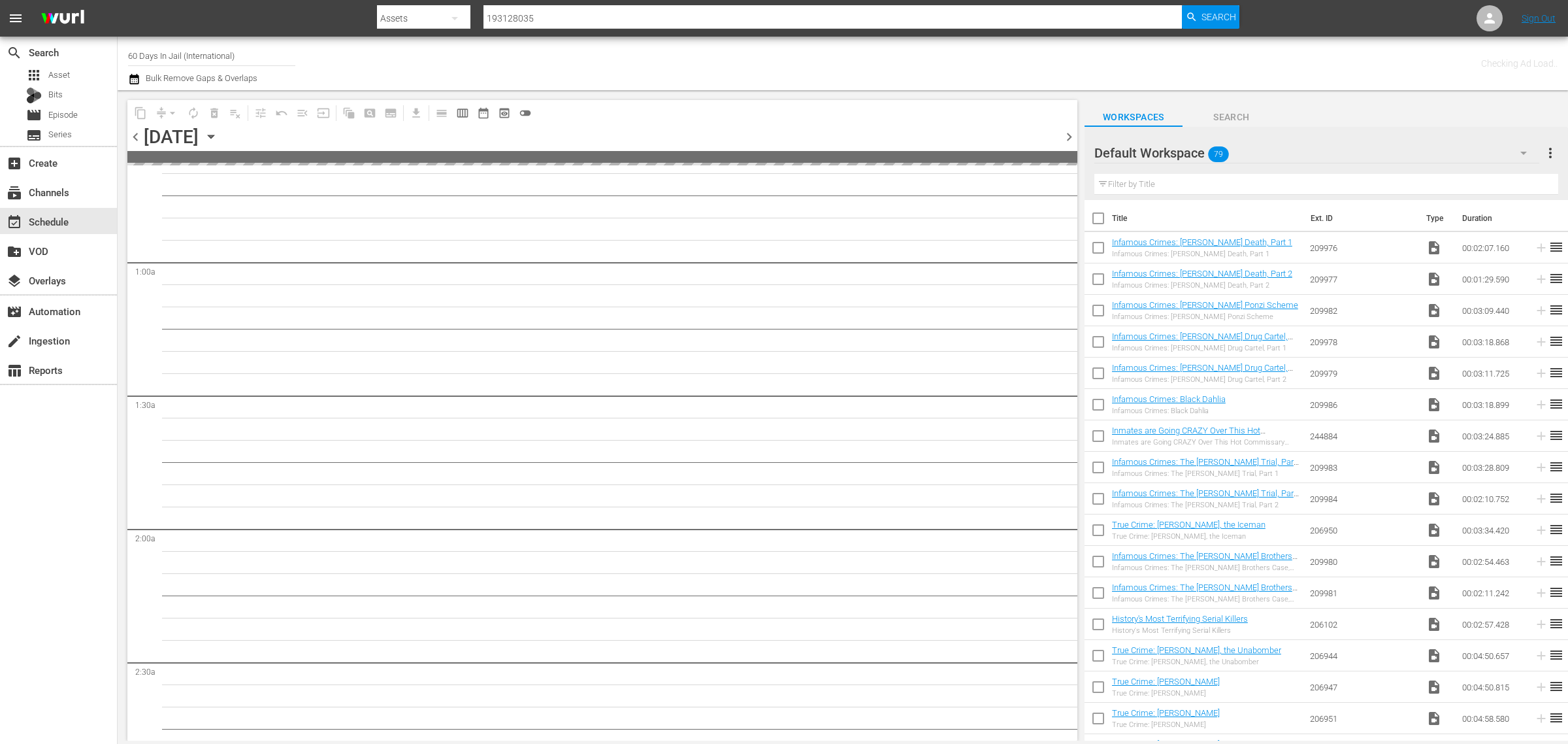
click at [744, 56] on div "Channel Title 60 Days In Jail (International) Bulk Remove Gaps & Overlaps" at bounding box center [517, 63] width 780 height 47
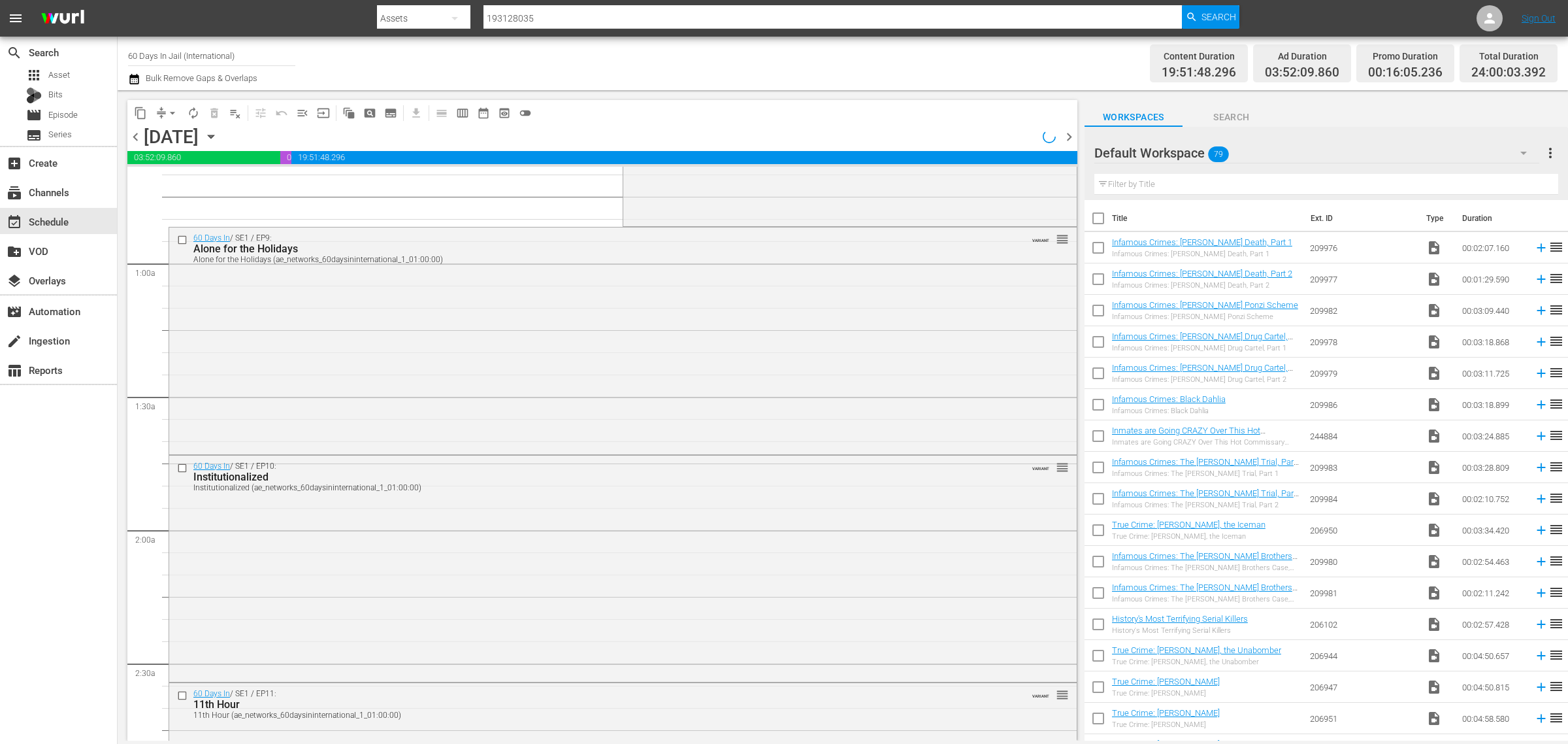
scroll to position [148, 0]
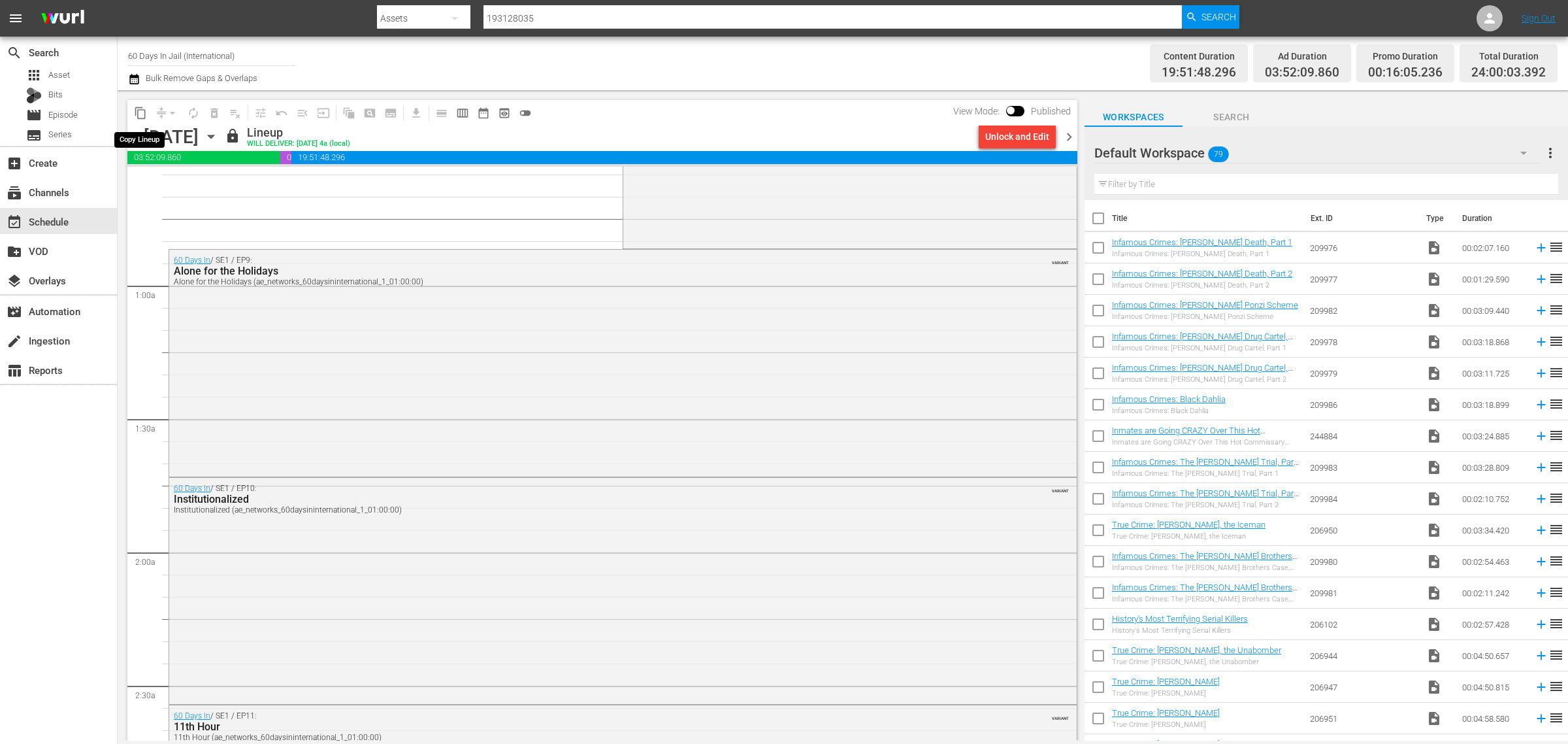
click at [137, 112] on span "content_copy" at bounding box center [140, 113] width 13 height 13
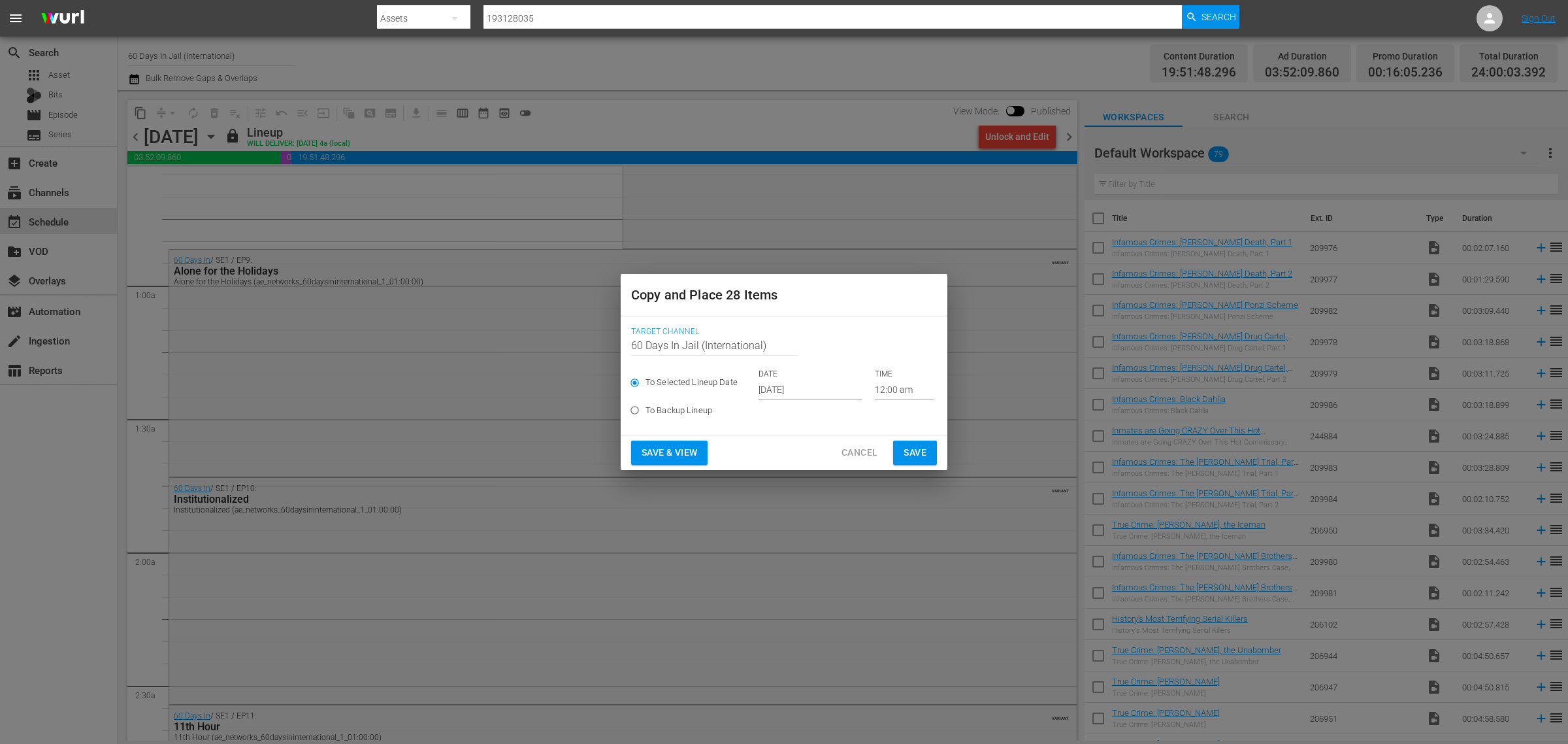
click at [792, 389] on input "[DATE]" at bounding box center [810, 390] width 103 height 20
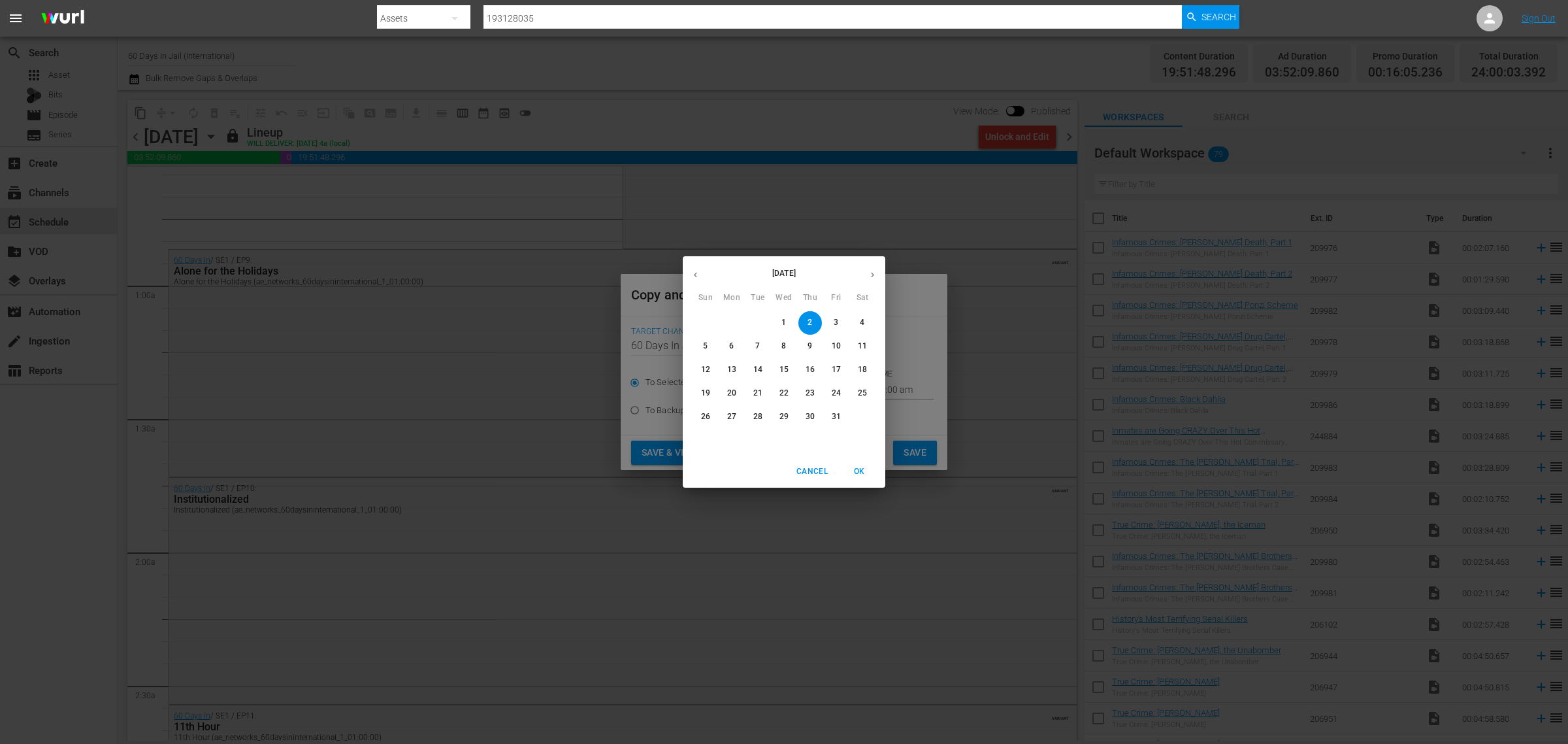
drag, startPoint x: 812, startPoint y: 396, endPoint x: 819, endPoint y: 405, distance: 11.4
click at [811, 396] on p "23" at bounding box center [810, 393] width 9 height 11
type input "Oct 23rd 2025"
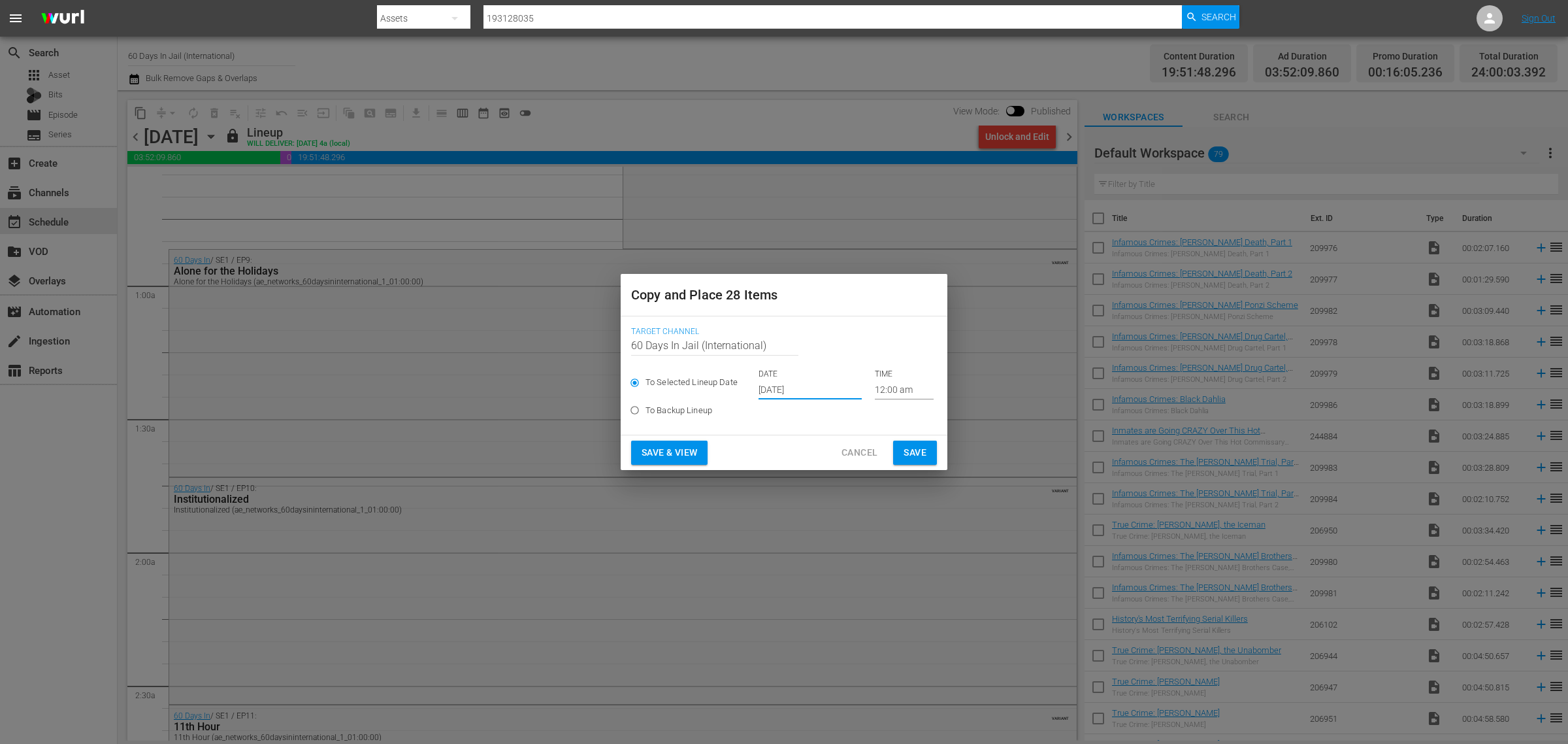
click at [683, 458] on span "Save & View" at bounding box center [670, 452] width 56 height 16
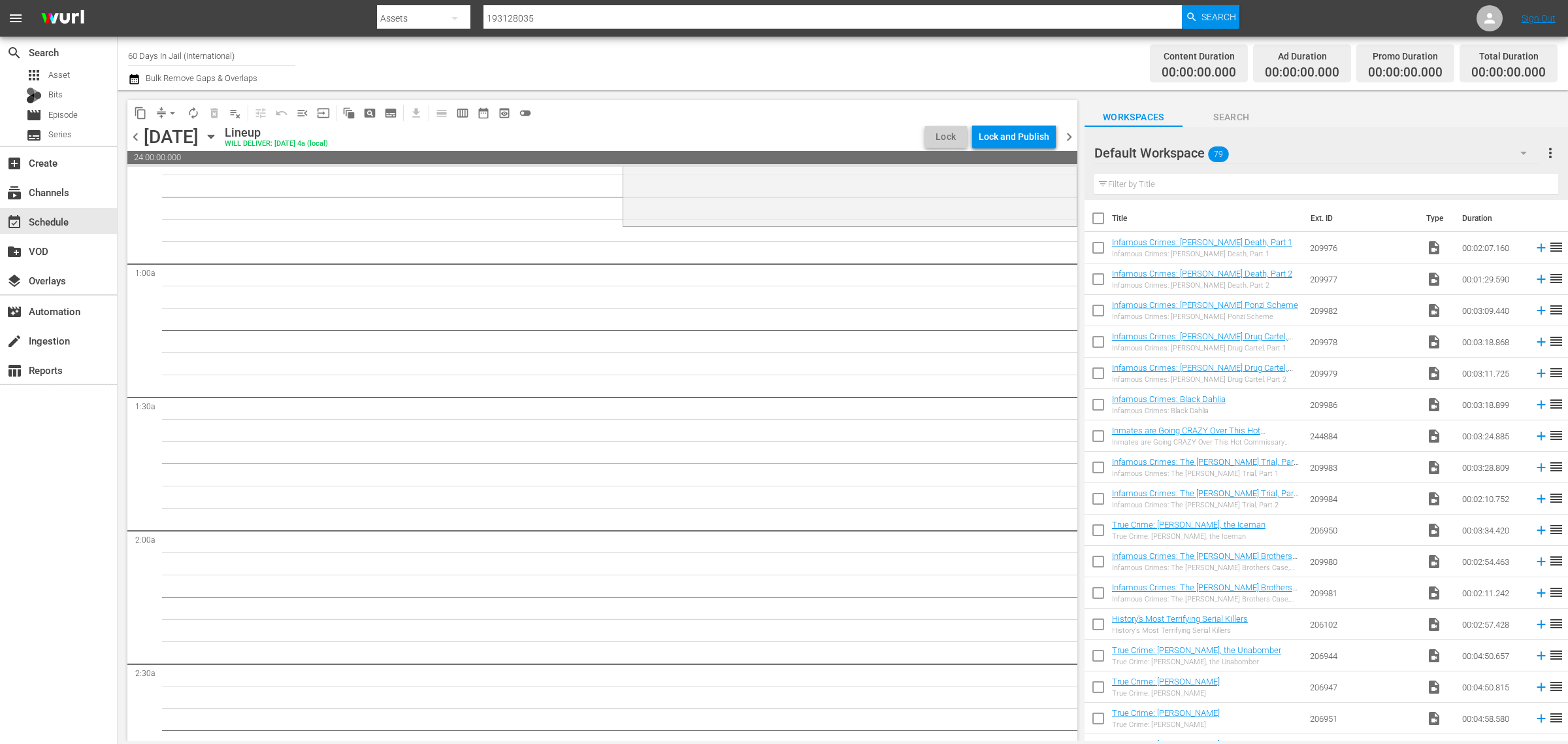
scroll to position [148, 0]
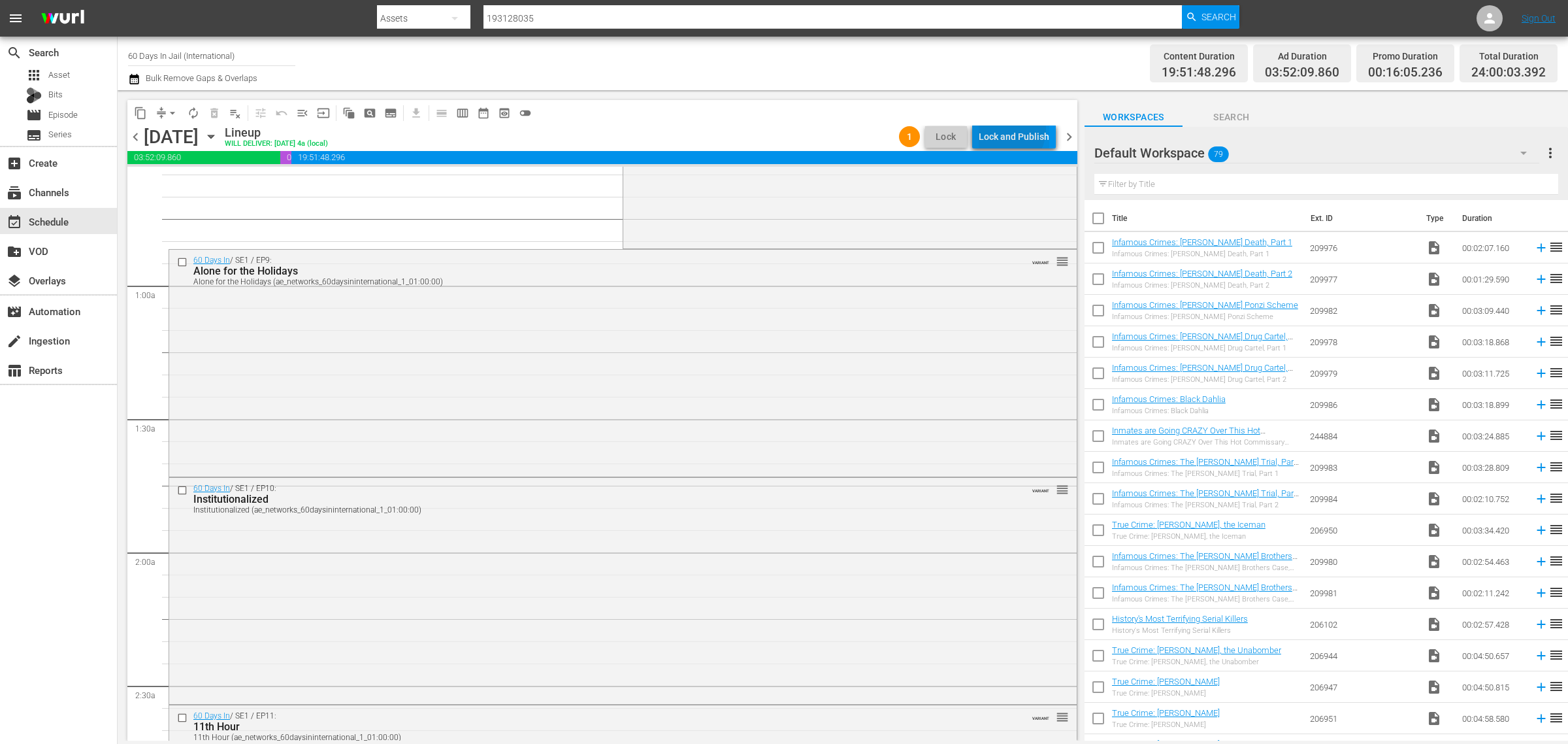
click at [1005, 129] on div "Lock and Publish" at bounding box center [1014, 136] width 70 height 24
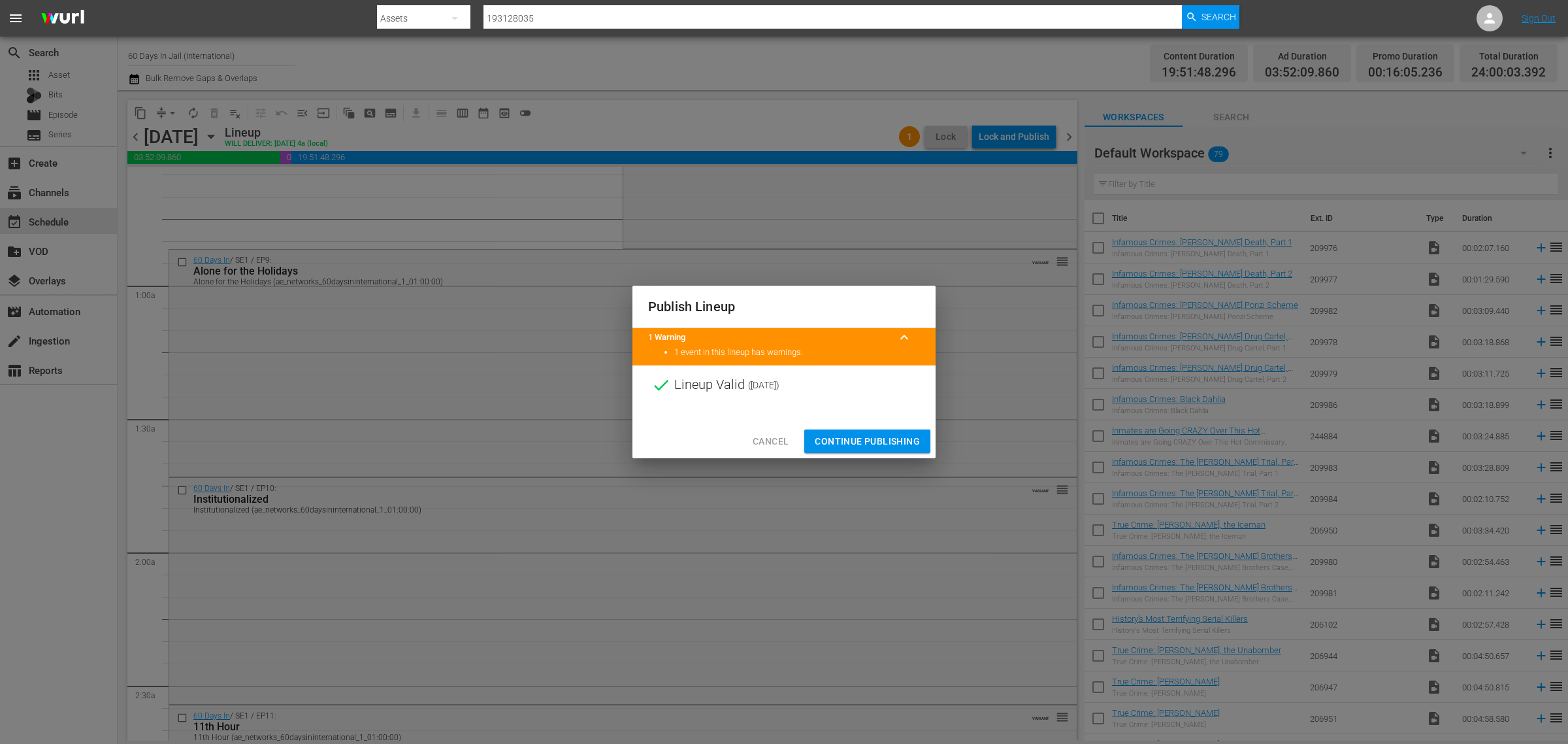
click at [862, 436] on span "Continue Publishing" at bounding box center [867, 441] width 105 height 16
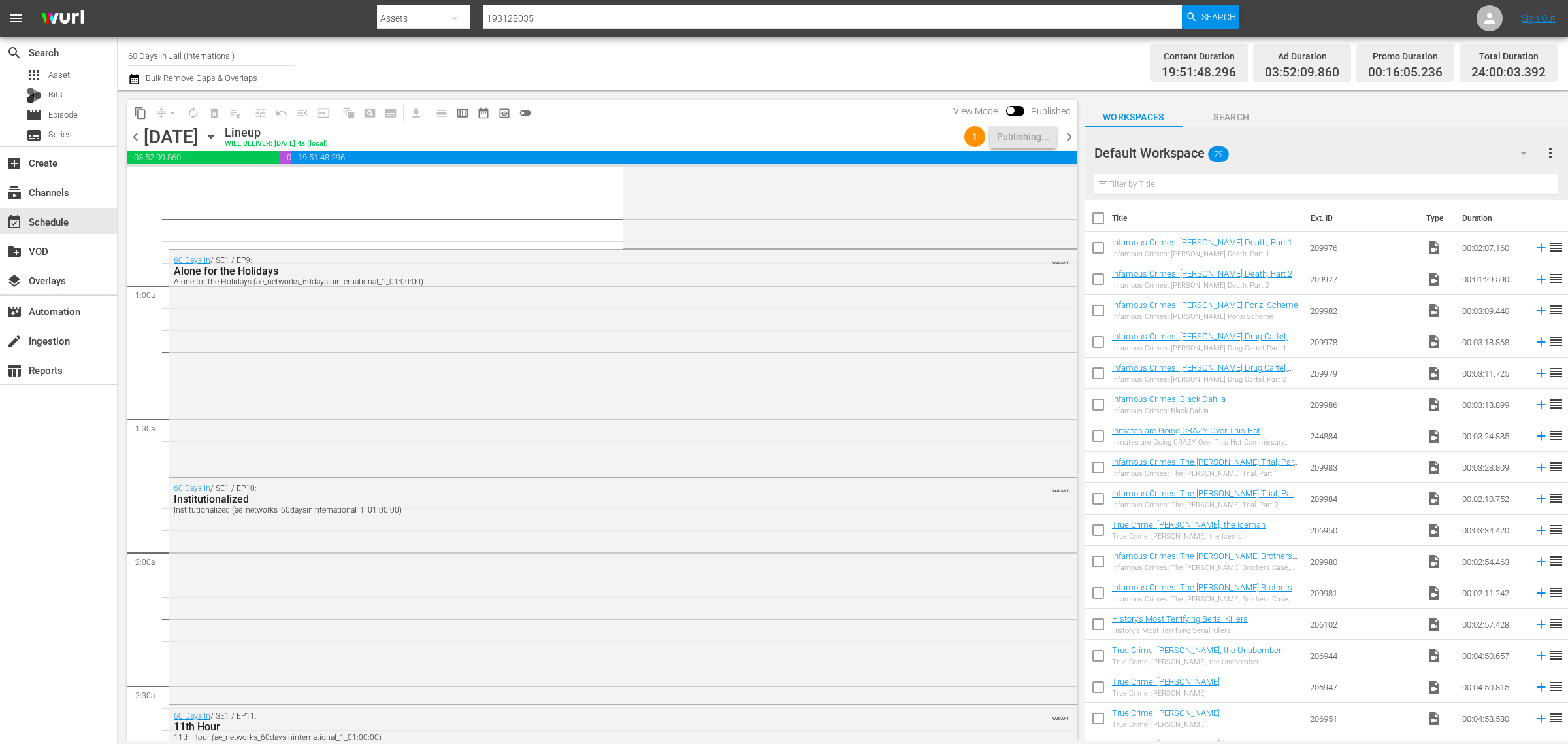
click at [680, 57] on div "Channel Title 60 Days In Jail (International) Bulk Remove Gaps & Overlaps" at bounding box center [517, 63] width 780 height 47
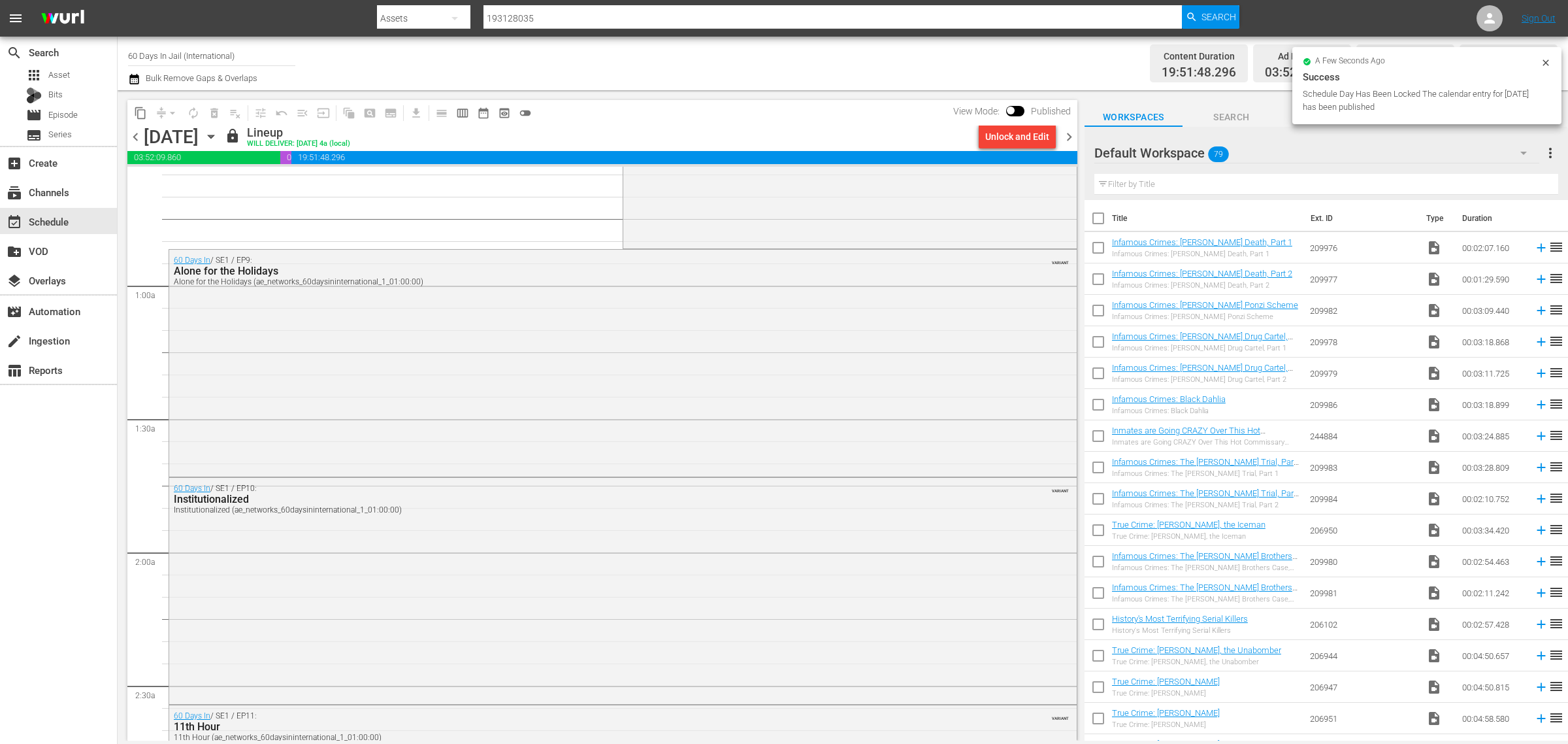
click at [708, 51] on div "Channel Title 60 Days In Jail (International) Bulk Remove Gaps & Overlaps" at bounding box center [517, 63] width 780 height 47
click at [135, 109] on span "content_copy" at bounding box center [140, 113] width 13 height 13
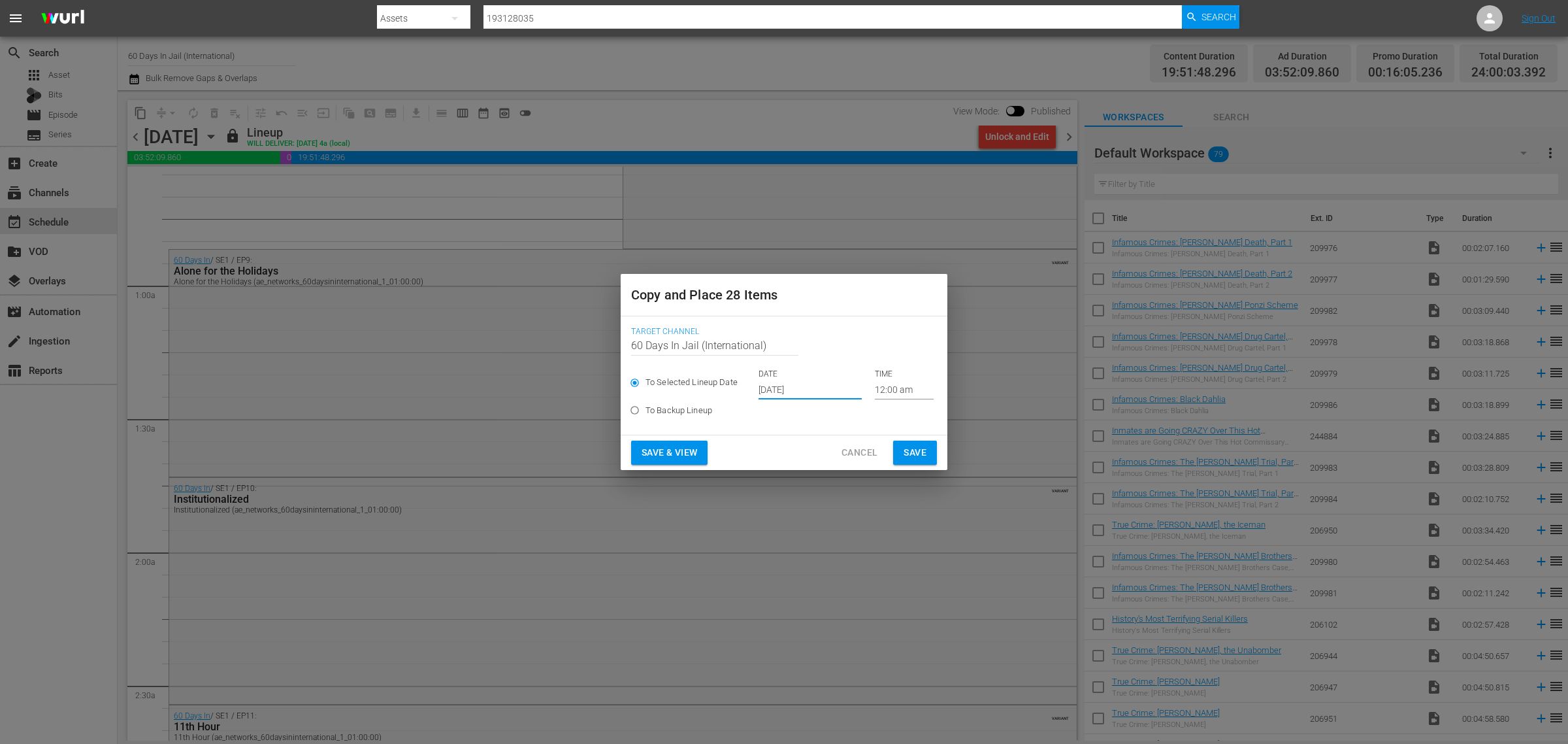
click at [802, 390] on input "Oct 2nd 2025" at bounding box center [810, 390] width 103 height 20
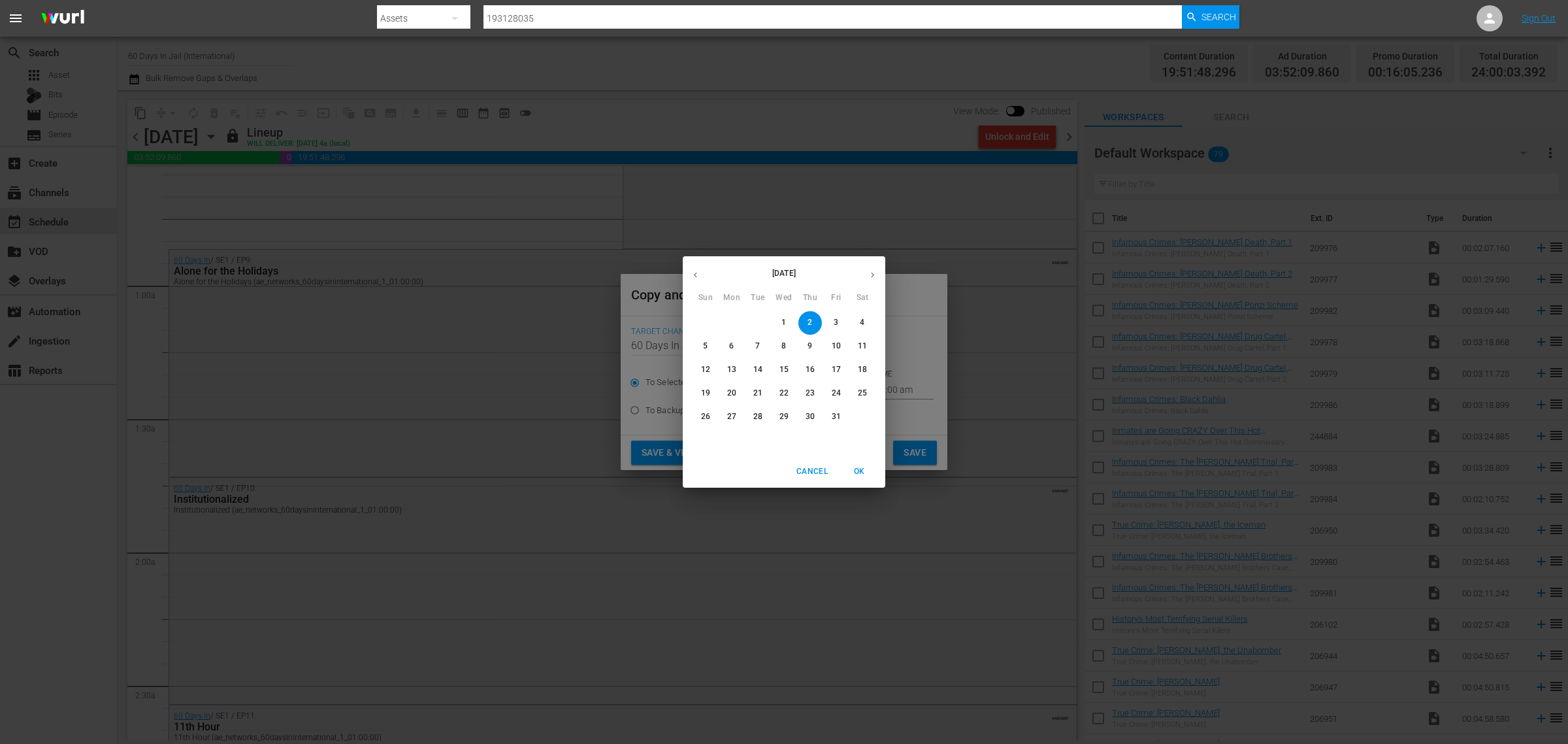
click at [814, 370] on p "16" at bounding box center [810, 370] width 9 height 11
type input "Oct 16th 2025"
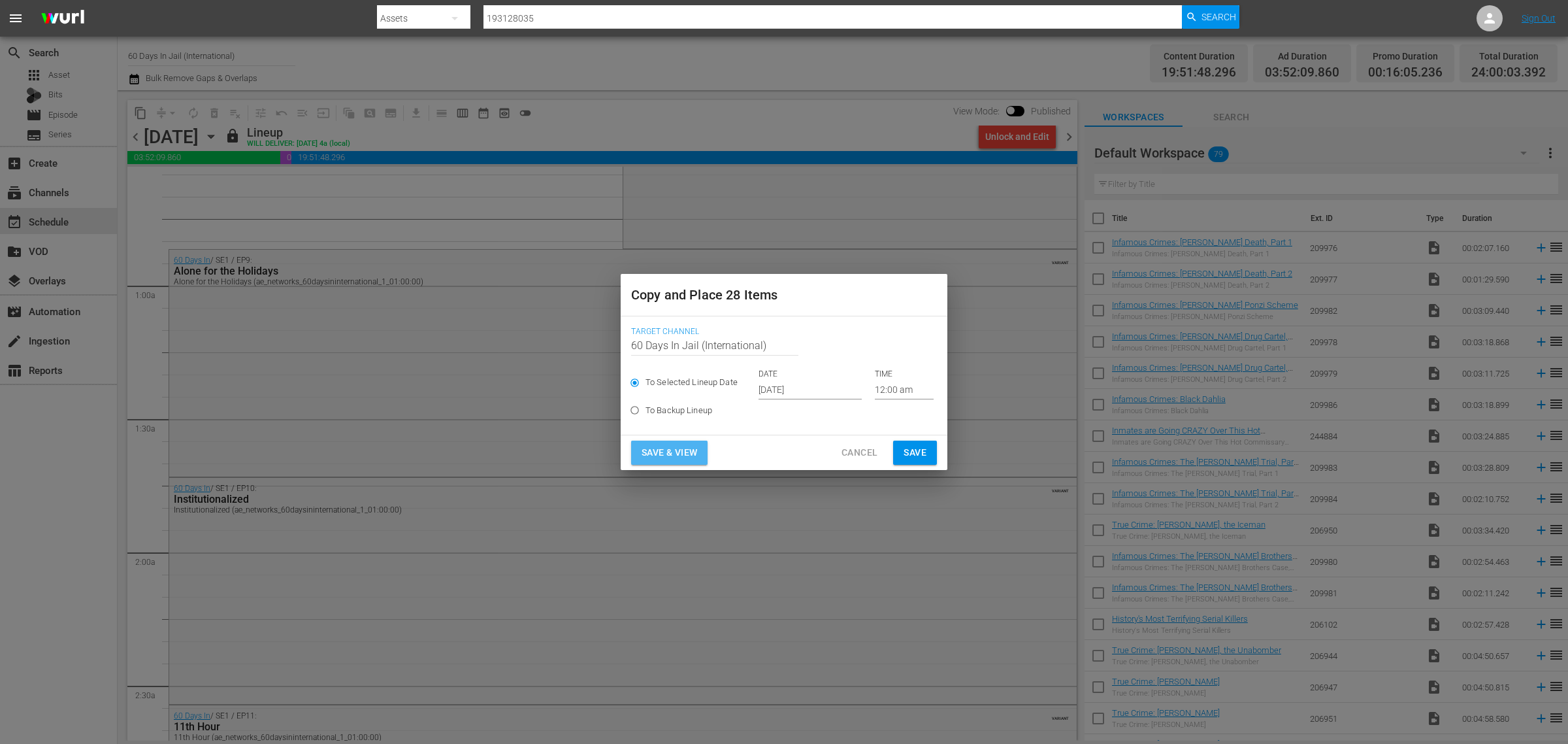
click at [674, 443] on button "Save & View" at bounding box center [670, 453] width 77 height 24
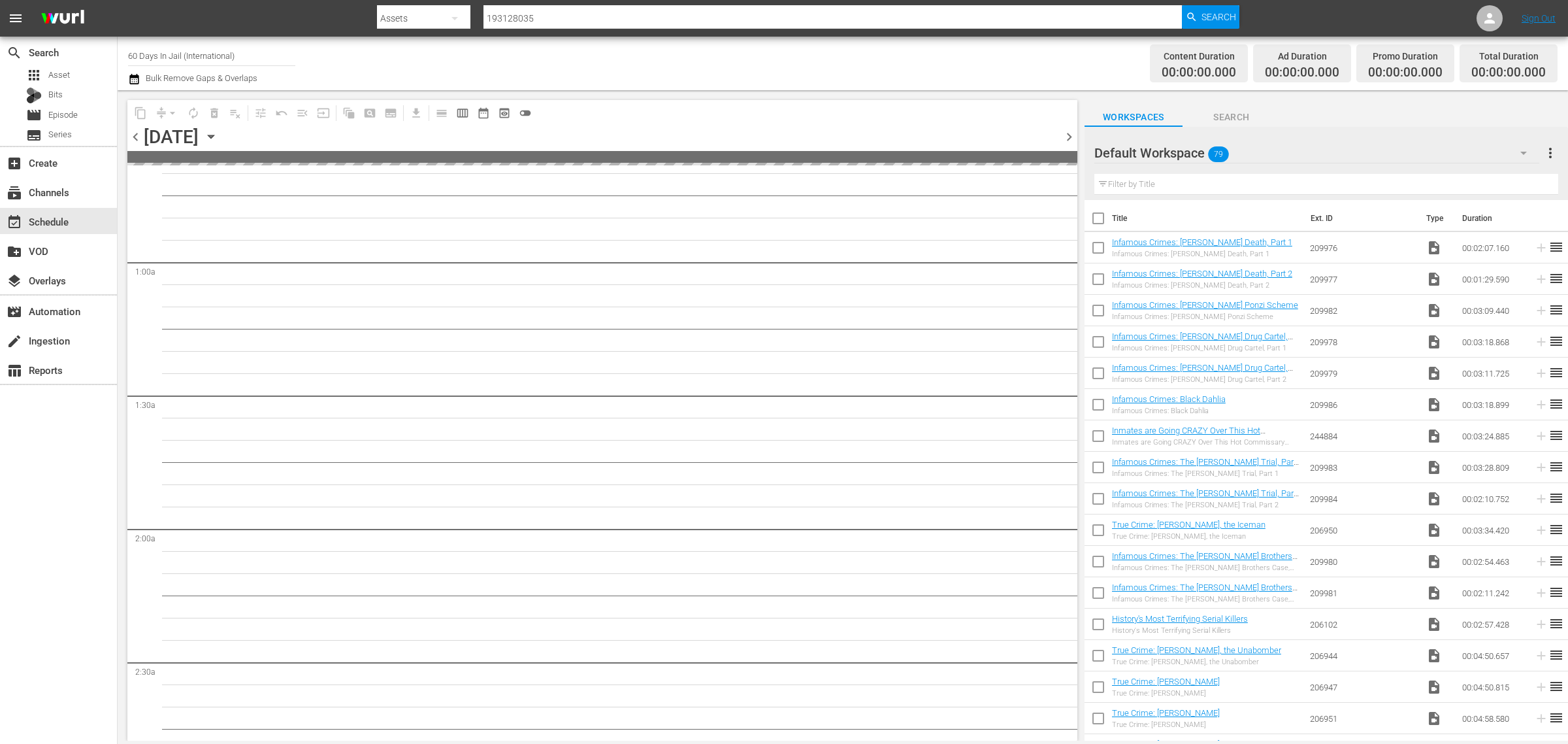
scroll to position [148, 0]
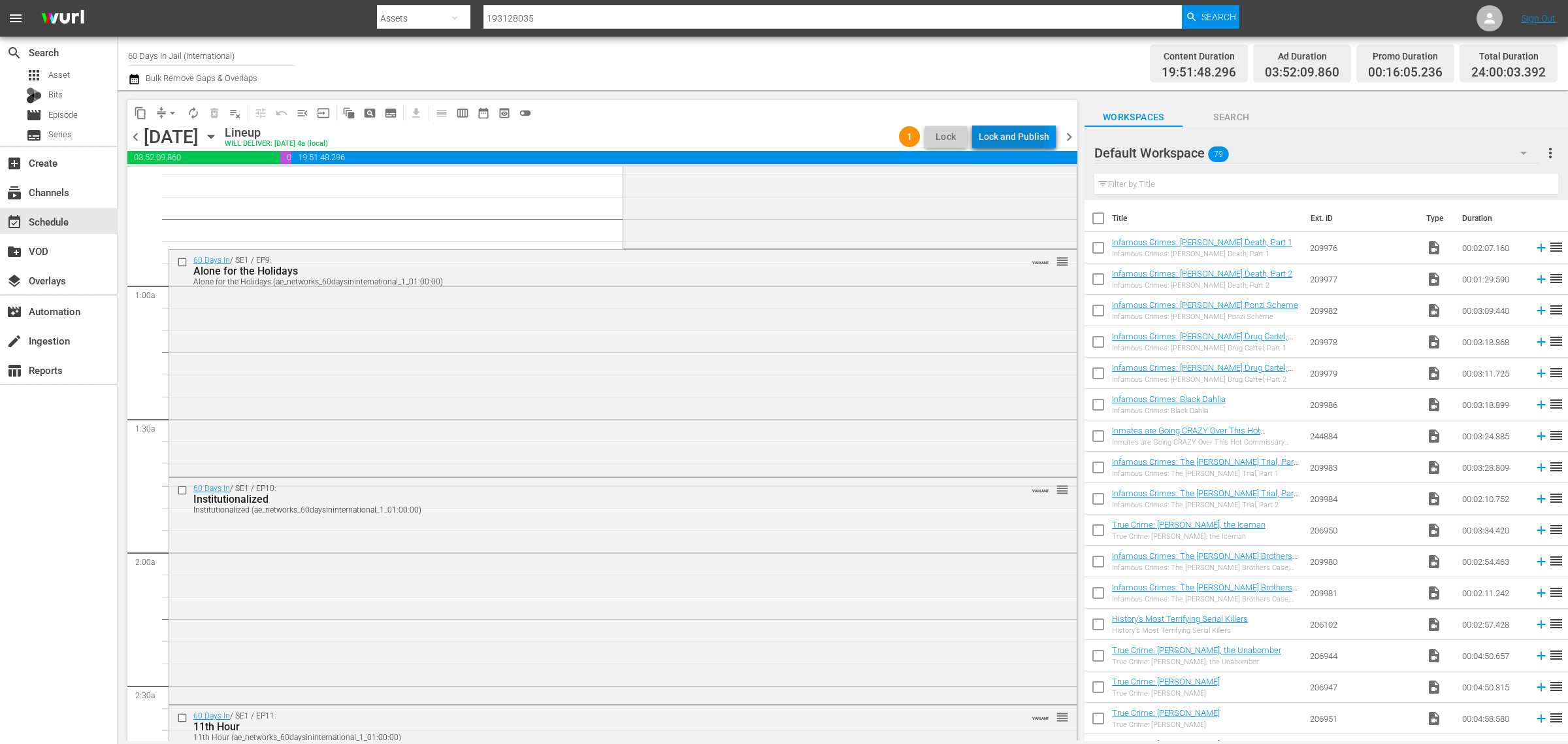
click at [997, 129] on div "Lock and Publish" at bounding box center [1014, 136] width 70 height 24
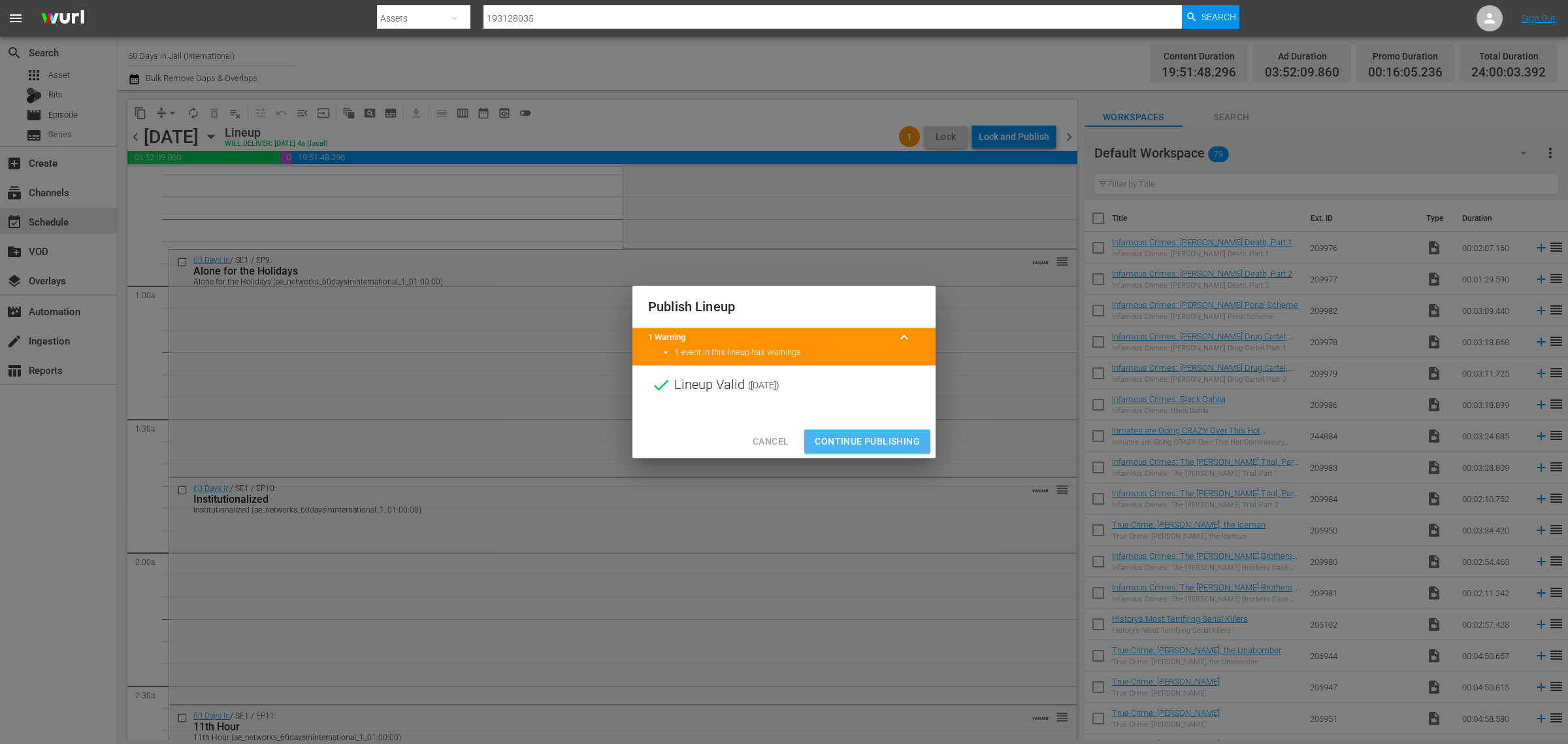
click at [867, 439] on span "Continue Publishing" at bounding box center [867, 441] width 105 height 16
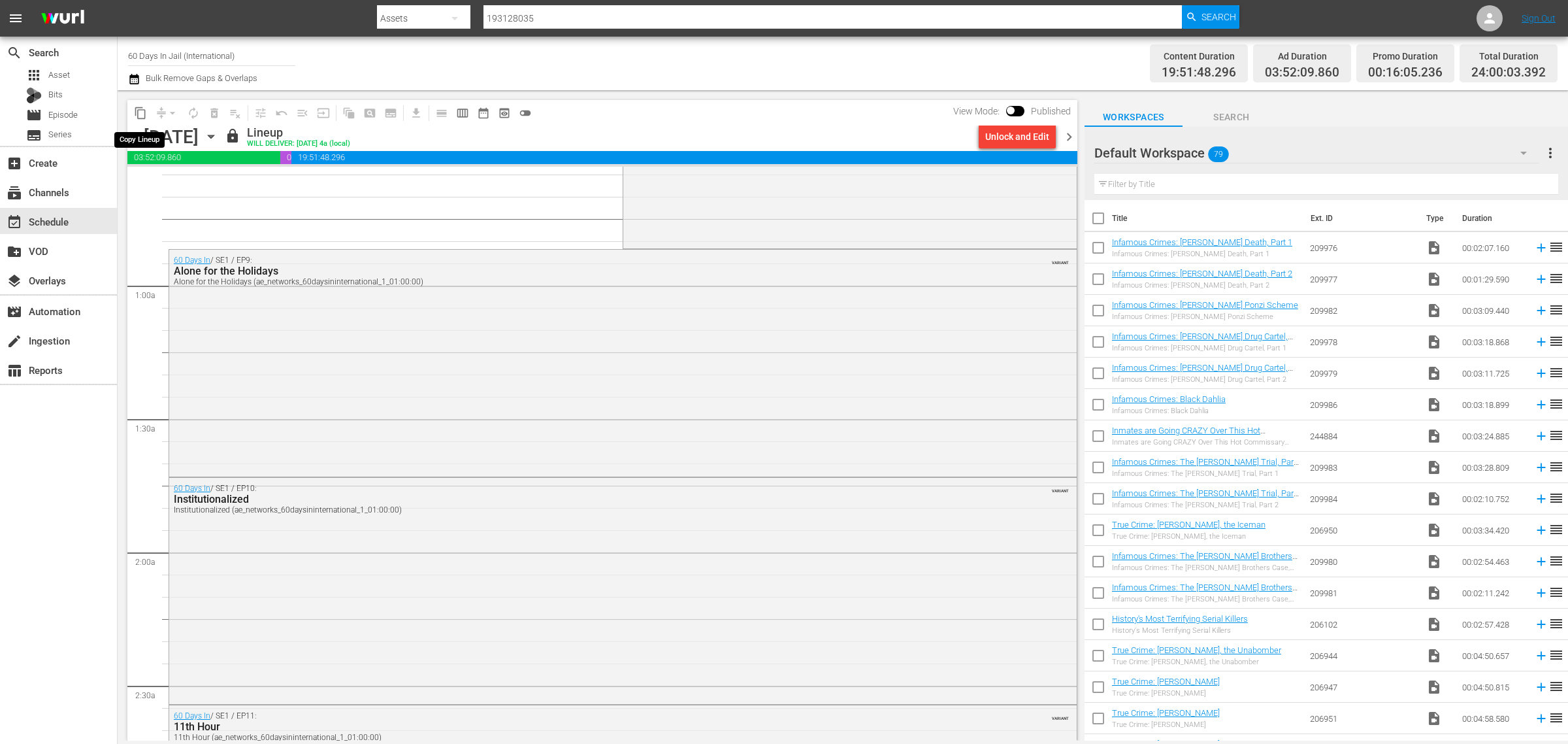
click at [142, 109] on span "content_copy" at bounding box center [140, 113] width 13 height 13
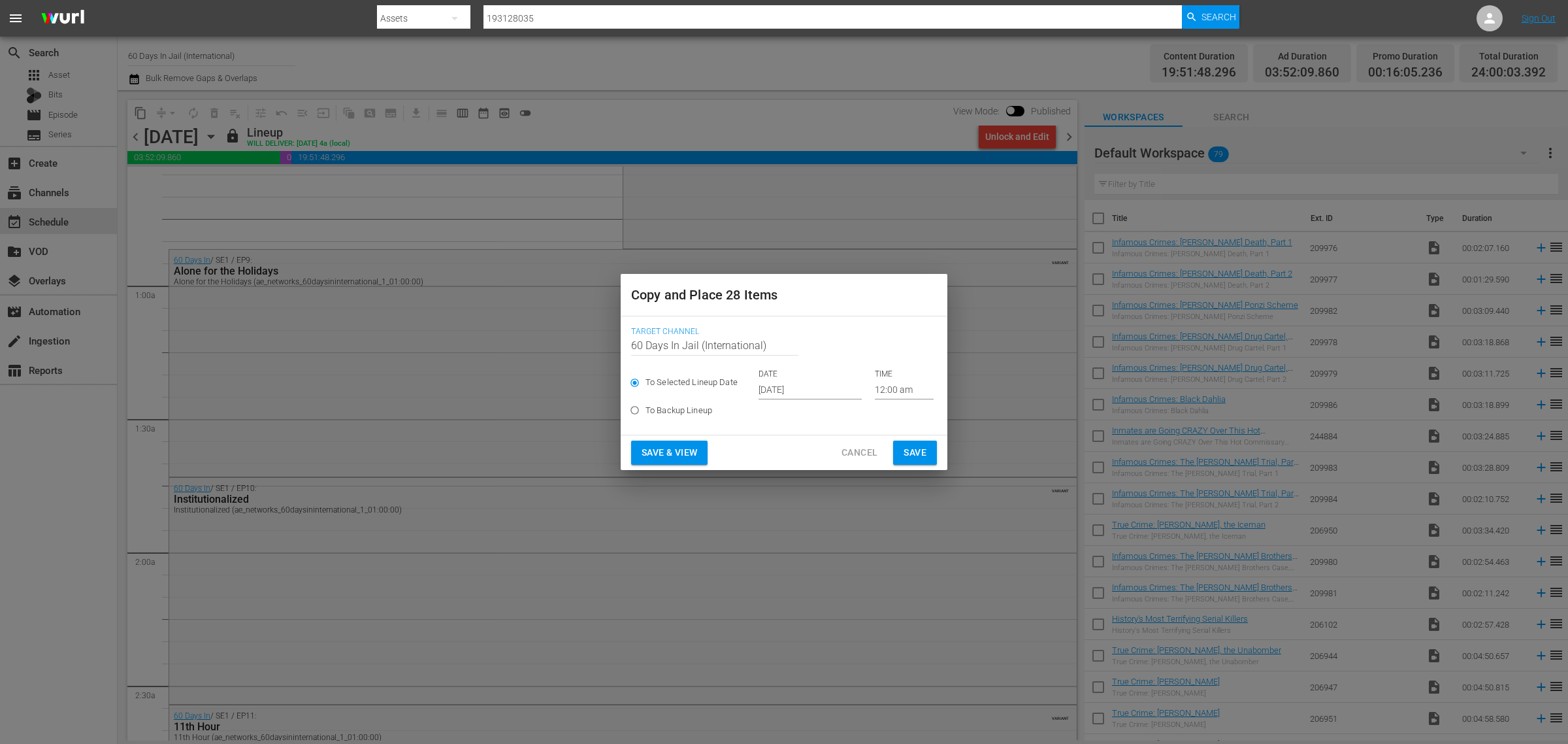
click at [794, 387] on input "Oct 2nd 2025" at bounding box center [810, 390] width 103 height 20
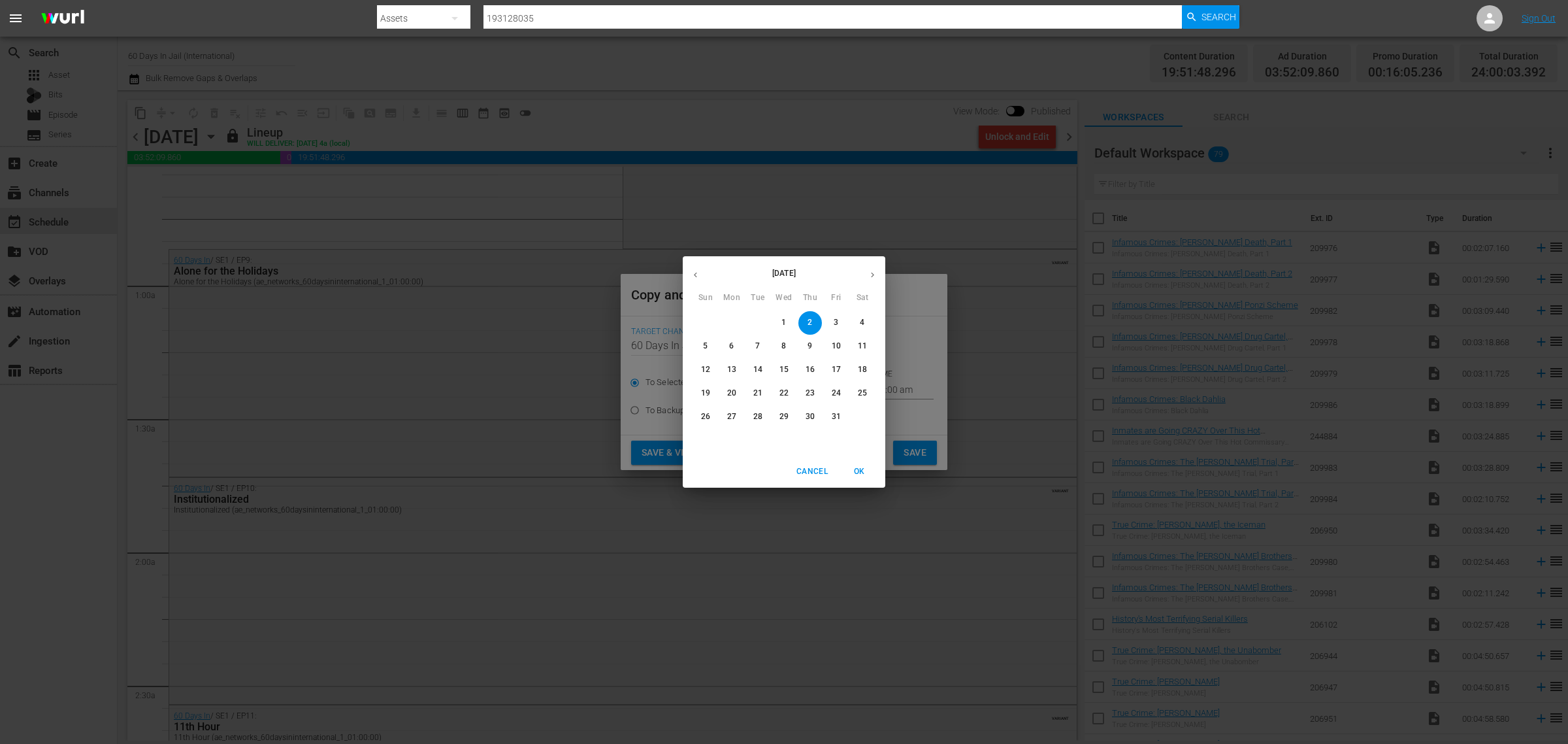
click at [809, 345] on p "9" at bounding box center [810, 346] width 5 height 11
type input "Oct 9th 2025"
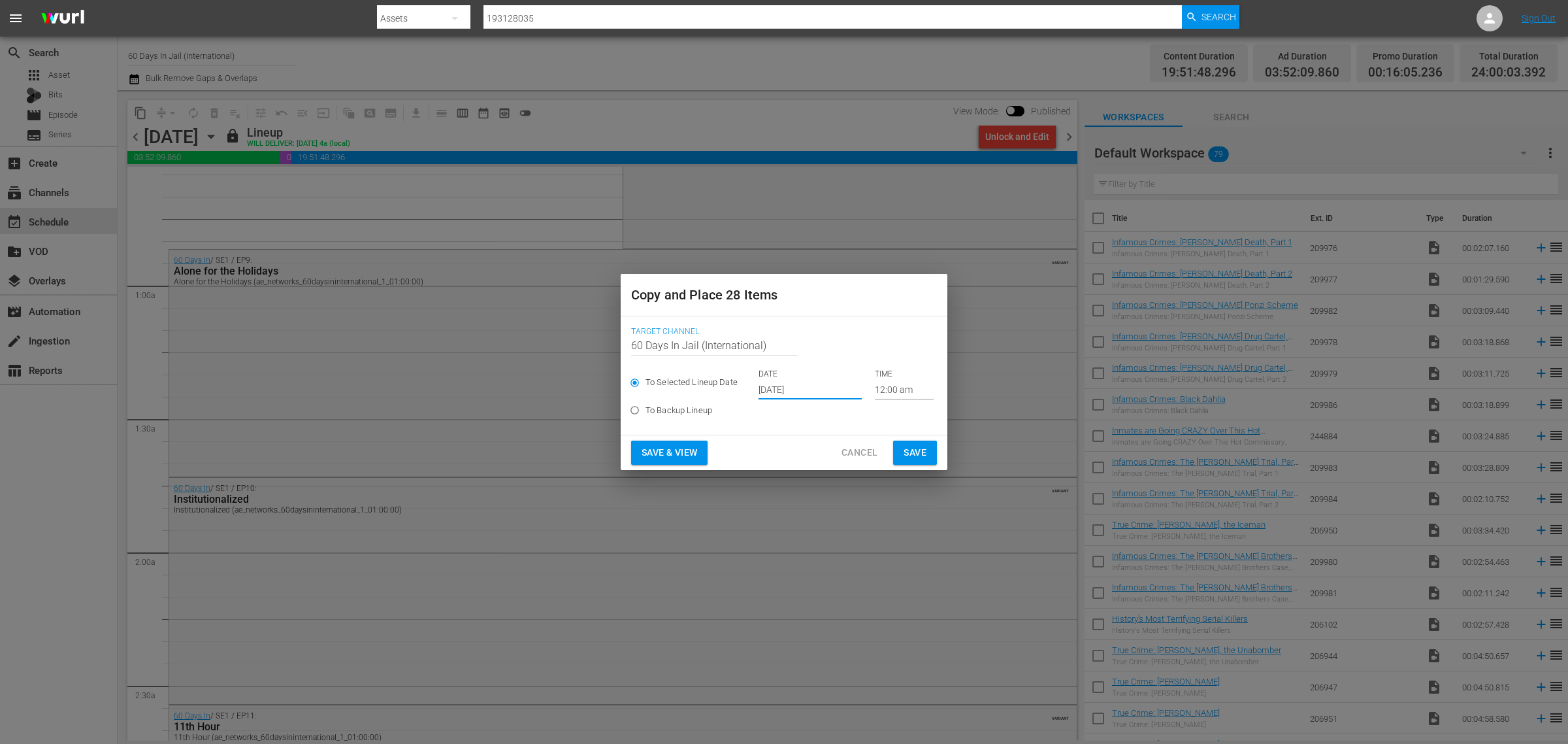
click at [680, 442] on button "Save & View" at bounding box center [670, 453] width 77 height 24
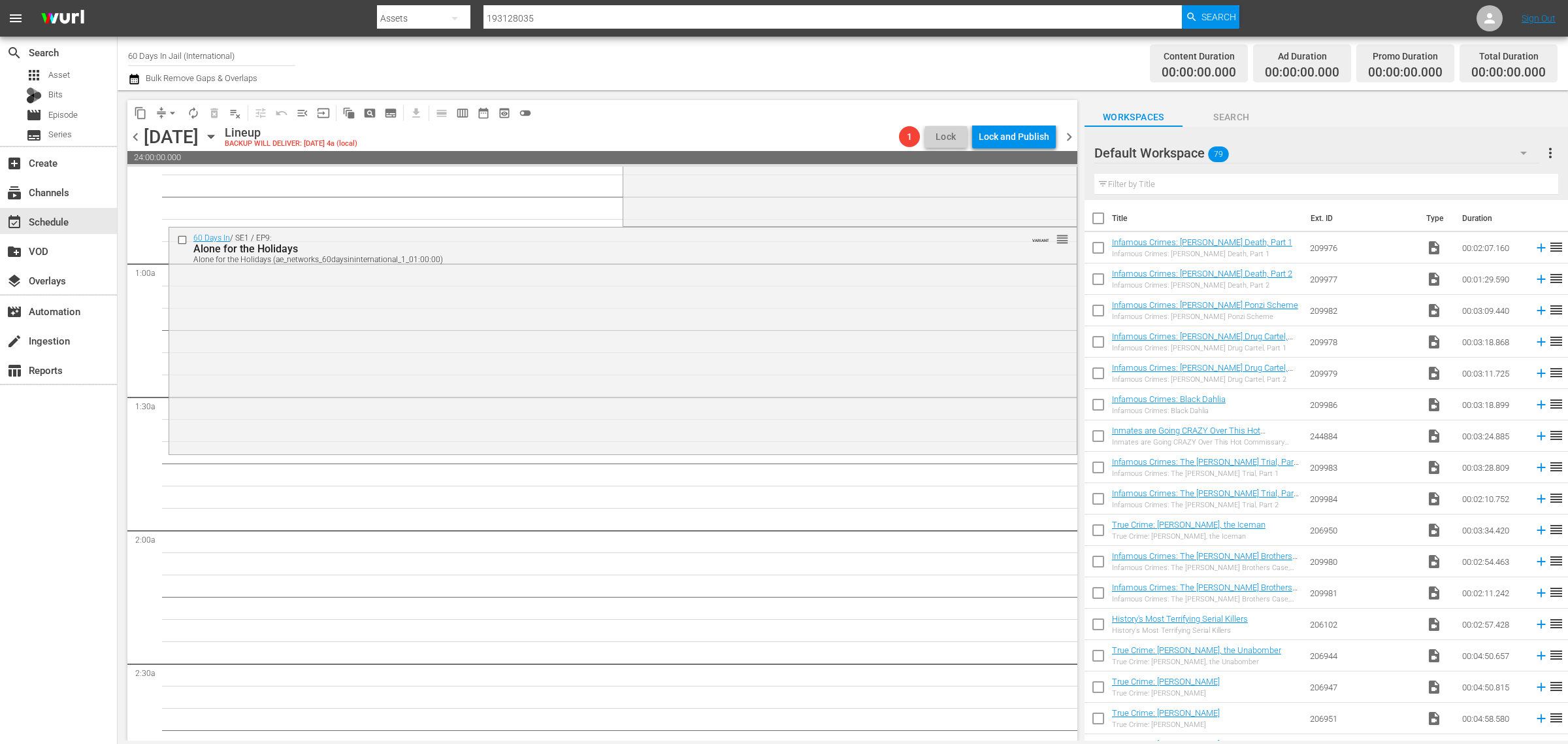
scroll to position [148, 0]
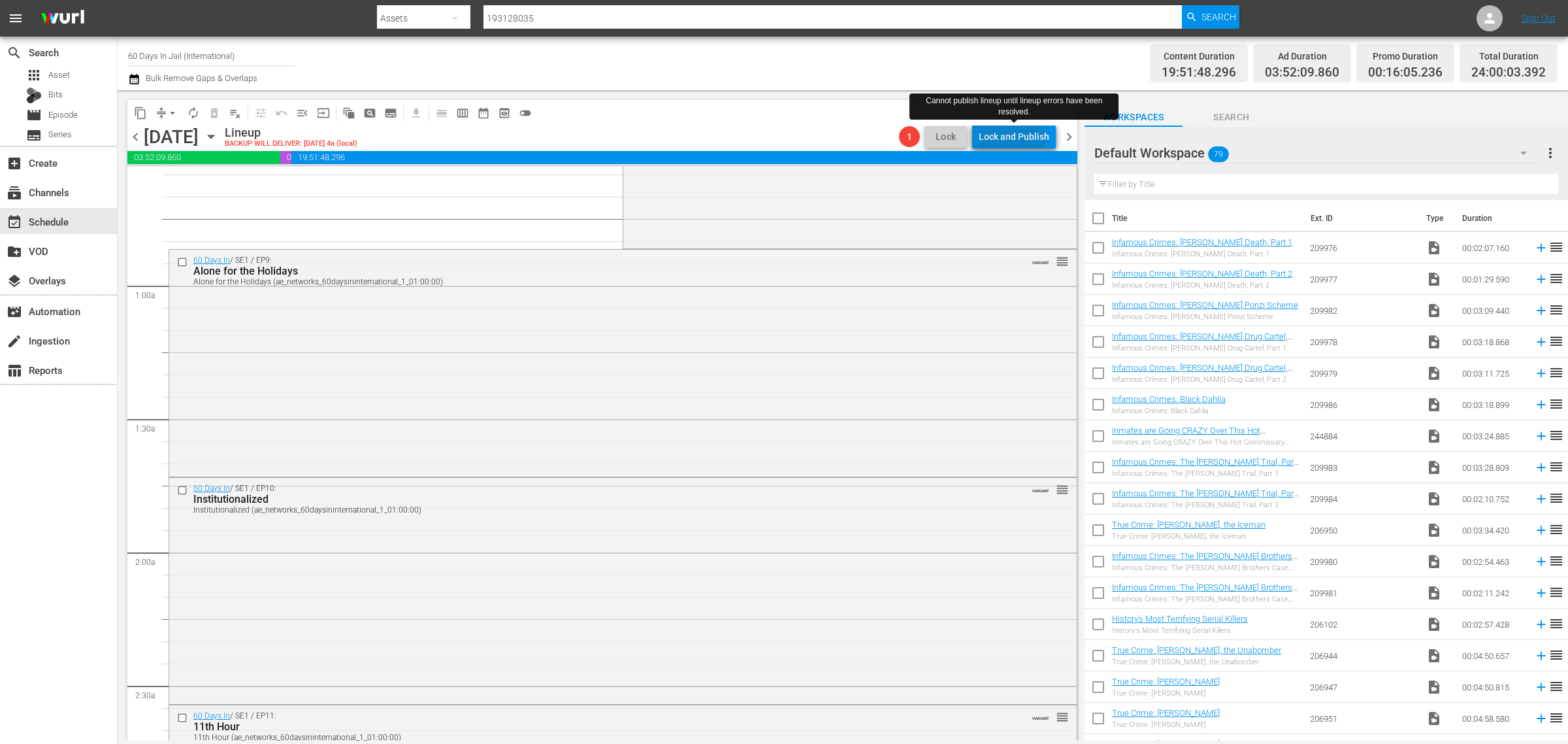
click at [1012, 141] on div "Lock and Publish" at bounding box center [1014, 136] width 70 height 24
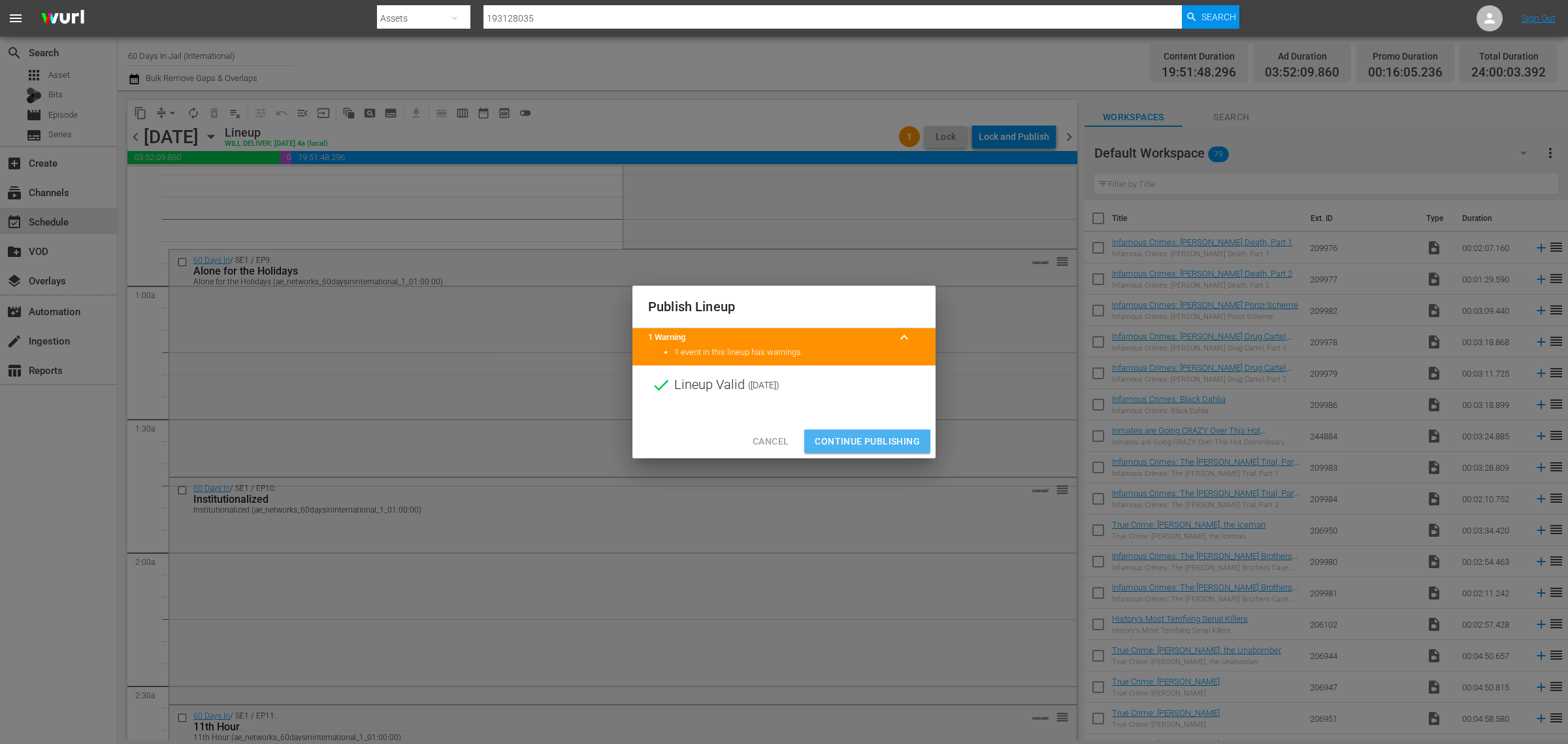
click at [857, 442] on span "Continue Publishing" at bounding box center [867, 441] width 105 height 16
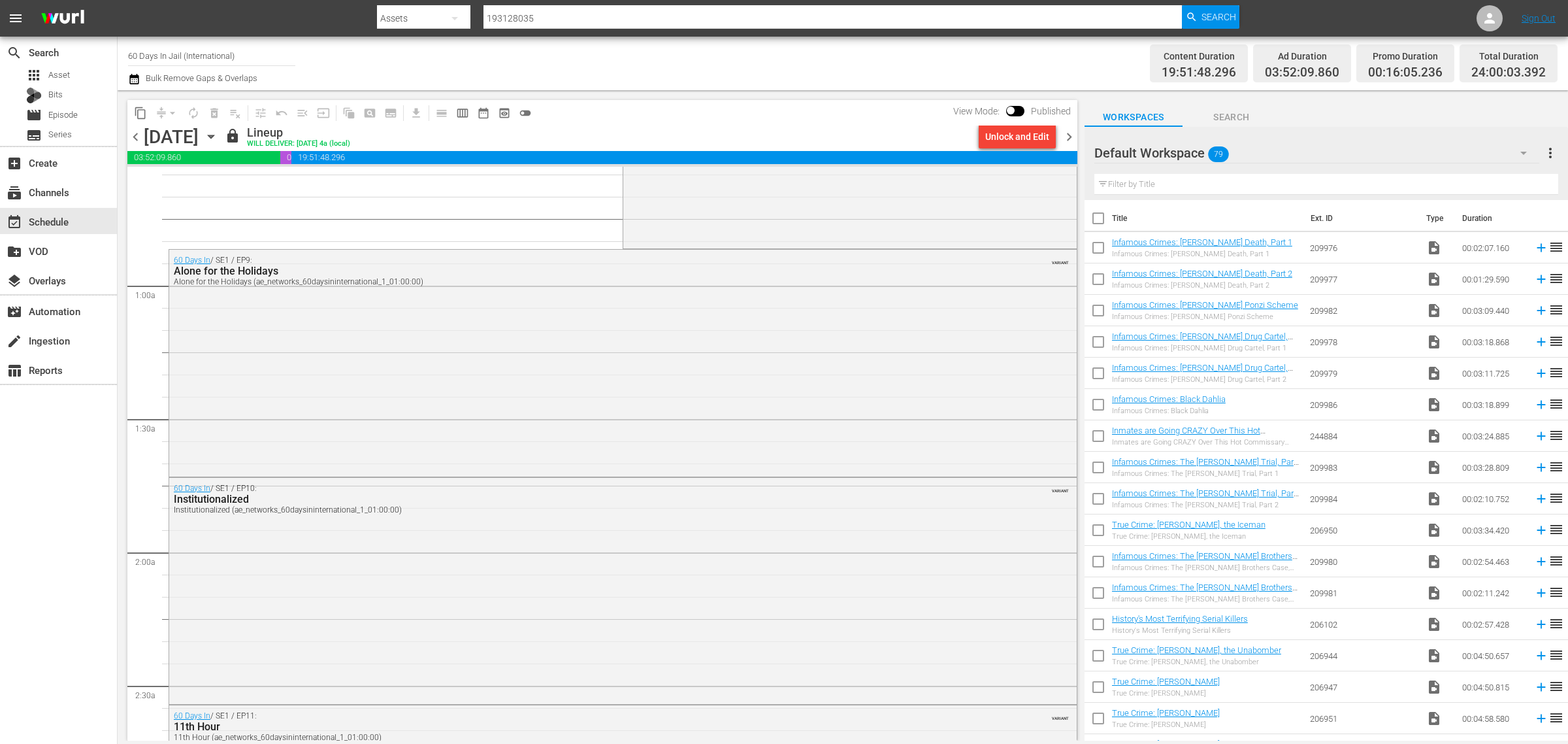
drag, startPoint x: 798, startPoint y: 69, endPoint x: 804, endPoint y: 66, distance: 6.7
click at [798, 67] on div "Channel Title 60 Days In Jail (International) Bulk Remove Gaps & Overlaps" at bounding box center [517, 63] width 780 height 47
click at [139, 109] on span "content_copy" at bounding box center [140, 113] width 13 height 13
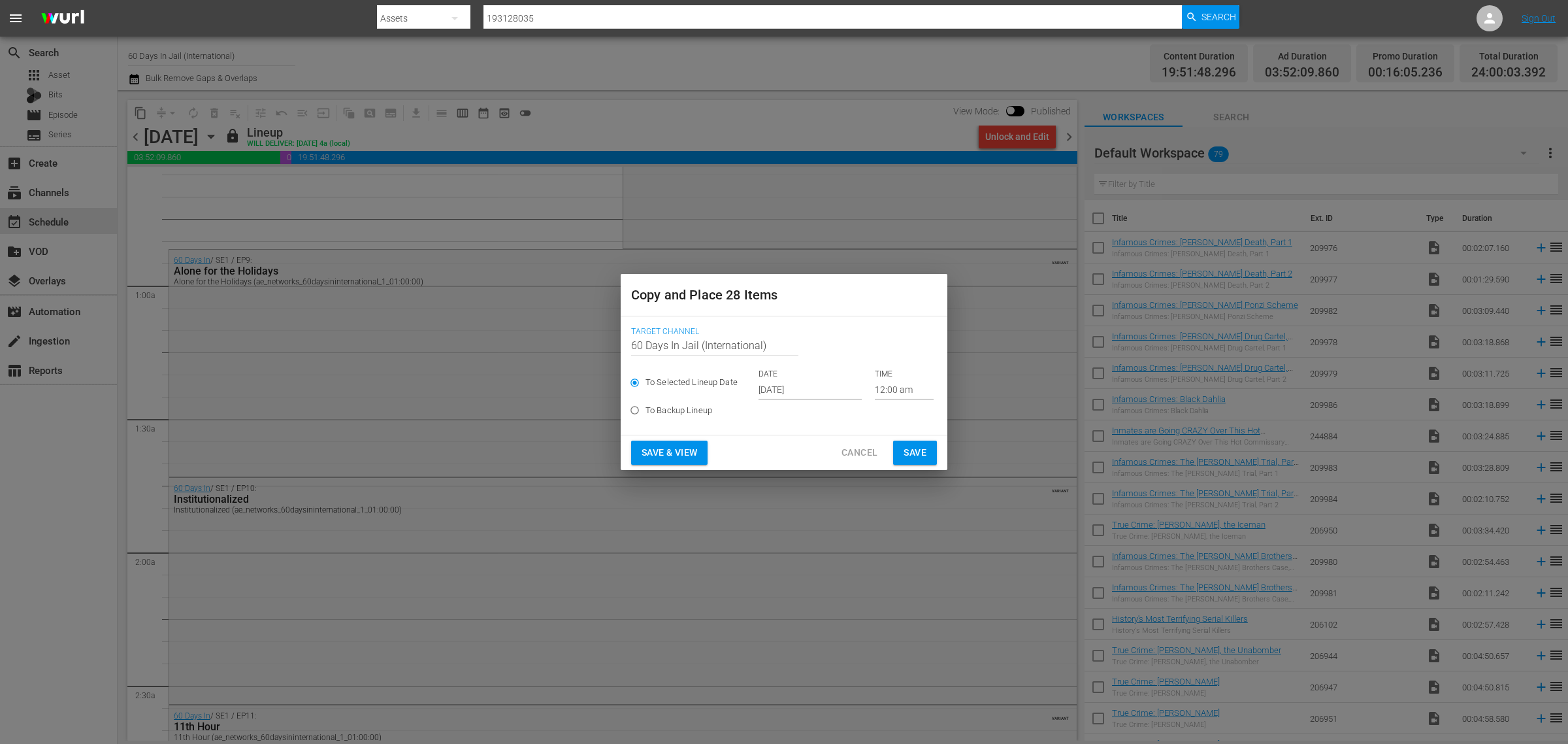
click at [793, 387] on input "Oct 2nd 2025" at bounding box center [810, 390] width 103 height 20
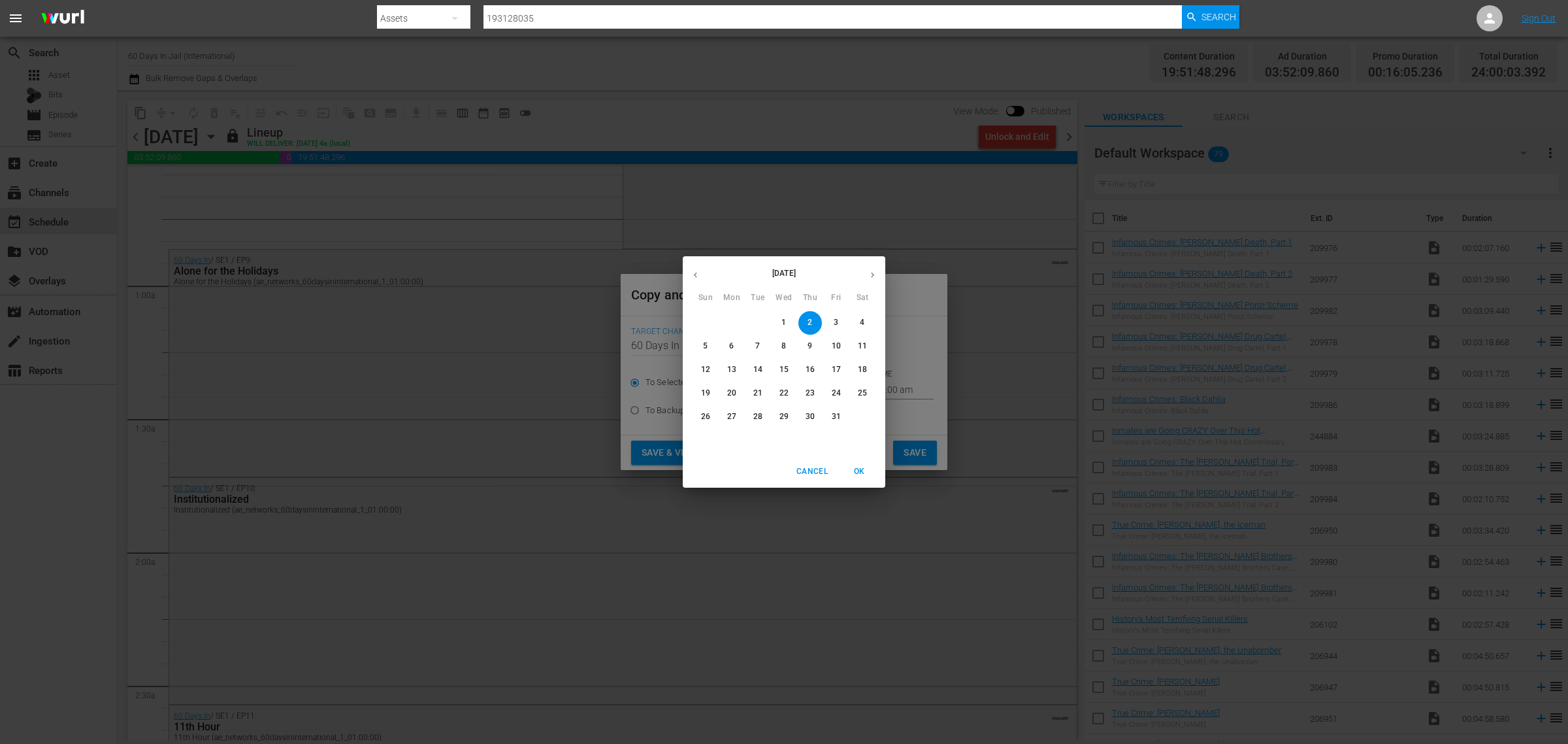
click at [809, 324] on p "2" at bounding box center [810, 322] width 5 height 11
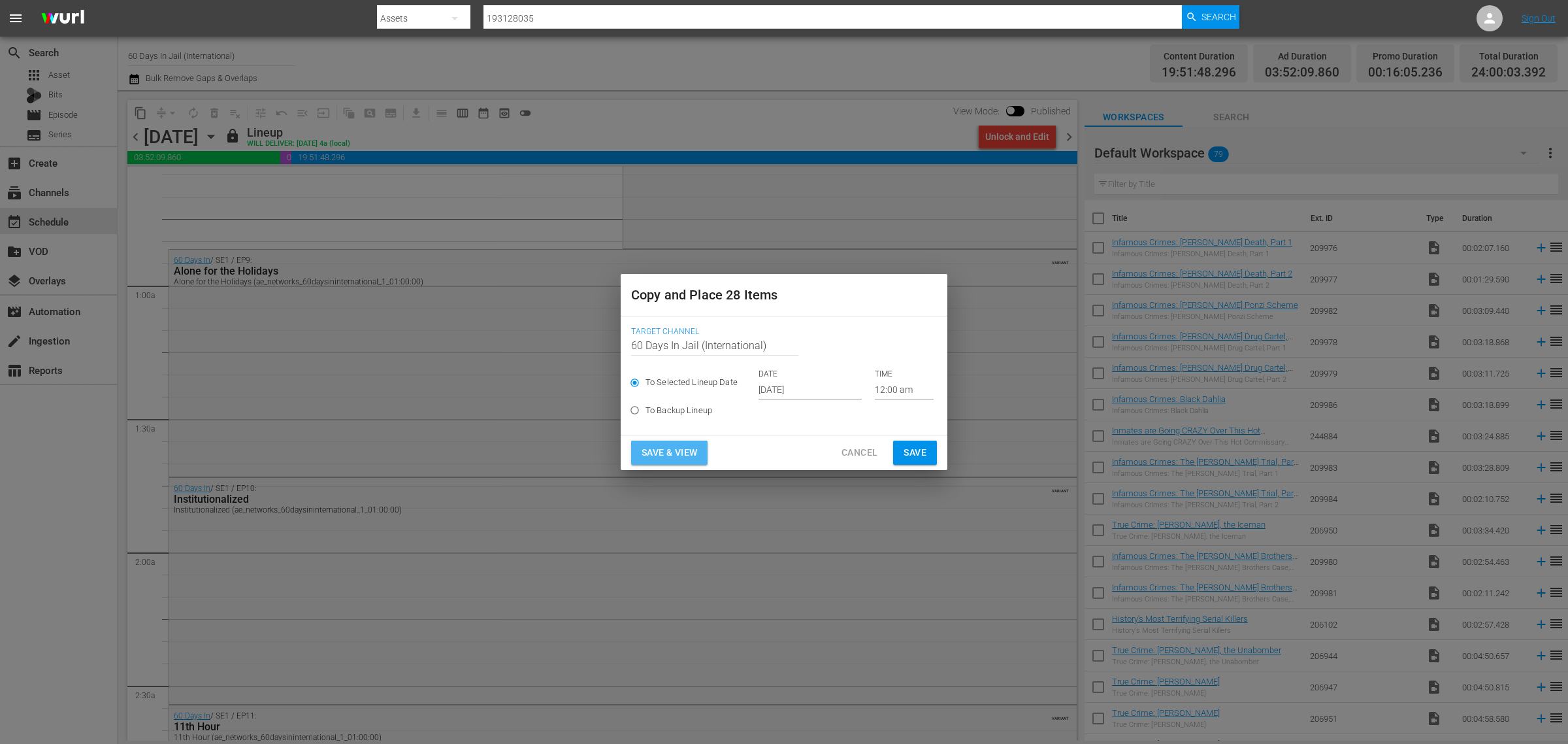
click at [662, 448] on span "Save & View" at bounding box center [670, 452] width 56 height 16
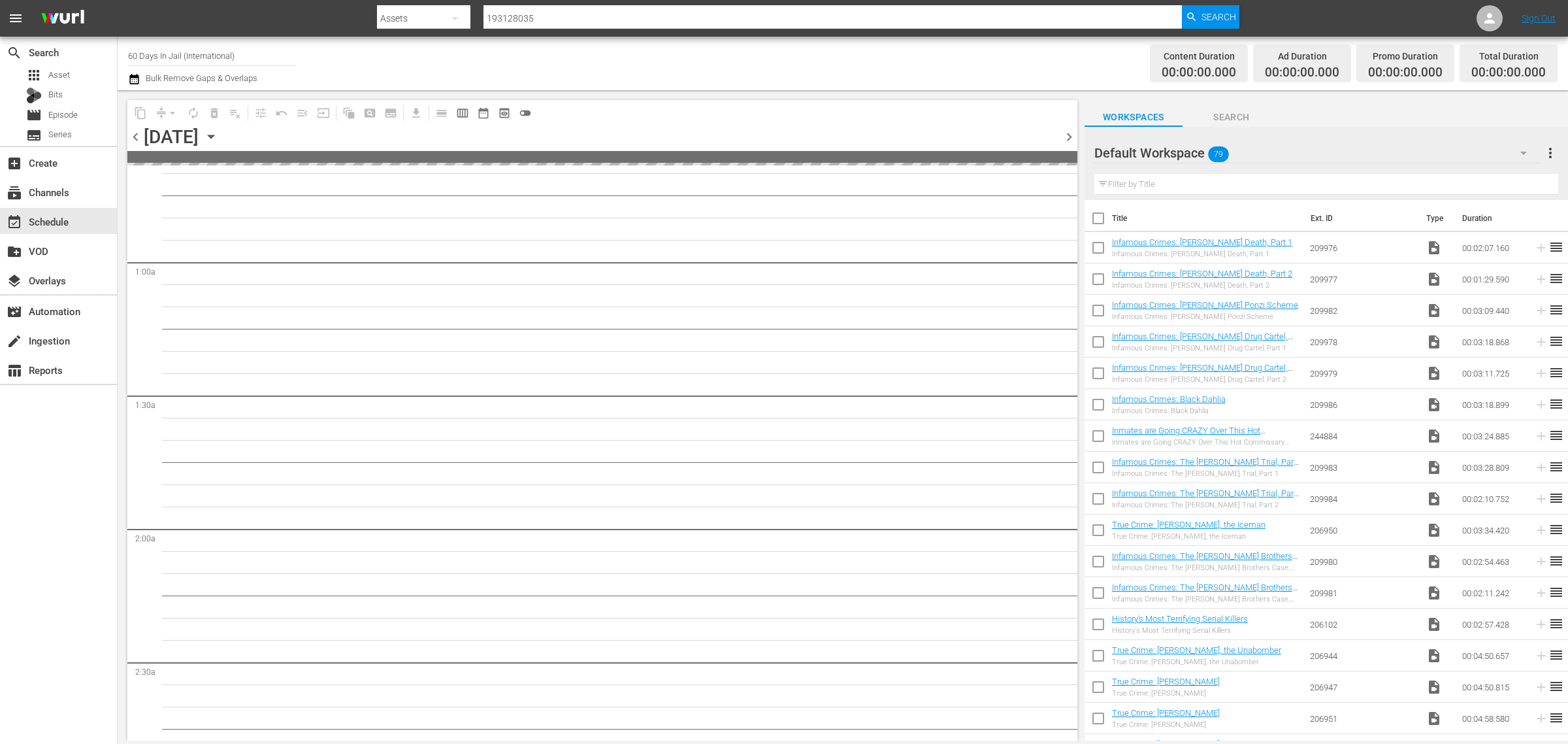
scroll to position [148, 0]
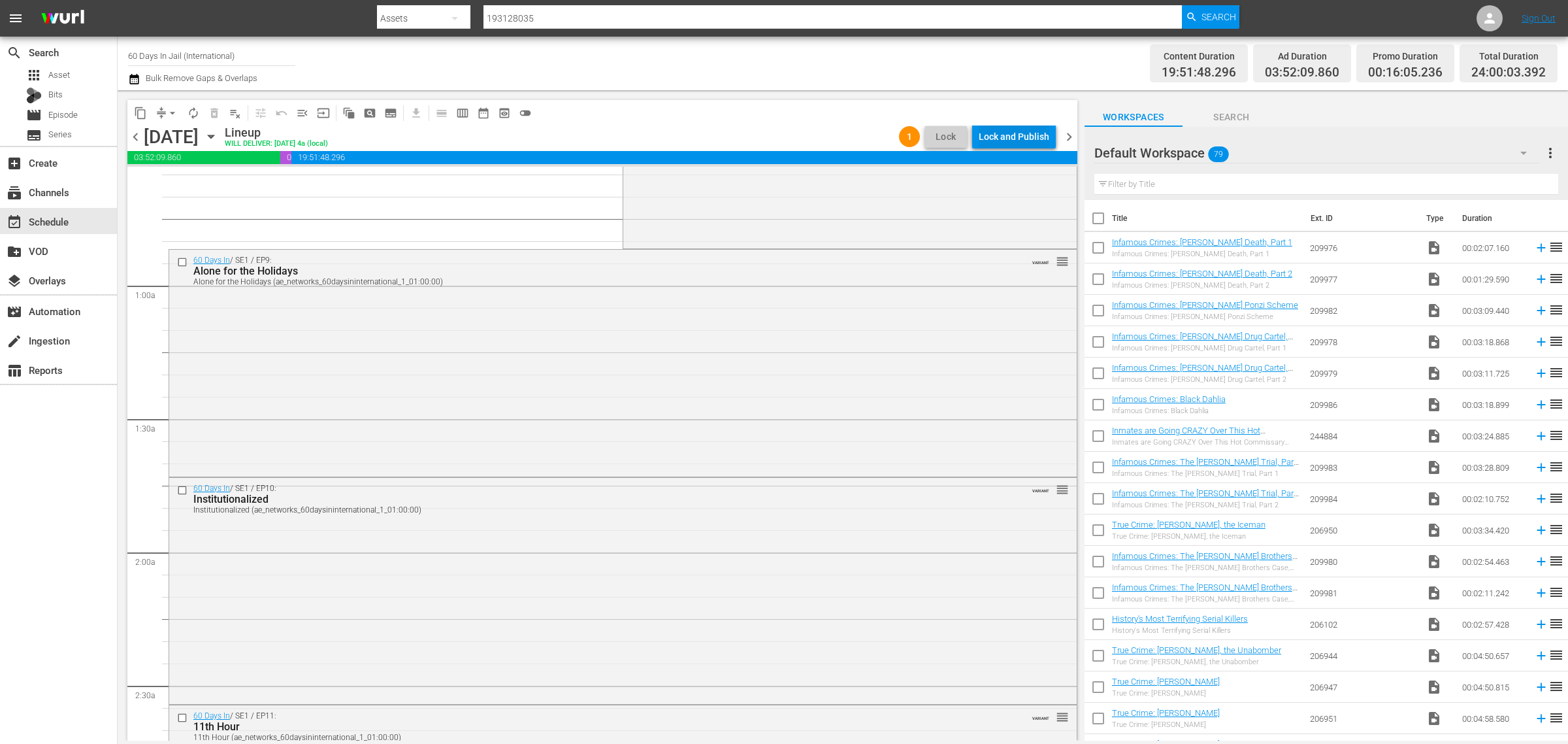
click at [992, 131] on div "Lock and Publish" at bounding box center [1014, 136] width 70 height 24
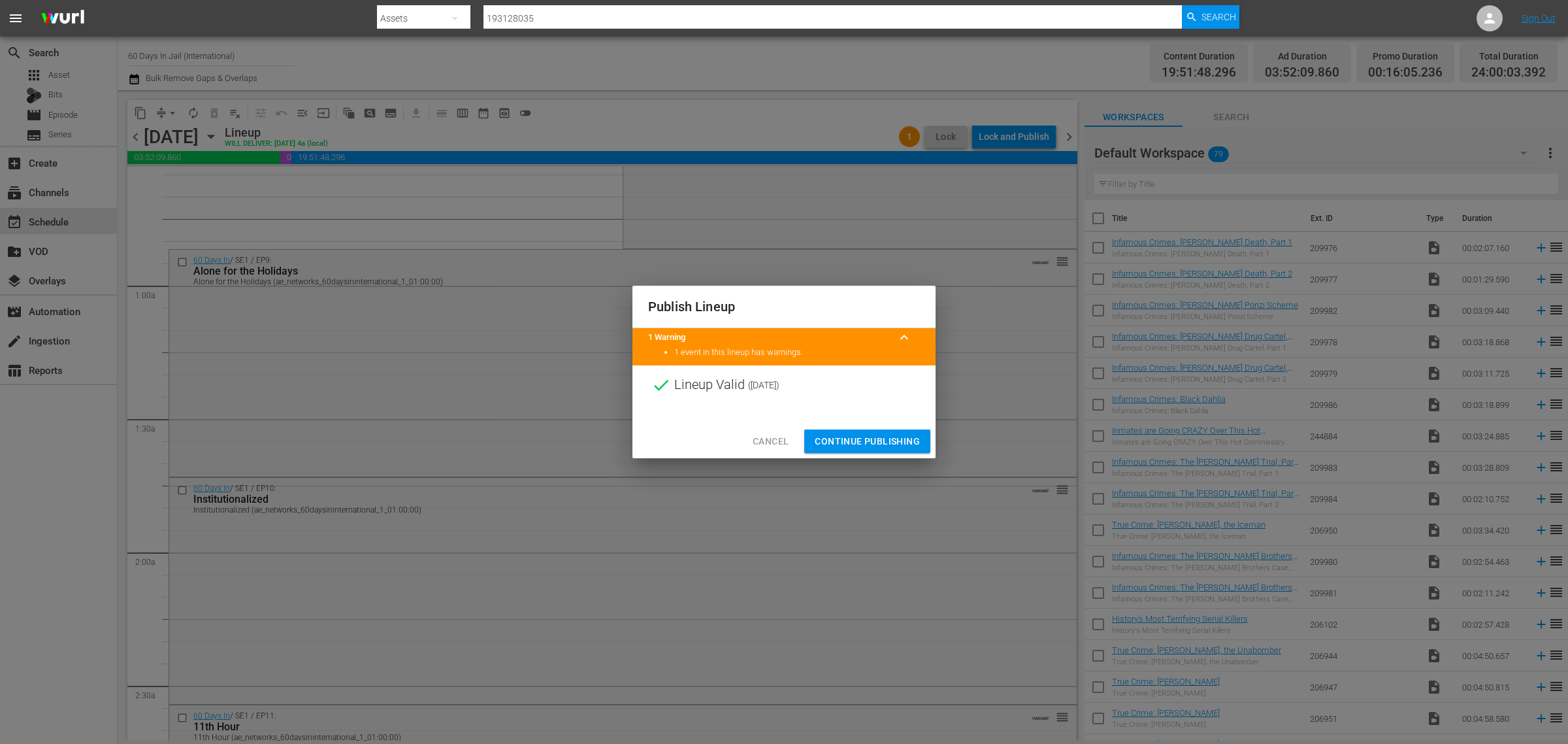
click at [871, 441] on span "Continue Publishing" at bounding box center [867, 441] width 105 height 16
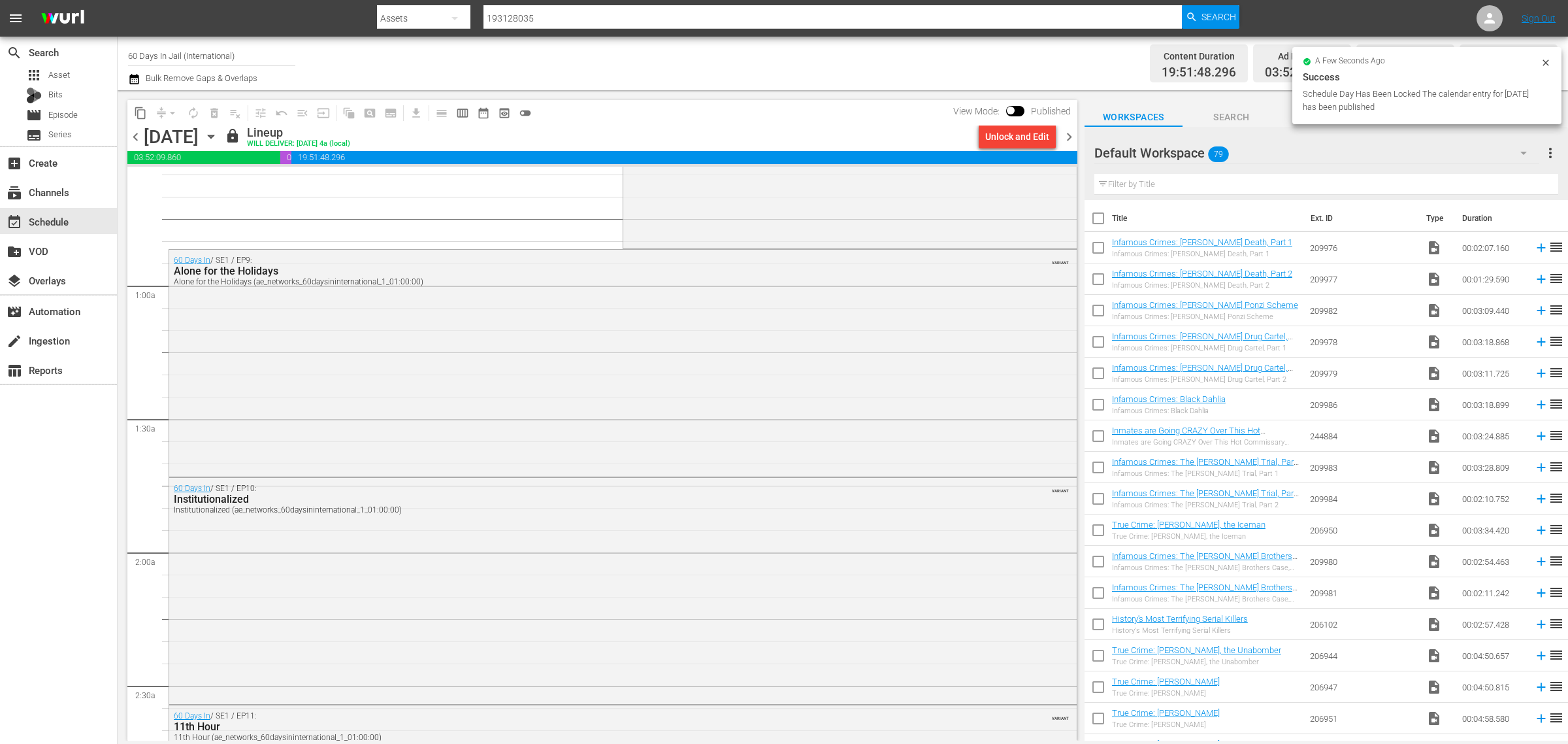
click at [732, 49] on div "Channel Title 60 Days In Jail (International) Bulk Remove Gaps & Overlaps" at bounding box center [517, 63] width 780 height 47
click at [720, 37] on div "Channel Title 60 Days In Jail (International) Bulk Remove Gaps & Overlaps Conte…" at bounding box center [843, 64] width 1451 height 54
click at [218, 134] on icon "button" at bounding box center [210, 136] width 15 height 15
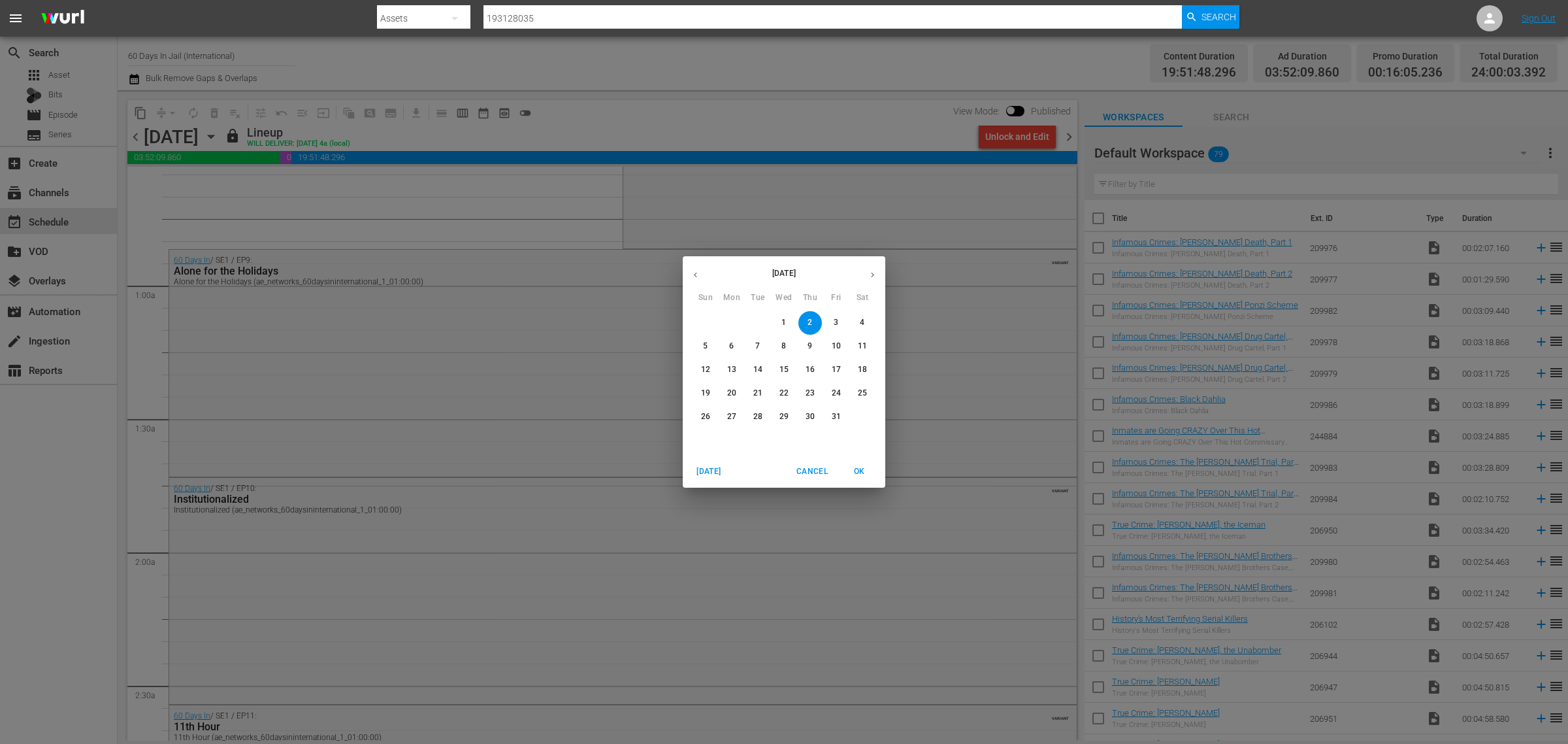
click at [839, 416] on p "31" at bounding box center [836, 416] width 9 height 11
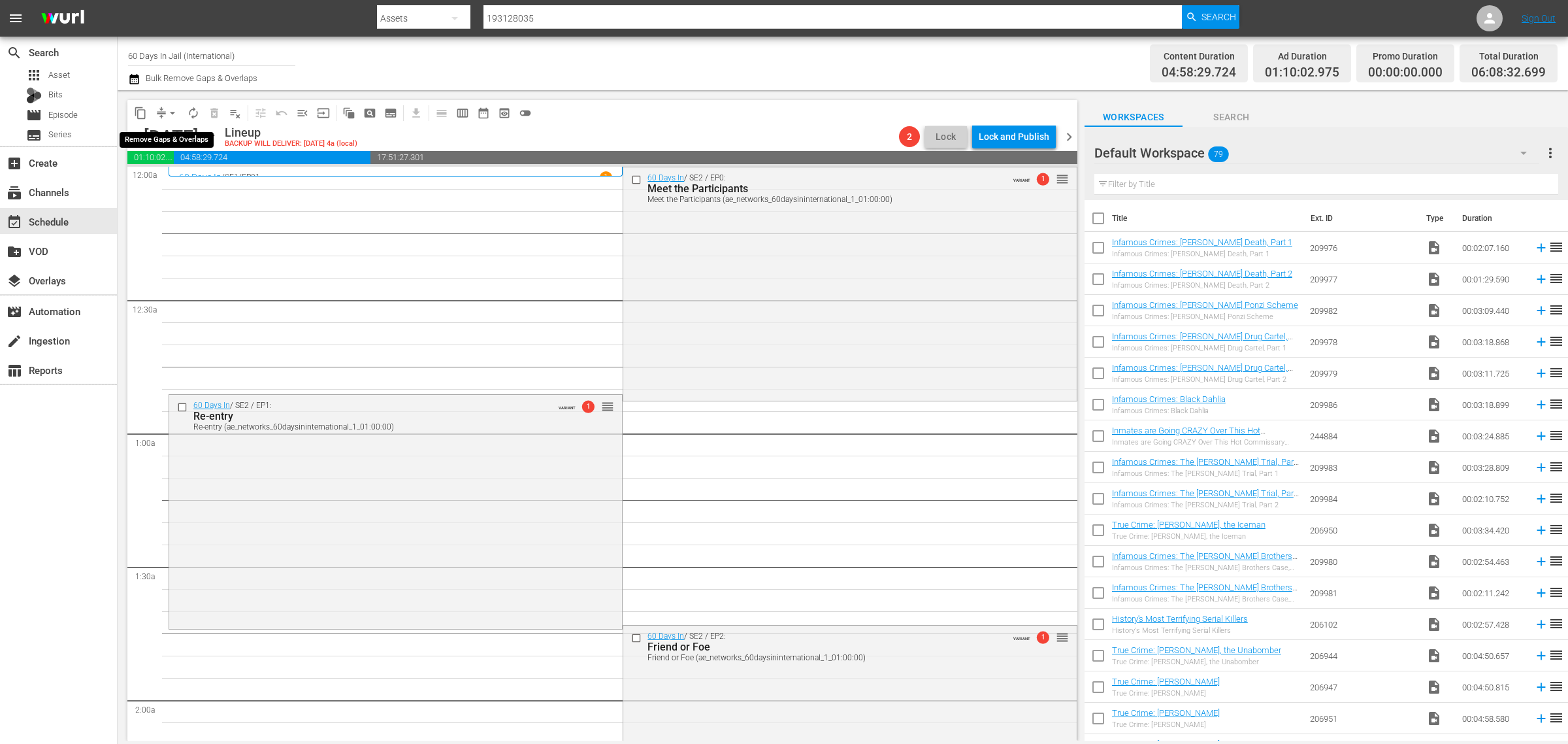
click at [171, 115] on span "arrow_drop_down" at bounding box center [172, 113] width 13 height 13
click at [168, 136] on li "Align to Midnight" at bounding box center [173, 139] width 137 height 21
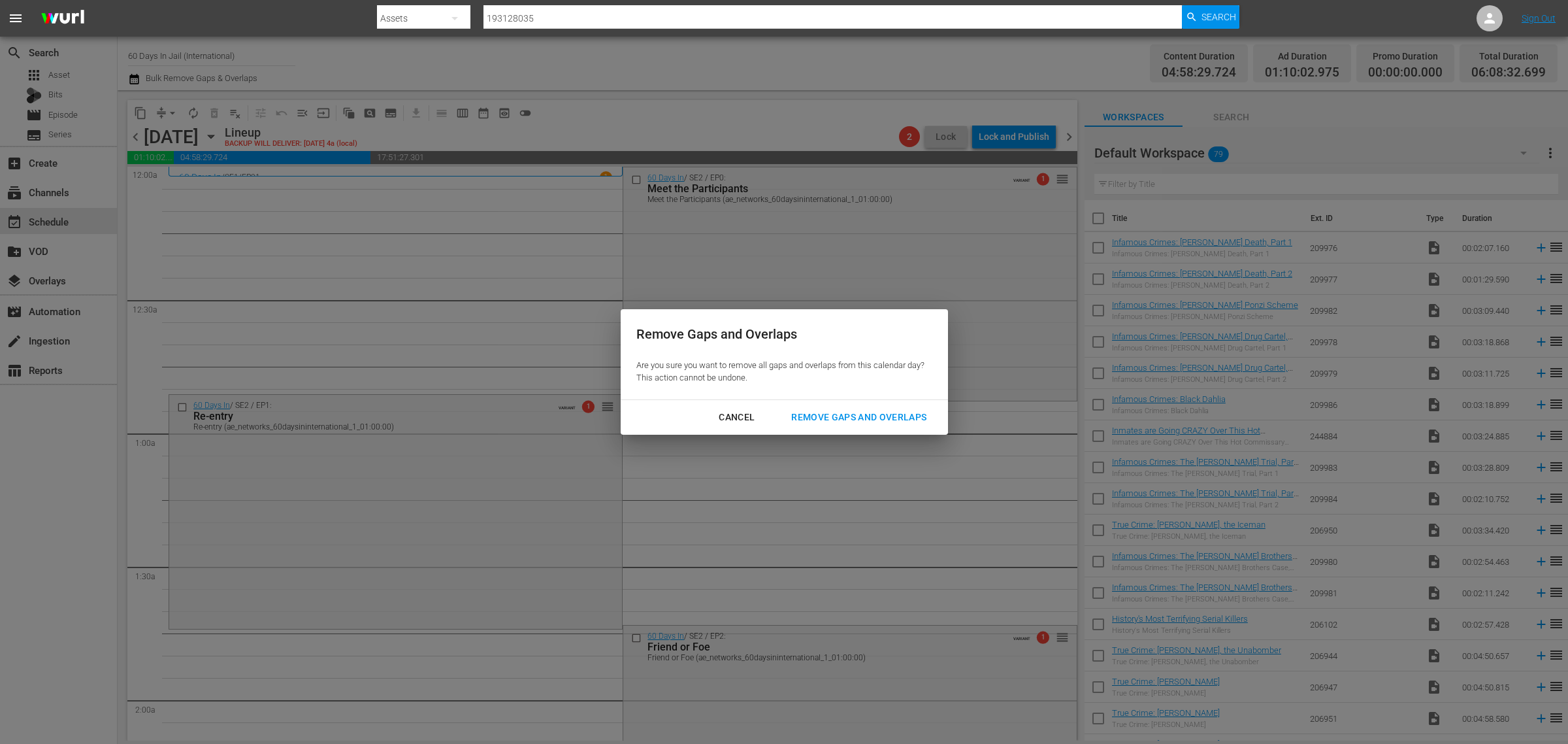
click at [845, 423] on div "Remove Gaps and Overlaps" at bounding box center [859, 417] width 156 height 16
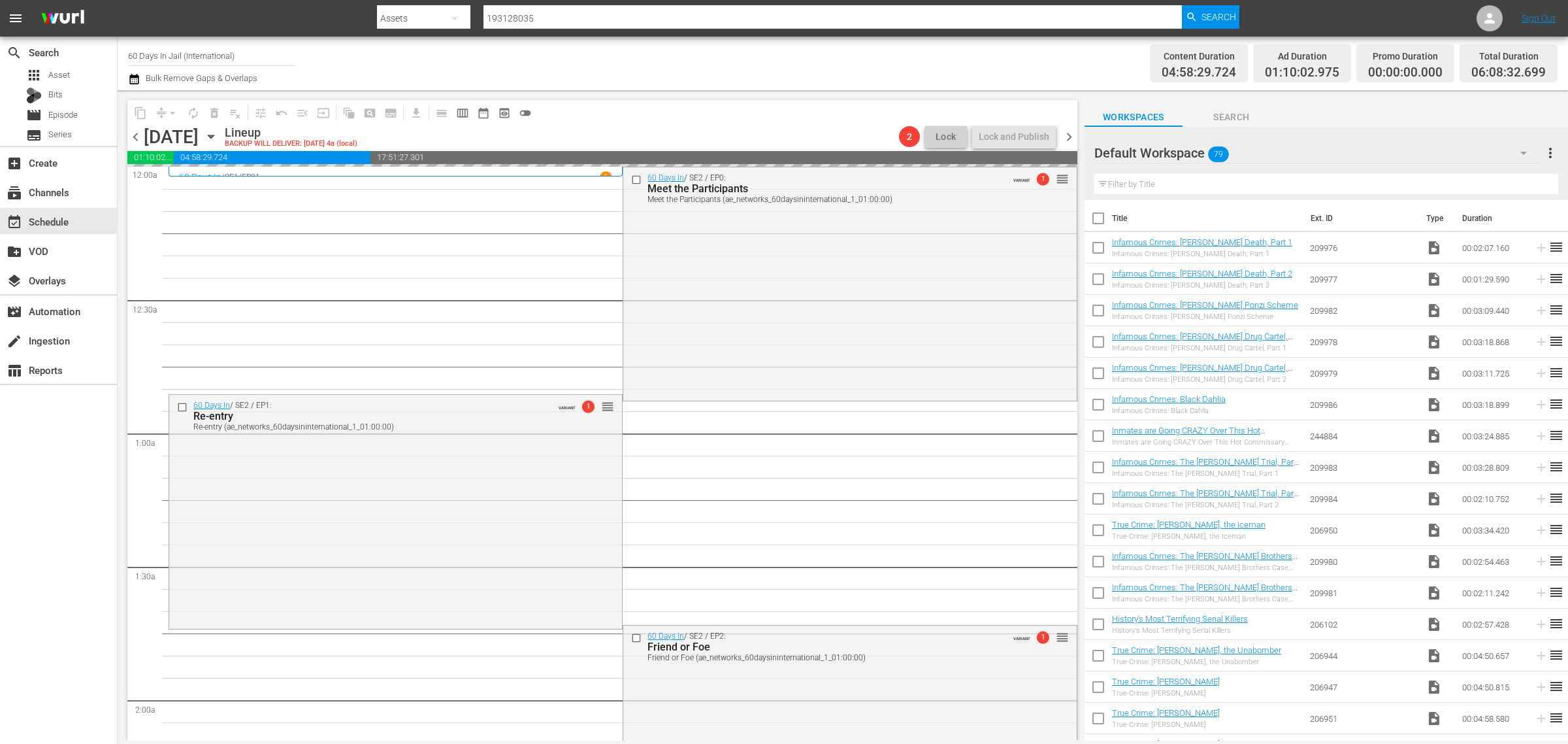
click at [752, 70] on div "Channel Title 60 Days In Jail (International) Bulk Remove Gaps & Overlaps" at bounding box center [517, 63] width 780 height 47
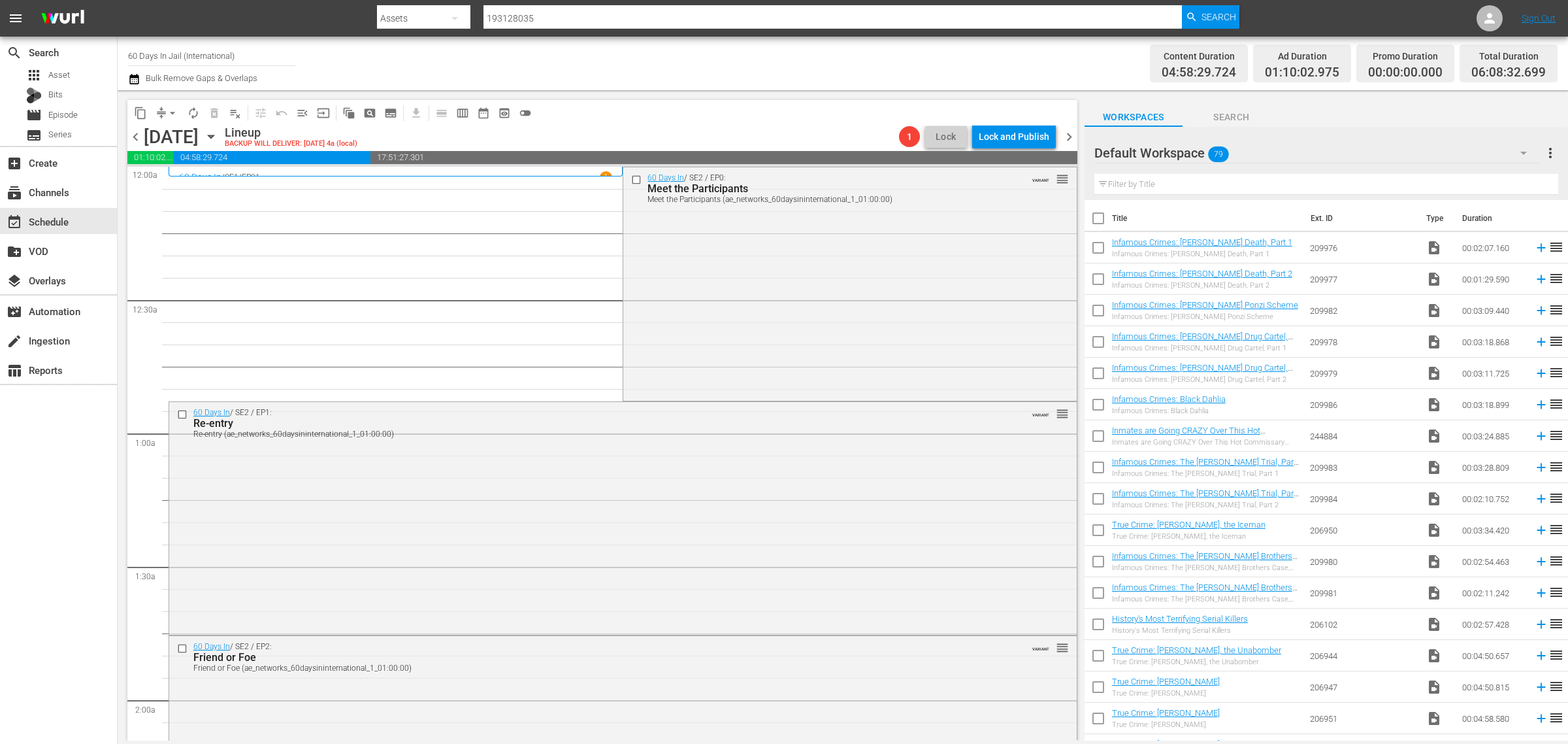
click at [748, 298] on div "60 Days In / SE2 / EP0: Meet the Participants Meet the Participants (ae_network…" at bounding box center [850, 282] width 453 height 230
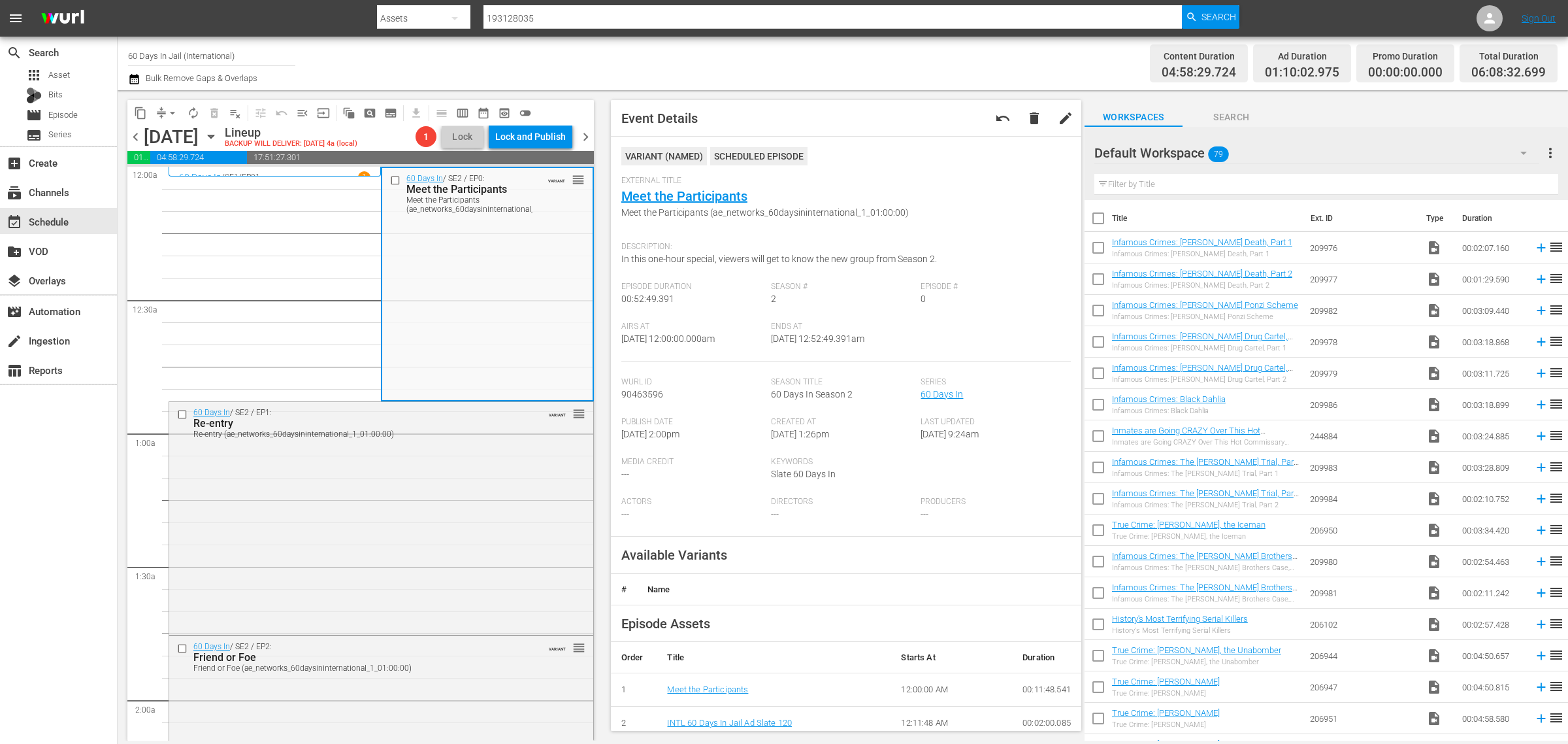
click at [703, 49] on div "Channel Title 60 Days In Jail (International) Bulk Remove Gaps & Overlaps" at bounding box center [517, 63] width 780 height 47
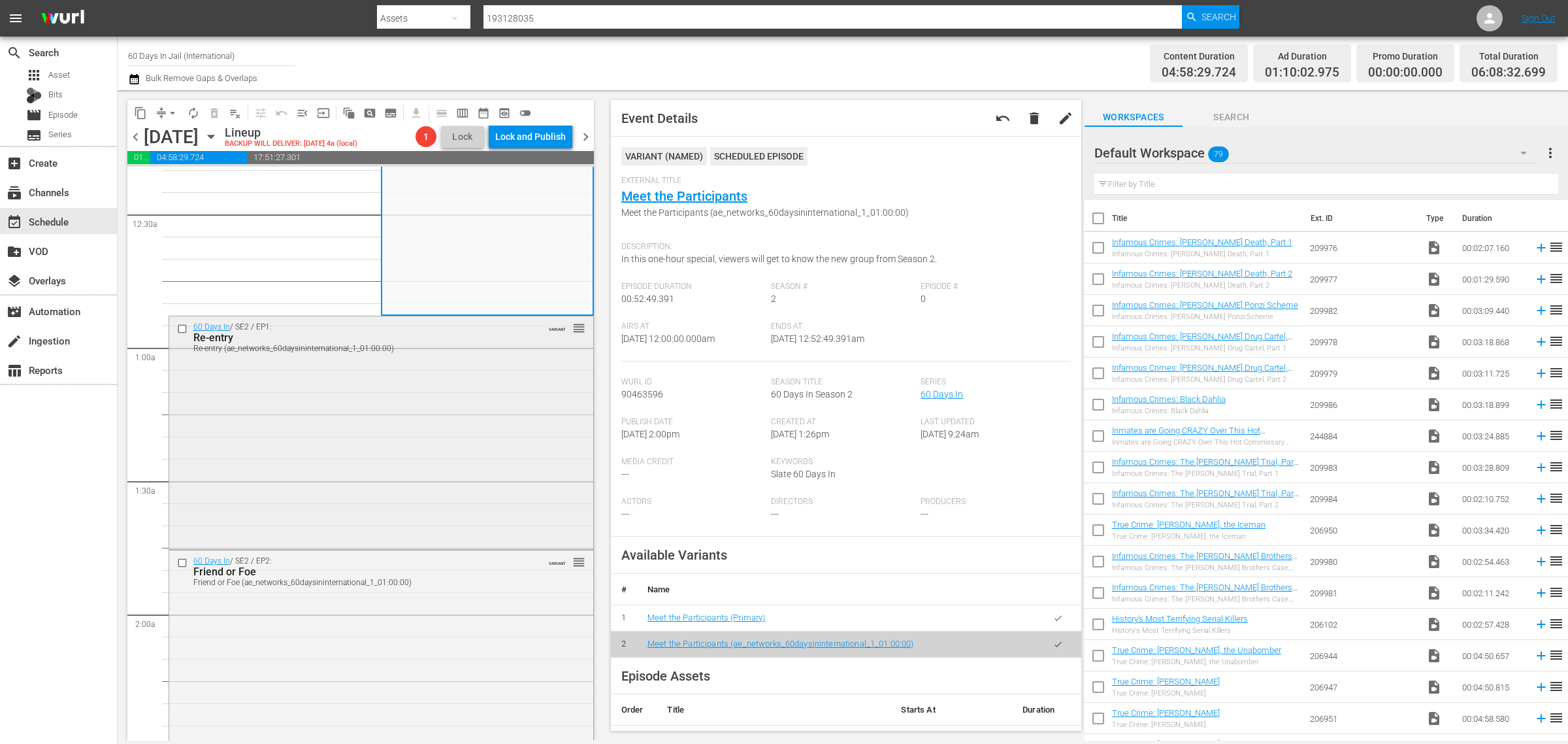
scroll to position [163, 0]
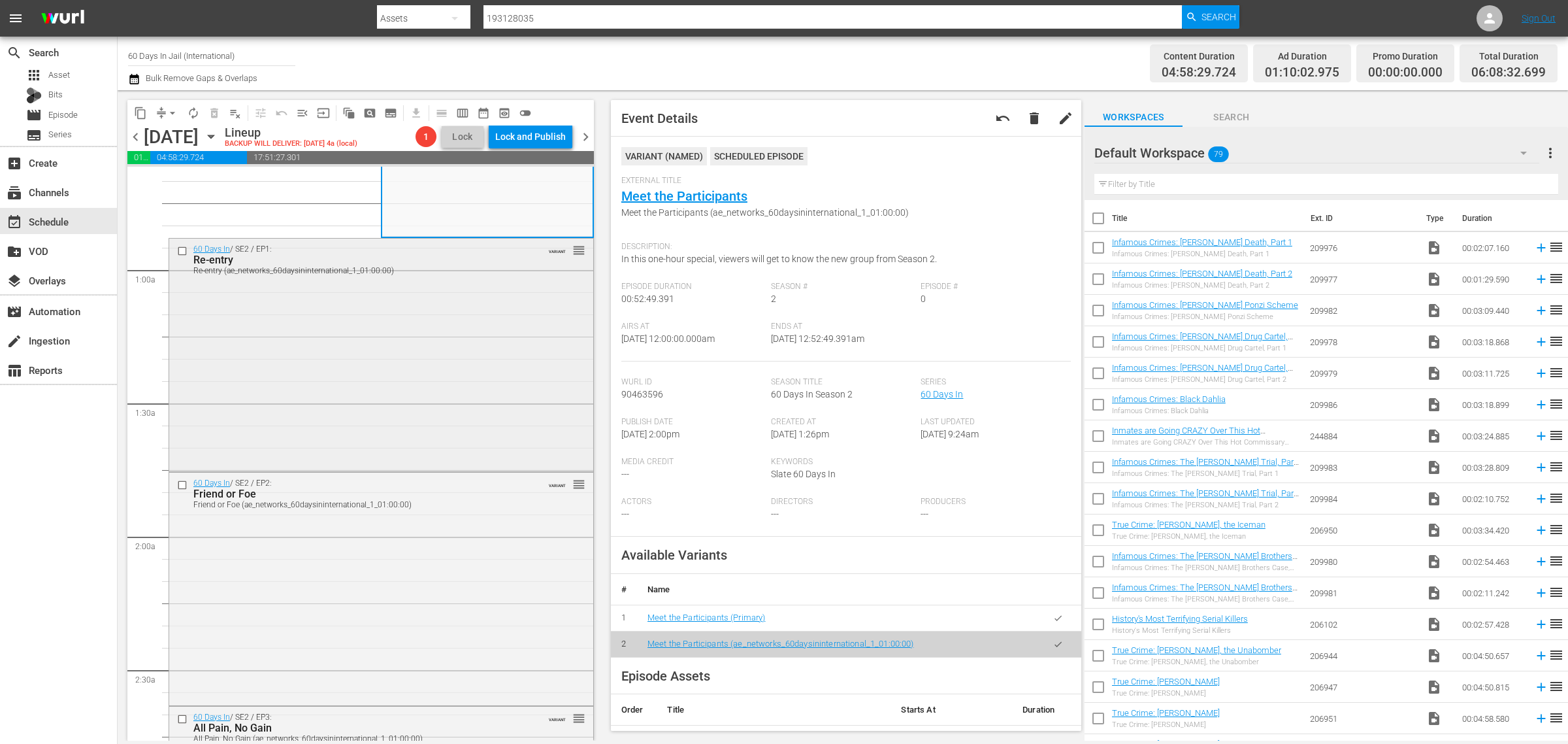
click at [360, 371] on div "60 Days In / SE2 / EP1: Re-entry Re-entry (ae_networks_60daysininternational_1_…" at bounding box center [381, 354] width 424 height 230
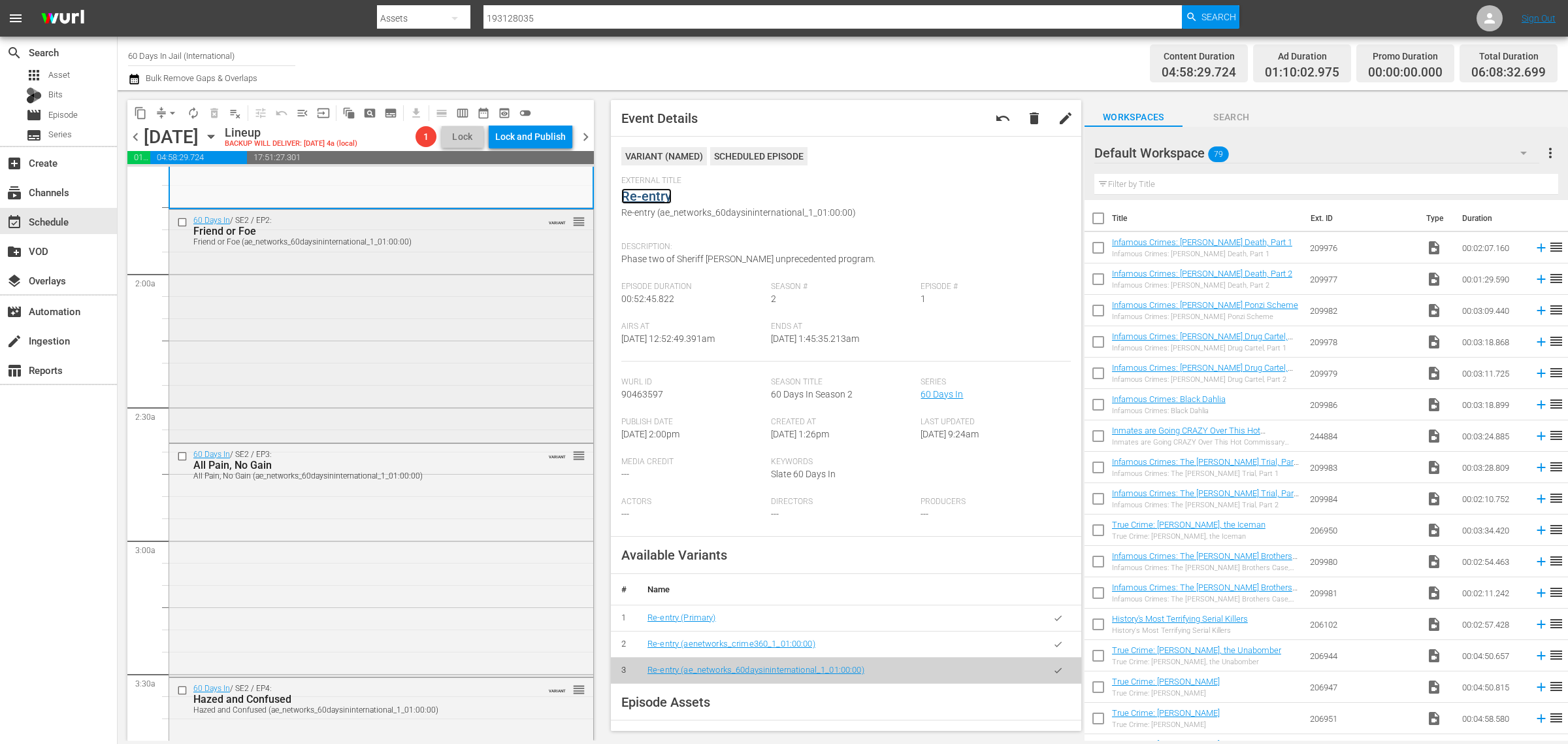
scroll to position [490, 0]
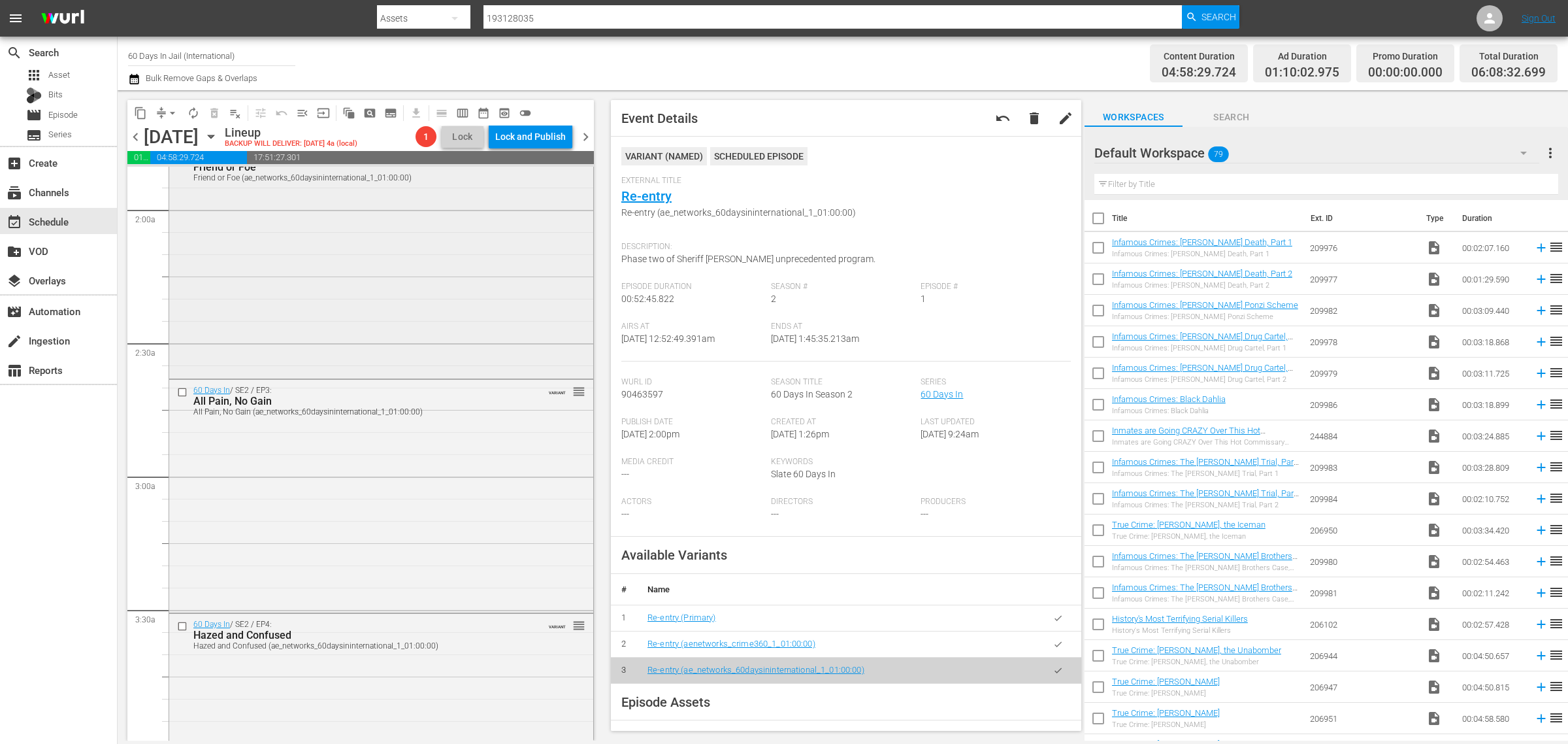
click at [331, 292] on div "60 Days In / SE2 / EP2: Friend or Foe Friend or Foe (ae_networks_60daysinintern…" at bounding box center [381, 260] width 424 height 230
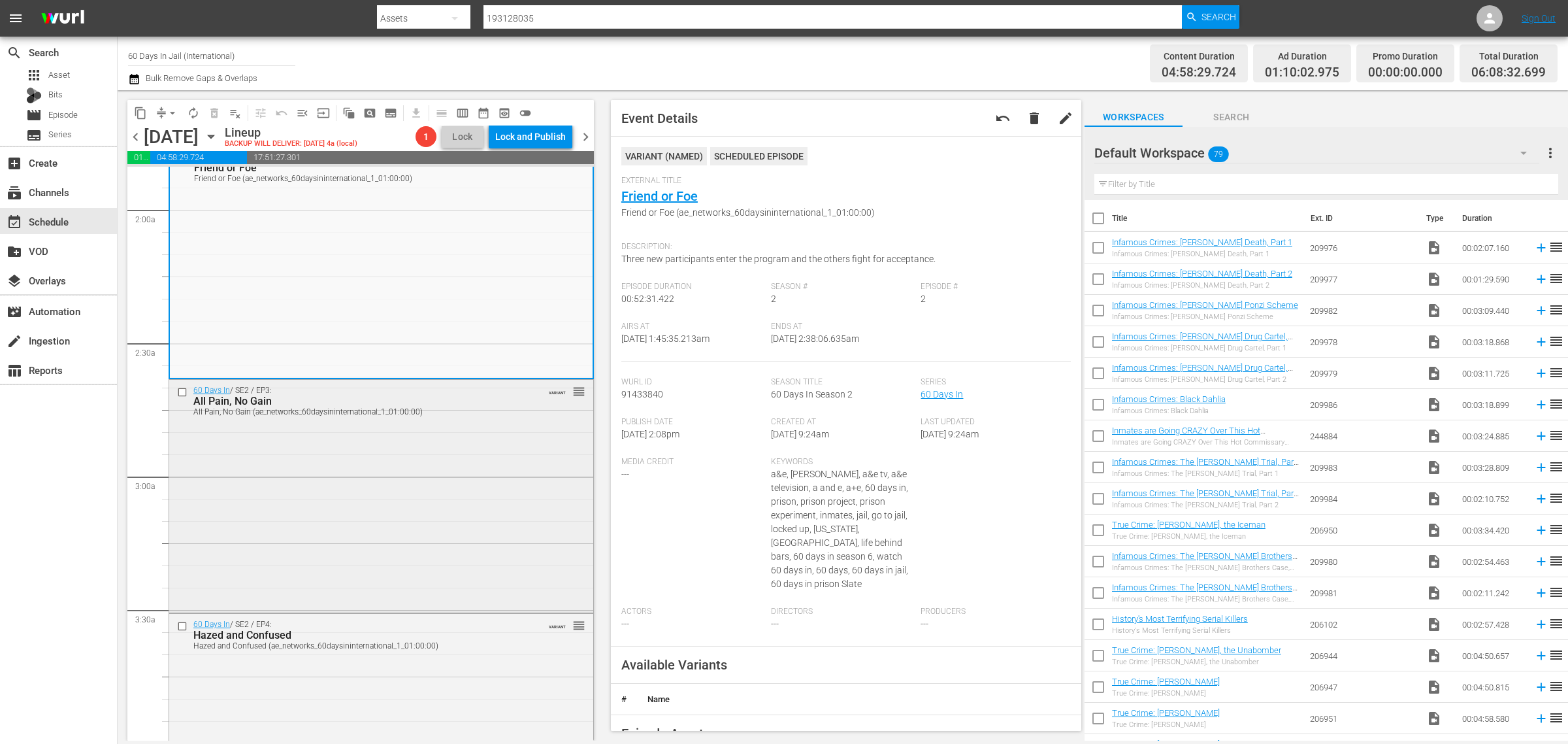
click at [491, 416] on div "All Pain, No Gain (ae_networks_60daysininternational_1_01:00:00)" at bounding box center [359, 412] width 331 height 9
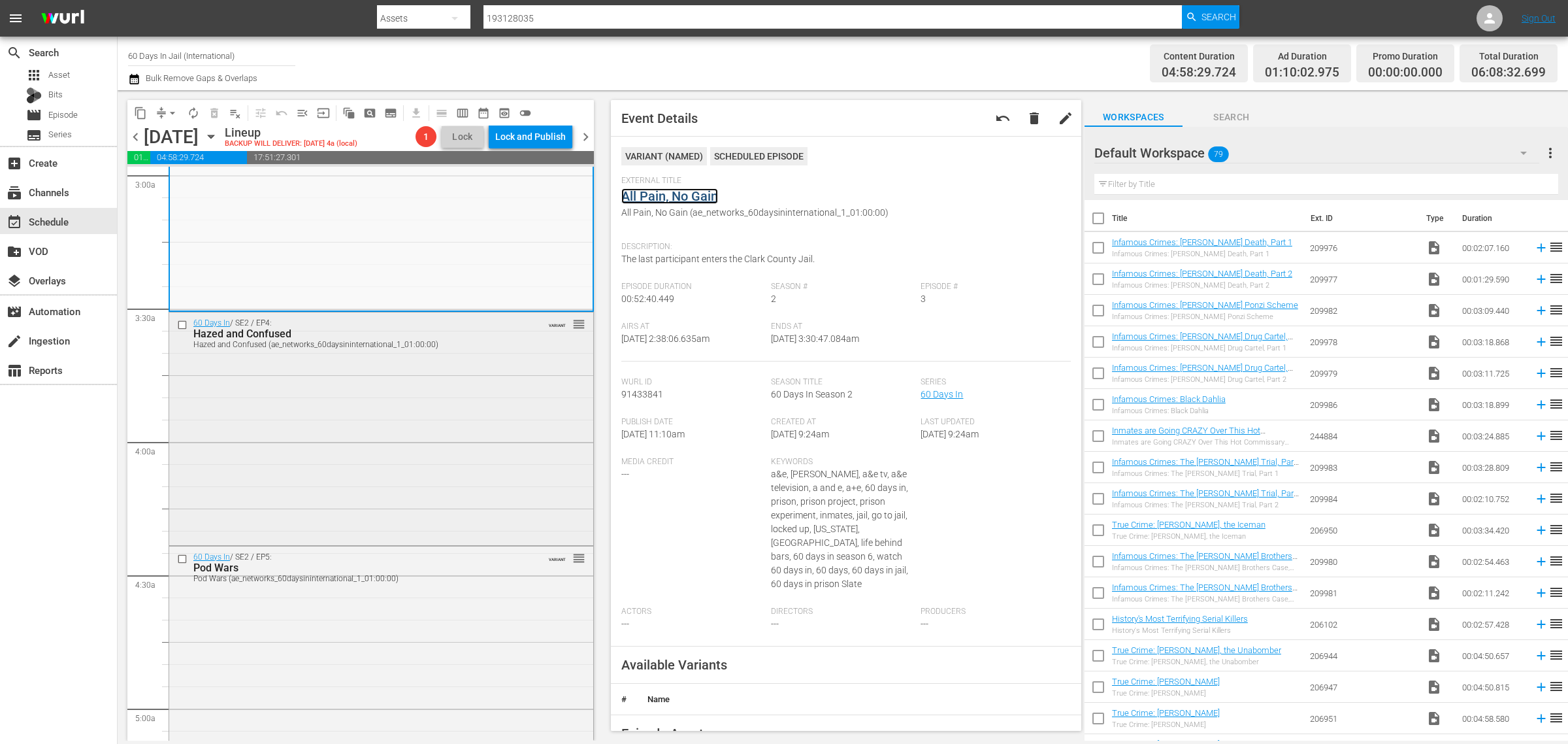
scroll to position [899, 0]
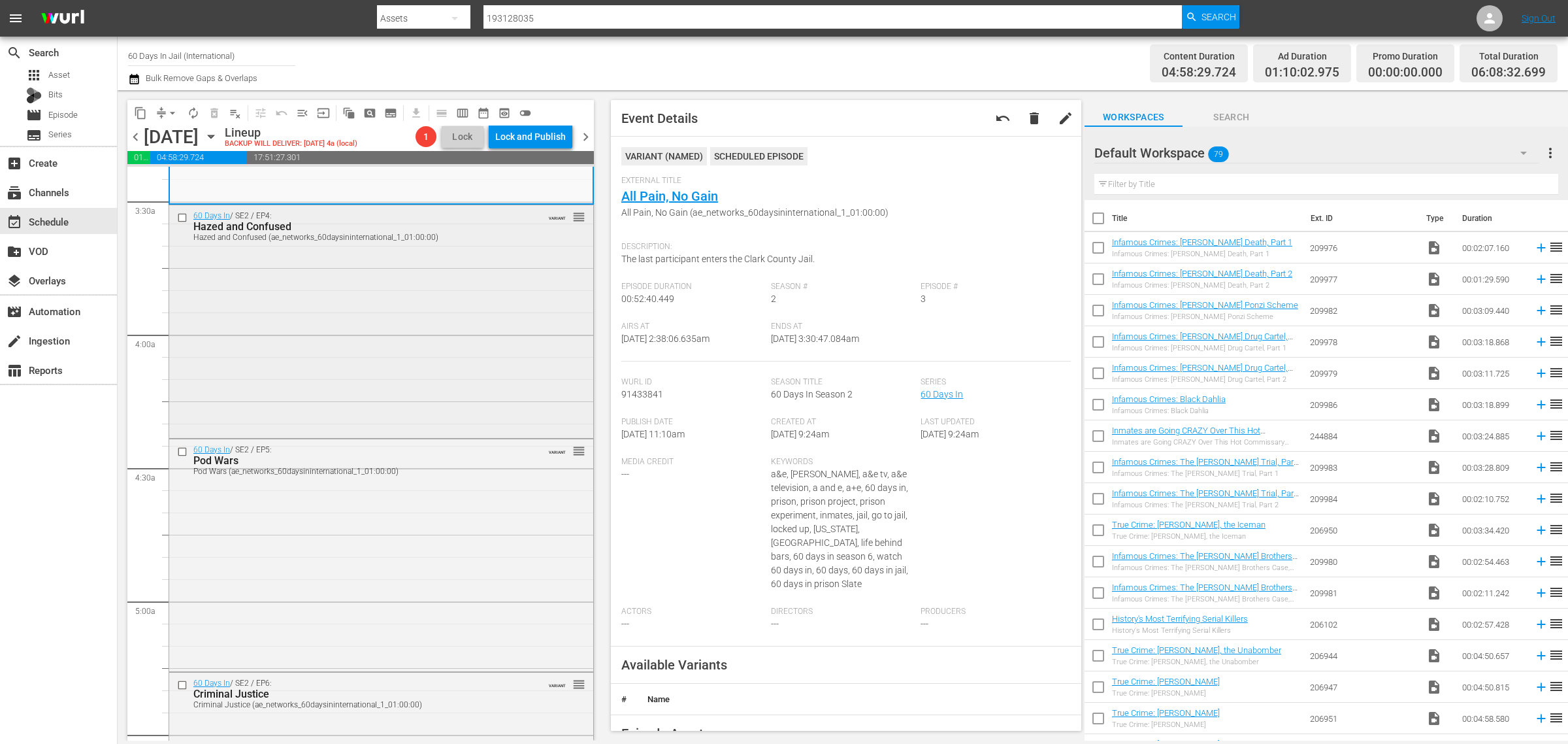
click at [311, 393] on div "60 Days In / SE2 / EP4: Hazed and Confused Hazed and Confused (ae_networks_60da…" at bounding box center [381, 320] width 424 height 230
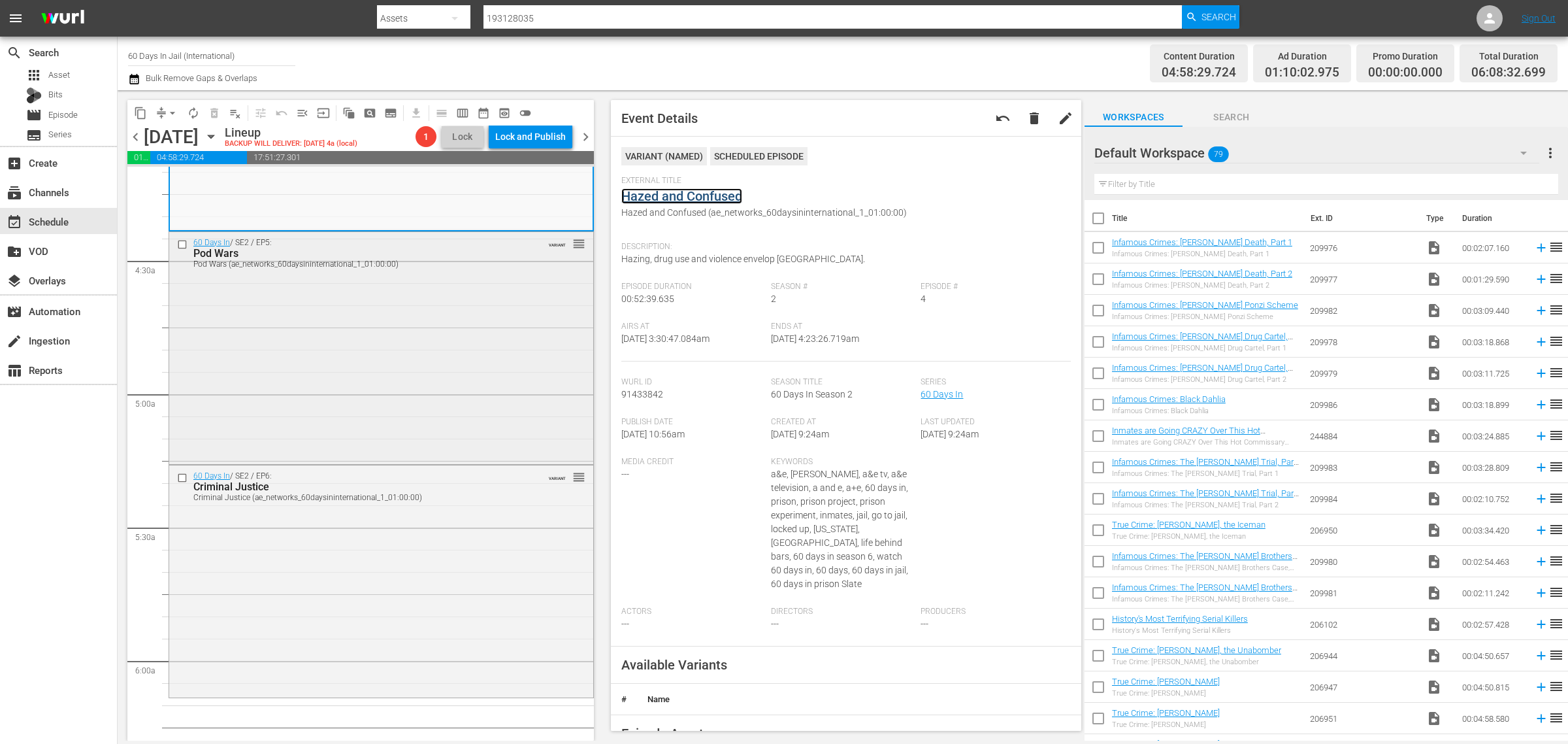
scroll to position [1144, 0]
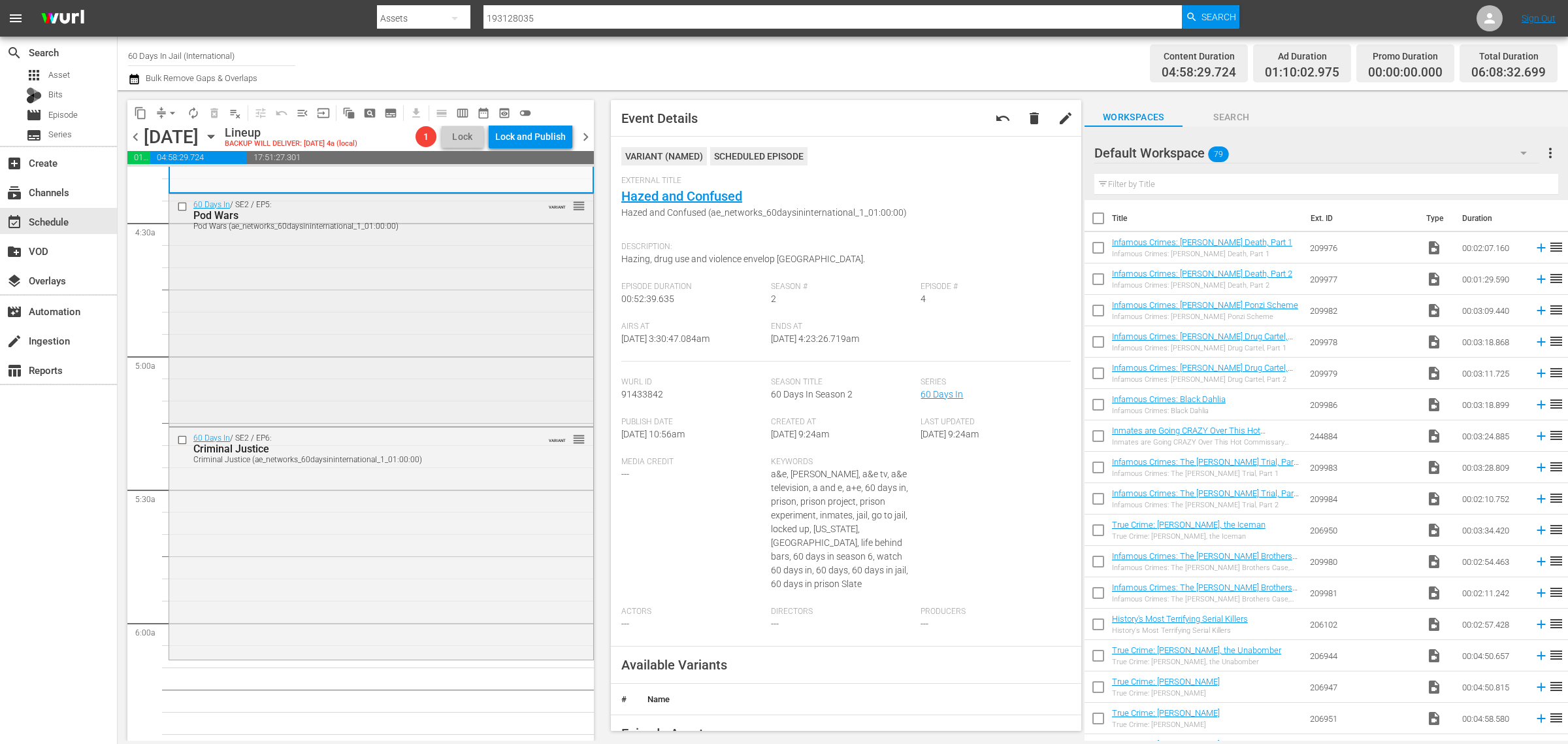
click at [295, 342] on div "60 Days In / SE2 / EP5: Pod Wars Pod Wars (ae_networks_60daysininternational_1_…" at bounding box center [381, 309] width 424 height 230
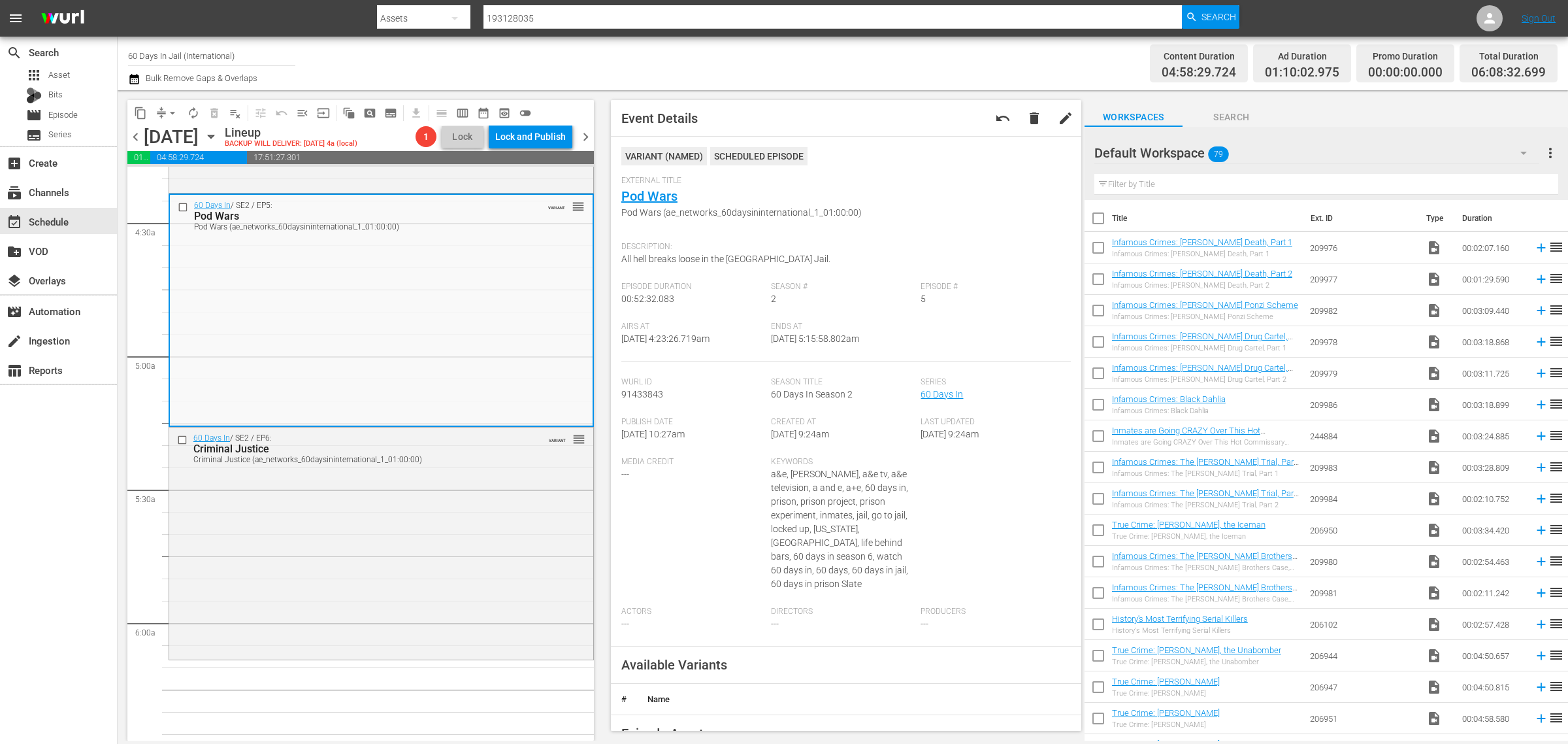
click at [857, 63] on div "Channel Title 60 Days In Jail (International) Bulk Remove Gaps & Overlaps" at bounding box center [517, 63] width 780 height 47
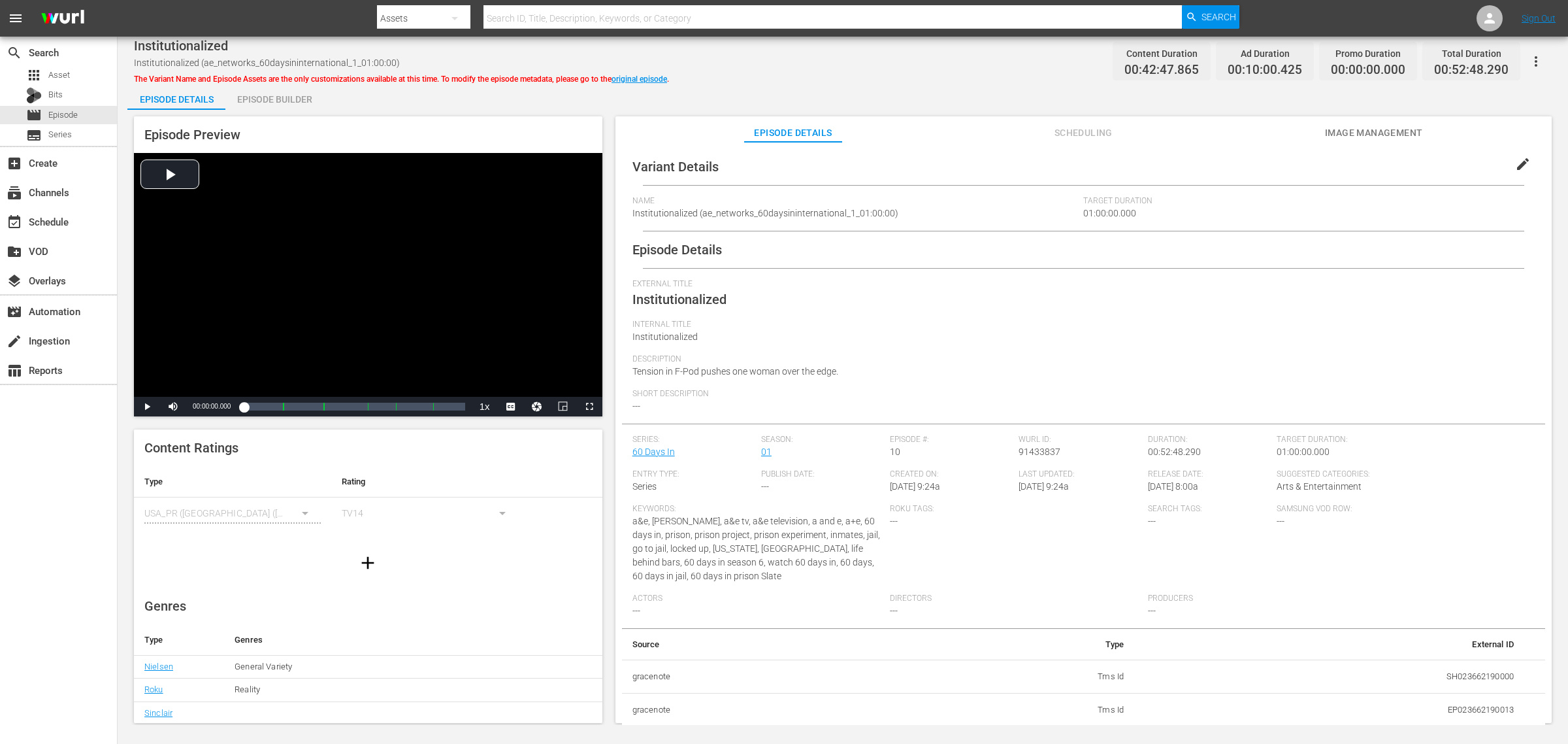
click at [285, 90] on div "Episode Builder" at bounding box center [275, 99] width 98 height 31
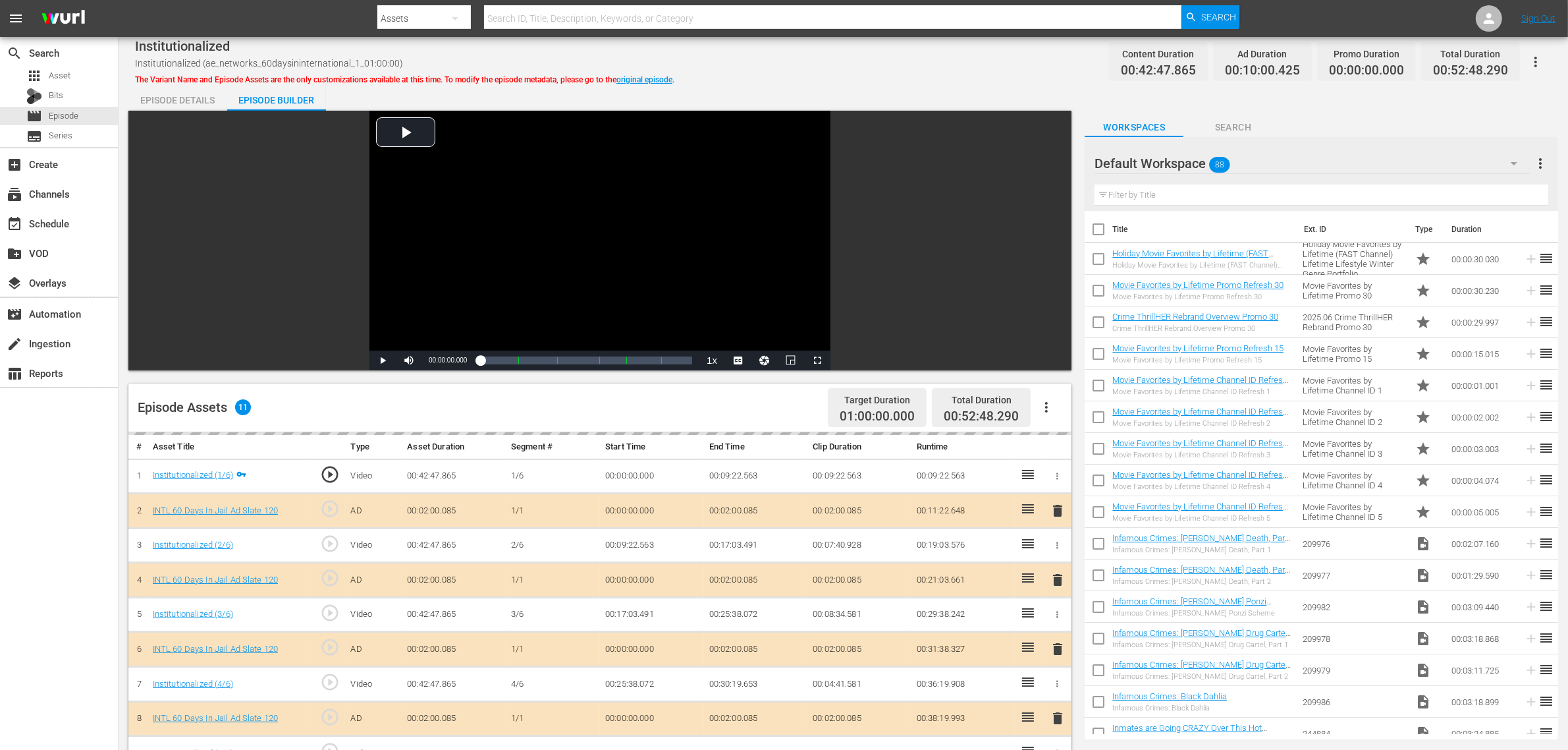
click at [764, 61] on div "Institutionalized Institutionalized (ae_networks_60daysininternational_1_01:00:…" at bounding box center [843, 62] width 1417 height 29
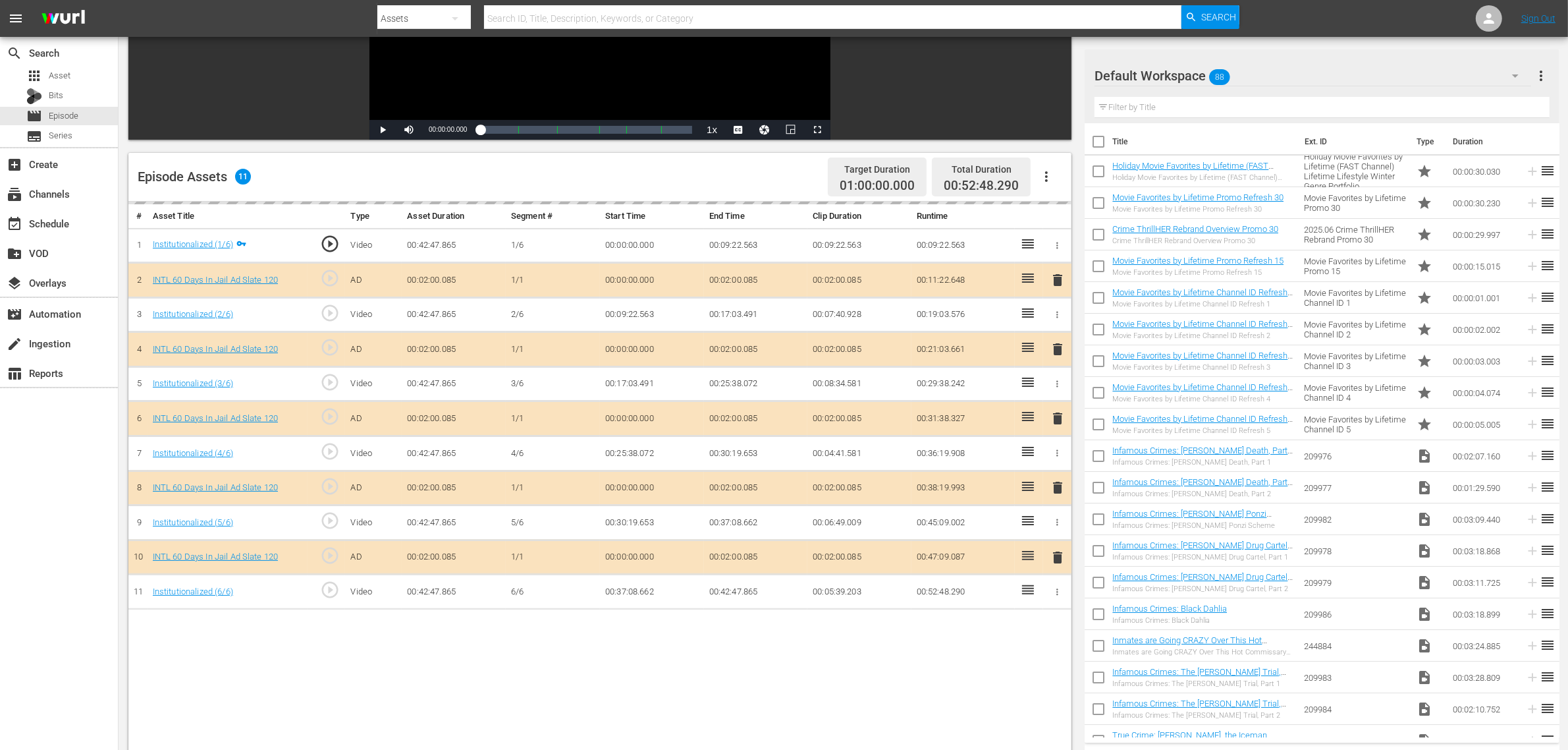
scroll to position [343, 0]
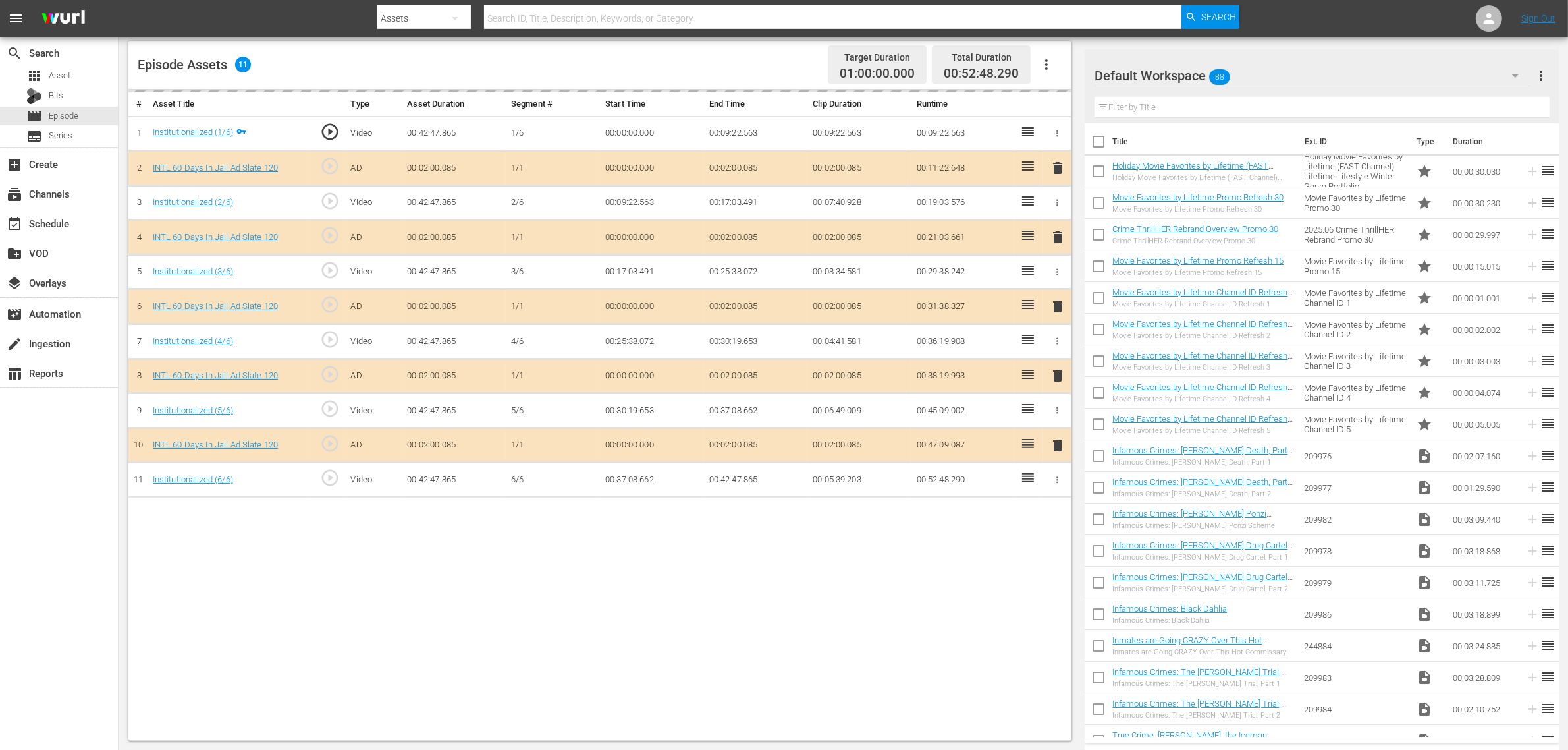
click at [1056, 310] on div "delete" at bounding box center [1057, 306] width 18 height 19
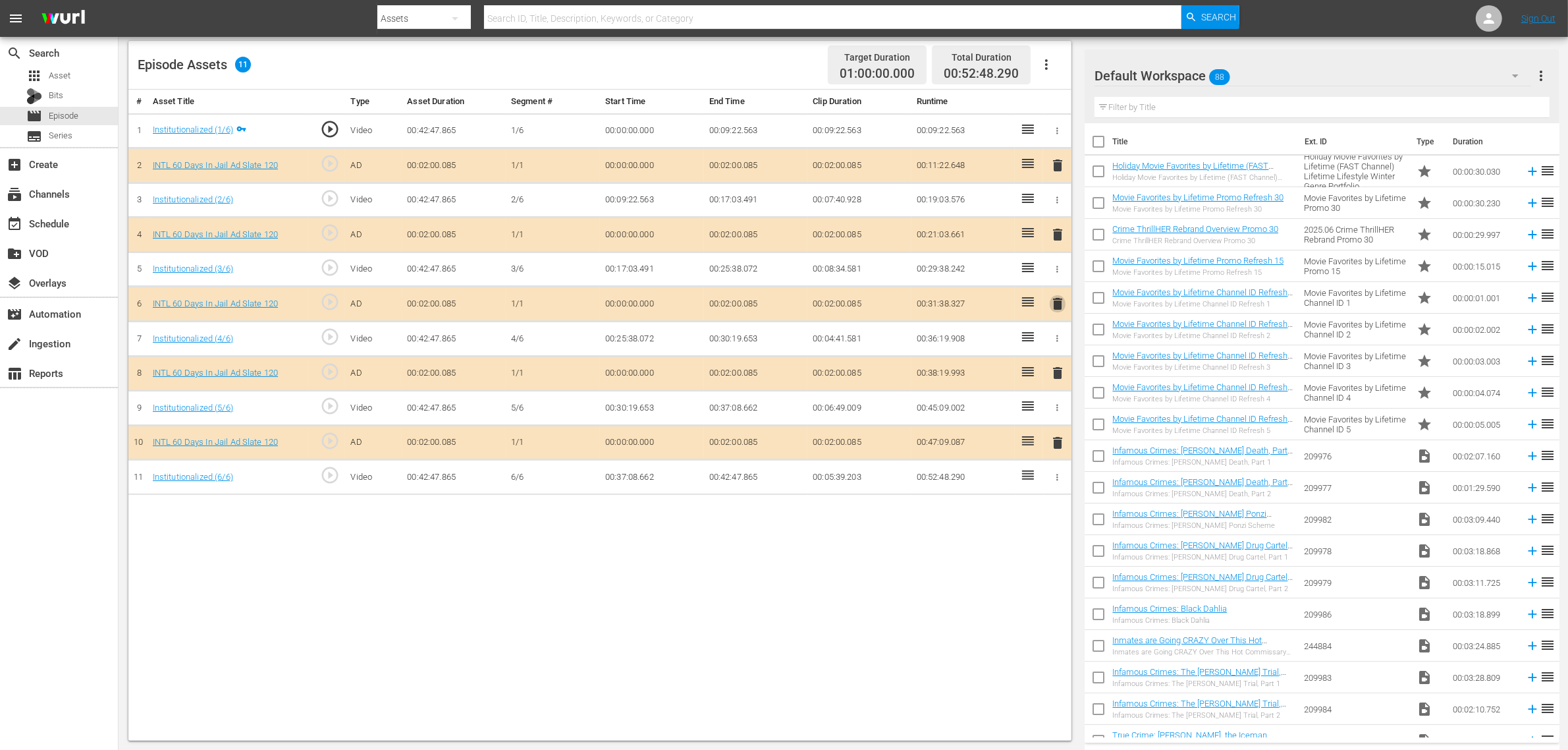
click at [1056, 310] on span "delete" at bounding box center [1057, 303] width 15 height 15
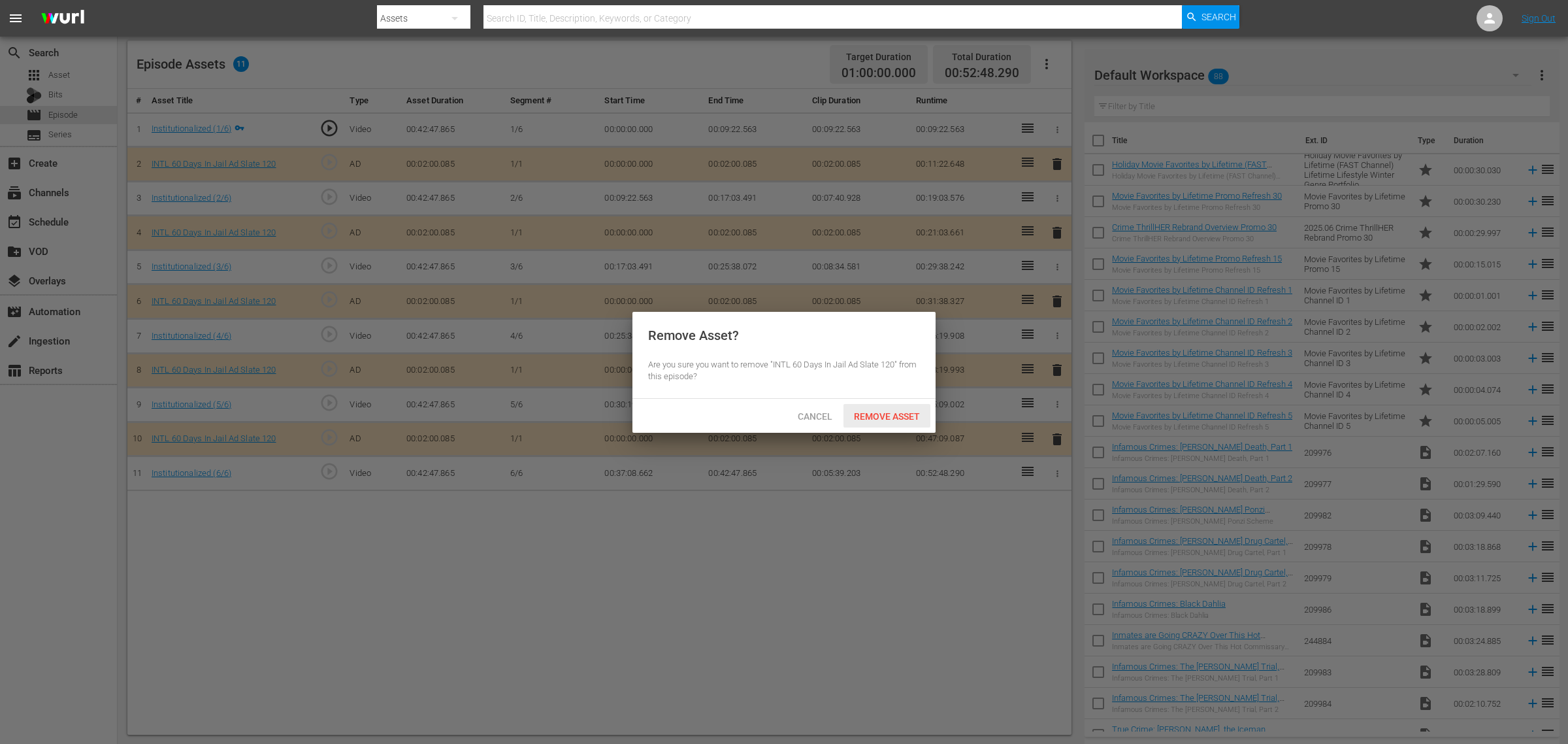
click at [901, 419] on span "Remove Asset" at bounding box center [887, 416] width 87 height 11
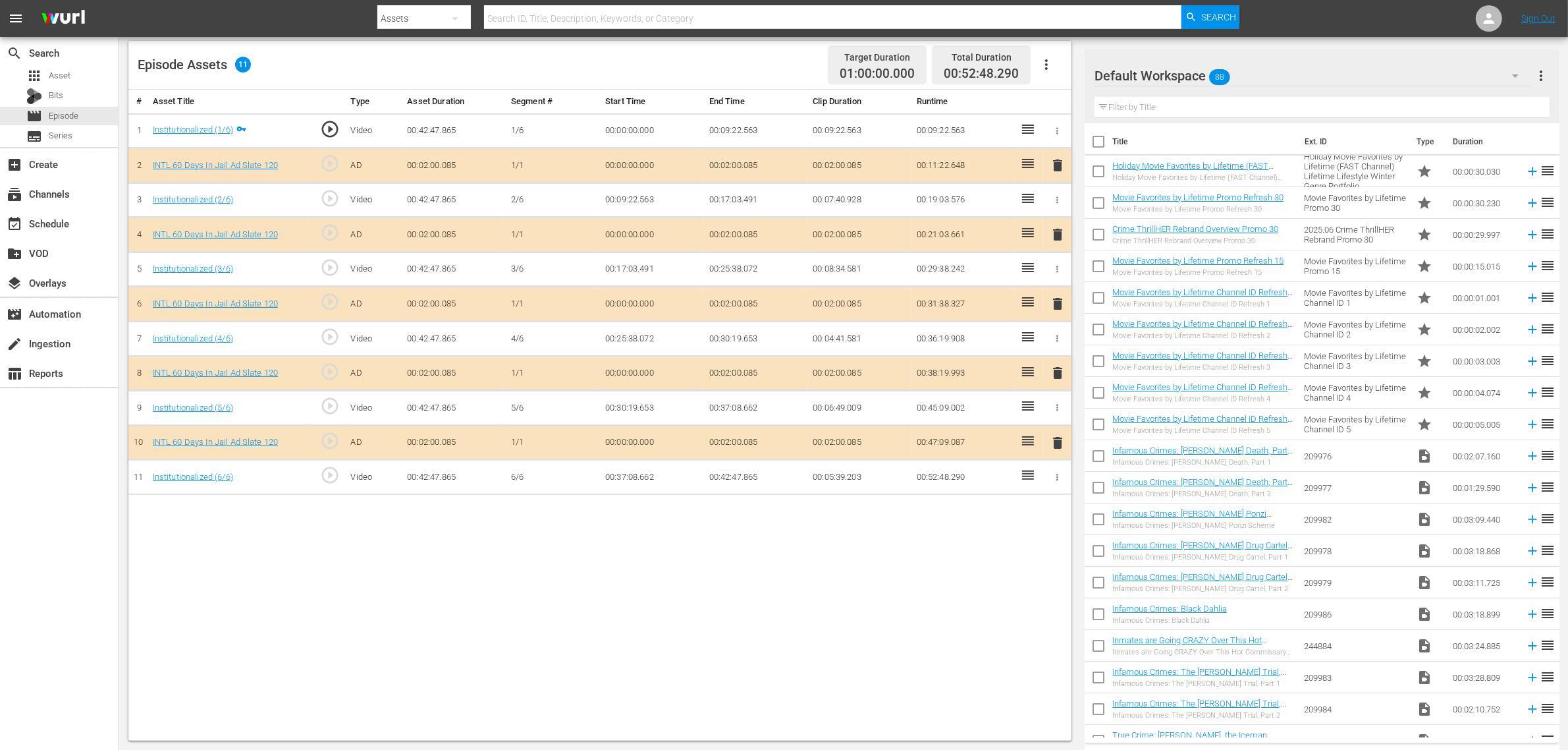
drag, startPoint x: 976, startPoint y: 585, endPoint x: 1139, endPoint y: 436, distance: 220.8
click at [1264, 71] on div "Default Workspace 88" at bounding box center [1313, 76] width 437 height 37
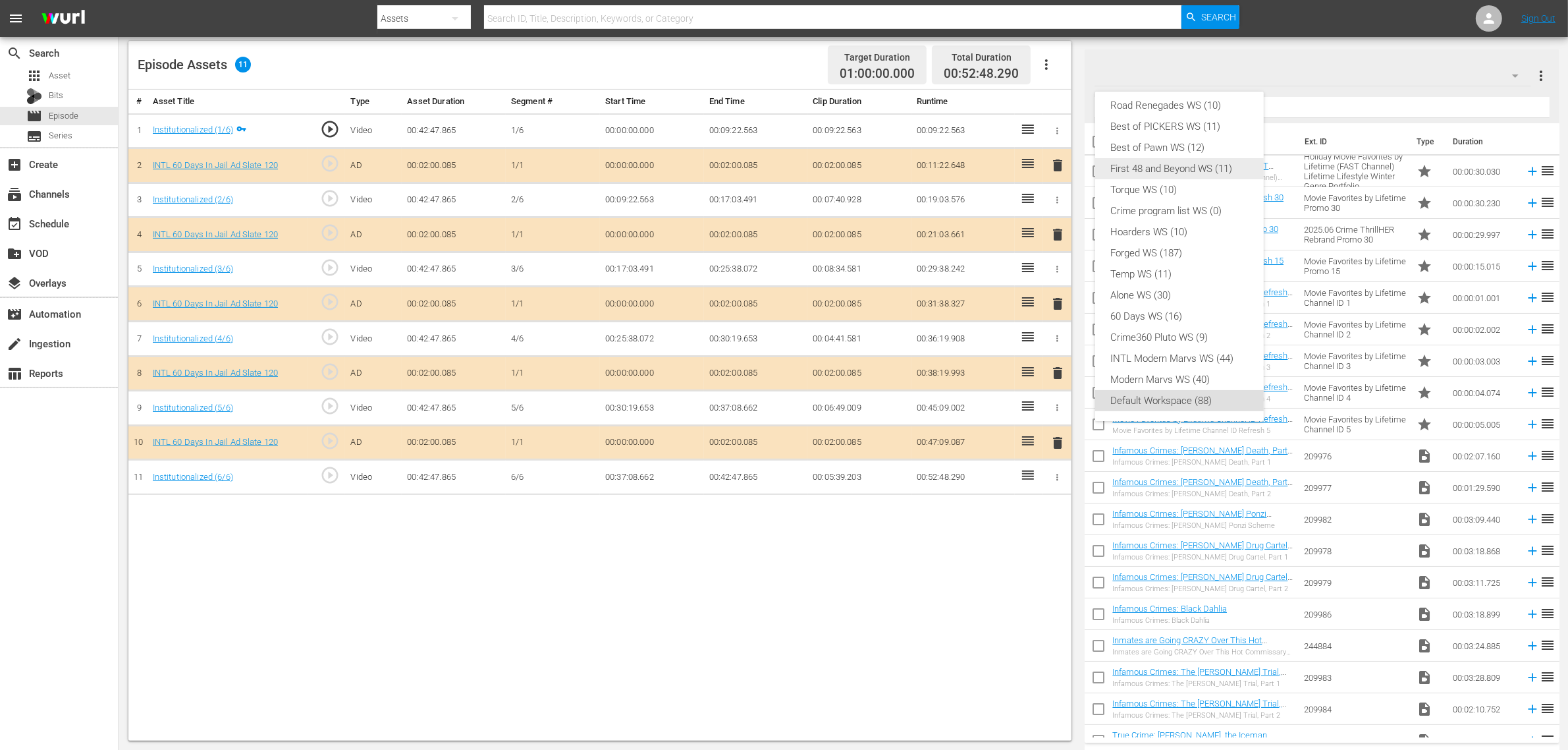
scroll to position [0, 0]
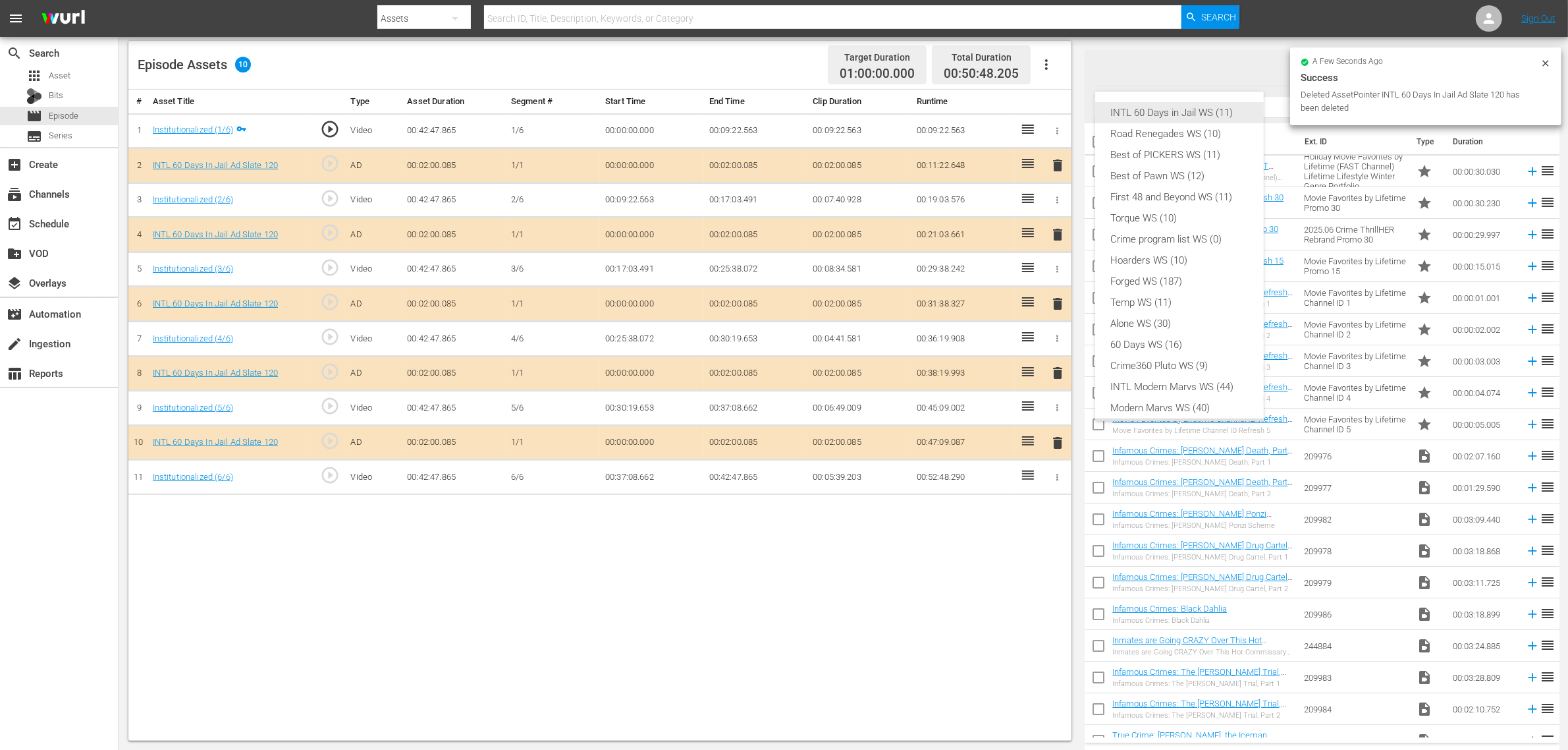
click at [1183, 113] on div "INTL 60 Days in Jail WS (11)" at bounding box center [1180, 112] width 137 height 21
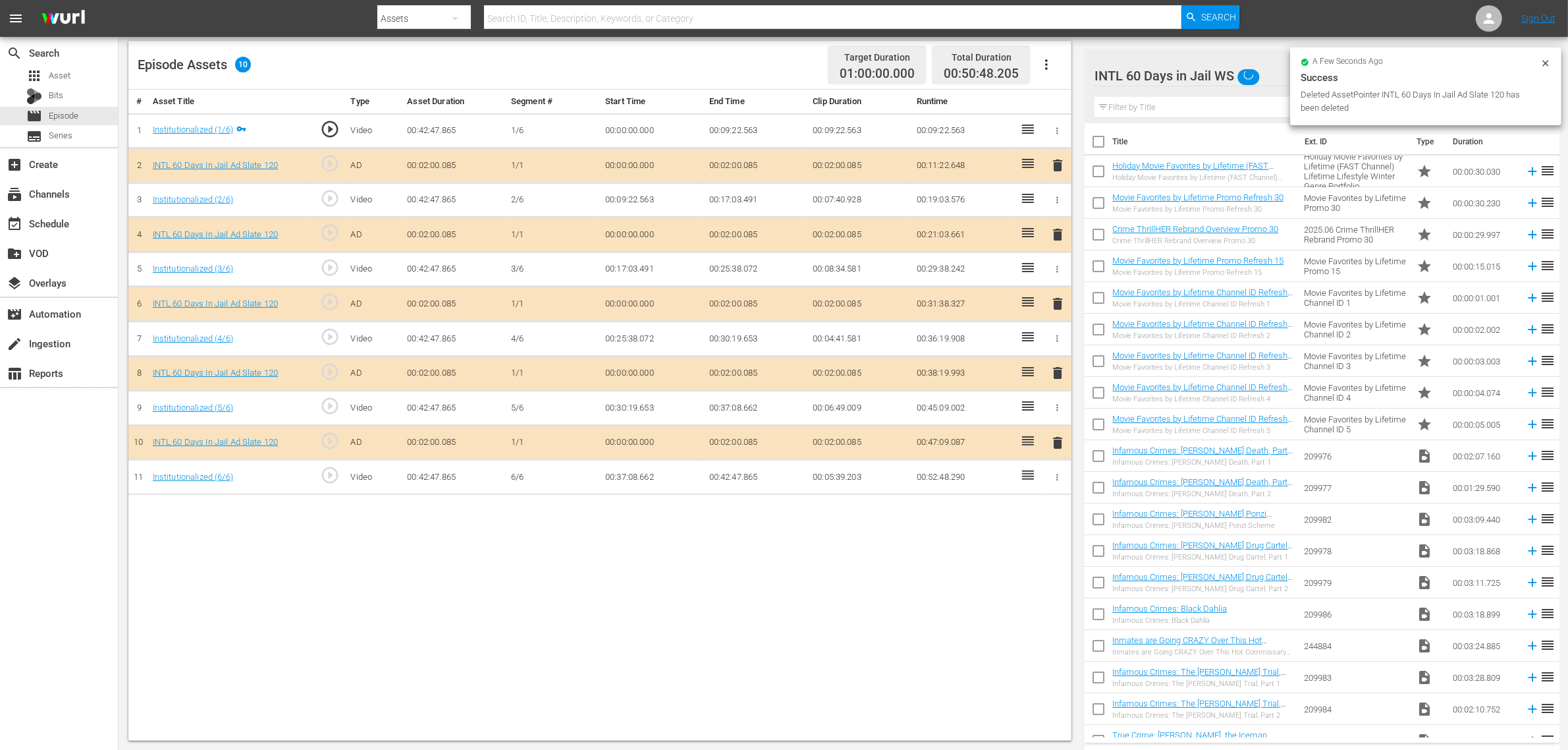
scroll to position [11, 0]
click at [773, 64] on div "Episode Assets 10 Target Duration 01:00:00.000 Total Duration 00:50:48.205" at bounding box center [600, 65] width 943 height 49
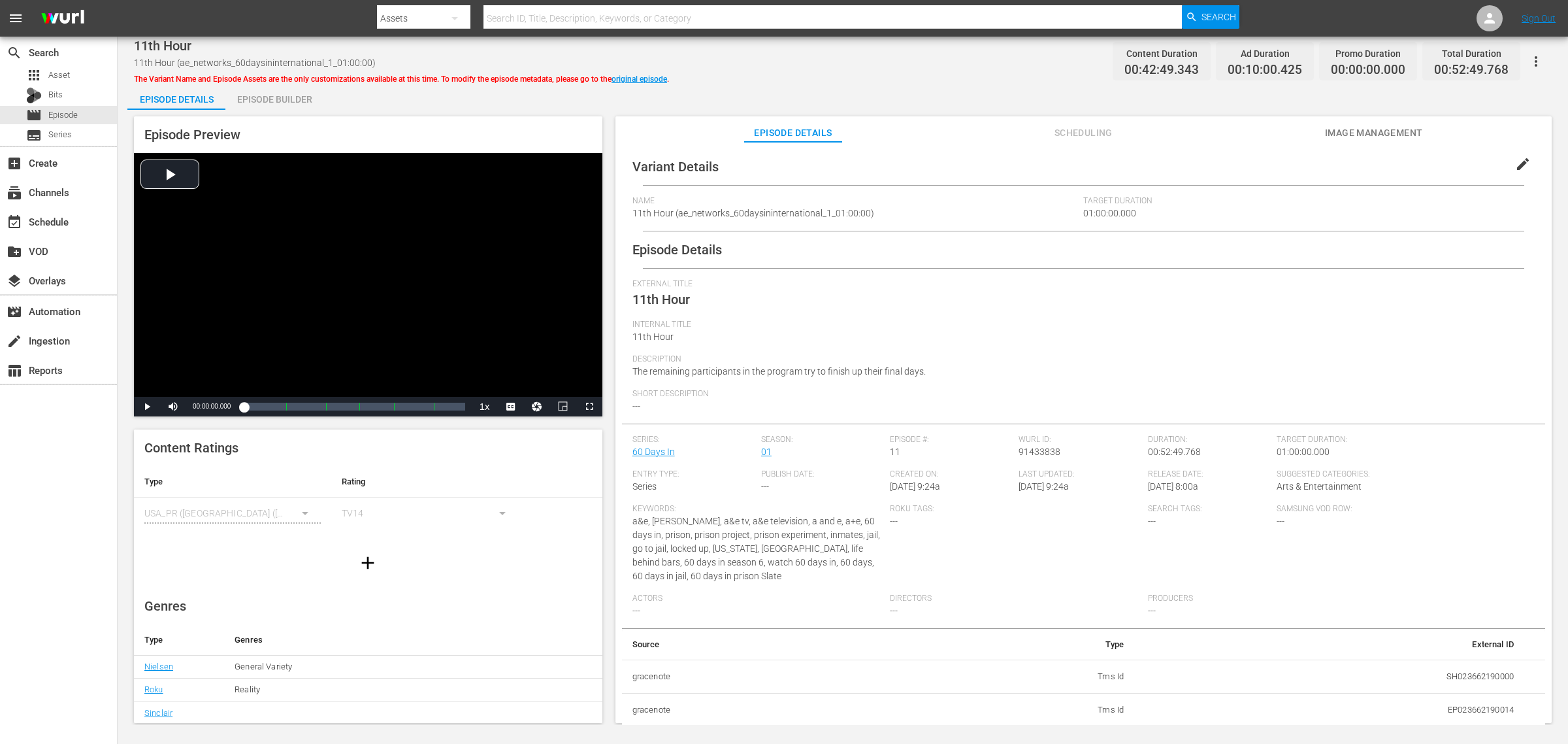
click at [304, 96] on div "Episode Builder" at bounding box center [275, 99] width 98 height 31
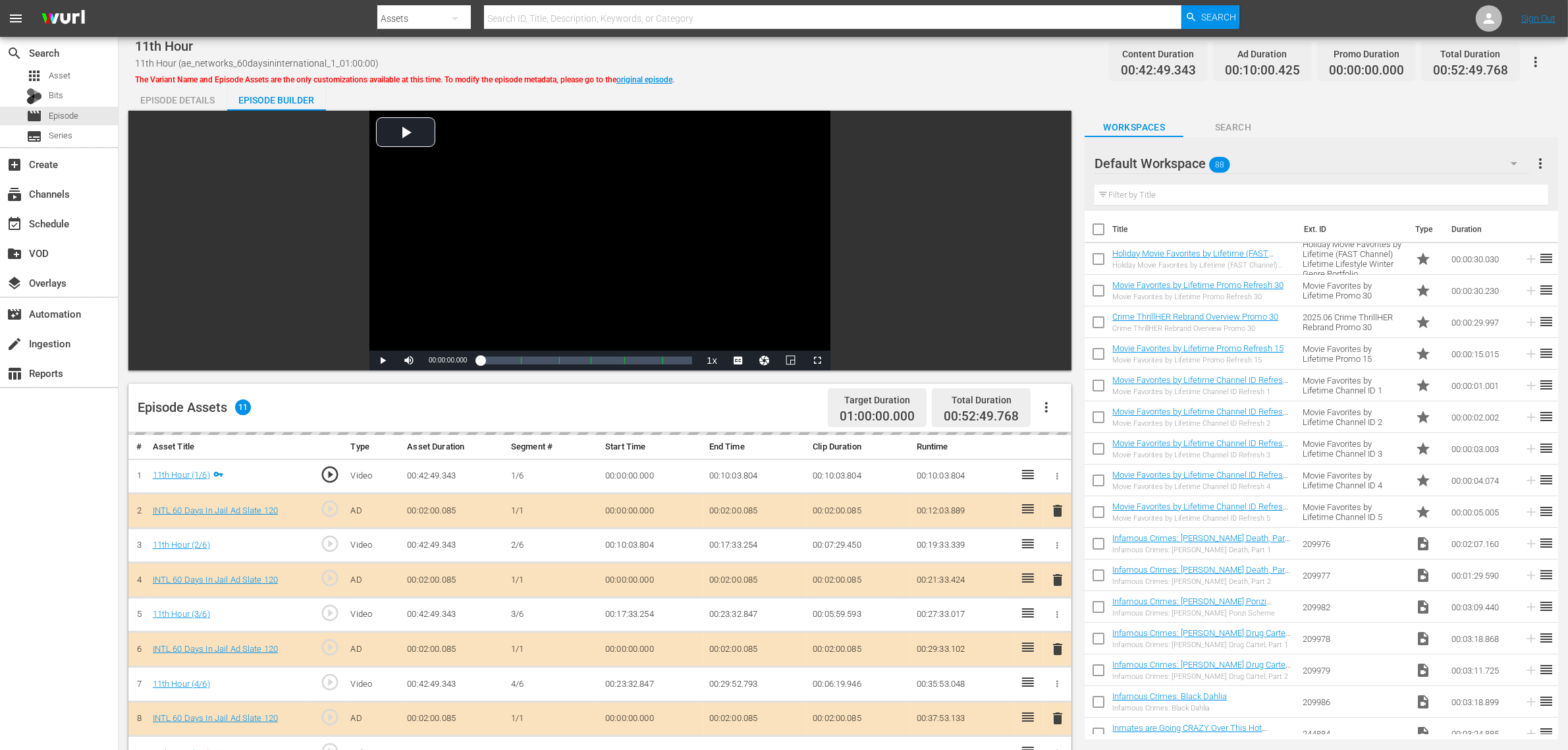
click at [1264, 170] on div "Default Workspace 88" at bounding box center [1312, 164] width 435 height 37
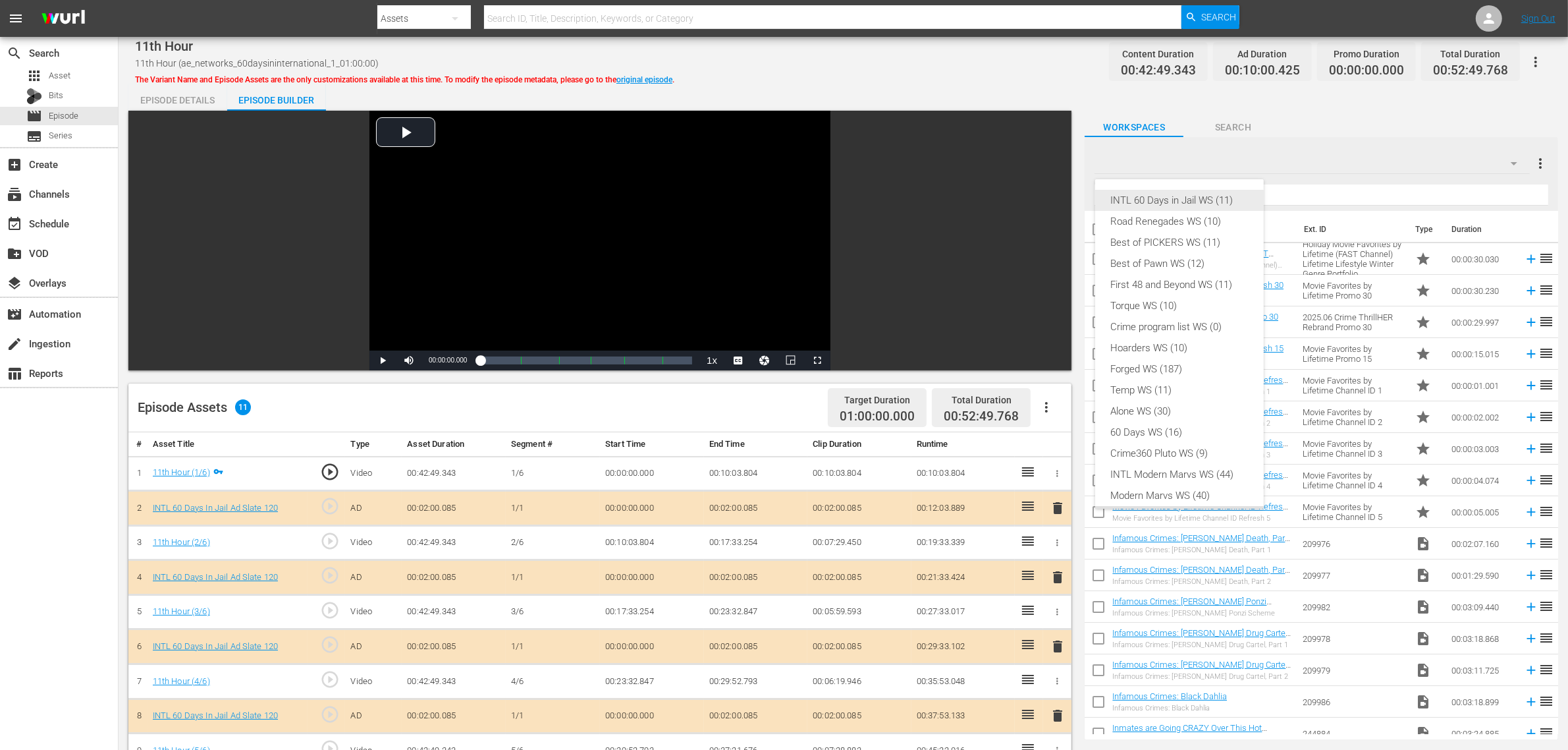
click at [1157, 196] on div "INTL 60 Days in Jail WS (11)" at bounding box center [1180, 200] width 137 height 21
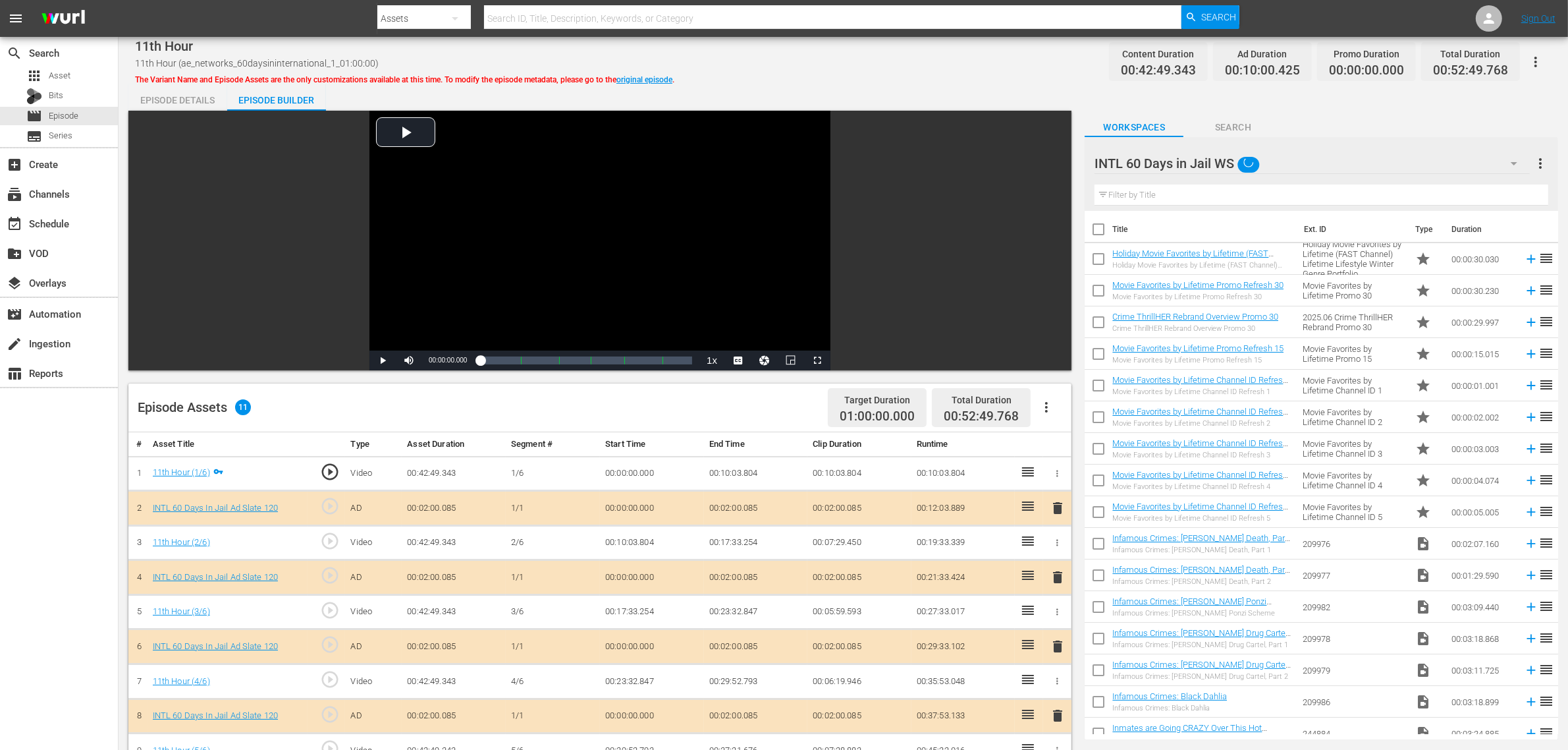
scroll to position [11, 0]
click at [818, 104] on div "INTL 60 Days in Jail WS (11) Road Renegades WS (10) Best of PICKERS WS (11) Bes…" at bounding box center [784, 375] width 1568 height 750
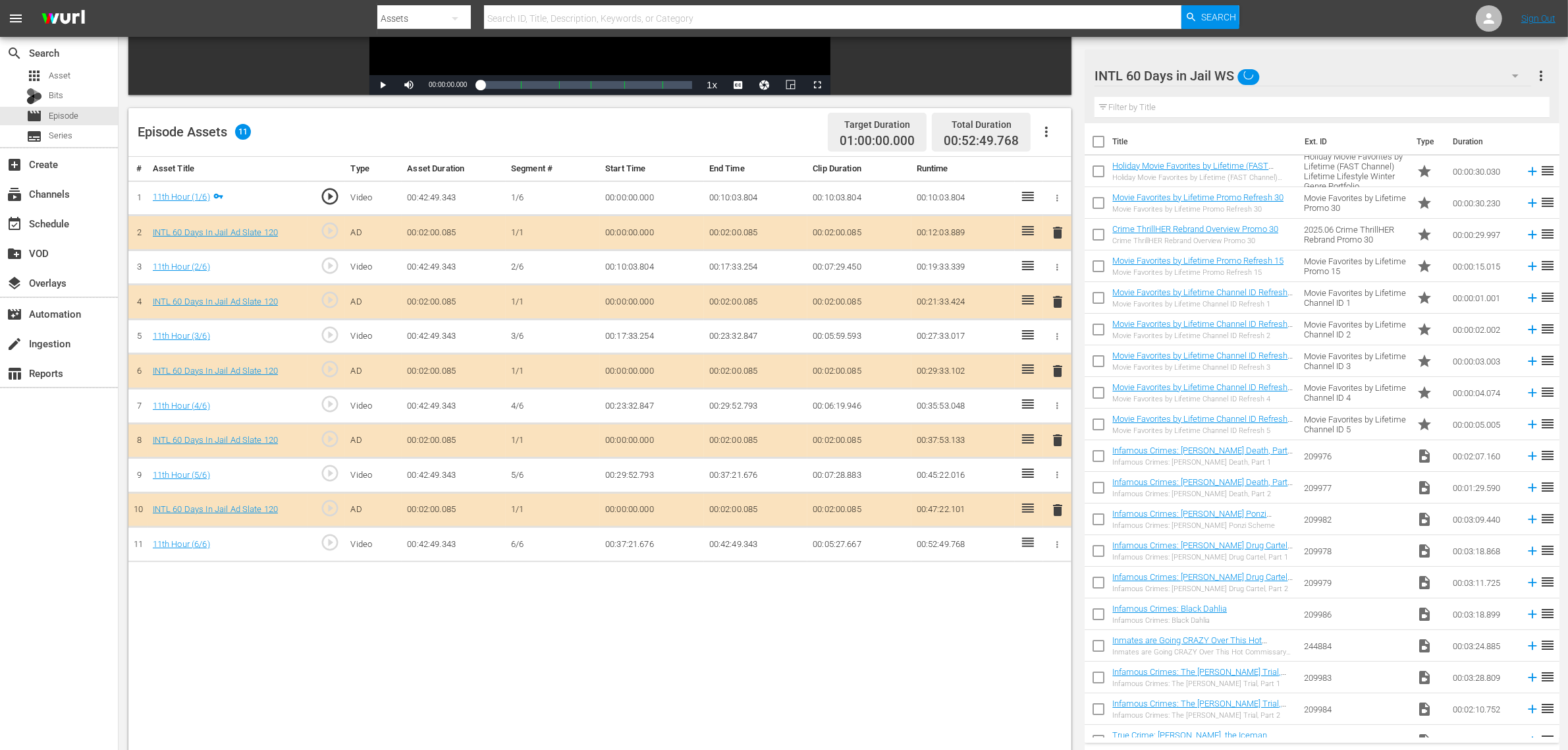
scroll to position [329, 0]
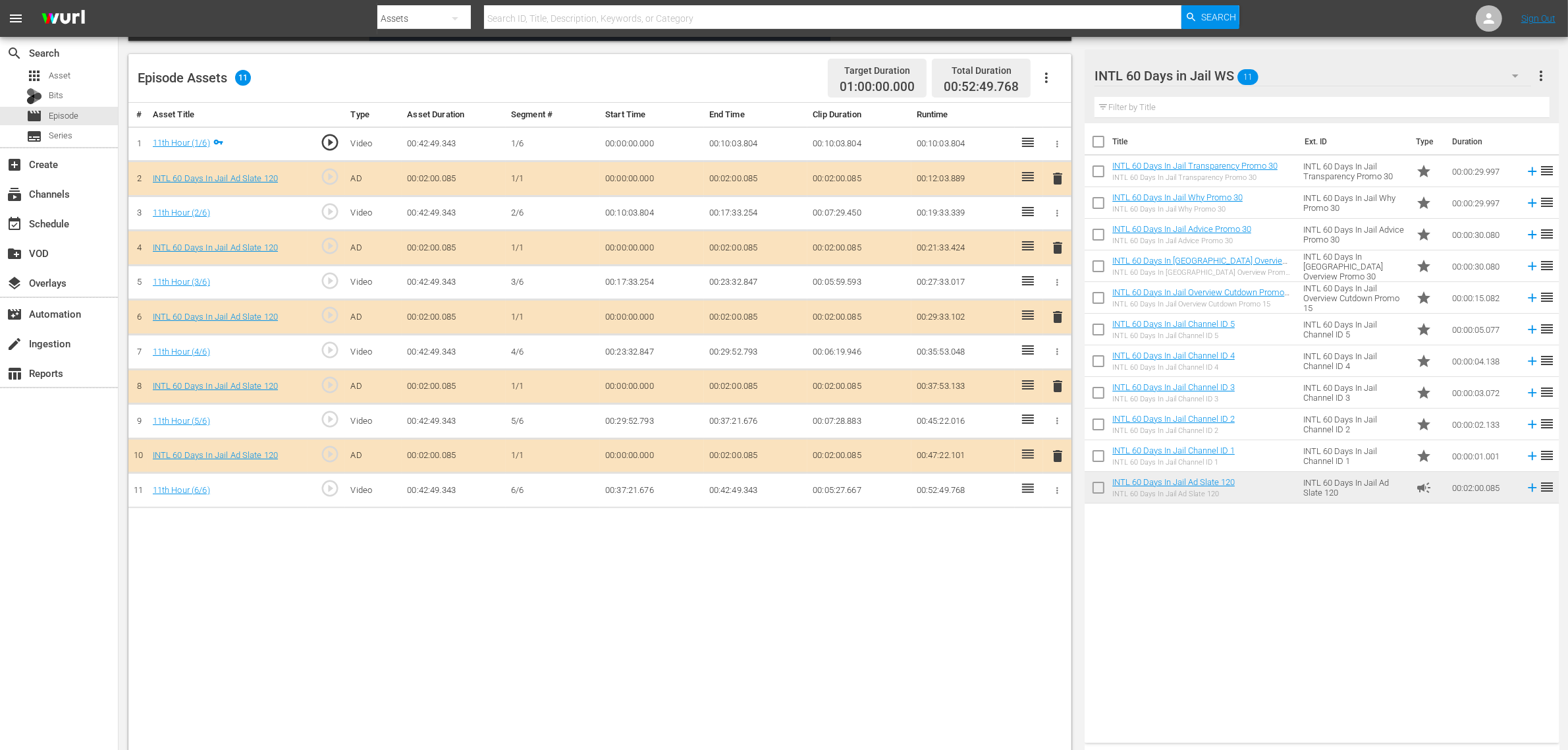
click at [1054, 316] on span "delete" at bounding box center [1057, 316] width 15 height 15
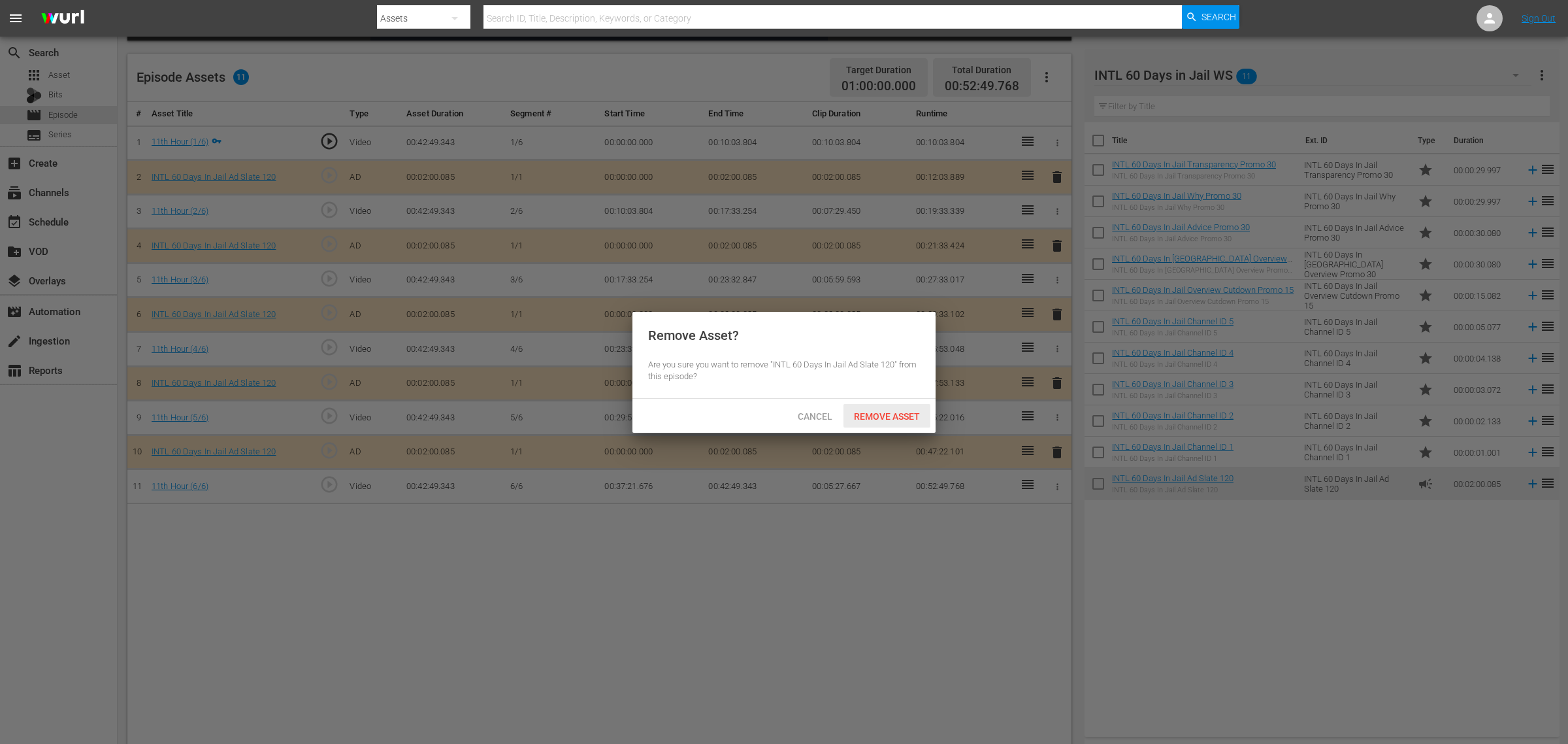
click at [878, 415] on span "Remove Asset" at bounding box center [887, 416] width 87 height 11
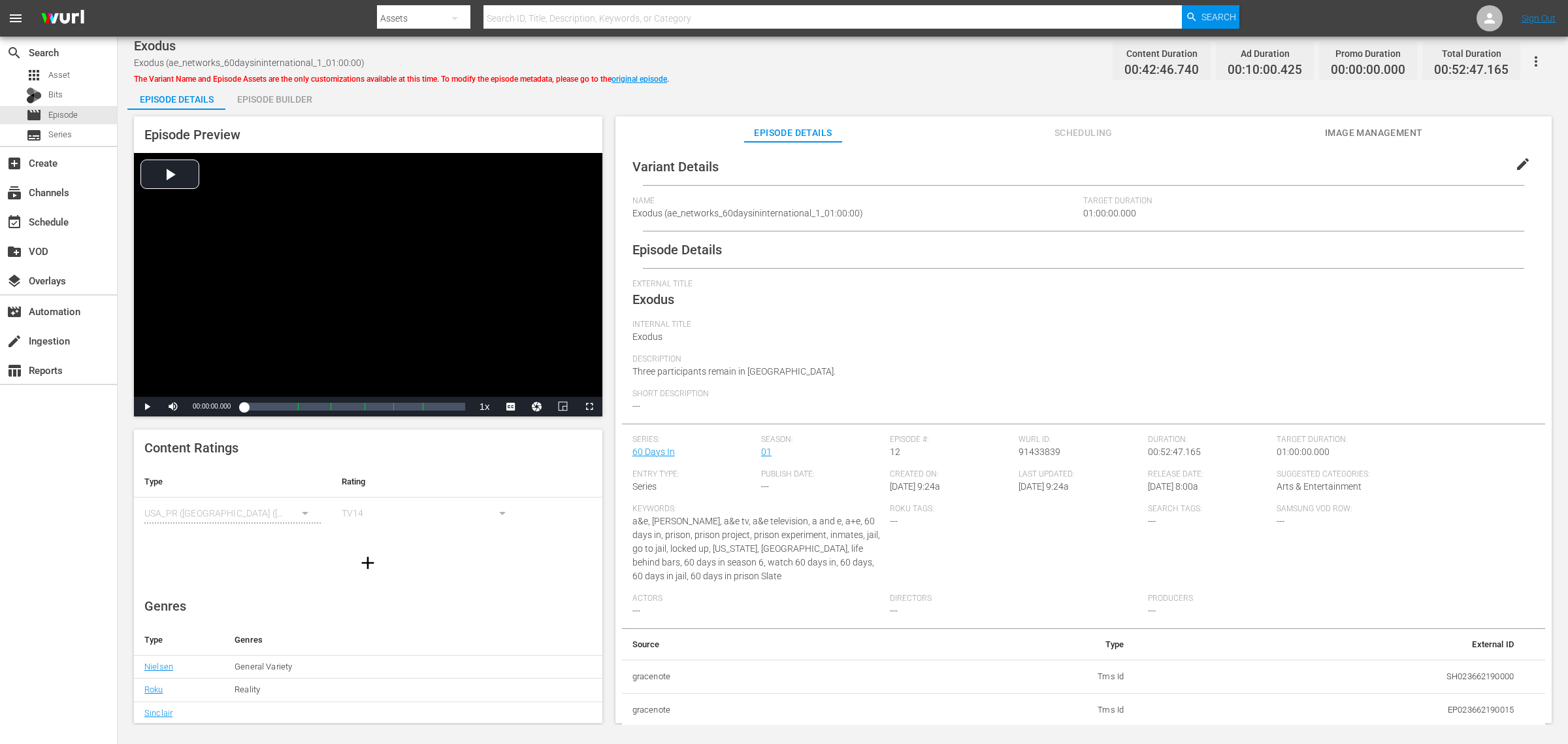
click at [272, 105] on div "Episode Builder" at bounding box center [275, 99] width 98 height 31
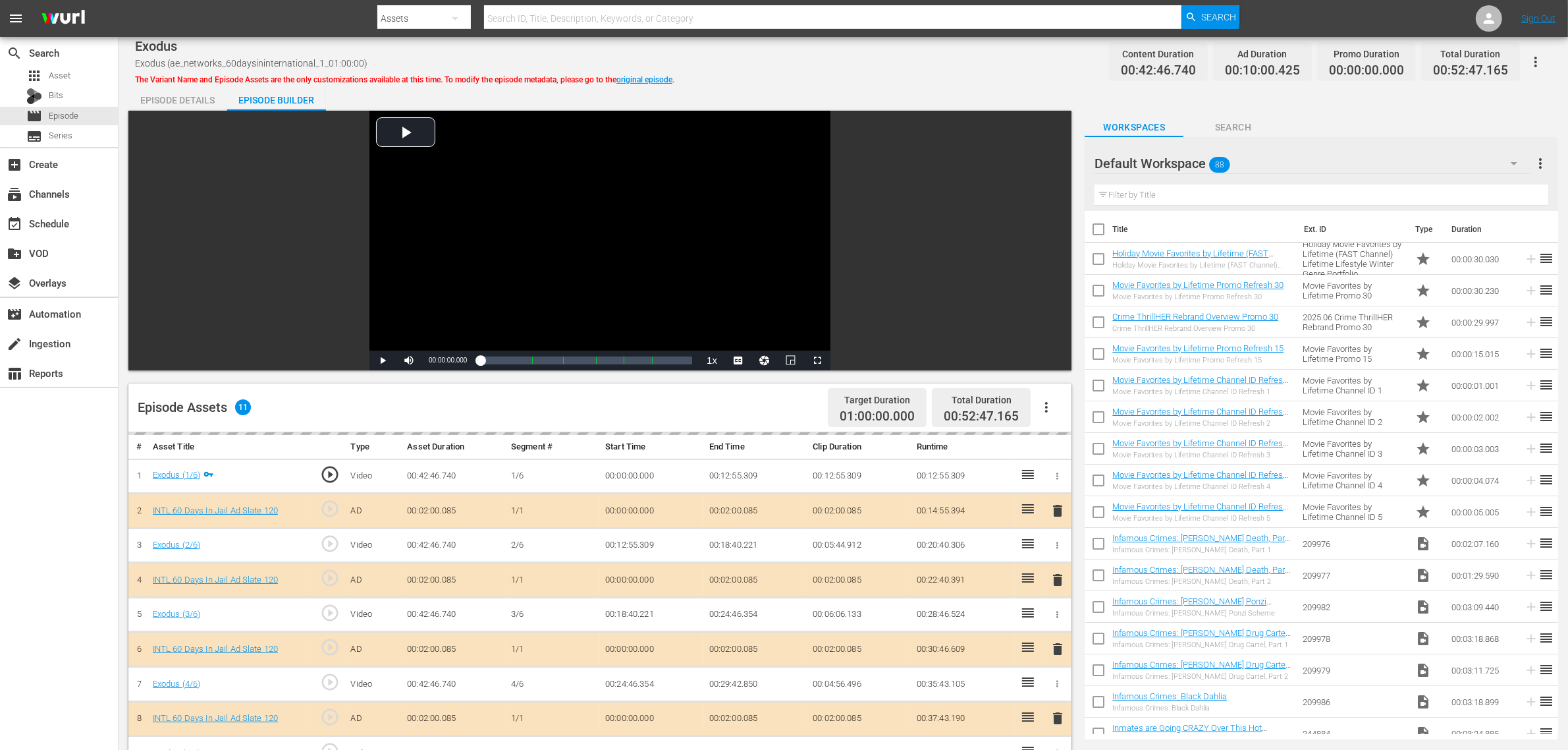
click at [952, 79] on div "Exodus Exodus (ae_networks_60daysininternational_1_01:00:00) The Variant Name a…" at bounding box center [843, 565] width 1449 height 1056
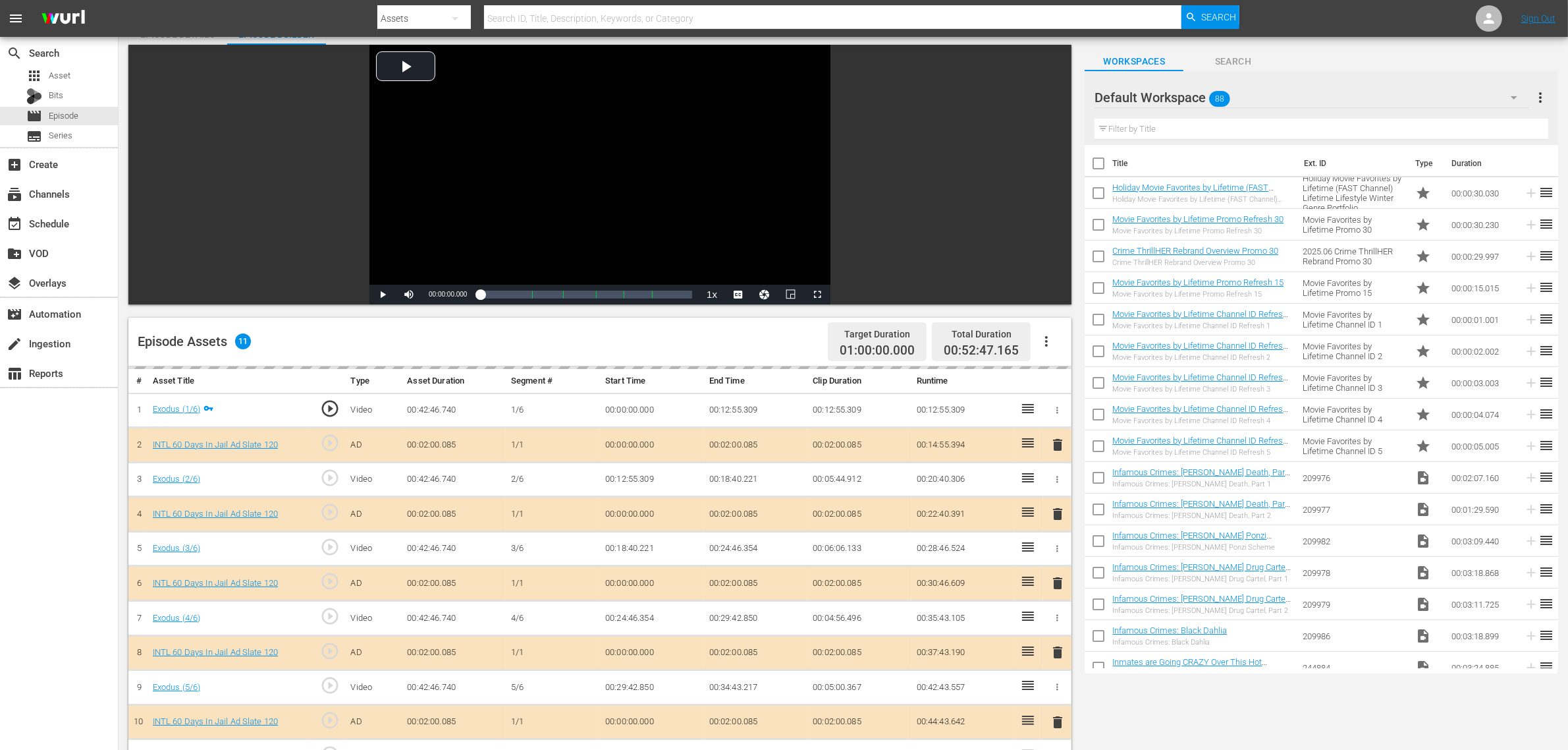
scroll to position [164, 0]
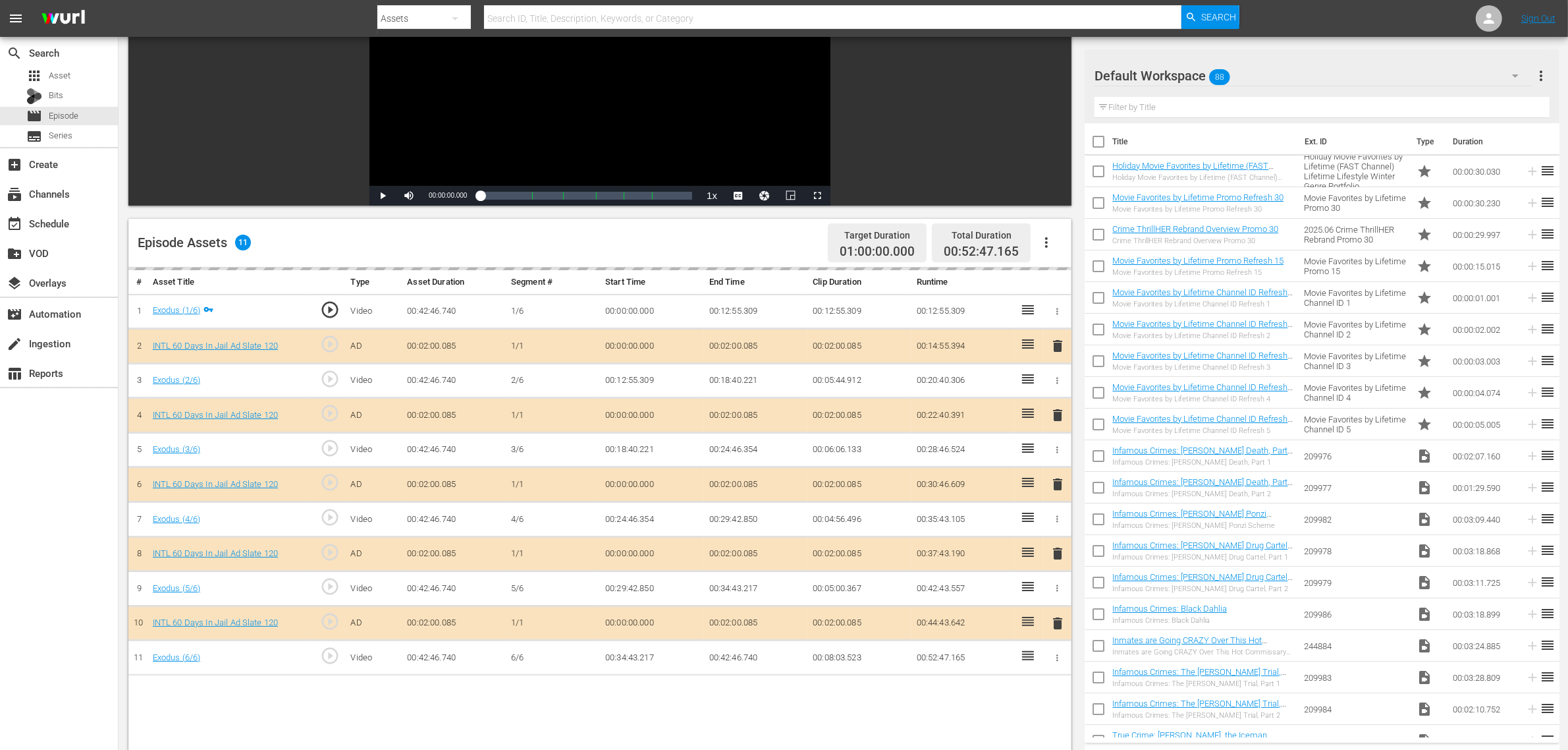
click at [1264, 69] on div "Default Workspace 88" at bounding box center [1313, 76] width 437 height 37
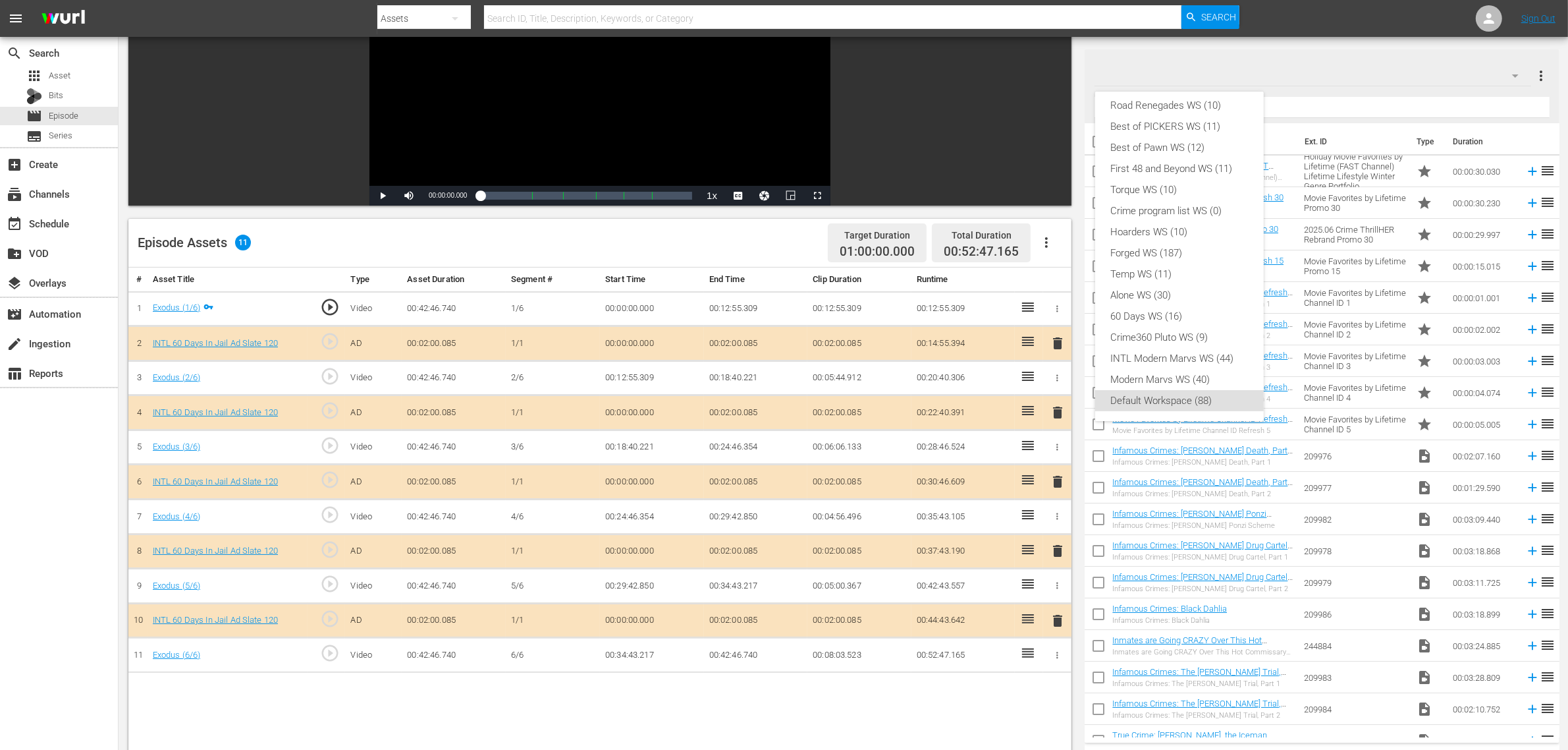
scroll to position [0, 0]
drag, startPoint x: 1173, startPoint y: 117, endPoint x: 1105, endPoint y: 116, distance: 68.0
click at [1173, 116] on div "INTL 60 Days in Jail WS (11)" at bounding box center [1180, 112] width 137 height 21
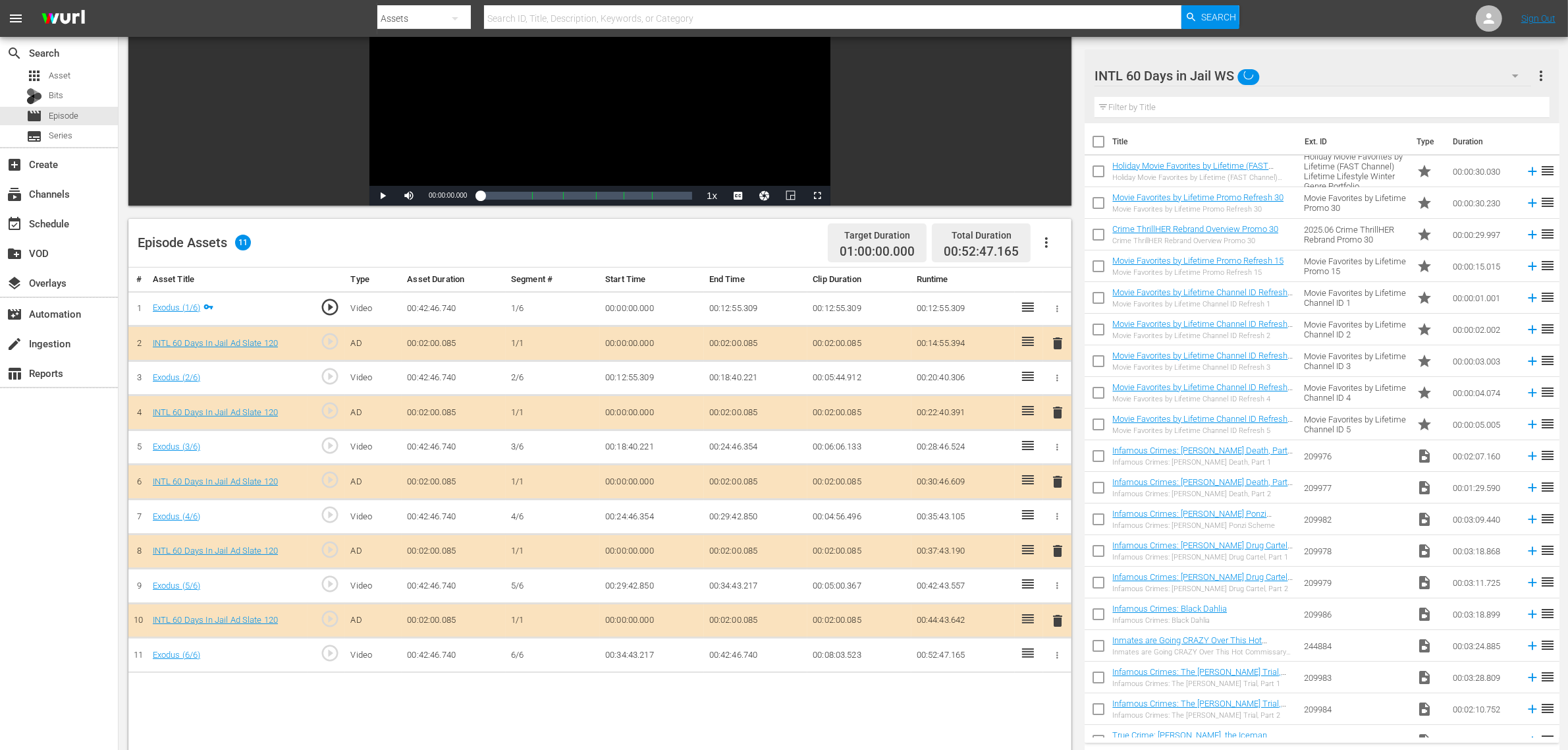
scroll to position [11, 0]
click at [715, 262] on div "INTL 60 Days in Jail WS (11) Road Renegades WS (10) Best of PICKERS WS (11) Bes…" at bounding box center [784, 375] width 1568 height 750
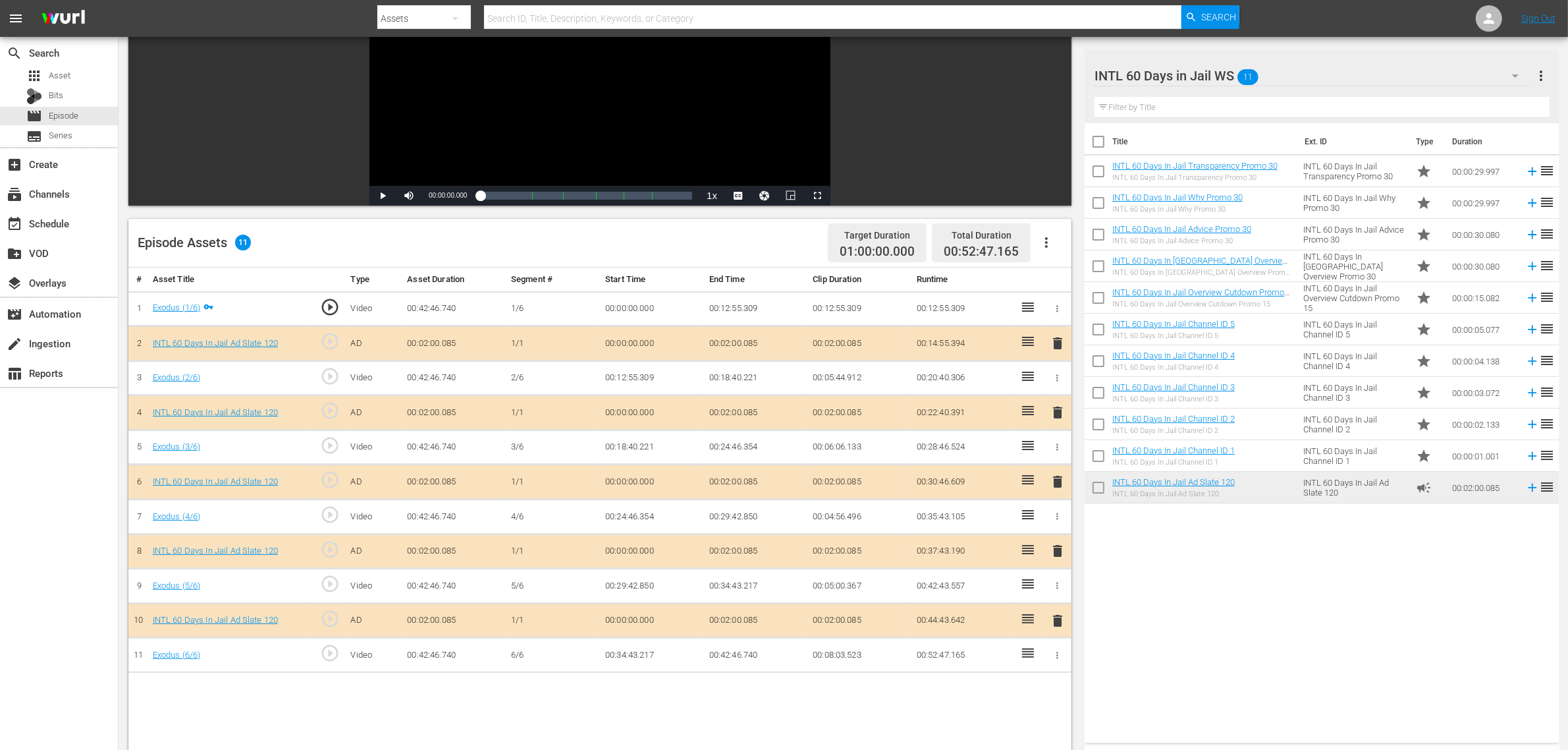
click at [1056, 482] on span "delete" at bounding box center [1057, 481] width 15 height 15
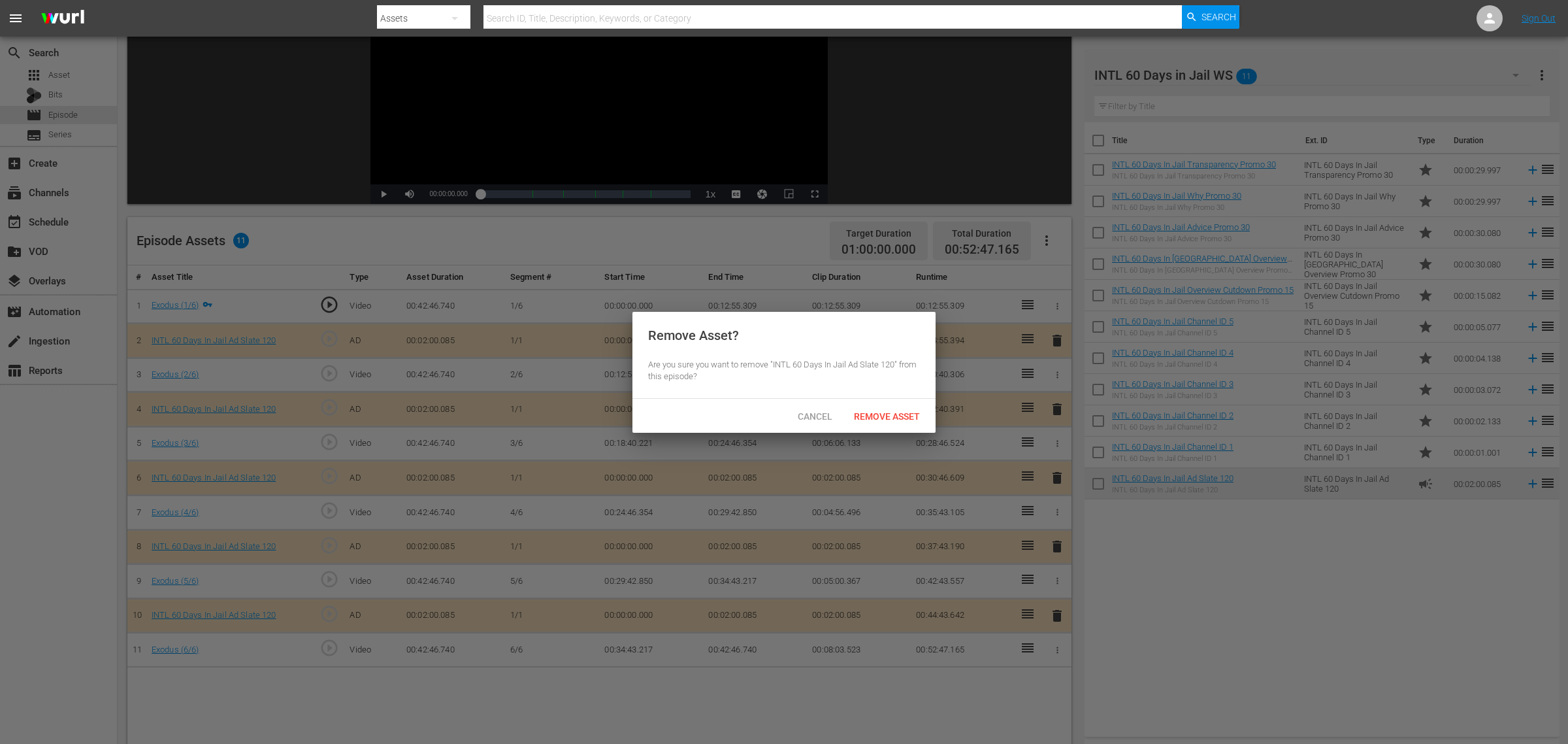
click at [883, 419] on span "Remove Asset" at bounding box center [887, 416] width 87 height 11
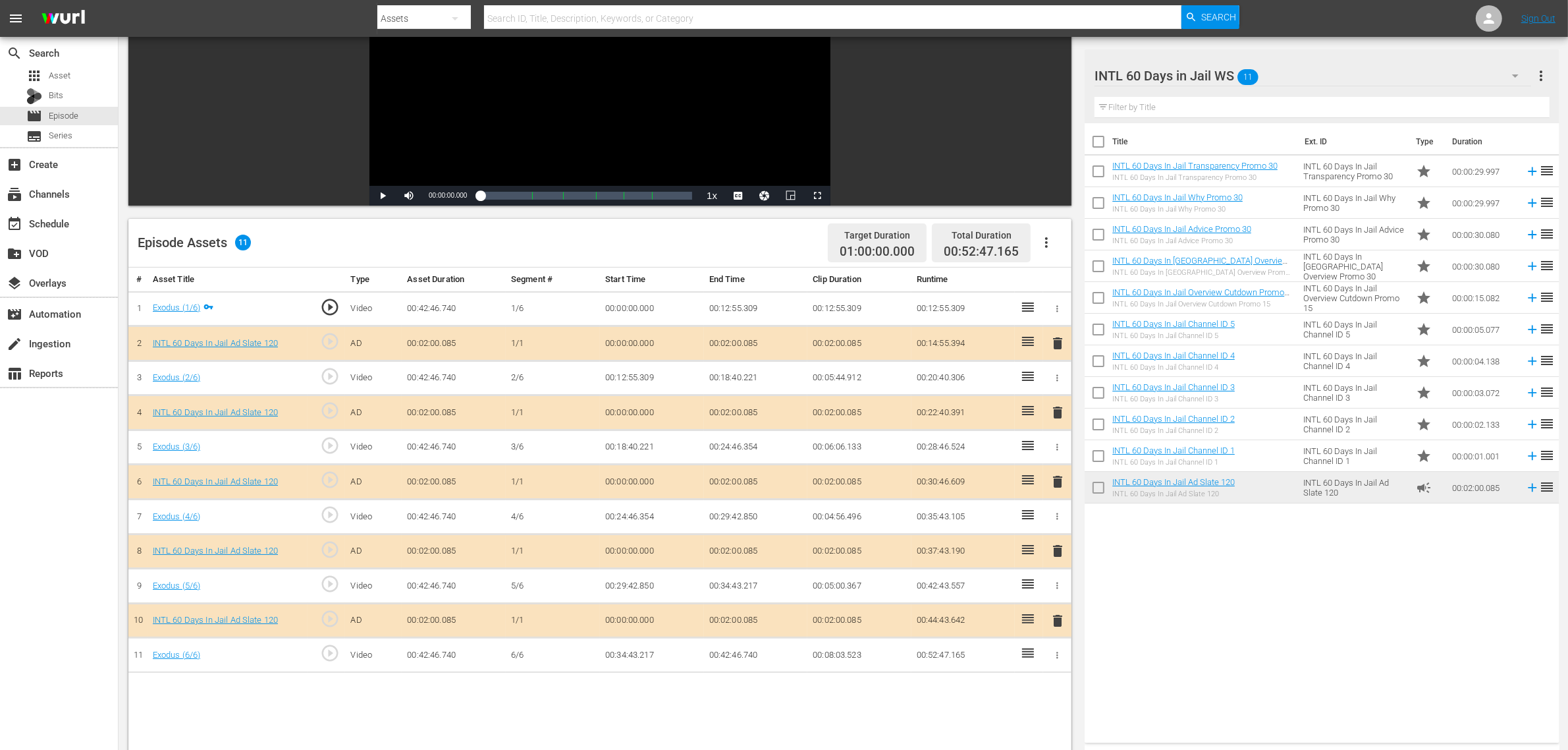
click at [663, 229] on div "Episode Assets 11 Target Duration 01:00:00.000 Total Duration 00:52:47.165" at bounding box center [600, 242] width 943 height 49
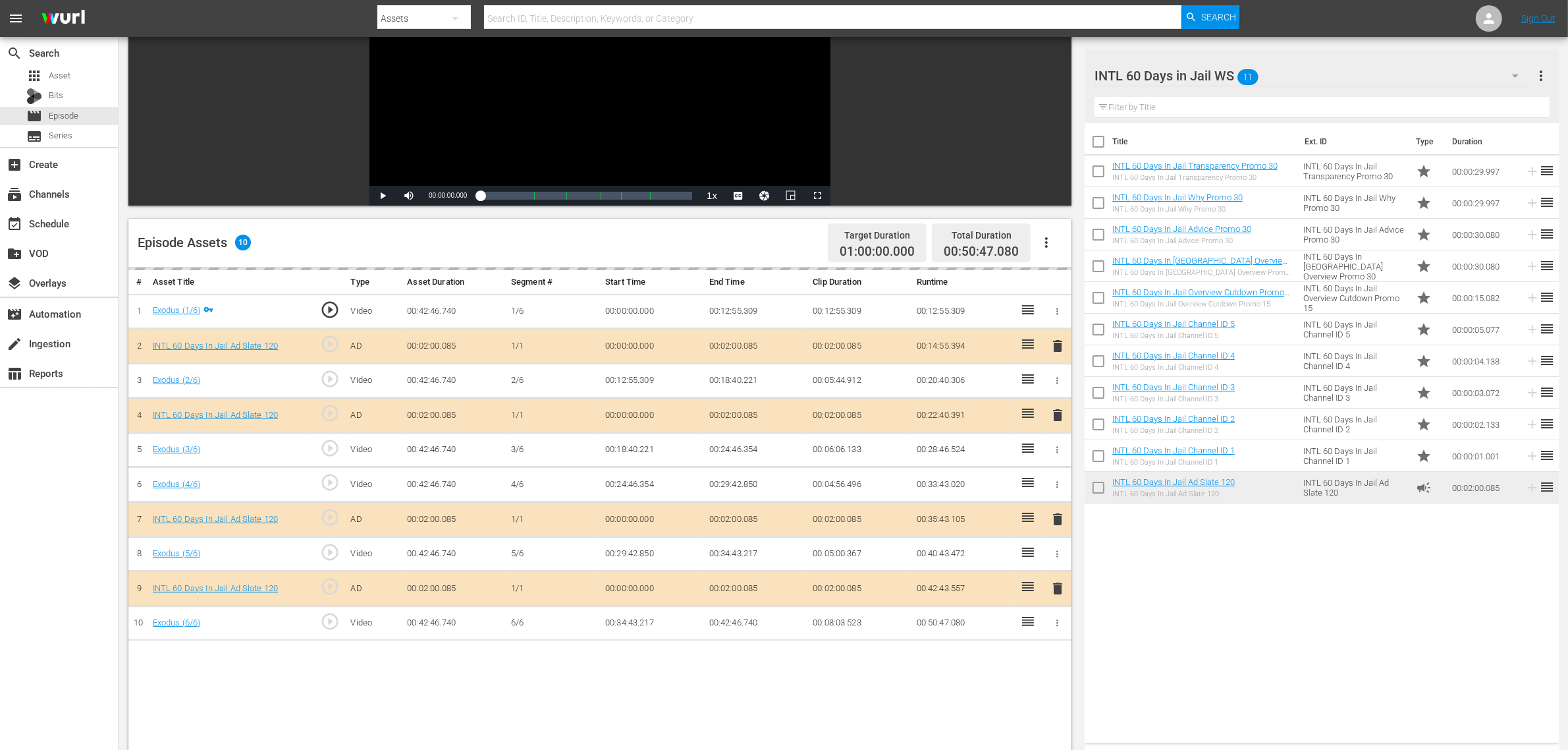
click at [736, 242] on div "Episode Assets 10 Target Duration 01:00:00.000 Total Duration 00:50:47.080" at bounding box center [600, 242] width 943 height 49
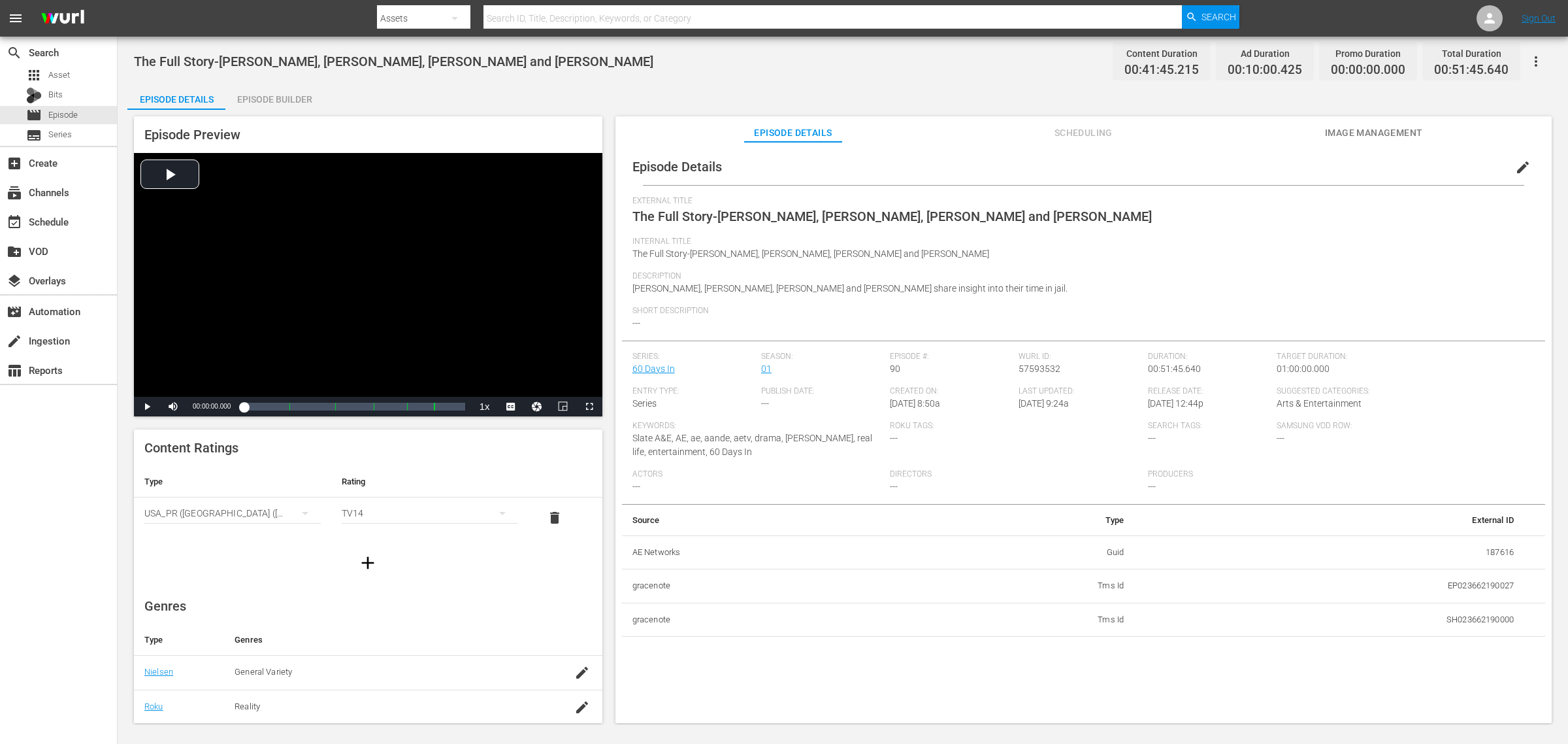
click at [279, 95] on div "Episode Builder" at bounding box center [275, 99] width 98 height 31
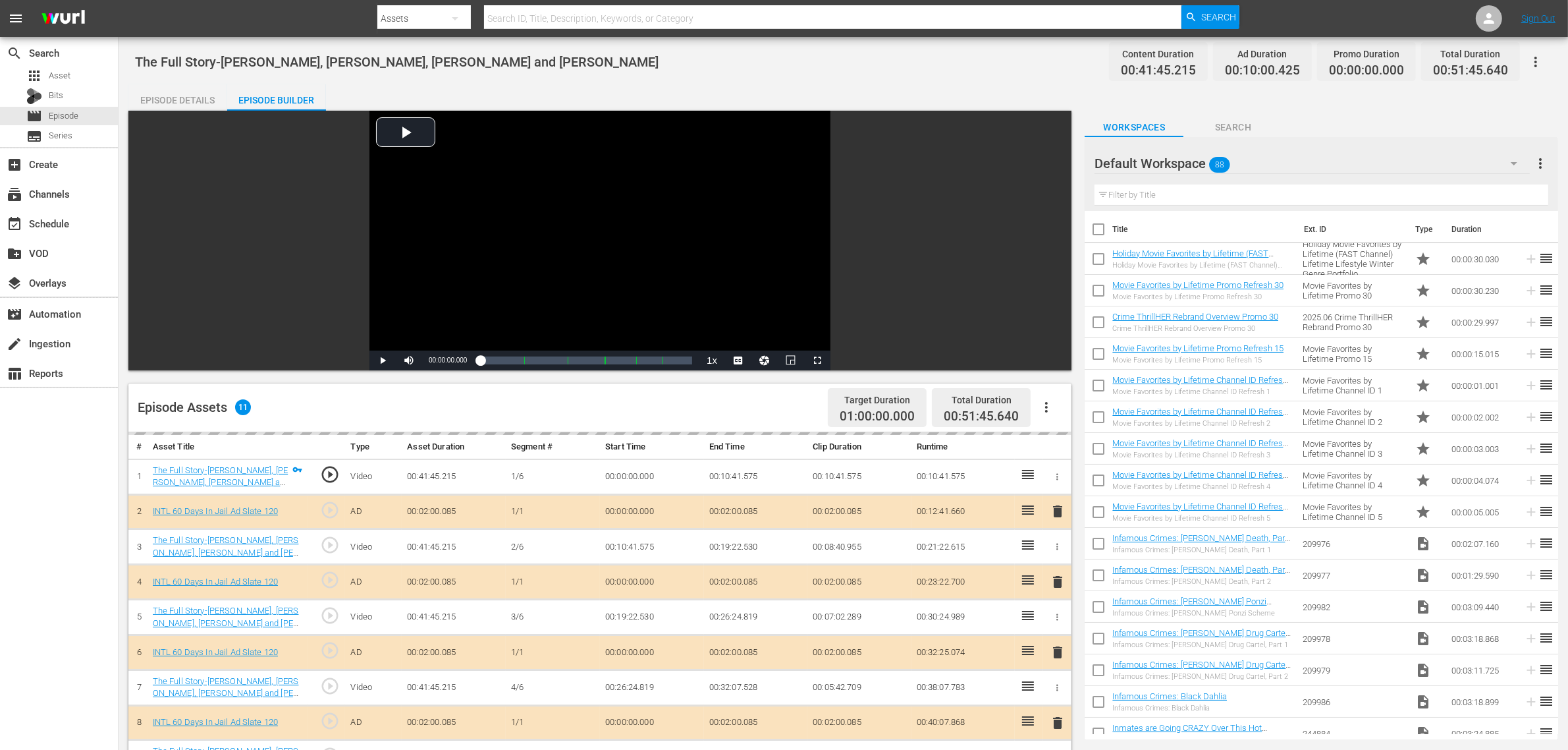
drag, startPoint x: 764, startPoint y: 76, endPoint x: 754, endPoint y: 83, distance: 12.2
click at [764, 76] on div "The Full Story-[PERSON_NAME], [PERSON_NAME], [PERSON_NAME] and [PERSON_NAME] Co…" at bounding box center [843, 565] width 1449 height 1056
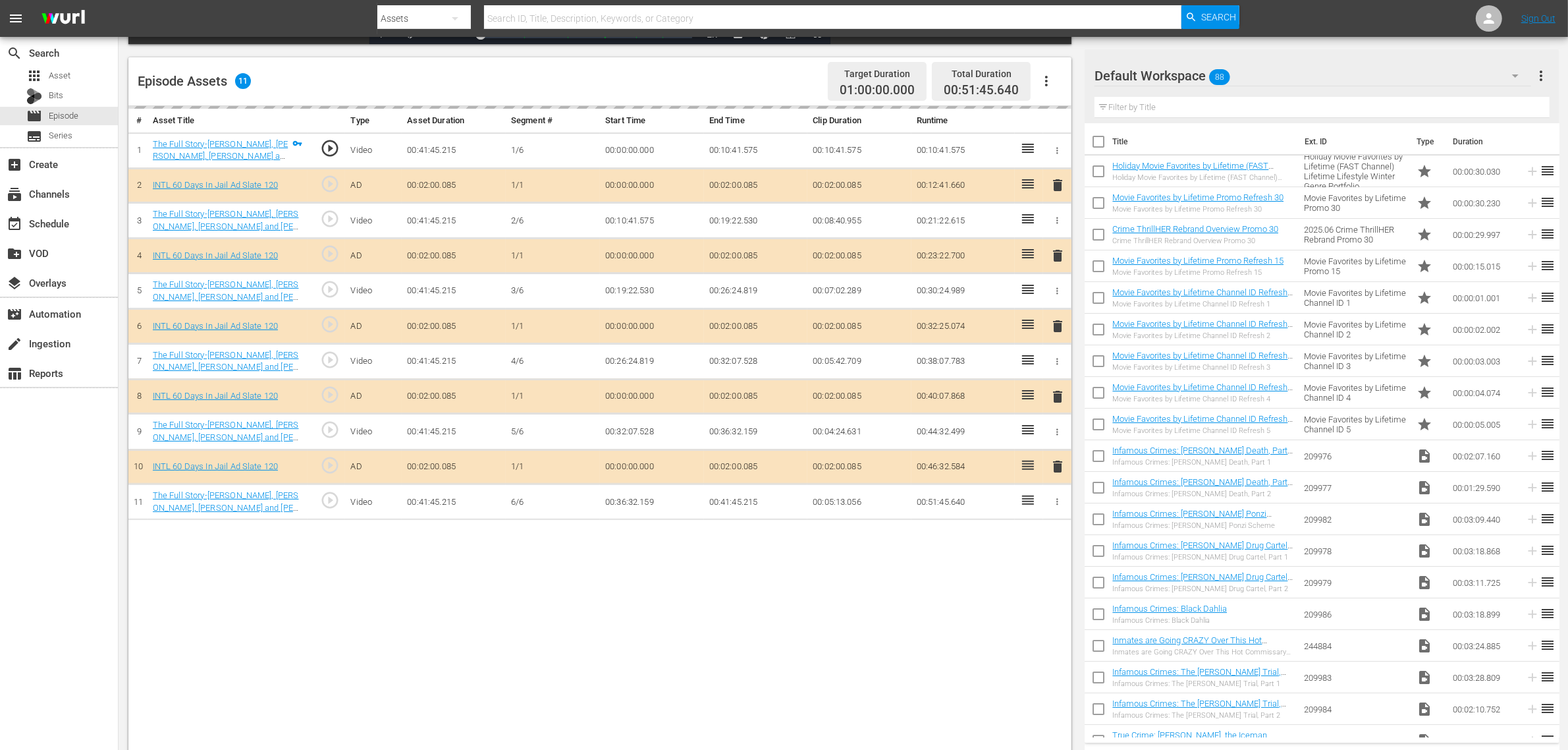
scroll to position [343, 0]
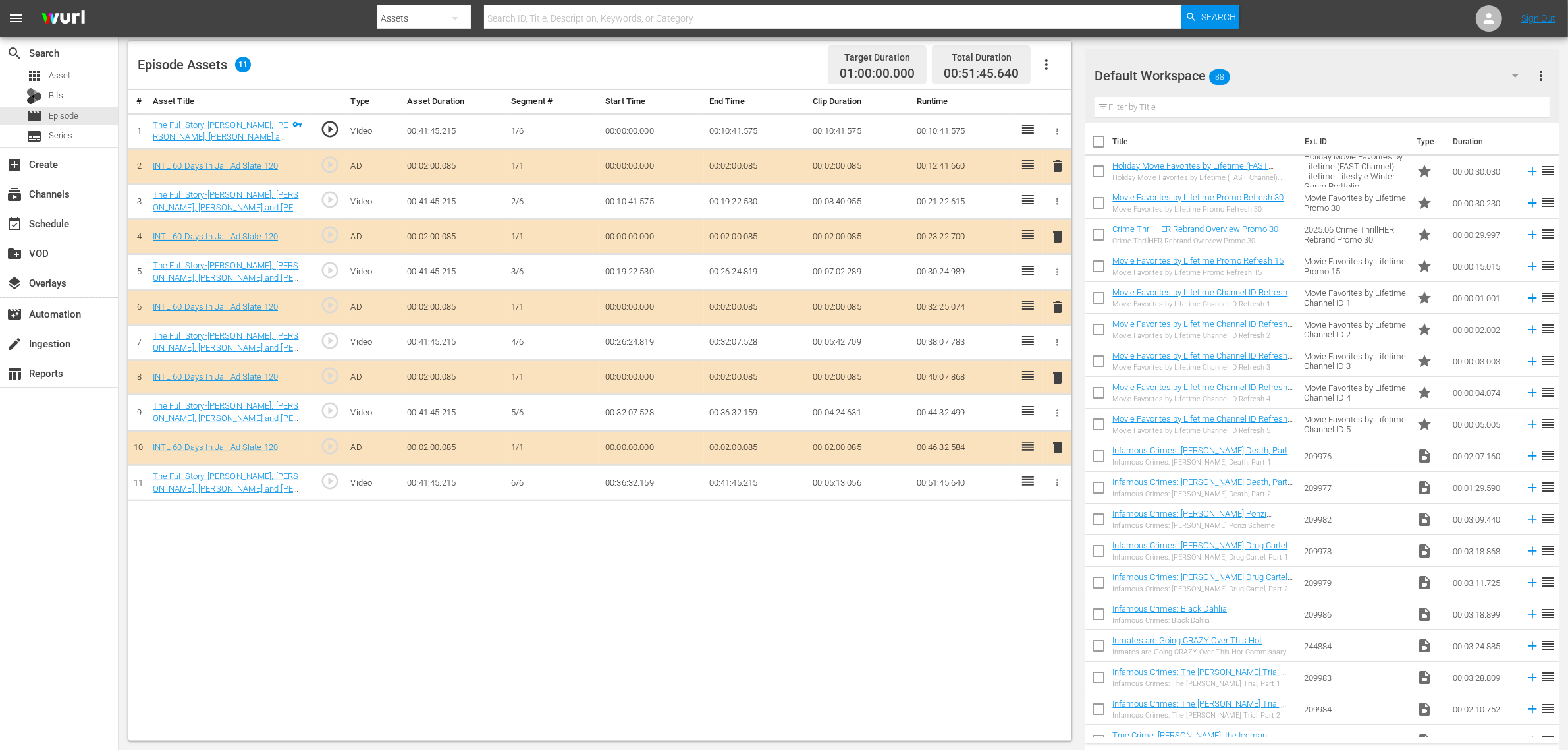
click at [1264, 73] on div "Default Workspace 88" at bounding box center [1313, 76] width 437 height 37
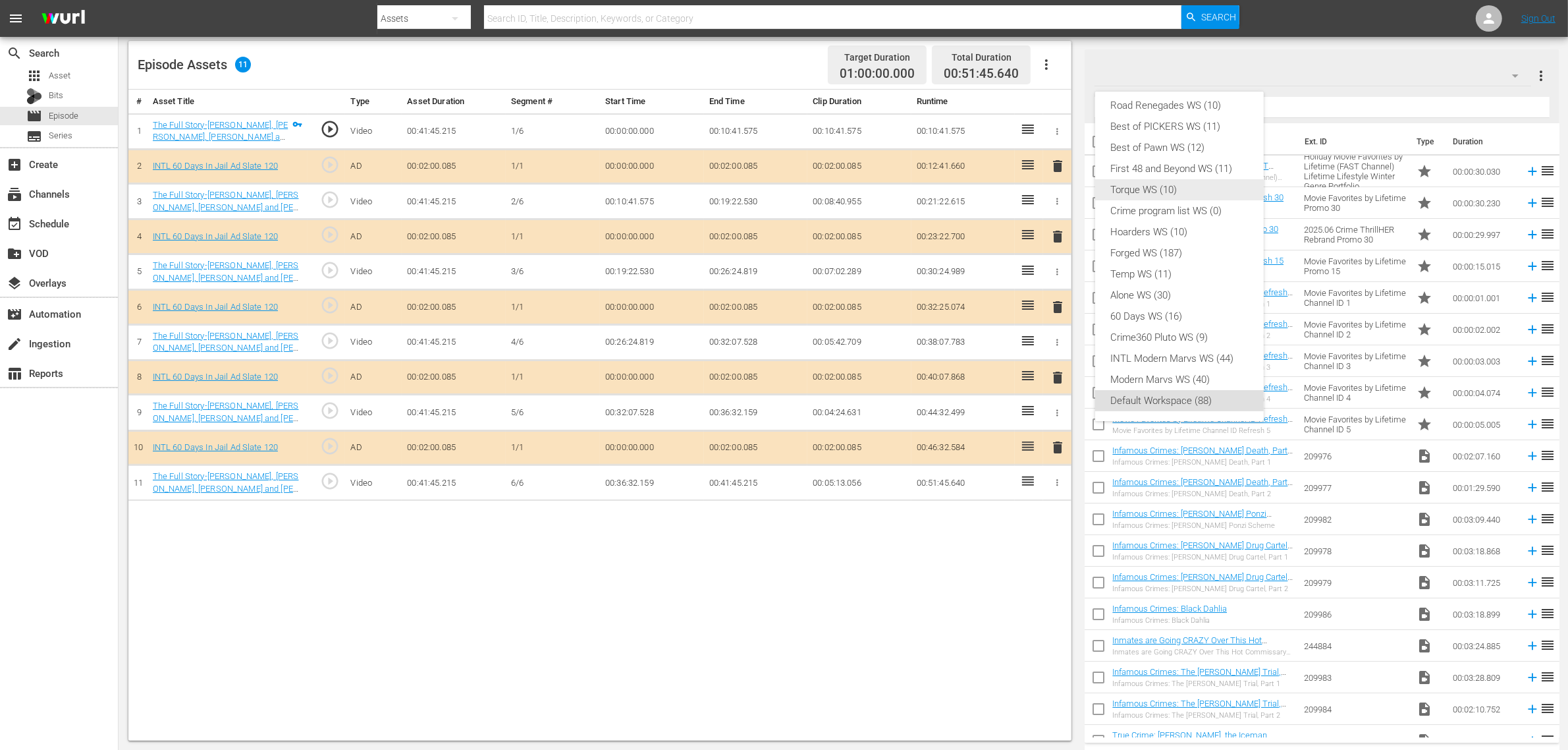
scroll to position [0, 0]
drag, startPoint x: 1173, startPoint y: 110, endPoint x: 1138, endPoint y: 116, distance: 35.5
click at [1172, 110] on div "INTL 60 Days in Jail WS (11)" at bounding box center [1180, 112] width 137 height 21
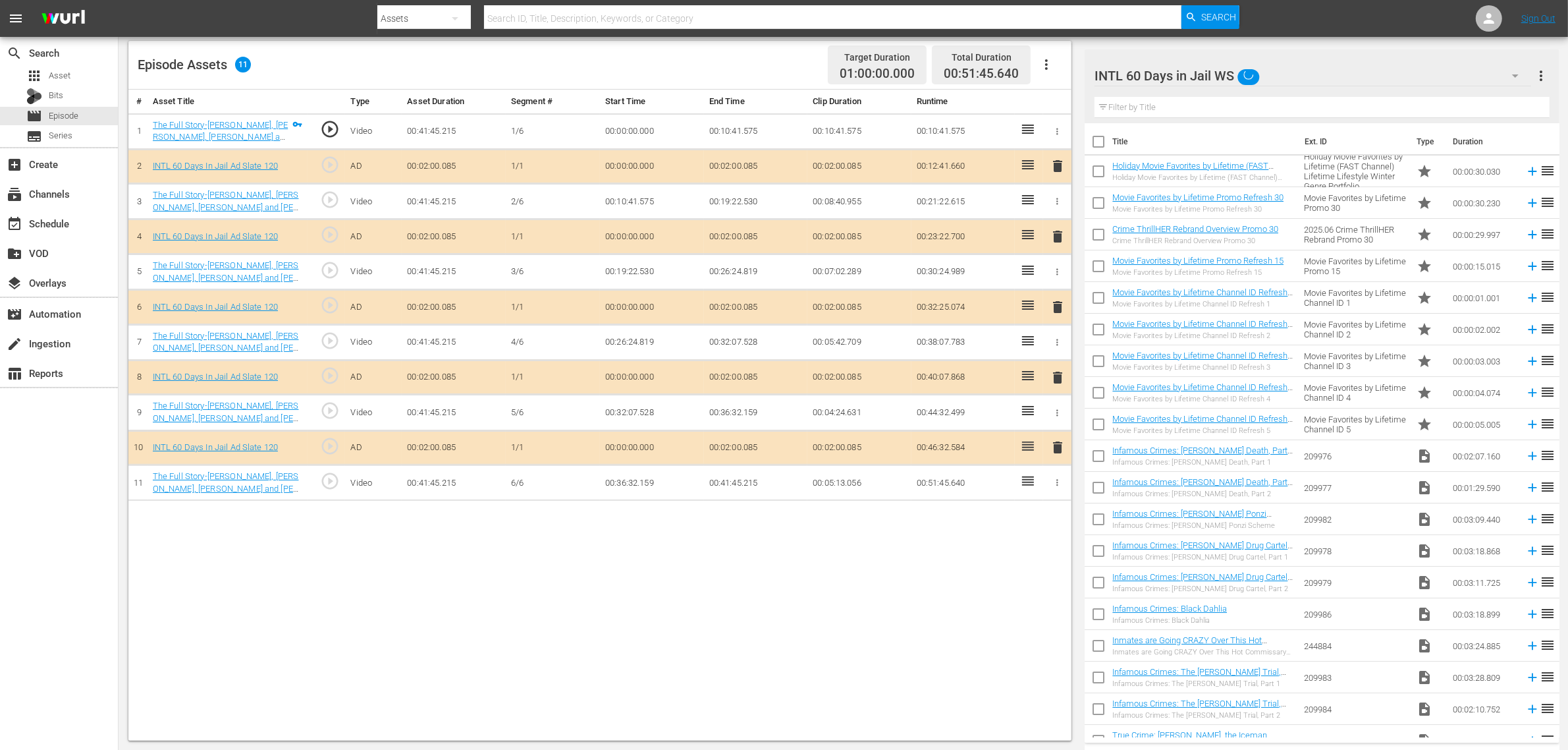
scroll to position [11, 0]
drag, startPoint x: 654, startPoint y: 70, endPoint x: 749, endPoint y: 492, distance: 432.6
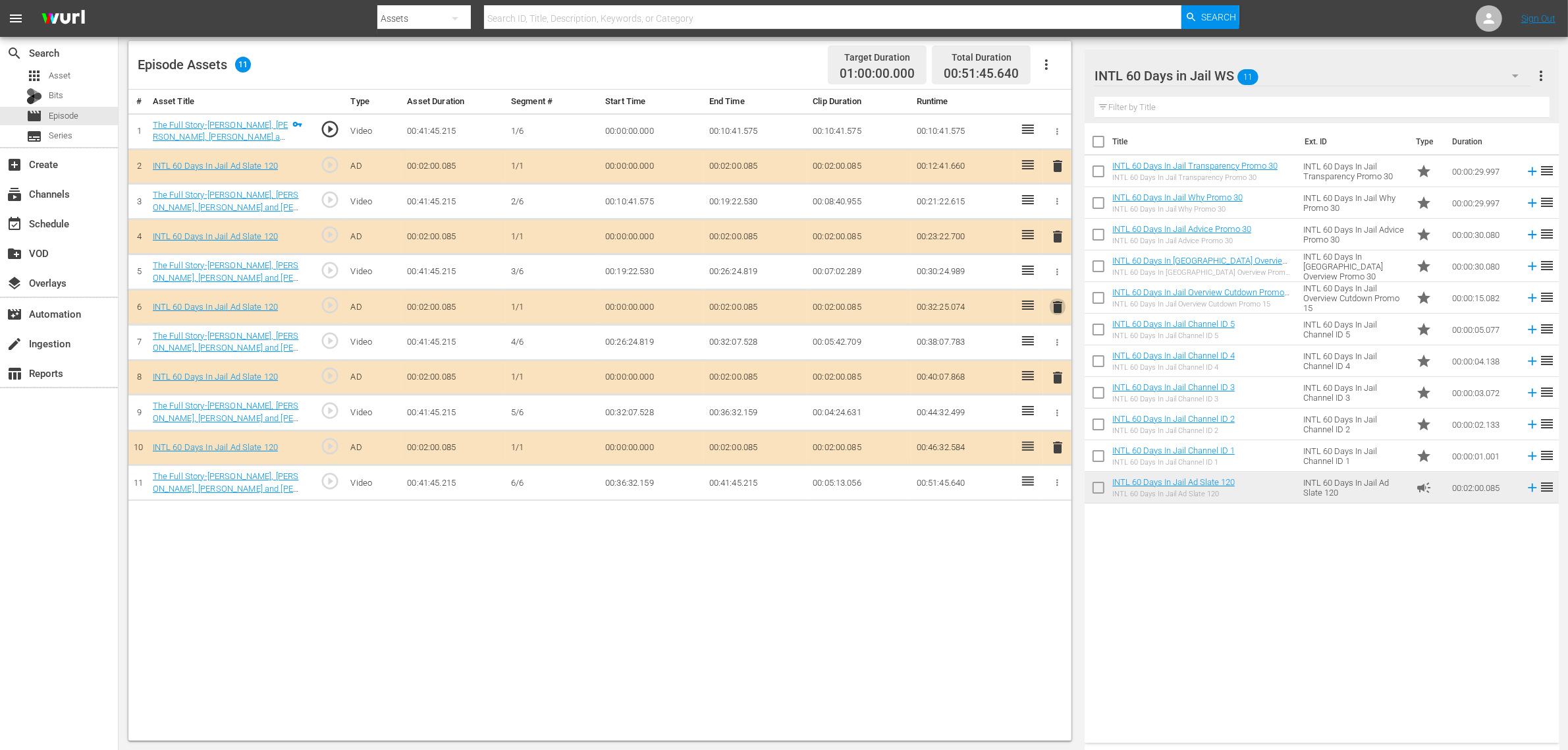
click at [1061, 309] on span "delete" at bounding box center [1057, 307] width 15 height 15
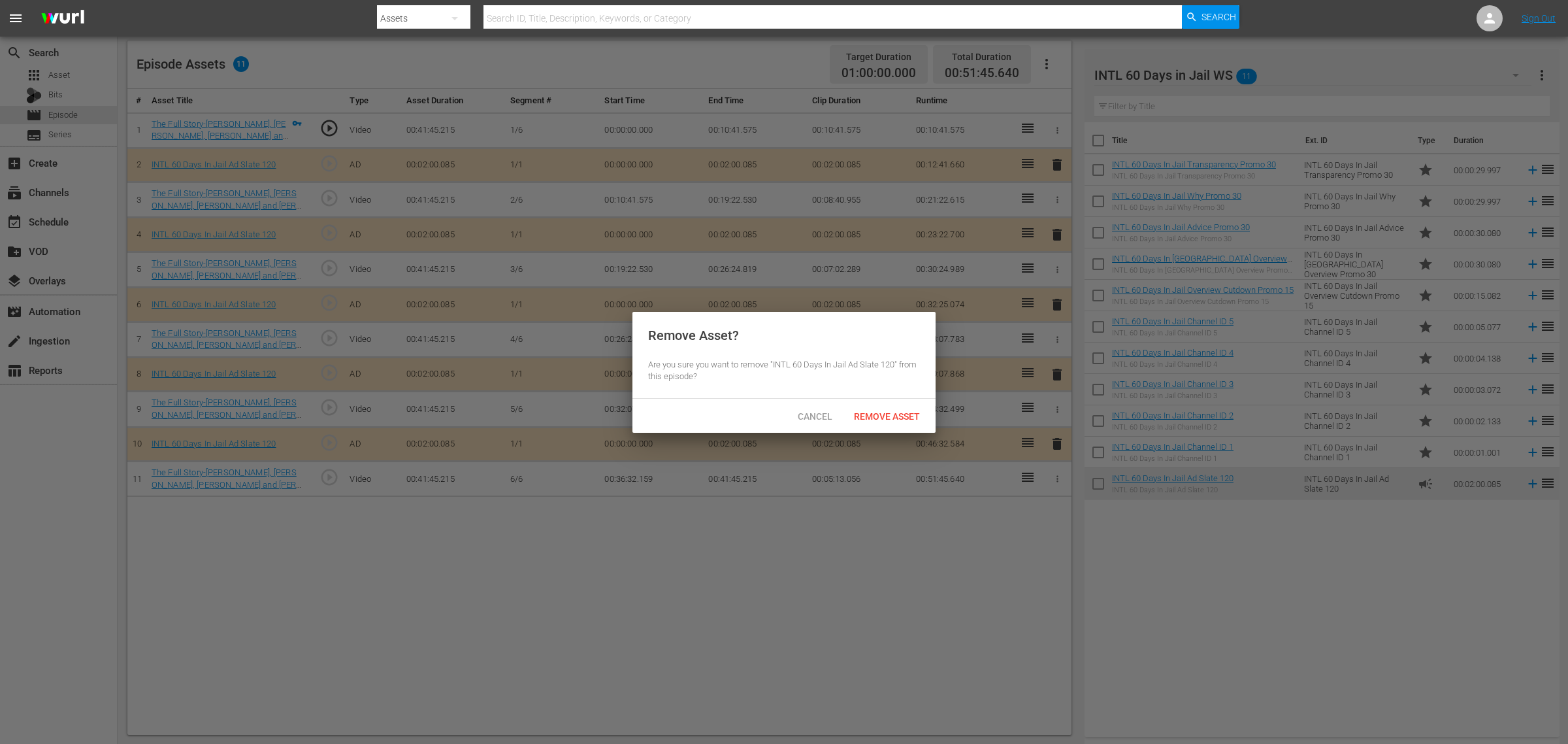
click at [908, 414] on span "Remove Asset" at bounding box center [887, 416] width 87 height 11
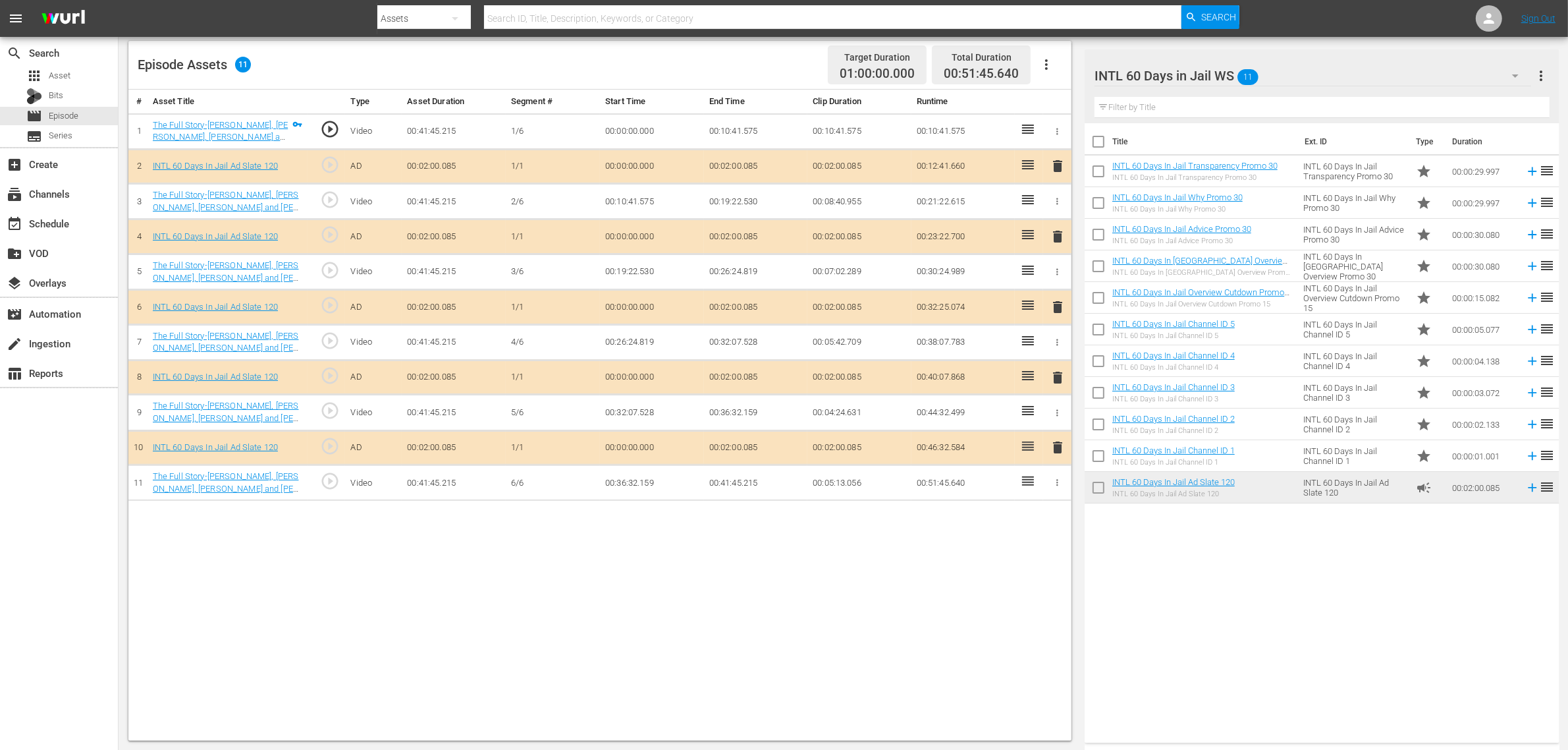
click at [1219, 586] on div "Title Ext. ID Type Duration INTL 60 Days In Jail Transparency Promo 30 INTL 60 …" at bounding box center [1321, 431] width 474 height 614
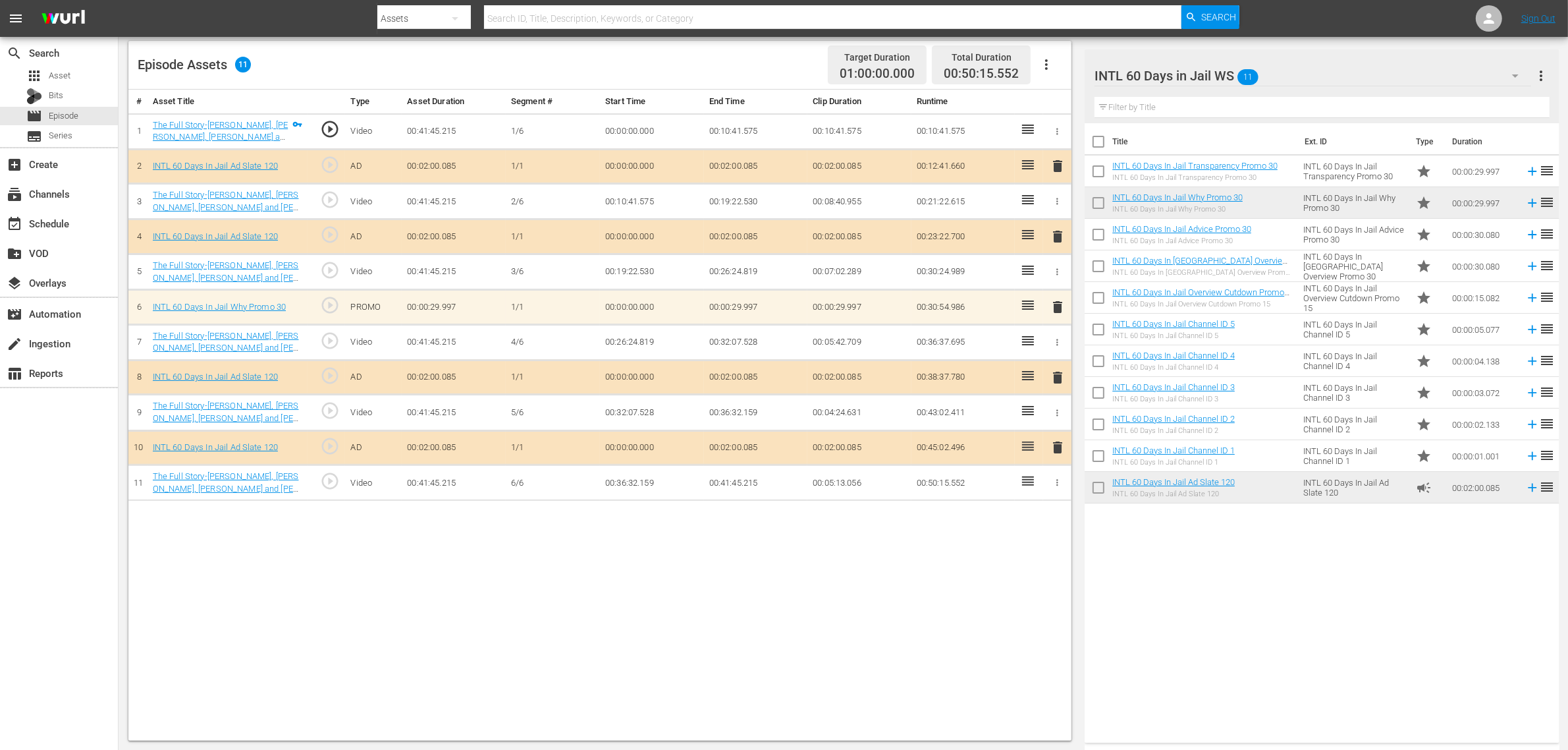
click at [1264, 600] on div "Title Ext. ID Type Duration INTL 60 Days In Jail Transparency Promo 30 INTL 60 …" at bounding box center [1321, 431] width 474 height 614
click at [903, 600] on div "# Asset Title Type Asset Duration Segment # Start Time End Time Clip Duration R…" at bounding box center [600, 415] width 943 height 651
click at [748, 68] on div "Episode Assets 11 Target Duration 01:00:00.000 Total Duration 00:50:15.552" at bounding box center [600, 65] width 943 height 49
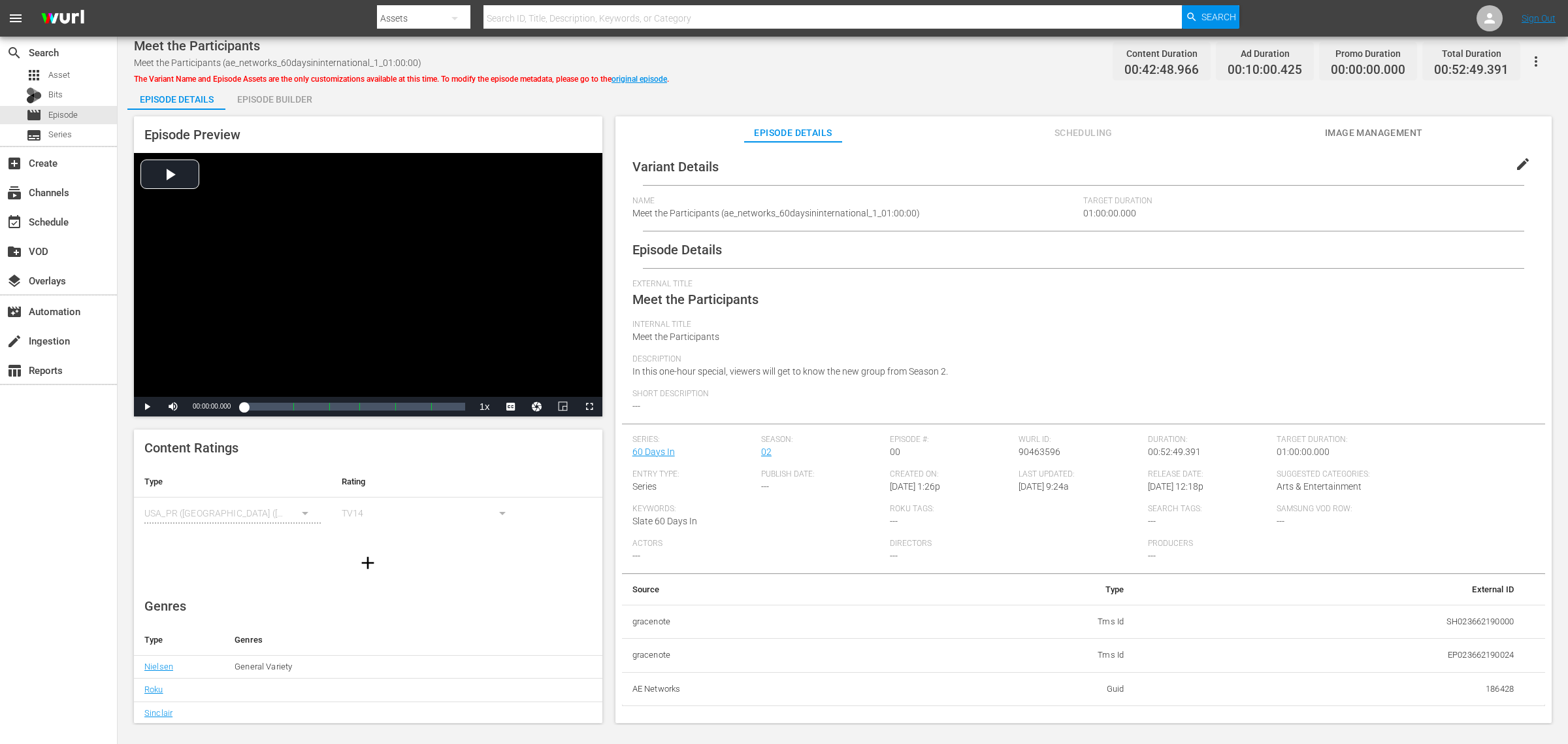
click at [270, 98] on div "Episode Builder" at bounding box center [275, 99] width 98 height 31
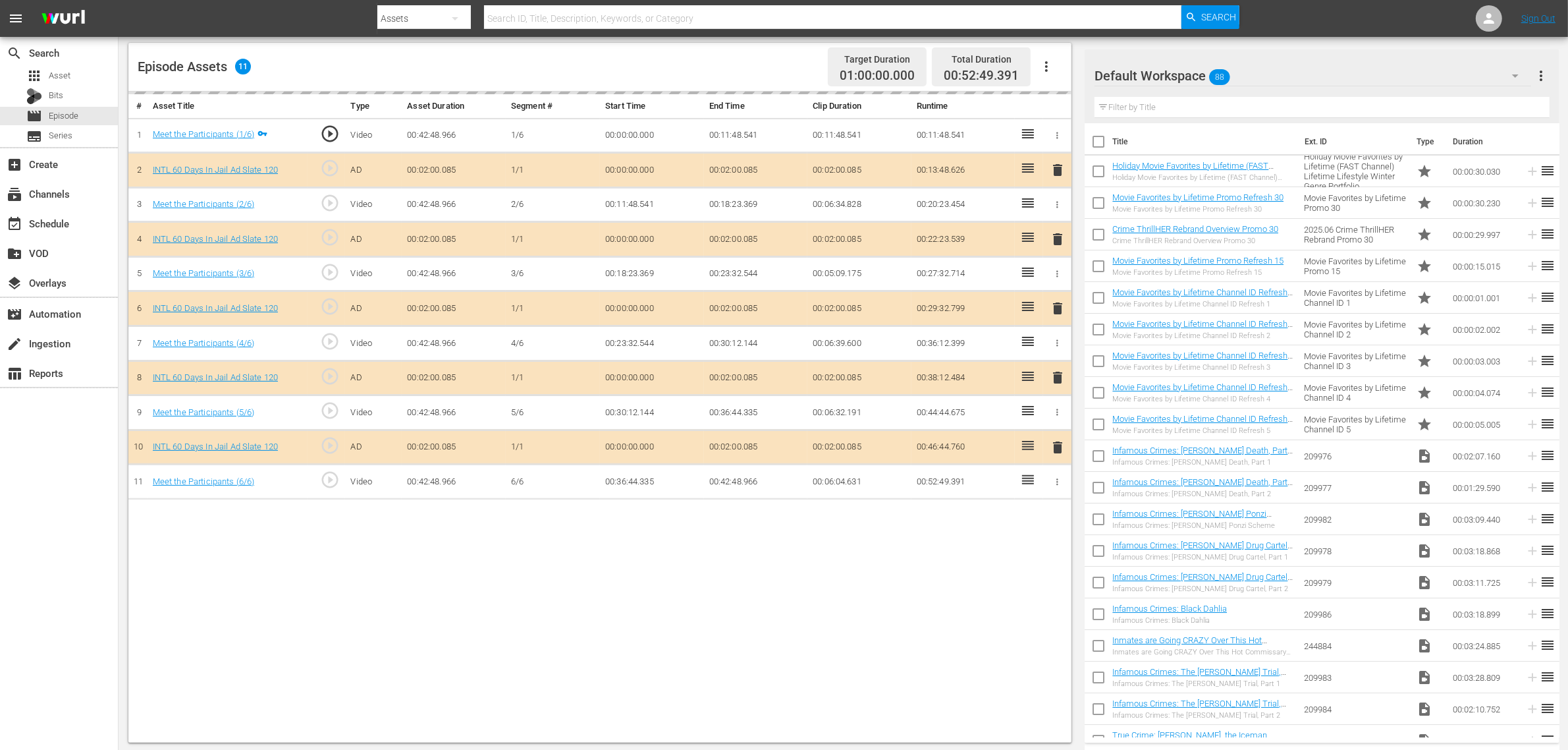
scroll to position [343, 0]
click at [1256, 74] on div "Default Workspace 88" at bounding box center [1313, 76] width 437 height 37
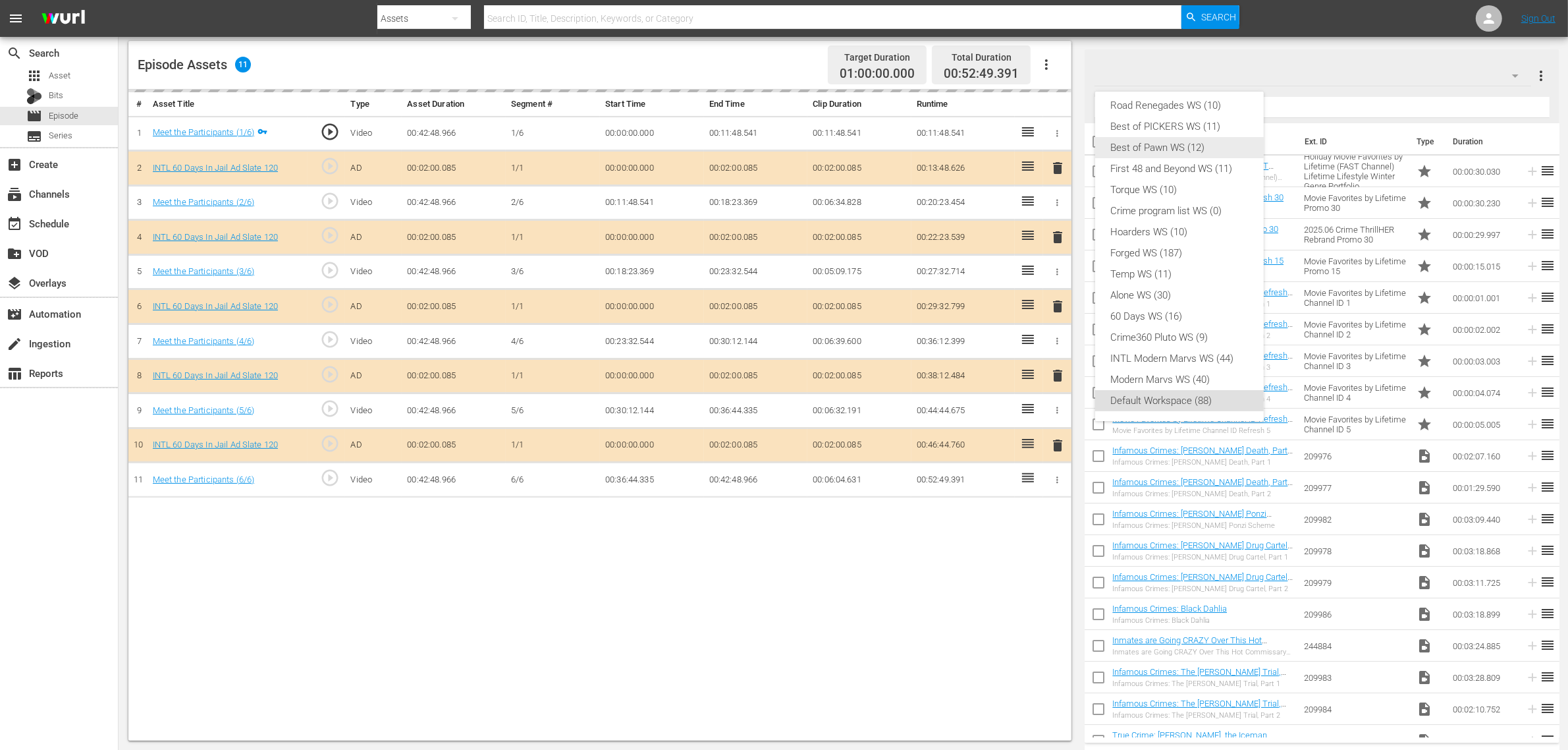
scroll to position [0, 0]
click at [1157, 114] on div "INTL 60 Days in Jail WS (11)" at bounding box center [1180, 112] width 137 height 21
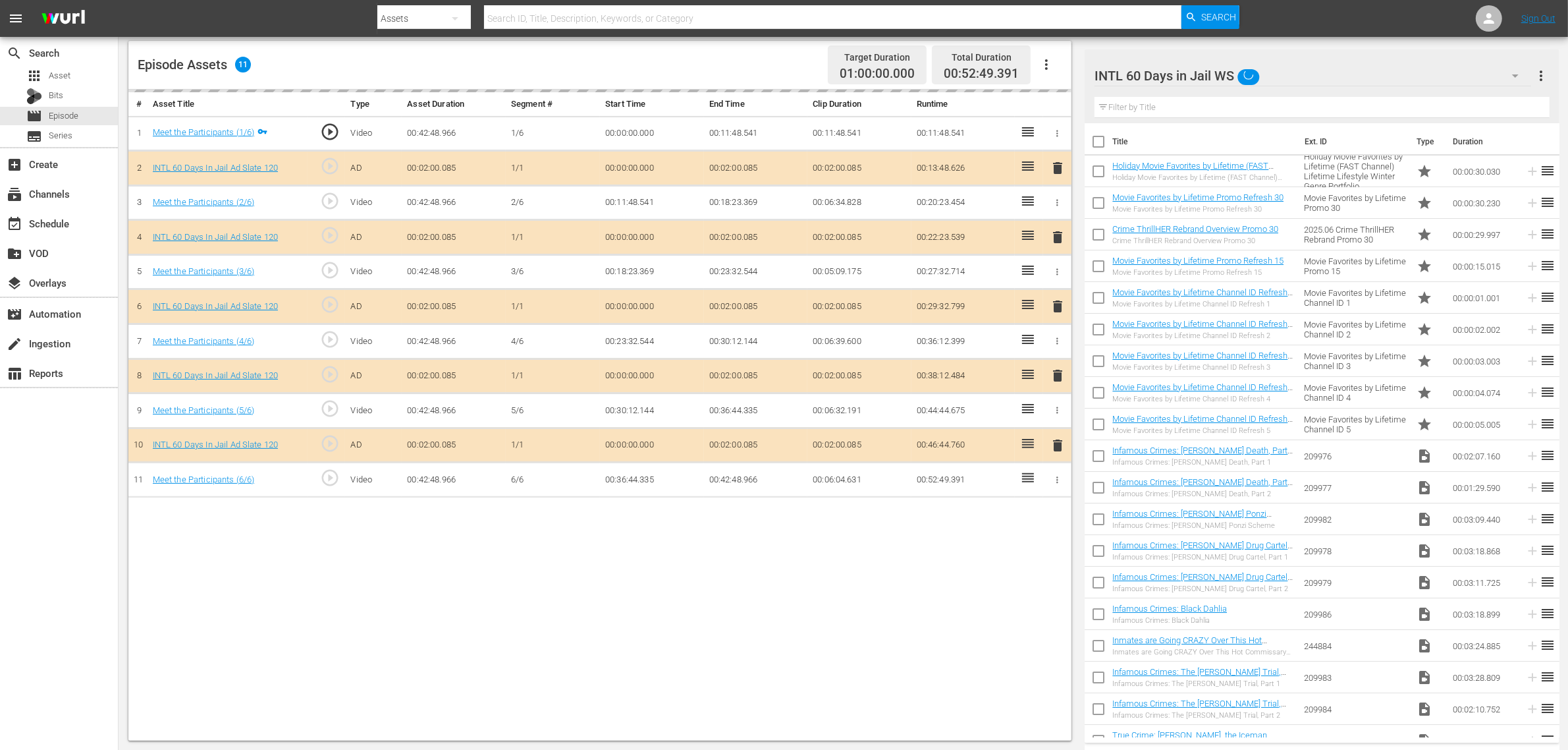
drag, startPoint x: 748, startPoint y: 542, endPoint x: 746, endPoint y: 549, distance: 7.3
click at [747, 544] on div "INTL 60 Days in Jail WS (11) Road Renegades WS (10) Best of PICKERS WS (11) Bes…" at bounding box center [784, 375] width 1568 height 750
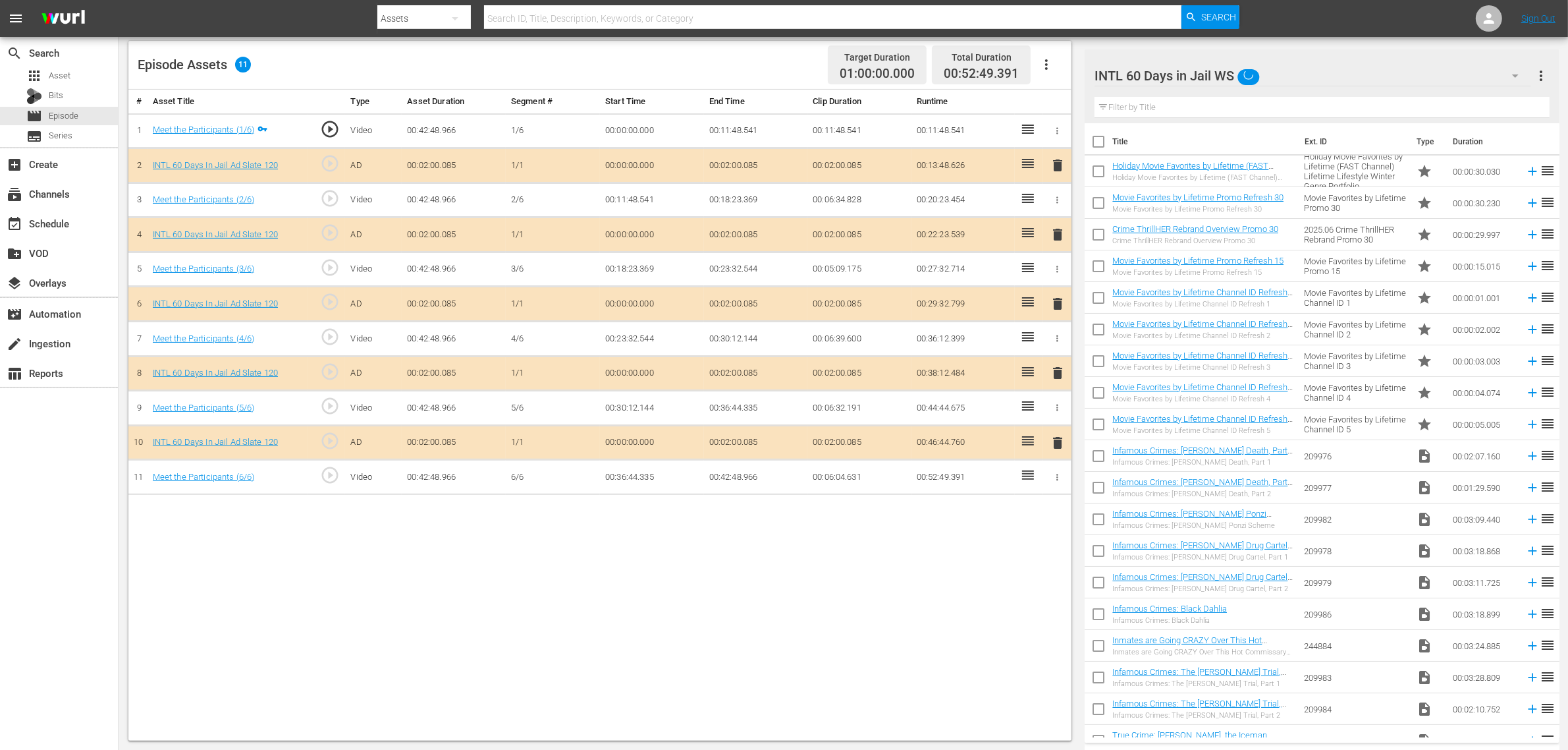
click at [1061, 309] on span "delete" at bounding box center [1057, 303] width 15 height 15
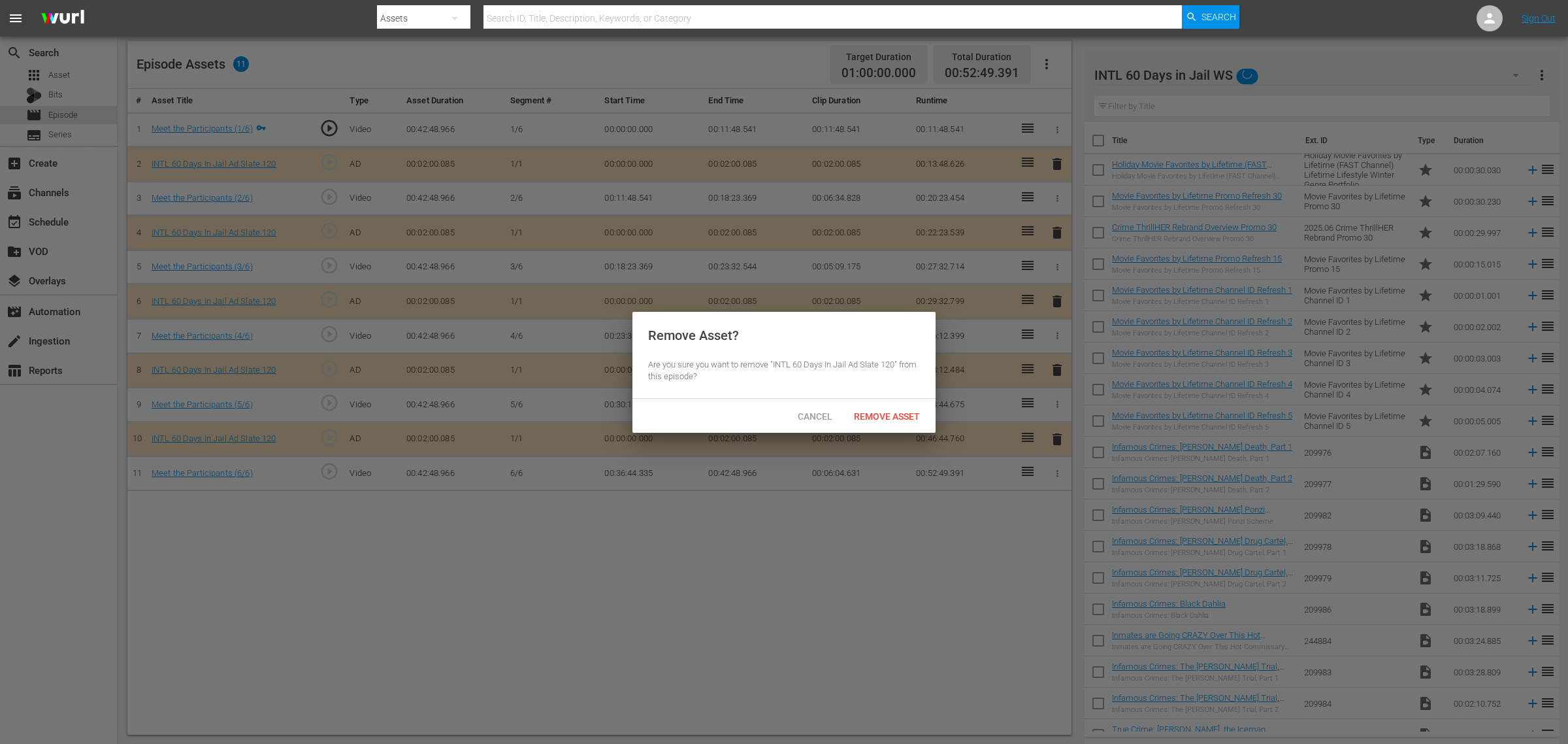
click at [875, 419] on span "Remove Asset" at bounding box center [887, 416] width 87 height 11
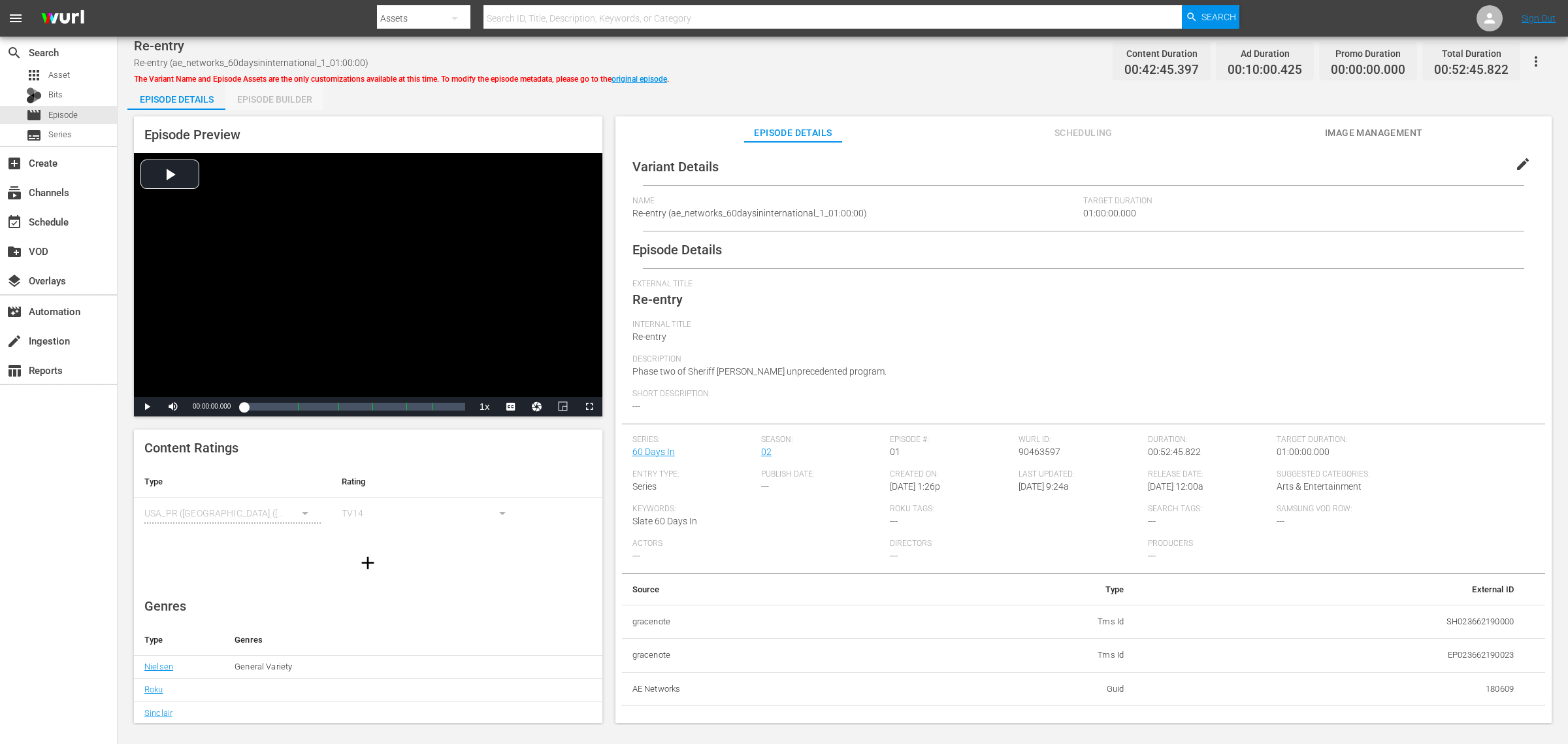
click at [285, 100] on div "Episode Builder" at bounding box center [275, 99] width 98 height 31
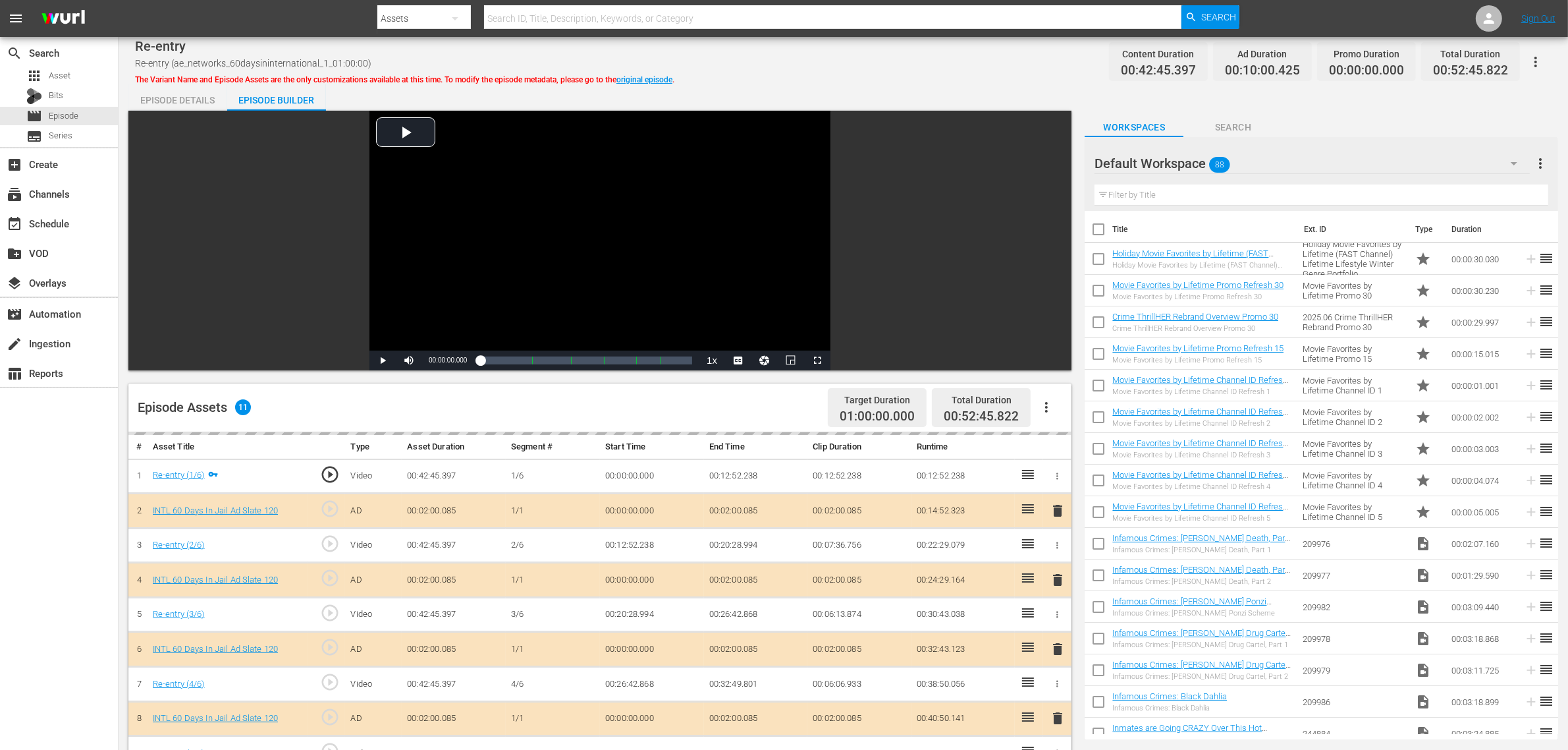
click at [1264, 160] on div "Default Workspace 88" at bounding box center [1312, 164] width 435 height 37
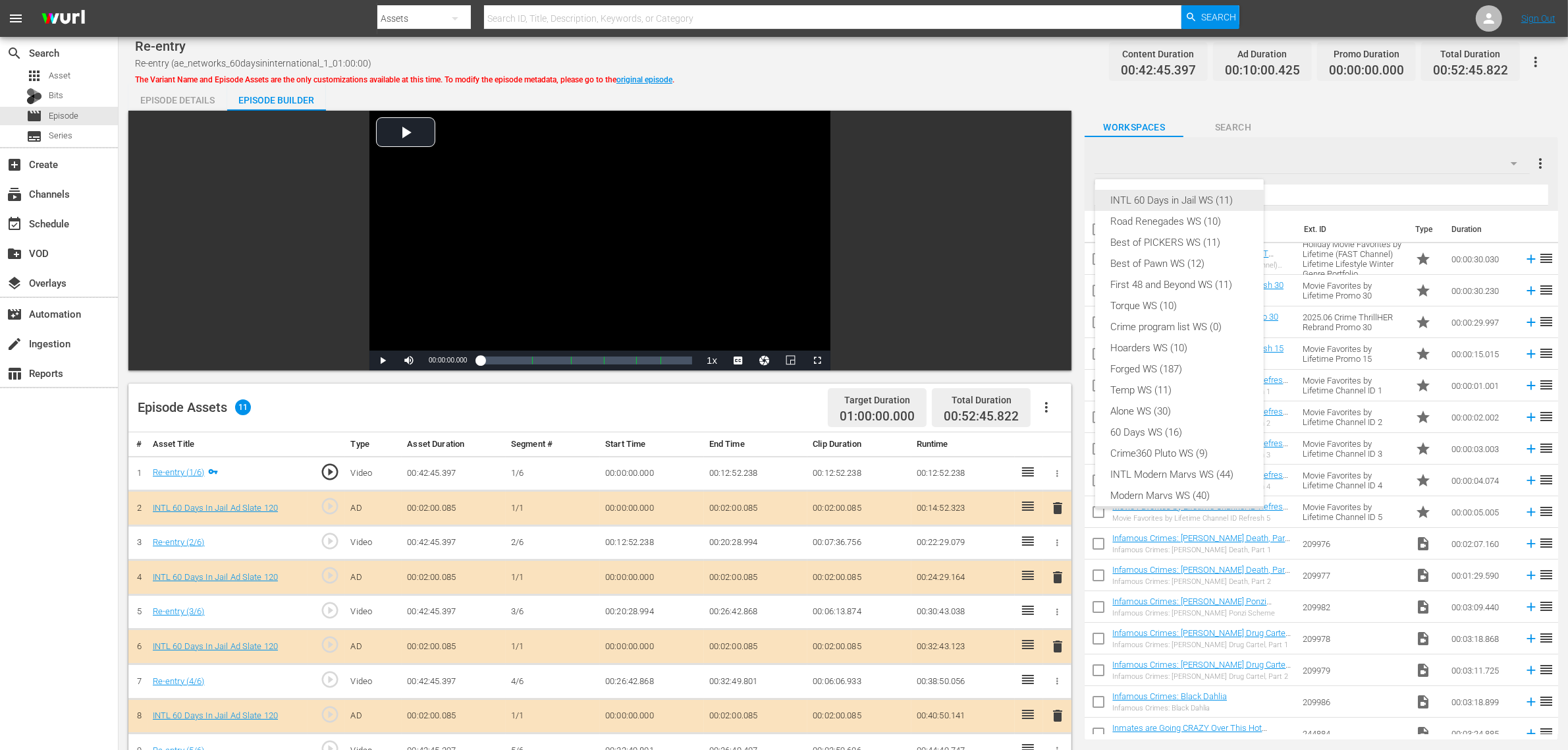
click at [1161, 201] on div "INTL 60 Days in Jail WS (11)" at bounding box center [1180, 200] width 137 height 21
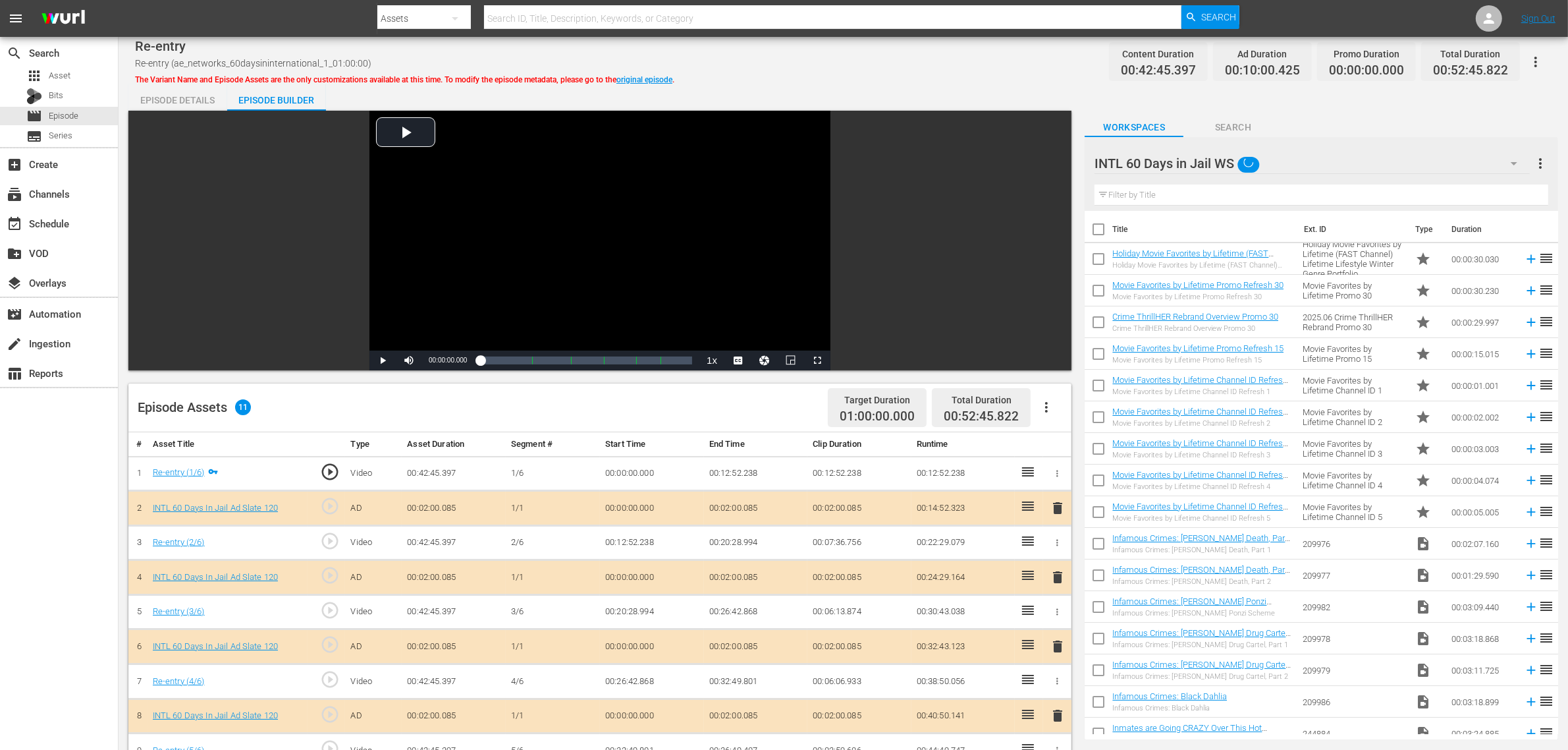
scroll to position [11, 0]
click at [931, 79] on div "INTL 60 Days in Jail WS (11) Road Renegades WS (10) Best of PICKERS WS (11) Bes…" at bounding box center [784, 375] width 1568 height 750
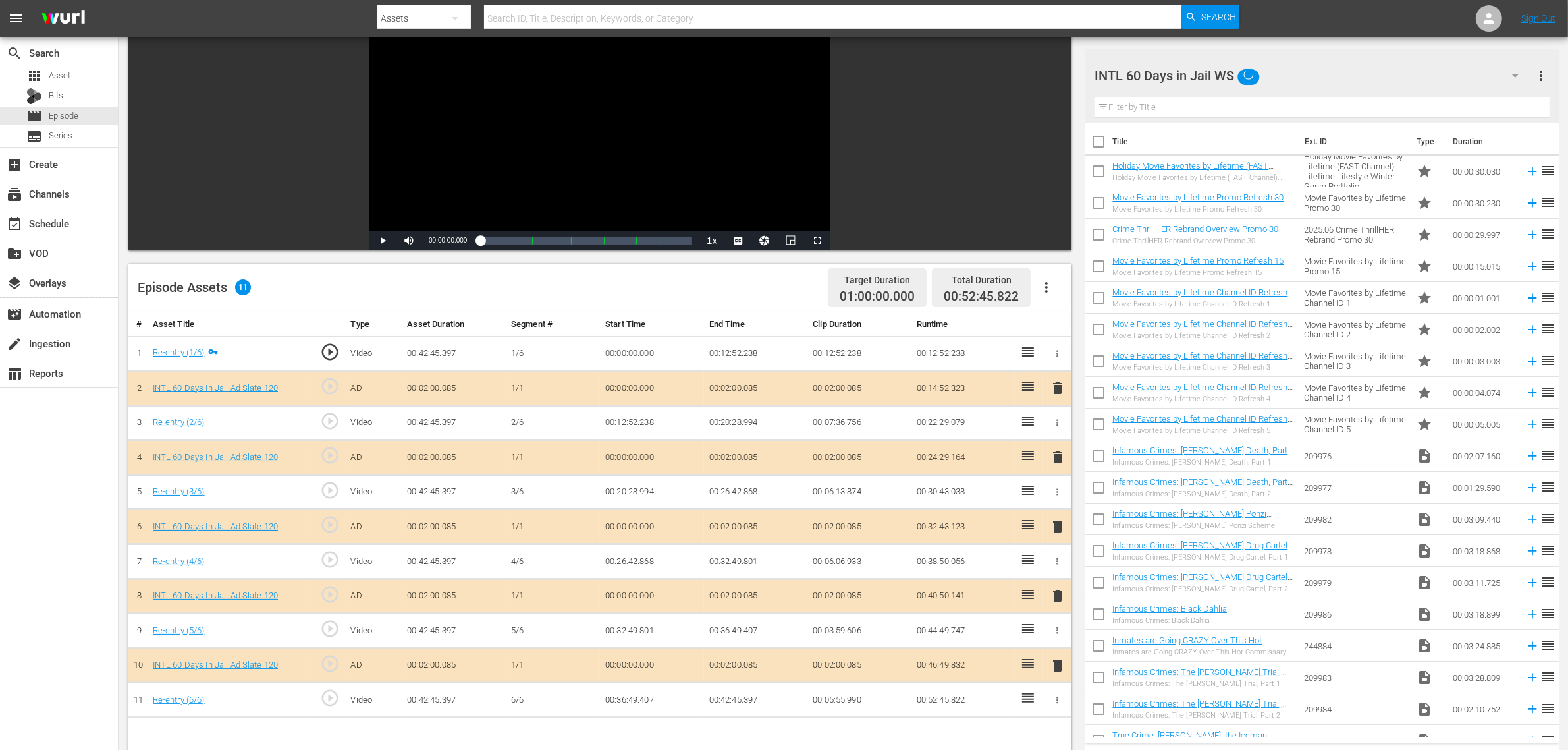
scroll to position [247, 0]
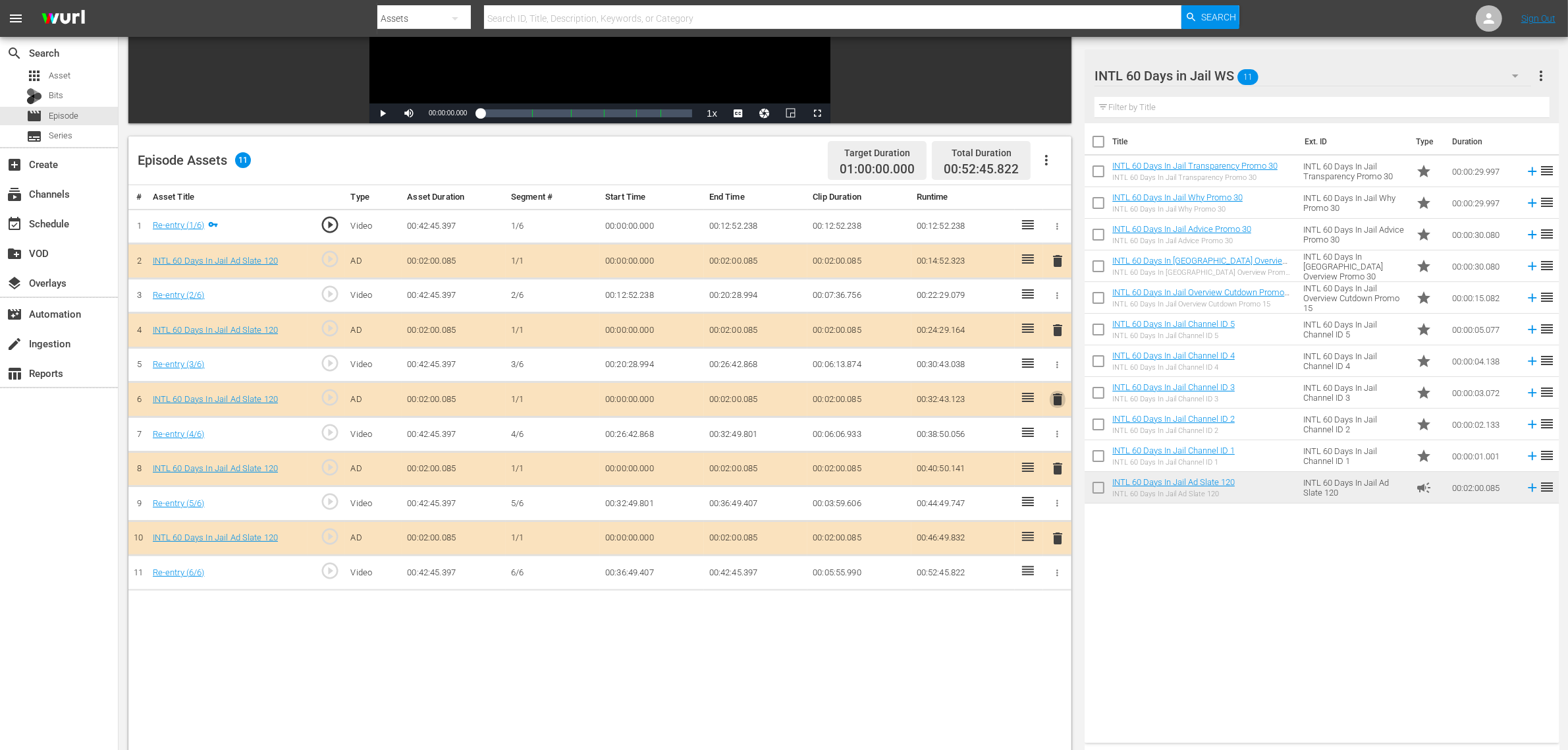
click at [1057, 404] on span "delete" at bounding box center [1057, 399] width 15 height 15
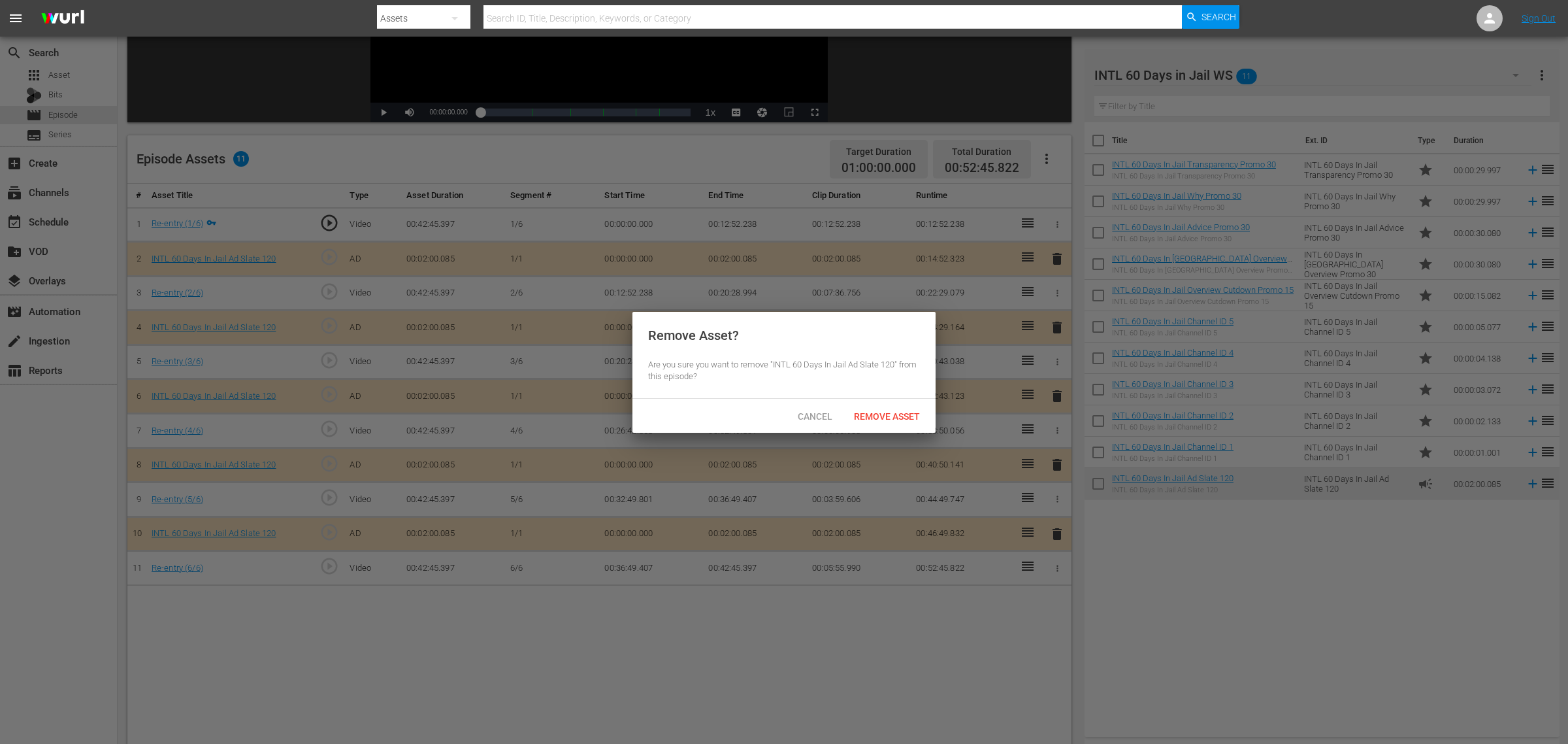
click at [886, 407] on div "Remove Asset" at bounding box center [887, 416] width 87 height 24
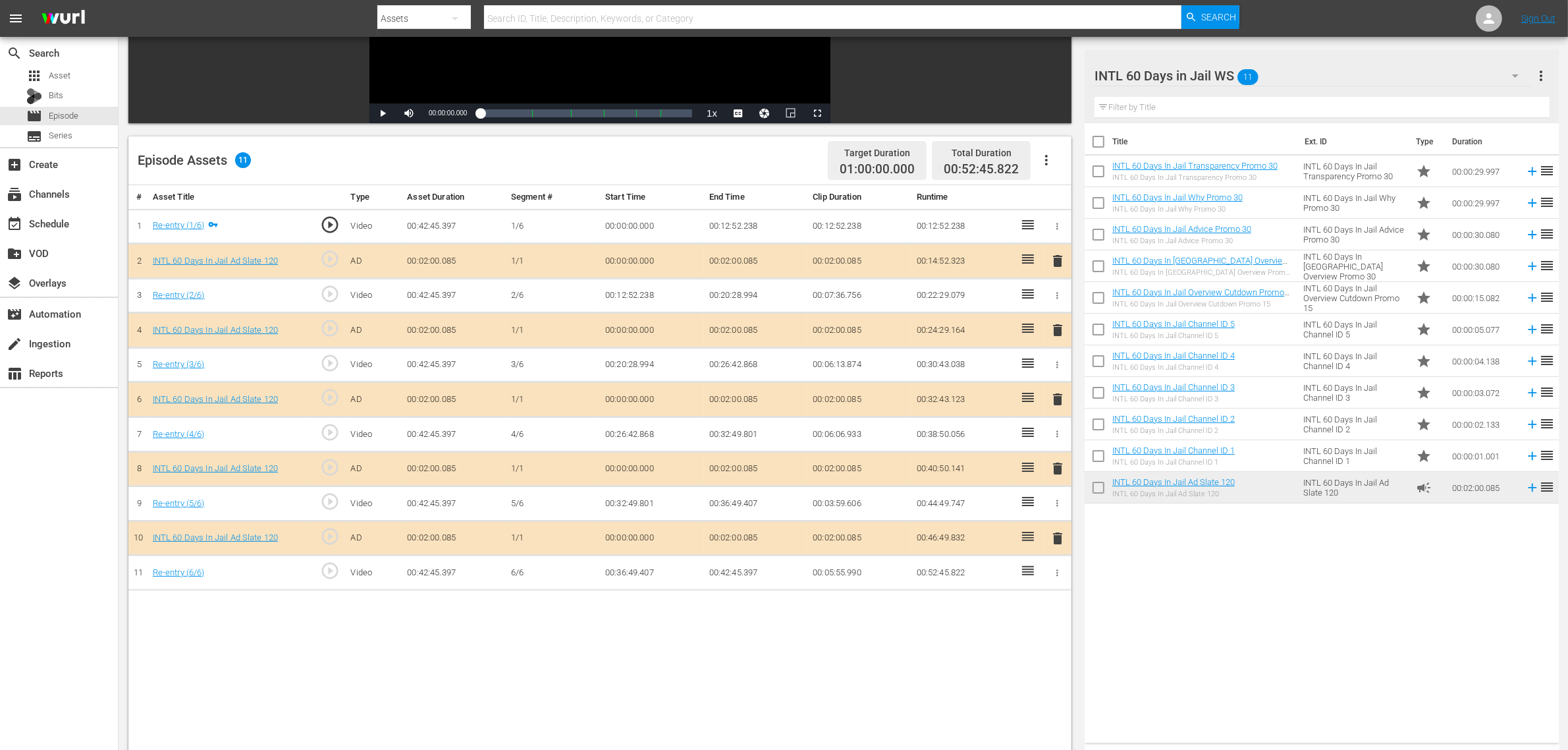
click at [1197, 593] on div "Title Ext. ID Type Duration INTL 60 Days In Jail Transparency Promo 30 INTL 60 …" at bounding box center [1321, 431] width 474 height 614
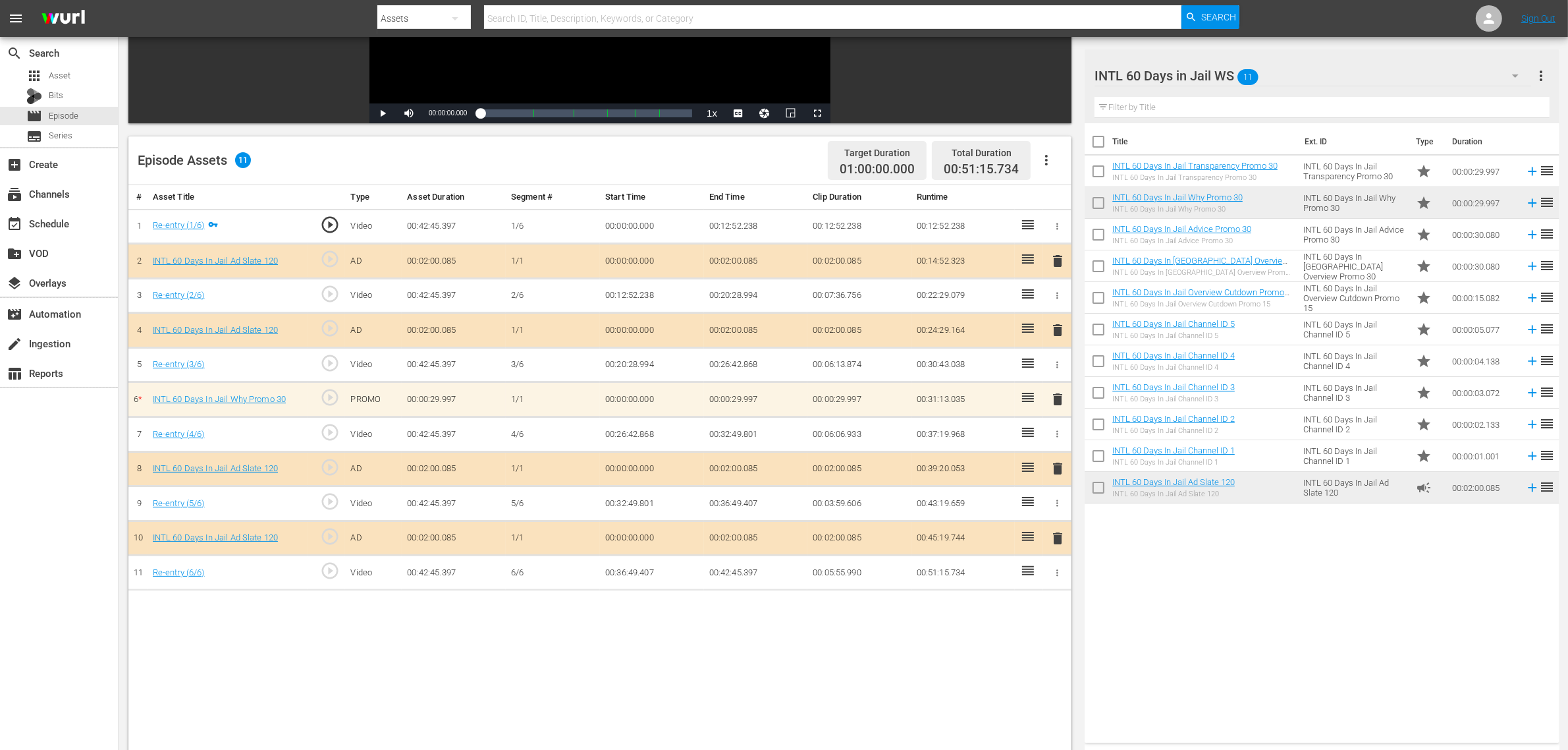
click at [1250, 600] on div "Title Ext. ID Type Duration INTL 60 Days In Jail Transparency Promo 30 INTL 60 …" at bounding box center [1321, 431] width 474 height 614
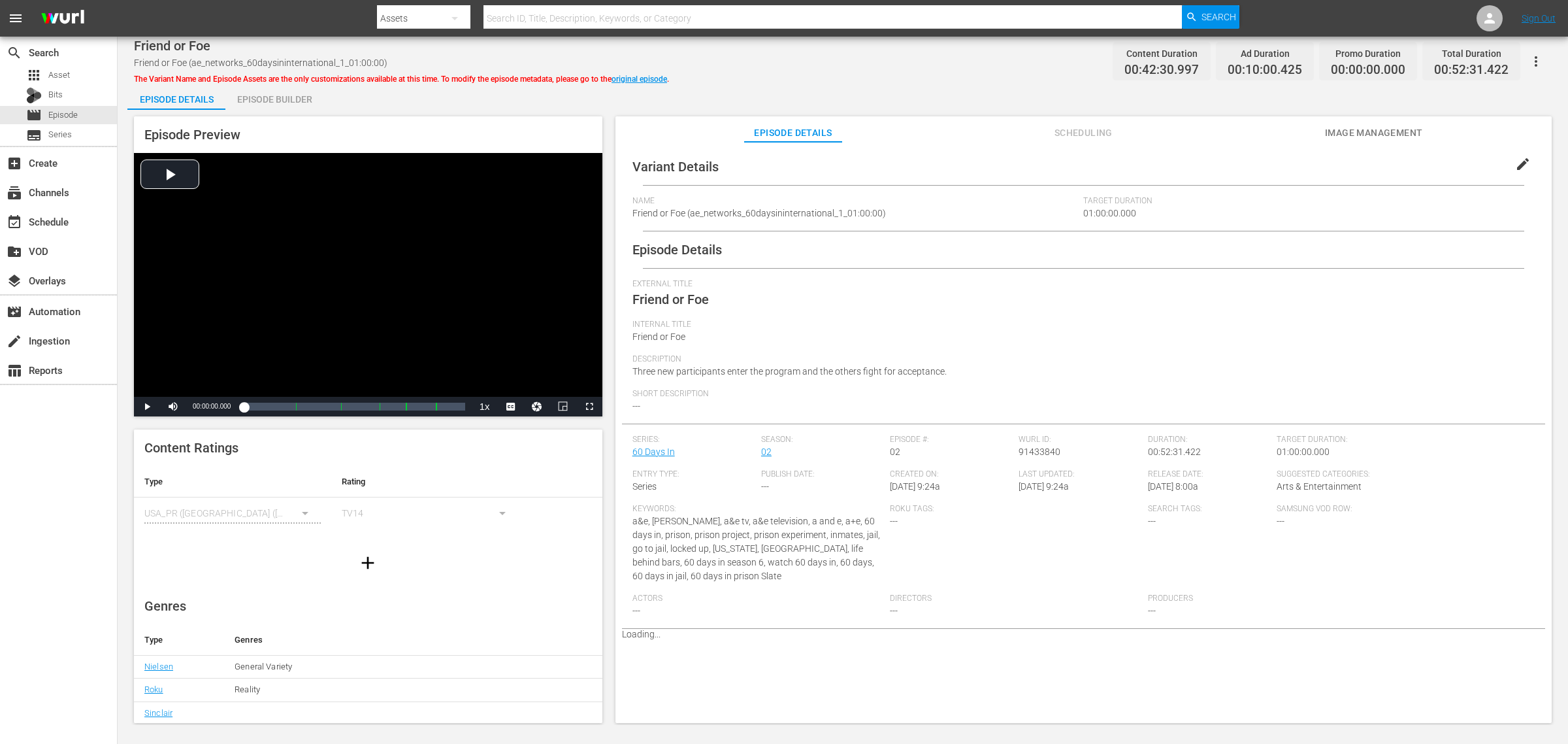
click at [272, 100] on div "Episode Builder" at bounding box center [275, 99] width 98 height 31
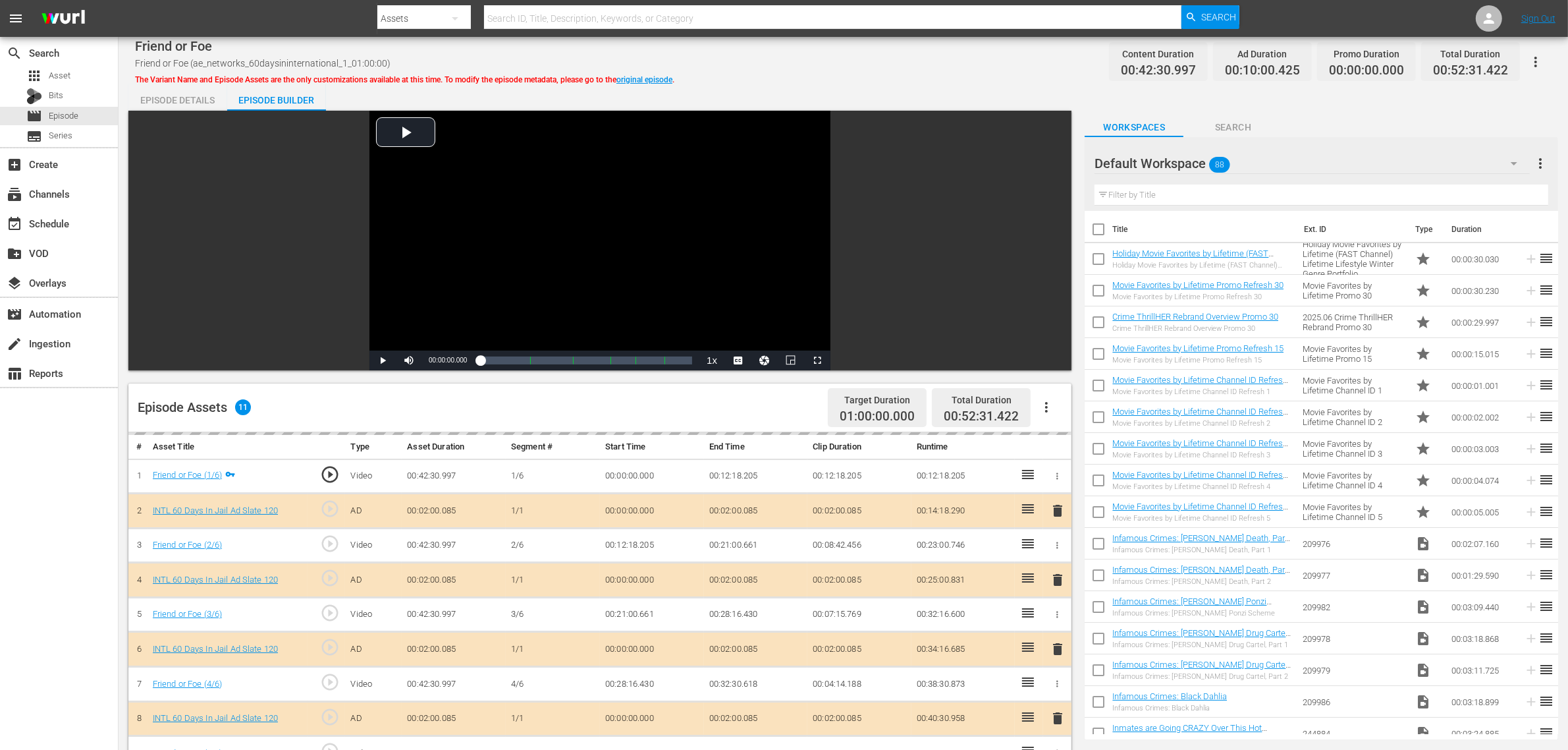
click at [985, 58] on div "Friend or Foe Friend or Foe (ae_networks_60daysininternational_1_01:00:00) The …" at bounding box center [843, 62] width 1417 height 29
click at [1264, 157] on div "Default Workspace 88" at bounding box center [1312, 164] width 435 height 37
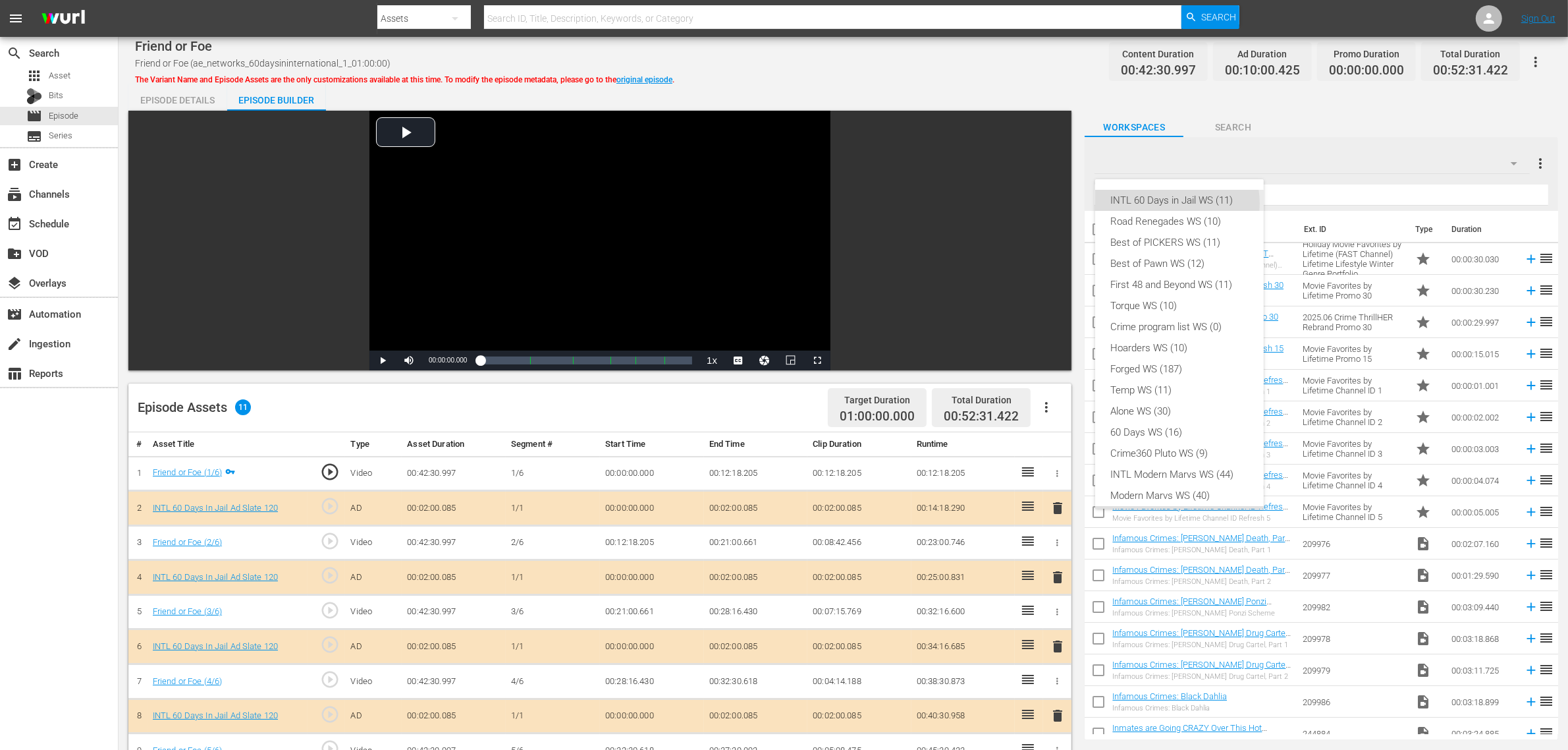
click at [1177, 203] on div "INTL 60 Days in Jail WS (11)" at bounding box center [1180, 200] width 137 height 21
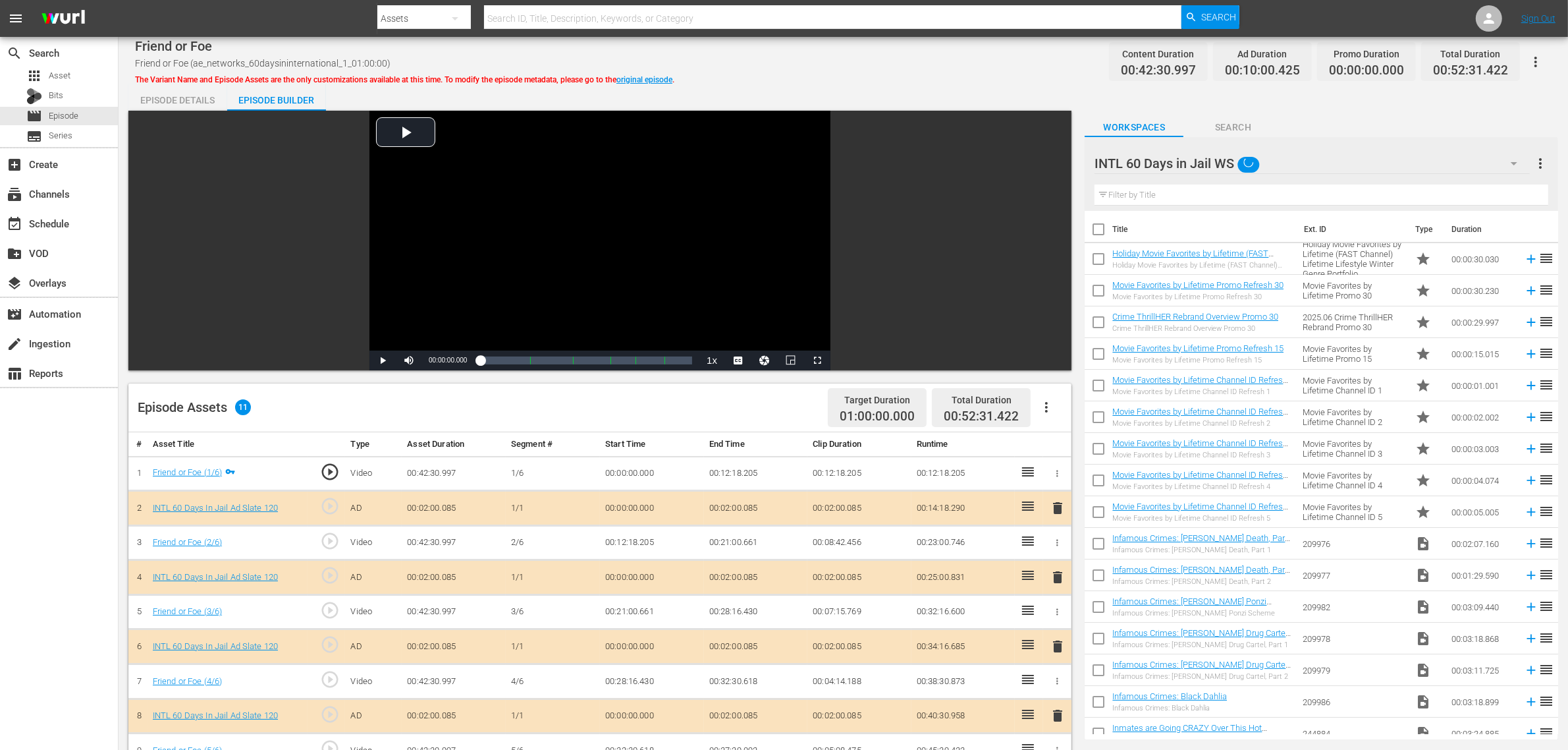
click at [990, 90] on div "INTL 60 Days in Jail WS (11) Road Renegades WS (10) Best of PICKERS WS (11) Bes…" at bounding box center [784, 375] width 1568 height 750
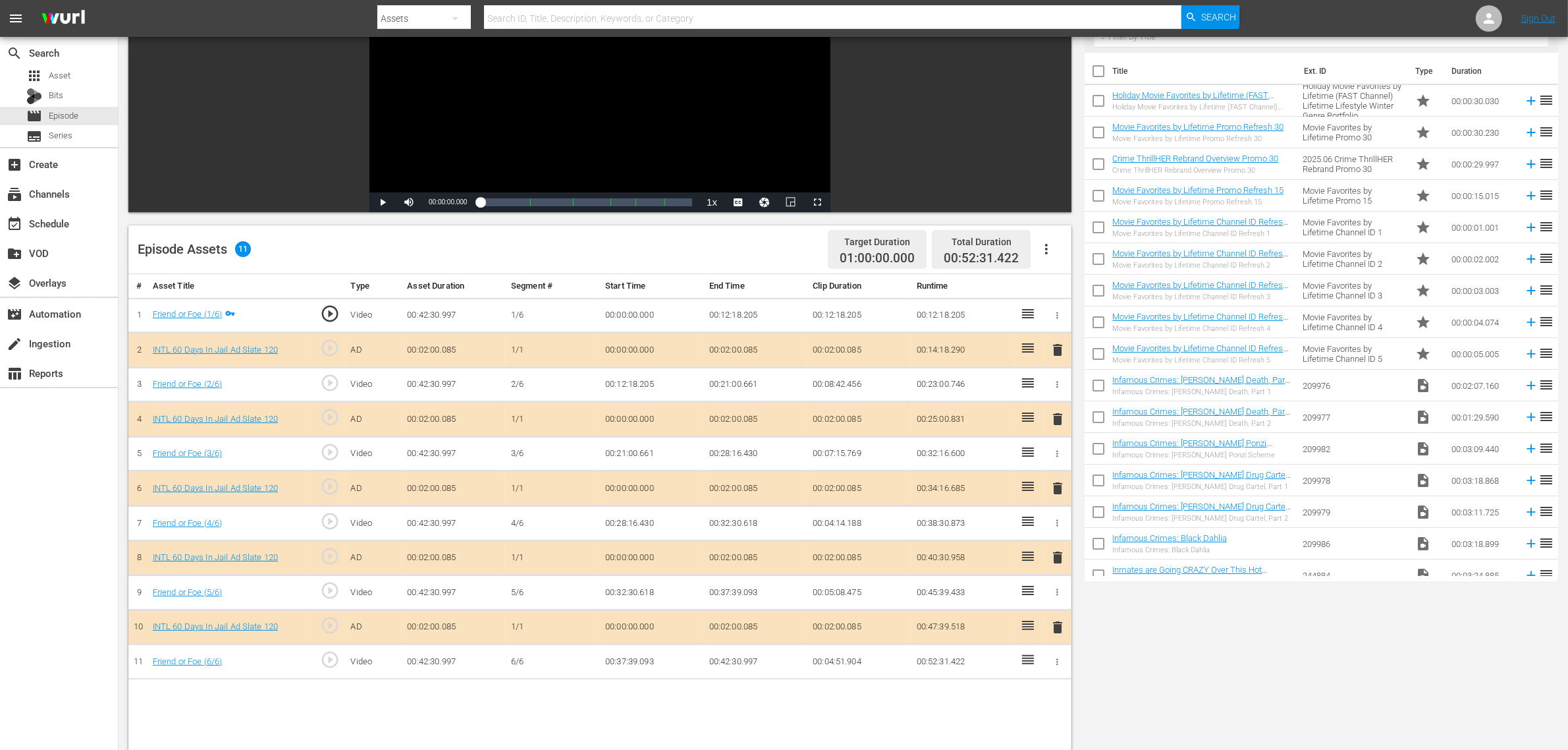
scroll to position [247, 0]
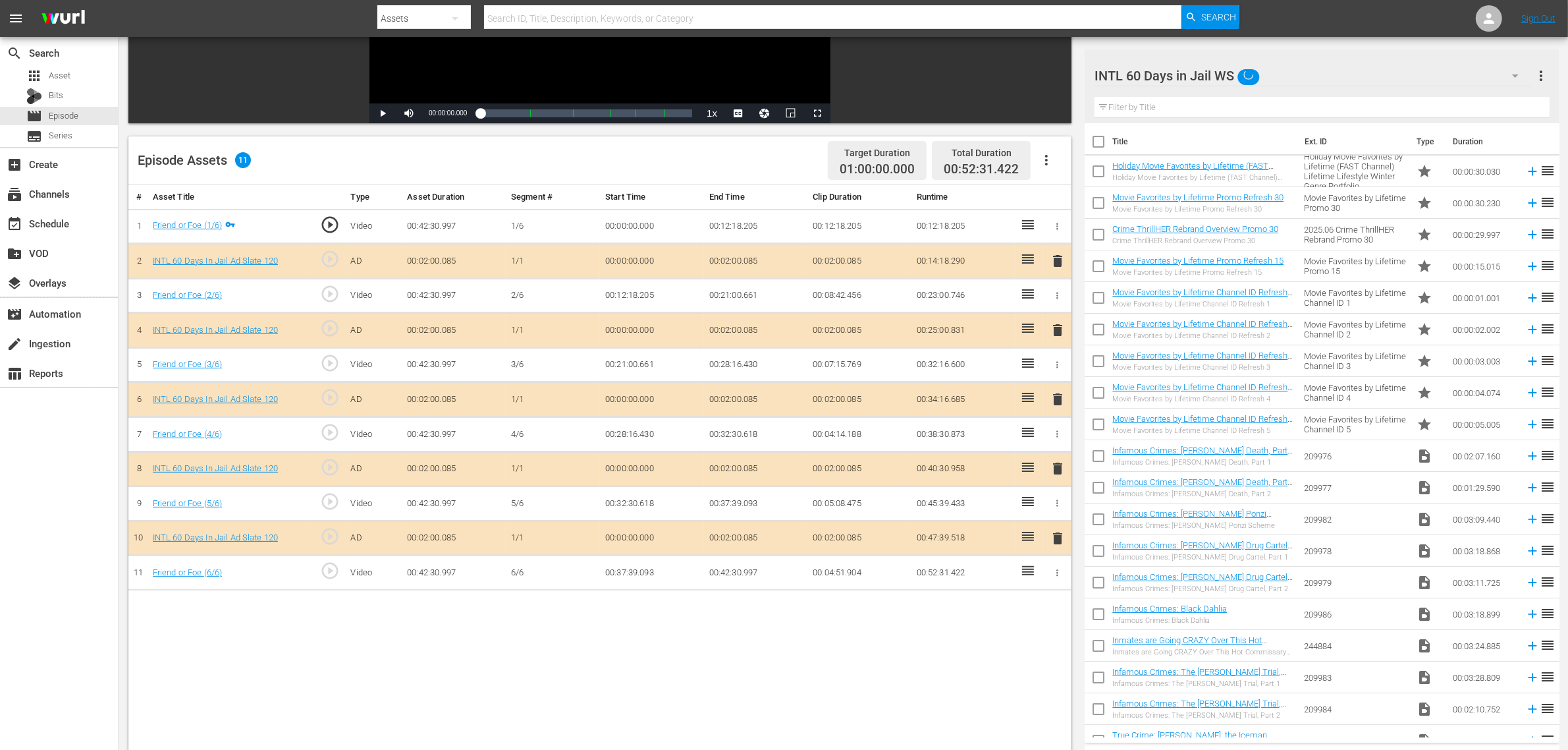
click at [1057, 400] on span "delete" at bounding box center [1057, 399] width 15 height 15
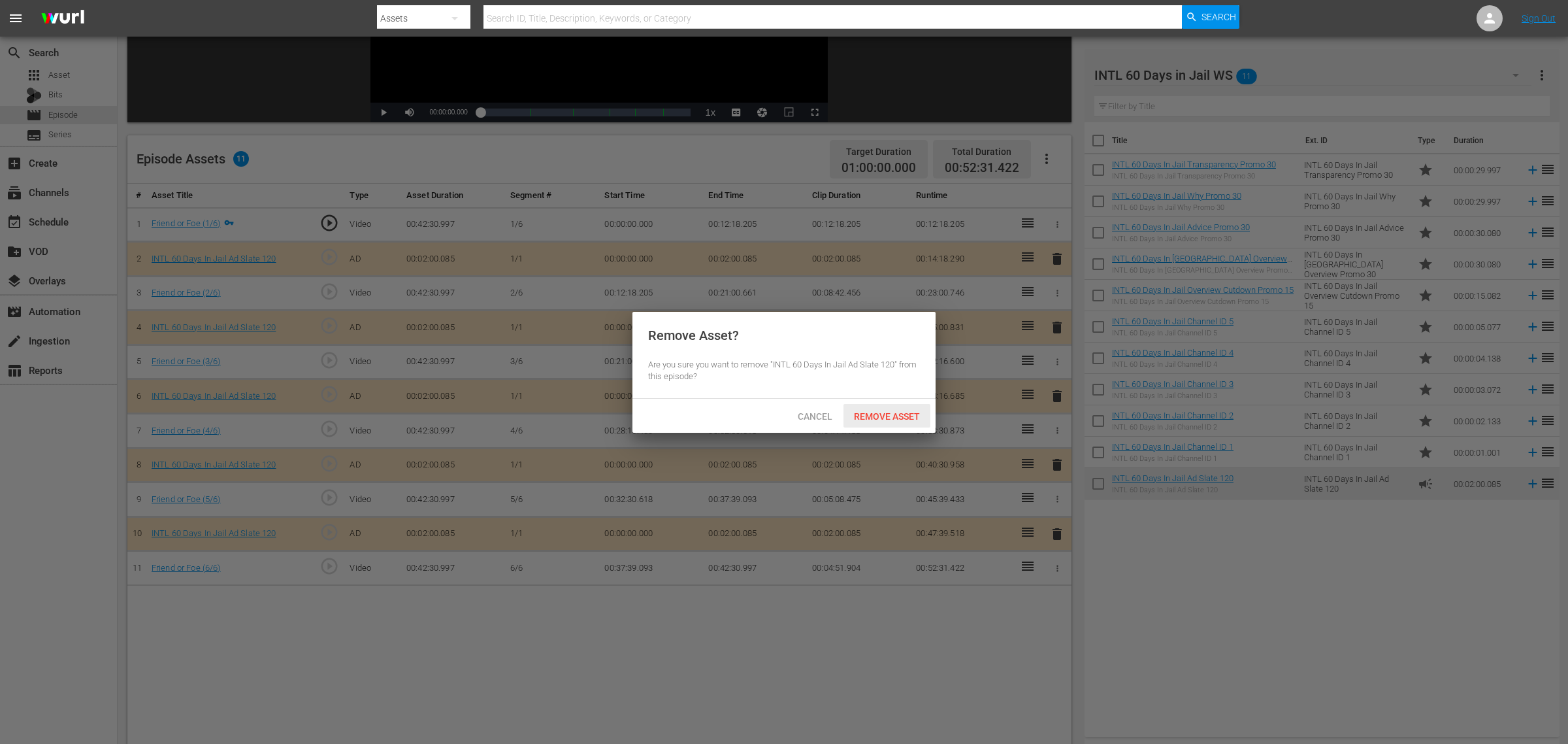
click at [901, 411] on span "Remove Asset" at bounding box center [887, 416] width 87 height 11
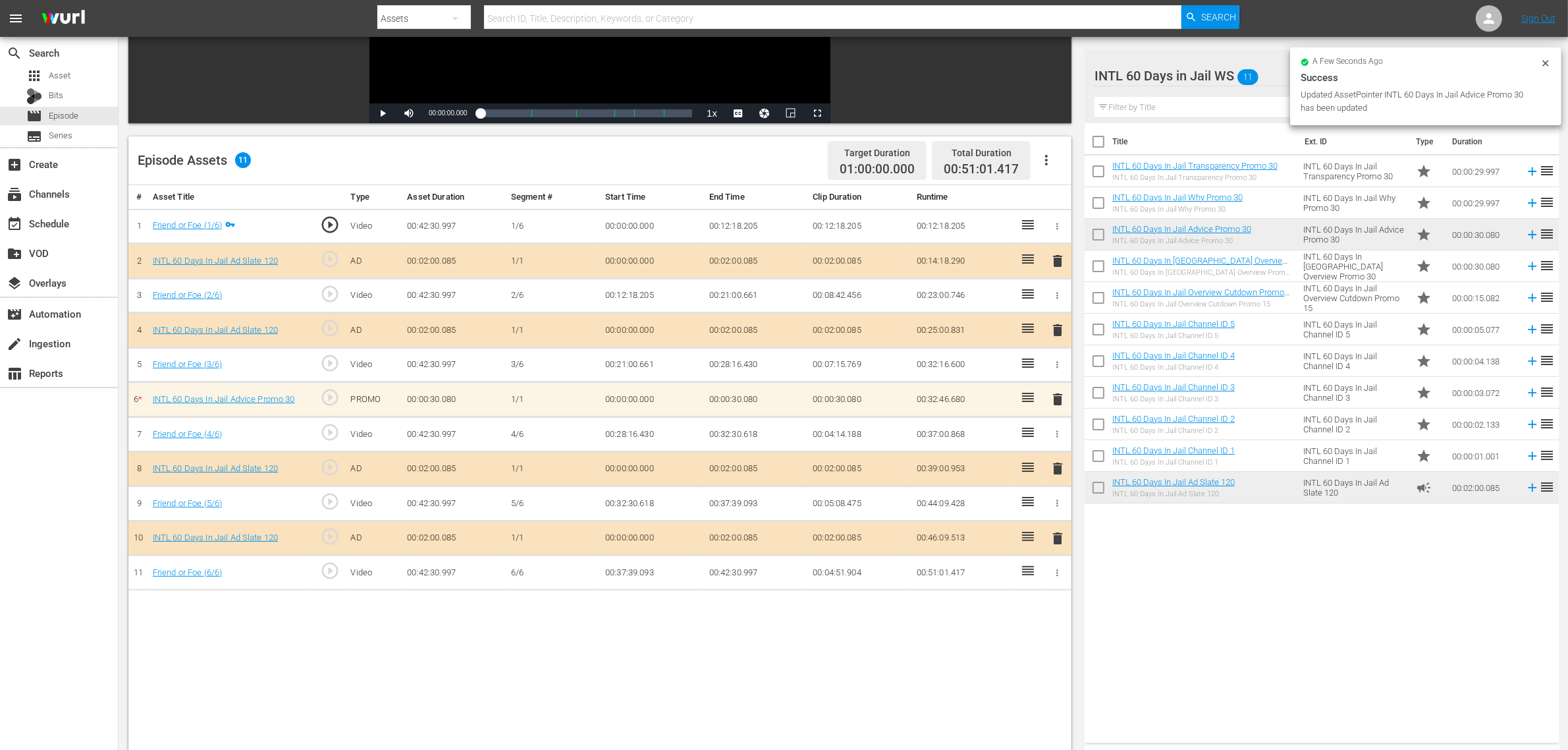
drag, startPoint x: 1351, startPoint y: 620, endPoint x: 1350, endPoint y: 583, distance: 37.0
click at [1264, 600] on div "Title Ext. ID Type Duration INTL 60 Days In Jail Transparency Promo 30 INTL 60 …" at bounding box center [1321, 431] width 474 height 614
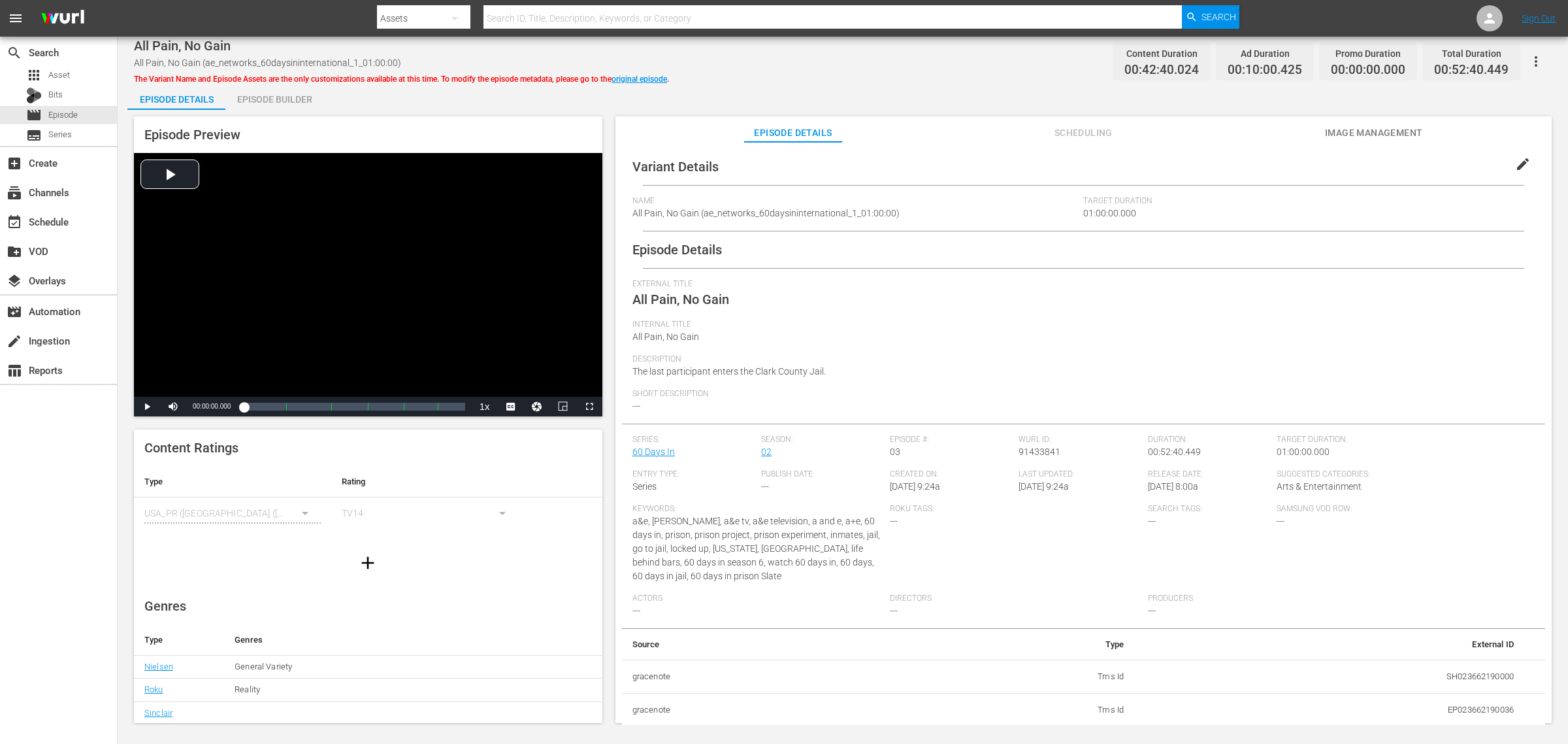
click at [283, 93] on div "Episode Builder" at bounding box center [275, 99] width 98 height 31
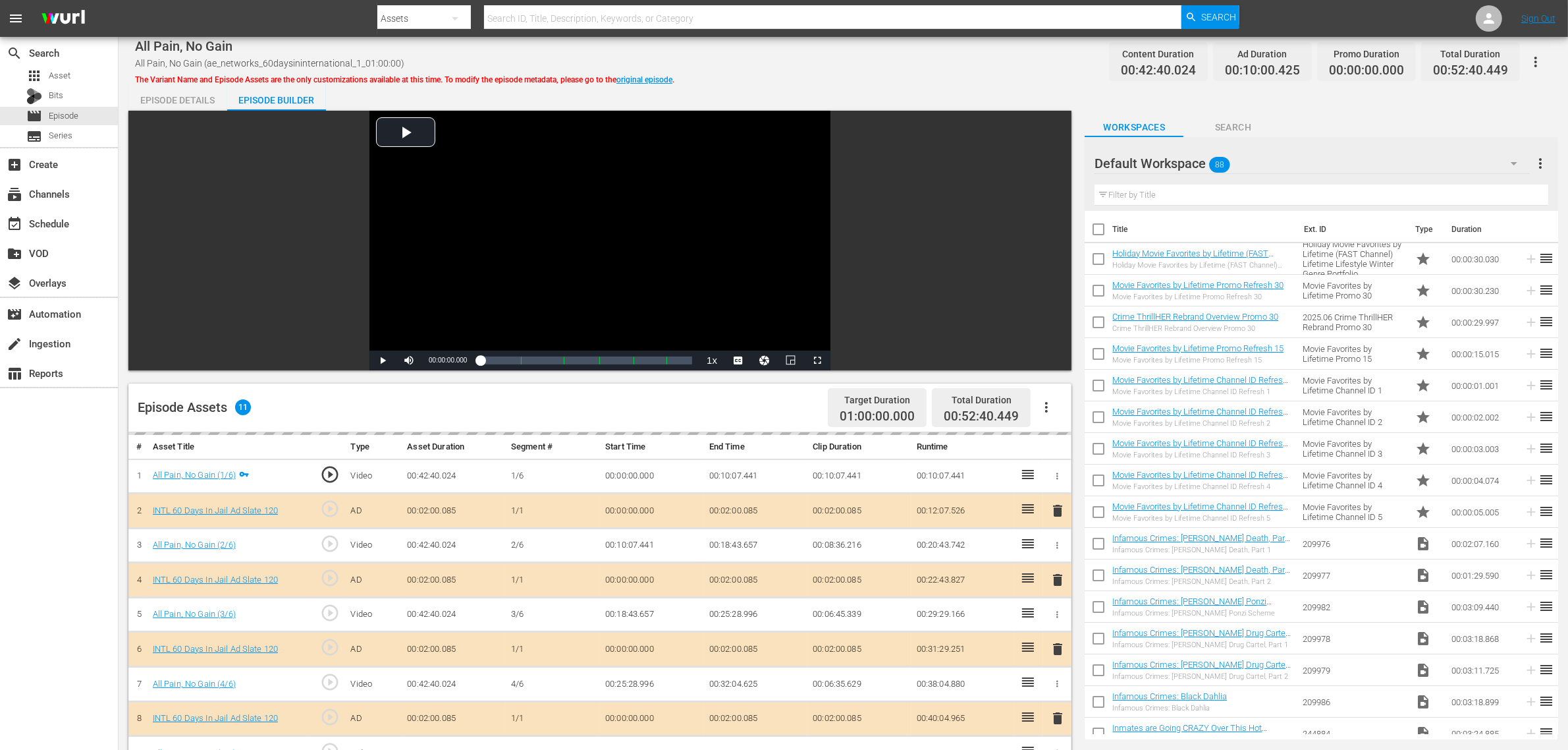
drag, startPoint x: 804, startPoint y: 69, endPoint x: 882, endPoint y: 73, distance: 78.1
click at [804, 69] on div "All Pain, No Gain All Pain, No Gain (ae_networks_60daysininternational_1_01:00:…" at bounding box center [843, 62] width 1417 height 29
click at [1264, 160] on div "Default Workspace 88" at bounding box center [1312, 164] width 435 height 37
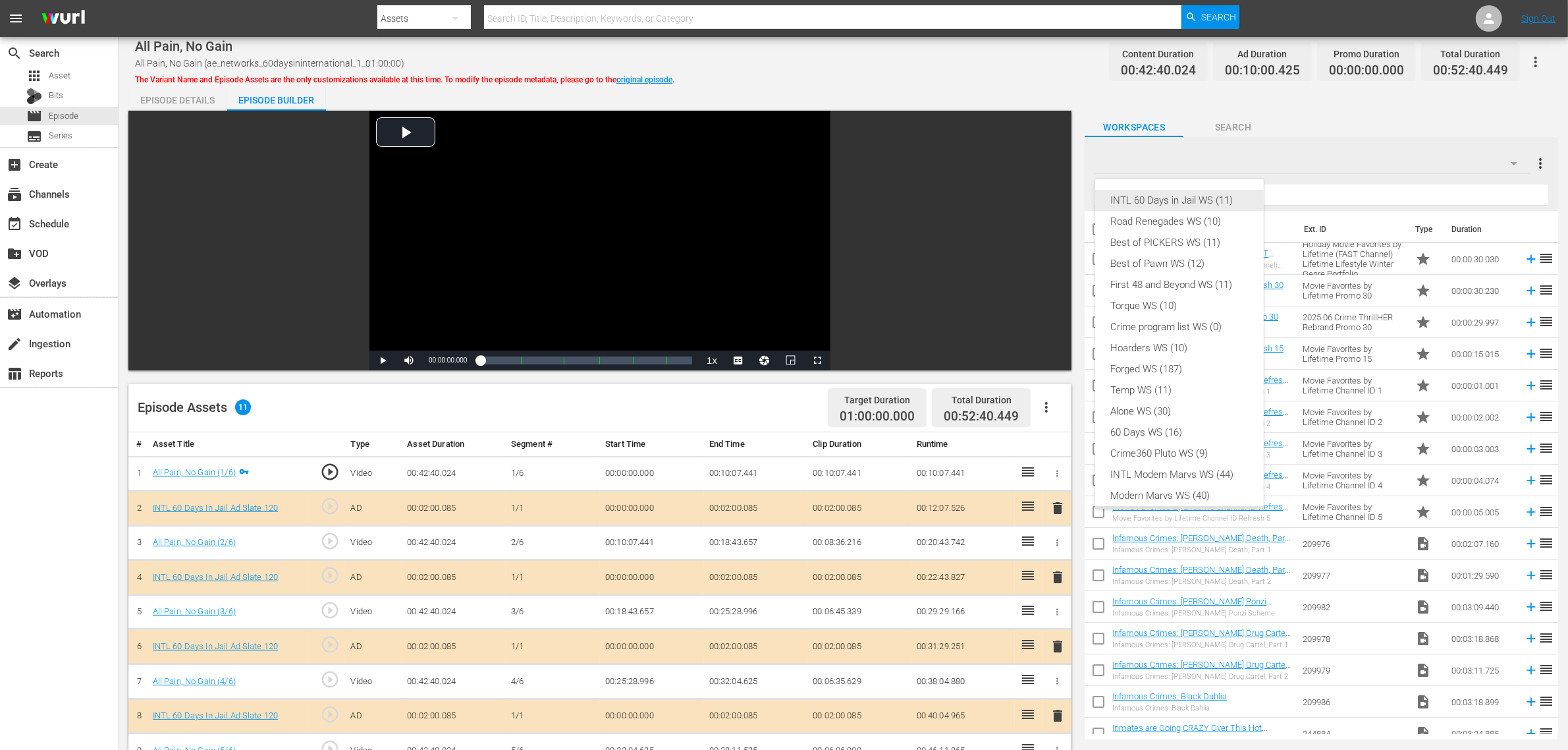
click at [1160, 192] on div "INTL 60 Days in Jail WS (11)" at bounding box center [1180, 200] width 137 height 21
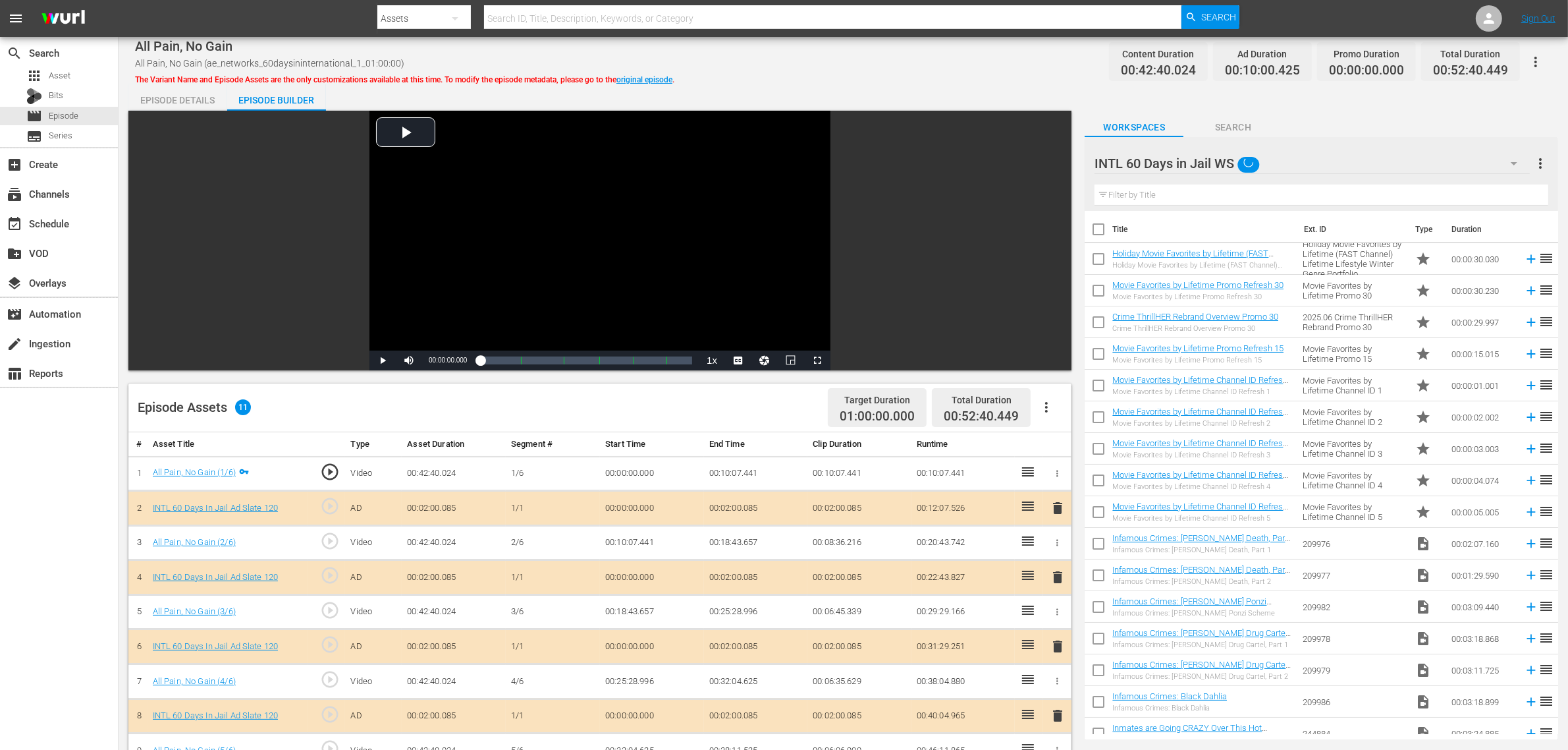
scroll to position [11, 0]
click at [936, 76] on div "All Pain, No Gain All Pain, No Gain (ae_networks_60daysininternational_1_01:00:…" at bounding box center [843, 62] width 1417 height 29
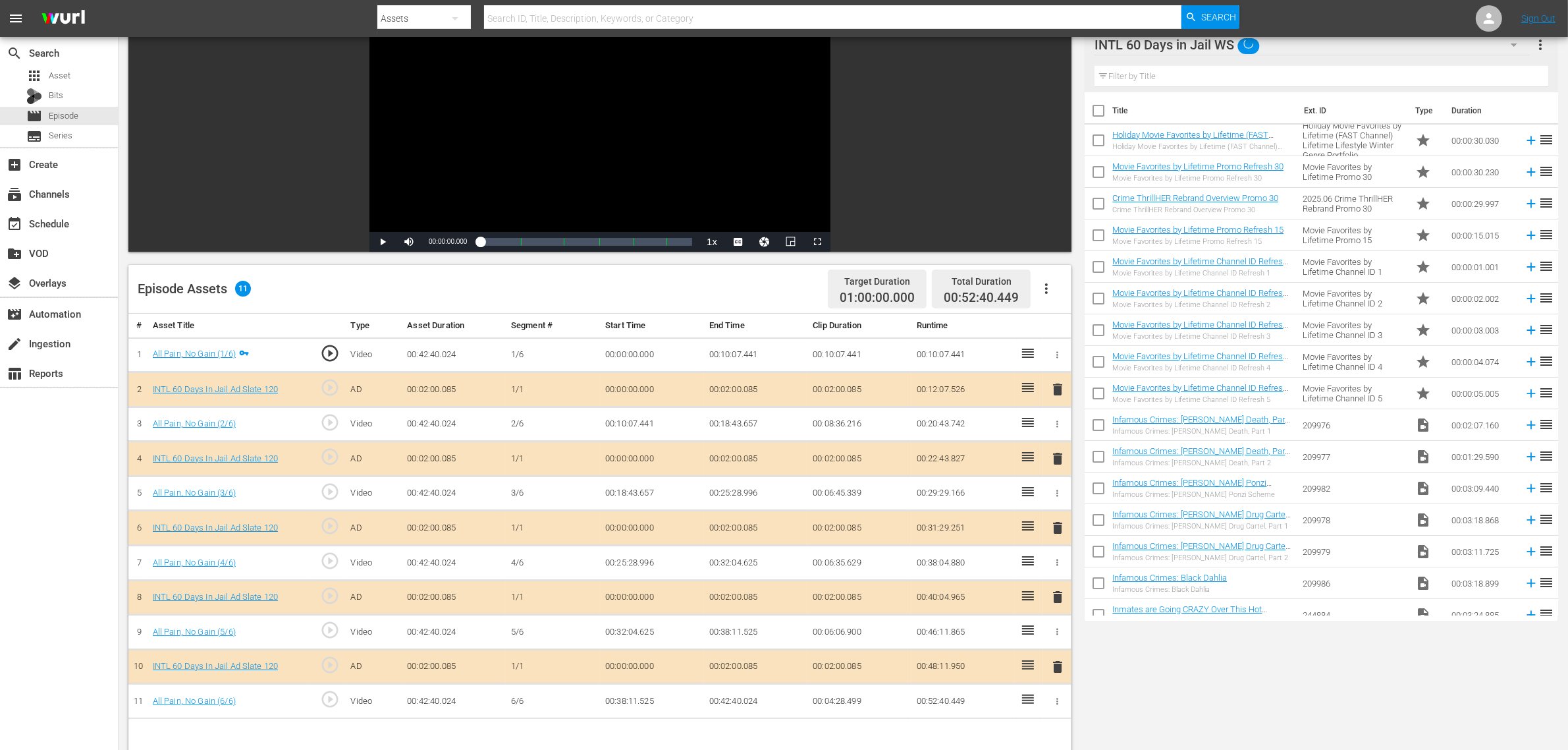
scroll to position [247, 0]
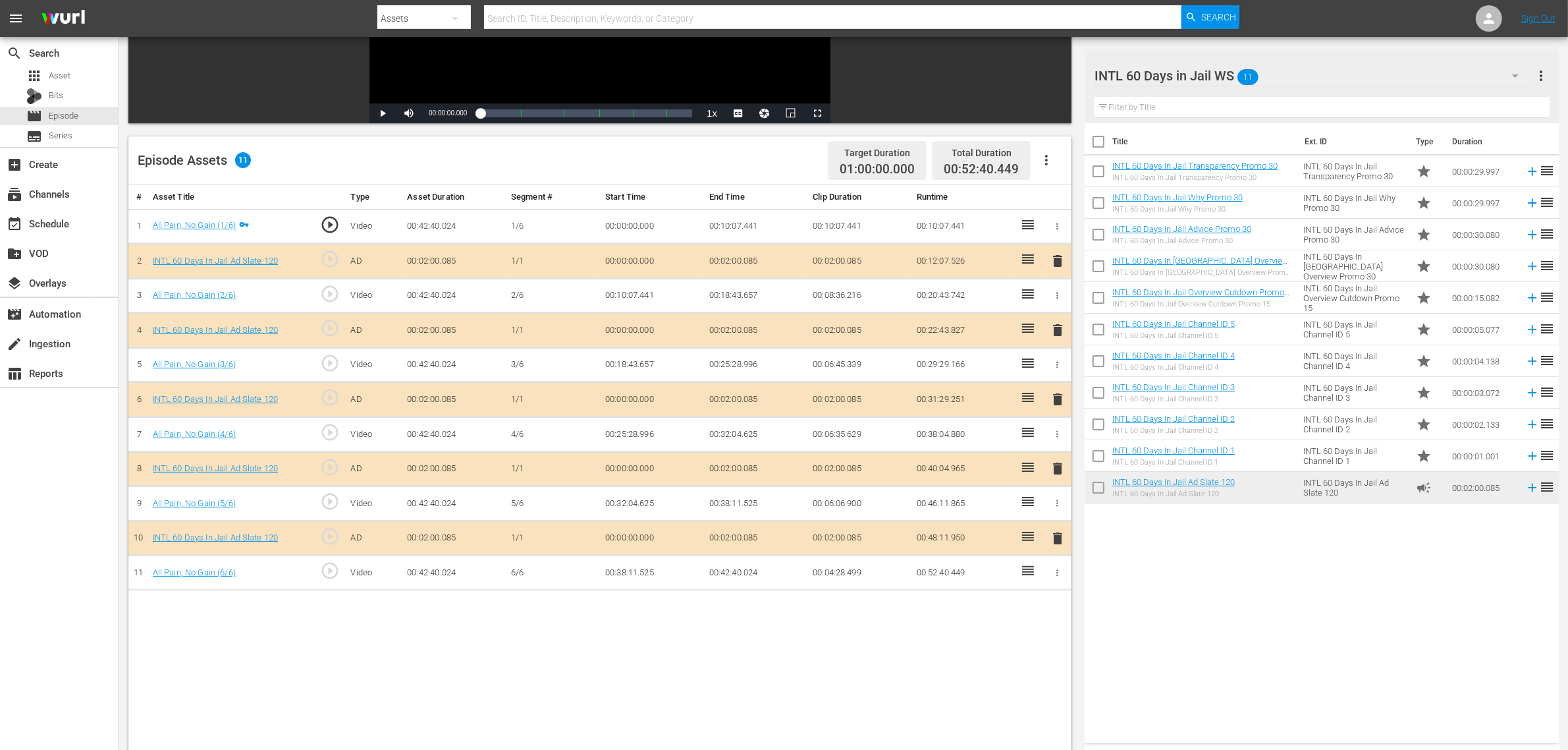
click at [1061, 404] on span "delete" at bounding box center [1057, 399] width 15 height 15
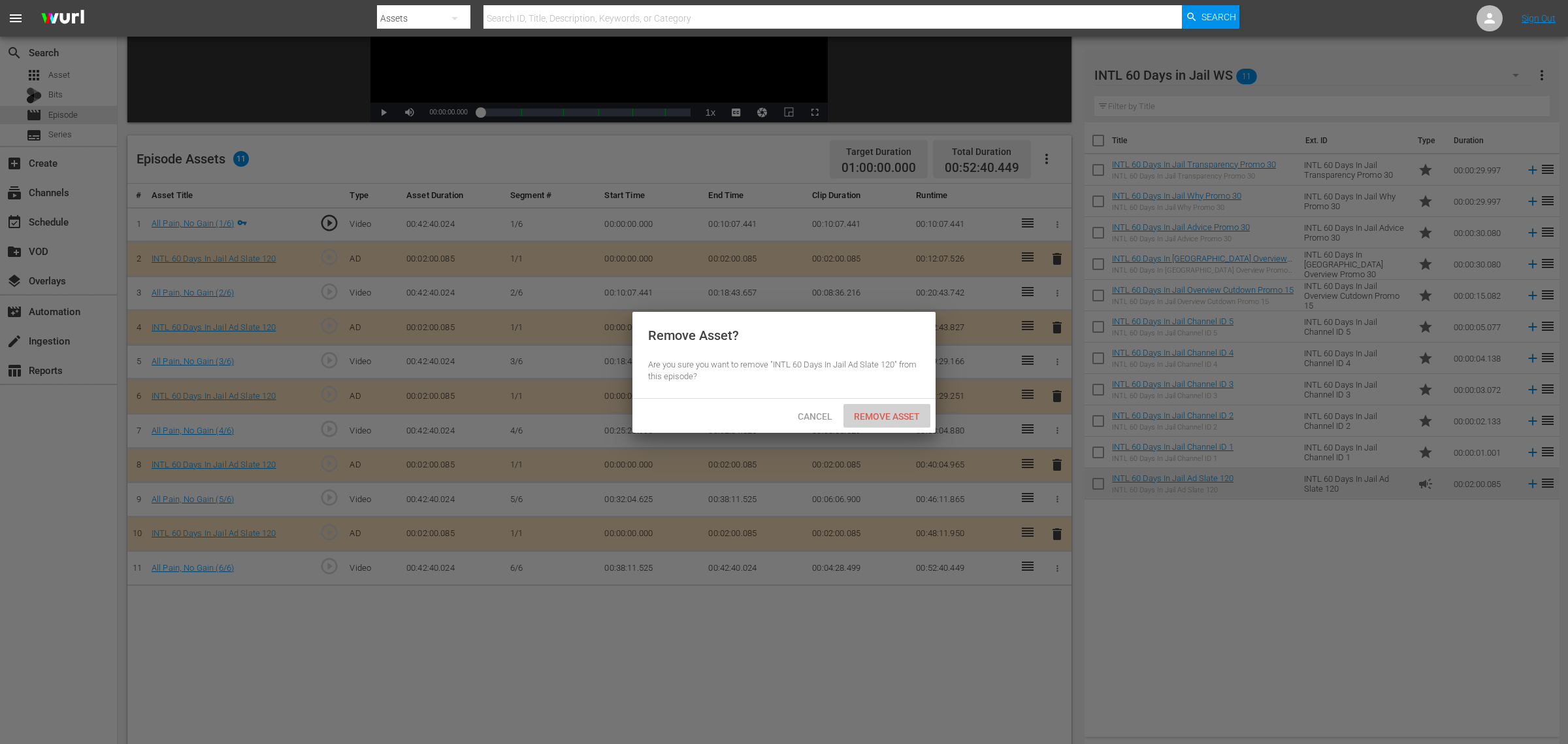
click at [895, 423] on div "Remove Asset" at bounding box center [887, 416] width 87 height 24
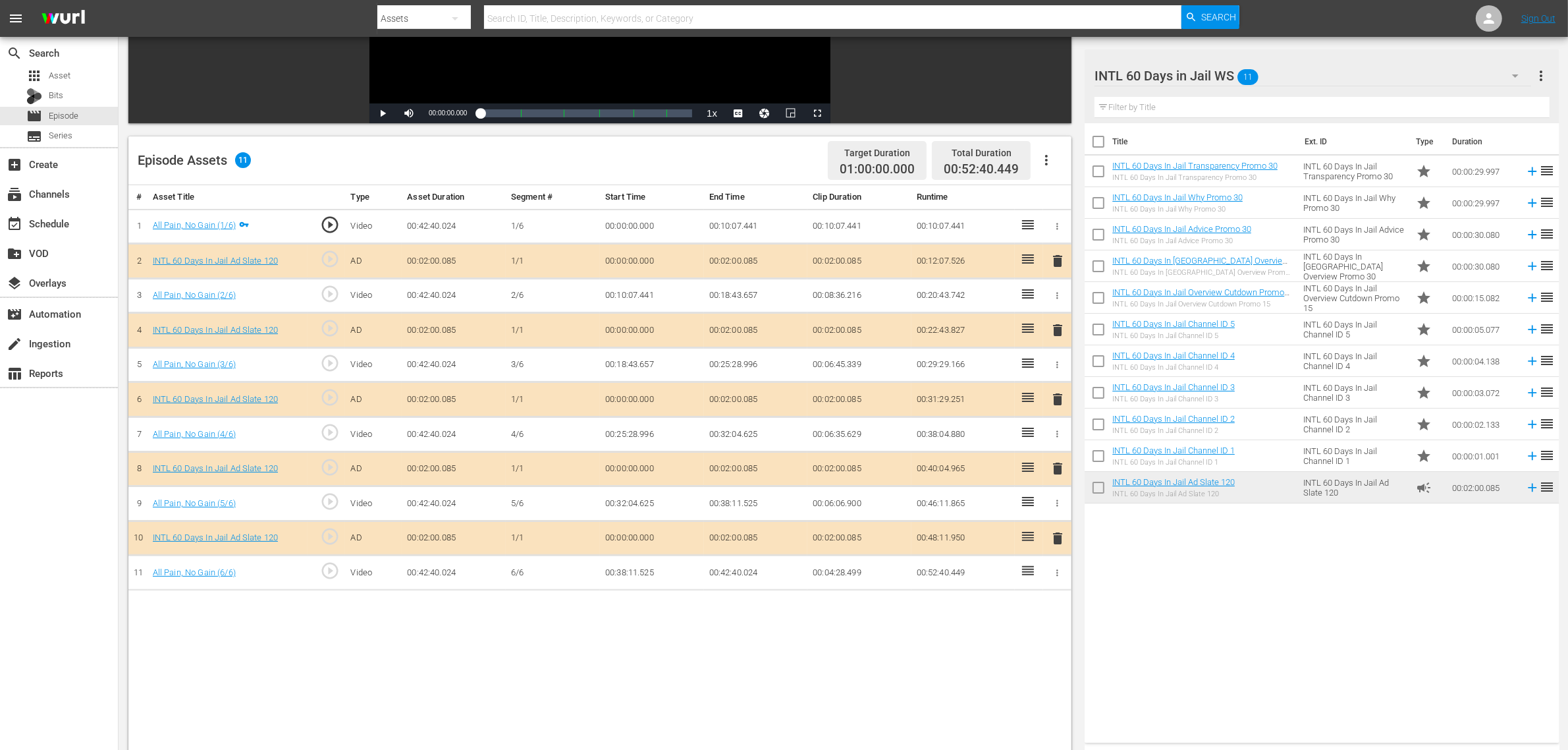
drag, startPoint x: 1288, startPoint y: 567, endPoint x: 1300, endPoint y: 557, distance: 15.6
click at [1264, 567] on div "Title Ext. ID Type Duration INTL 60 Days In Jail Transparency Promo 30 INTL 60 …" at bounding box center [1321, 431] width 474 height 614
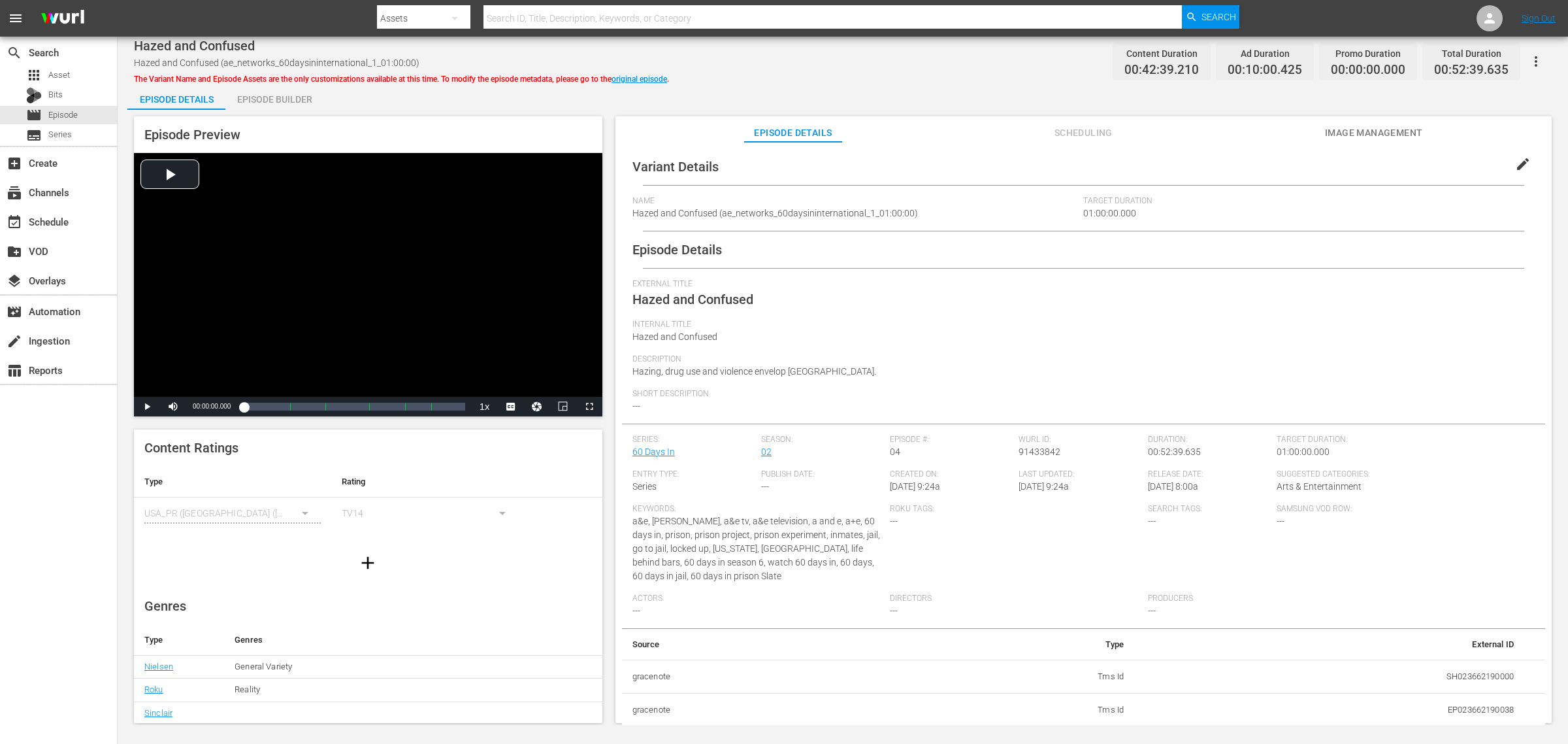
click at [292, 92] on div "Episode Builder" at bounding box center [275, 99] width 98 height 31
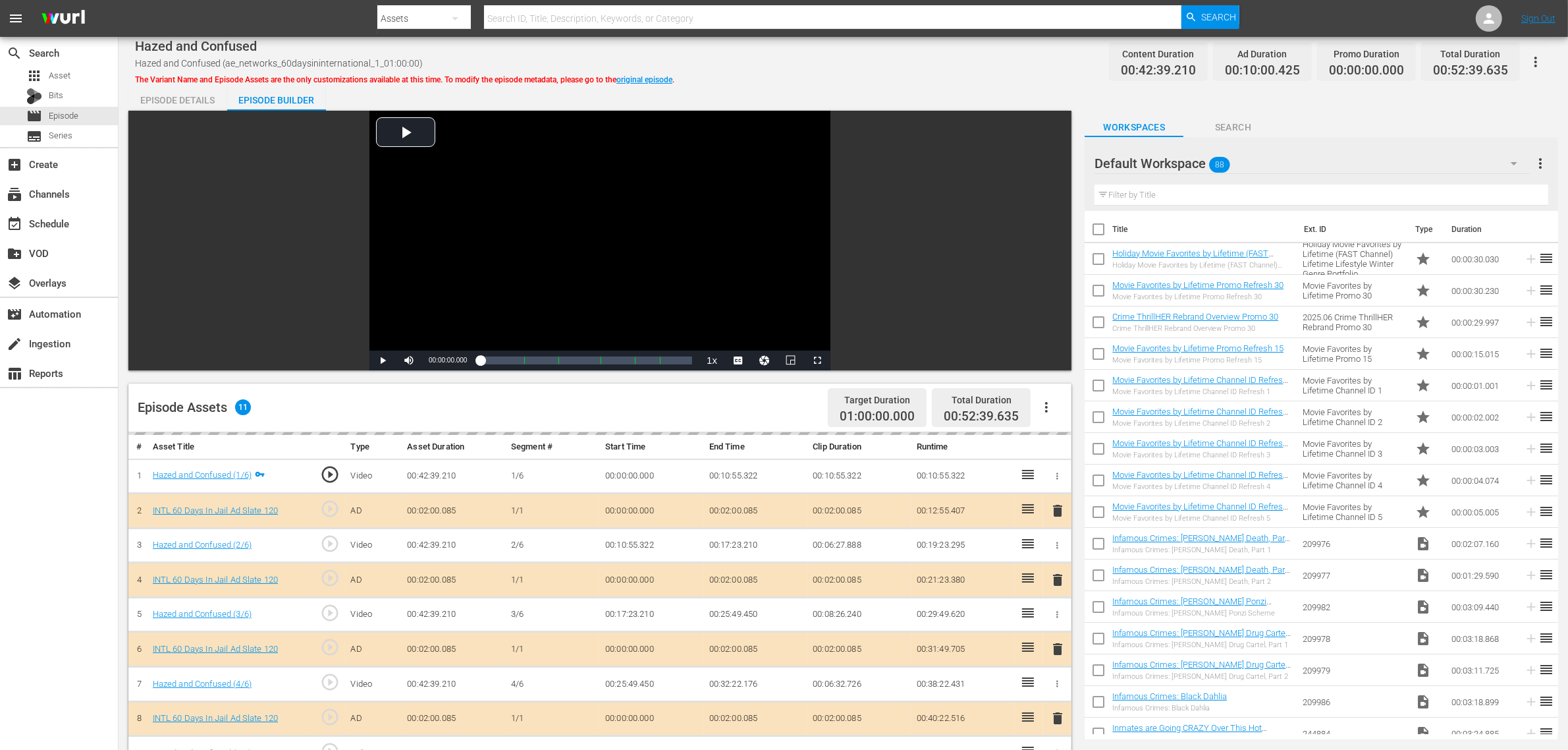
click at [766, 83] on div "Hazed and Confused Hazed and Confused (ae_networks_60daysininternational_1_01:0…" at bounding box center [843, 565] width 1449 height 1056
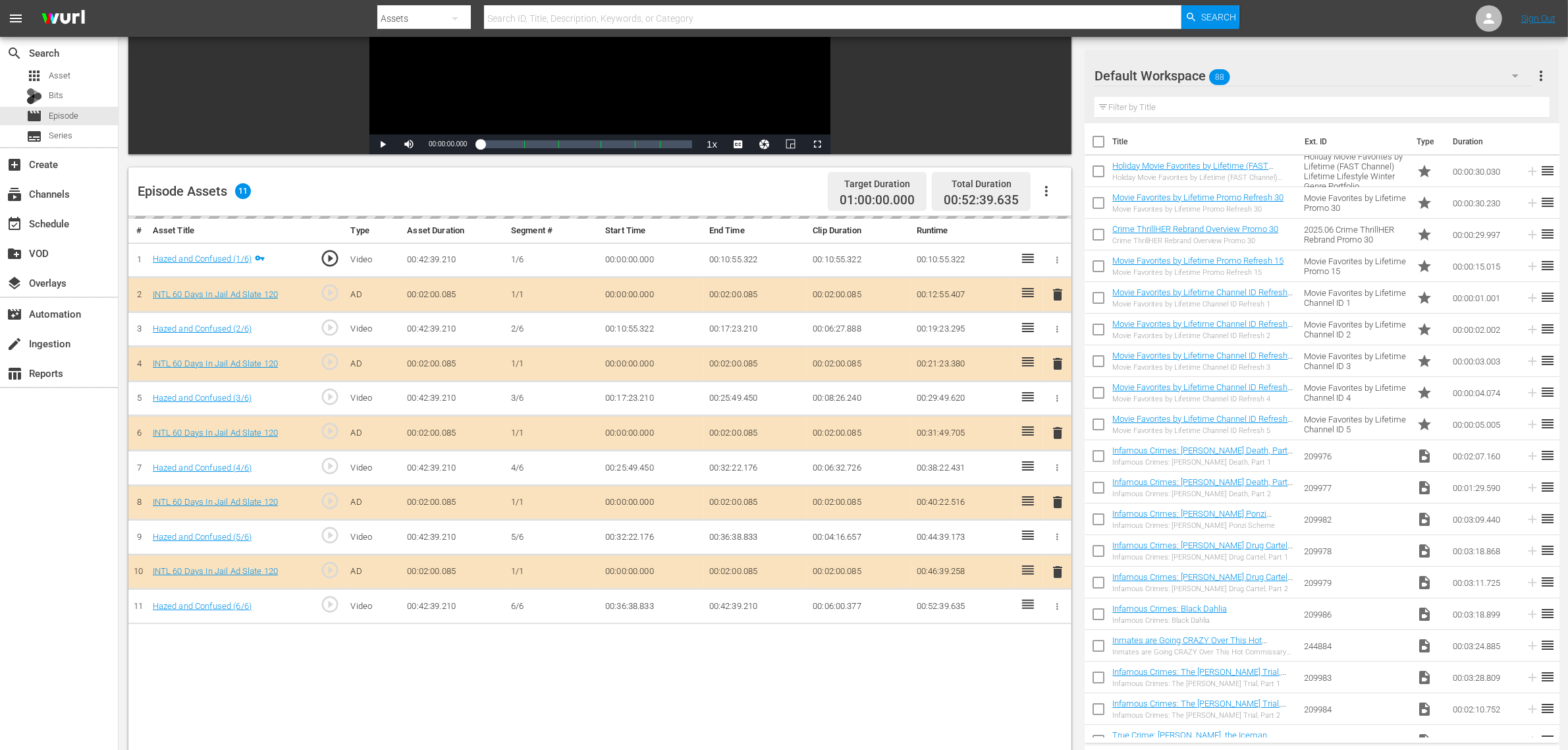
scroll to position [329, 0]
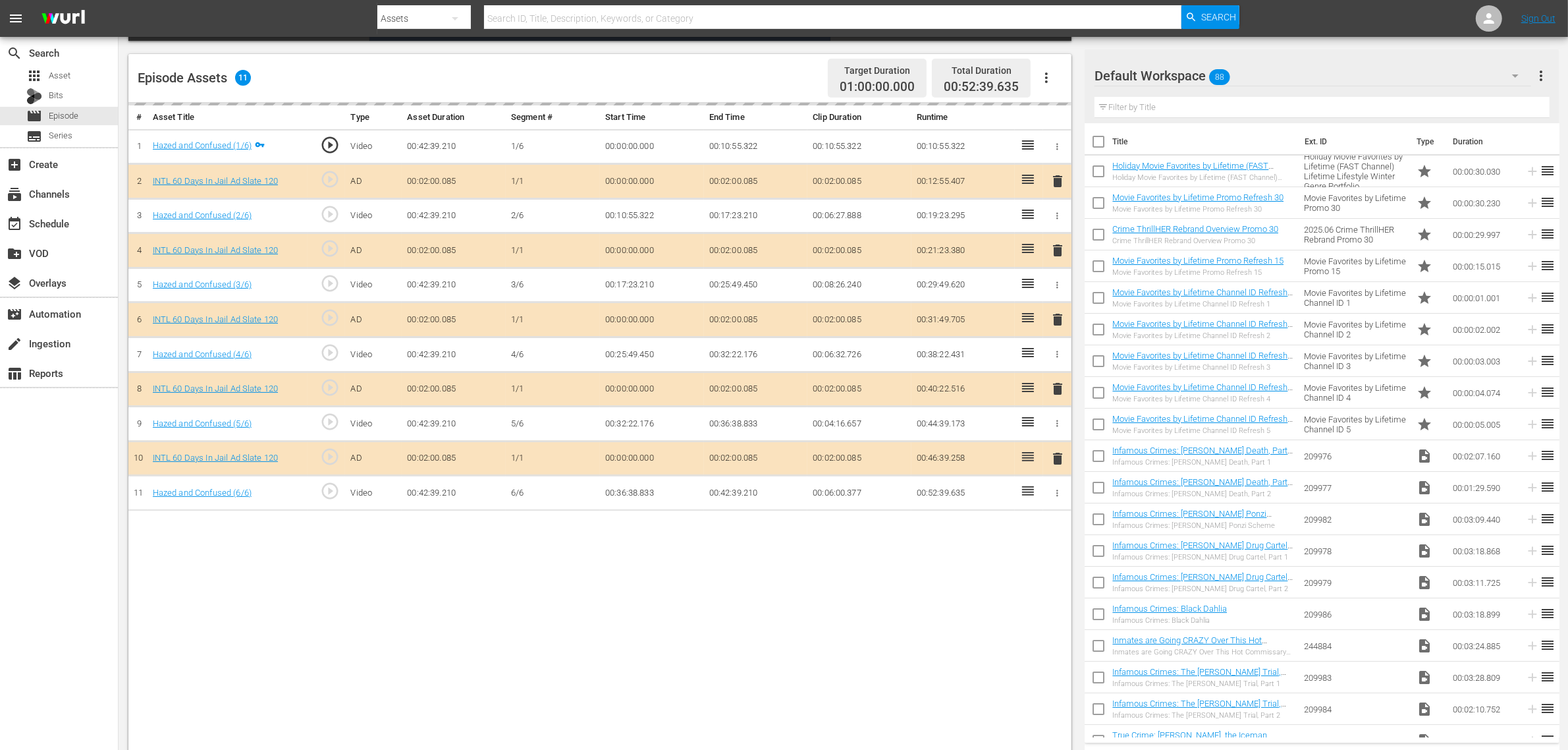
click at [1249, 76] on div "Default Workspace 88" at bounding box center [1313, 76] width 437 height 37
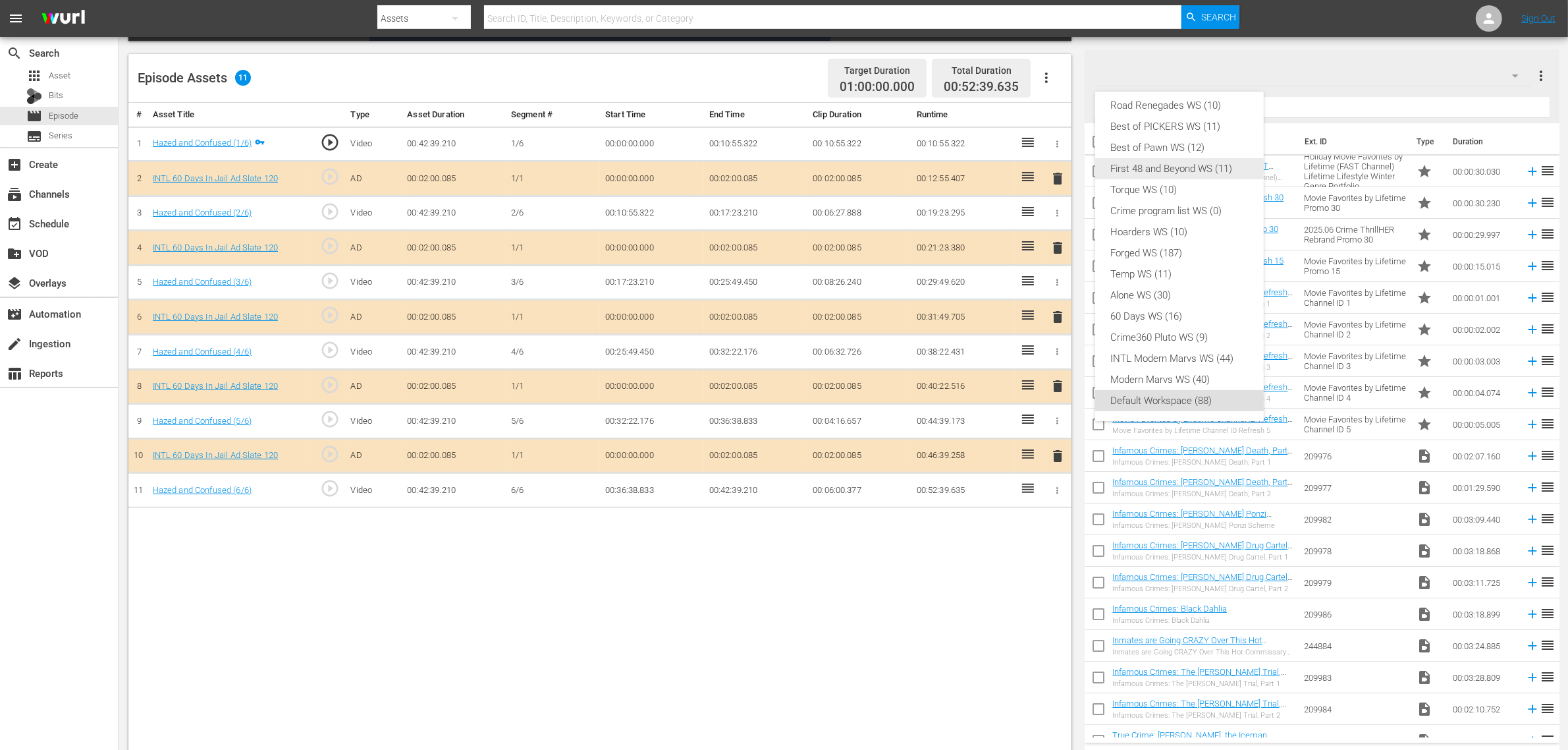
scroll to position [0, 0]
click at [1165, 115] on div "INTL 60 Days in Jail WS (11)" at bounding box center [1180, 112] width 137 height 21
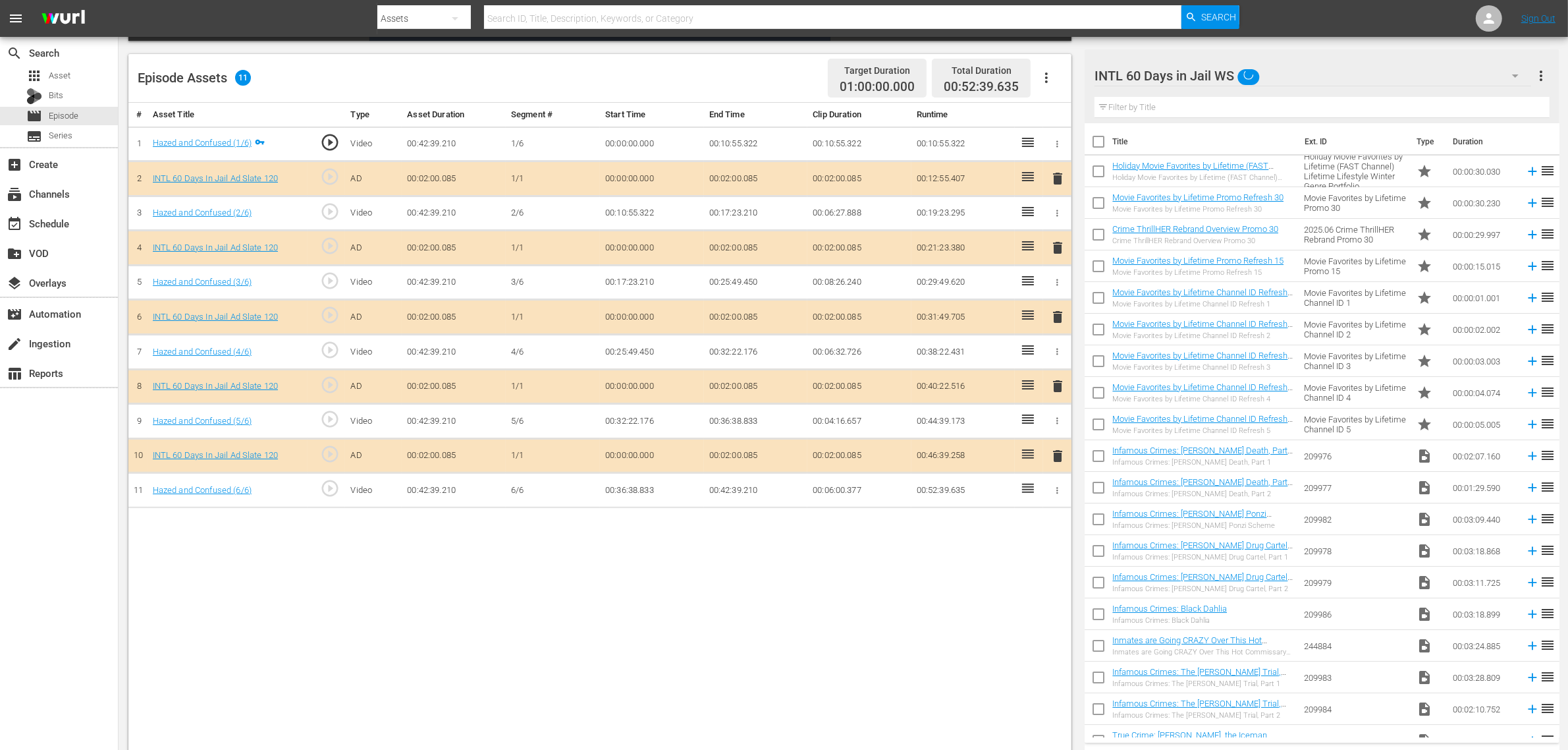
scroll to position [11, 0]
click at [764, 69] on div "INTL 60 Days in Jail WS (11) Road Renegades WS (10) Best of PICKERS WS (11) Bes…" at bounding box center [784, 375] width 1568 height 750
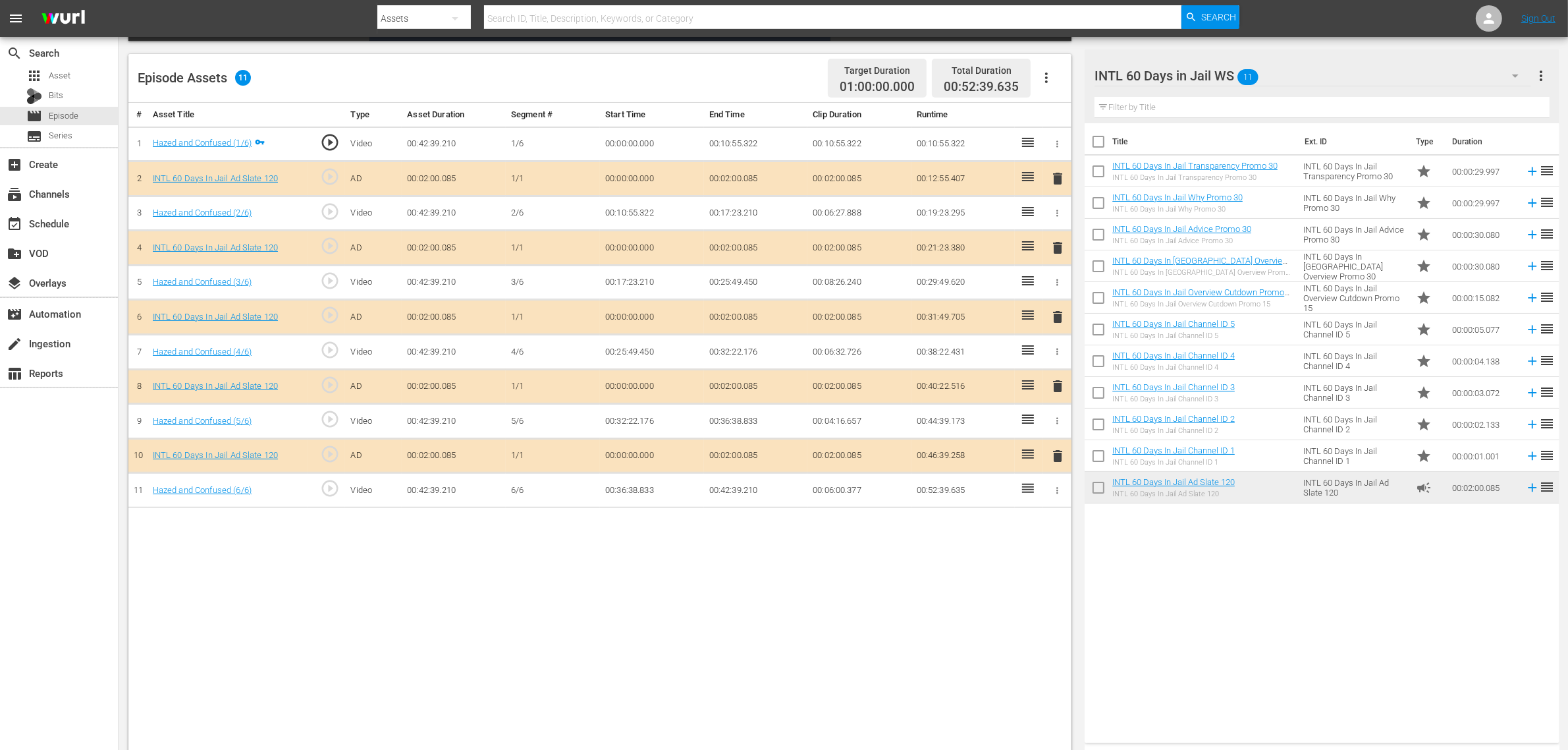
click at [750, 74] on div "Episode Assets 11 Target Duration 01:00:00.000 Total Duration 00:52:39.635" at bounding box center [600, 78] width 943 height 49
click at [1264, 578] on div "Title Ext. ID Type Duration INTL 60 Days In Jail Transparency Promo 30 INTL 60 …" at bounding box center [1321, 431] width 474 height 614
click at [1056, 320] on span "delete" at bounding box center [1057, 316] width 15 height 15
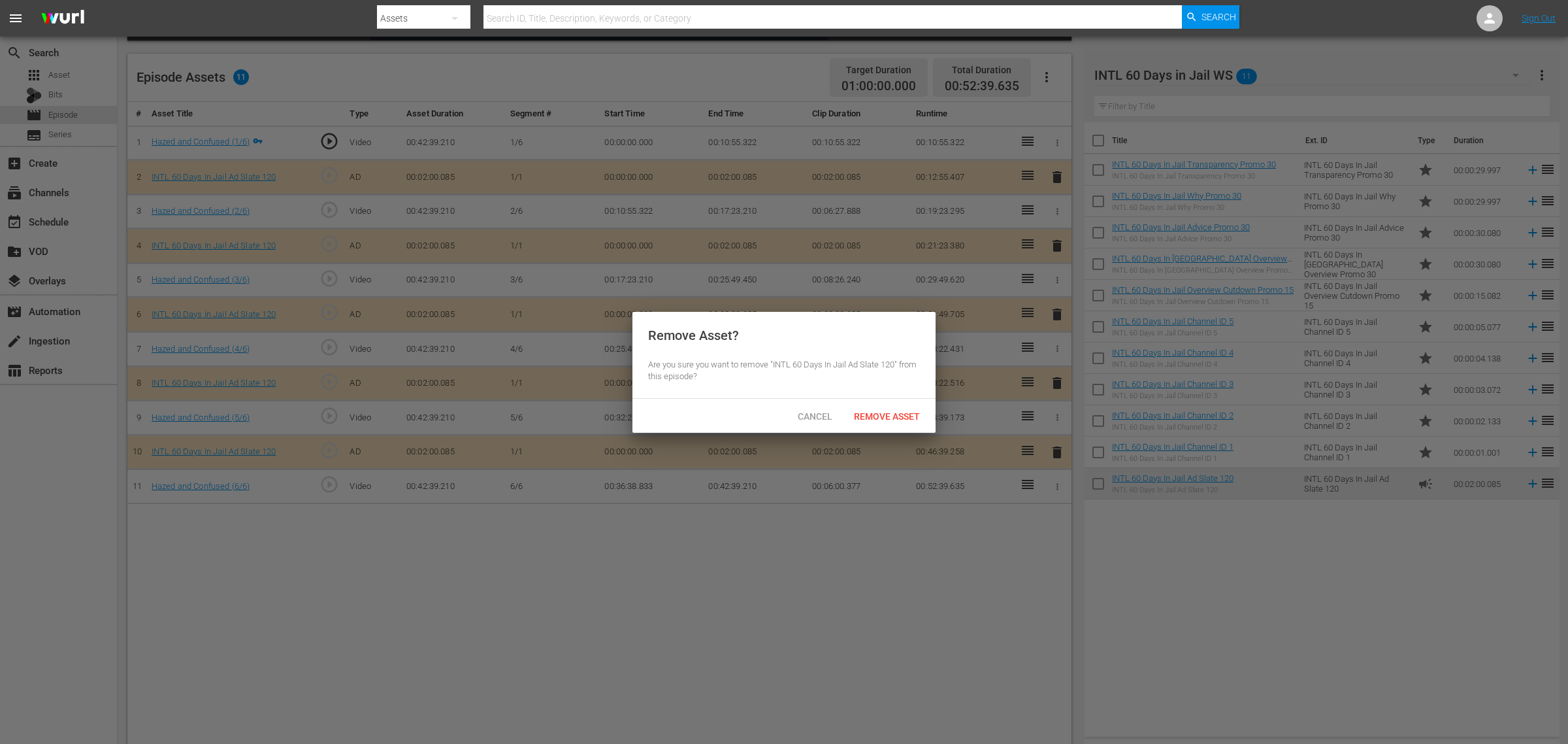
click at [898, 416] on span "Remove Asset" at bounding box center [887, 416] width 87 height 11
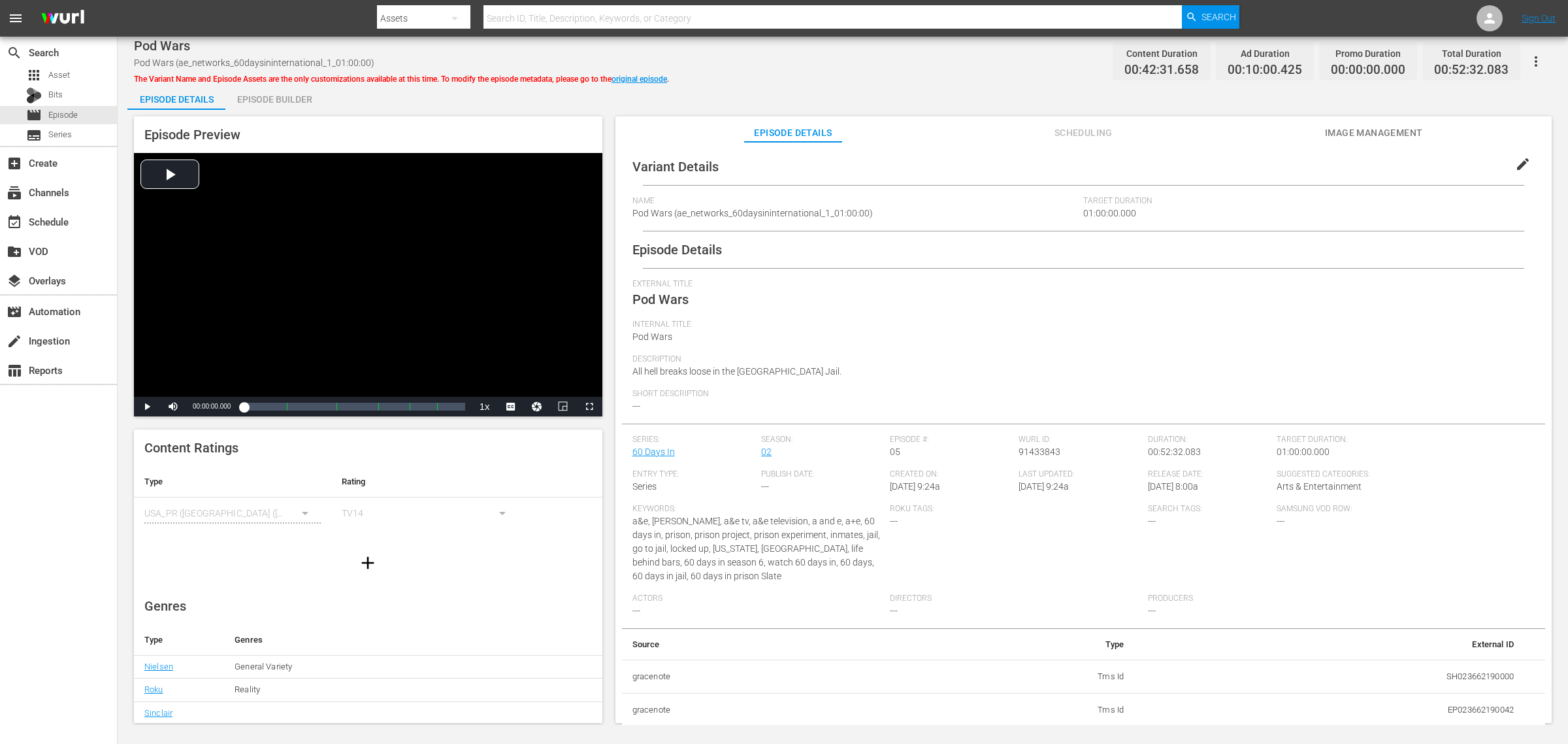
click at [291, 95] on div "Episode Builder" at bounding box center [275, 99] width 98 height 31
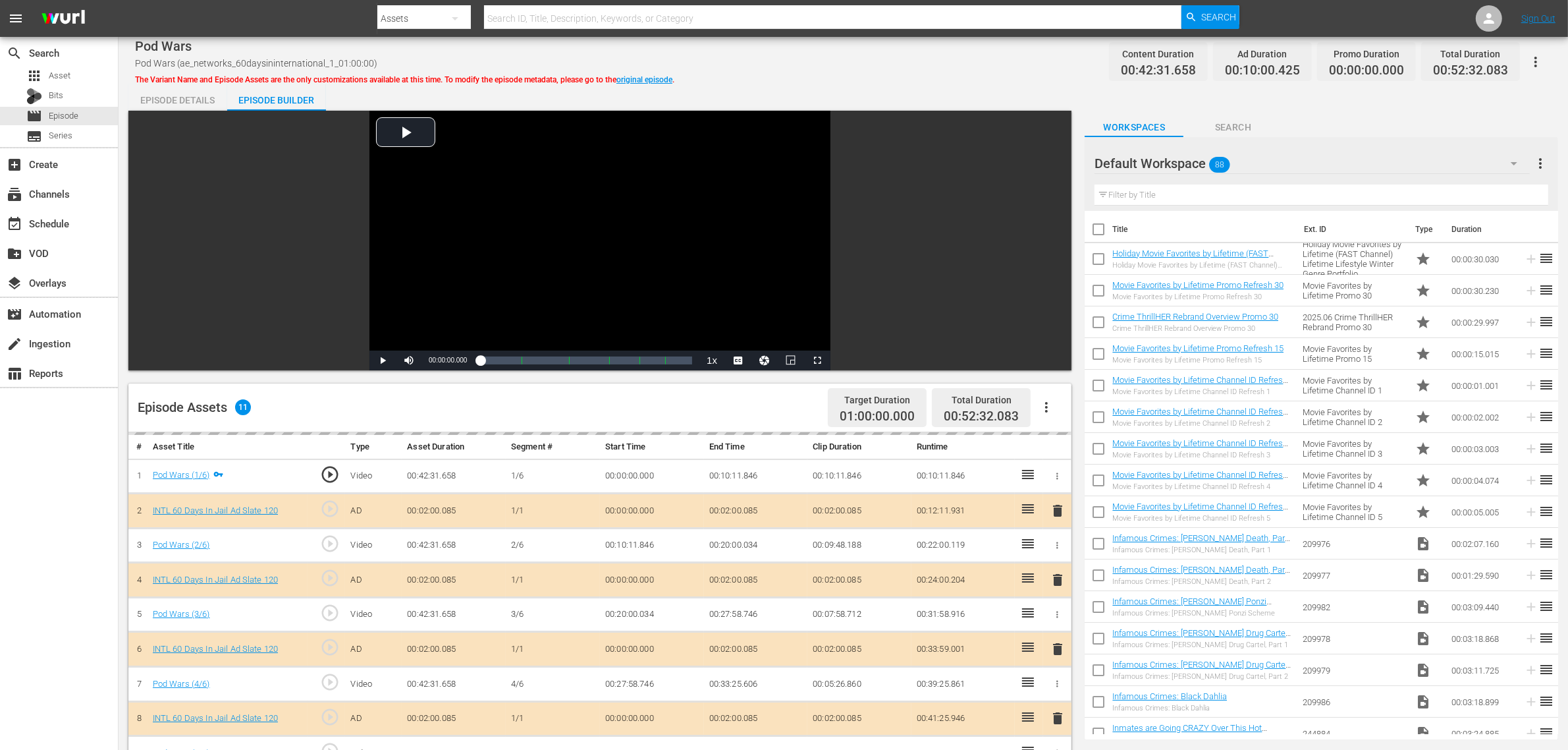
click at [1264, 162] on div "Default Workspace 88" at bounding box center [1312, 164] width 435 height 37
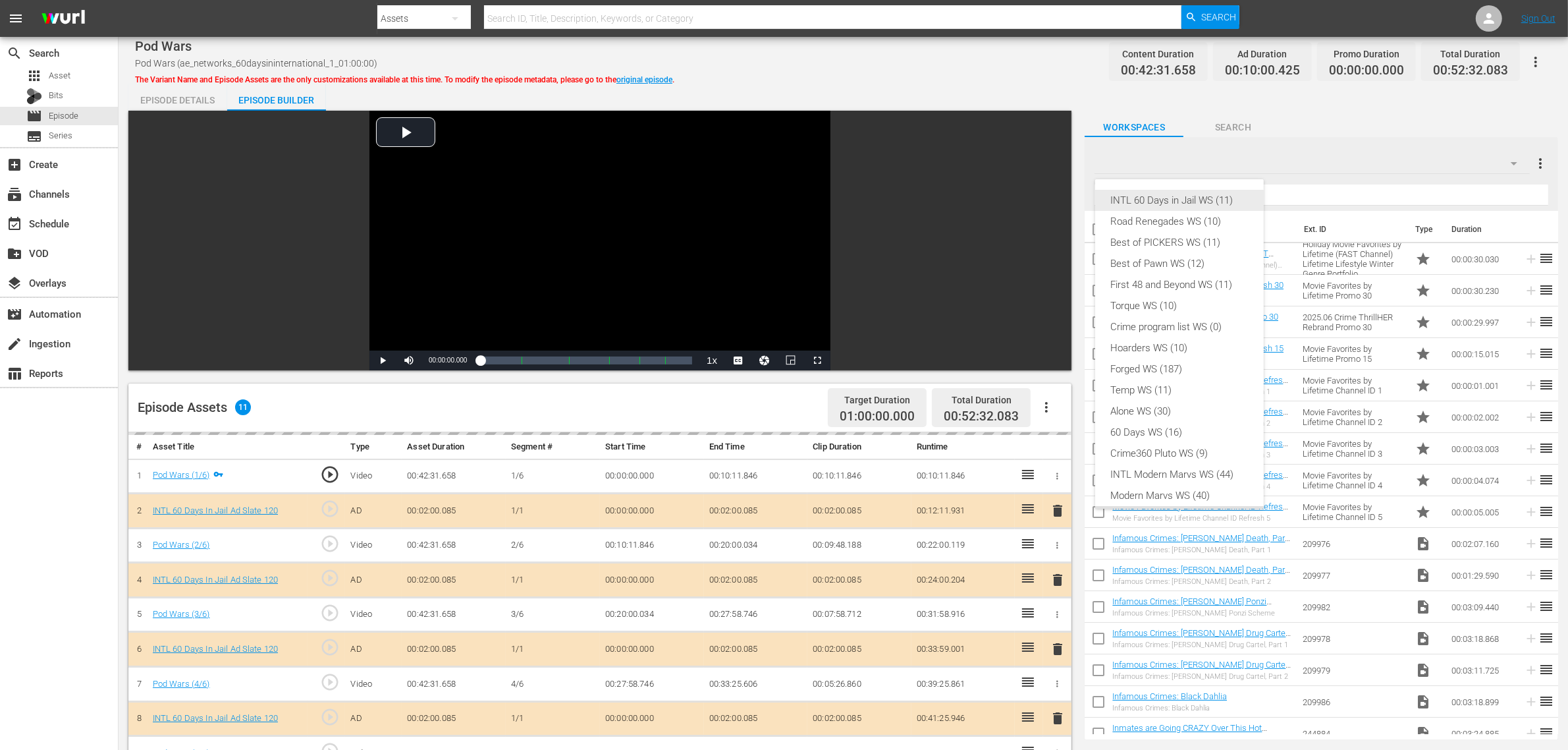
click at [1172, 198] on div "INTL 60 Days in Jail WS (11)" at bounding box center [1180, 200] width 137 height 21
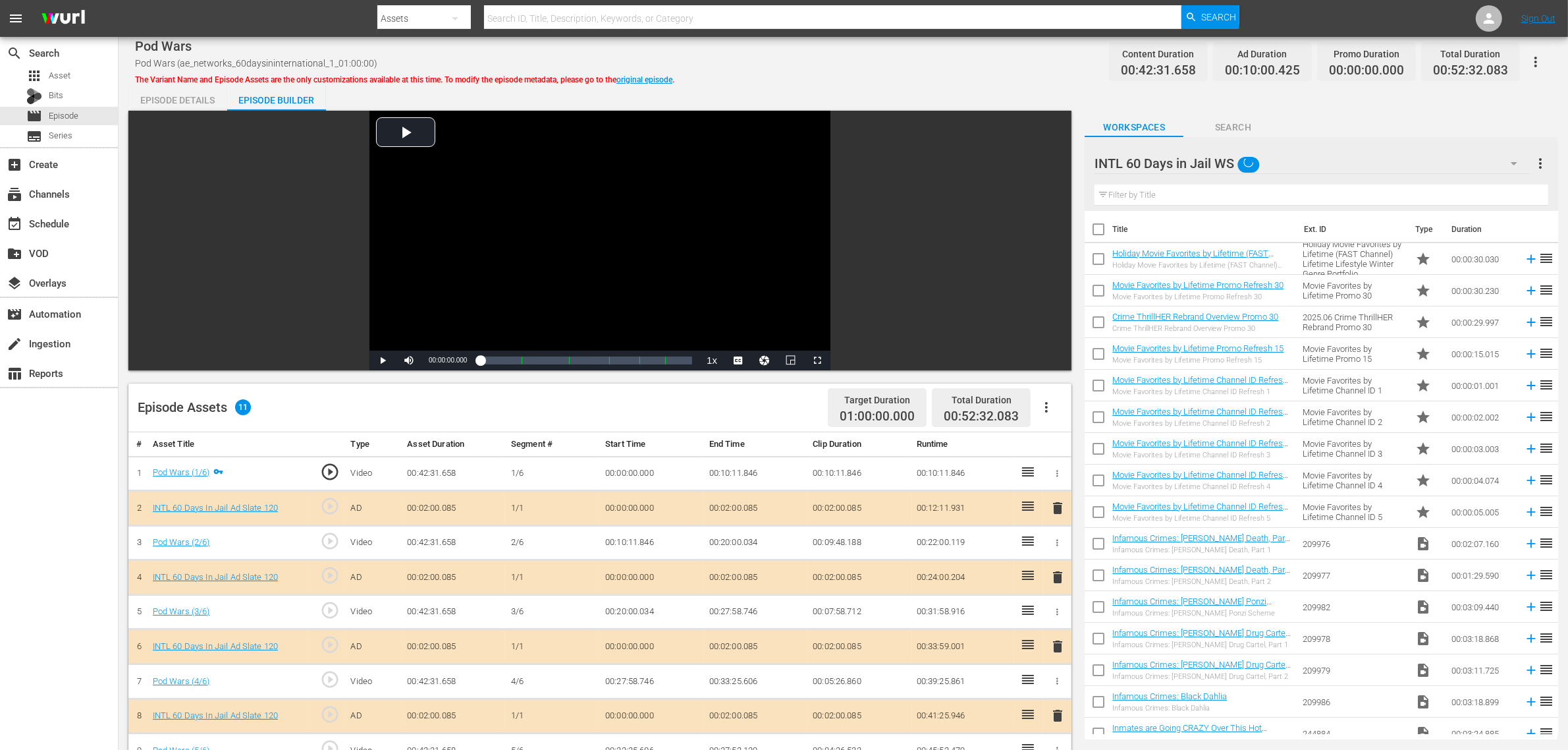
scroll to position [11, 0]
click at [929, 62] on div "INTL 60 Days in Jail WS (11) Road Renegades WS (10) Best of PICKERS WS (11) Bes…" at bounding box center [784, 375] width 1568 height 750
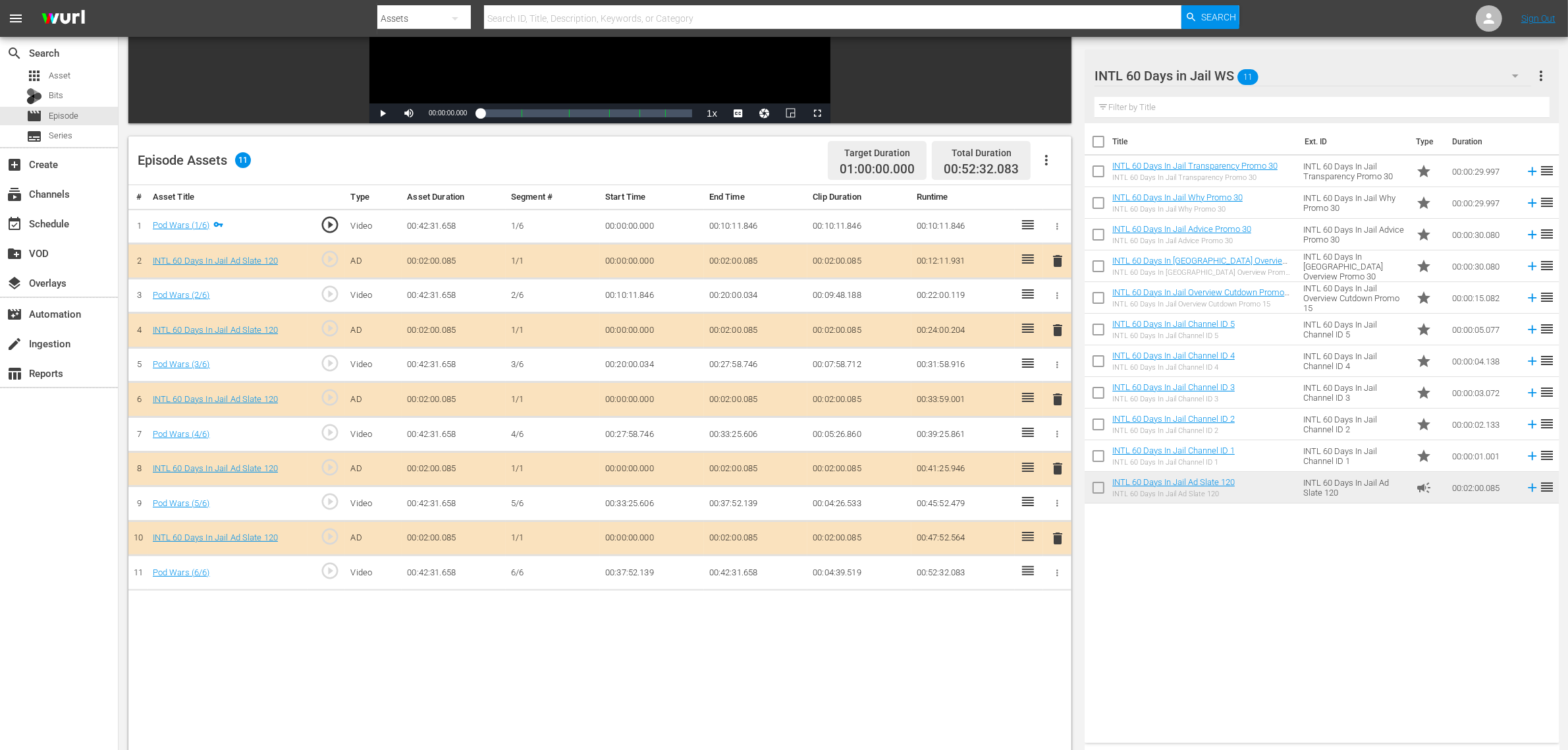
click at [1055, 403] on span "delete" at bounding box center [1057, 399] width 15 height 15
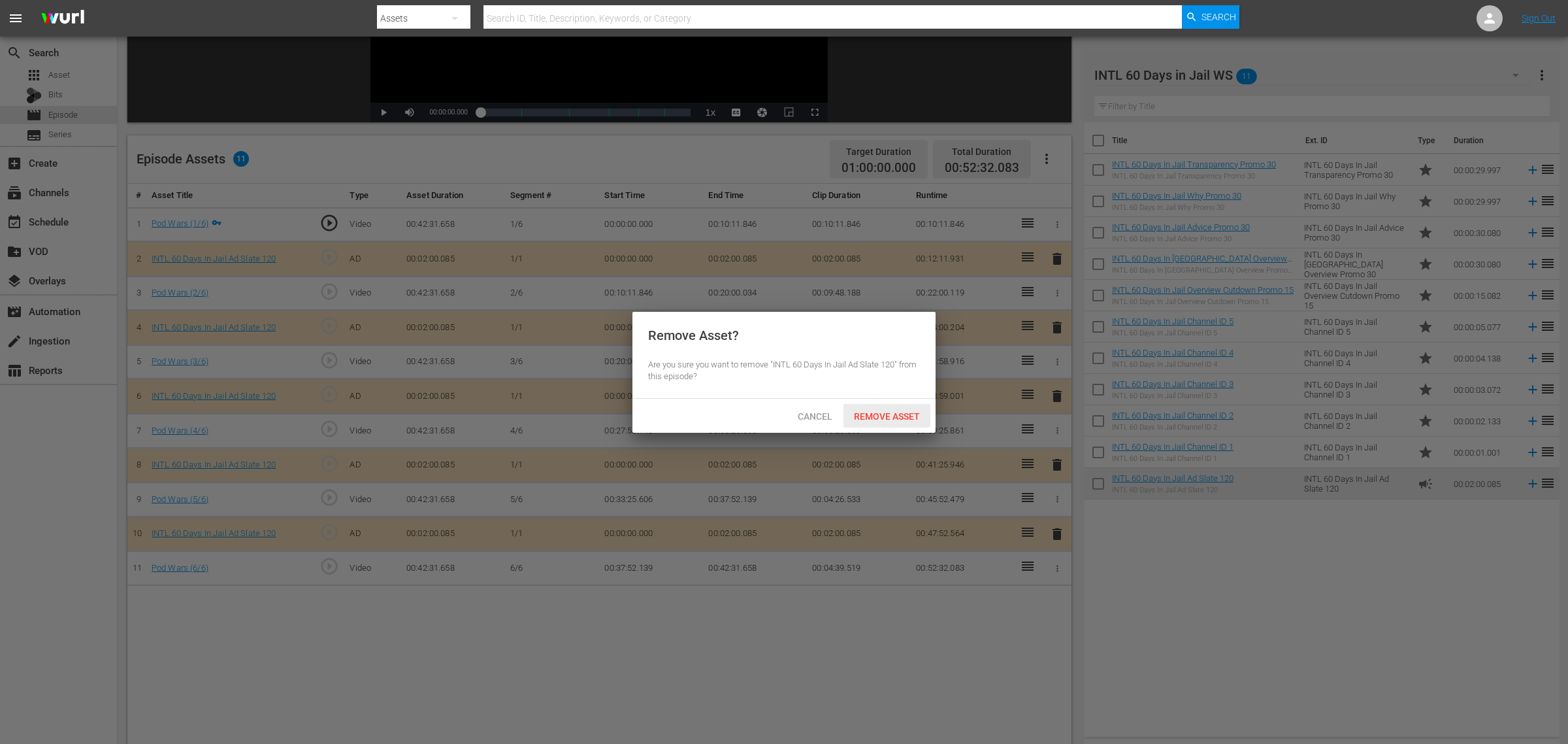
click at [879, 414] on span "Remove Asset" at bounding box center [887, 416] width 87 height 11
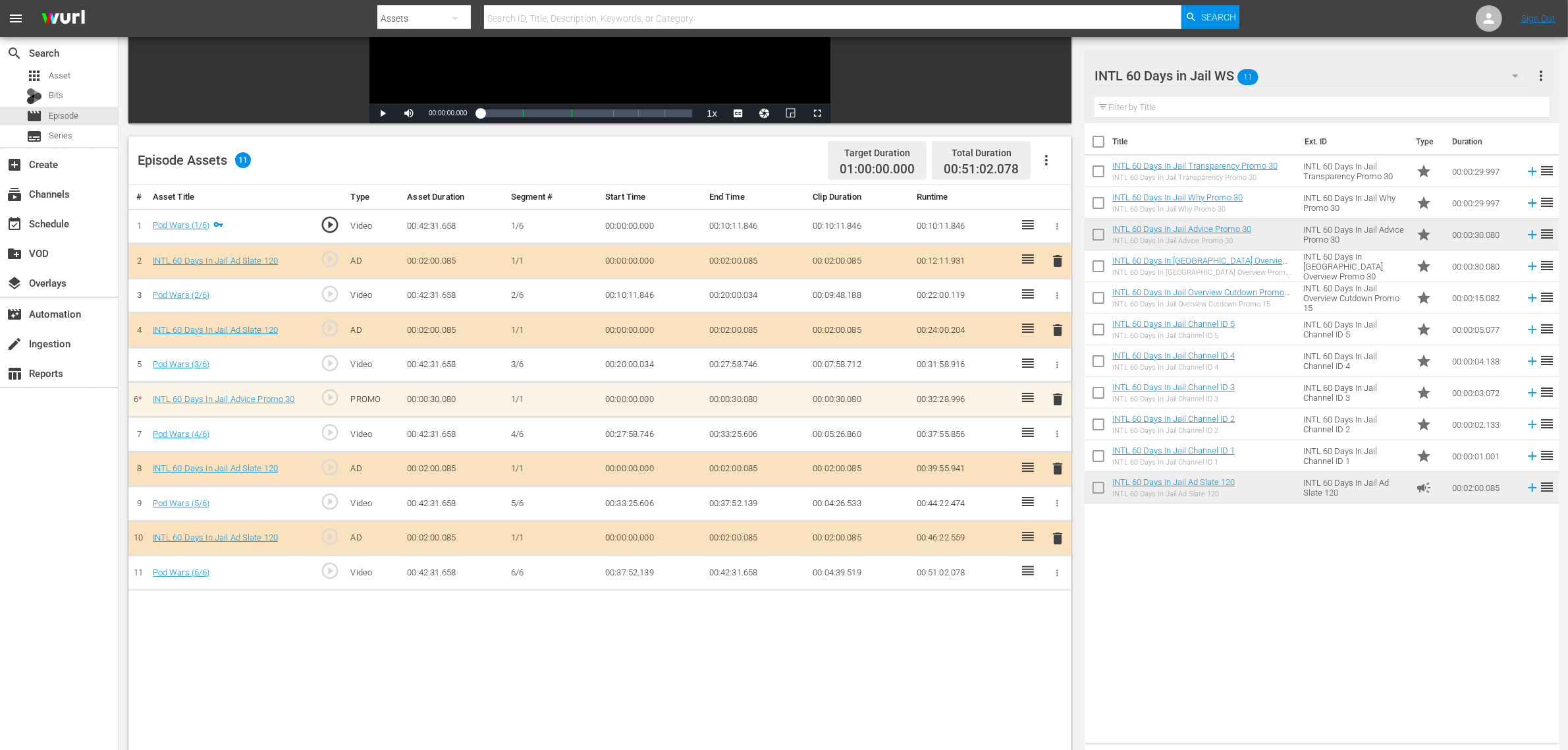
drag, startPoint x: 1286, startPoint y: 611, endPoint x: 1293, endPoint y: 551, distance: 60.4
click at [1264, 600] on div "Title Ext. ID Type Duration INTL 60 Days In Jail Transparency Promo 30 INTL 60 …" at bounding box center [1321, 431] width 474 height 614
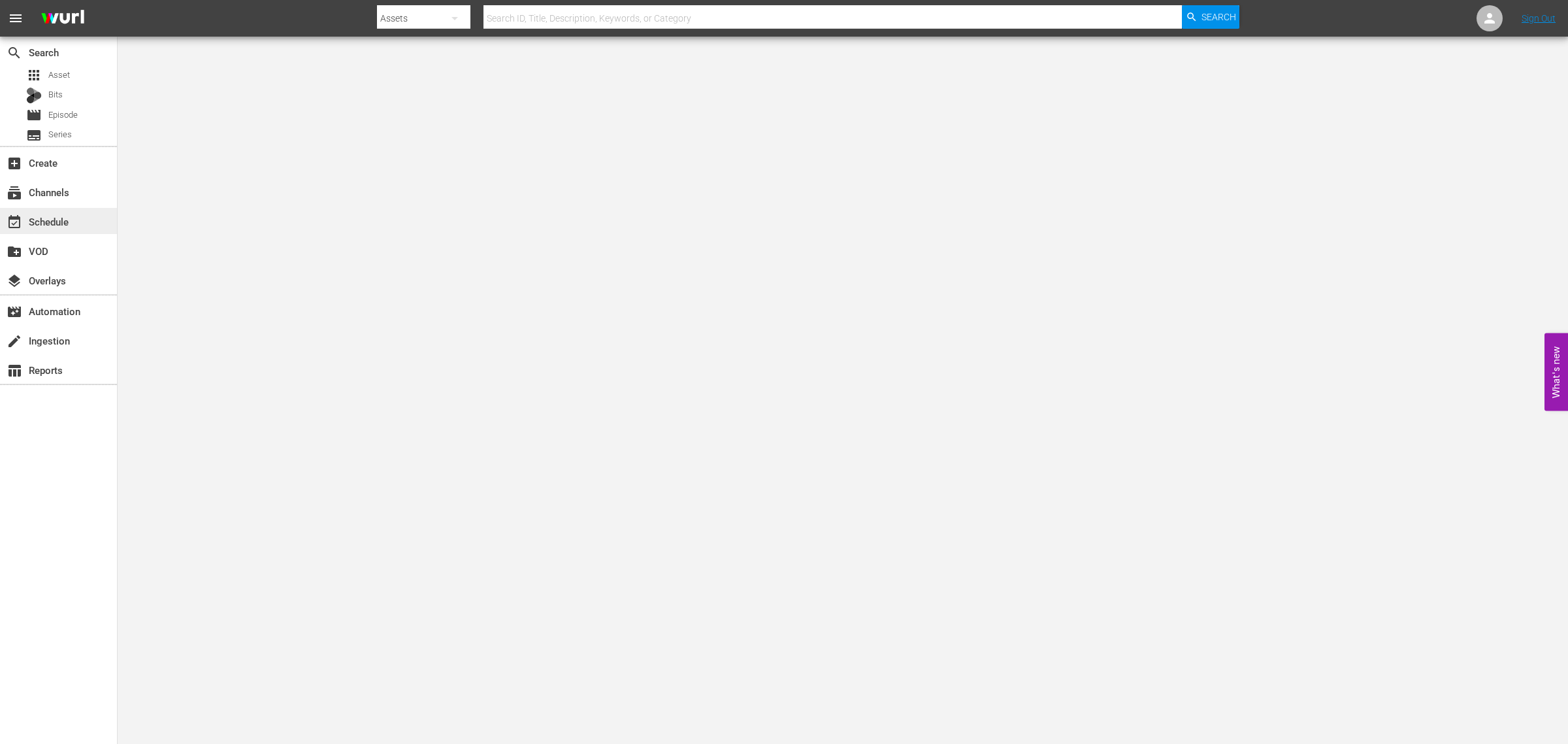
click at [43, 226] on div "event_available Schedule" at bounding box center [37, 219] width 73 height 11
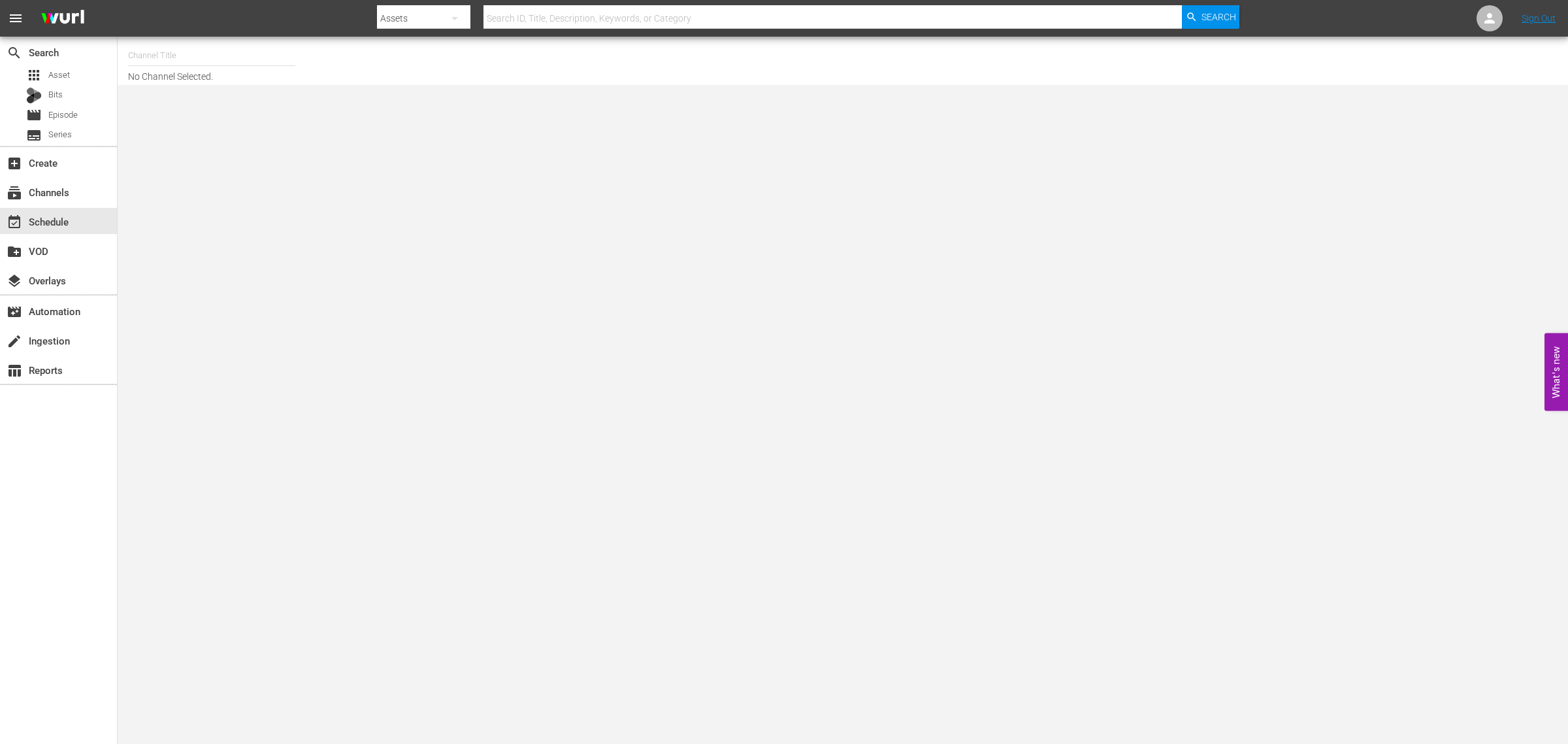
click at [178, 43] on input "text" at bounding box center [211, 55] width 168 height 31
click at [288, 118] on div "Ghost Stories (2124 - ae_networks_unxplainedzonehauntings_1)" at bounding box center [308, 123] width 338 height 31
type input "Ghost Stories (2124 - ae_networks_unxplainedzonehauntings_1)"
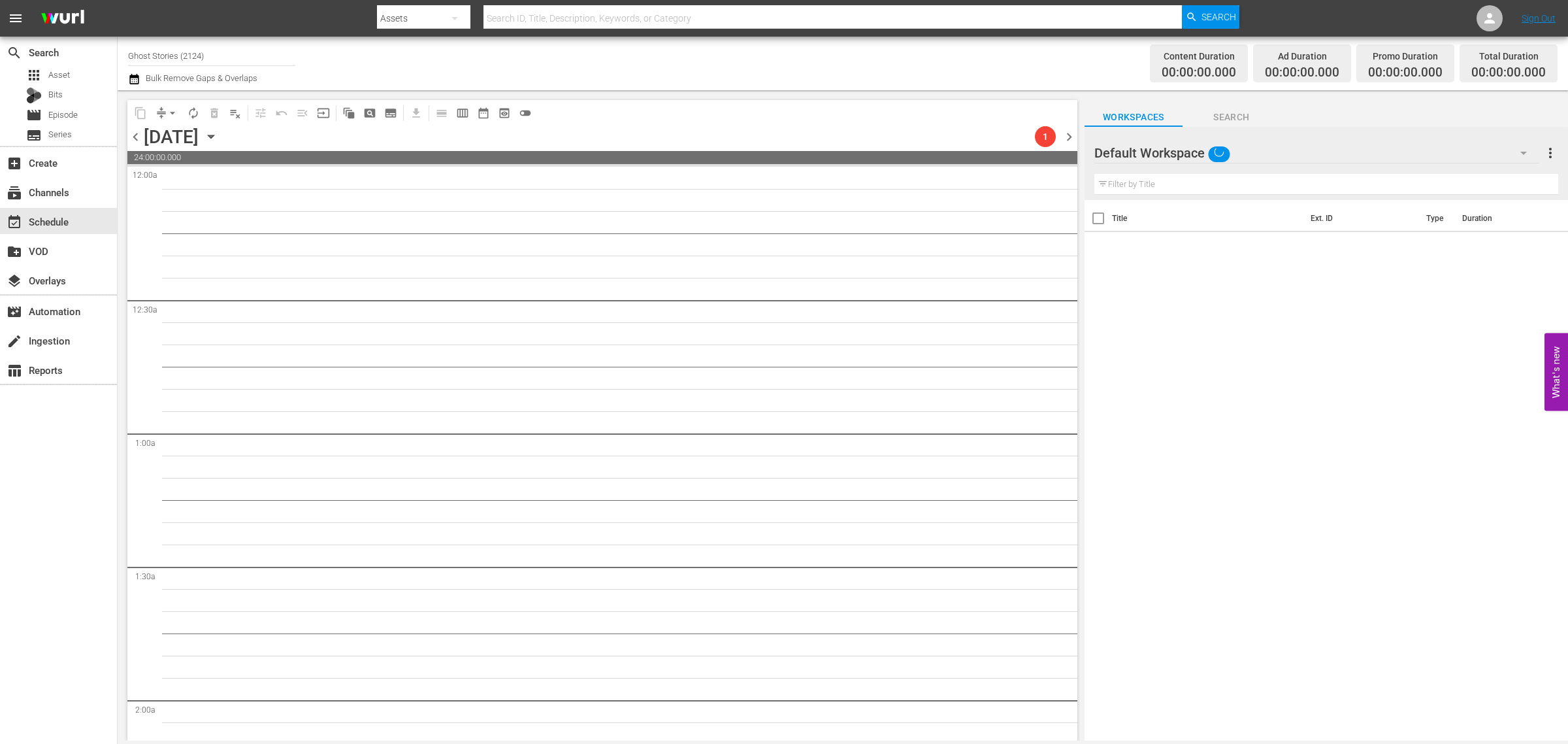
click at [218, 135] on icon "button" at bounding box center [210, 136] width 15 height 15
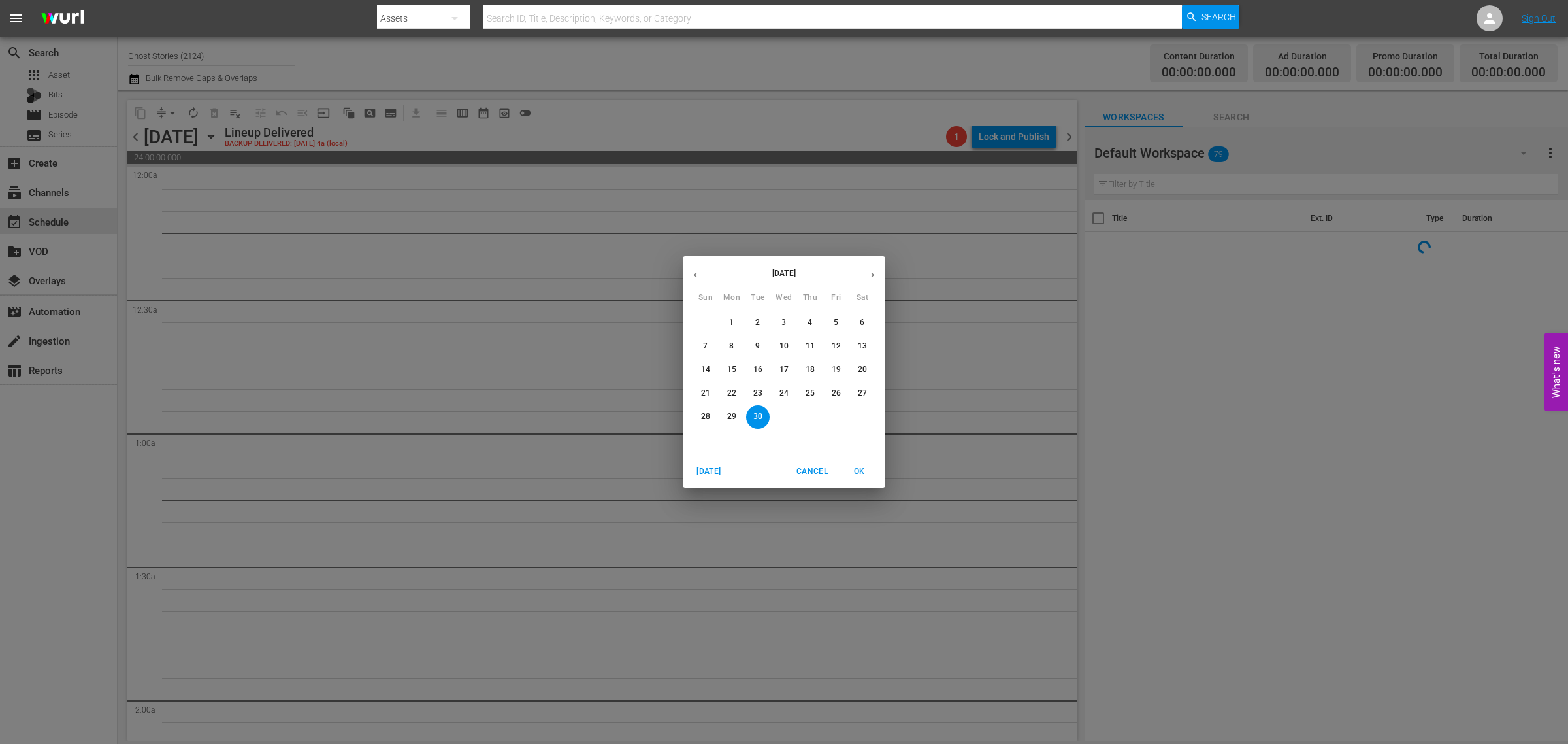
click at [870, 270] on icon "button" at bounding box center [872, 275] width 10 height 10
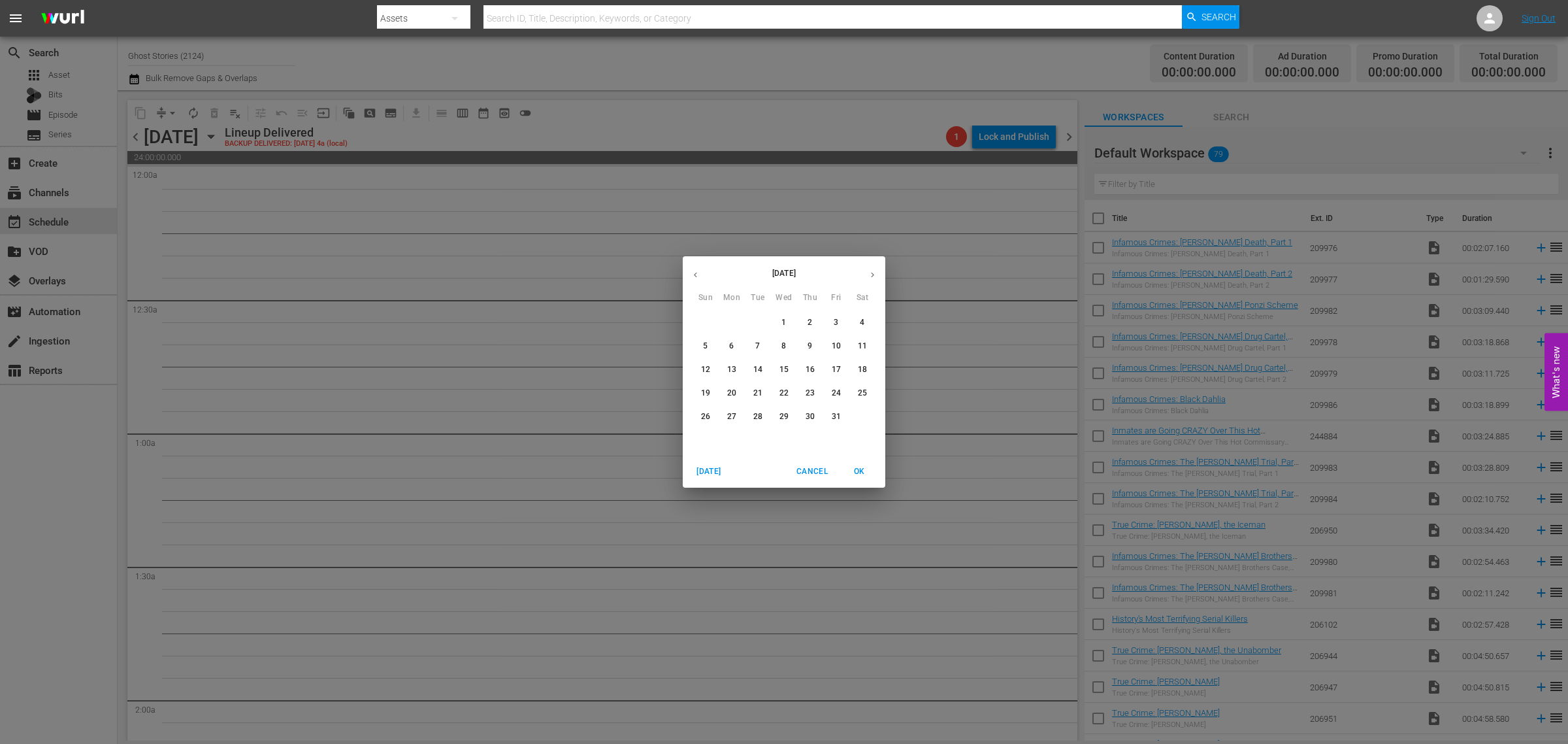
click at [781, 368] on p "15" at bounding box center [784, 370] width 9 height 11
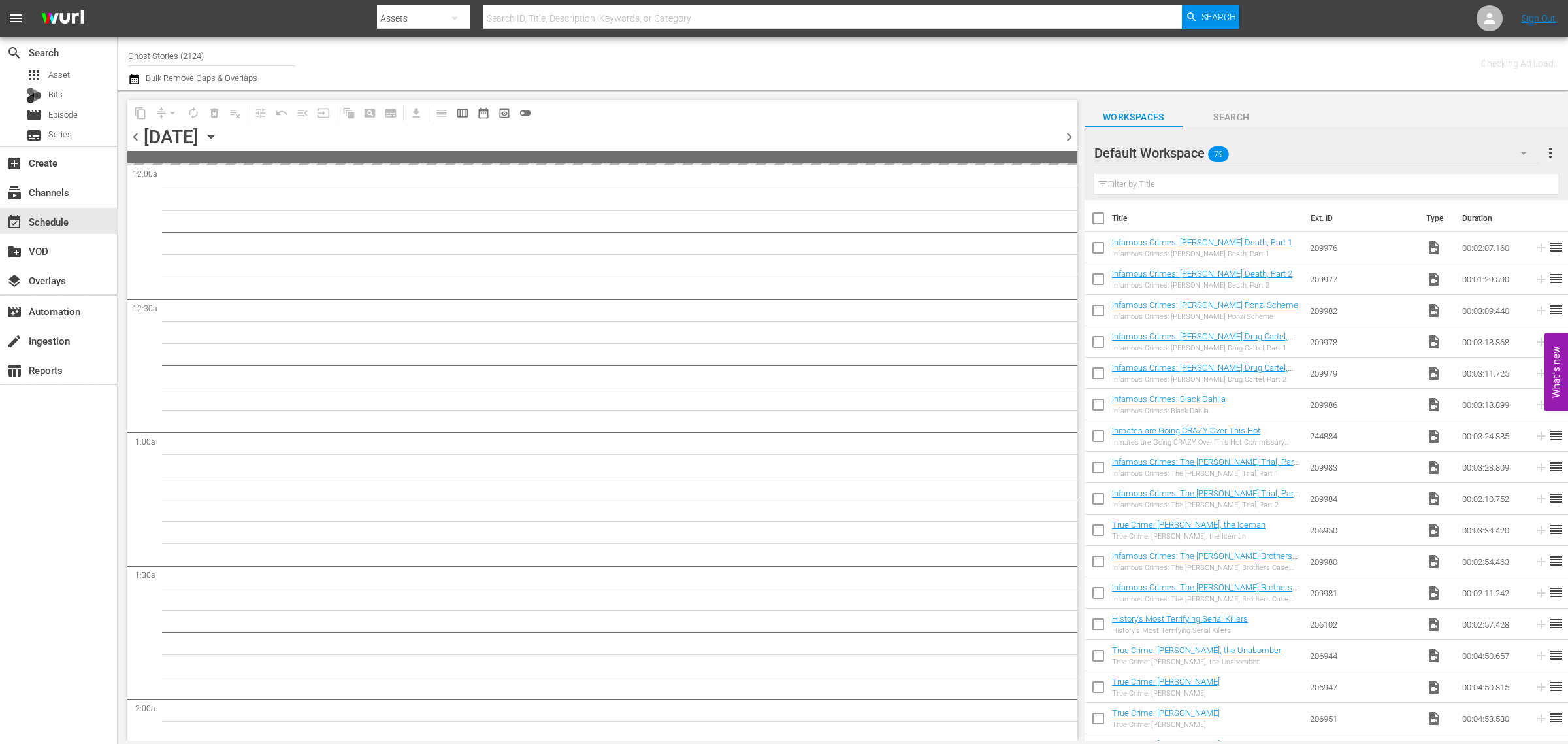
click at [834, 50] on div "Channel Title Ghost Stories (2124) Bulk Remove Gaps & Overlaps" at bounding box center [517, 63] width 780 height 47
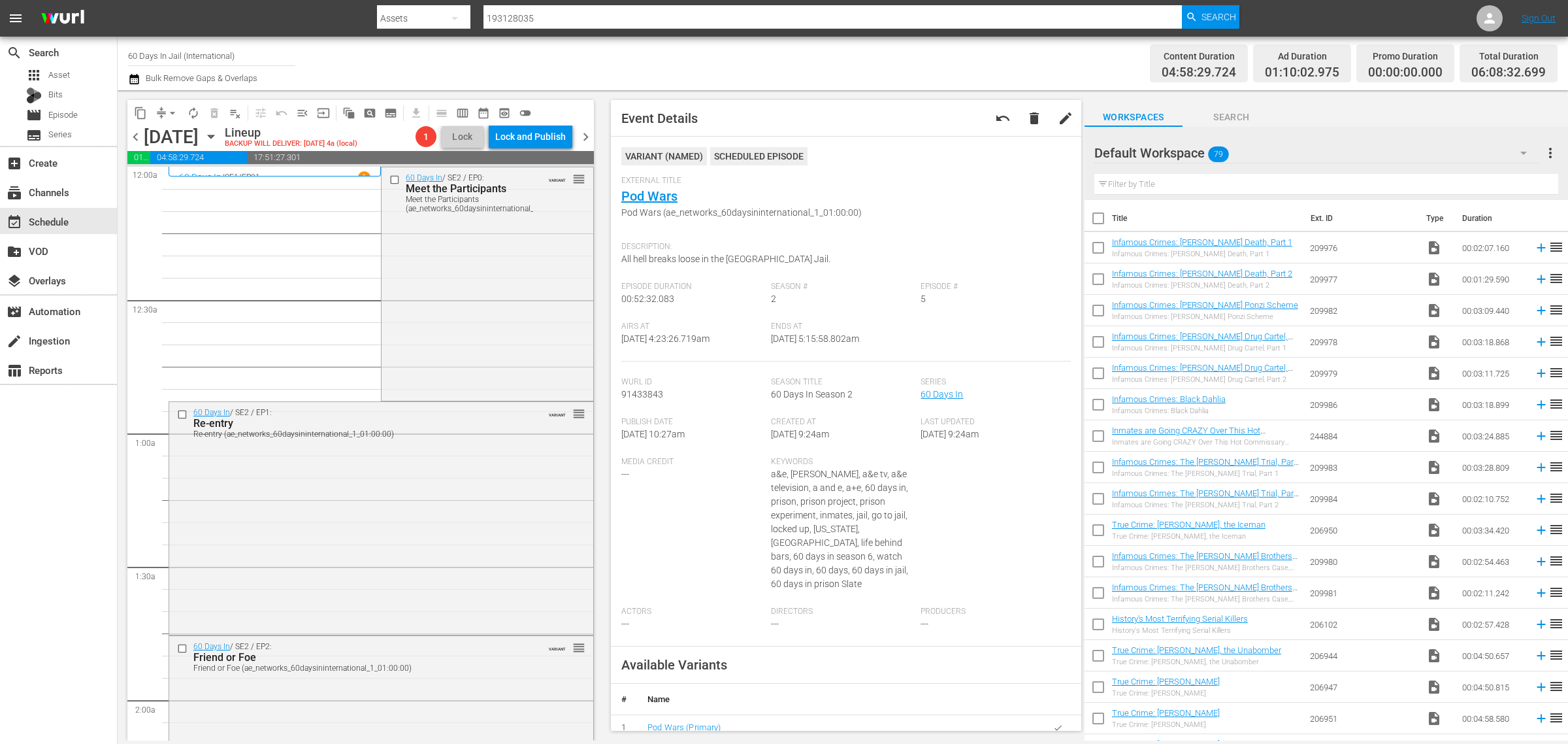
scroll to position [1144, 0]
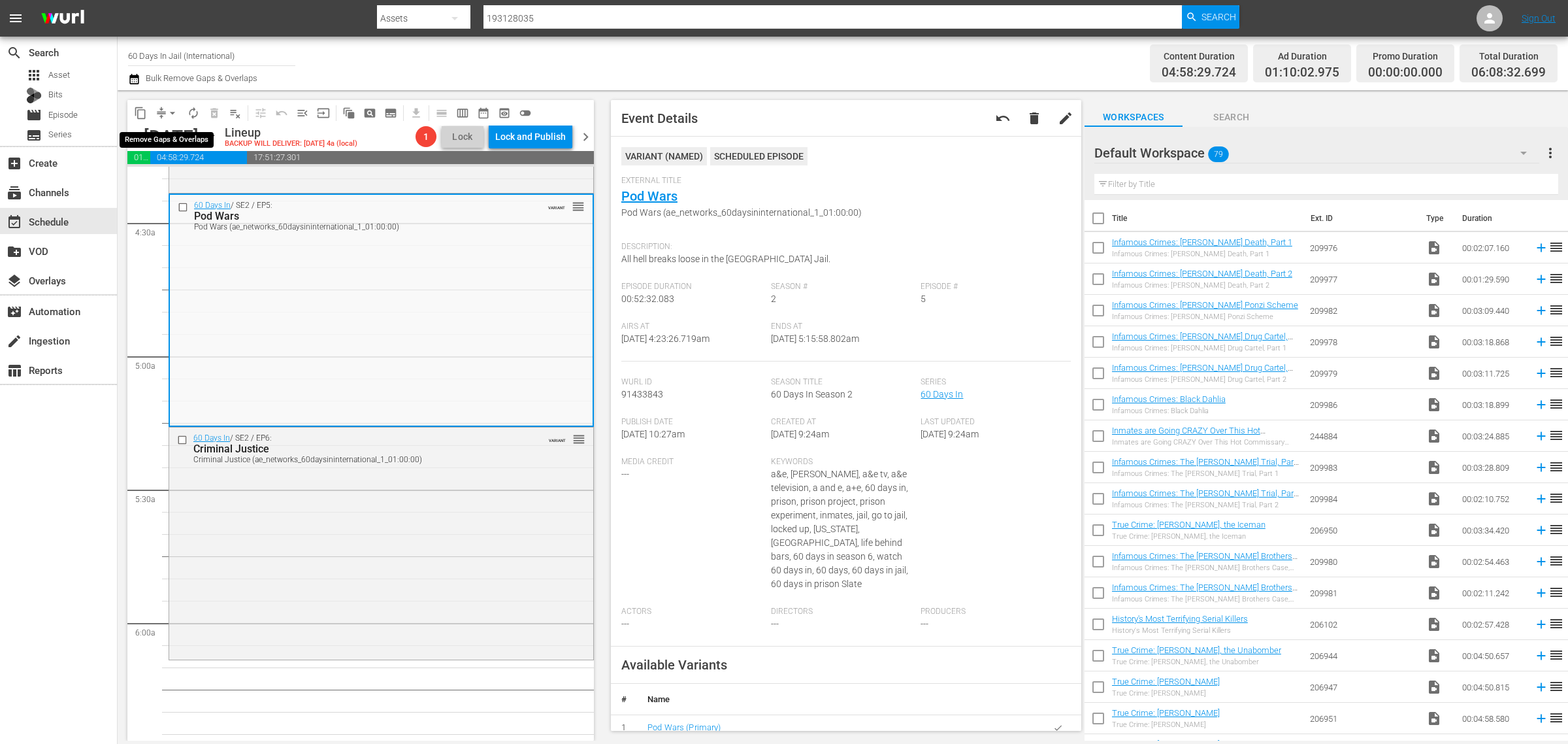
click at [171, 109] on span "arrow_drop_down" at bounding box center [172, 113] width 13 height 13
click at [172, 135] on li "Align to Midnight" at bounding box center [173, 139] width 137 height 21
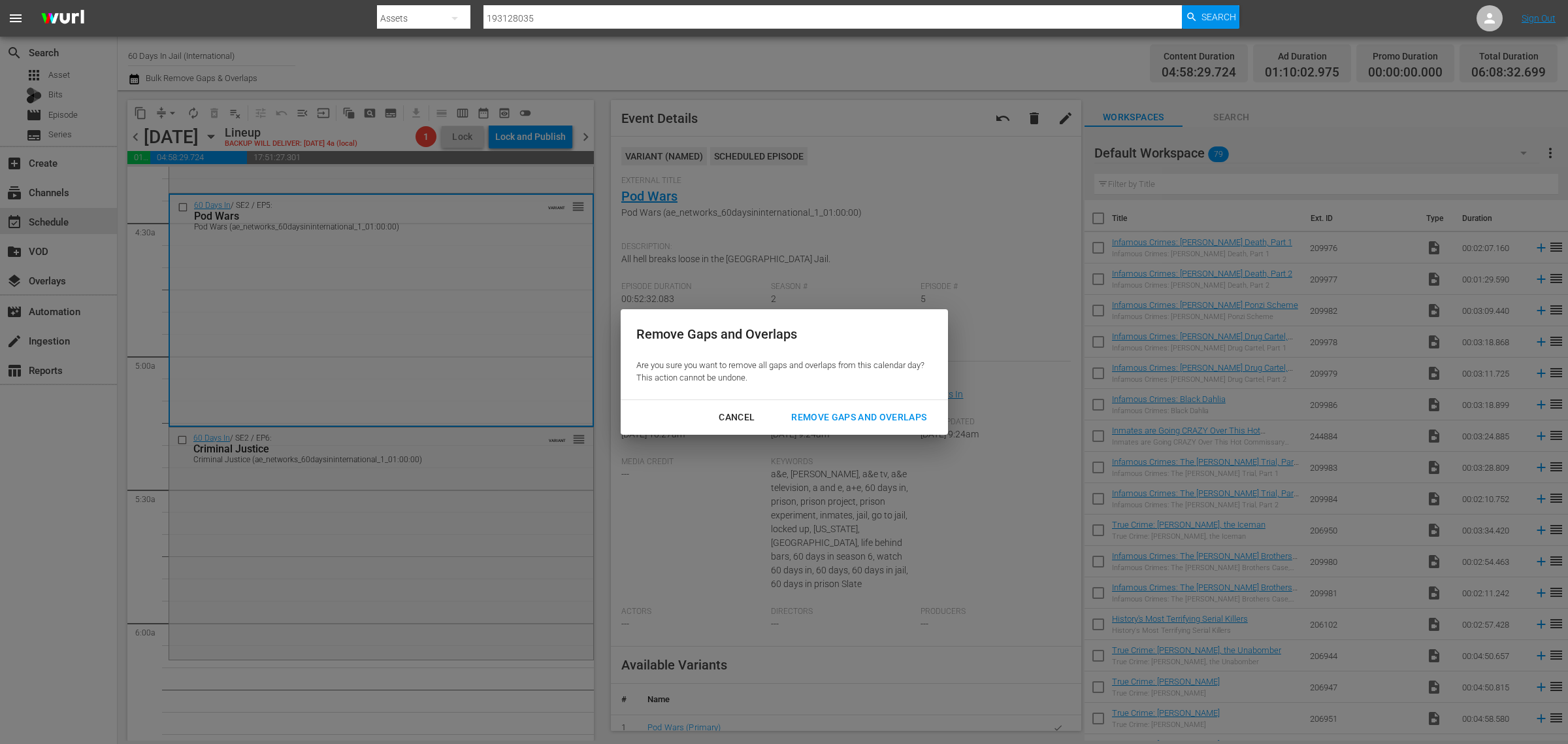
drag, startPoint x: 881, startPoint y: 426, endPoint x: 873, endPoint y: 413, distance: 15.3
click at [875, 416] on button "Remove Gaps and Overlaps" at bounding box center [859, 417] width 167 height 24
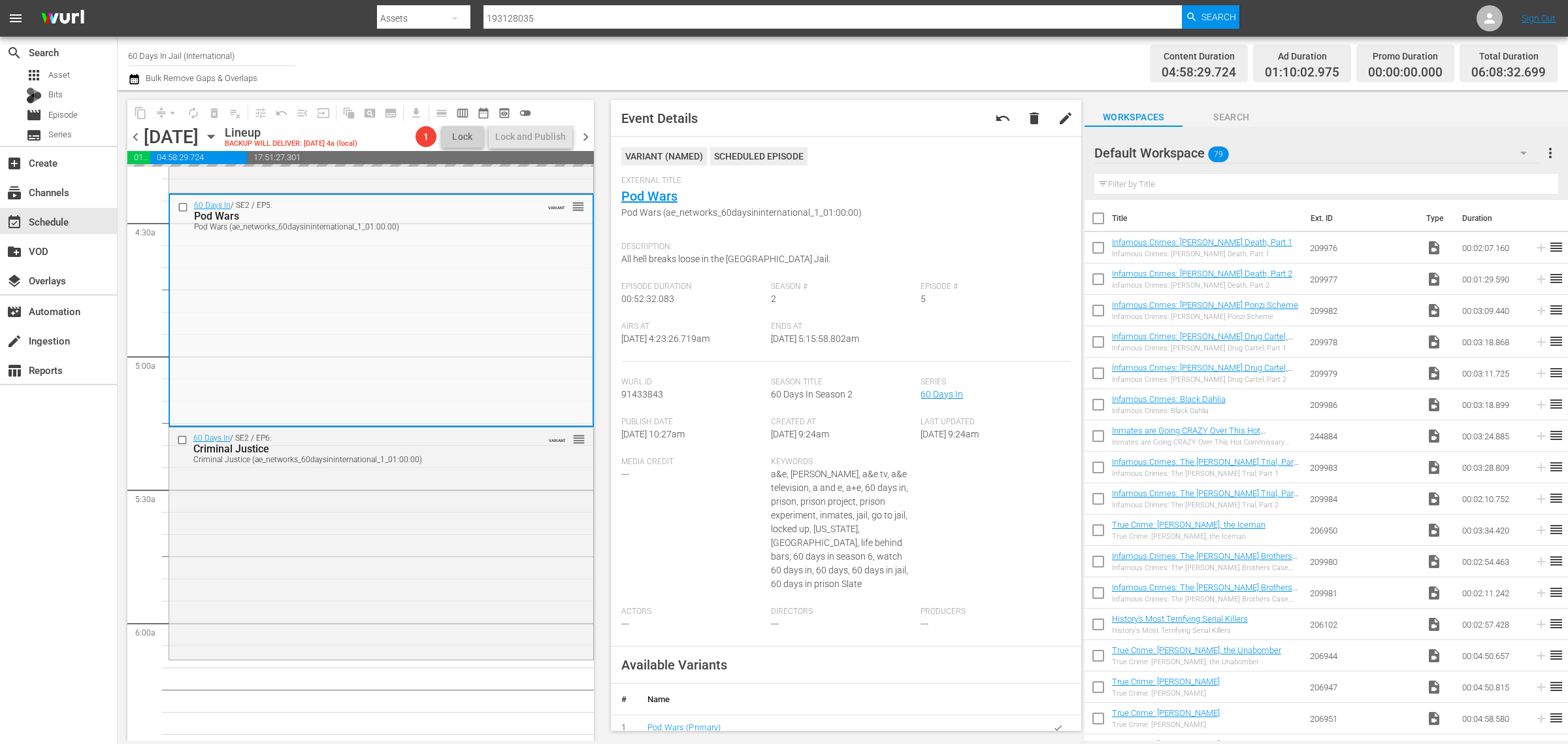
click at [867, 49] on div "Channel Title 60 Days In Jail (International) Bulk Remove Gaps & Overlaps" at bounding box center [517, 63] width 780 height 47
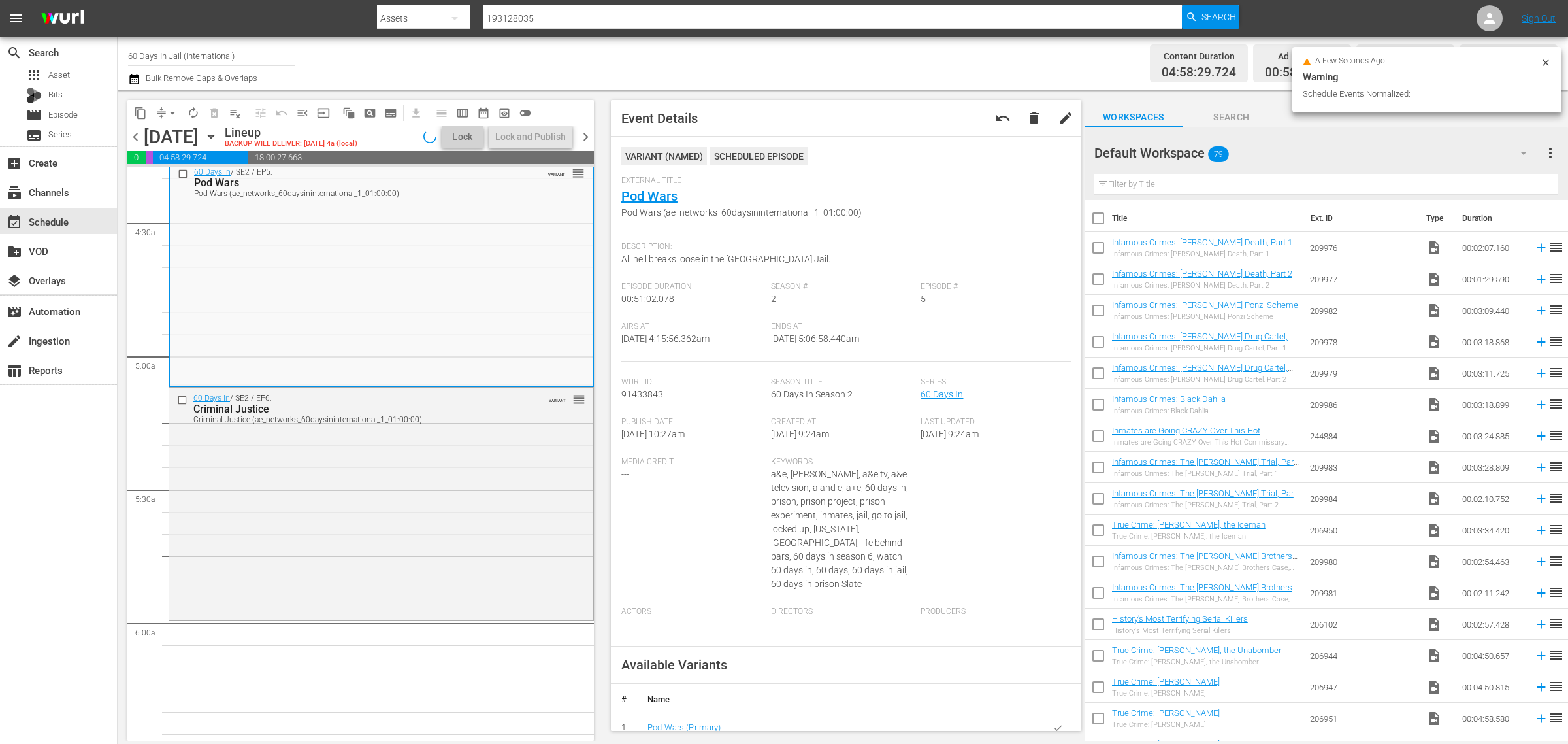
click at [397, 548] on div "60 Days In / SE2 / EP6: Criminal Justice Criminal Justice (ae_networks_60daysin…" at bounding box center [381, 502] width 424 height 230
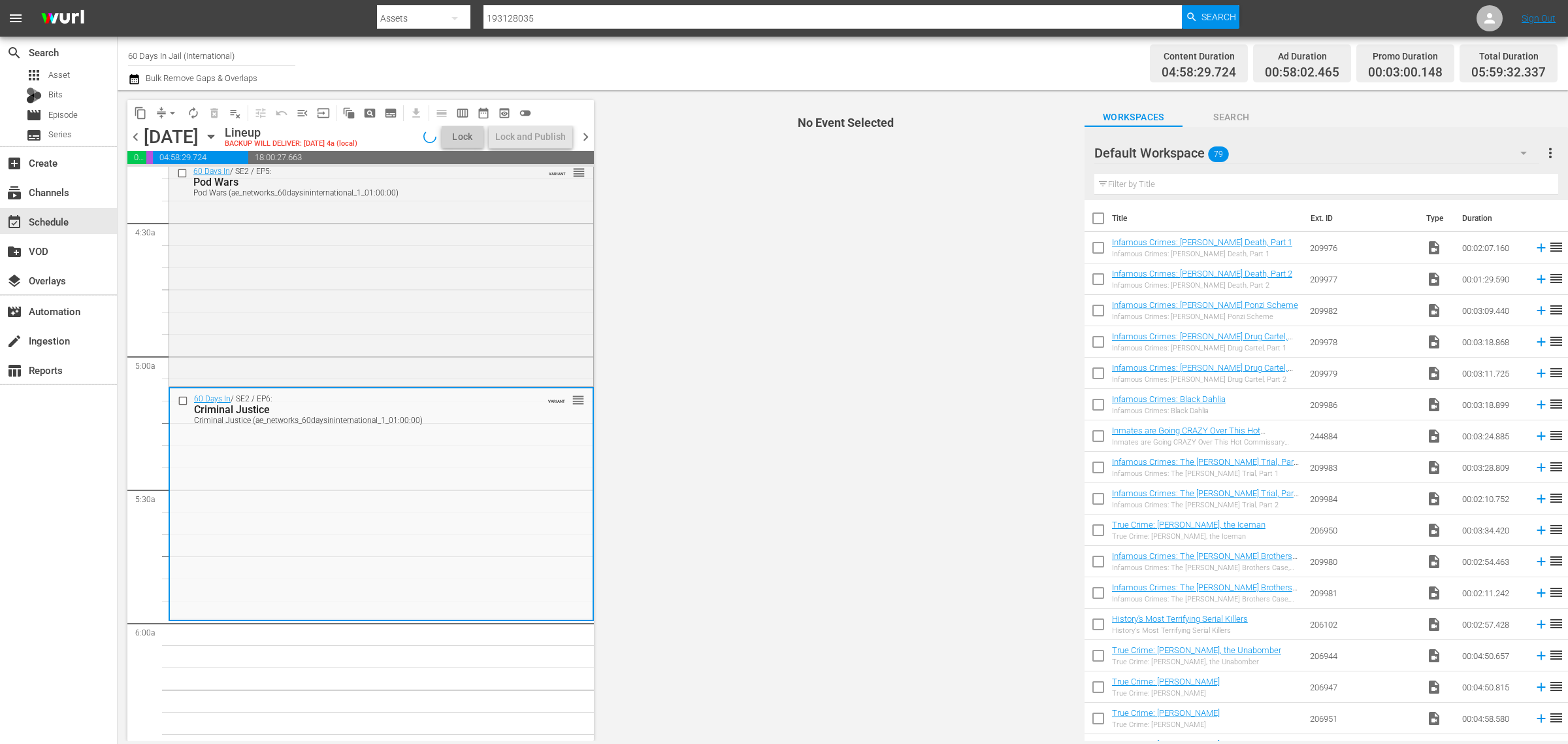
click at [788, 52] on div "Channel Title 60 Days In Jail (International) Bulk Remove Gaps & Overlaps" at bounding box center [517, 63] width 780 height 47
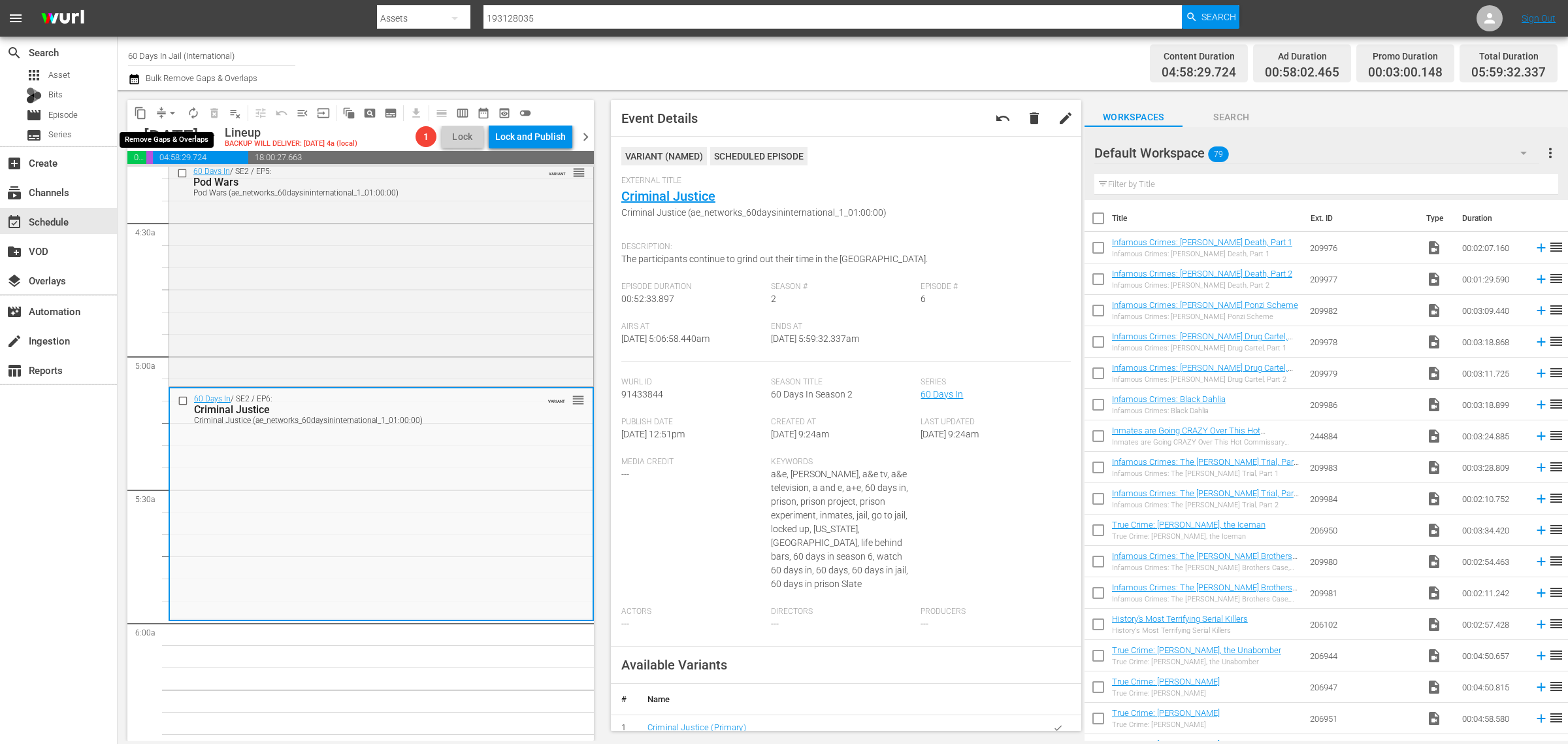
click at [173, 111] on span "arrow_drop_down" at bounding box center [172, 113] width 13 height 13
click at [174, 131] on li "Align to Midnight" at bounding box center [173, 139] width 137 height 21
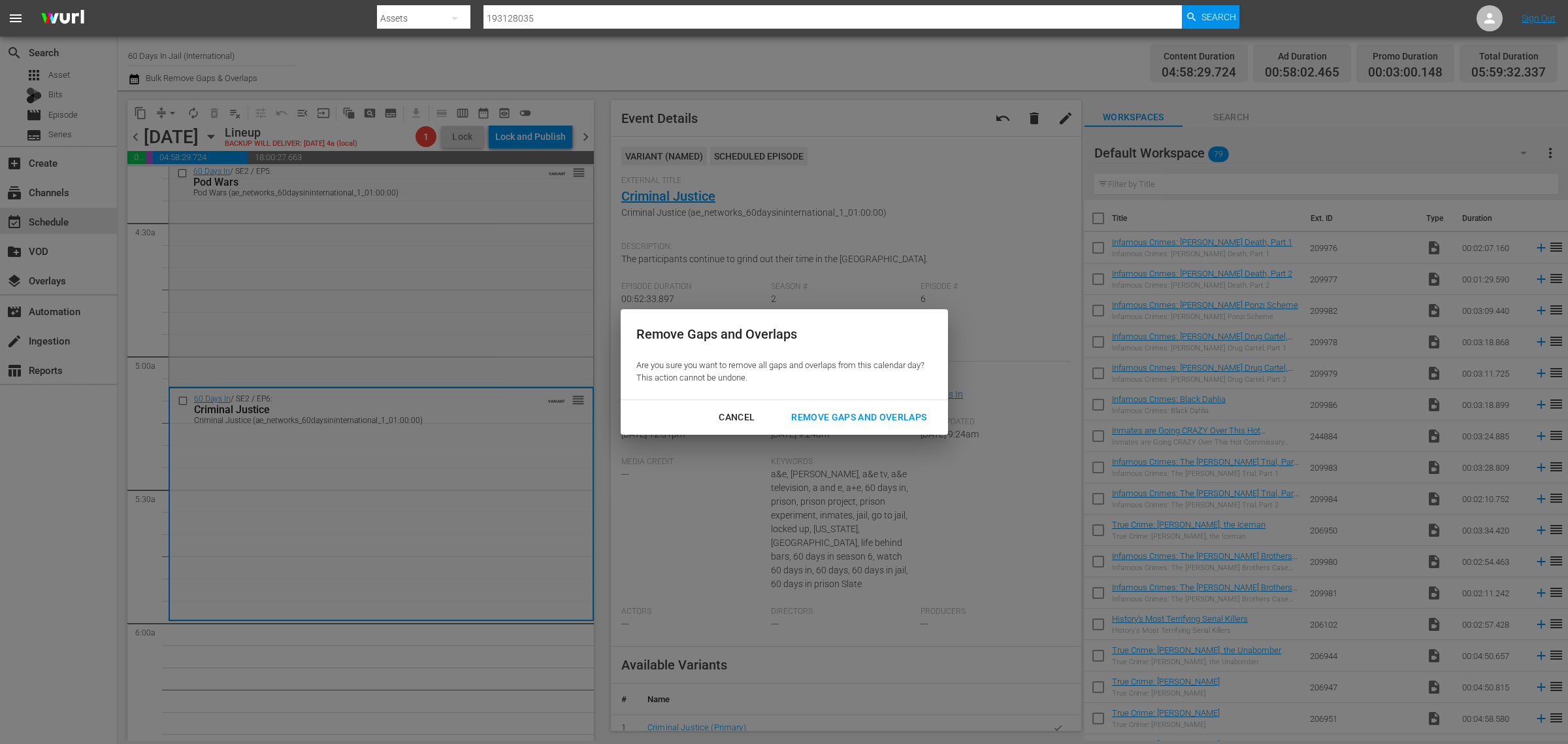
click at [848, 416] on div "Remove Gaps and Overlaps" at bounding box center [859, 417] width 156 height 16
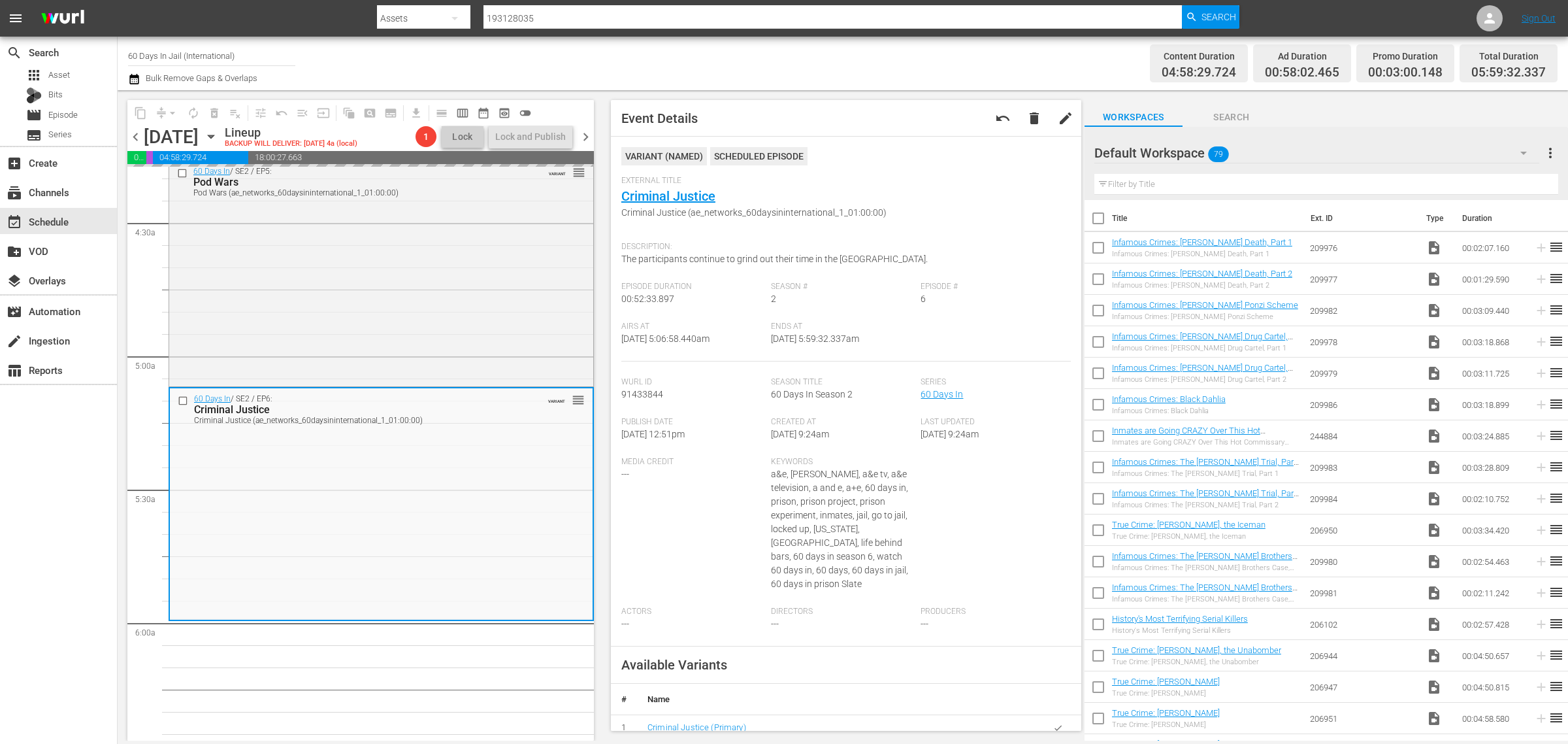
click at [829, 57] on div "Channel Title 60 Days In Jail (International) Bulk Remove Gaps & Overlaps" at bounding box center [517, 63] width 780 height 47
click at [172, 106] on span "arrow_drop_down" at bounding box center [172, 113] width 13 height 13
click at [171, 137] on li "Align to Midnight" at bounding box center [173, 139] width 137 height 21
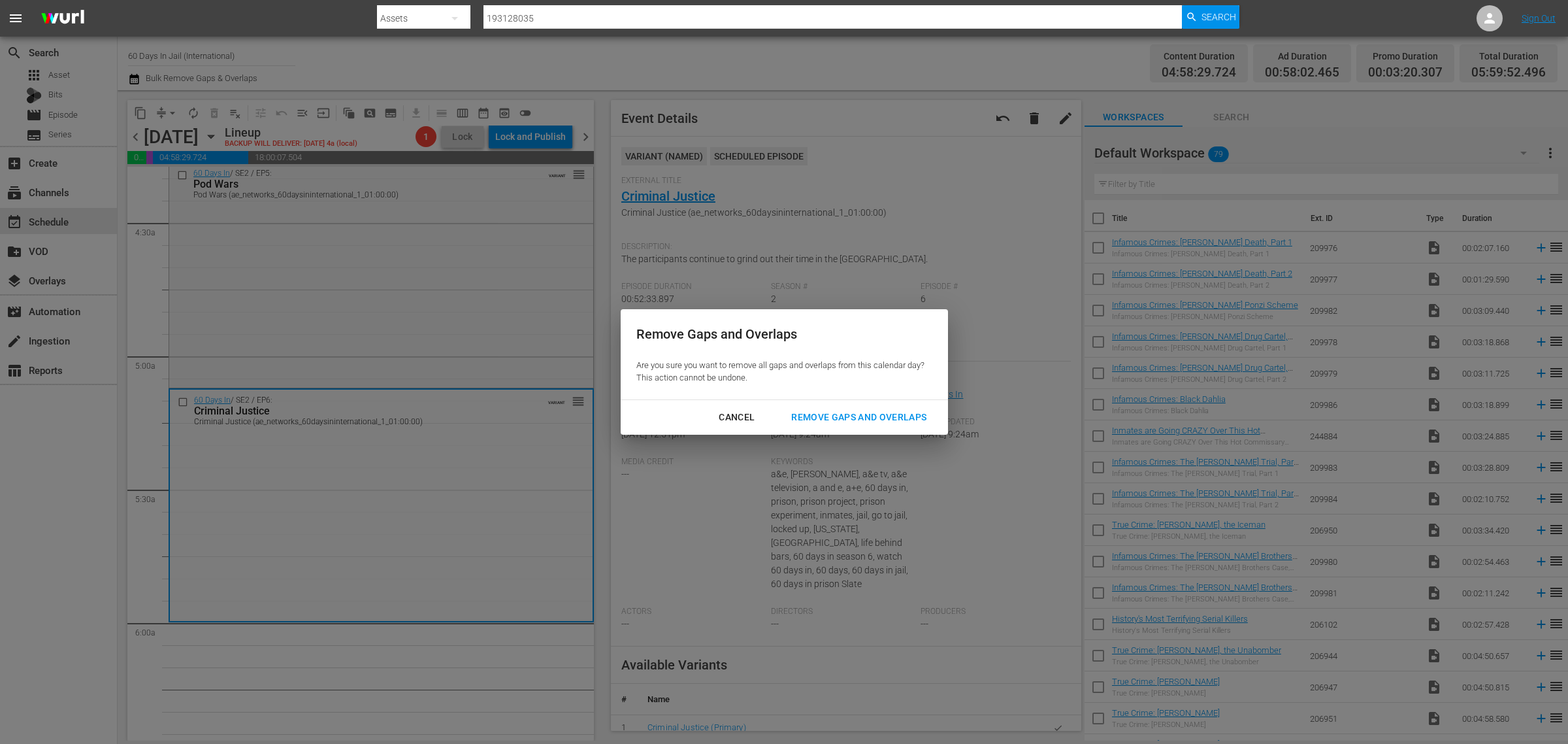
drag, startPoint x: 829, startPoint y: 410, endPoint x: 826, endPoint y: 325, distance: 85.1
click at [830, 410] on div "Remove Gaps and Overlaps" at bounding box center [859, 417] width 156 height 16
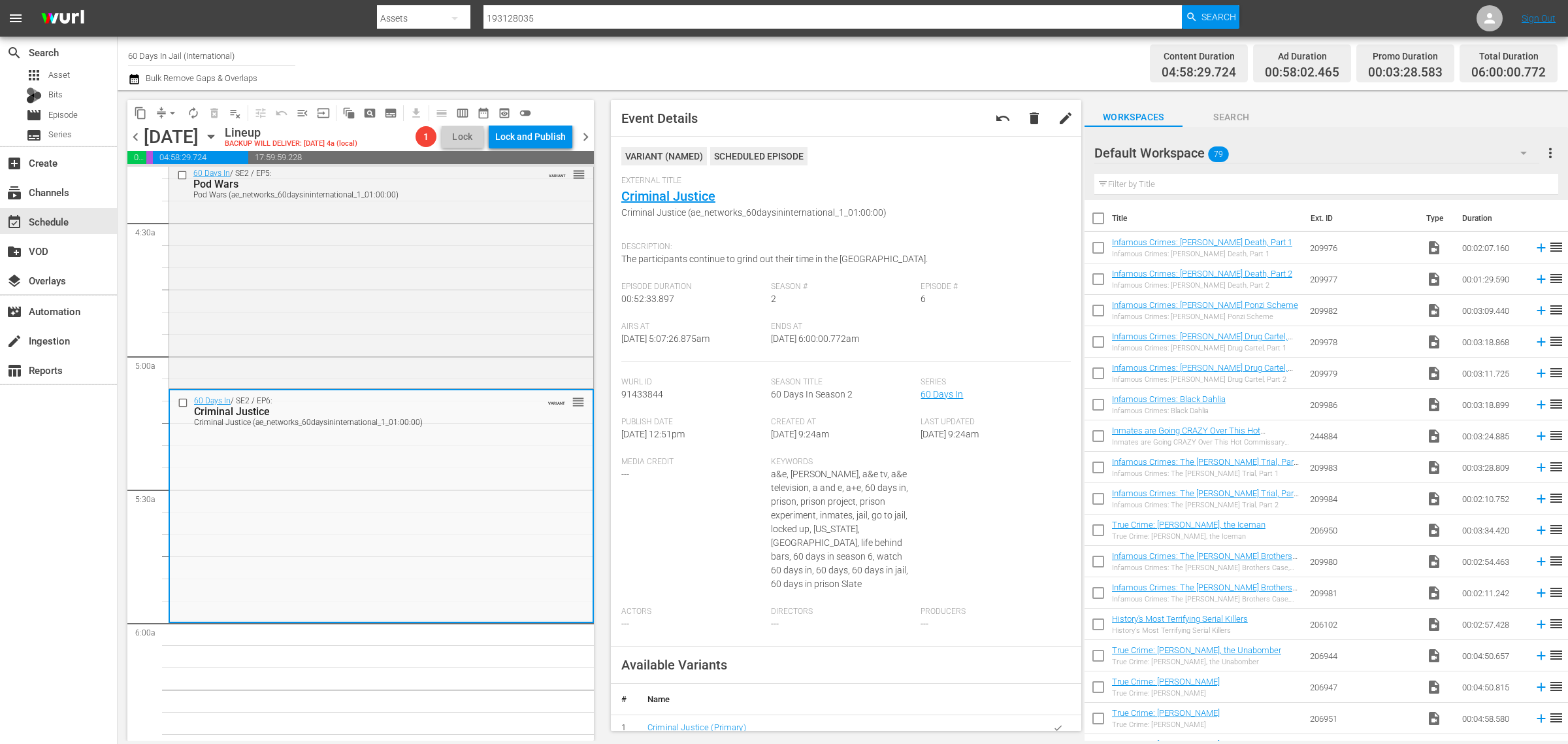
click at [813, 66] on div "Channel Title 60 Days In Jail (International) Bulk Remove Gaps & Overlaps" at bounding box center [517, 63] width 780 height 47
click at [193, 115] on span "autorenew_outlined" at bounding box center [193, 113] width 13 height 13
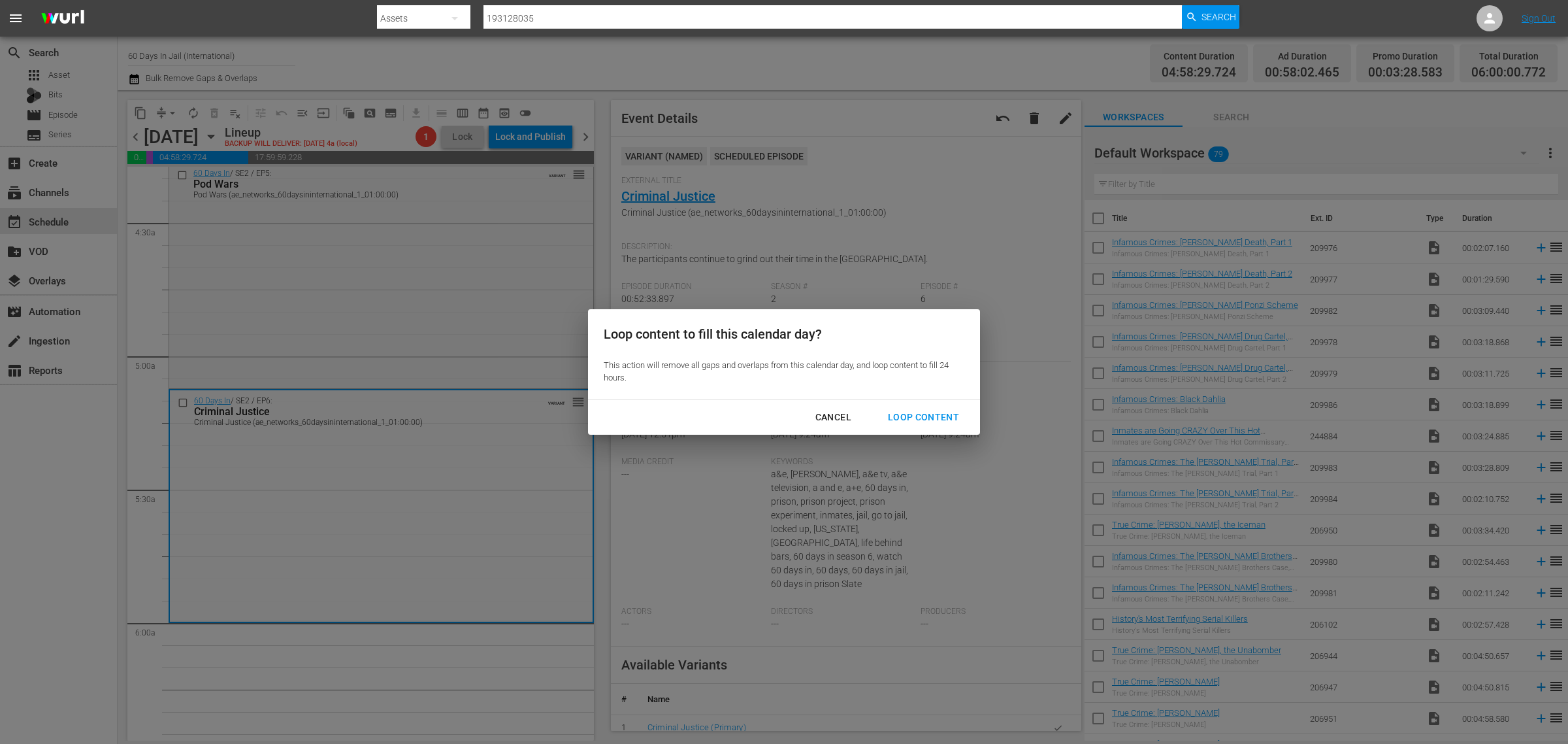
drag, startPoint x: 909, startPoint y: 410, endPoint x: 955, endPoint y: 377, distance: 56.6
click at [908, 410] on div "Loop Content" at bounding box center [924, 417] width 92 height 16
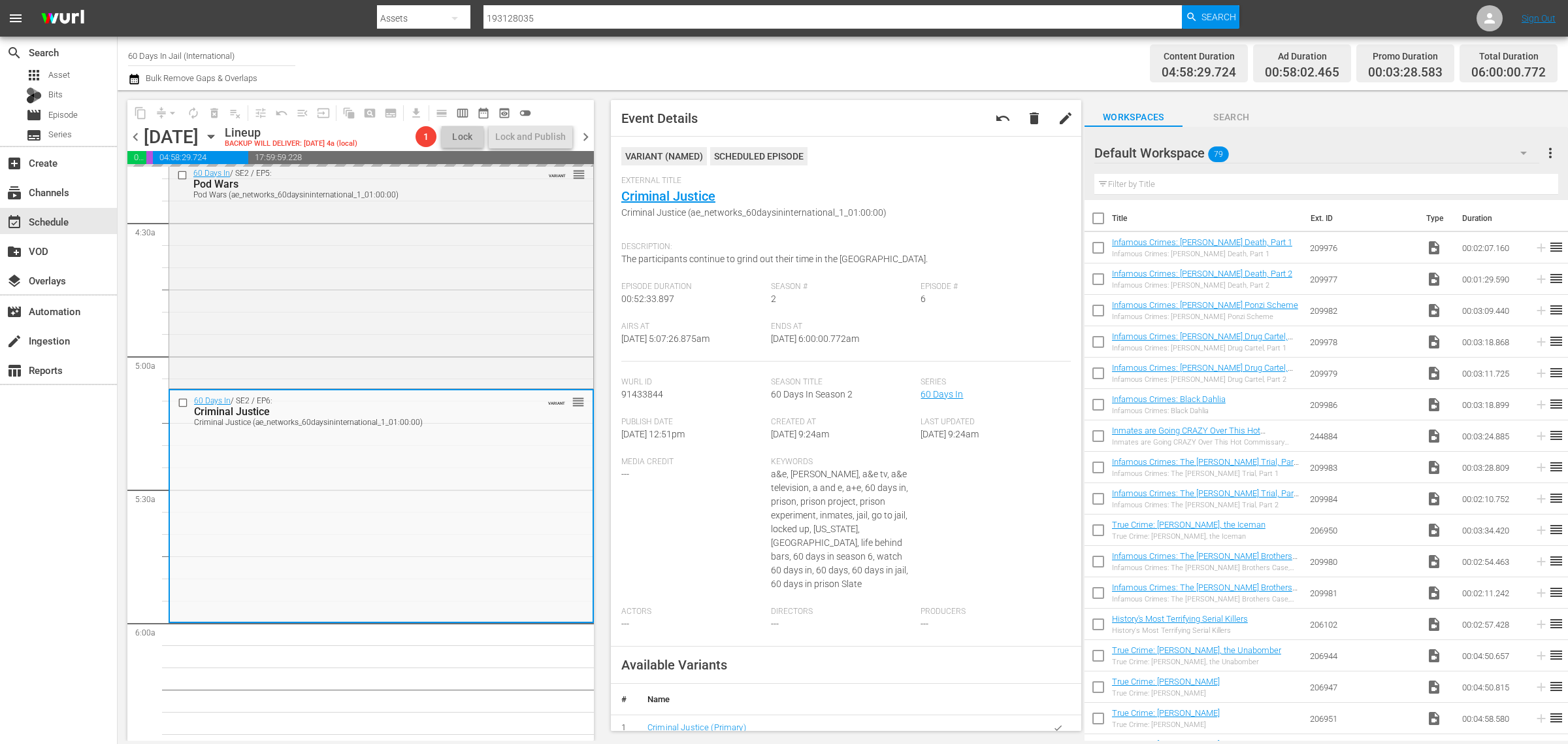
click at [795, 57] on div "Channel Title 60 Days In Jail (International) Bulk Remove Gaps & Overlaps" at bounding box center [517, 63] width 780 height 47
click at [824, 77] on div "Channel Title 60 Days In Jail (International) Bulk Remove Gaps & Overlaps" at bounding box center [517, 63] width 780 height 47
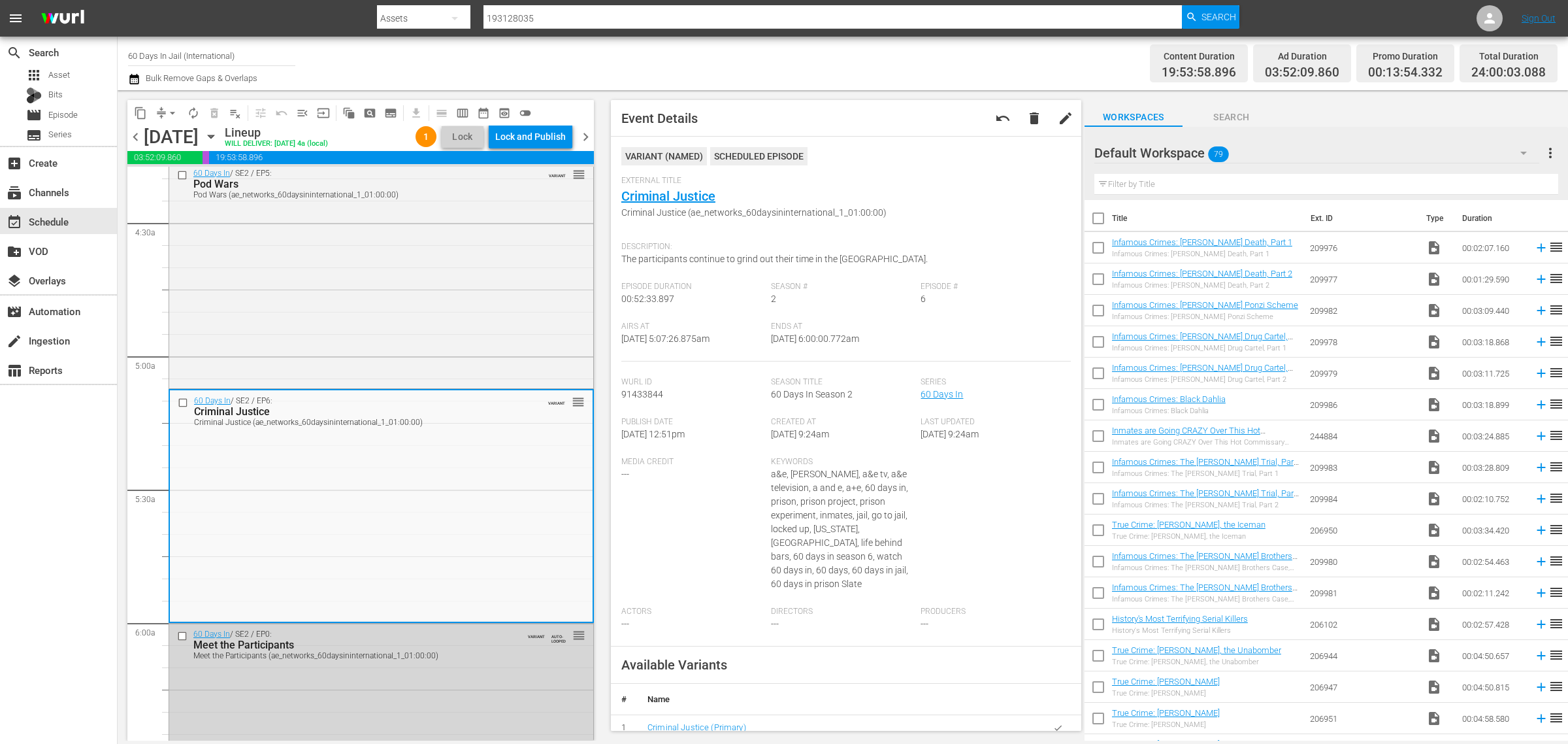
click at [811, 60] on div "Channel Title 60 Days In Jail (International) Bulk Remove Gaps & Overlaps" at bounding box center [517, 63] width 780 height 47
click at [551, 132] on div "Lock and Publish" at bounding box center [530, 136] width 70 height 24
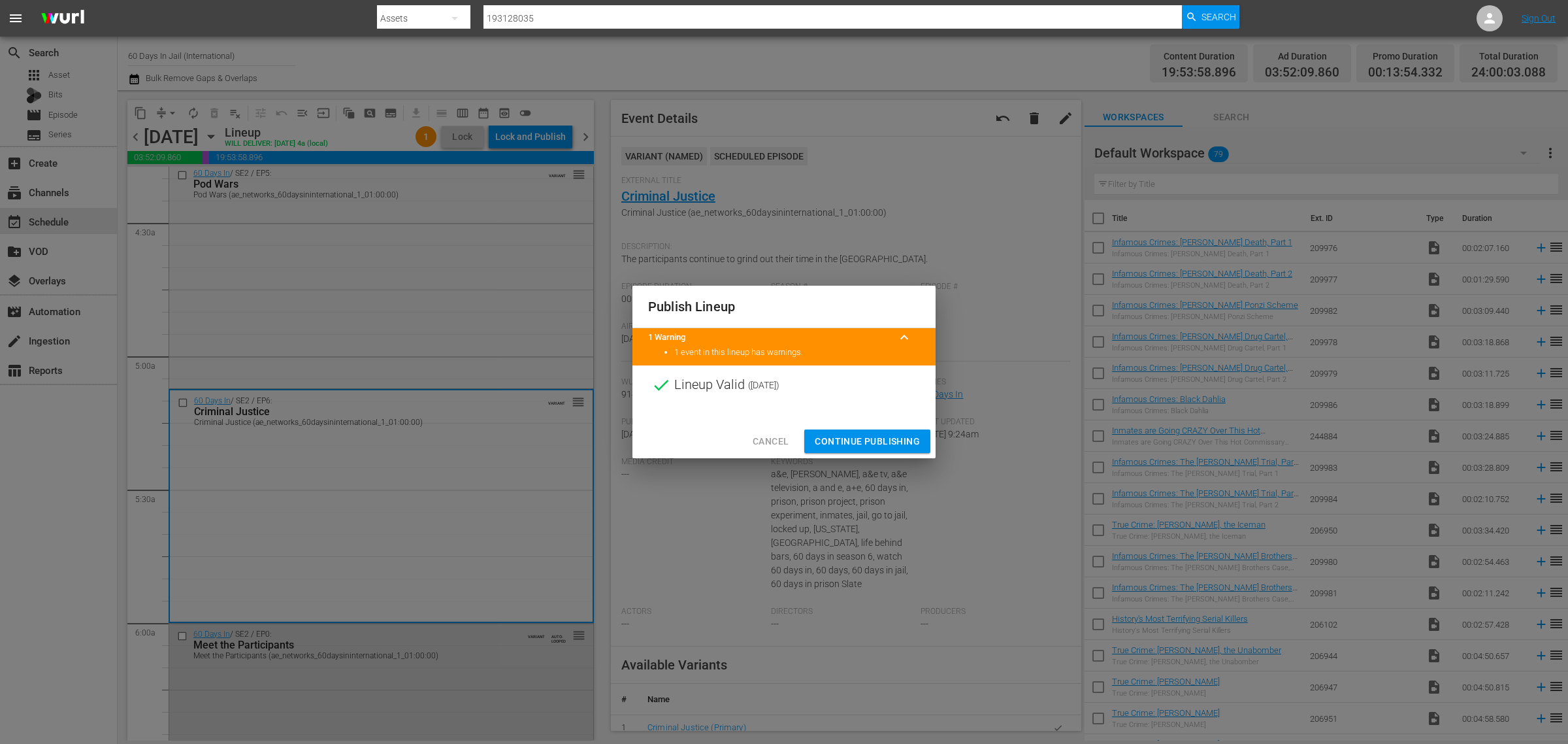
click at [878, 440] on span "Continue Publishing" at bounding box center [867, 441] width 105 height 16
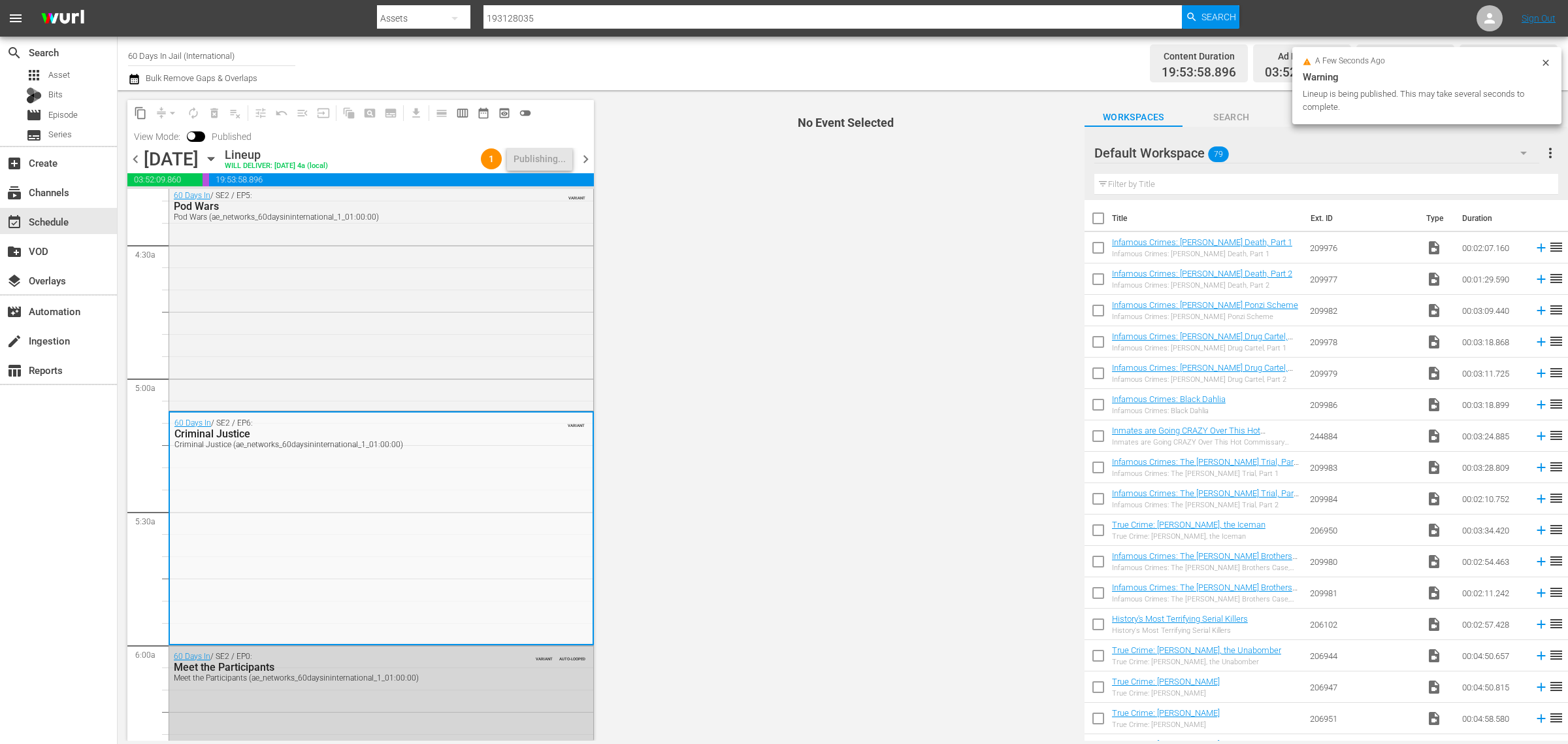
drag, startPoint x: 750, startPoint y: 83, endPoint x: 776, endPoint y: 126, distance: 50.2
click at [748, 80] on div "Channel Title 60 Days In Jail (International) Bulk Remove Gaps & Overlaps" at bounding box center [517, 63] width 780 height 47
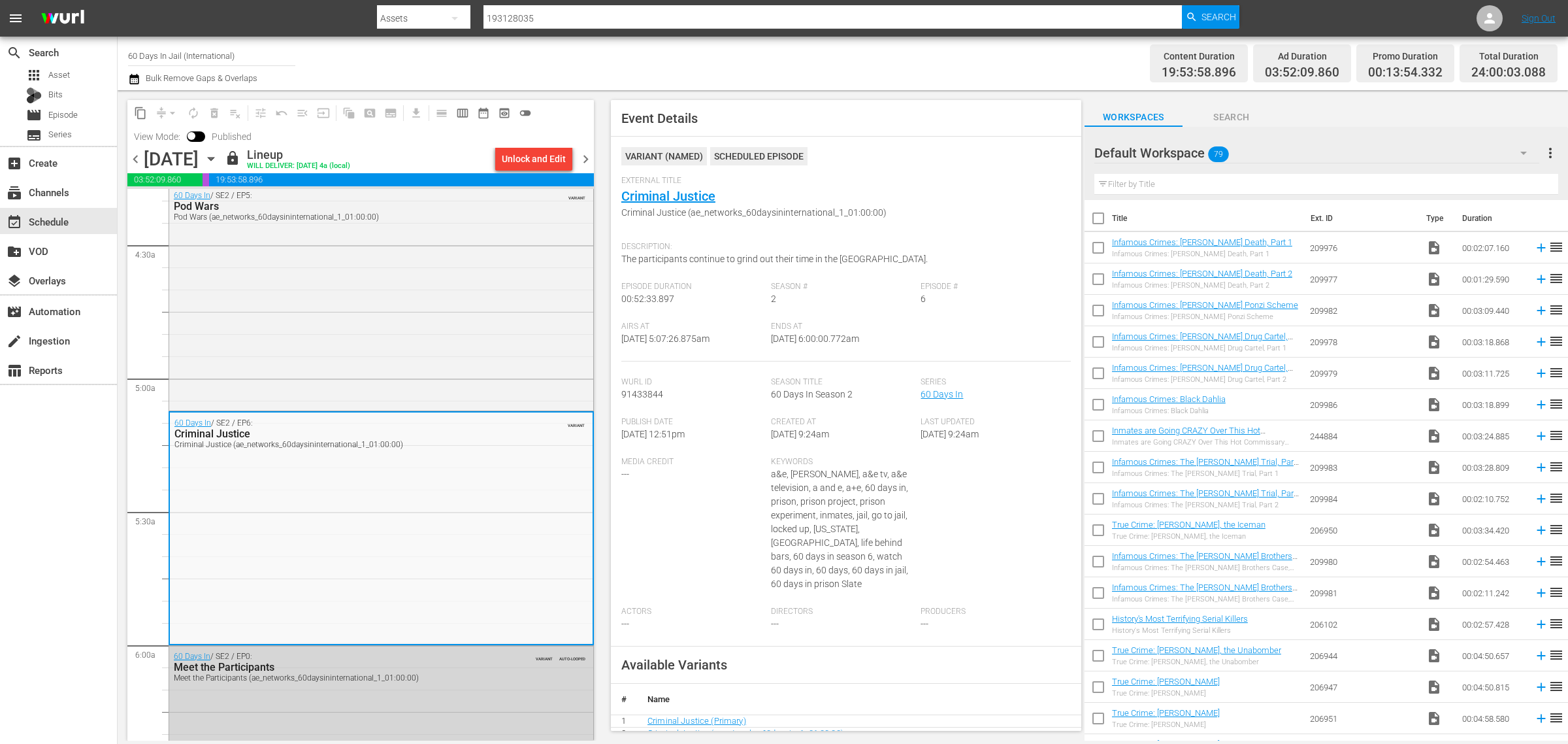
click at [817, 62] on div "Channel Title 60 Days In Jail (International) Bulk Remove Gaps & Overlaps" at bounding box center [517, 63] width 780 height 47
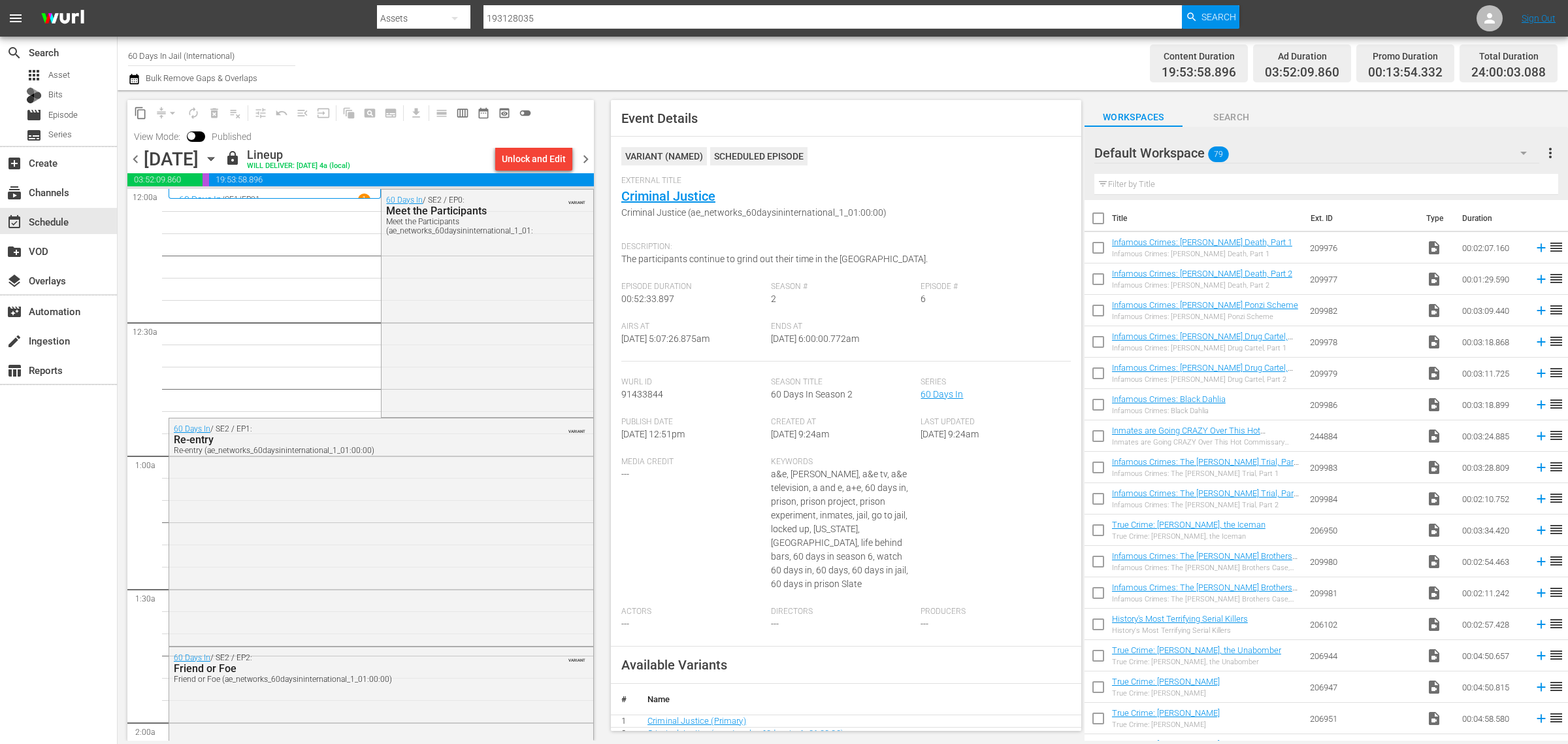
click at [218, 155] on icon "button" at bounding box center [210, 158] width 15 height 15
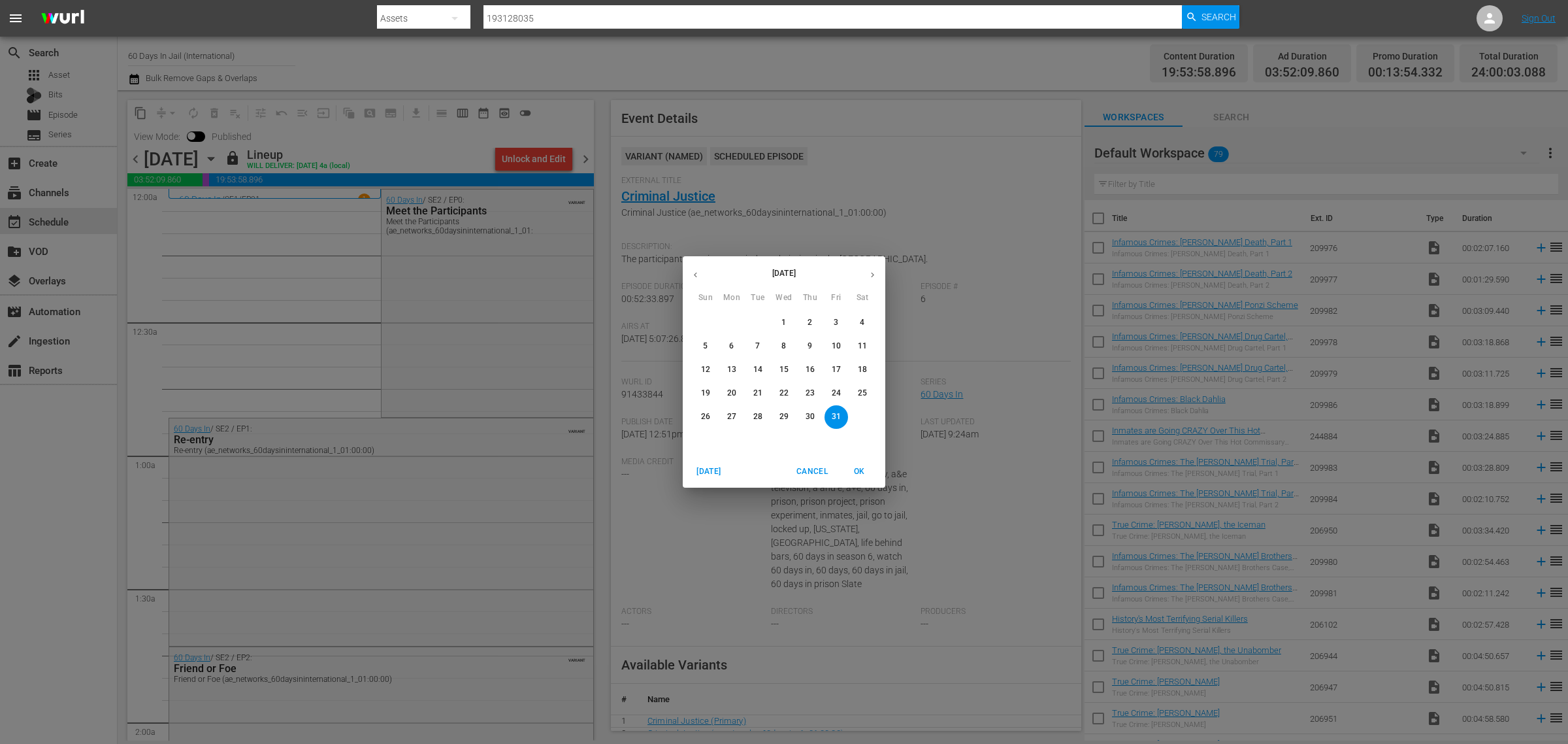
click at [831, 386] on button "24" at bounding box center [836, 393] width 24 height 24
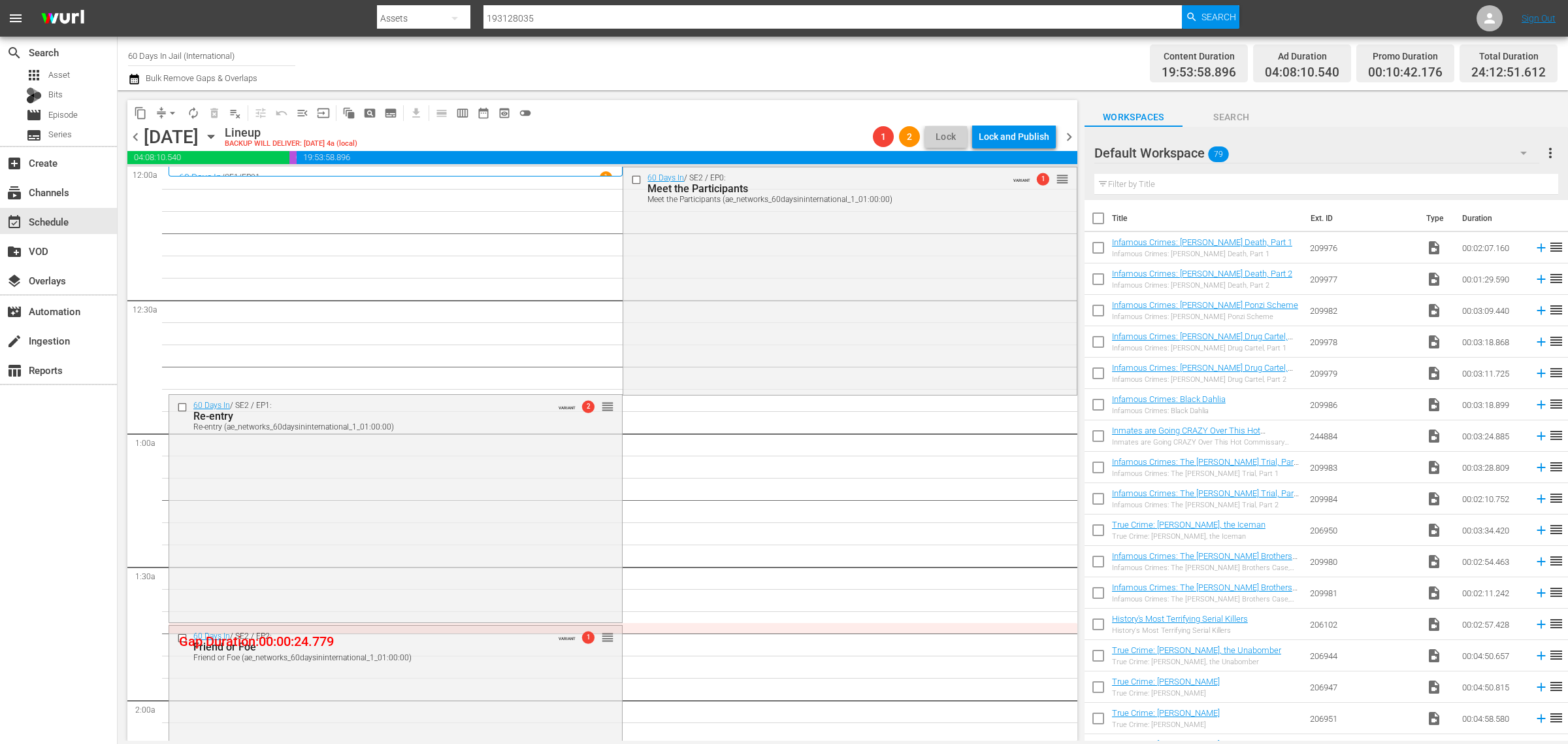
click at [235, 109] on span "playlist_remove_outlined" at bounding box center [235, 113] width 13 height 13
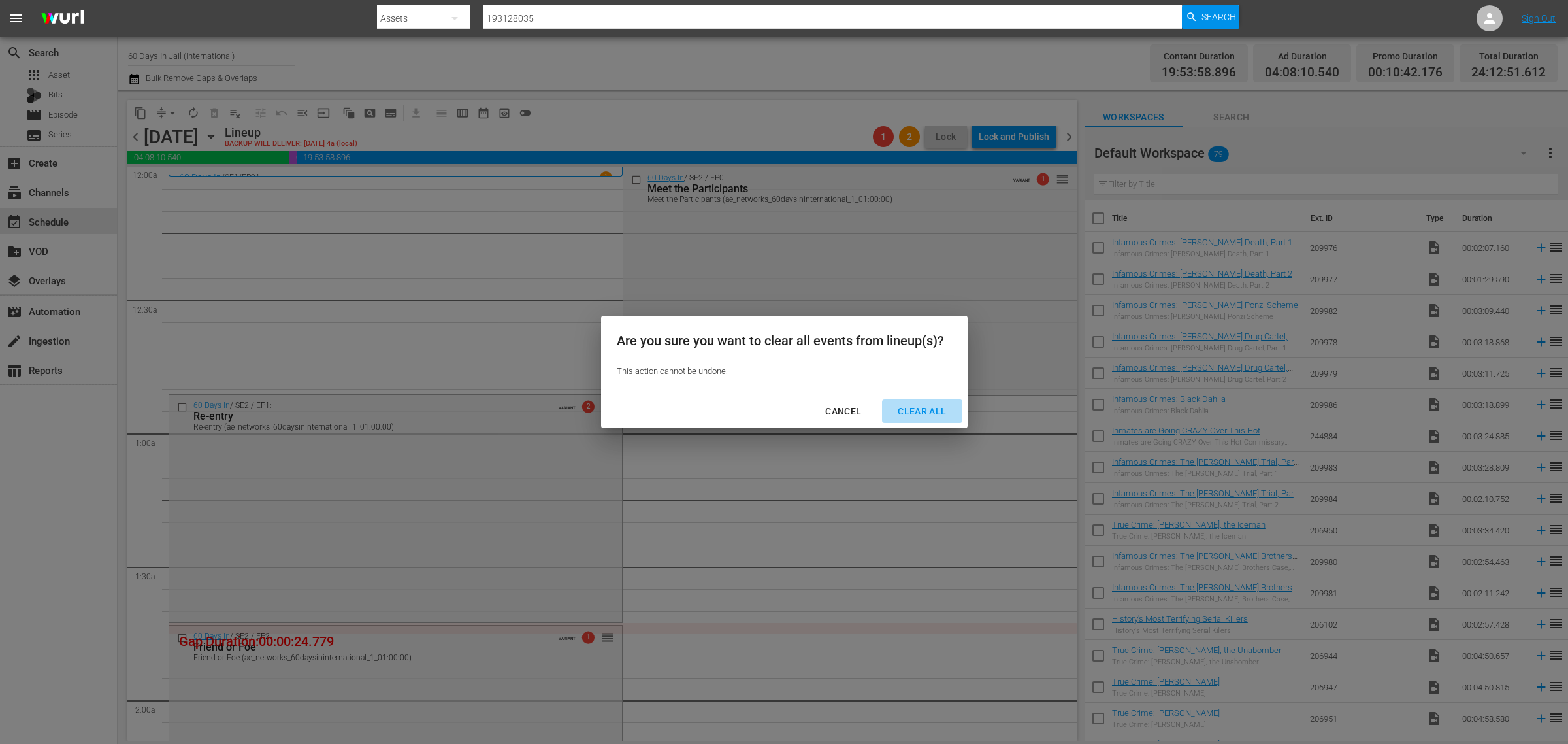
drag, startPoint x: 919, startPoint y: 410, endPoint x: 976, endPoint y: 582, distance: 181.2
click at [919, 410] on div "Clear All" at bounding box center [922, 411] width 70 height 16
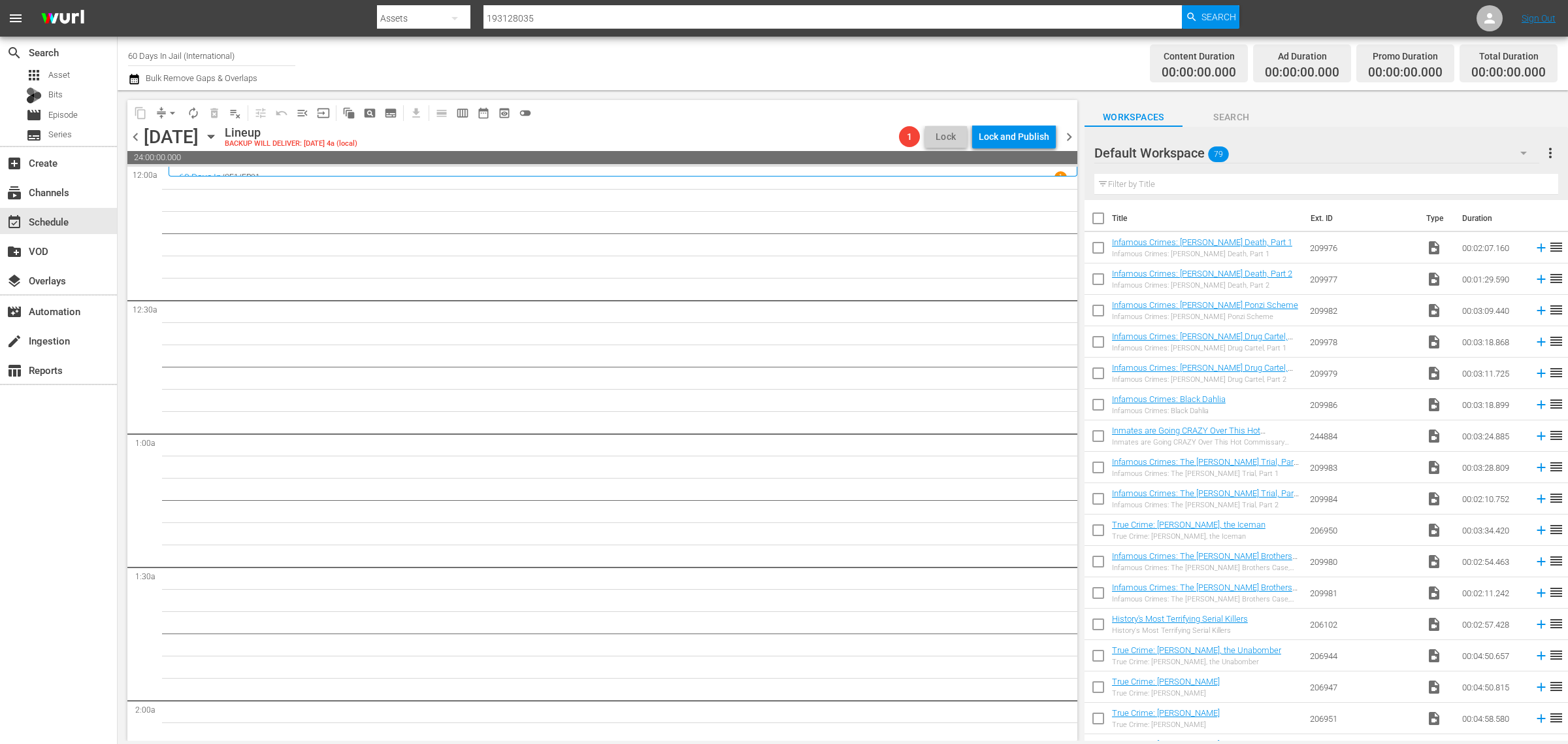
click at [214, 137] on icon "button" at bounding box center [211, 137] width 6 height 3
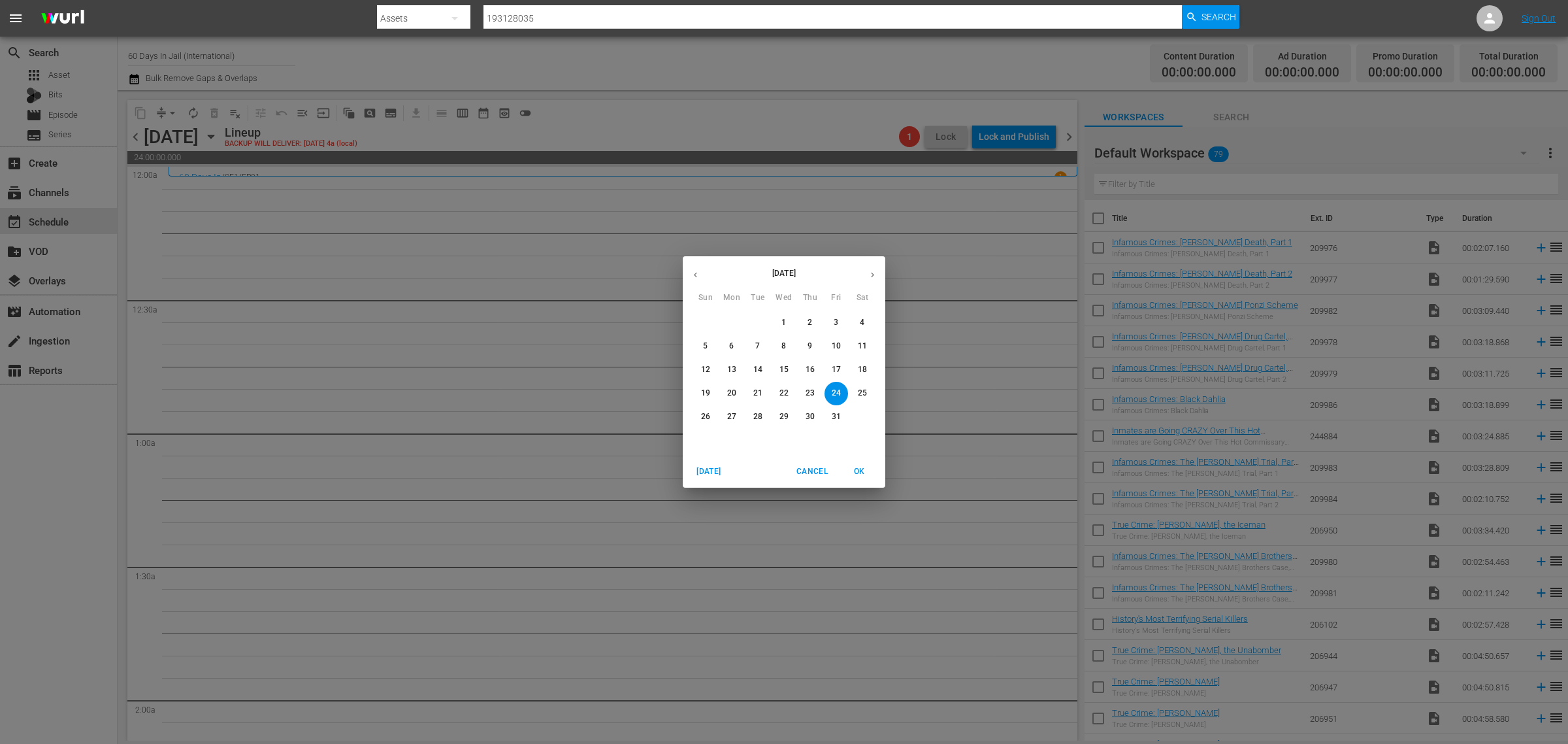
click at [836, 370] on p "17" at bounding box center [836, 370] width 9 height 11
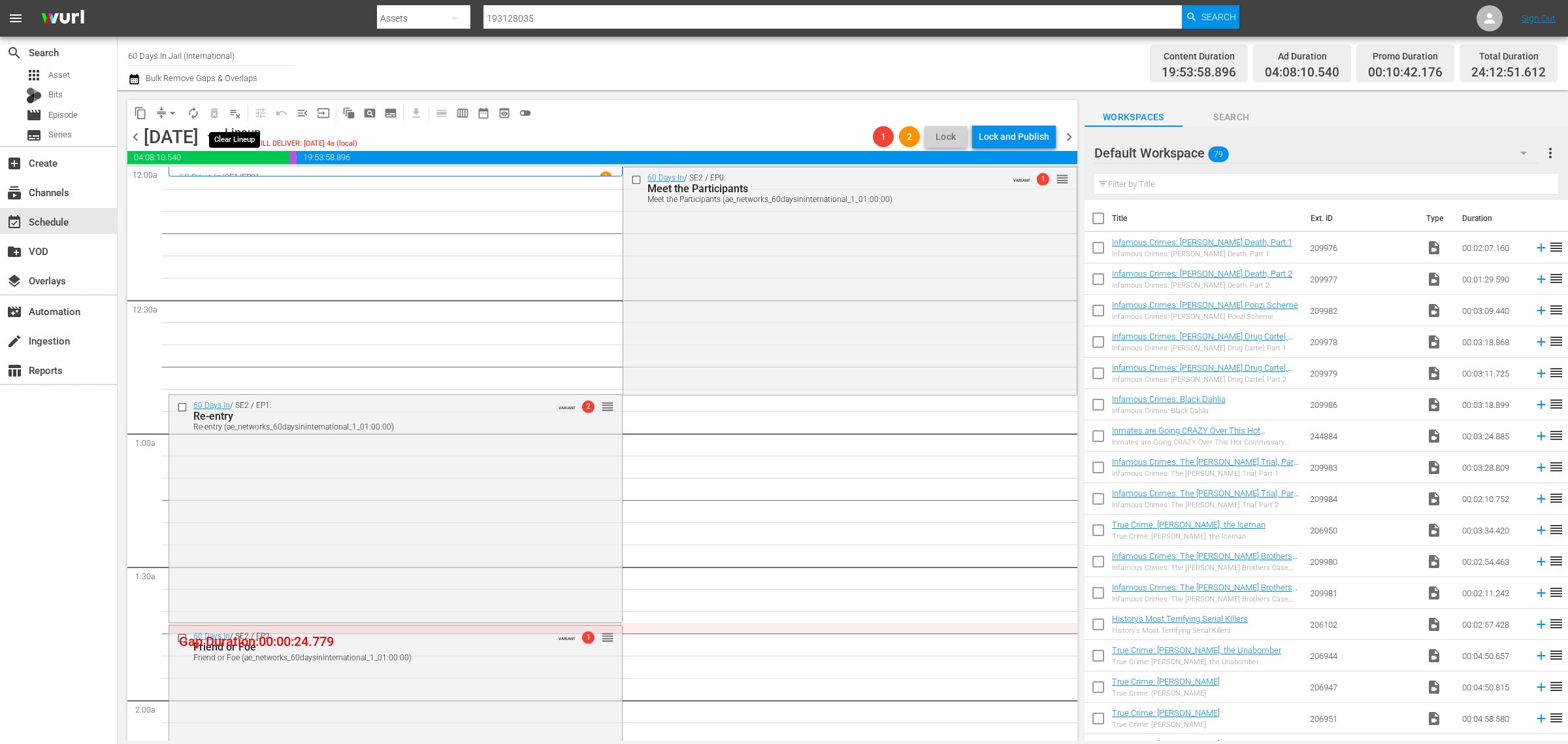
click at [229, 109] on span "playlist_remove_outlined" at bounding box center [235, 113] width 13 height 13
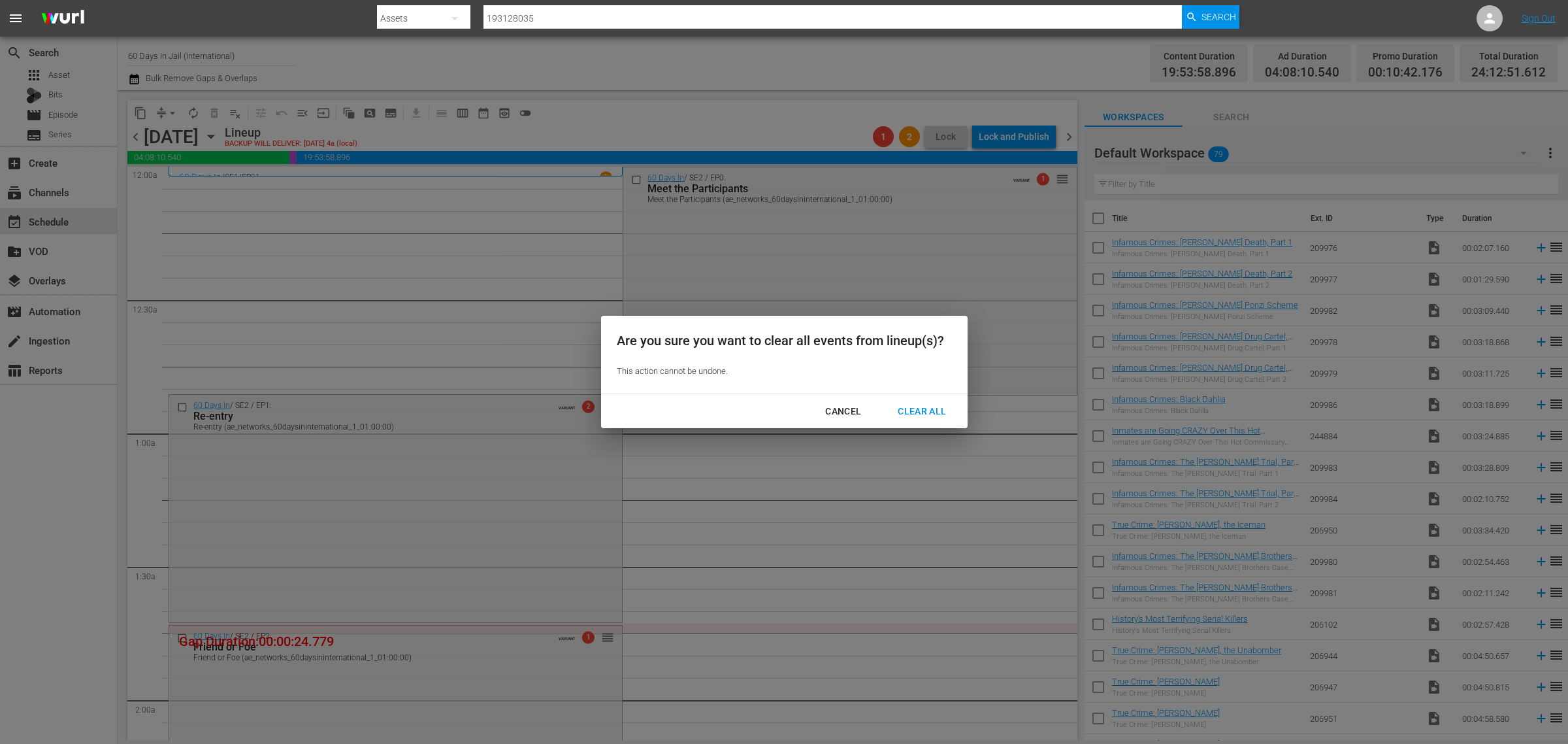
click at [918, 410] on div "Clear All" at bounding box center [922, 411] width 70 height 16
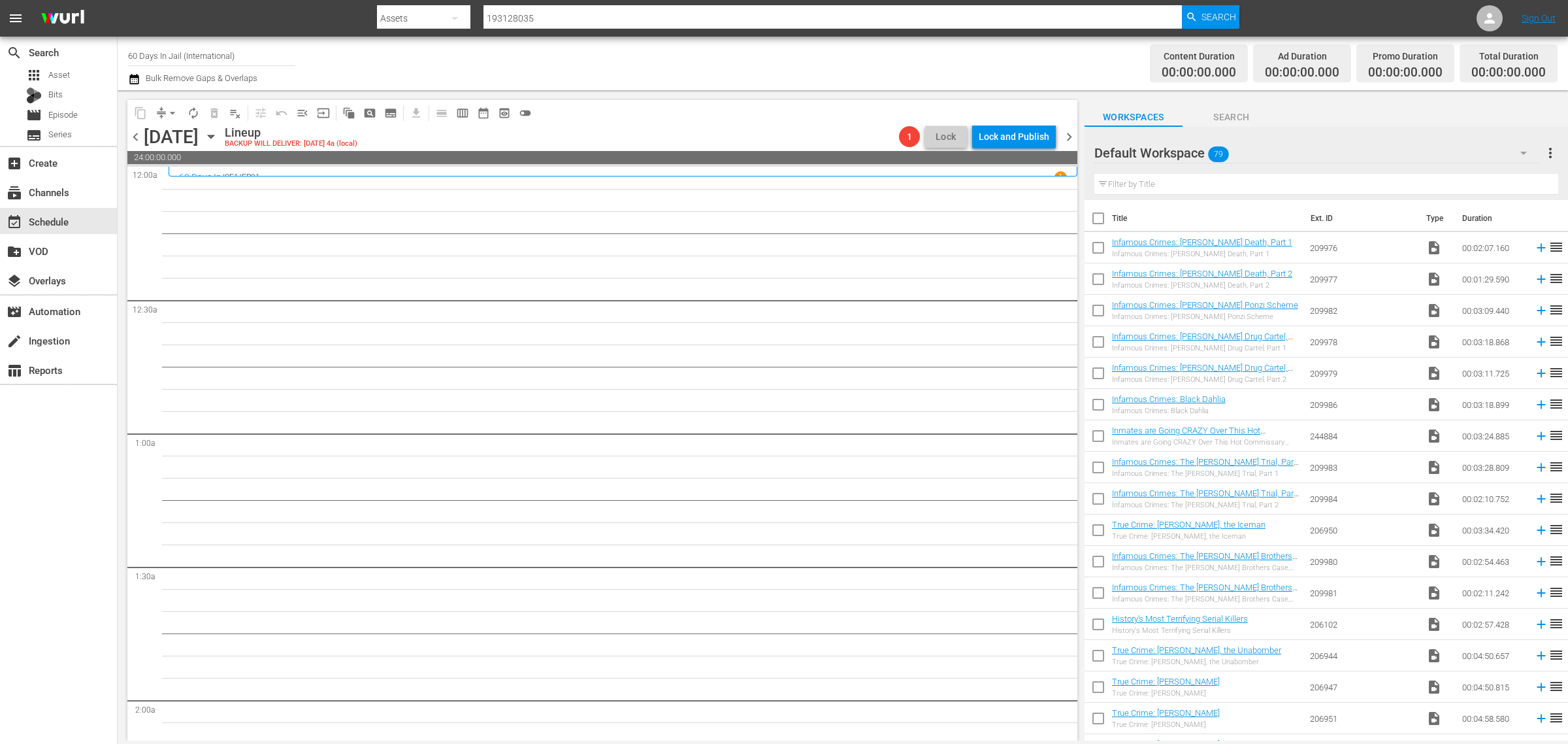
click at [218, 134] on icon "button" at bounding box center [210, 136] width 15 height 15
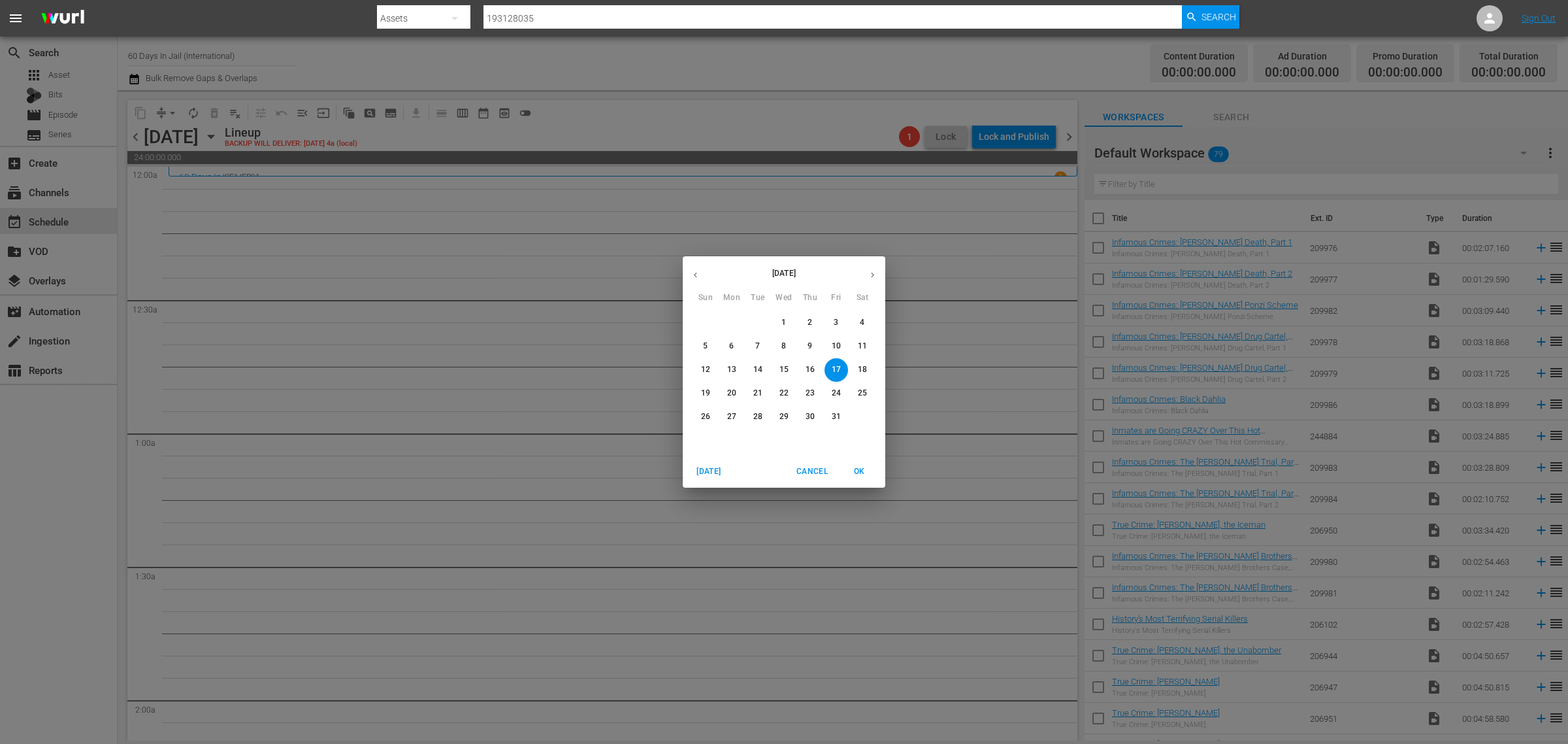
click at [834, 347] on p "10" at bounding box center [836, 346] width 9 height 11
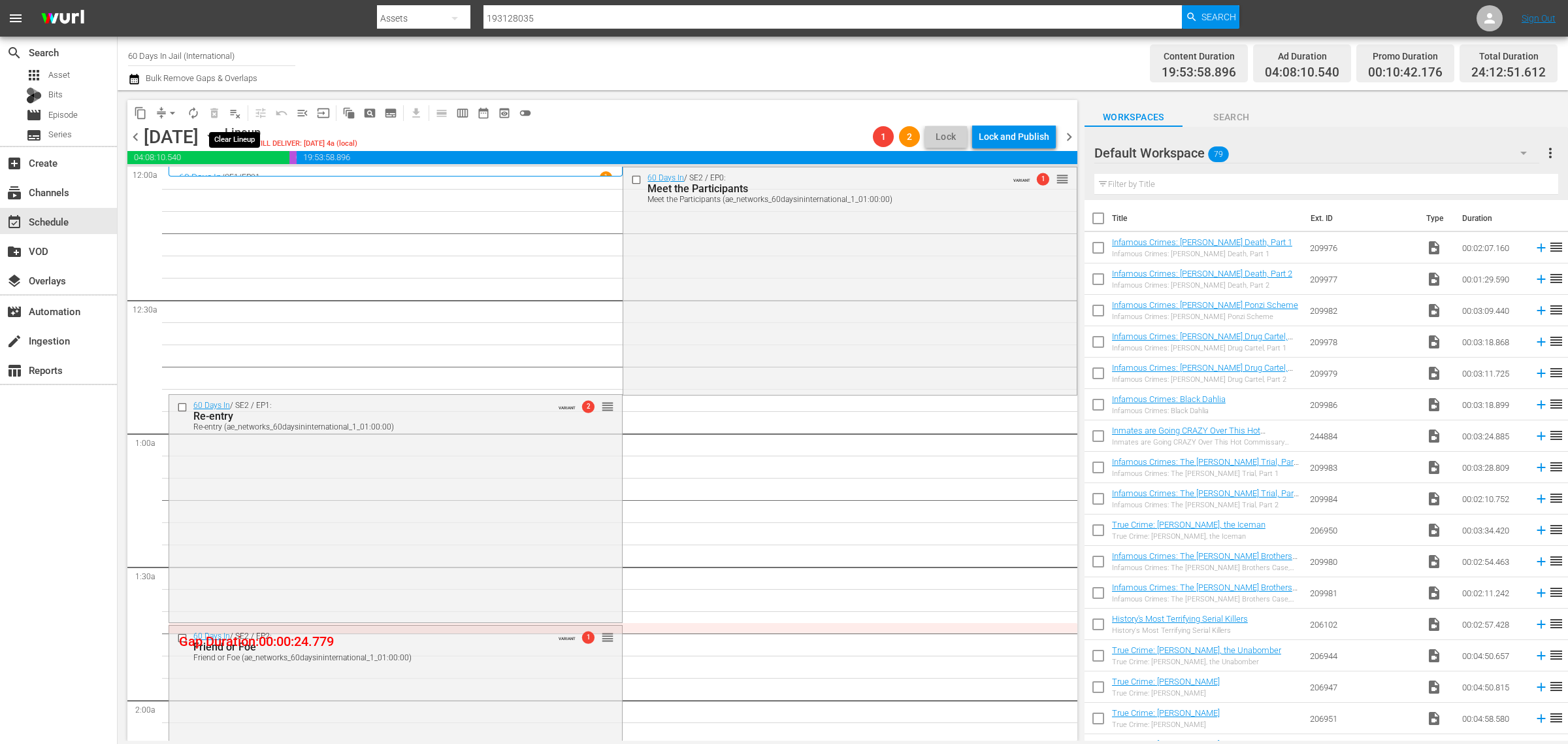
click at [236, 116] on span "playlist_remove_outlined" at bounding box center [235, 113] width 13 height 13
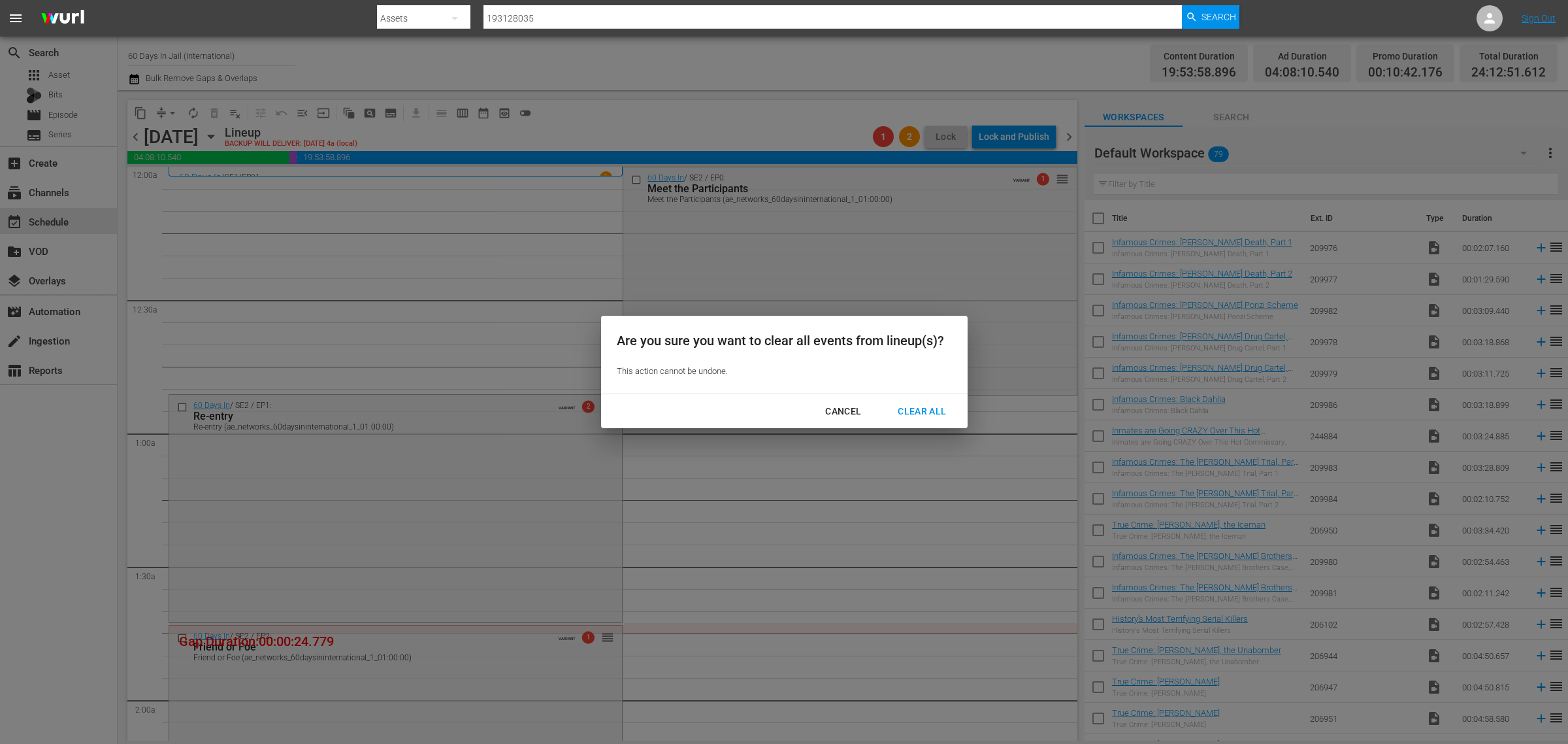
click at [910, 406] on div "Clear All" at bounding box center [922, 411] width 70 height 16
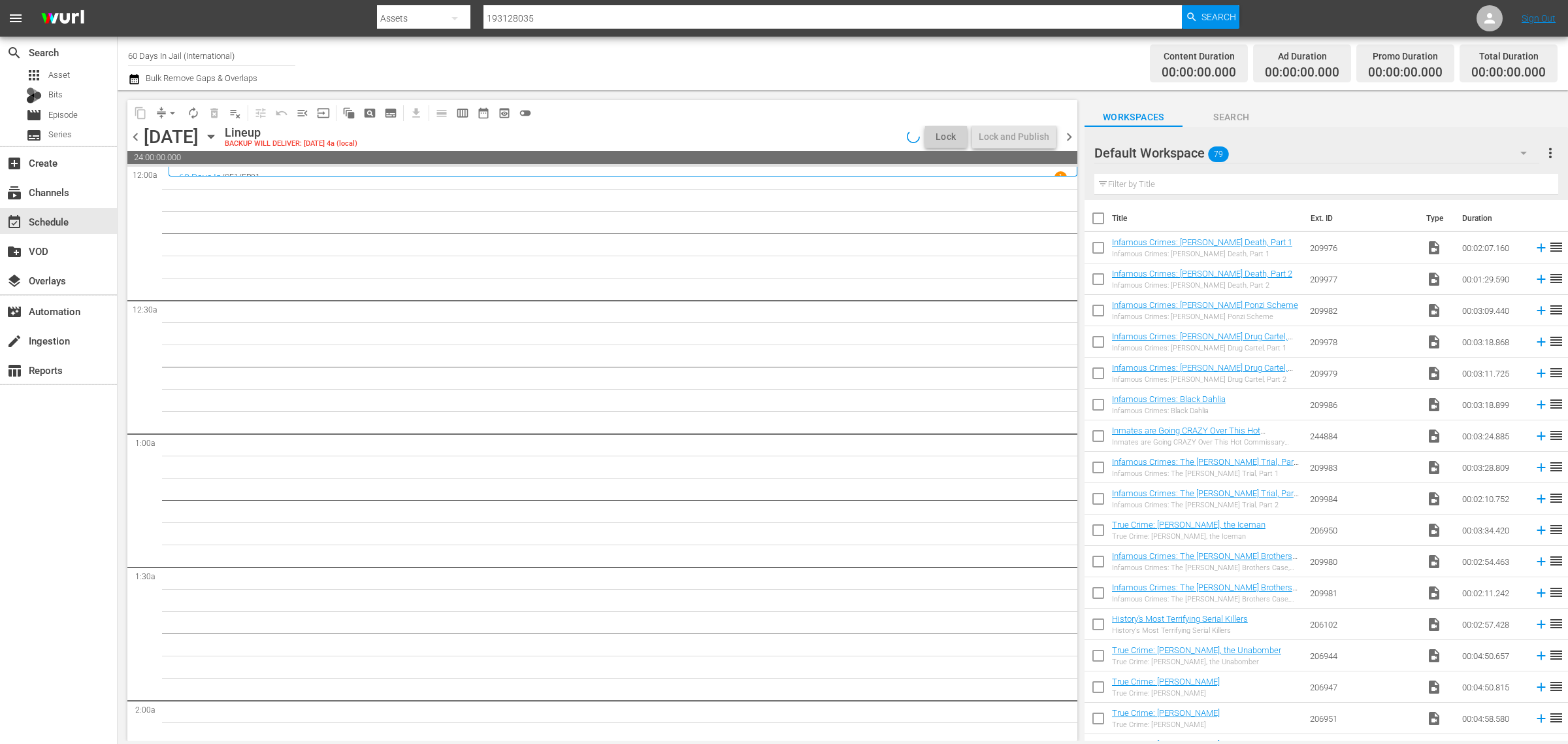
click at [218, 135] on icon "button" at bounding box center [210, 136] width 15 height 15
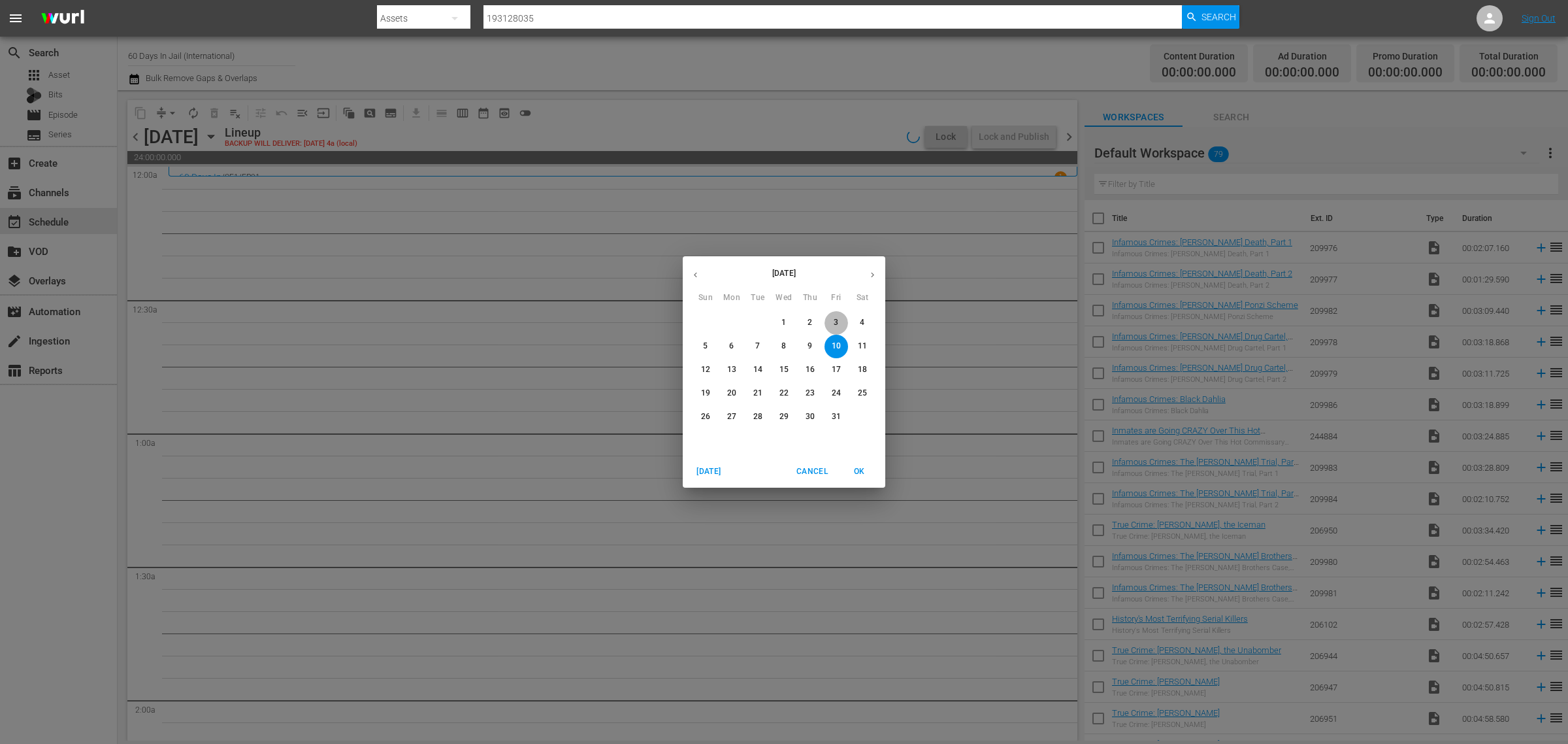
click at [833, 322] on span "3" at bounding box center [836, 322] width 24 height 11
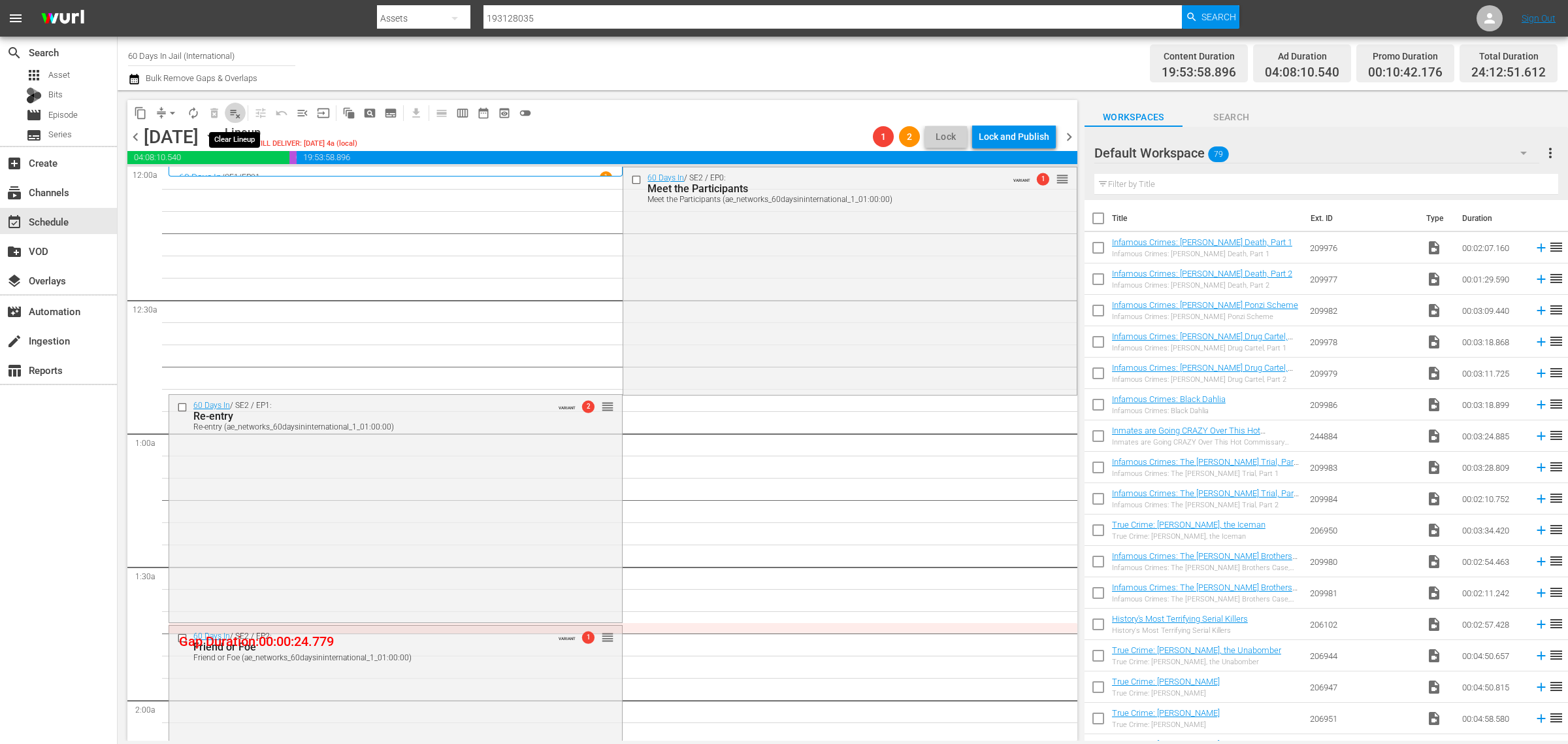
click at [236, 113] on span "playlist_remove_outlined" at bounding box center [235, 113] width 13 height 13
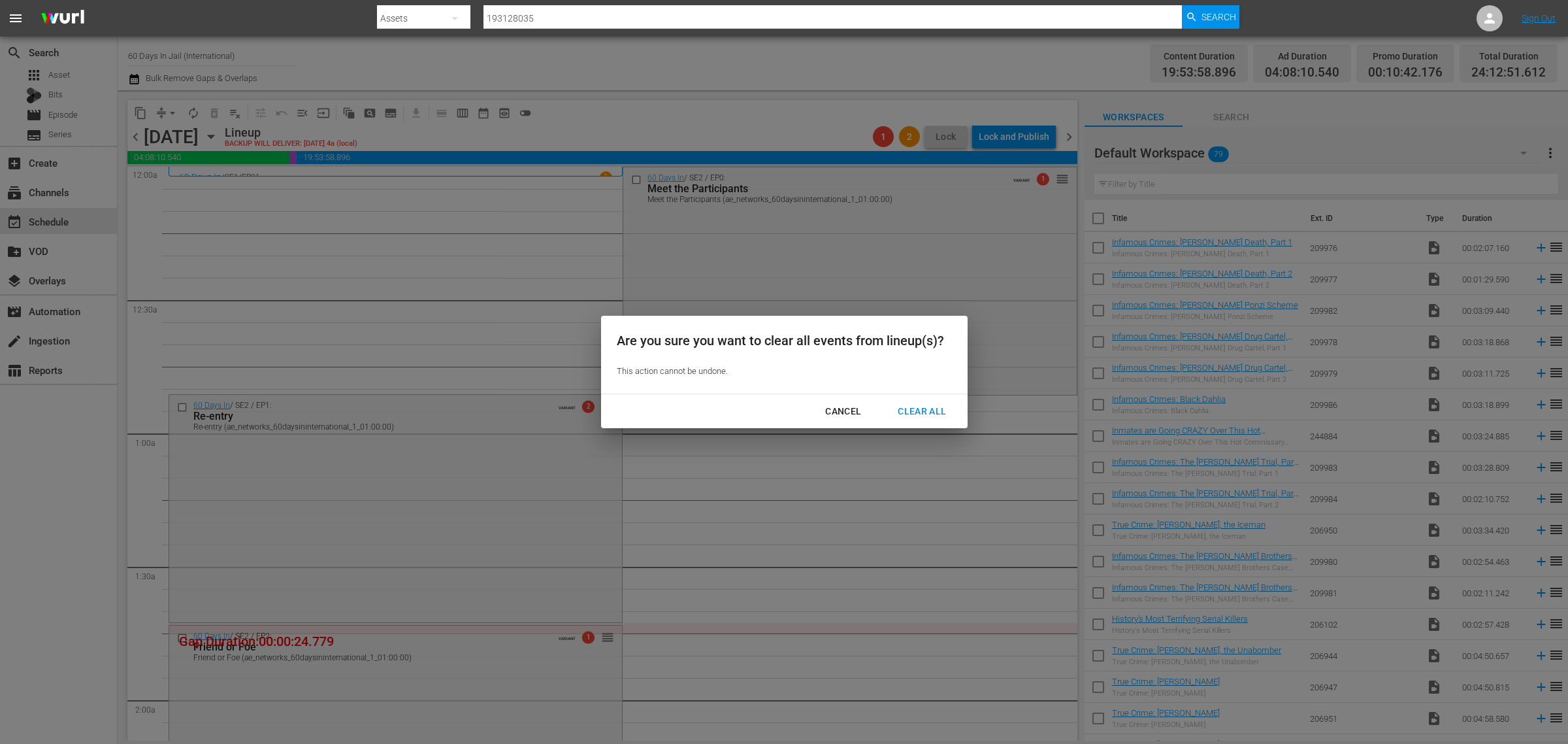
click at [919, 407] on div "Clear All" at bounding box center [922, 411] width 70 height 16
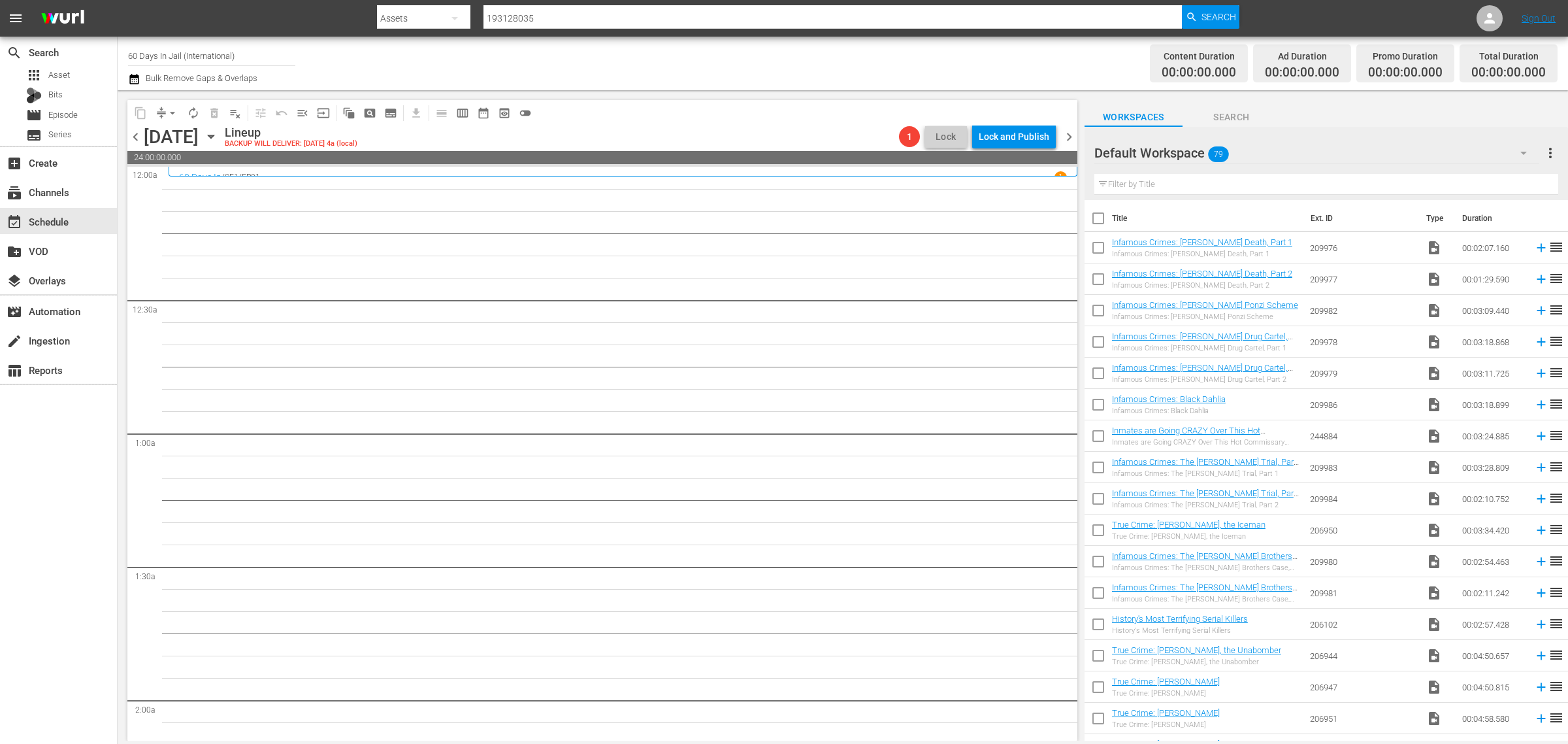
click at [842, 47] on div "Channel Title 60 Days In Jail (International) Bulk Remove Gaps & Overlaps" at bounding box center [517, 63] width 780 height 47
click at [703, 57] on div "Channel Title 60 Days In Jail (International) Bulk Remove Gaps & Overlaps" at bounding box center [517, 63] width 780 height 47
click at [218, 129] on icon "button" at bounding box center [210, 136] width 15 height 15
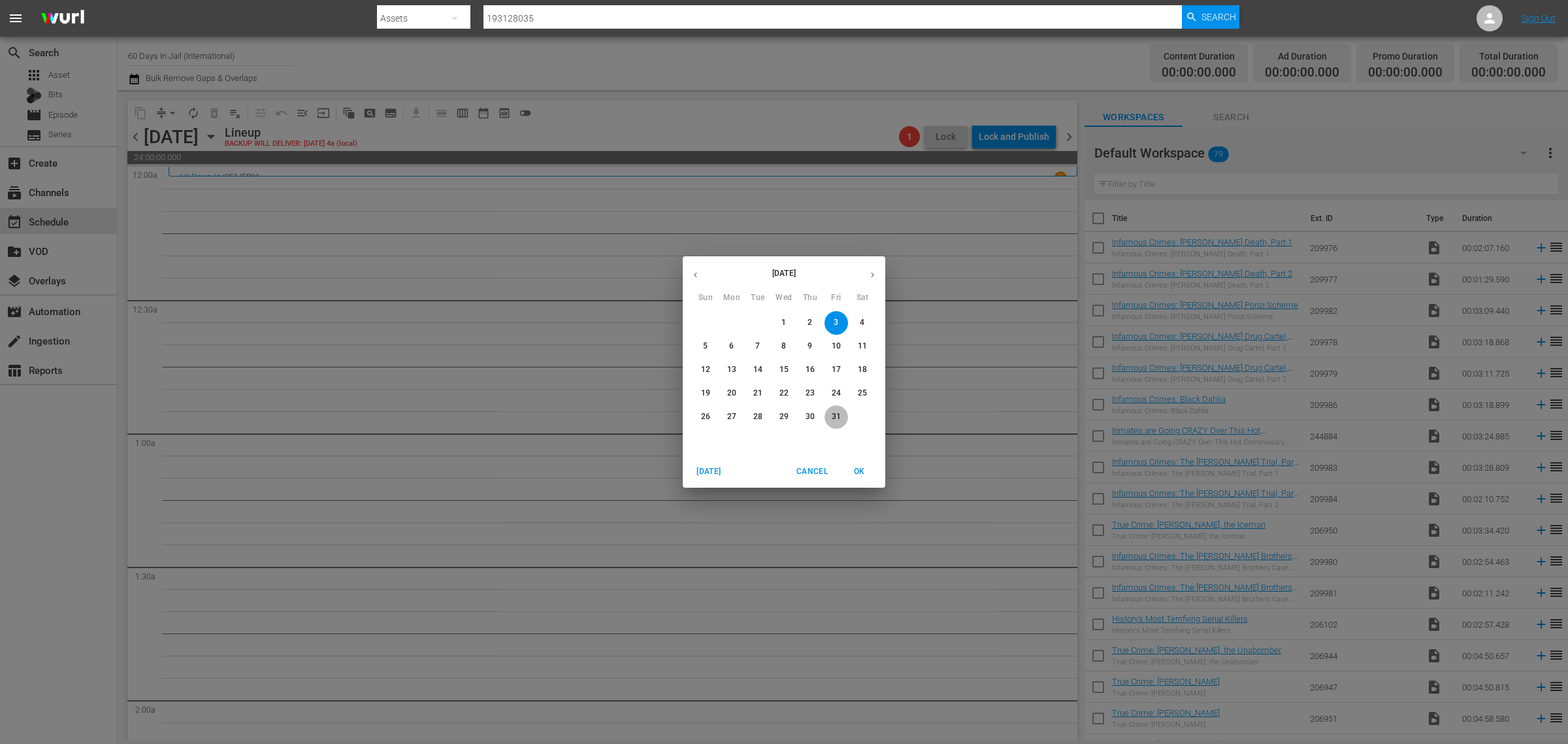
click at [835, 419] on p "31" at bounding box center [836, 416] width 9 height 11
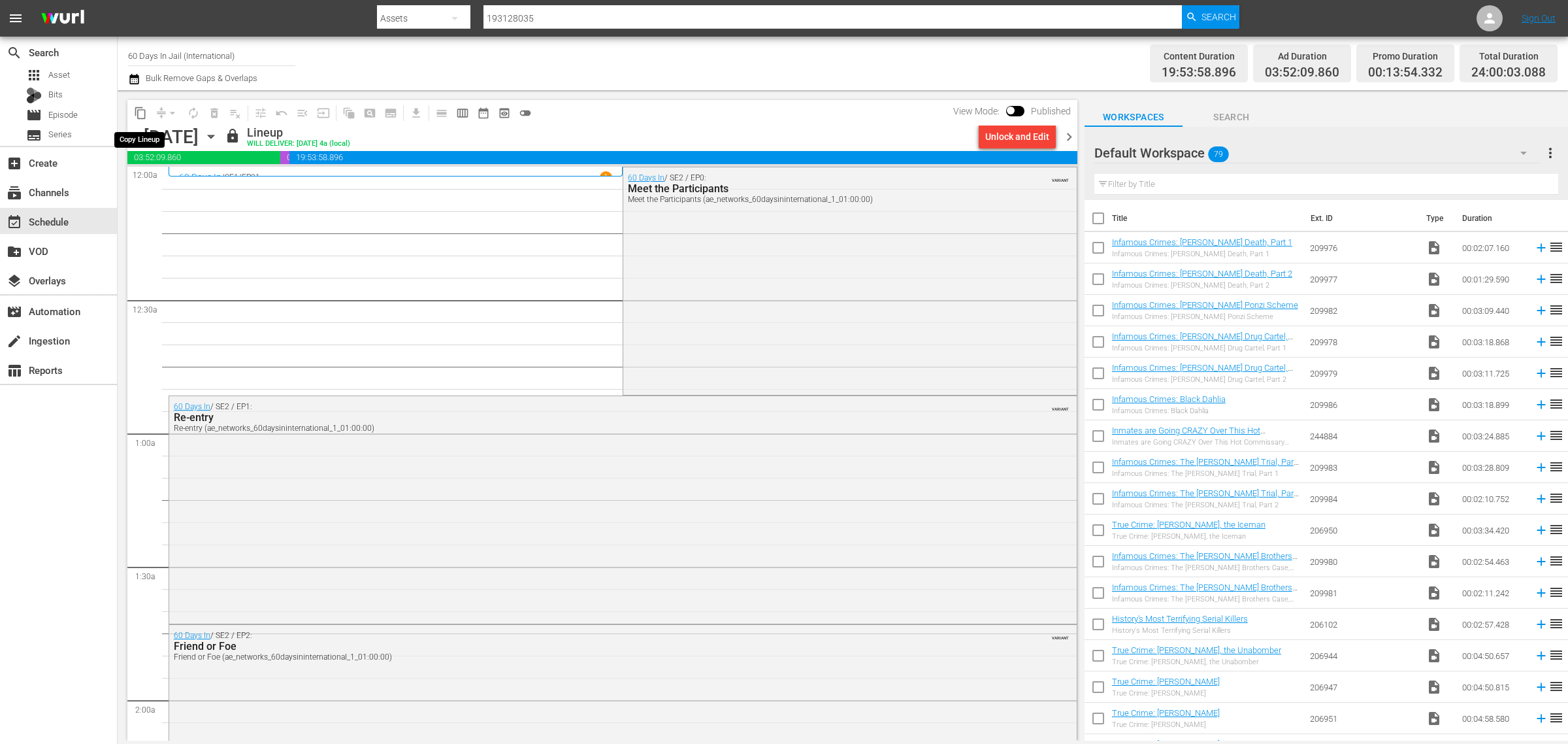
click at [144, 113] on span "content_copy" at bounding box center [140, 113] width 13 height 13
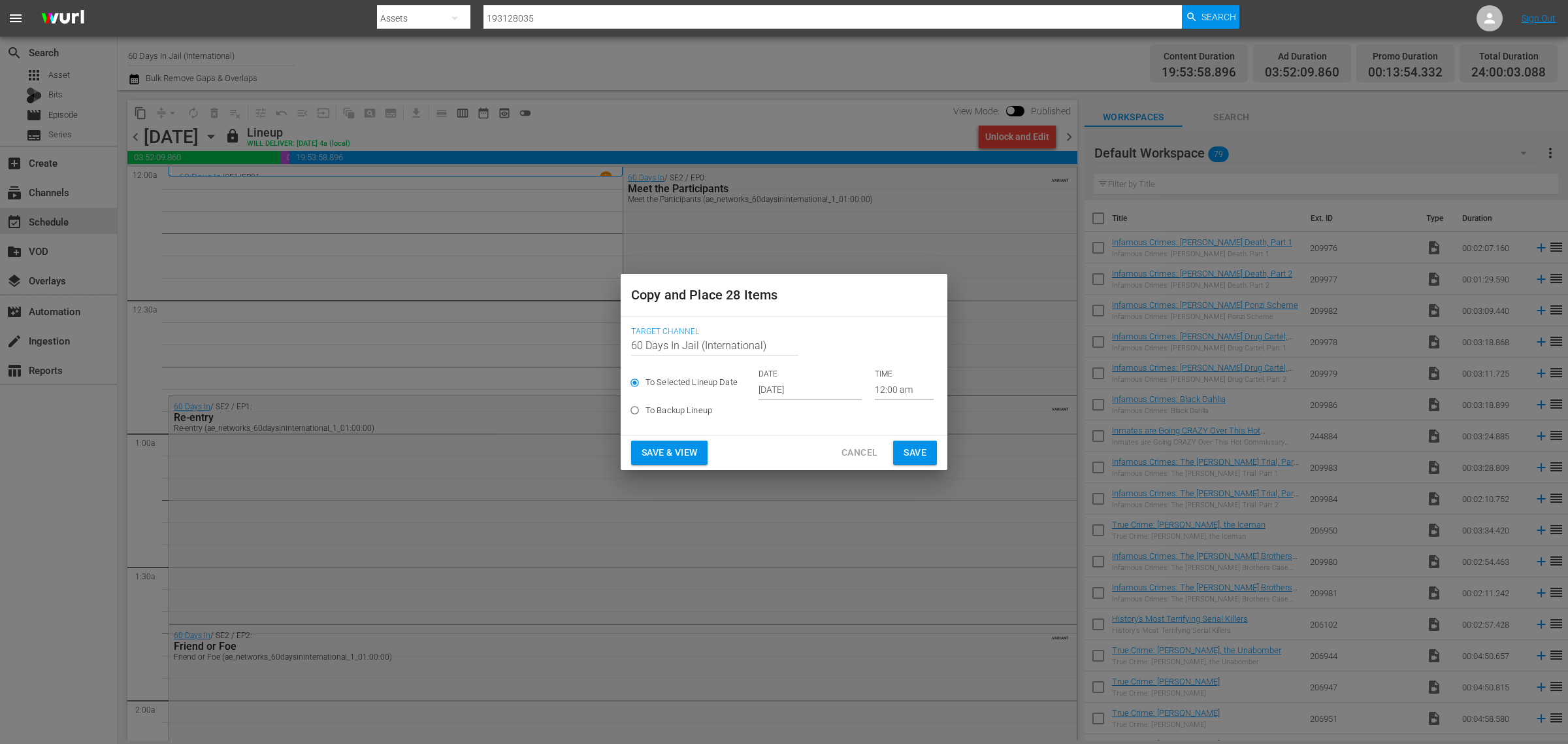
click at [803, 390] on input "[DATE]" at bounding box center [810, 390] width 103 height 20
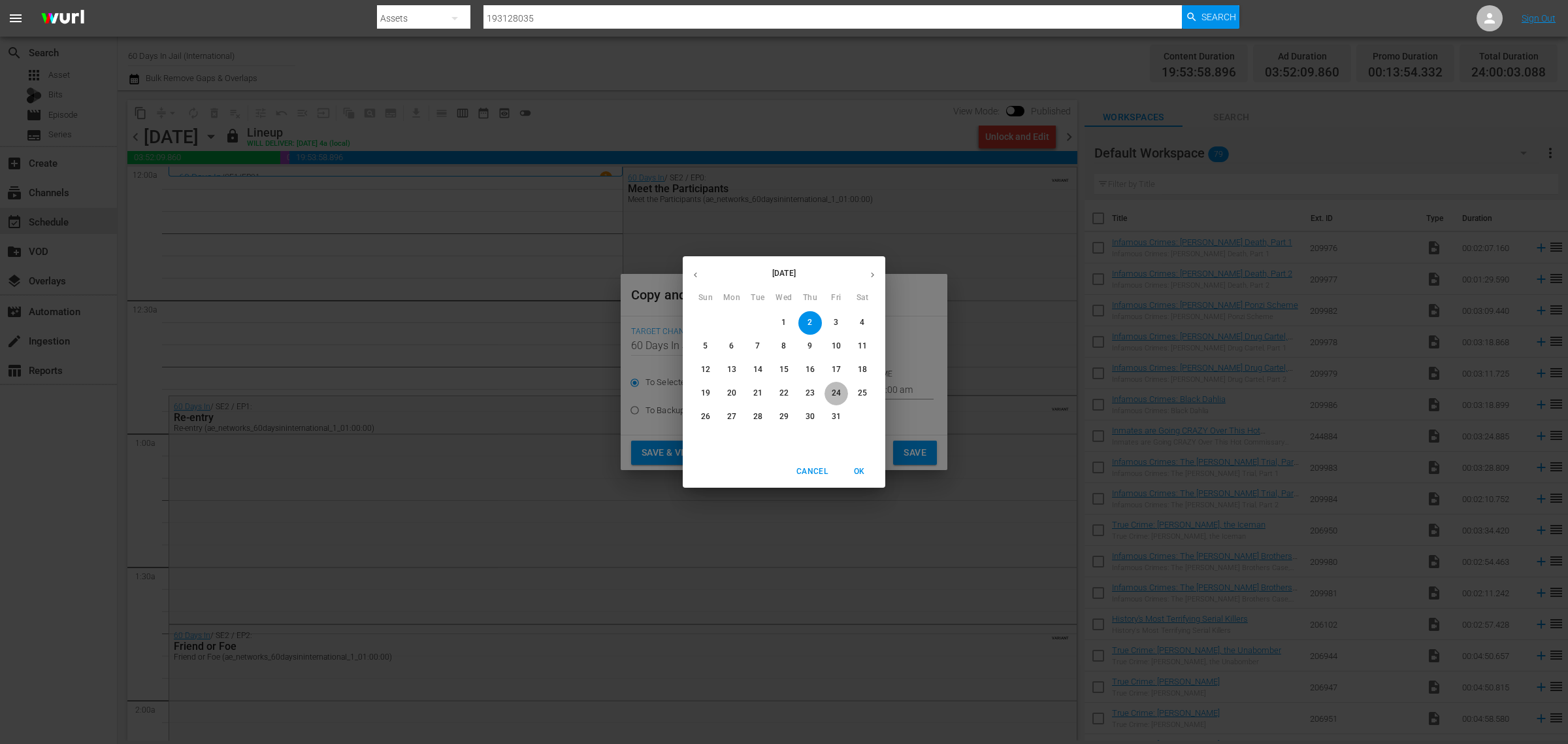
click at [834, 396] on p "24" at bounding box center [836, 393] width 9 height 11
type input "Oct 24th 2025"
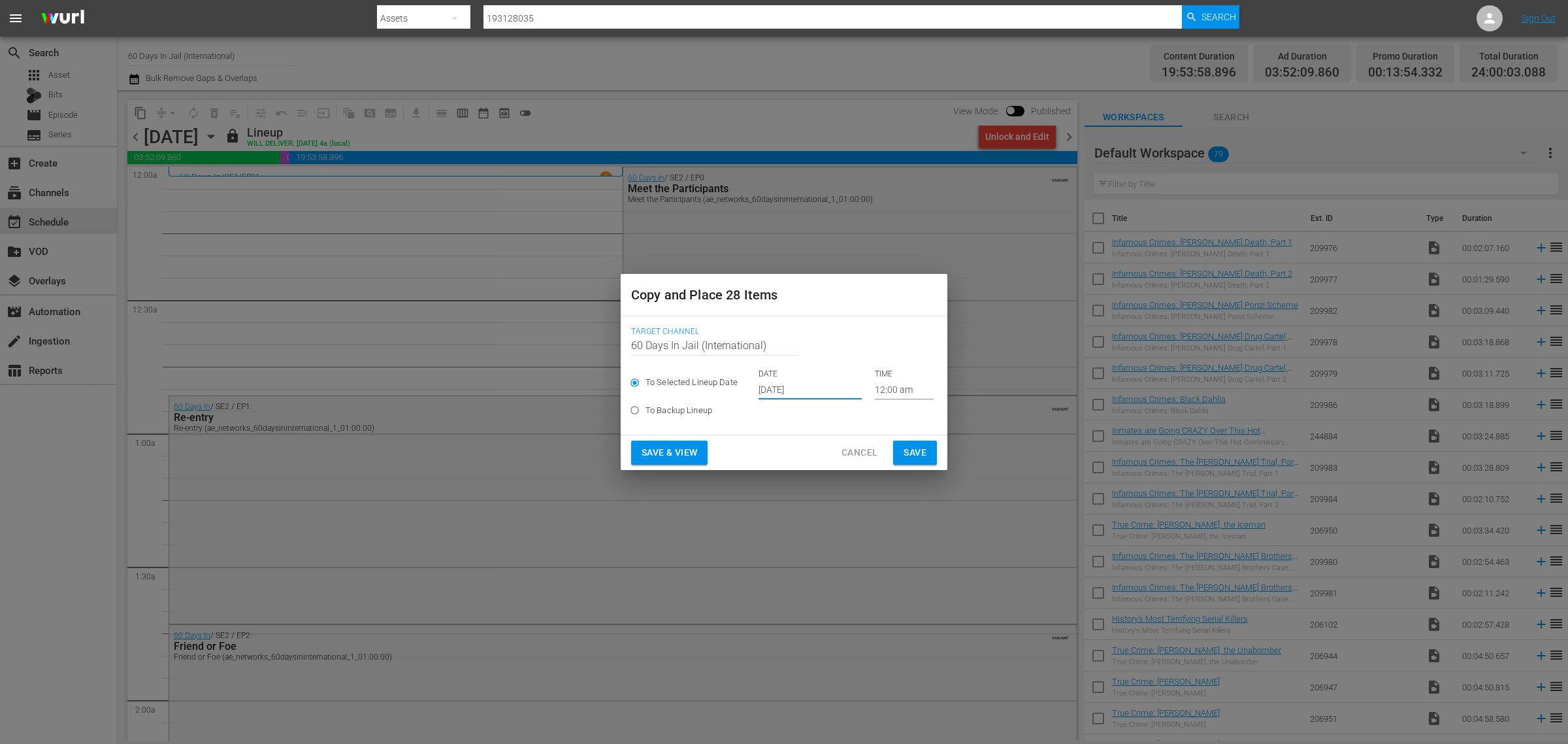
click at [673, 445] on span "Save & View" at bounding box center [670, 452] width 56 height 16
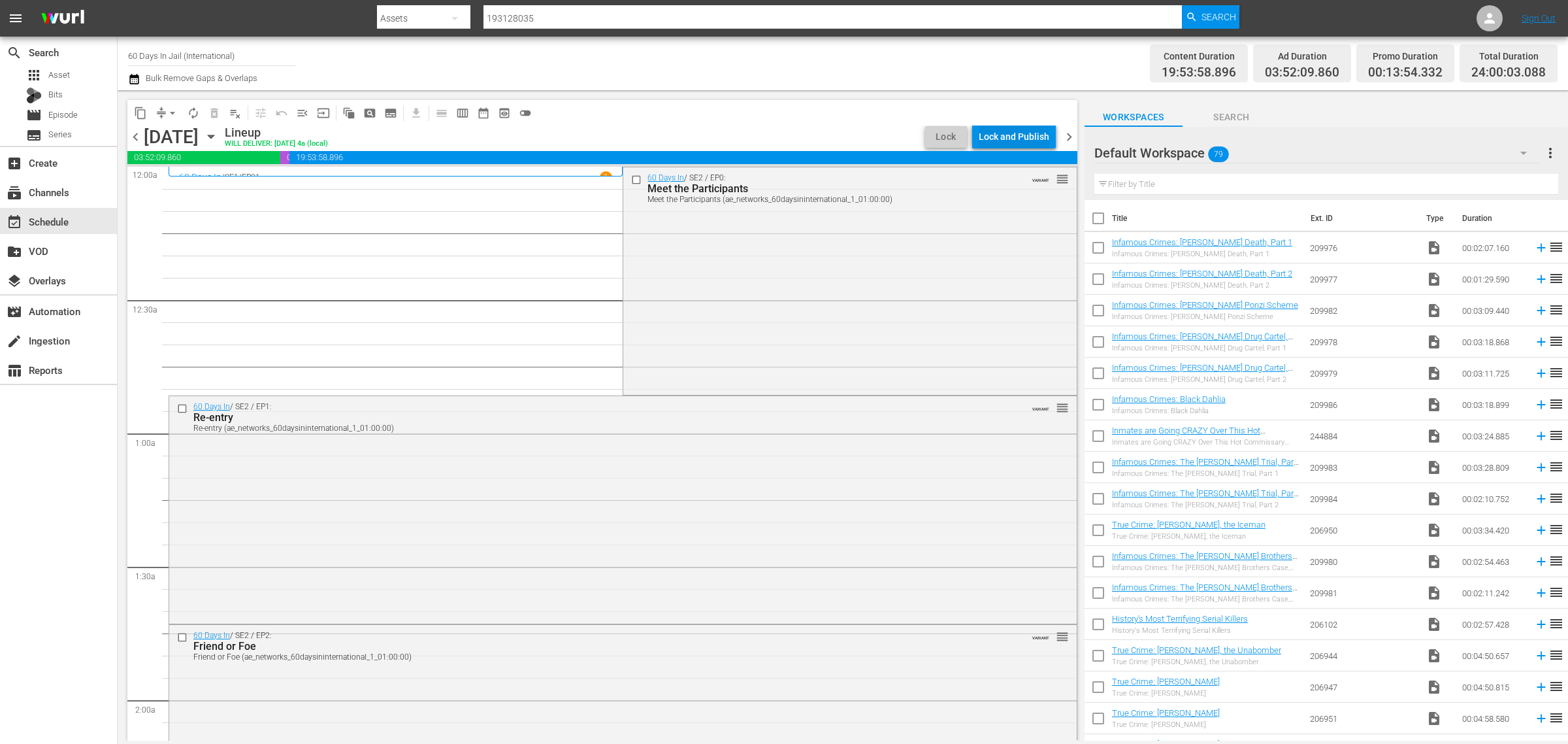
click at [1024, 139] on div "Lock and Publish" at bounding box center [1014, 136] width 70 height 24
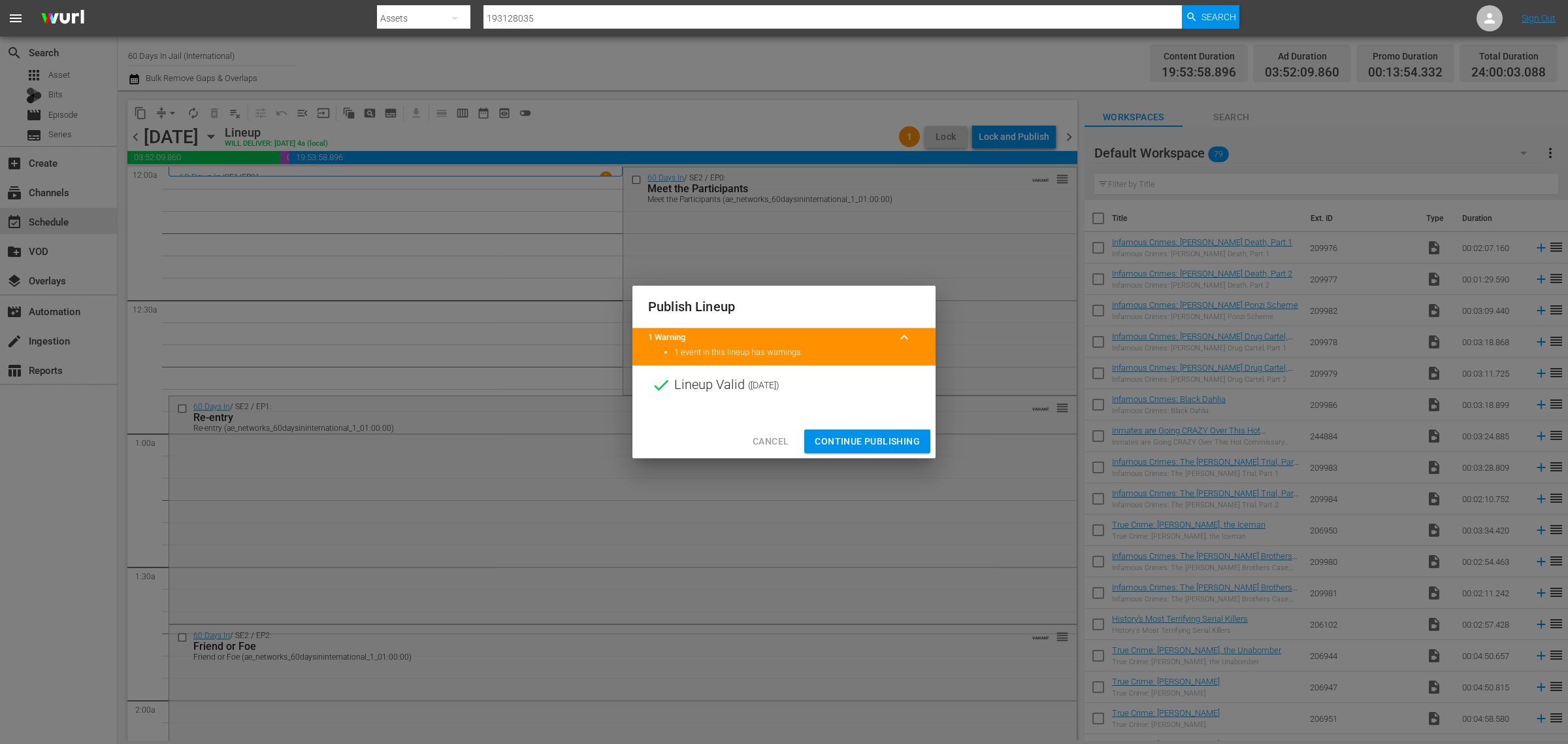
click at [848, 436] on span "Continue Publishing" at bounding box center [867, 441] width 105 height 16
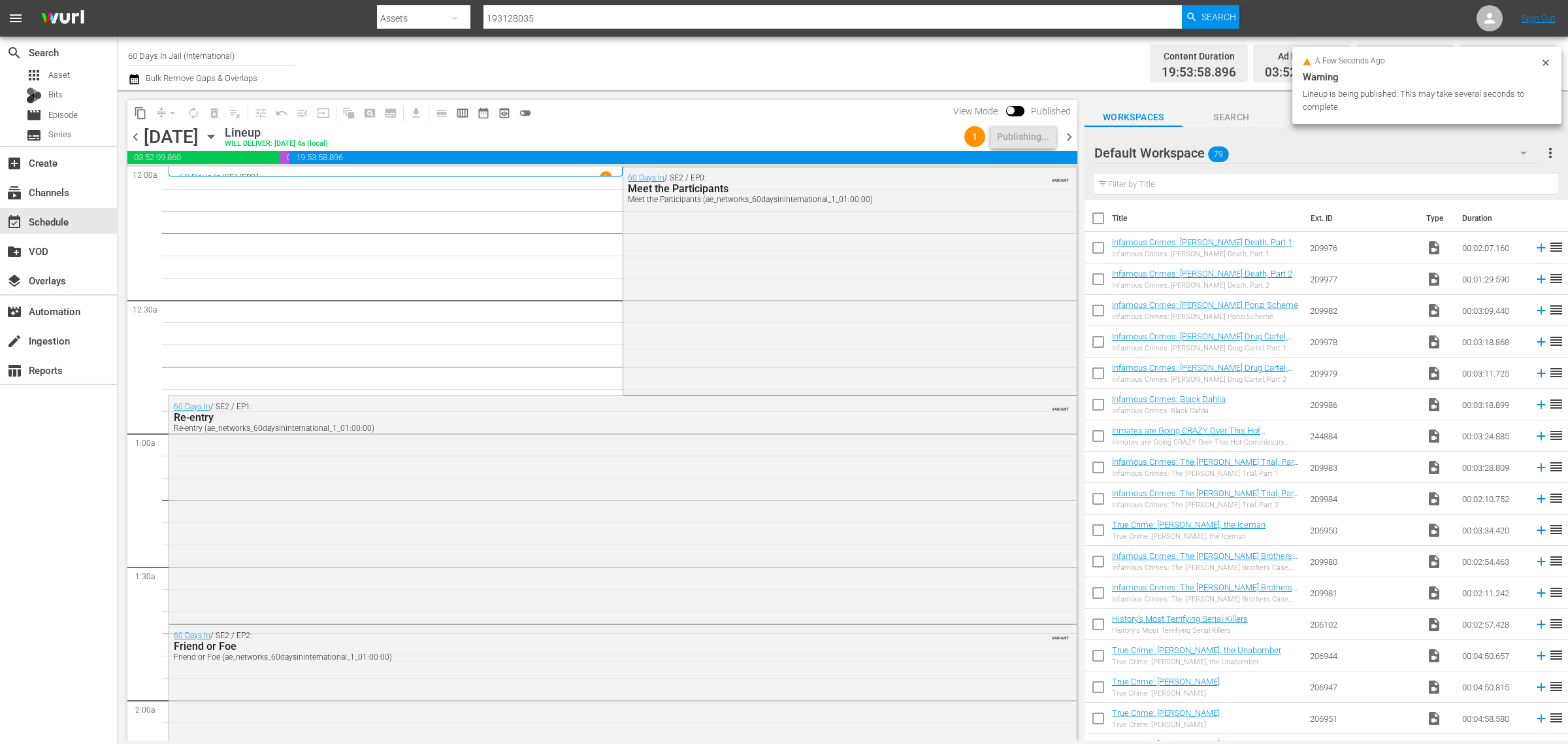
click at [781, 63] on div "Channel Title 60 Days In Jail (International) Bulk Remove Gaps & Overlaps" at bounding box center [517, 63] width 780 height 47
click at [1127, 51] on div "Content Duration 19:53:58.896 Ad Duration 03:52:09.860 Promo Duration 00:13:54.…" at bounding box center [1233, 63] width 650 height 47
click at [914, 56] on div "Content Duration 19:53:58.896 Ad Duration 03:52:09.860 Promo Duration 00:13:54.…" at bounding box center [1233, 63] width 650 height 47
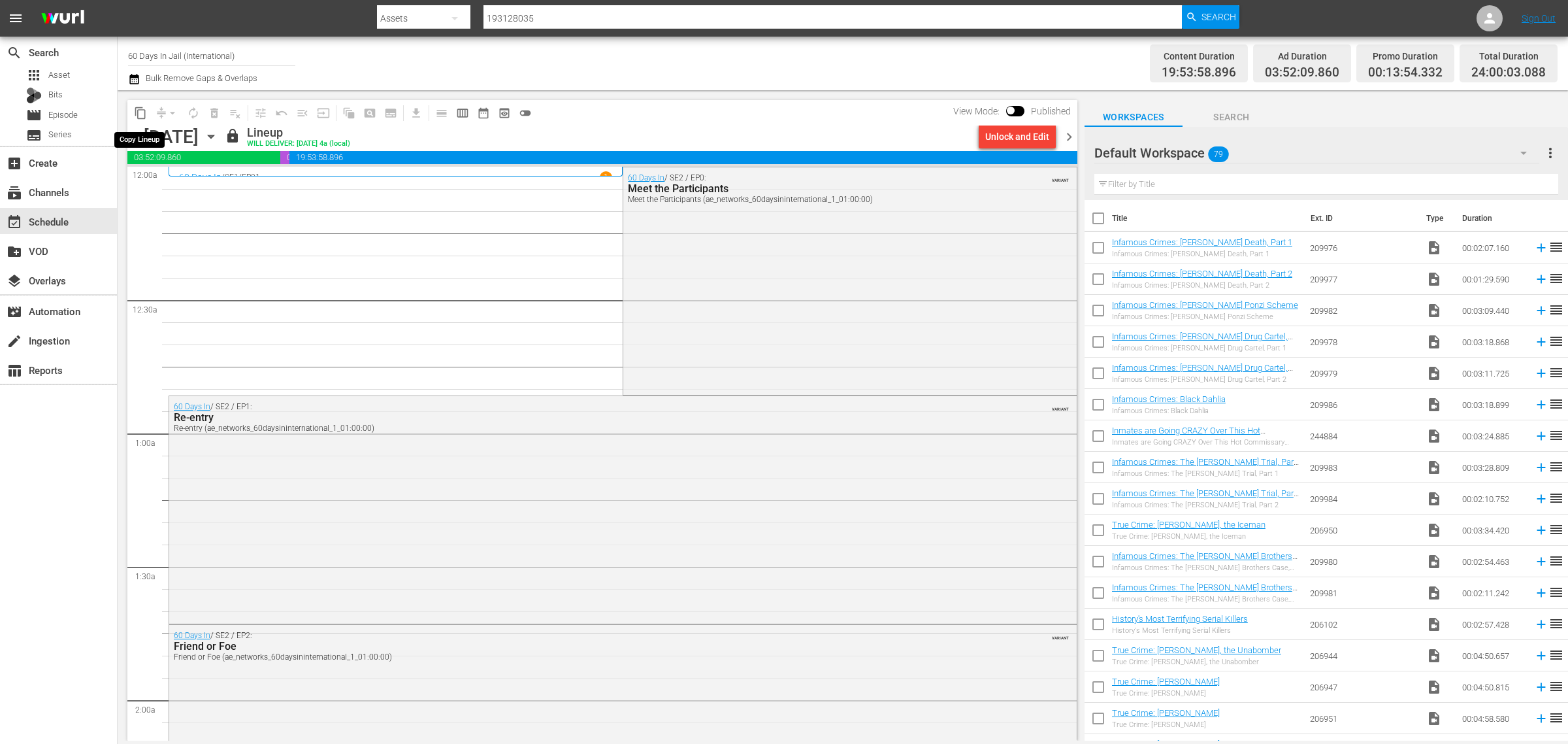
click at [137, 113] on span "content_copy" at bounding box center [140, 113] width 13 height 13
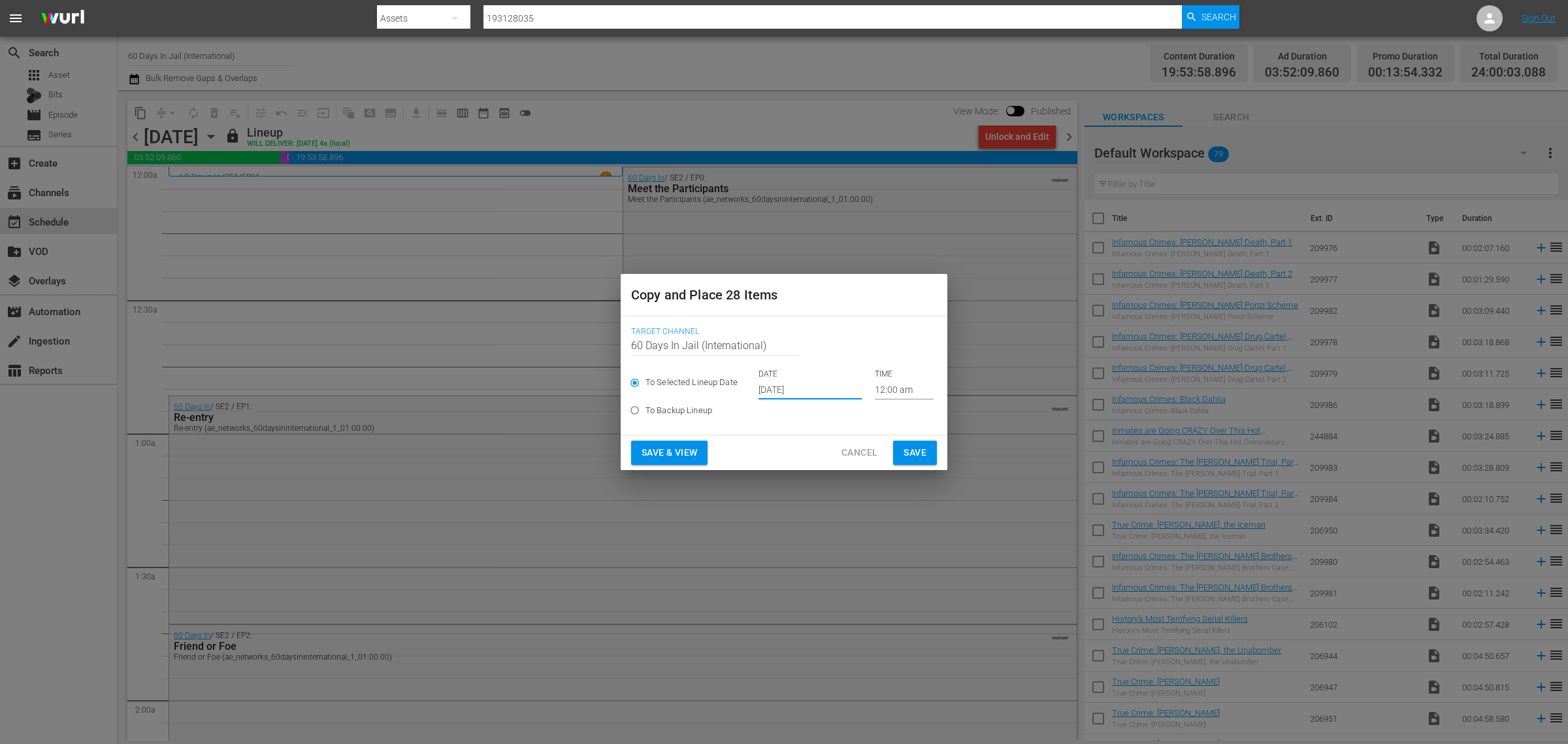
click at [779, 390] on input "Oct 2nd 2025" at bounding box center [810, 390] width 103 height 20
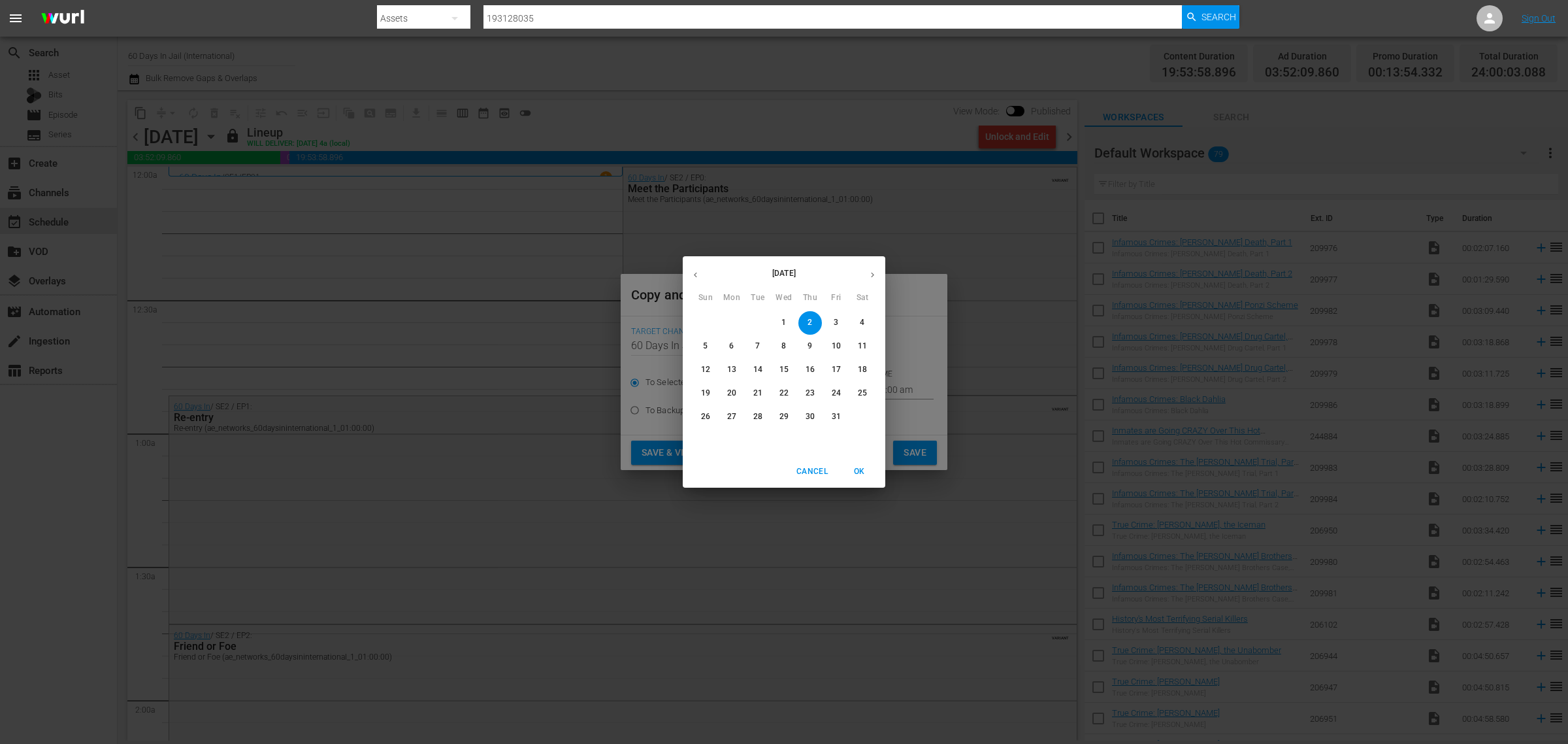
click at [838, 370] on p "17" at bounding box center [836, 370] width 9 height 11
type input "Oct 17th 2025"
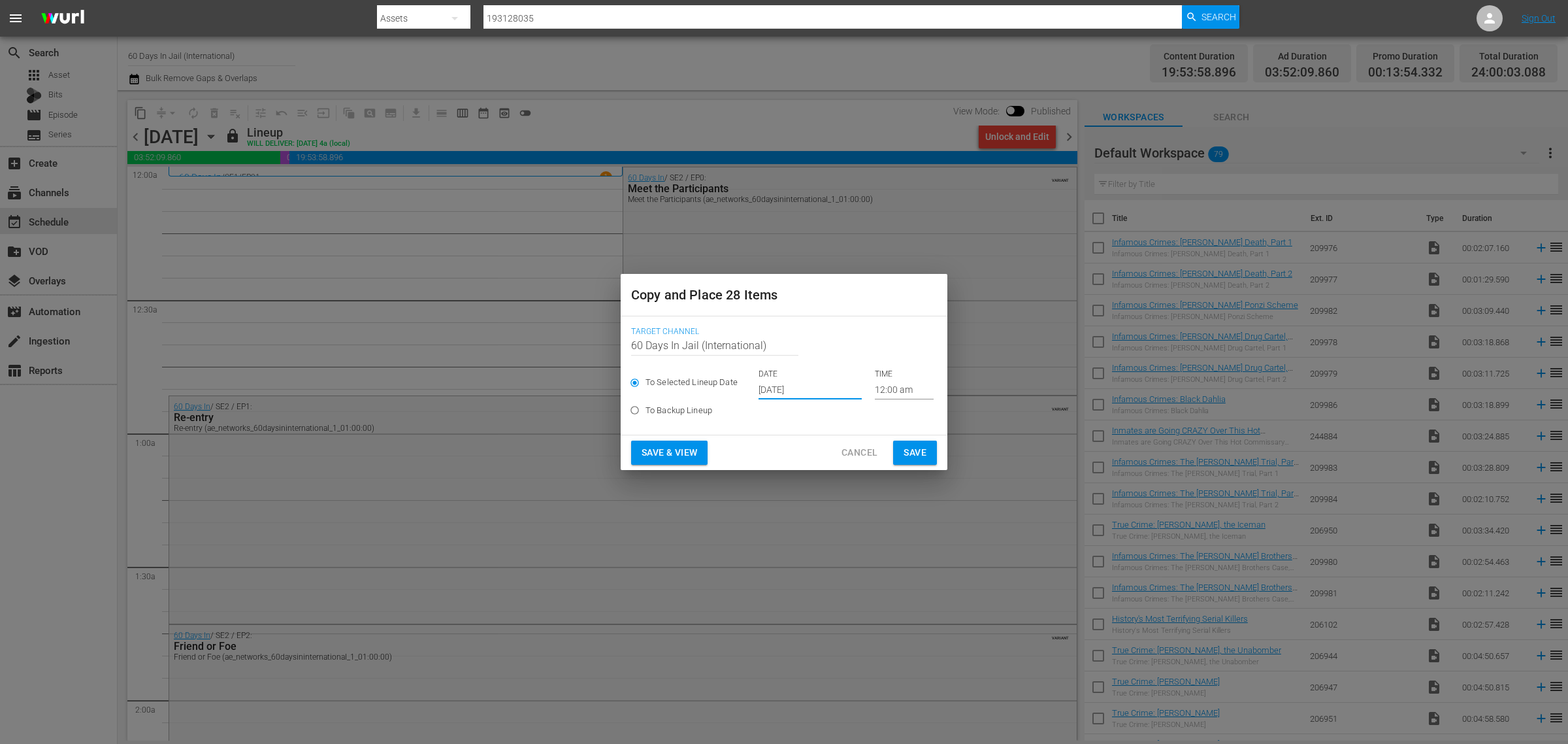
click at [657, 452] on span "Save & View" at bounding box center [670, 452] width 56 height 16
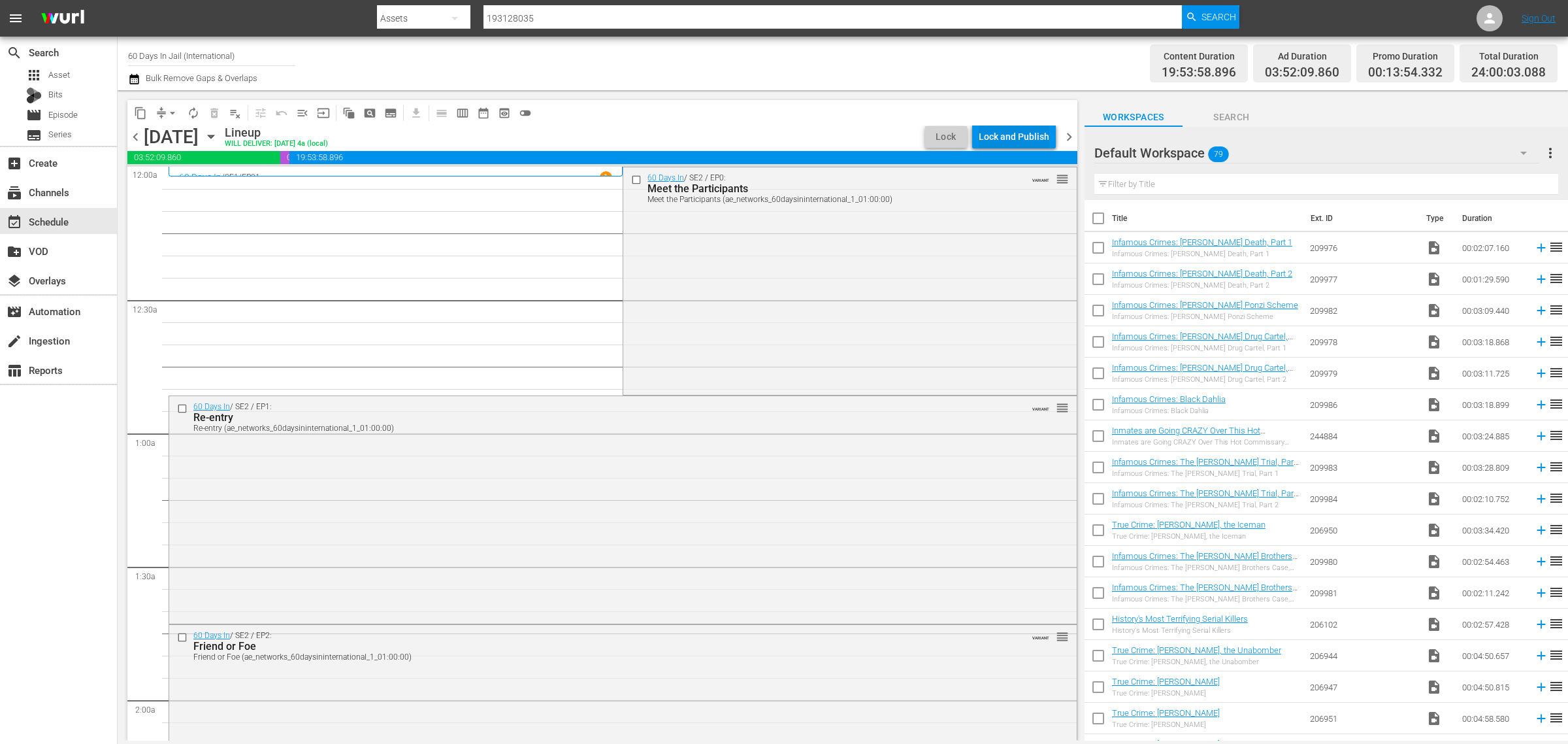
click at [1001, 132] on div "Lock and Publish" at bounding box center [1014, 136] width 70 height 24
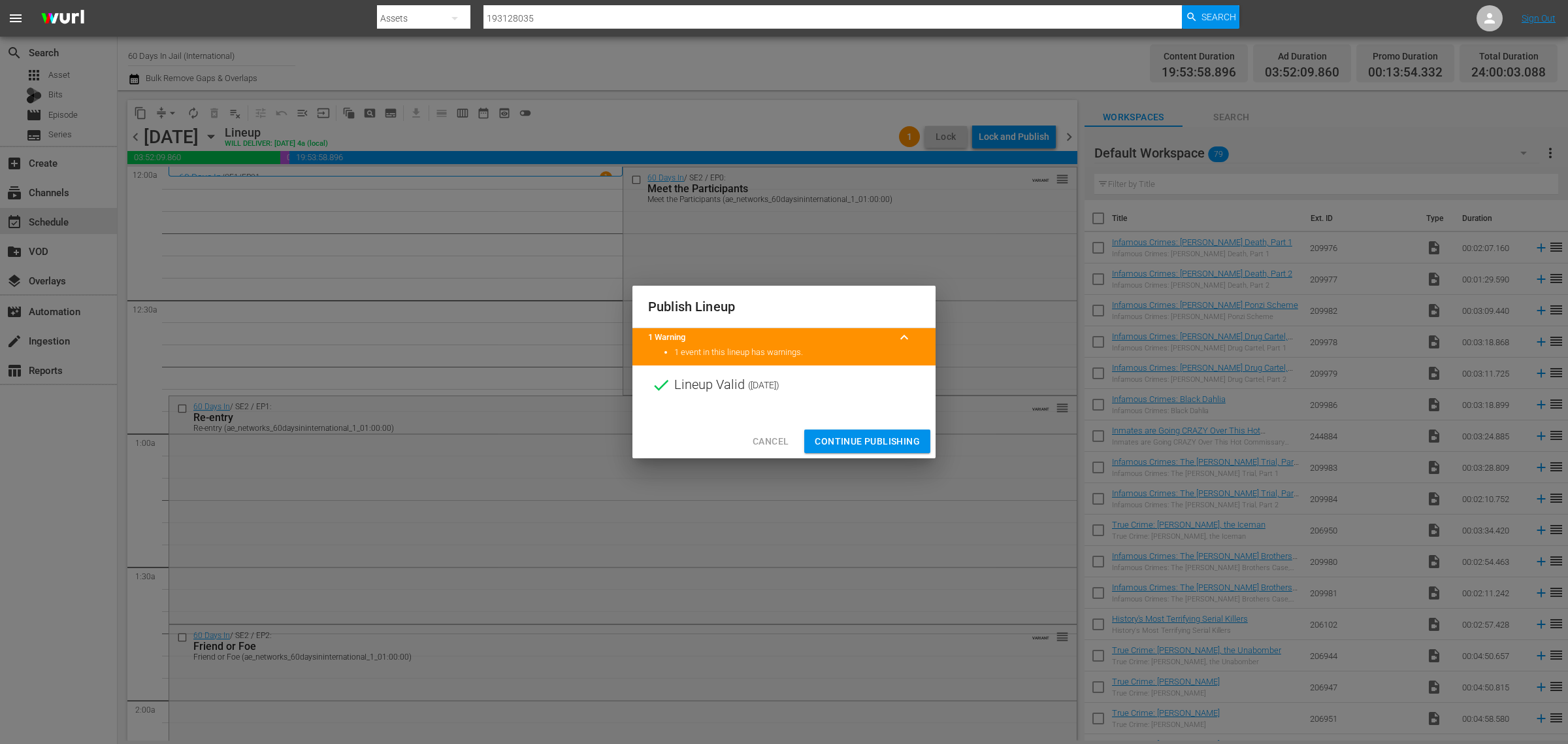
click at [848, 442] on span "Continue Publishing" at bounding box center [867, 441] width 105 height 16
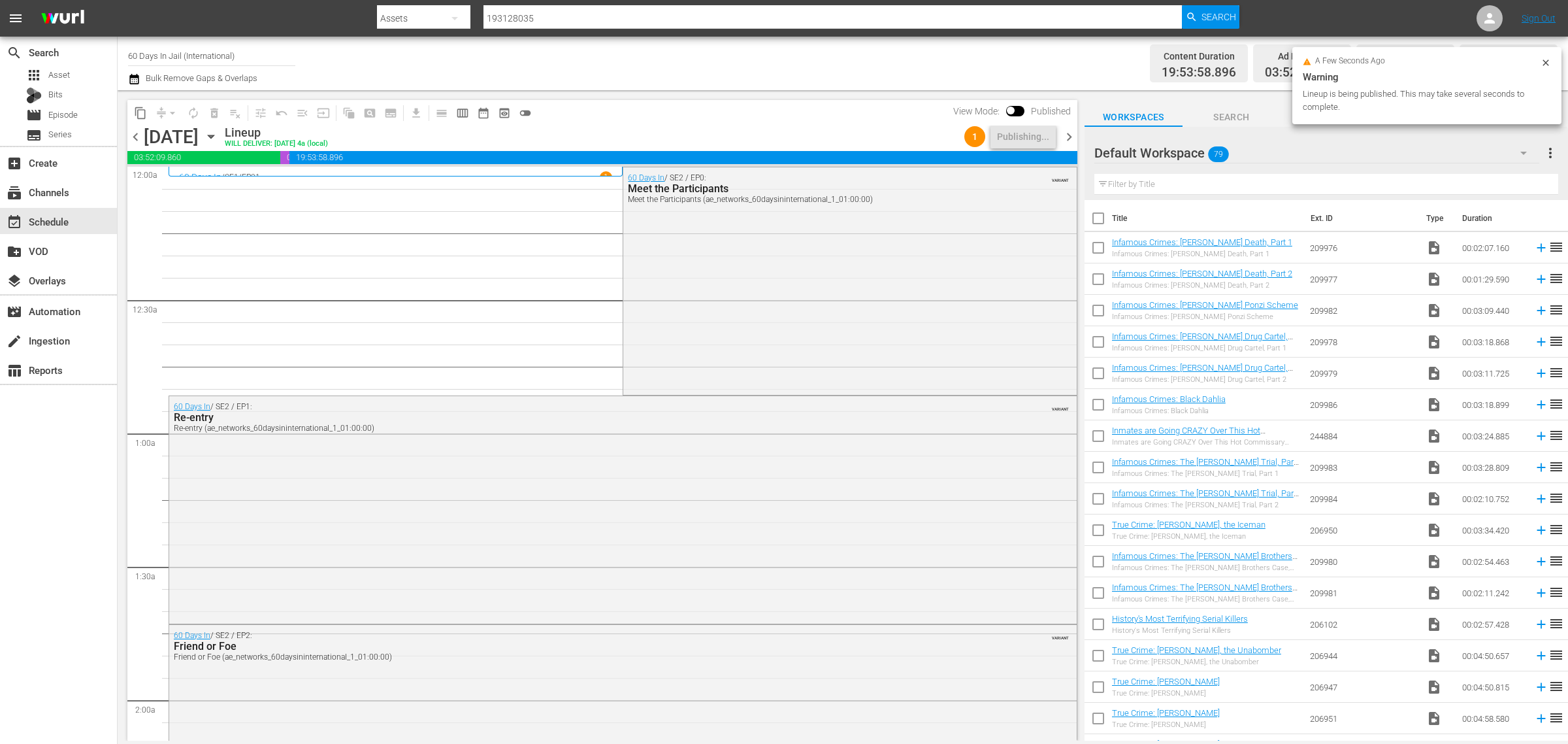
click at [686, 83] on div "Channel Title 60 Days In Jail (International) Bulk Remove Gaps & Overlaps" at bounding box center [517, 63] width 780 height 47
click at [563, 50] on div "Channel Title 60 Days In Jail (International) Bulk Remove Gaps & Overlaps" at bounding box center [517, 63] width 780 height 47
click at [749, 57] on div "Channel Title 60 Days In Jail (International) Bulk Remove Gaps & Overlaps" at bounding box center [517, 63] width 780 height 47
click at [610, 52] on div "Channel Title 60 Days In Jail (International) Bulk Remove Gaps & Overlaps" at bounding box center [517, 63] width 780 height 47
click at [776, 66] on div "Channel Title 60 Days In Jail (International) Bulk Remove Gaps & Overlaps" at bounding box center [517, 63] width 780 height 47
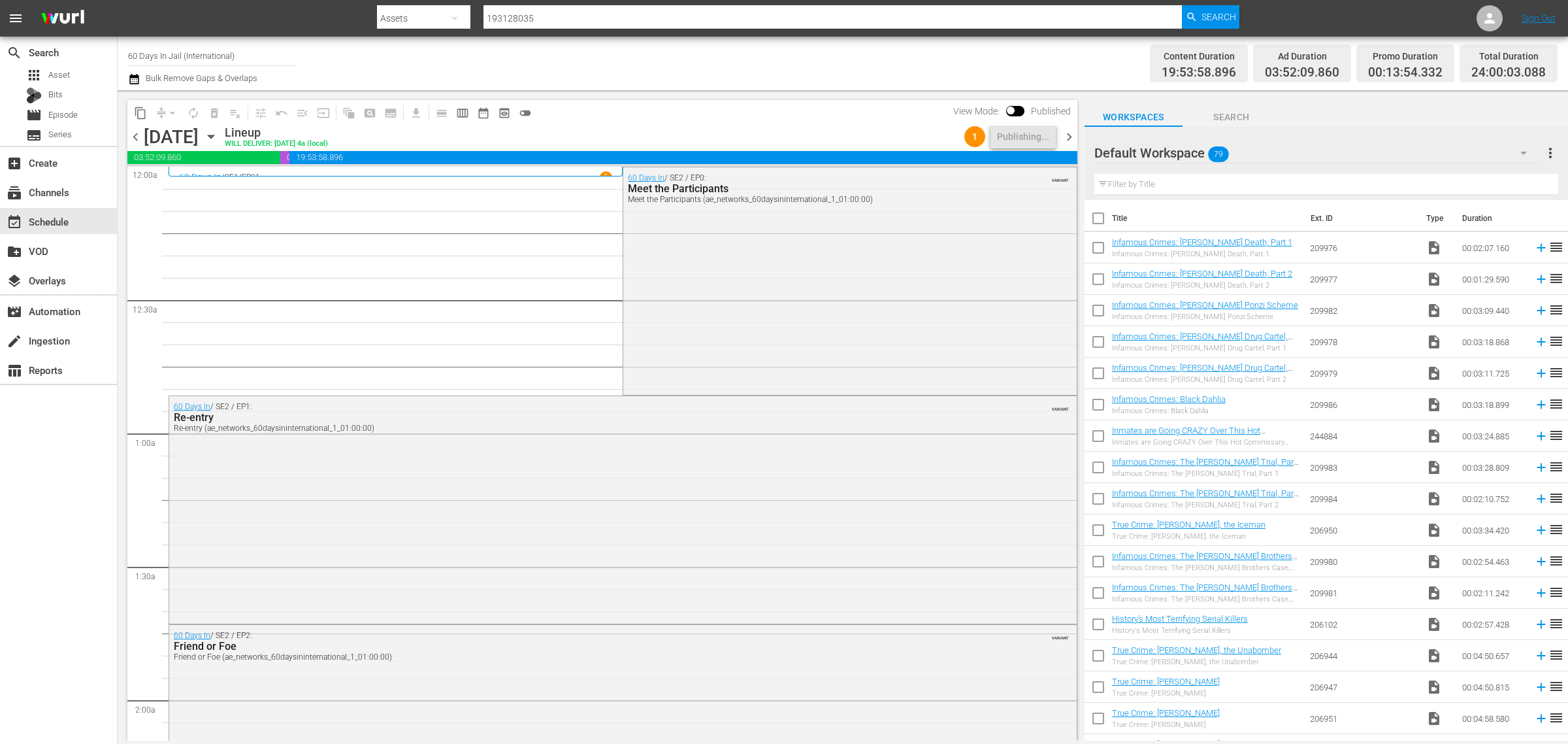
click at [598, 44] on div "Channel Title 60 Days In Jail (International) Bulk Remove Gaps & Overlaps" at bounding box center [517, 63] width 780 height 47
click at [629, 64] on div "Channel Title 60 Days In Jail (International) Bulk Remove Gaps & Overlaps" at bounding box center [517, 63] width 780 height 47
click at [709, 60] on div "Channel Title 60 Days In Jail (International) Bulk Remove Gaps & Overlaps" at bounding box center [517, 63] width 780 height 47
click at [139, 112] on span "content_copy" at bounding box center [140, 113] width 13 height 13
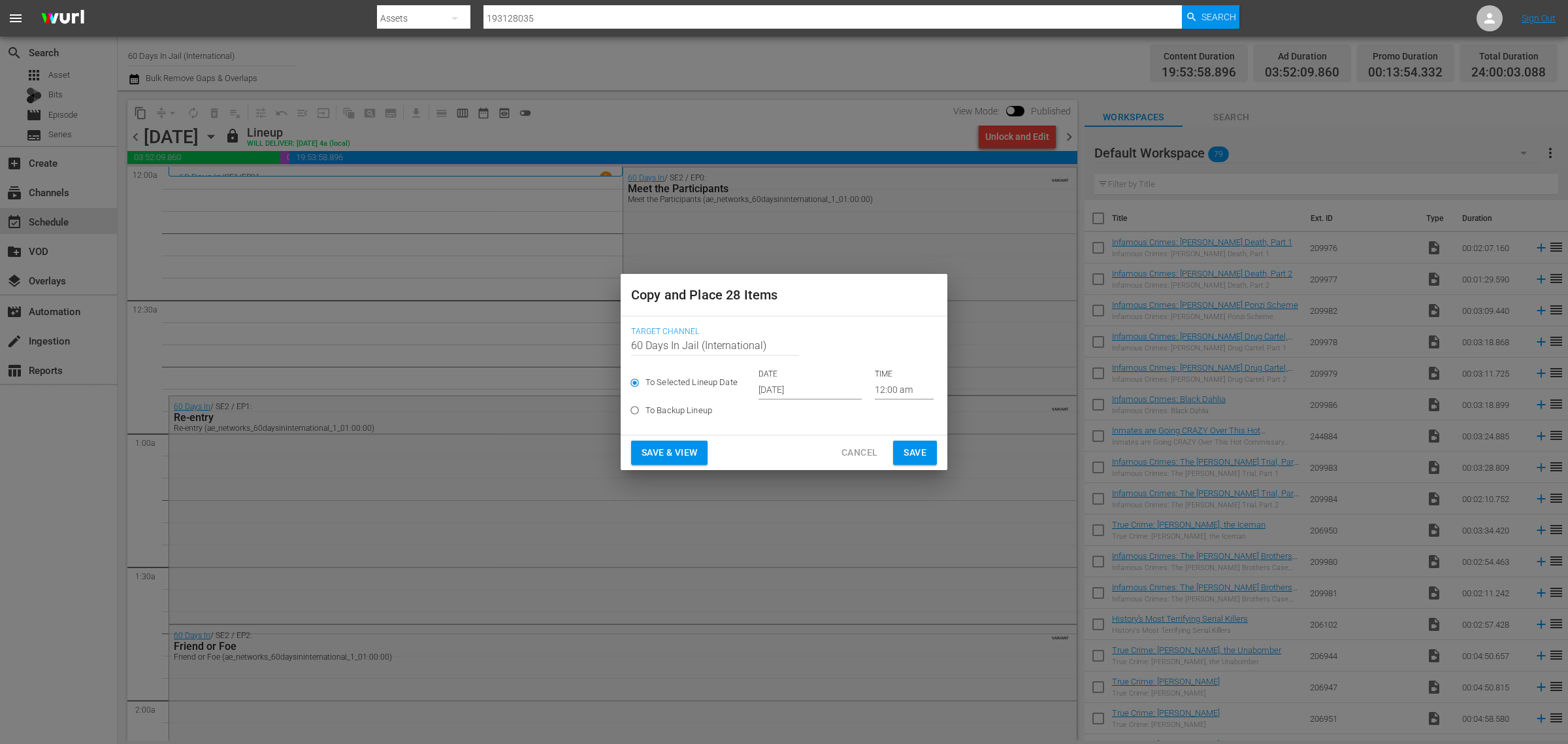
click at [782, 387] on input "Oct 2nd 2025" at bounding box center [810, 390] width 103 height 20
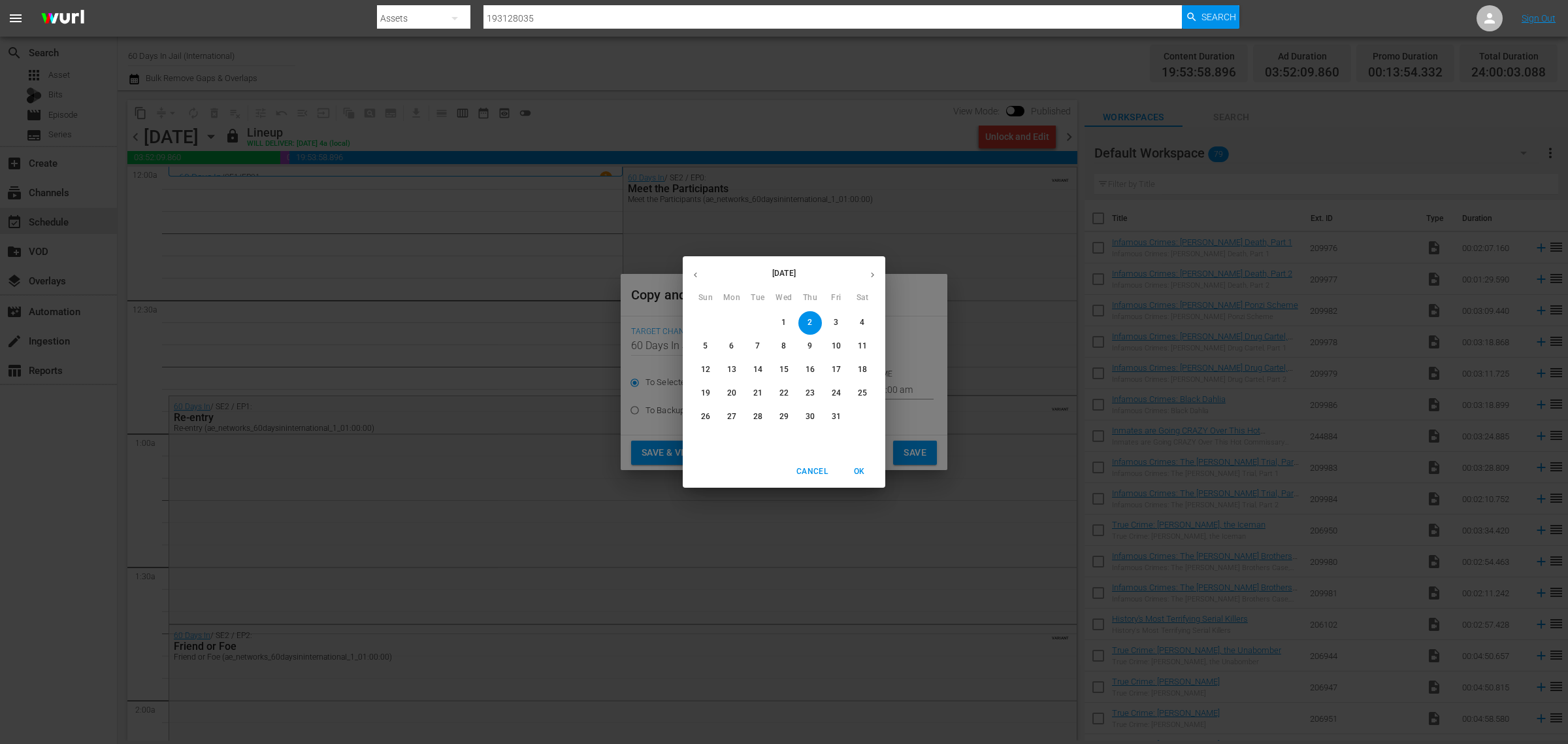
click at [834, 341] on p "10" at bounding box center [836, 346] width 9 height 11
type input "Oct 10th 2025"
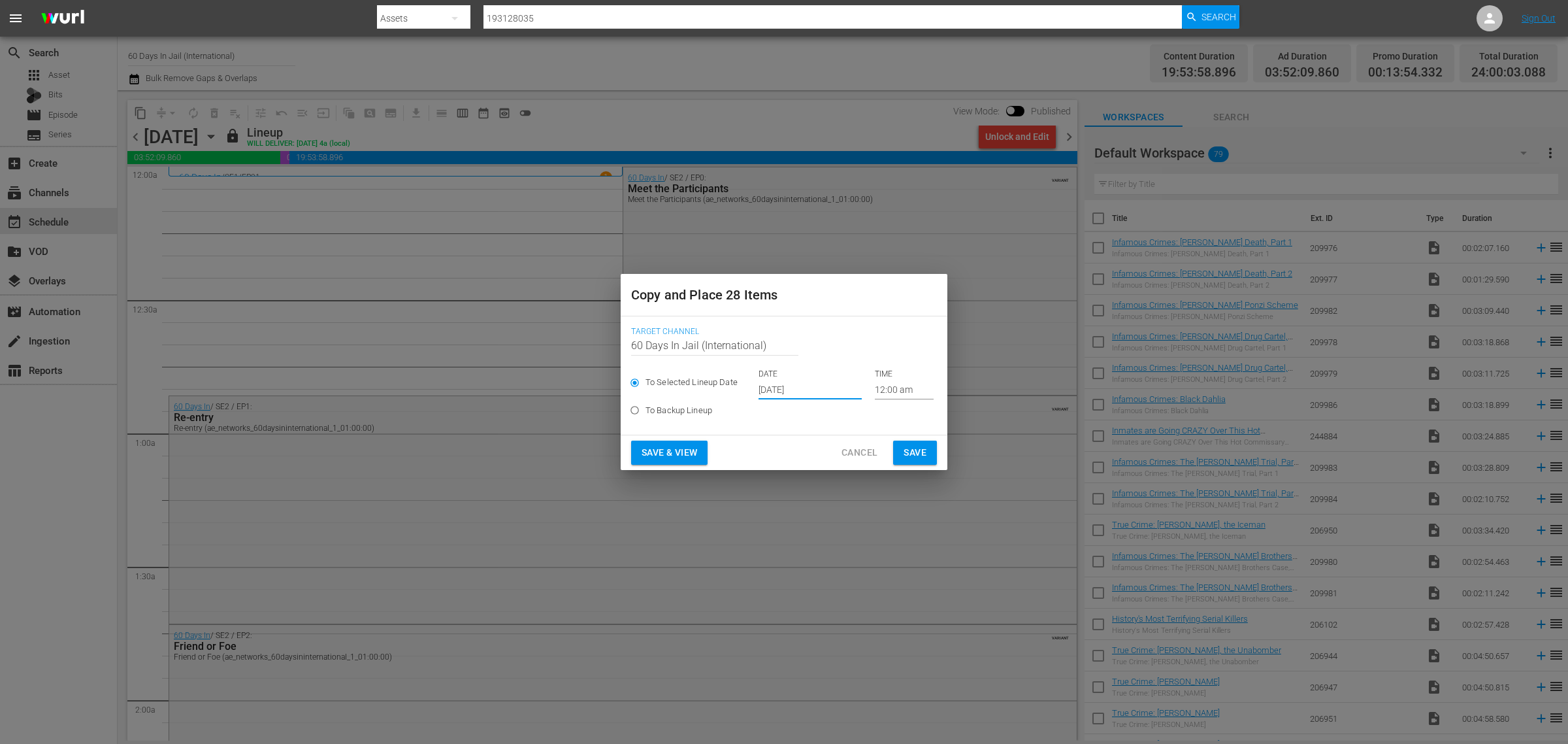
click at [683, 443] on button "Save & View" at bounding box center [670, 453] width 77 height 24
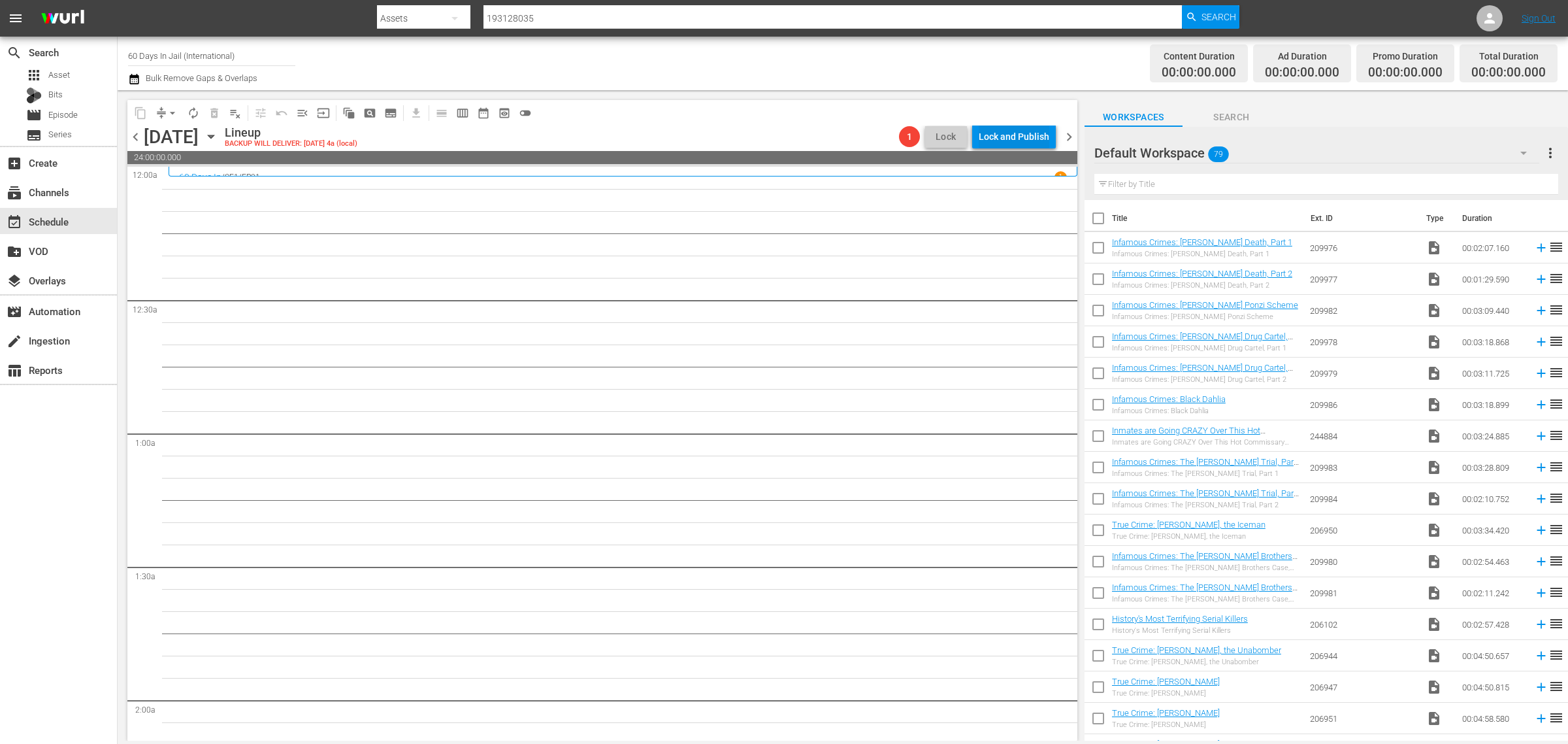
click at [1014, 139] on div "Lock and Publish" at bounding box center [1014, 136] width 70 height 24
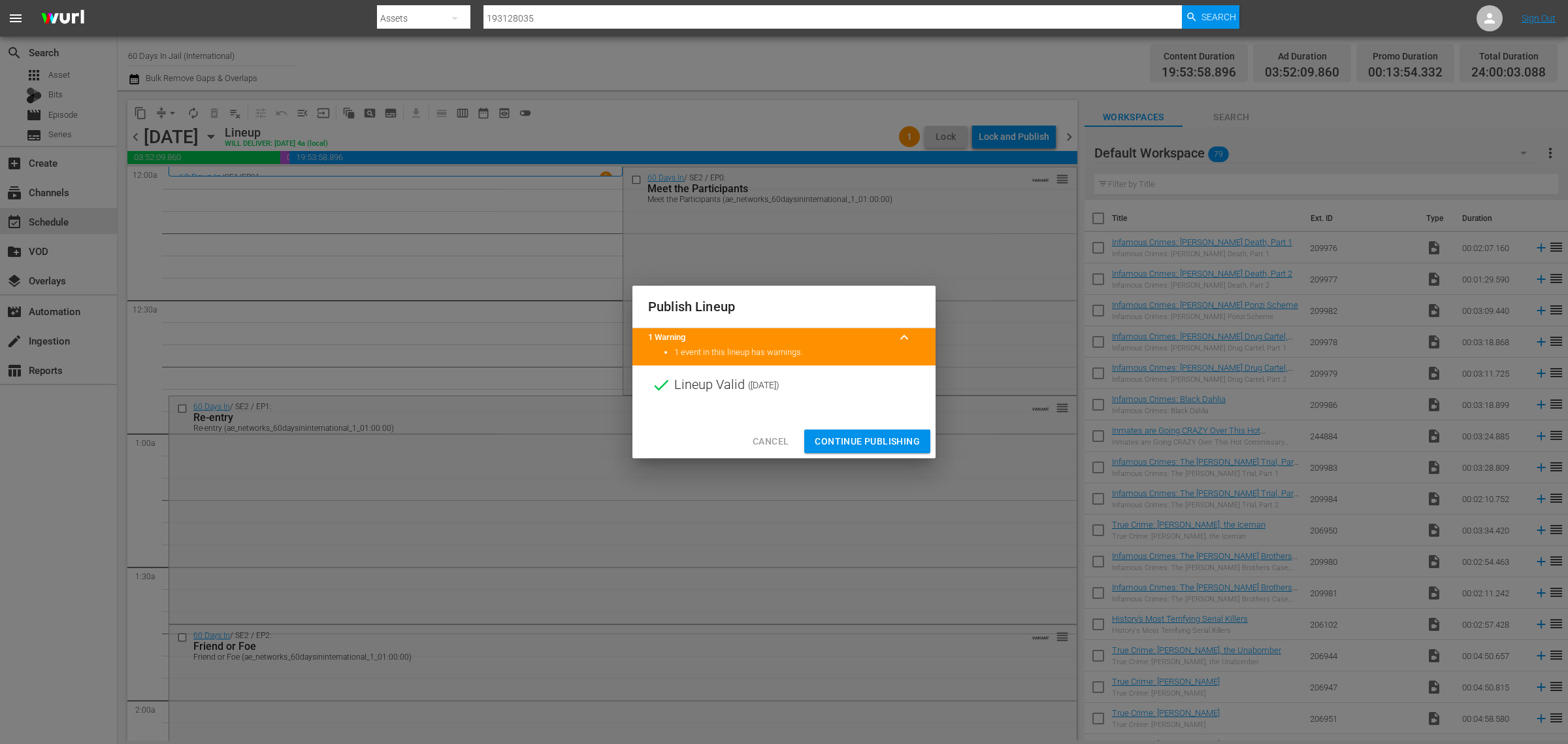
click at [870, 445] on span "Continue Publishing" at bounding box center [867, 441] width 105 height 16
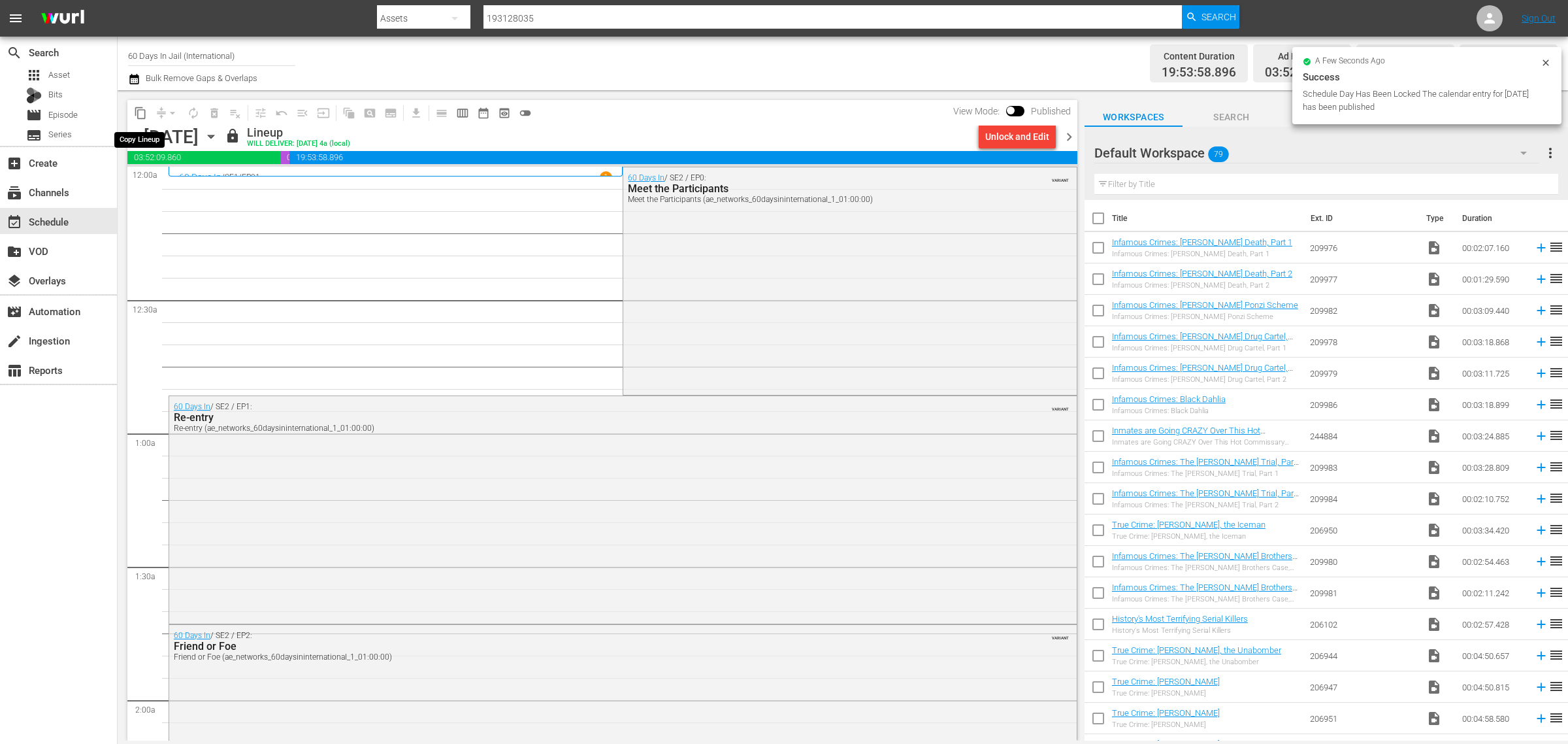
click at [144, 113] on span "content_copy" at bounding box center [140, 113] width 13 height 13
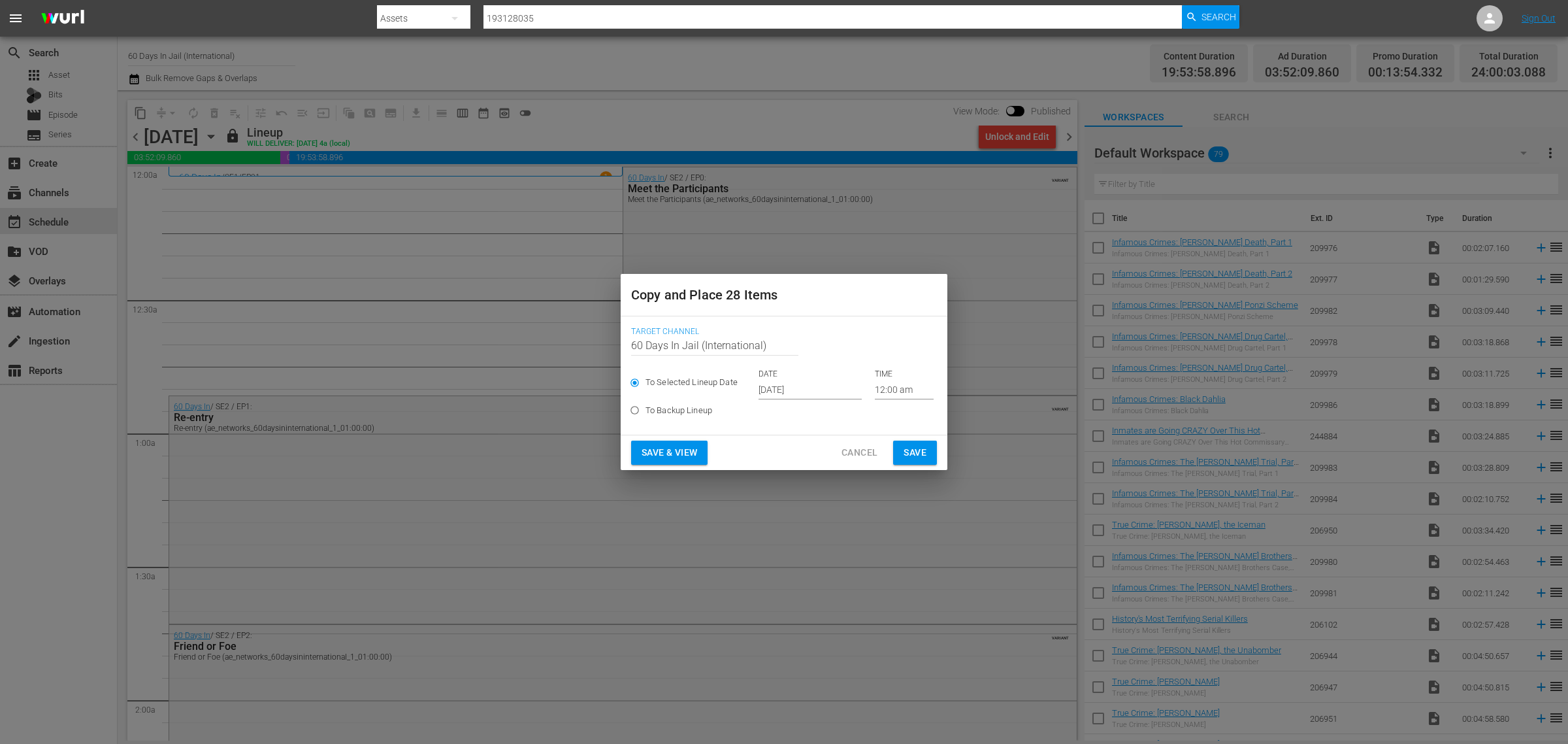
click at [786, 392] on input "Oct 2nd 2025" at bounding box center [810, 390] width 103 height 20
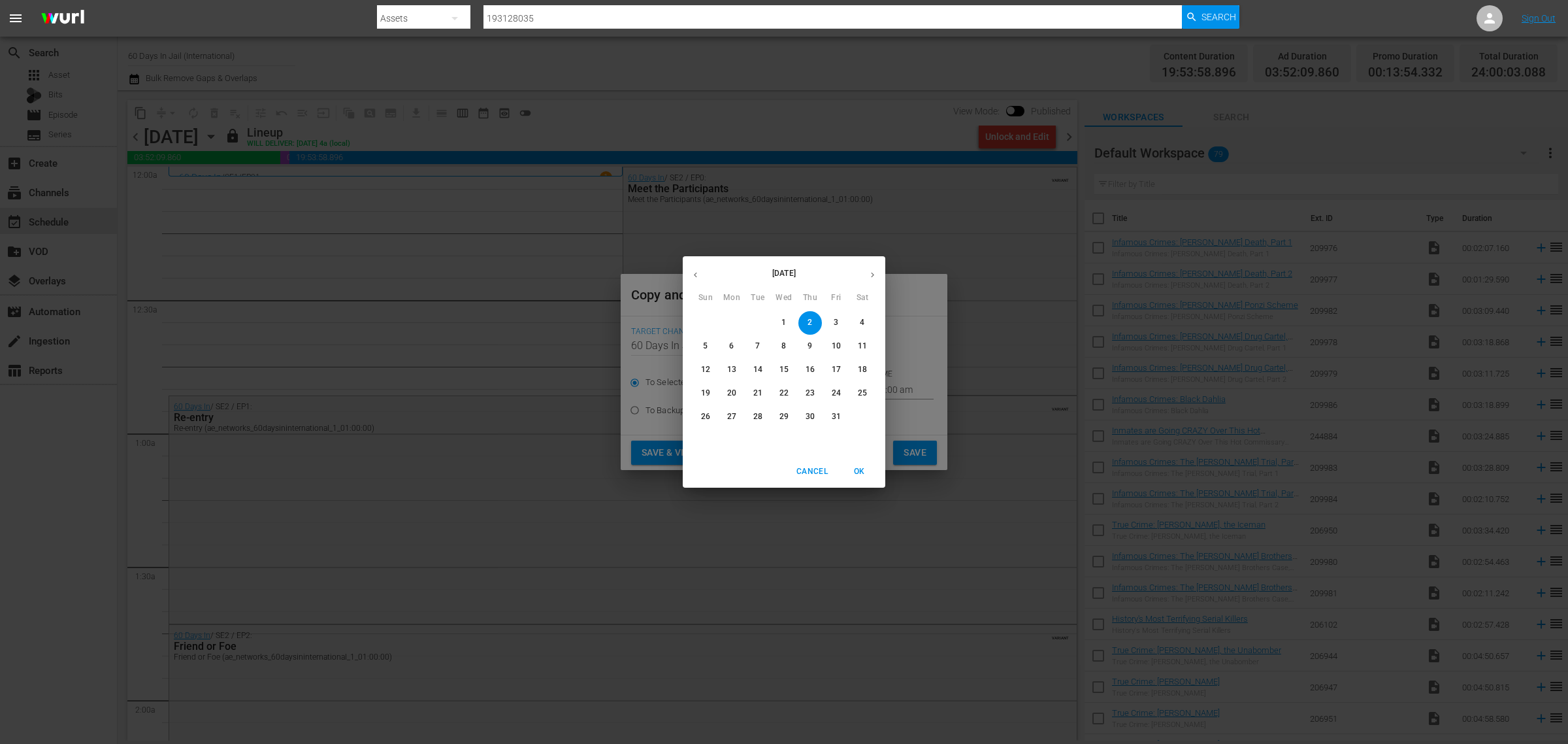
click at [835, 325] on p "3" at bounding box center [836, 322] width 5 height 11
type input "Oct 3rd 2025"
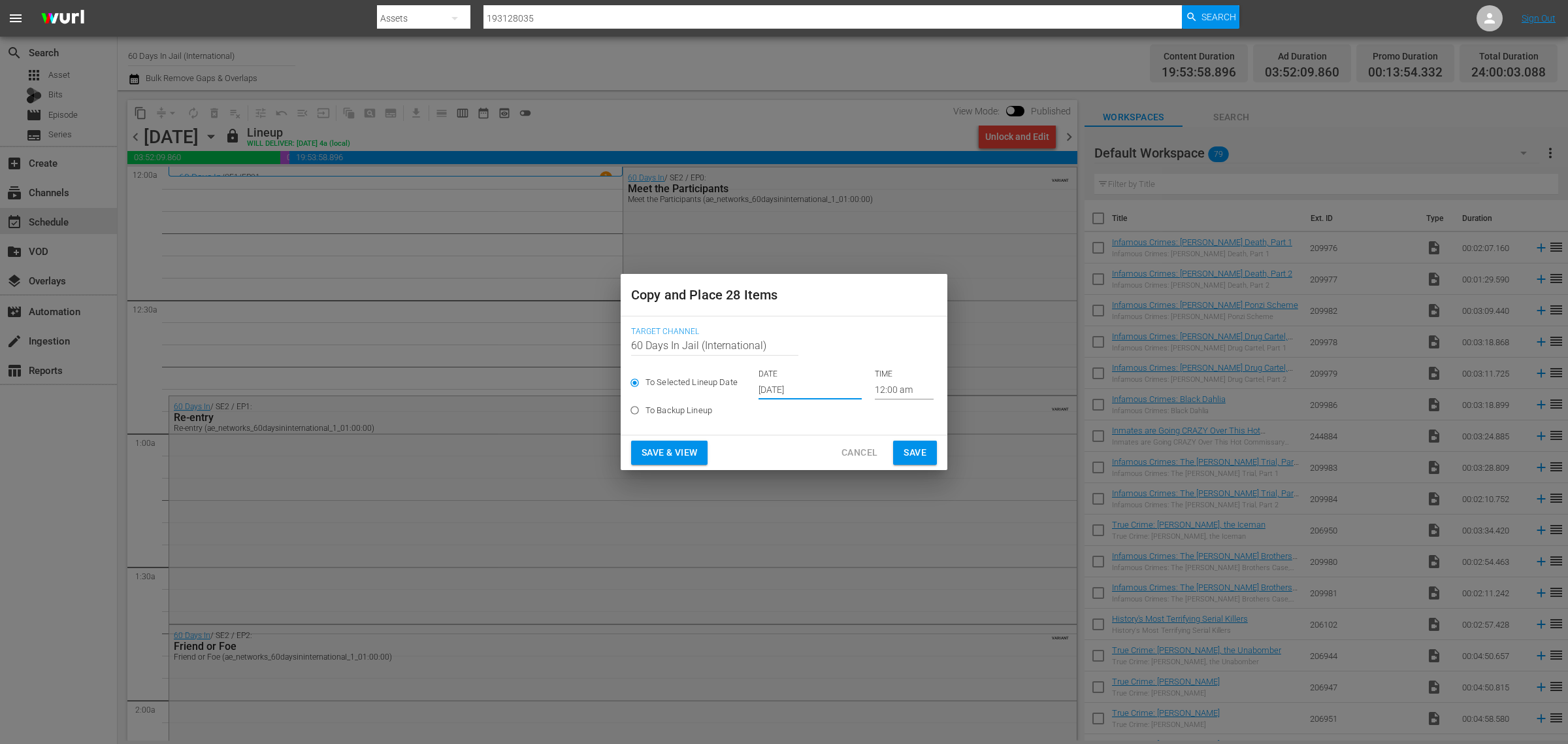
click at [684, 449] on span "Save & View" at bounding box center [670, 452] width 56 height 16
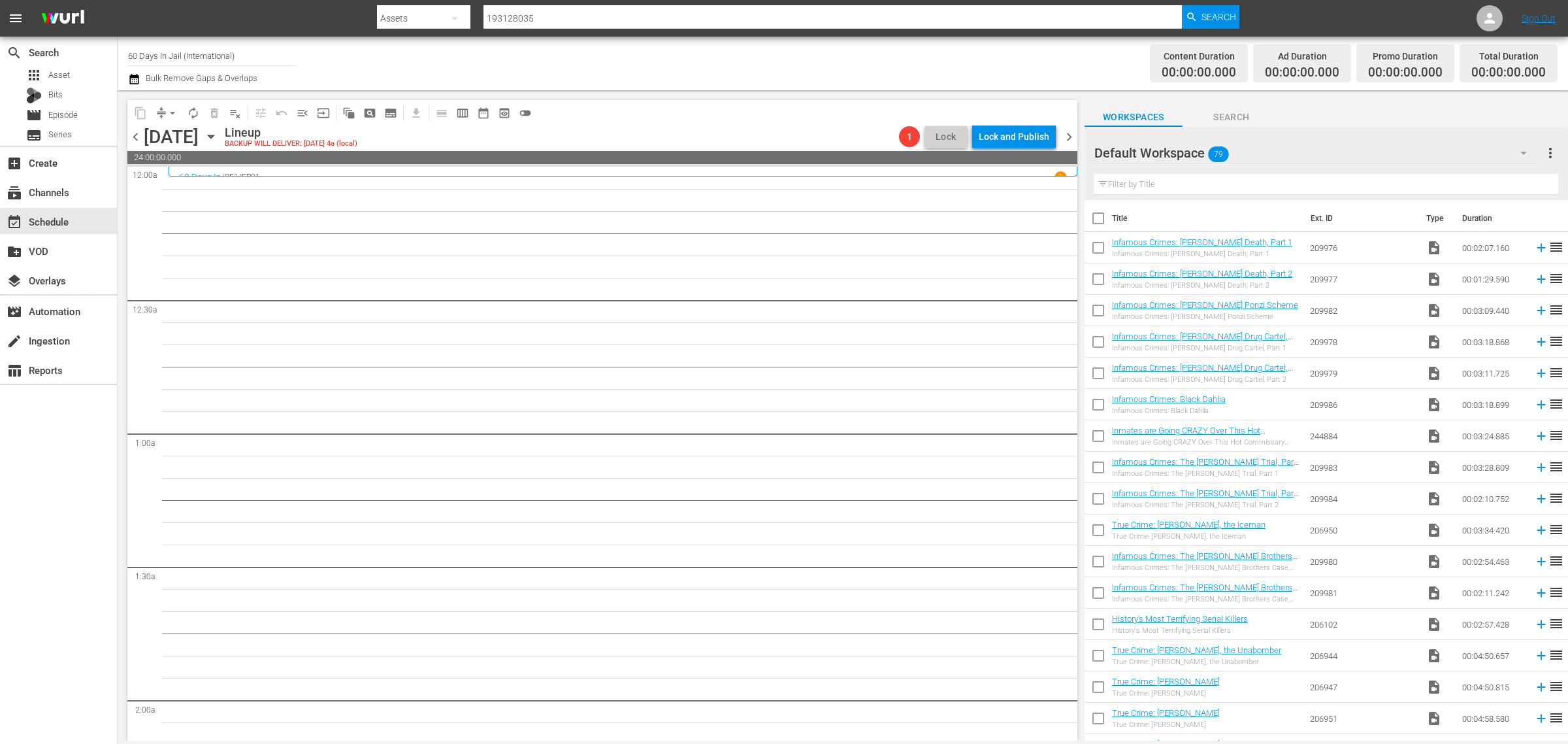
click at [749, 64] on div "Channel Title 60 Days In Jail (International) Bulk Remove Gaps & Overlaps" at bounding box center [517, 63] width 780 height 47
click at [214, 137] on icon "button" at bounding box center [211, 137] width 6 height 3
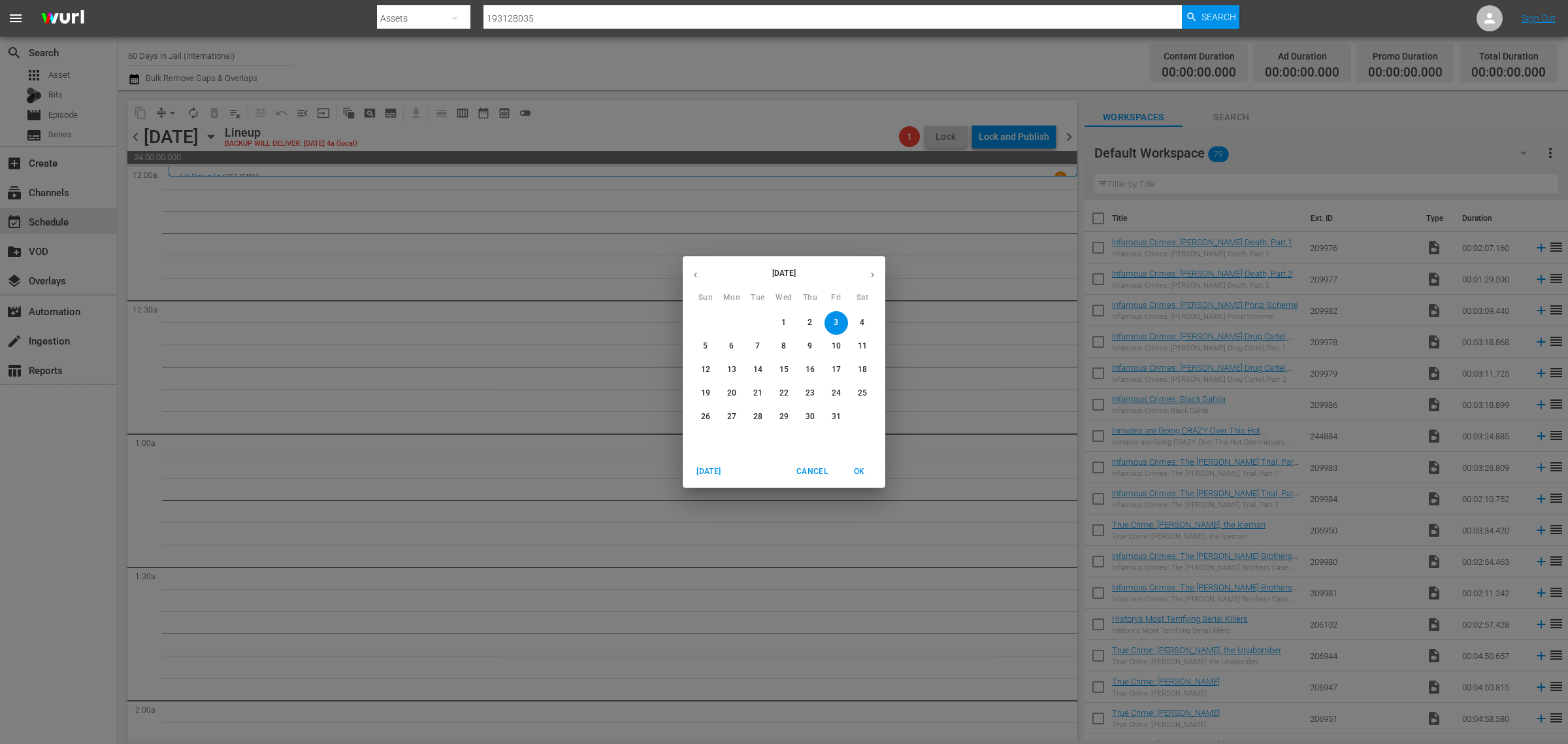
click at [835, 345] on p "10" at bounding box center [836, 346] width 9 height 11
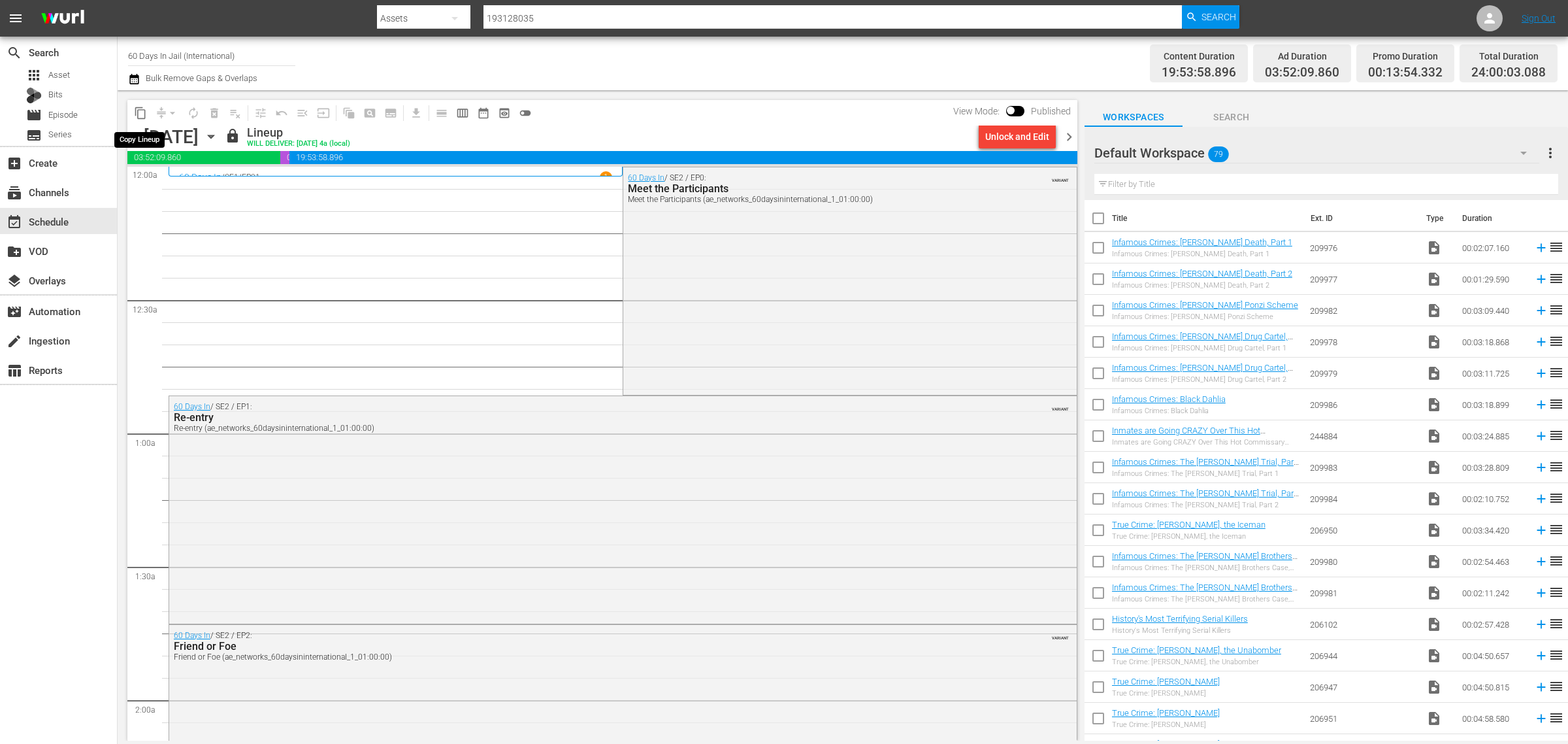
click at [142, 112] on span "content_copy" at bounding box center [140, 113] width 13 height 13
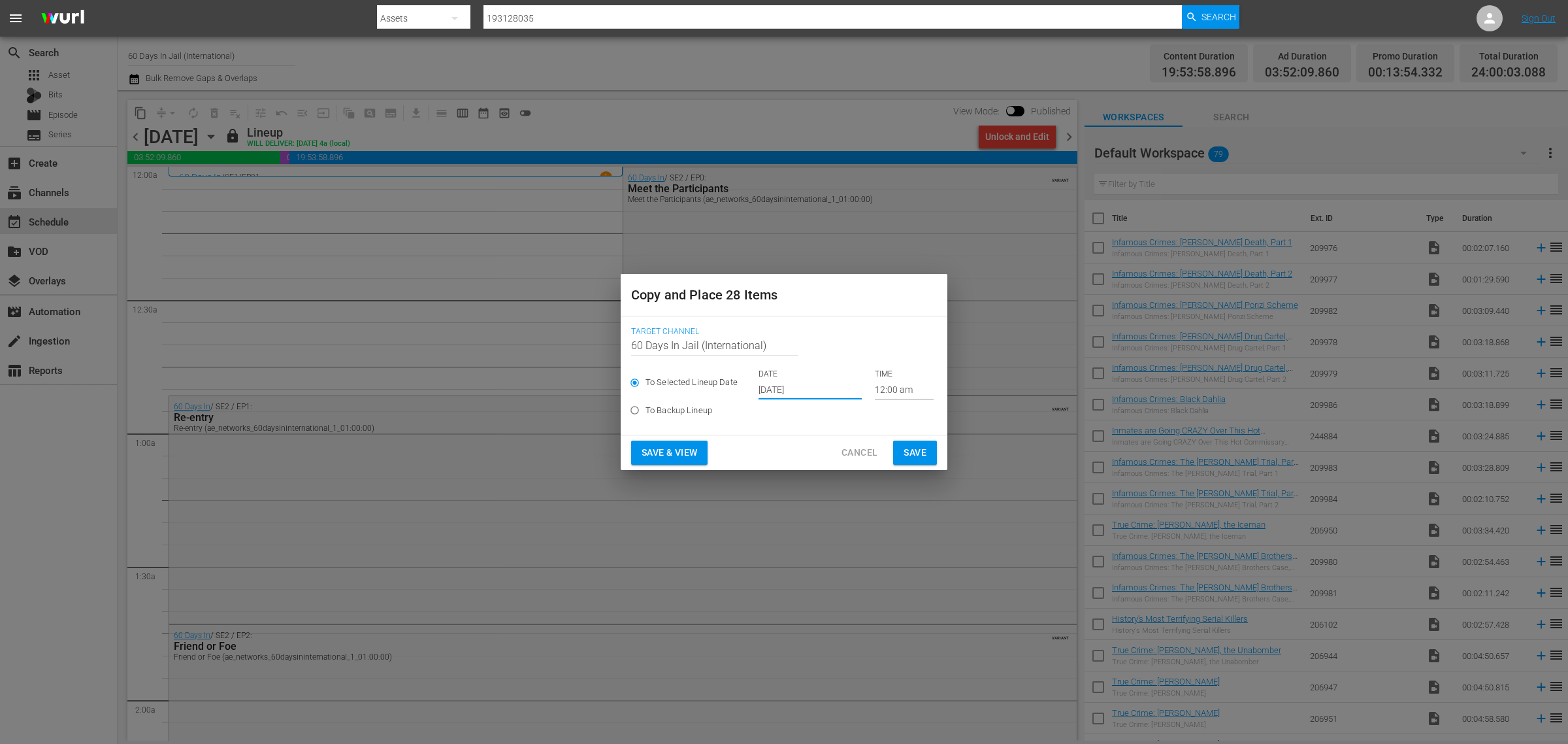
click at [800, 390] on input "Oct 2nd 2025" at bounding box center [810, 390] width 103 height 20
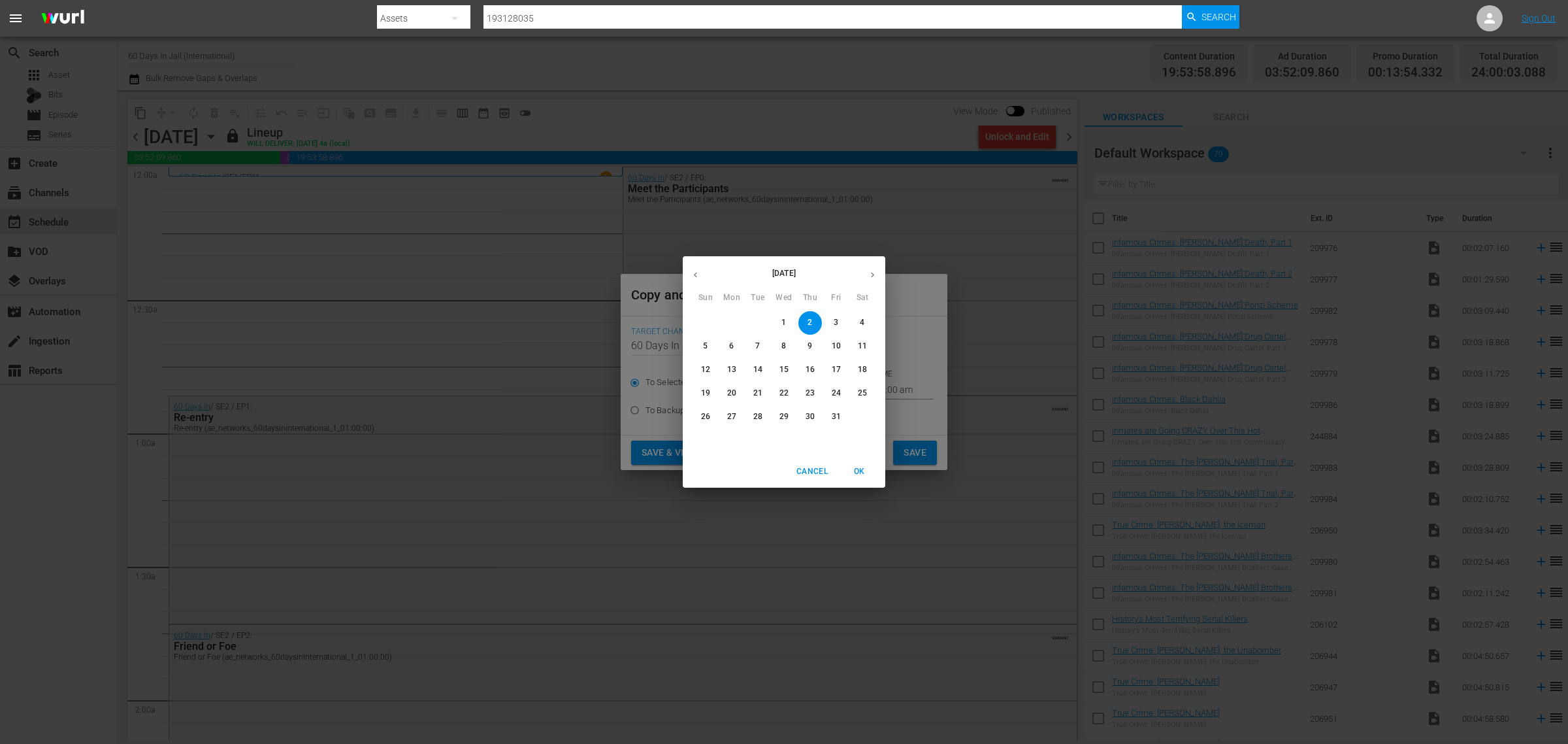
click at [836, 322] on p "3" at bounding box center [836, 322] width 5 height 11
type input "Oct 3rd 2025"
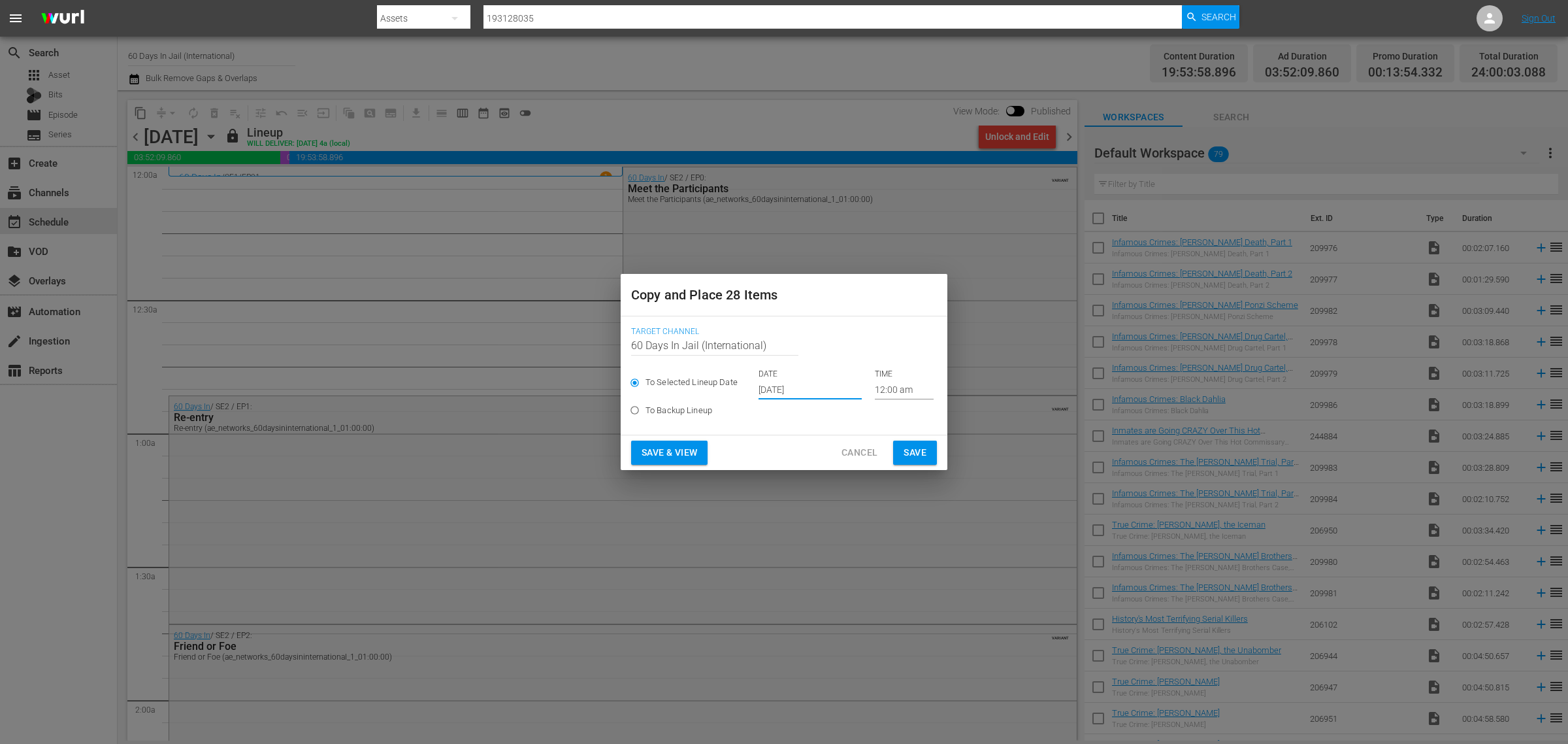
drag, startPoint x: 689, startPoint y: 440, endPoint x: 763, endPoint y: 136, distance: 312.9
click at [689, 442] on button "Save & View" at bounding box center [670, 453] width 77 height 24
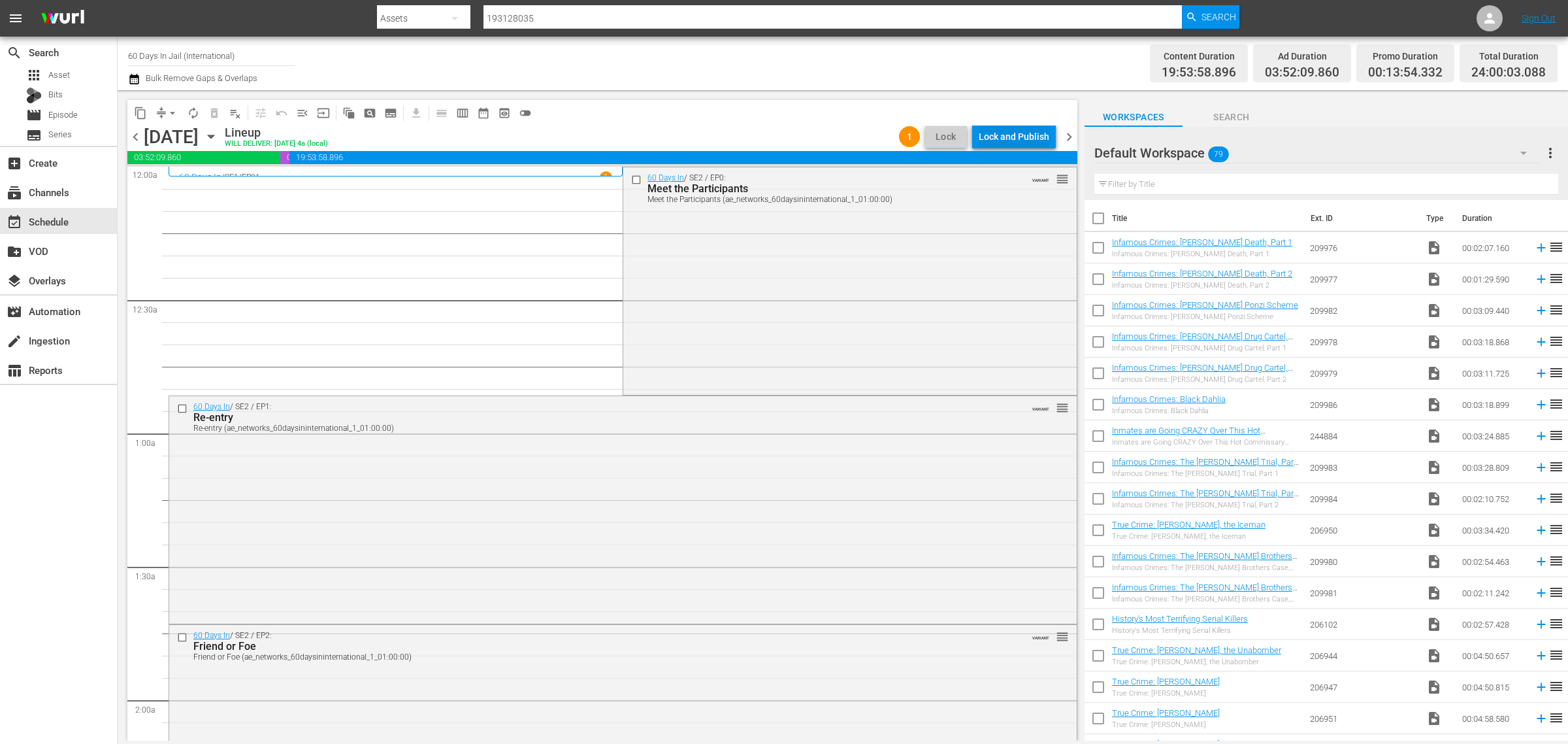
click at [1035, 135] on div "Lock and Publish" at bounding box center [1014, 136] width 70 height 24
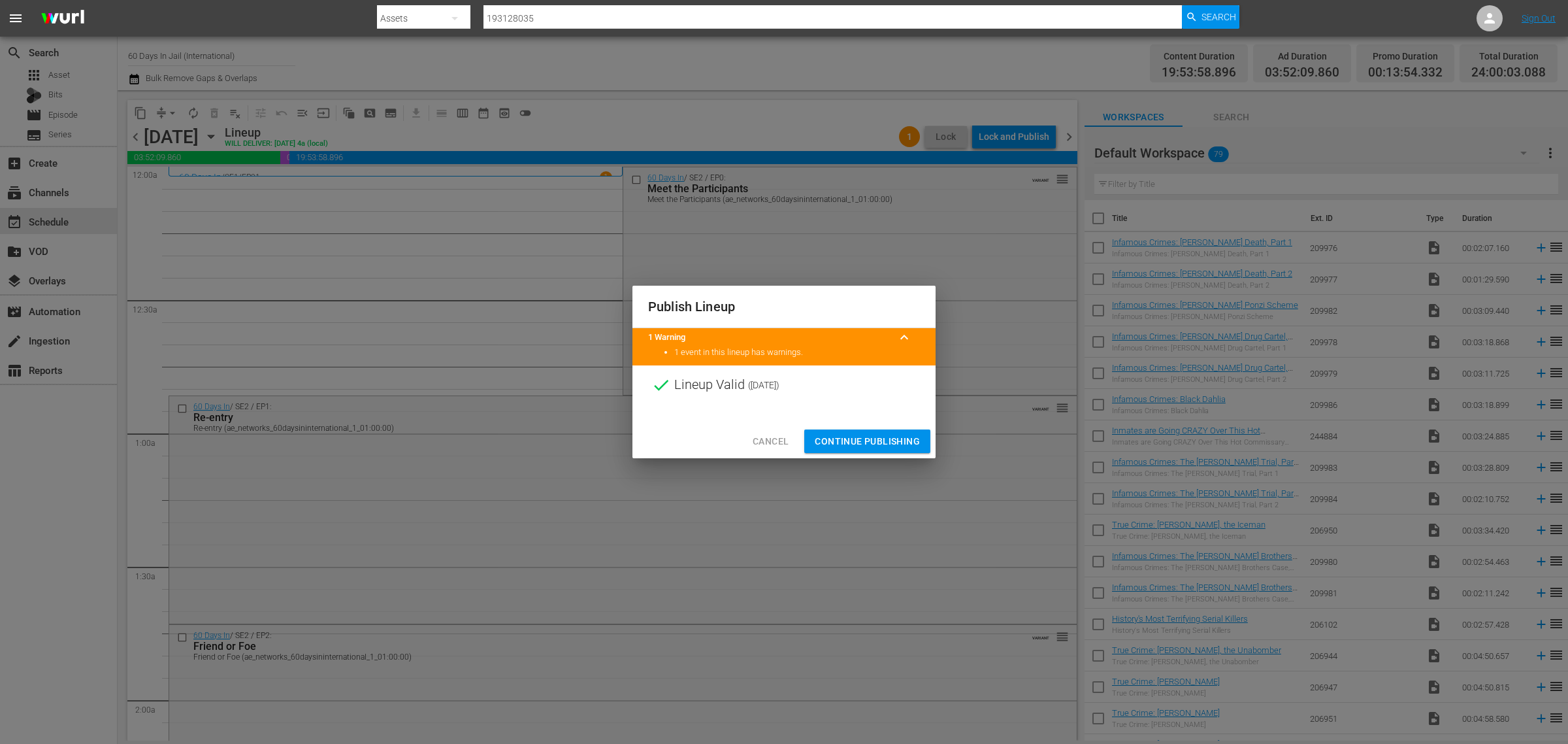
click at [866, 440] on span "Continue Publishing" at bounding box center [867, 441] width 105 height 16
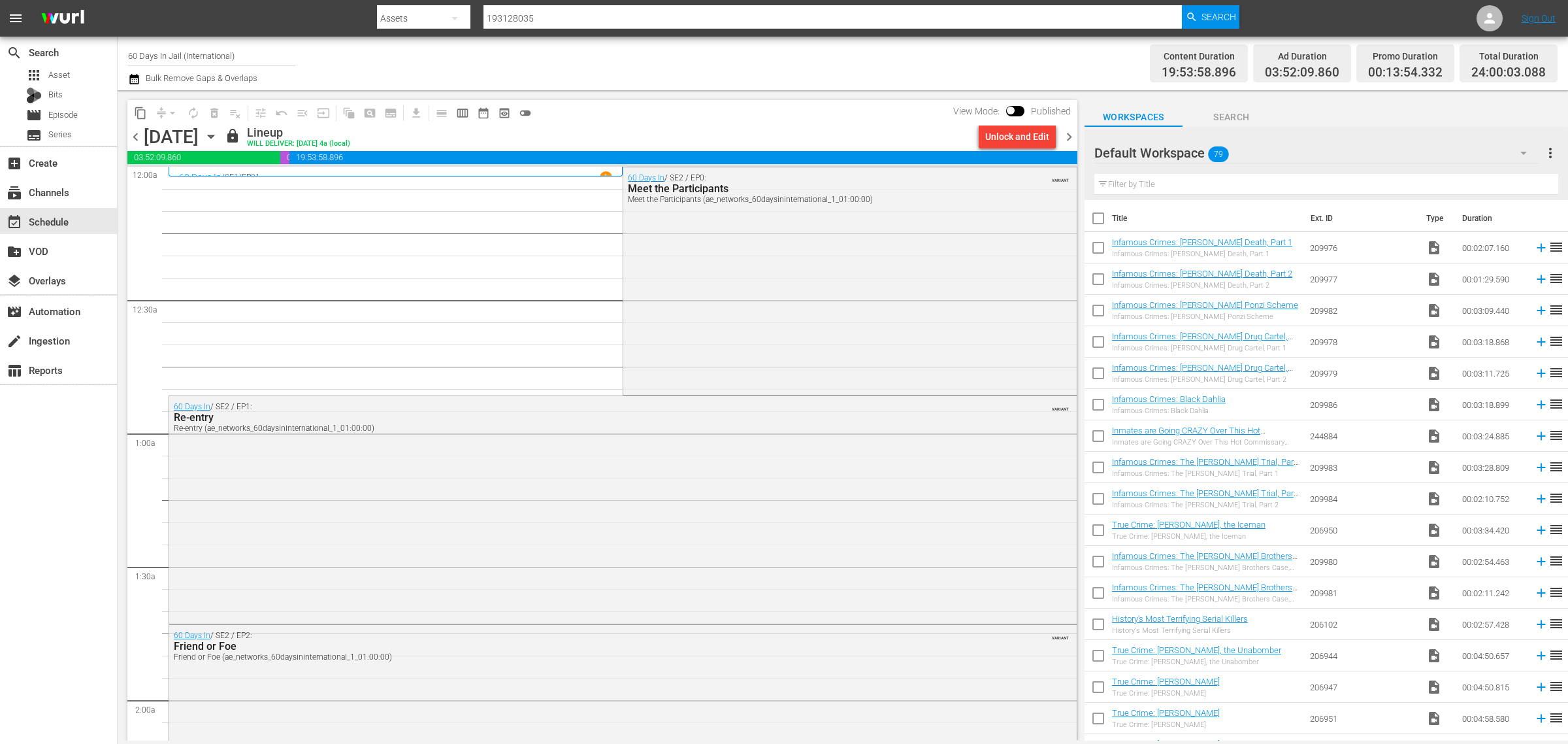
click at [218, 135] on icon "button" at bounding box center [210, 136] width 15 height 15
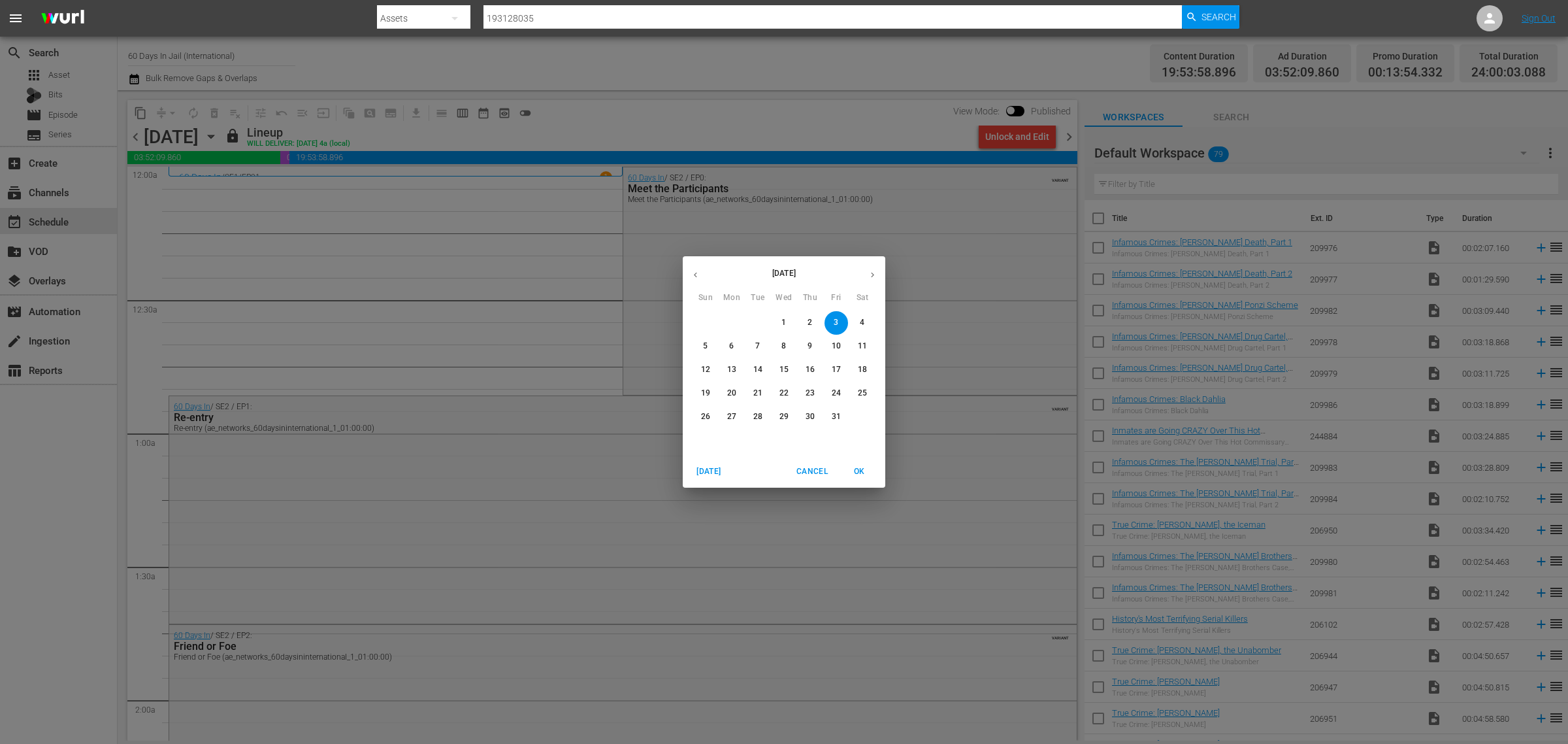
click at [877, 275] on icon "button" at bounding box center [872, 275] width 10 height 10
click at [866, 320] on span "1" at bounding box center [862, 322] width 24 height 11
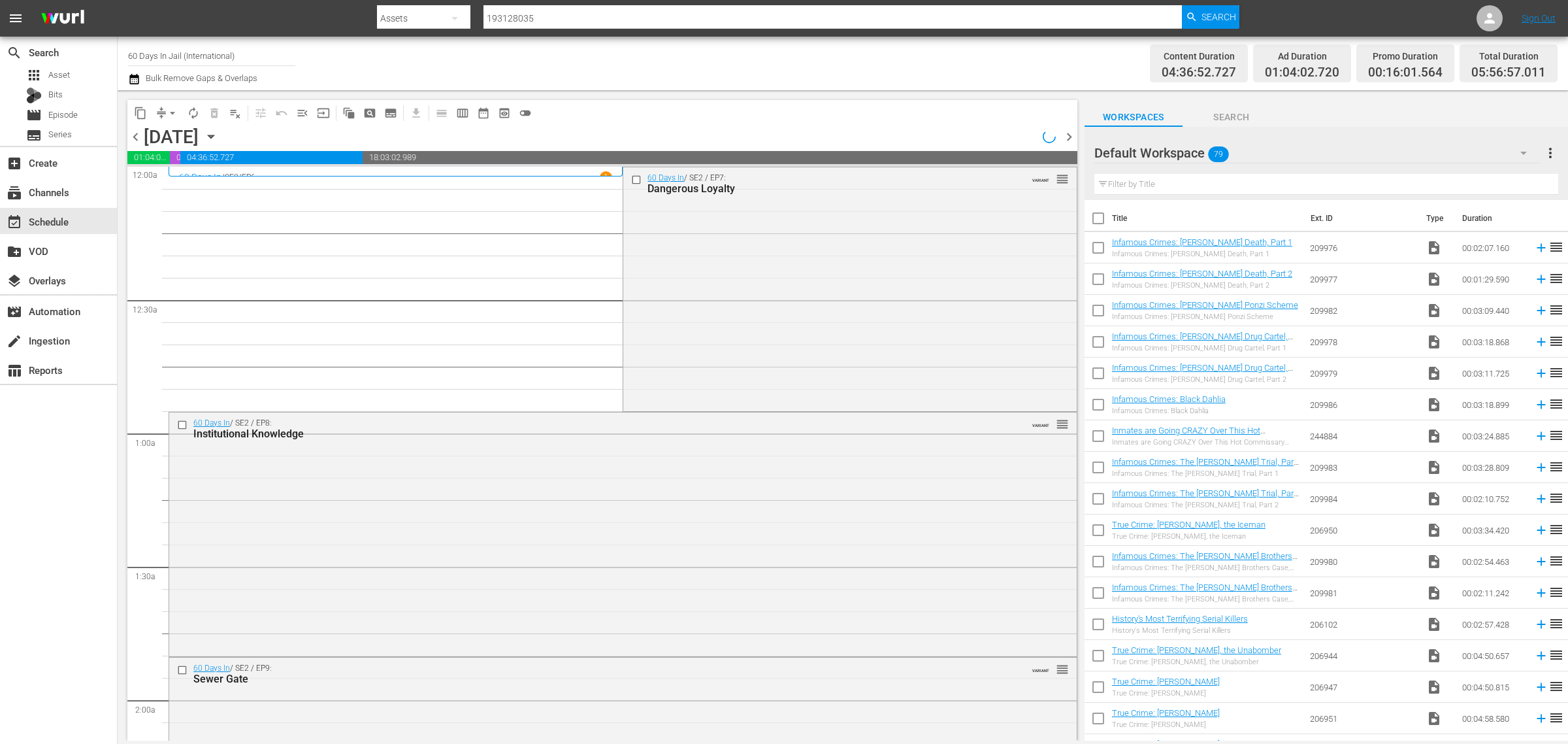
click at [803, 64] on div "Channel Title 60 Days In Jail (International) Bulk Remove Gaps & Overlaps" at bounding box center [517, 63] width 780 height 47
click at [723, 59] on div "Channel Title 60 Days In Jail (International) Bulk Remove Gaps & Overlaps" at bounding box center [517, 63] width 780 height 47
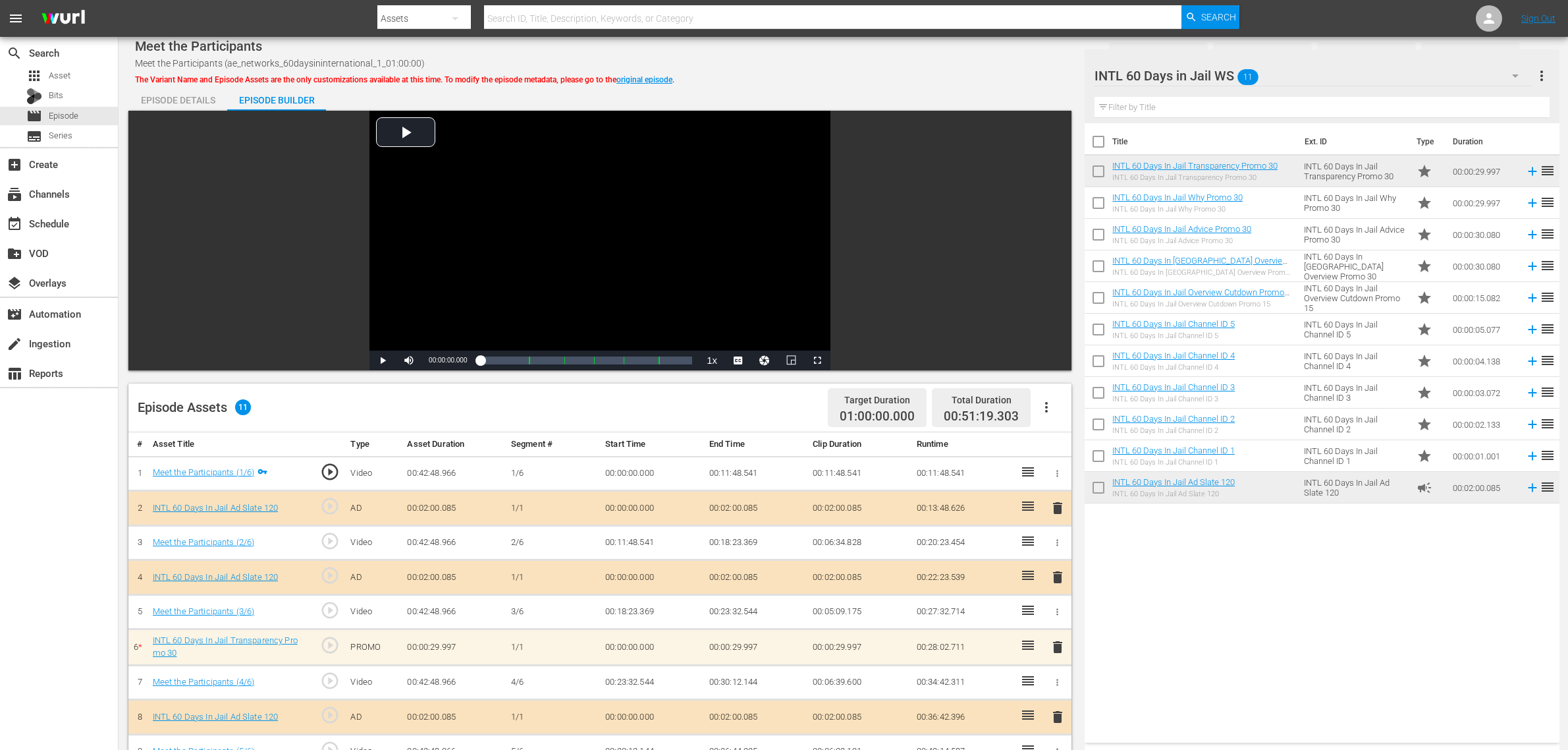
scroll to position [343, 0]
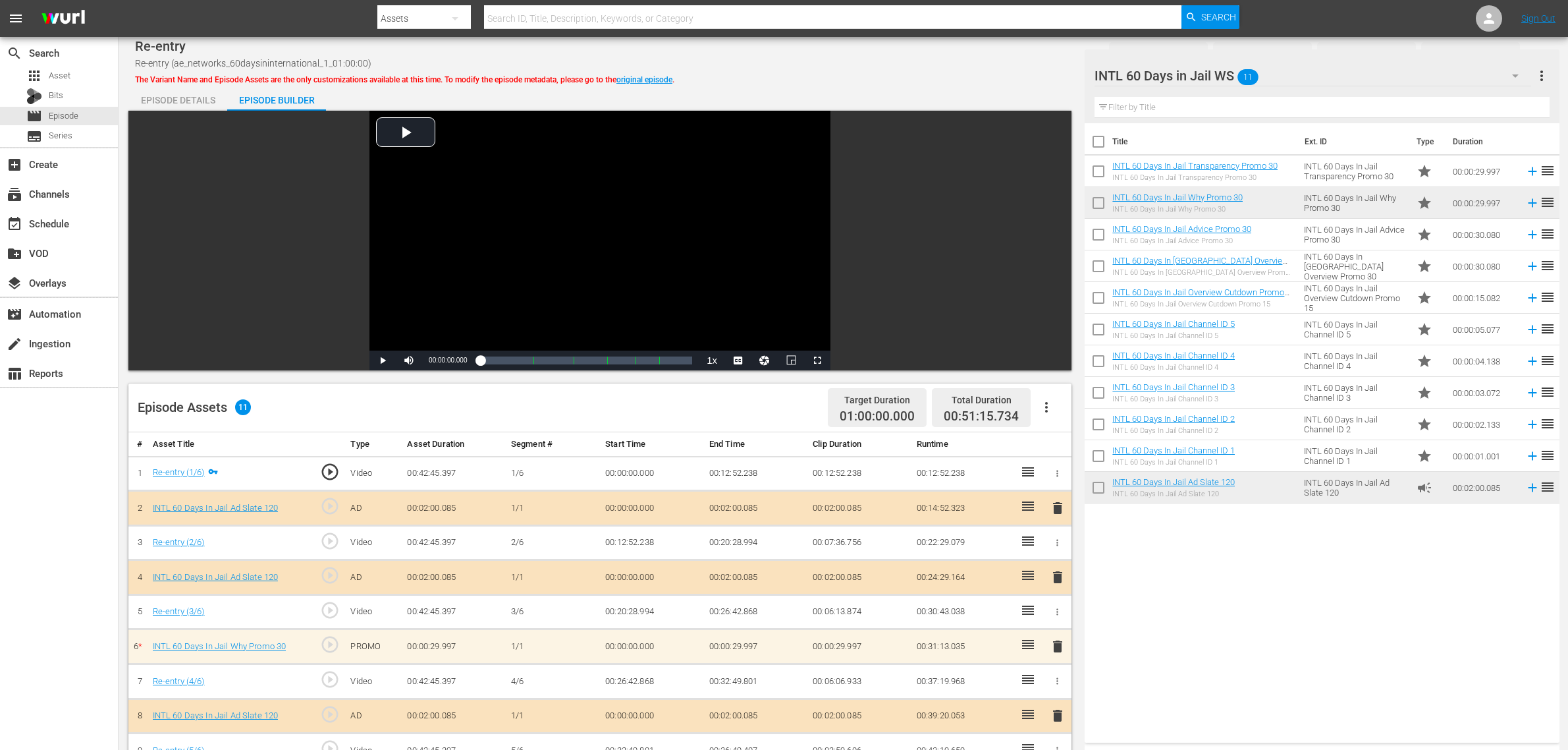
scroll to position [247, 0]
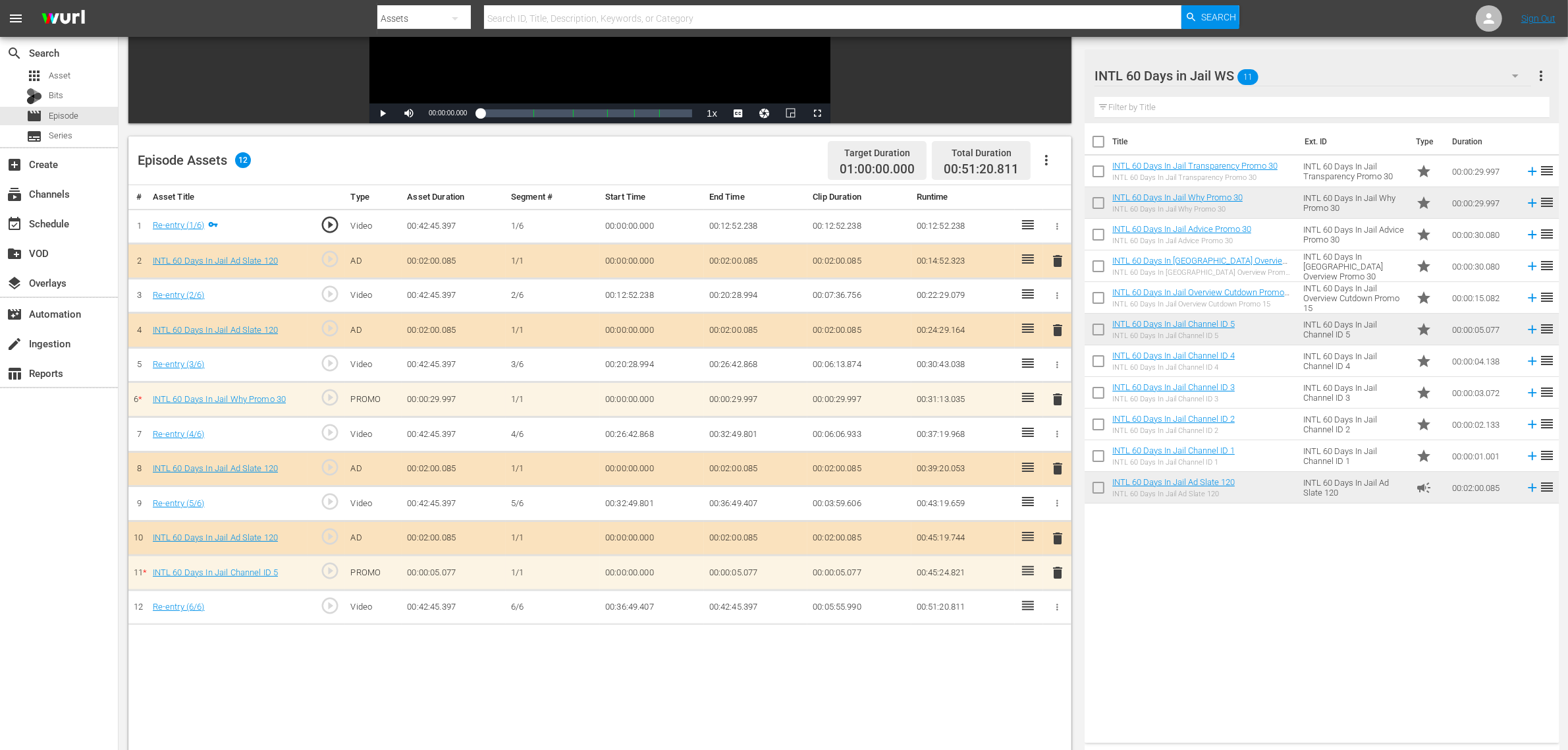
click at [741, 164] on div "Episode Assets 12 Target Duration 01:00:00.000 Total Duration 00:51:20.811" at bounding box center [600, 160] width 943 height 49
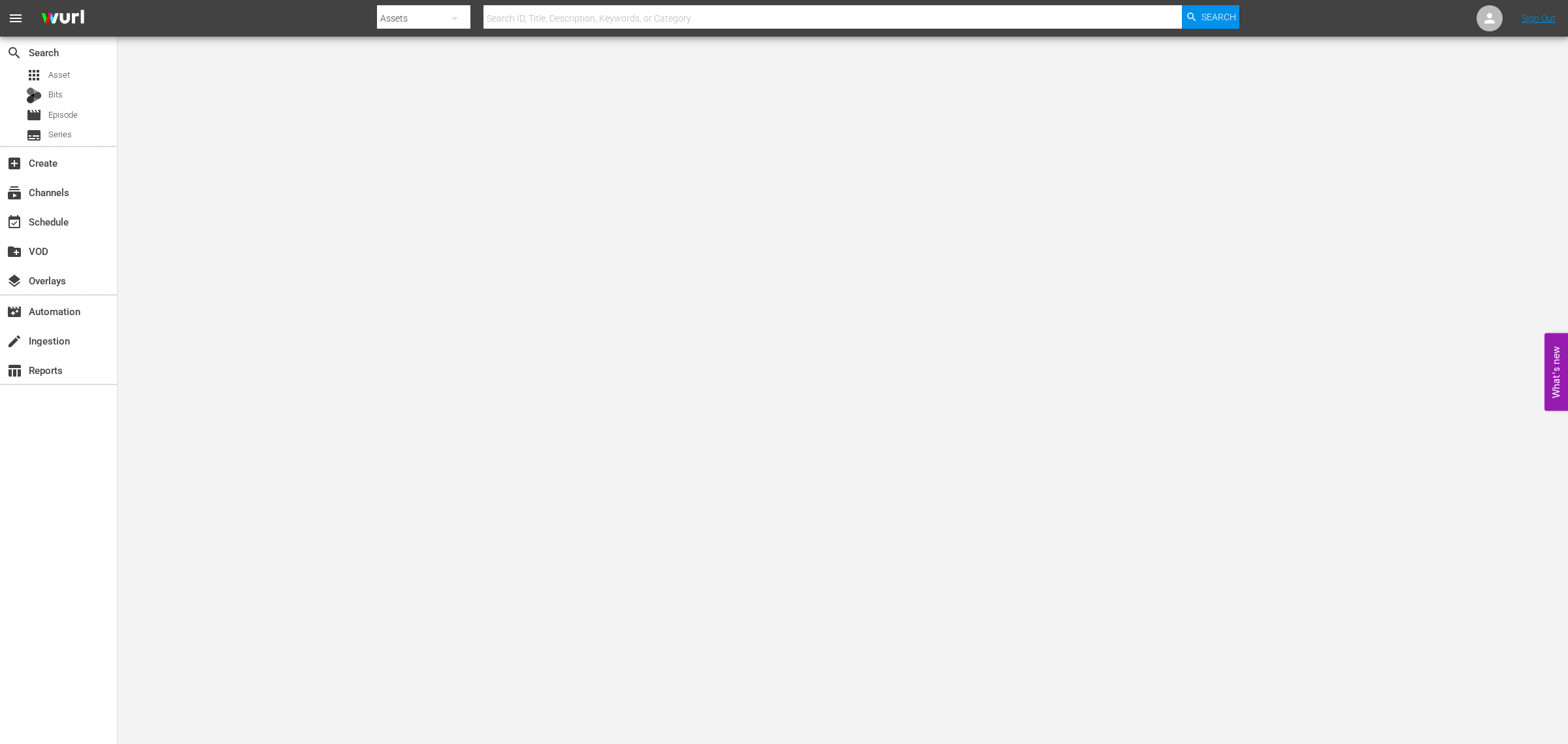
click at [73, 501] on div "search Search apps Asset Bits movie Episode subtitles Series add_box Create sub…" at bounding box center [59, 409] width 118 height 744
drag, startPoint x: 53, startPoint y: 213, endPoint x: 53, endPoint y: 220, distance: 7.0
click at [53, 220] on div "event_available Schedule" at bounding box center [58, 221] width 117 height 26
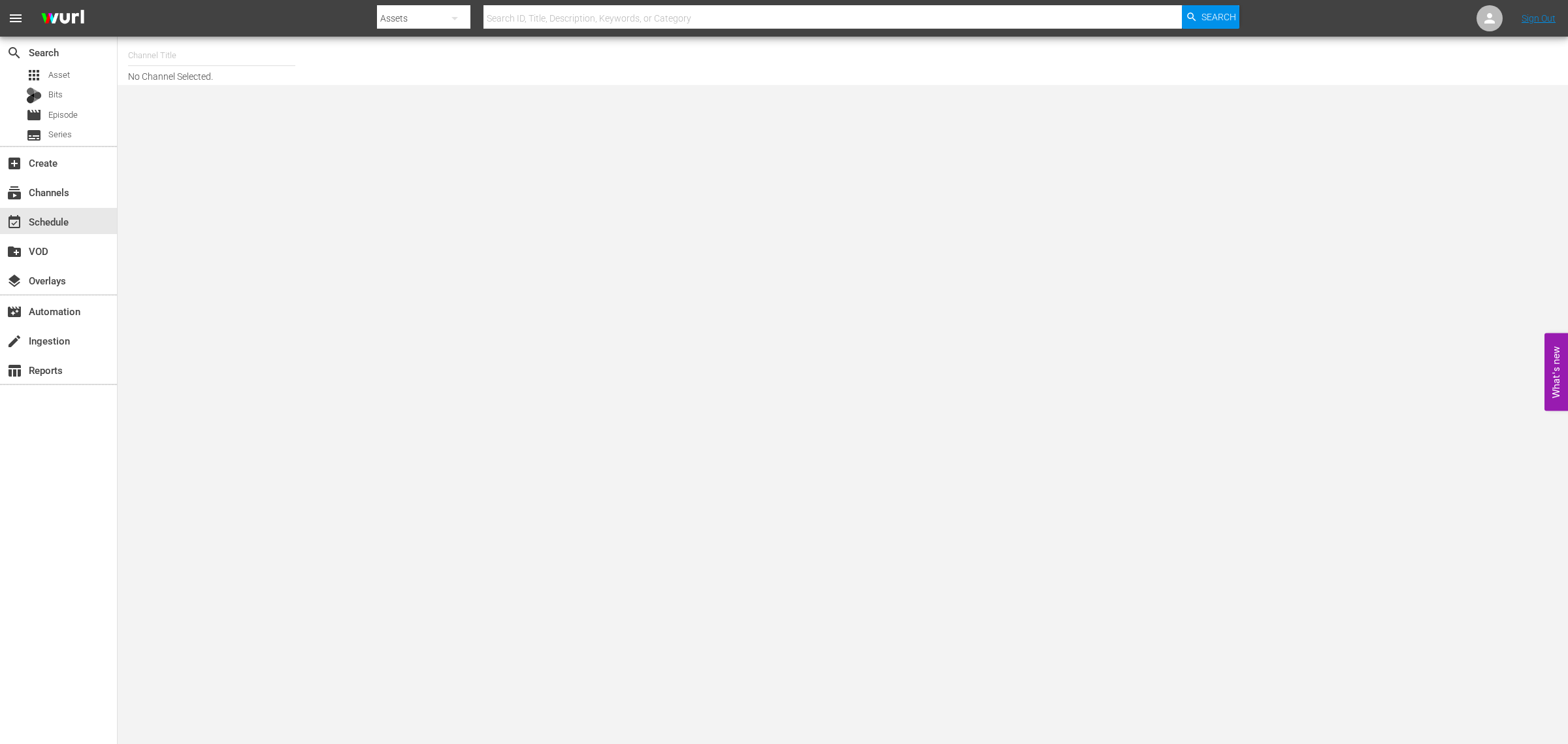
click at [164, 52] on input "text" at bounding box center [211, 55] width 168 height 31
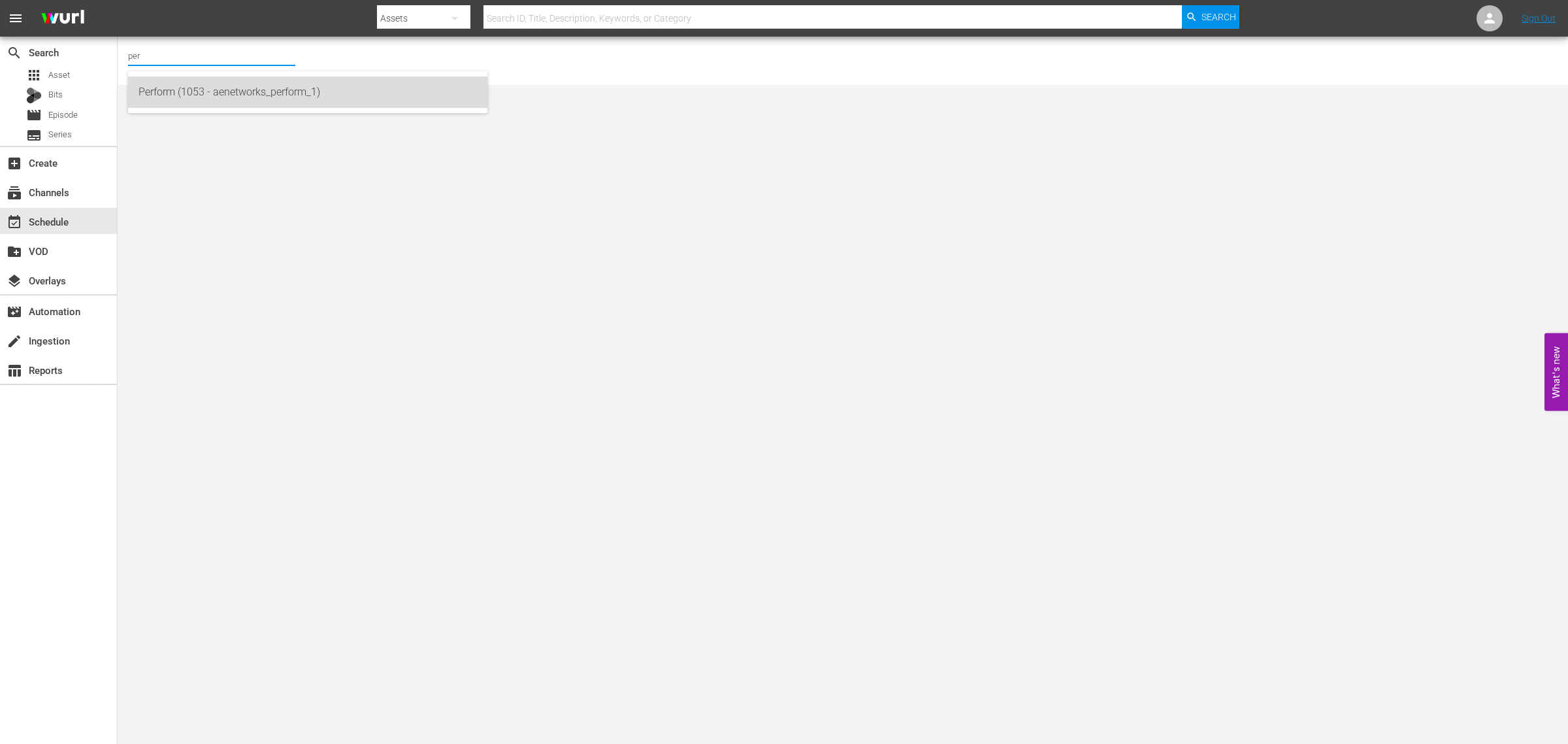
click at [206, 83] on div "Perform (1053 - aenetworks_perform_1)" at bounding box center [308, 92] width 338 height 31
type input "Perform (1053 - aenetworks_perform_1)"
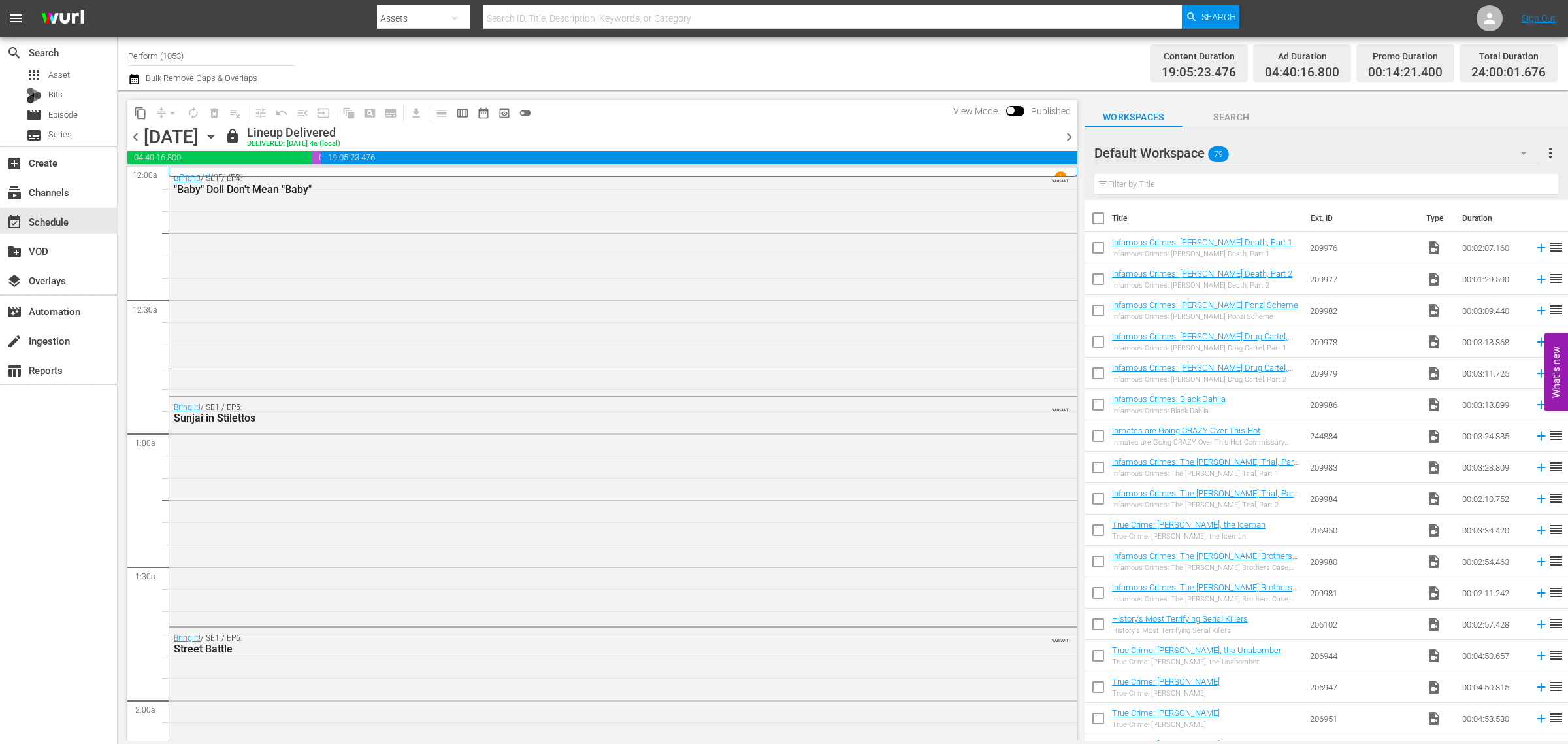
click at [510, 54] on div "Channel Title Perform (1053) Bulk Remove Gaps & Overlaps" at bounding box center [517, 63] width 780 height 47
click at [218, 134] on icon "button" at bounding box center [210, 136] width 15 height 15
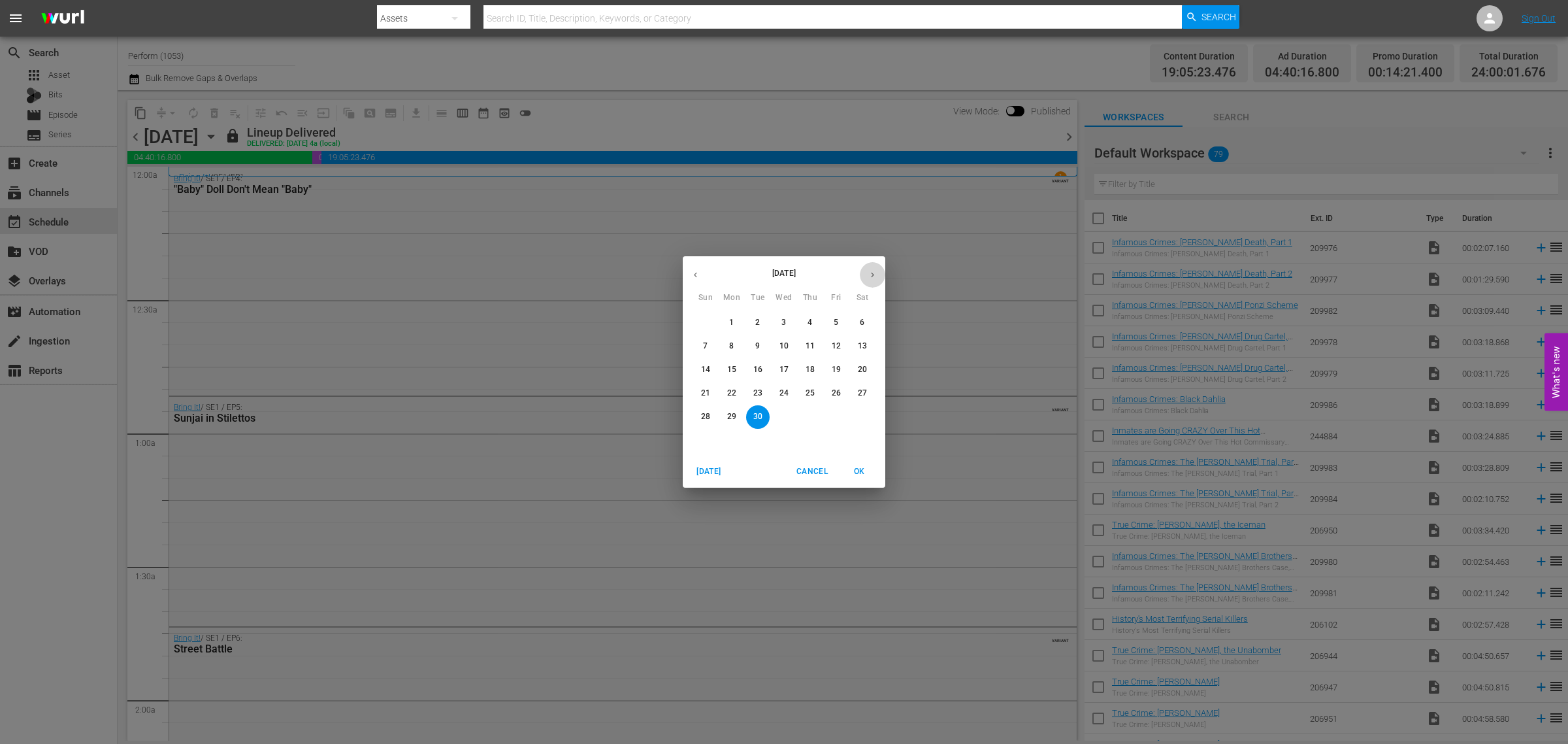
click at [872, 266] on button "button" at bounding box center [872, 274] width 25 height 25
click at [837, 370] on p "17" at bounding box center [836, 370] width 9 height 11
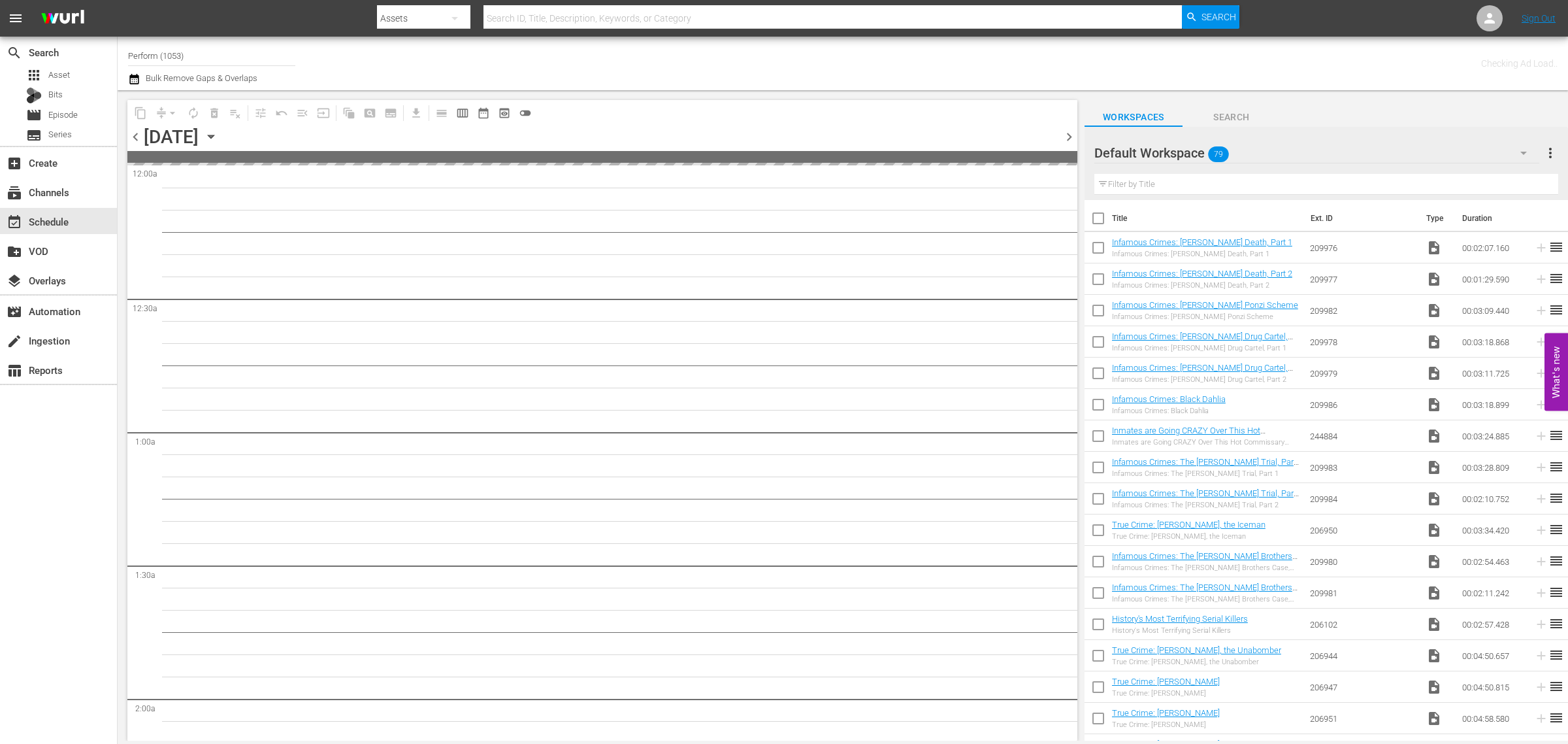
click at [742, 56] on div "Channel Title Perform (1053) Bulk Remove Gaps & Overlaps" at bounding box center [517, 63] width 780 height 47
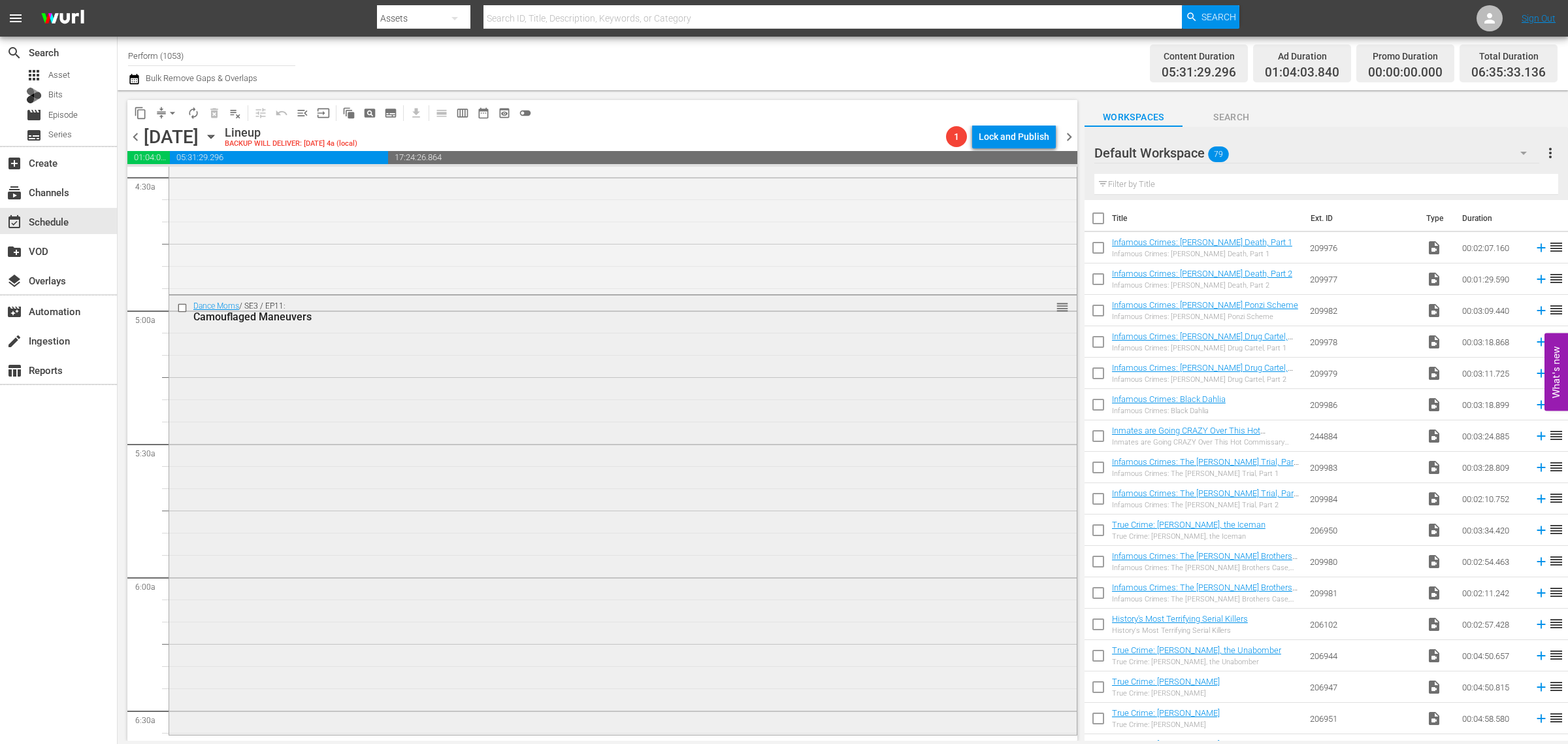
scroll to position [1225, 0]
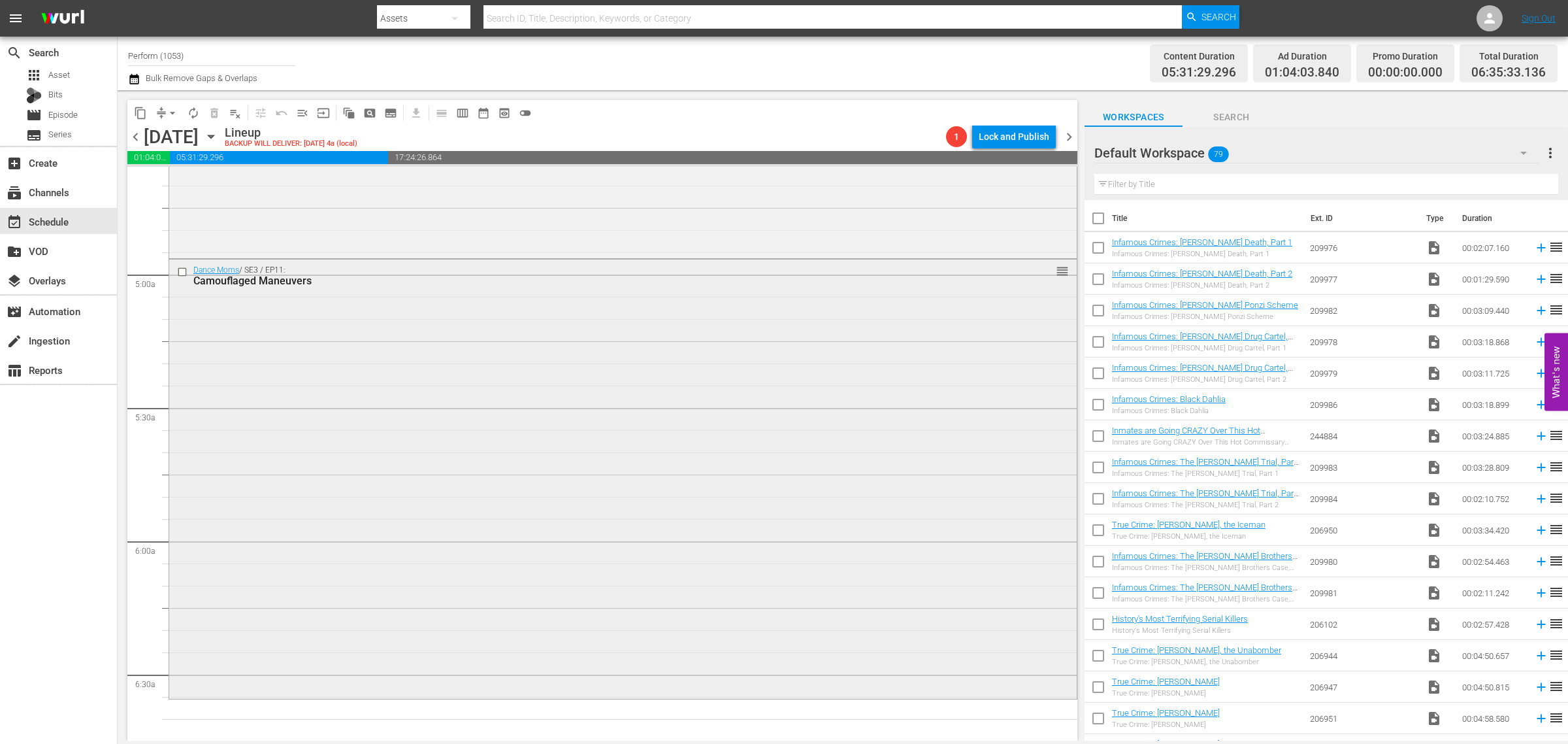
click at [391, 475] on div "Dance Moms / SE3 / EP11: Camouflaged Maneuvers reorder" at bounding box center [623, 478] width 908 height 436
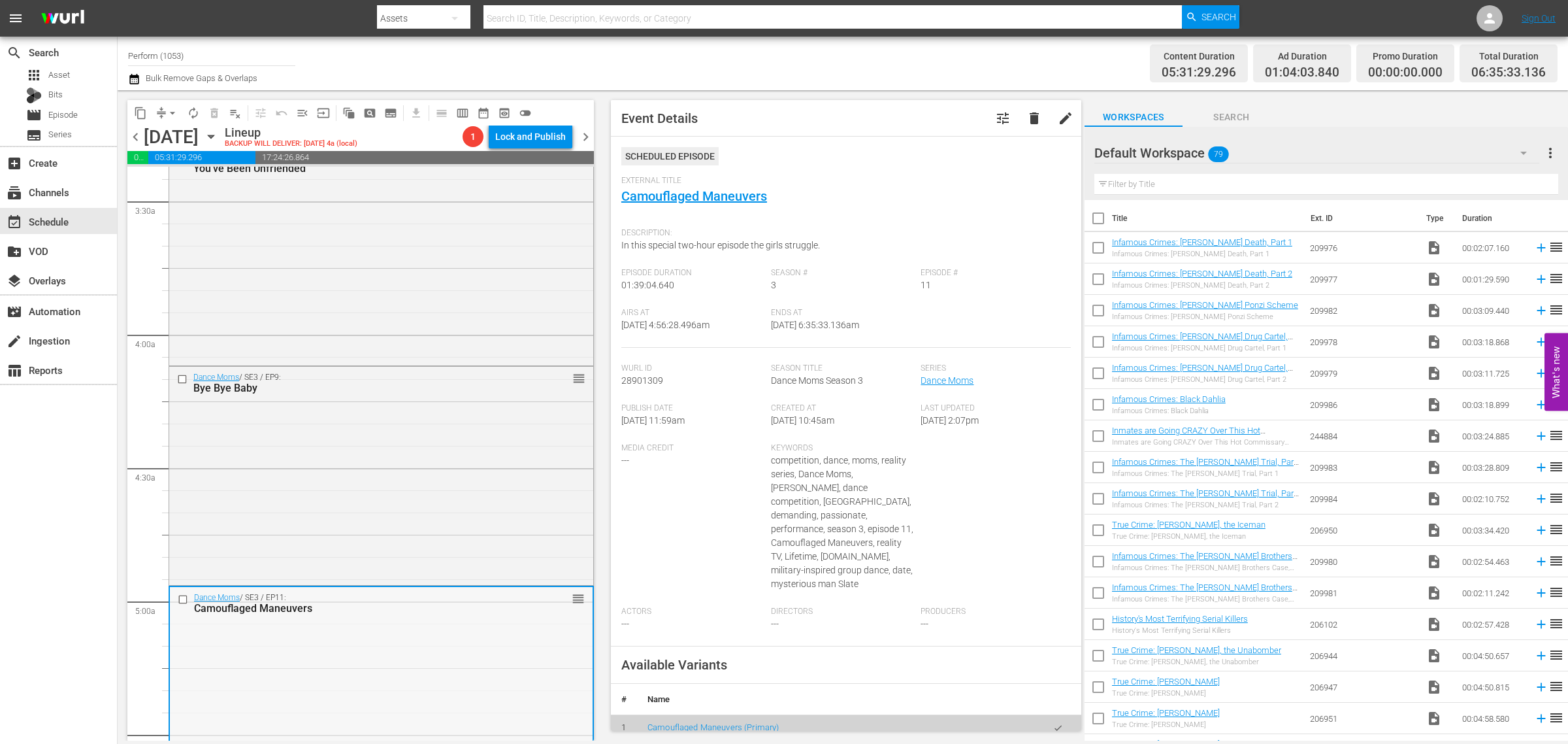
scroll to position [981, 0]
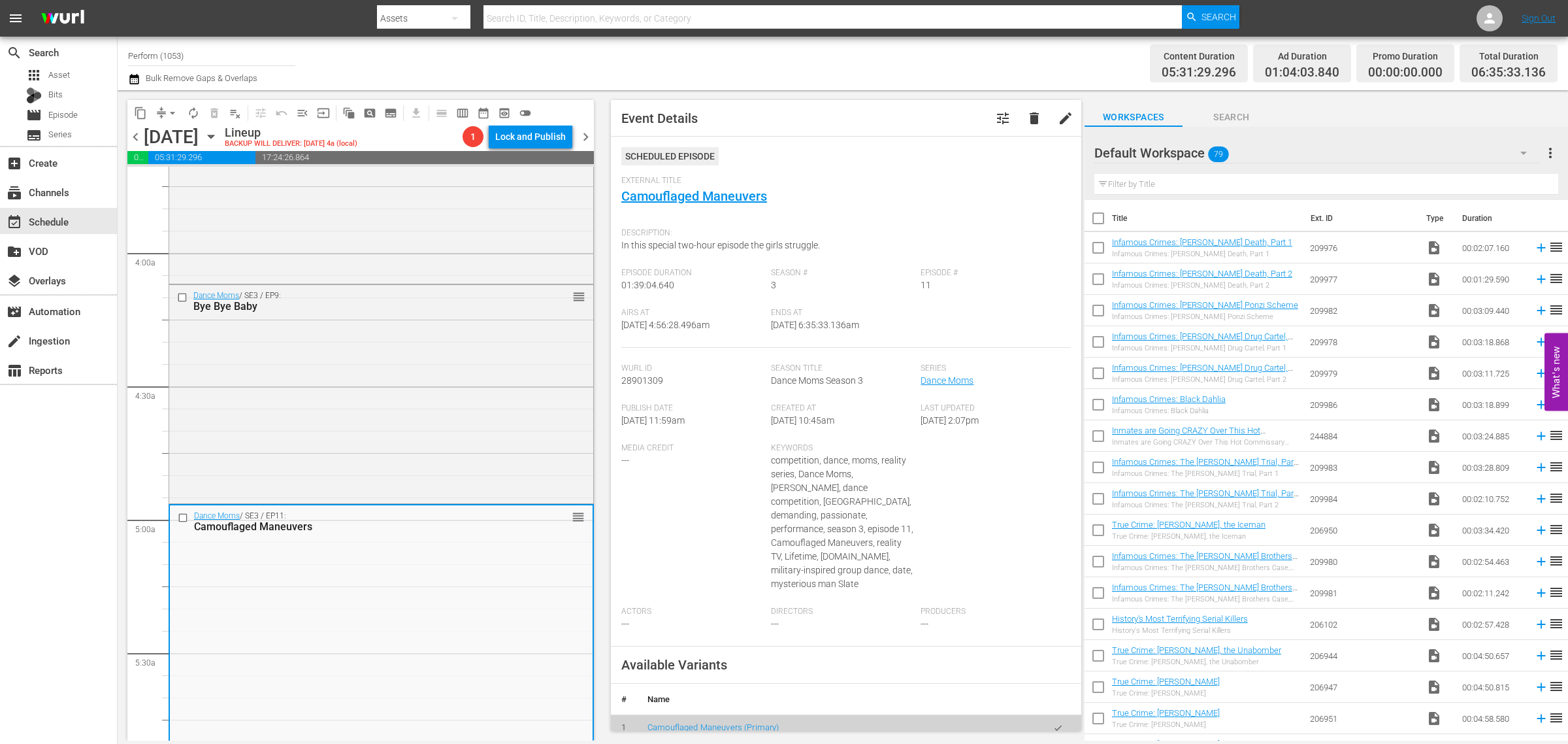
click at [930, 60] on div "Content Duration 05:31:29.296 Ad Duration 01:04:03.840 Promo Duration 00:00:00.…" at bounding box center [1233, 63] width 650 height 47
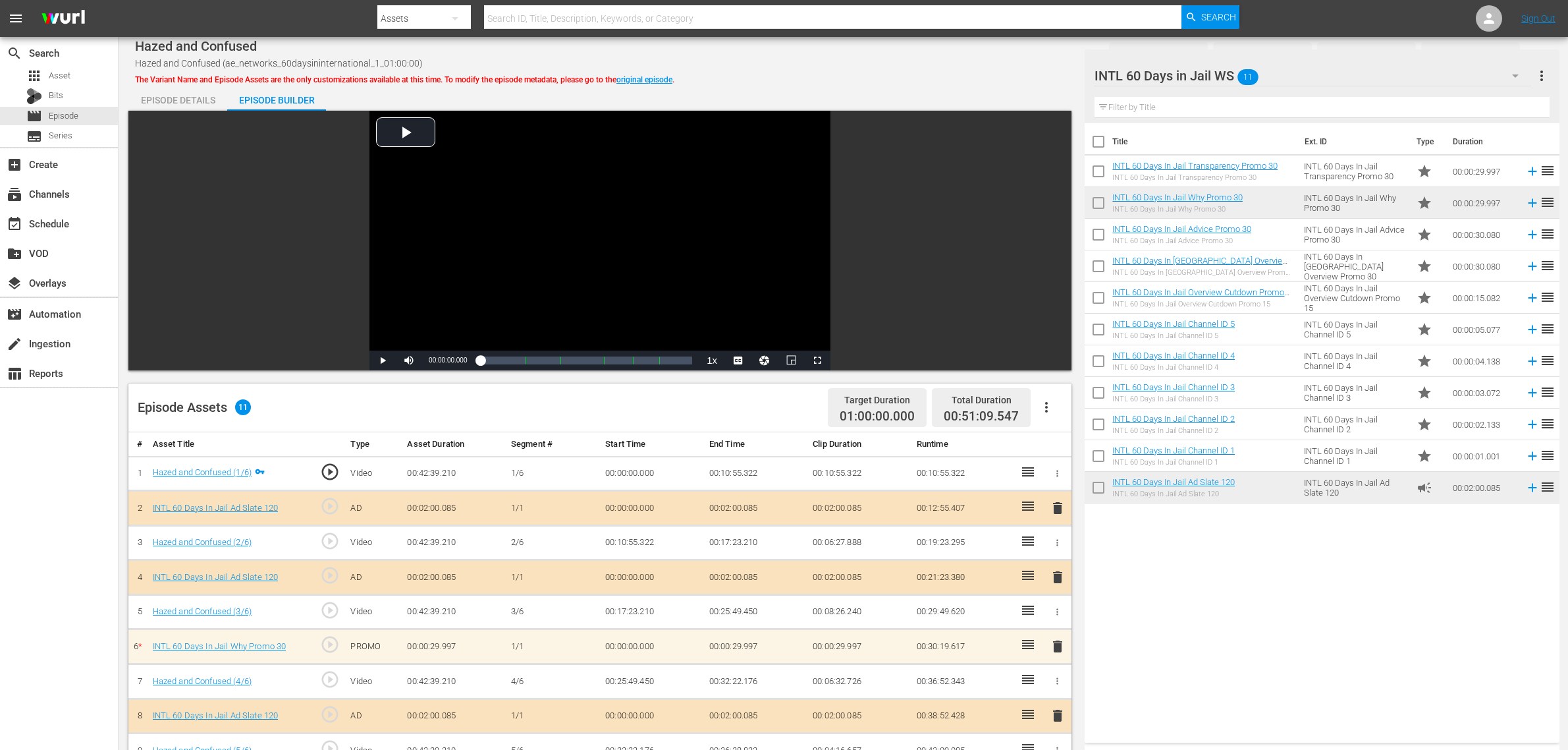
scroll to position [329, 0]
